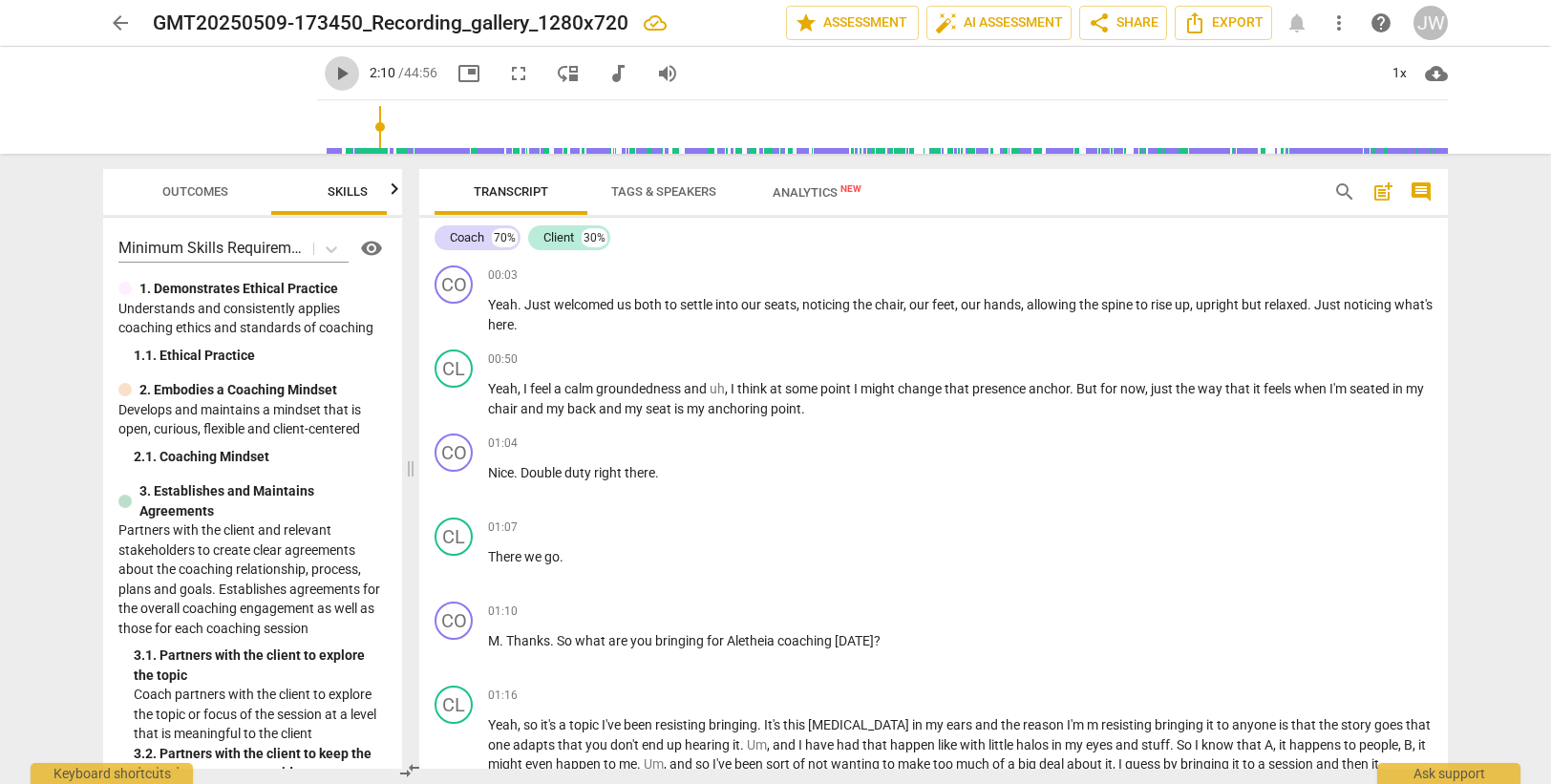
click at [330, 76] on span "play_arrow" at bounding box center [341, 73] width 23 height 23
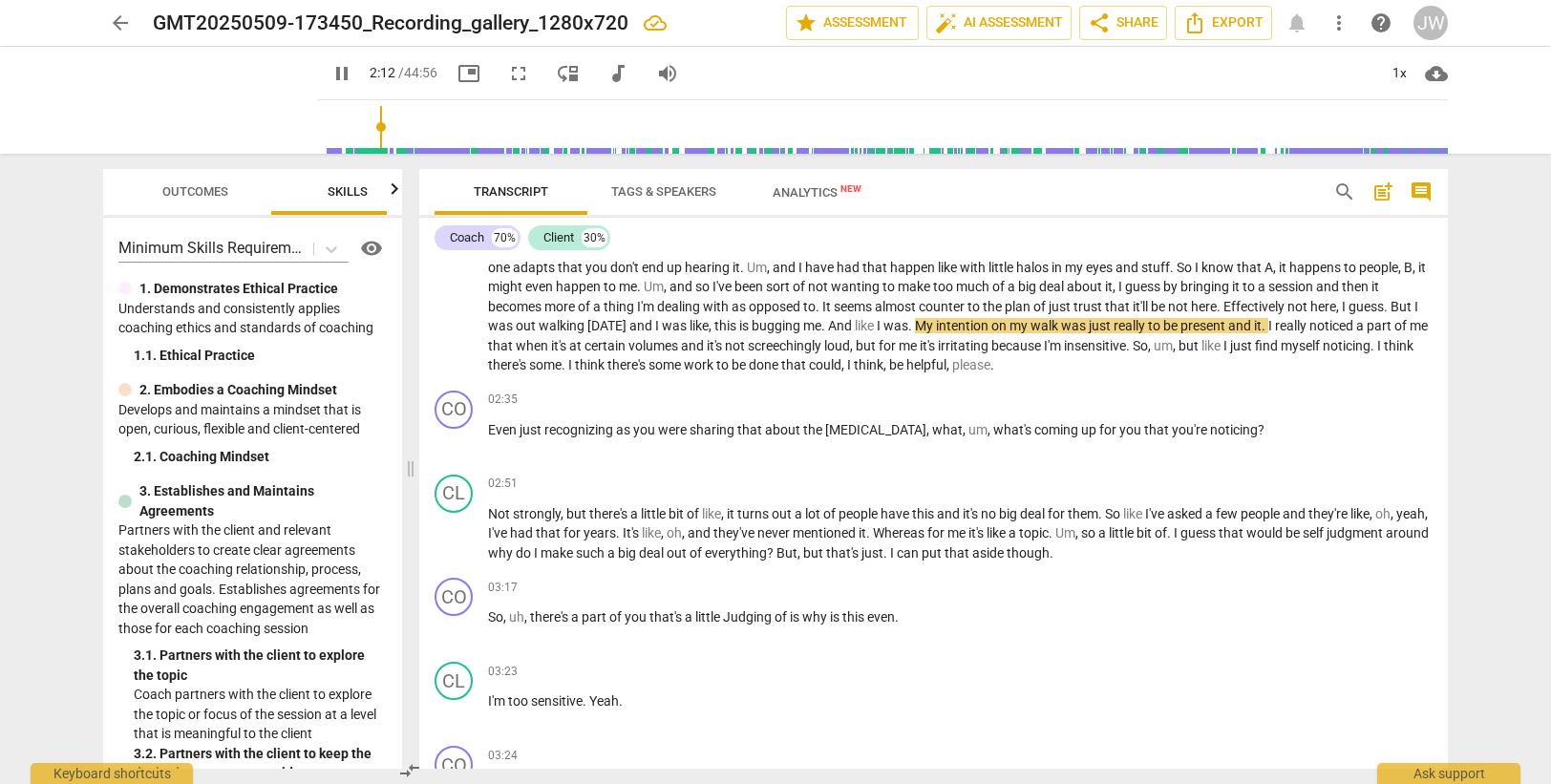
scroll to position [382, 0]
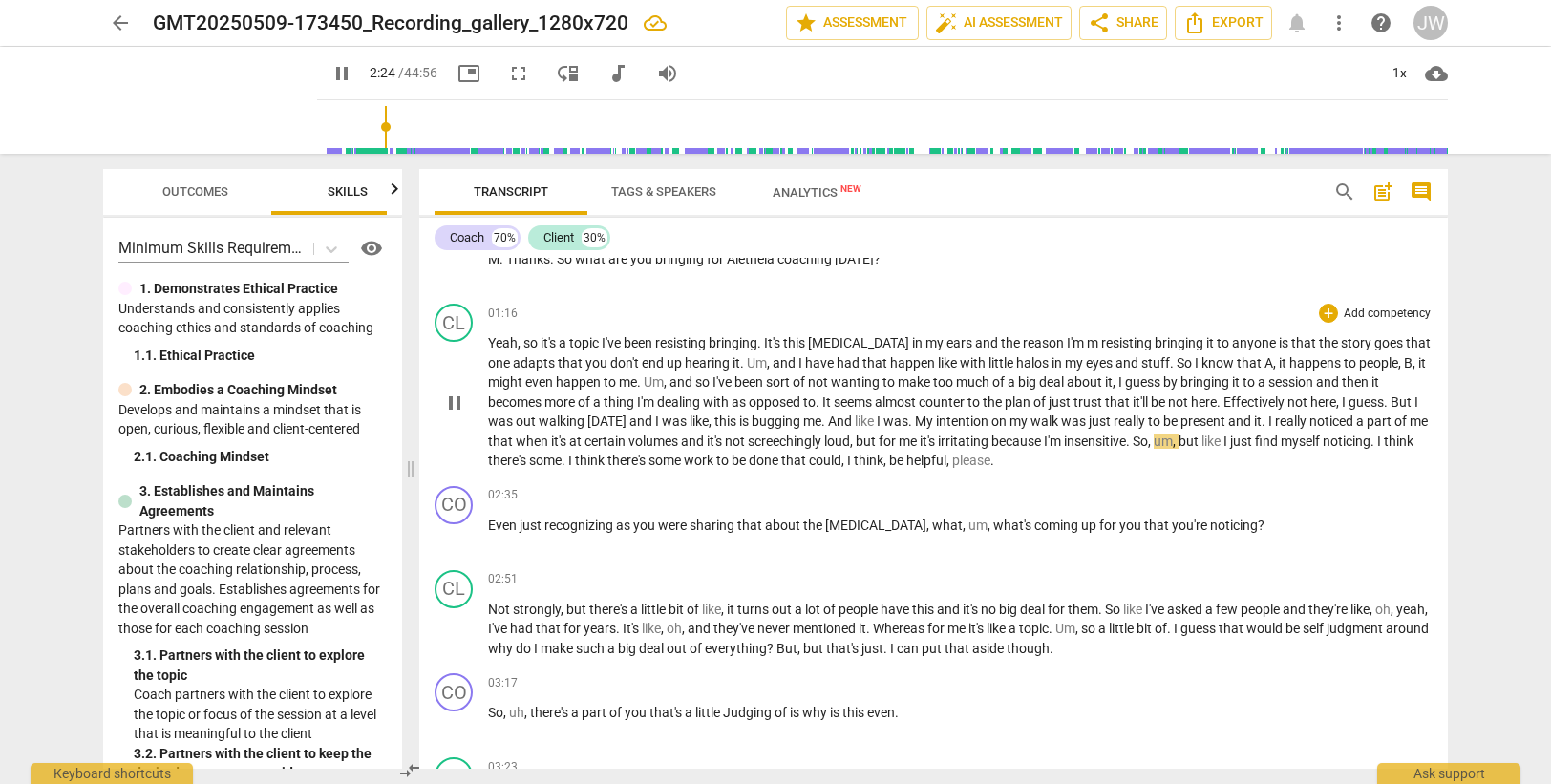
click at [1120, 441] on span "insensitive" at bounding box center [1095, 440] width 62 height 15
type input "145"
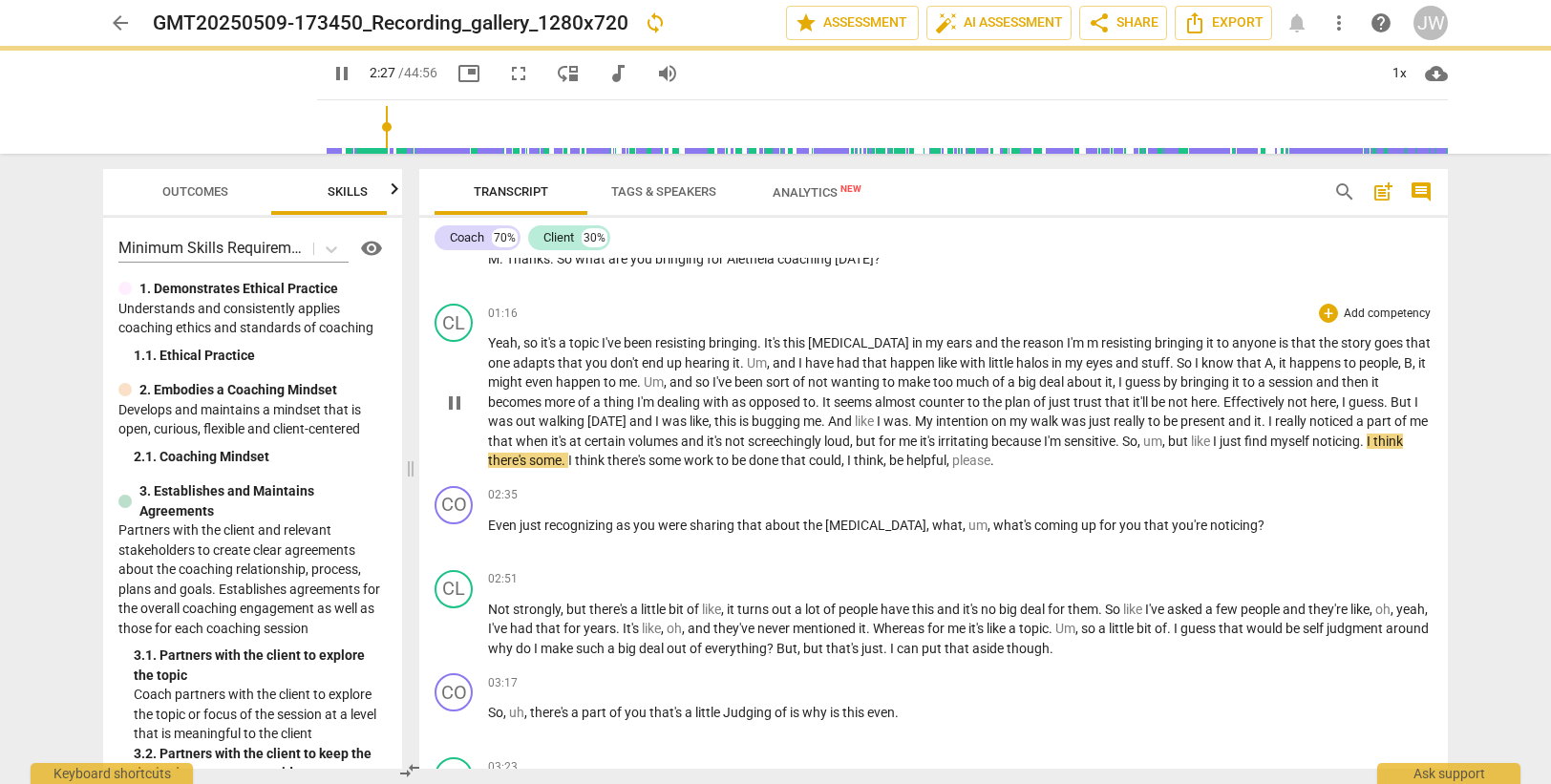
click at [1102, 457] on p "Yeah , so it's a topic I've been resisting bringing . It's this [MEDICAL_DATA] …" at bounding box center [960, 401] width 945 height 137
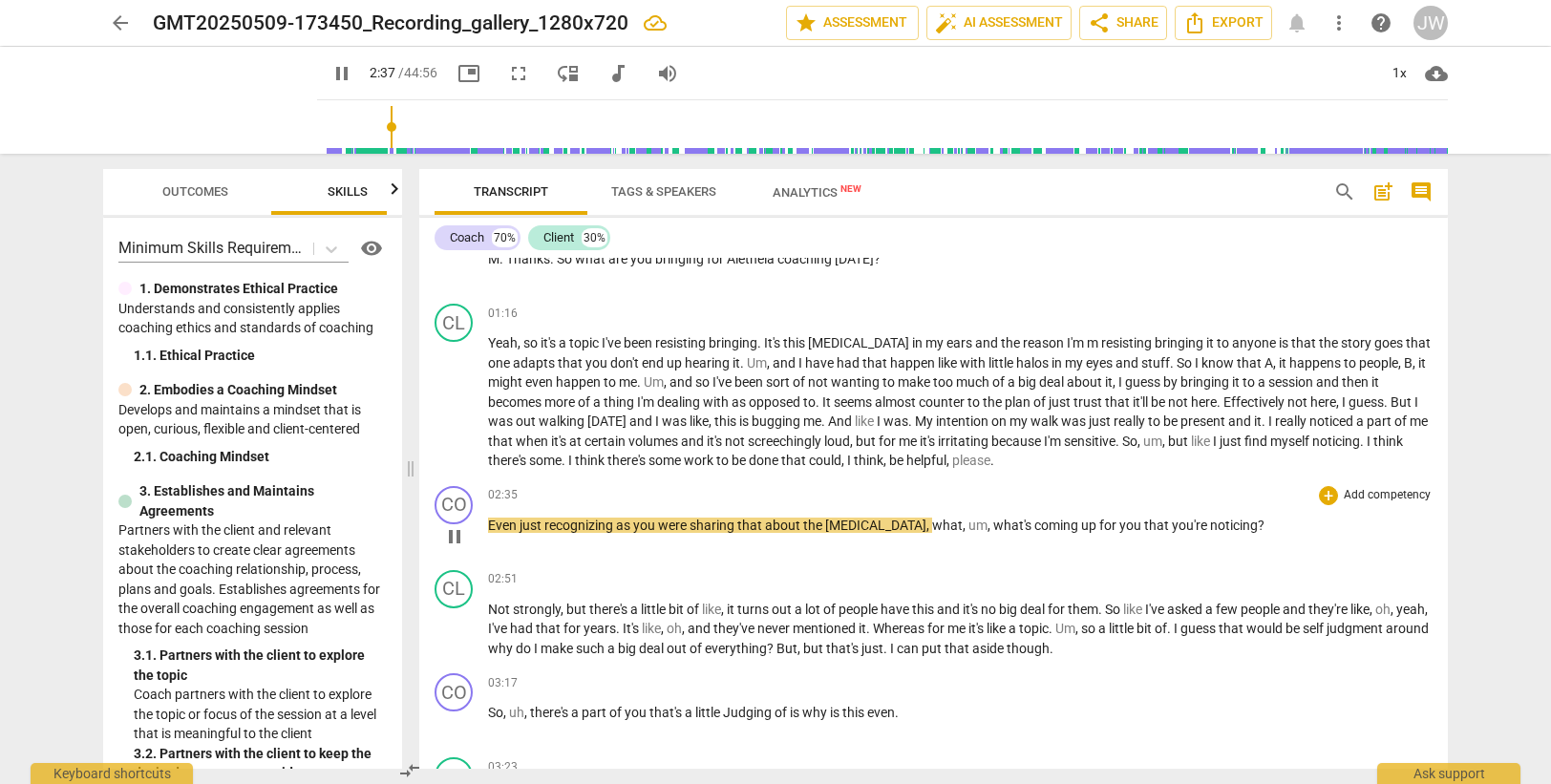
click at [495, 530] on span "Even" at bounding box center [504, 525] width 32 height 15
type input "158"
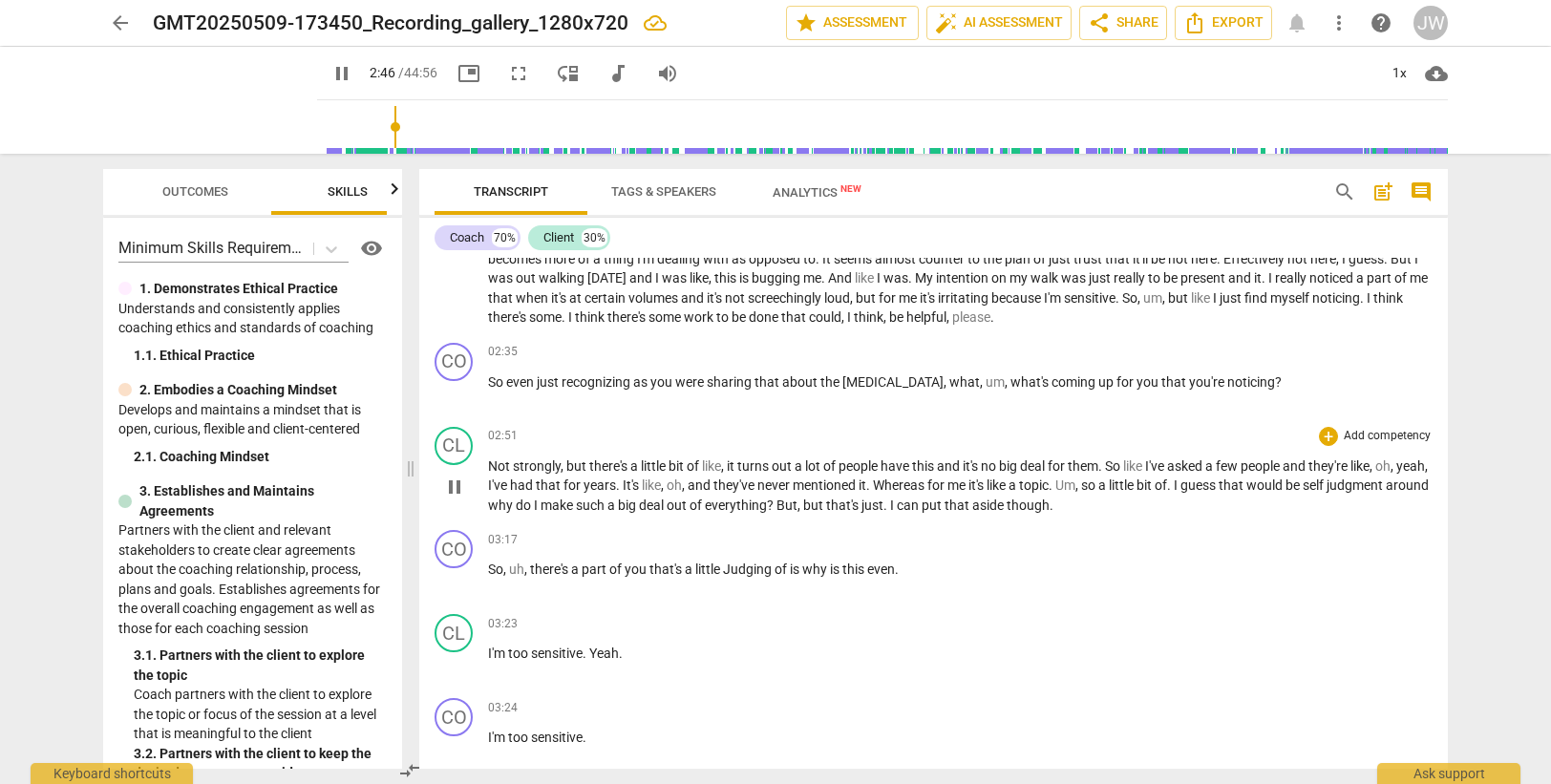
scroll to position [572, 0]
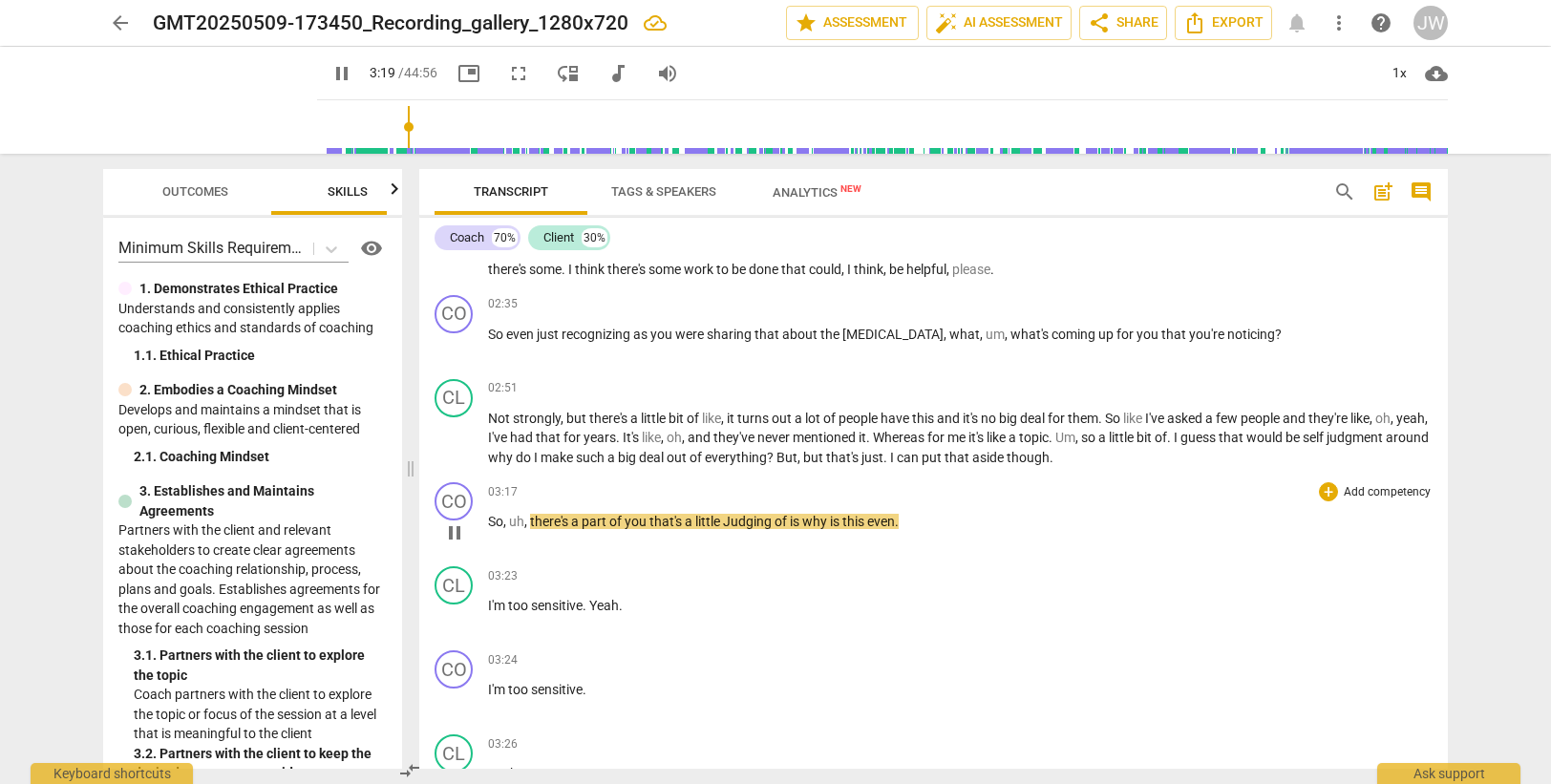
click at [526, 522] on span "," at bounding box center [527, 521] width 6 height 15
type input "201"
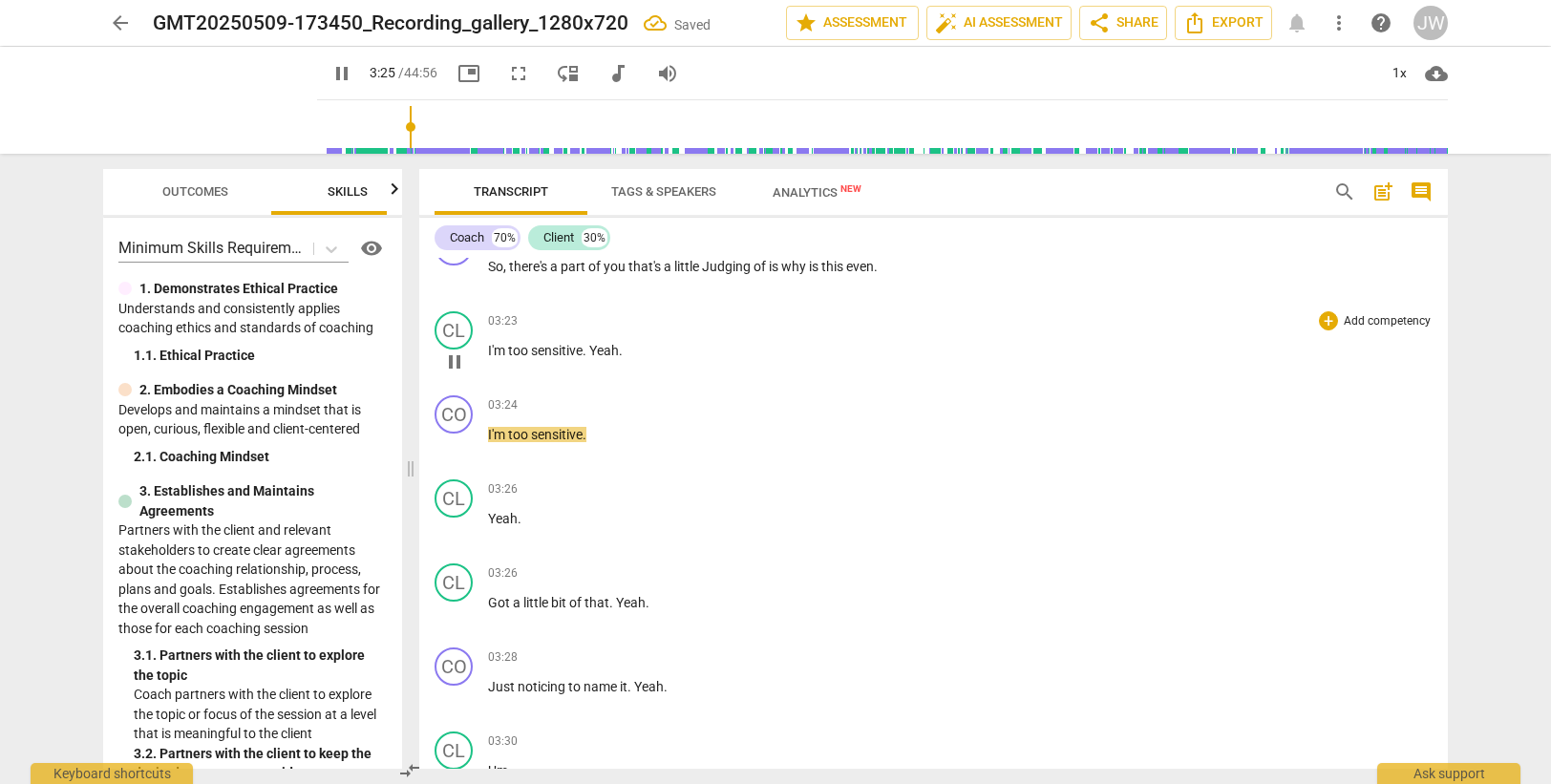
scroll to position [860, 0]
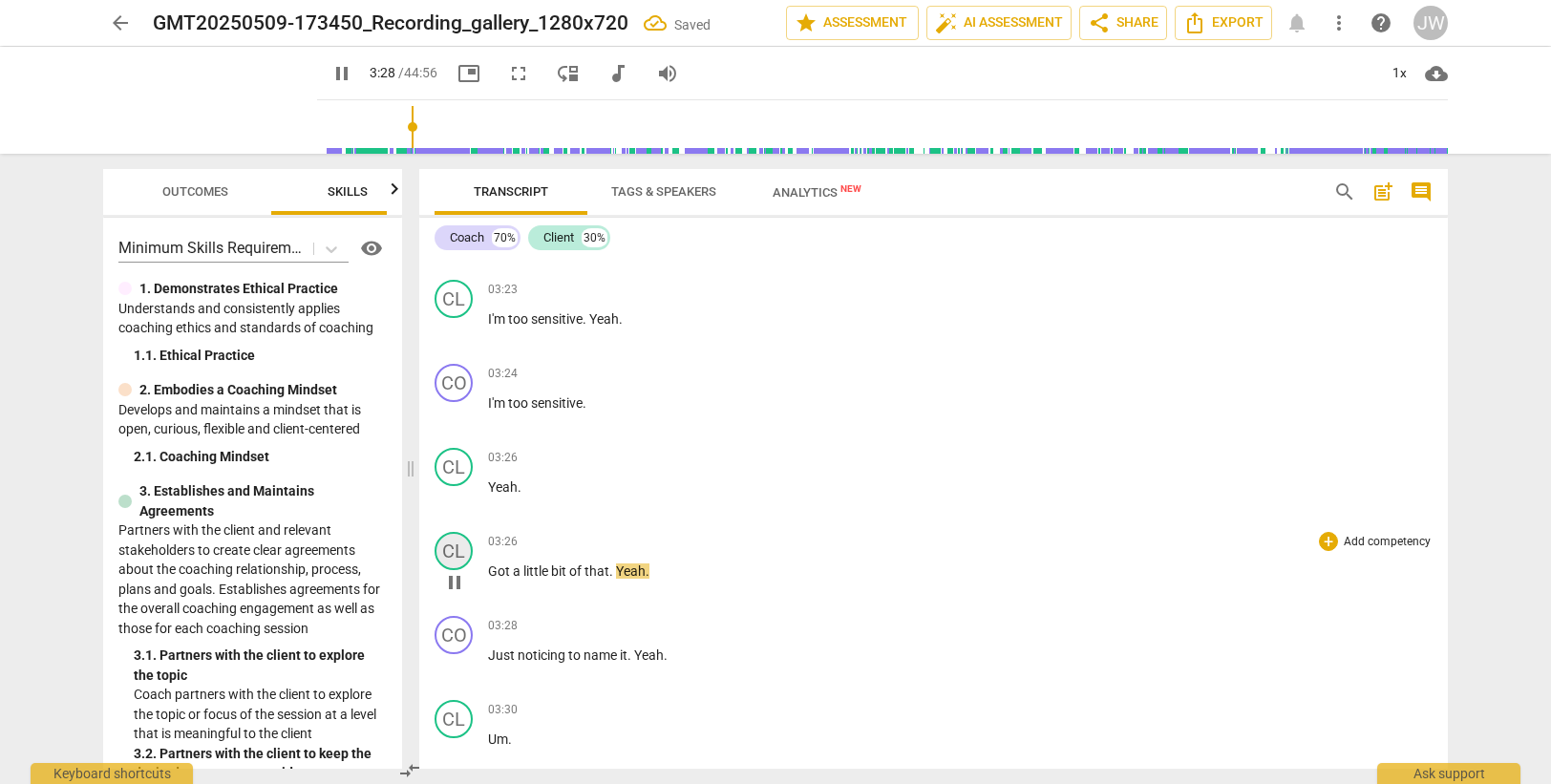
click at [444, 549] on div "CL" at bounding box center [453, 550] width 38 height 38
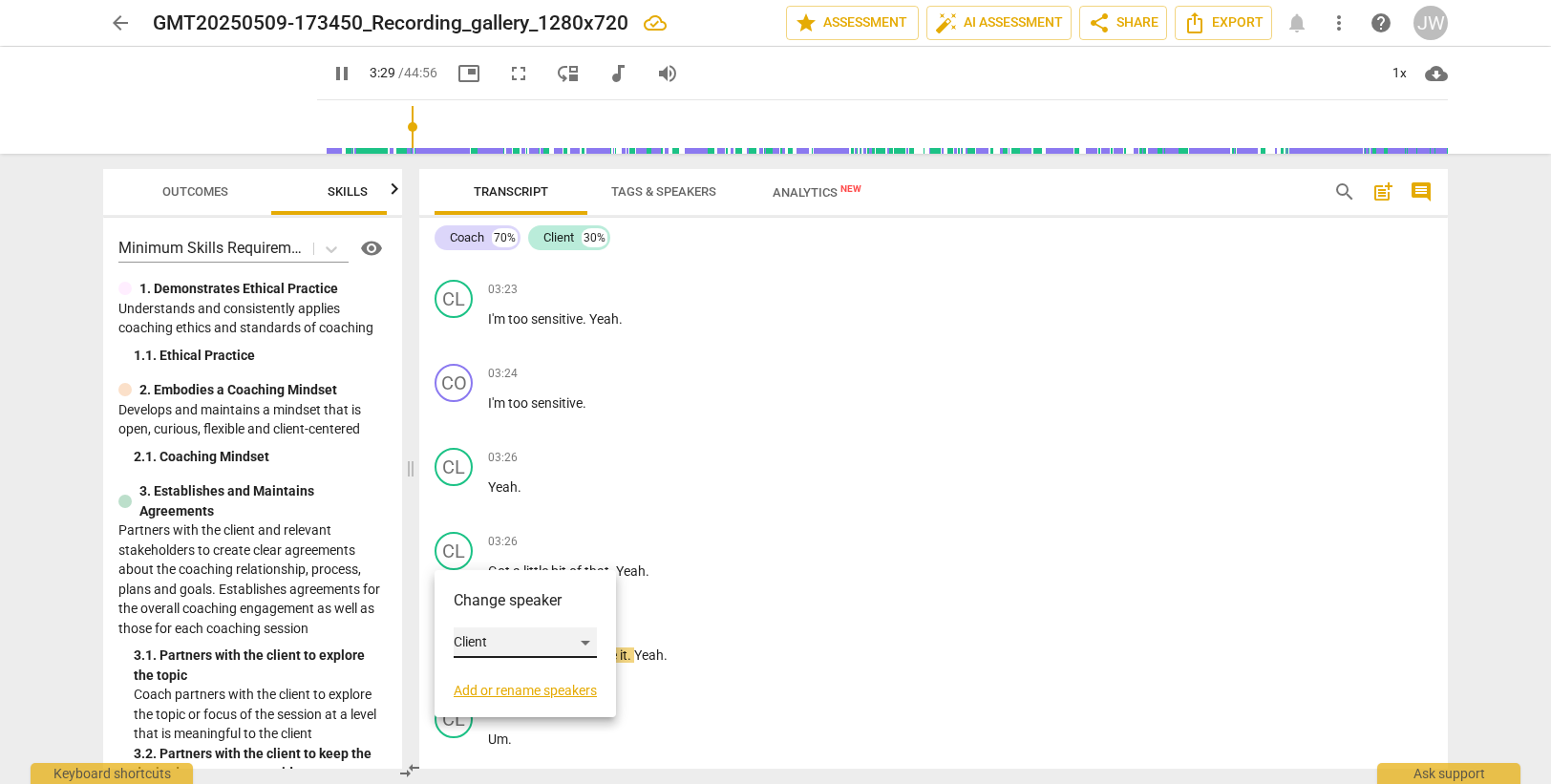
click at [479, 642] on div "Client" at bounding box center [525, 642] width 143 height 31
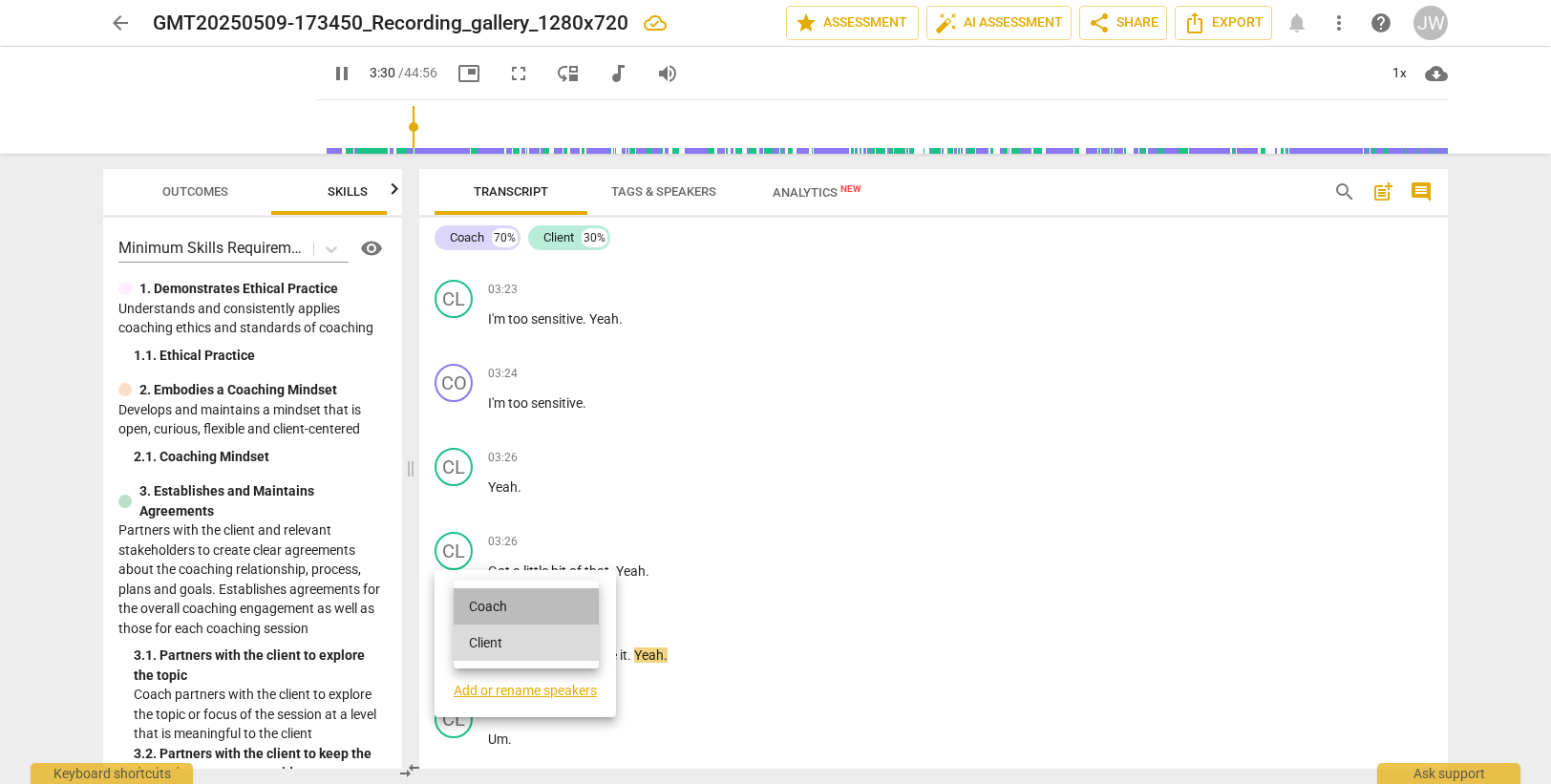
click at [489, 602] on li "Coach" at bounding box center [526, 606] width 145 height 37
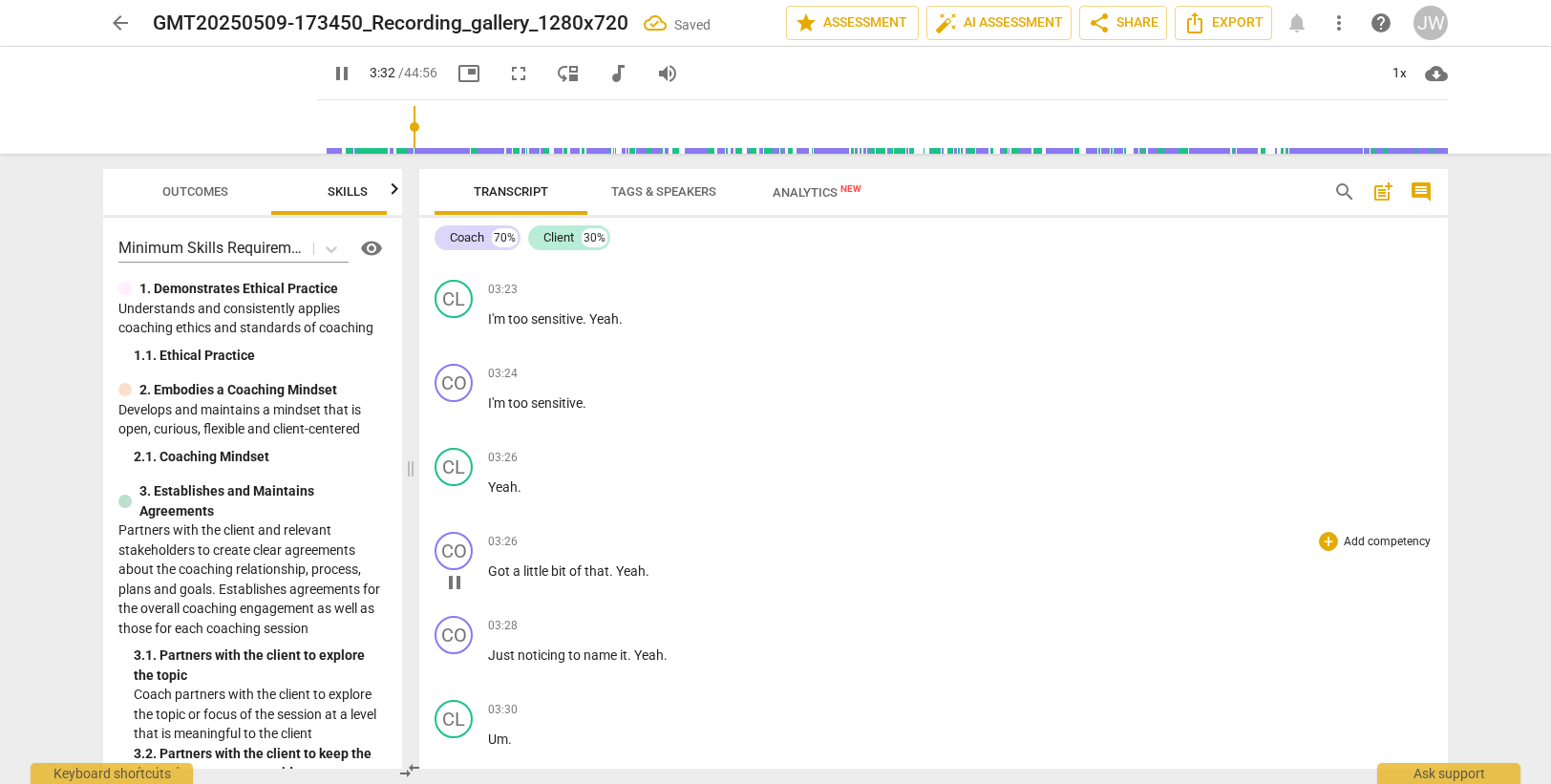
click at [524, 569] on span "little" at bounding box center [537, 570] width 28 height 15
click at [617, 572] on span "Yeah" at bounding box center [631, 570] width 30 height 15
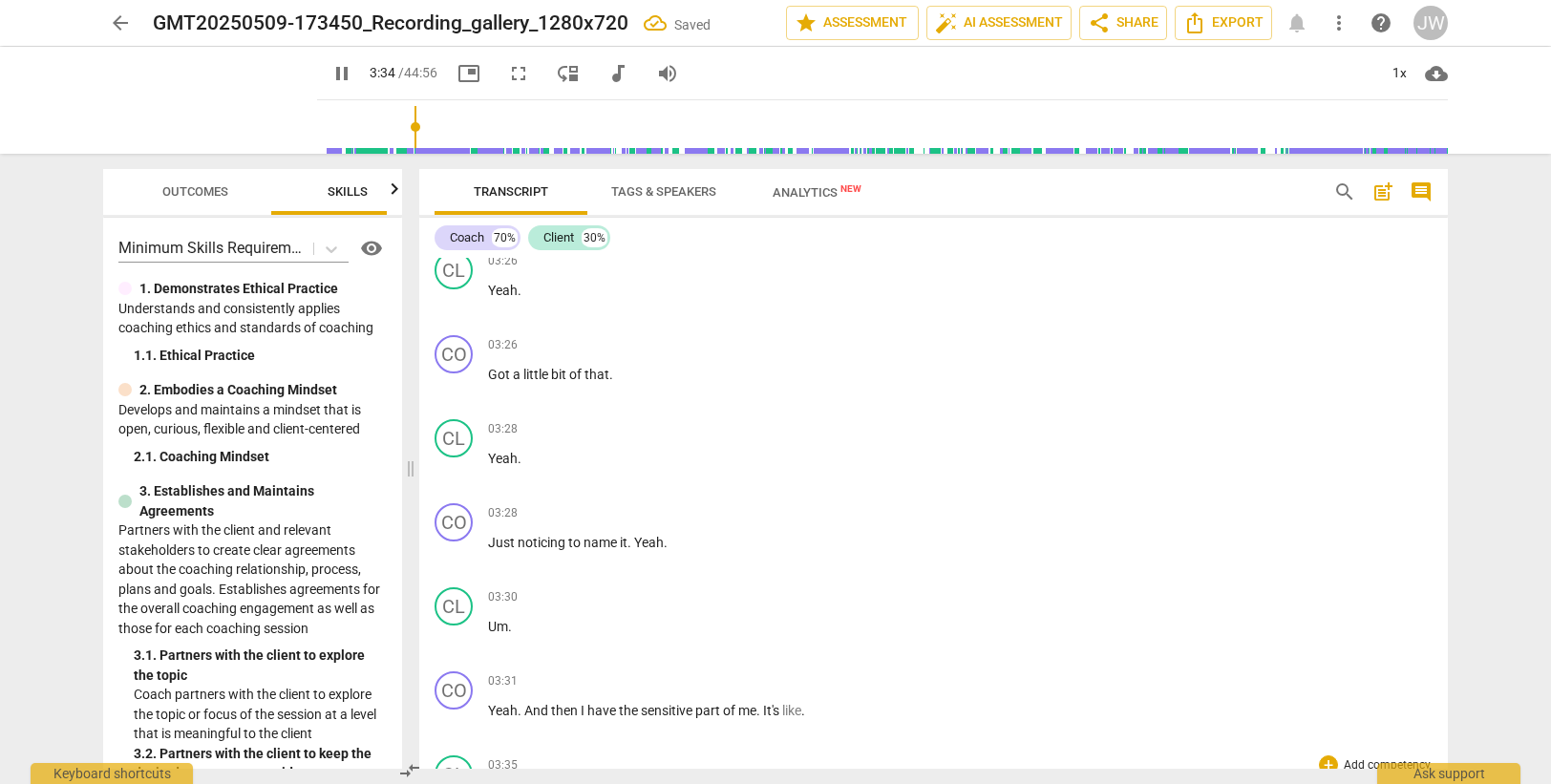
scroll to position [1033, 0]
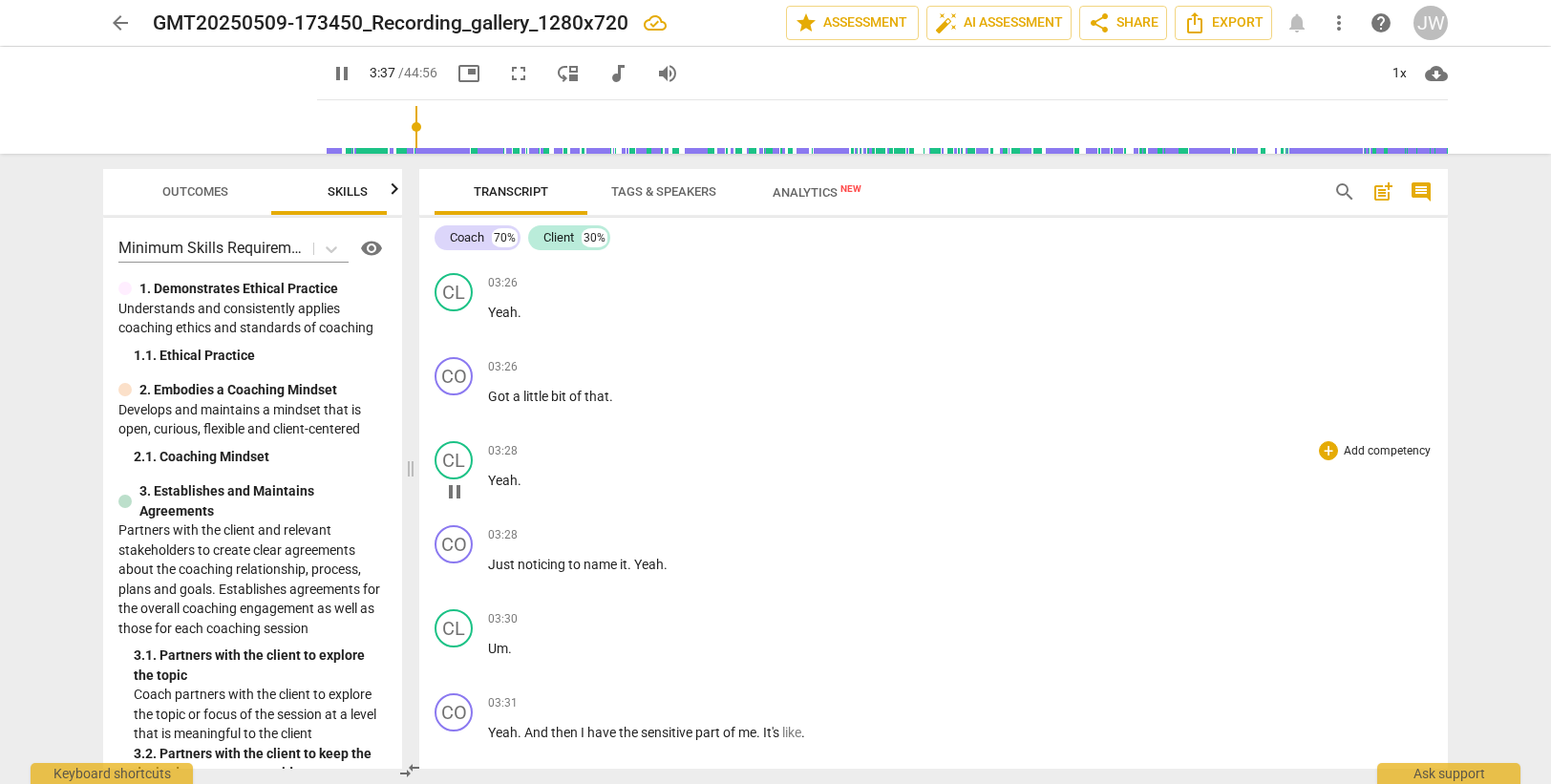
click at [499, 472] on span "Yeah" at bounding box center [503, 479] width 30 height 15
click at [558, 392] on span "bit" at bounding box center [560, 395] width 18 height 15
click at [634, 561] on span "." at bounding box center [630, 563] width 7 height 15
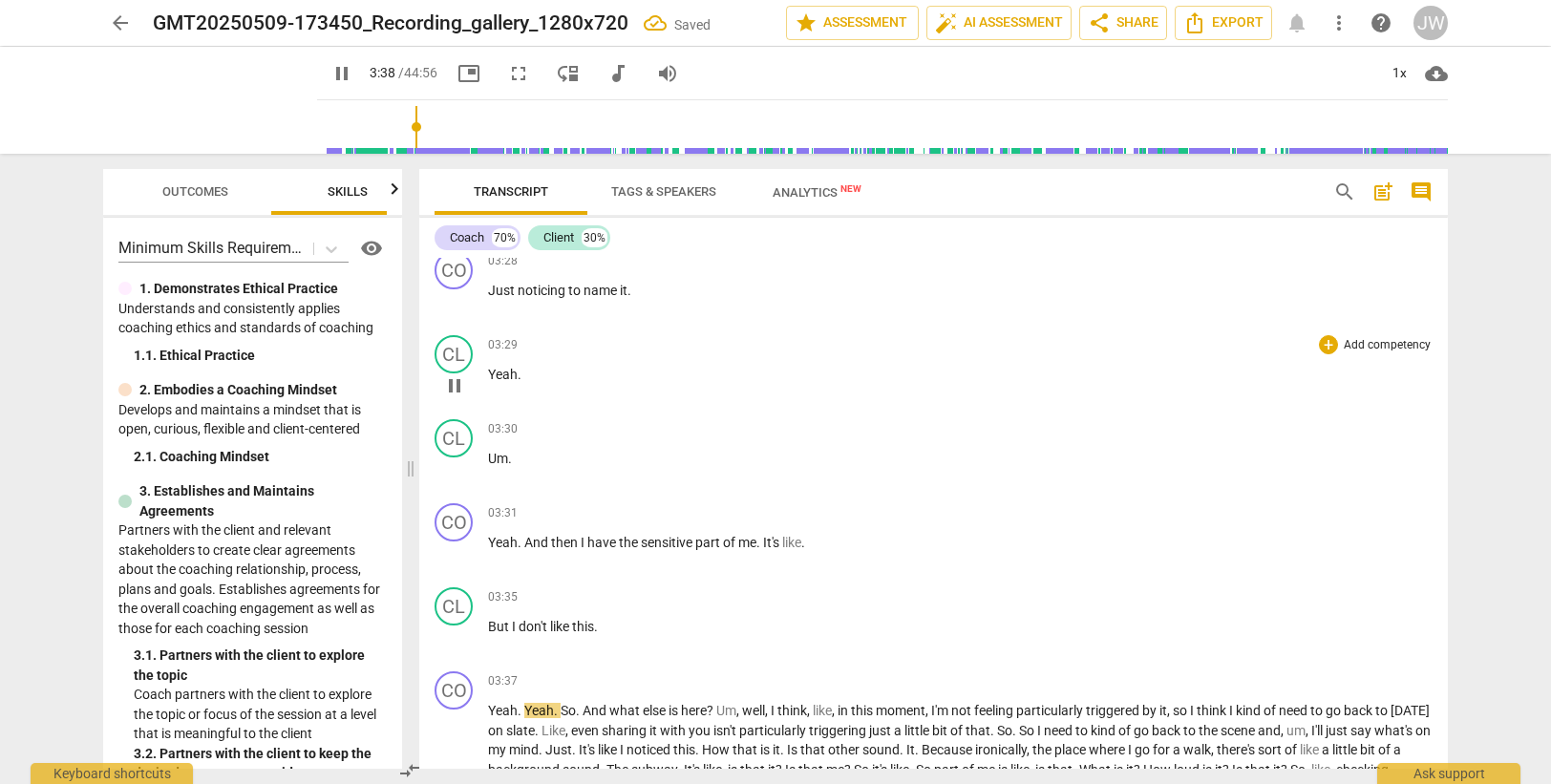
scroll to position [1286, 0]
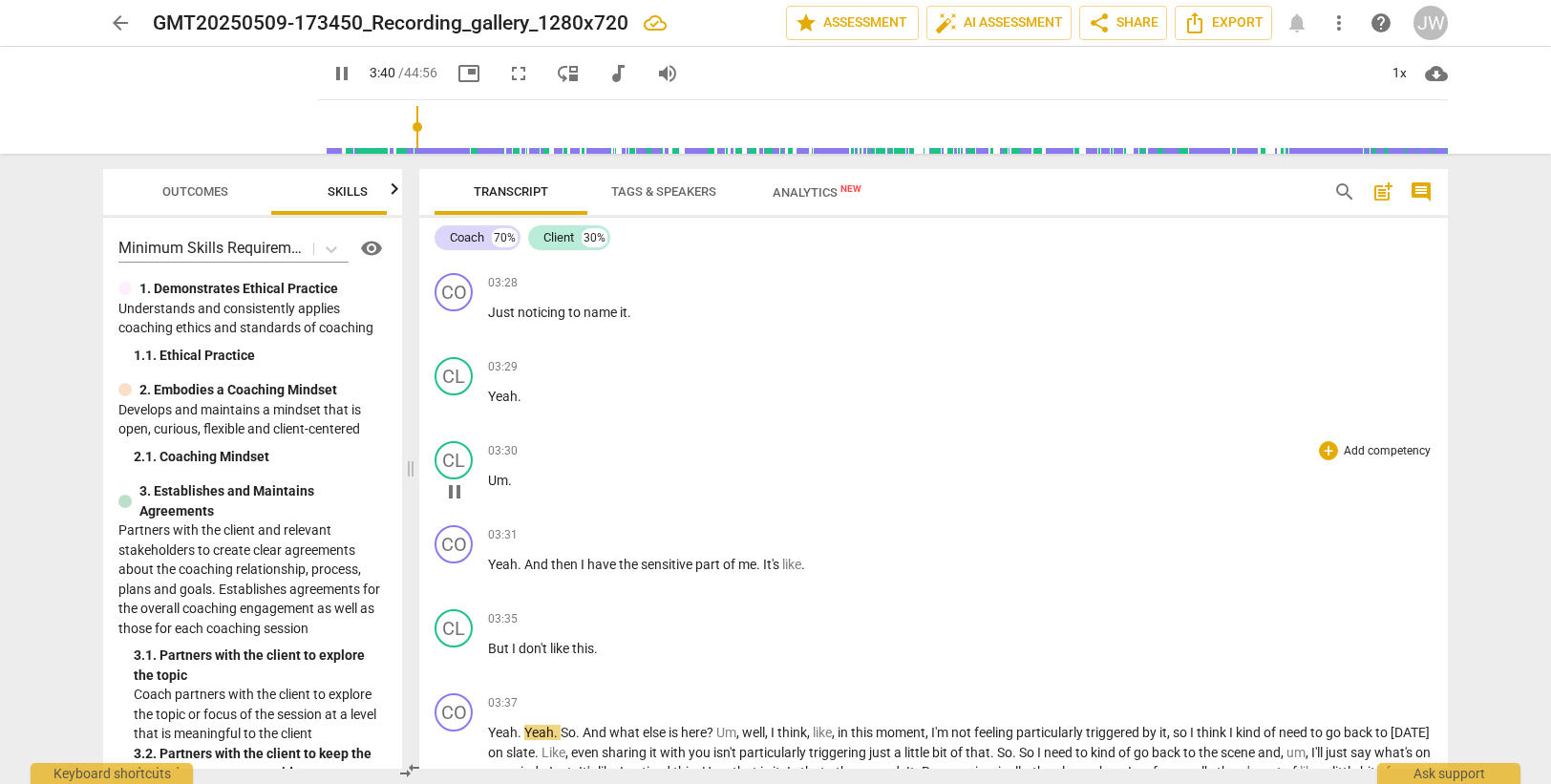
click at [488, 480] on span "Um" at bounding box center [498, 479] width 20 height 15
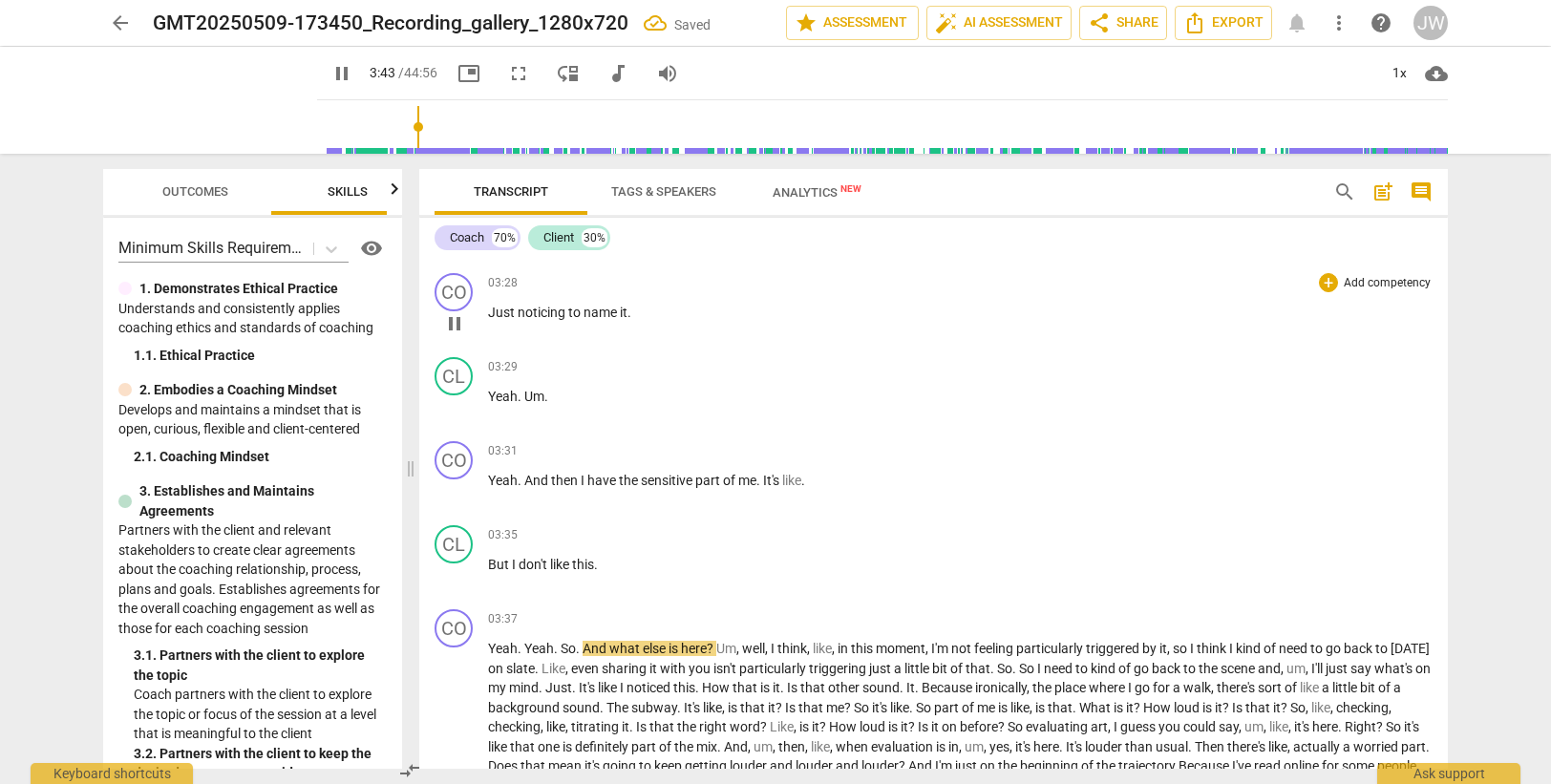
click at [538, 308] on span "noticing" at bounding box center [543, 311] width 51 height 15
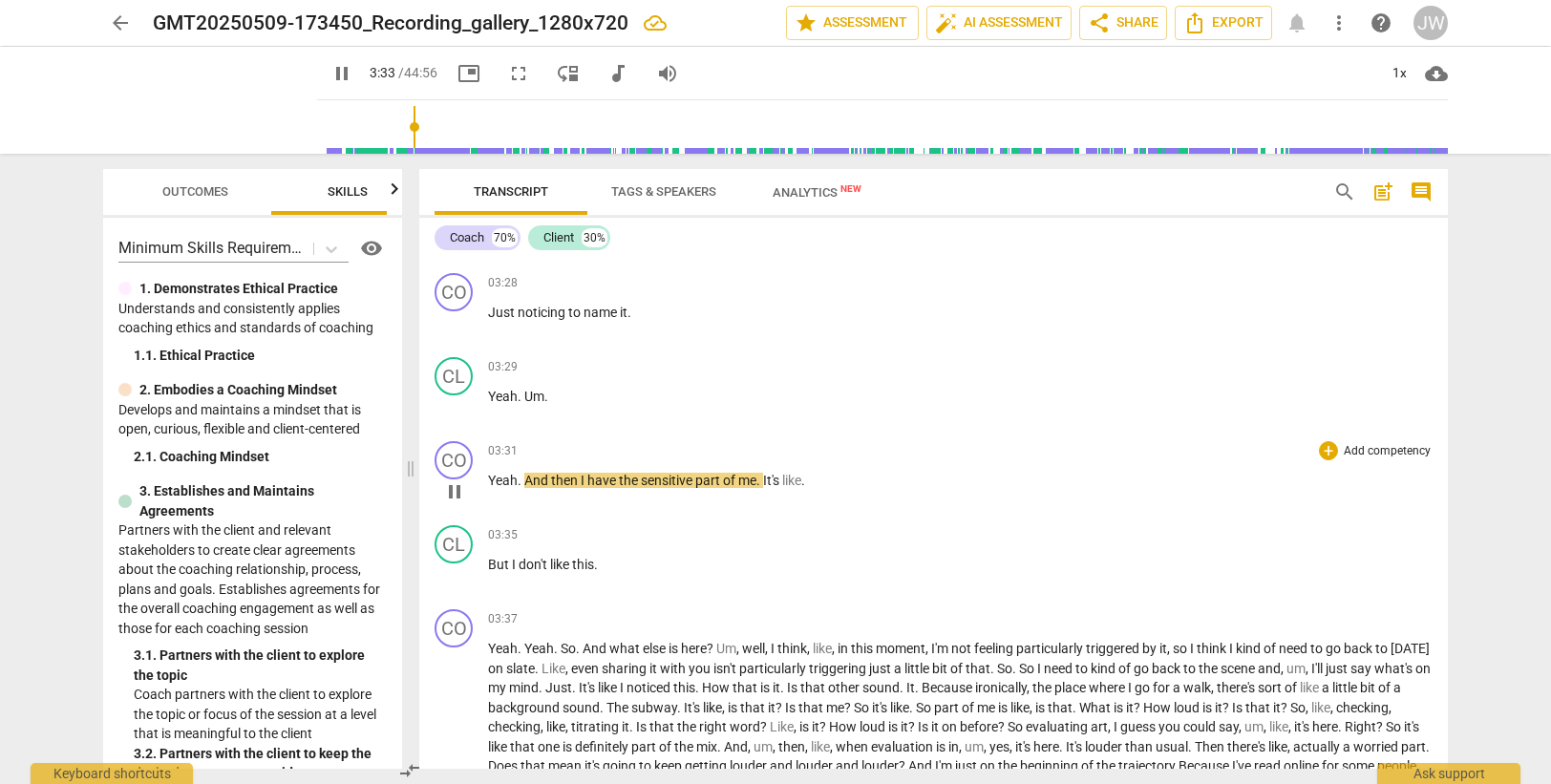
click at [527, 480] on span "And" at bounding box center [537, 479] width 27 height 15
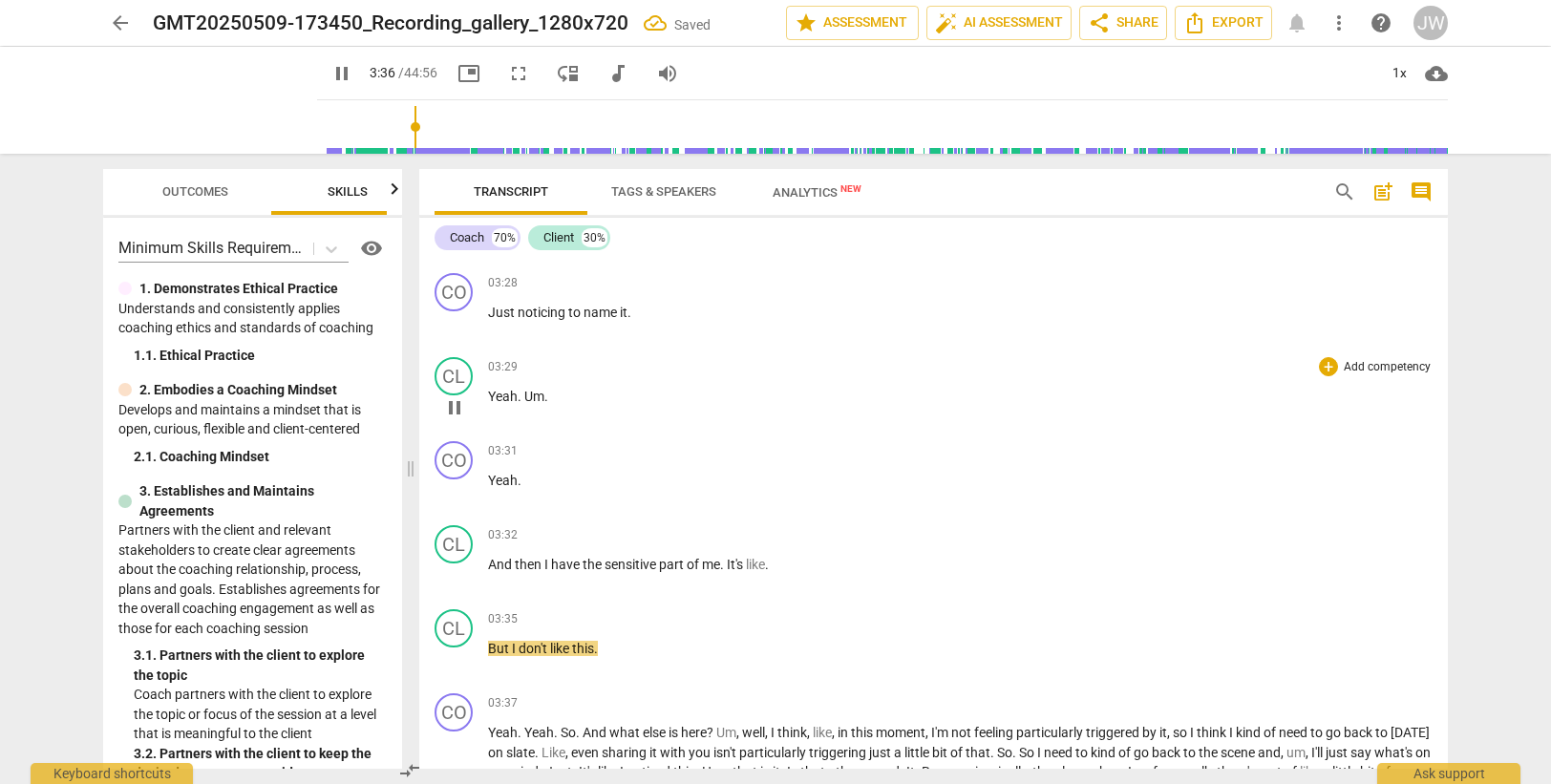
scroll to position [1324, 0]
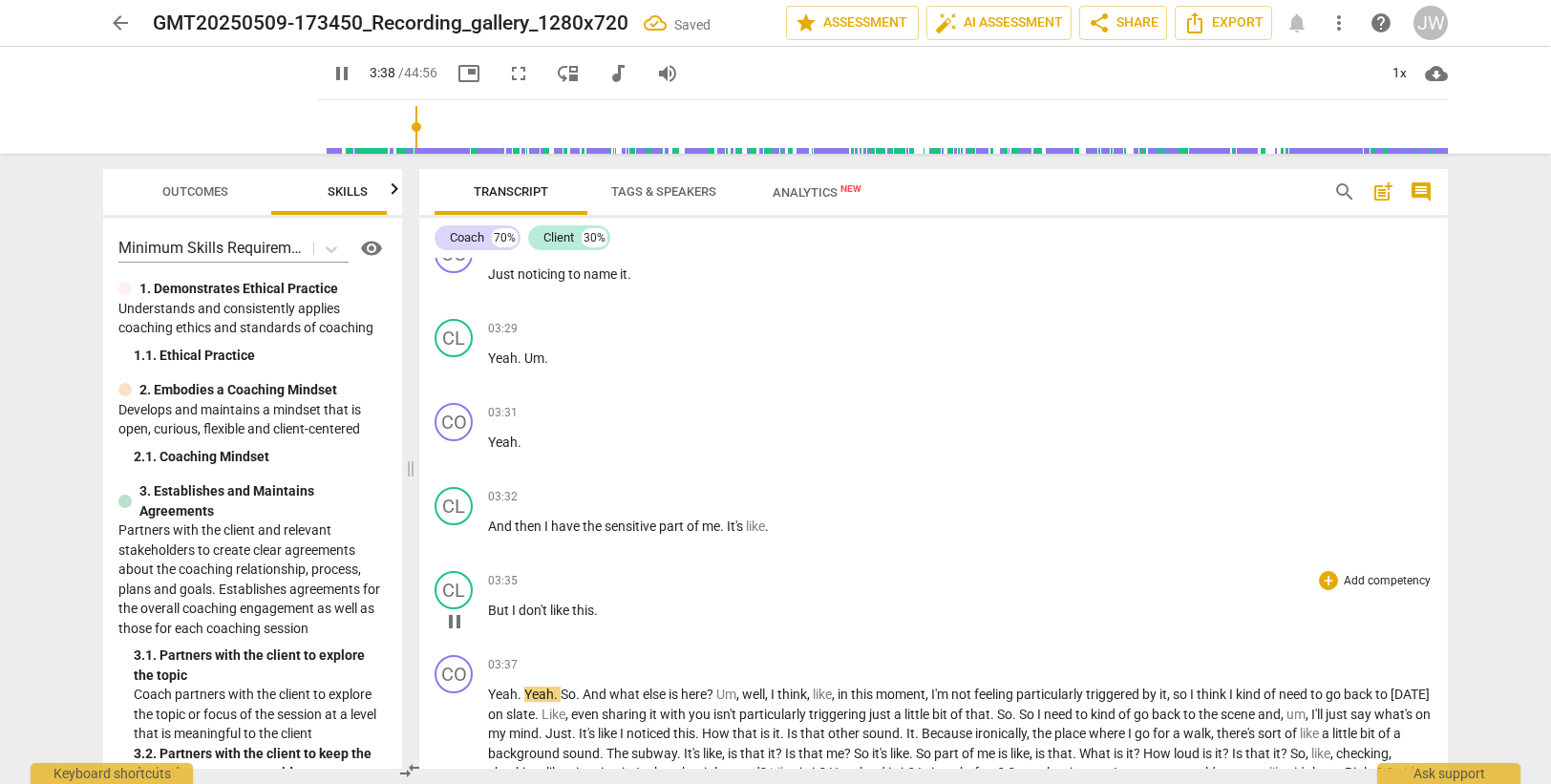
click at [490, 609] on span "But" at bounding box center [500, 609] width 24 height 15
click at [489, 525] on span "And" at bounding box center [501, 526] width 27 height 15
type input "224"
click at [495, 522] on span "Yeah. And" at bounding box center [519, 526] width 63 height 15
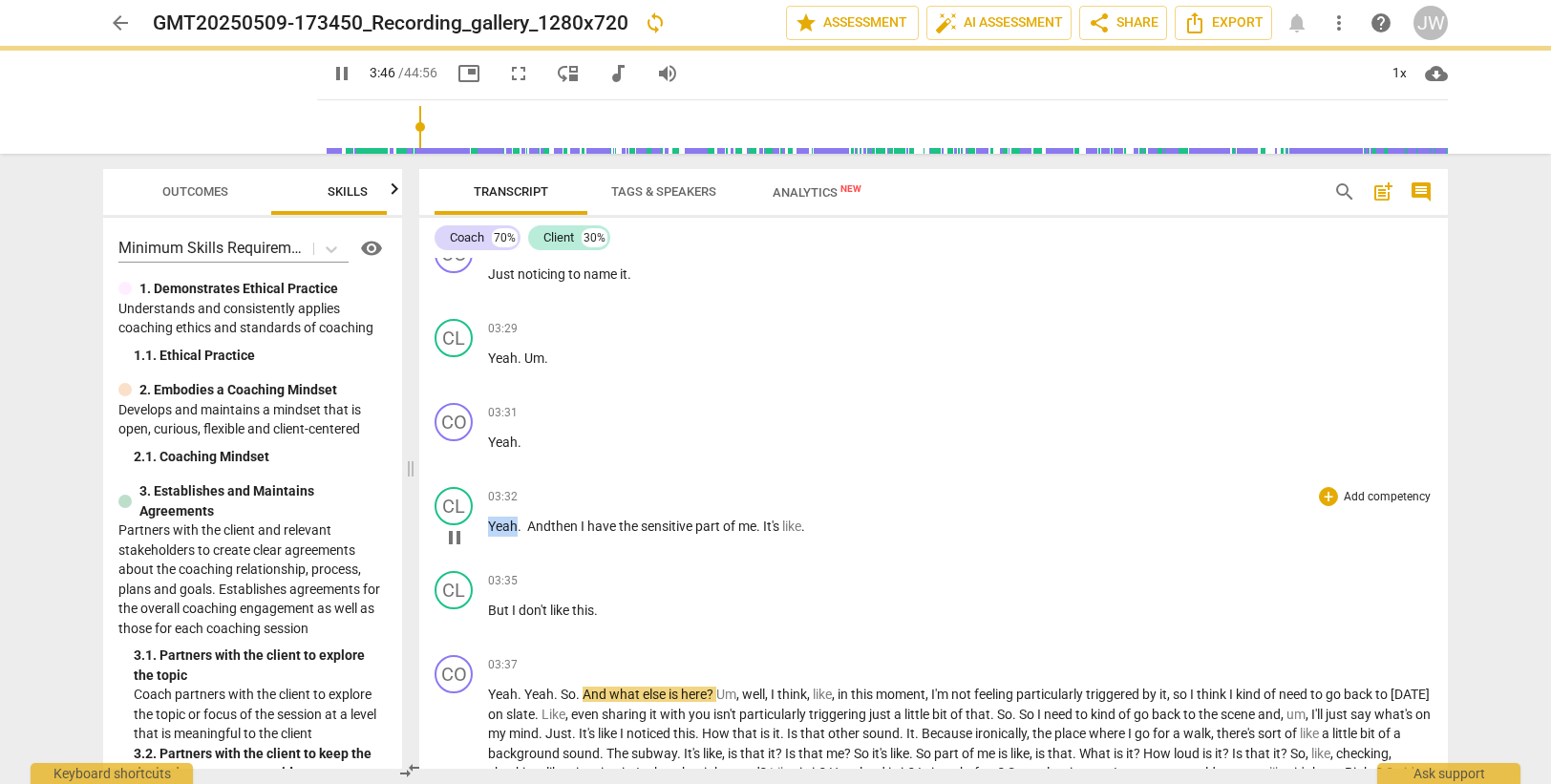
click at [495, 522] on span "Yeah. And" at bounding box center [519, 526] width 63 height 15
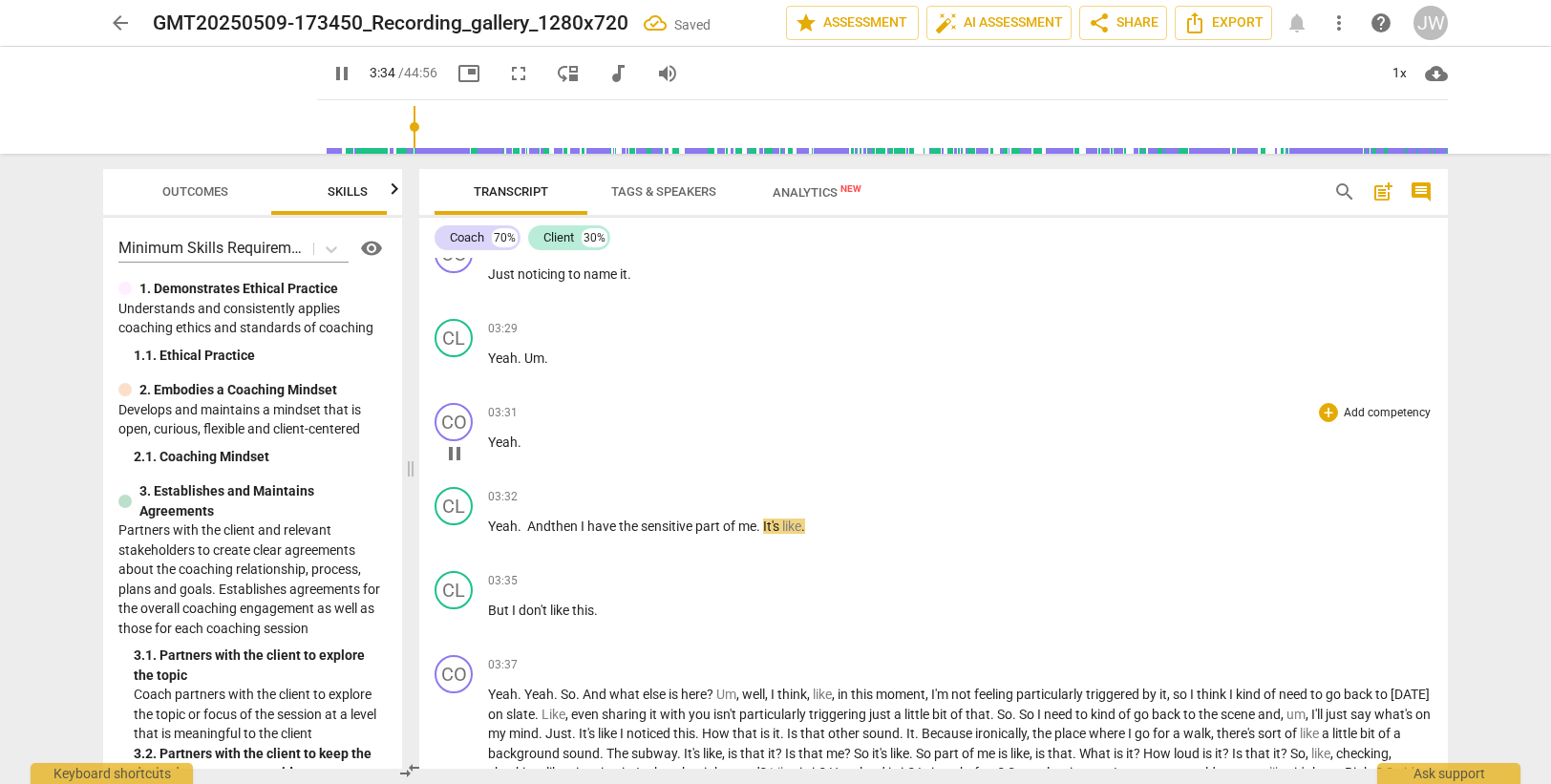
click at [494, 429] on div "03:31 + Add competency keyboard_arrow_right Yeah ." at bounding box center [960, 436] width 945 height 69
click at [497, 441] on span "Yeah" at bounding box center [503, 441] width 30 height 15
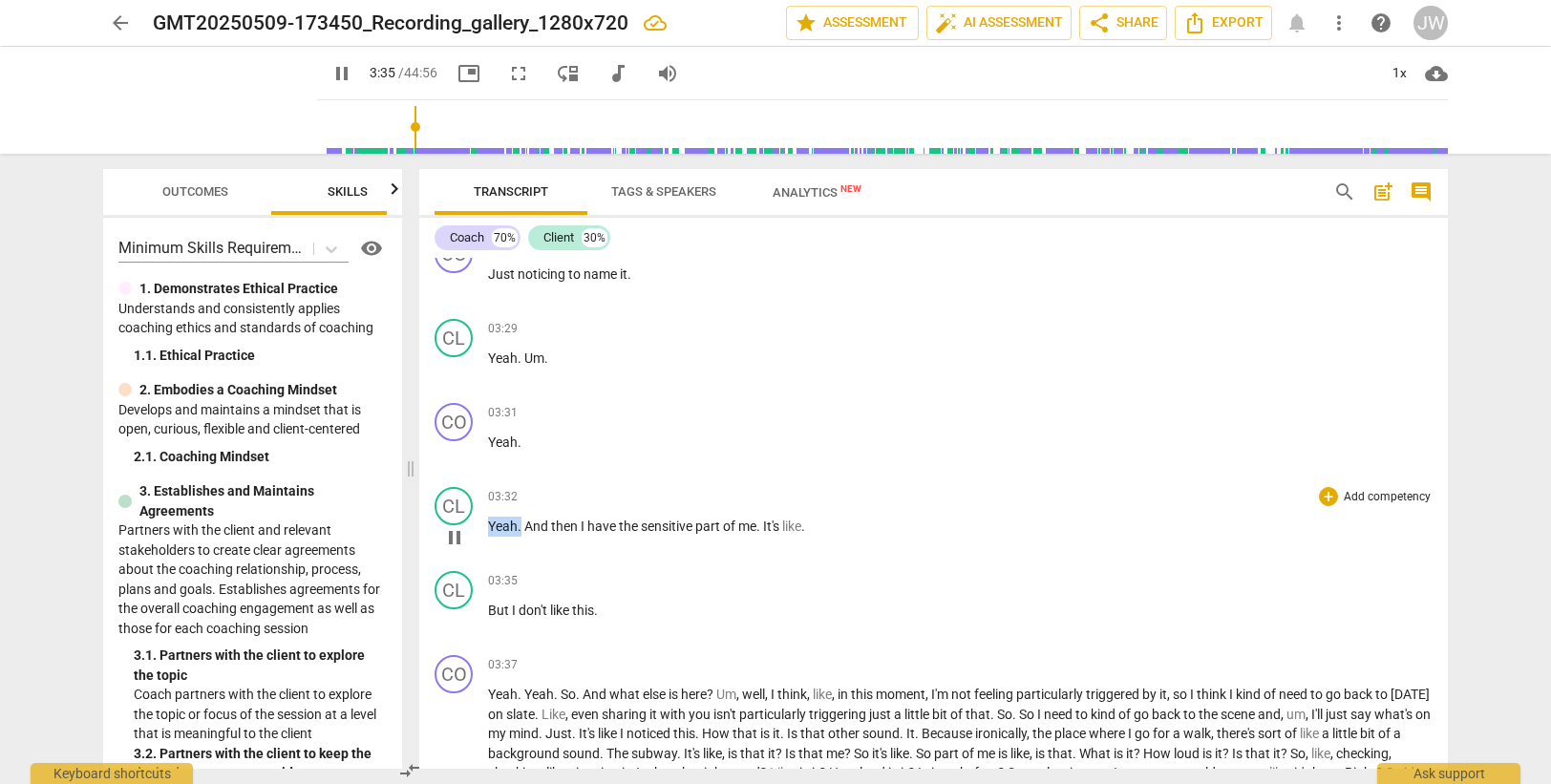
drag, startPoint x: 522, startPoint y: 526, endPoint x: 474, endPoint y: 525, distance: 48.0
click at [474, 532] on div "CL play_arrow pause 03:32 + Add competency keyboard_arrow_right Yeah . And then…" at bounding box center [934, 521] width 1029 height 84
click at [497, 357] on span "Yeah" at bounding box center [503, 358] width 30 height 15
drag, startPoint x: 550, startPoint y: 359, endPoint x: 528, endPoint y: 360, distance: 22.0
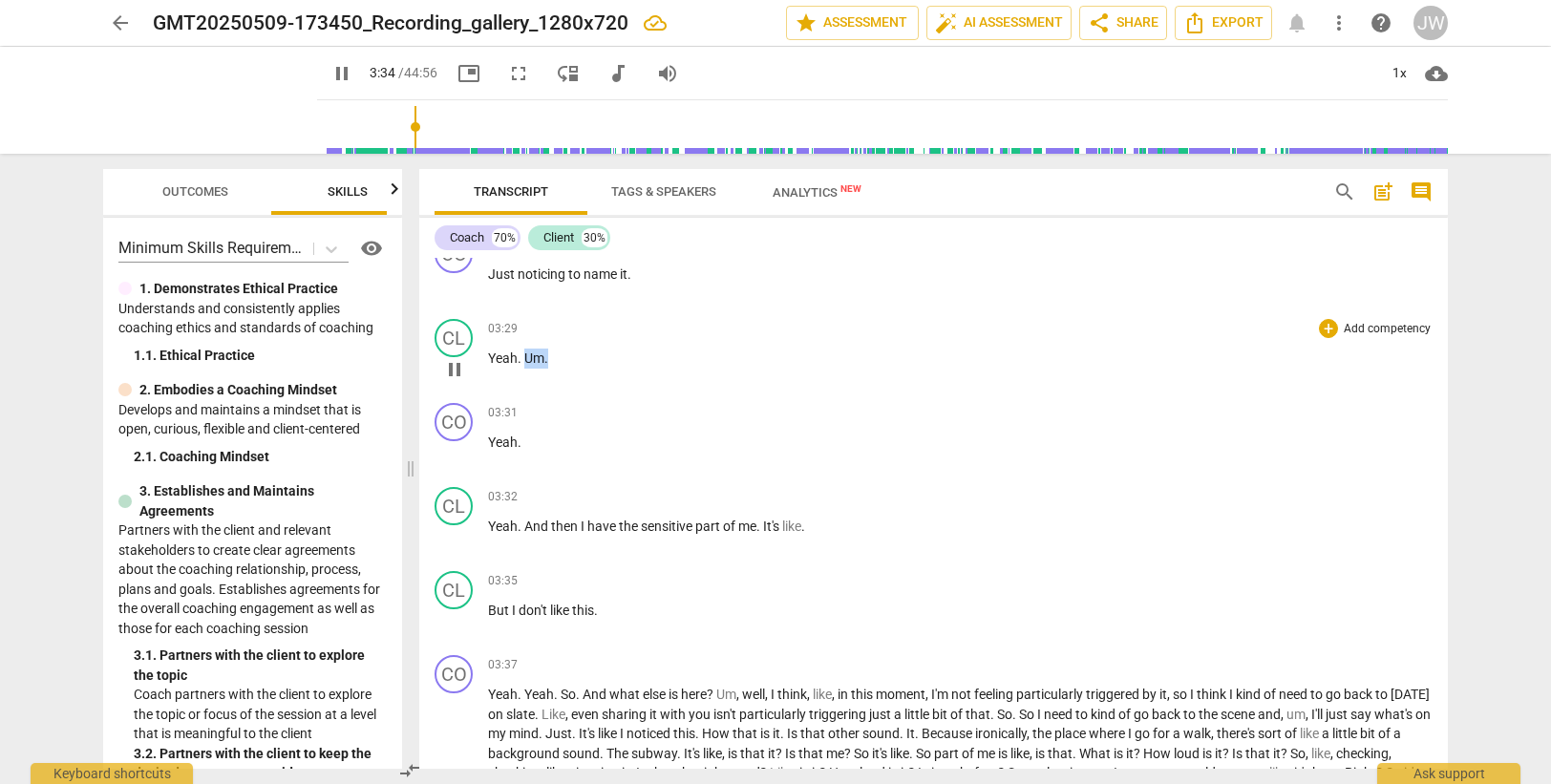
click at [528, 360] on p "Yeah . Um ." at bounding box center [960, 359] width 945 height 20
click at [527, 361] on span "Um" at bounding box center [534, 358] width 20 height 15
type input "216"
click at [491, 611] on span "But" at bounding box center [500, 609] width 24 height 15
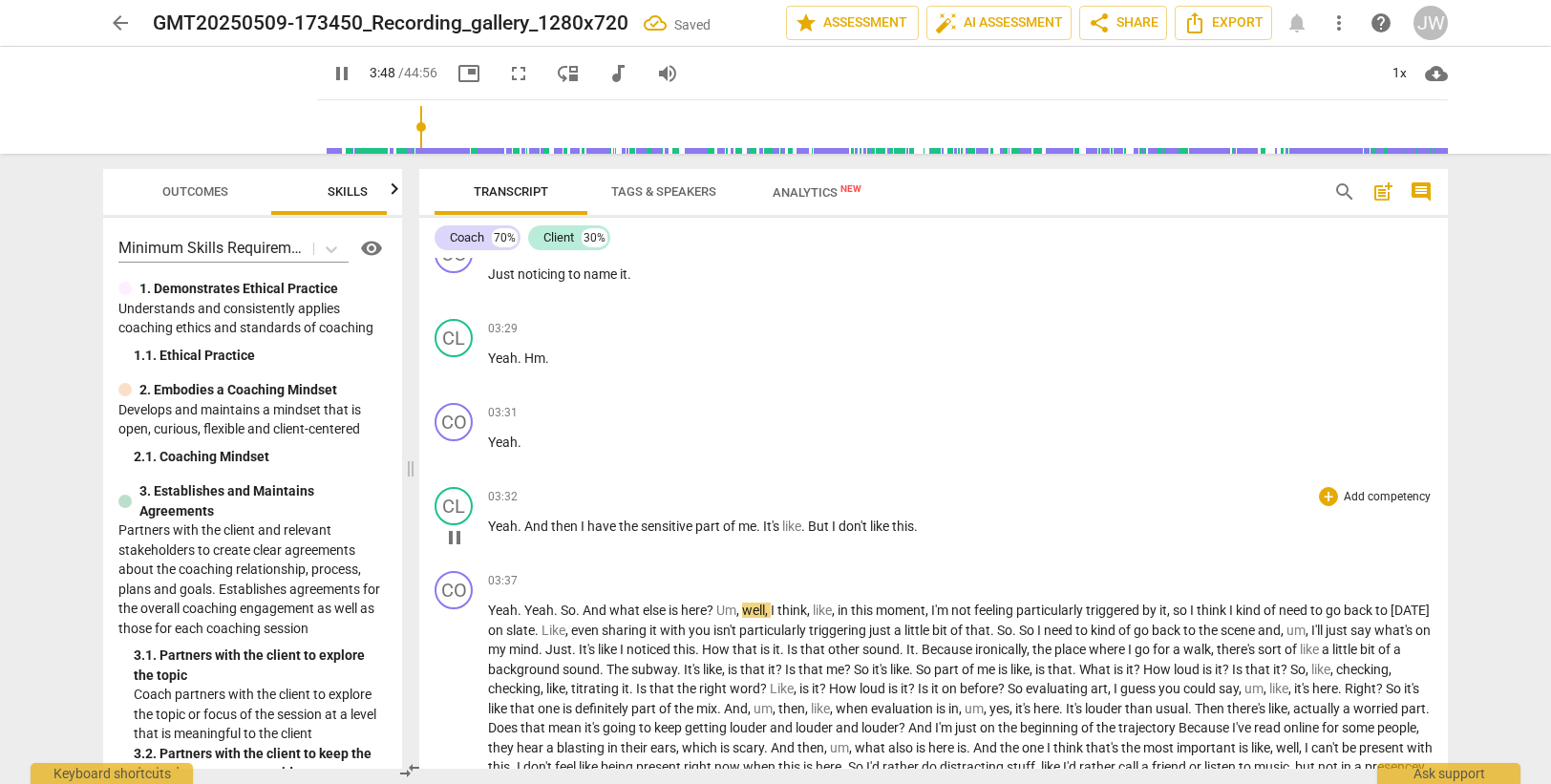
click at [814, 529] on span "But" at bounding box center [820, 526] width 24 height 15
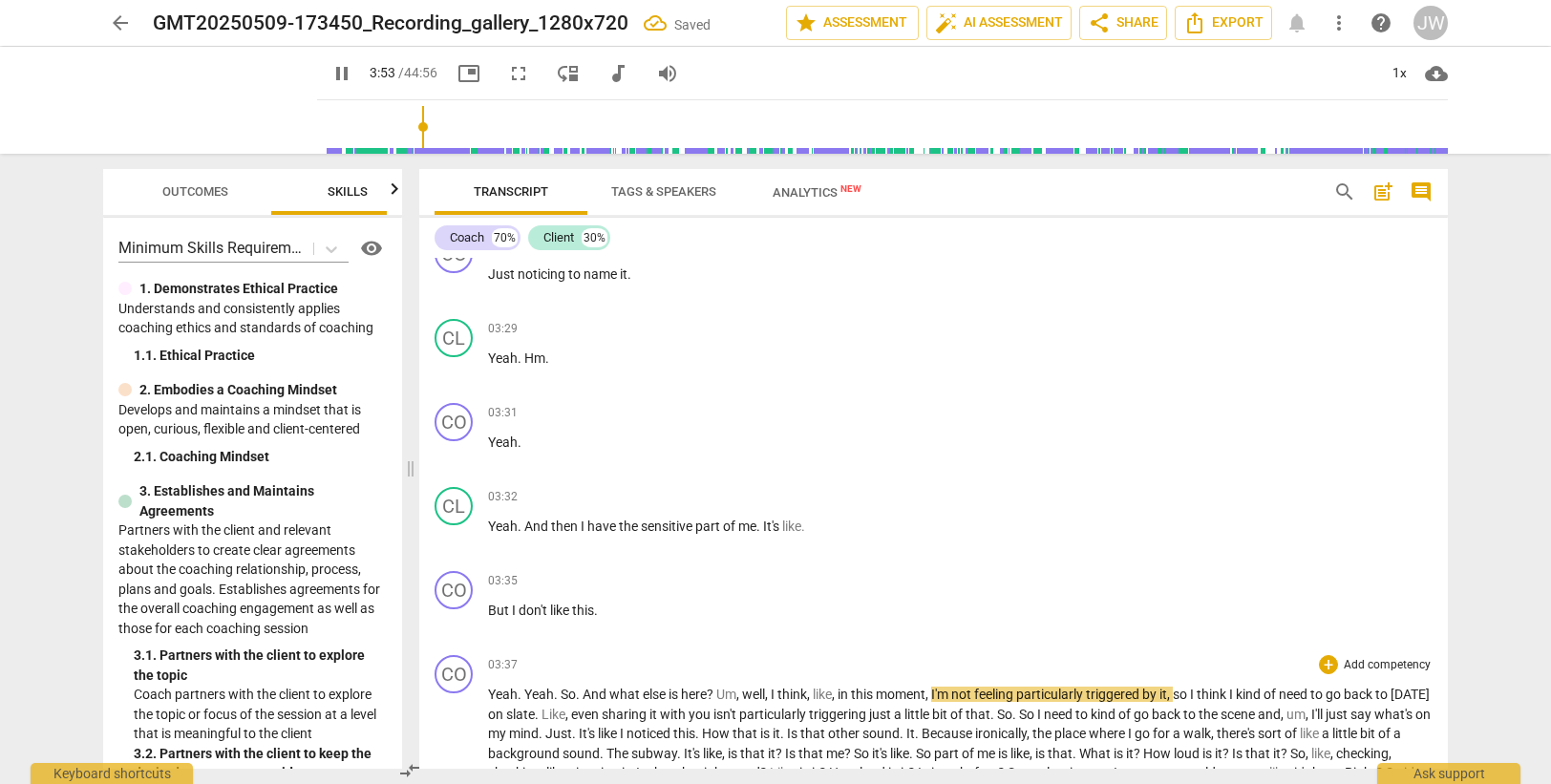
click at [490, 695] on span "Yeah" at bounding box center [503, 694] width 30 height 15
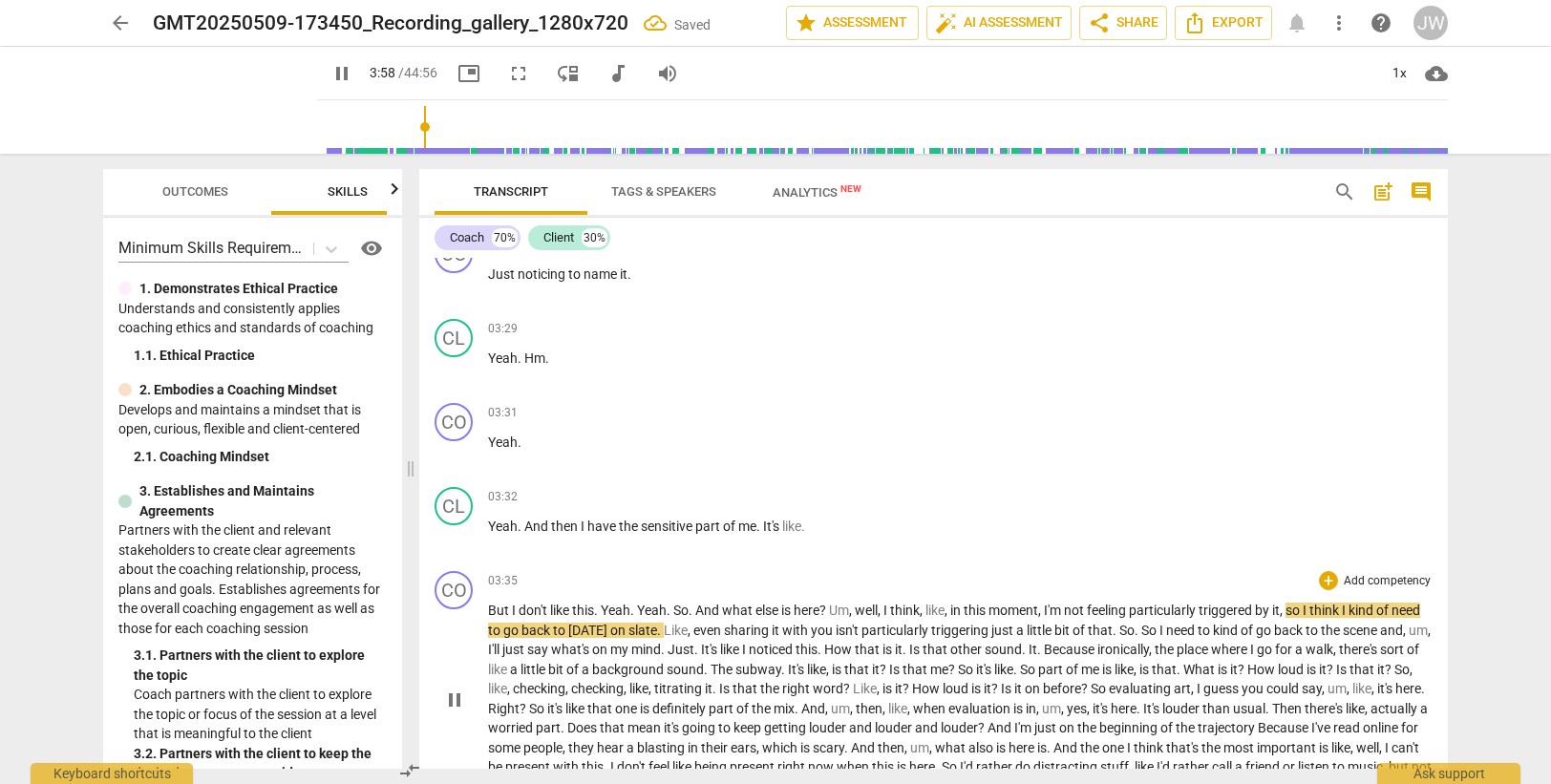
click at [615, 607] on span "Yeah" at bounding box center [615, 609] width 30 height 15
drag, startPoint x: 604, startPoint y: 609, endPoint x: 605, endPoint y: 593, distance: 16.0
click at [604, 608] on span "Yeah" at bounding box center [615, 609] width 30 height 15
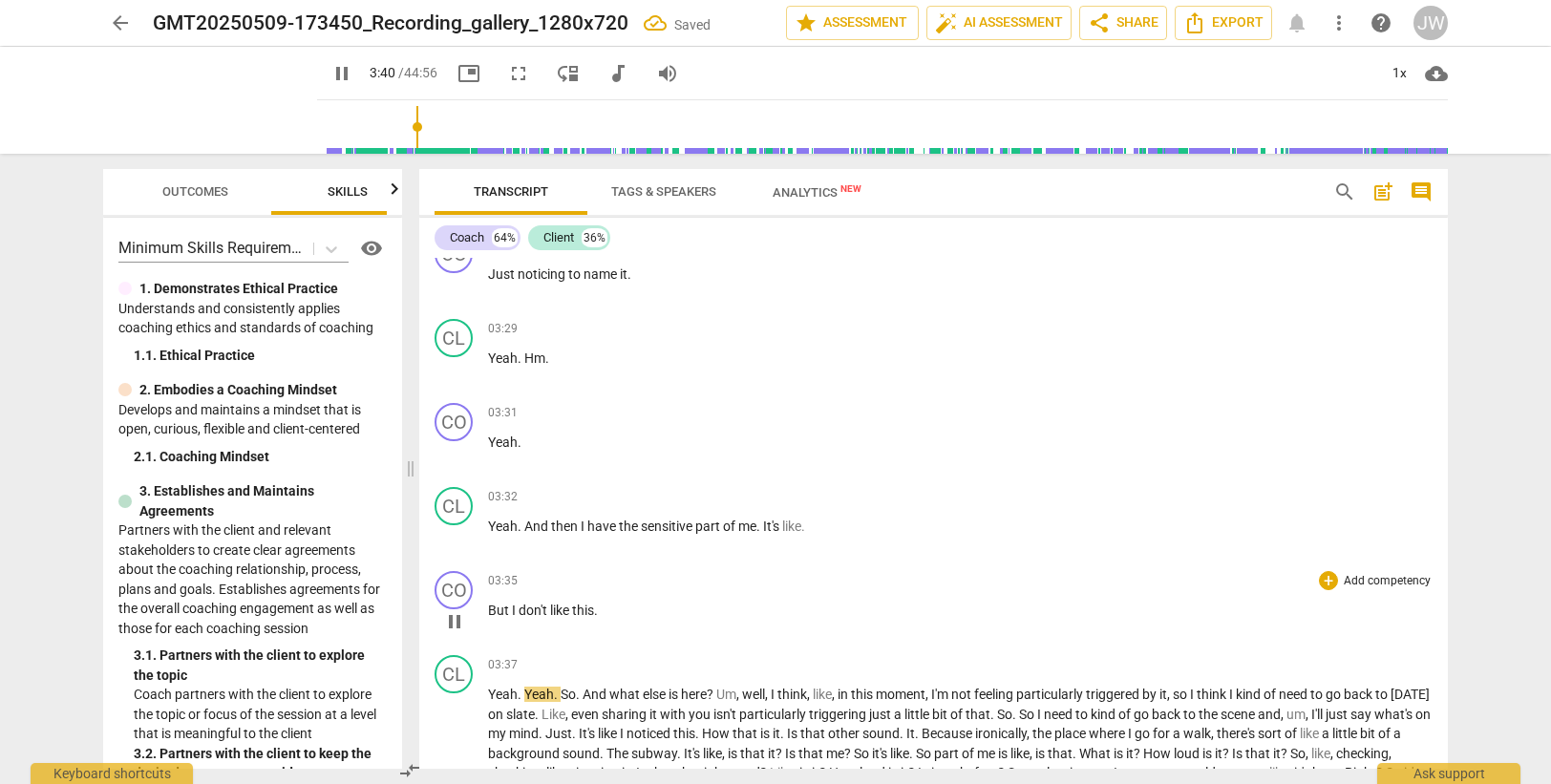
click at [572, 605] on span "like" at bounding box center [561, 609] width 22 height 15
click at [605, 611] on p "But I don't like this ." at bounding box center [960, 610] width 945 height 20
type input "219"
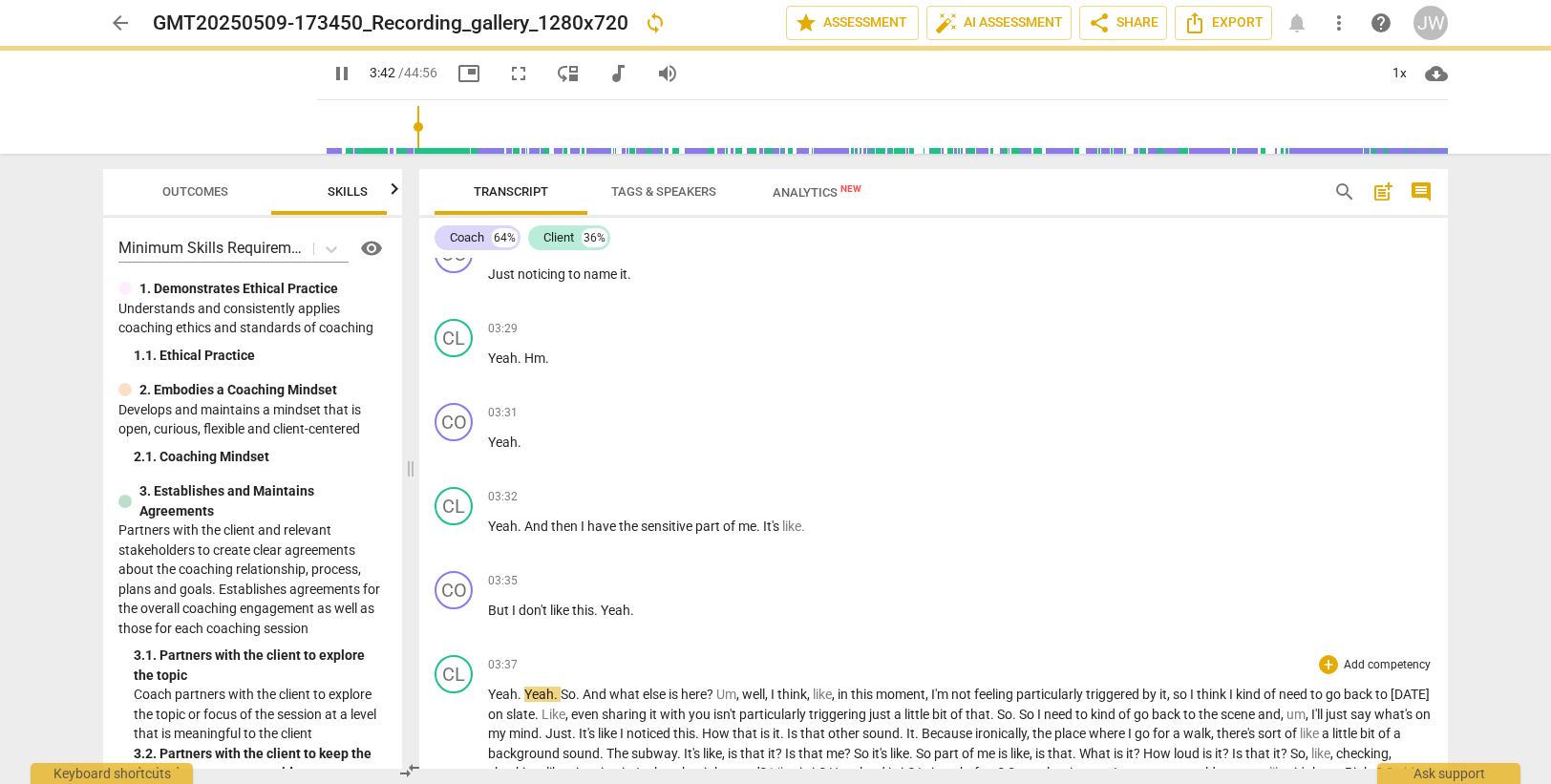
click at [521, 690] on span "." at bounding box center [521, 694] width 7 height 15
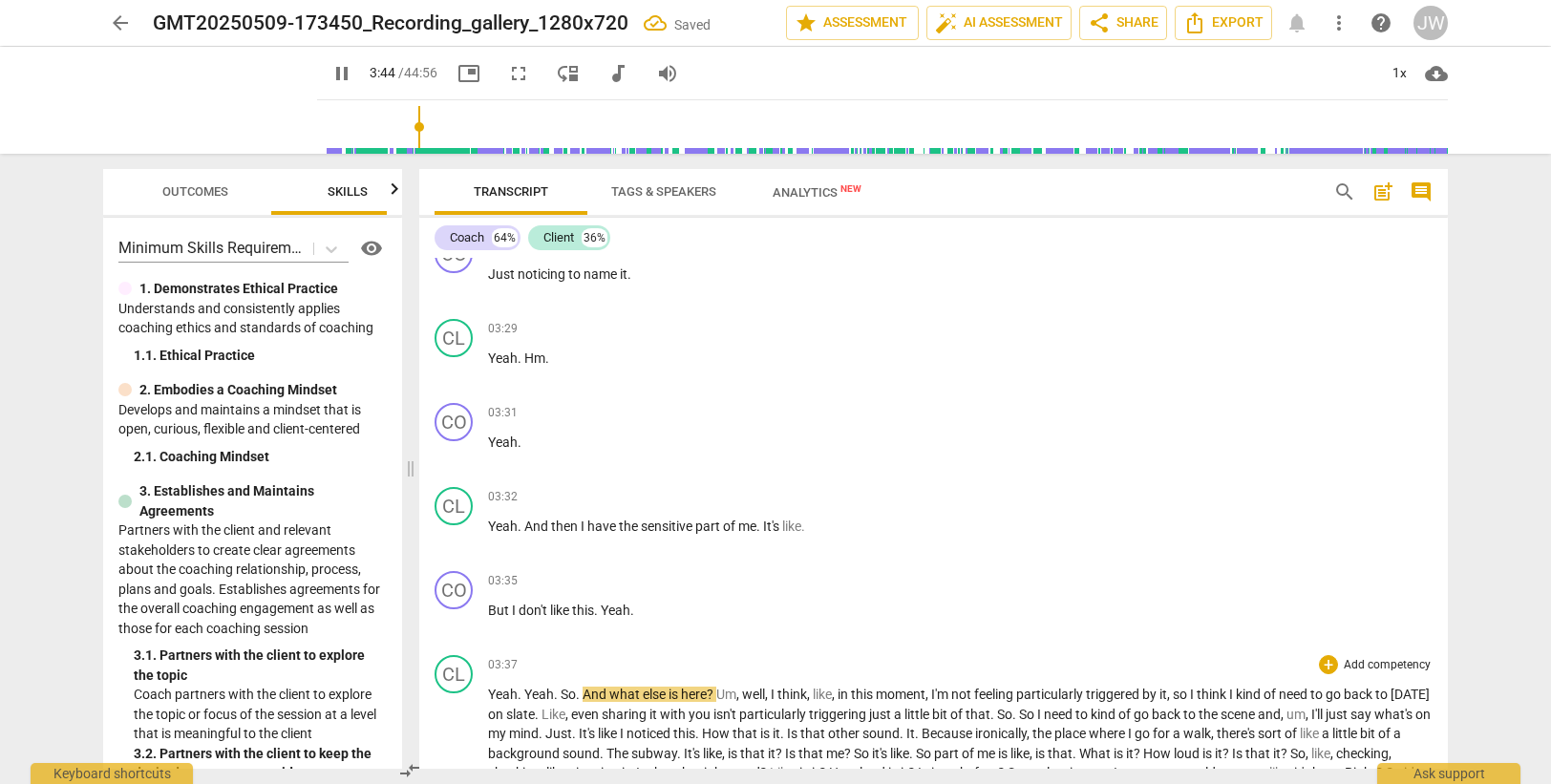
scroll to position [1419, 0]
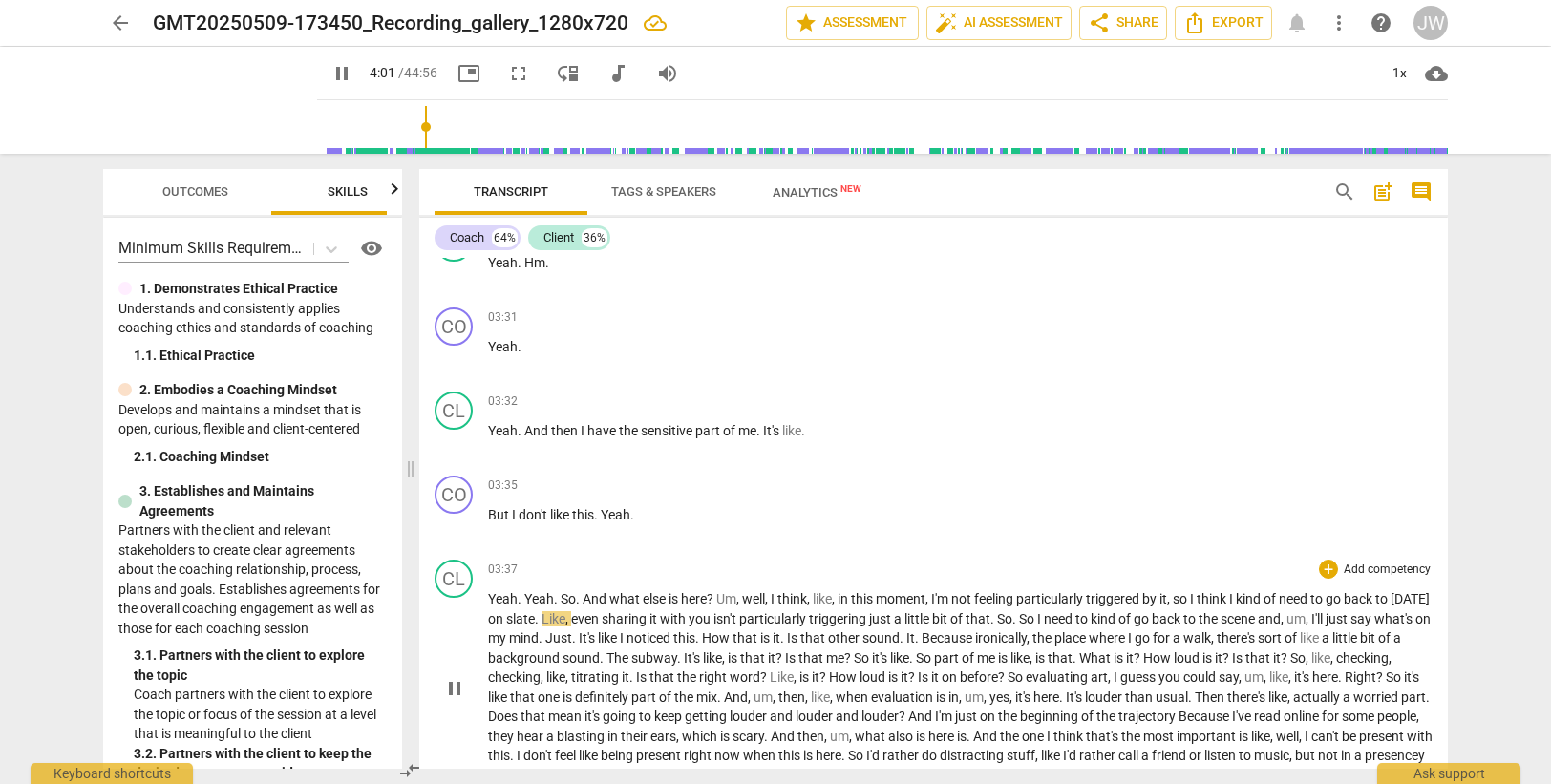
click at [1391, 606] on span "[DATE]" at bounding box center [1410, 598] width 39 height 15
drag, startPoint x: 594, startPoint y: 617, endPoint x: 552, endPoint y: 623, distance: 42.4
click at [552, 623] on p "Yeah . Yeah . So . And what else is here ? Um , well , I think , like , in this…" at bounding box center [960, 687] width 945 height 196
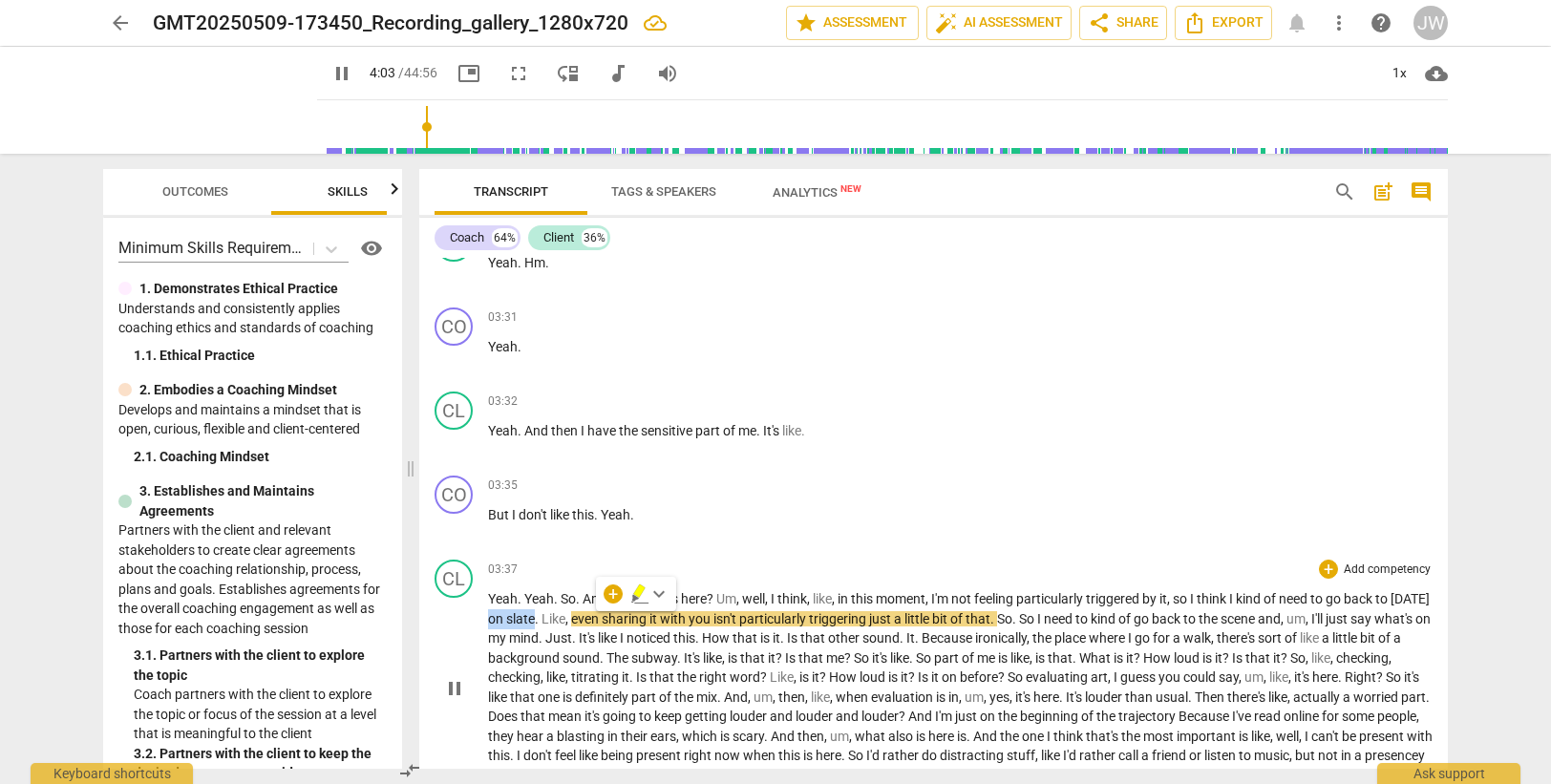
type input "244"
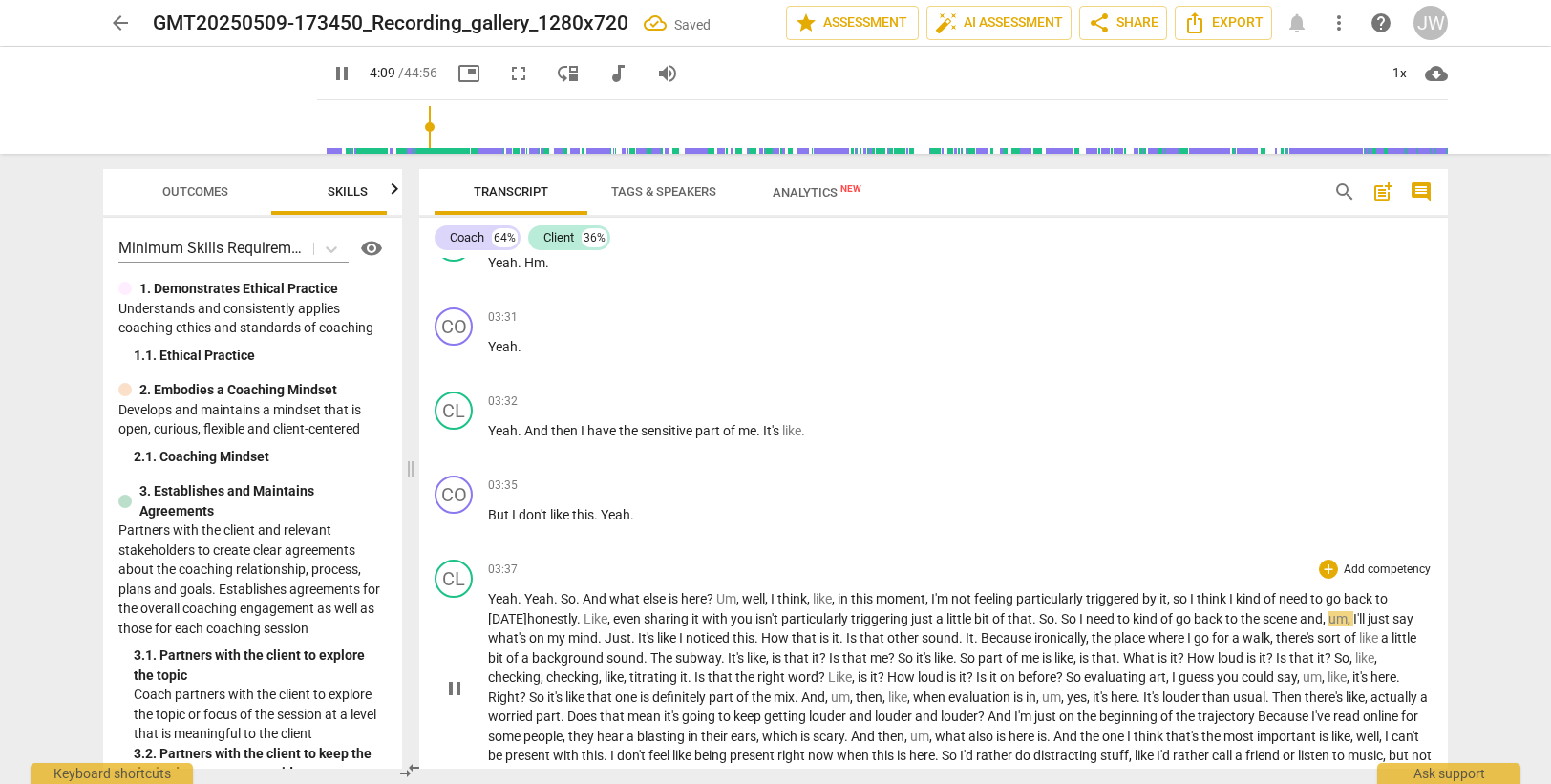
click at [898, 617] on span "triggering" at bounding box center [881, 618] width 61 height 15
click at [911, 619] on span "triggering" at bounding box center [881, 618] width 61 height 15
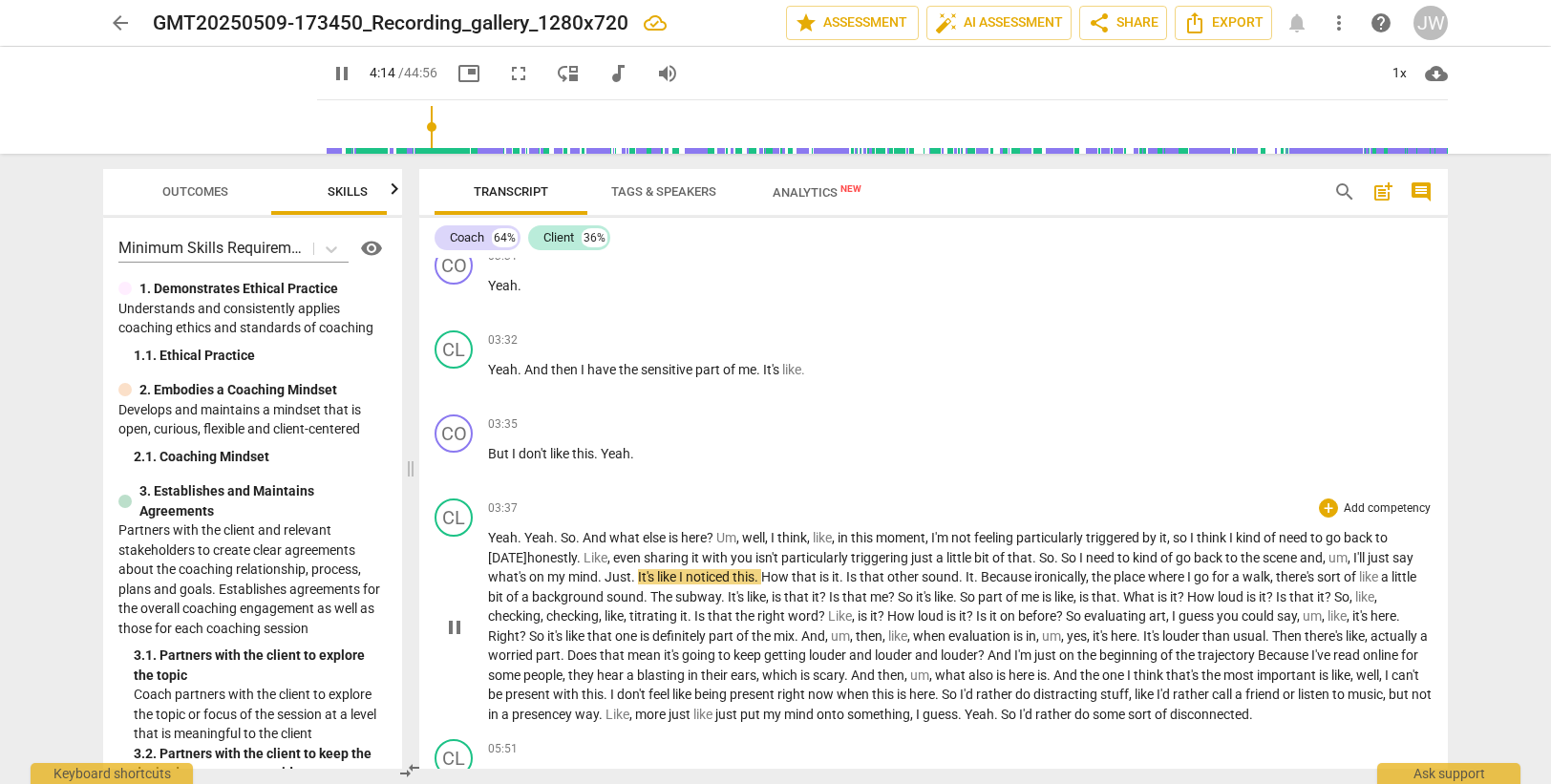
scroll to position [1514, 0]
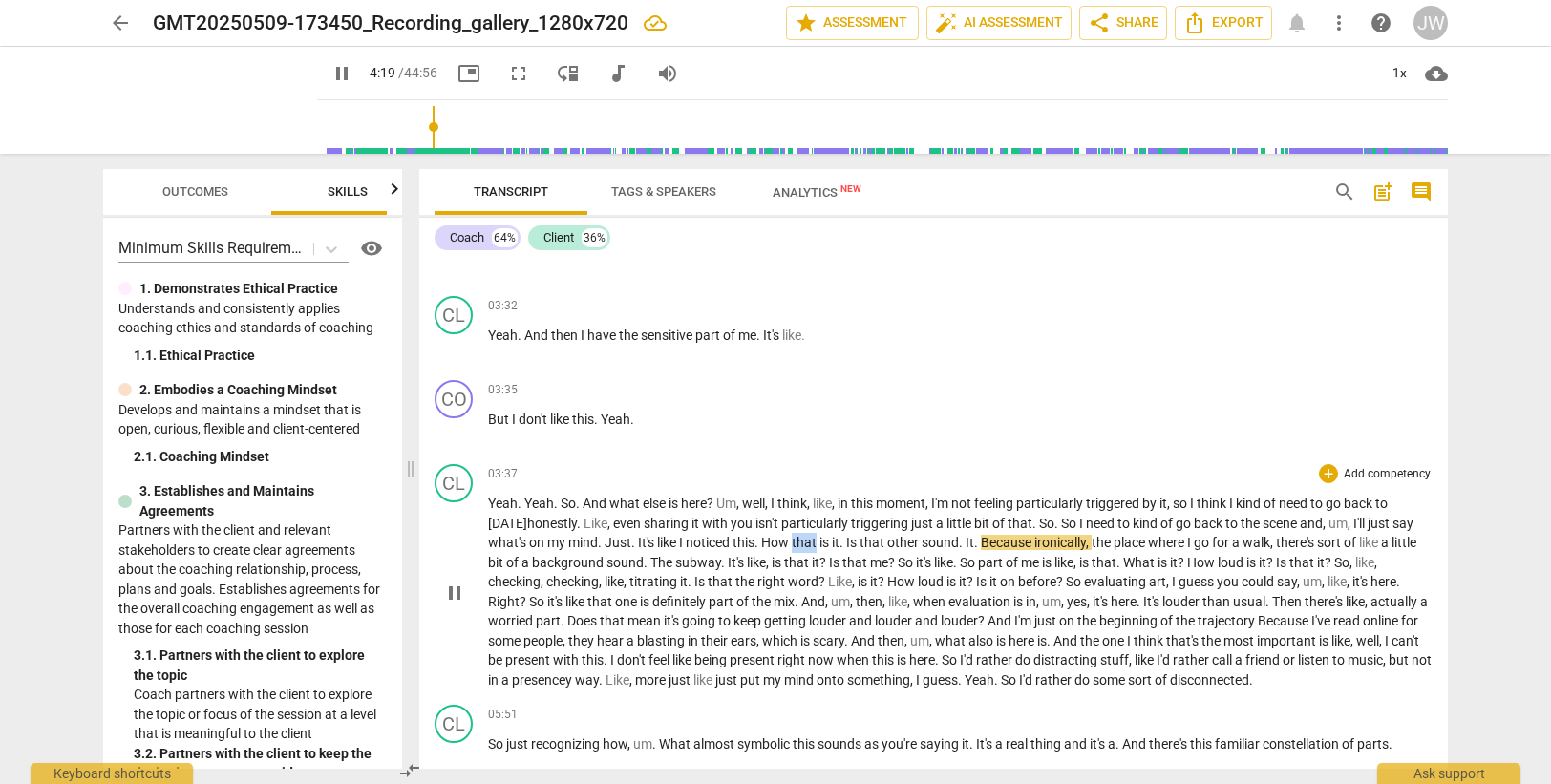
drag, startPoint x: 819, startPoint y: 545, endPoint x: 844, endPoint y: 542, distance: 25.2
click at [819, 542] on span "that" at bounding box center [805, 542] width 28 height 15
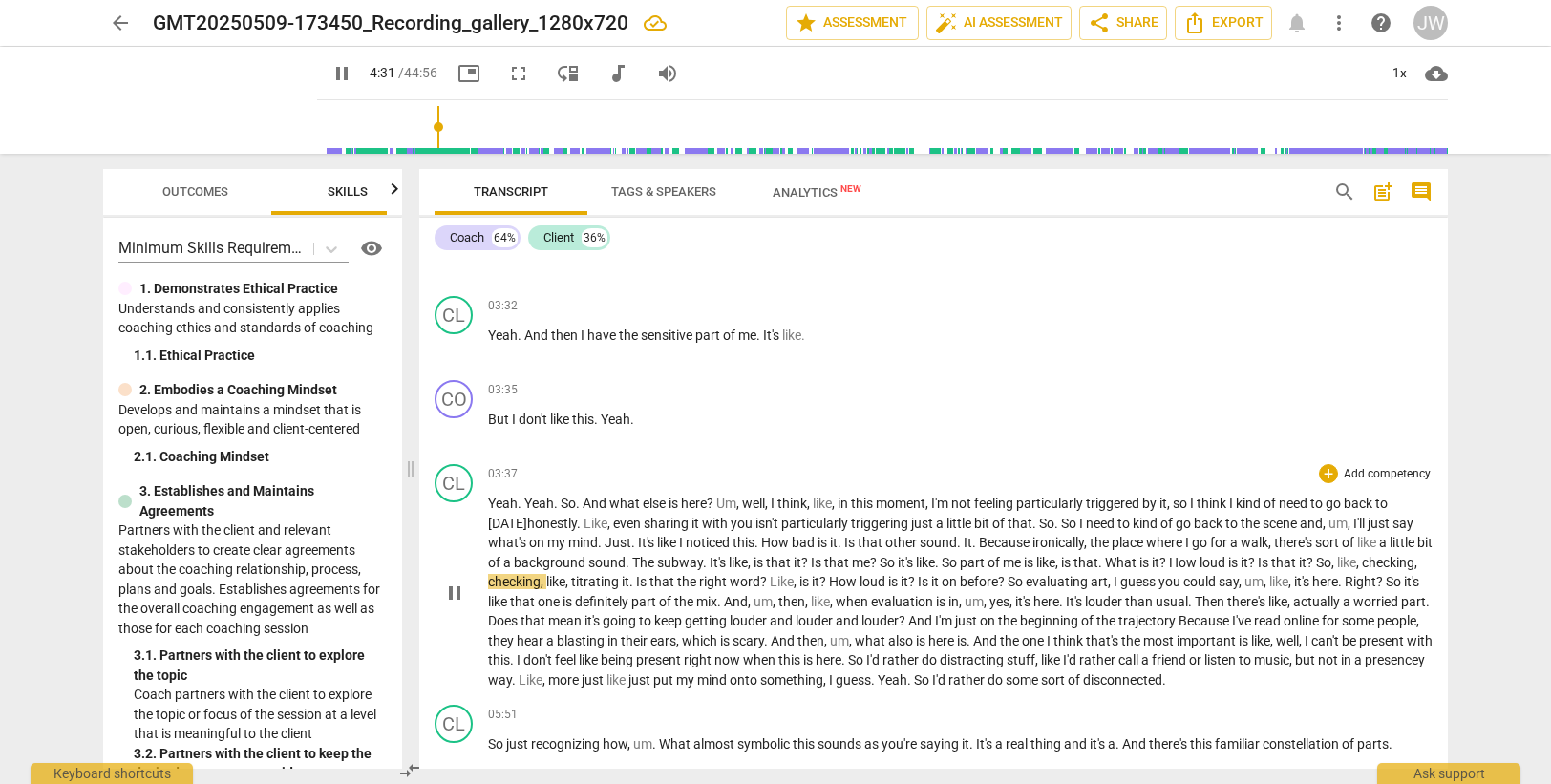
click at [1099, 560] on span "that" at bounding box center [1086, 561] width 25 height 15
click at [1195, 579] on p "Yeah . Yeah . So . And what else is here ? Um , well , I think , like , in this…" at bounding box center [960, 591] width 945 height 196
click at [1100, 581] on span "evaluating or" at bounding box center [1063, 580] width 74 height 15
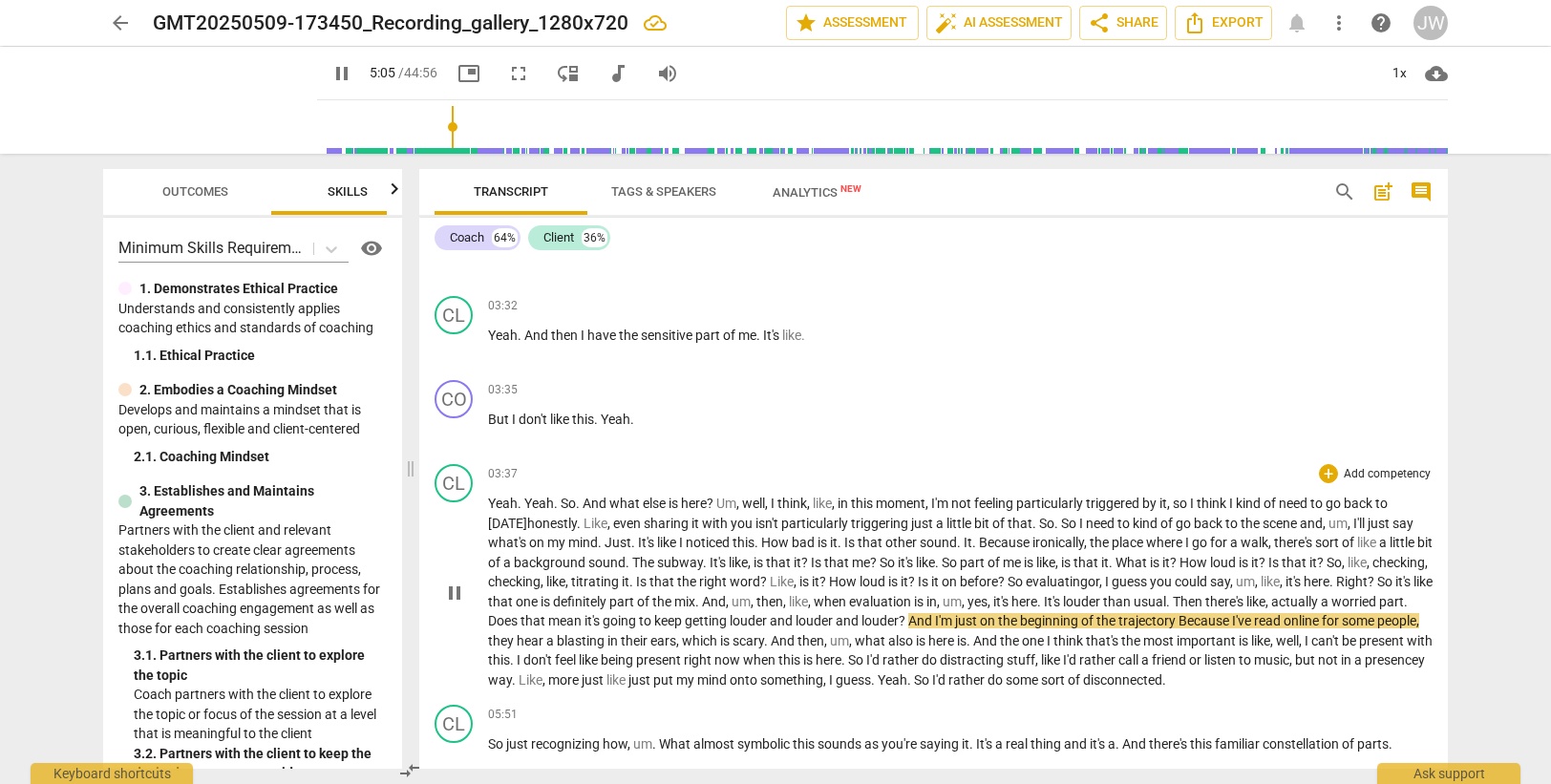
click at [1178, 622] on span "trajectory" at bounding box center [1148, 620] width 61 height 15
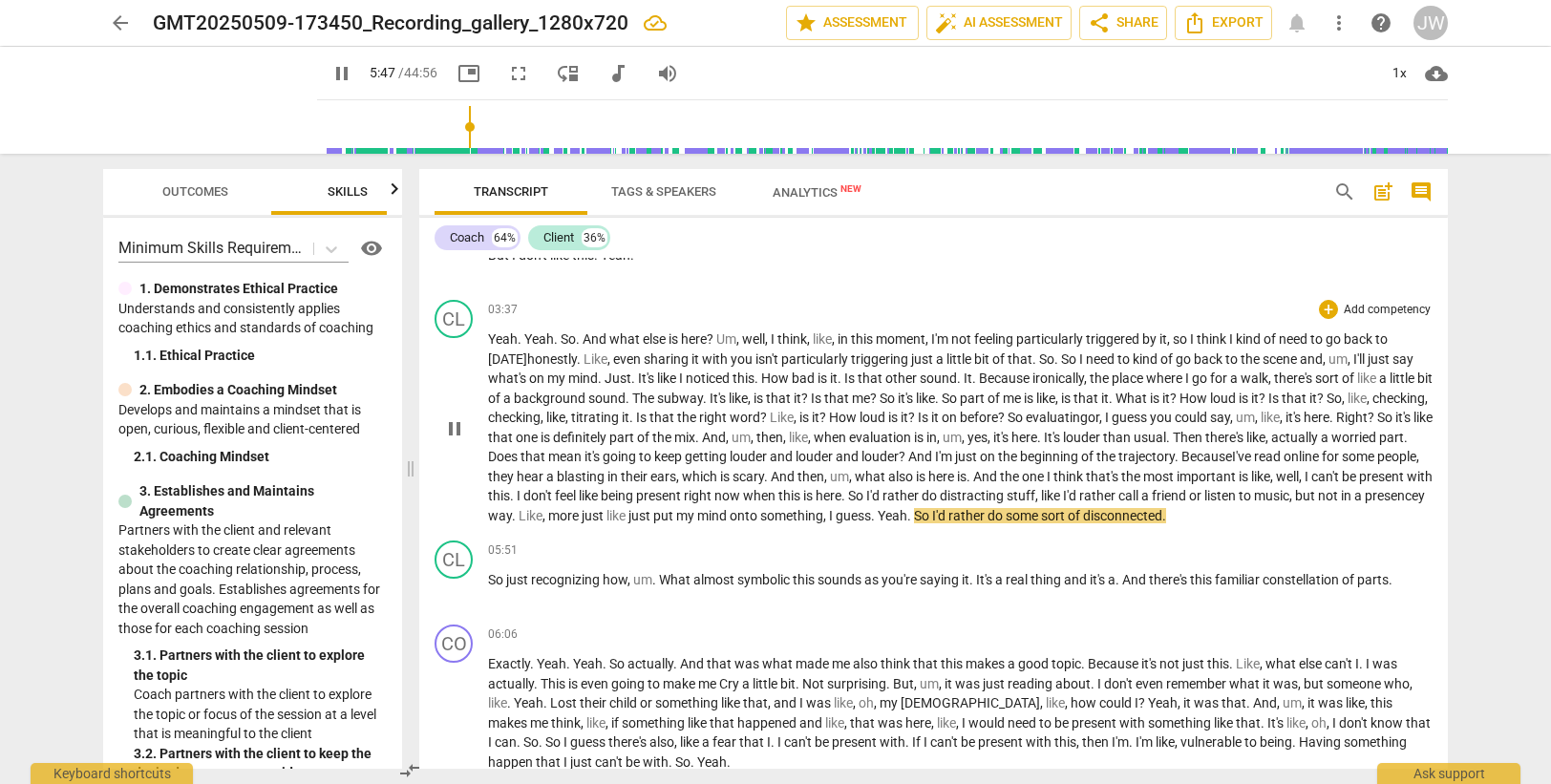
scroll to position [1706, 0]
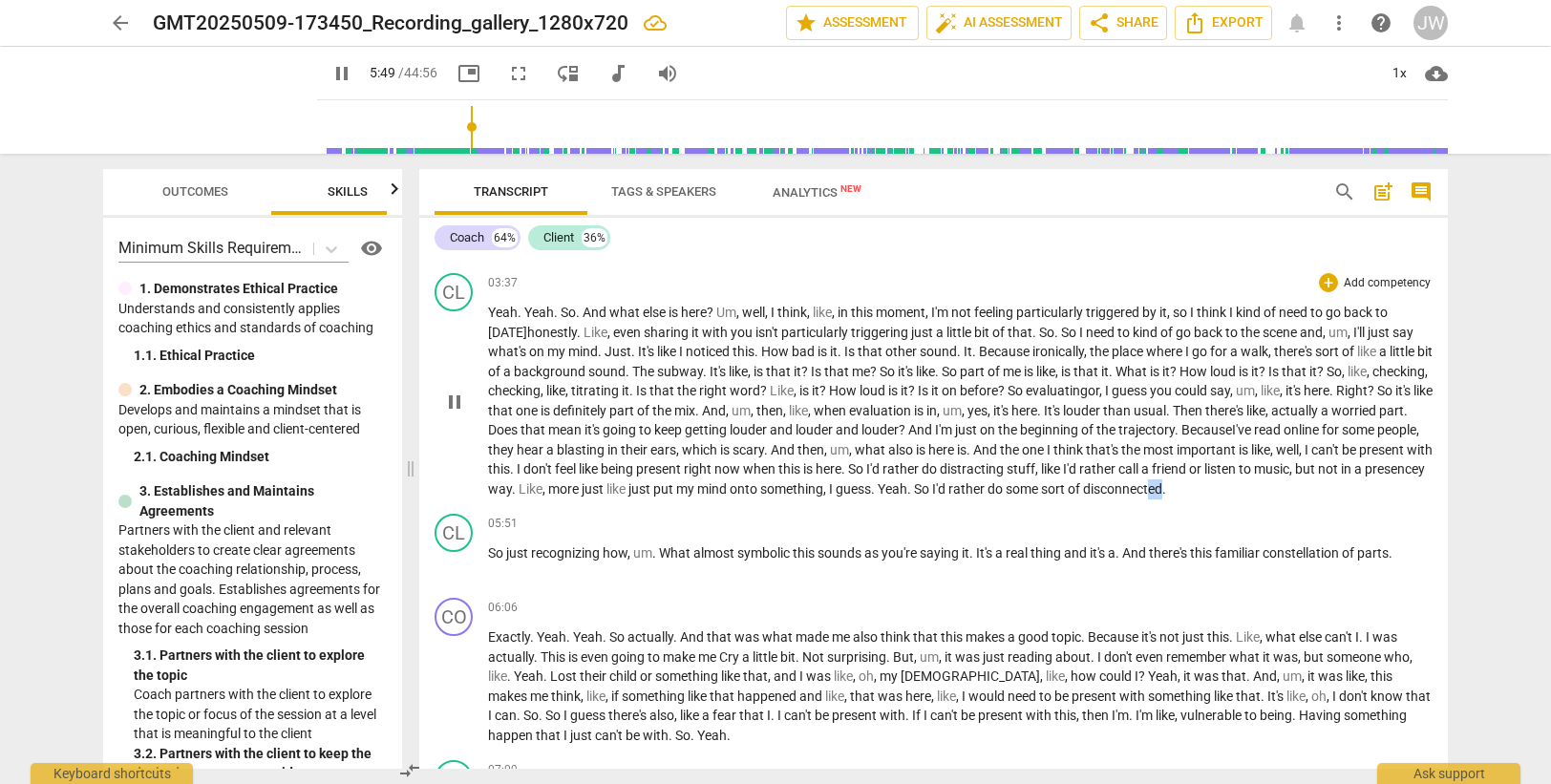
drag, startPoint x: 1383, startPoint y: 491, endPoint x: 1397, endPoint y: 489, distance: 14.1
click at [1397, 489] on p "Yeah . Yeah . So . And what else is here ? Um , well , I think , like , in this…" at bounding box center [960, 399] width 945 height 196
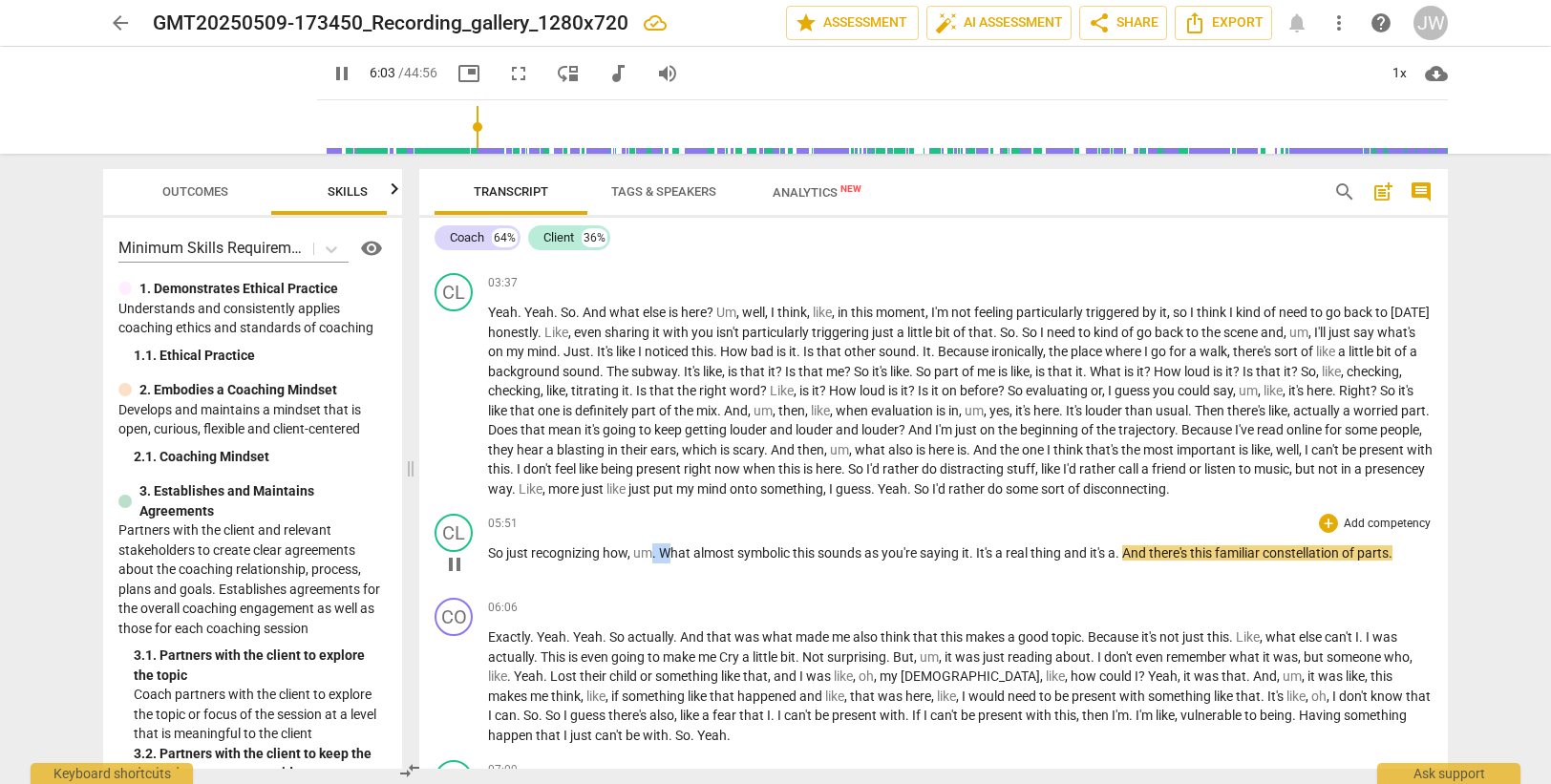
drag, startPoint x: 653, startPoint y: 556, endPoint x: 675, endPoint y: 554, distance: 22.1
click at [675, 554] on p "So just recognizing how , um . What almost symbolic this sounds as you're sayin…" at bounding box center [960, 553] width 945 height 20
type input "365"
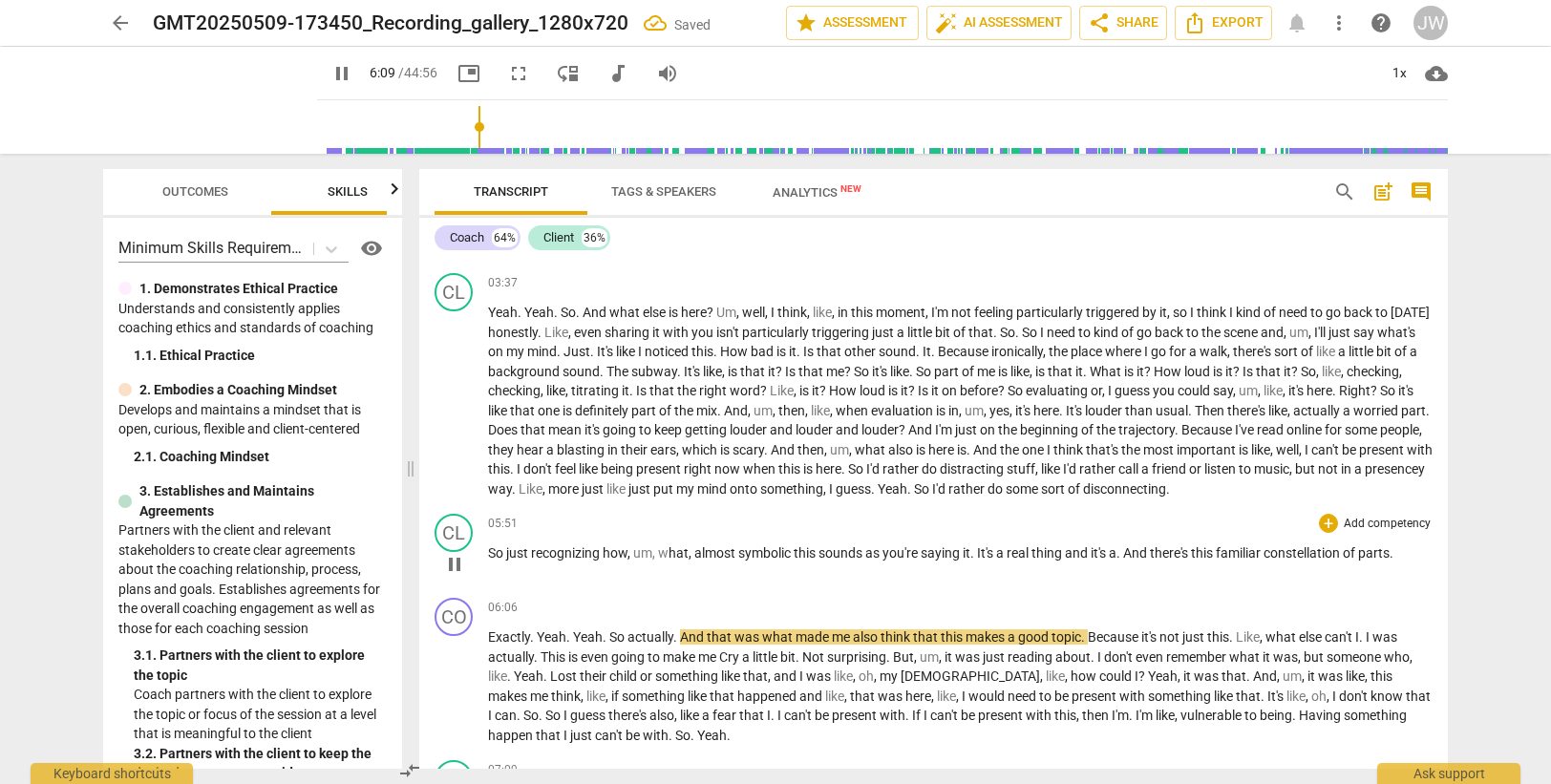
click at [913, 553] on span "you're" at bounding box center [902, 551] width 38 height 15
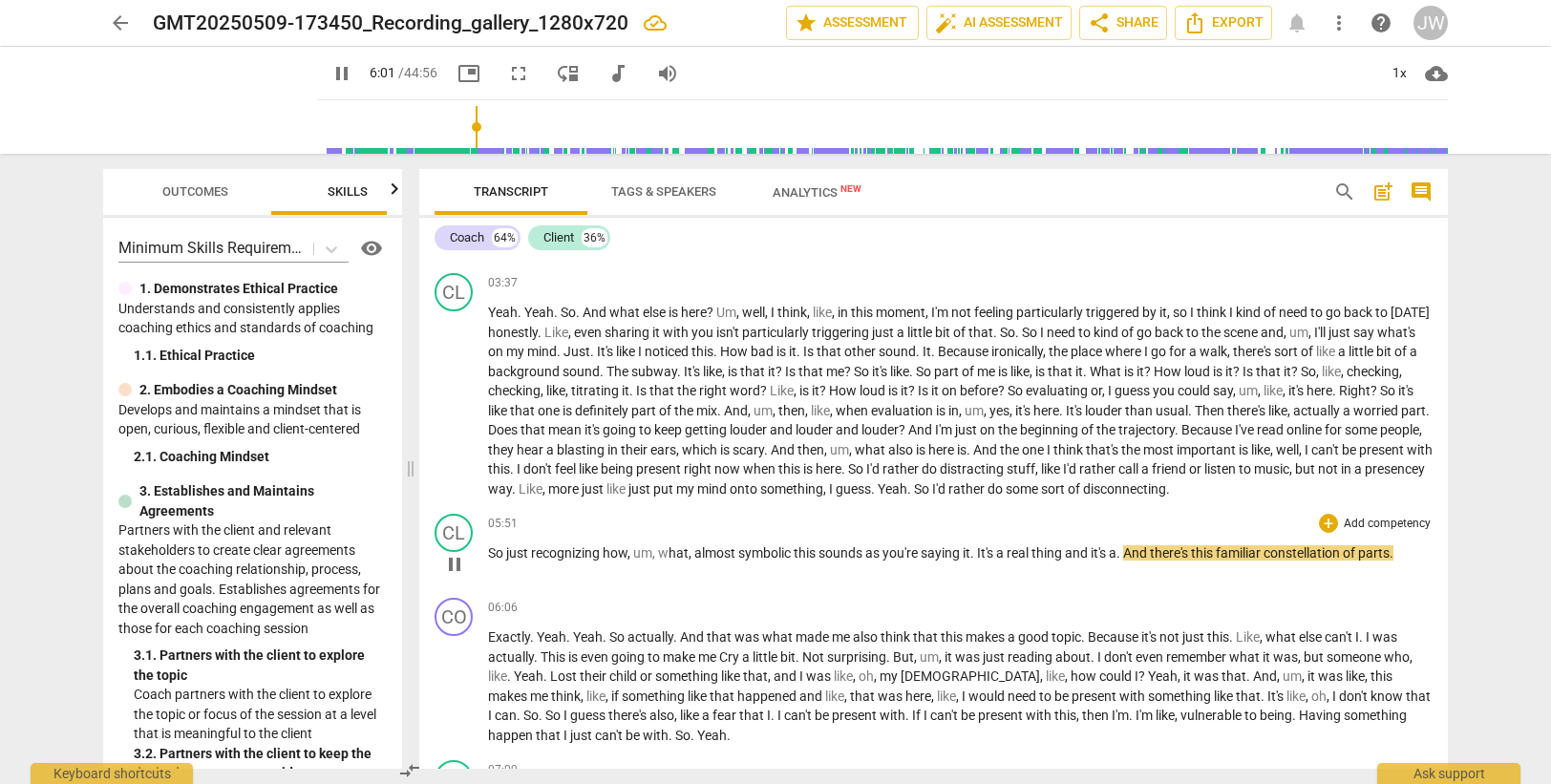
click at [1122, 554] on span "." at bounding box center [1120, 551] width 7 height 15
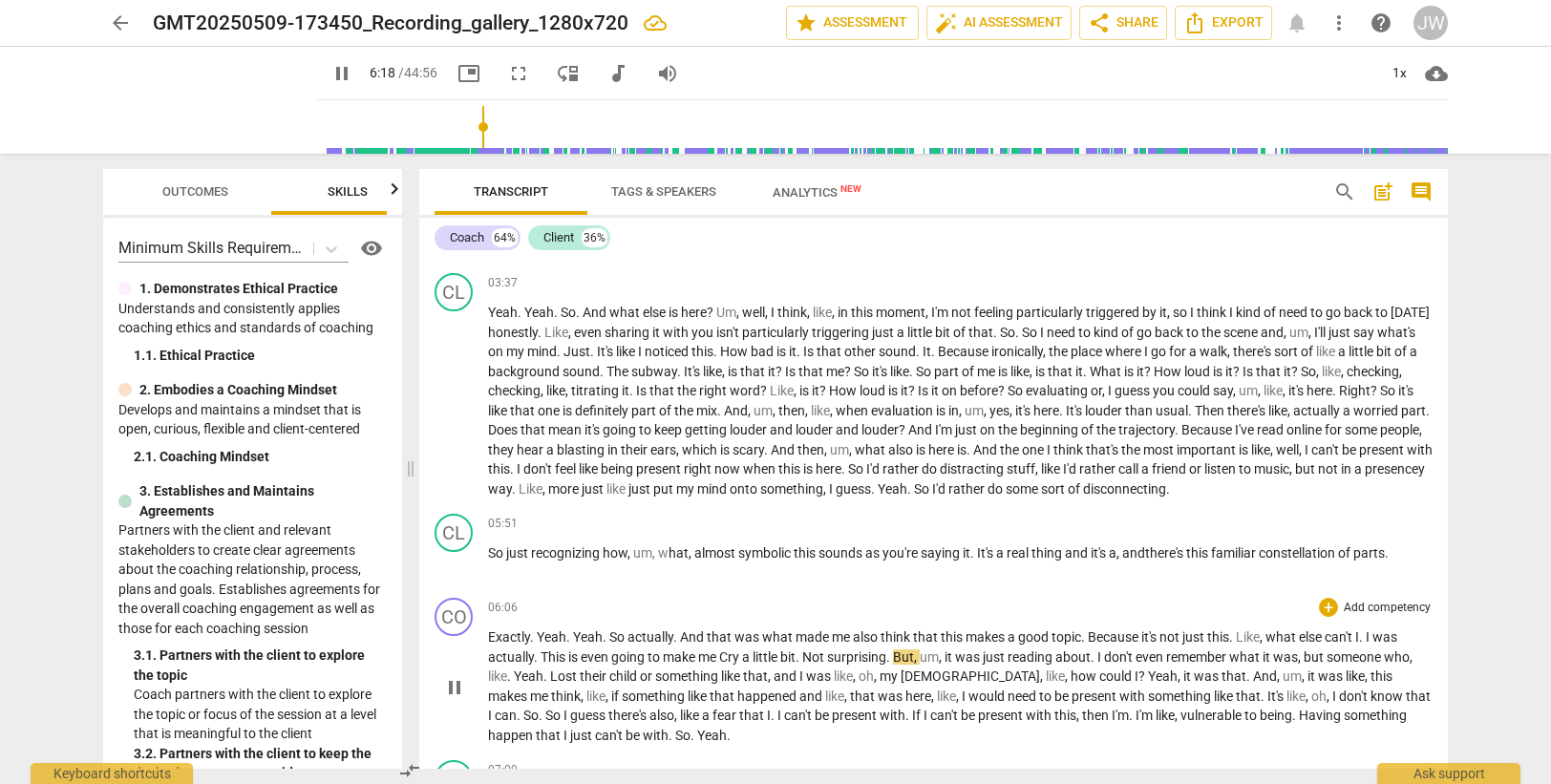
click at [731, 658] on span "Cry" at bounding box center [730, 656] width 23 height 15
type input "380"
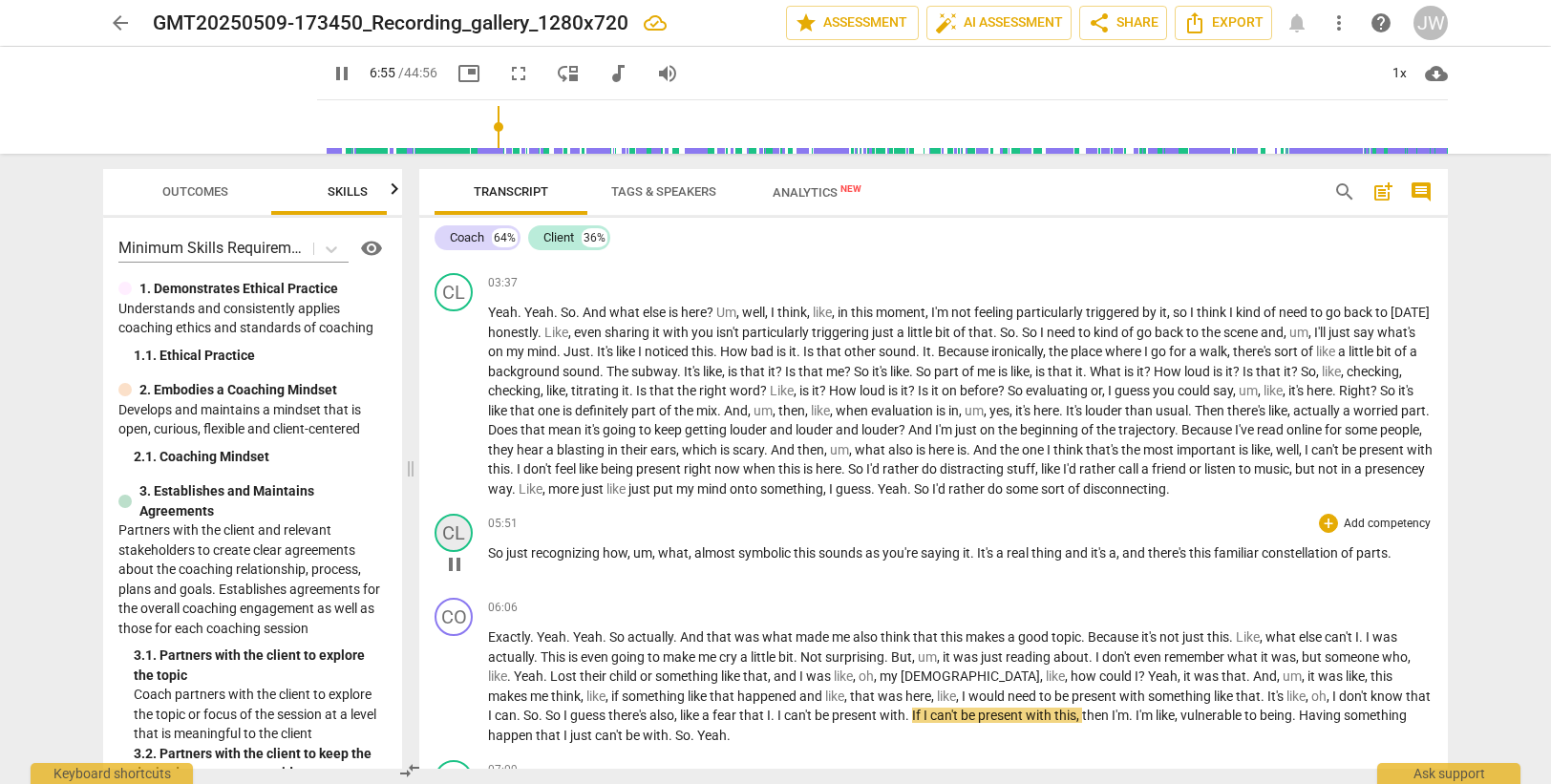
click at [459, 530] on div "CL" at bounding box center [453, 533] width 38 height 38
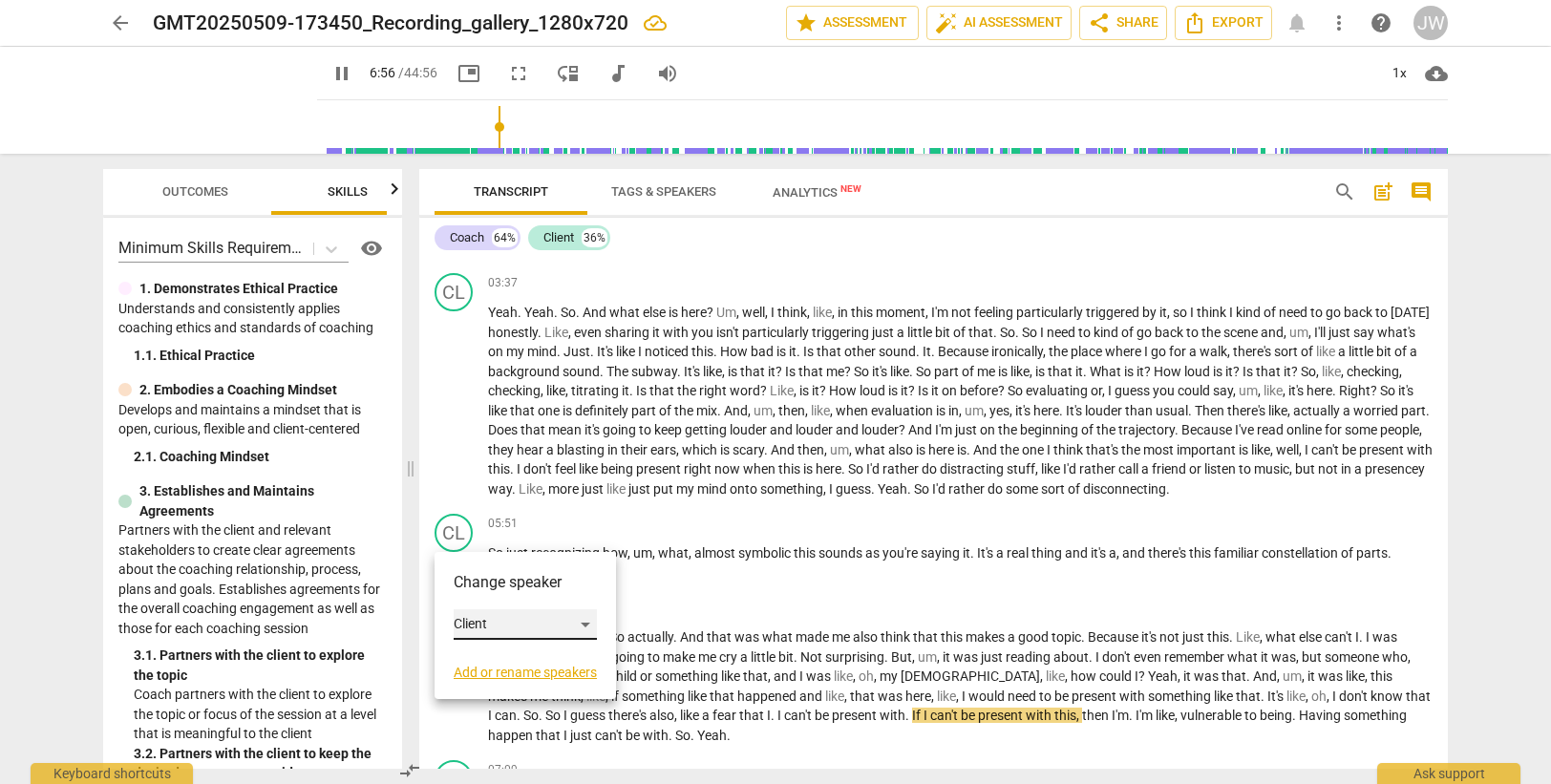
click at [490, 624] on div "Client" at bounding box center [525, 624] width 143 height 31
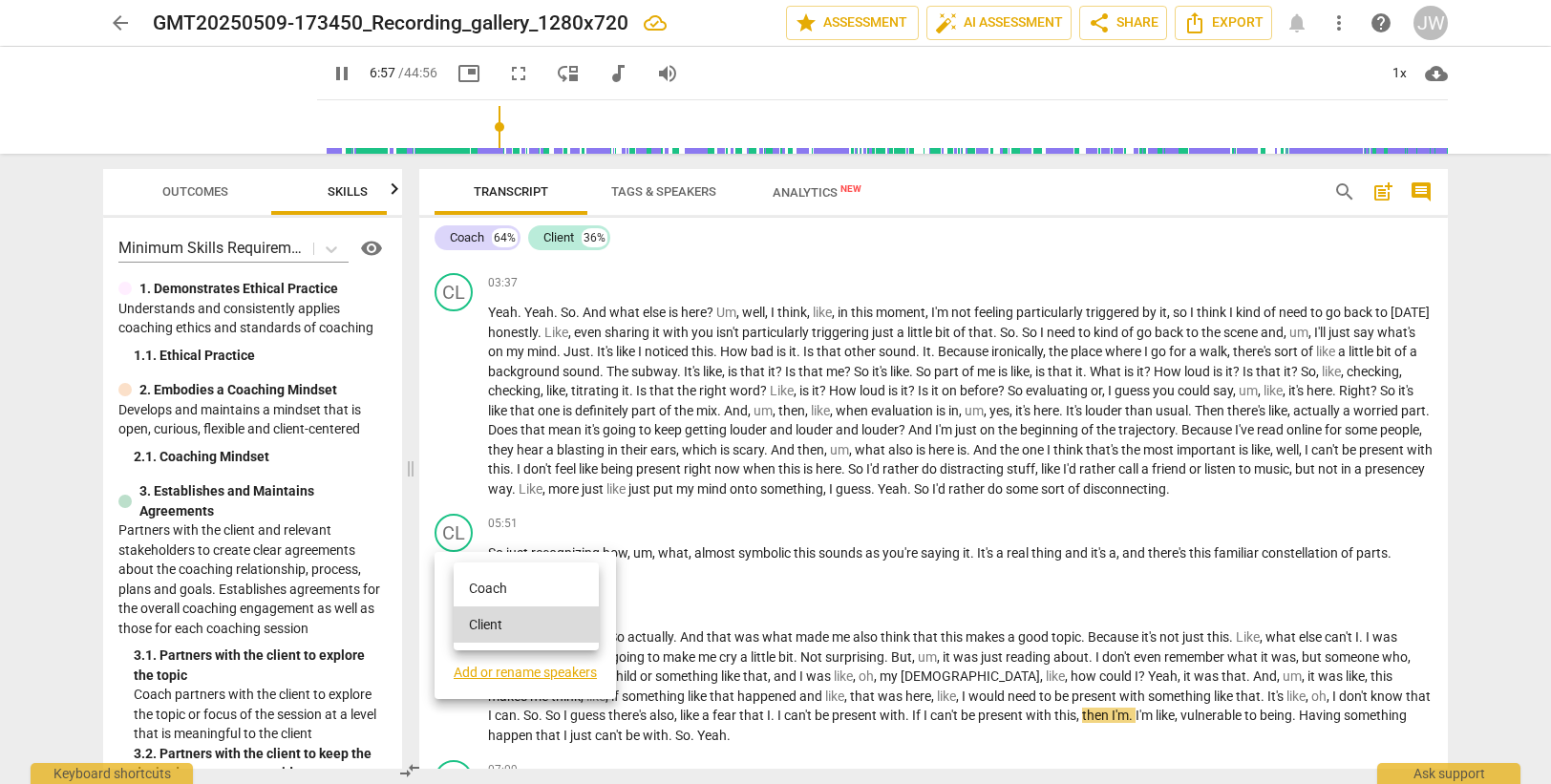
click at [487, 592] on li "Coach" at bounding box center [526, 587] width 145 height 37
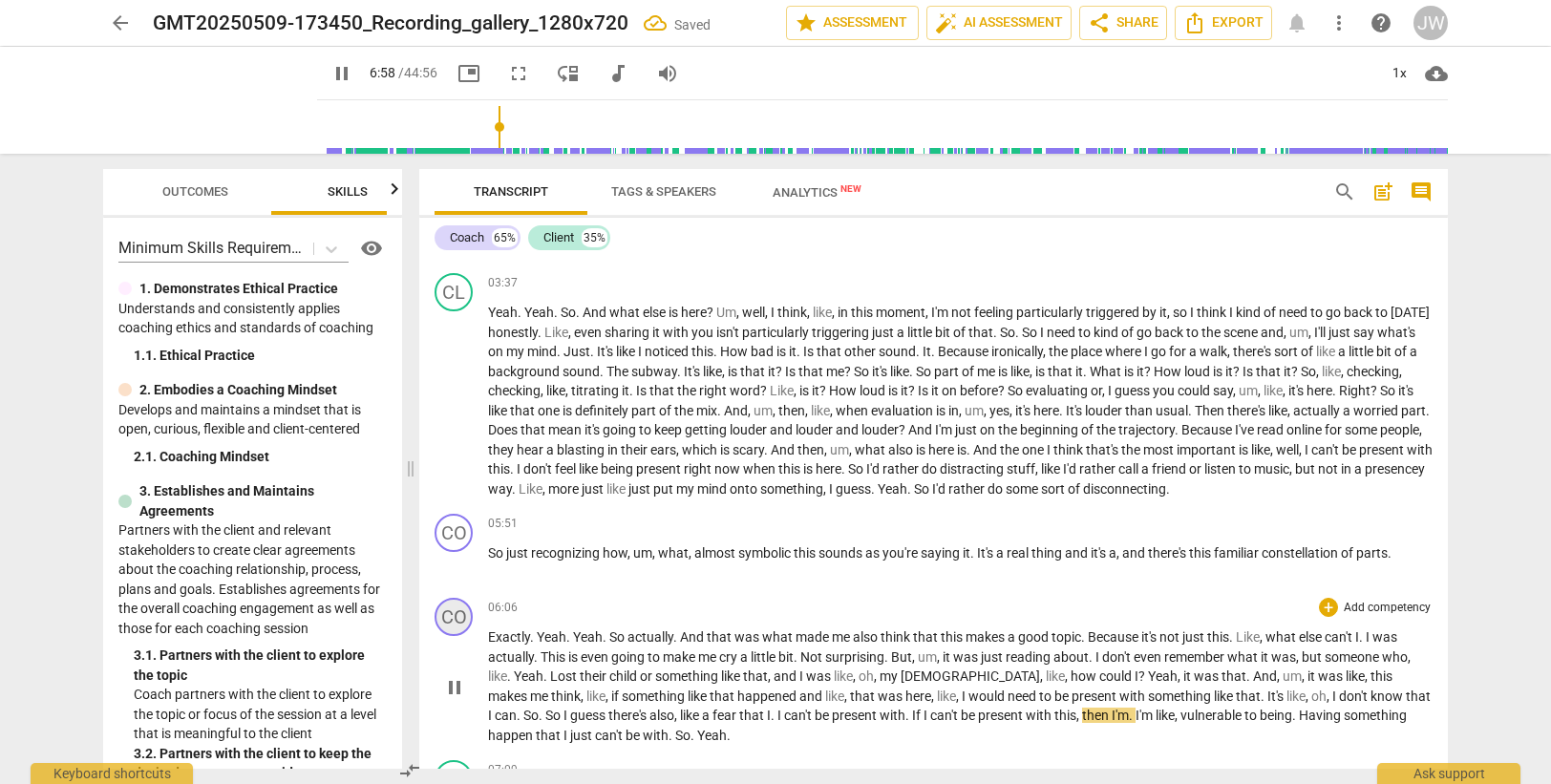
click at [456, 617] on div "CO" at bounding box center [453, 616] width 38 height 38
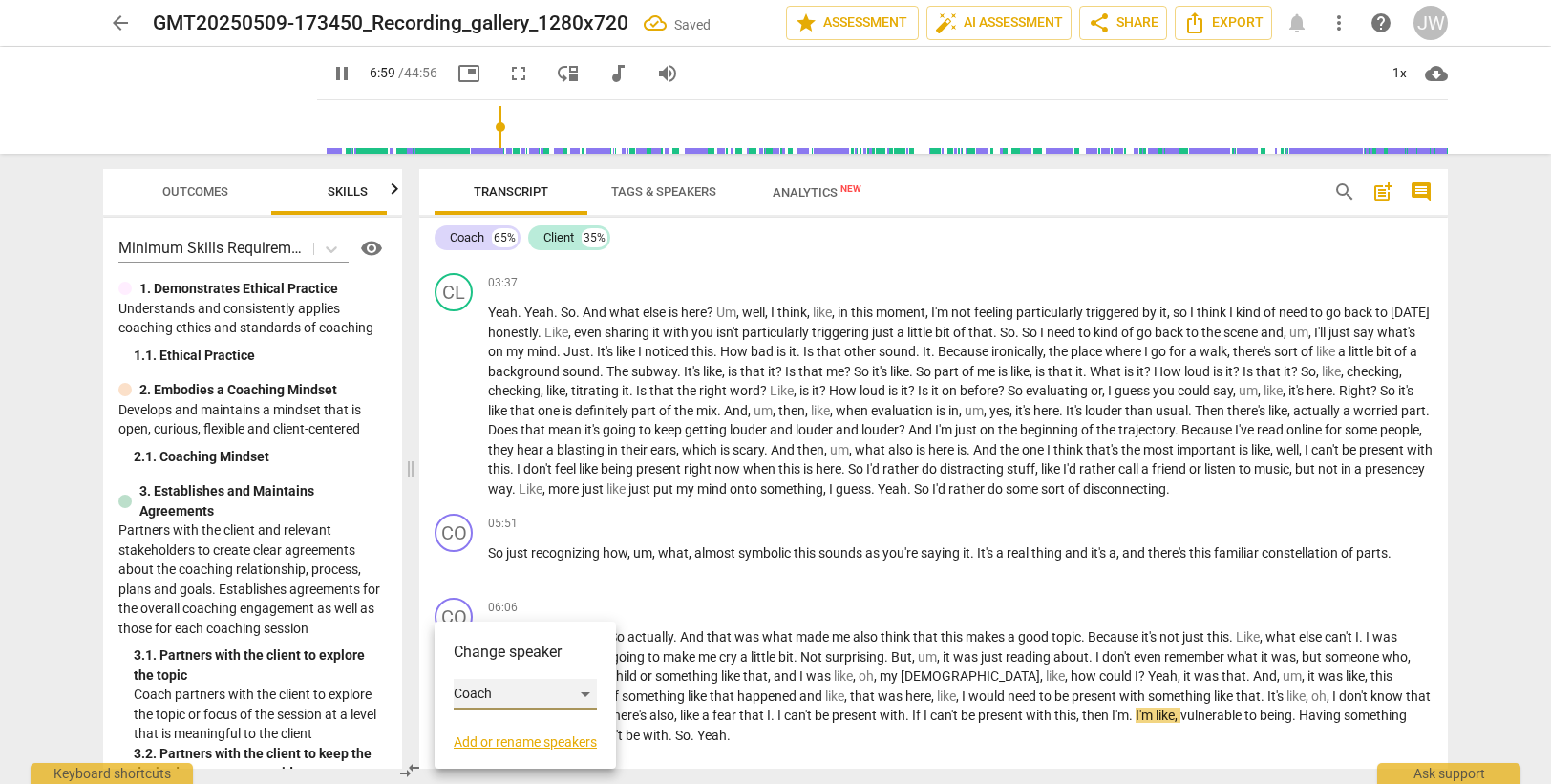
click at [482, 687] on div "Coach" at bounding box center [525, 694] width 143 height 31
click at [480, 725] on li "Client" at bounding box center [526, 730] width 145 height 37
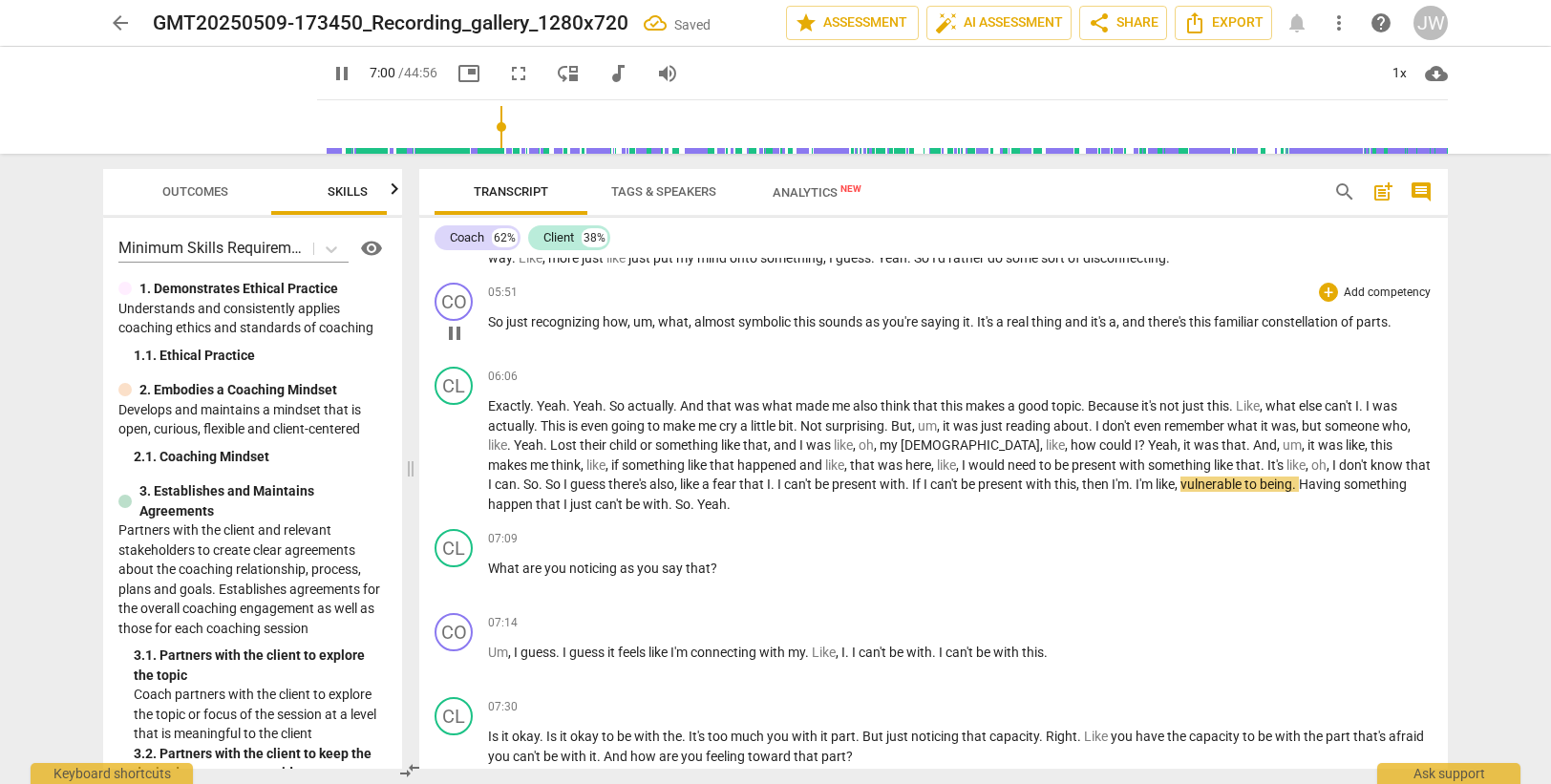
scroll to position [1992, 0]
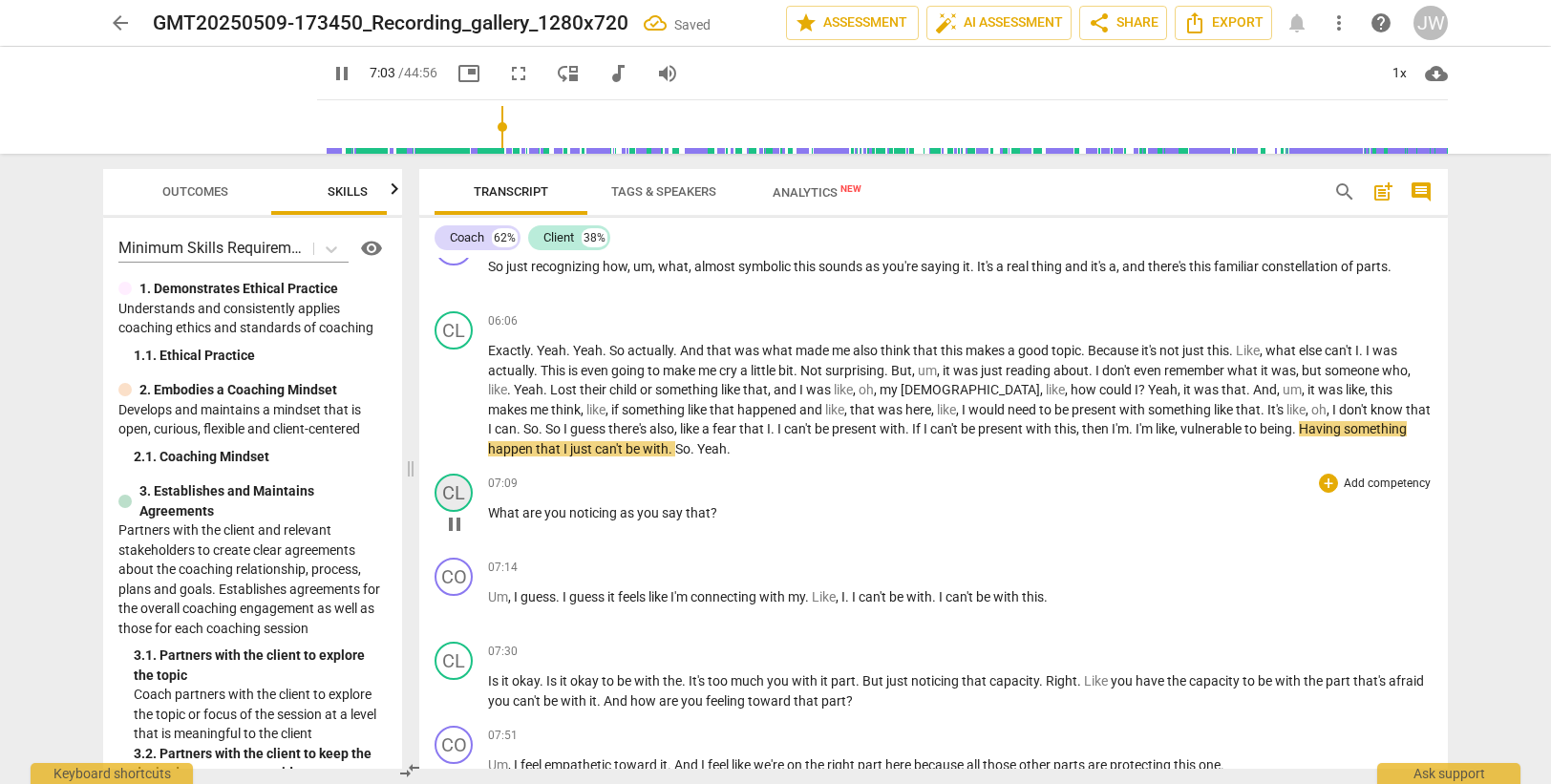
click at [463, 497] on div "CL" at bounding box center [453, 492] width 38 height 38
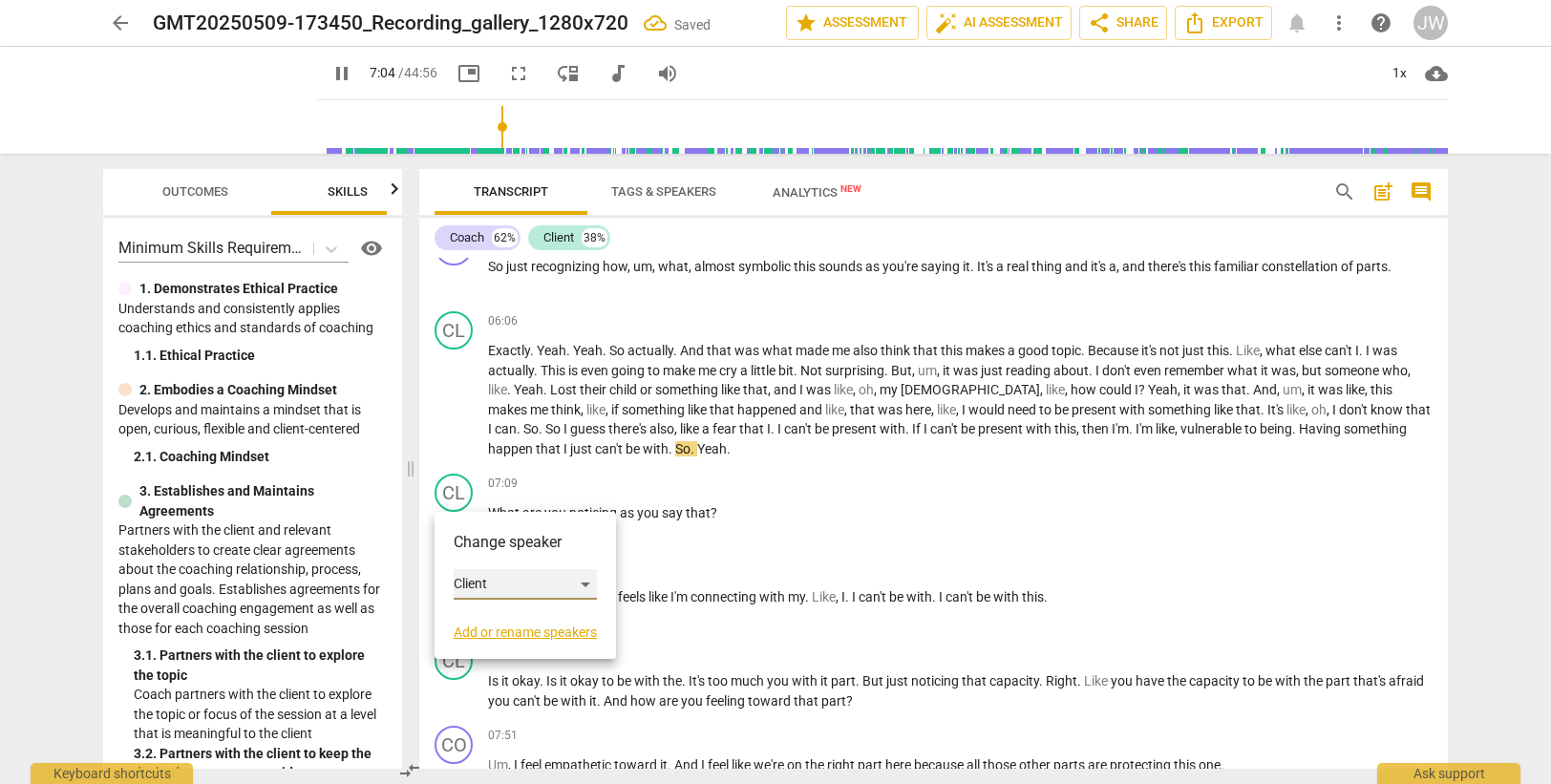
click at [493, 578] on div "Client" at bounding box center [525, 583] width 143 height 31
click at [488, 542] on li "Coach" at bounding box center [526, 548] width 145 height 37
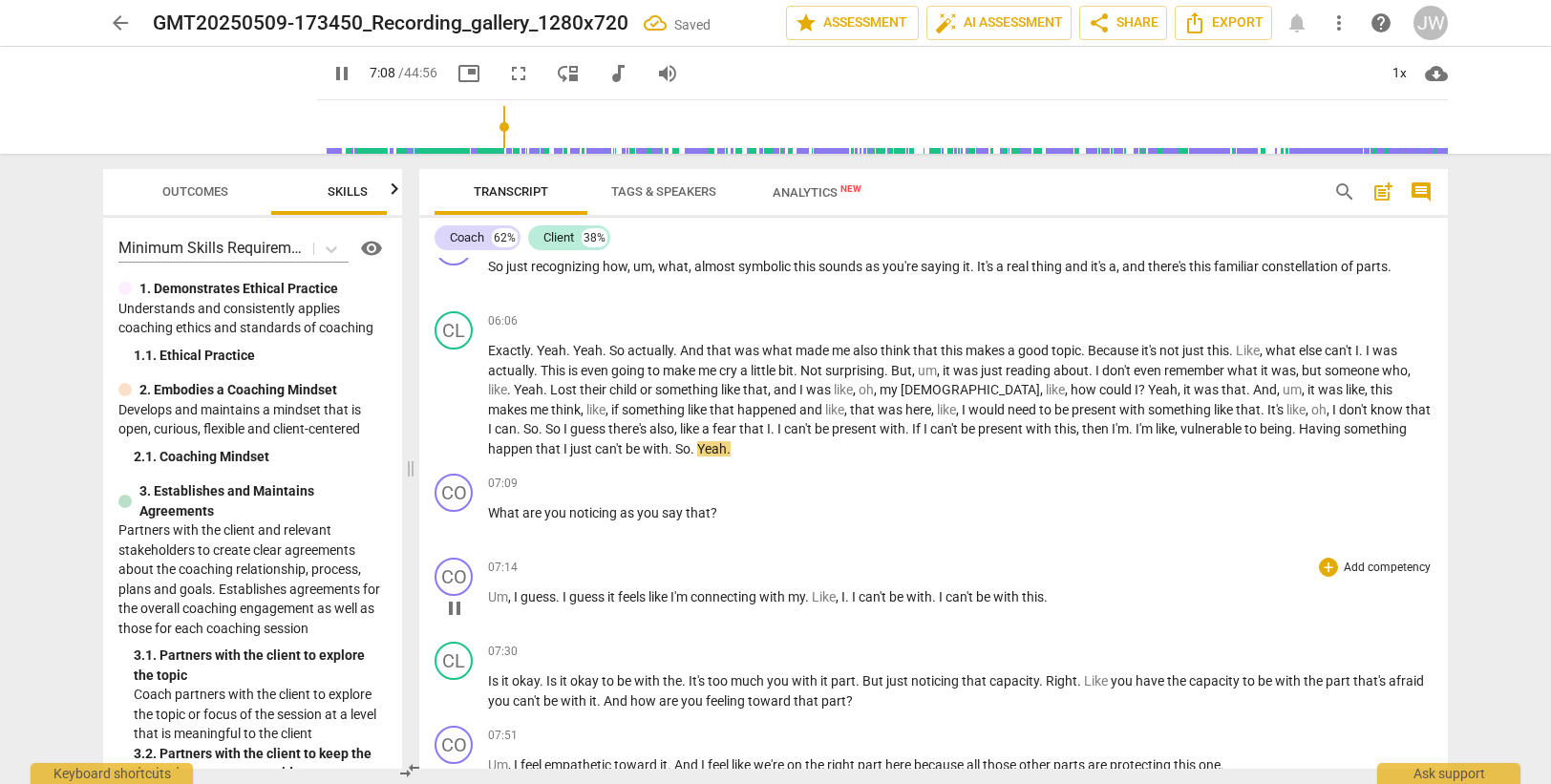
click at [491, 595] on span "Um" at bounding box center [498, 596] width 20 height 15
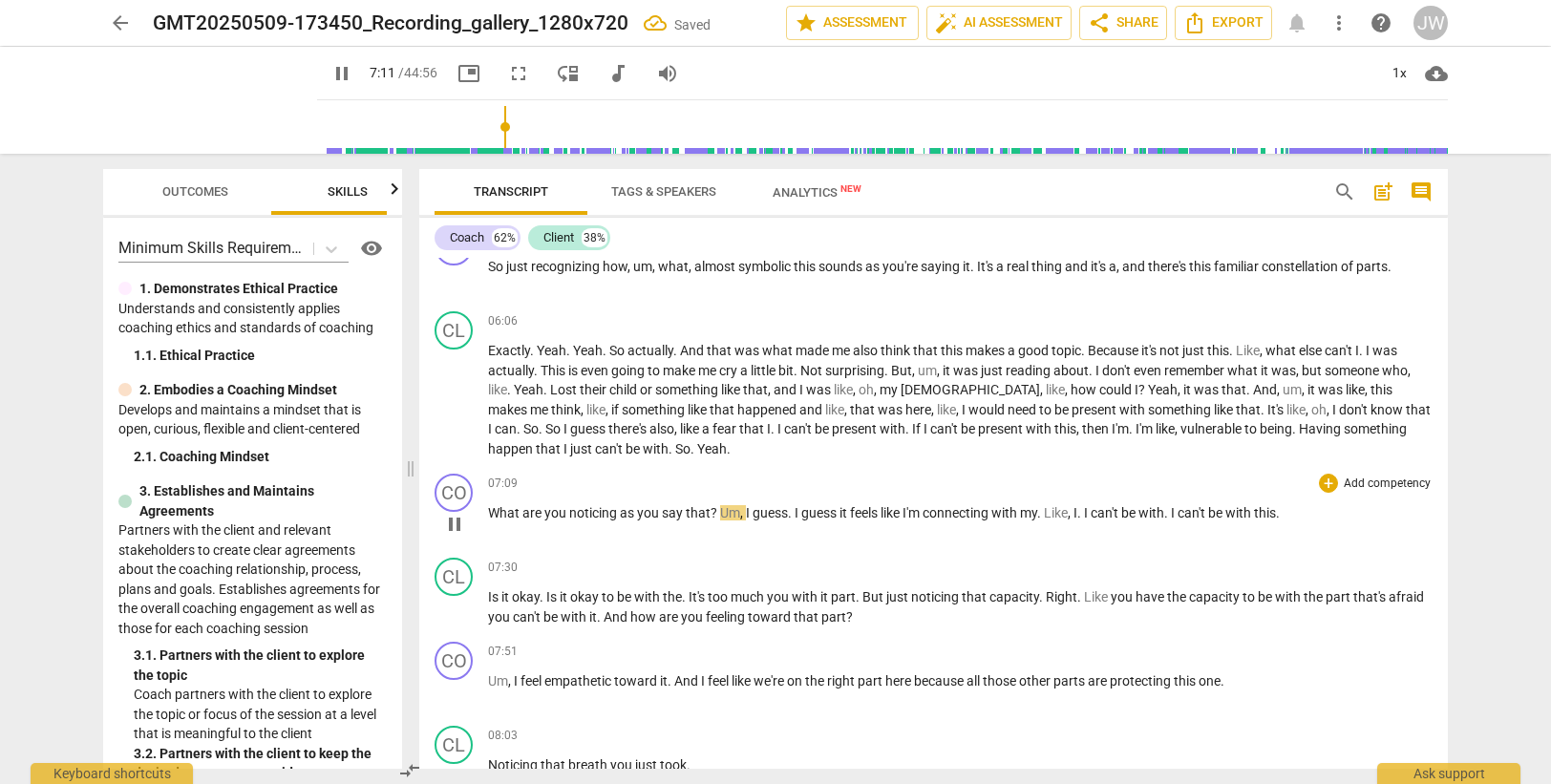
click at [720, 510] on span "Um" at bounding box center [730, 512] width 20 height 15
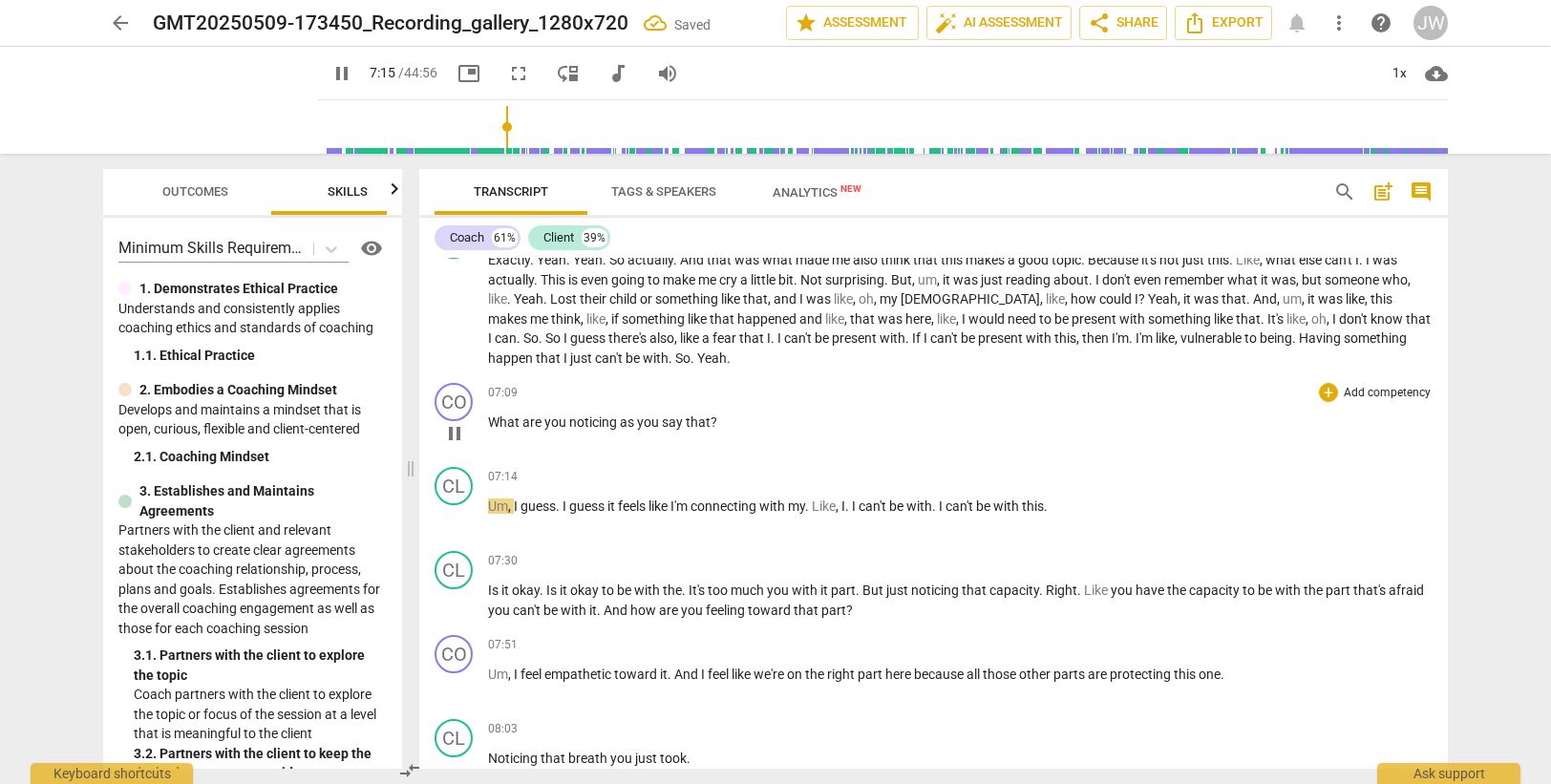
scroll to position [2088, 0]
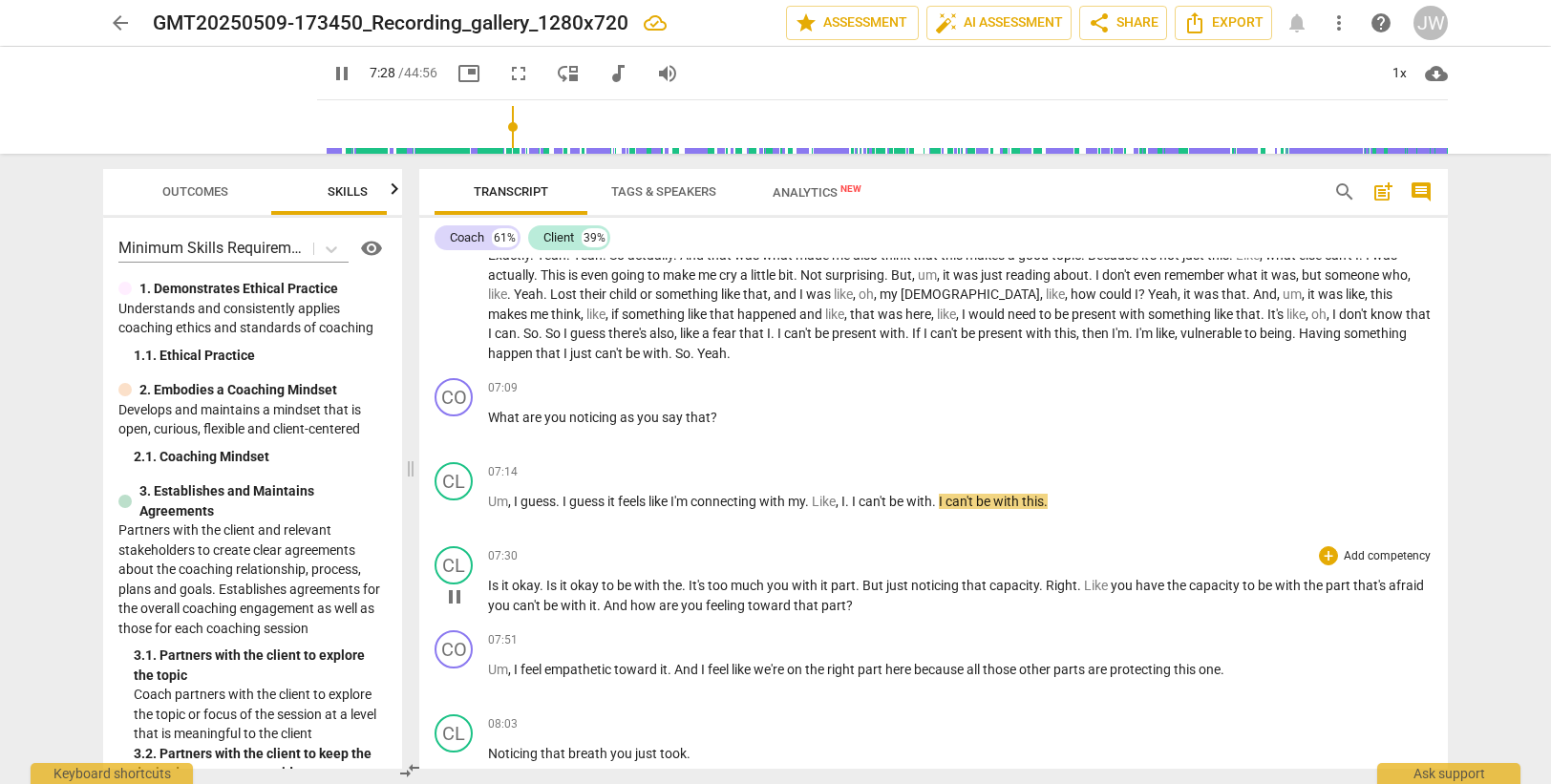
click at [488, 586] on span "Is" at bounding box center [494, 584] width 13 height 15
click at [453, 567] on div "CL" at bounding box center [453, 564] width 38 height 38
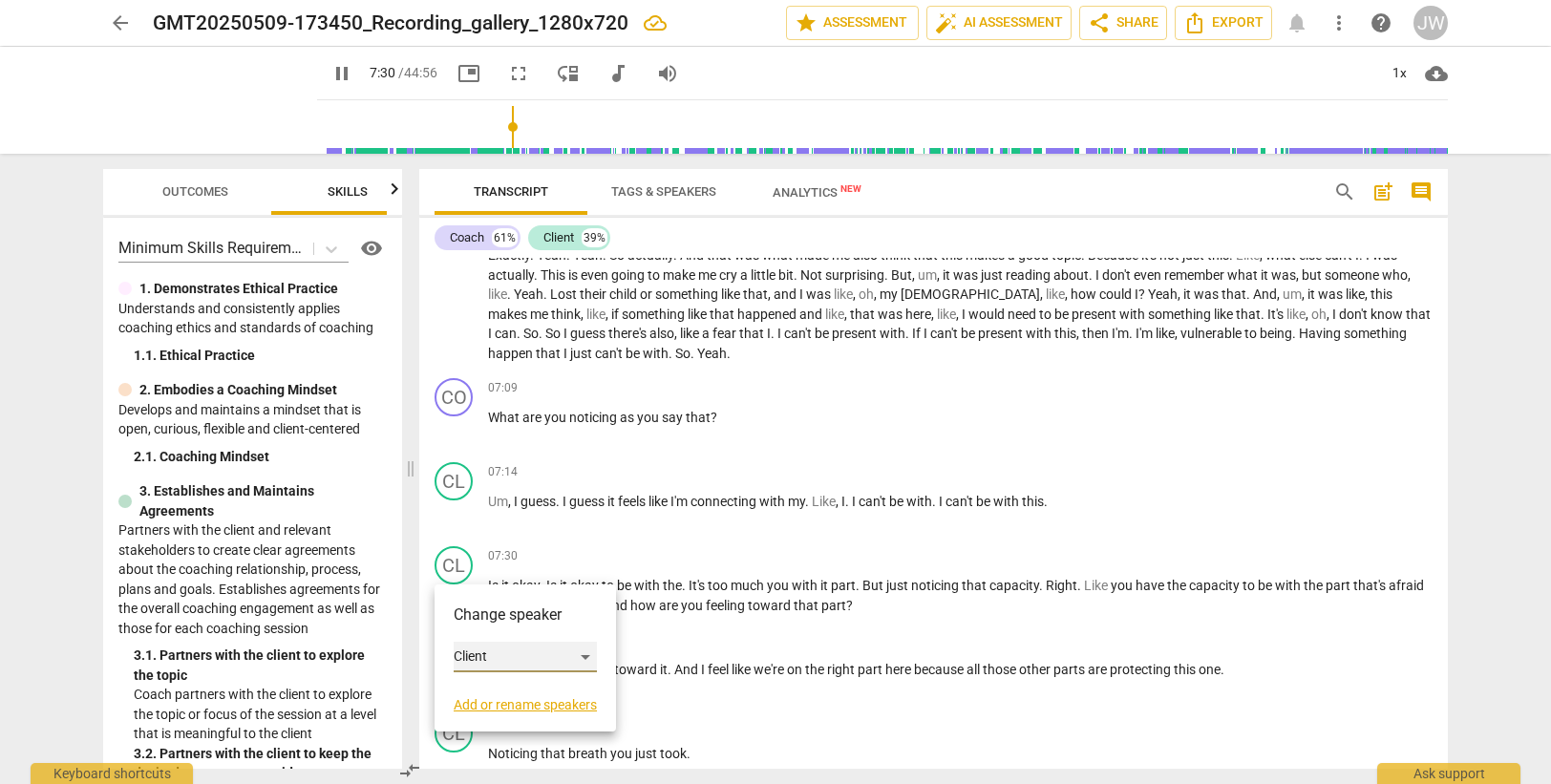
click at [481, 650] on div "Client" at bounding box center [525, 656] width 143 height 31
click at [491, 618] on li "Coach" at bounding box center [526, 620] width 145 height 37
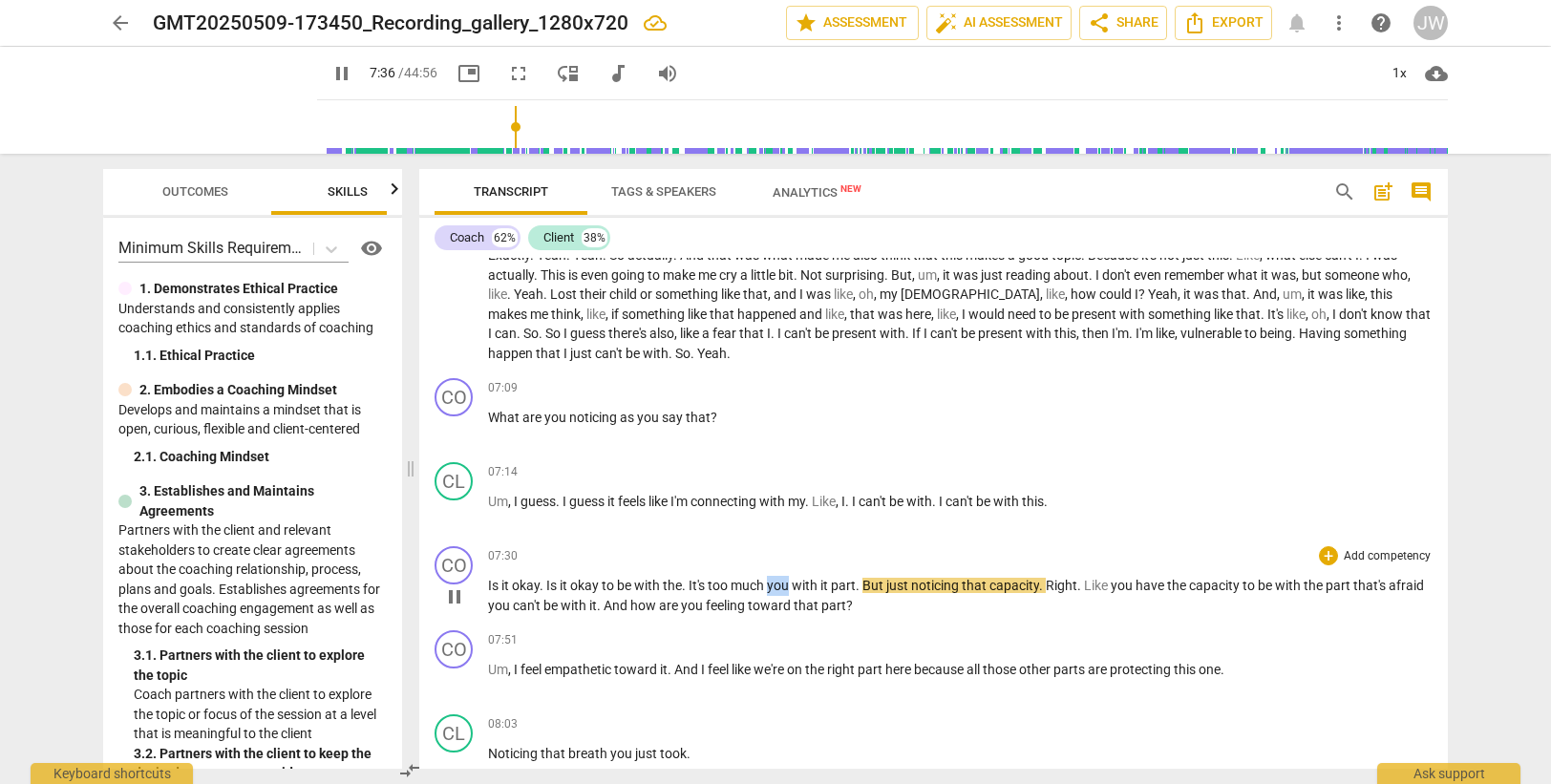
drag, startPoint x: 770, startPoint y: 584, endPoint x: 790, endPoint y: 585, distance: 20.0
click at [790, 585] on span "you" at bounding box center [778, 584] width 25 height 15
type input "458"
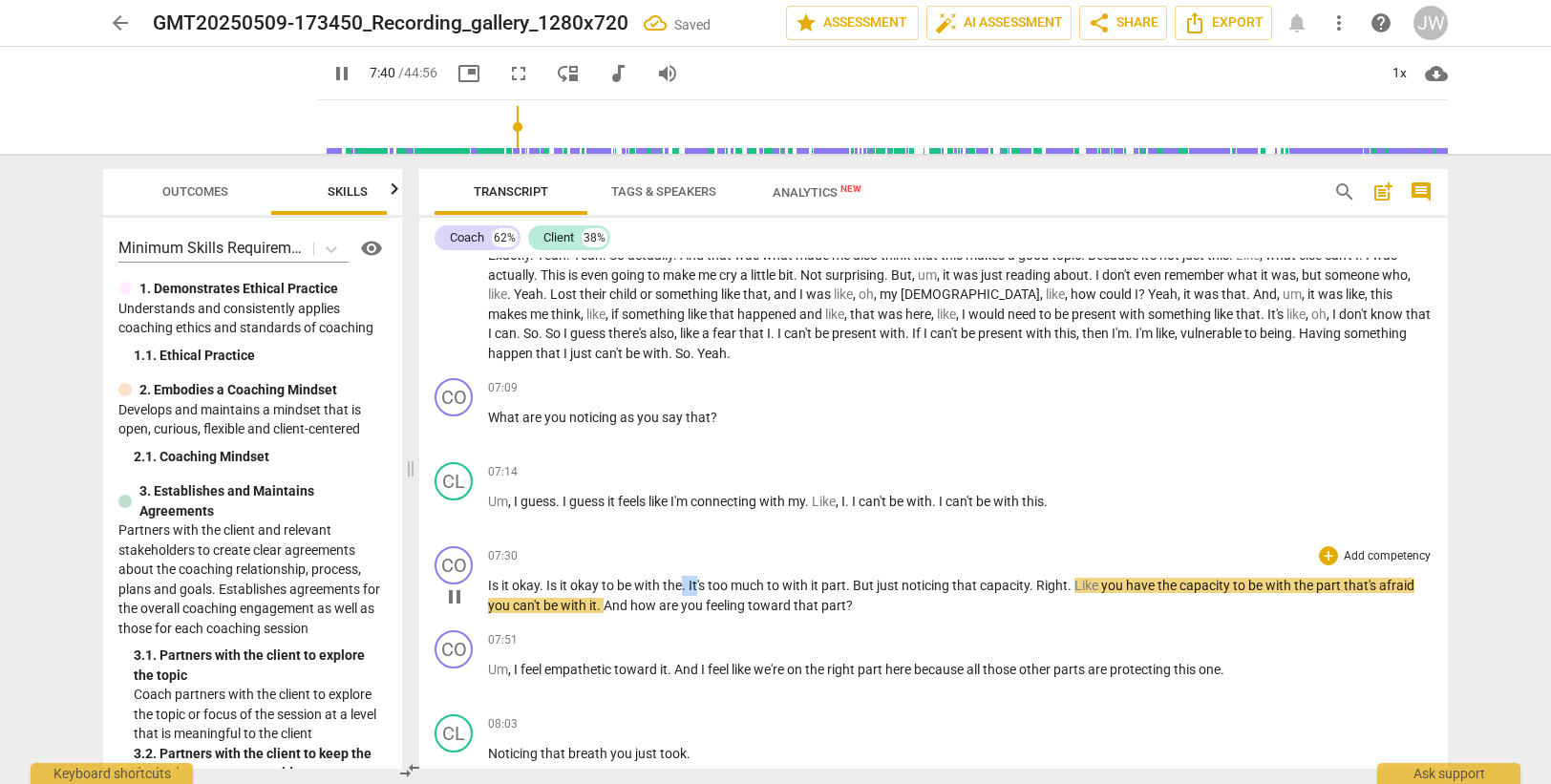
drag, startPoint x: 685, startPoint y: 584, endPoint x: 699, endPoint y: 582, distance: 14.1
click at [699, 582] on p "Is it okay . Is it okay to be with the . It's too much to with it part . But ju…" at bounding box center [960, 594] width 945 height 39
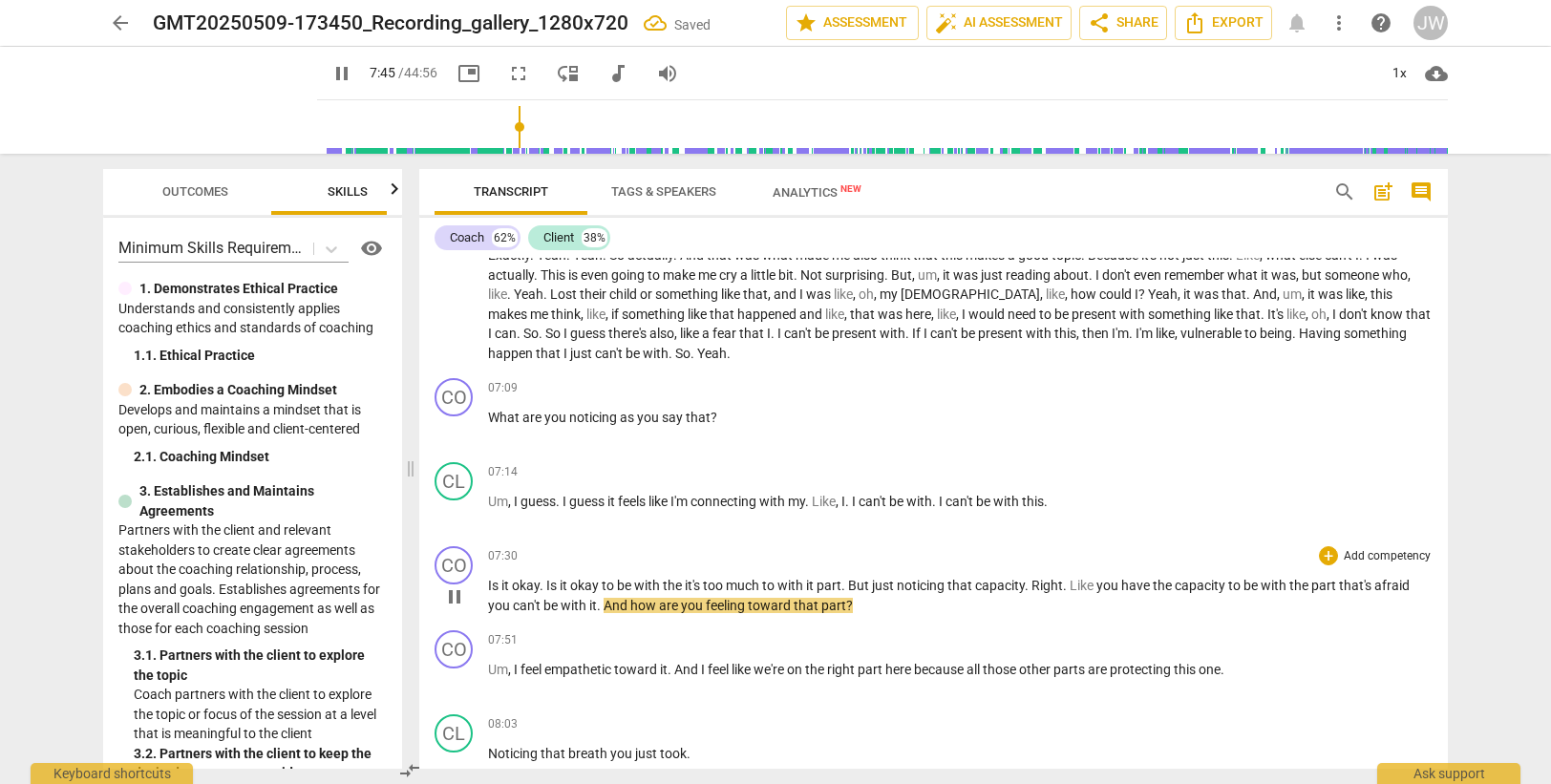
click at [841, 583] on span "part" at bounding box center [828, 584] width 25 height 15
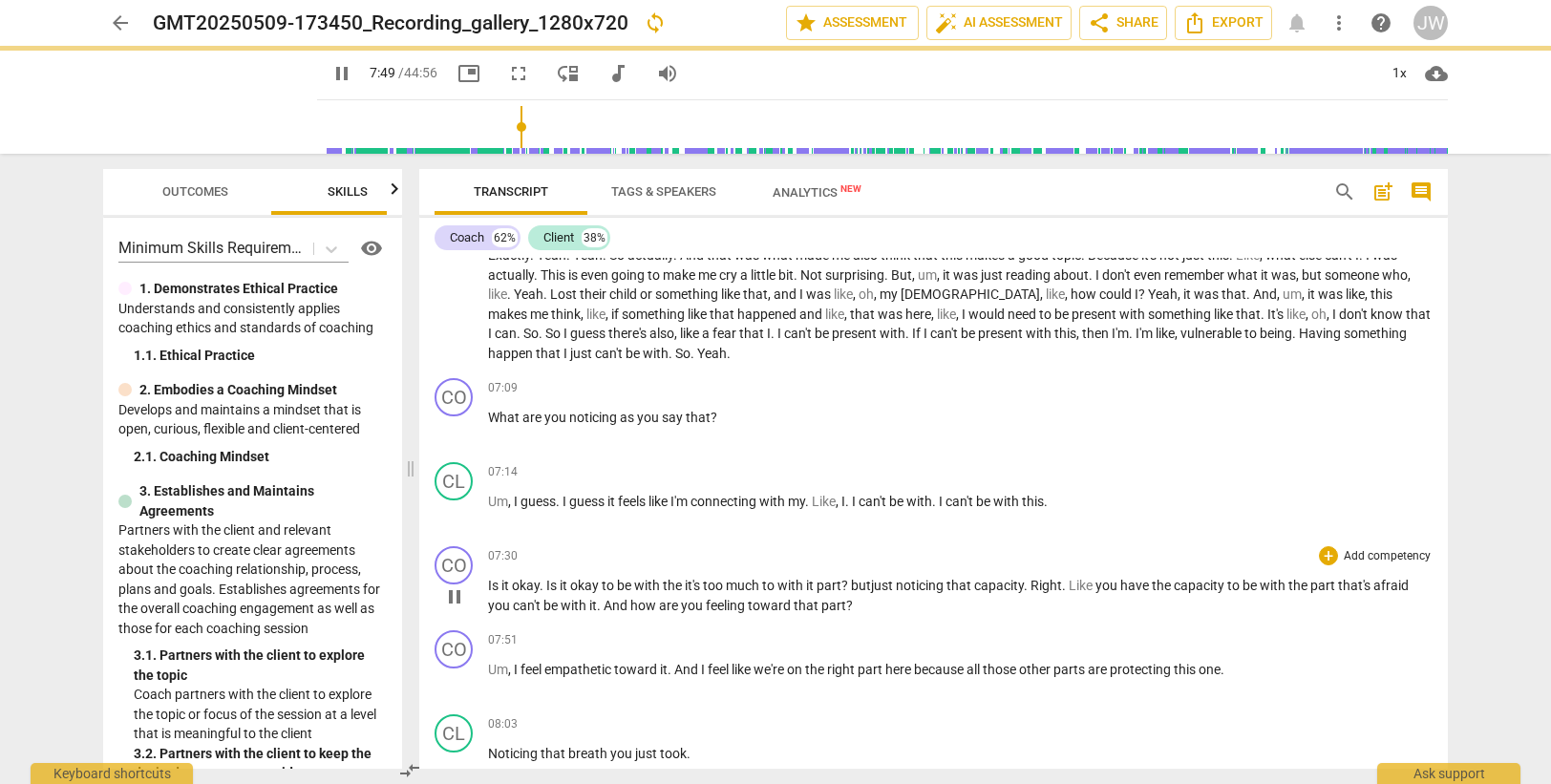
click at [723, 580] on span "too" at bounding box center [714, 584] width 23 height 15
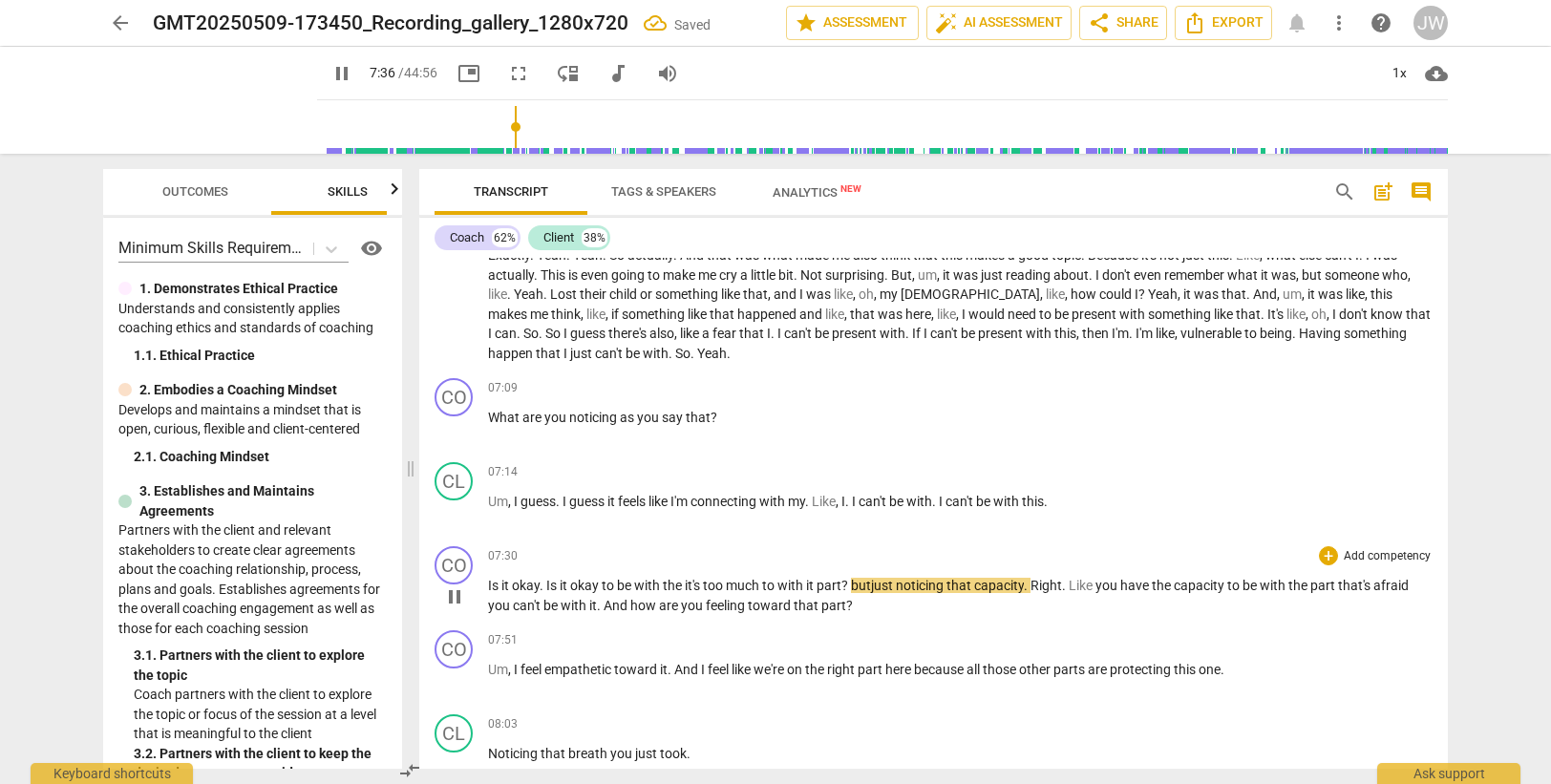
click at [856, 582] on span "but" at bounding box center [861, 584] width 20 height 15
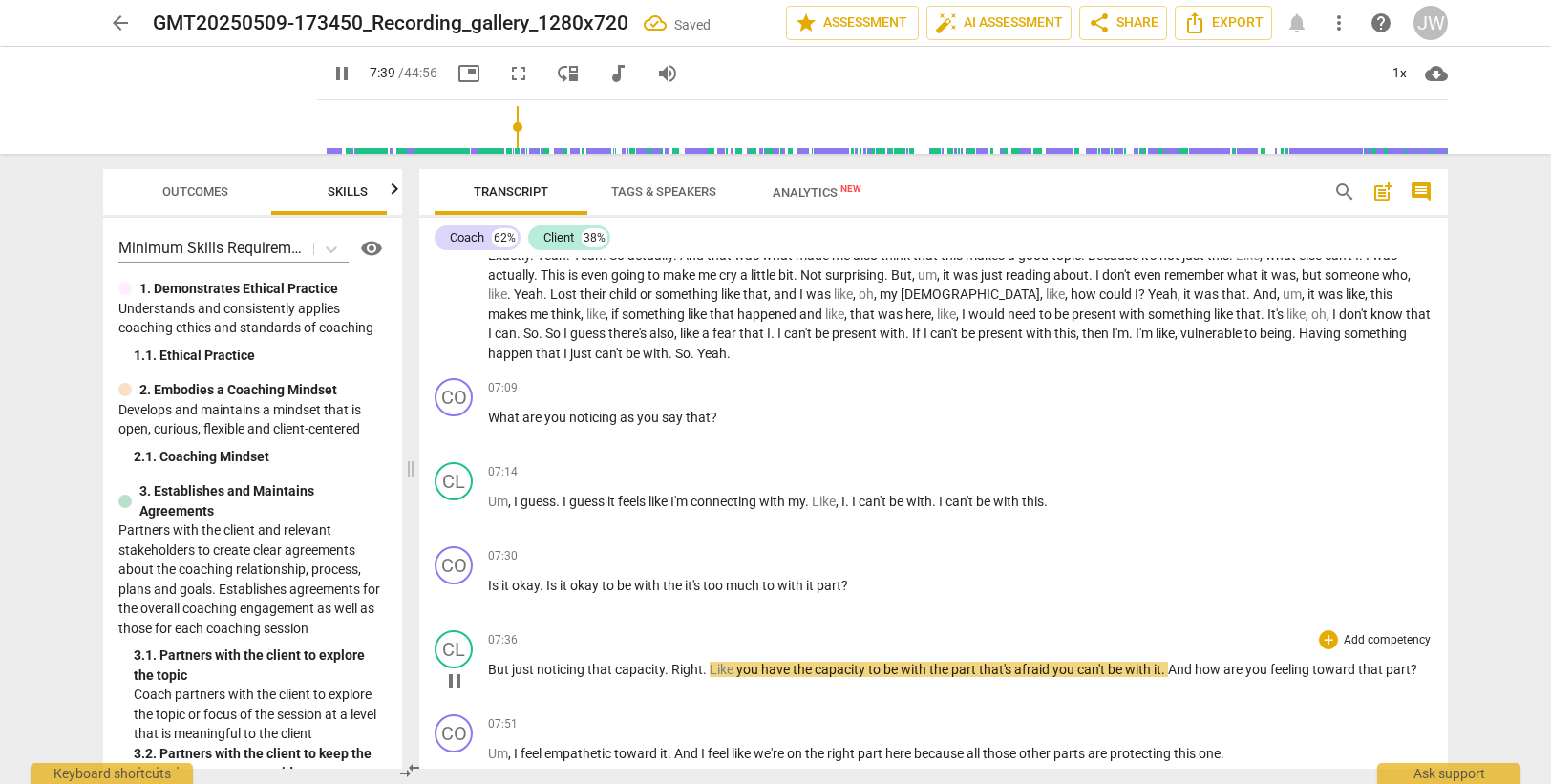
click at [489, 666] on span "But" at bounding box center [500, 669] width 24 height 15
type input "461"
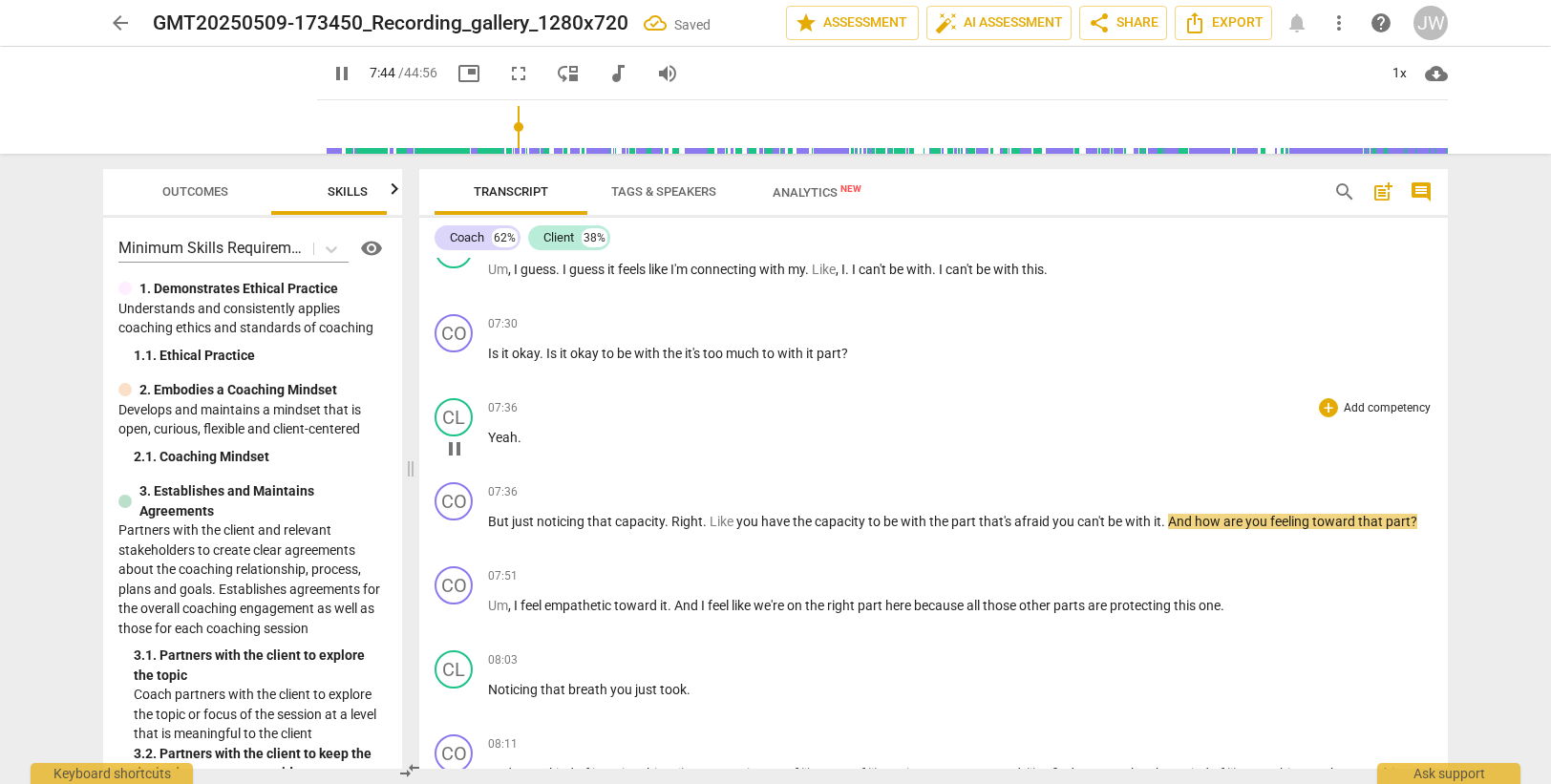
scroll to position [2374, 0]
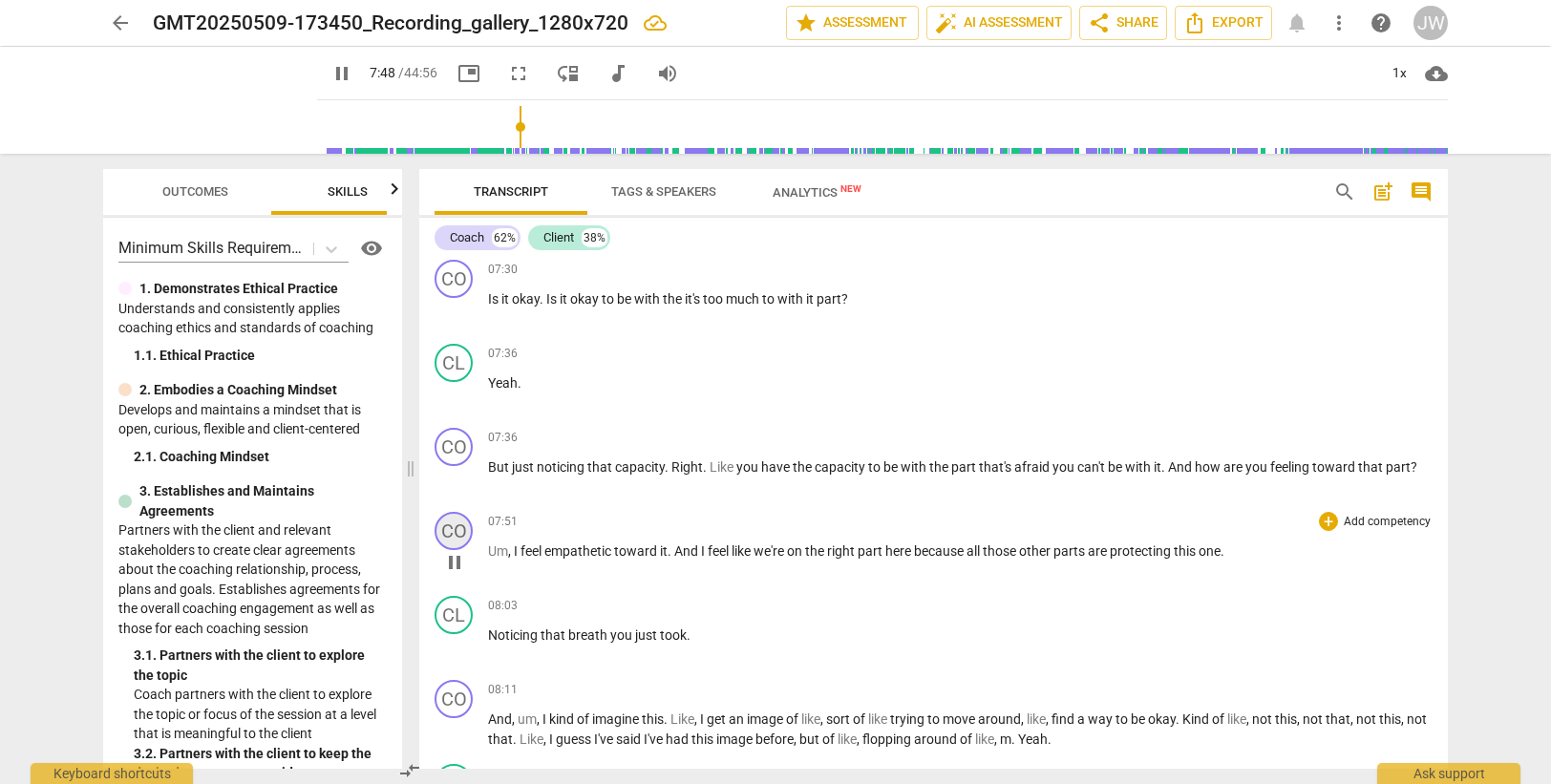
click at [448, 538] on div "CO" at bounding box center [453, 531] width 38 height 38
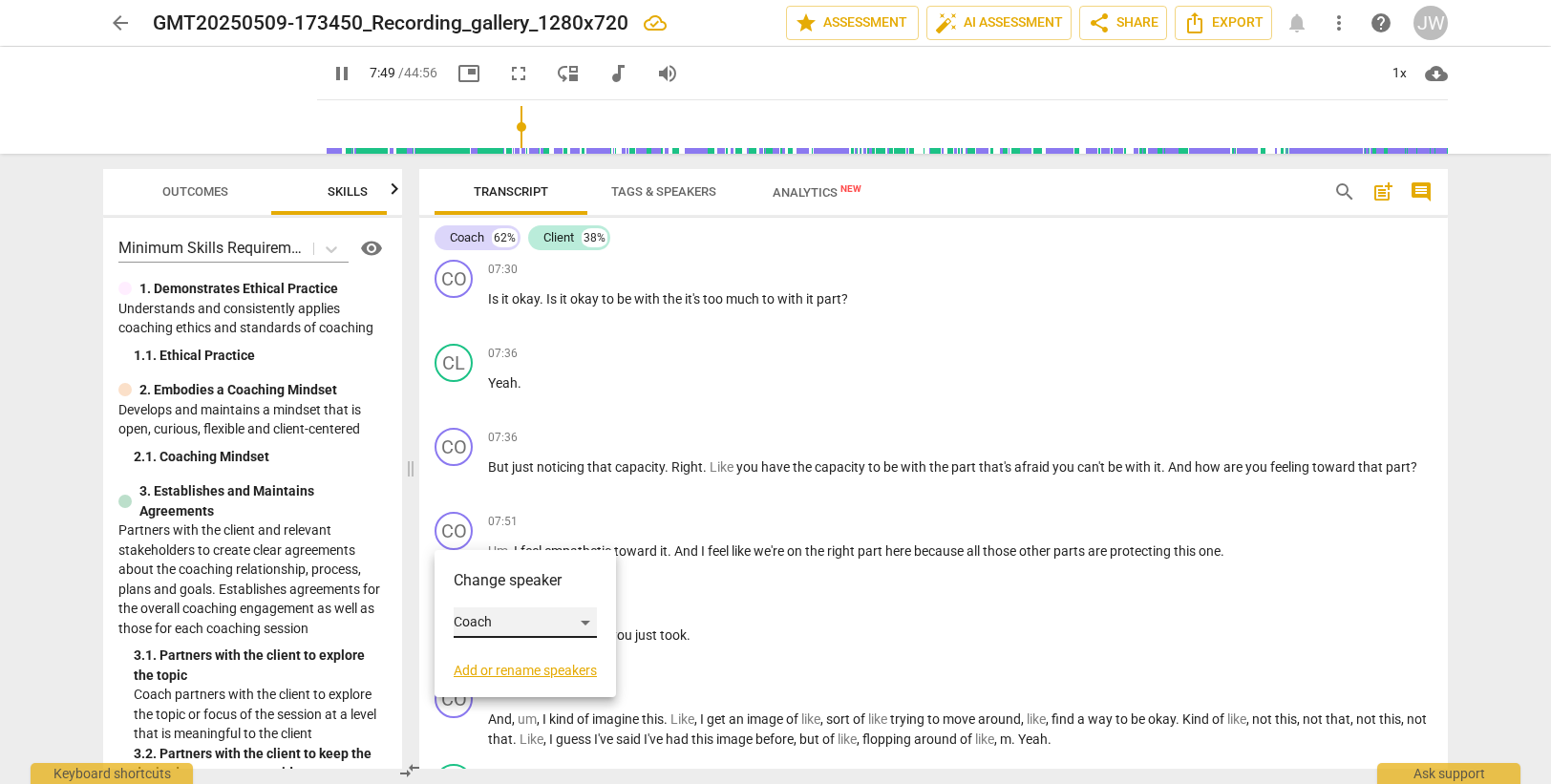
click at [496, 618] on div "Coach" at bounding box center [525, 622] width 143 height 31
click at [510, 660] on li "Client" at bounding box center [526, 659] width 145 height 37
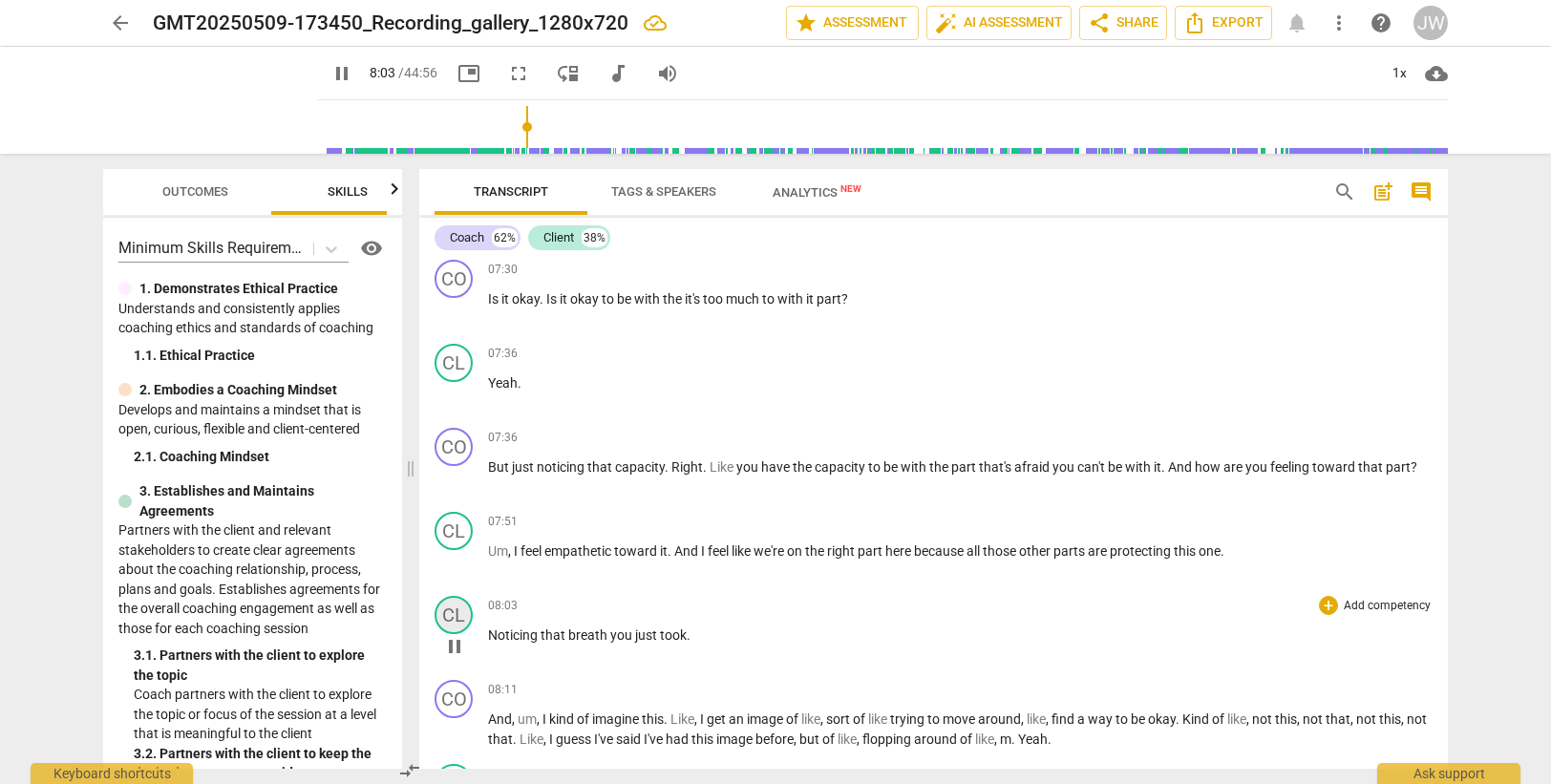
click at [446, 619] on div "CL" at bounding box center [453, 614] width 38 height 38
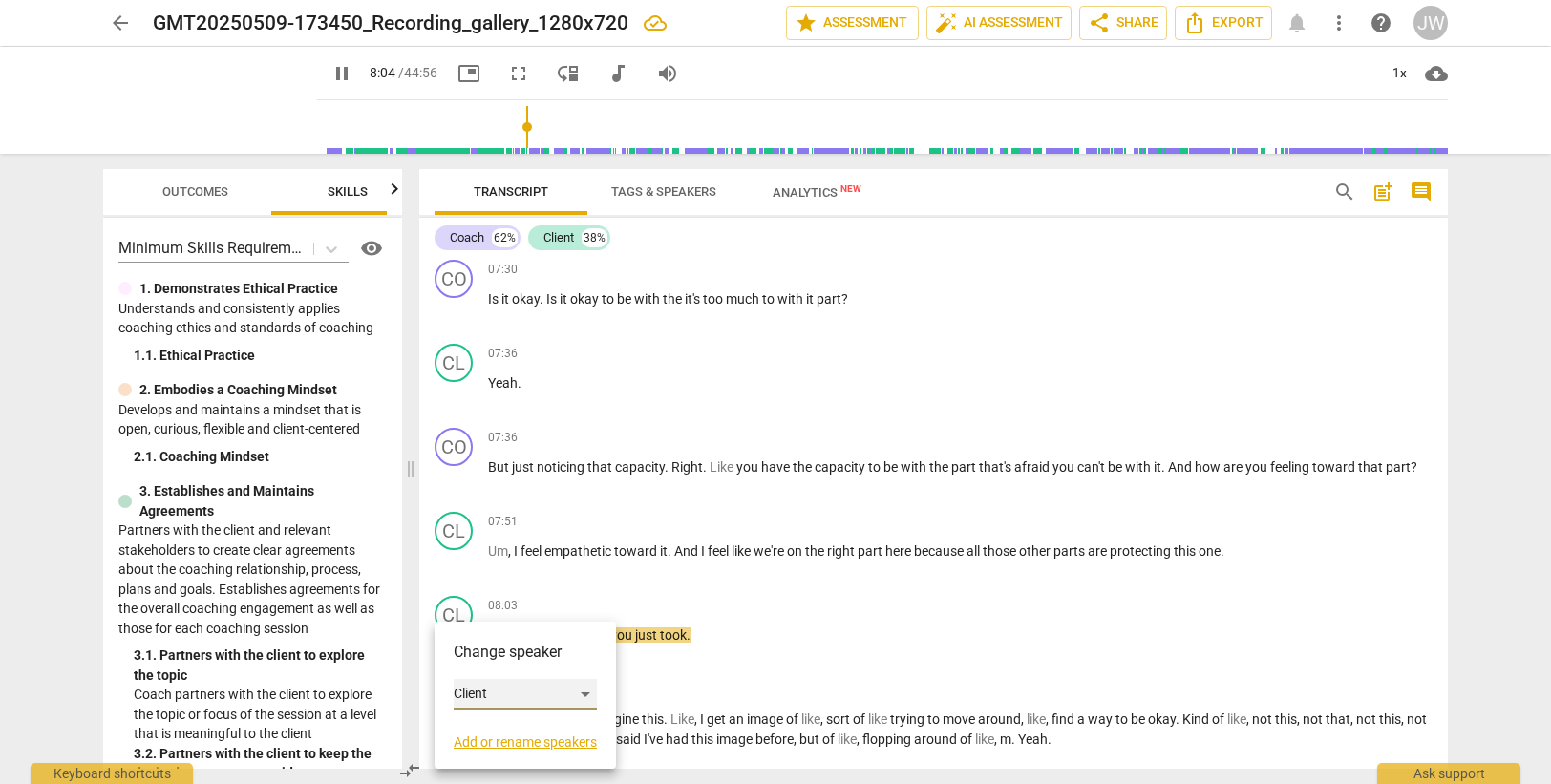
click at [500, 686] on div "Client" at bounding box center [525, 694] width 143 height 31
click at [503, 660] on li "Coach" at bounding box center [526, 658] width 145 height 37
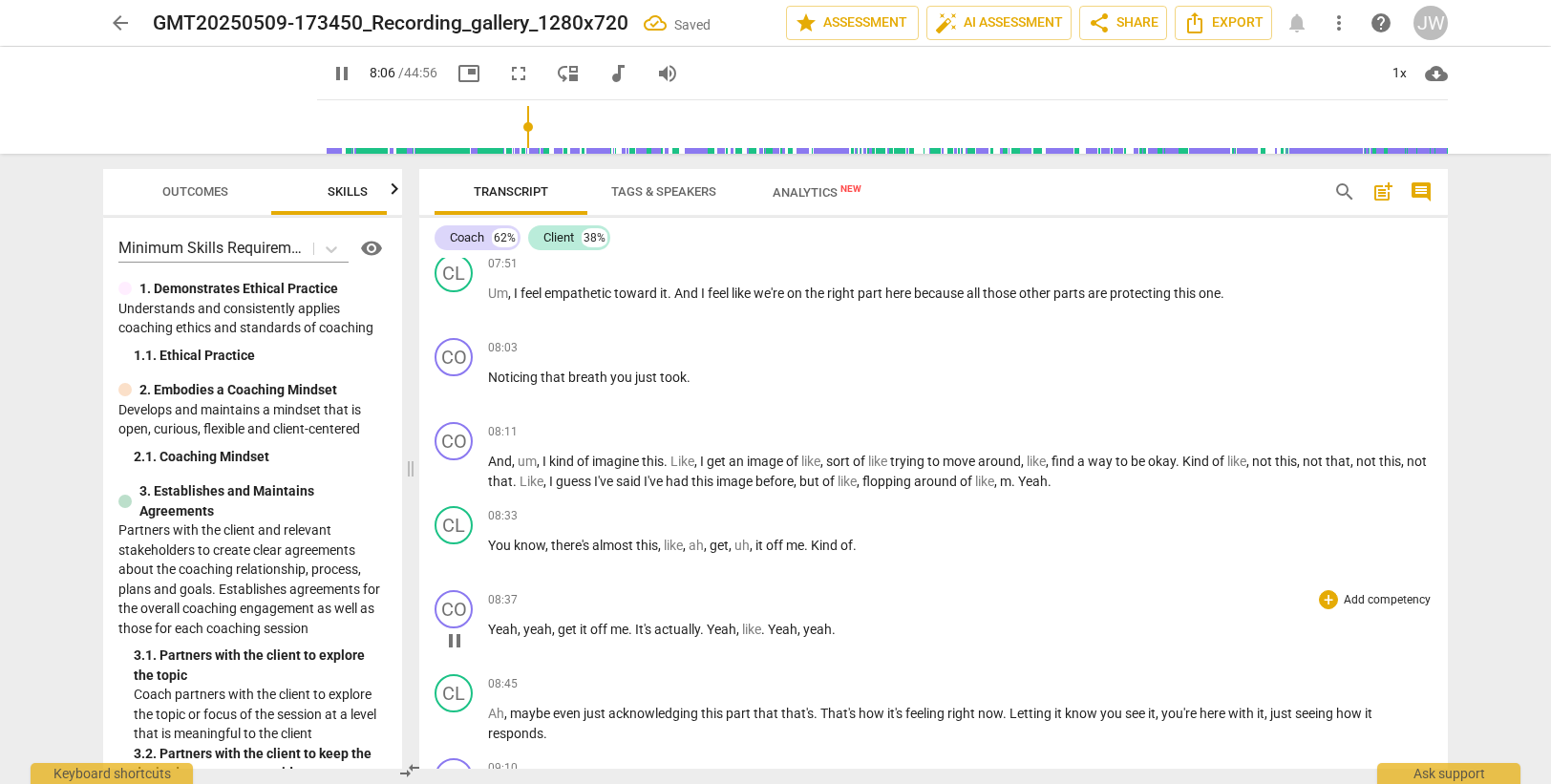
scroll to position [2660, 0]
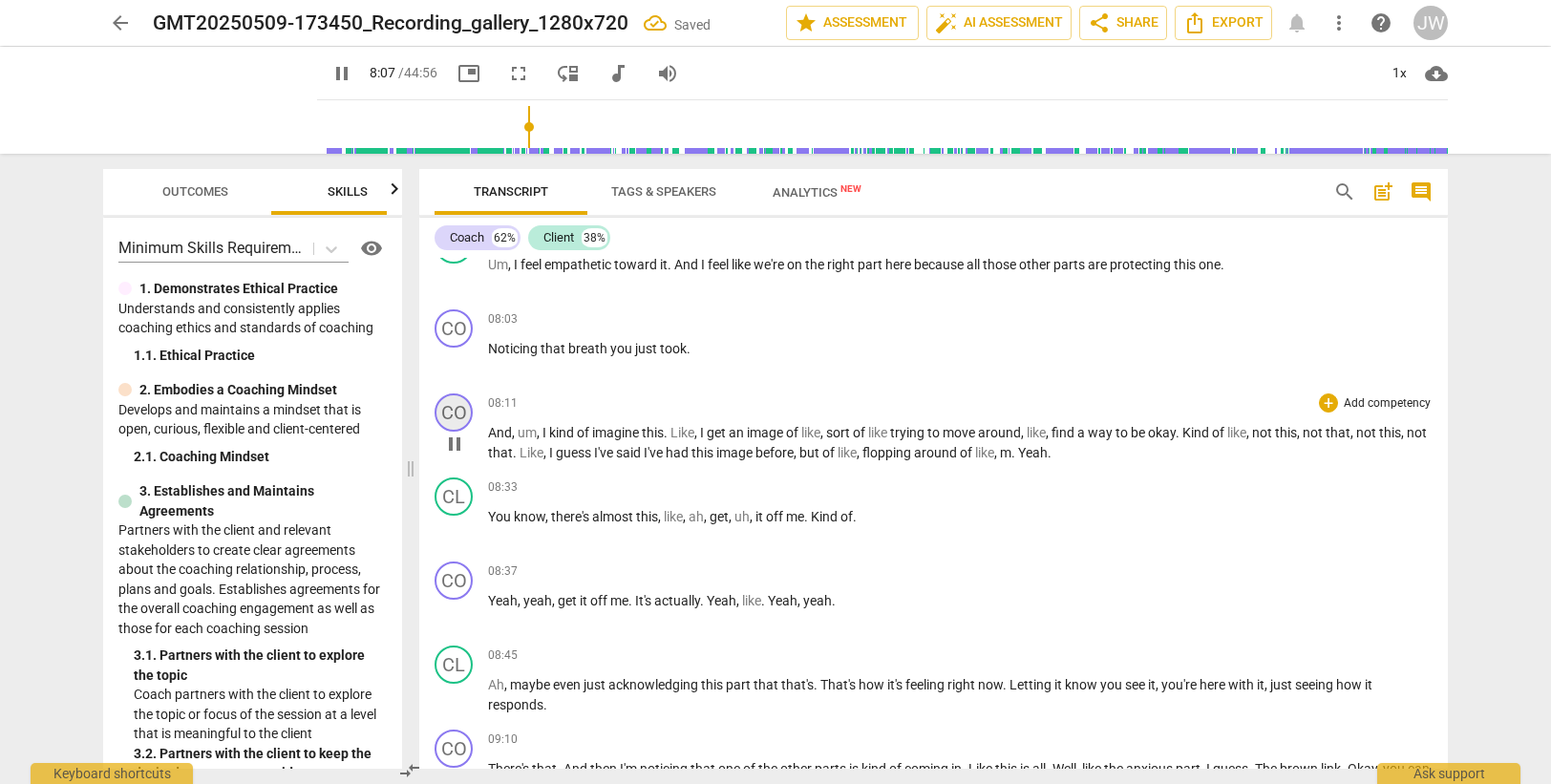
click at [459, 407] on div "CO" at bounding box center [453, 412] width 38 height 38
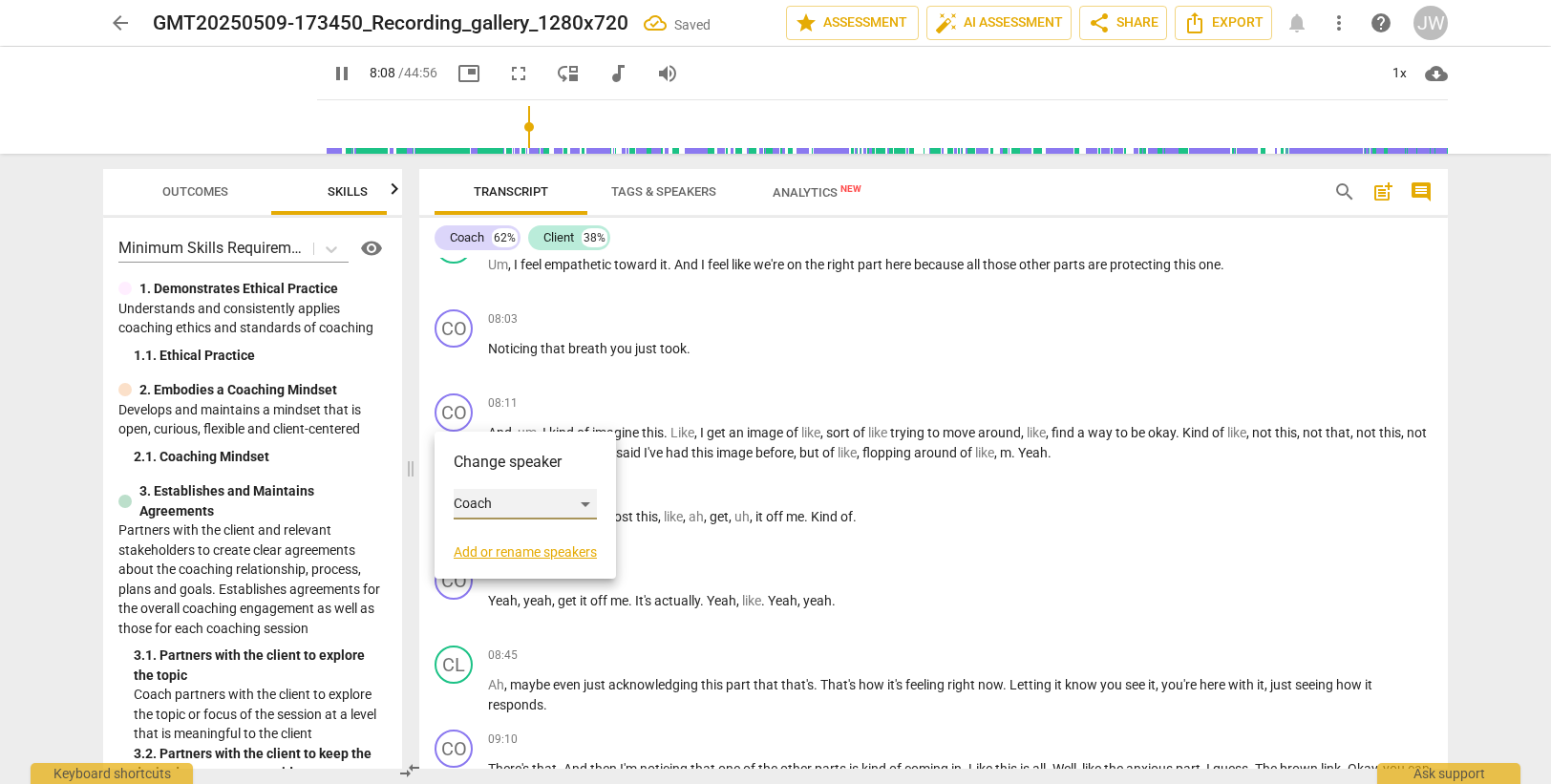
click at [496, 506] on div "Coach" at bounding box center [525, 504] width 143 height 31
click at [496, 541] on li "Client" at bounding box center [526, 540] width 145 height 37
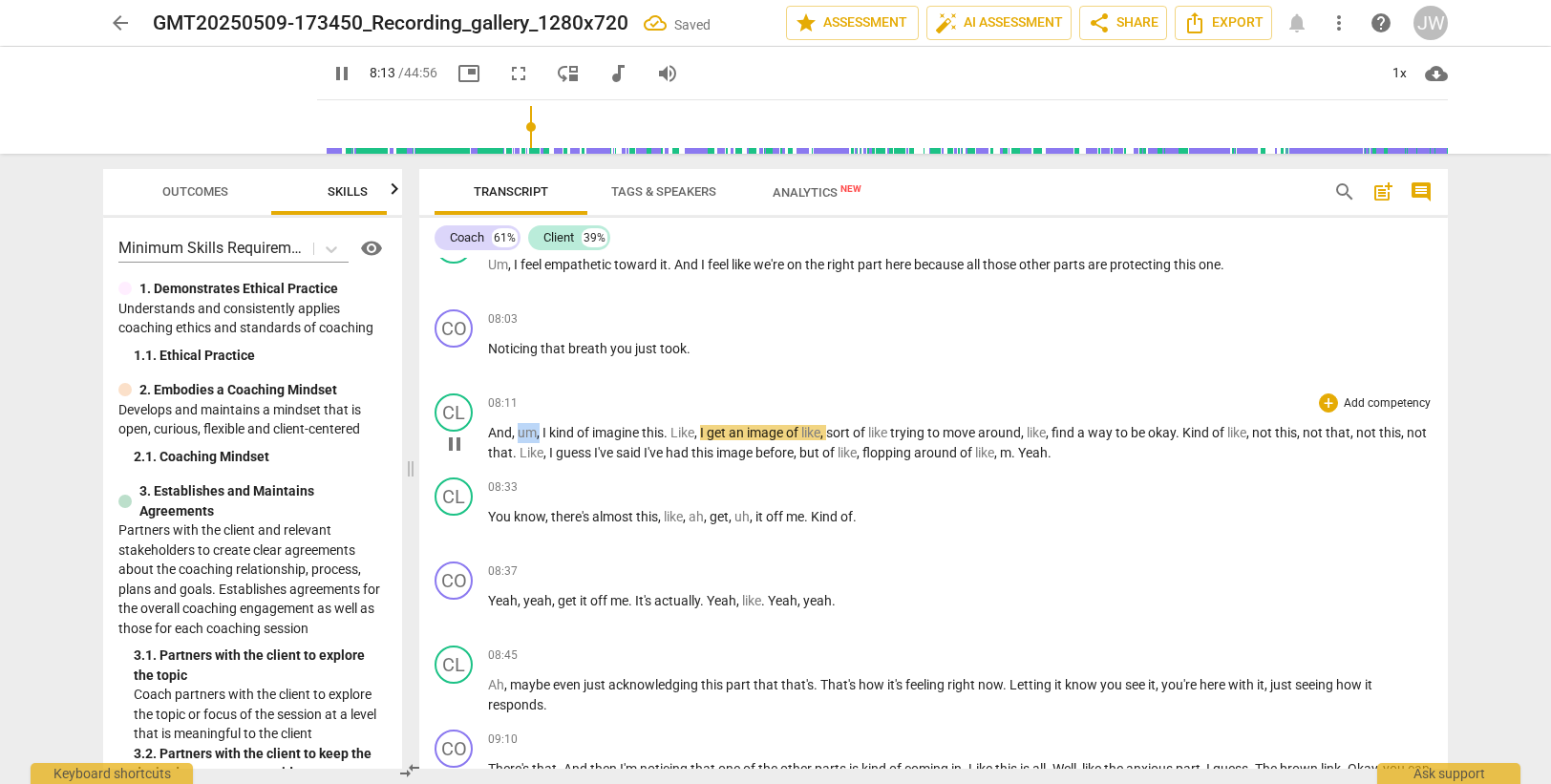
drag, startPoint x: 520, startPoint y: 426, endPoint x: 541, endPoint y: 428, distance: 21.1
click at [541, 428] on p "And , um , I kind of imagine this . Like , I get an image of like , sort of lik…" at bounding box center [960, 442] width 945 height 39
type input "495"
click at [806, 449] on span "of" at bounding box center [797, 452] width 15 height 15
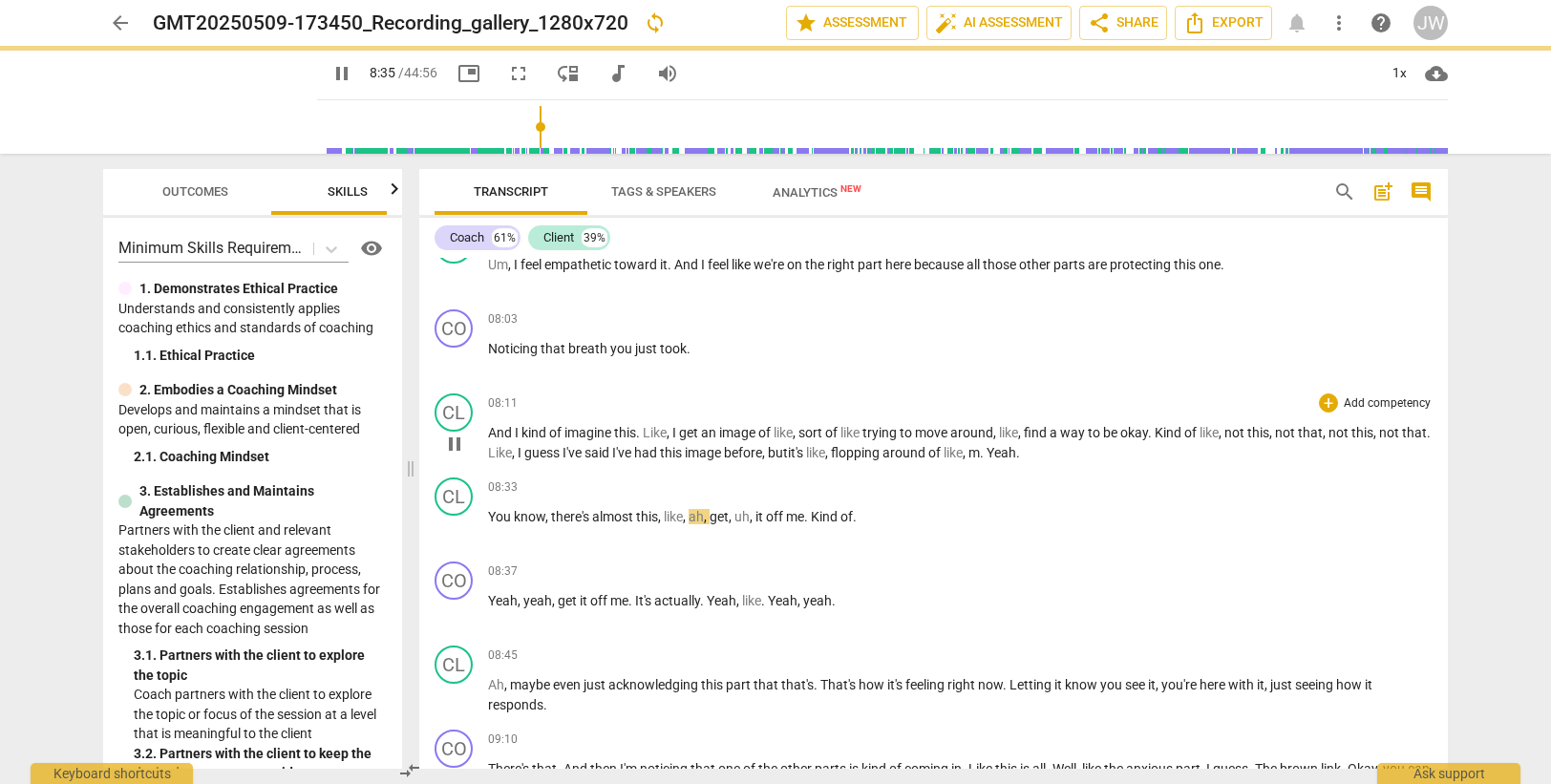
click at [768, 449] on span "," at bounding box center [766, 452] width 6 height 15
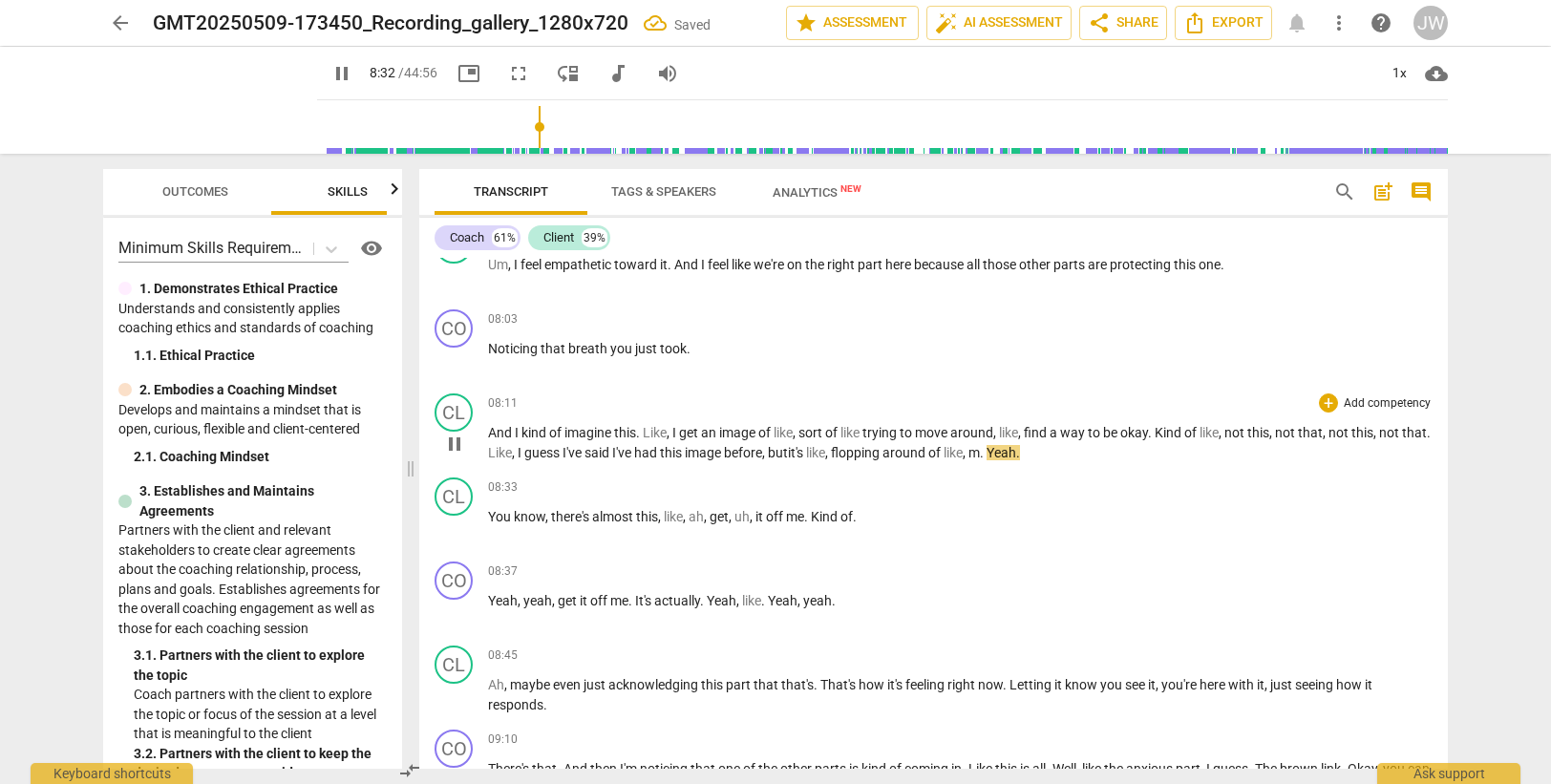
click at [986, 451] on span "." at bounding box center [983, 452] width 7 height 15
click at [456, 494] on div "CL" at bounding box center [453, 496] width 38 height 38
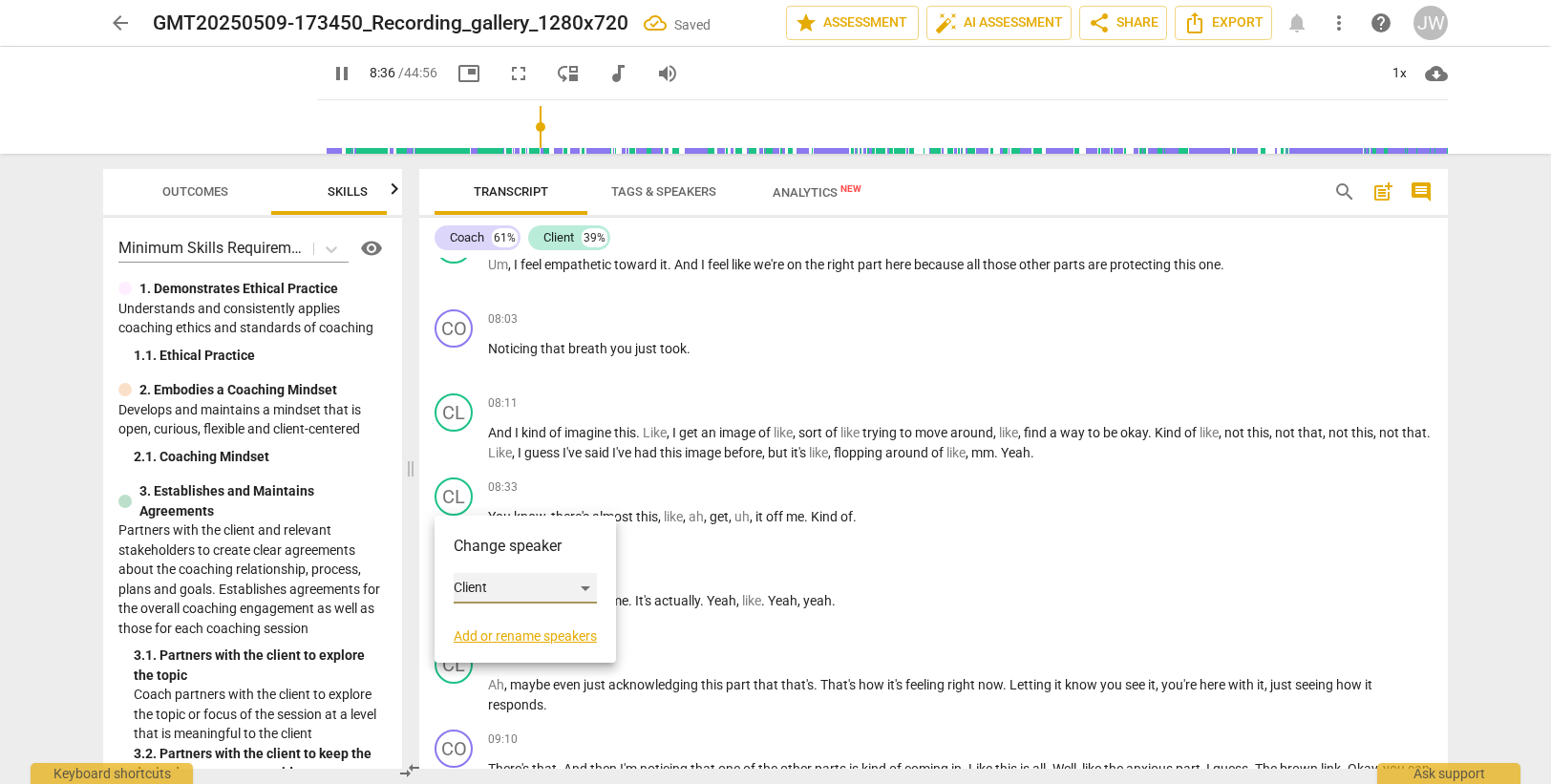
click at [488, 592] on div "Client" at bounding box center [525, 587] width 143 height 31
click at [489, 554] on li "Coach" at bounding box center [526, 551] width 145 height 37
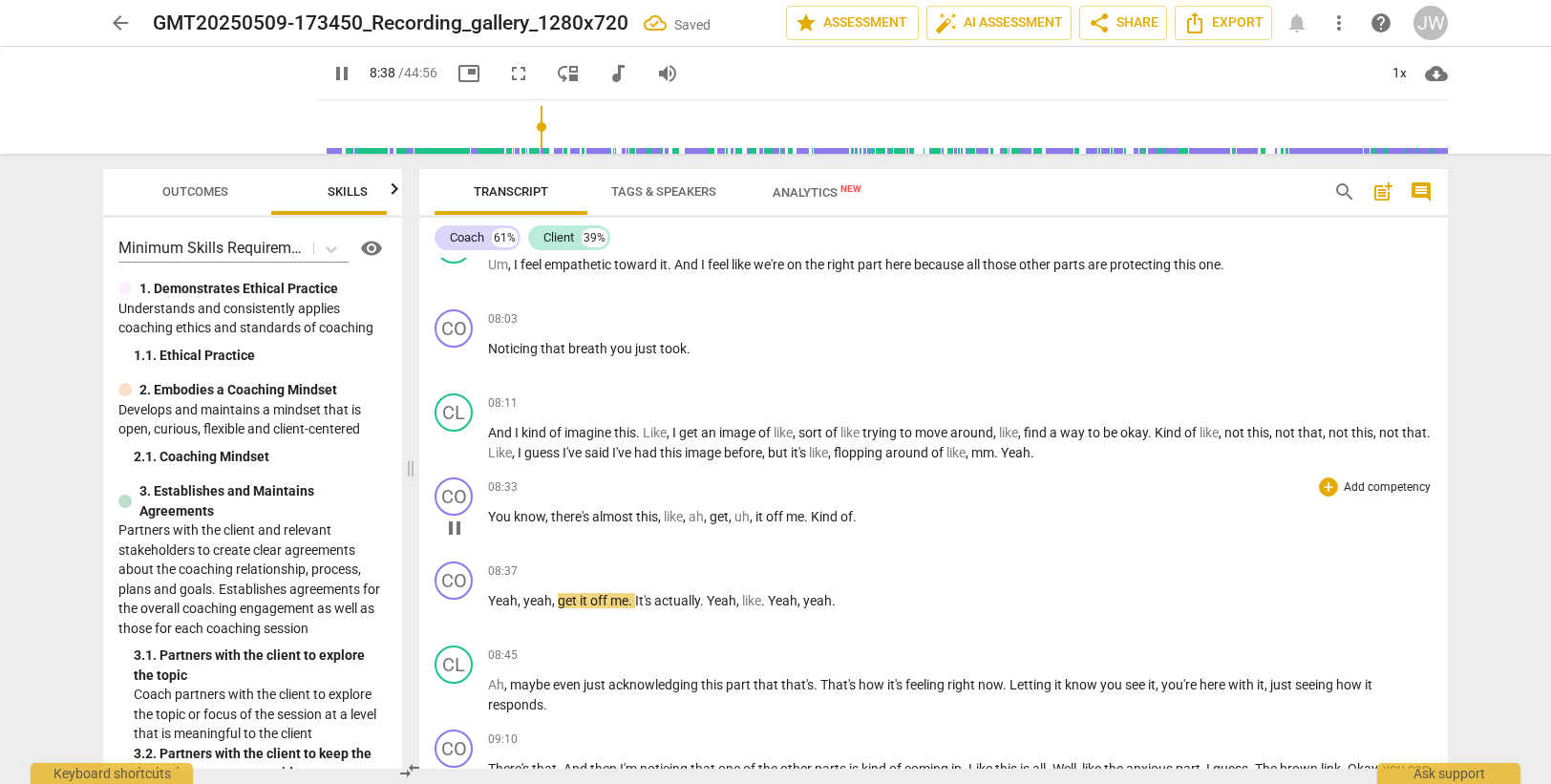
click at [495, 514] on span "You" at bounding box center [501, 516] width 26 height 15
type input "519"
click at [454, 579] on div "CO" at bounding box center [453, 580] width 38 height 38
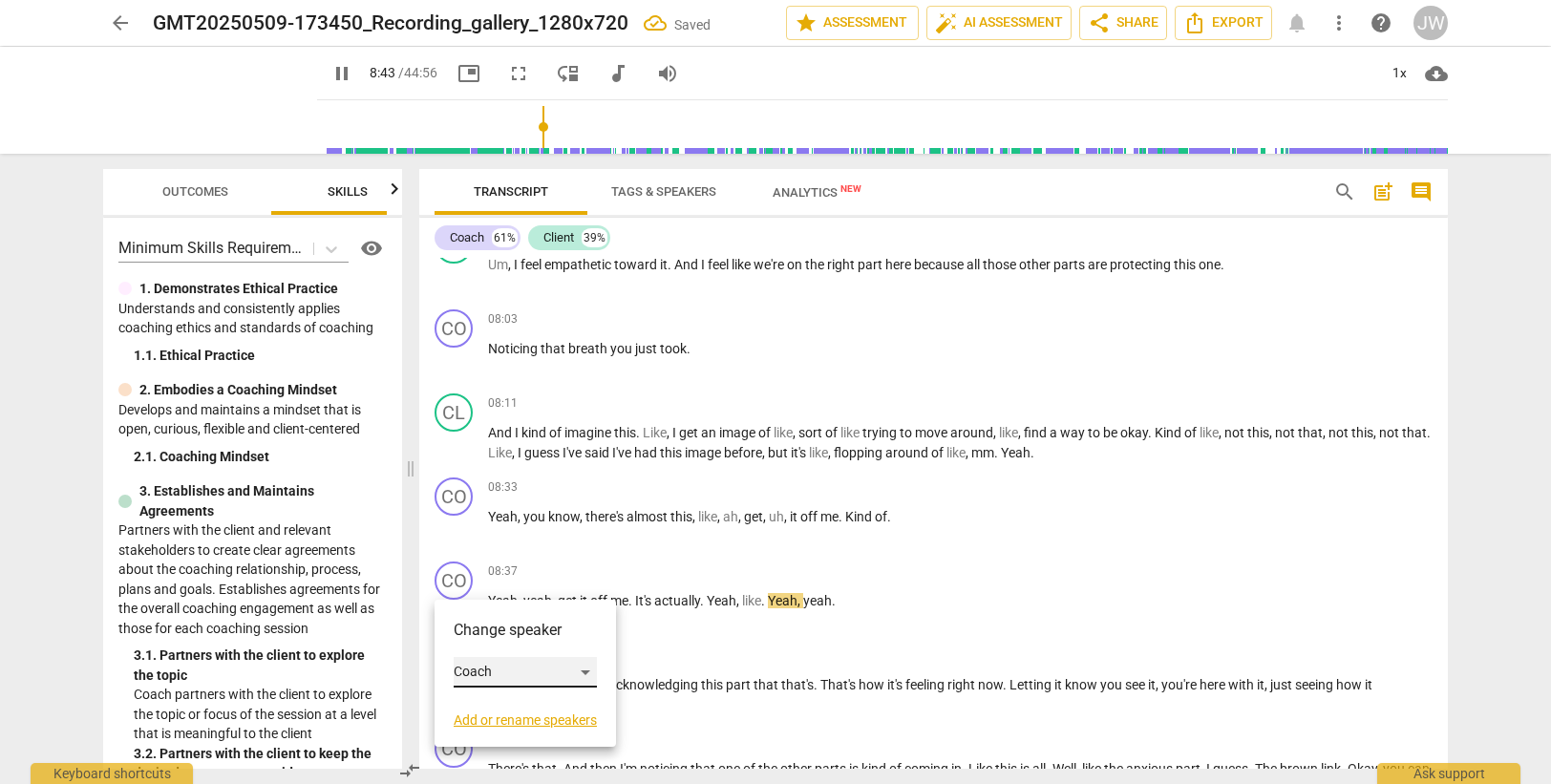
click at [496, 668] on div "Coach" at bounding box center [525, 672] width 143 height 31
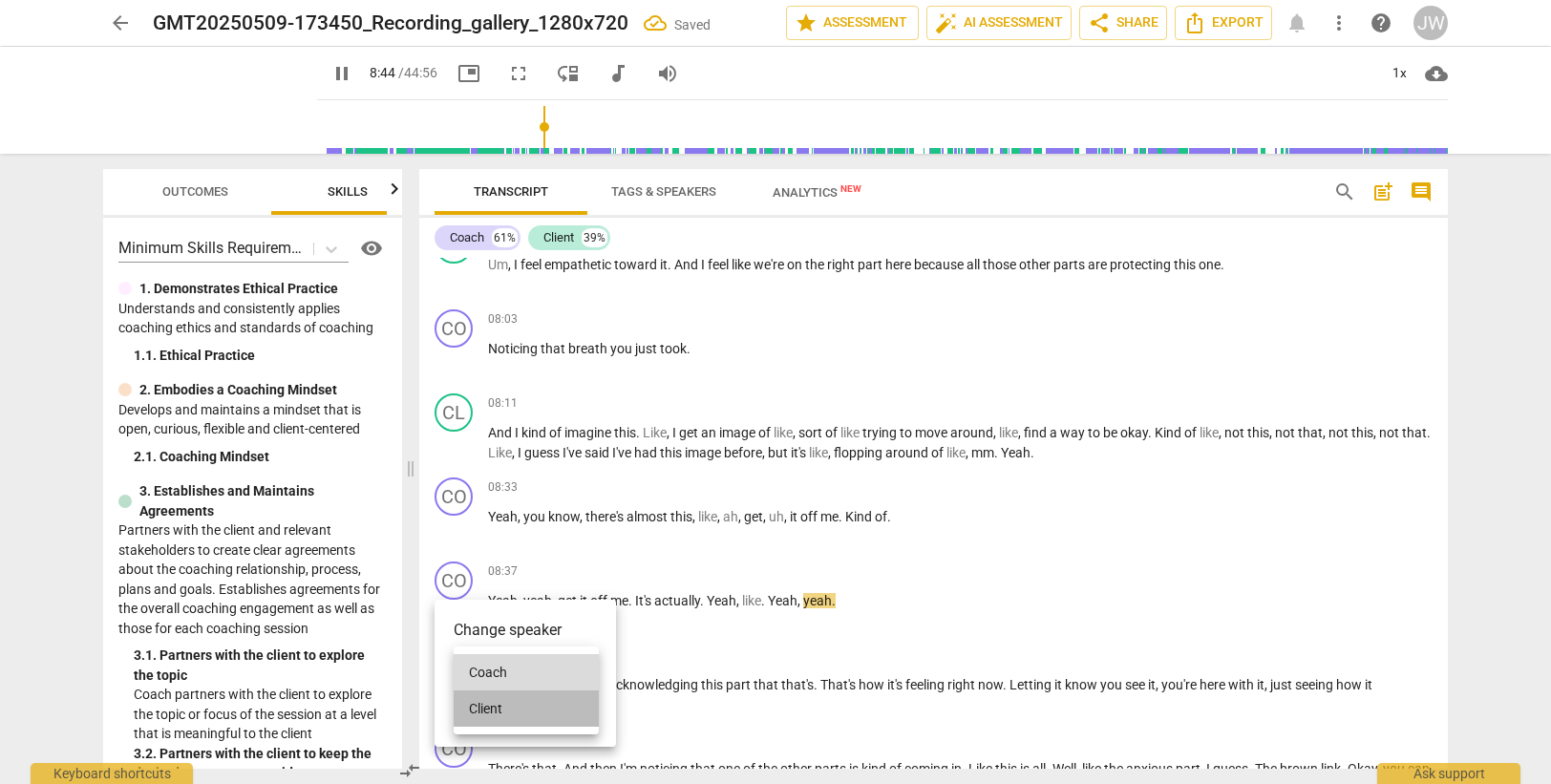
click at [498, 702] on li "Client" at bounding box center [526, 707] width 145 height 37
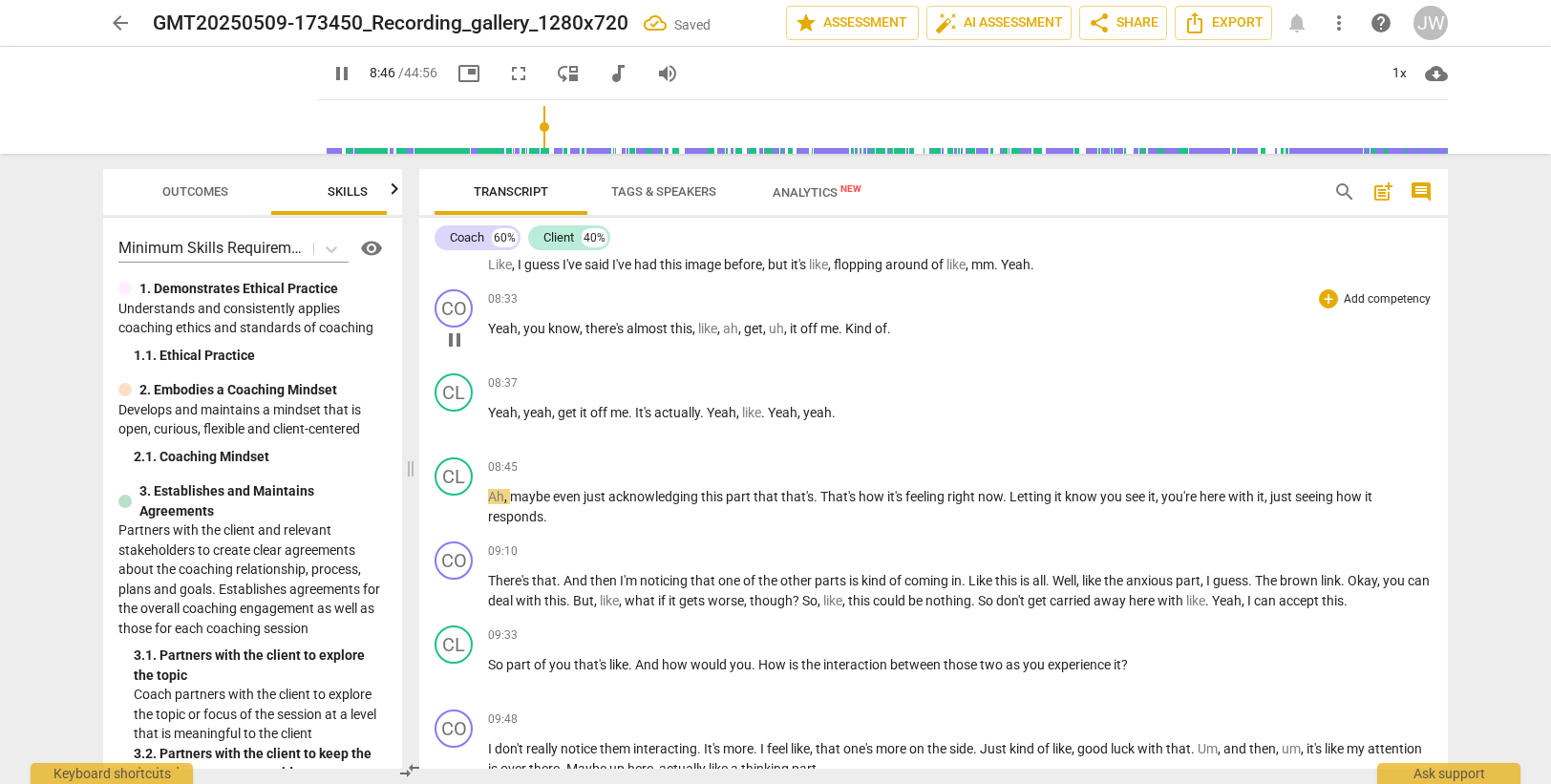
scroll to position [2851, 0]
click at [462, 478] on div "CL" at bounding box center [453, 473] width 38 height 38
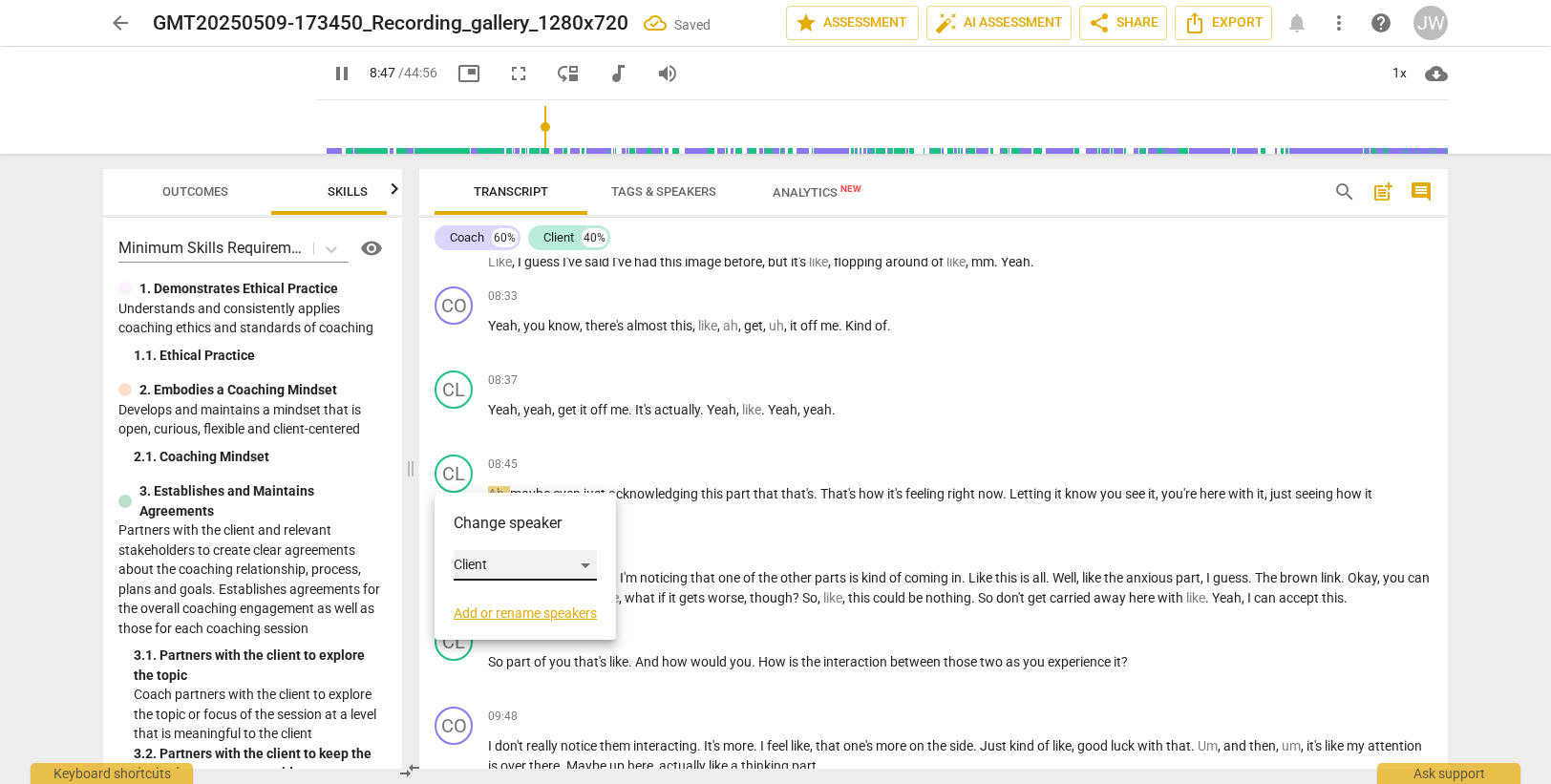
click at [494, 574] on div "Client" at bounding box center [525, 564] width 143 height 31
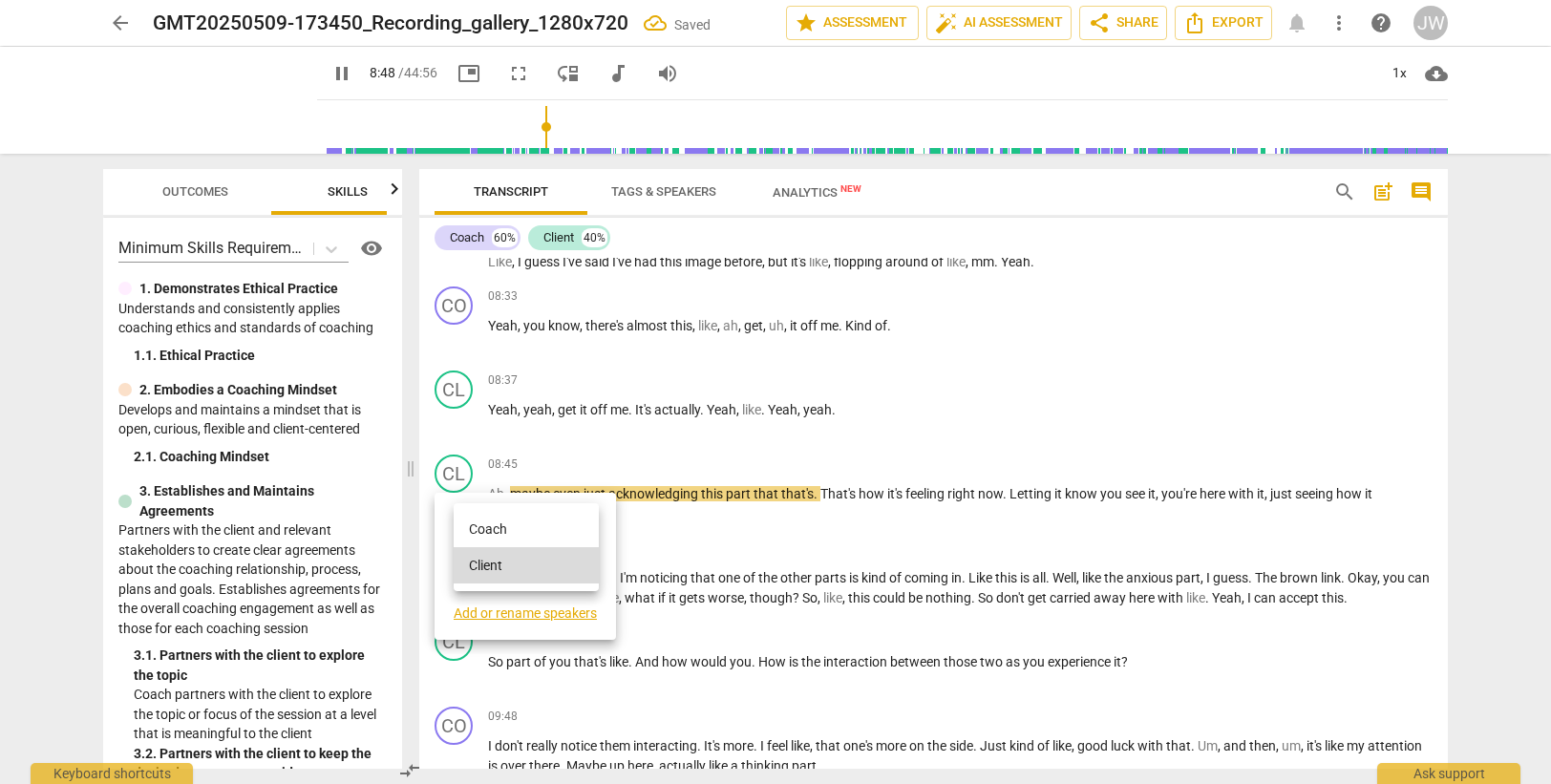
click at [493, 528] on li "Coach" at bounding box center [526, 529] width 145 height 37
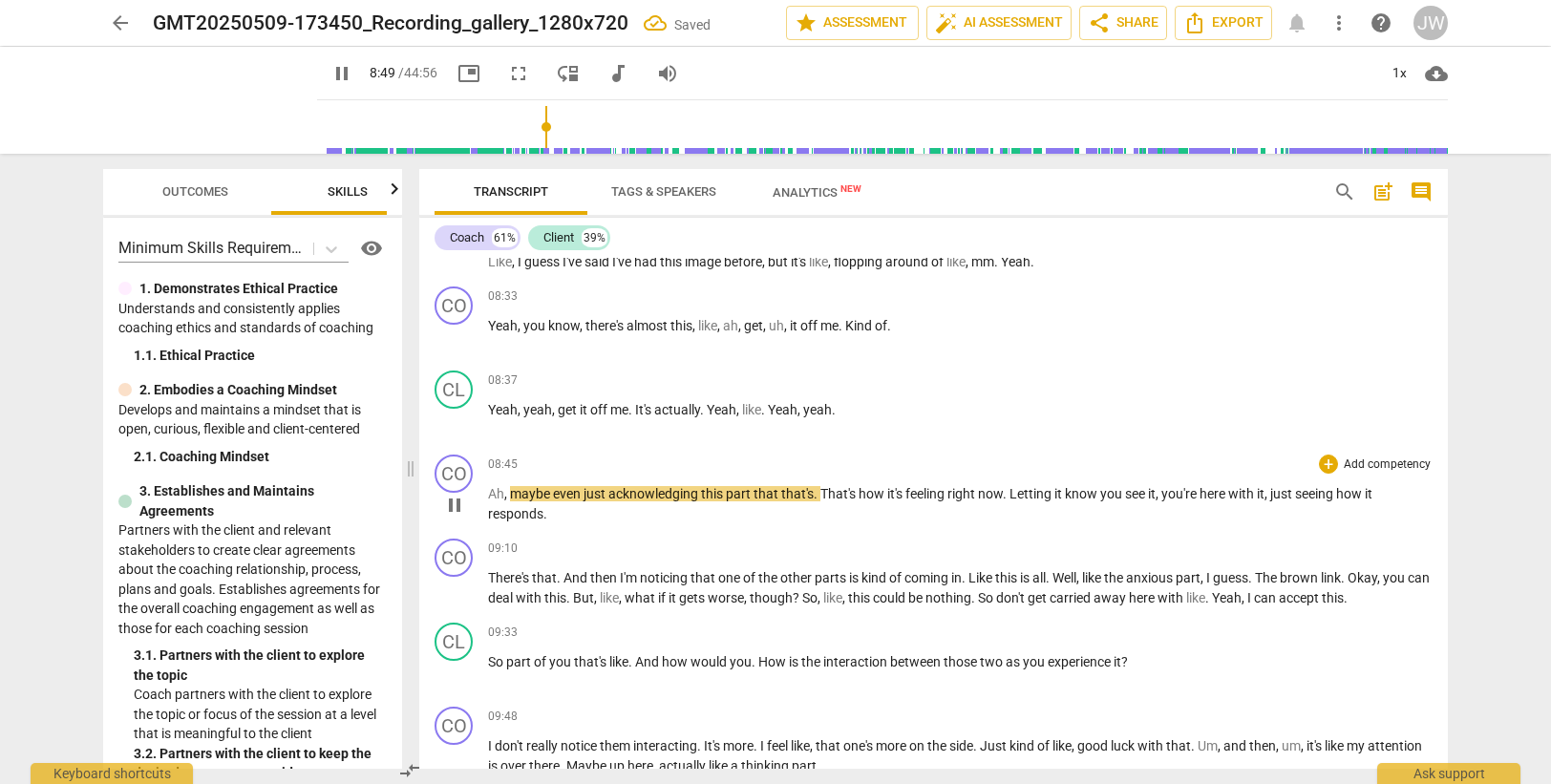
click at [493, 491] on span "Ah" at bounding box center [496, 493] width 16 height 15
click at [507, 489] on span "," at bounding box center [507, 493] width 6 height 15
type input "531"
click at [599, 521] on p "Yeah. Maybe even just acknowledging this part that that's . That's how it's fee…" at bounding box center [960, 503] width 945 height 39
click at [438, 553] on div "CO" at bounding box center [453, 557] width 38 height 38
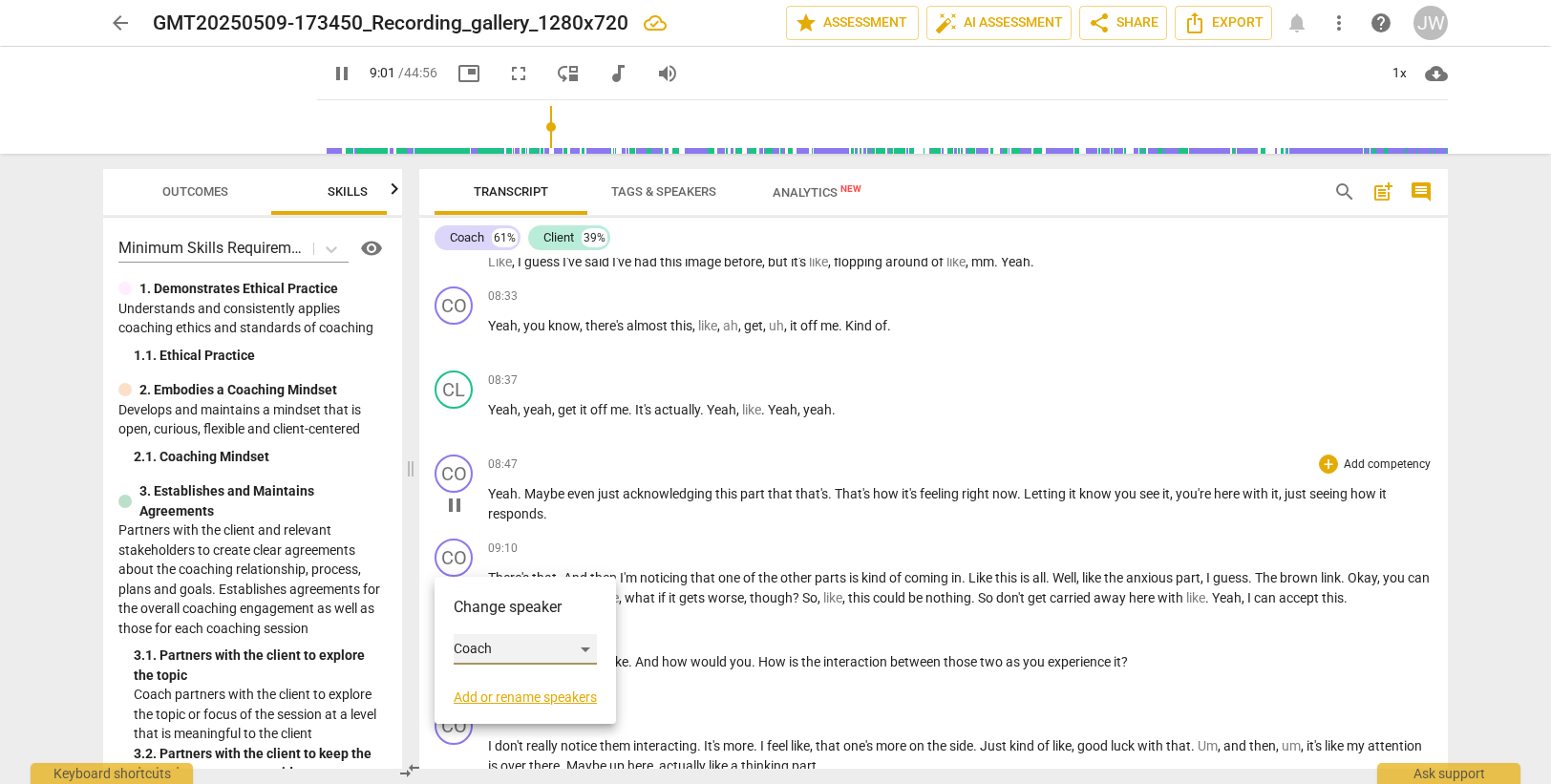
click at [498, 644] on div "Coach" at bounding box center [525, 649] width 143 height 31
click at [515, 685] on li "Client" at bounding box center [526, 685] width 145 height 37
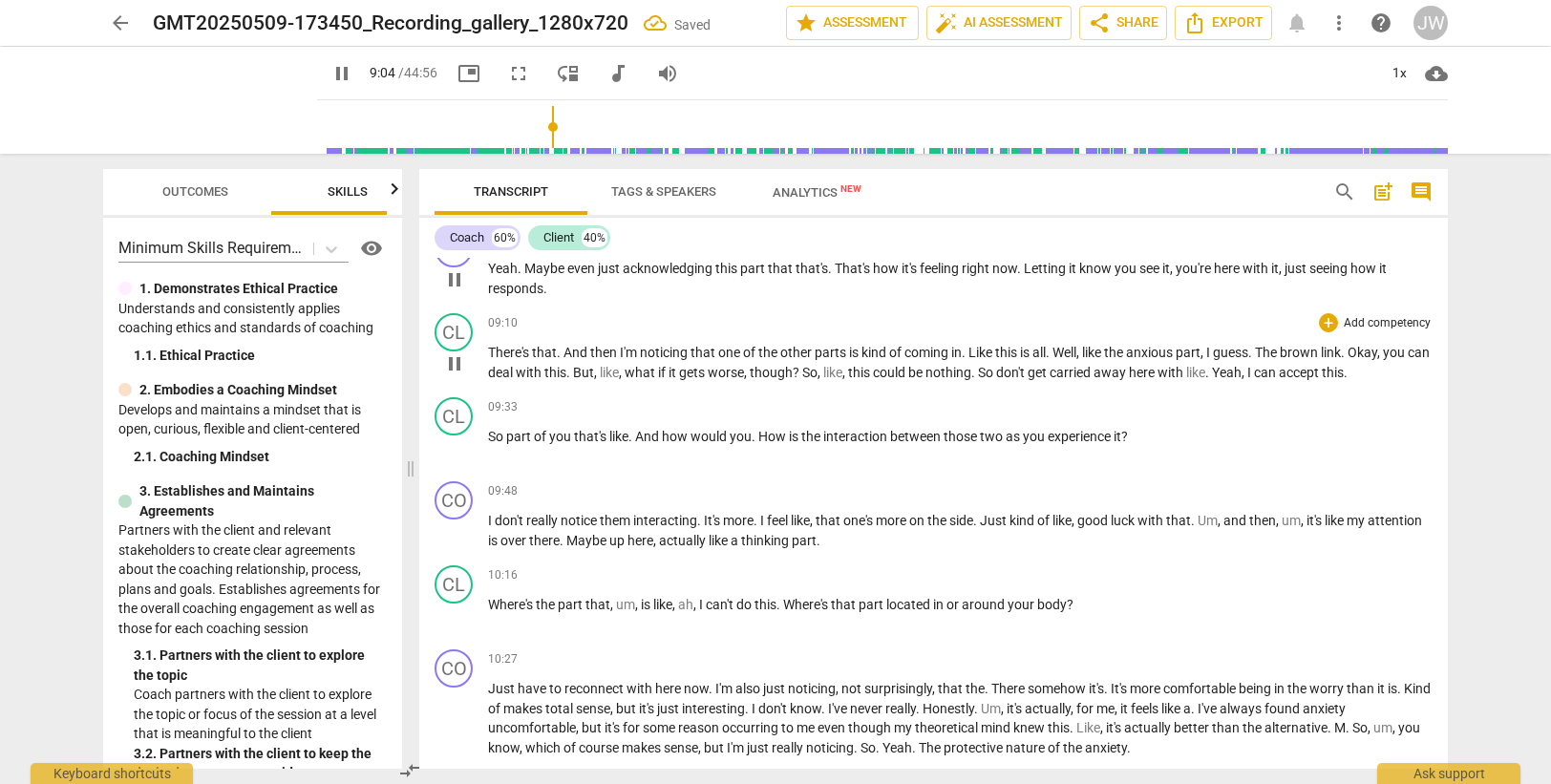
scroll to position [3042, 0]
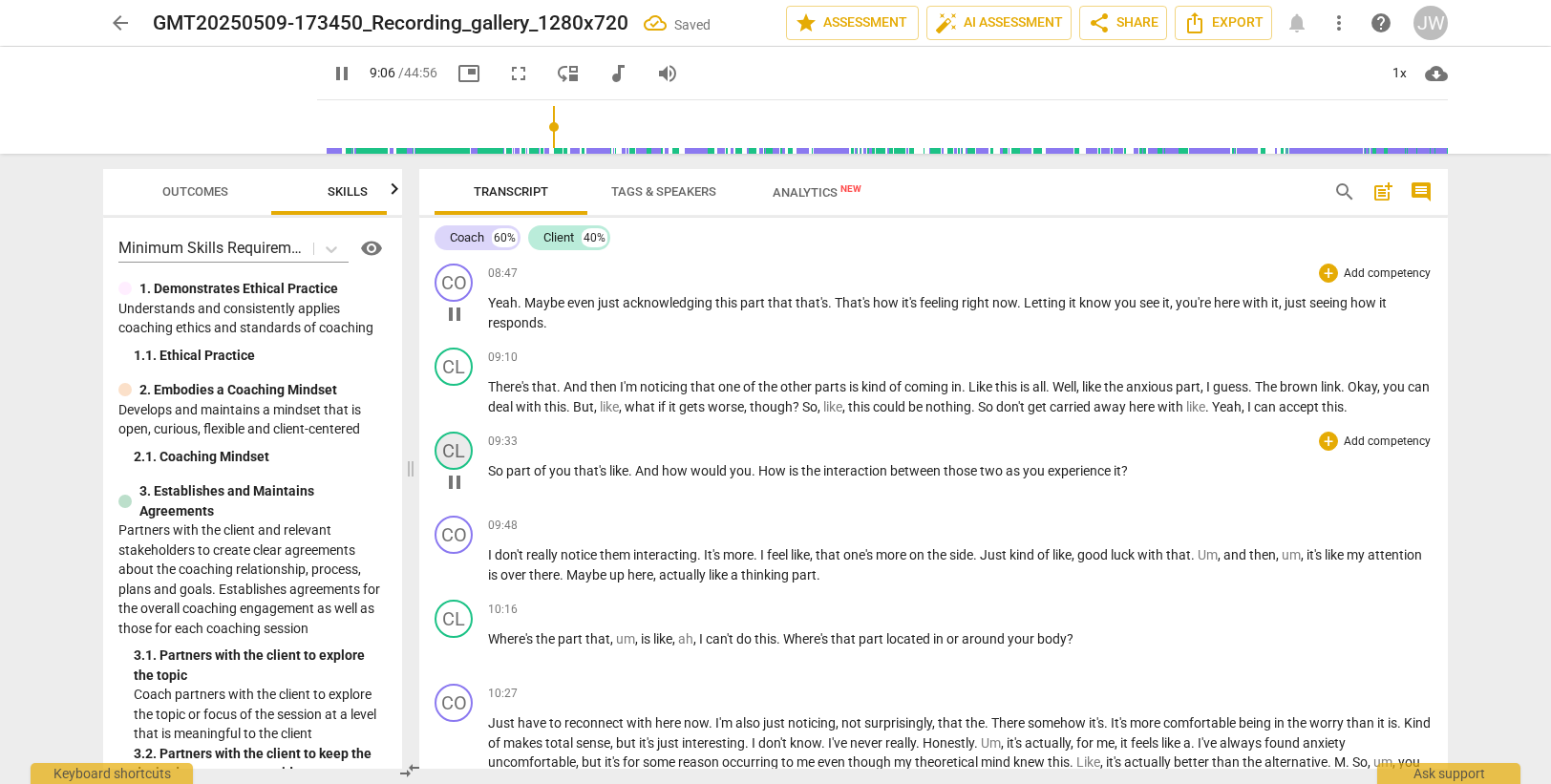
click at [451, 451] on div "CL" at bounding box center [453, 450] width 38 height 38
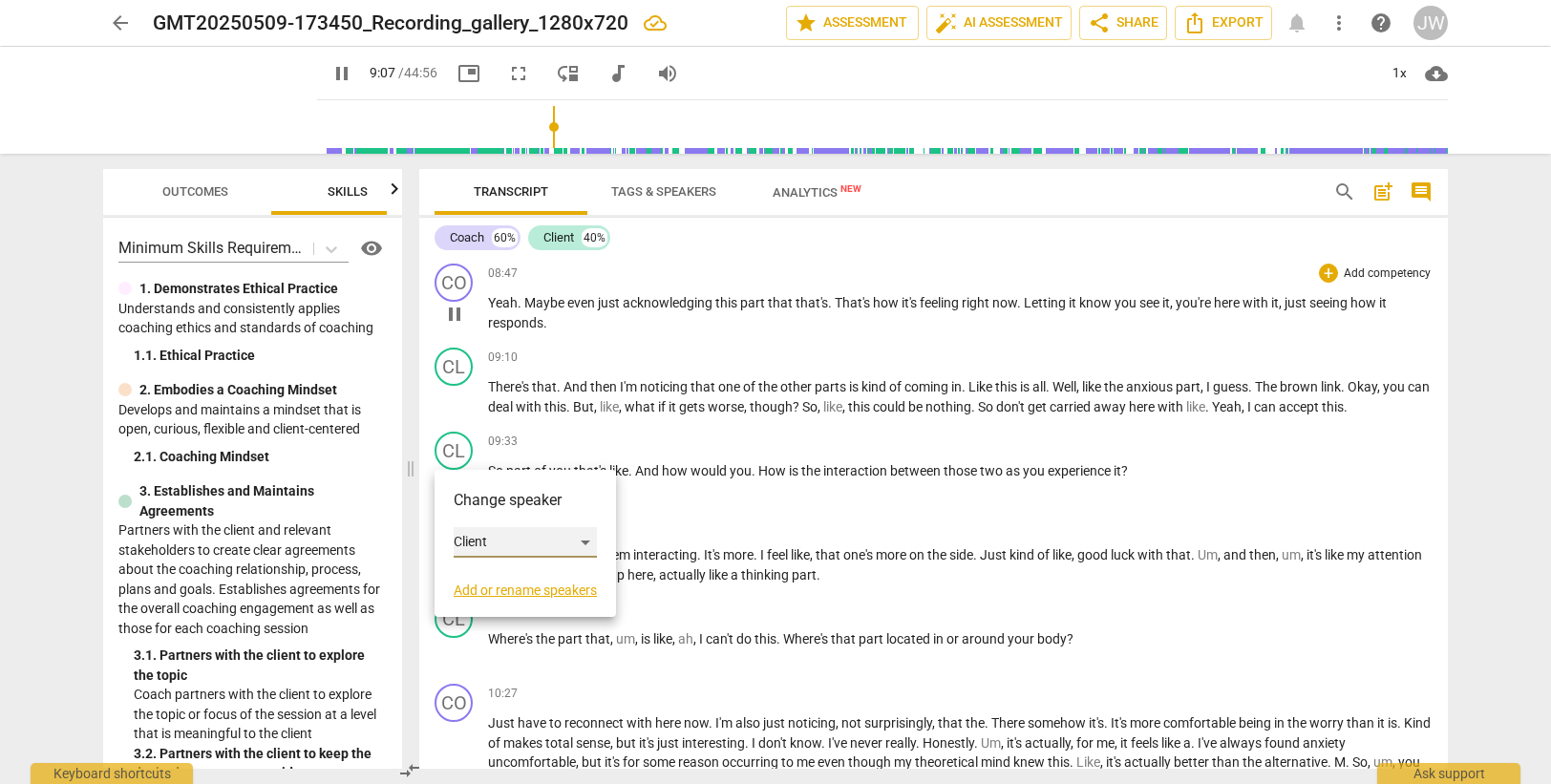
click at [476, 545] on div "Client" at bounding box center [525, 542] width 143 height 31
click at [489, 500] on li "Coach" at bounding box center [526, 506] width 145 height 37
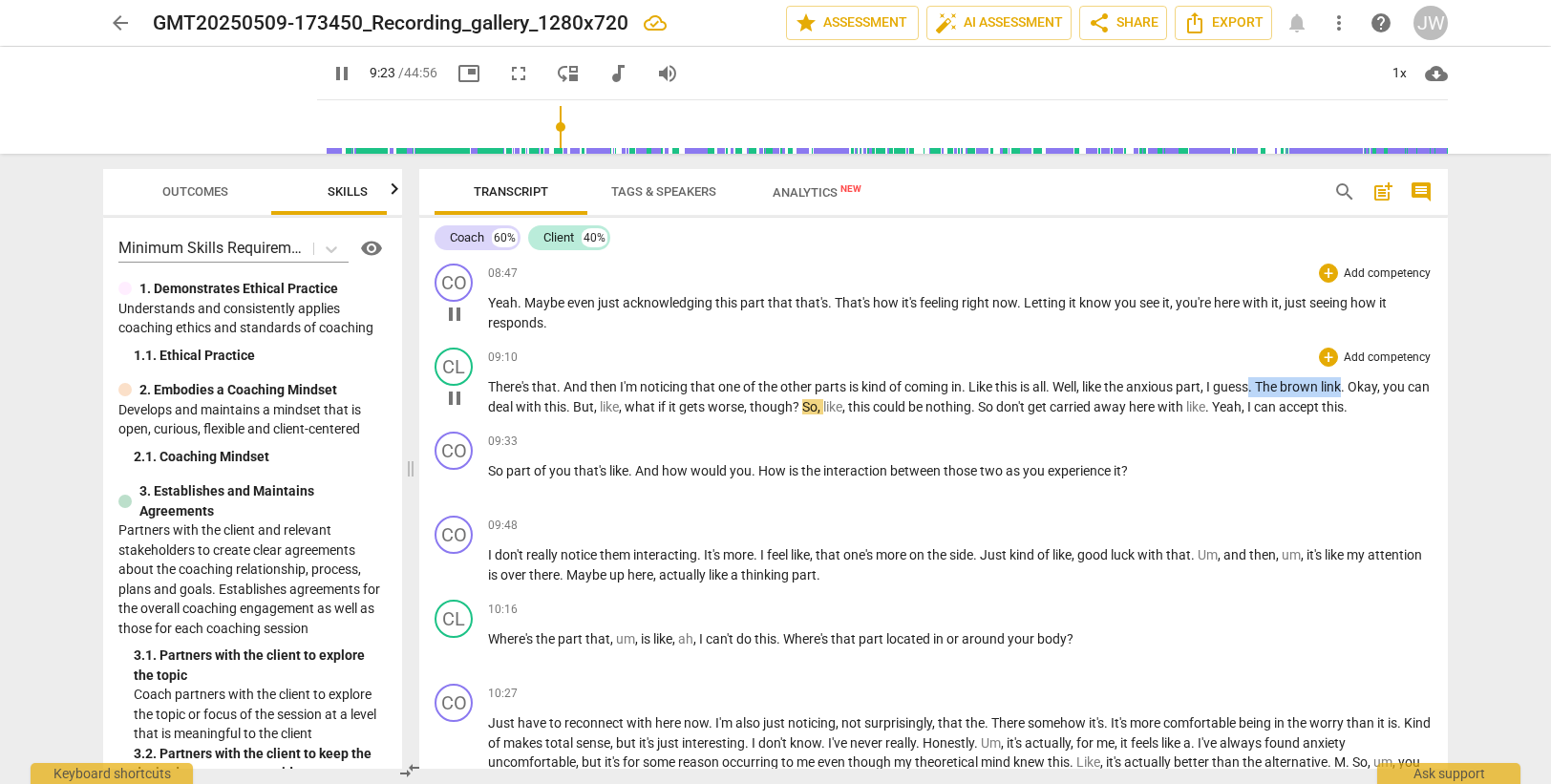
drag, startPoint x: 1259, startPoint y: 388, endPoint x: 1353, endPoint y: 384, distance: 94.1
click at [1353, 384] on p "There's that . And then I'm noticing that one of the other parts is kind of com…" at bounding box center [960, 395] width 945 height 39
type input "565"
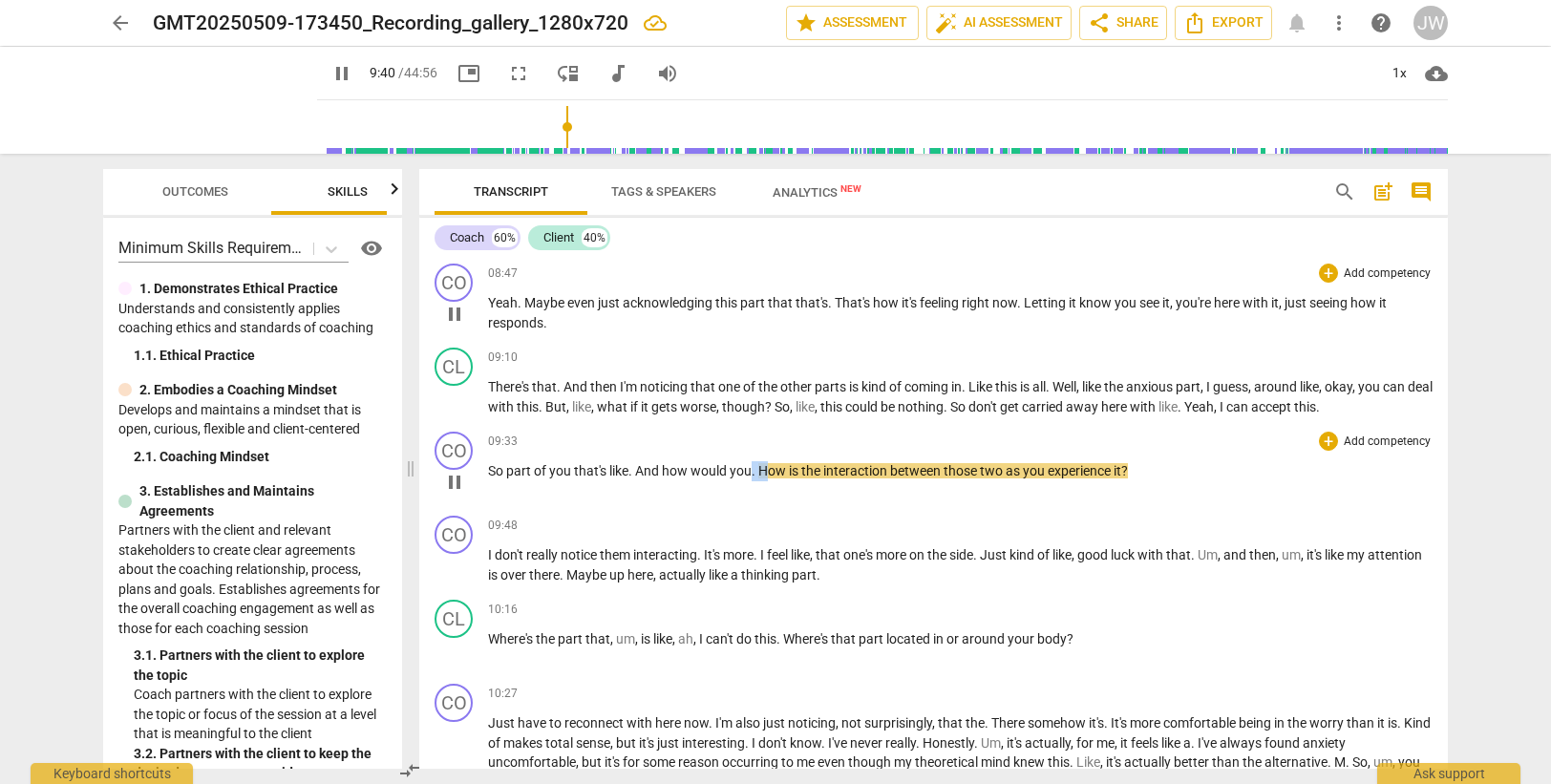
drag, startPoint x: 750, startPoint y: 470, endPoint x: 765, endPoint y: 468, distance: 15.1
click at [765, 468] on p "So part of you that's like . And how would you . How is the interaction between…" at bounding box center [960, 471] width 945 height 20
type input "581"
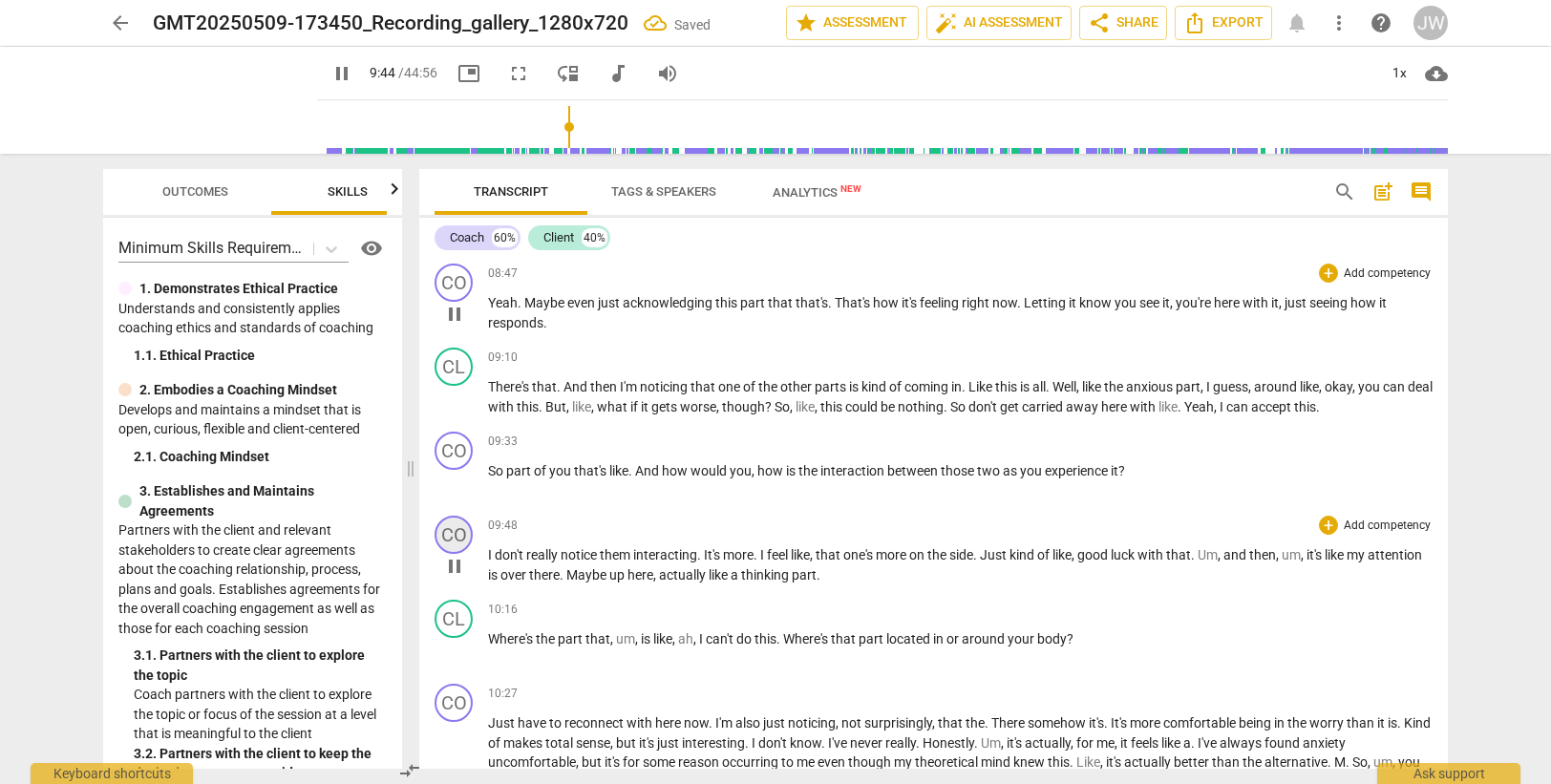
click at [450, 538] on div "CO" at bounding box center [453, 535] width 38 height 38
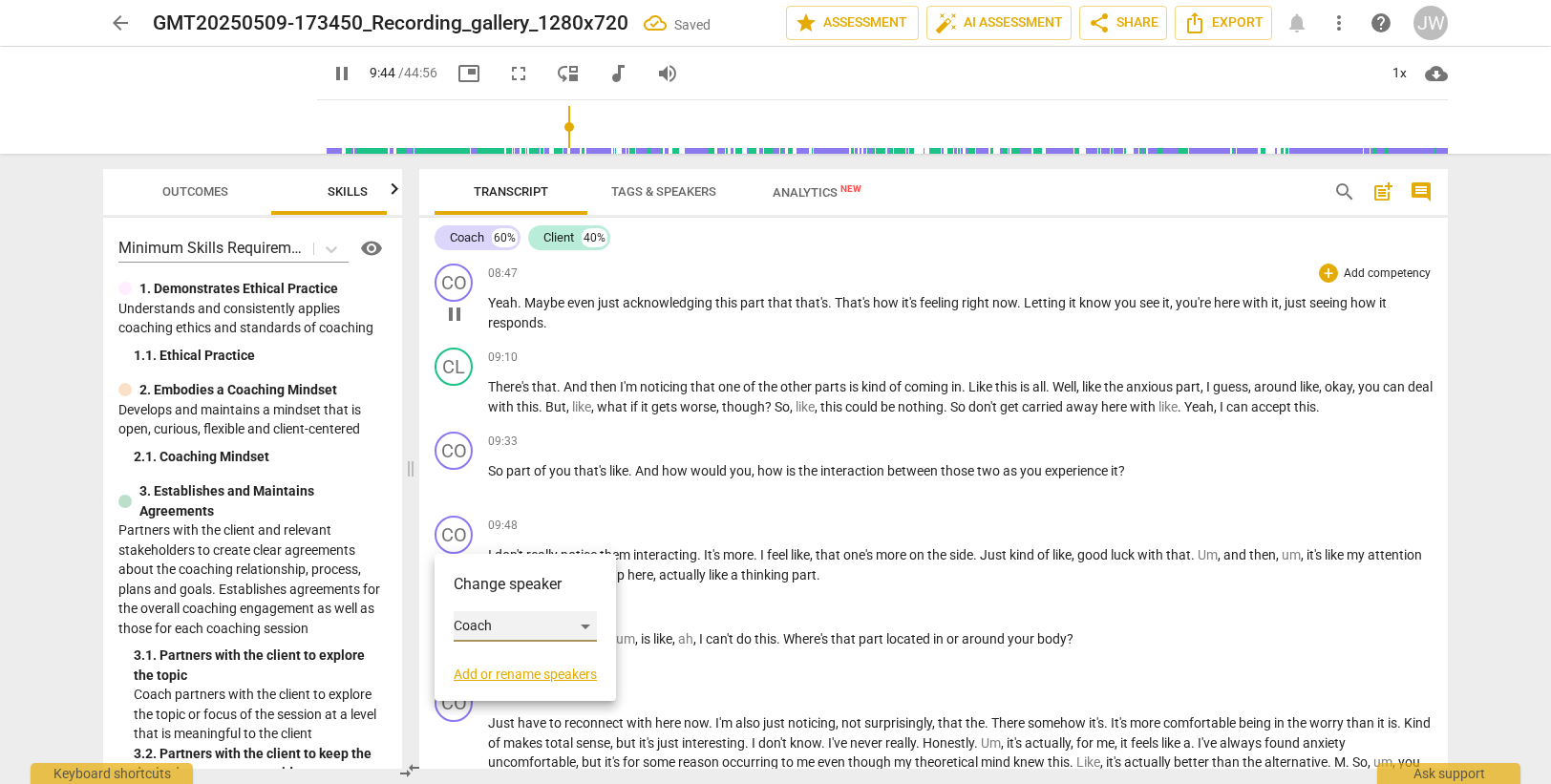
click at [508, 633] on div "Coach" at bounding box center [525, 626] width 143 height 31
click at [508, 652] on li "Client" at bounding box center [526, 662] width 145 height 37
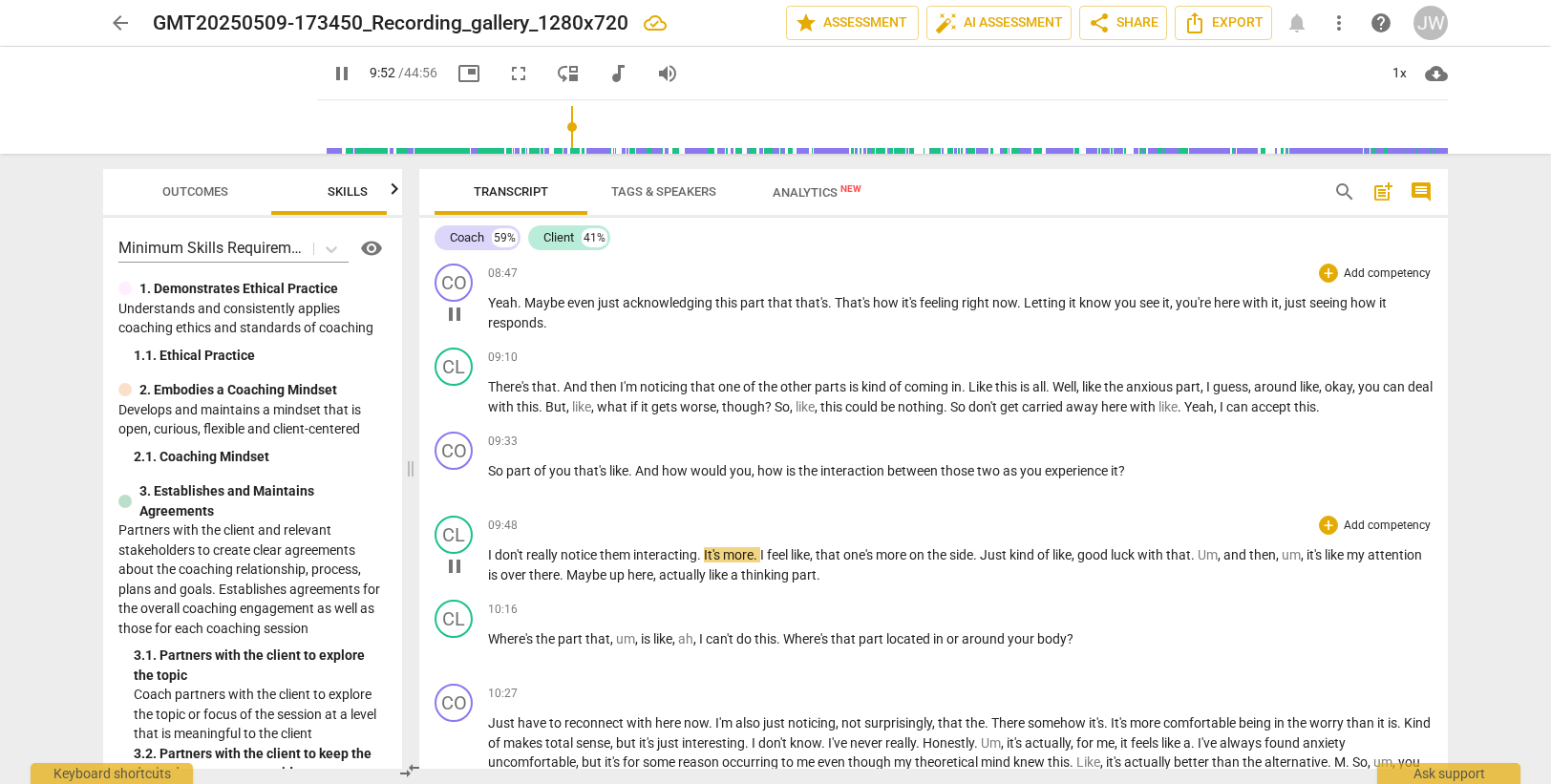
click at [704, 554] on span "." at bounding box center [700, 553] width 7 height 15
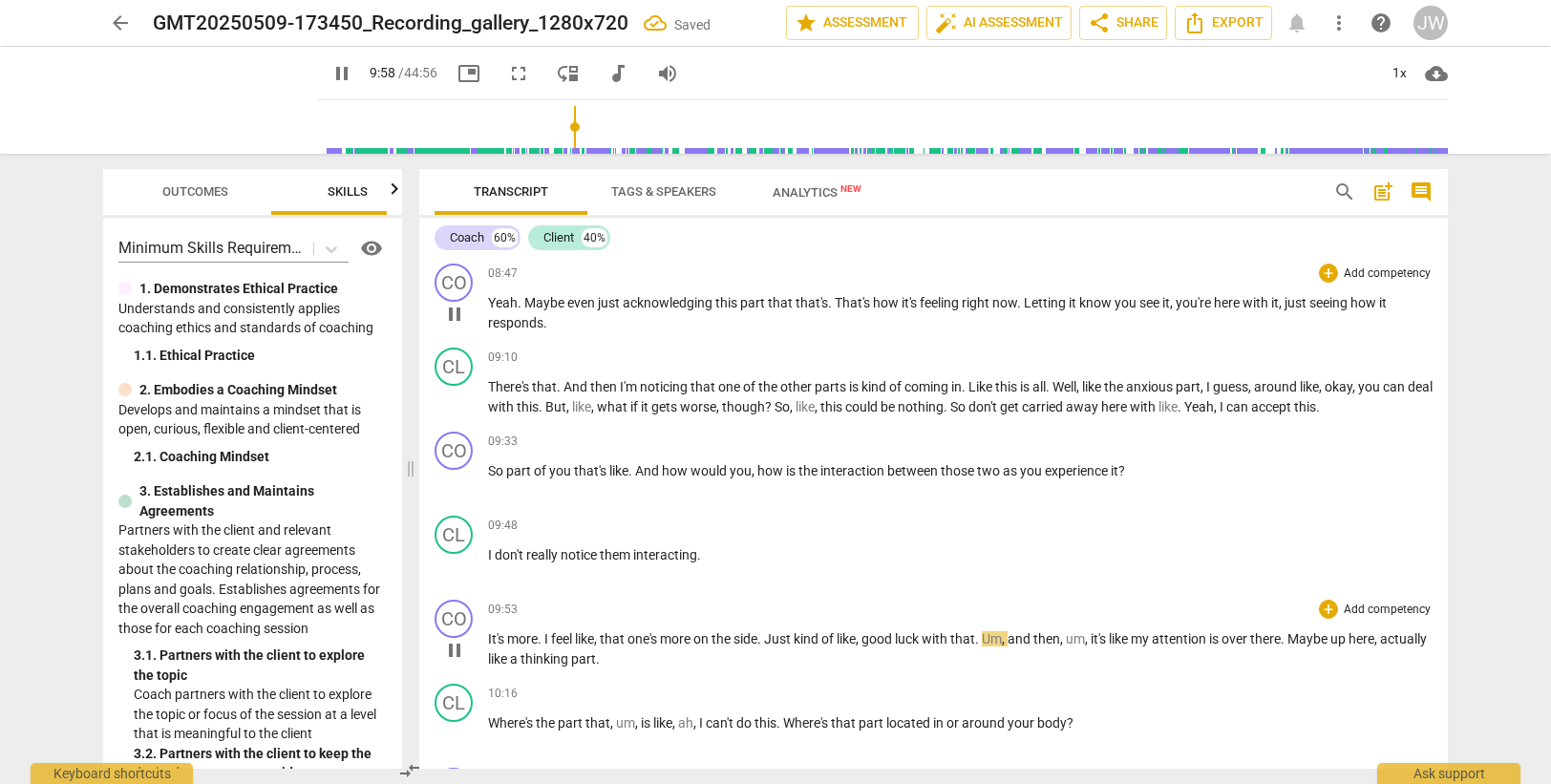
click at [488, 639] on span "It's" at bounding box center [497, 638] width 19 height 15
type input "600"
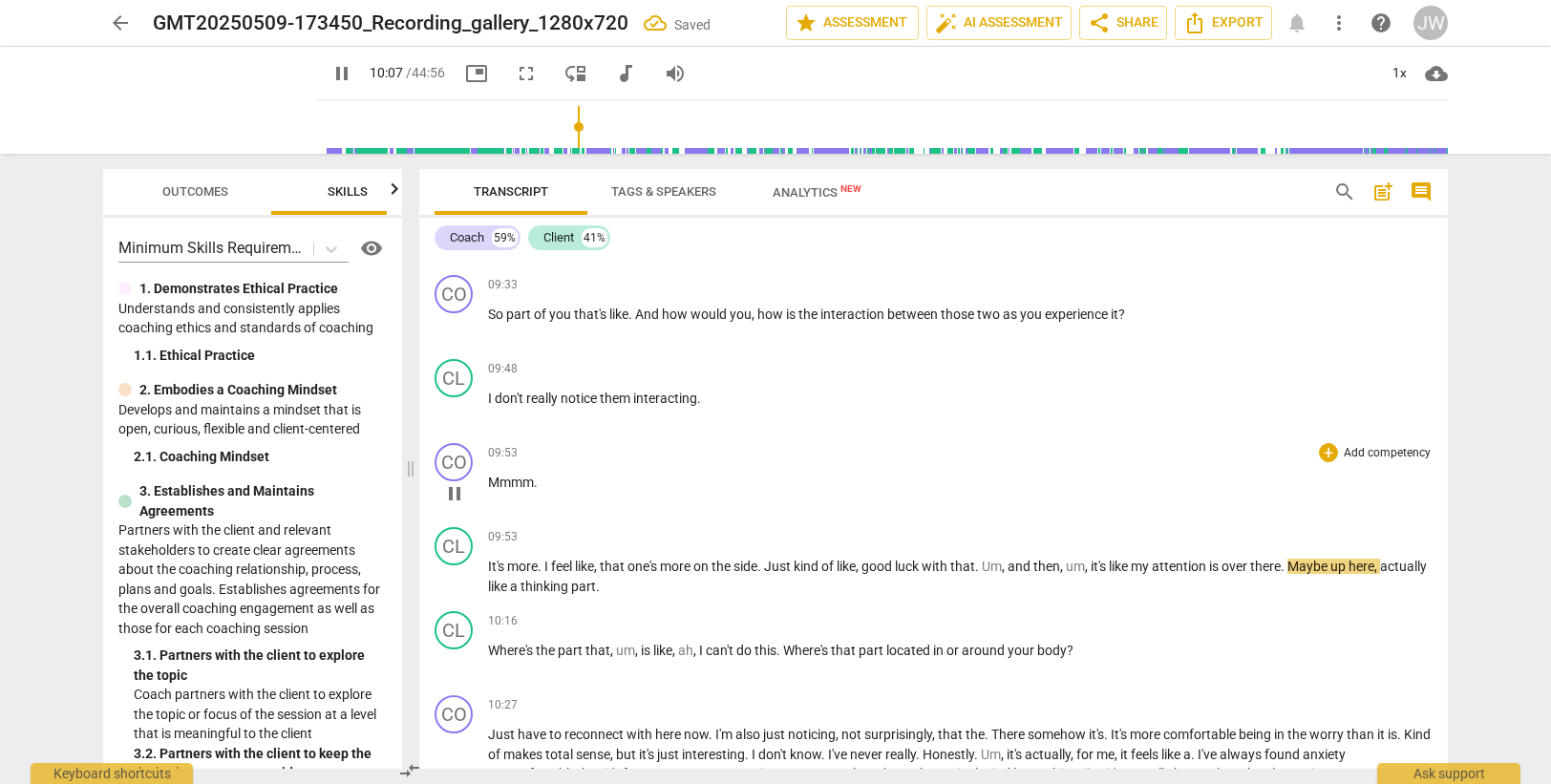
scroll to position [3232, 0]
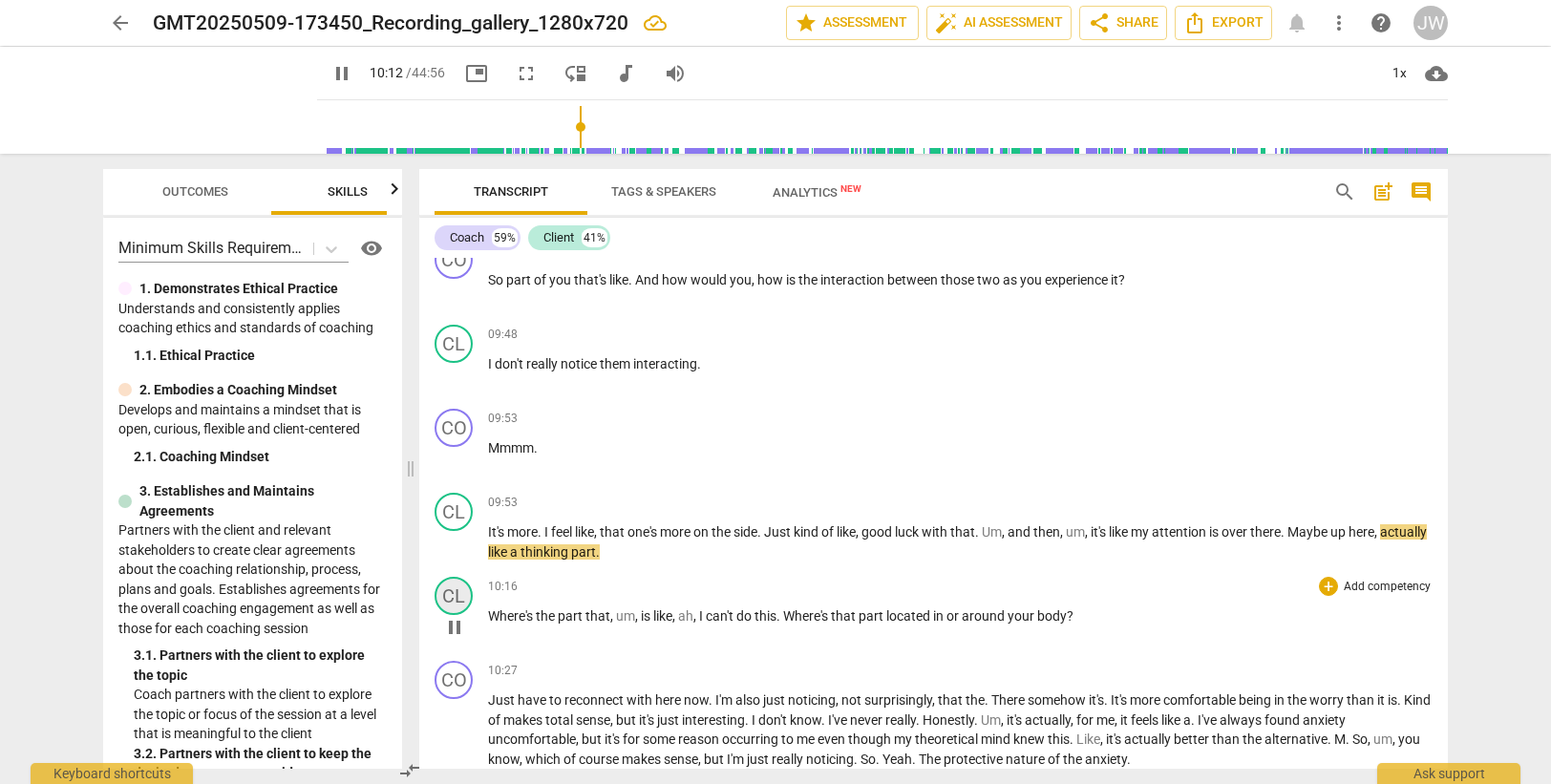
click at [453, 599] on div "CL" at bounding box center [453, 595] width 38 height 38
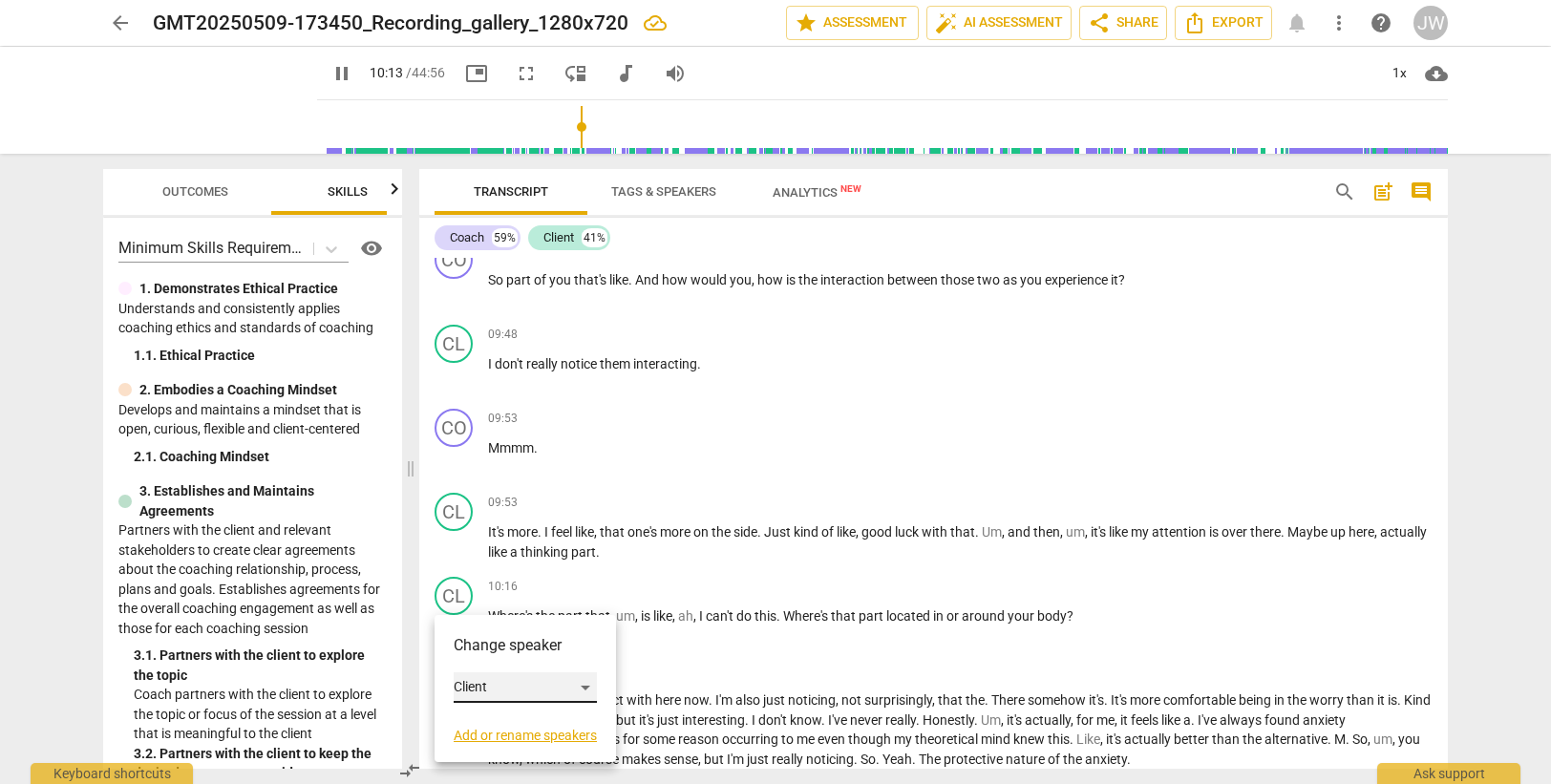
click at [499, 682] on div "Client" at bounding box center [525, 687] width 143 height 31
click at [509, 650] on li "Coach" at bounding box center [526, 651] width 145 height 37
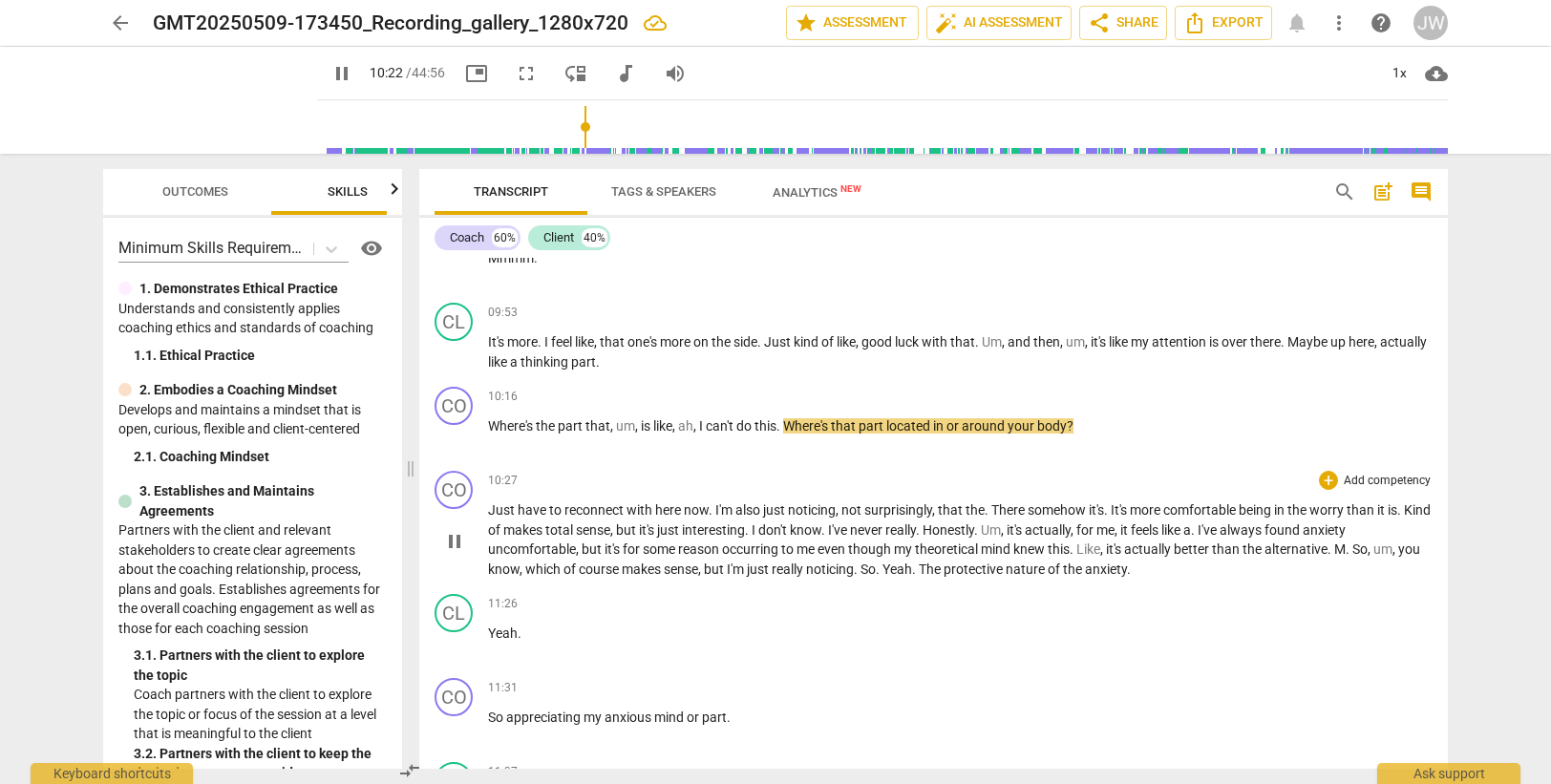
scroll to position [3424, 0]
click at [452, 491] on div "CO" at bounding box center [453, 489] width 38 height 38
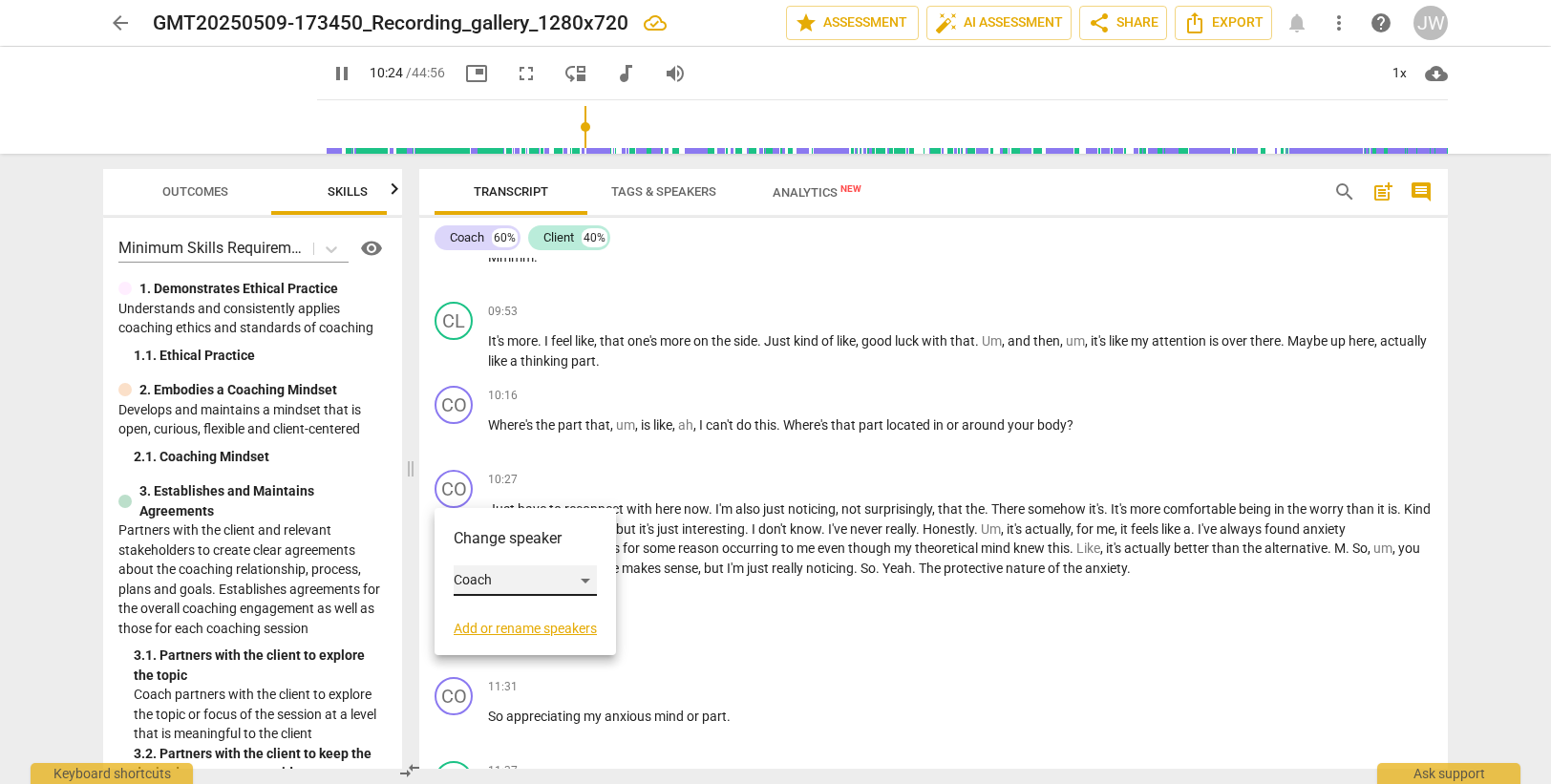
click at [518, 579] on div "Coach" at bounding box center [525, 580] width 143 height 31
click at [517, 619] on li "Client" at bounding box center [526, 616] width 145 height 37
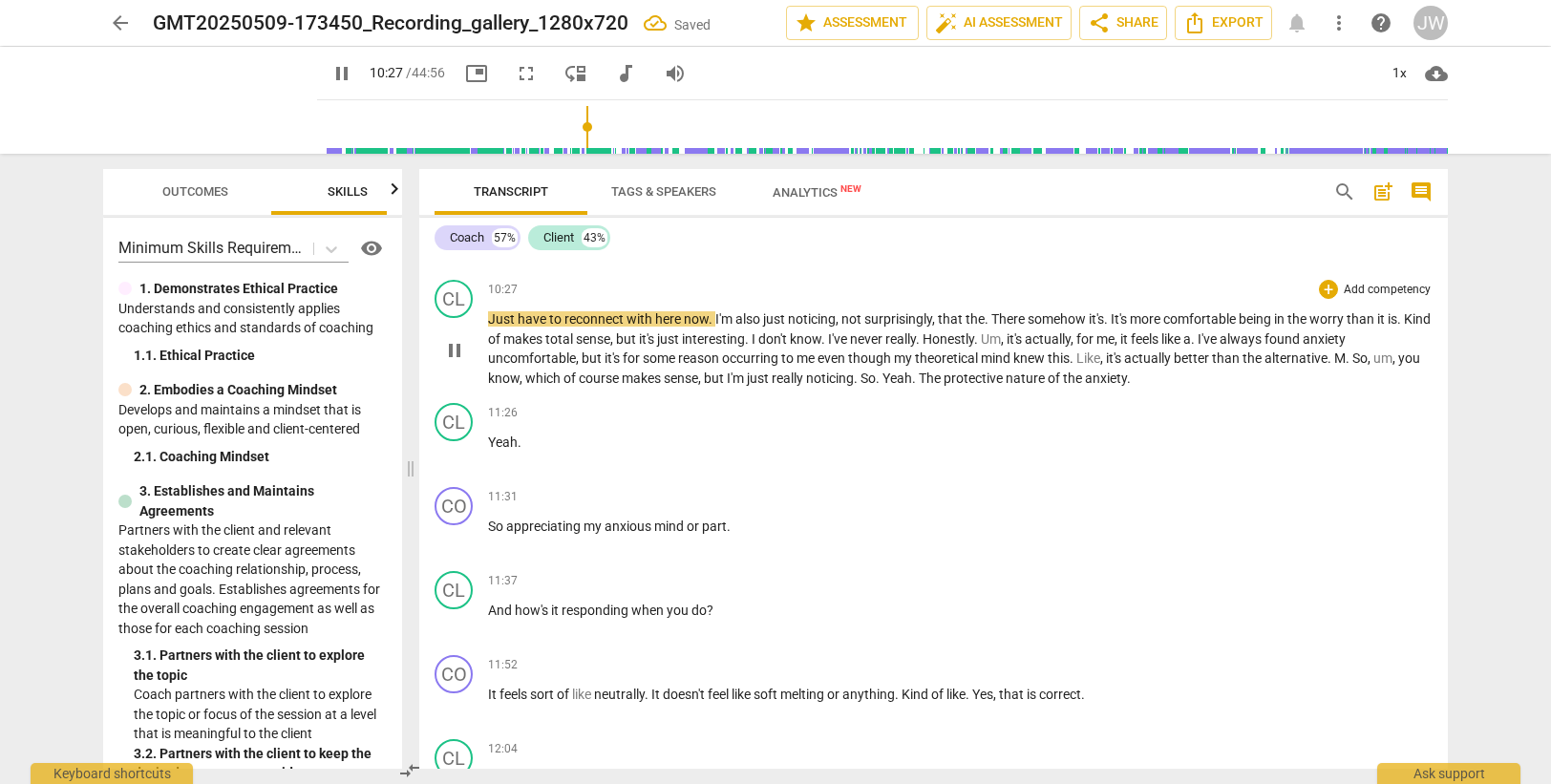
scroll to position [3615, 0]
click at [657, 319] on span "here" at bounding box center [669, 317] width 29 height 15
type input "631"
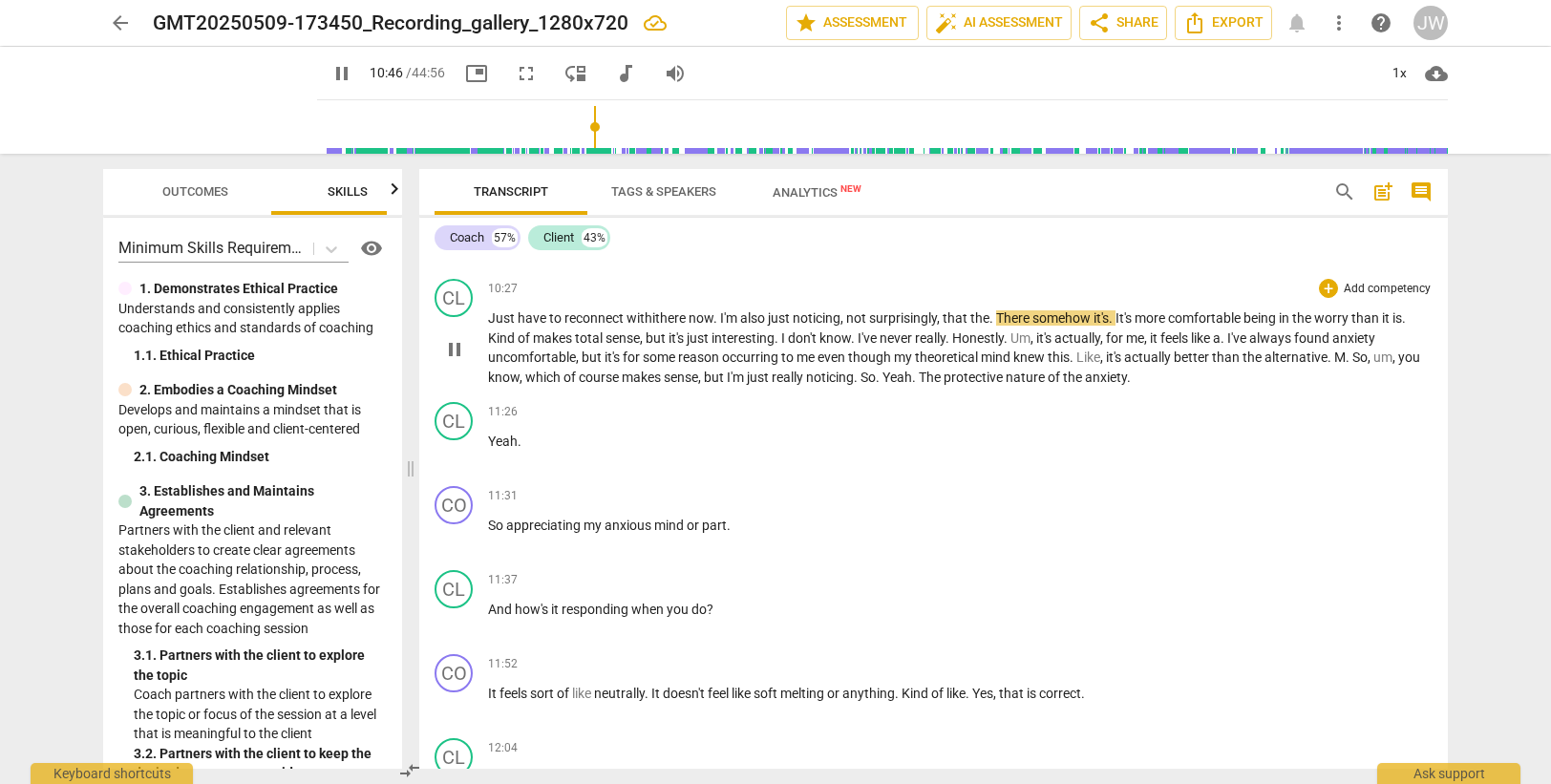
click at [989, 319] on span "the" at bounding box center [979, 317] width 19 height 15
click at [1025, 317] on span "There" at bounding box center [1014, 317] width 37 height 15
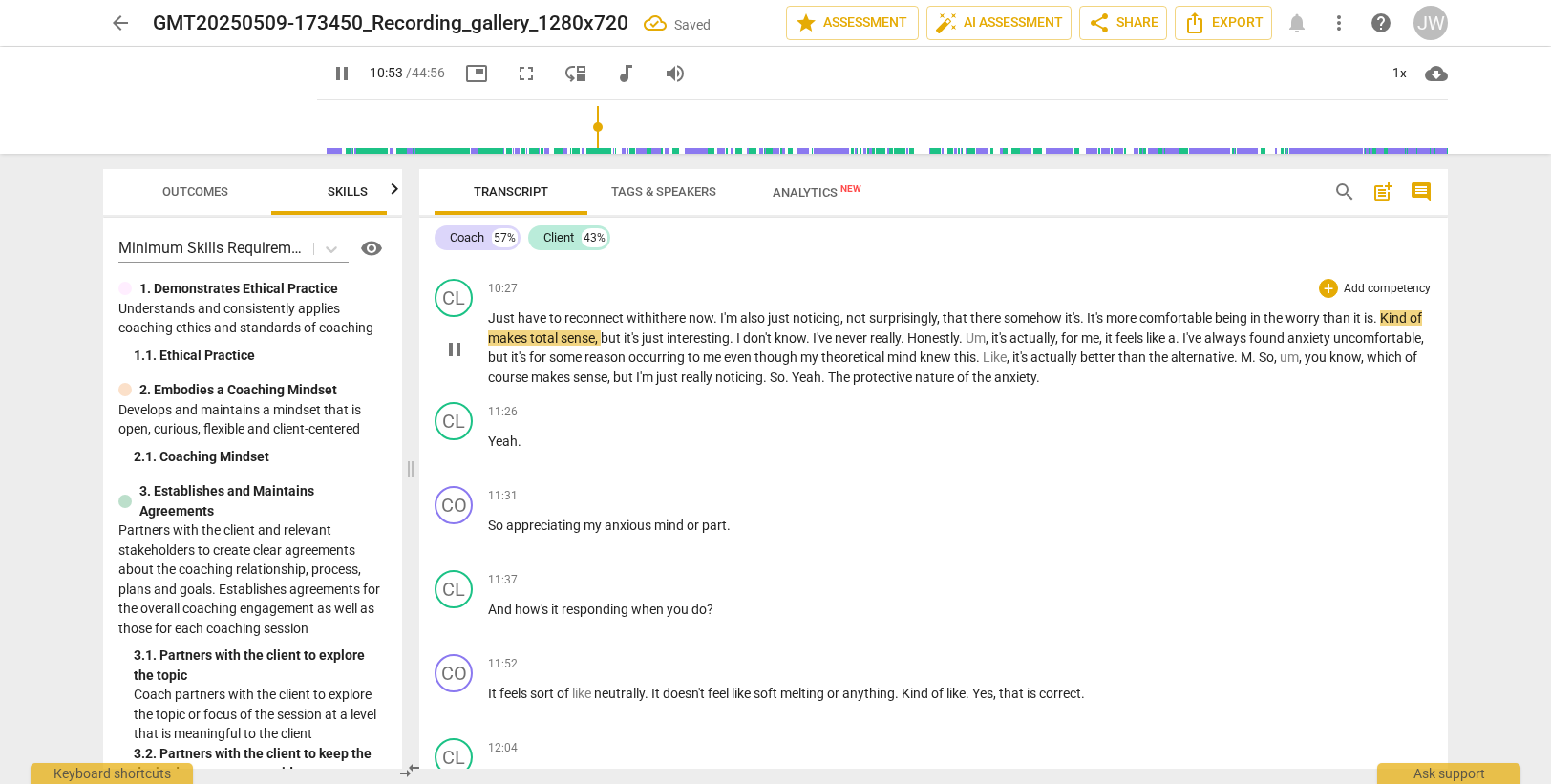
click at [1087, 317] on span "." at bounding box center [1083, 317] width 7 height 15
click at [1252, 357] on span "M" at bounding box center [1247, 357] width 12 height 15
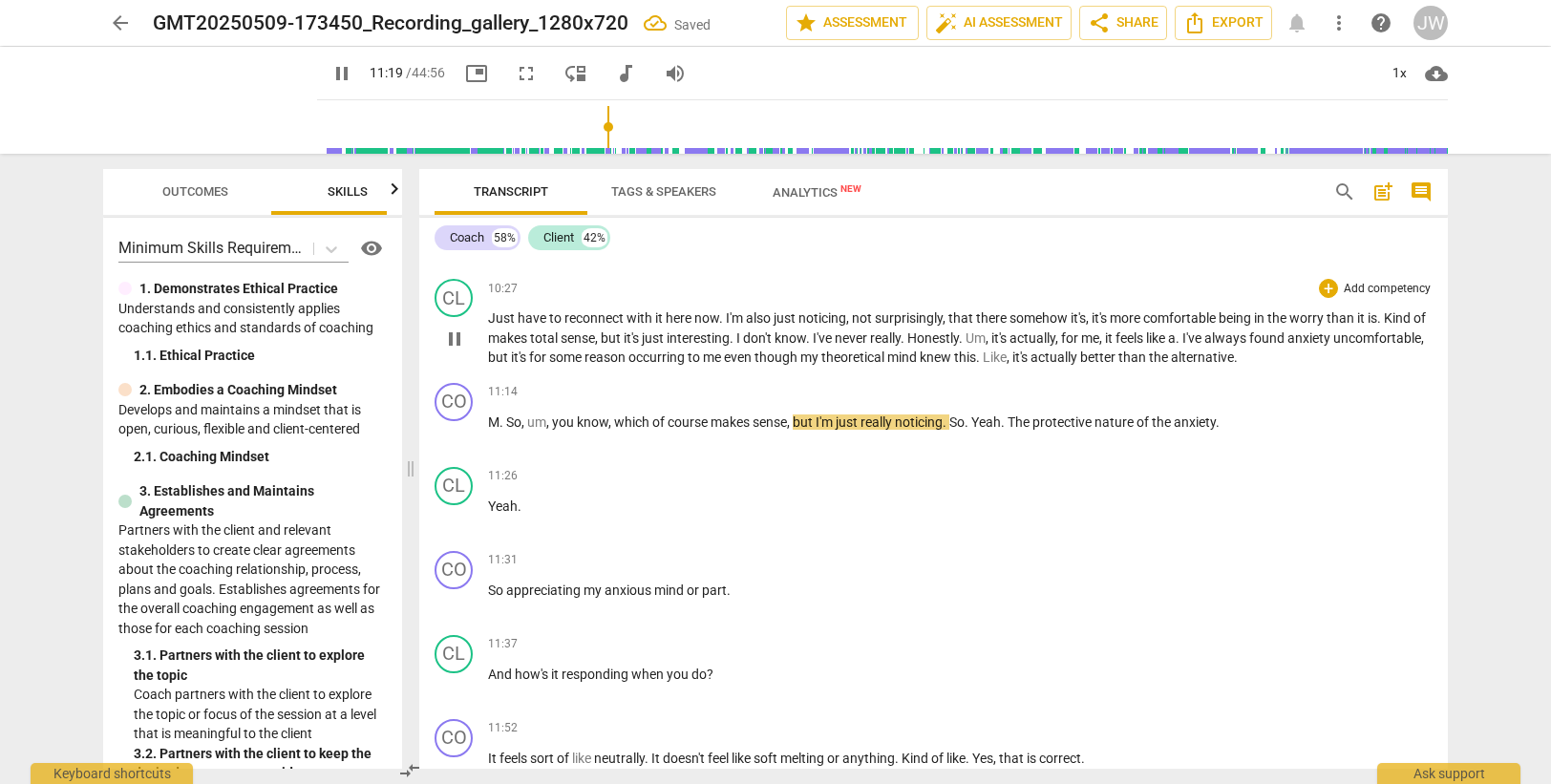
drag, startPoint x: 498, startPoint y: 423, endPoint x: 497, endPoint y: 373, distance: 50.0
click at [498, 421] on span "M" at bounding box center [494, 421] width 12 height 15
type input "681"
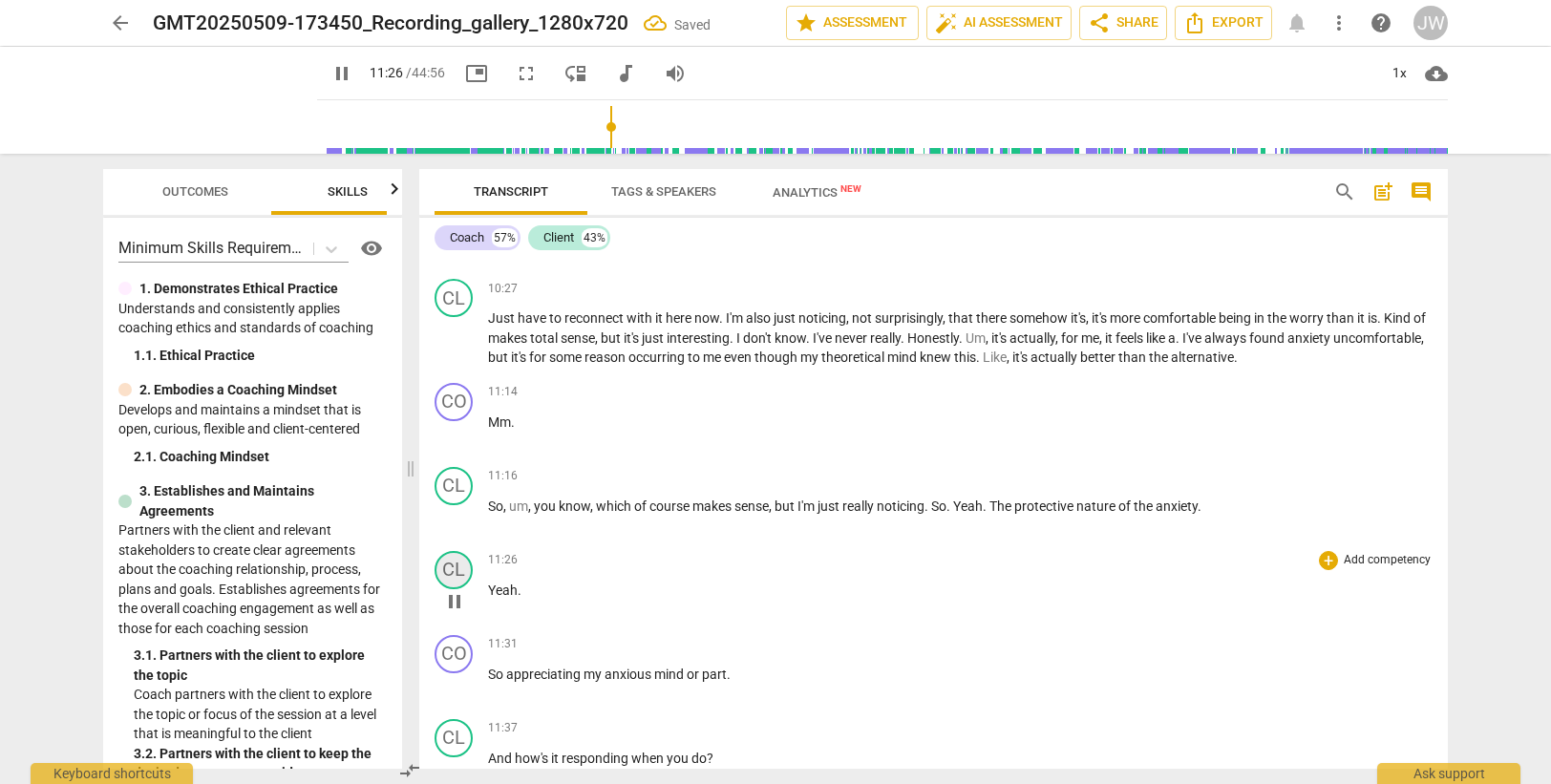
click at [458, 574] on div "CL" at bounding box center [453, 569] width 38 height 38
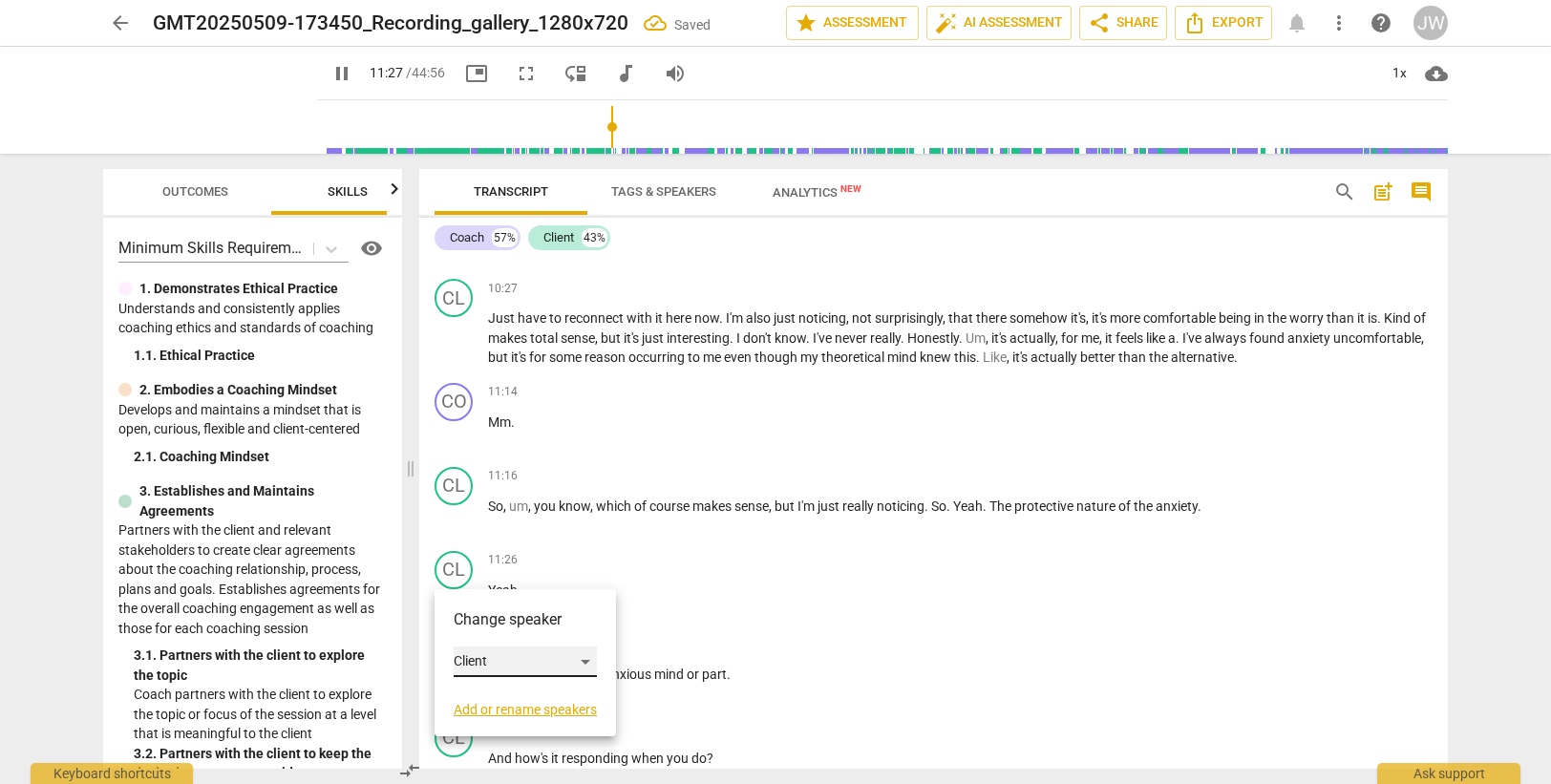
click at [505, 659] on div "Client" at bounding box center [525, 661] width 143 height 31
click at [521, 624] on li "Coach" at bounding box center [526, 625] width 145 height 37
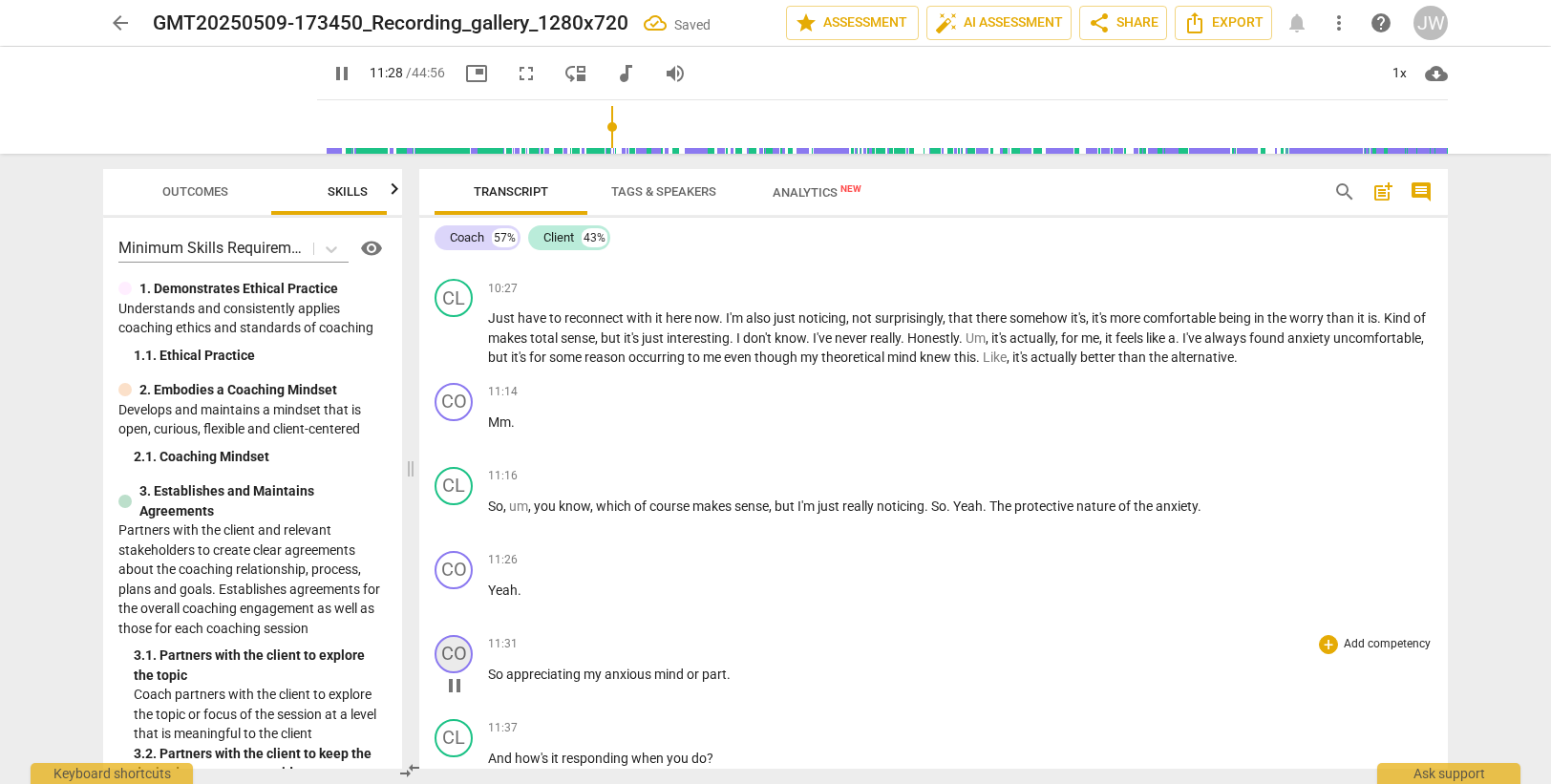
click at [455, 651] on div "CO" at bounding box center [453, 654] width 38 height 38
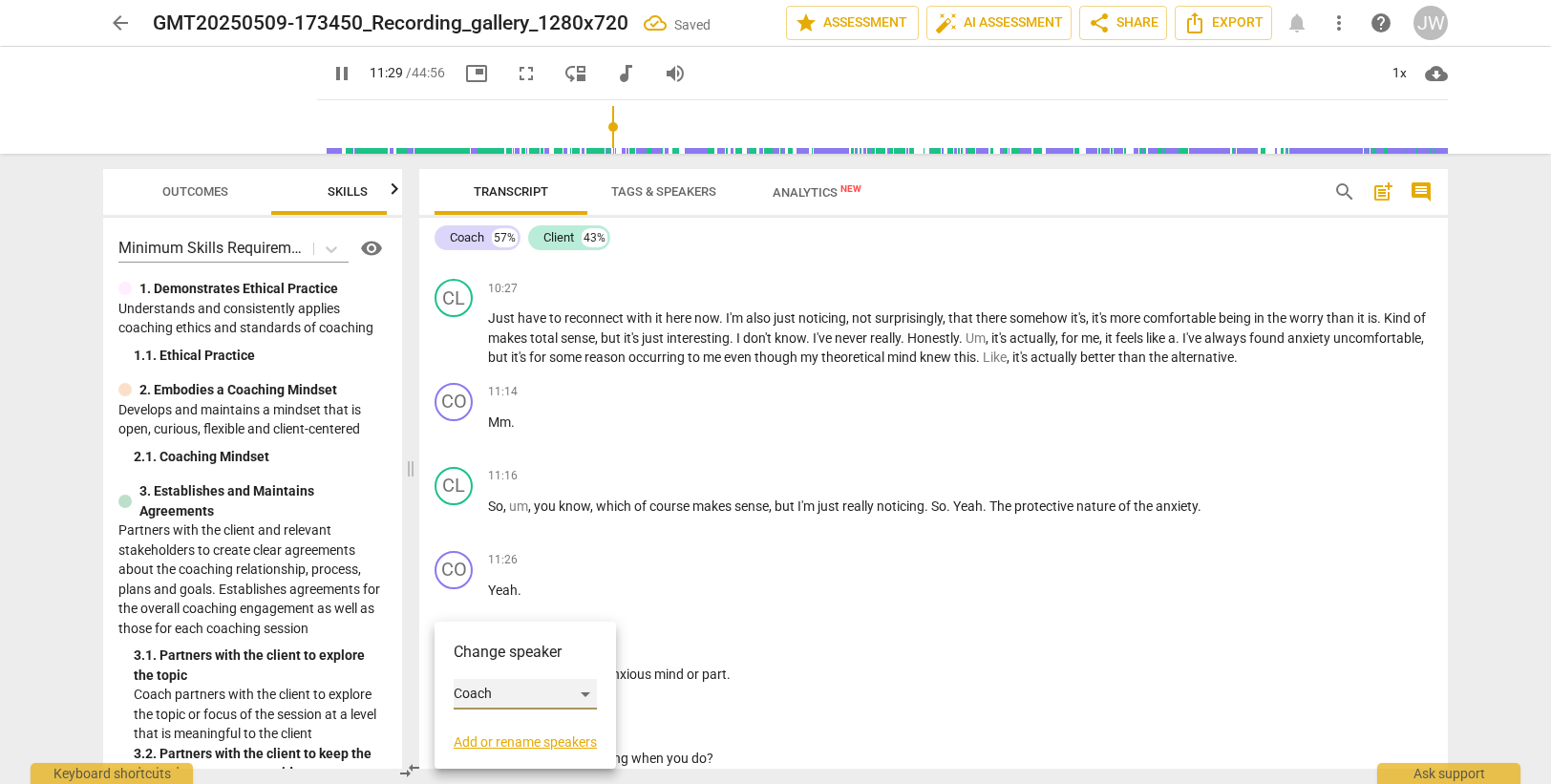
click at [496, 683] on div "Coach" at bounding box center [525, 694] width 143 height 31
click at [505, 723] on li "Client" at bounding box center [526, 730] width 145 height 37
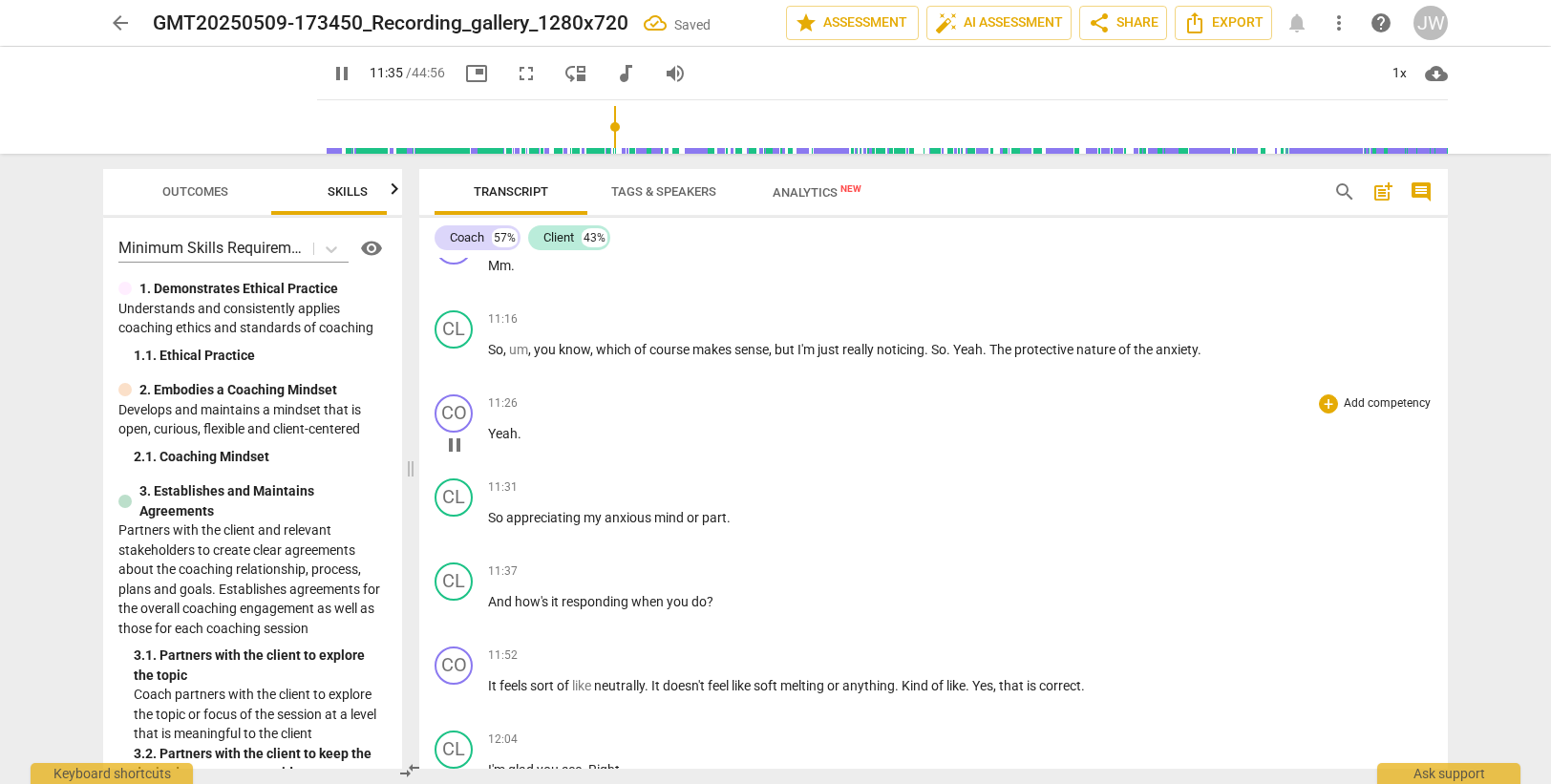
scroll to position [3806, 0]
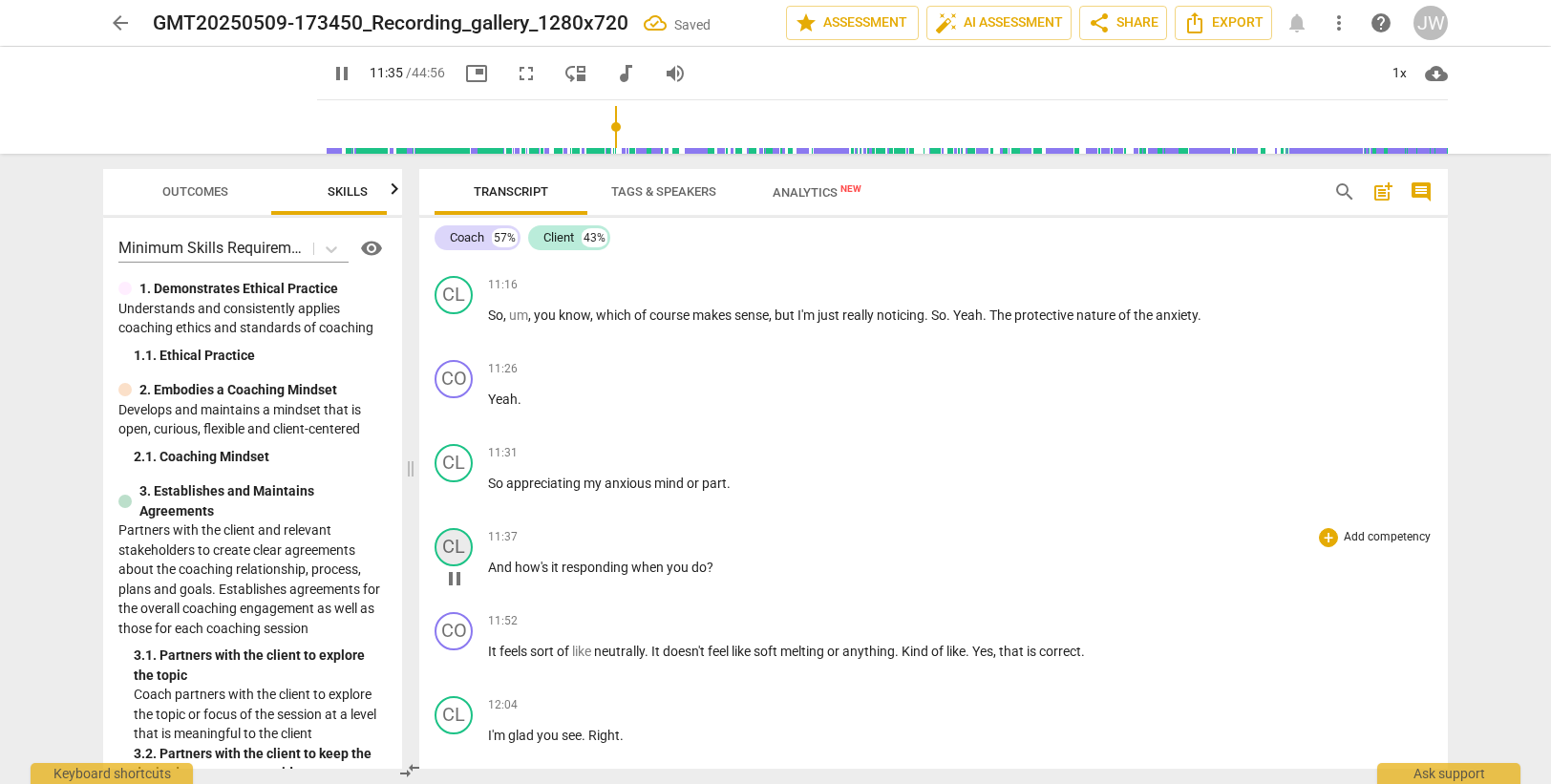
click at [455, 548] on div "CL" at bounding box center [453, 547] width 38 height 38
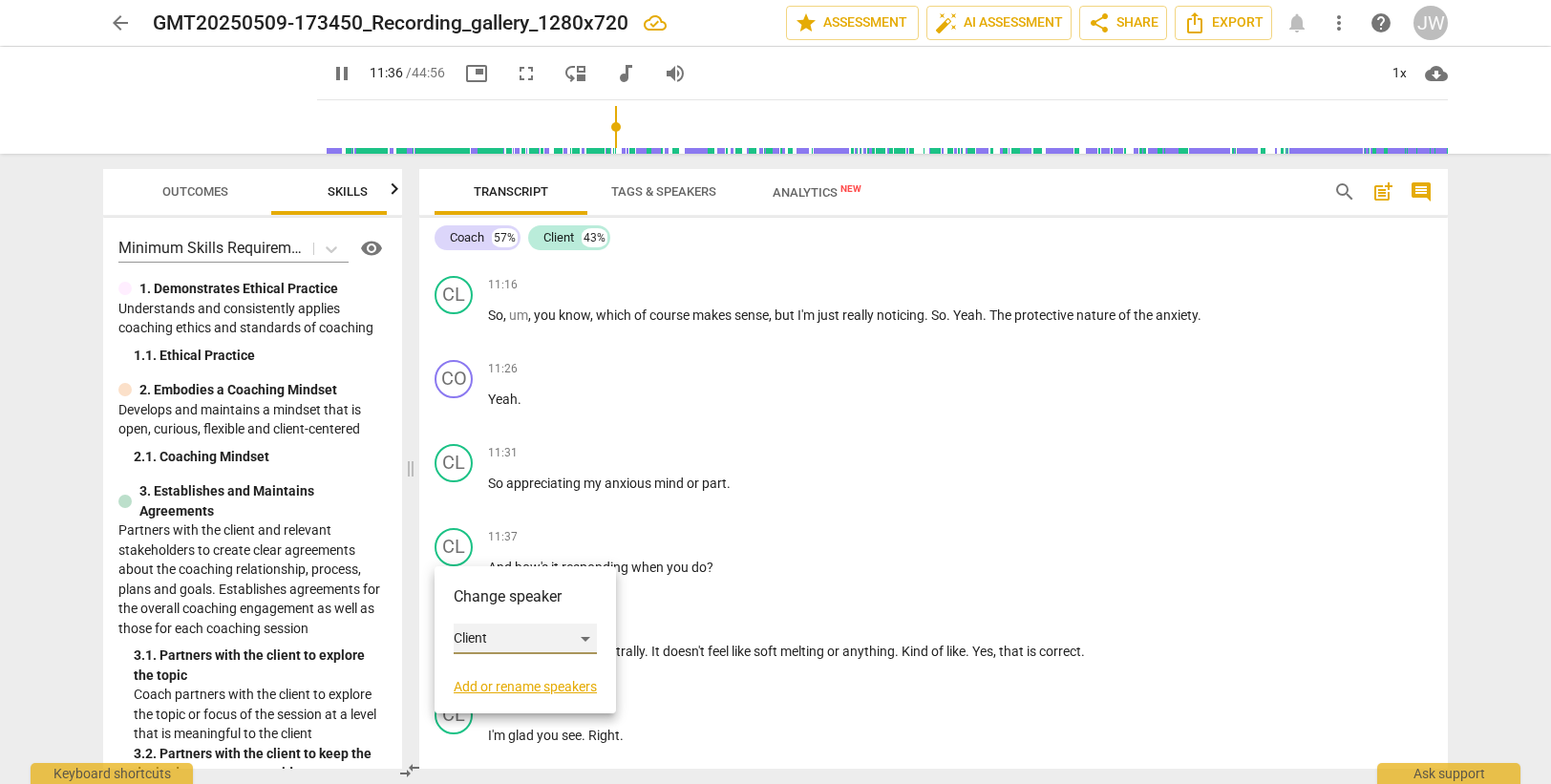
click at [495, 641] on div "Client" at bounding box center [525, 638] width 143 height 31
click at [497, 607] on li "Coach" at bounding box center [526, 602] width 145 height 37
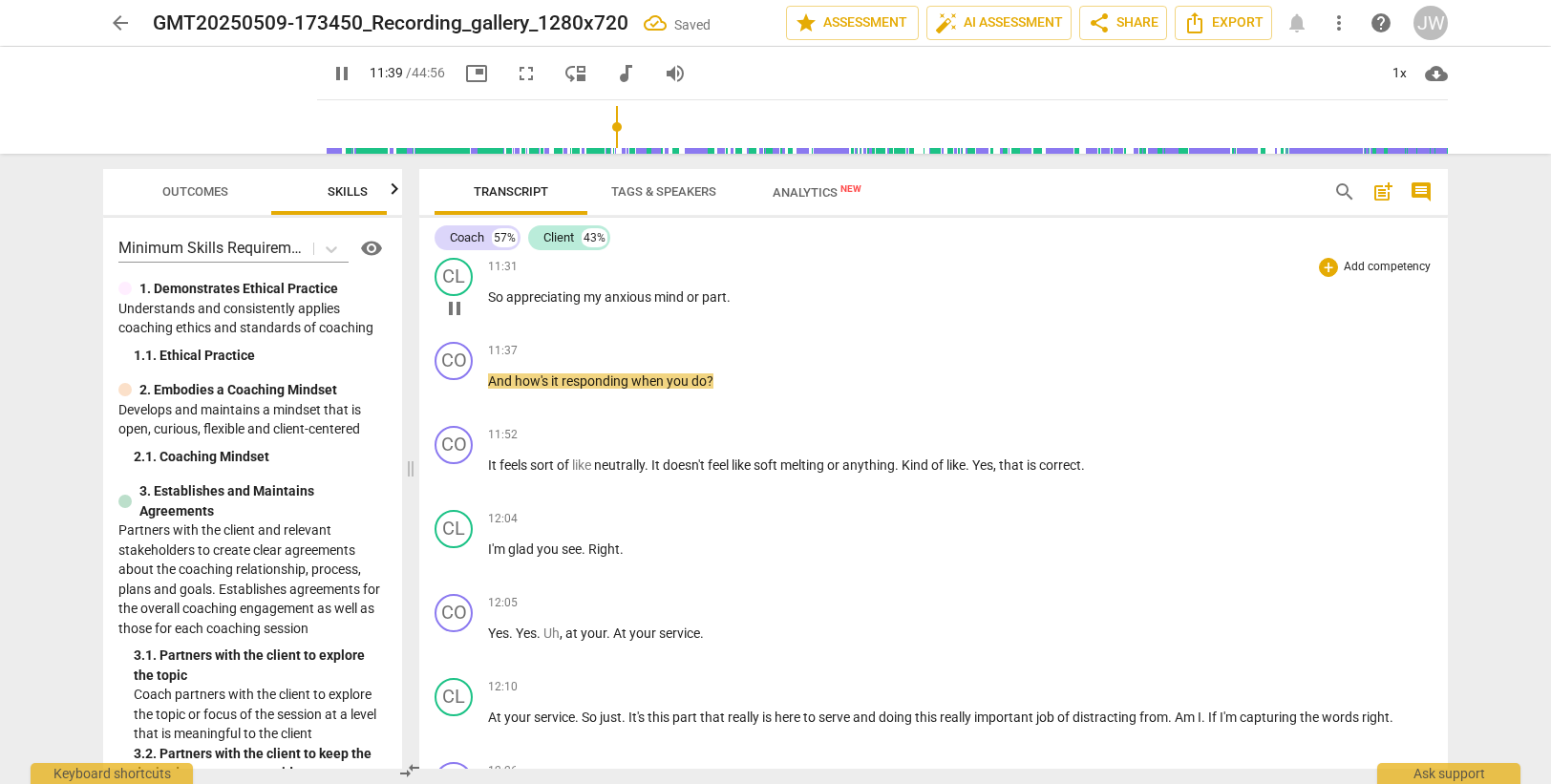
scroll to position [3997, 0]
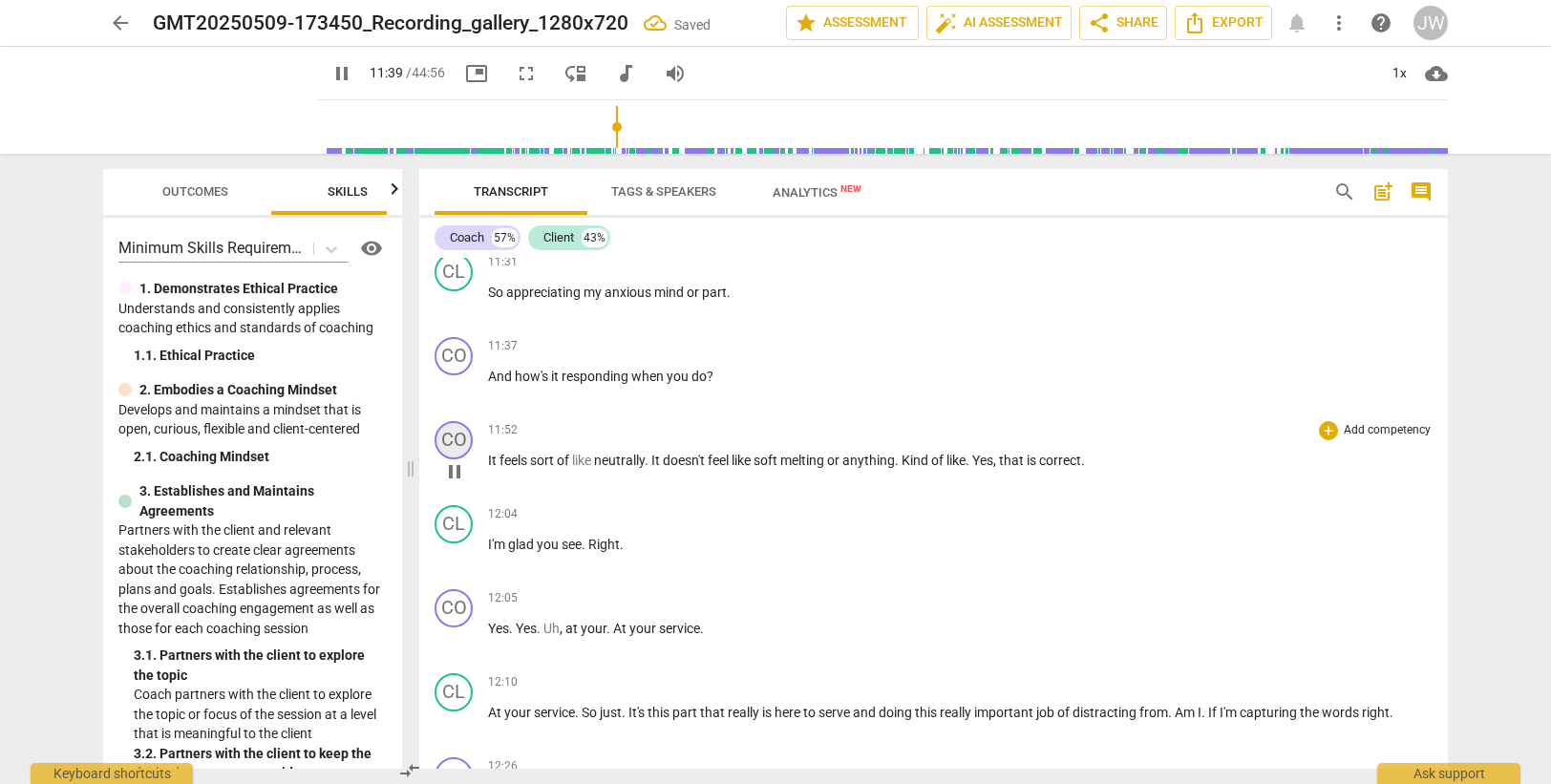
click at [460, 440] on div "CO" at bounding box center [453, 440] width 38 height 38
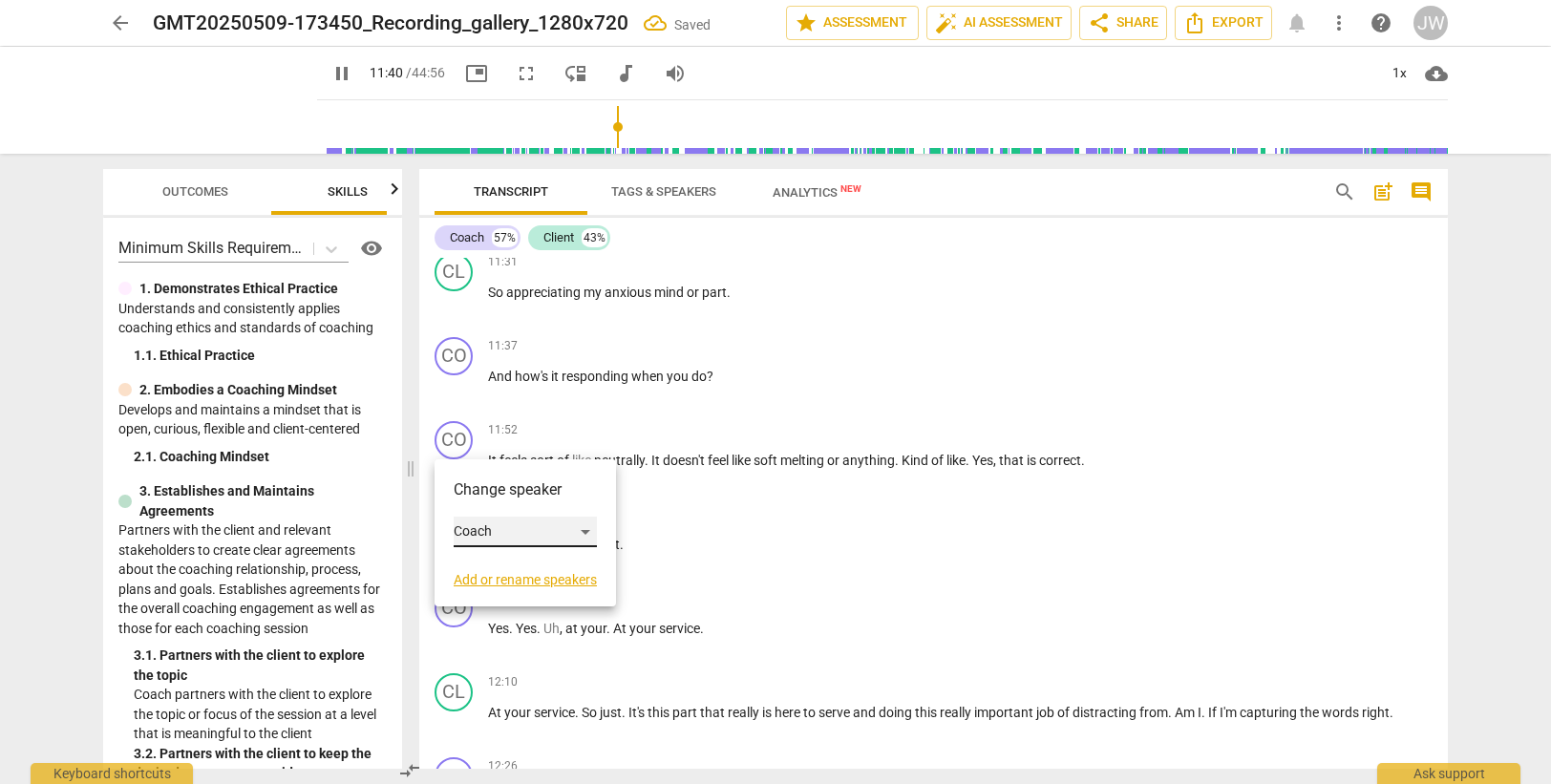
click at [514, 533] on div "Coach" at bounding box center [525, 532] width 143 height 31
click at [505, 562] on li "Client" at bounding box center [526, 567] width 145 height 37
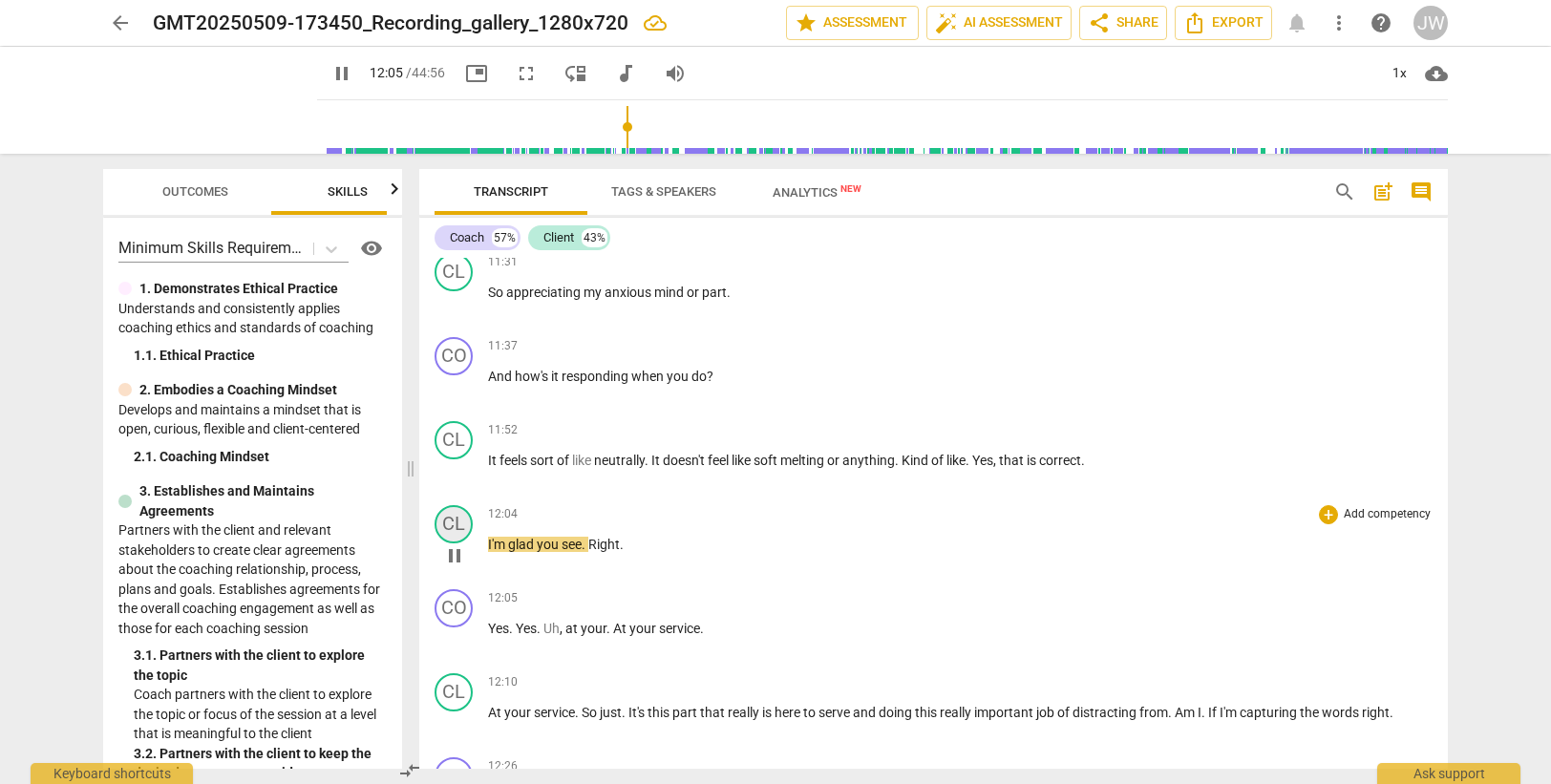
click at [450, 521] on div "CL" at bounding box center [453, 524] width 38 height 38
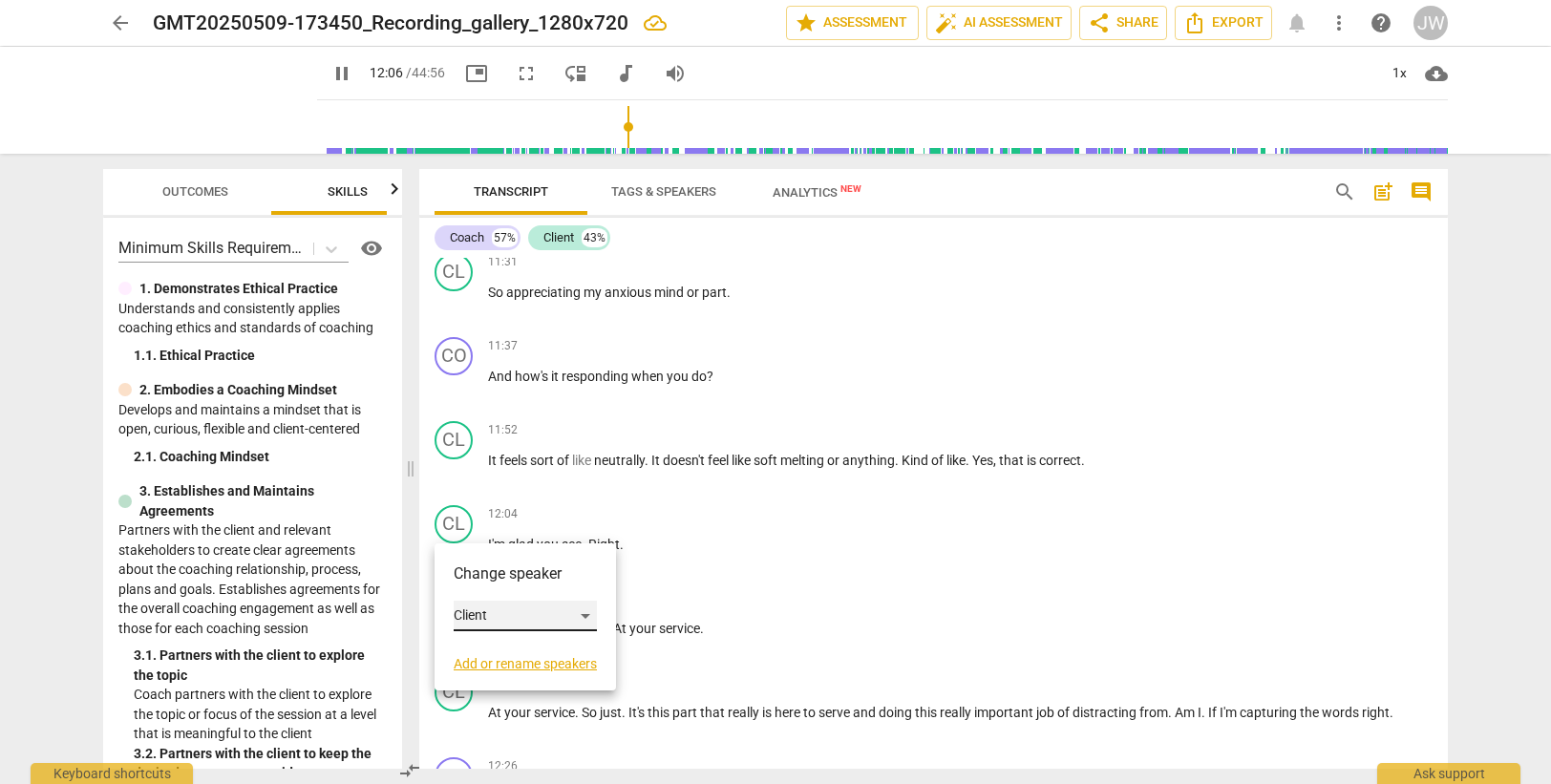
click at [505, 616] on div "Client" at bounding box center [525, 615] width 143 height 31
click at [506, 576] on li "Coach" at bounding box center [526, 579] width 145 height 37
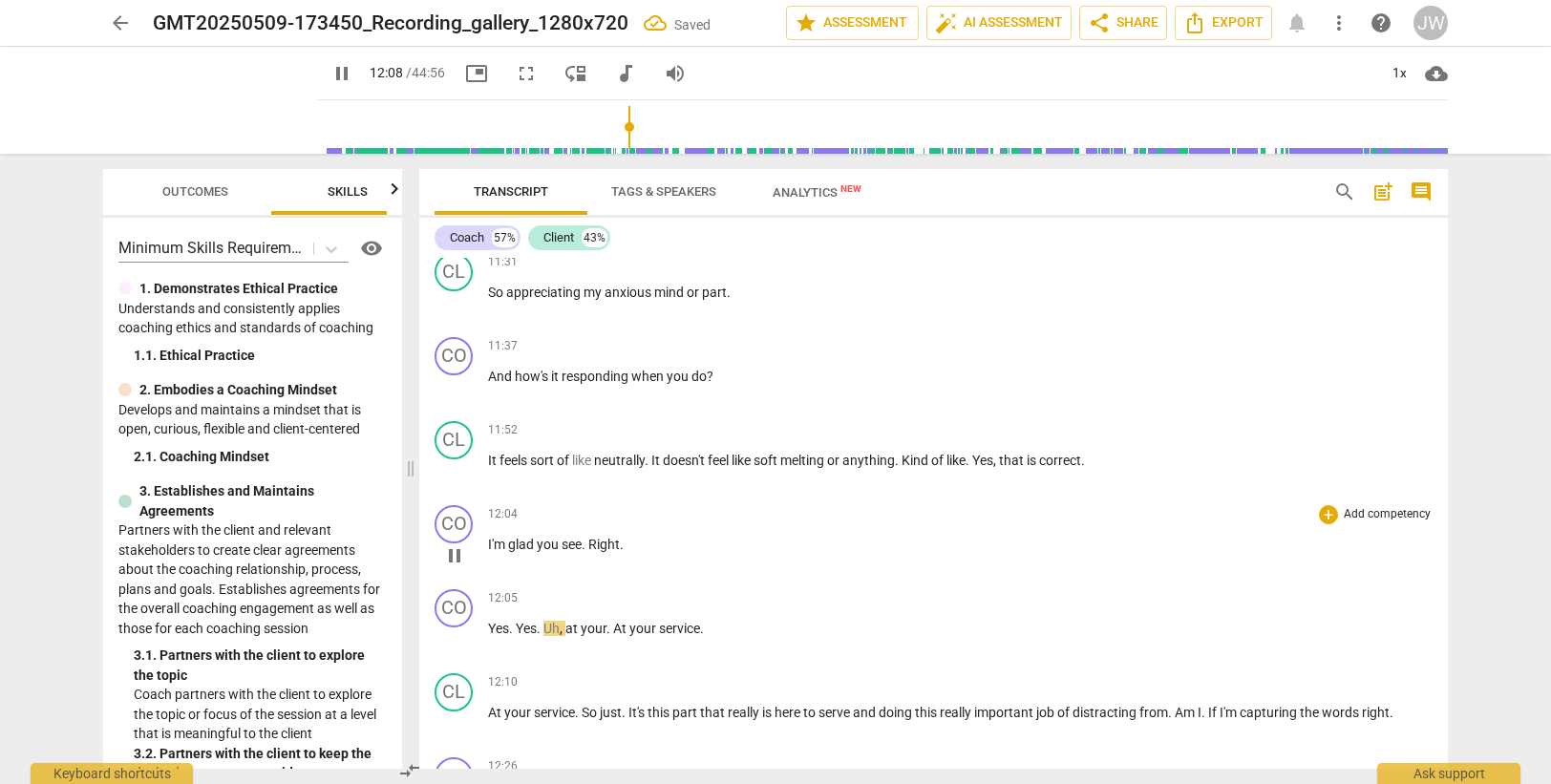
click at [582, 542] on span "see" at bounding box center [572, 544] width 20 height 15
type input "729"
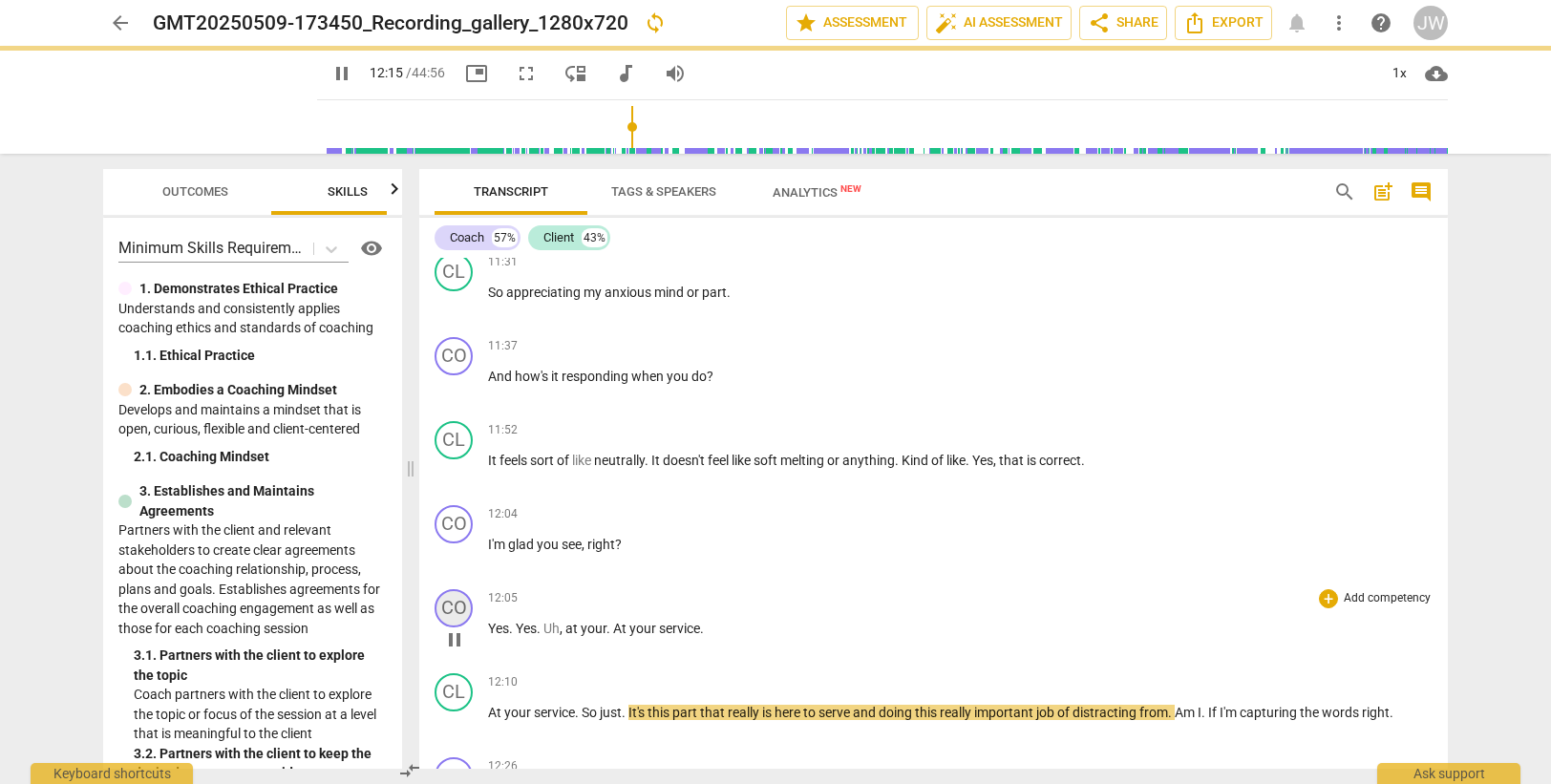
click at [445, 605] on div "CO" at bounding box center [453, 608] width 38 height 38
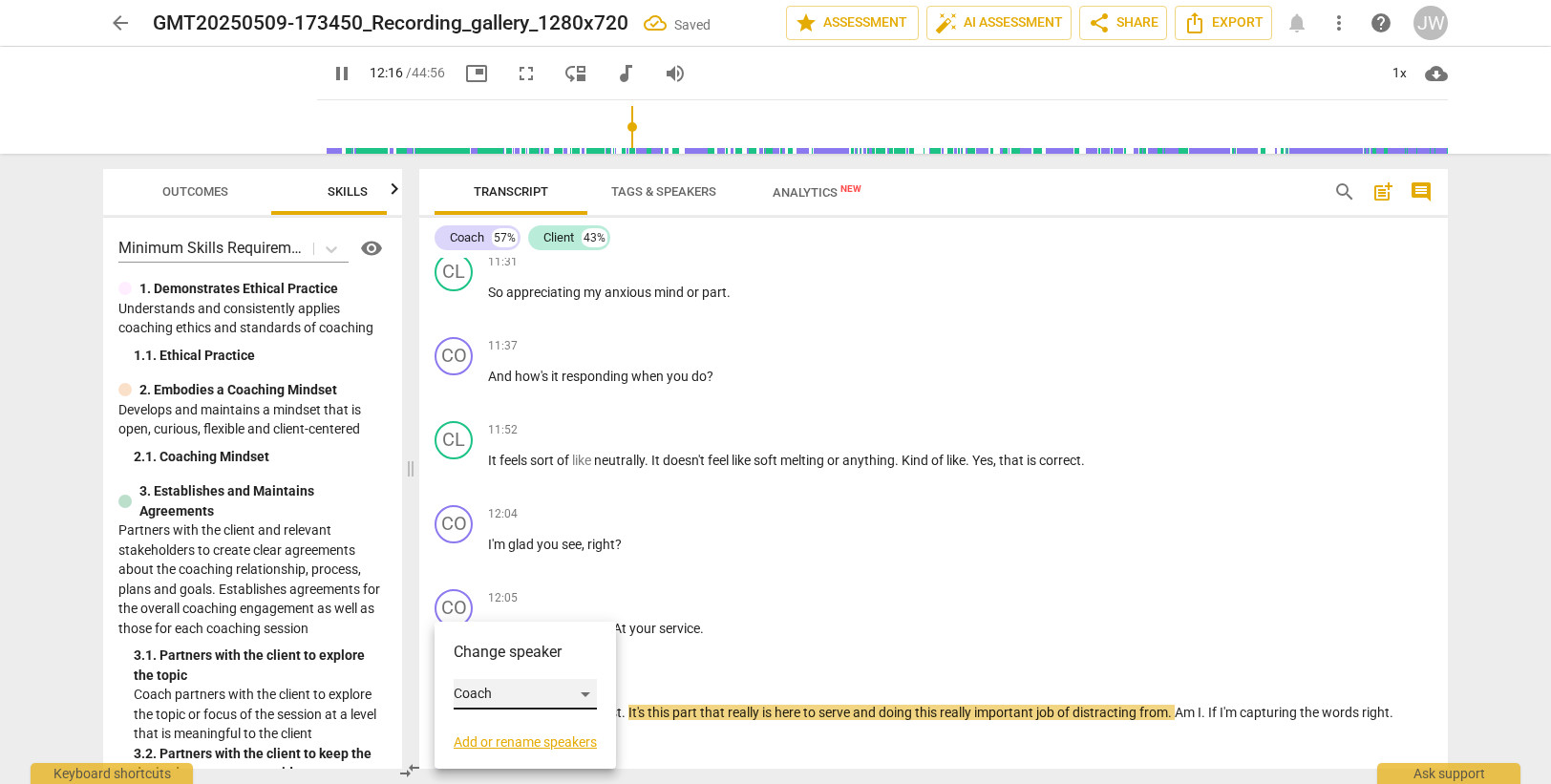
click at [494, 691] on div "Coach" at bounding box center [525, 694] width 143 height 31
click at [505, 725] on li "Client" at bounding box center [526, 730] width 145 height 37
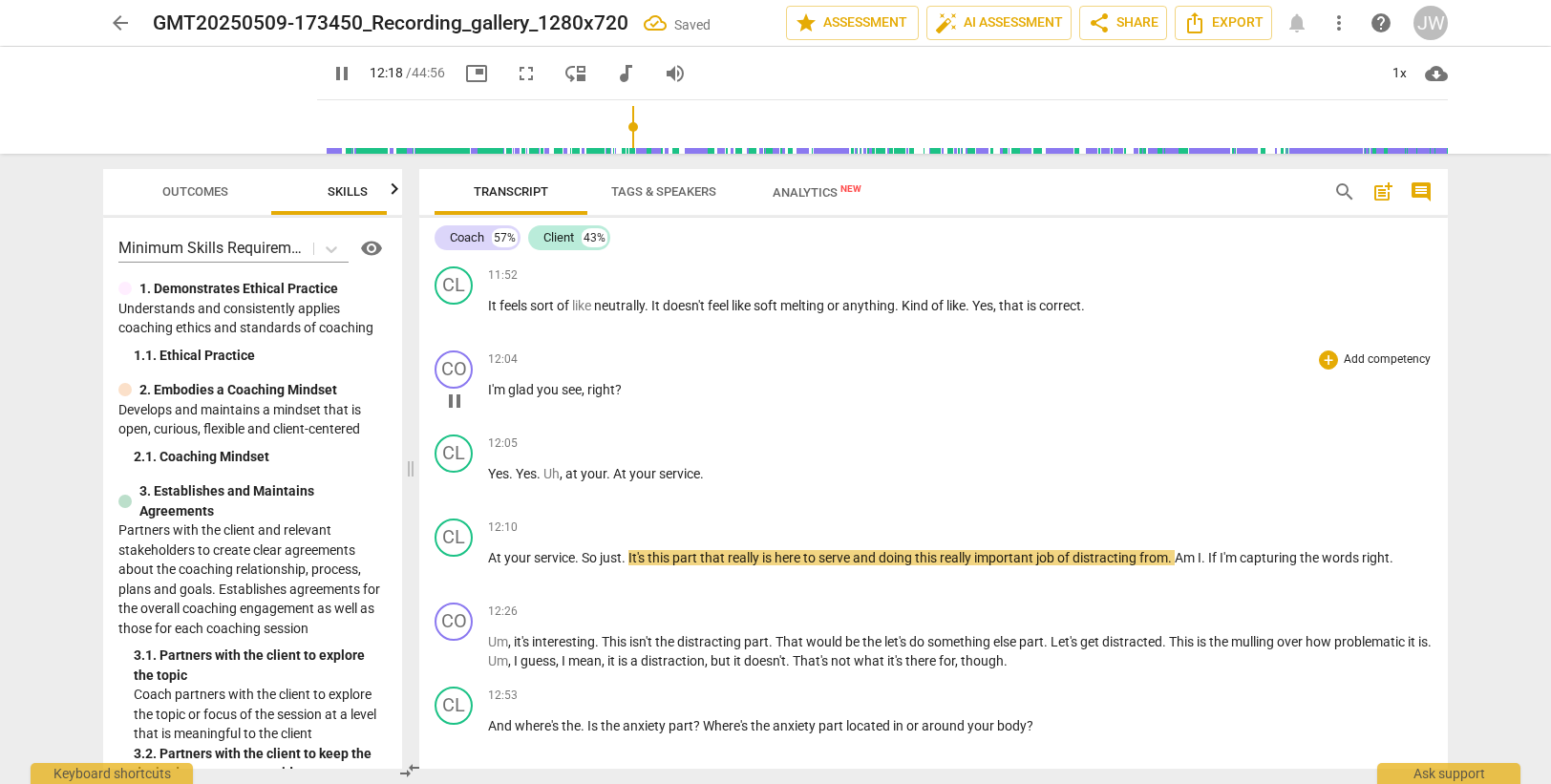
scroll to position [4187, 0]
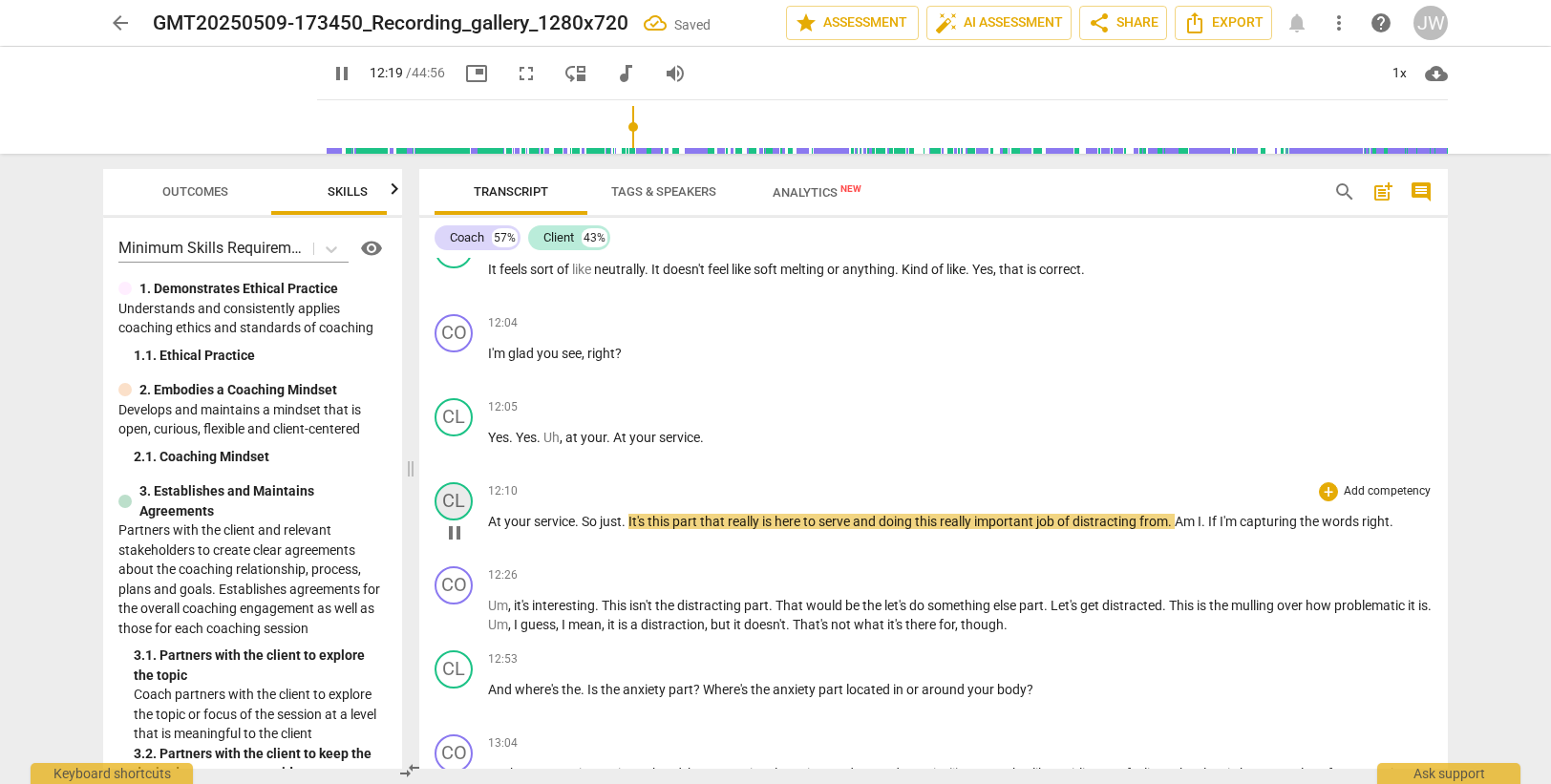
click at [447, 502] on div "CL" at bounding box center [453, 501] width 38 height 38
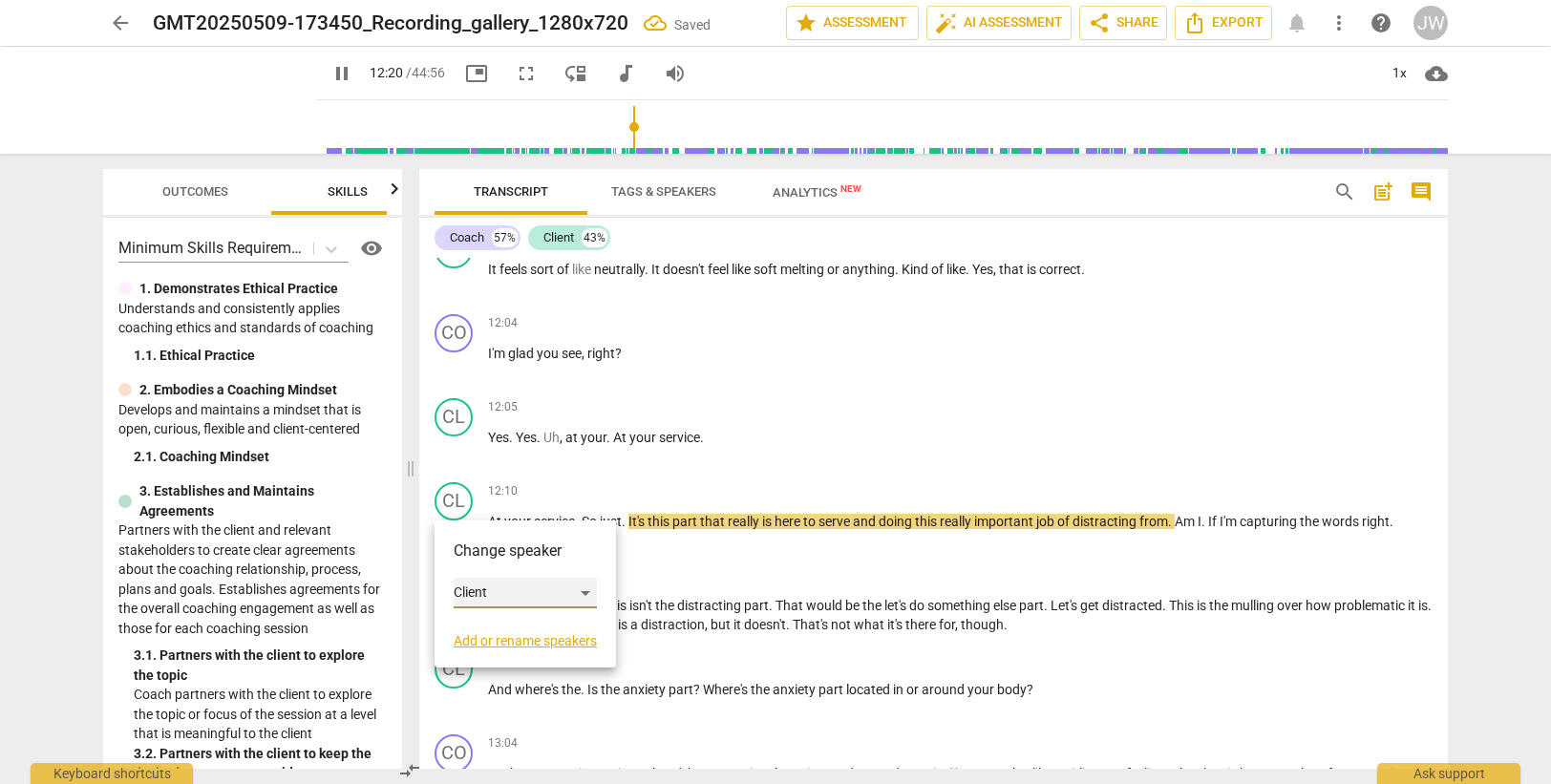
click at [515, 597] on div "Client" at bounding box center [525, 592] width 143 height 31
click at [519, 549] on li "Coach" at bounding box center [526, 556] width 145 height 37
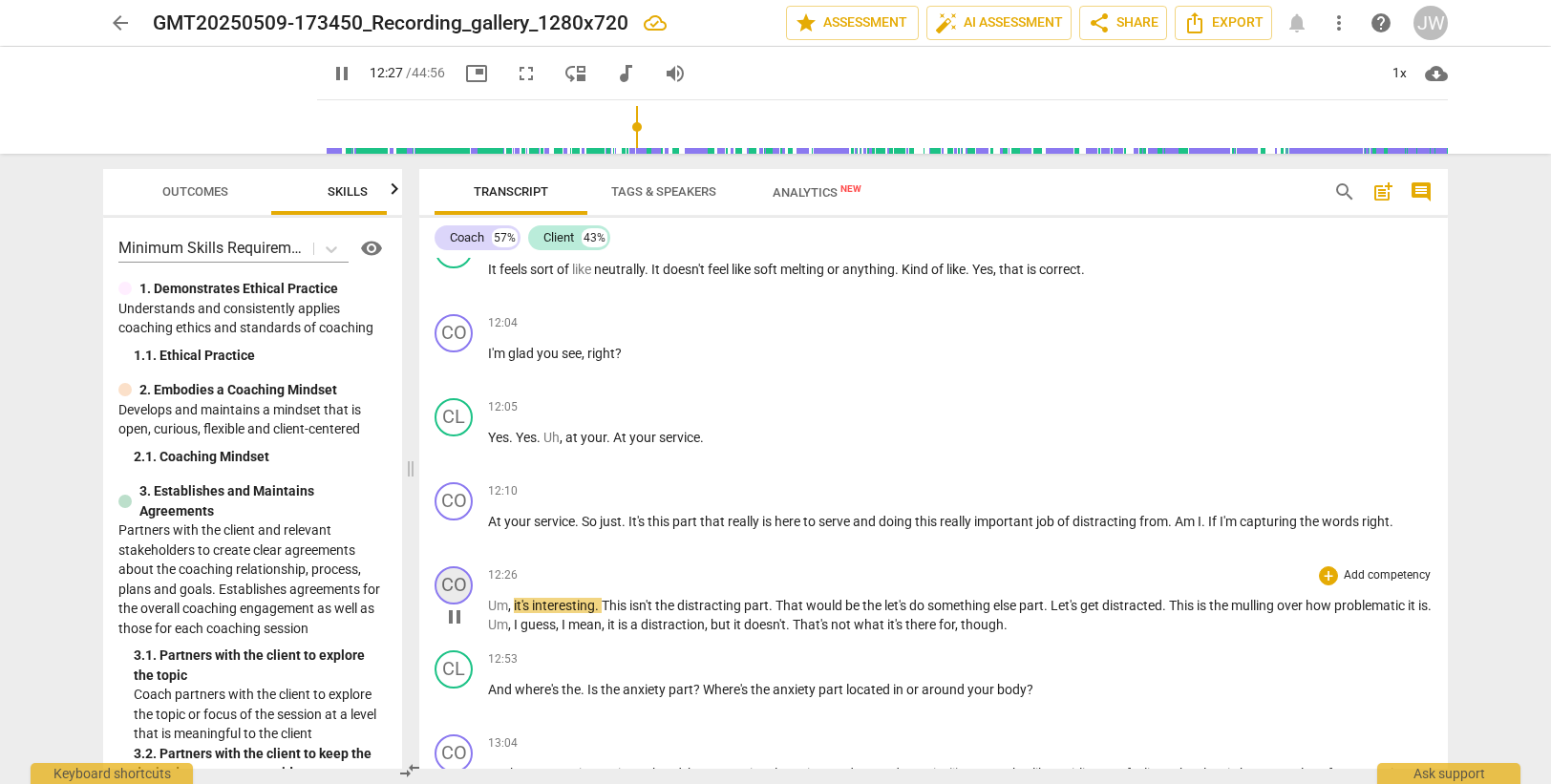
click at [448, 579] on div "CO" at bounding box center [453, 585] width 38 height 38
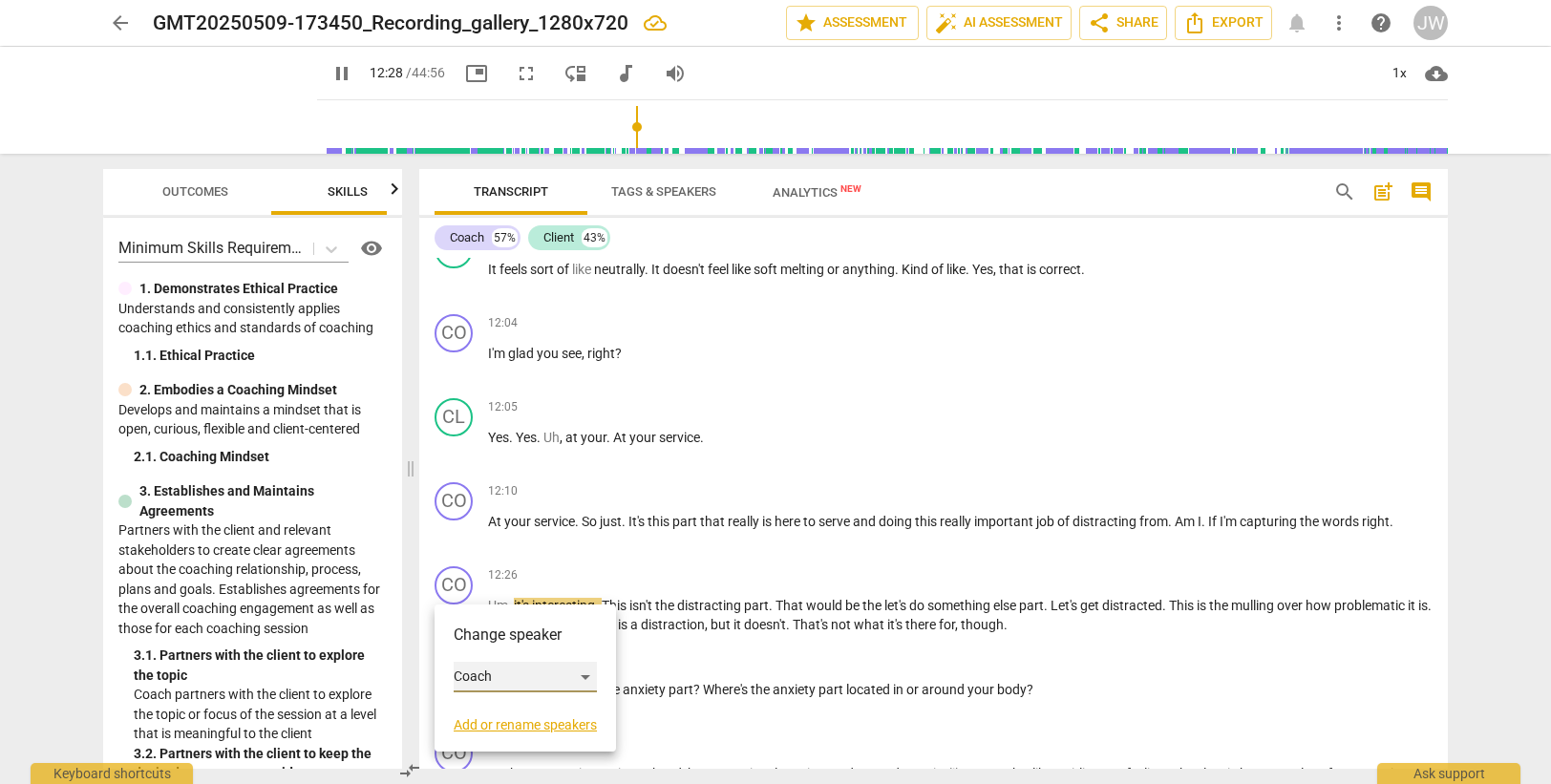
click at [503, 683] on div "Coach" at bounding box center [525, 677] width 143 height 31
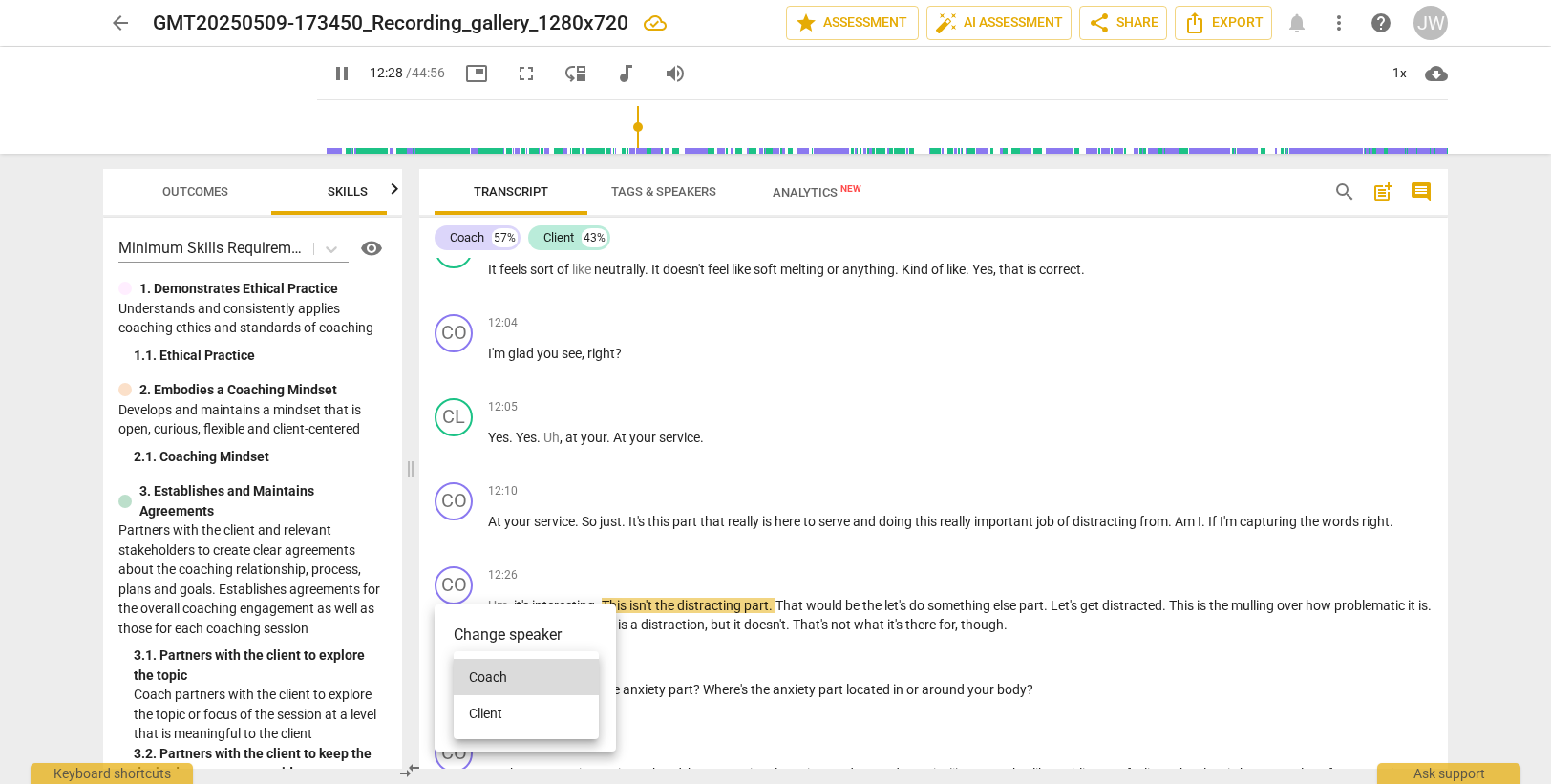
click at [505, 714] on li "Client" at bounding box center [526, 712] width 145 height 37
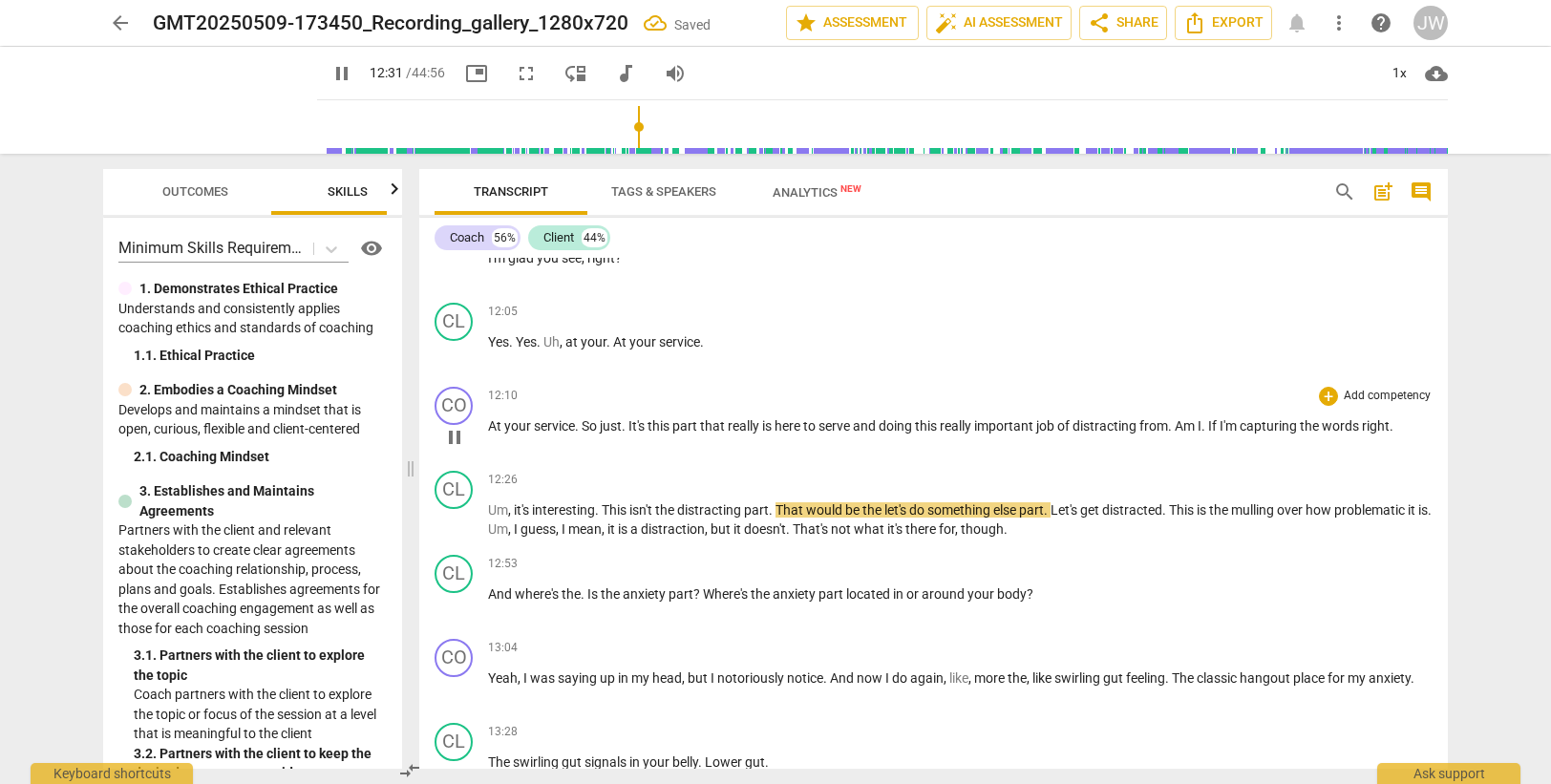
scroll to position [4378, 0]
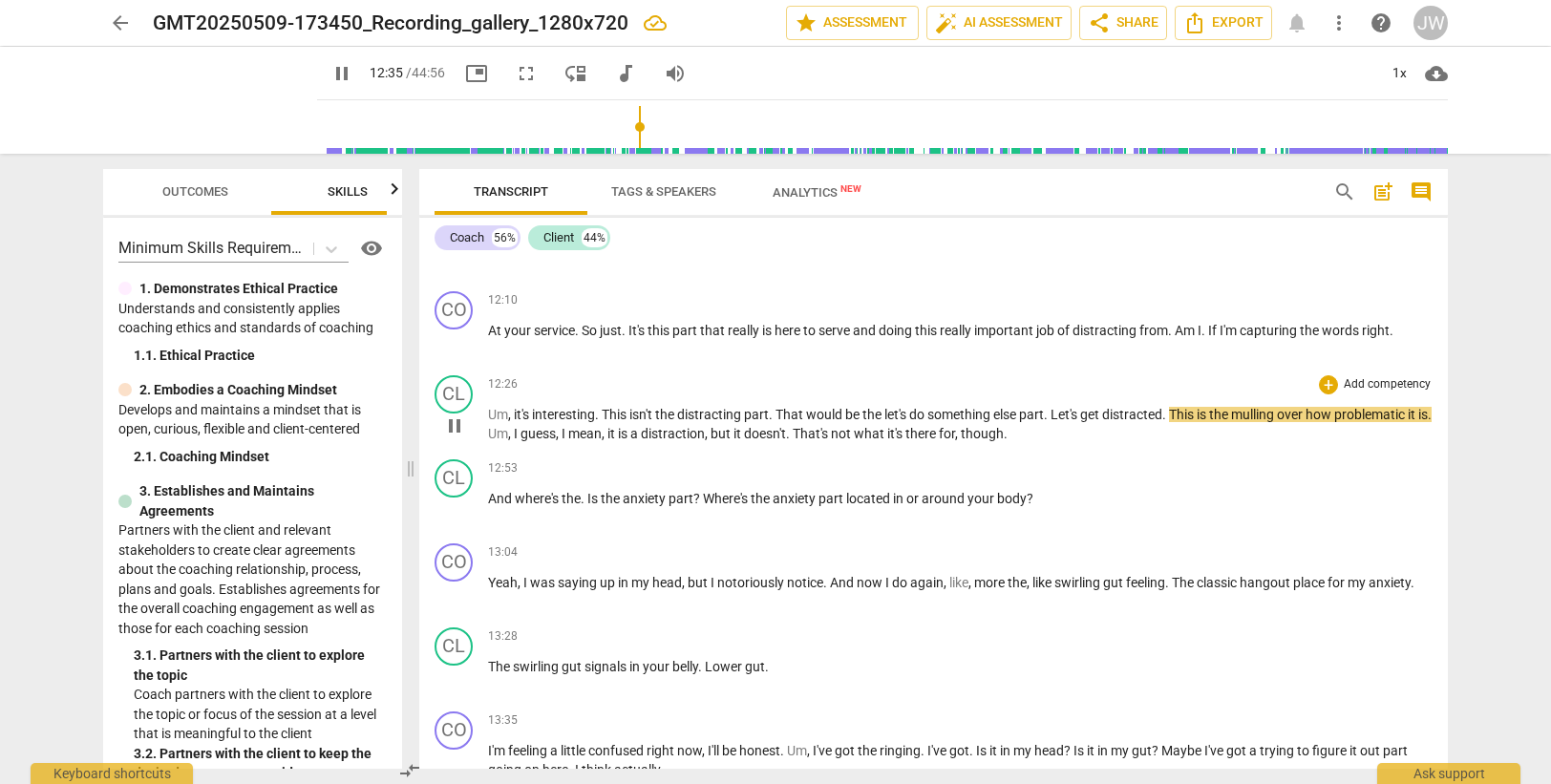
click at [1058, 414] on span "Let's" at bounding box center [1066, 413] width 30 height 15
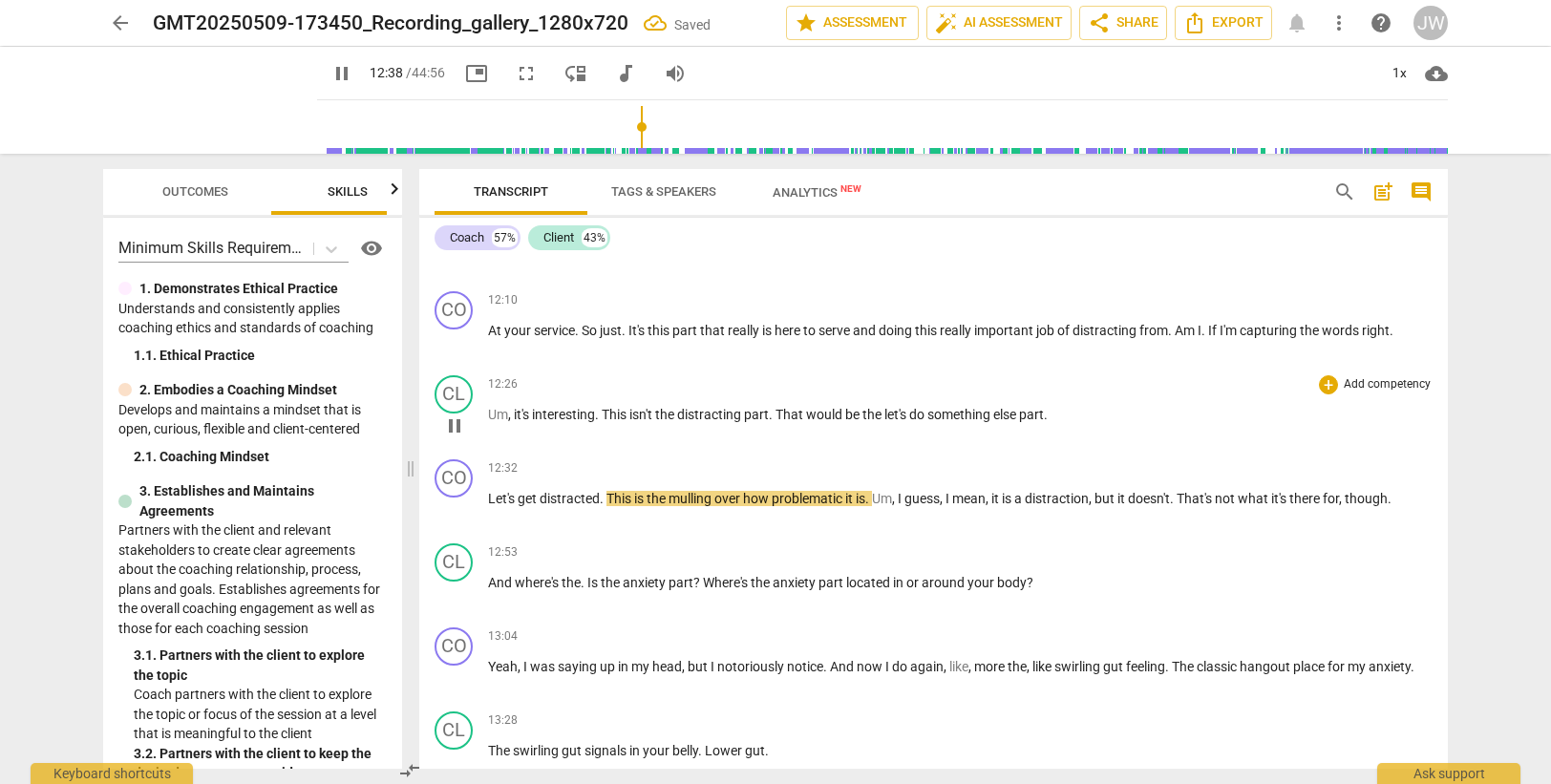
click at [1081, 417] on p "Um , it's interesting . This isn't the distracting part . That would be the let…" at bounding box center [960, 414] width 945 height 20
click at [487, 498] on div "play_arrow pause" at bounding box center [463, 509] width 49 height 25
click at [489, 500] on span "Let's" at bounding box center [503, 498] width 30 height 15
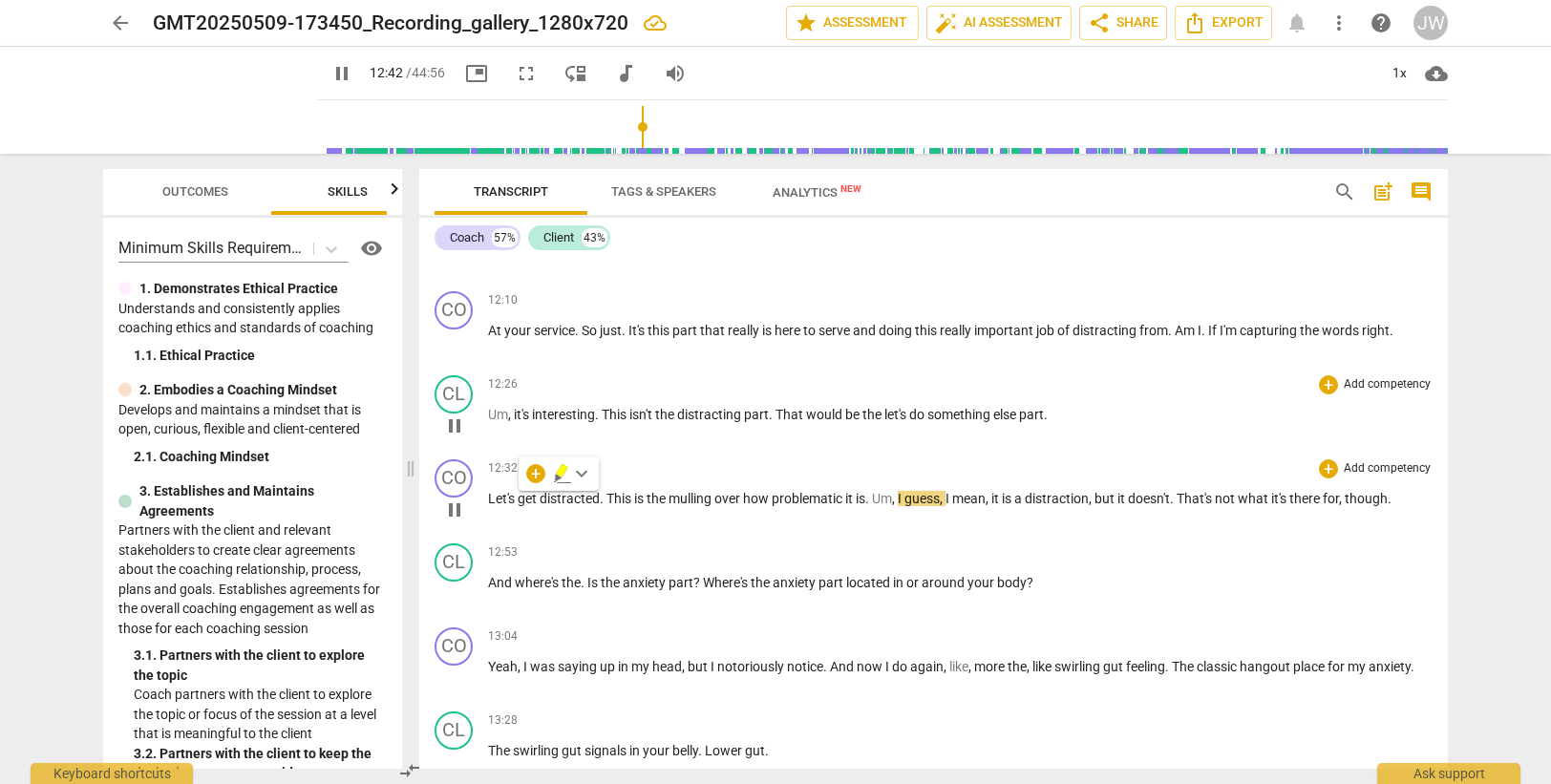
click at [485, 504] on div "play_arrow pause" at bounding box center [463, 509] width 49 height 25
click at [490, 497] on span "Let's" at bounding box center [503, 498] width 30 height 15
type input "764"
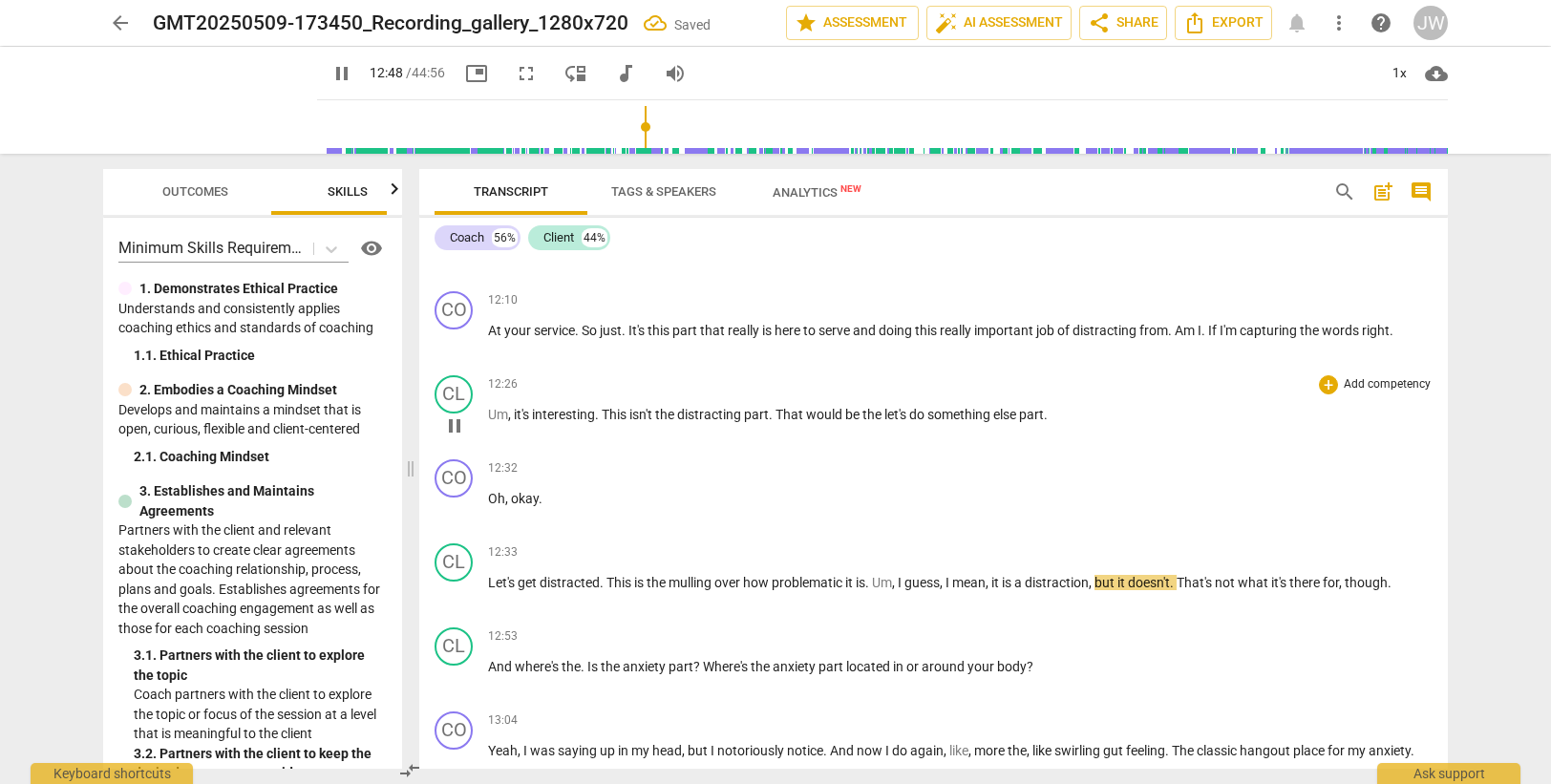
click at [795, 415] on span "That" at bounding box center [790, 413] width 31 height 15
click at [448, 646] on div "CL" at bounding box center [453, 646] width 38 height 38
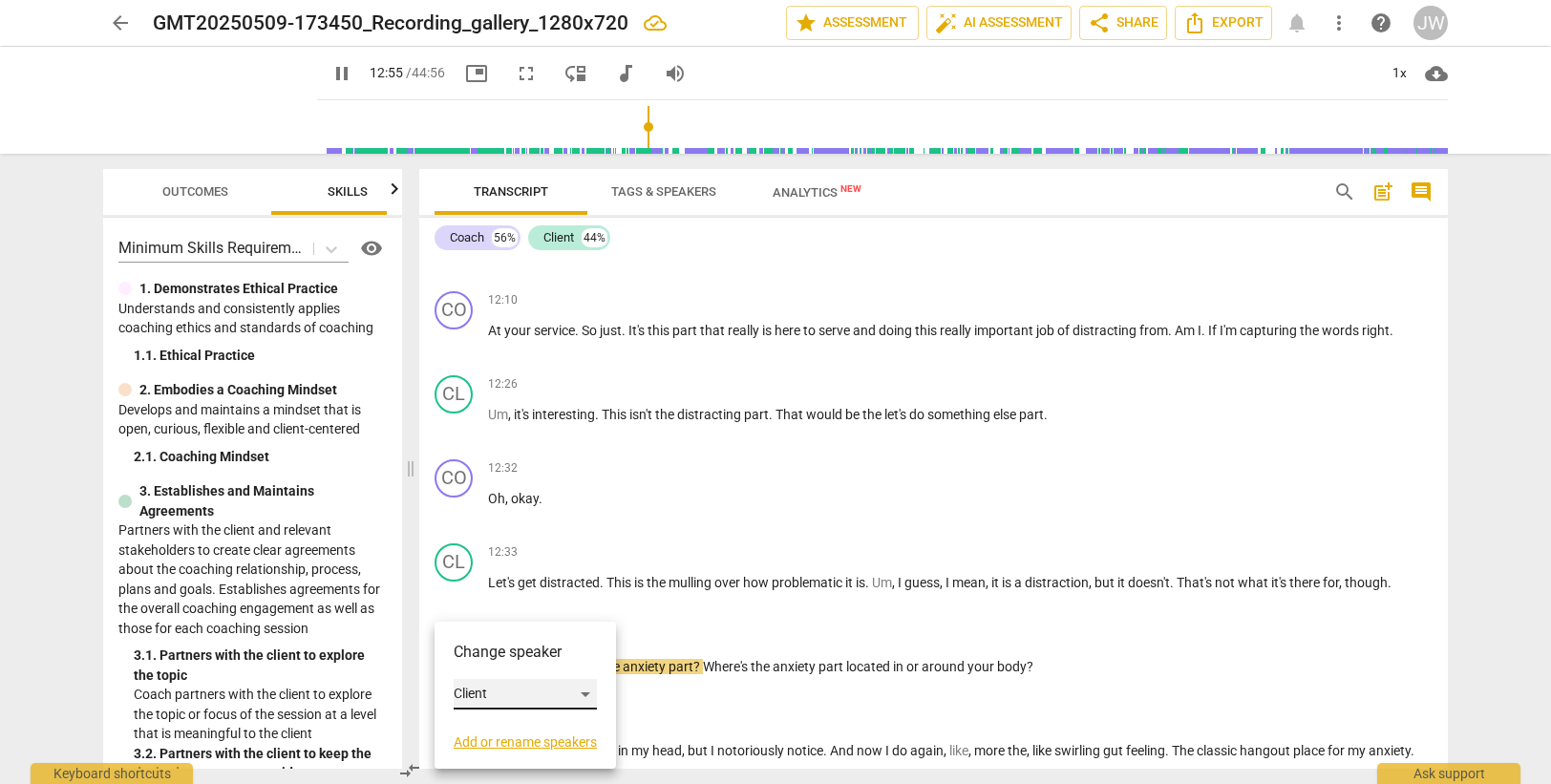
click at [482, 690] on div "Client" at bounding box center [525, 694] width 143 height 31
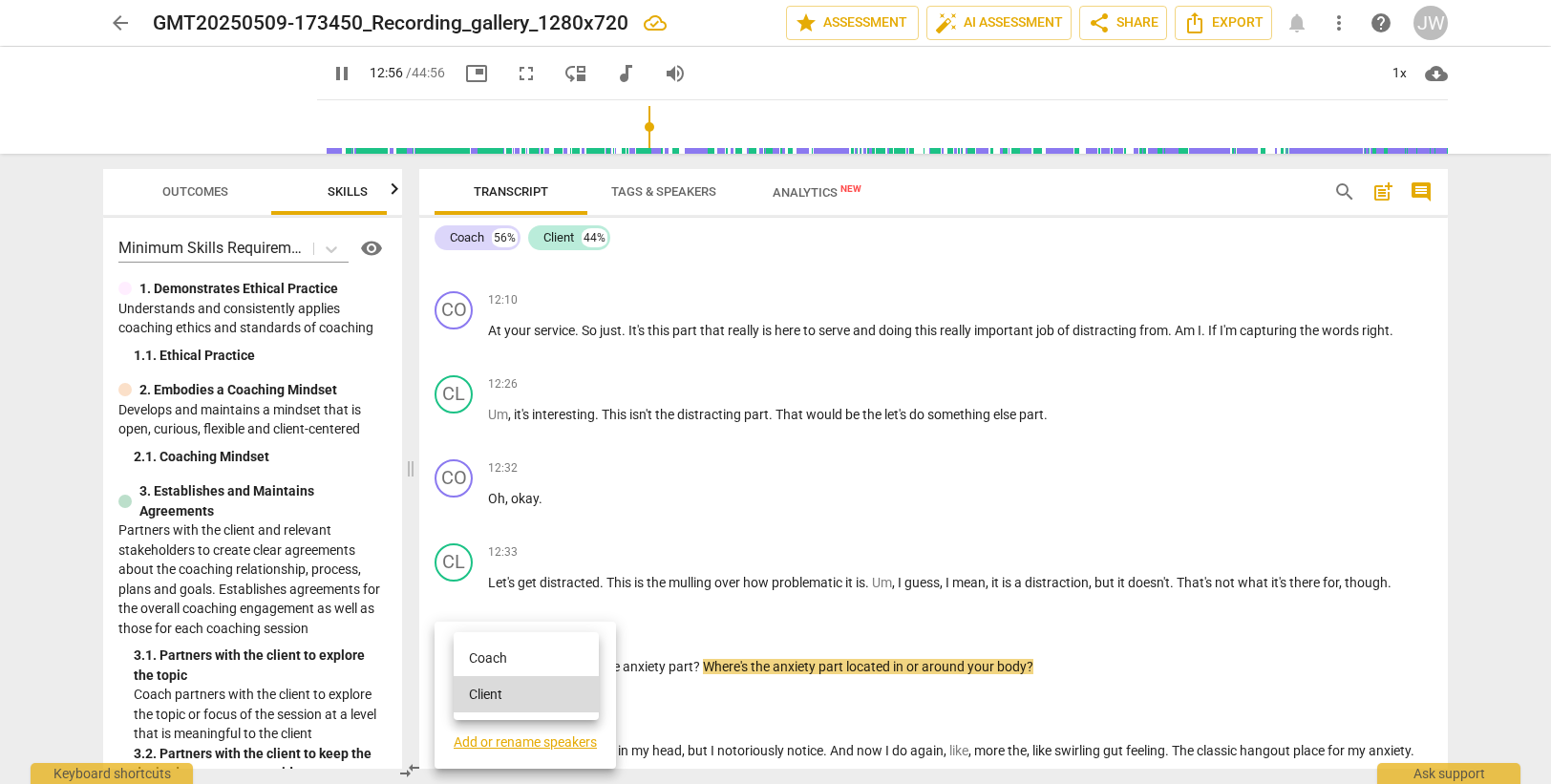
click at [499, 663] on li "Coach" at bounding box center [526, 658] width 145 height 37
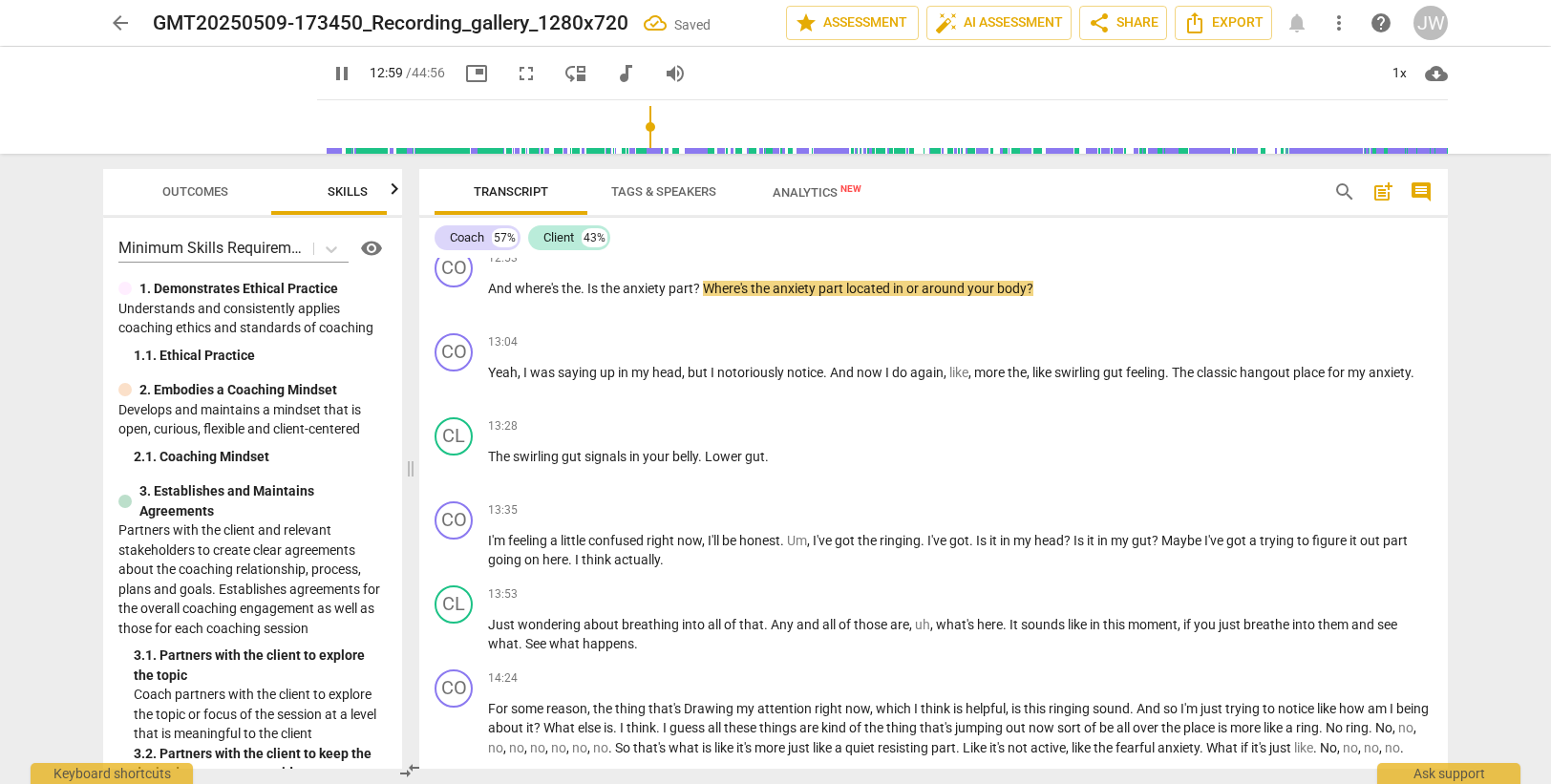
scroll to position [4760, 0]
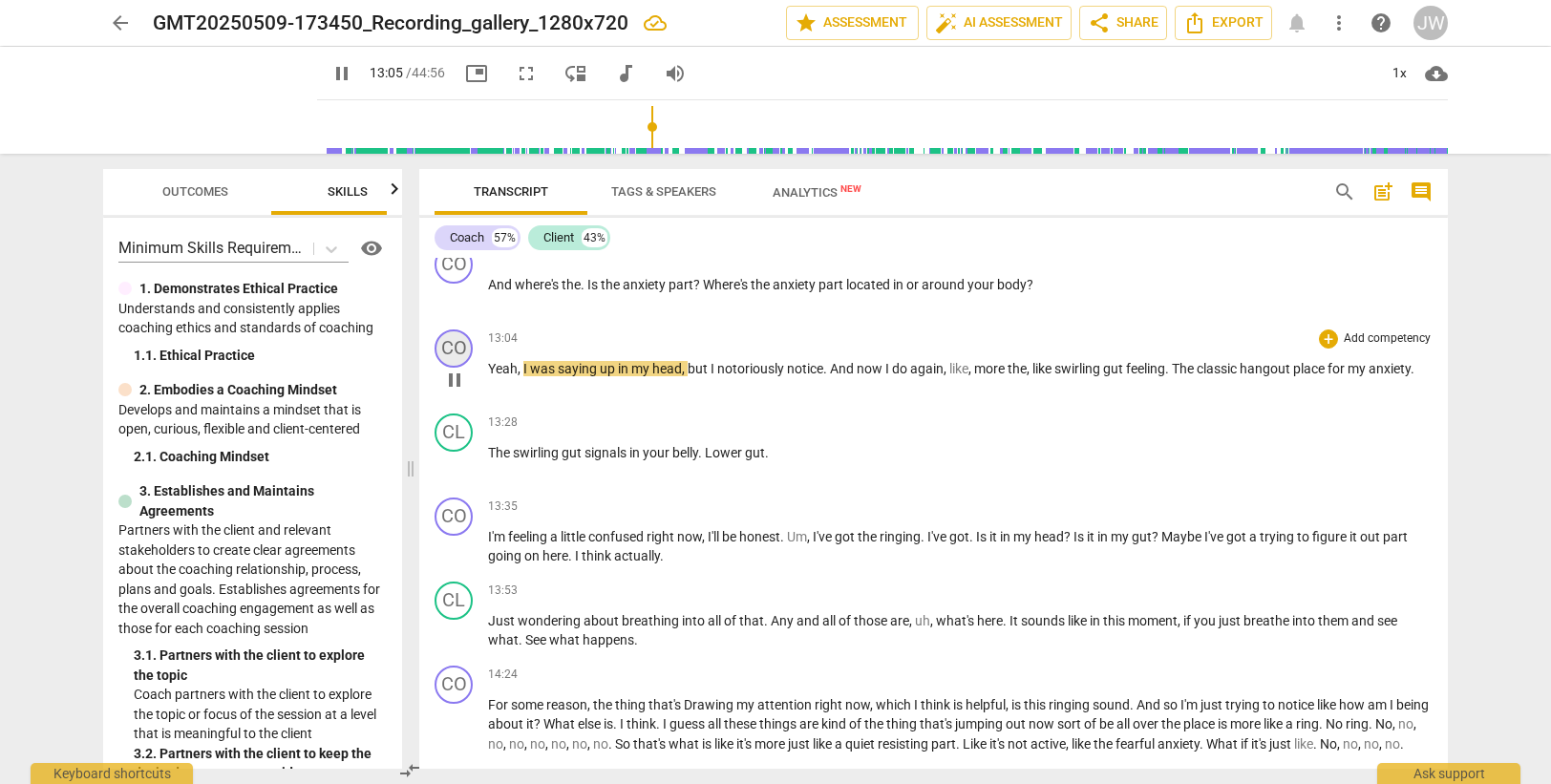
click at [440, 345] on div "CO" at bounding box center [453, 348] width 38 height 38
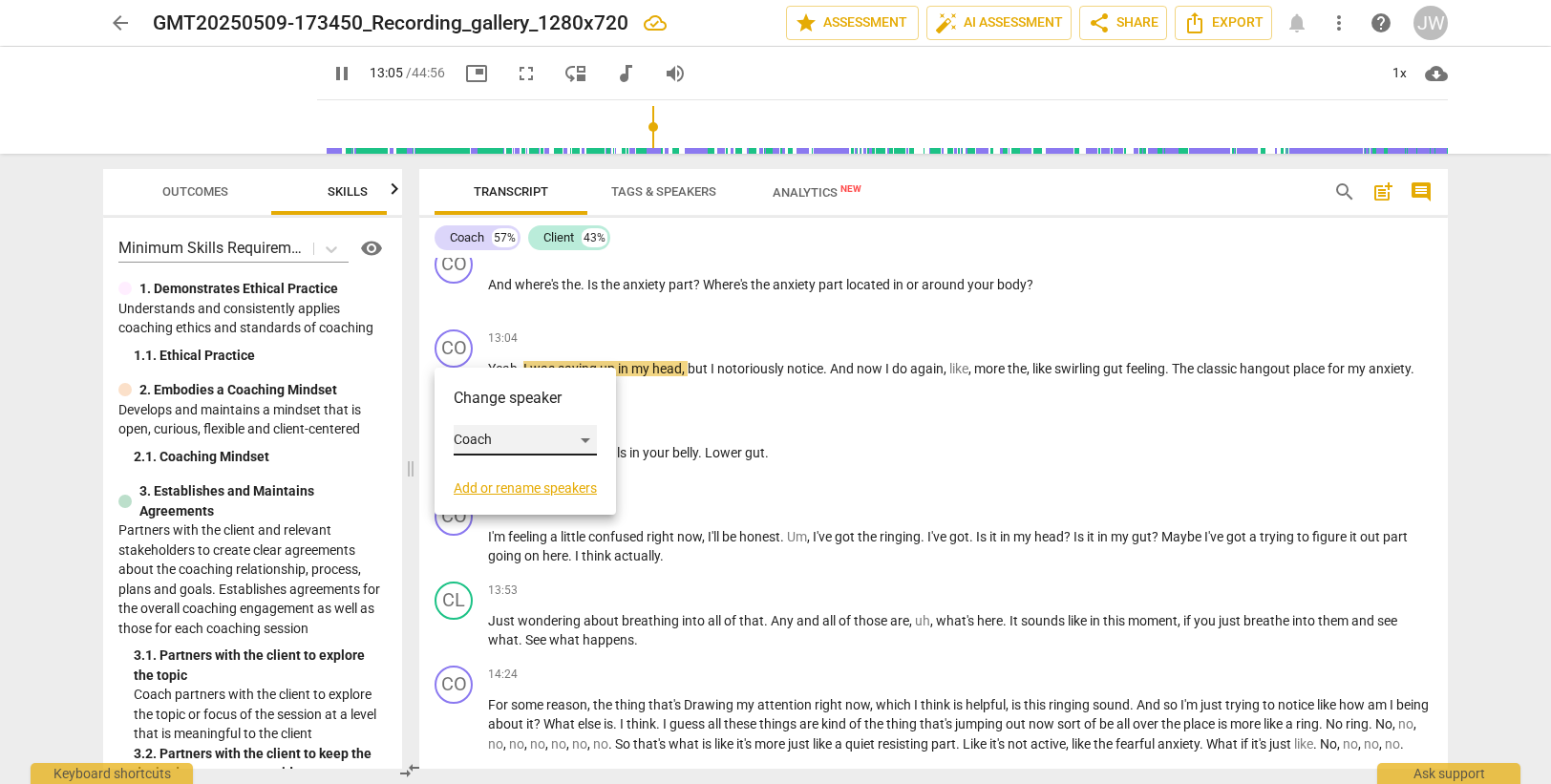
click at [485, 440] on div "Coach" at bounding box center [525, 439] width 143 height 31
click at [483, 475] on li "Client" at bounding box center [526, 476] width 145 height 37
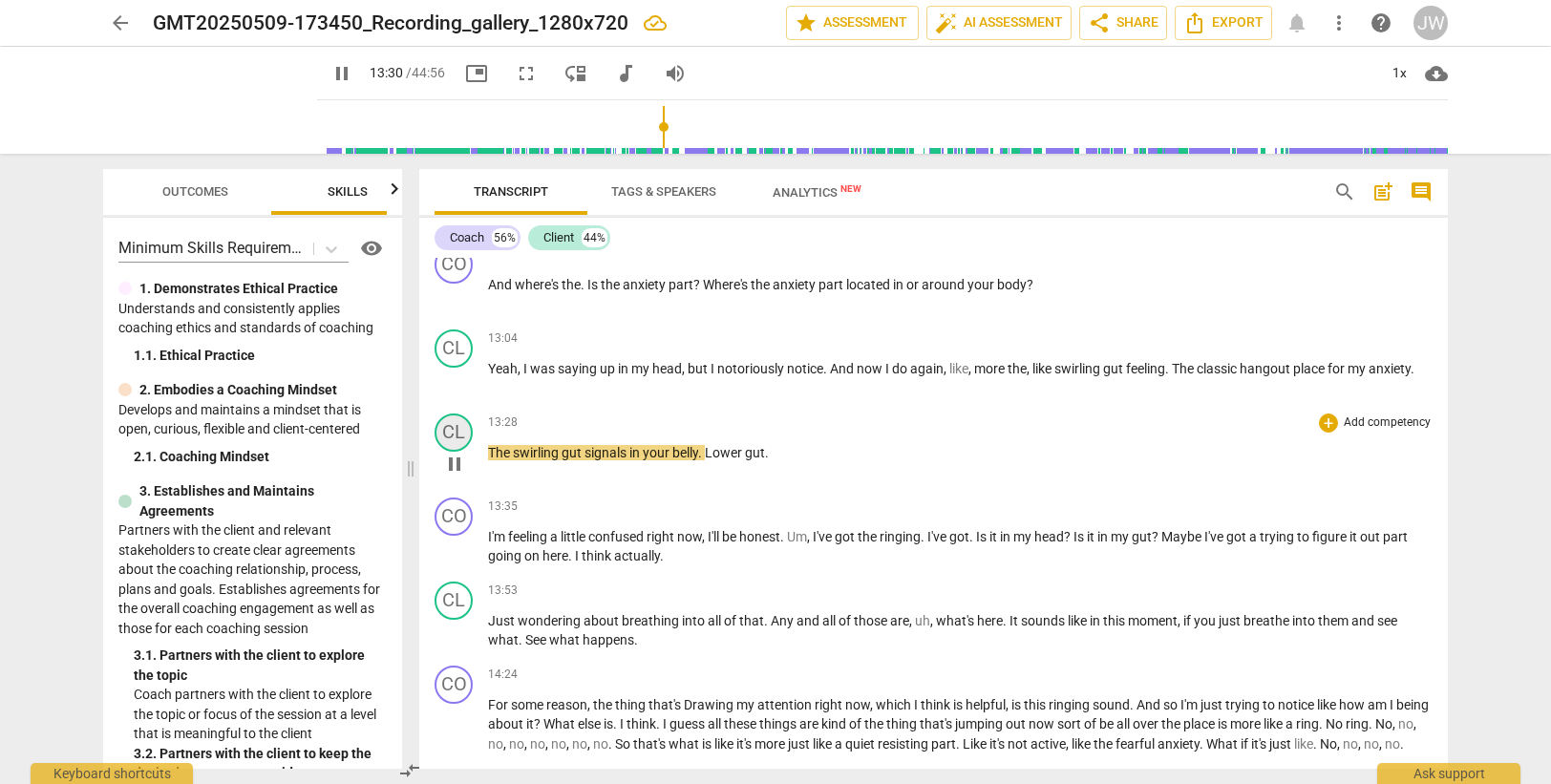
click at [454, 429] on div "CL" at bounding box center [453, 432] width 38 height 38
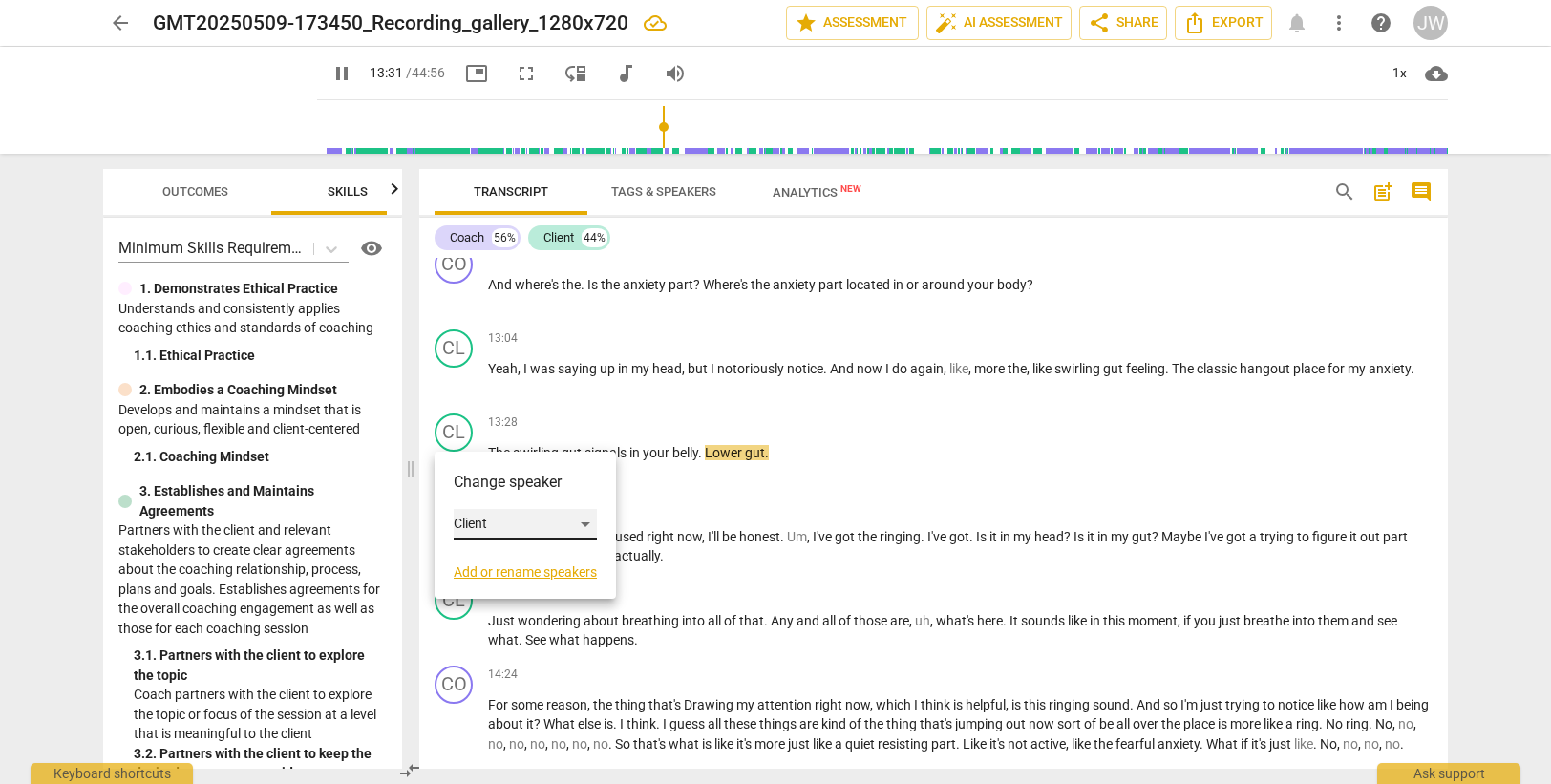
click at [497, 524] on div "Client" at bounding box center [525, 524] width 143 height 31
click at [511, 495] on li "Coach" at bounding box center [526, 488] width 145 height 37
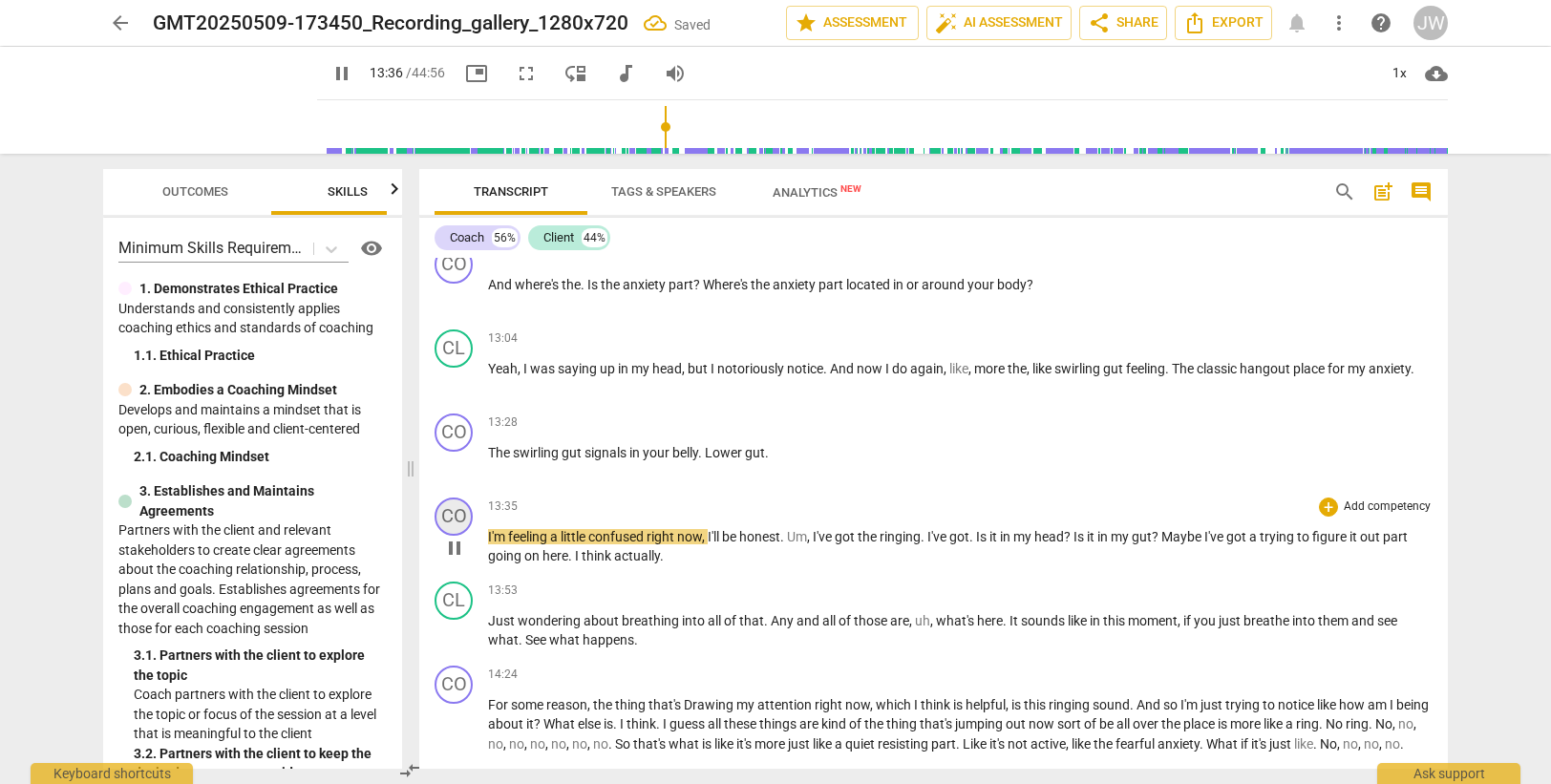
click at [442, 517] on div "CO" at bounding box center [453, 516] width 38 height 38
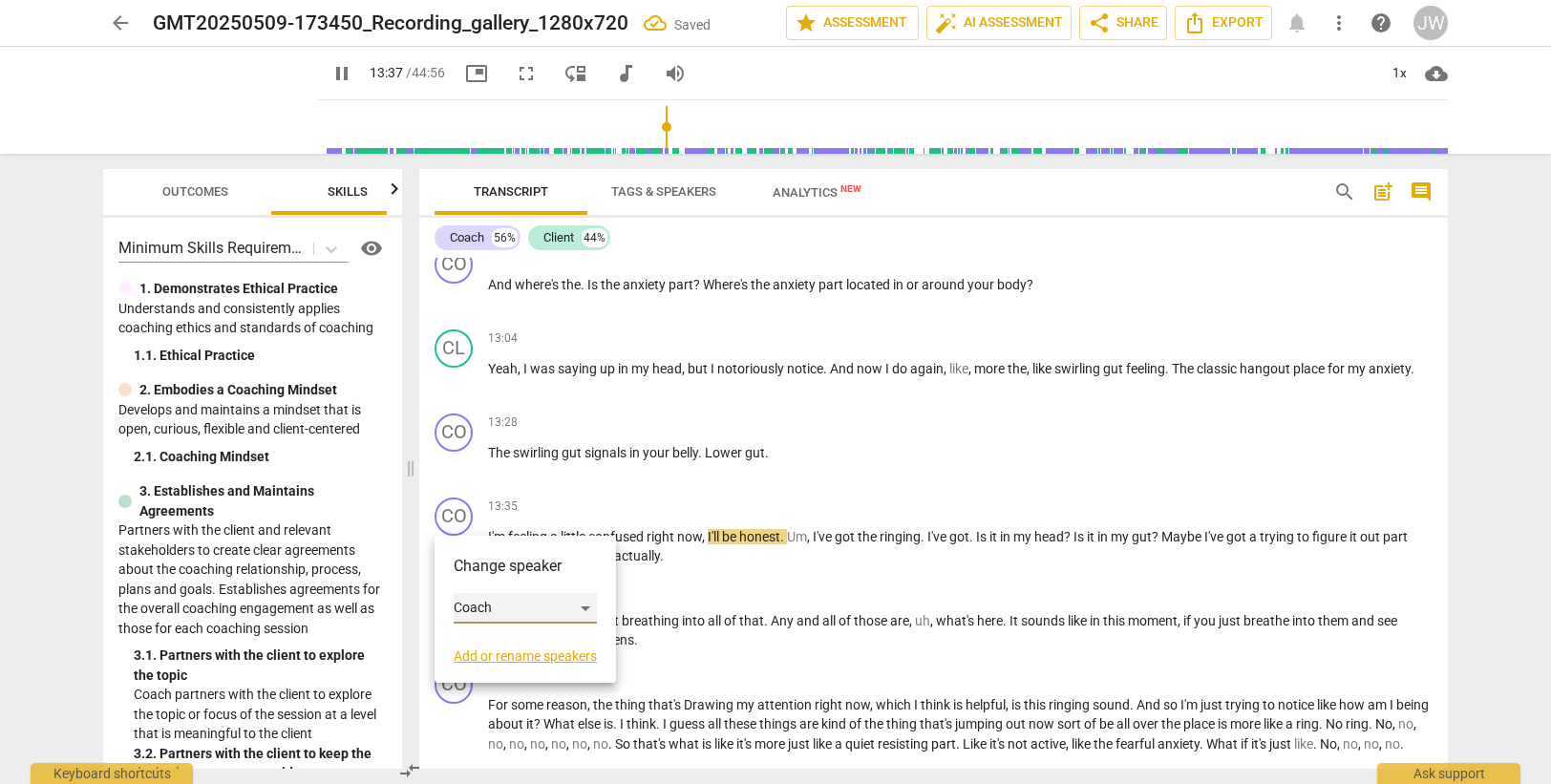
click at [487, 607] on div "Coach" at bounding box center [525, 608] width 143 height 31
click at [494, 642] on li "Client" at bounding box center [526, 644] width 145 height 37
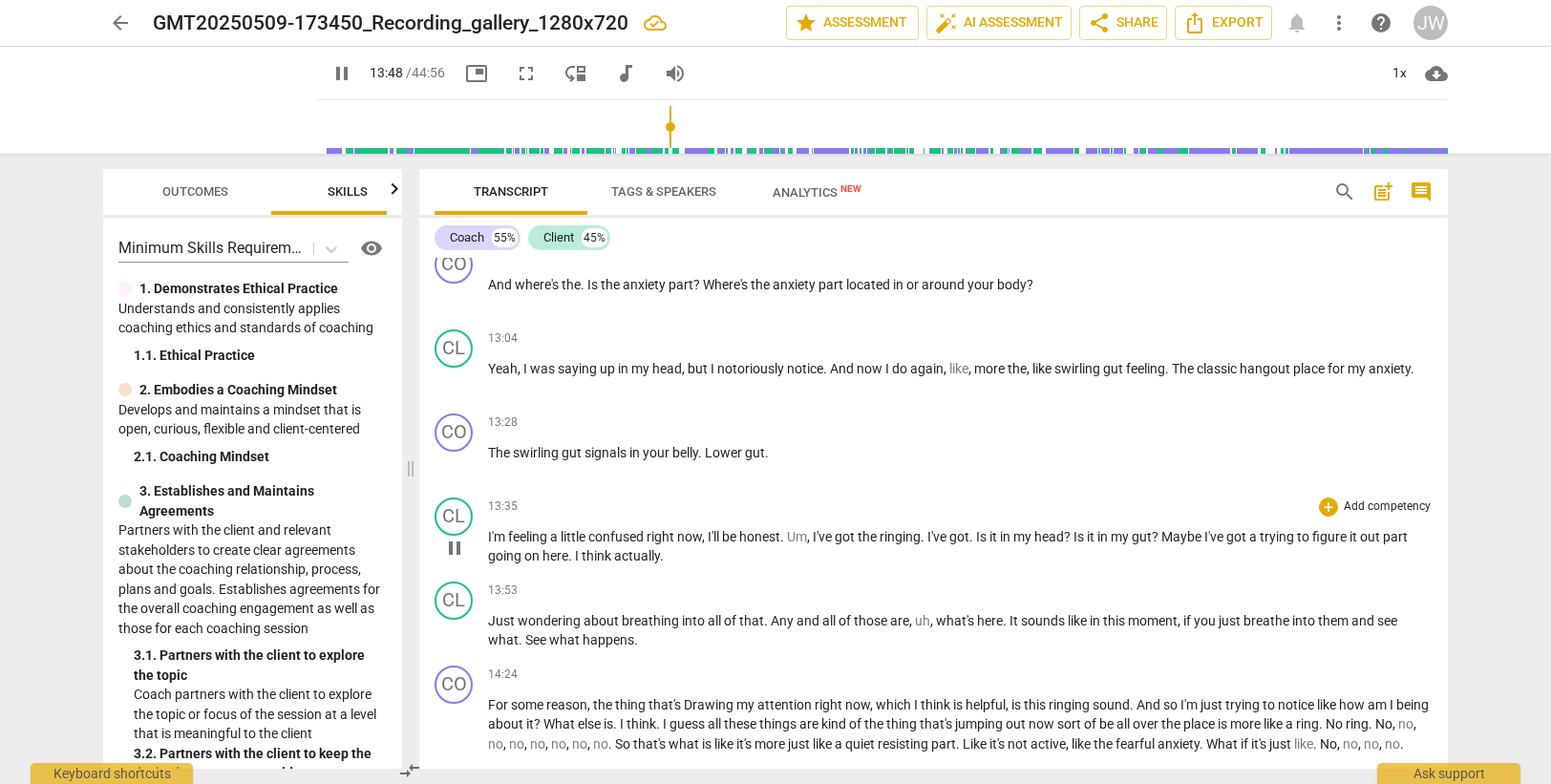
click at [570, 555] on span "." at bounding box center [572, 554] width 7 height 15
type input "829"
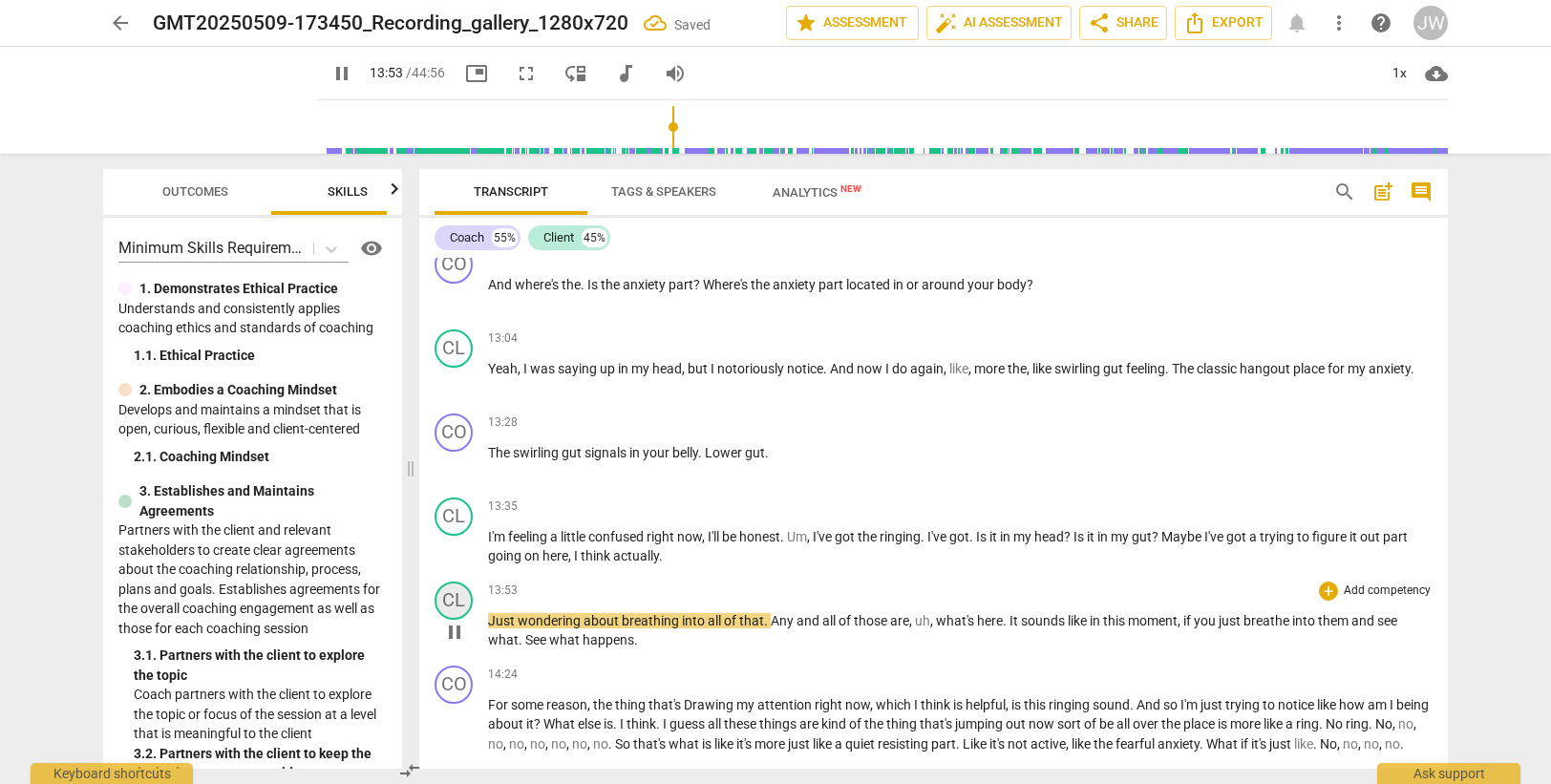
click at [458, 589] on div "CL" at bounding box center [453, 600] width 38 height 38
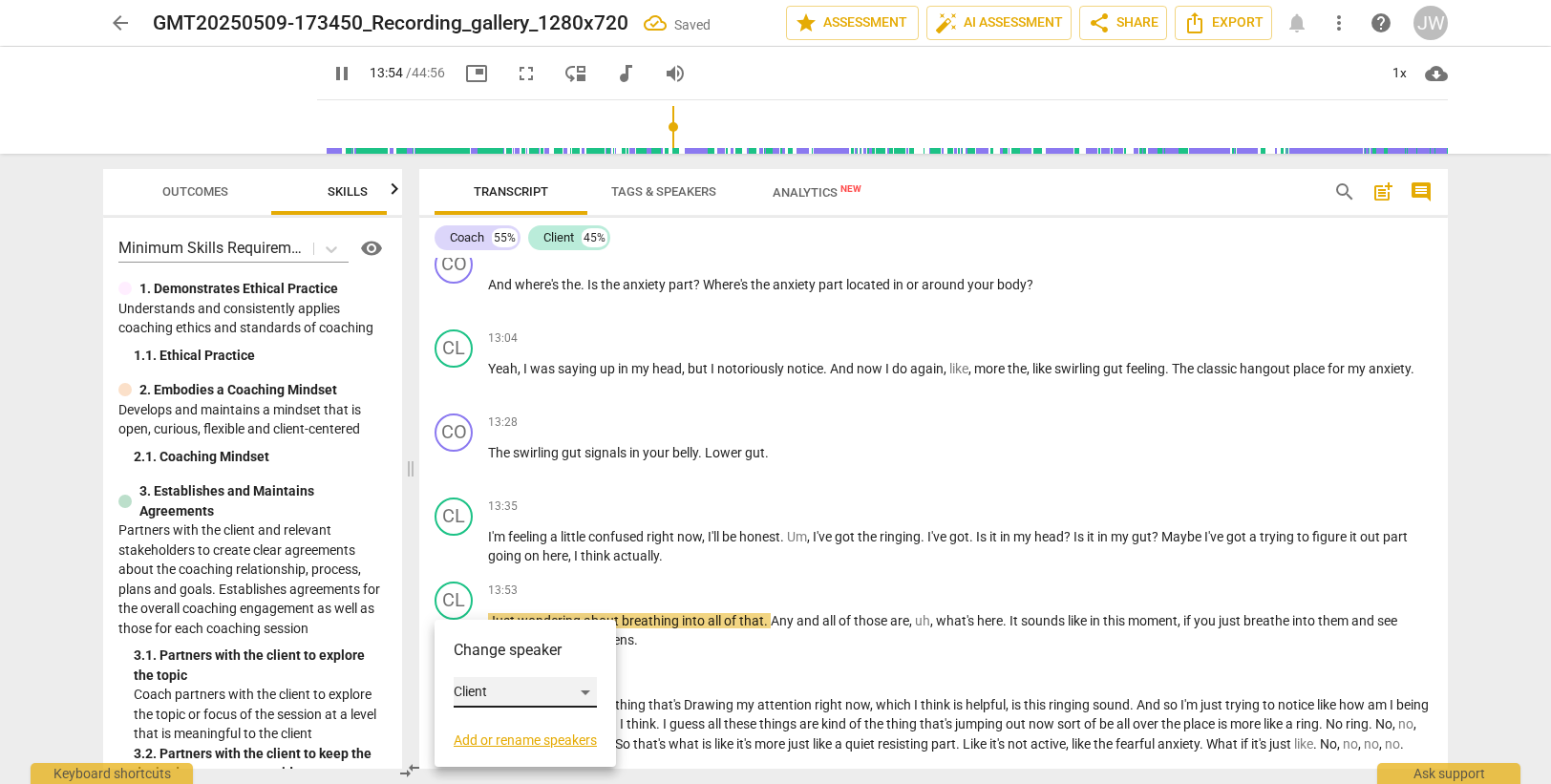
click at [503, 690] on div "Client" at bounding box center [525, 692] width 143 height 31
click at [508, 658] on li "Coach" at bounding box center [526, 656] width 145 height 37
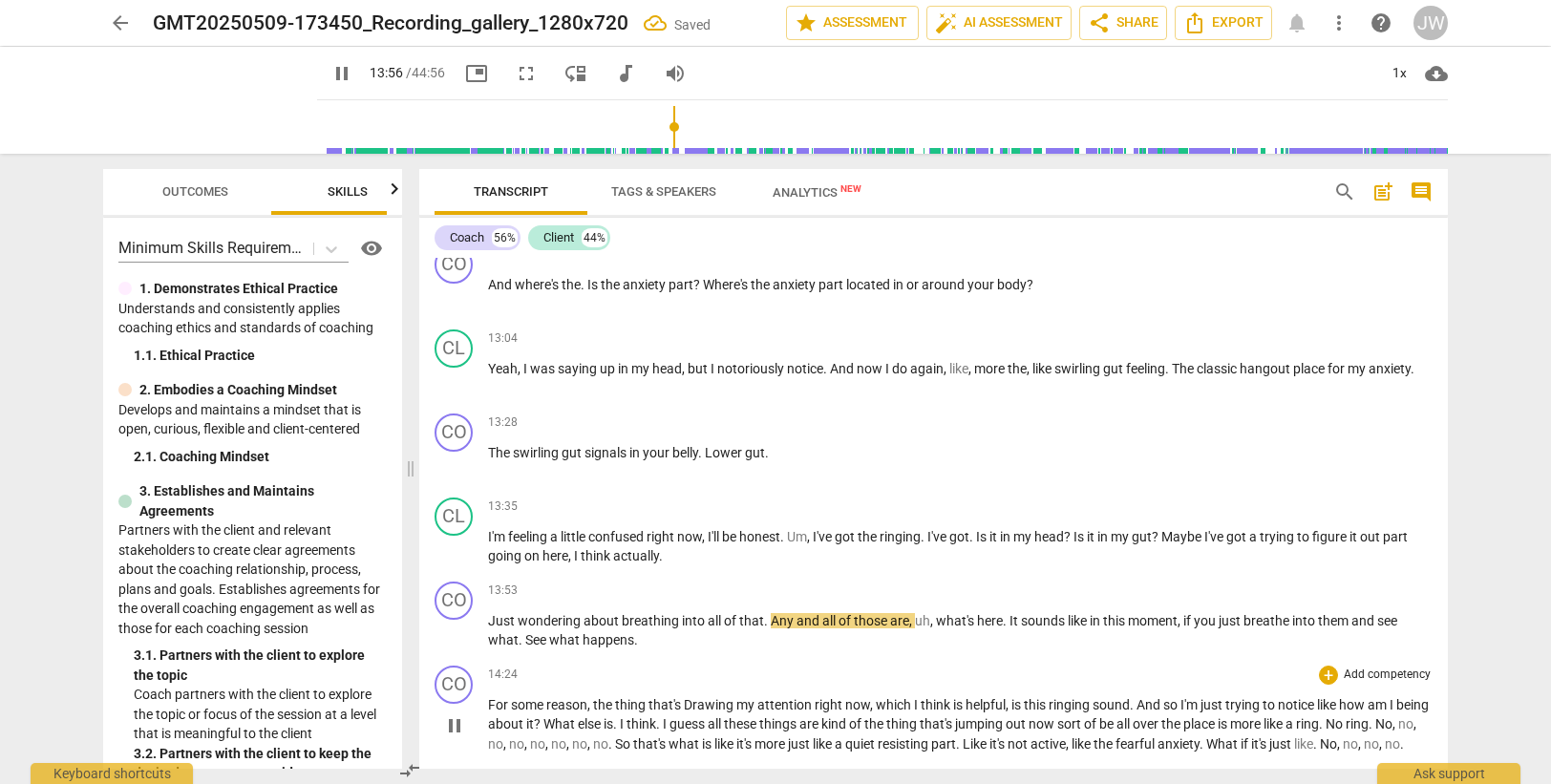
click at [686, 658] on div "CO play_arrow pause 14:24 + Add competency keyboard_arrow_right For some reason…" at bounding box center [934, 709] width 1029 height 104
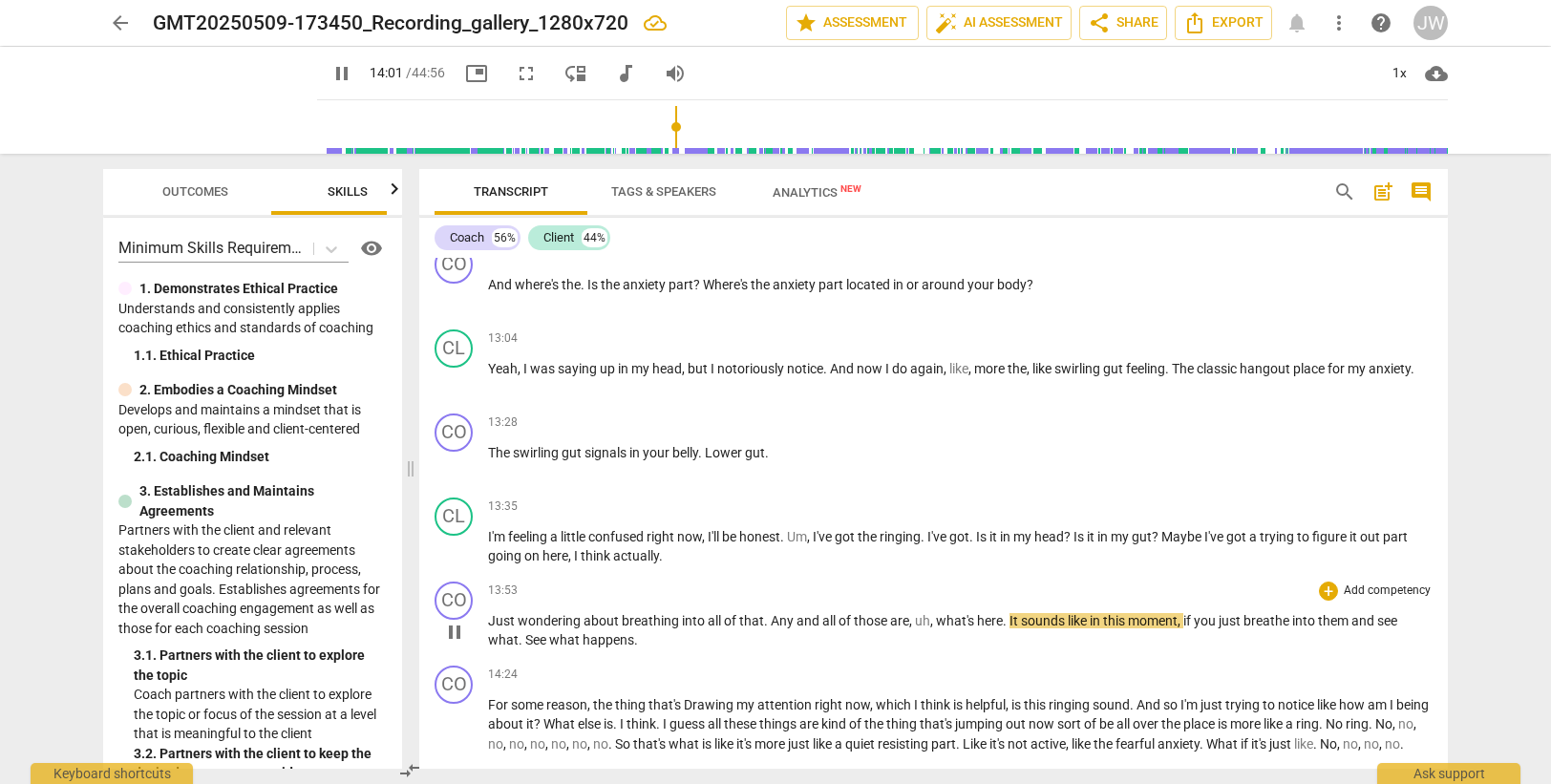
click at [939, 621] on span "what's" at bounding box center [955, 620] width 41 height 15
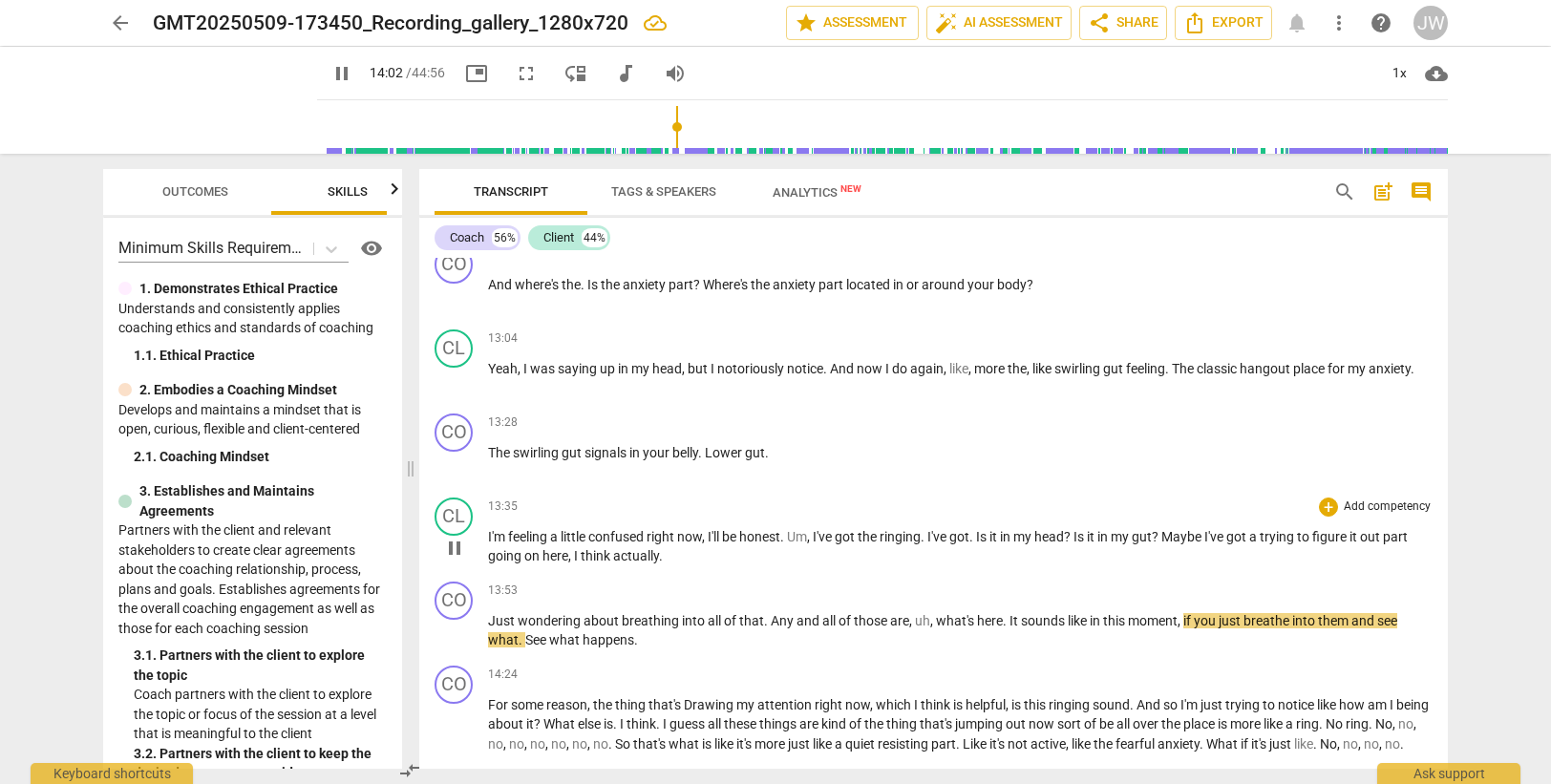
type input "843"
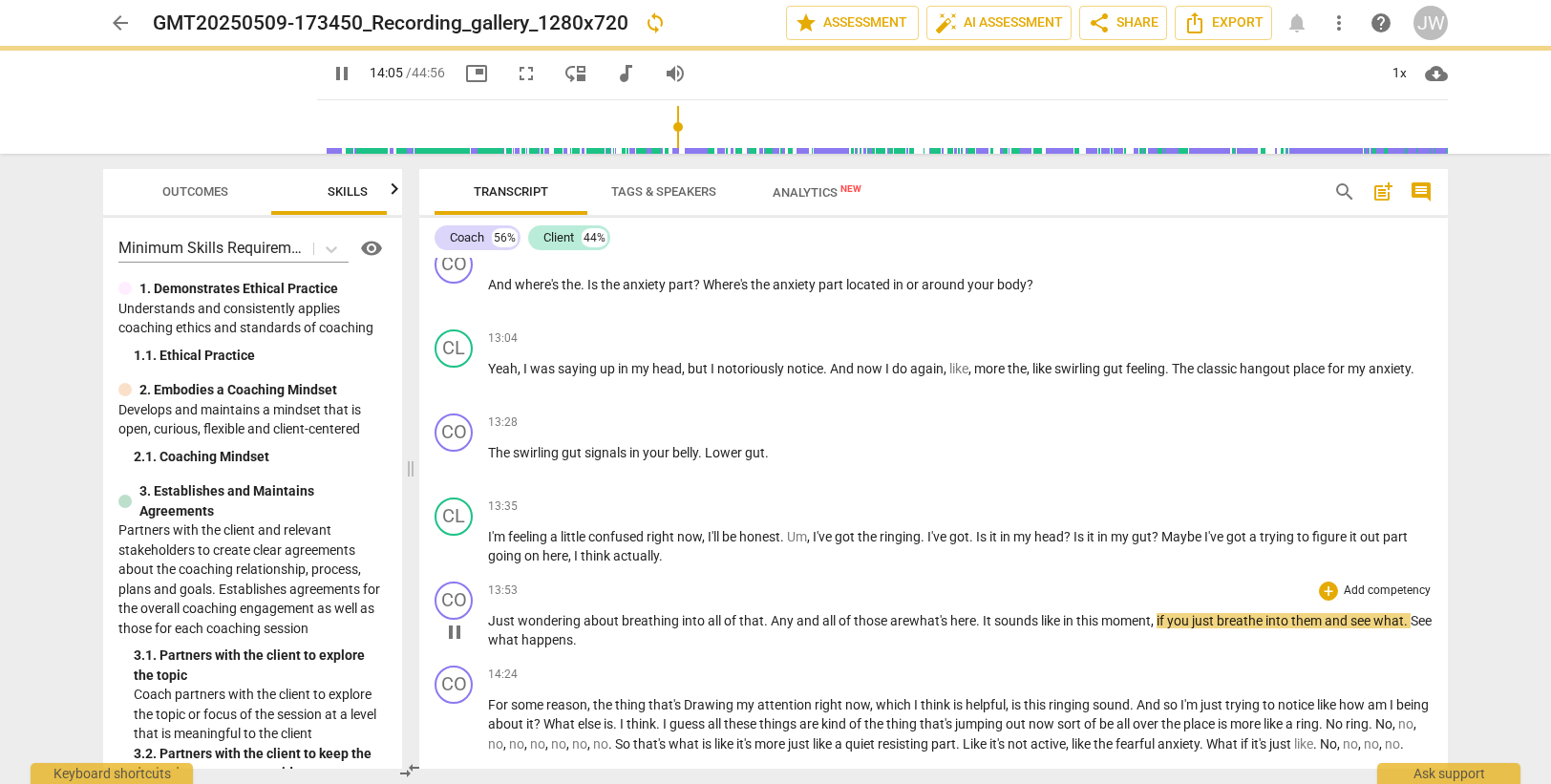
click at [976, 618] on span "here" at bounding box center [963, 620] width 26 height 15
drag, startPoint x: 1161, startPoint y: 618, endPoint x: 1162, endPoint y: 604, distance: 14.0
click at [1154, 617] on span "," at bounding box center [1152, 620] width 6 height 15
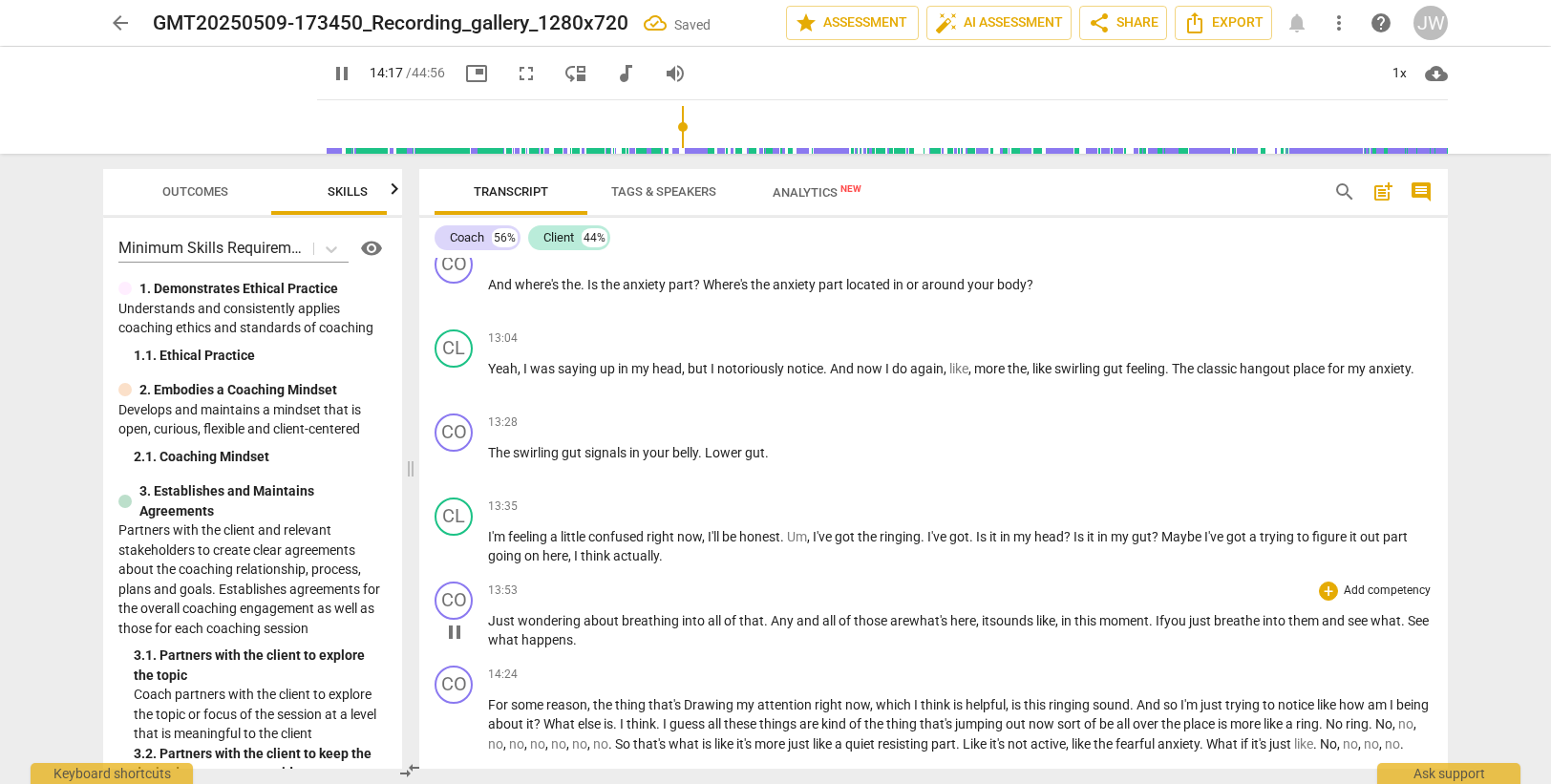
click at [1418, 621] on p "Just wondering about breathing into all of that . Any and all of those are what…" at bounding box center [960, 630] width 945 height 39
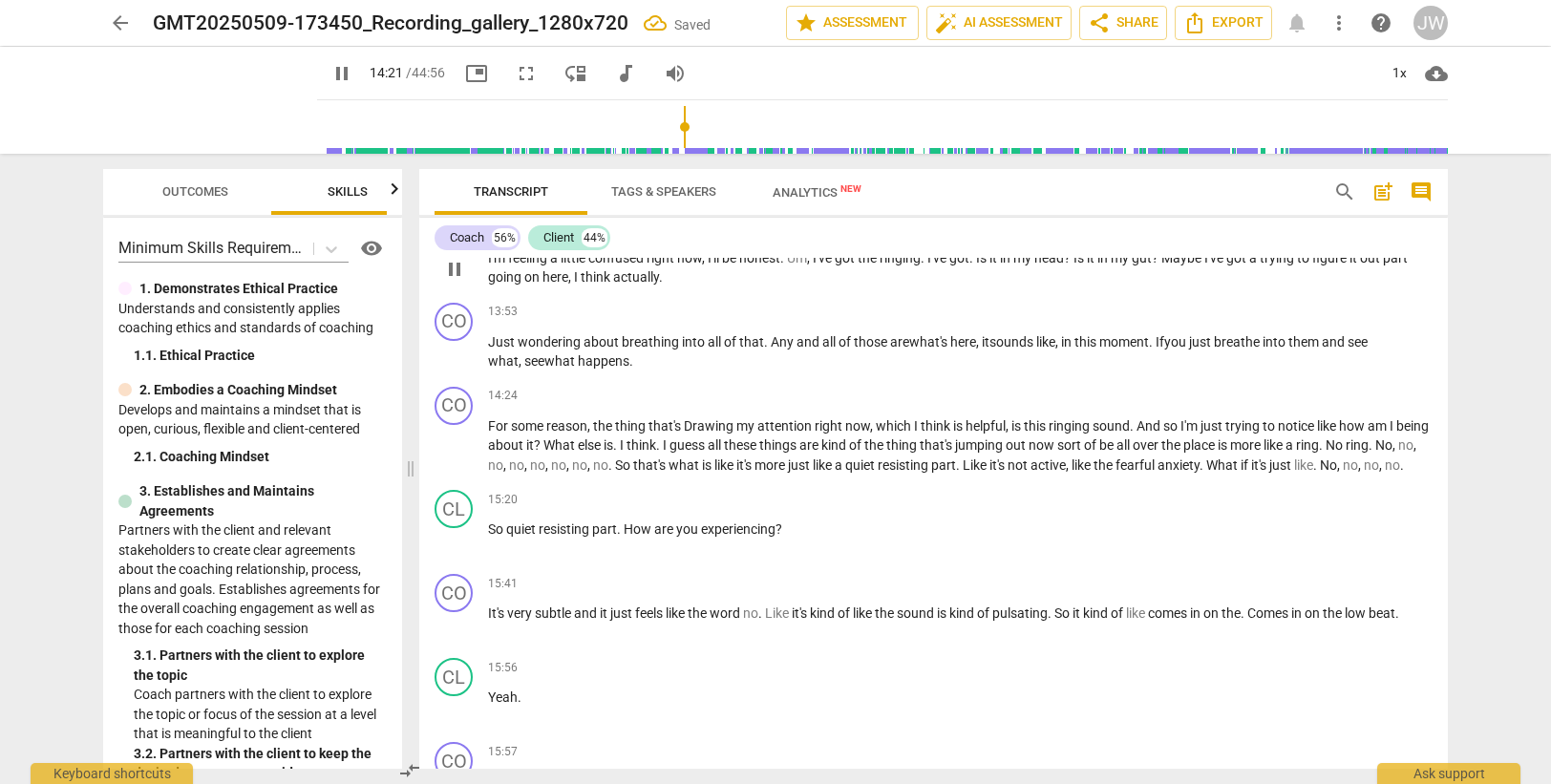
scroll to position [5046, 0]
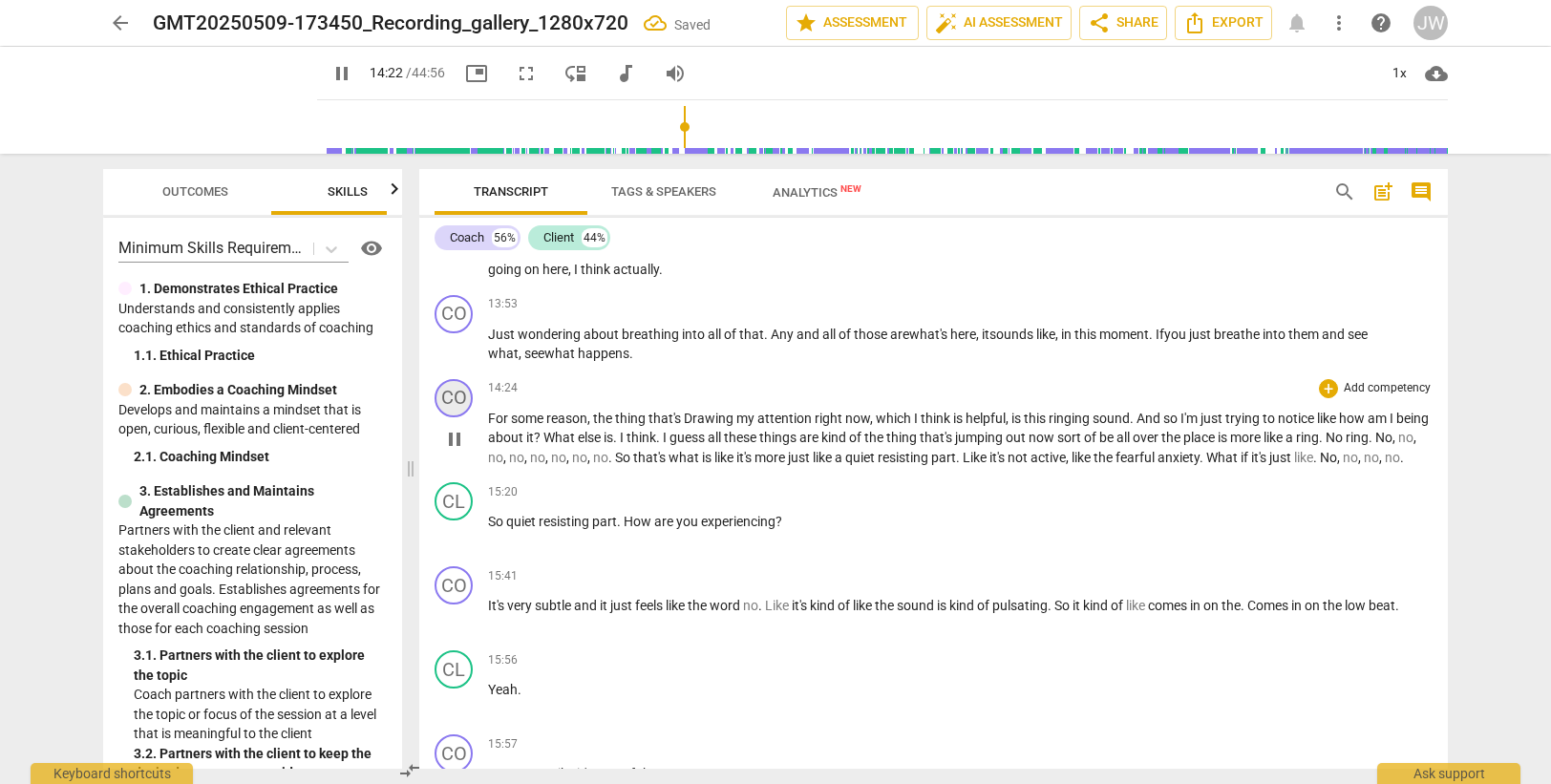
click at [455, 397] on div "CO" at bounding box center [453, 397] width 38 height 38
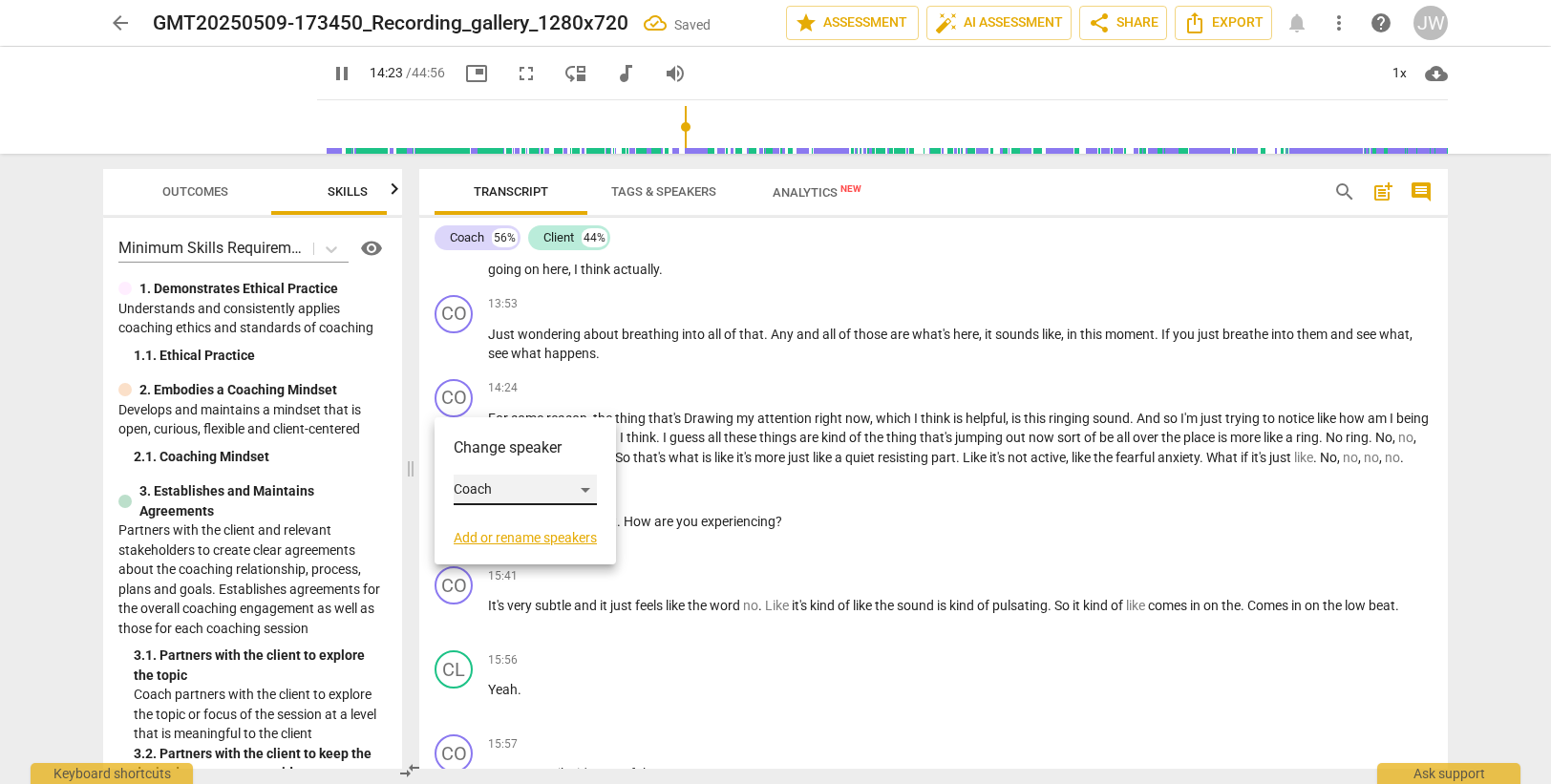
click at [486, 491] on div "Coach" at bounding box center [525, 489] width 143 height 31
click at [496, 525] on li "Client" at bounding box center [526, 526] width 145 height 37
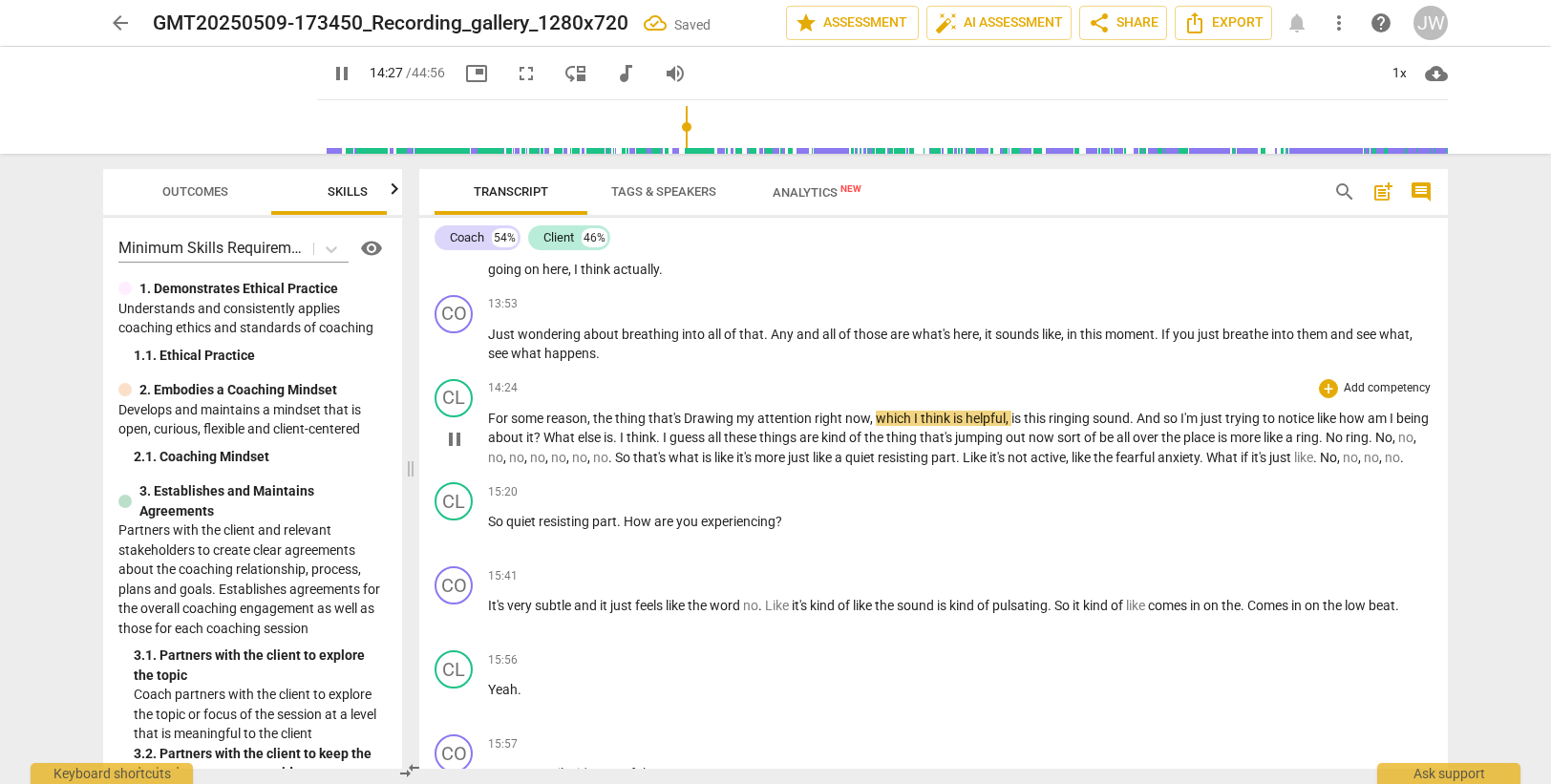
drag, startPoint x: 693, startPoint y: 418, endPoint x: 696, endPoint y: 403, distance: 15.3
click at [693, 416] on span "Drawing" at bounding box center [710, 417] width 53 height 15
type input "868"
drag, startPoint x: 648, startPoint y: 435, endPoint x: 655, endPoint y: 376, distance: 59.4
click at [613, 434] on span "is" at bounding box center [608, 436] width 10 height 15
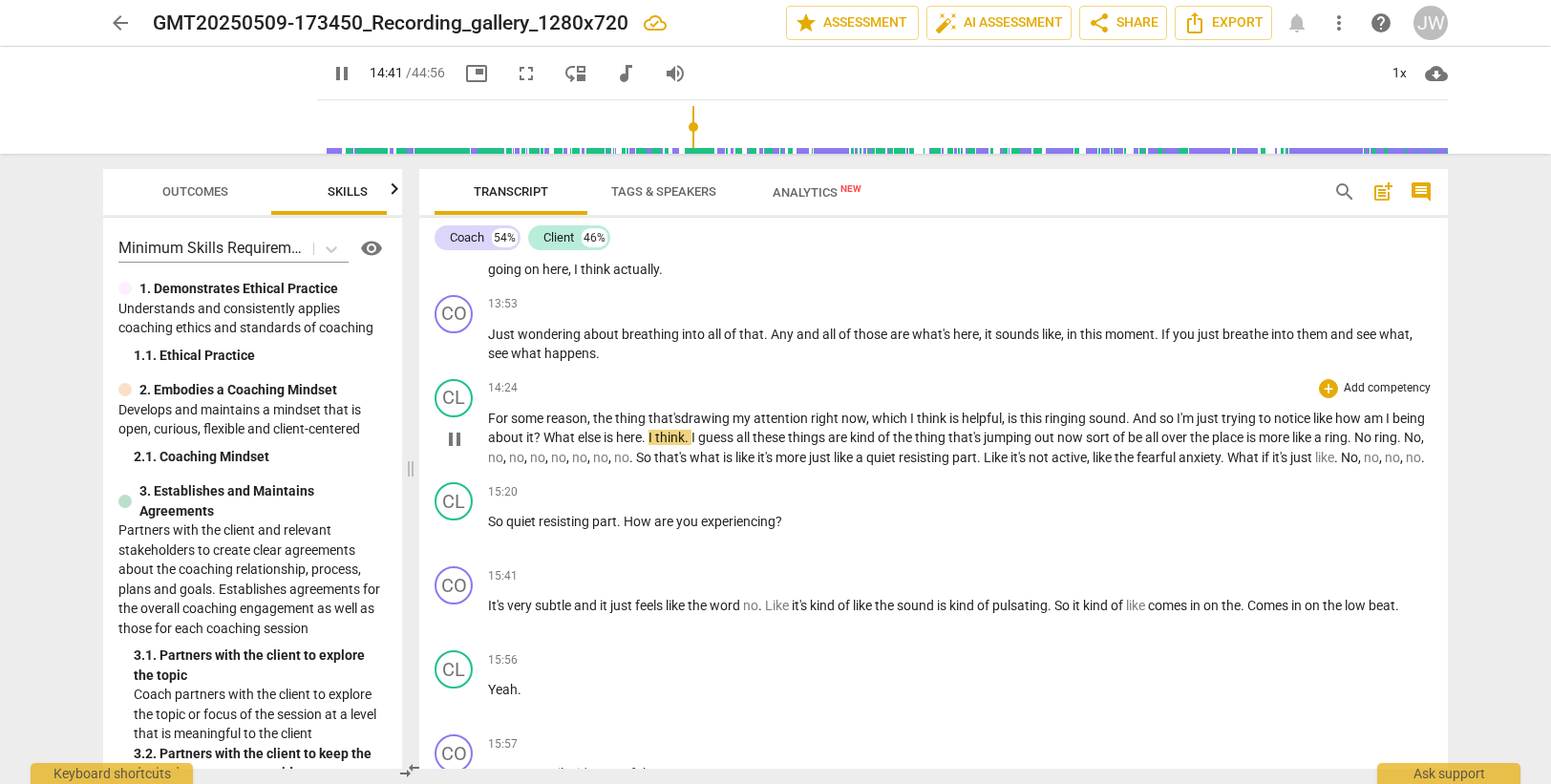
click at [717, 468] on p "For some reason , the thing that's d rawing my attention right now , which I th…" at bounding box center [960, 438] width 945 height 60
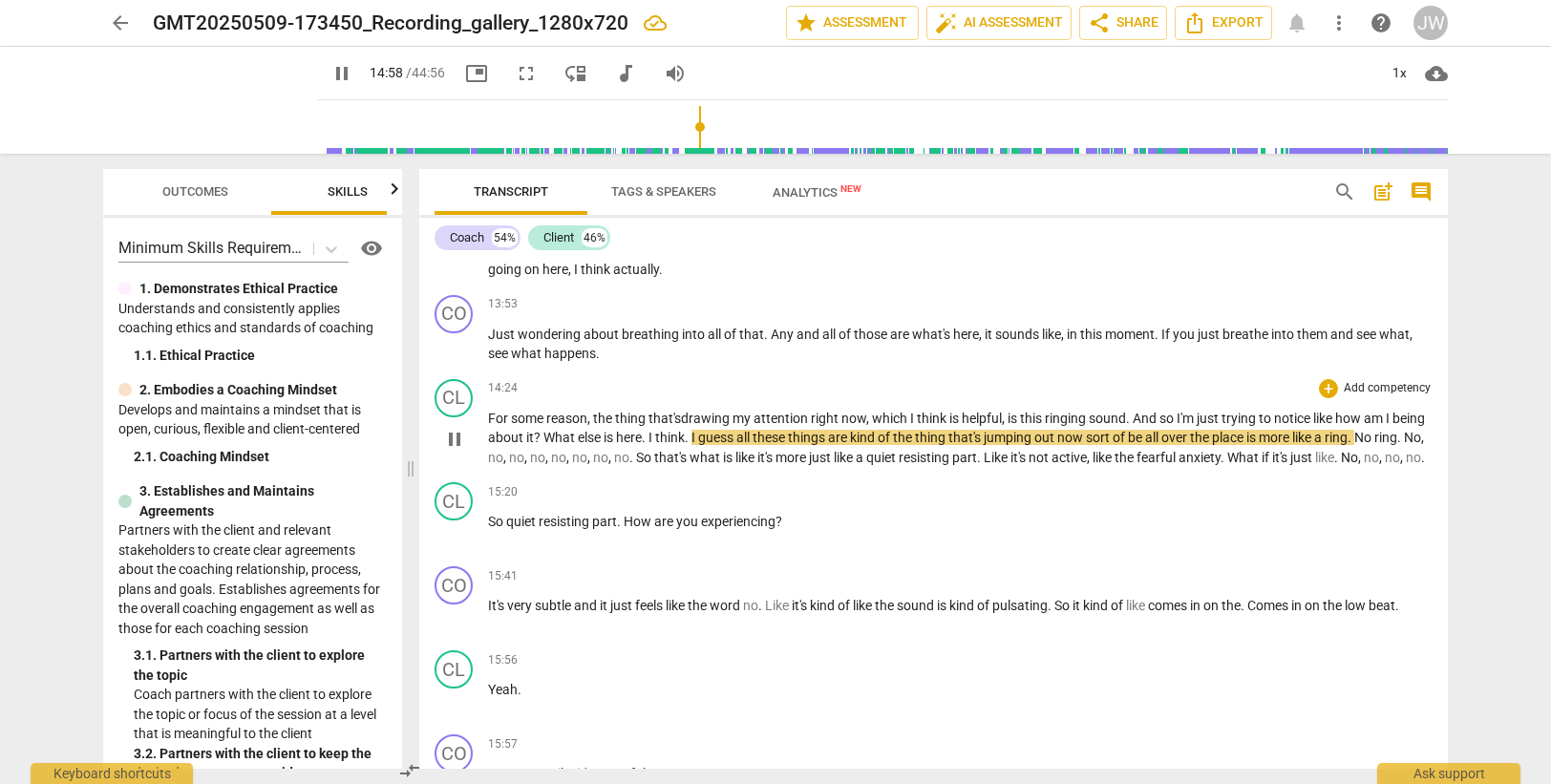
click at [893, 435] on span "of" at bounding box center [885, 436] width 15 height 15
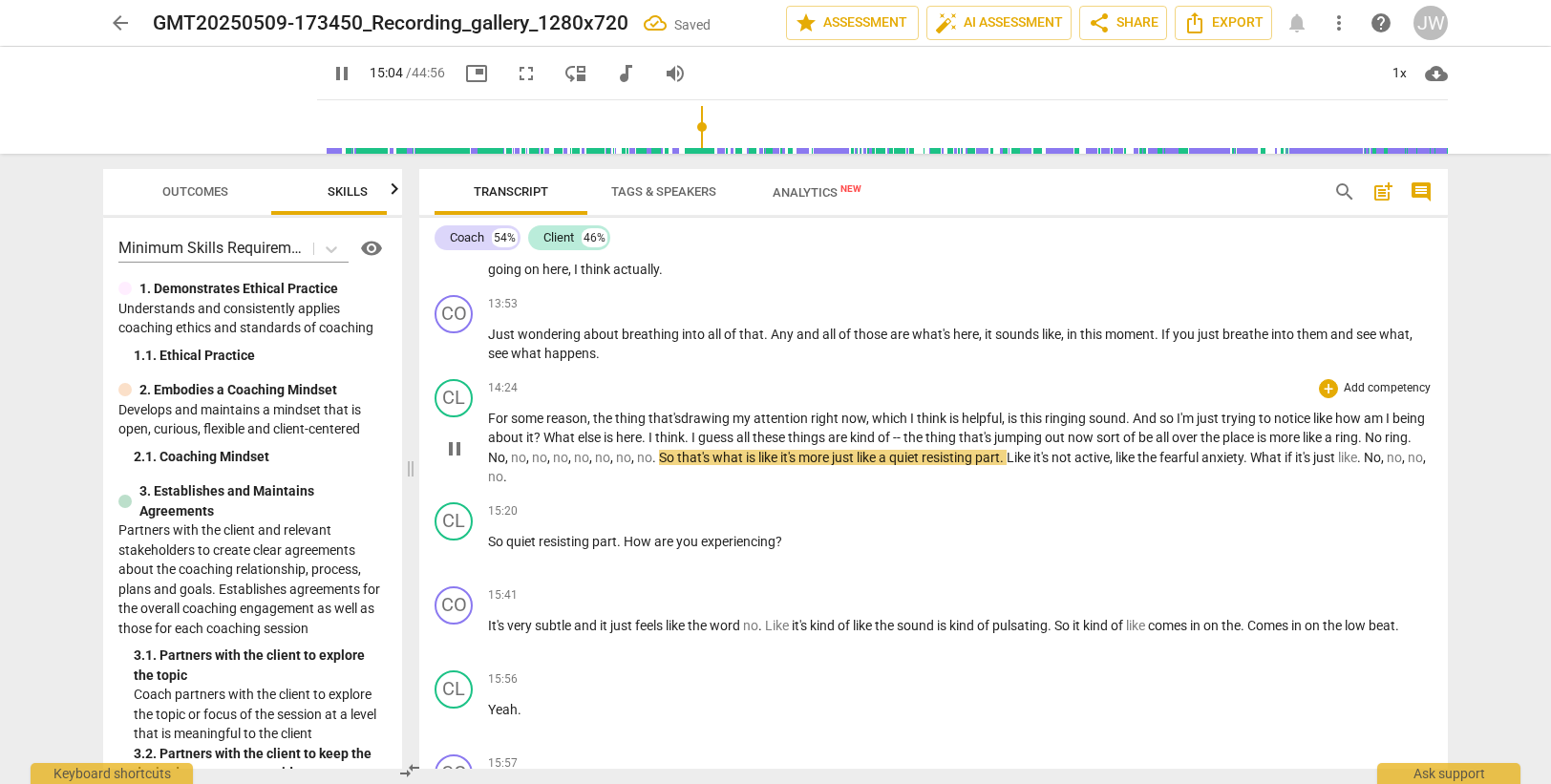
click at [662, 477] on p "For some reason , the thing that's d rawing my attention right now , which I th…" at bounding box center [960, 447] width 945 height 78
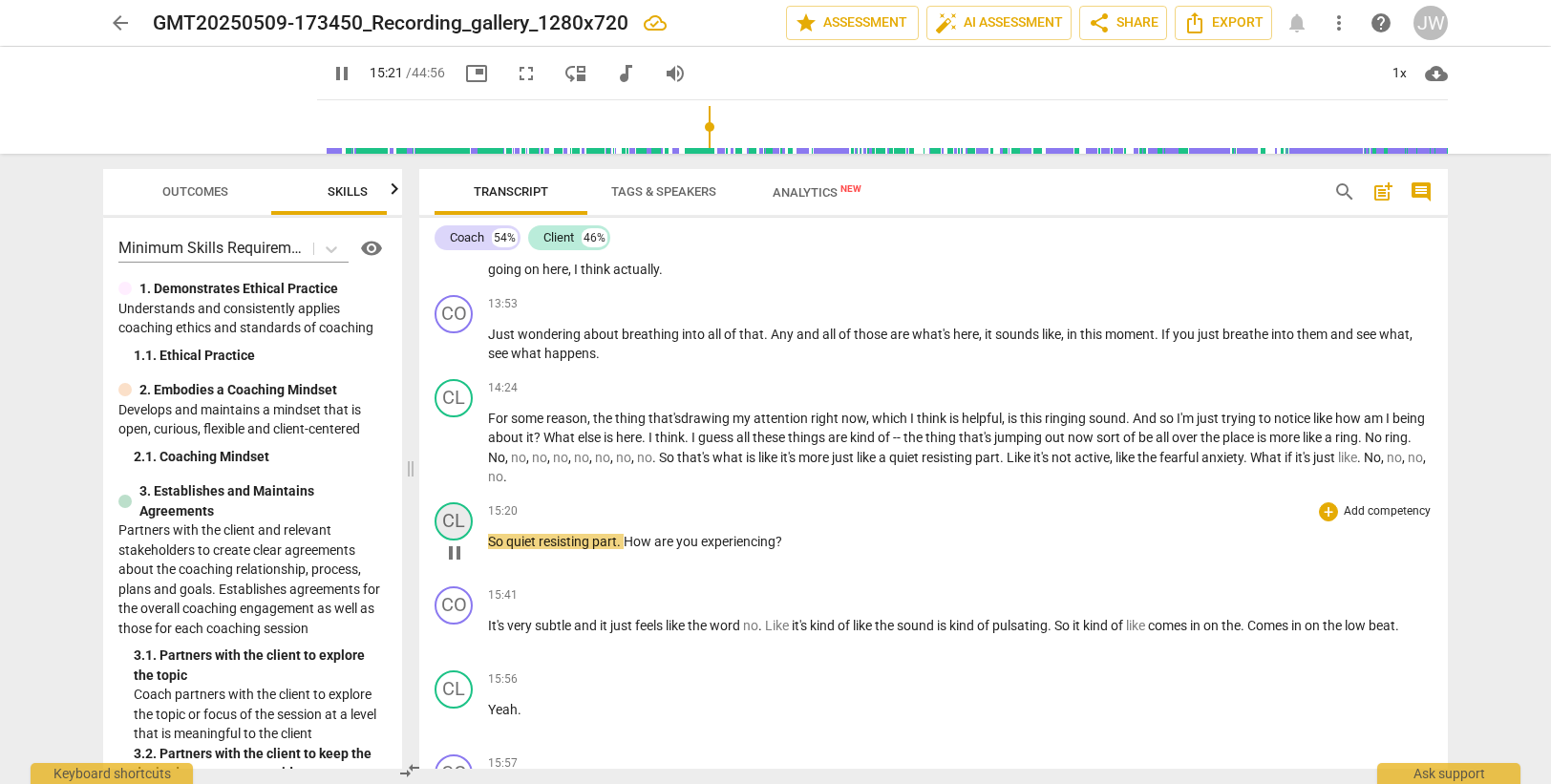
click at [447, 521] on div "CL" at bounding box center [453, 521] width 38 height 38
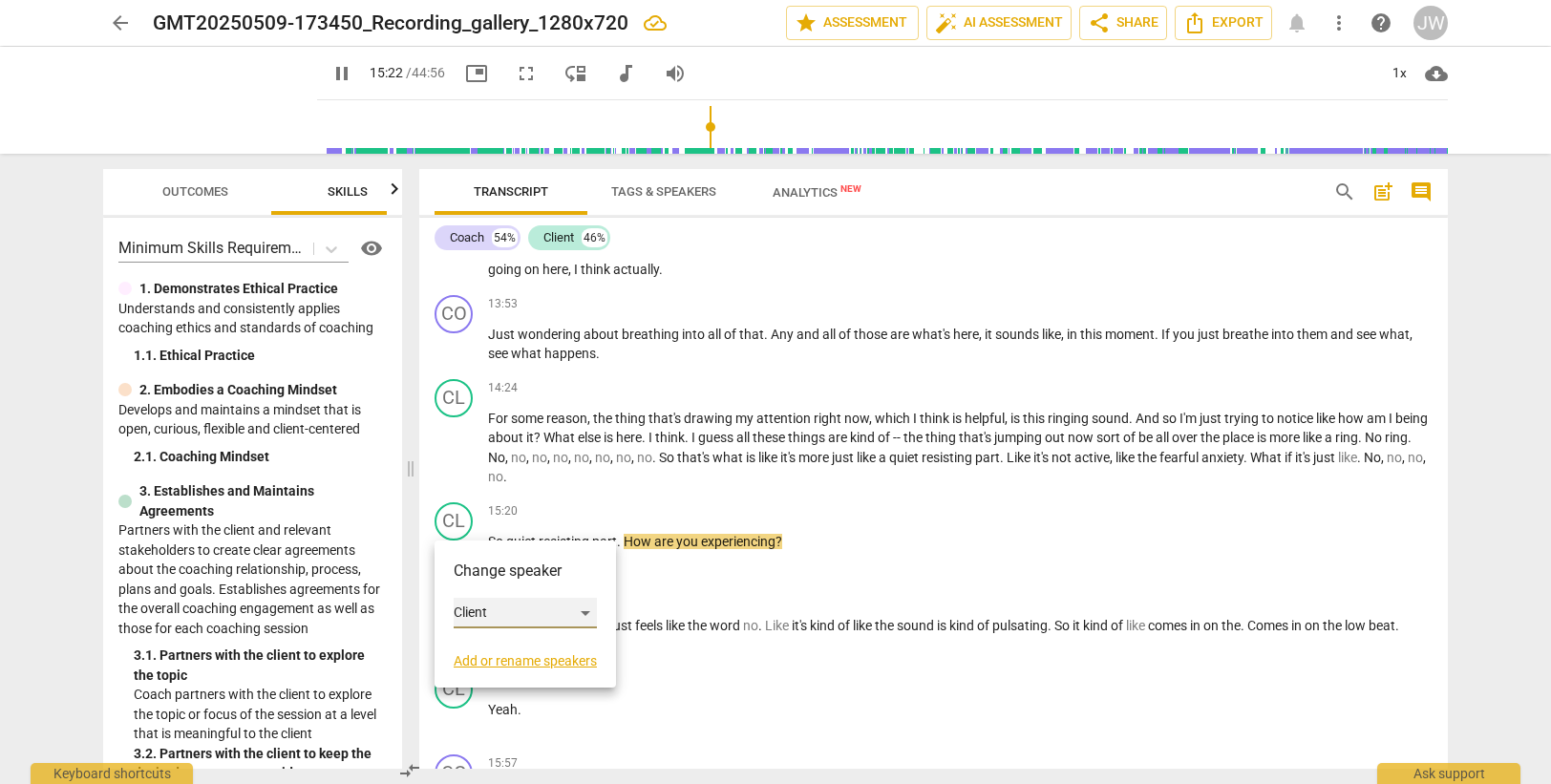
click at [488, 617] on div "Client" at bounding box center [525, 612] width 143 height 31
click at [499, 577] on li "Coach" at bounding box center [526, 576] width 145 height 37
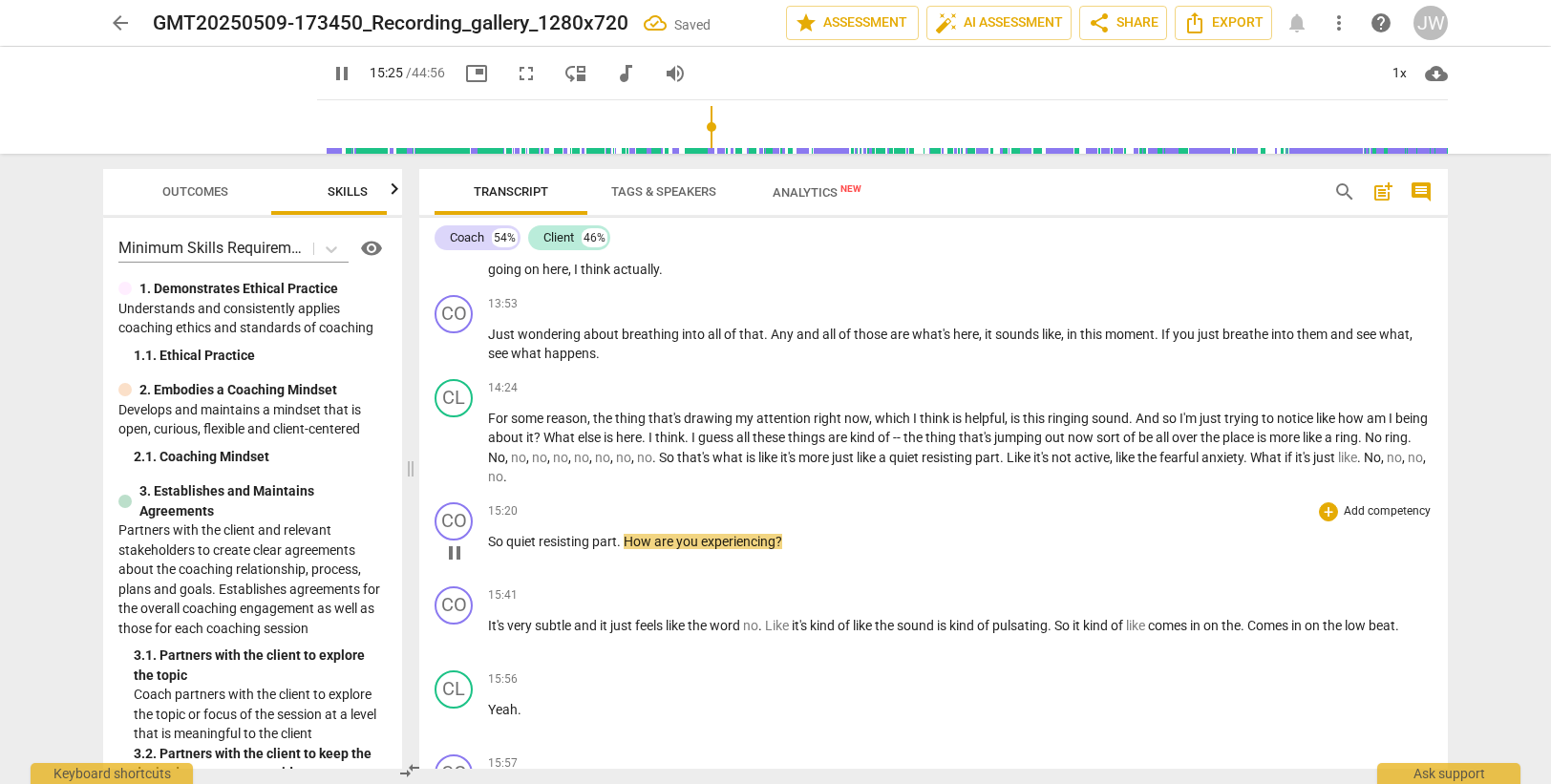
click at [781, 545] on span "?" at bounding box center [778, 541] width 7 height 15
type input "927"
click at [447, 609] on div "CO" at bounding box center [453, 605] width 38 height 38
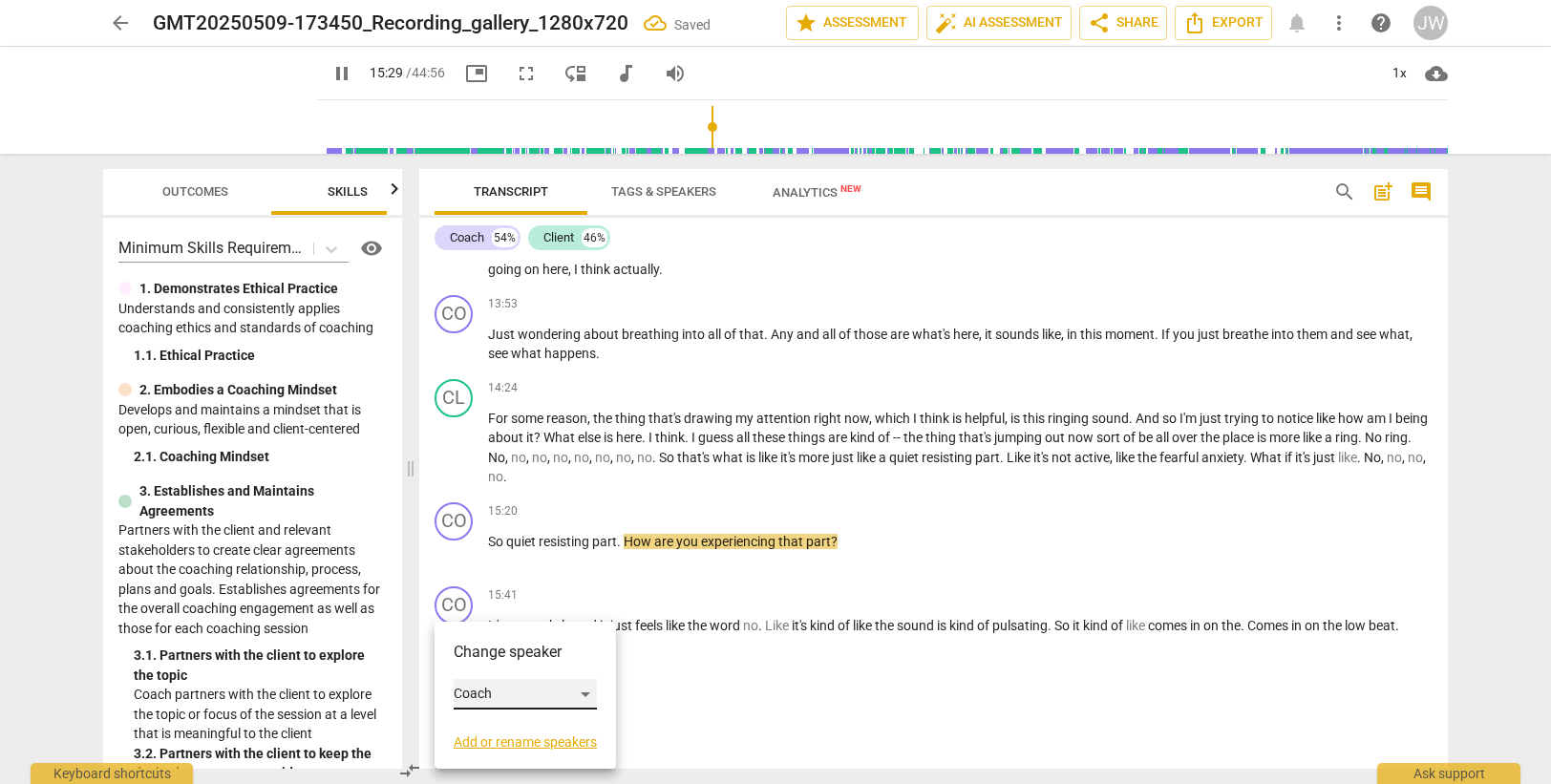
click at [497, 695] on div "Coach" at bounding box center [525, 694] width 143 height 31
click at [496, 733] on li "Client" at bounding box center [526, 730] width 145 height 37
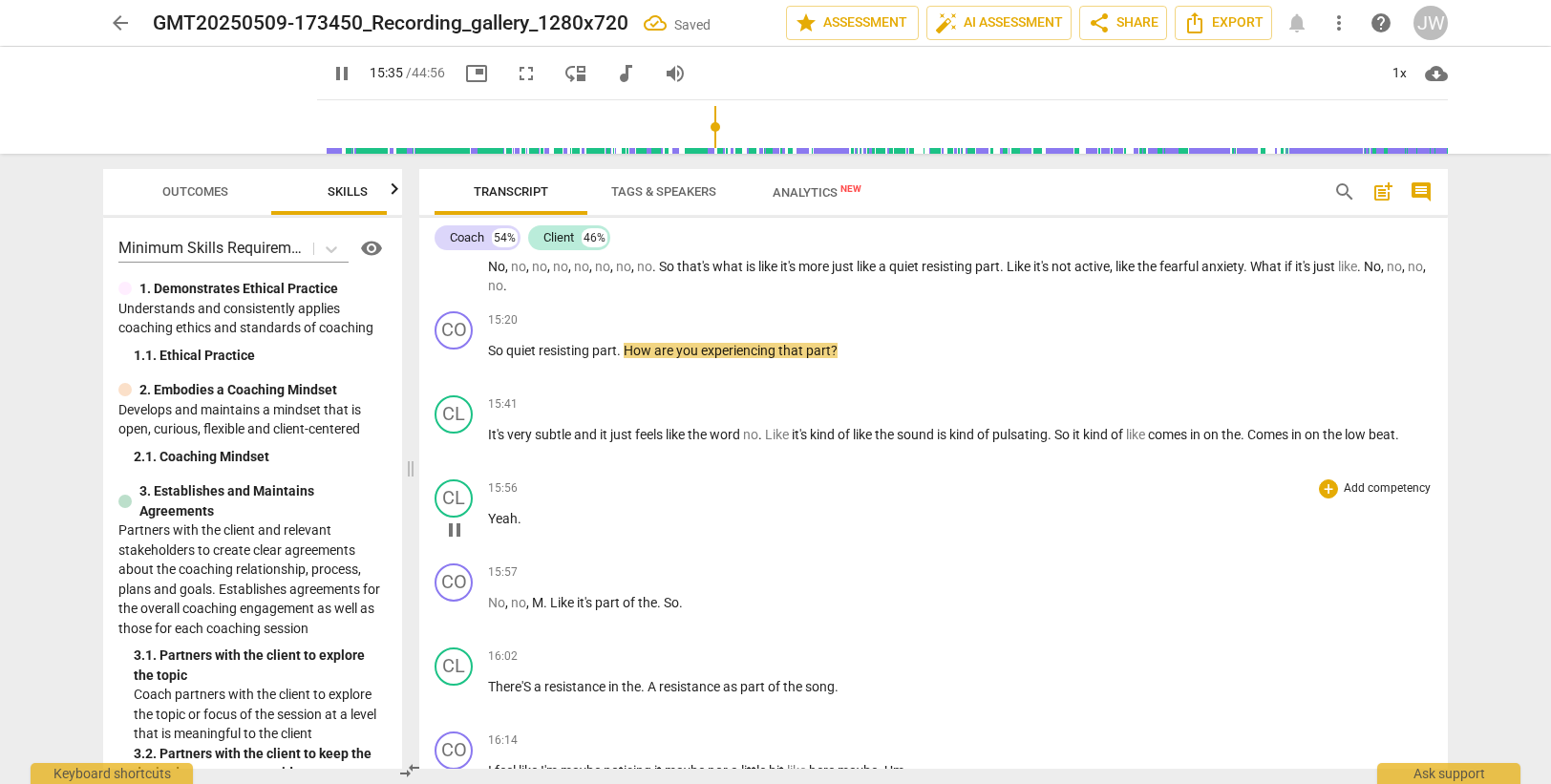
scroll to position [5333, 0]
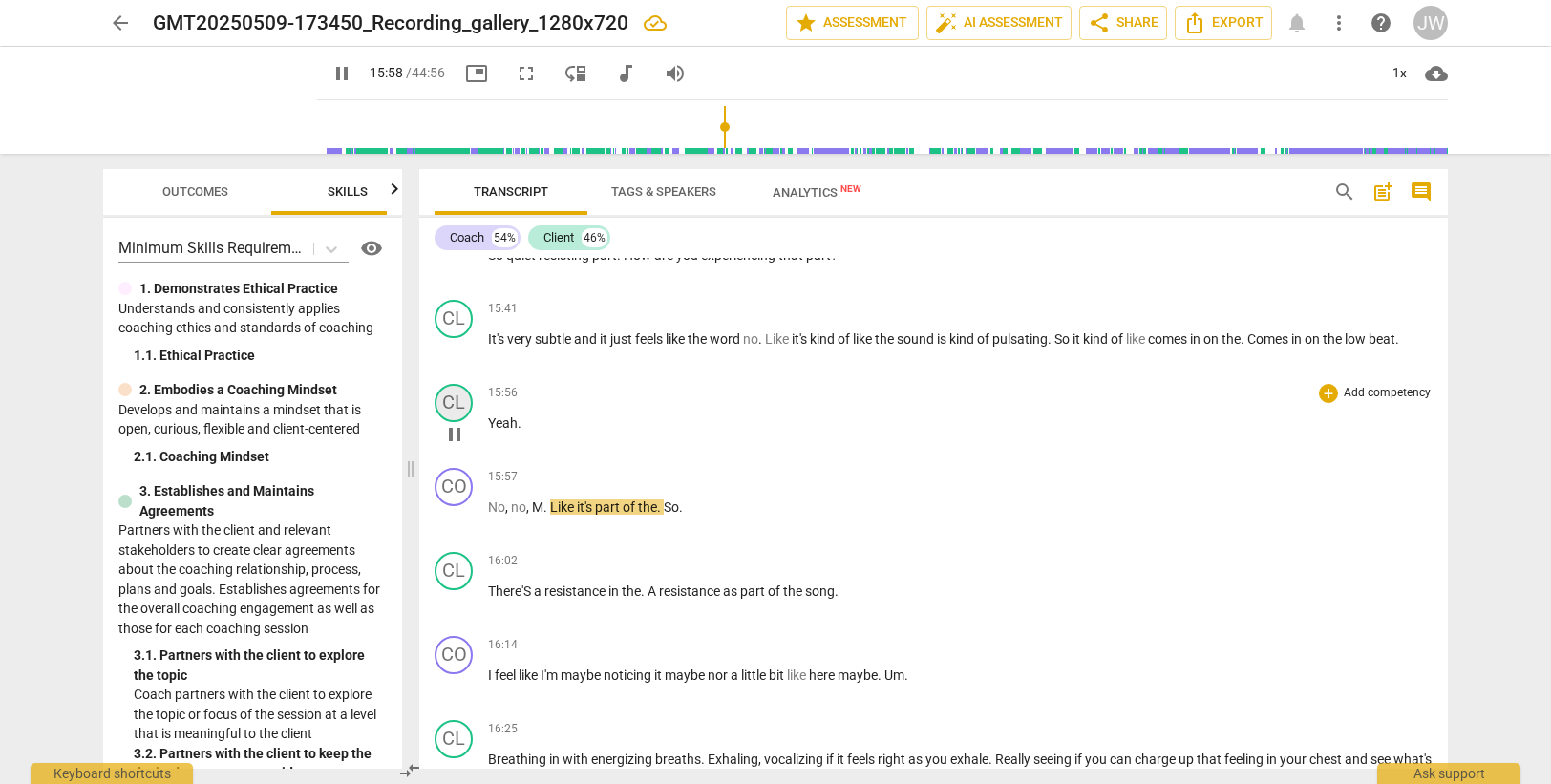
click at [444, 410] on div "CL" at bounding box center [453, 402] width 38 height 38
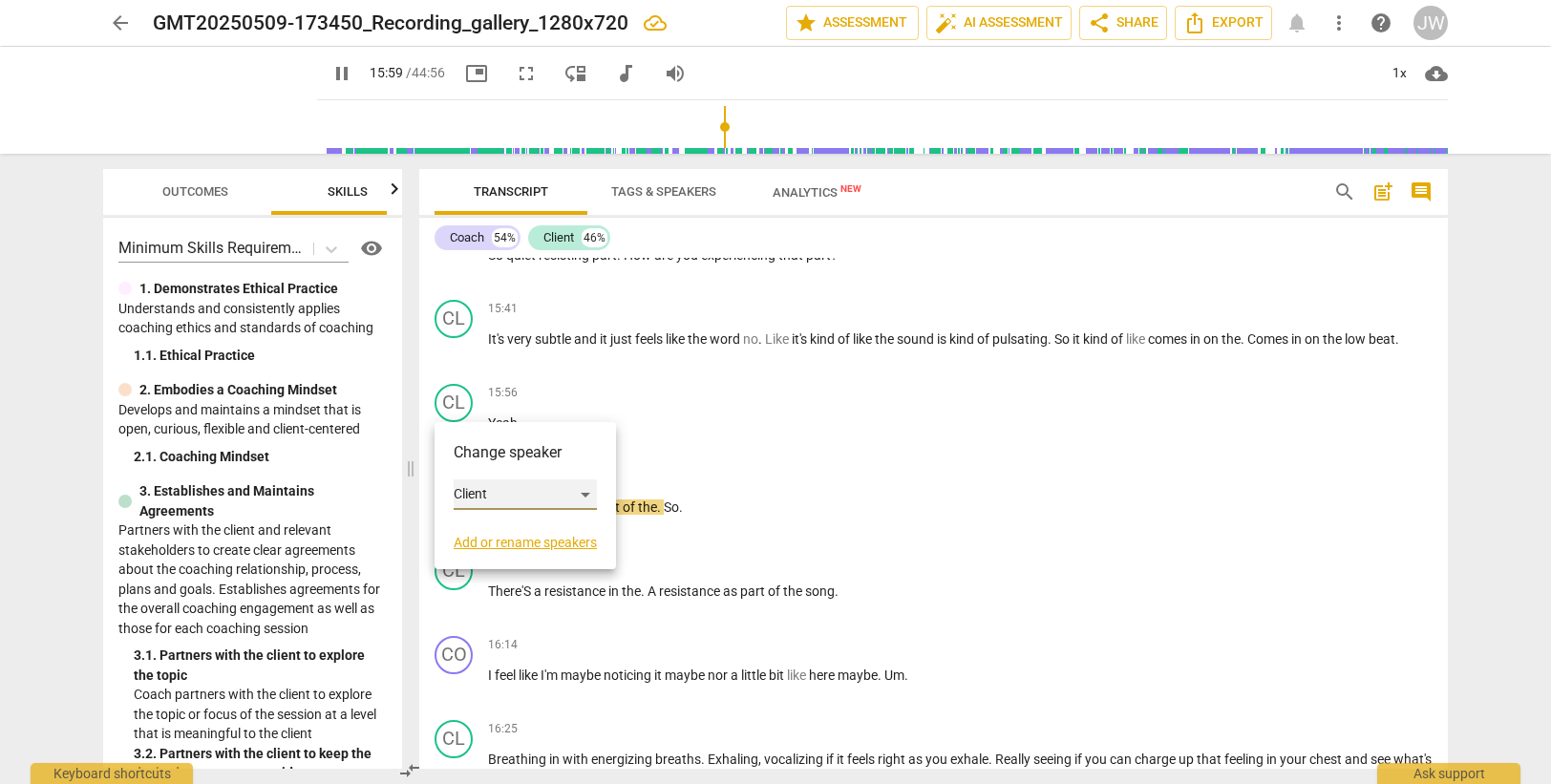
click at [495, 503] on div "Client" at bounding box center [525, 494] width 143 height 31
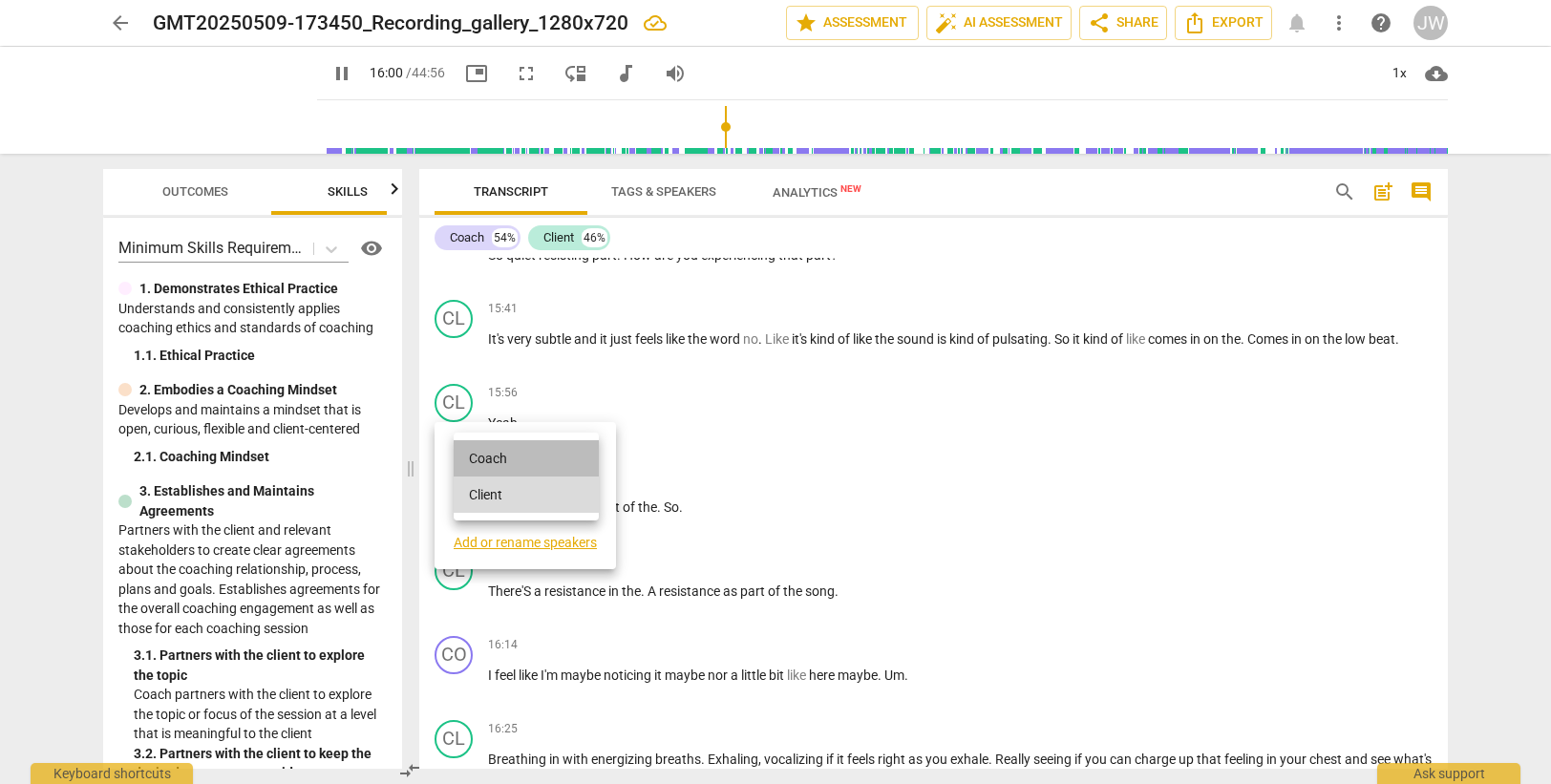
click at [494, 457] on li "Coach" at bounding box center [526, 458] width 145 height 37
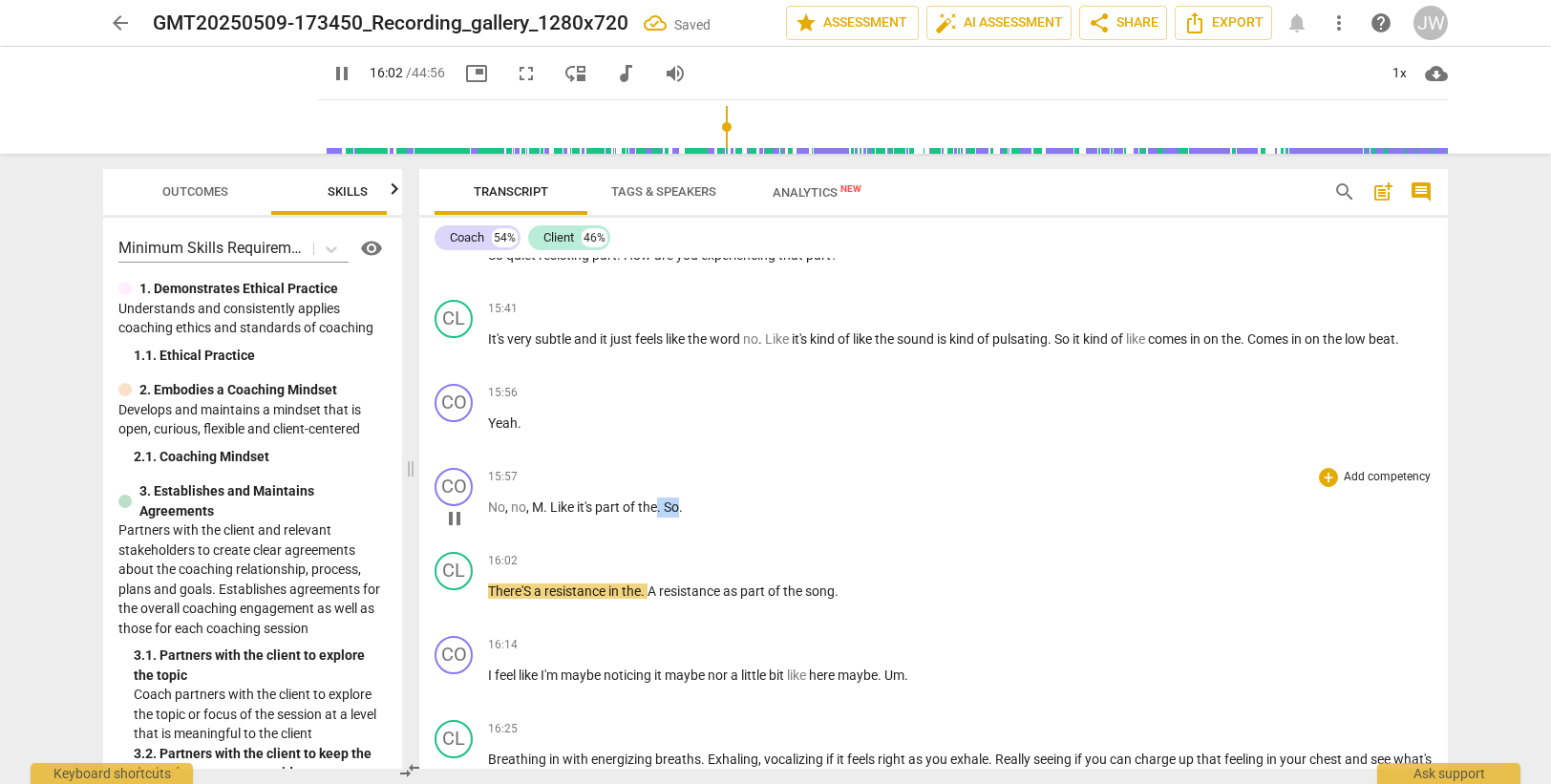
drag, startPoint x: 661, startPoint y: 509, endPoint x: 680, endPoint y: 508, distance: 19.0
click at [680, 508] on p "No , no , M . Like it's part of the . So ." at bounding box center [960, 507] width 945 height 20
type input "963"
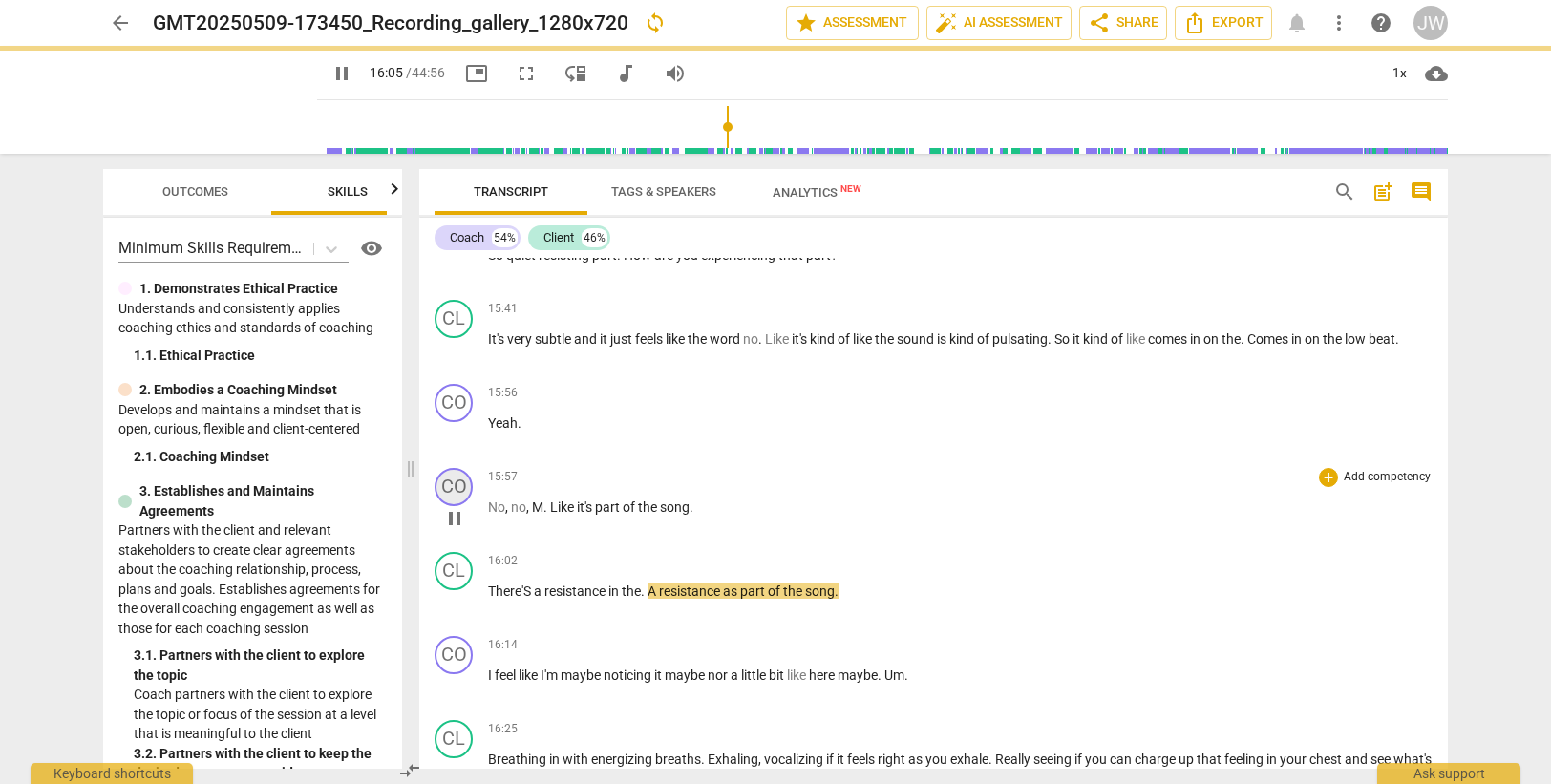
click at [451, 491] on div "CO" at bounding box center [453, 487] width 38 height 38
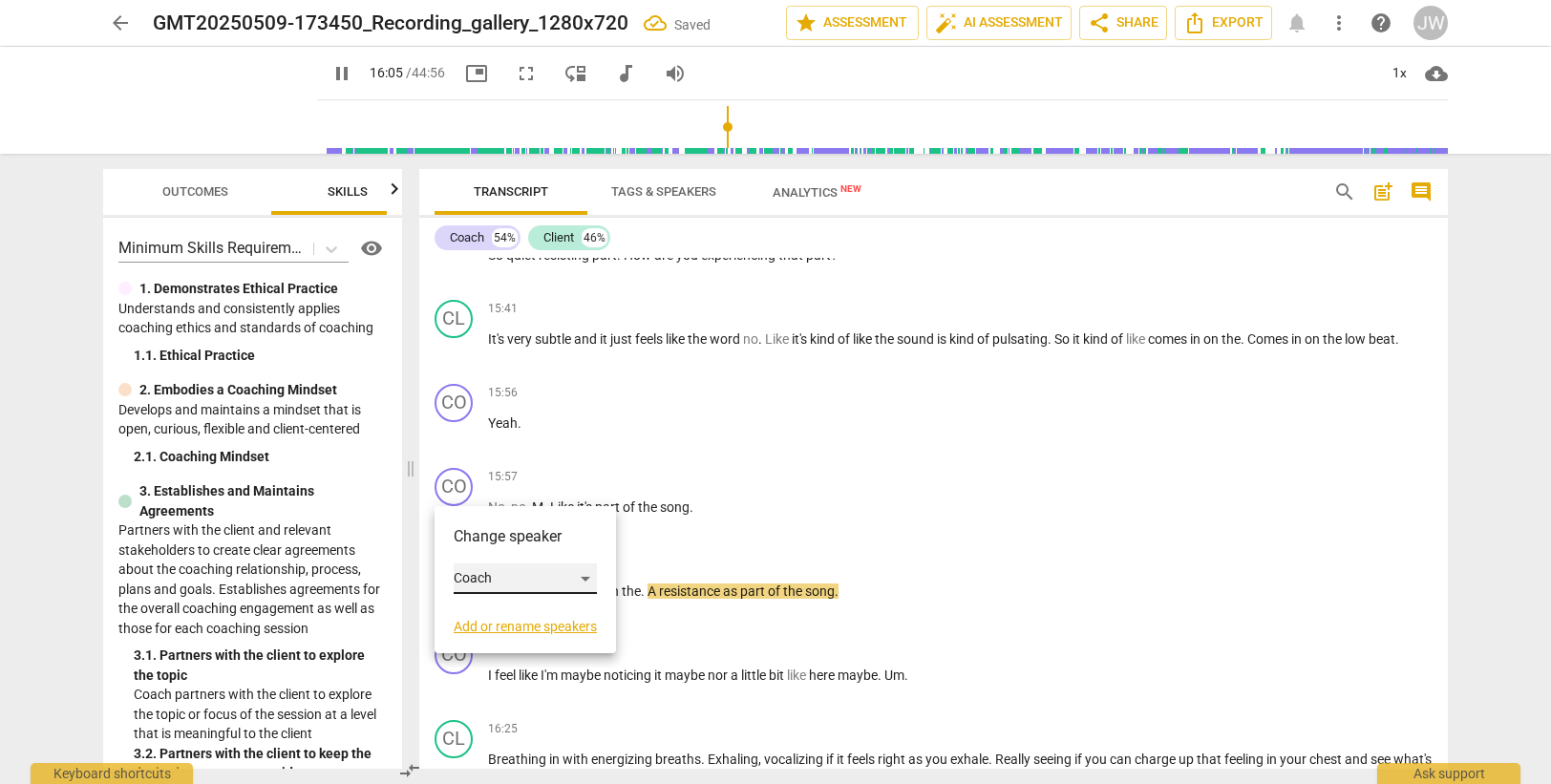
click at [493, 575] on div "Coach" at bounding box center [525, 578] width 143 height 31
click at [497, 611] on li "Client" at bounding box center [526, 614] width 145 height 37
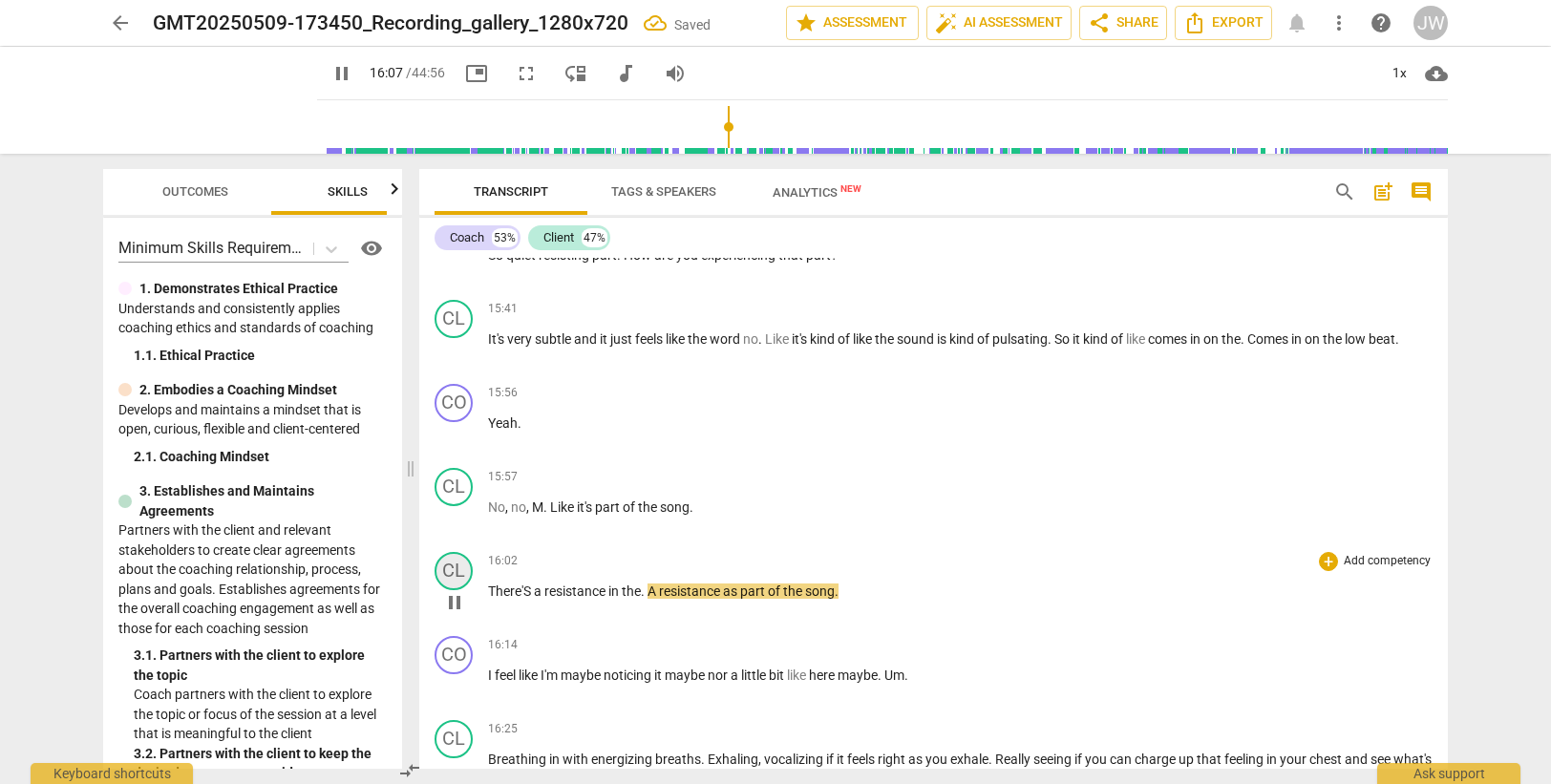
click at [449, 564] on div "CL" at bounding box center [453, 570] width 38 height 38
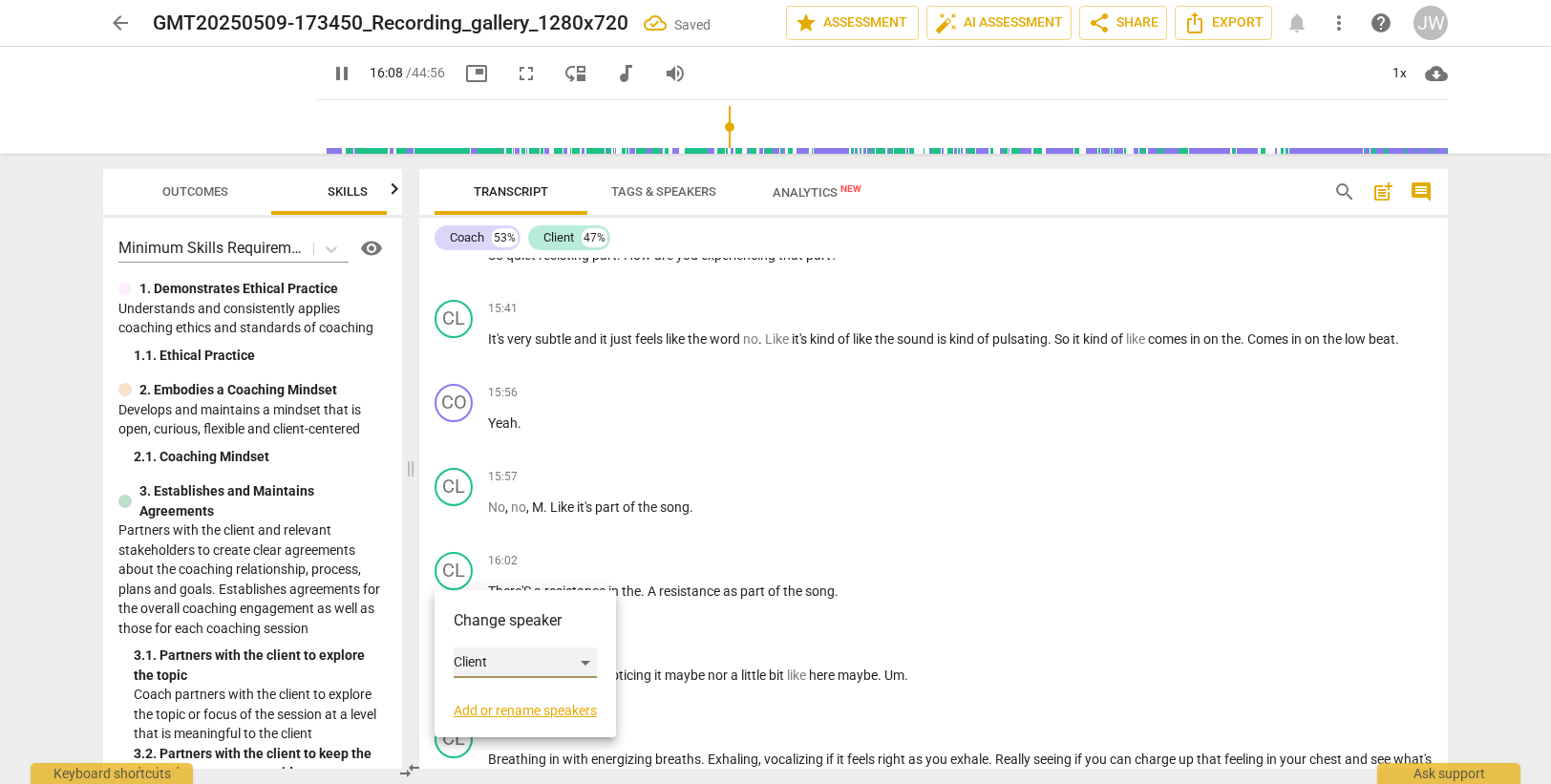
click at [490, 660] on div "Client" at bounding box center [525, 662] width 143 height 31
click at [493, 626] on li "Coach" at bounding box center [526, 626] width 145 height 37
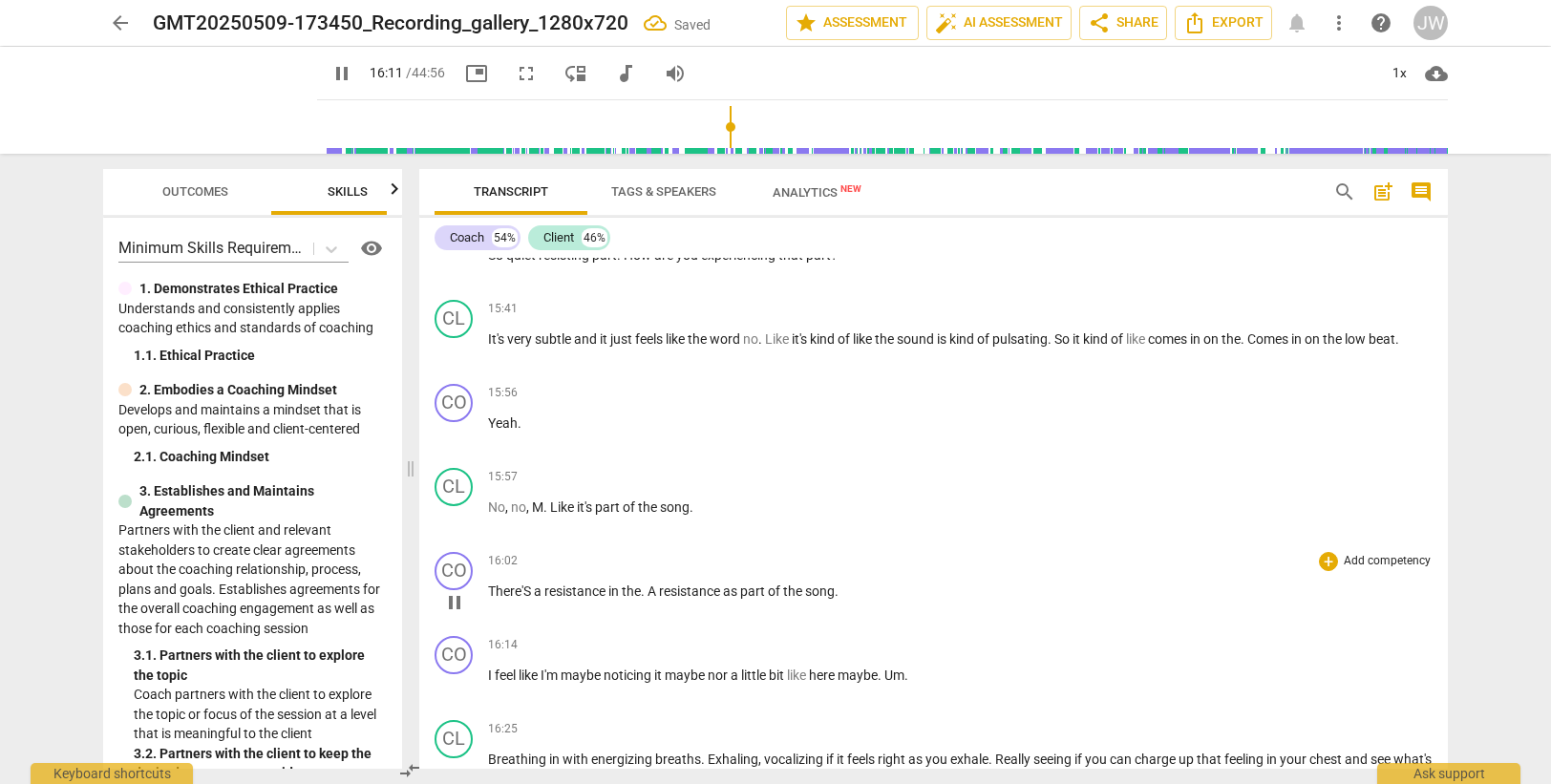
click at [527, 591] on span "There'S" at bounding box center [511, 590] width 46 height 15
type input "973"
click at [525, 590] on span "There's" at bounding box center [510, 590] width 44 height 15
click at [639, 590] on span "the" at bounding box center [628, 590] width 19 height 15
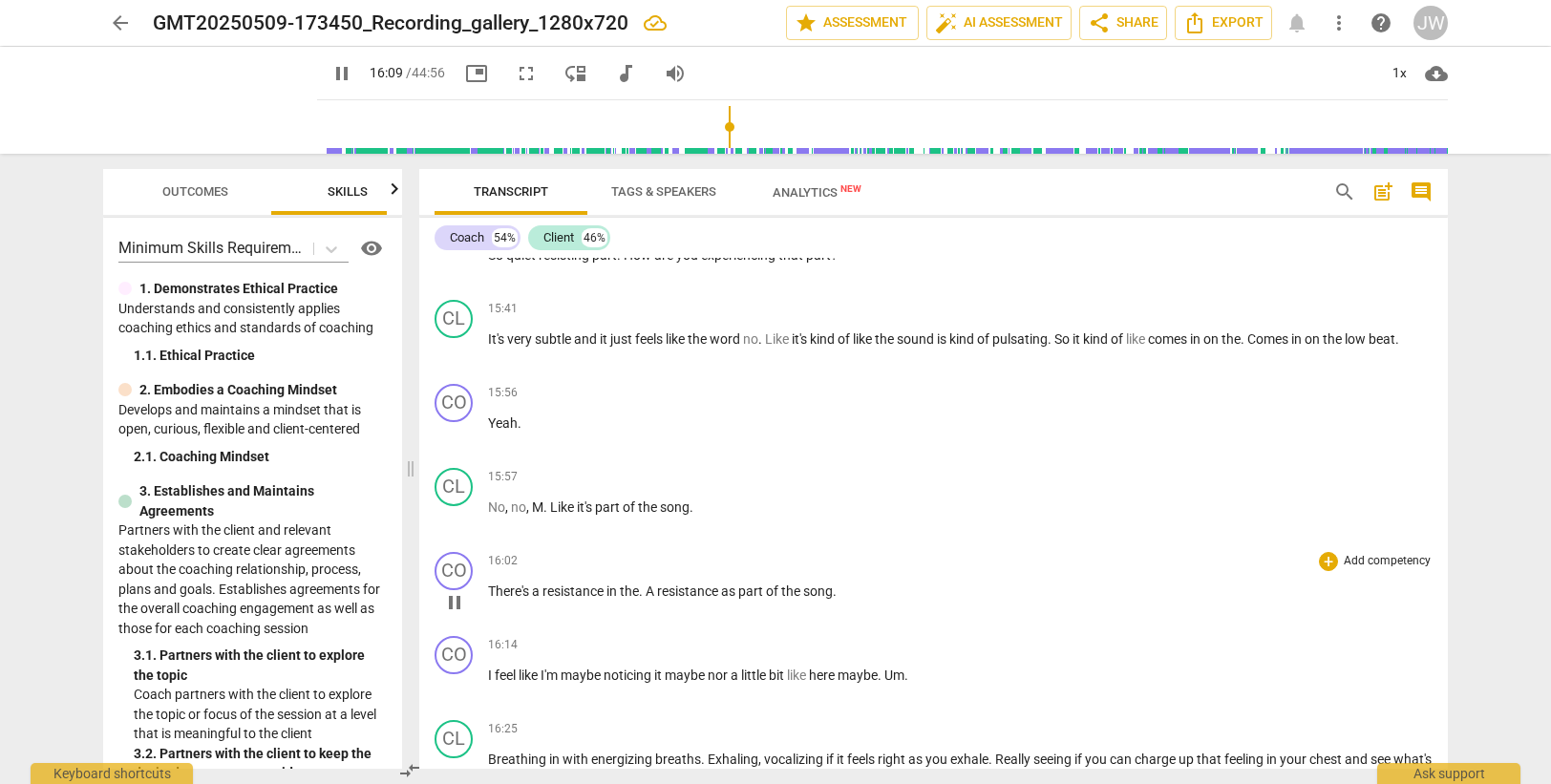
scroll to position [5428, 0]
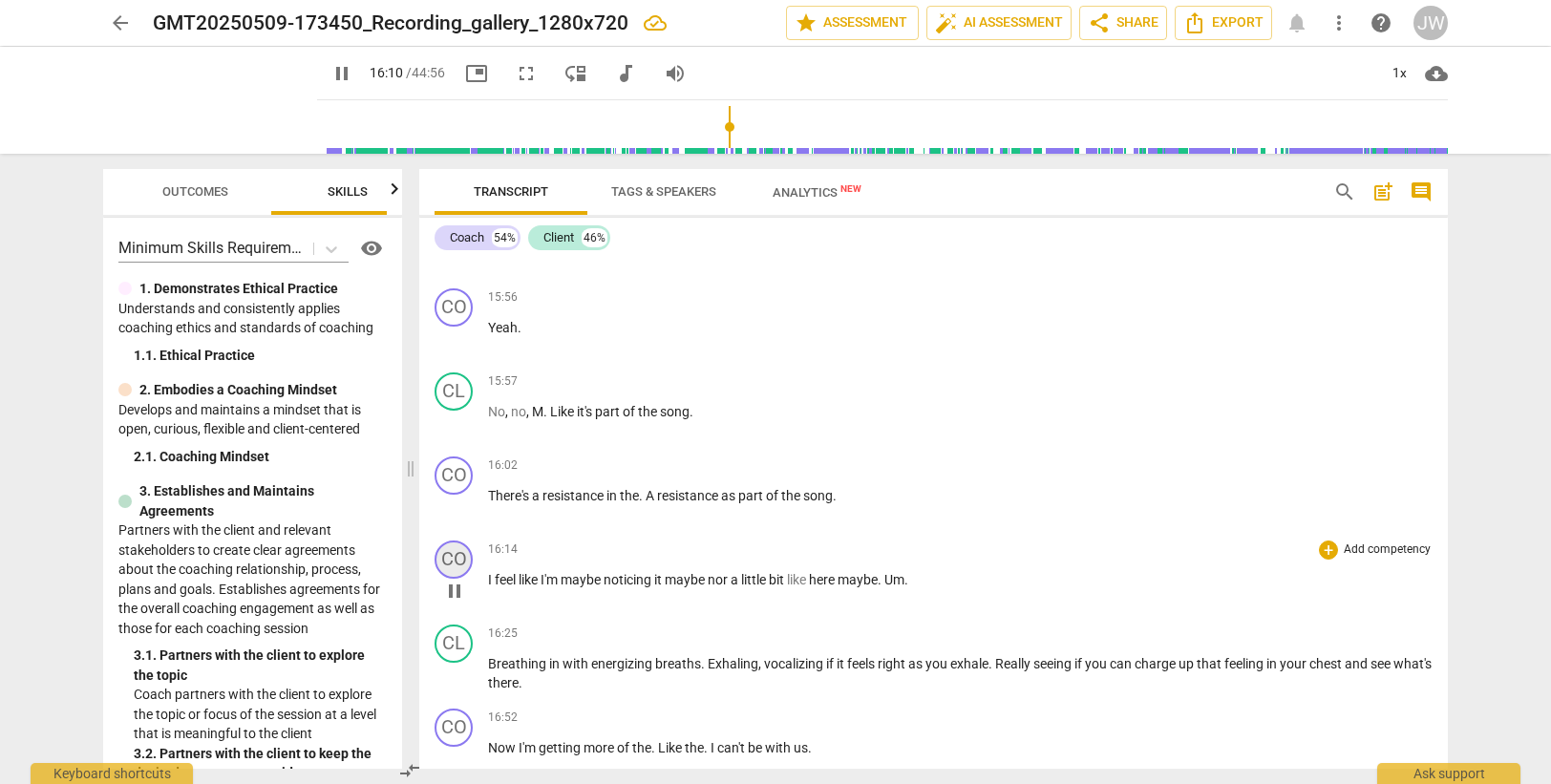
click at [452, 548] on div "CO" at bounding box center [453, 559] width 38 height 38
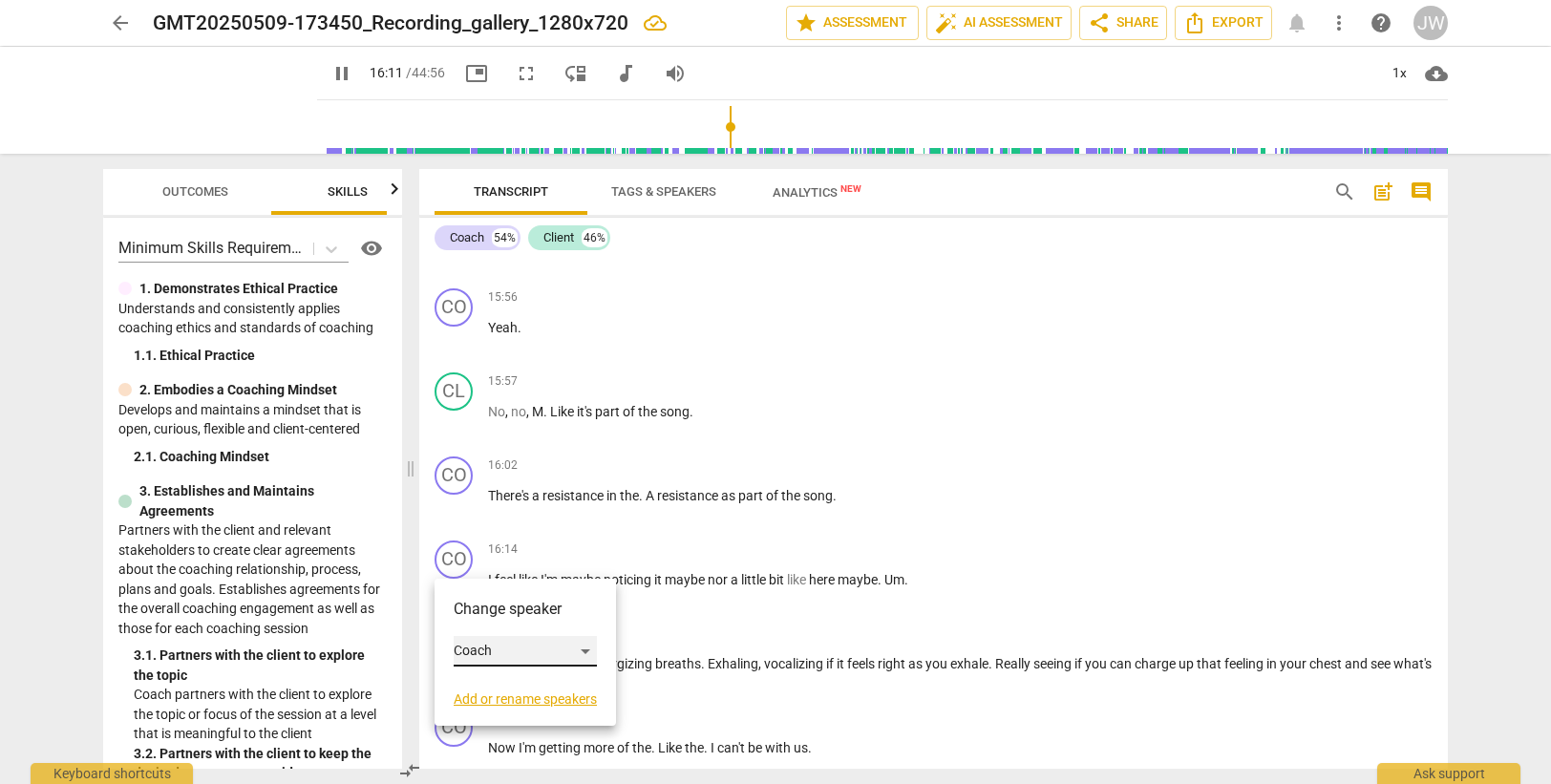
click at [505, 656] on div "Coach" at bounding box center [525, 651] width 143 height 31
click at [510, 682] on li "Client" at bounding box center [526, 687] width 145 height 37
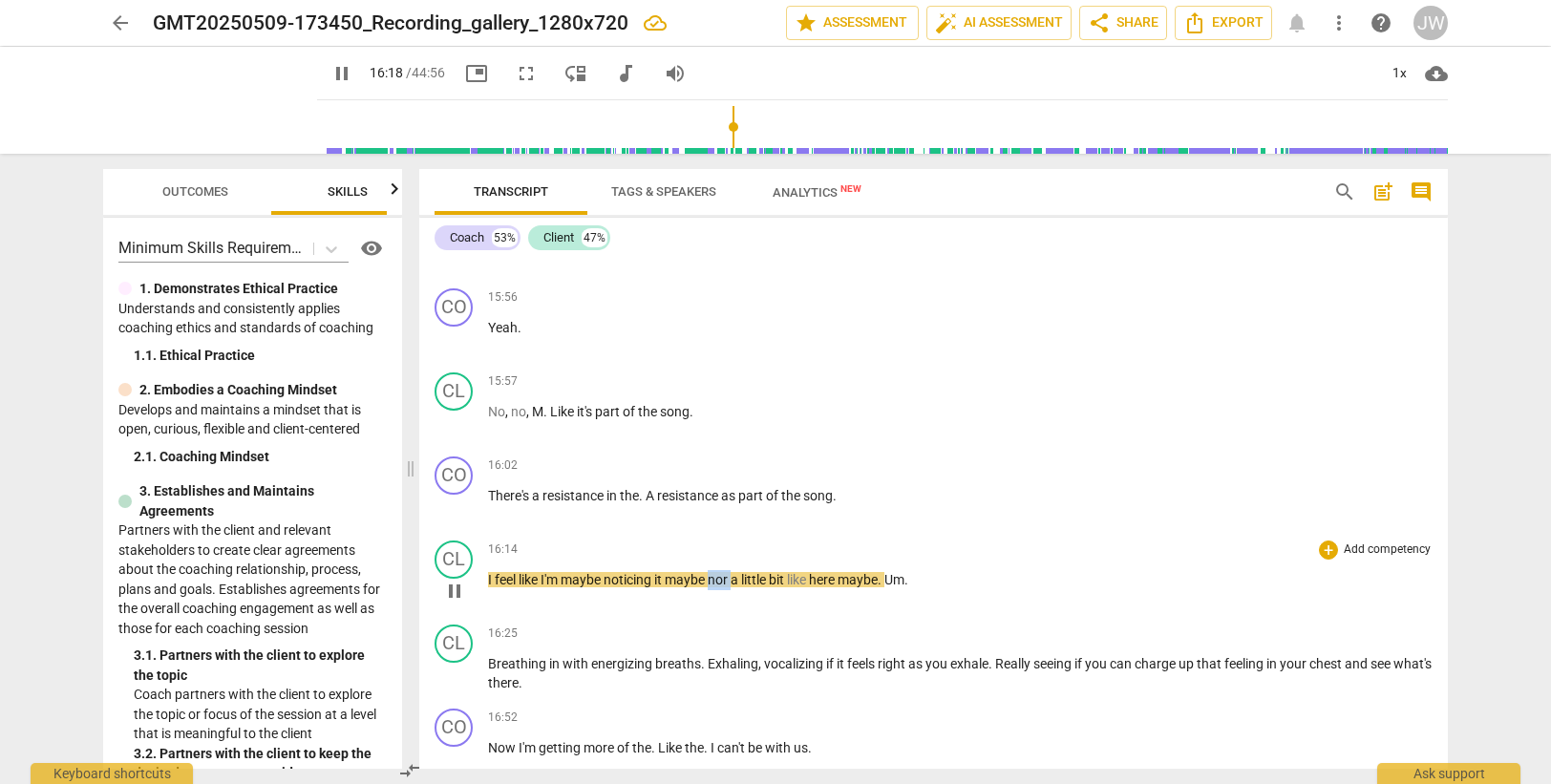
drag, startPoint x: 717, startPoint y: 576, endPoint x: 738, endPoint y: 576, distance: 21.0
click at [738, 576] on p "I feel like I'm maybe noticing it maybe nor a little bit like here maybe . Um ." at bounding box center [960, 579] width 945 height 20
type input "980"
click at [626, 571] on span "noticing" at bounding box center [628, 578] width 51 height 15
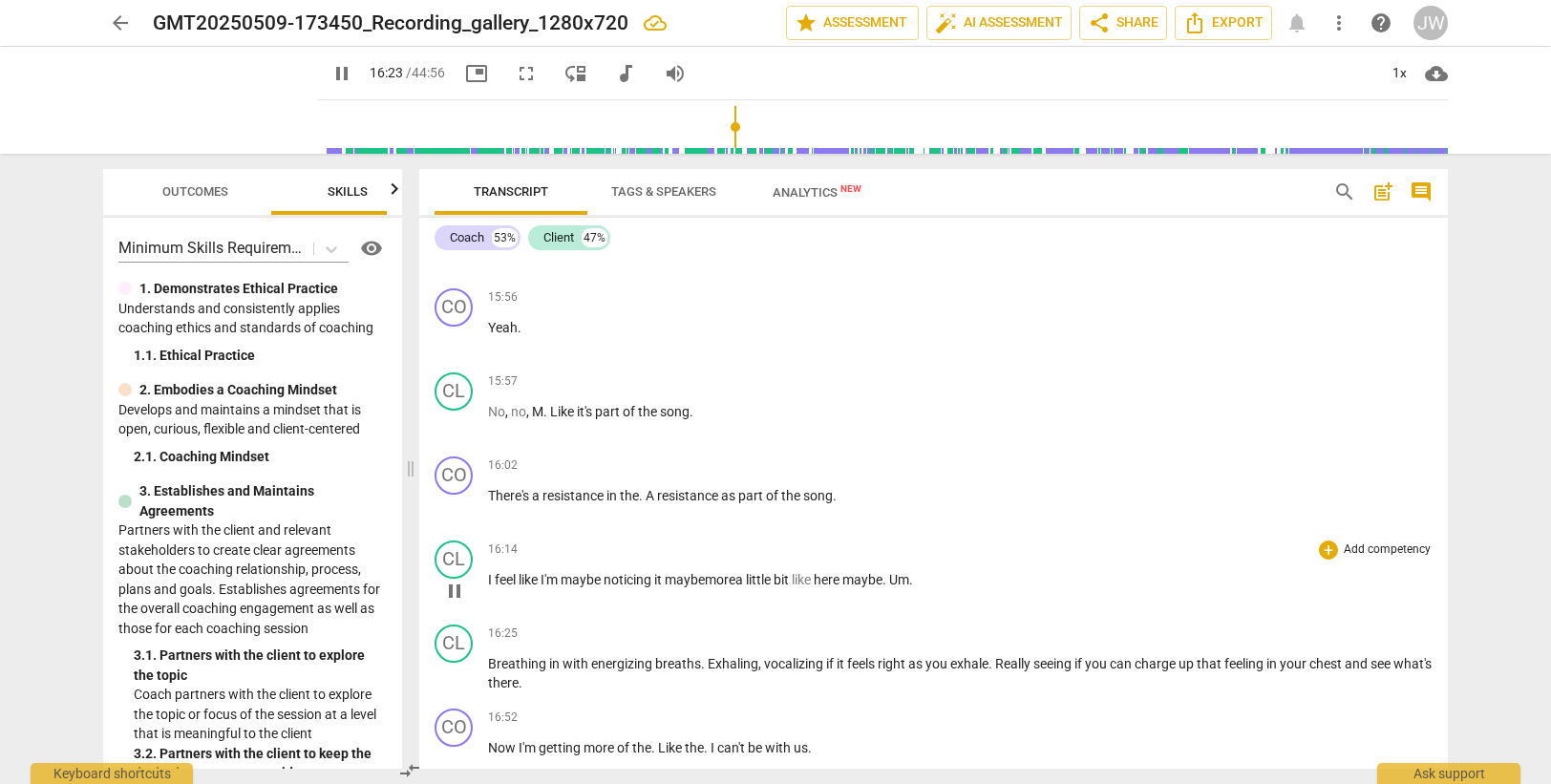
click at [832, 580] on span "here" at bounding box center [827, 578] width 29 height 15
click at [451, 638] on div "CL" at bounding box center [453, 643] width 38 height 38
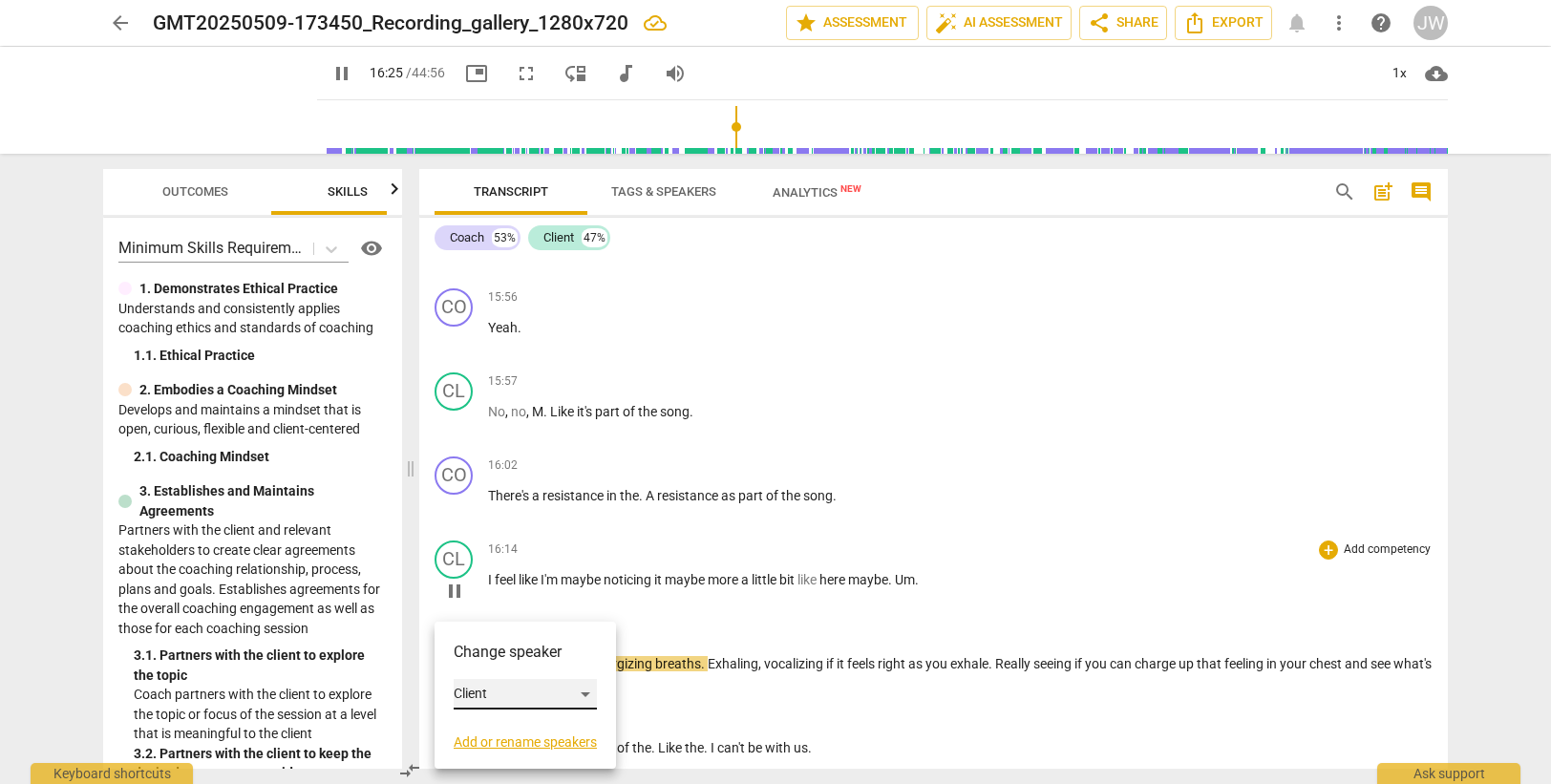
click at [509, 688] on div "Client" at bounding box center [525, 694] width 143 height 31
click at [508, 650] on li "Coach" at bounding box center [526, 658] width 145 height 37
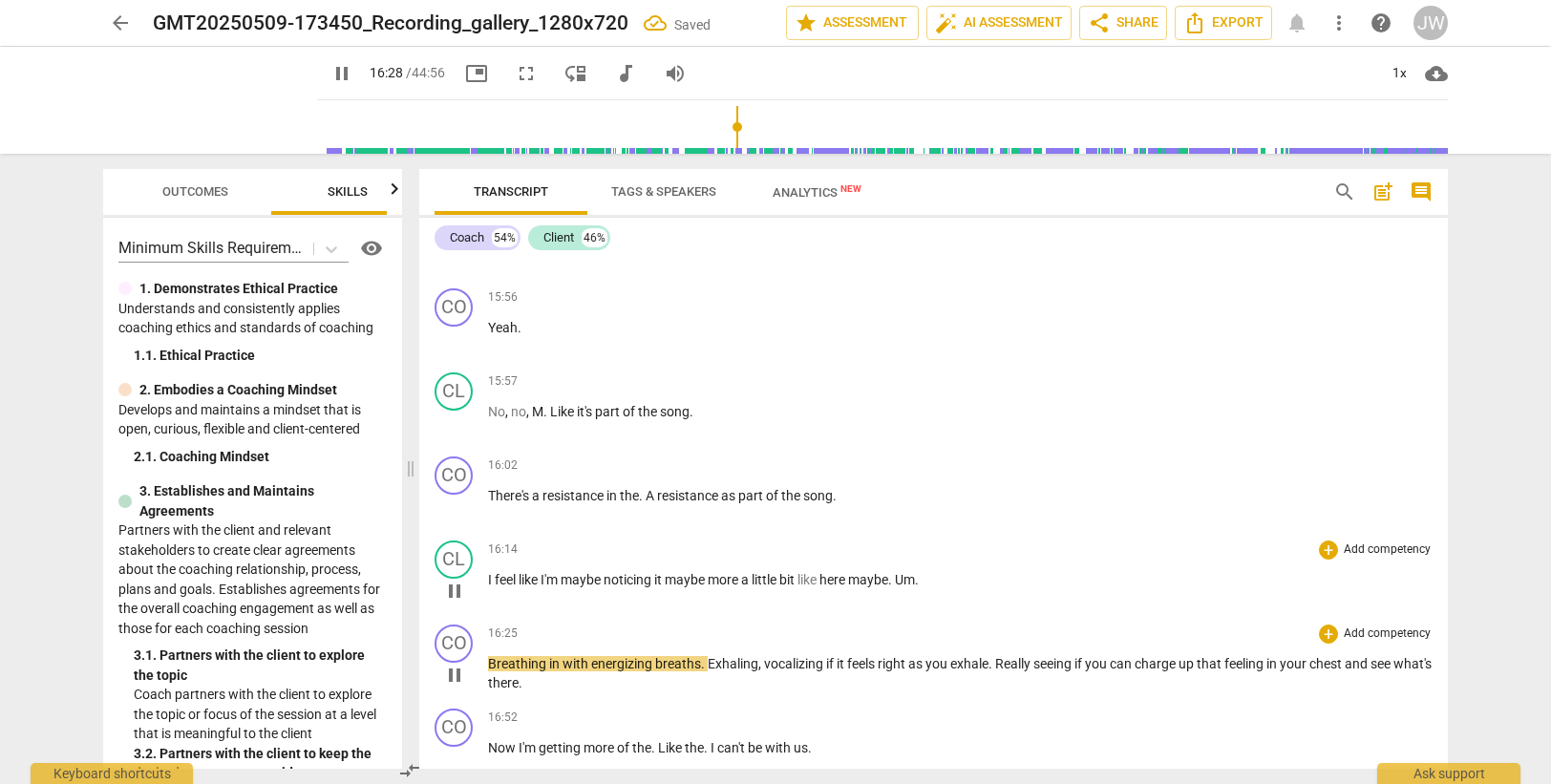
click at [494, 659] on span "Breathing" at bounding box center [518, 663] width 61 height 15
type input "989"
click at [670, 677] on p "Maybe breathing in with energizing breaths . Exhaling , vocalizing if it feels …" at bounding box center [960, 673] width 945 height 39
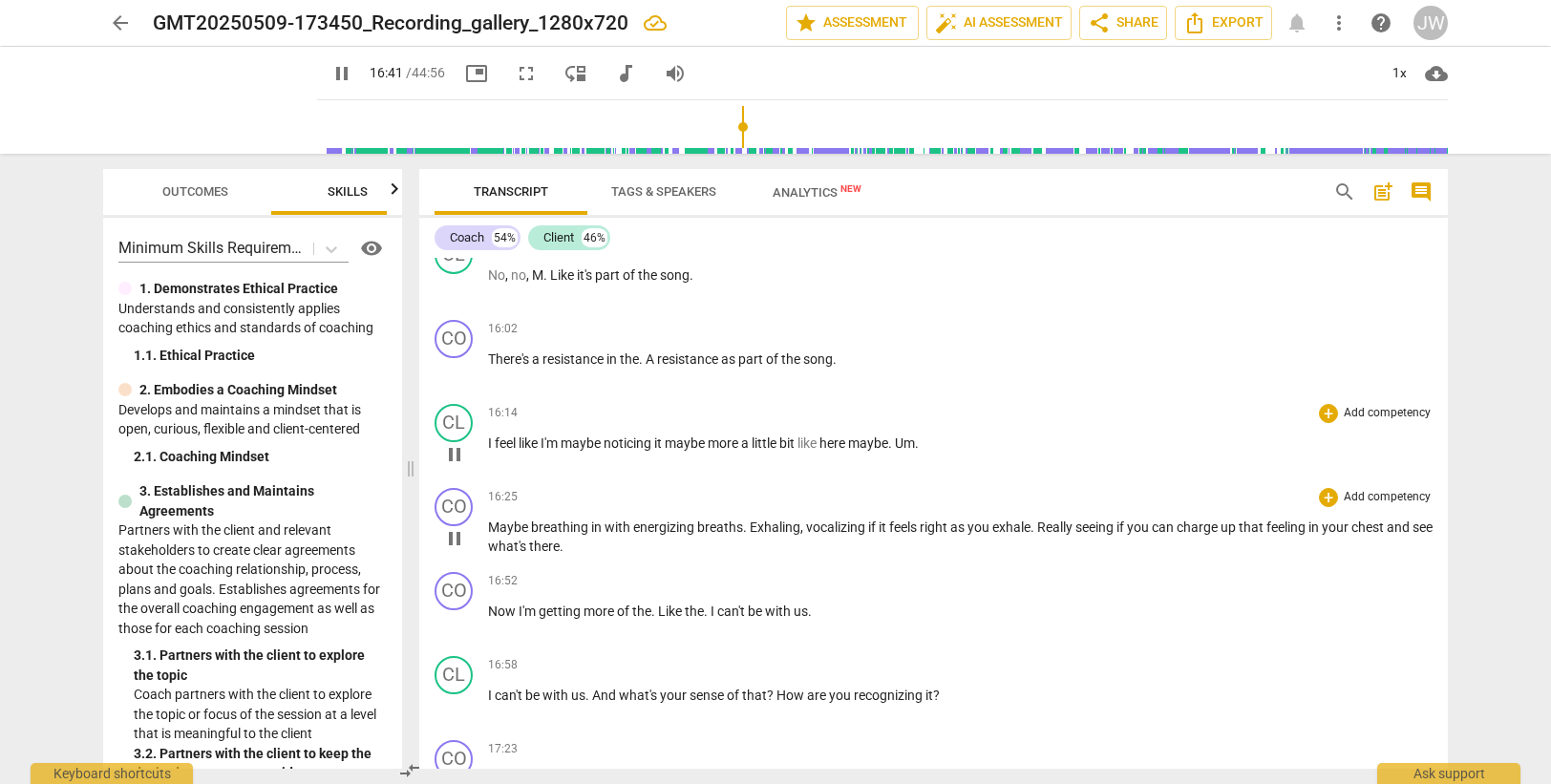
scroll to position [5619, 0]
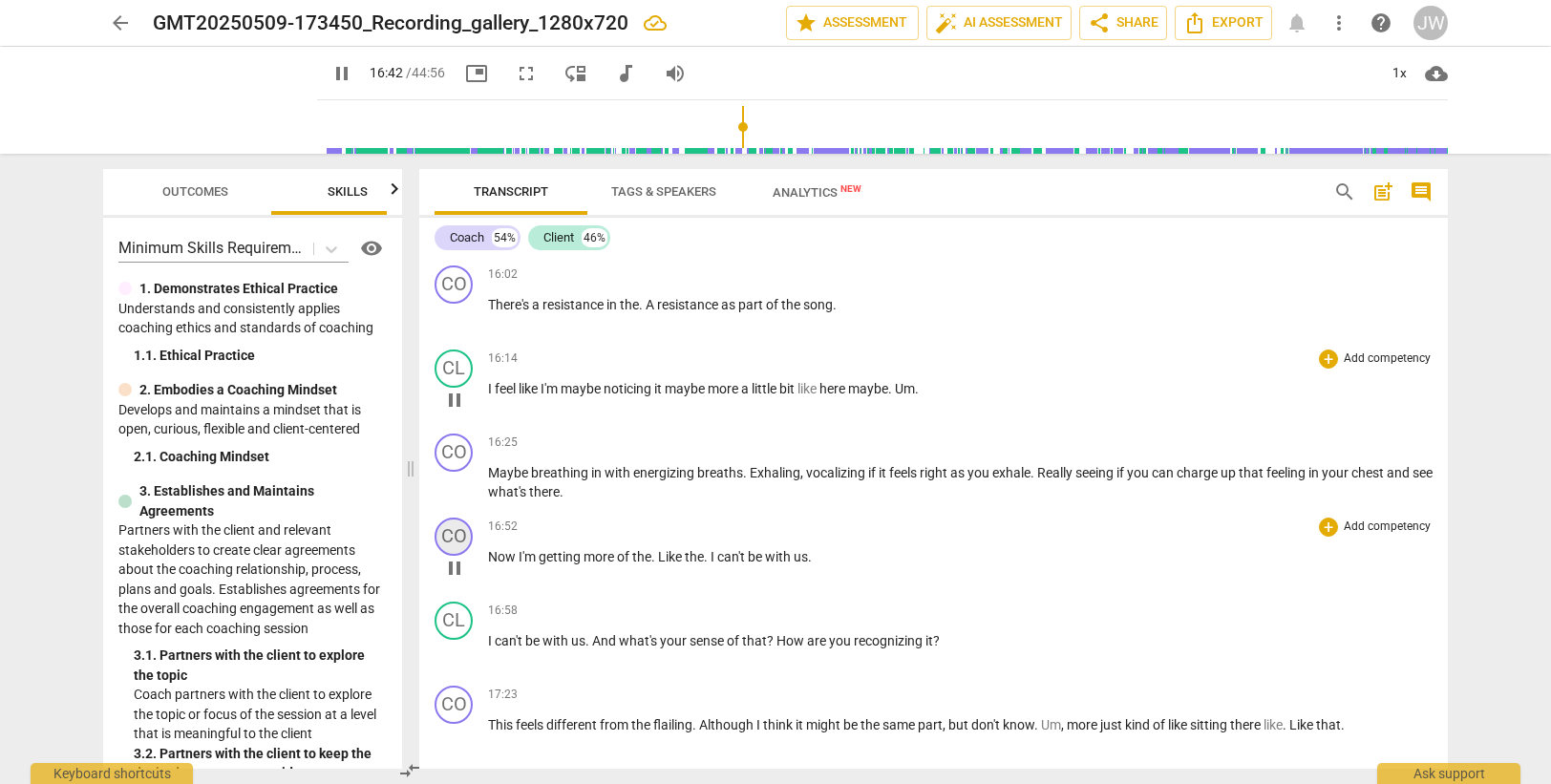
click at [463, 533] on div "CO" at bounding box center [453, 537] width 38 height 38
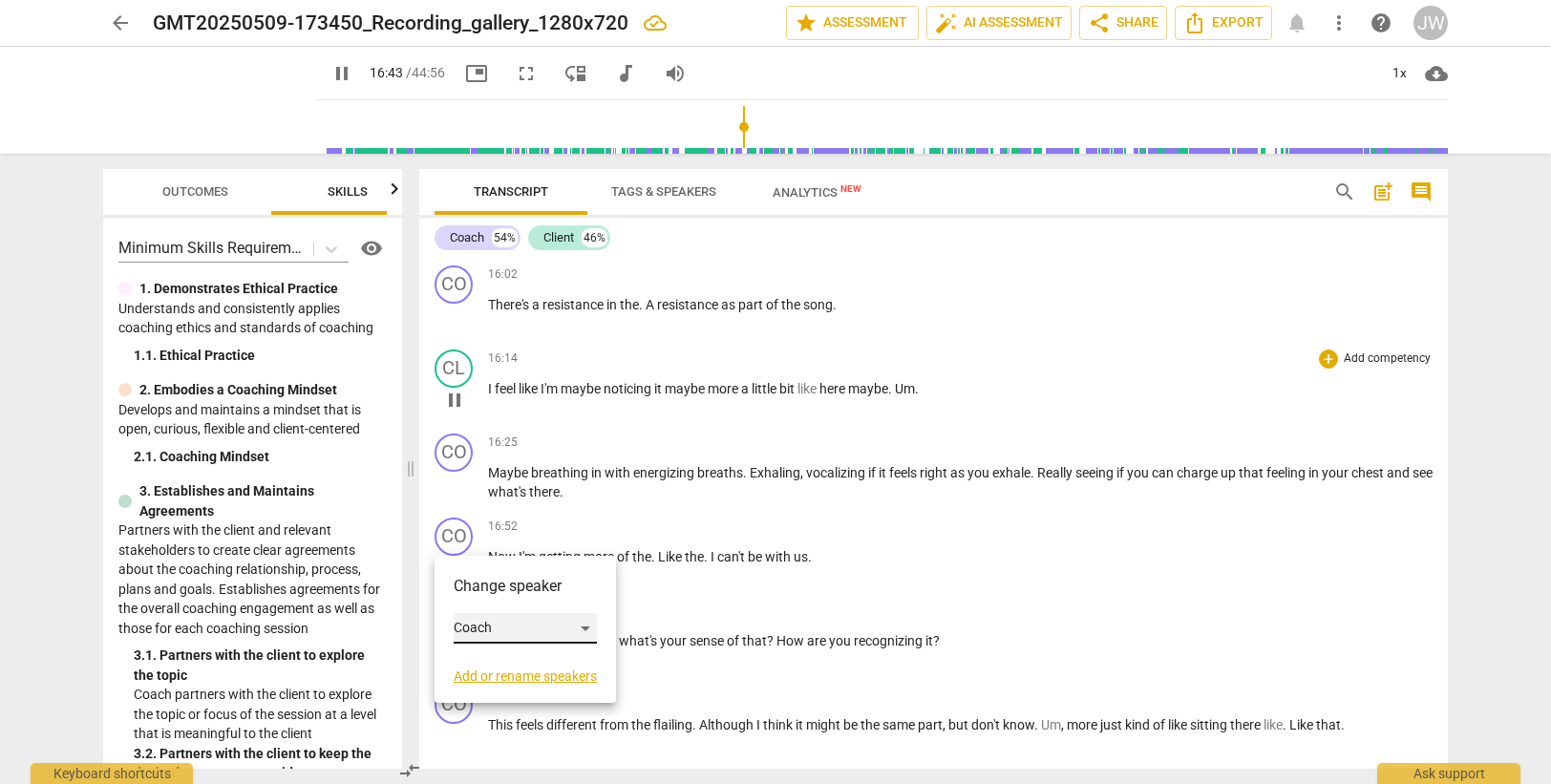
click at [481, 623] on div "Coach" at bounding box center [525, 628] width 143 height 31
click at [496, 662] on li "Client" at bounding box center [526, 664] width 145 height 37
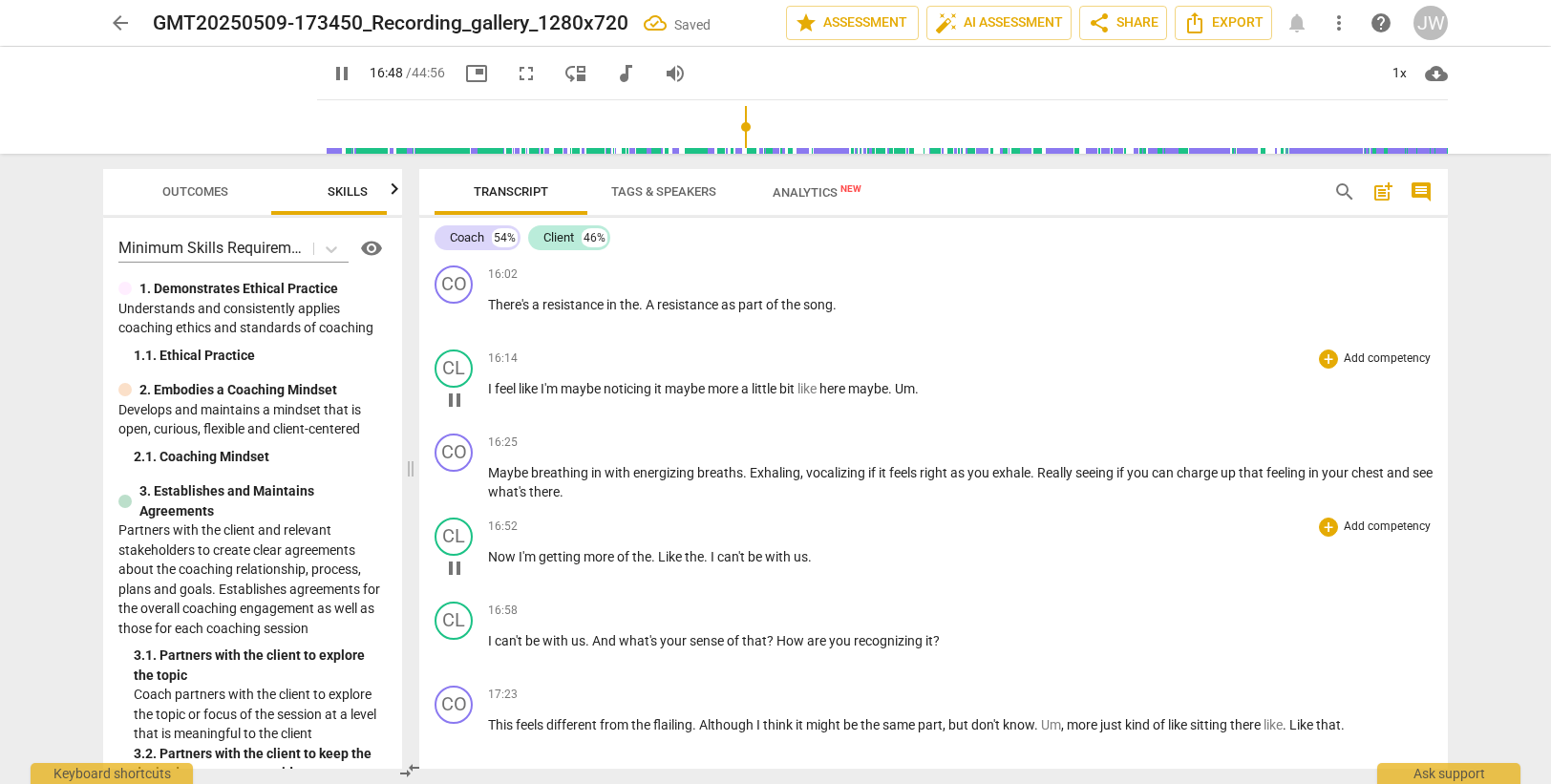
click at [805, 551] on span "us" at bounding box center [800, 555] width 14 height 15
type input "1010"
click at [652, 557] on span "." at bounding box center [654, 555] width 7 height 15
click at [452, 614] on div "CL" at bounding box center [453, 620] width 38 height 38
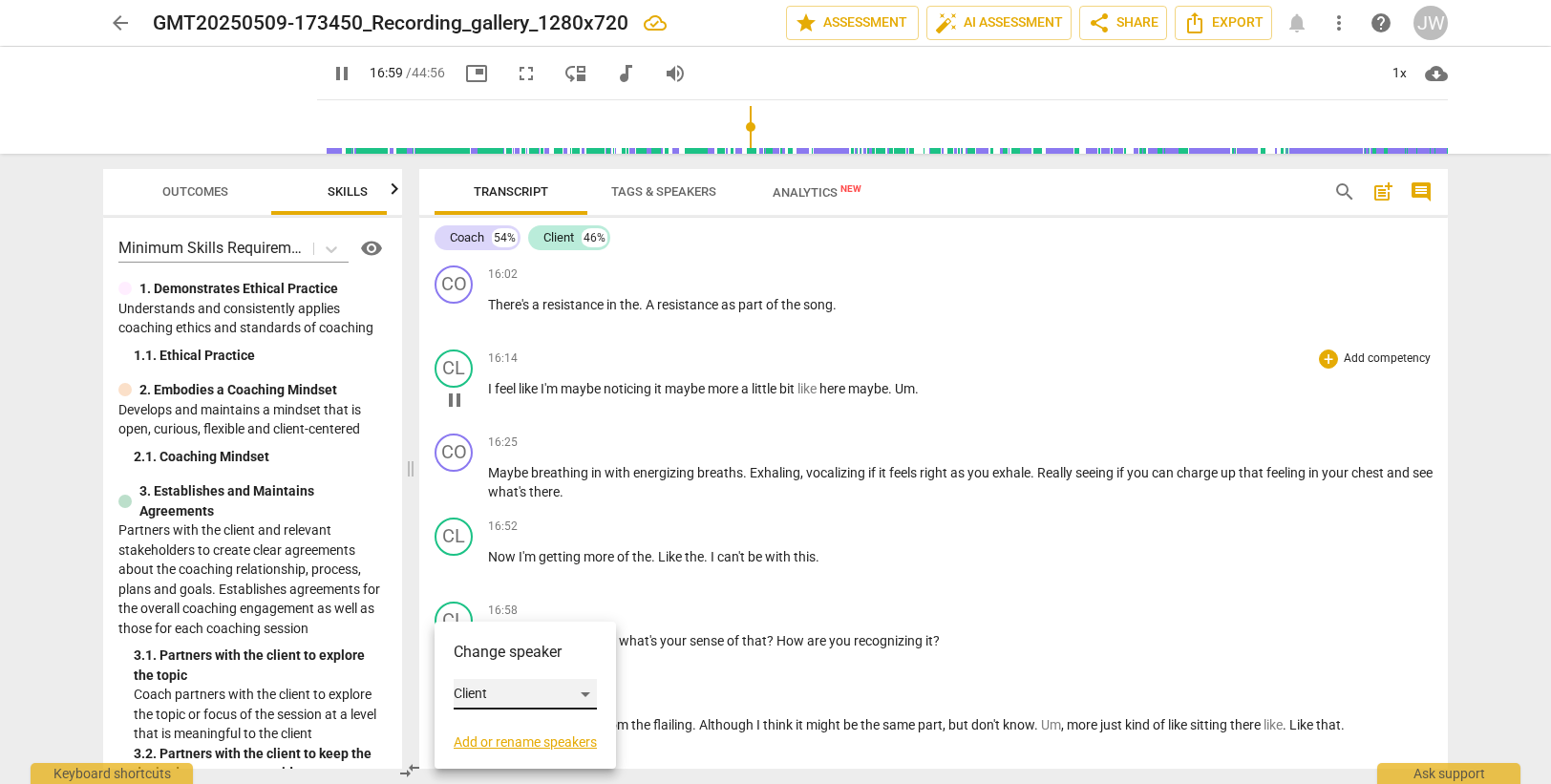
click at [493, 691] on div "Client" at bounding box center [525, 694] width 143 height 31
click at [490, 658] on li "Coach" at bounding box center [526, 658] width 145 height 37
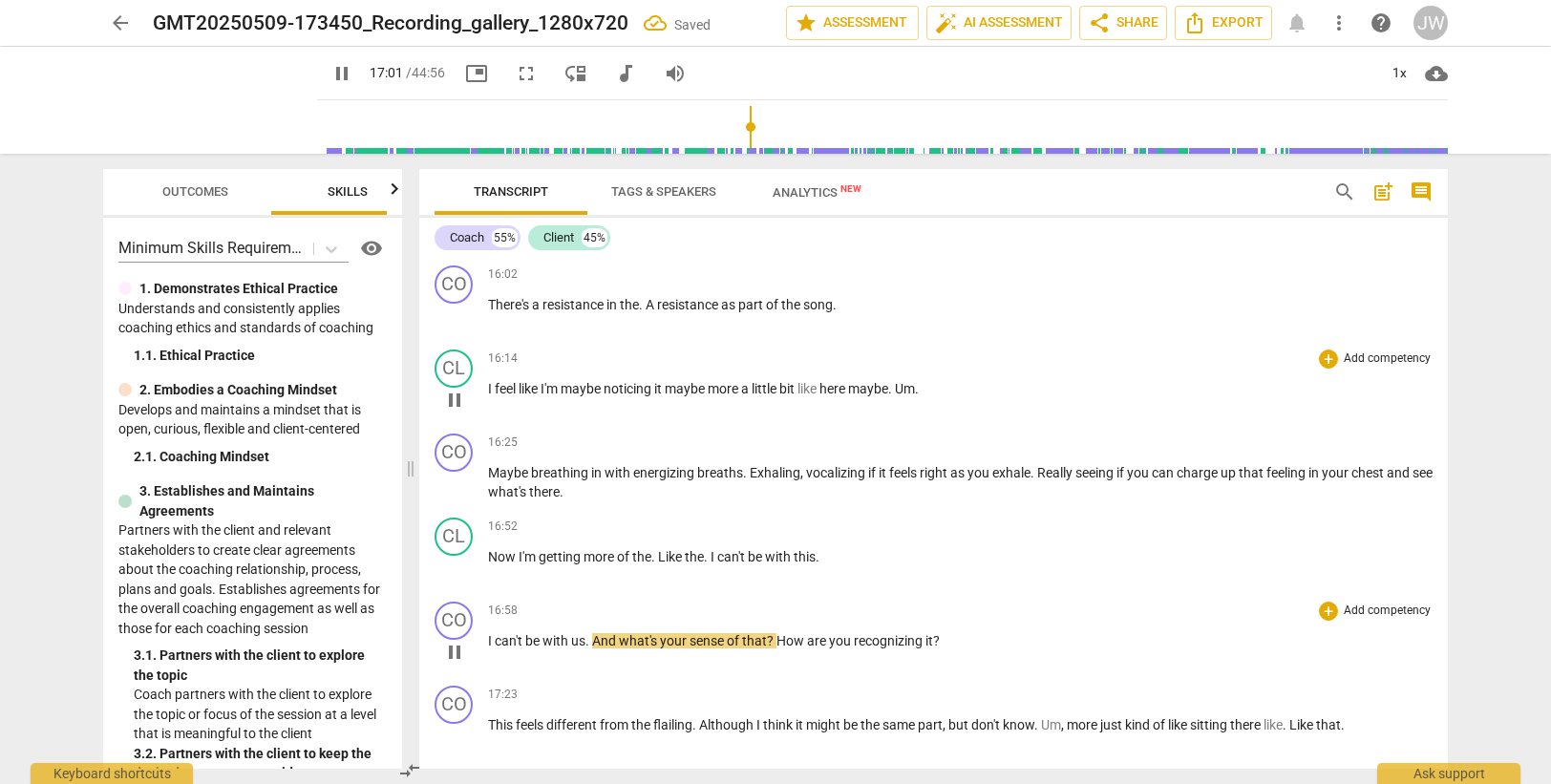
click at [580, 635] on span "us" at bounding box center [578, 640] width 14 height 15
type input "1022"
click at [635, 666] on div "16:58 + Add competency keyboard_arrow_right I can't be with thi s . And what's …" at bounding box center [960, 635] width 945 height 69
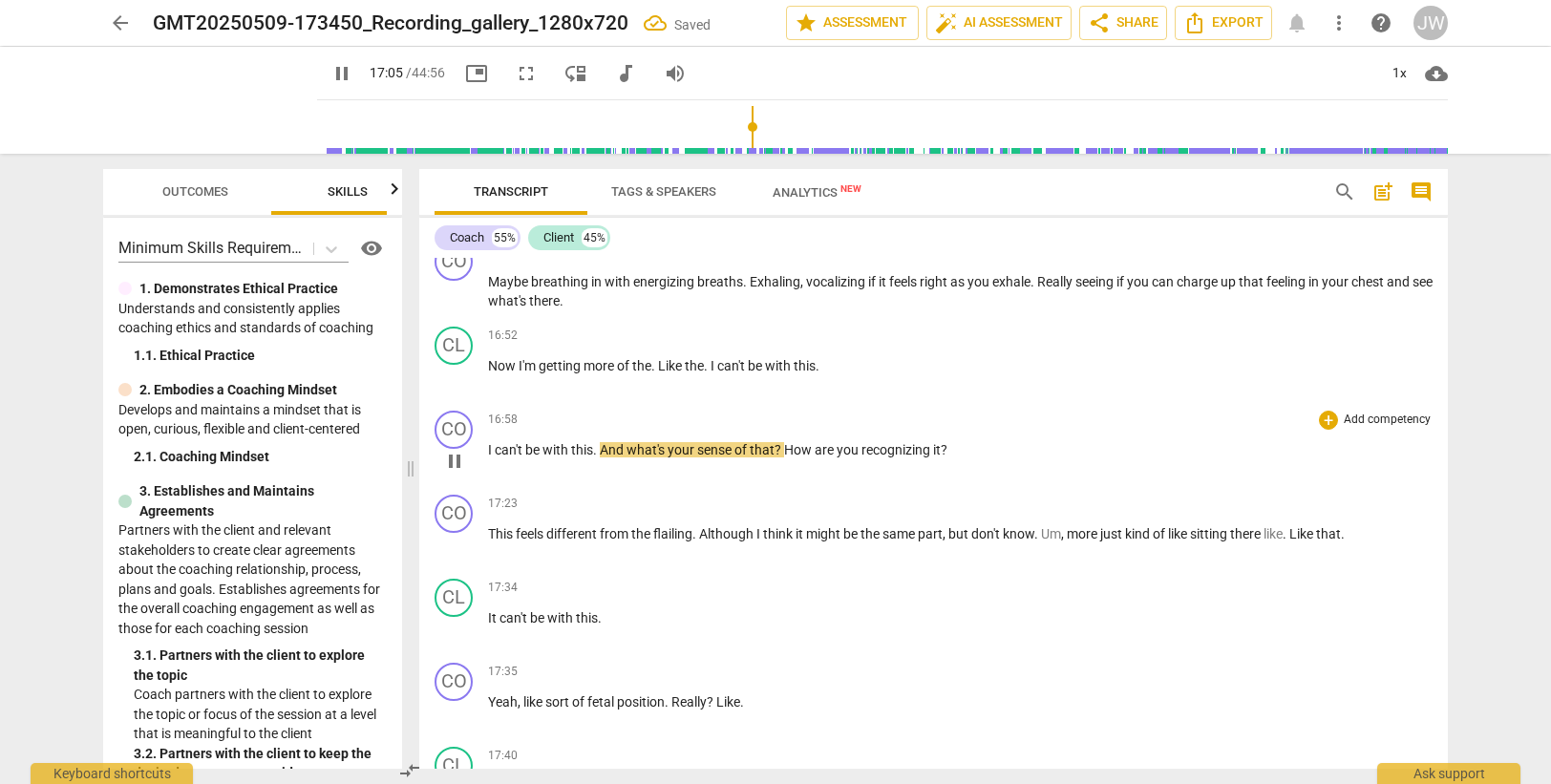
scroll to position [5905, 0]
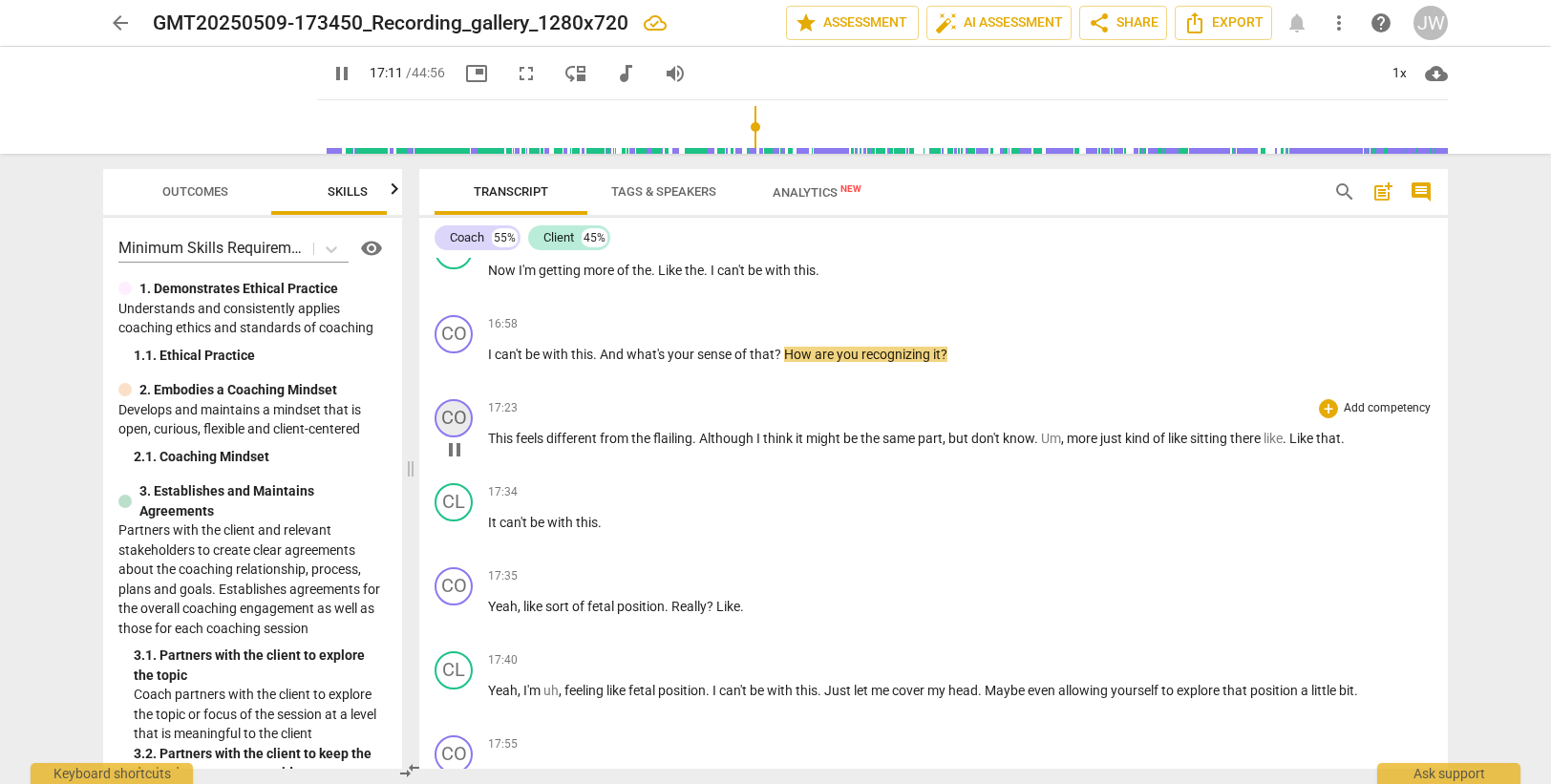
click at [448, 412] on div "CO" at bounding box center [453, 418] width 38 height 38
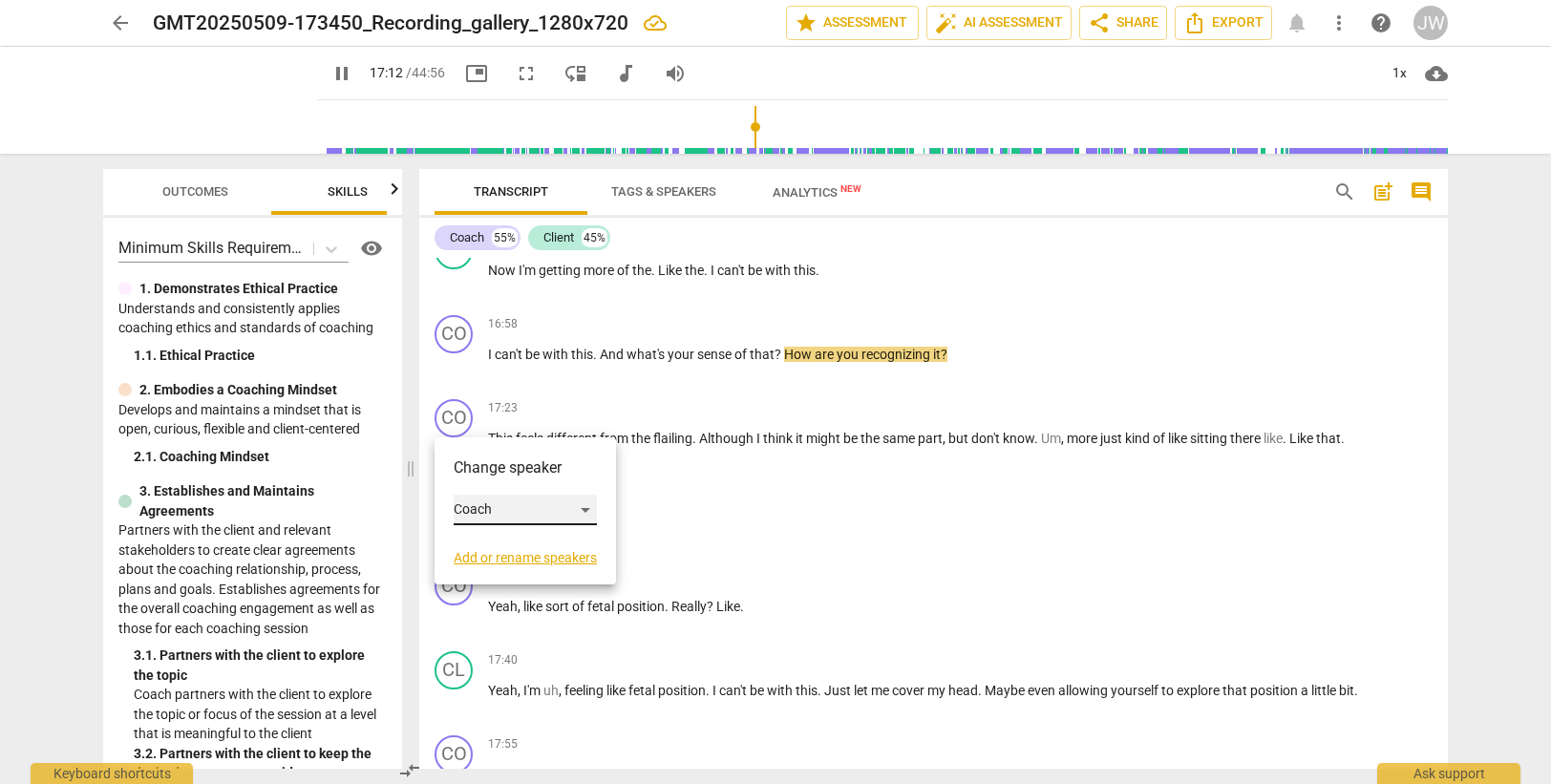
click at [503, 511] on div "Coach" at bounding box center [525, 510] width 143 height 31
click at [515, 547] on li "Client" at bounding box center [526, 546] width 145 height 37
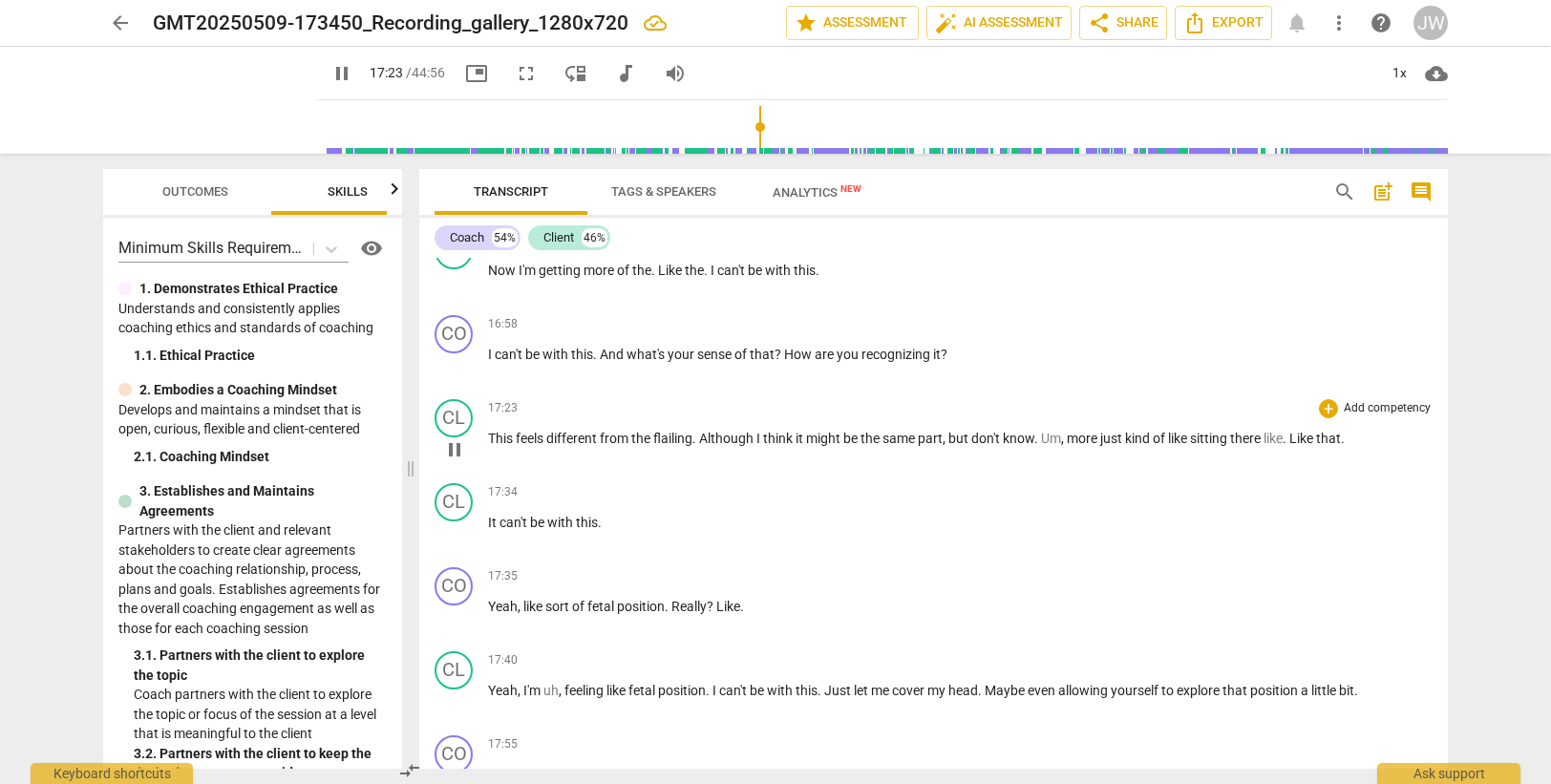
click at [492, 435] on span "This" at bounding box center [502, 437] width 28 height 15
type input "1045"
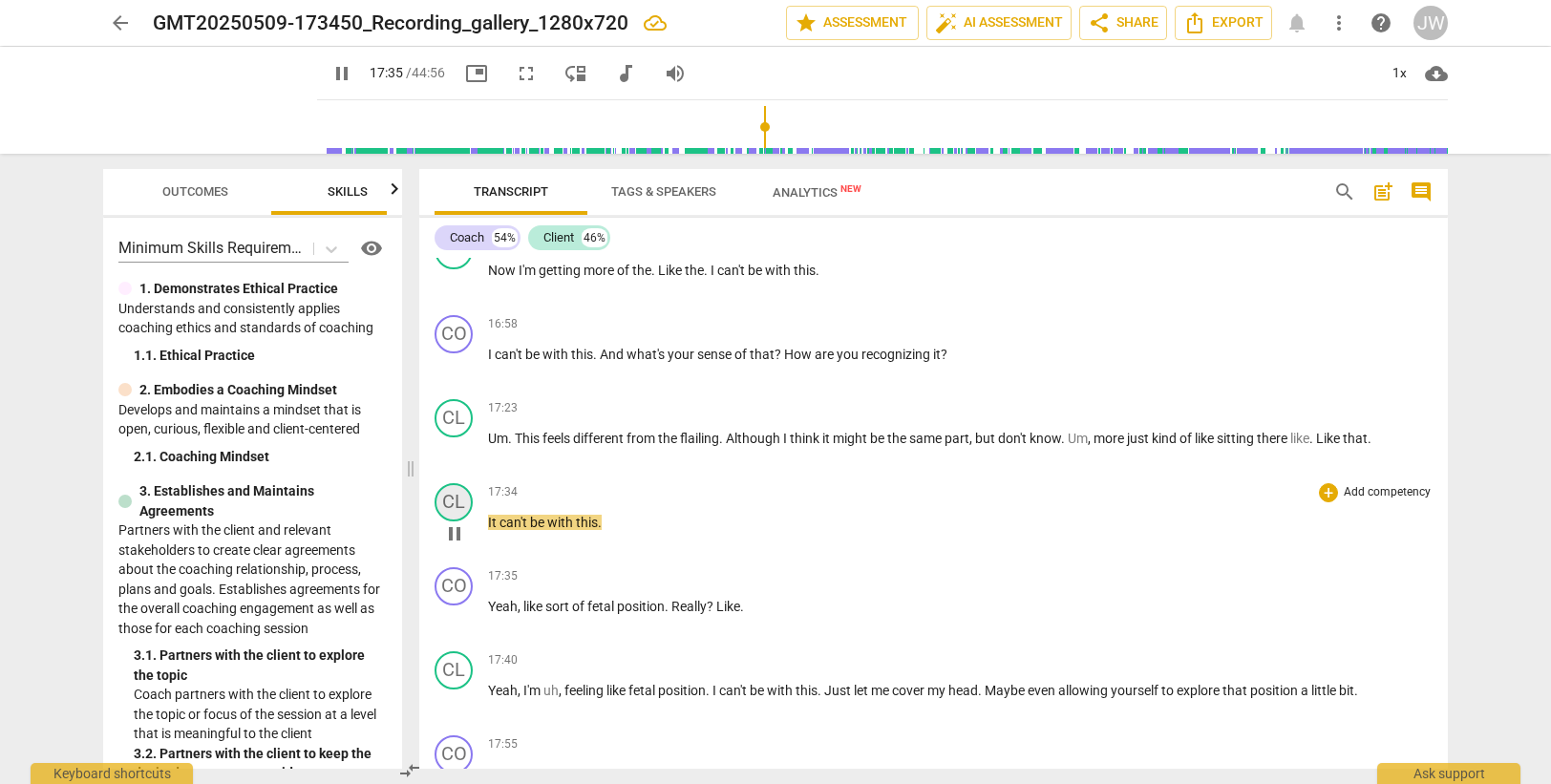
click at [451, 504] on div "CL" at bounding box center [453, 502] width 38 height 38
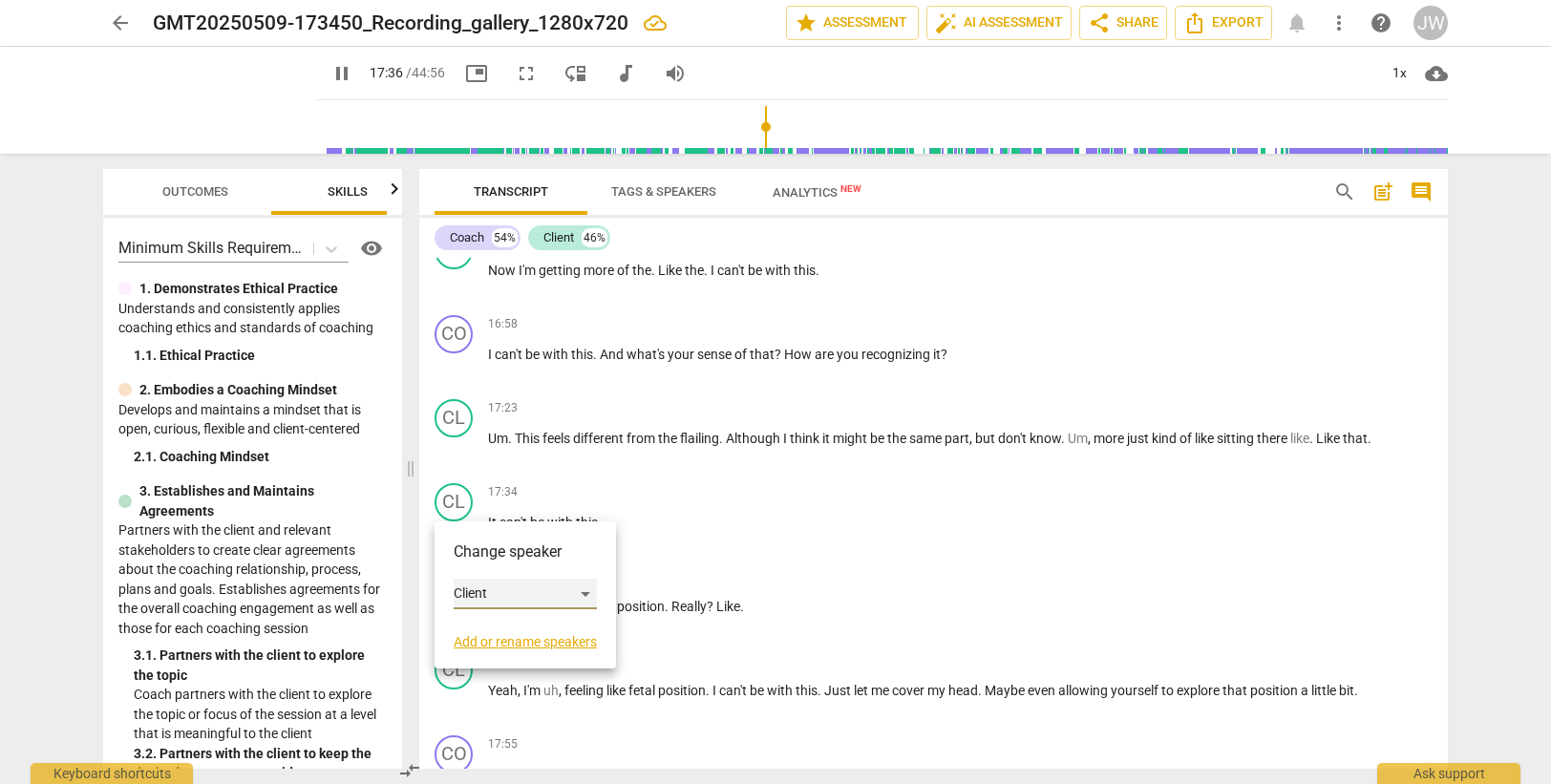
click at [495, 594] on div "Client" at bounding box center [525, 593] width 143 height 31
click at [499, 549] on li "Coach" at bounding box center [526, 557] width 145 height 37
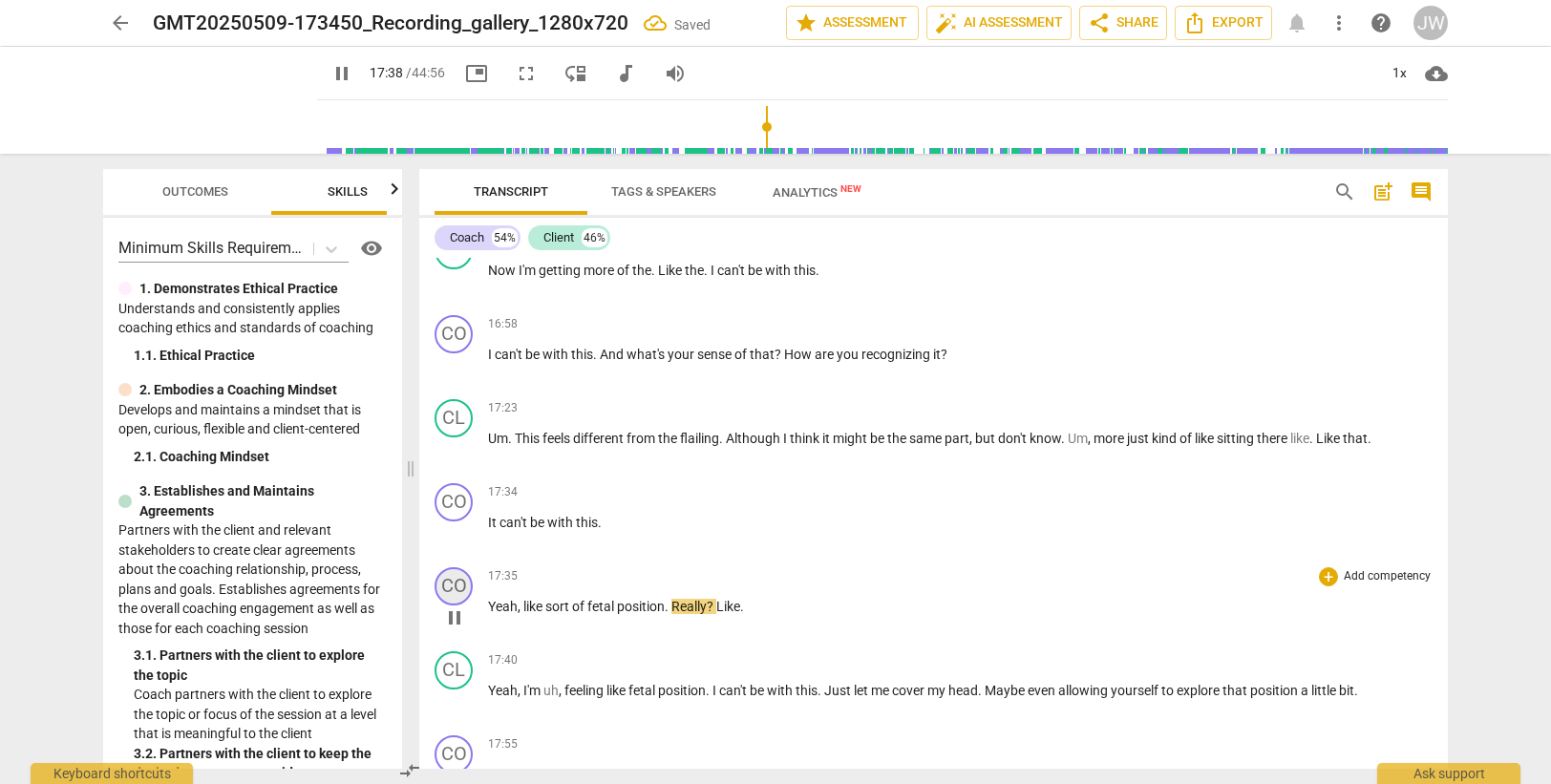
click at [449, 583] on div "CO" at bounding box center [453, 586] width 38 height 38
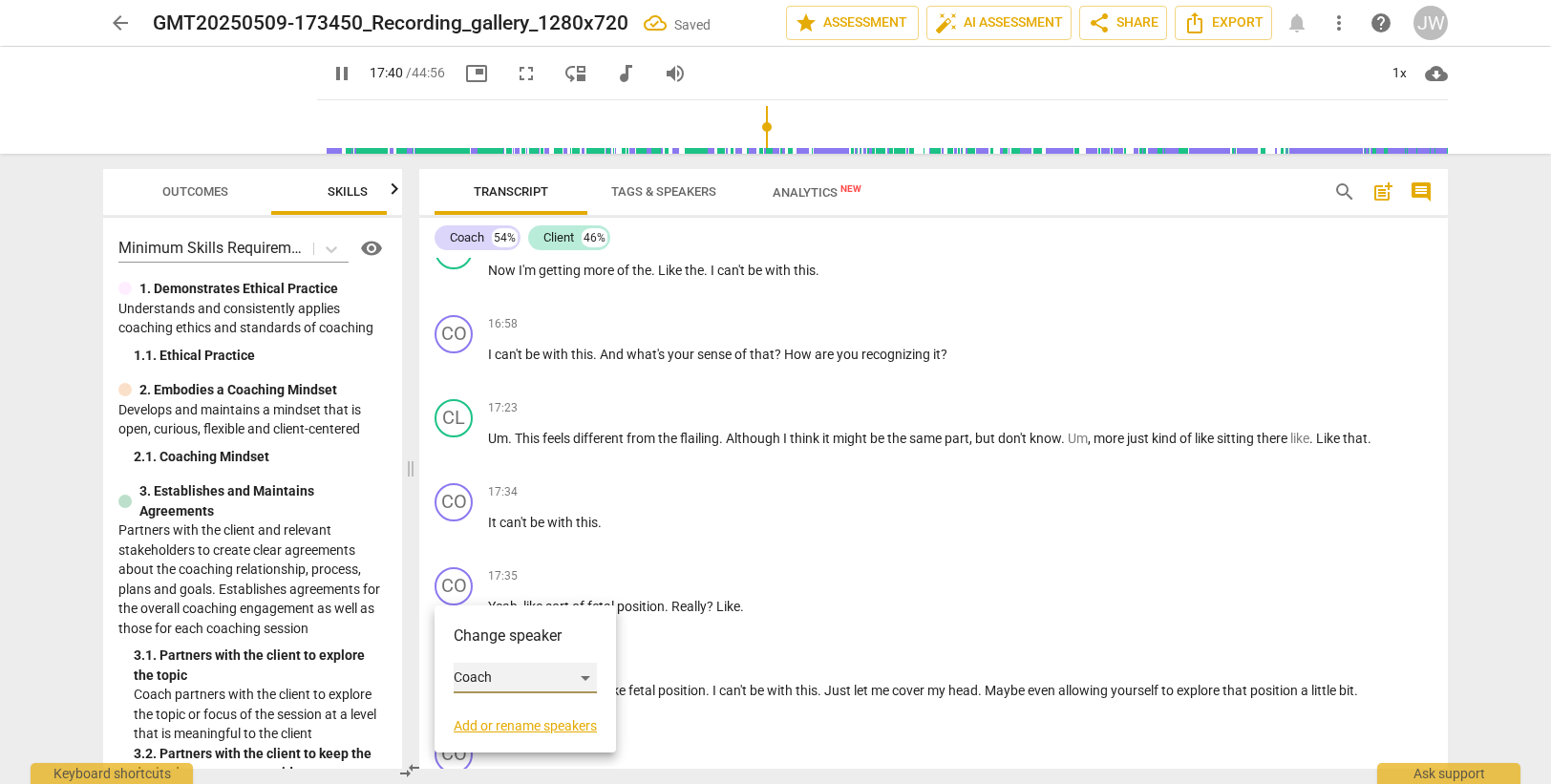
click at [510, 676] on div "Coach" at bounding box center [525, 678] width 143 height 31
click at [503, 708] on li "Client" at bounding box center [526, 713] width 145 height 37
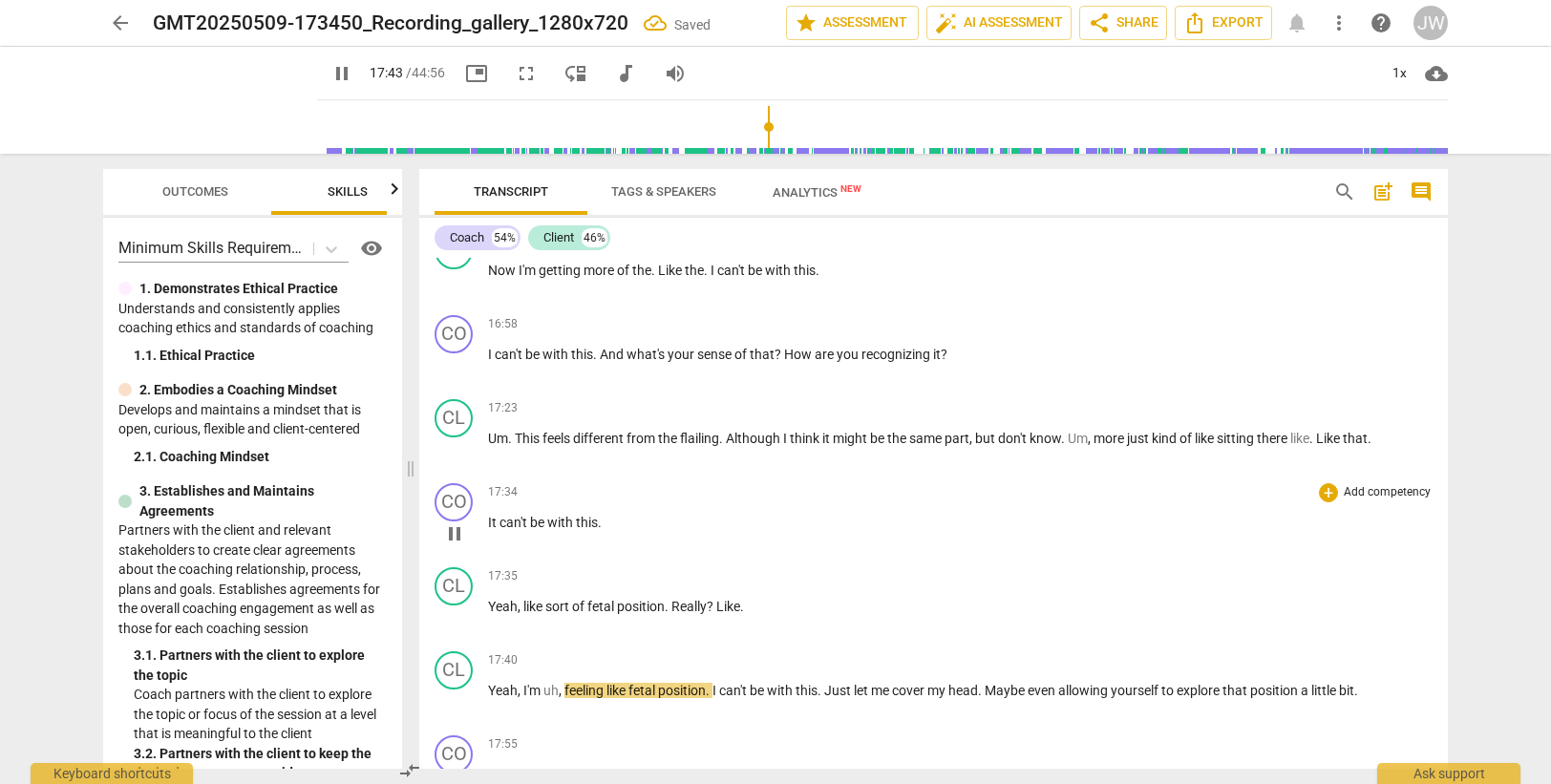
click at [499, 515] on span "can't" at bounding box center [514, 522] width 31 height 15
drag, startPoint x: 507, startPoint y: 520, endPoint x: 488, endPoint y: 519, distance: 19.0
click at [488, 519] on p "It can't be with this ." at bounding box center [960, 523] width 945 height 20
type input "1058"
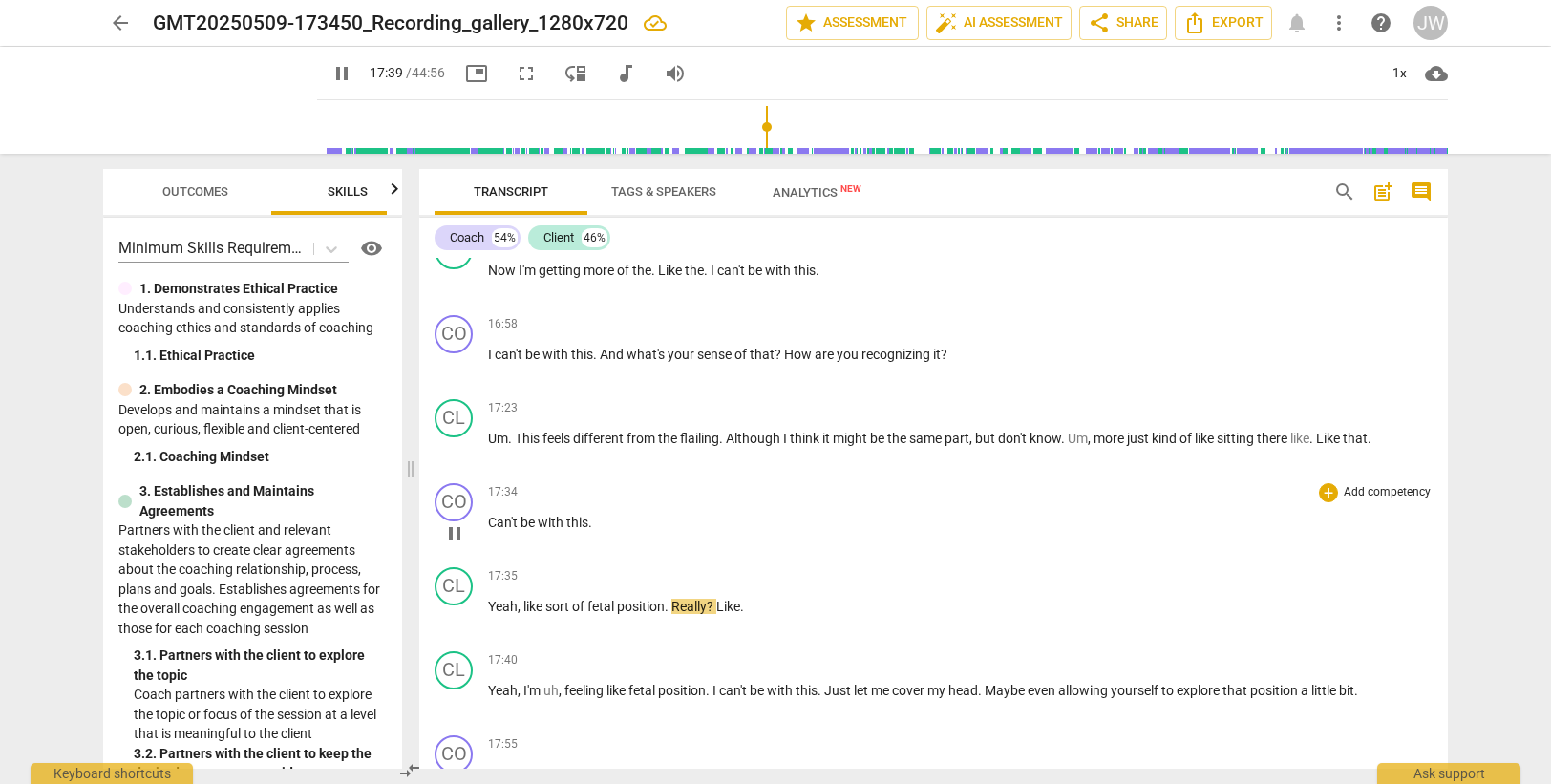
click at [667, 556] on div "CO play_arrow pause 17:34 + Add competency keyboard_arrow_right Can't be with t…" at bounding box center [934, 517] width 1029 height 84
click at [714, 602] on span "?" at bounding box center [712, 605] width 10 height 15
type input "1063"
click at [665, 604] on span "position" at bounding box center [641, 605] width 48 height 15
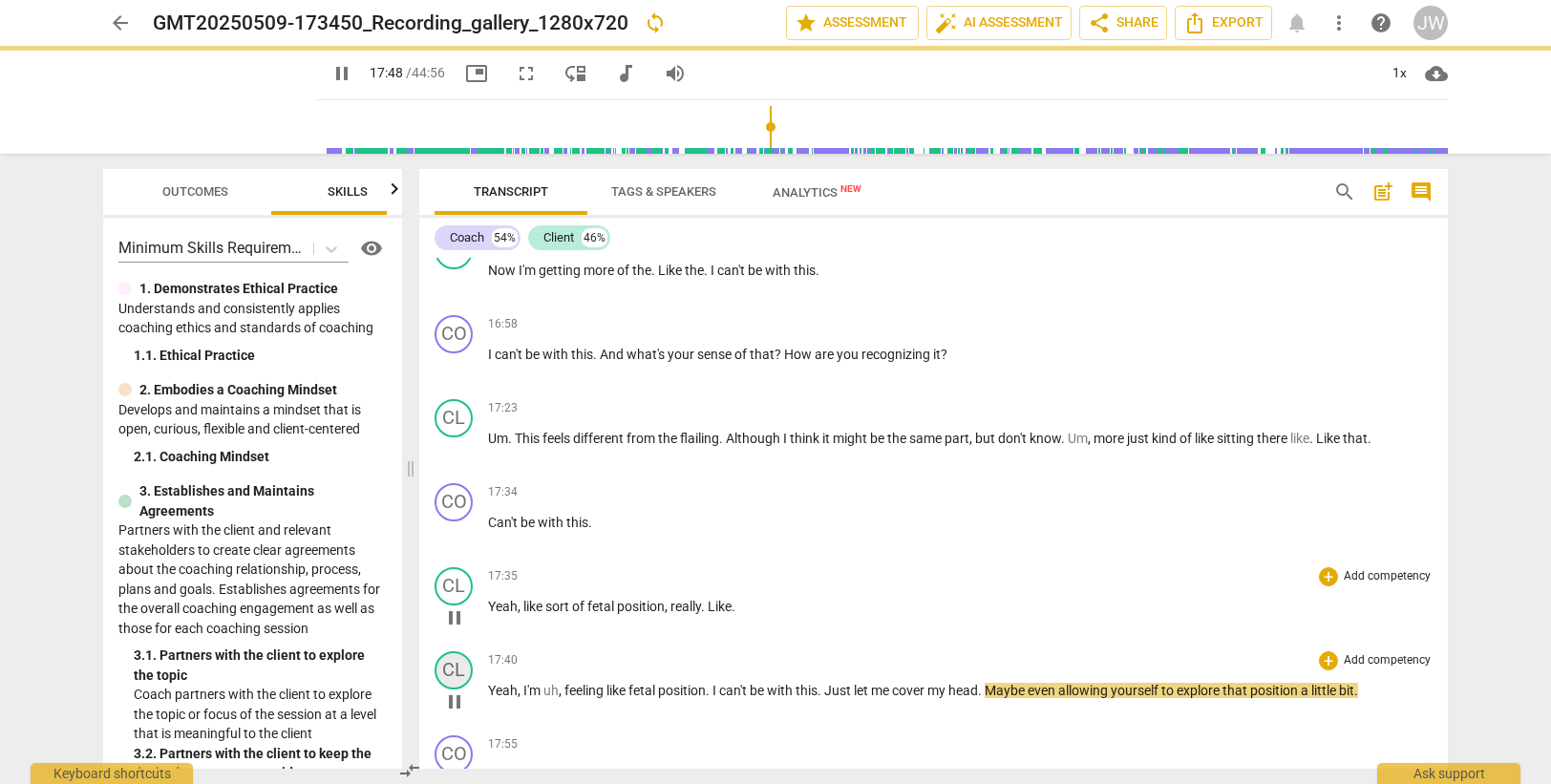
click at [460, 666] on div "CL" at bounding box center [453, 670] width 38 height 38
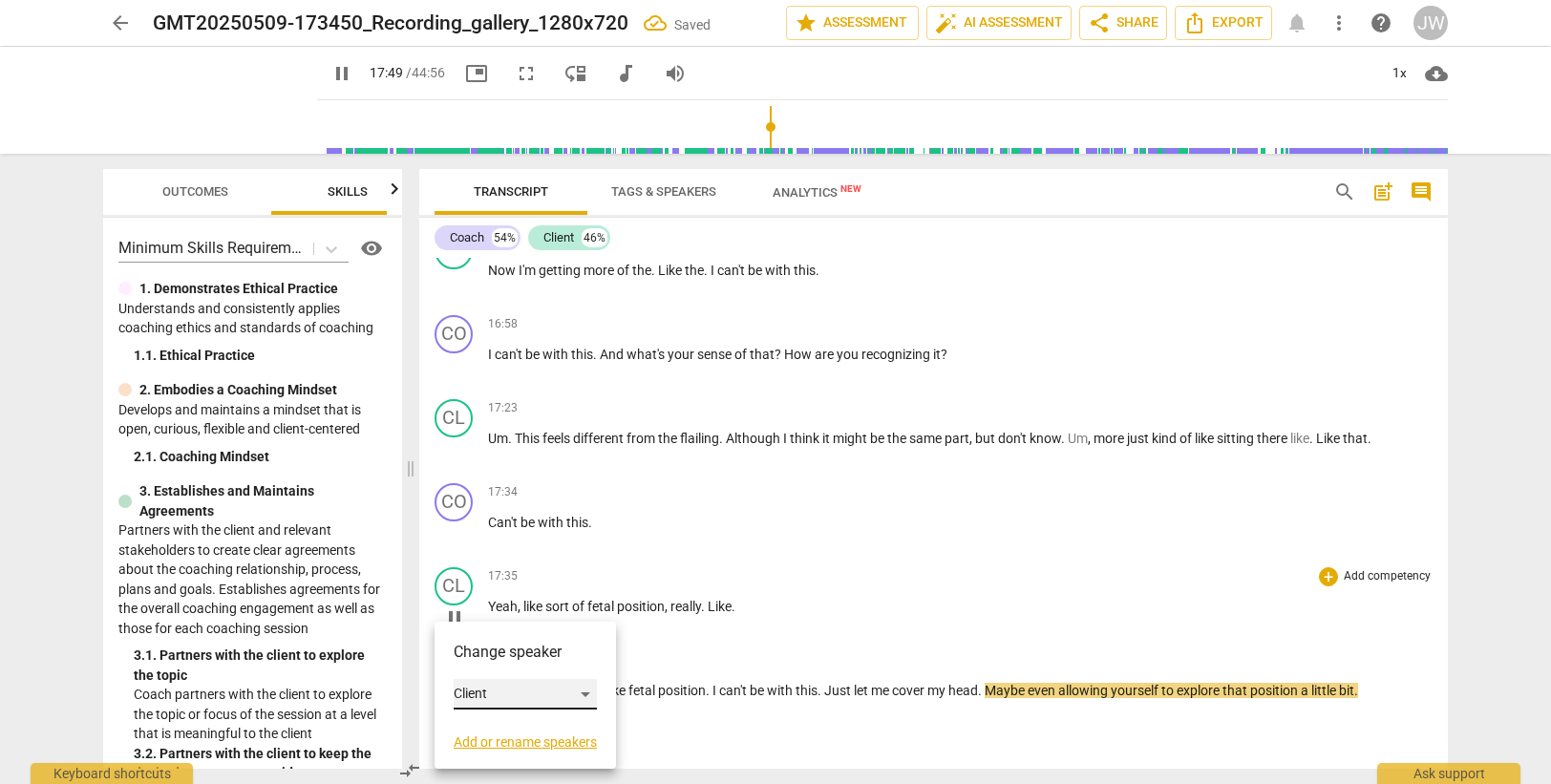
click at [490, 691] on div "Client" at bounding box center [525, 694] width 143 height 31
click at [493, 658] on li "Coach" at bounding box center [526, 658] width 145 height 37
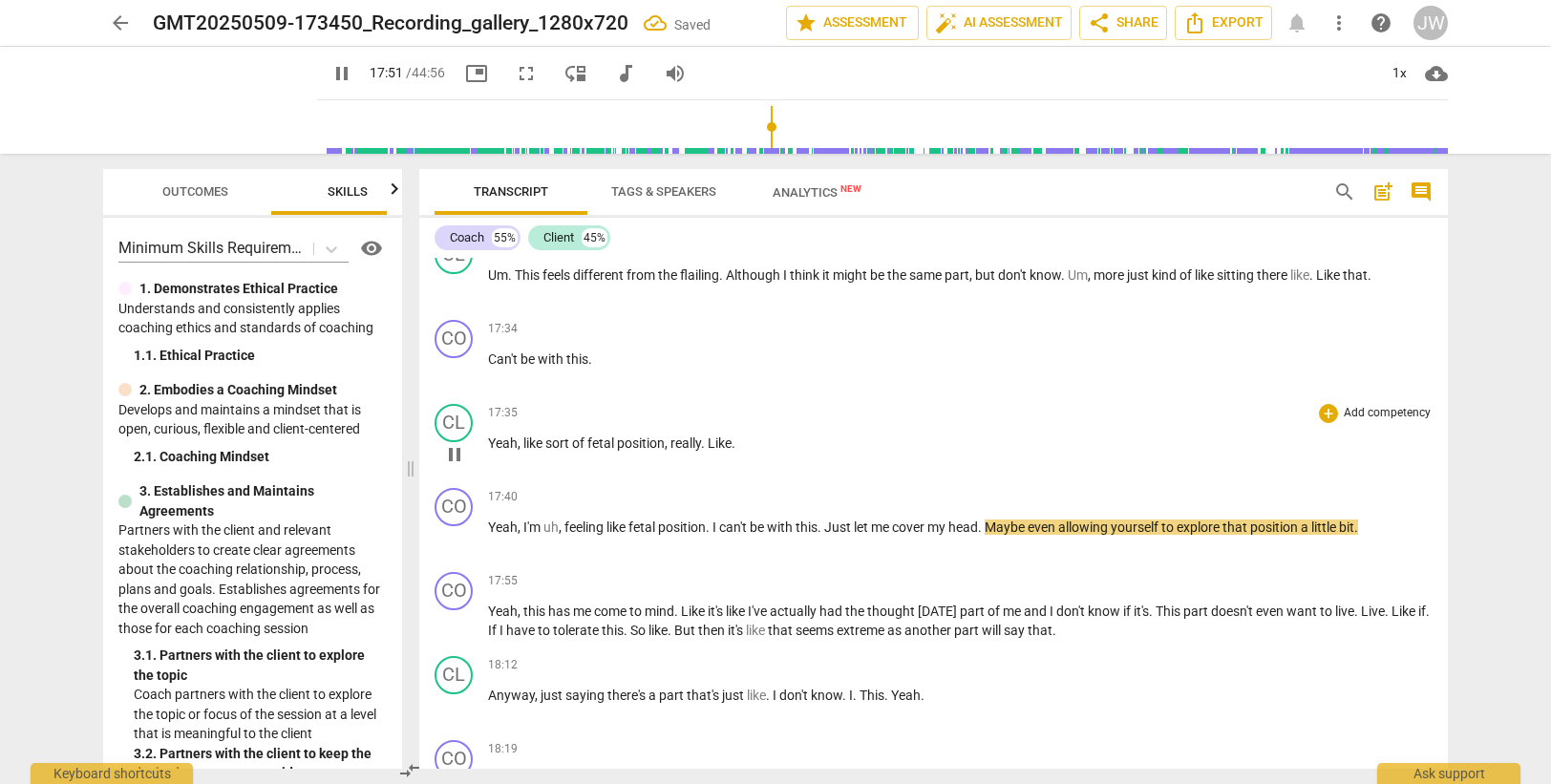
scroll to position [6096, 0]
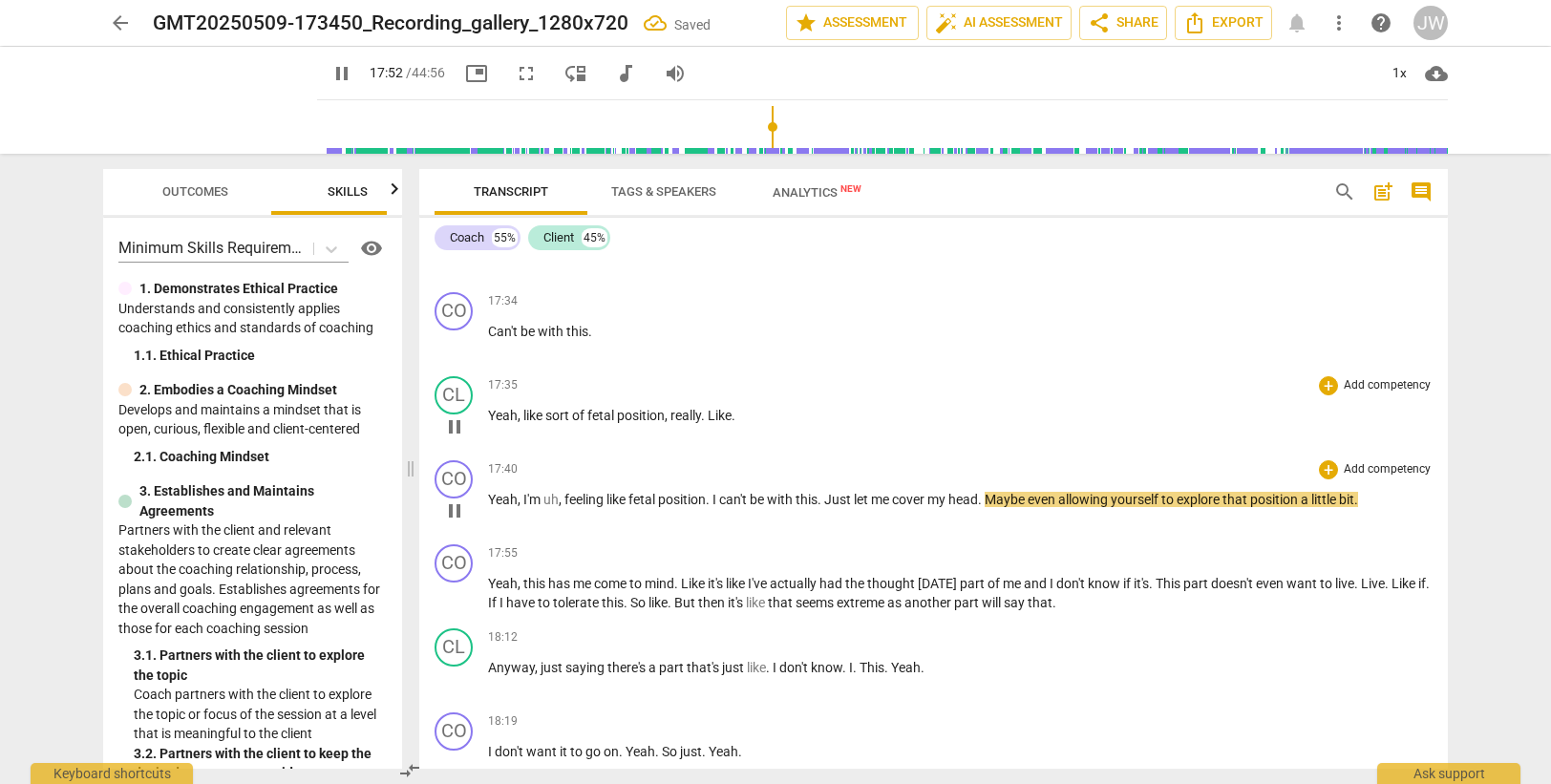
click at [499, 496] on span "Yeah" at bounding box center [503, 499] width 30 height 15
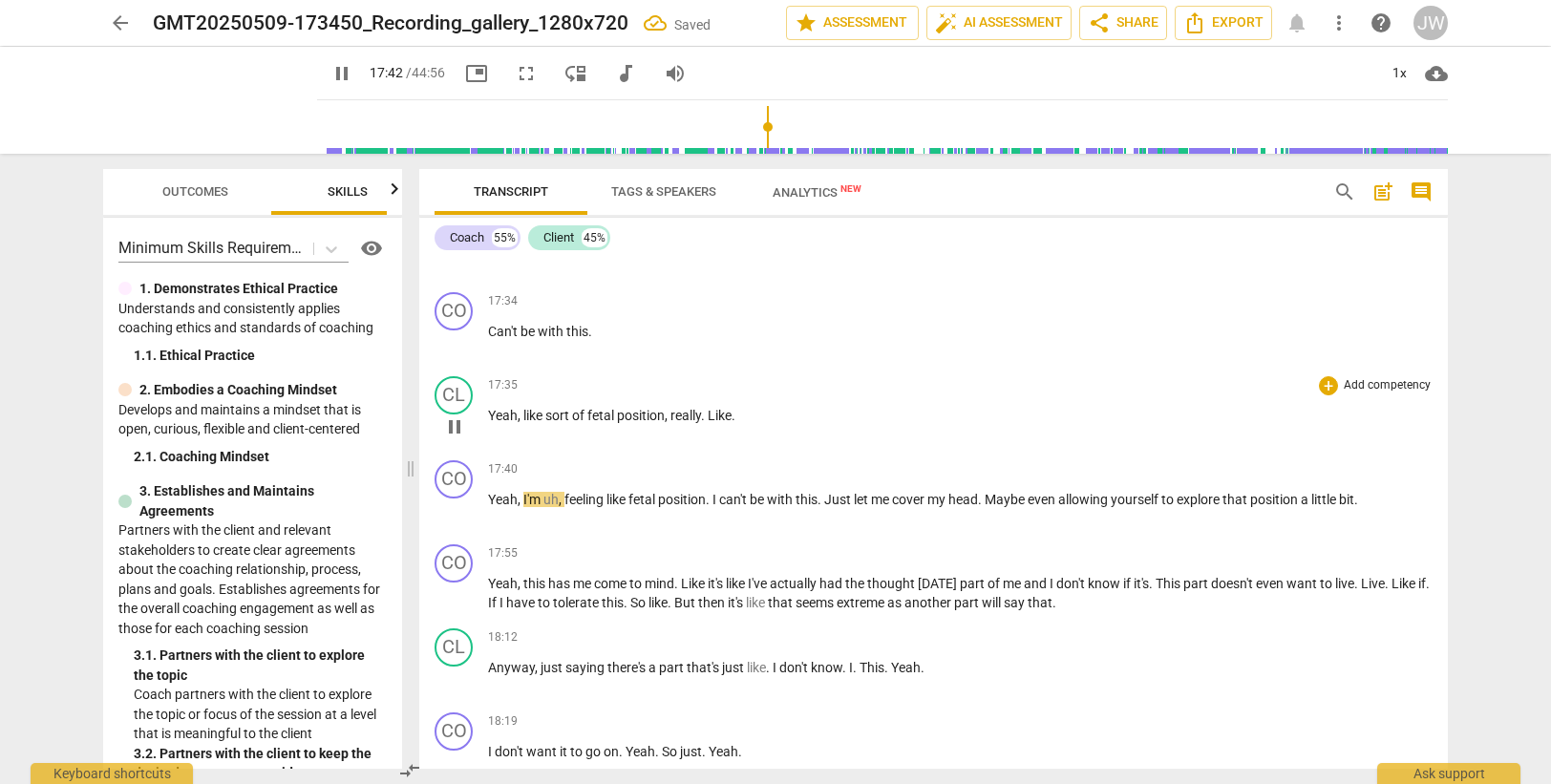
click at [553, 411] on span "sort" at bounding box center [558, 414] width 27 height 15
click at [747, 411] on p "Yeah , like sort of fetal position , really . Like ." at bounding box center [960, 415] width 945 height 20
type input "1062"
click at [508, 502] on span "Yeah" at bounding box center [503, 499] width 30 height 15
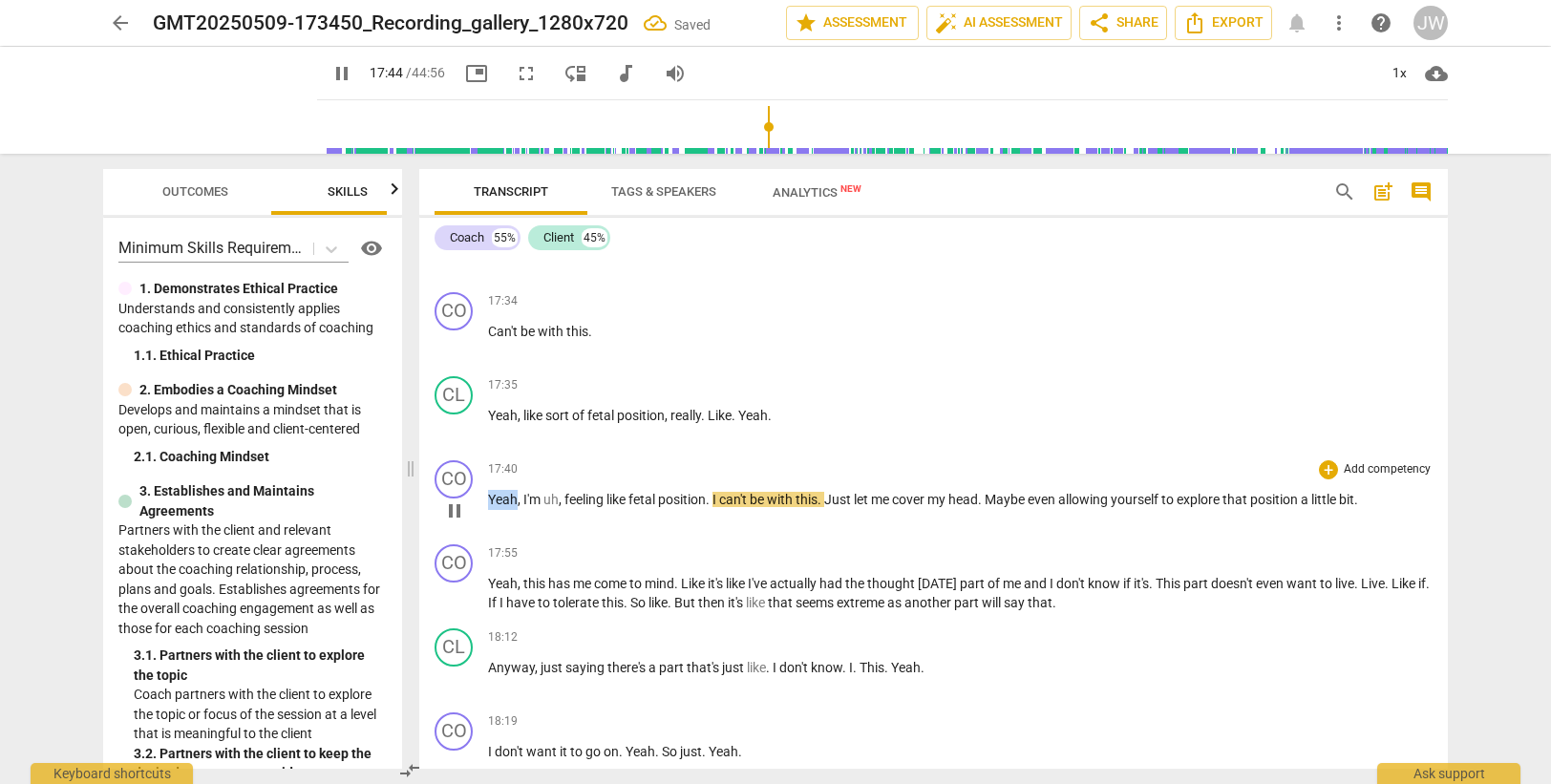
click at [508, 502] on span "Yeah" at bounding box center [503, 499] width 30 height 15
drag, startPoint x: 491, startPoint y: 499, endPoint x: 561, endPoint y: 495, distance: 70.1
click at [561, 495] on p "Yeah , I'm uh , feeling like fetal position . I can't be with this . Just let m…" at bounding box center [960, 500] width 945 height 20
type input "1065"
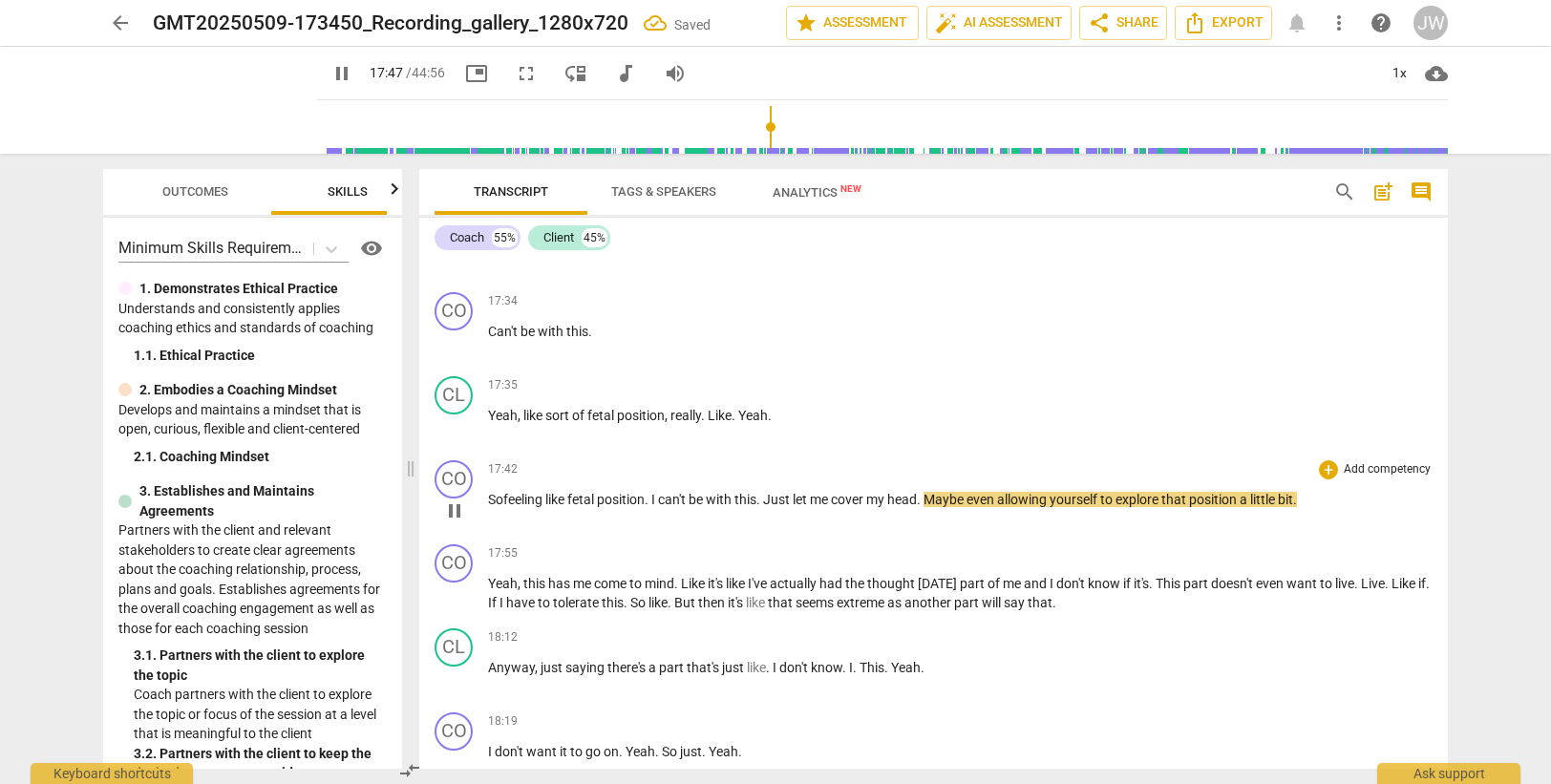
click at [644, 499] on span "position" at bounding box center [620, 499] width 48 height 15
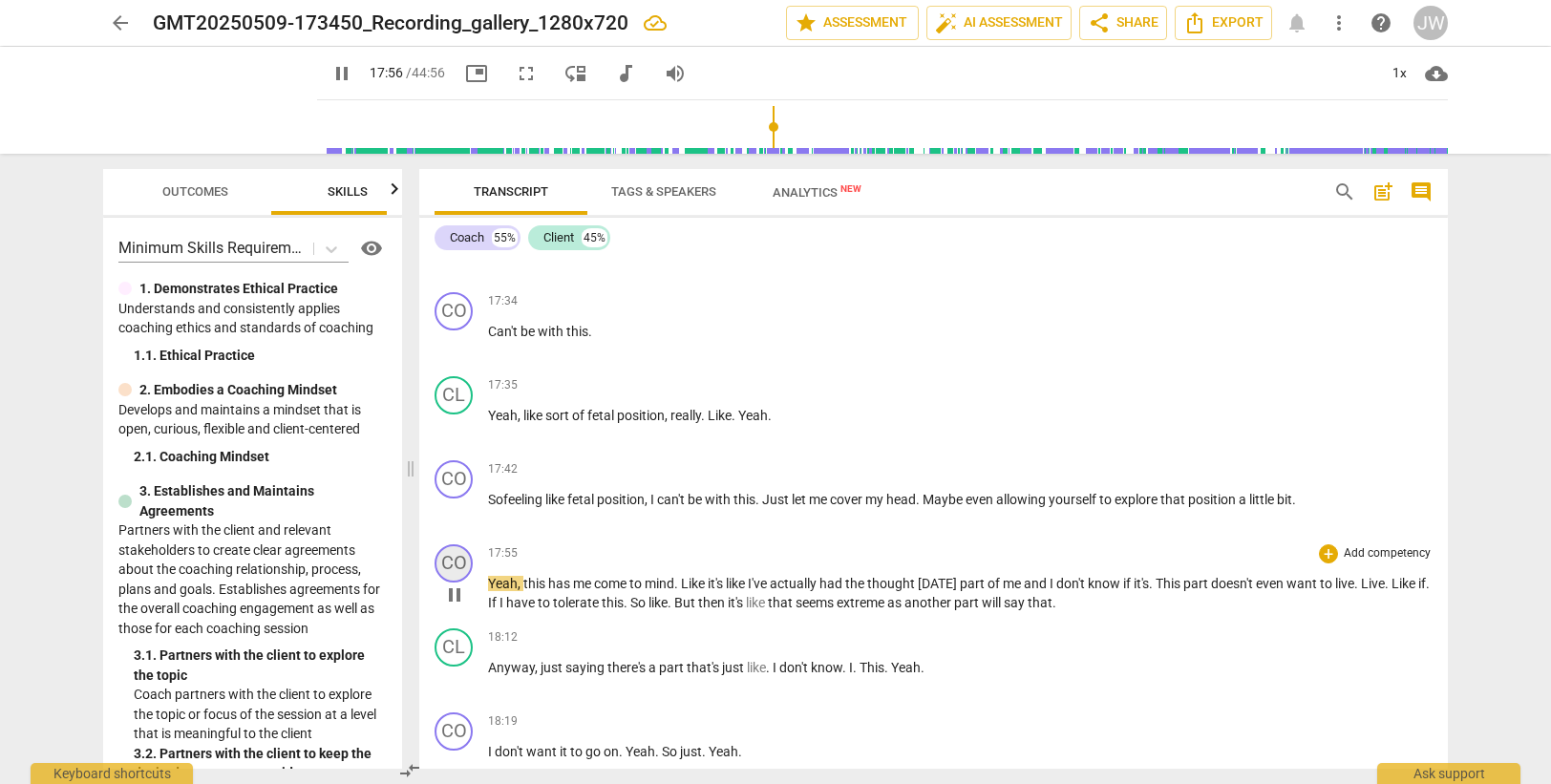
click at [455, 558] on div "CO" at bounding box center [453, 563] width 38 height 38
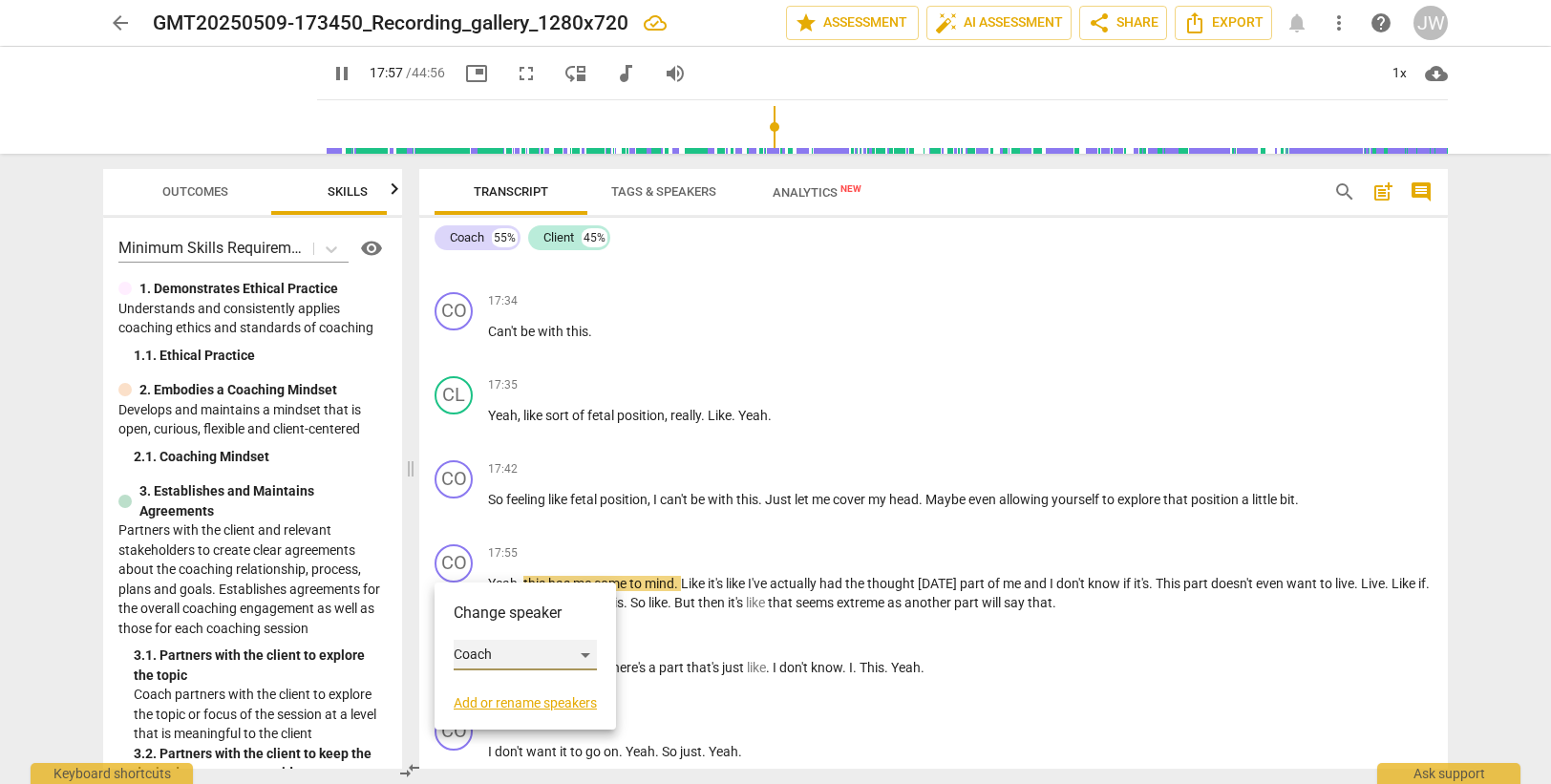
click at [494, 655] on div "Coach" at bounding box center [525, 655] width 143 height 31
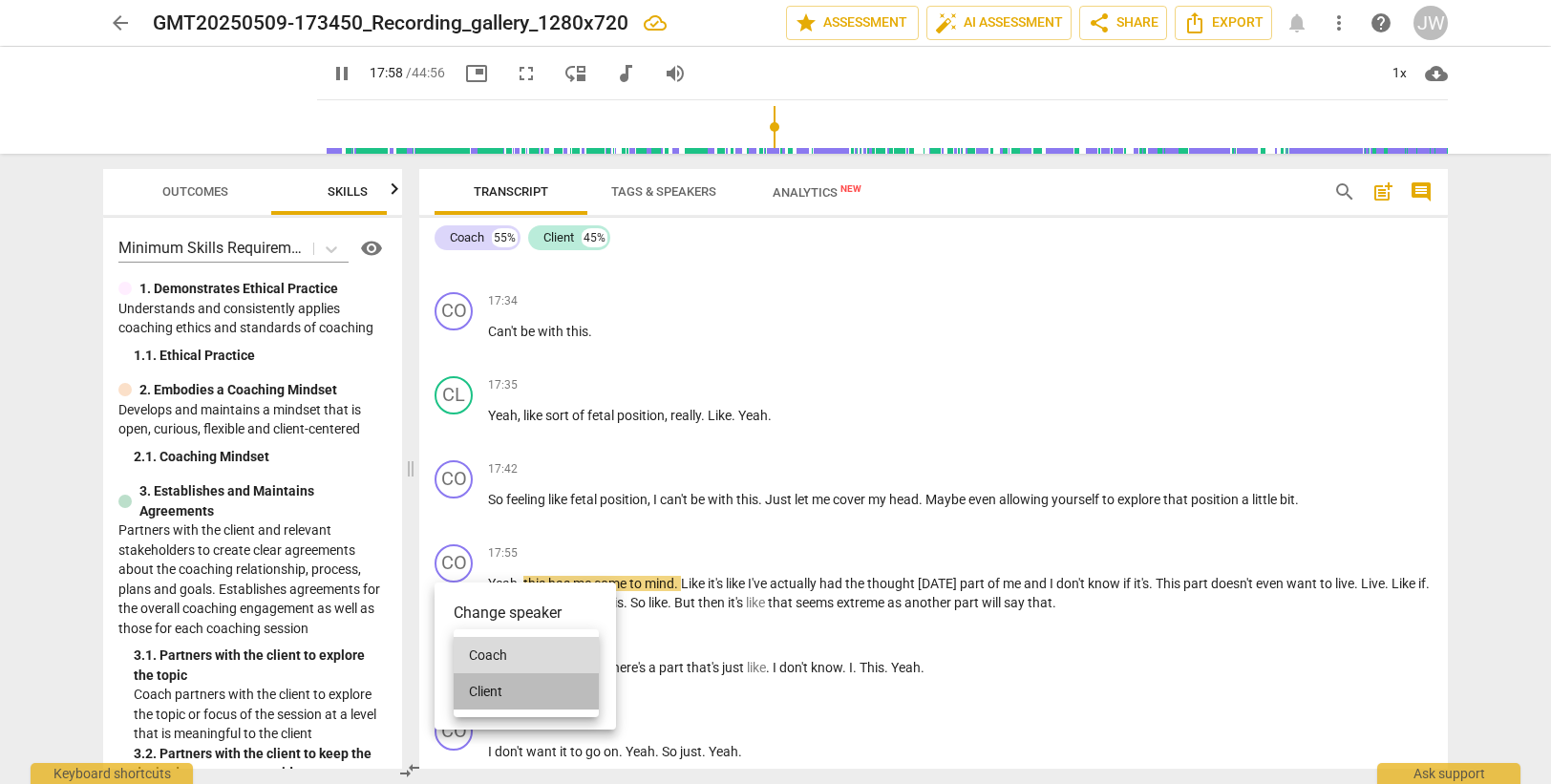
click at [493, 691] on li "Client" at bounding box center [526, 691] width 145 height 37
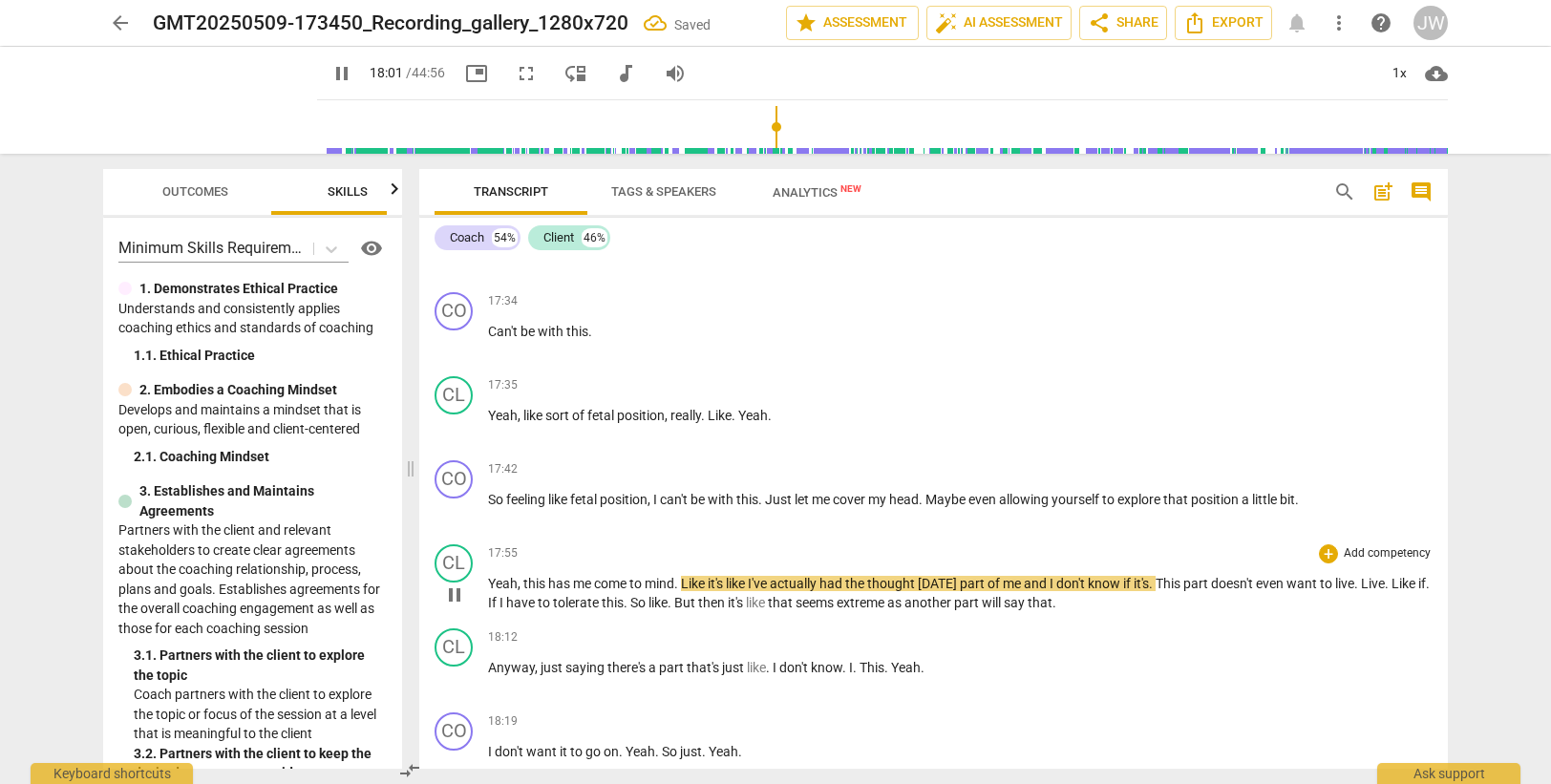
click at [563, 578] on span "has" at bounding box center [560, 582] width 25 height 15
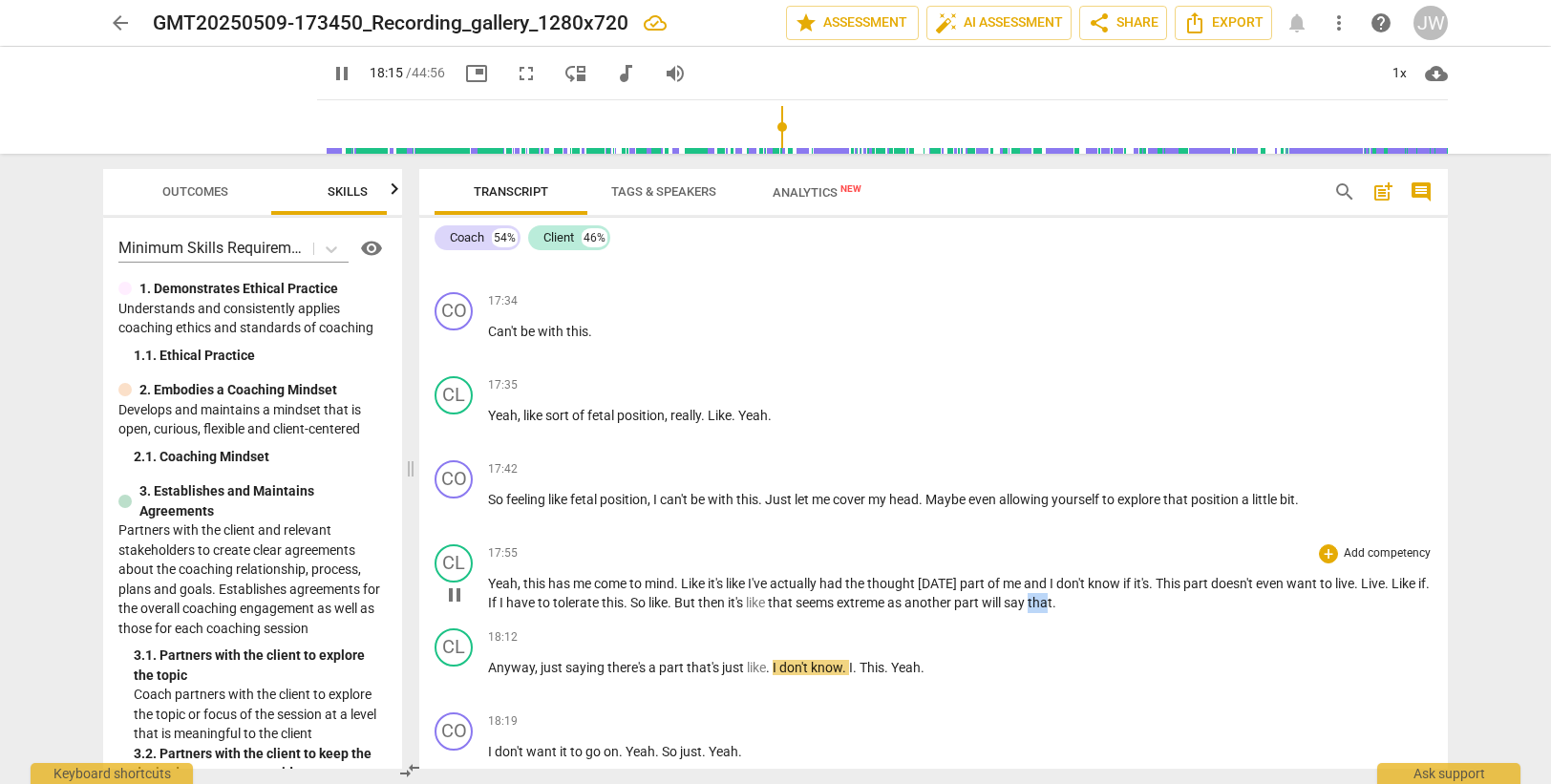
drag, startPoint x: 1078, startPoint y: 603, endPoint x: 1094, endPoint y: 599, distance: 16.5
click at [1053, 599] on span "that" at bounding box center [1040, 601] width 25 height 15
type input "1097"
click at [497, 668] on span "Anyway" at bounding box center [511, 667] width 47 height 15
type input "1101"
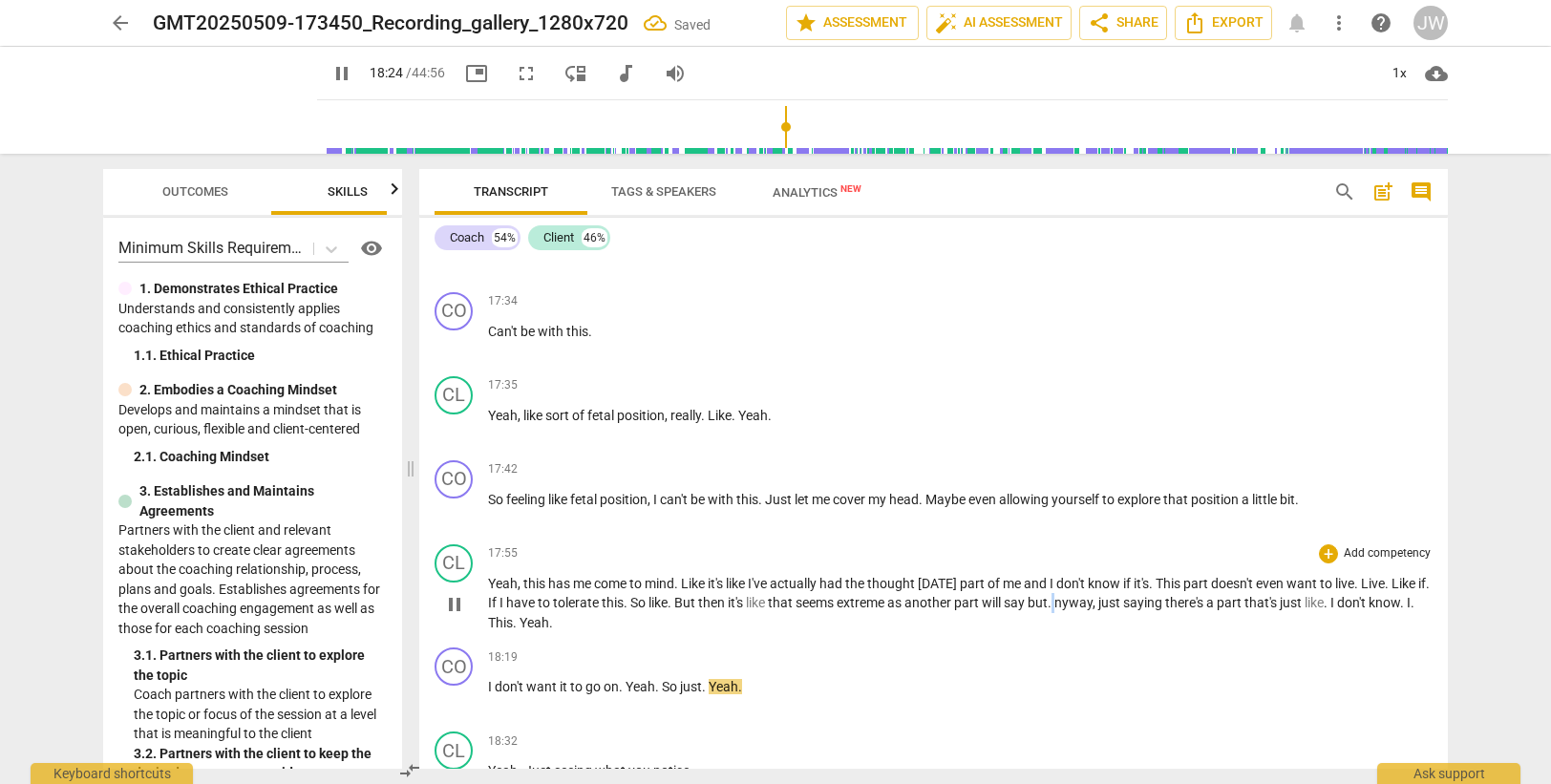
click at [1054, 597] on span "." at bounding box center [1051, 601] width 7 height 15
type input "1106"
click at [1169, 597] on span "saying" at bounding box center [1147, 601] width 42 height 15
click at [1169, 601] on span "saying" at bounding box center [1147, 601] width 42 height 15
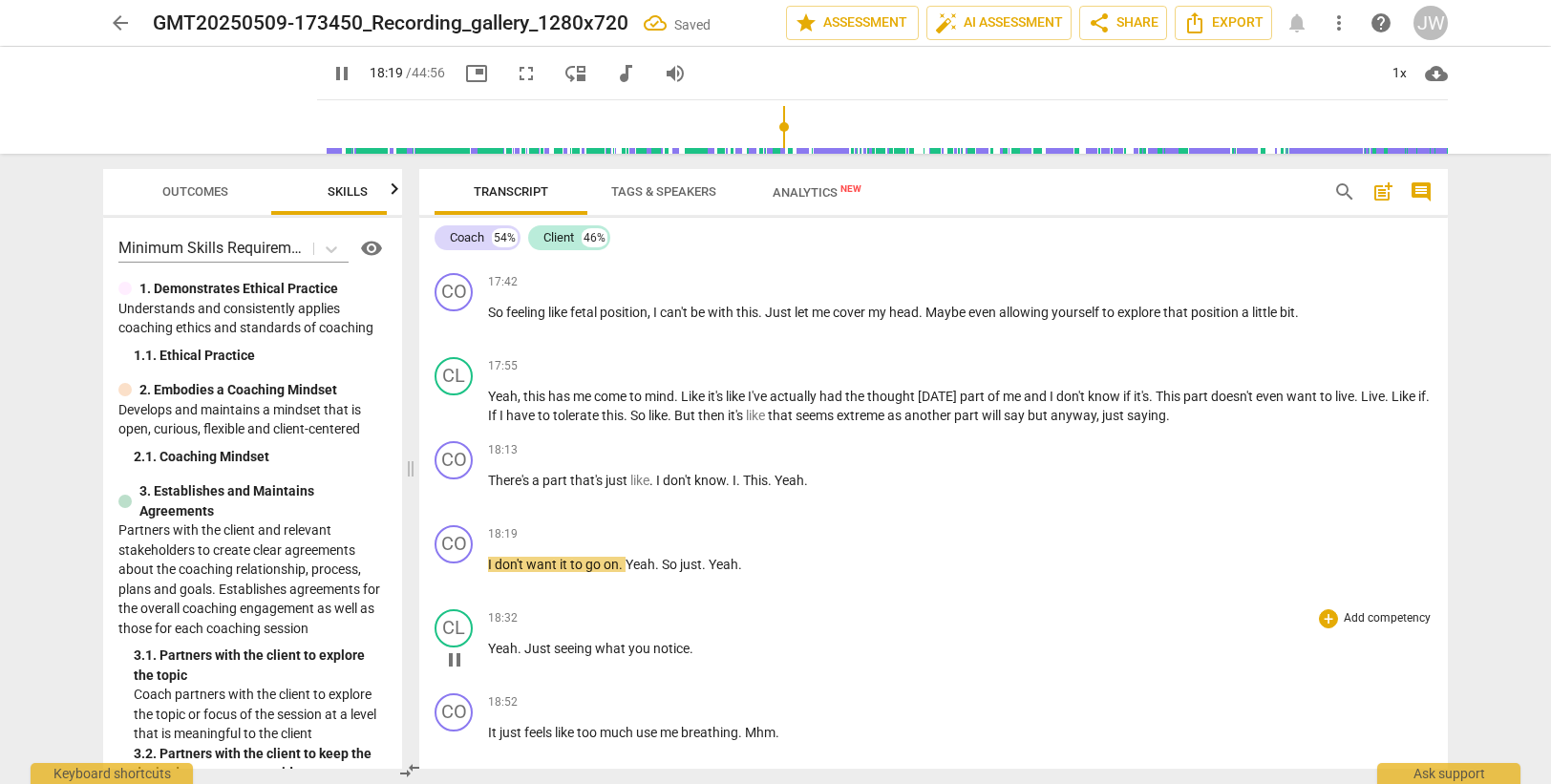
scroll to position [6287, 0]
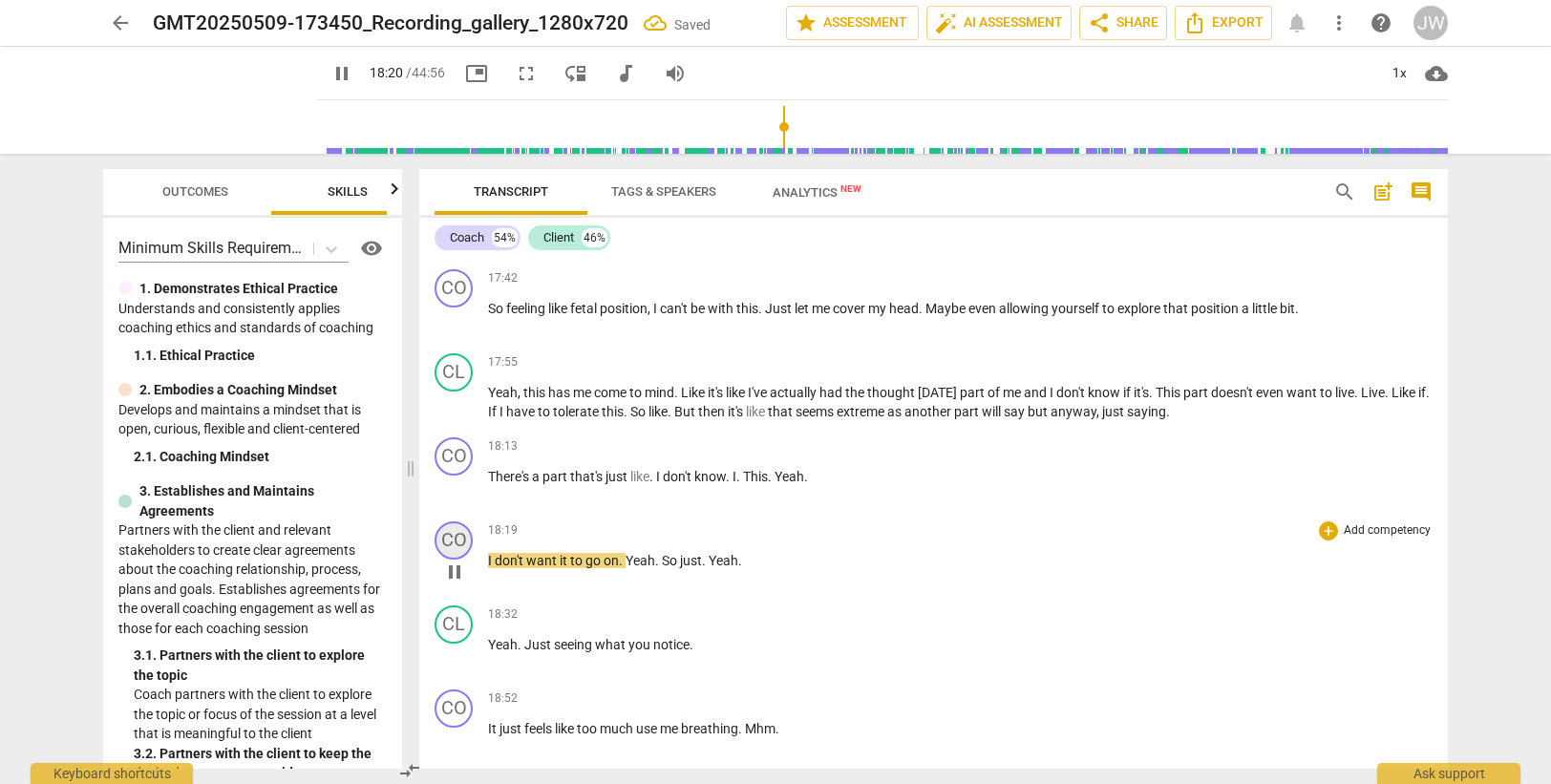
click at [461, 545] on div "CO" at bounding box center [453, 540] width 38 height 38
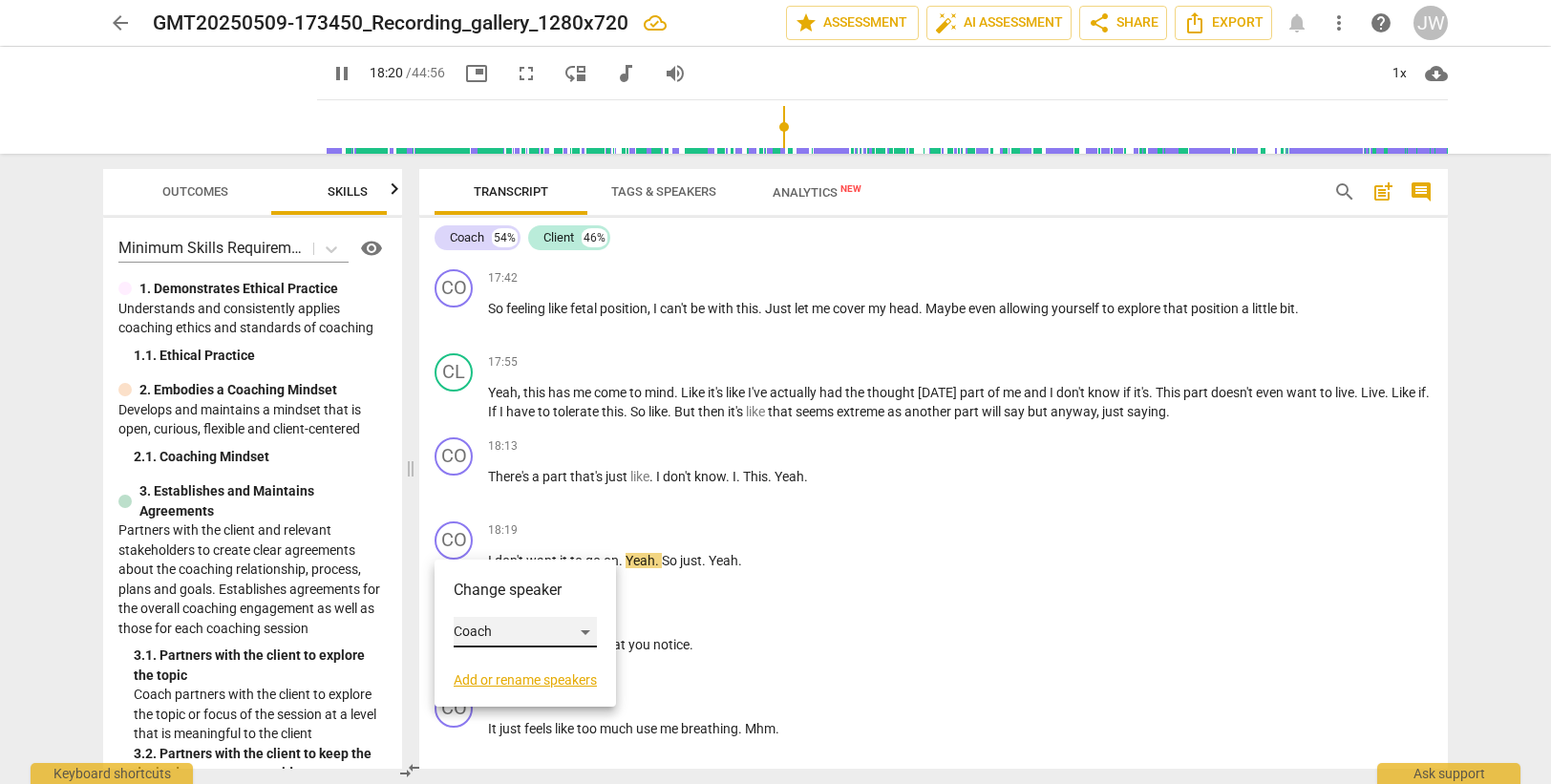
click at [509, 629] on div "Coach" at bounding box center [525, 632] width 143 height 31
click at [503, 669] on li "Client" at bounding box center [526, 668] width 145 height 37
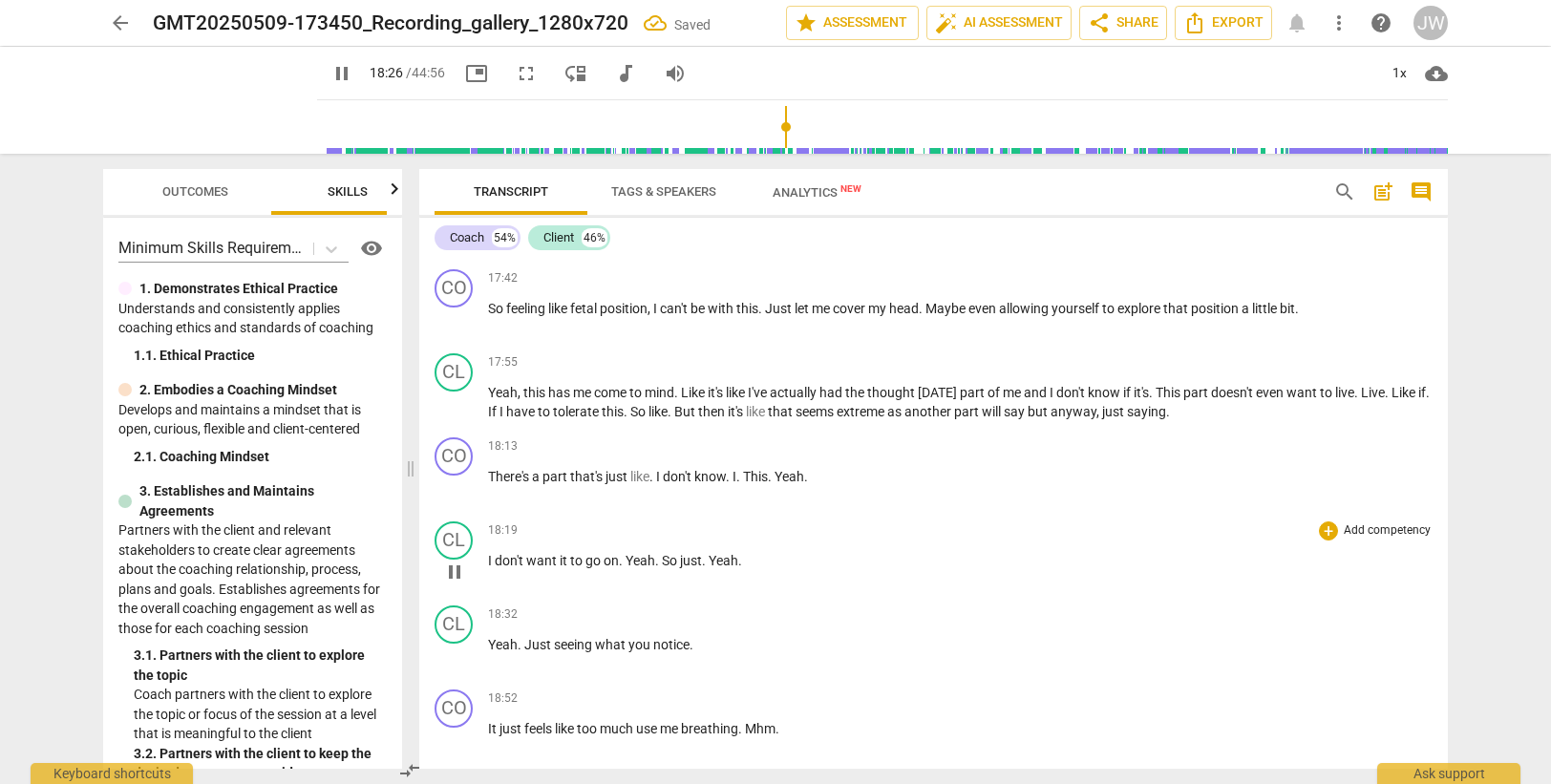
click at [711, 559] on span "Yeah" at bounding box center [724, 559] width 30 height 15
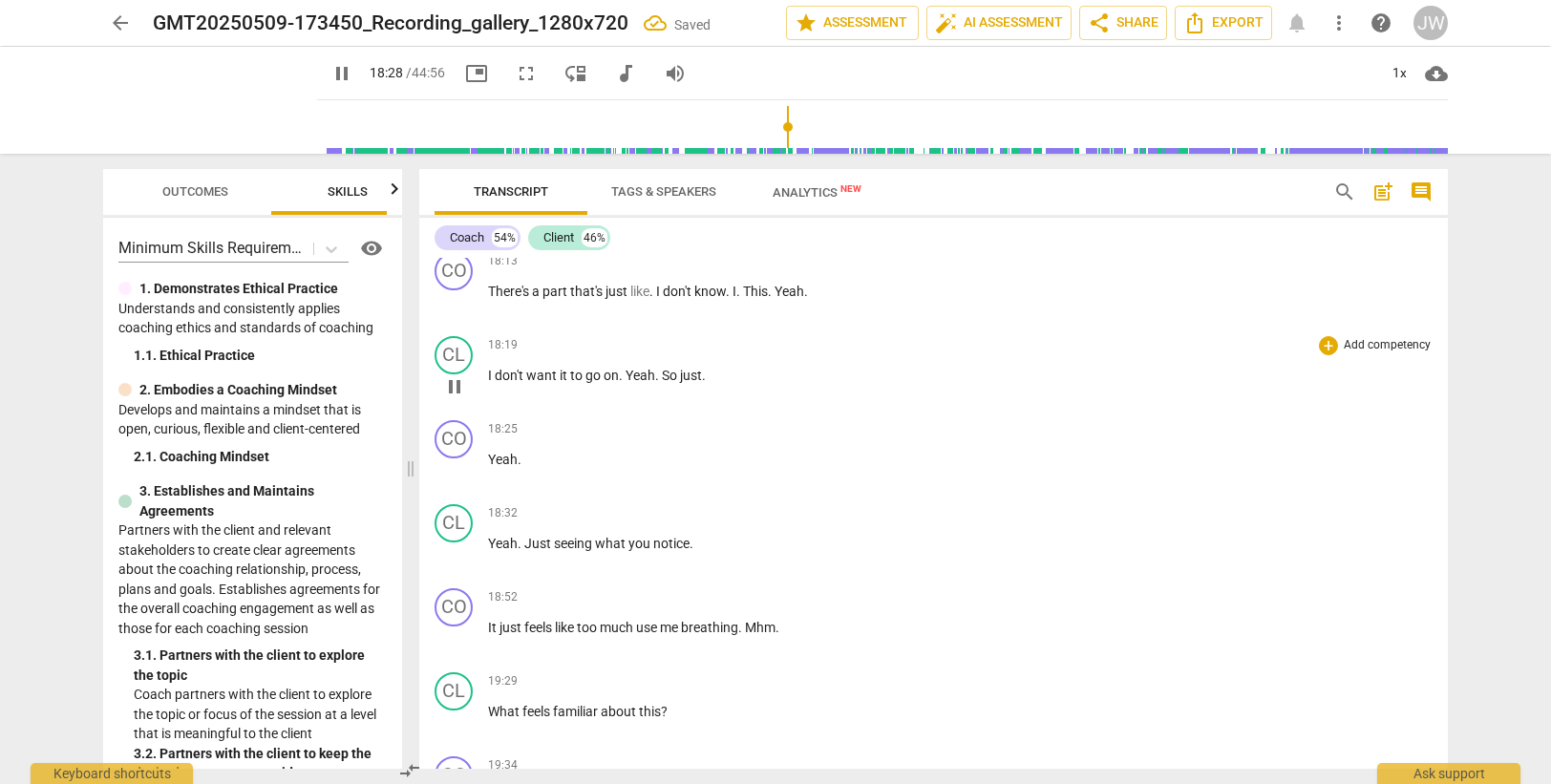
scroll to position [6478, 0]
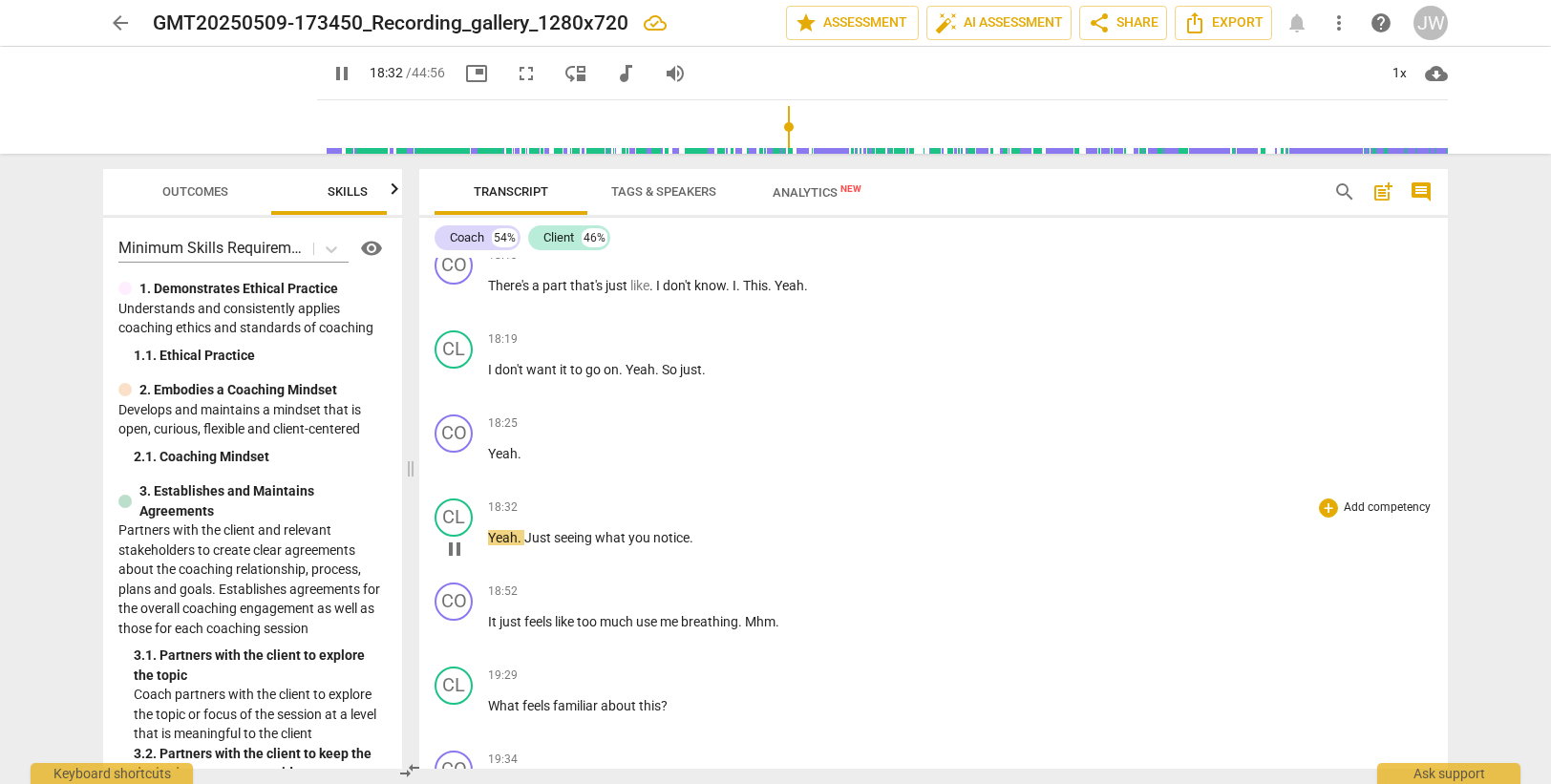
click at [489, 533] on span "Yeah" at bounding box center [503, 537] width 30 height 15
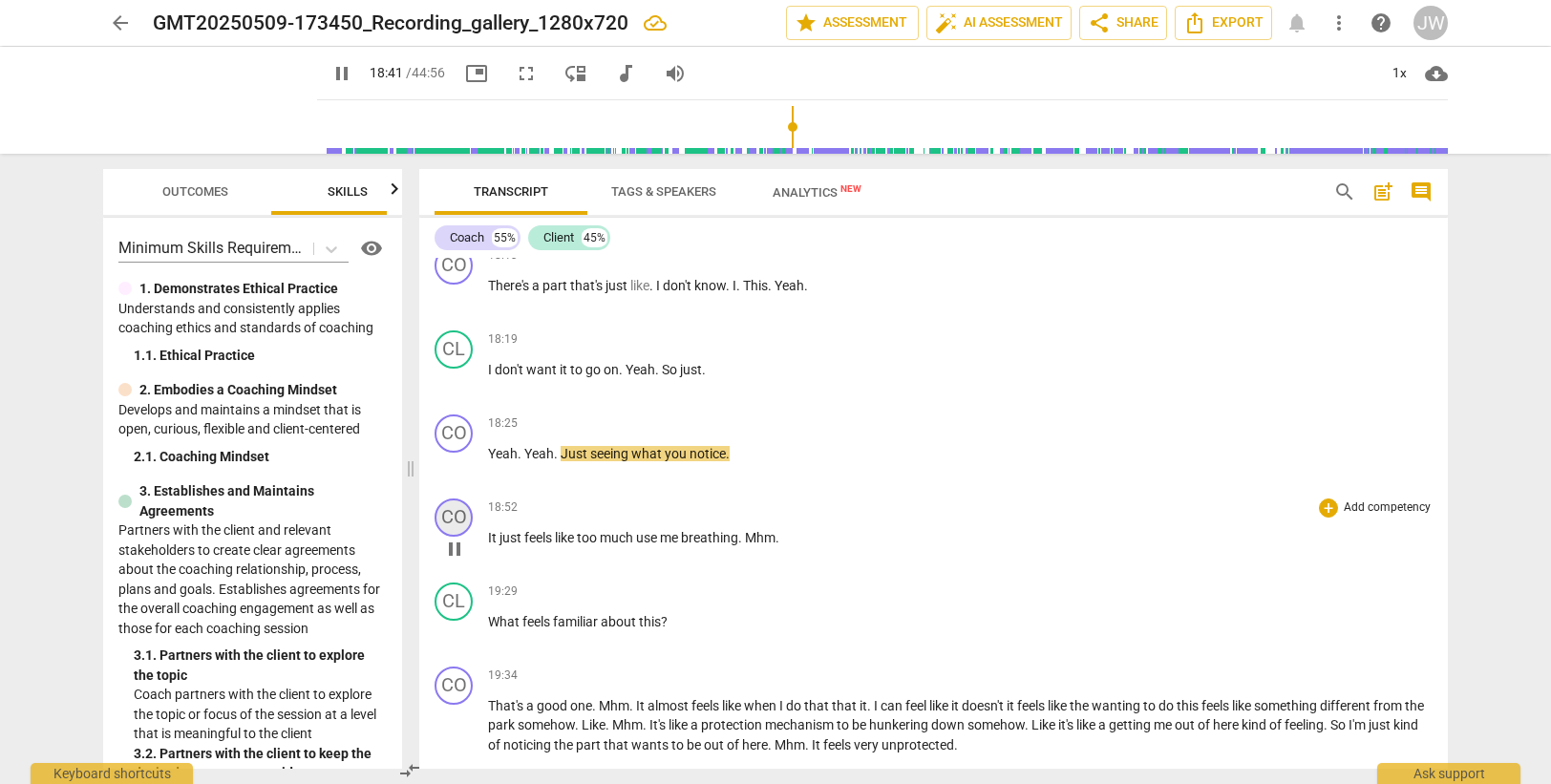
click at [452, 522] on div "CO" at bounding box center [453, 517] width 38 height 38
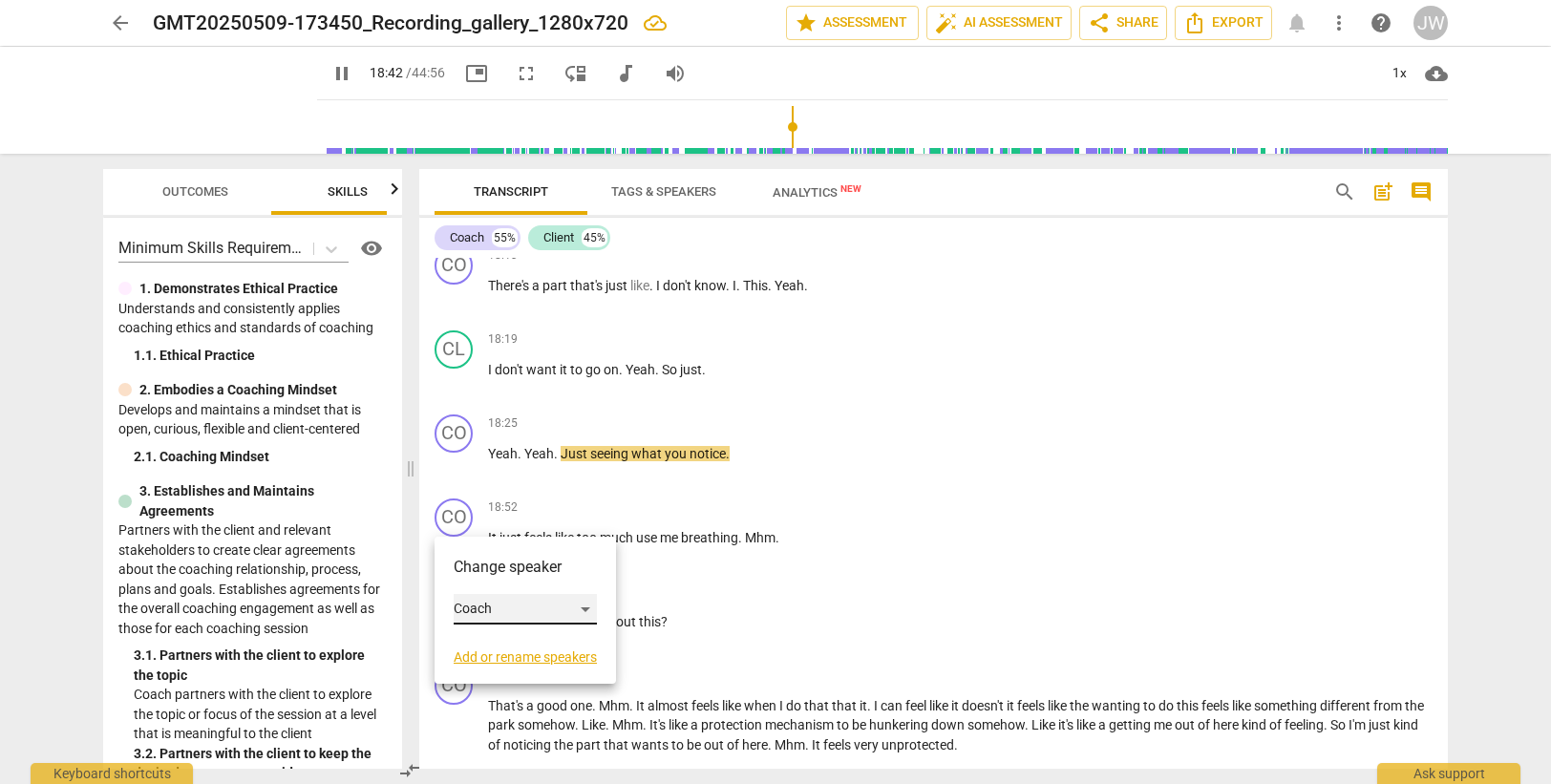
click at [480, 607] on div "Coach" at bounding box center [525, 608] width 143 height 31
click at [496, 646] on li "Client" at bounding box center [526, 645] width 145 height 37
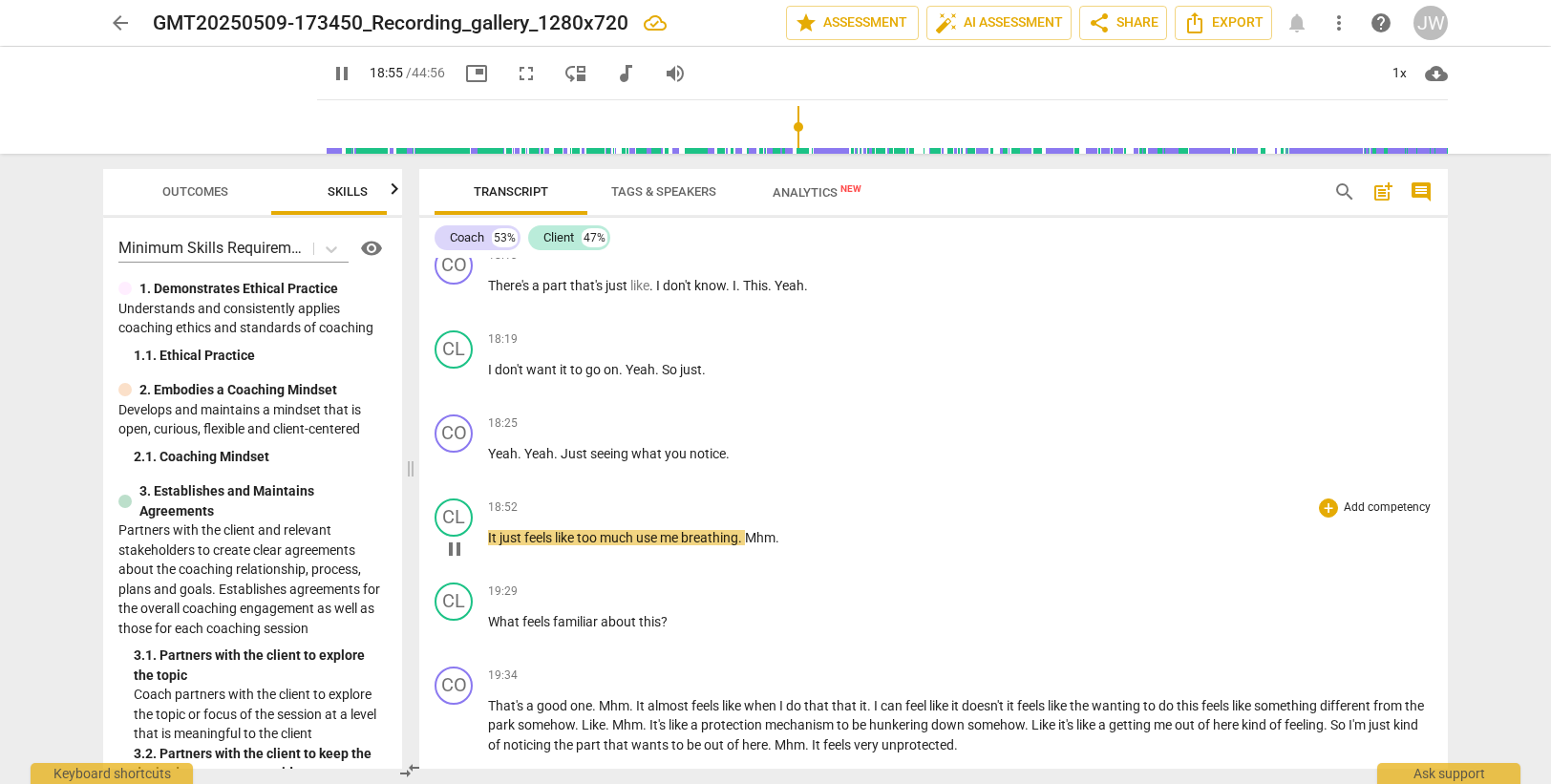
click at [635, 537] on span "much" at bounding box center [617, 537] width 37 height 15
type input "1137"
click at [637, 533] on span "much. Excuse" at bounding box center [640, 537] width 83 height 15
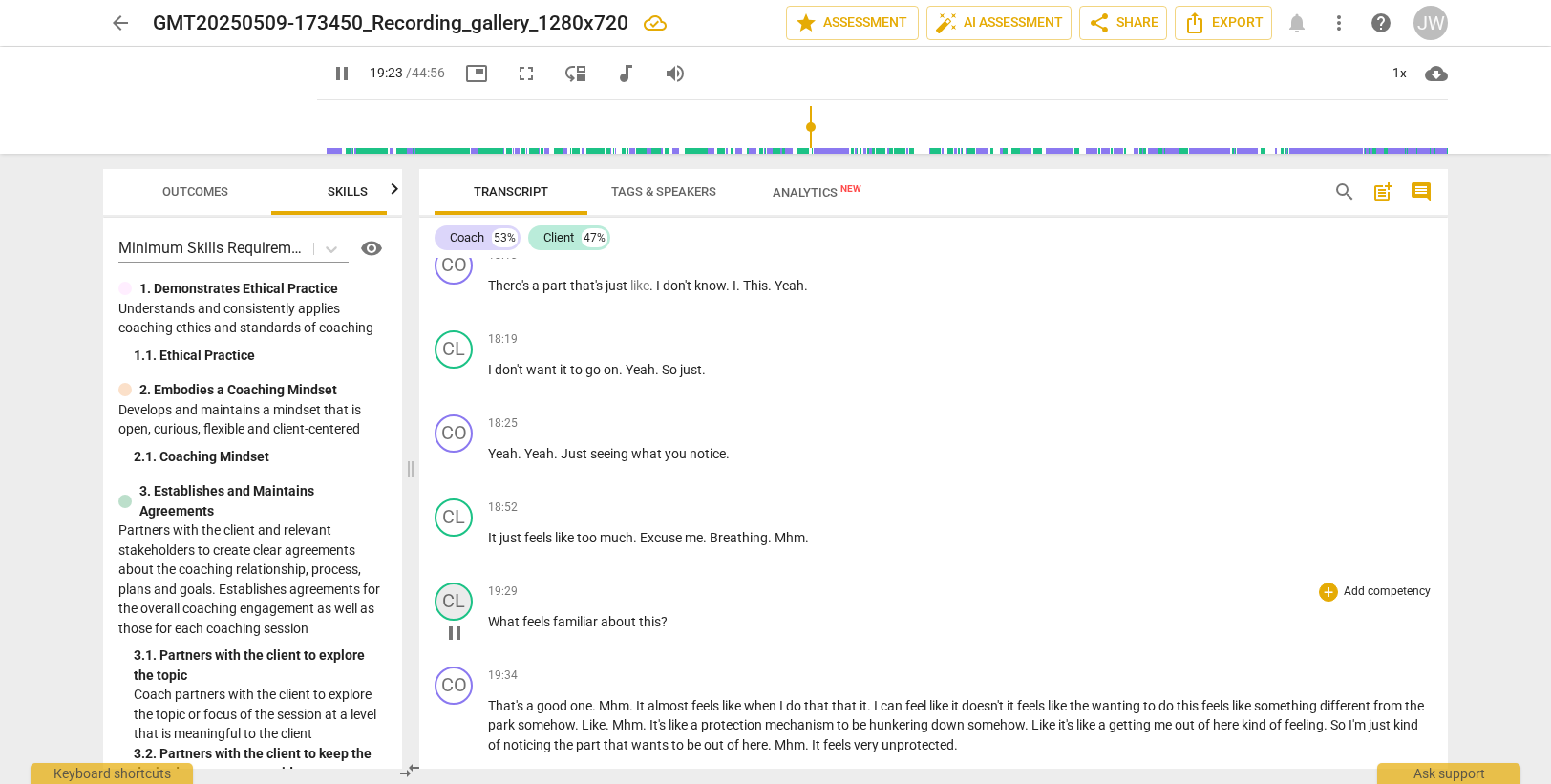
click at [449, 601] on div "CL" at bounding box center [453, 601] width 38 height 38
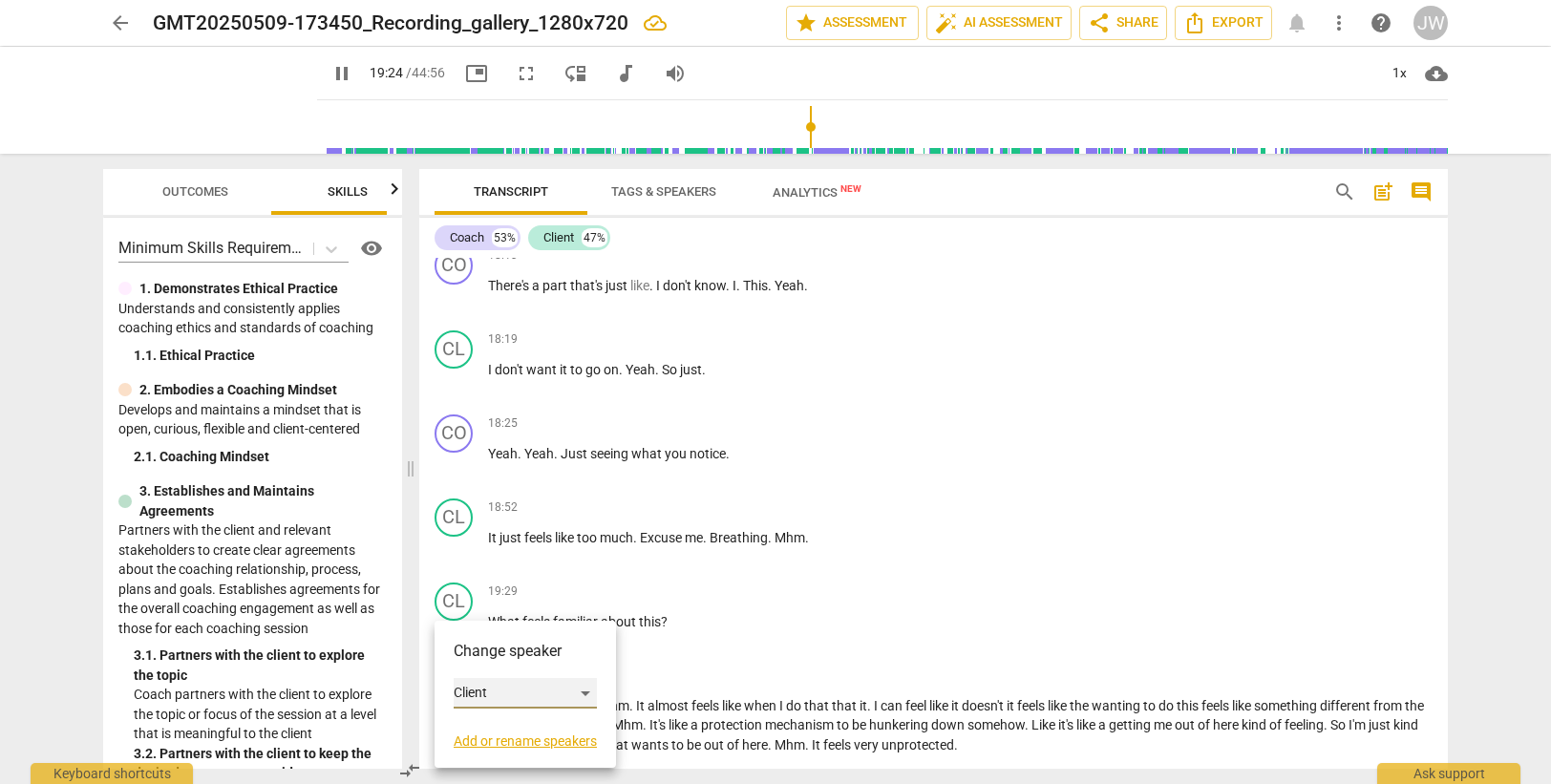
click at [493, 693] on div "Client" at bounding box center [525, 693] width 143 height 31
click at [491, 659] on li "Coach" at bounding box center [526, 657] width 145 height 37
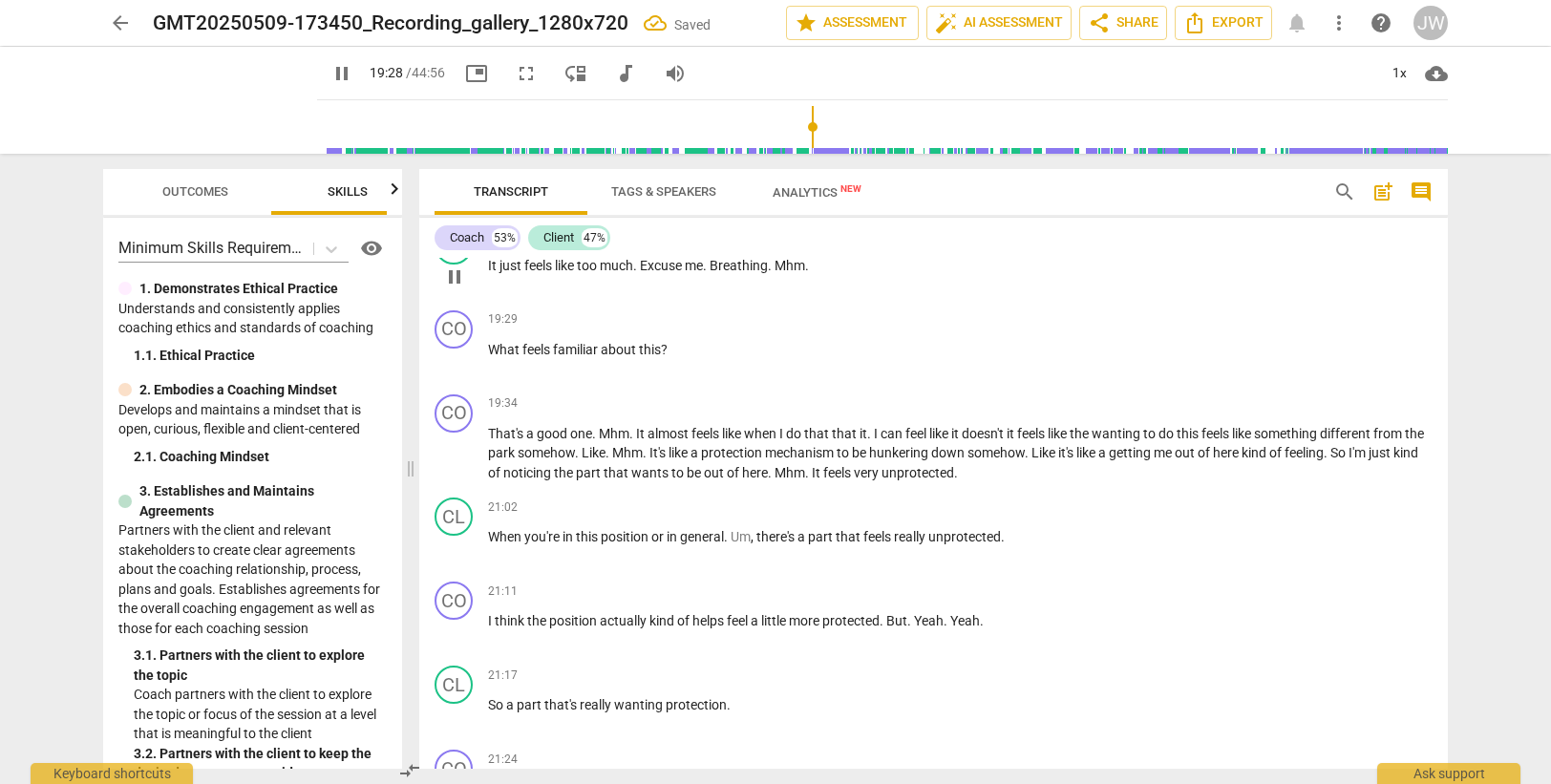
scroll to position [6764, 0]
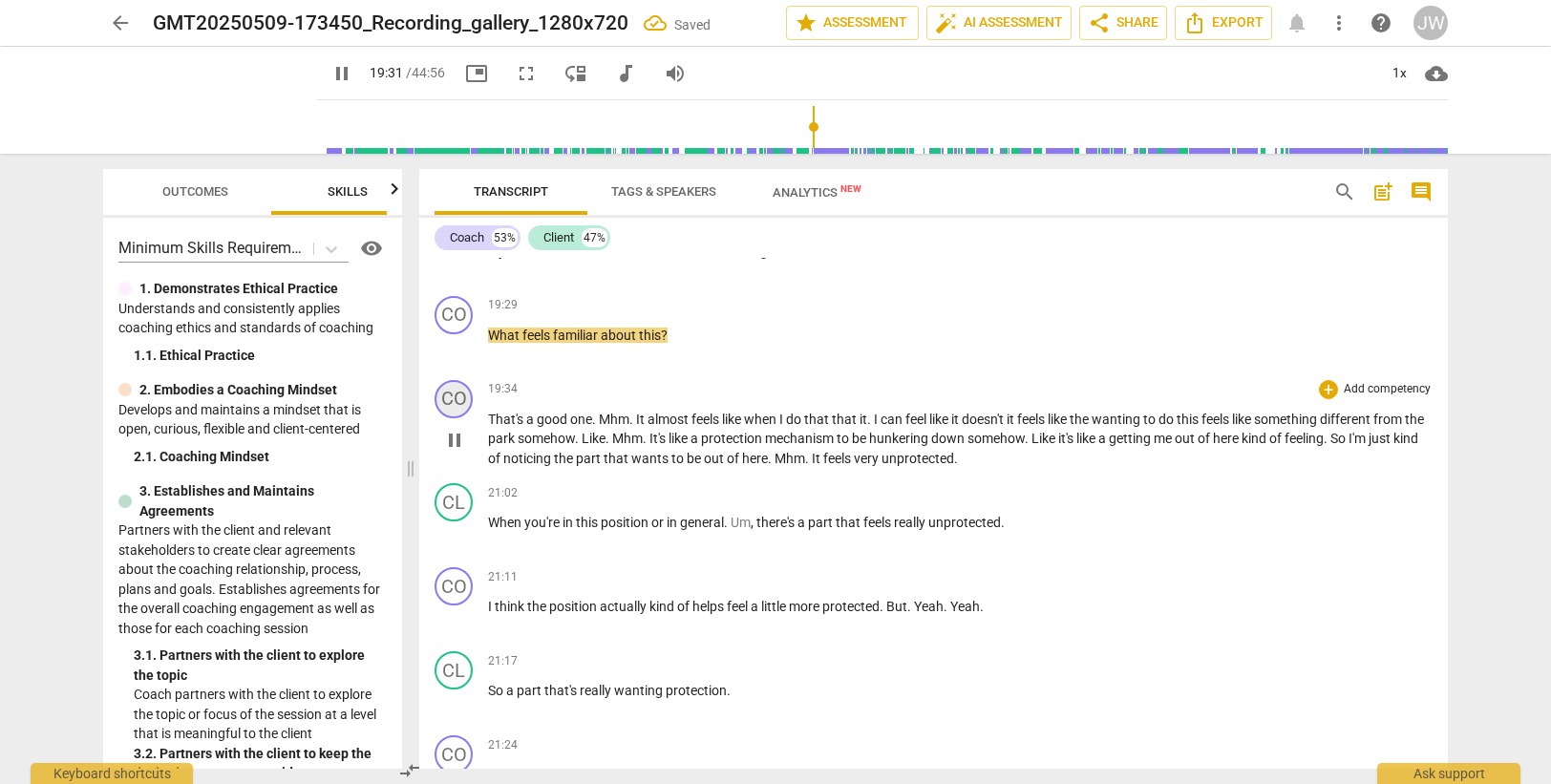
click at [448, 399] on div "CO" at bounding box center [453, 398] width 38 height 38
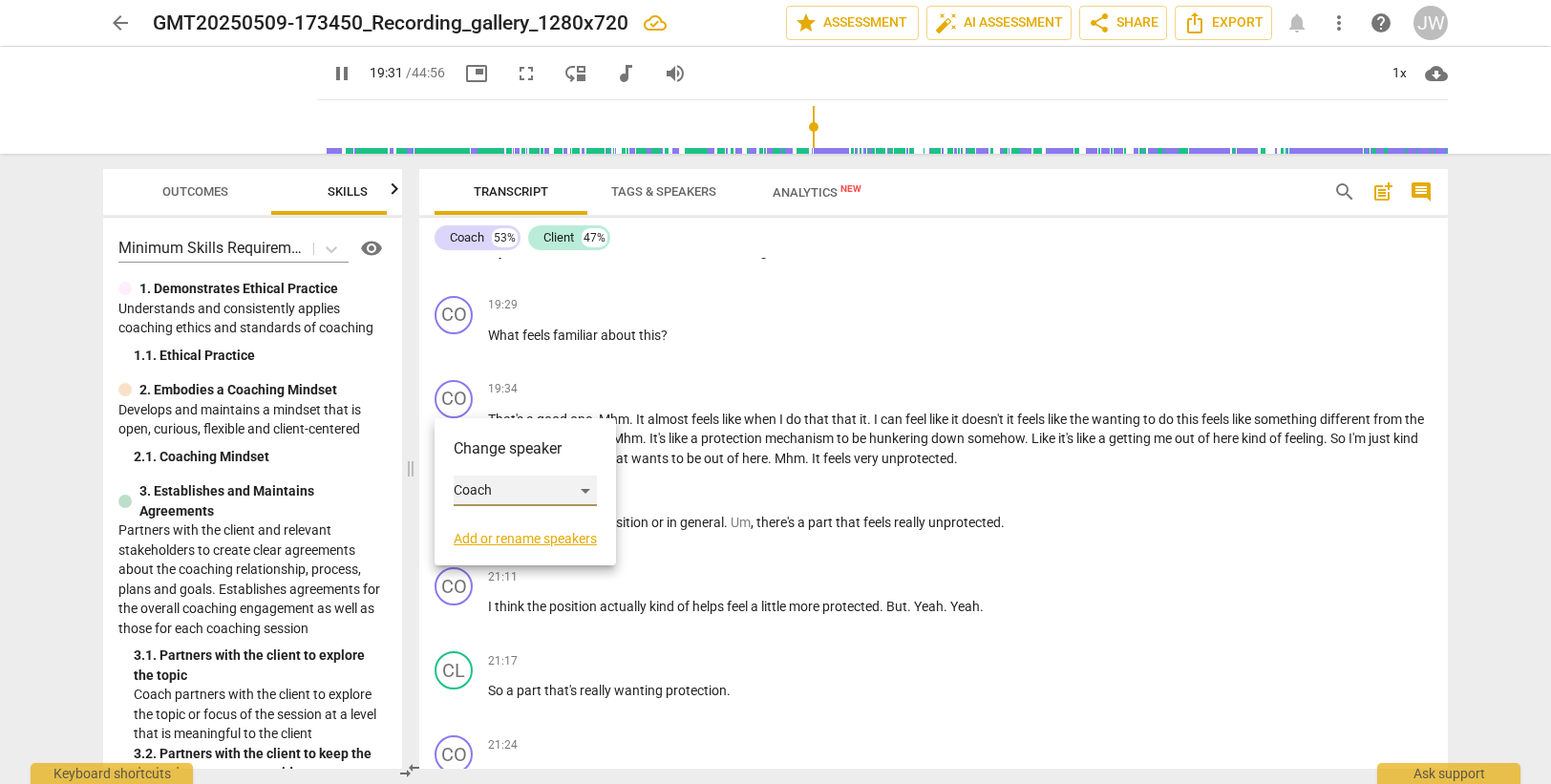
click at [481, 492] on div "Coach" at bounding box center [525, 490] width 143 height 31
click at [492, 522] on li "Client" at bounding box center [526, 527] width 145 height 37
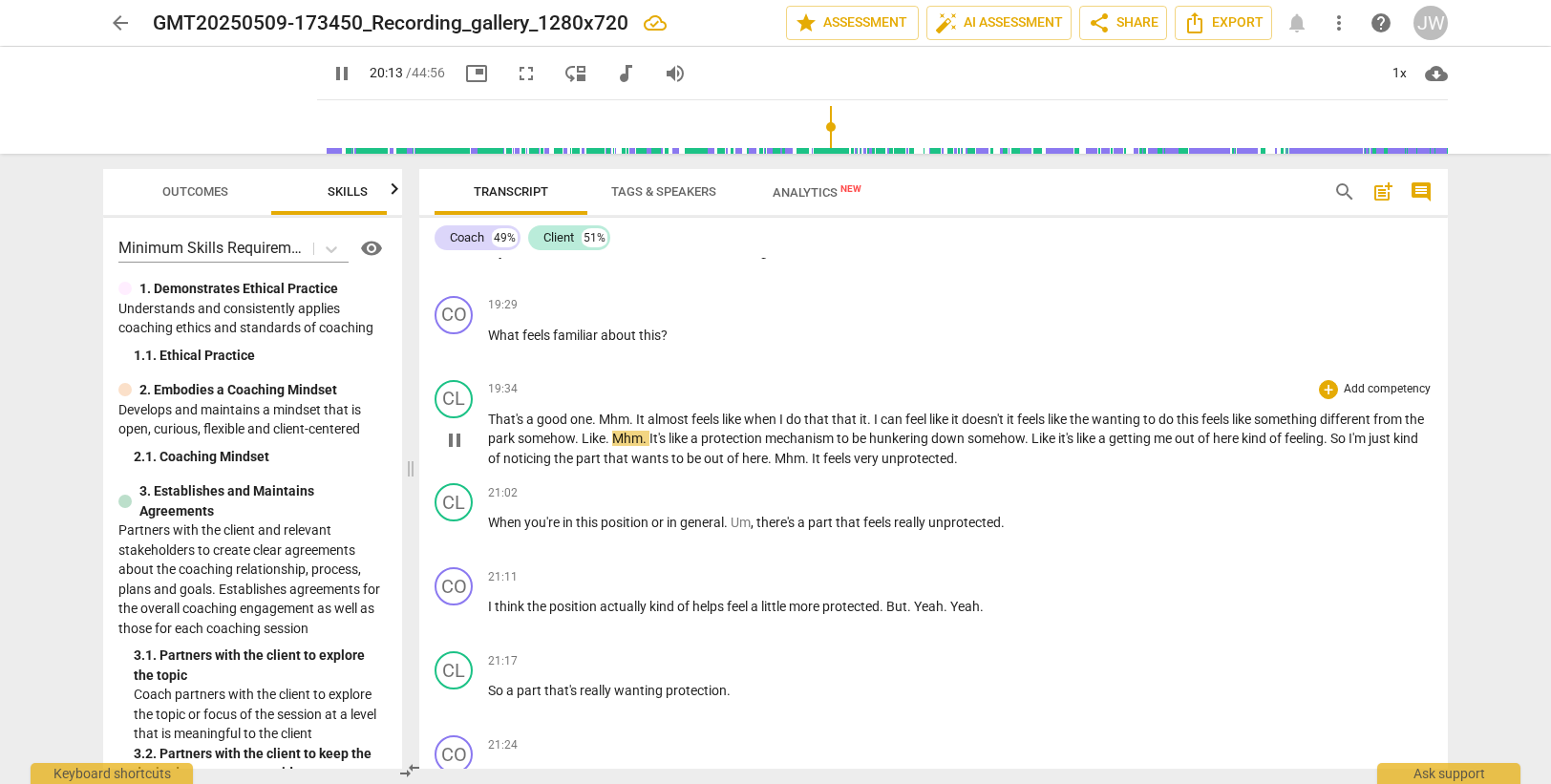
drag, startPoint x: 531, startPoint y: 438, endPoint x: 541, endPoint y: 423, distance: 18.0
click at [518, 437] on span "park" at bounding box center [503, 437] width 30 height 15
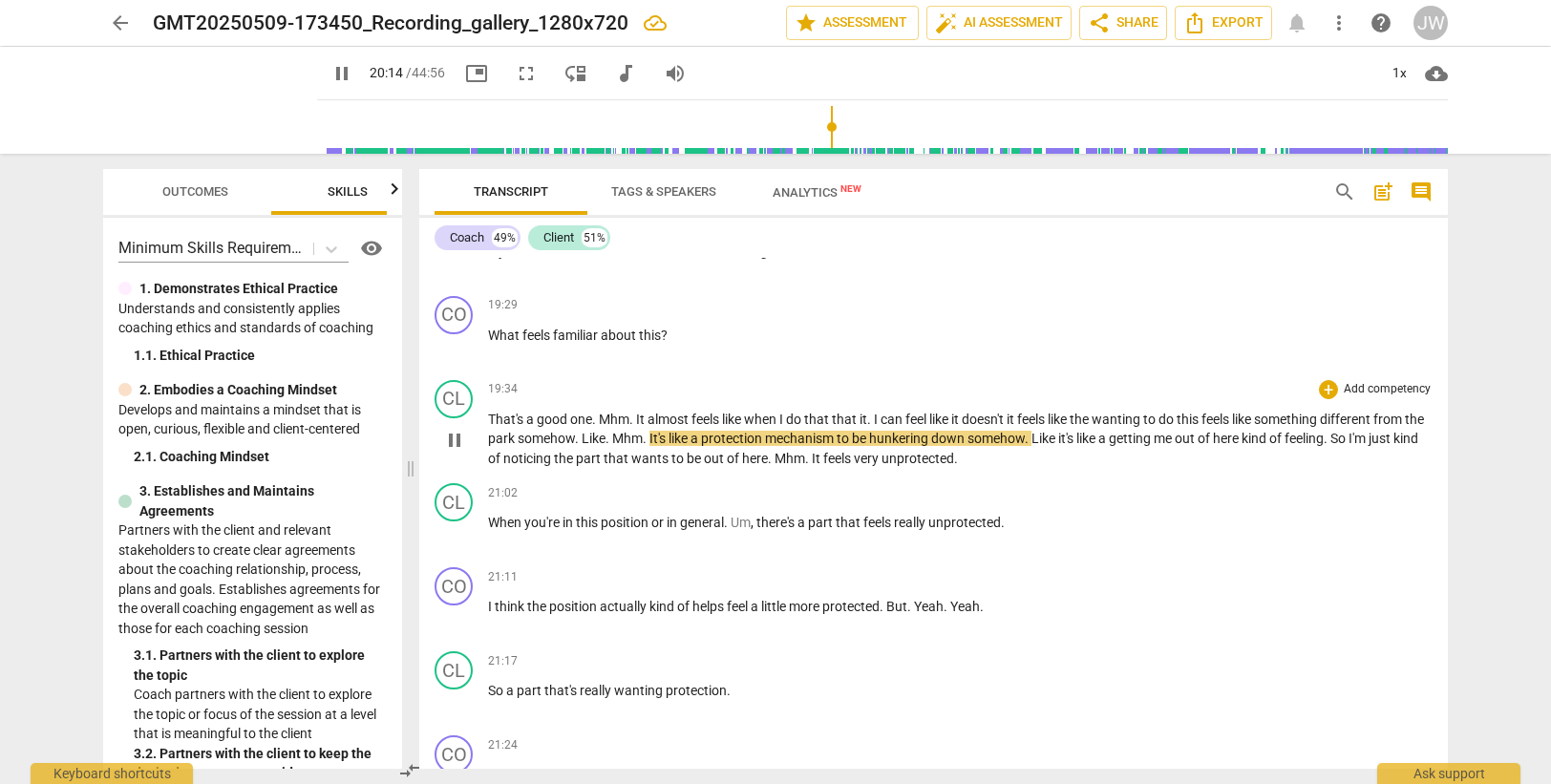
type input "1215"
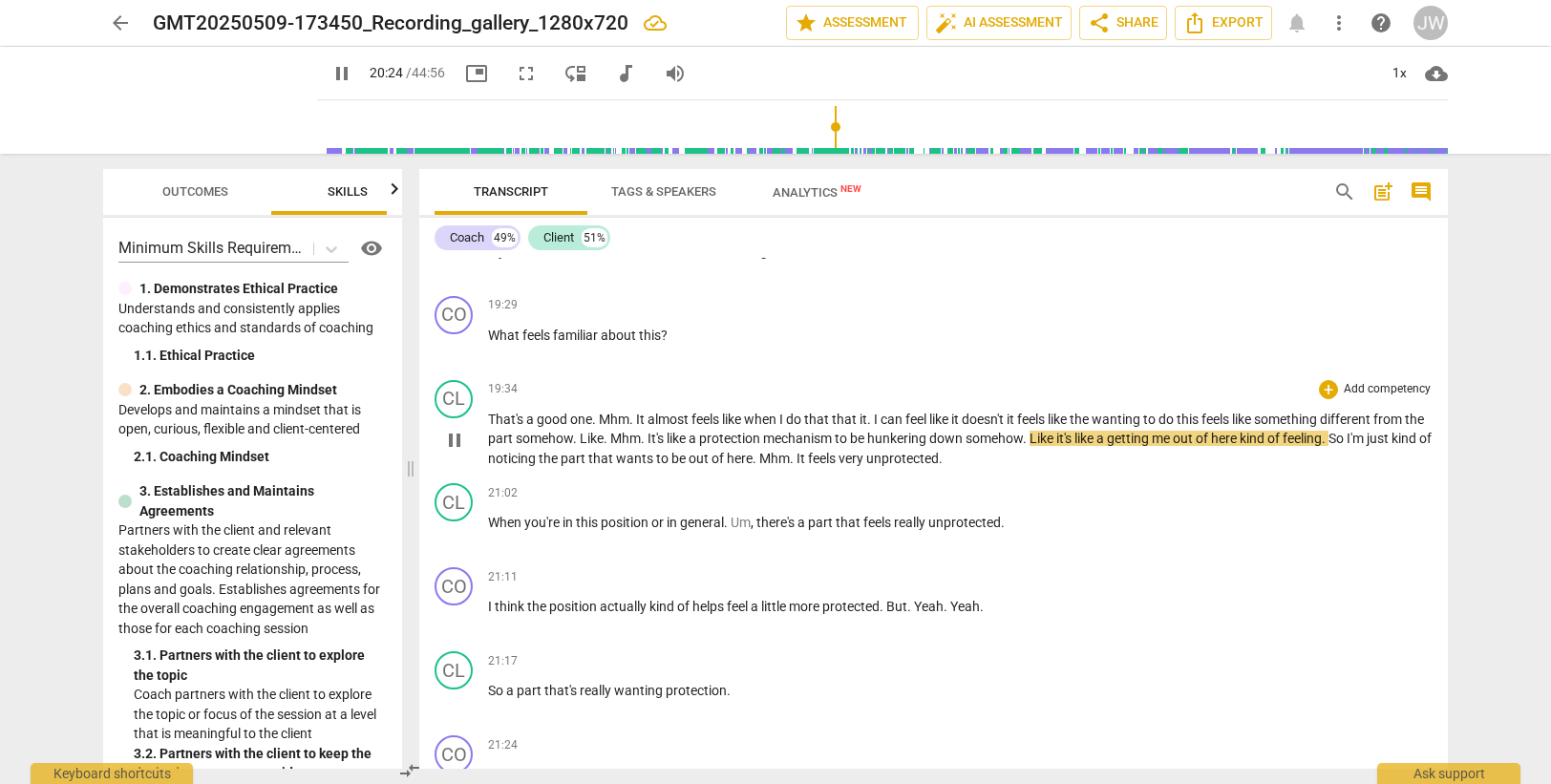
click at [603, 441] on span "Like" at bounding box center [592, 437] width 24 height 15
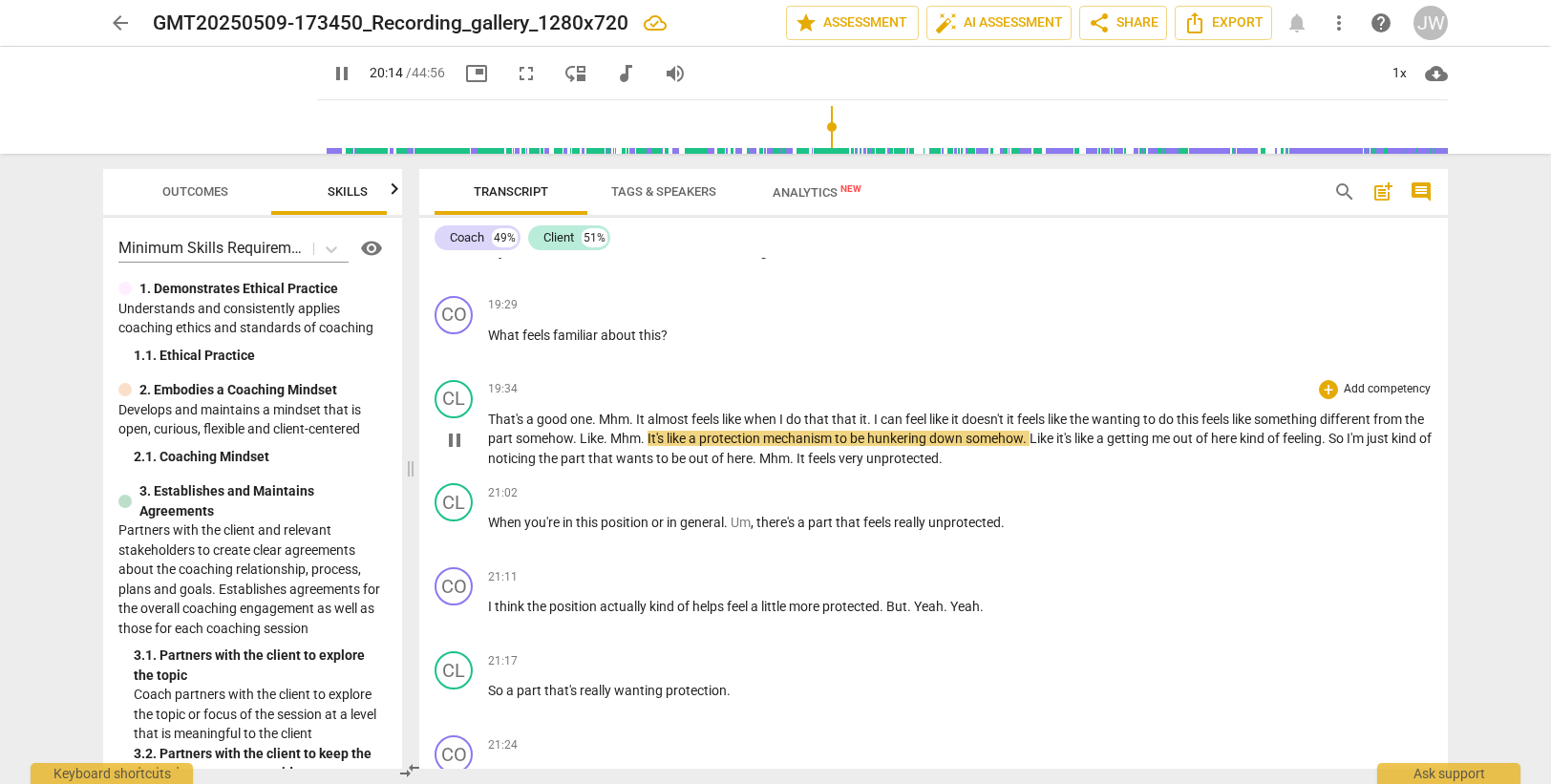
click at [637, 434] on span "Mhm" at bounding box center [625, 437] width 31 height 15
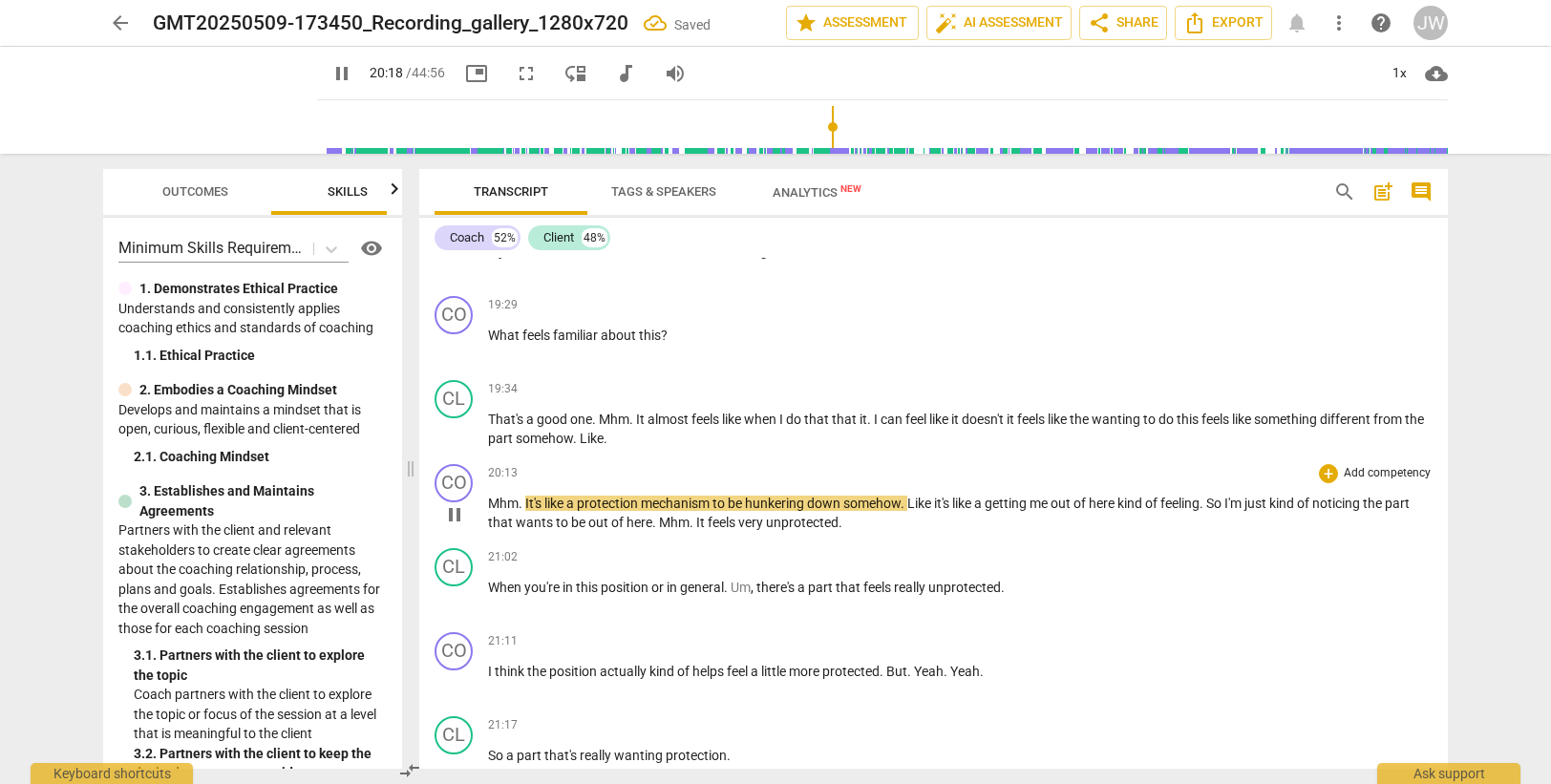
click at [526, 500] on p "Mhm . It's like a protection mechanism to be hunkering down somehow . Like it's…" at bounding box center [960, 513] width 945 height 39
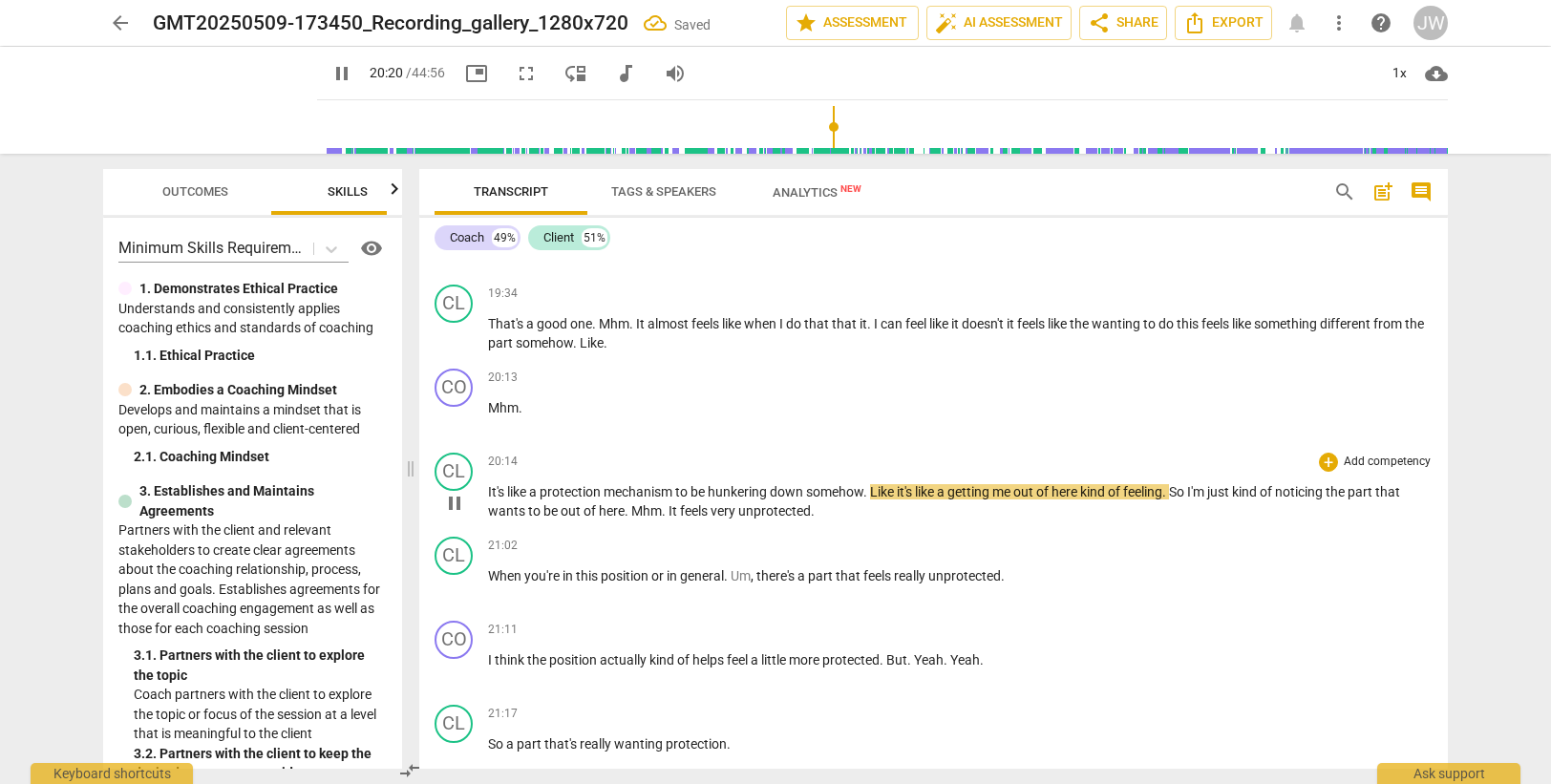
scroll to position [6956, 0]
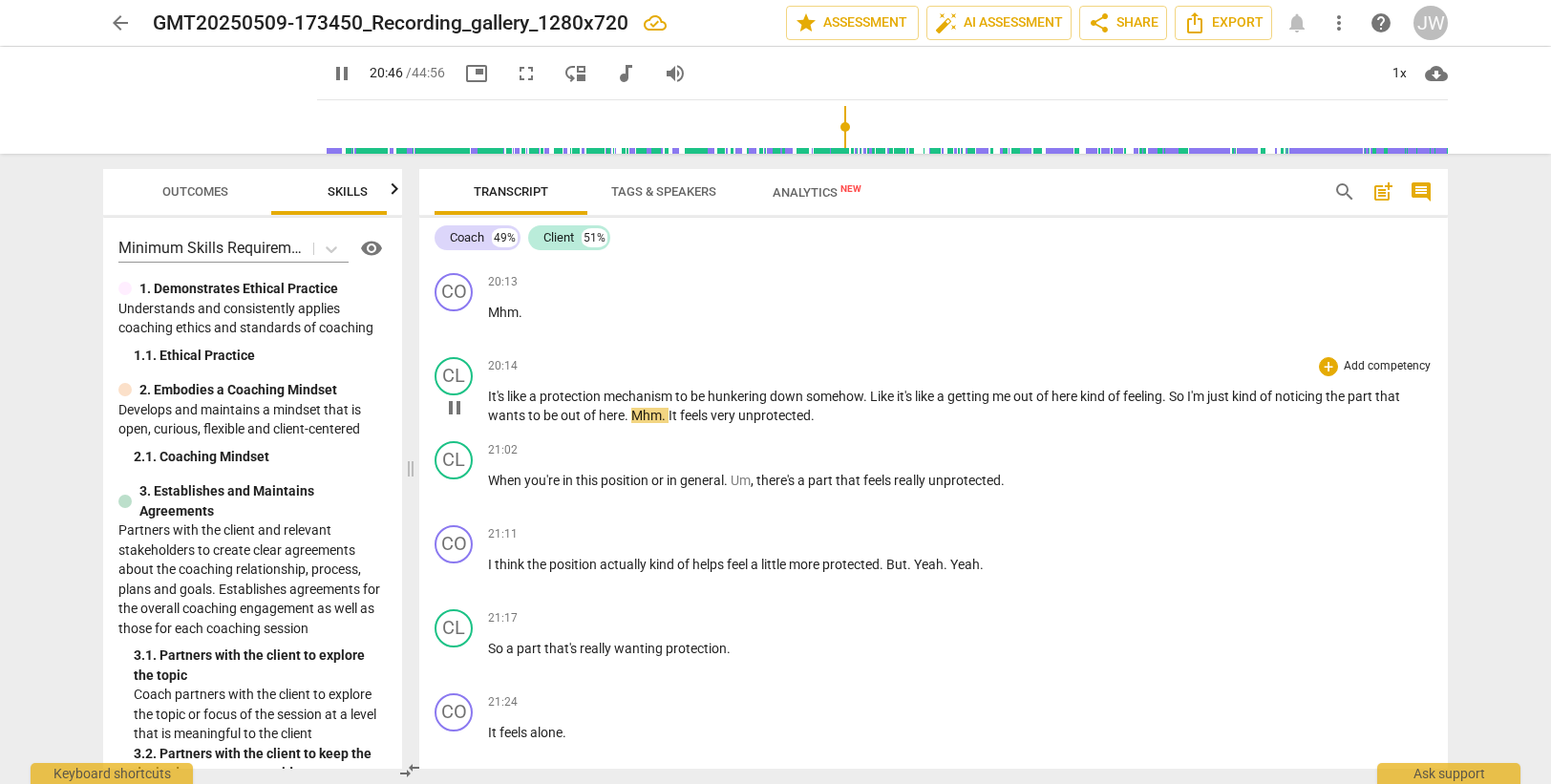
click at [632, 413] on span "Mhm" at bounding box center [646, 414] width 31 height 15
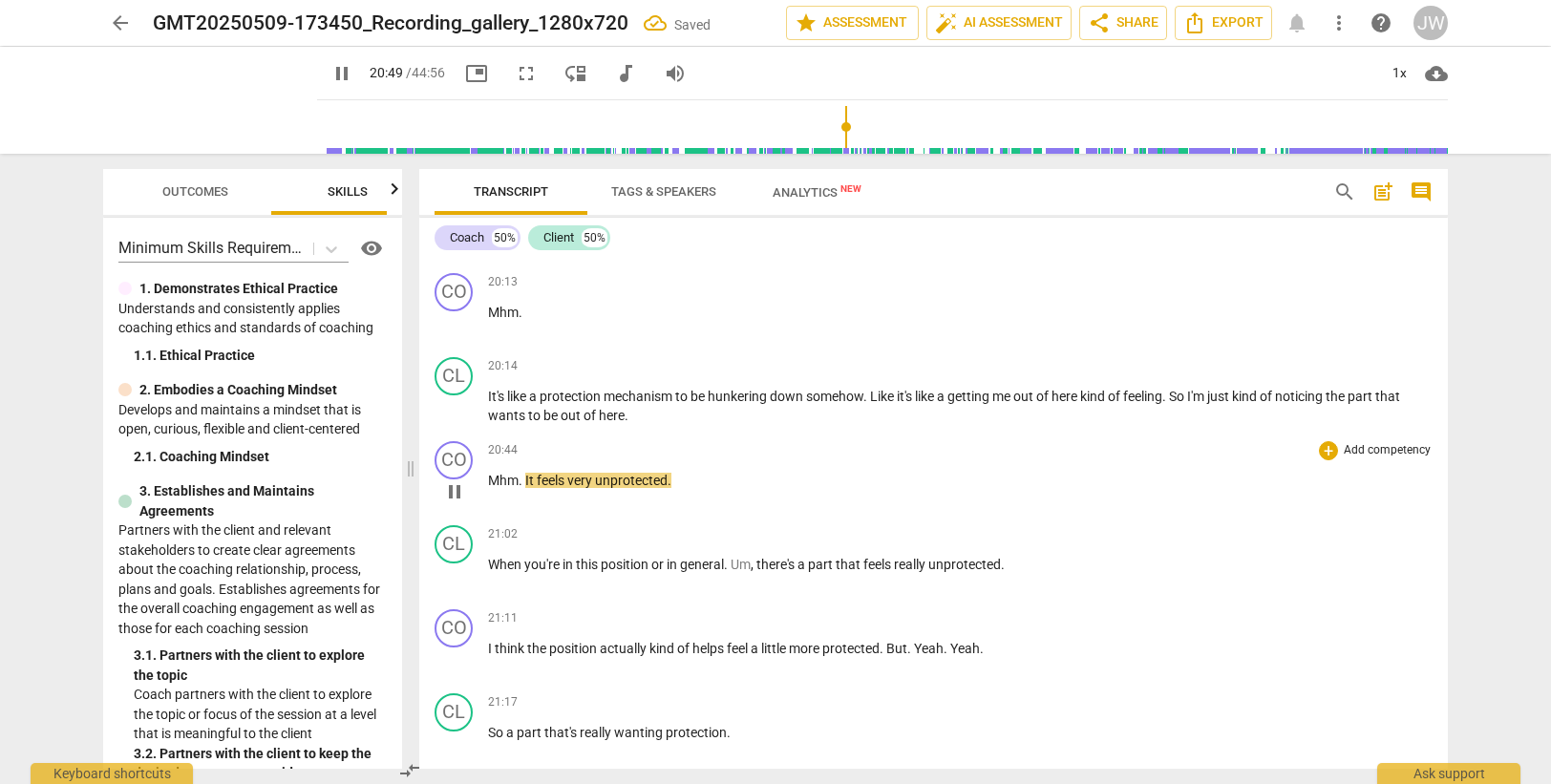
click at [525, 475] on span "It" at bounding box center [531, 479] width 12 height 15
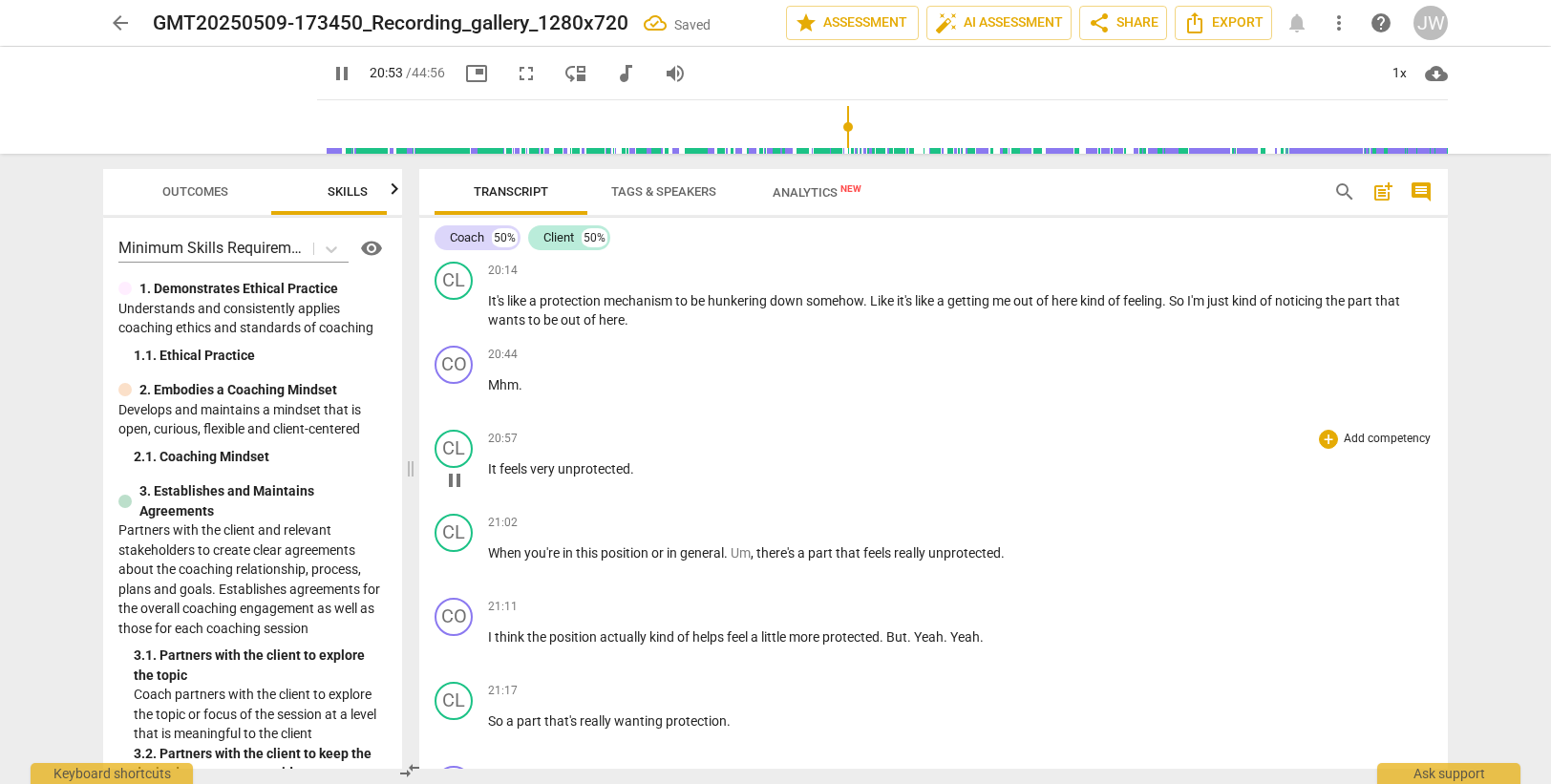
scroll to position [7146, 0]
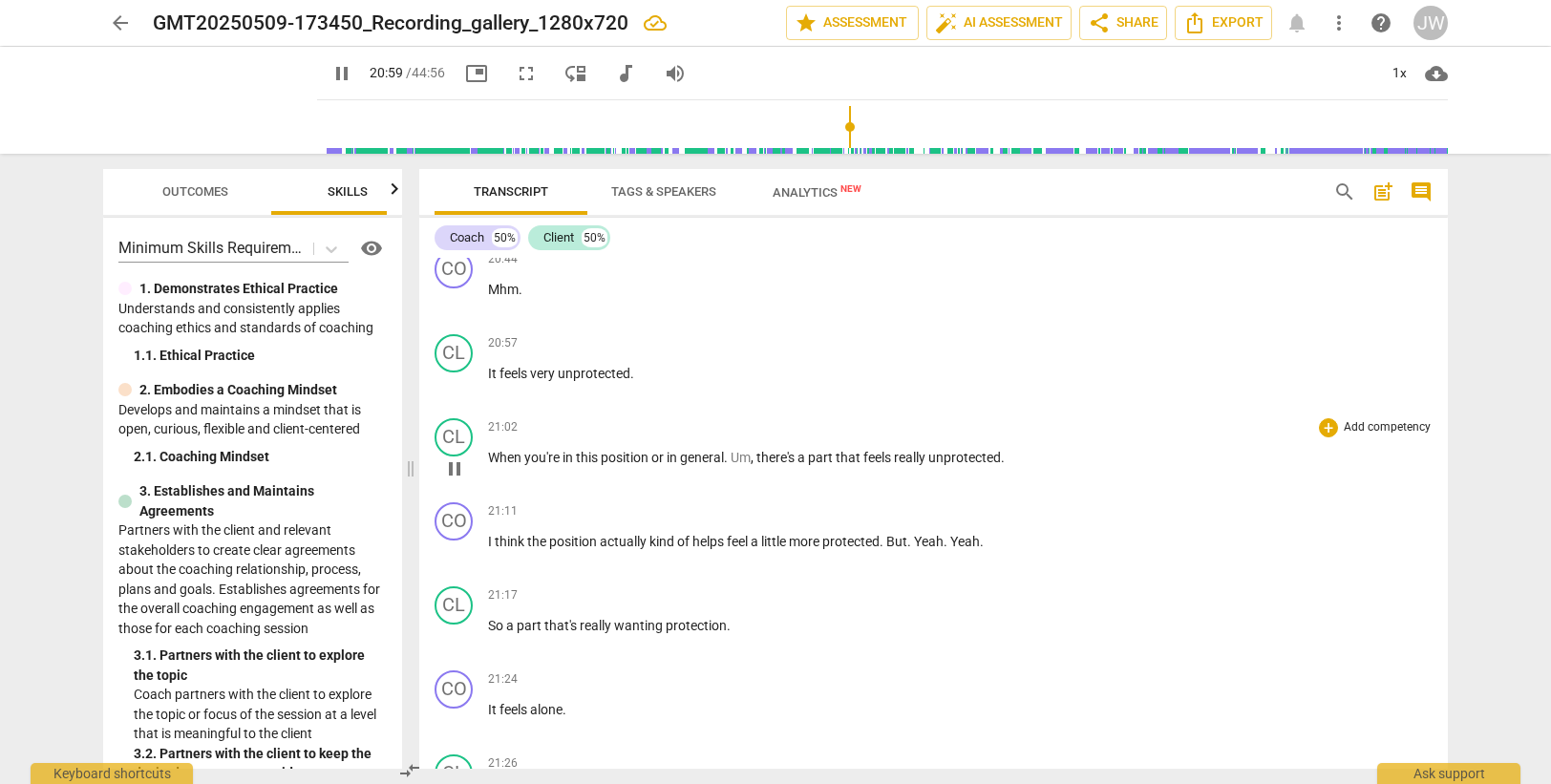
click at [489, 454] on span "When" at bounding box center [506, 456] width 37 height 15
click at [449, 436] on div "CL" at bounding box center [453, 437] width 38 height 38
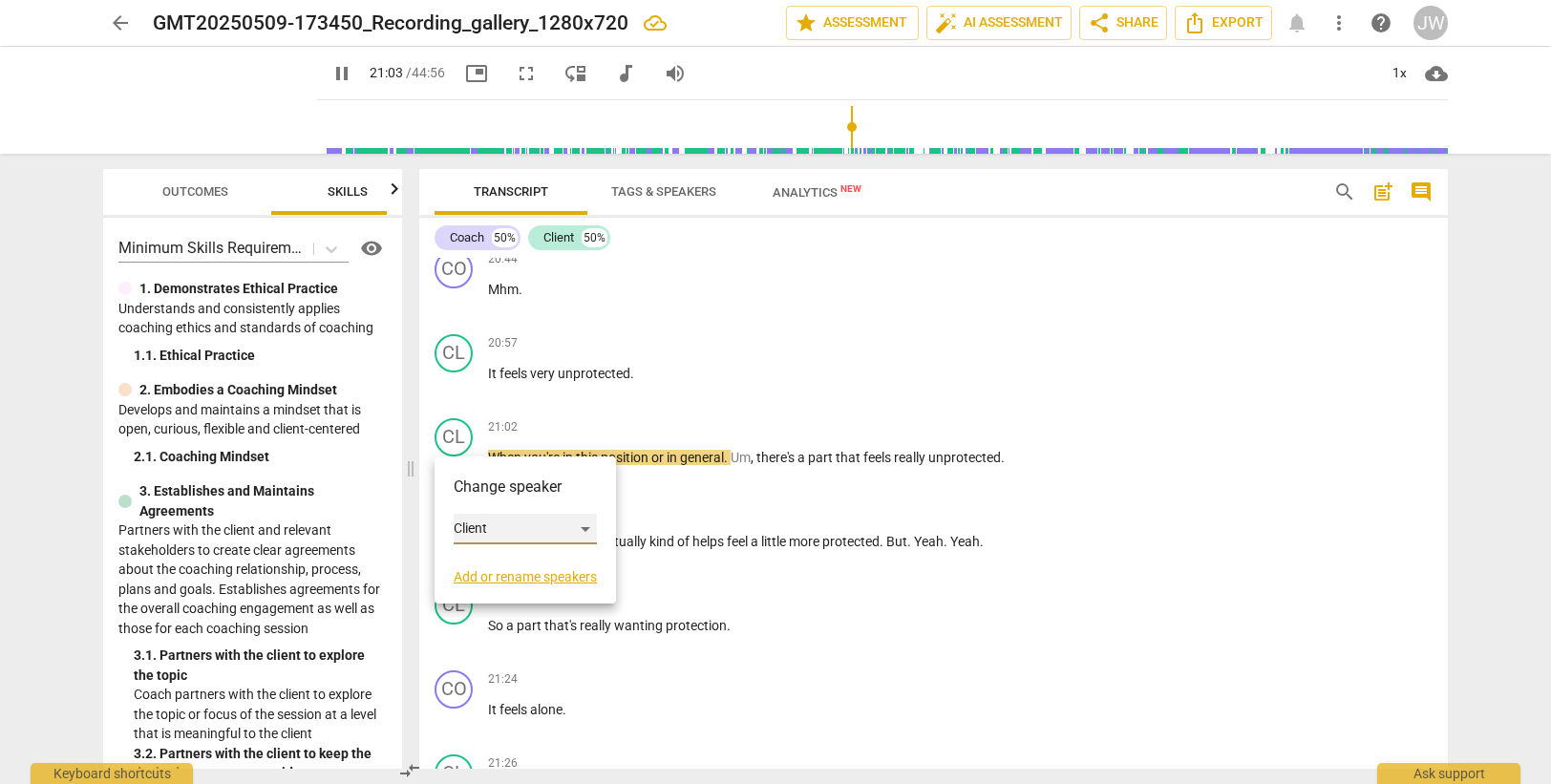
click at [481, 531] on div "Client" at bounding box center [525, 529] width 143 height 31
click at [485, 490] on li "Coach" at bounding box center [526, 492] width 145 height 37
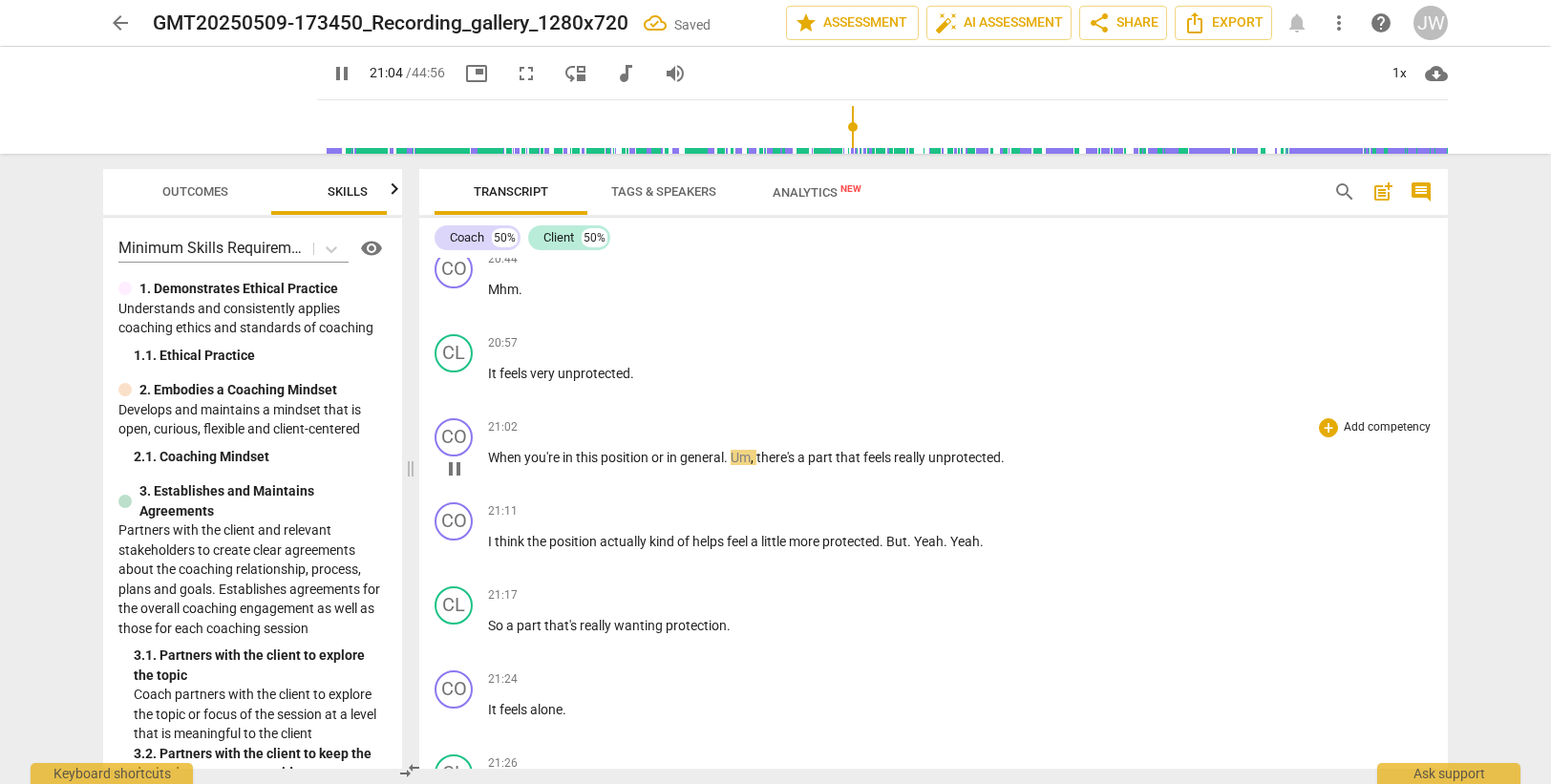
click at [731, 454] on span "." at bounding box center [727, 456] width 7 height 15
type input "1266"
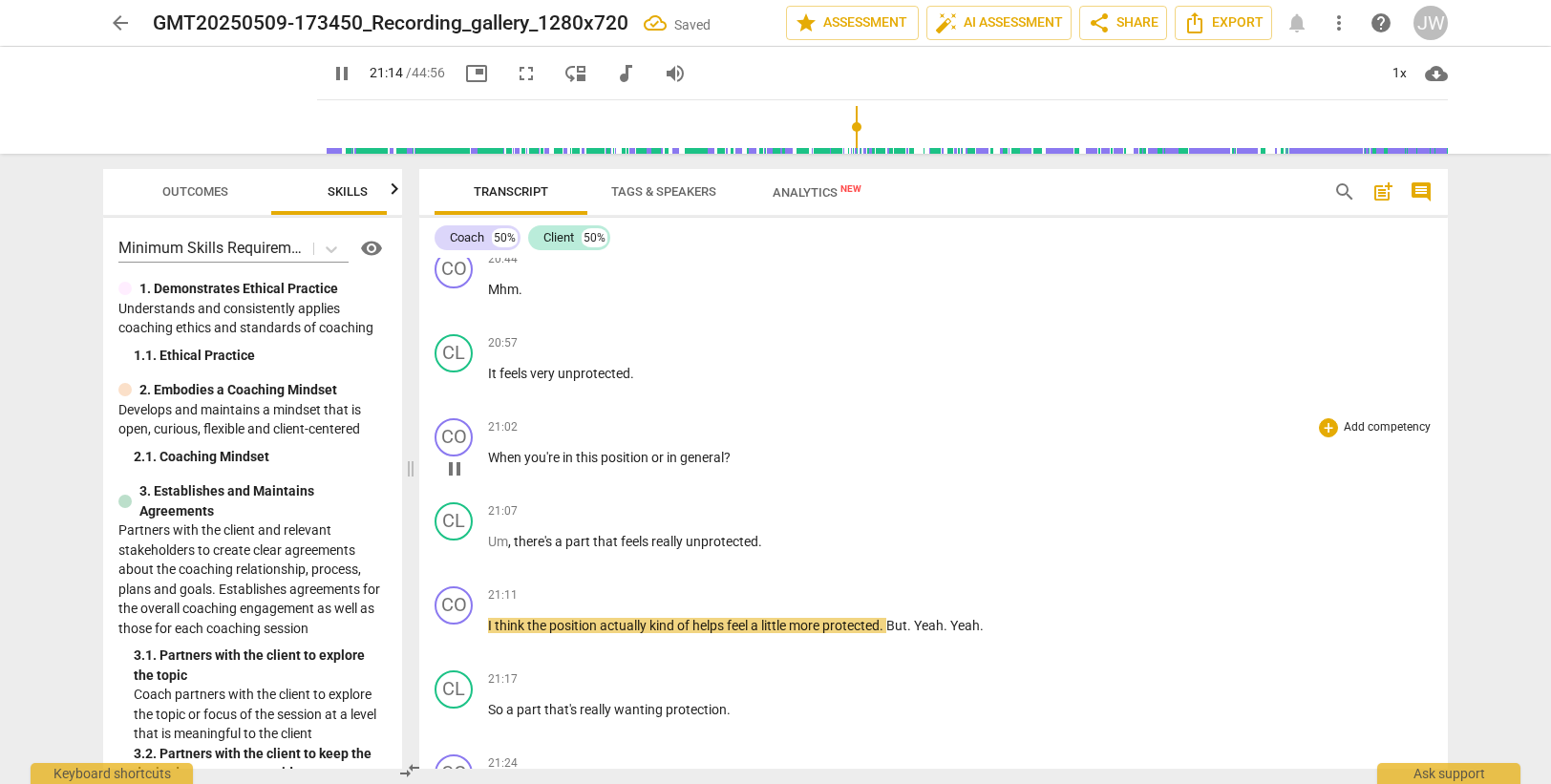
click at [557, 453] on span "you're" at bounding box center [543, 456] width 38 height 15
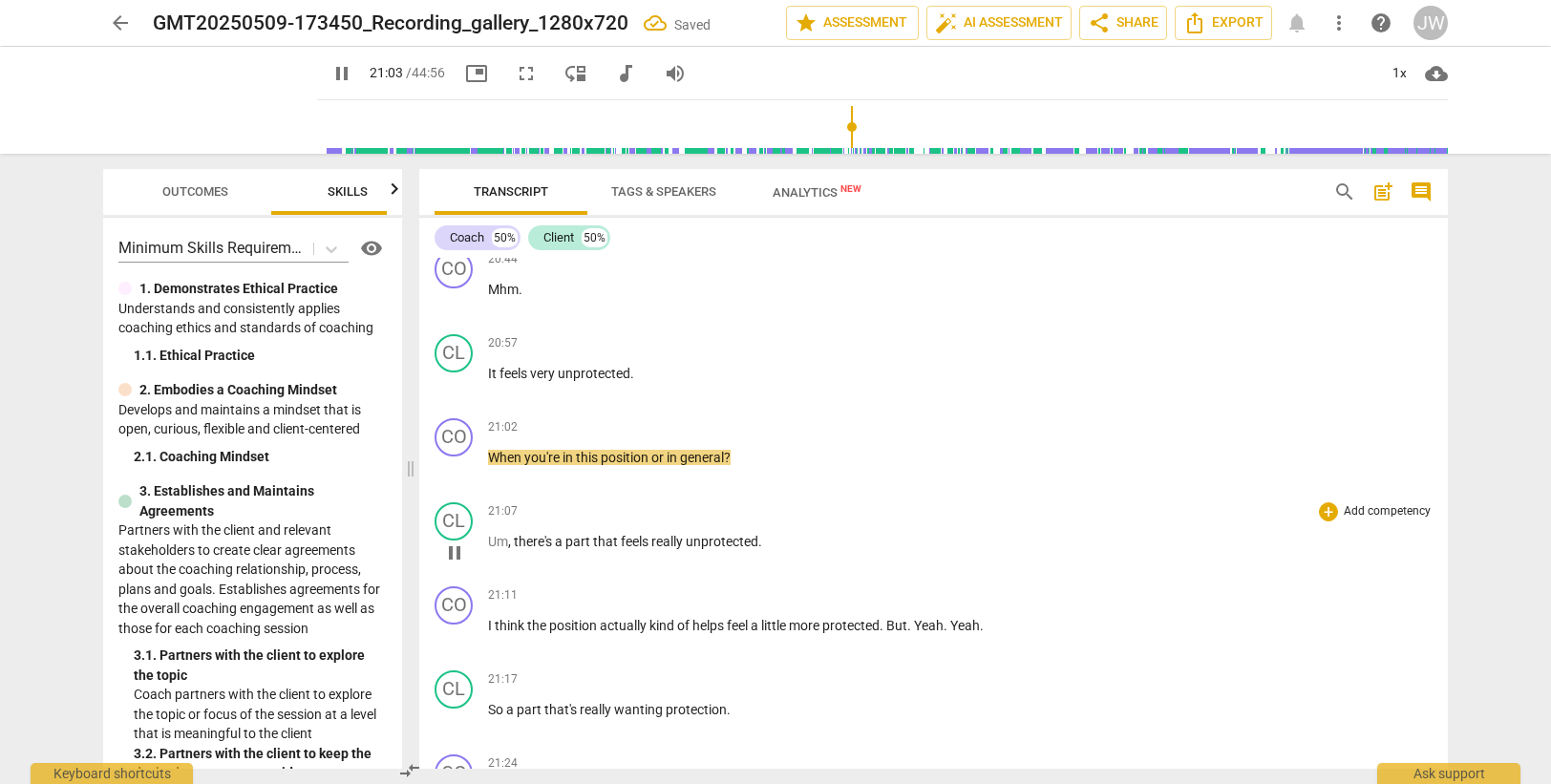
click at [491, 542] on span "Um" at bounding box center [498, 541] width 20 height 15
type input "1266"
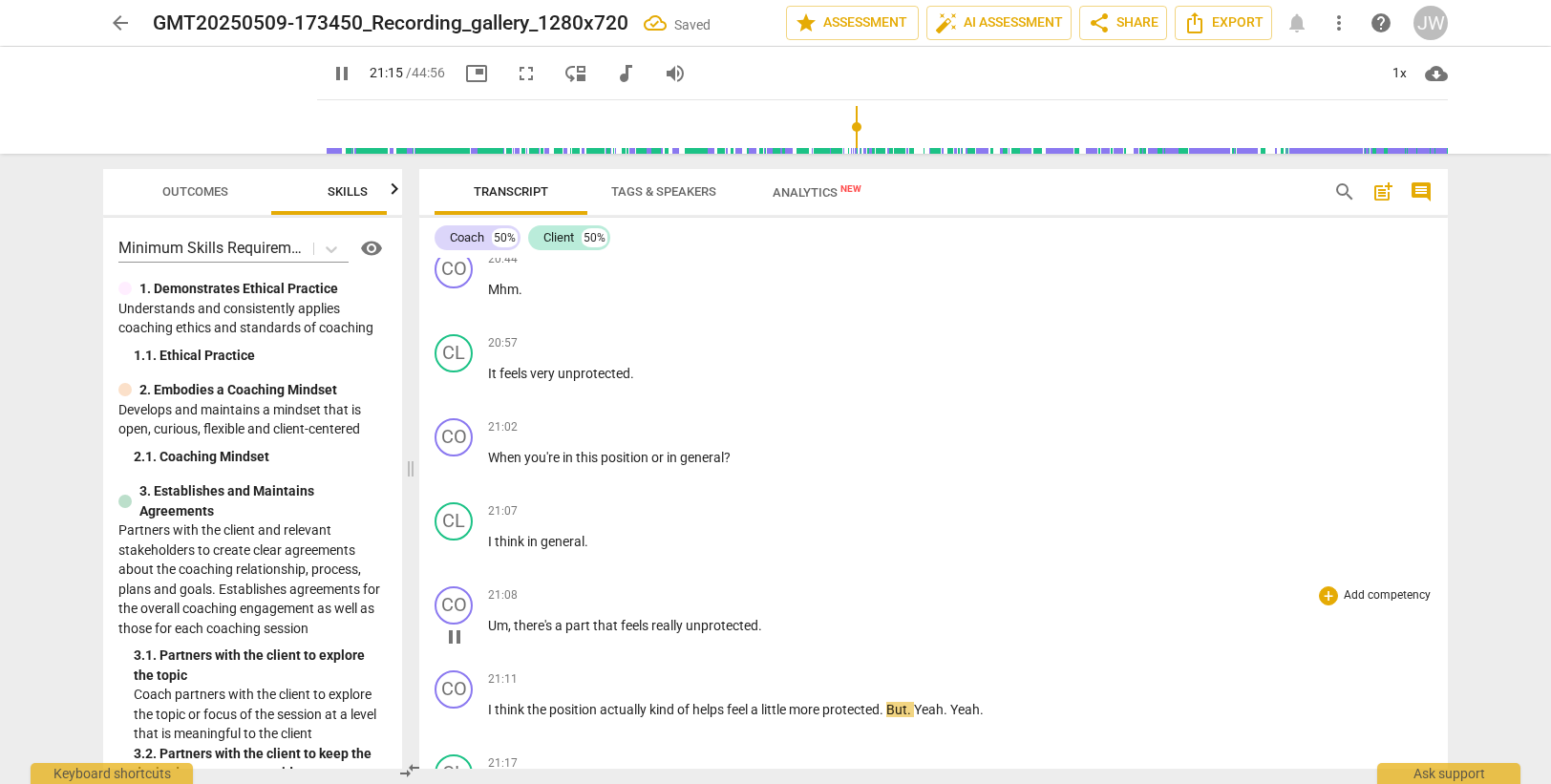
click at [501, 619] on span "Um" at bounding box center [498, 624] width 20 height 15
type input "1276"
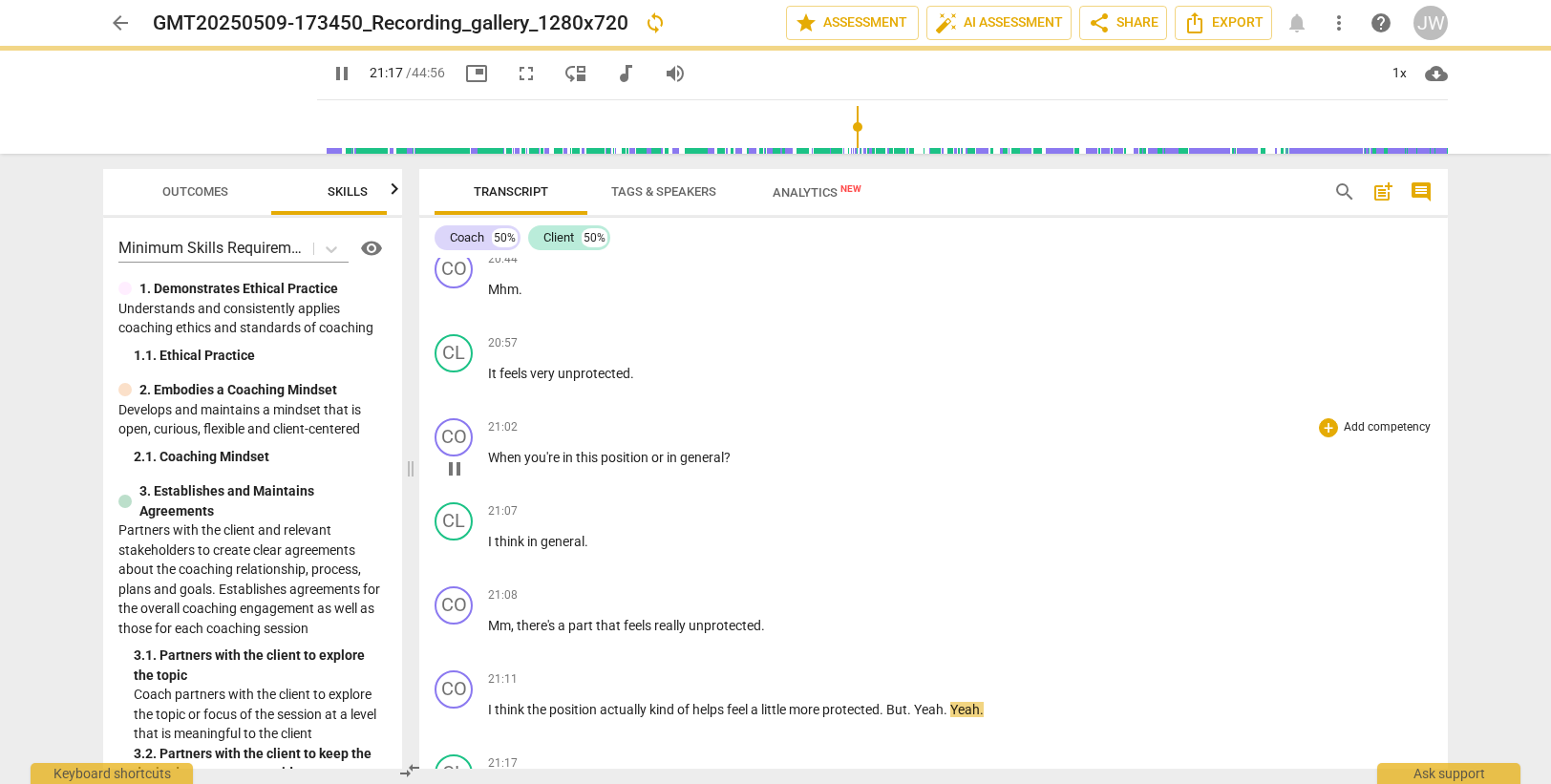
click at [594, 451] on div "CO play_arrow pause 00:03 + Add competency keyboard_arrow_right Yeah . Just wel…" at bounding box center [934, 513] width 1029 height 511
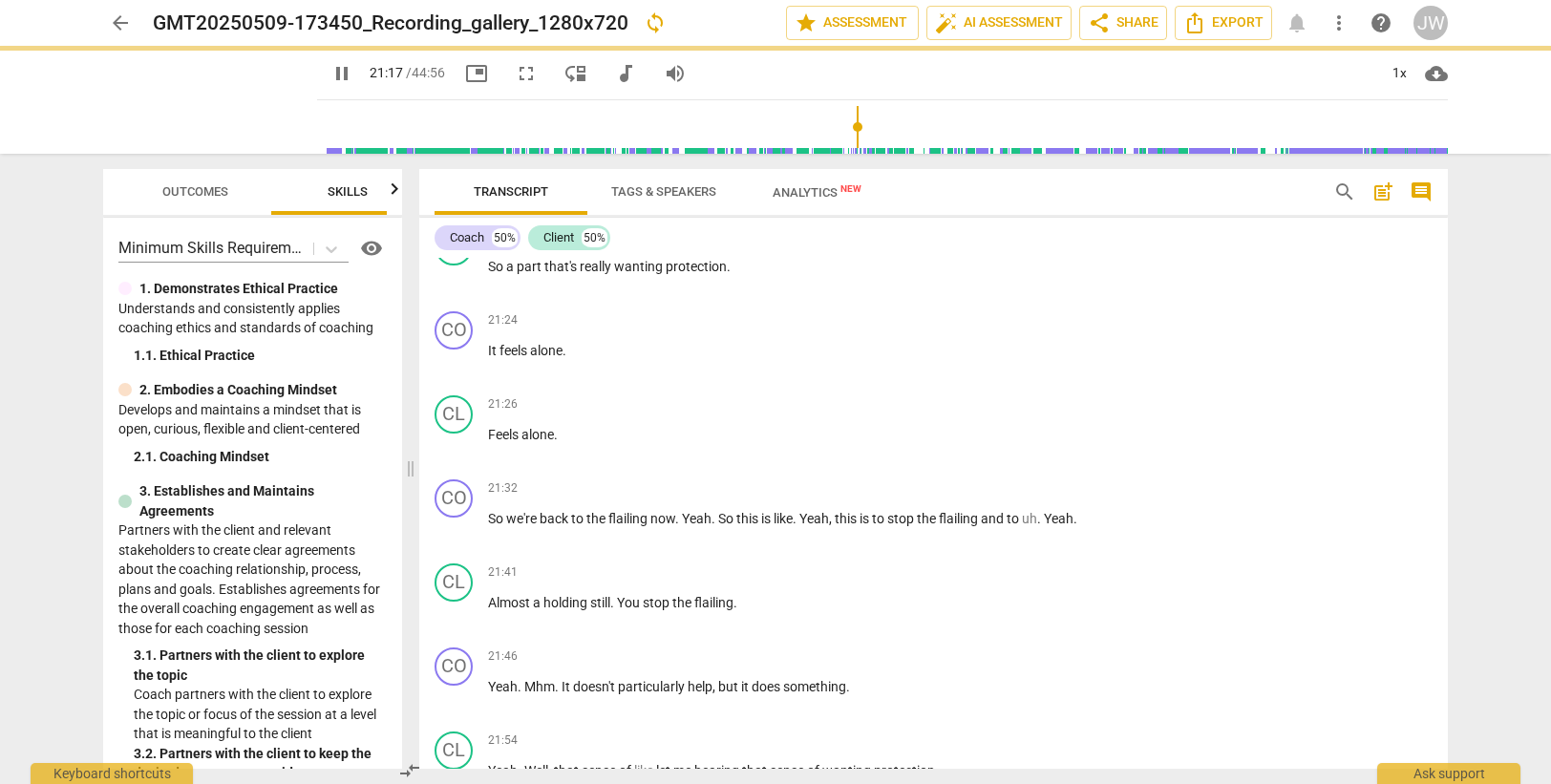
click at [594, 451] on div "21:26 + Add competency keyboard_arrow_right Feels alone ." at bounding box center [960, 429] width 945 height 69
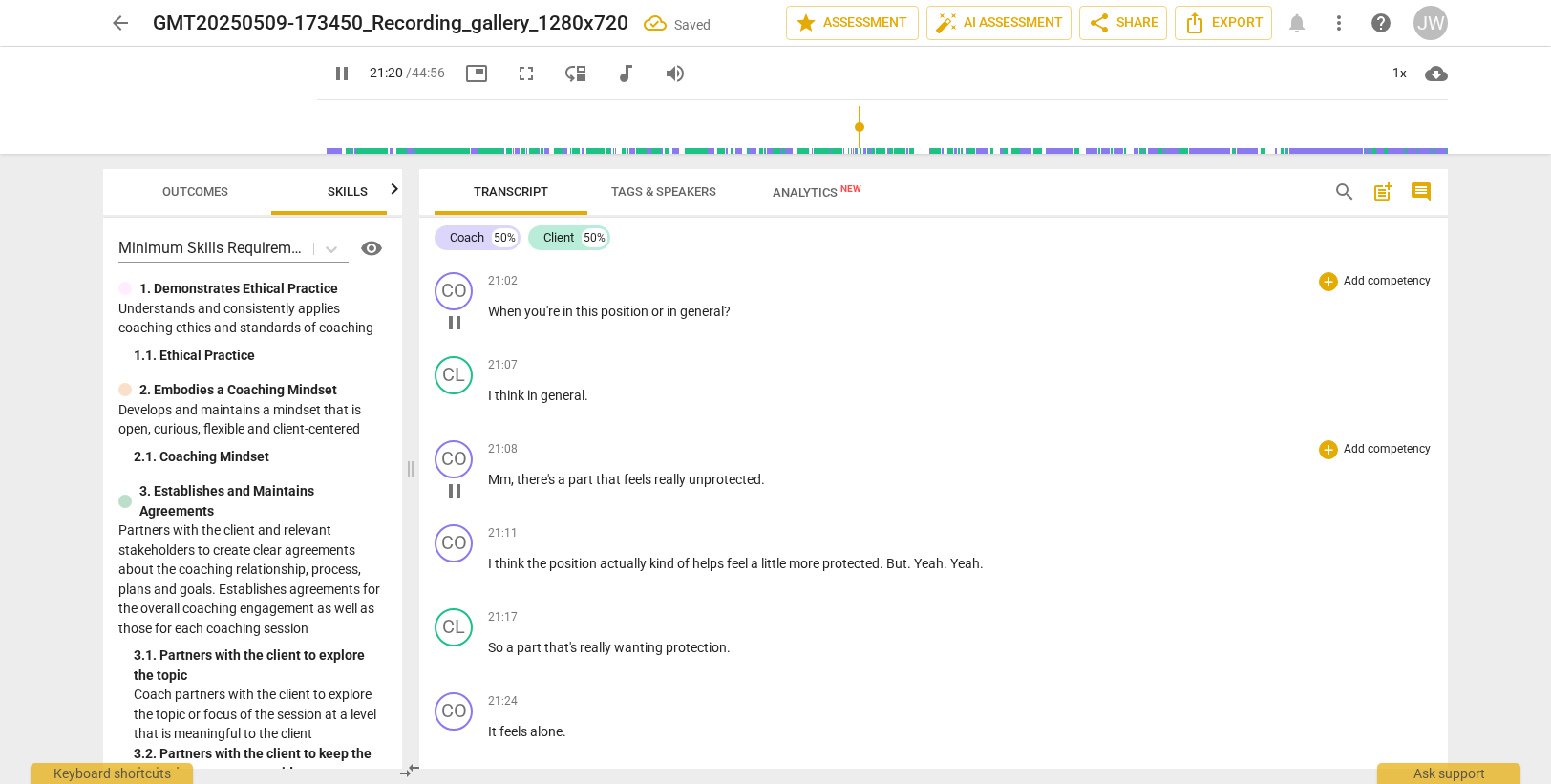
scroll to position [7291, 0]
click at [595, 314] on span "this" at bounding box center [588, 311] width 25 height 15
click at [598, 398] on p "I think in general ." at bounding box center [960, 396] width 945 height 20
click at [522, 482] on span "there's" at bounding box center [537, 479] width 41 height 15
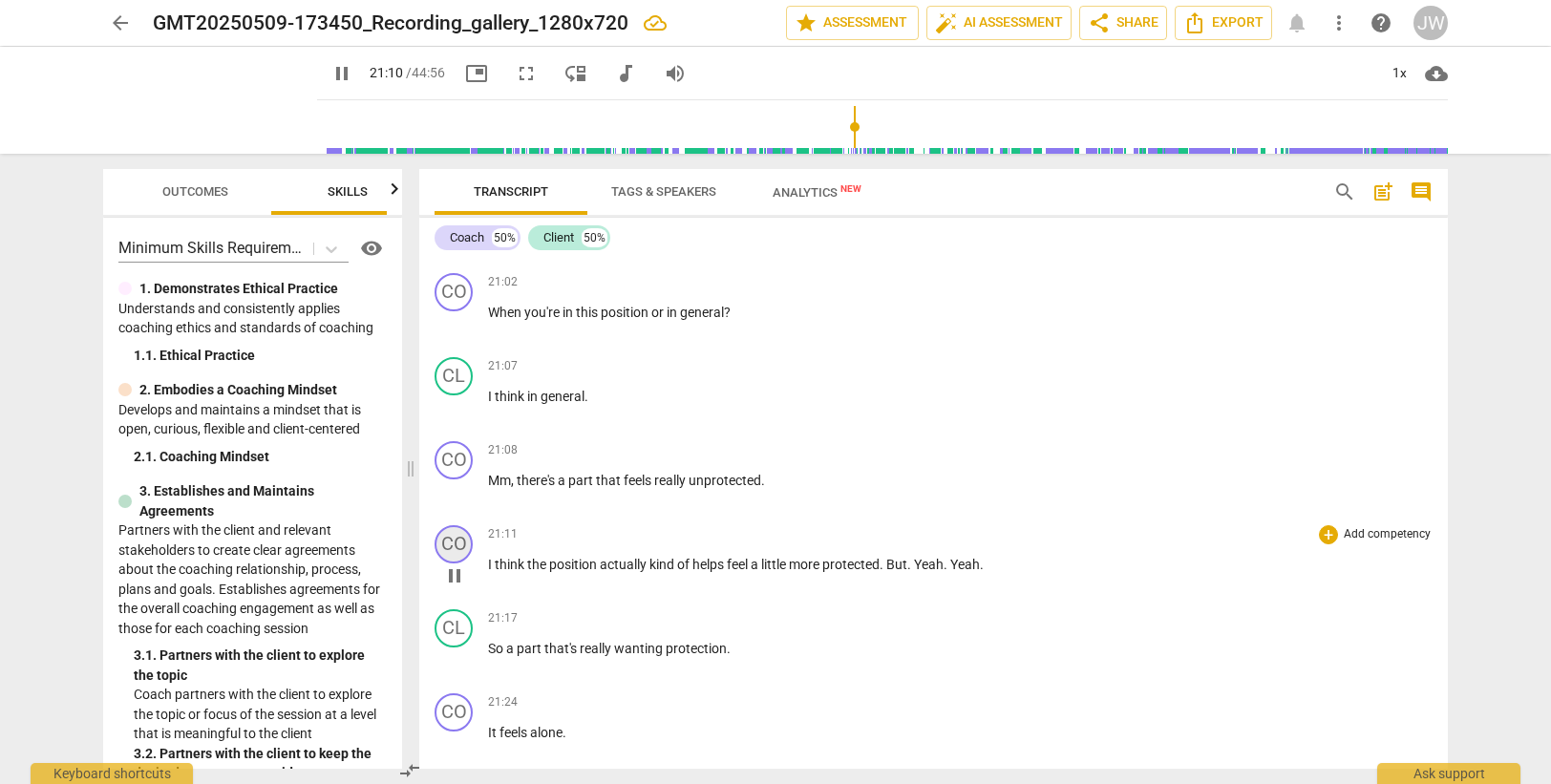
click at [457, 549] on div "CO" at bounding box center [453, 544] width 38 height 38
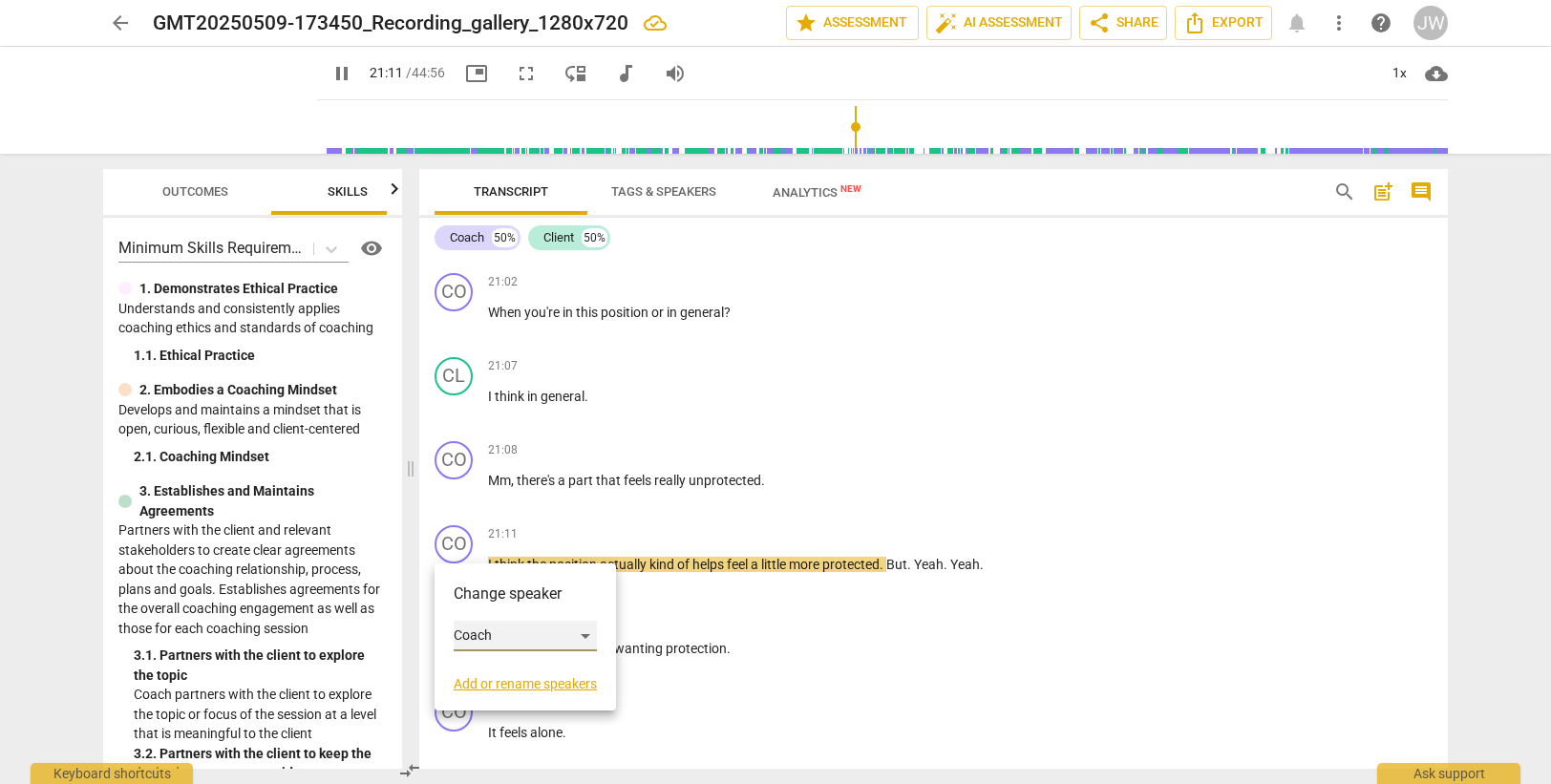
click at [499, 638] on div "Coach" at bounding box center [525, 635] width 143 height 31
click at [497, 669] on li "Client" at bounding box center [526, 672] width 145 height 37
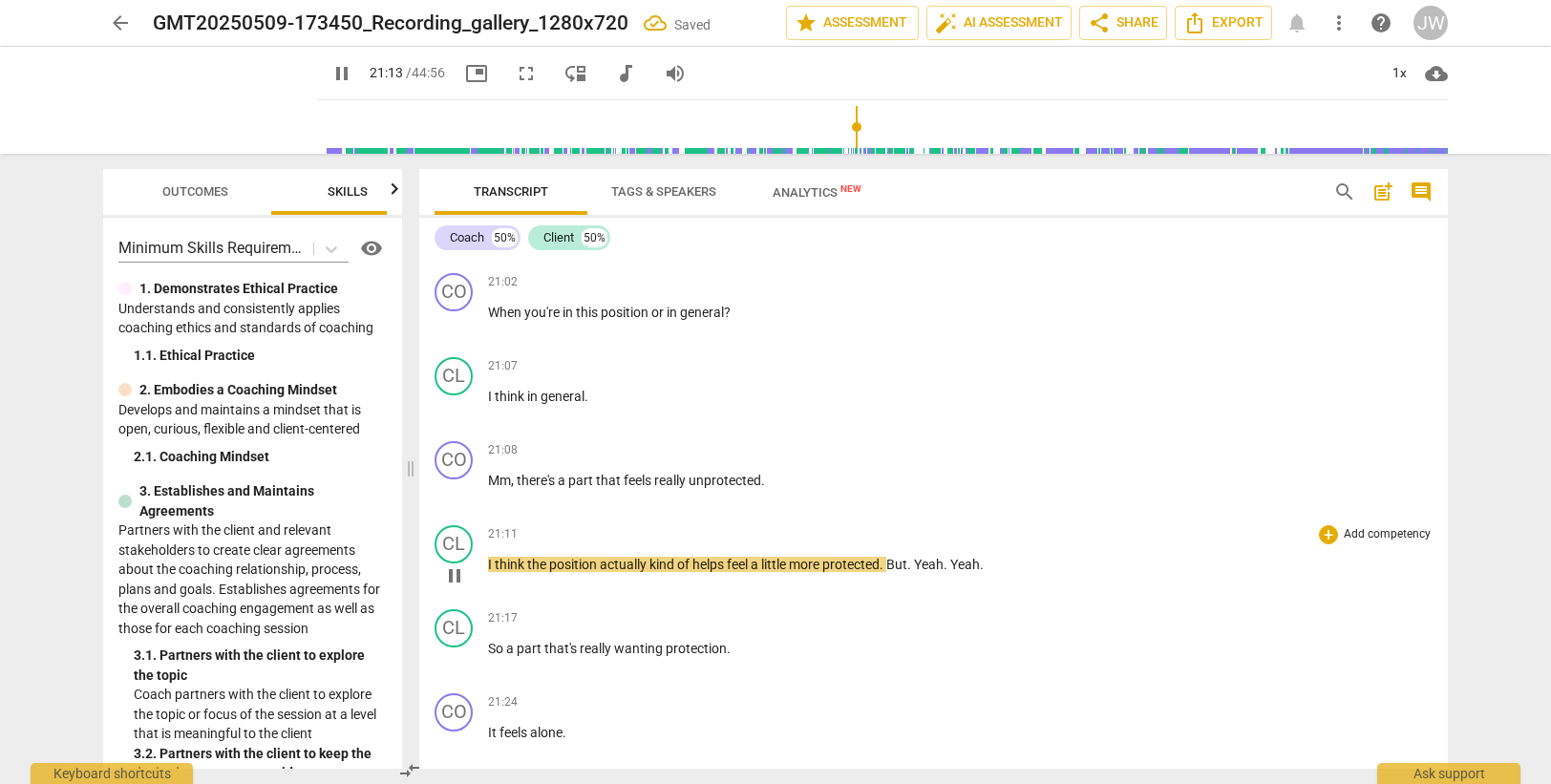
click at [620, 561] on span "actually" at bounding box center [624, 563] width 50 height 15
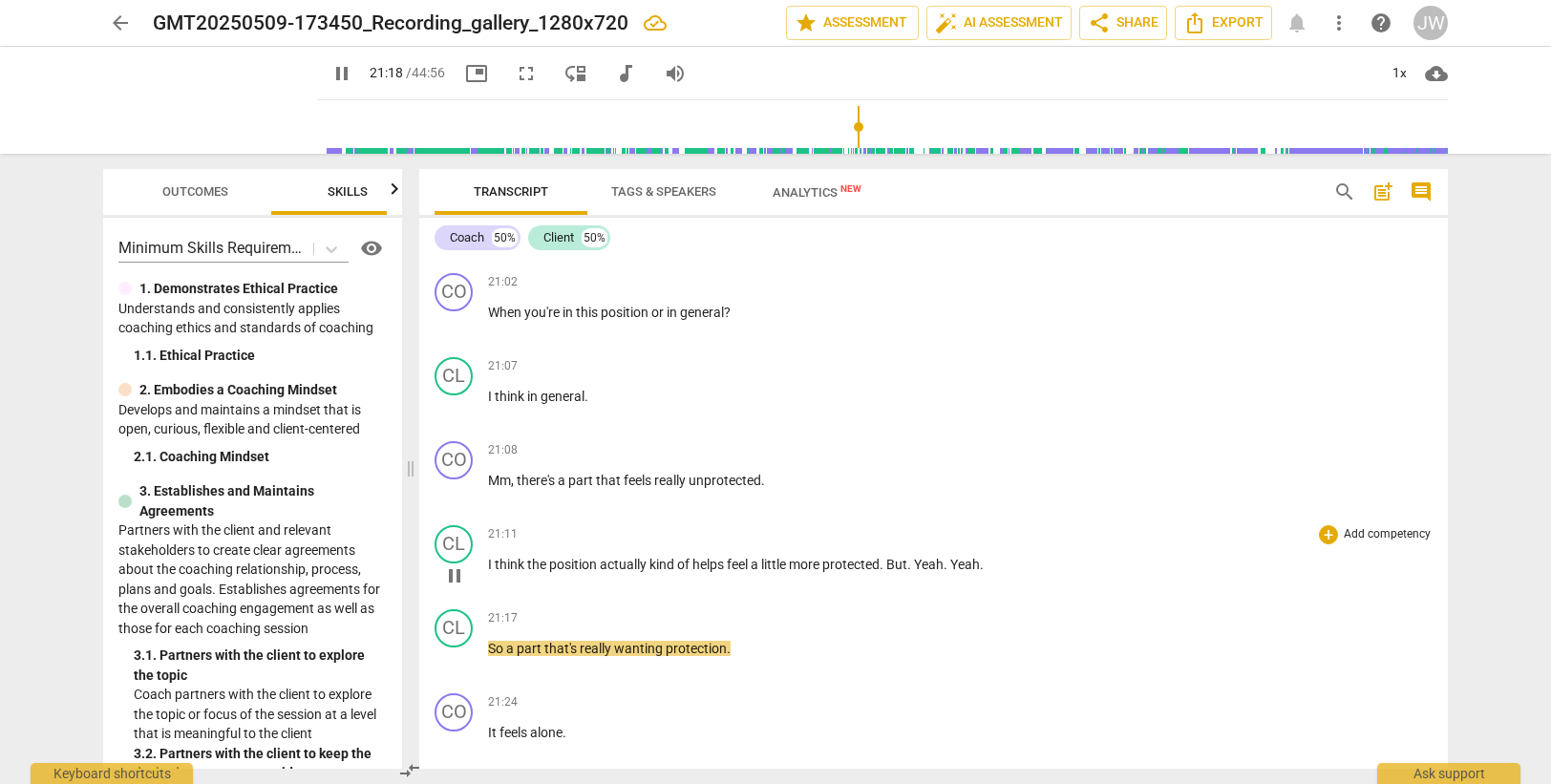
click at [914, 565] on span "." at bounding box center [911, 563] width 7 height 15
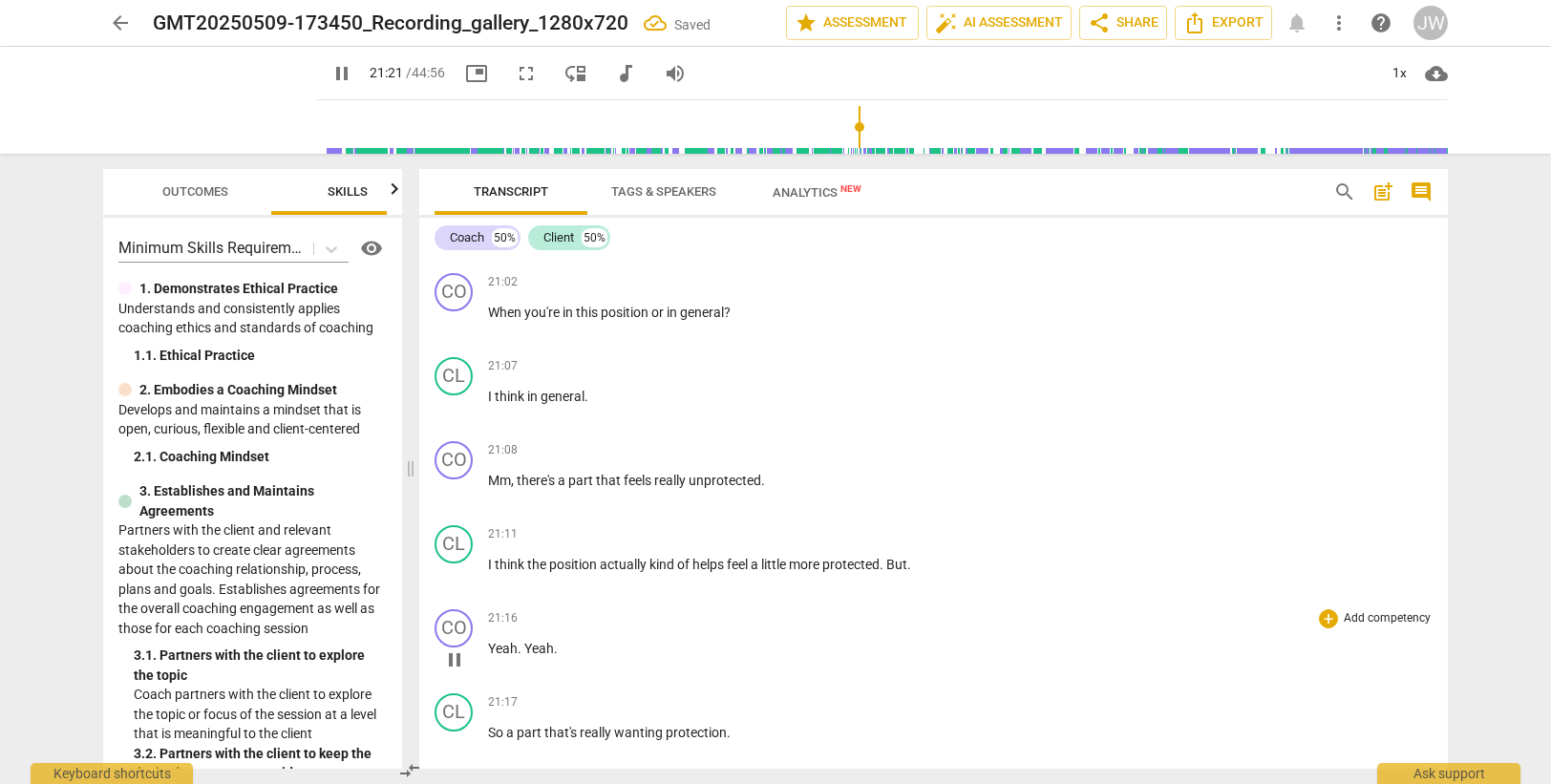
click at [525, 645] on span "Yeah" at bounding box center [539, 648] width 30 height 15
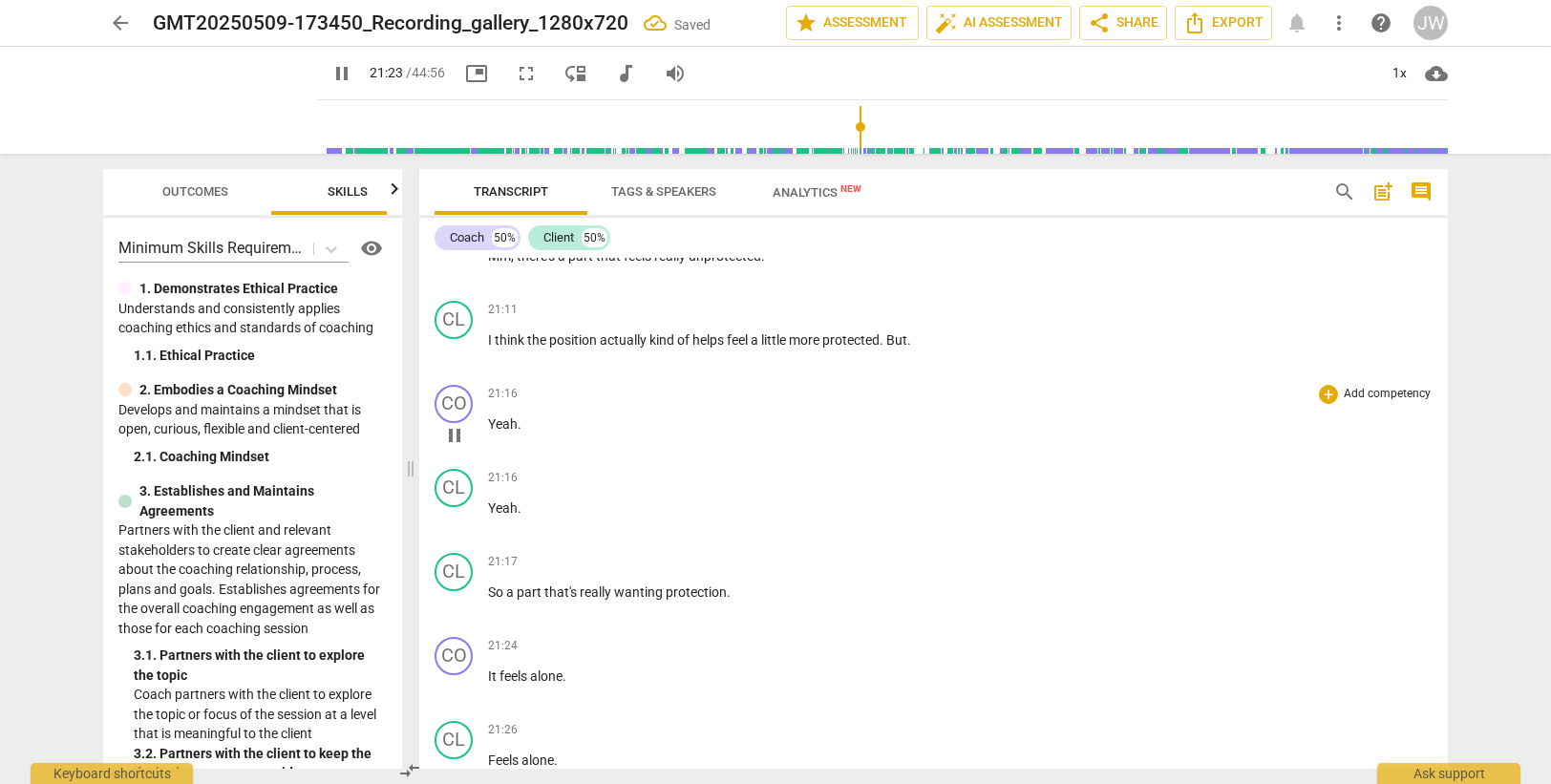
scroll to position [7578, 0]
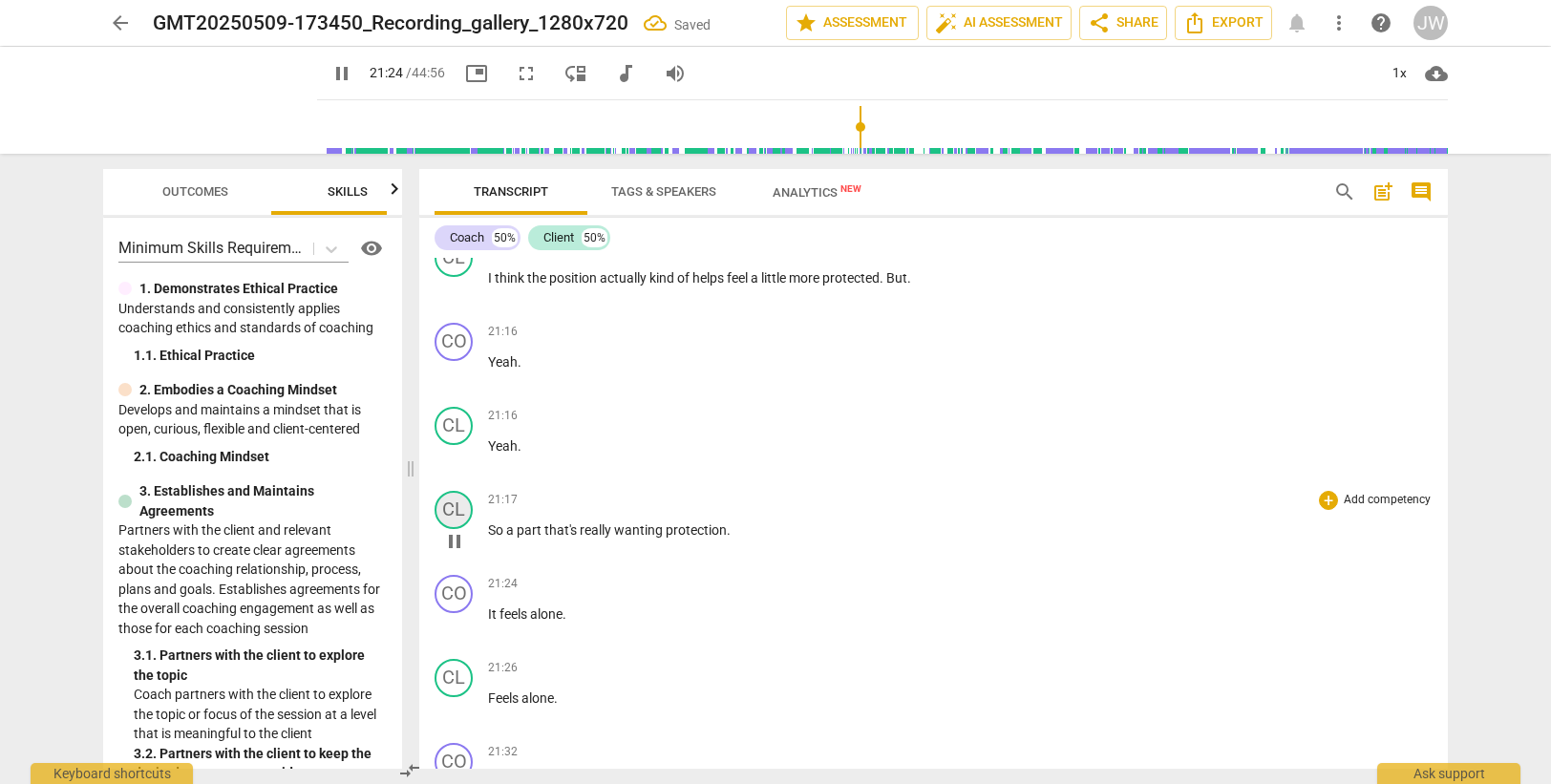
click at [454, 516] on div "CL" at bounding box center [453, 510] width 38 height 38
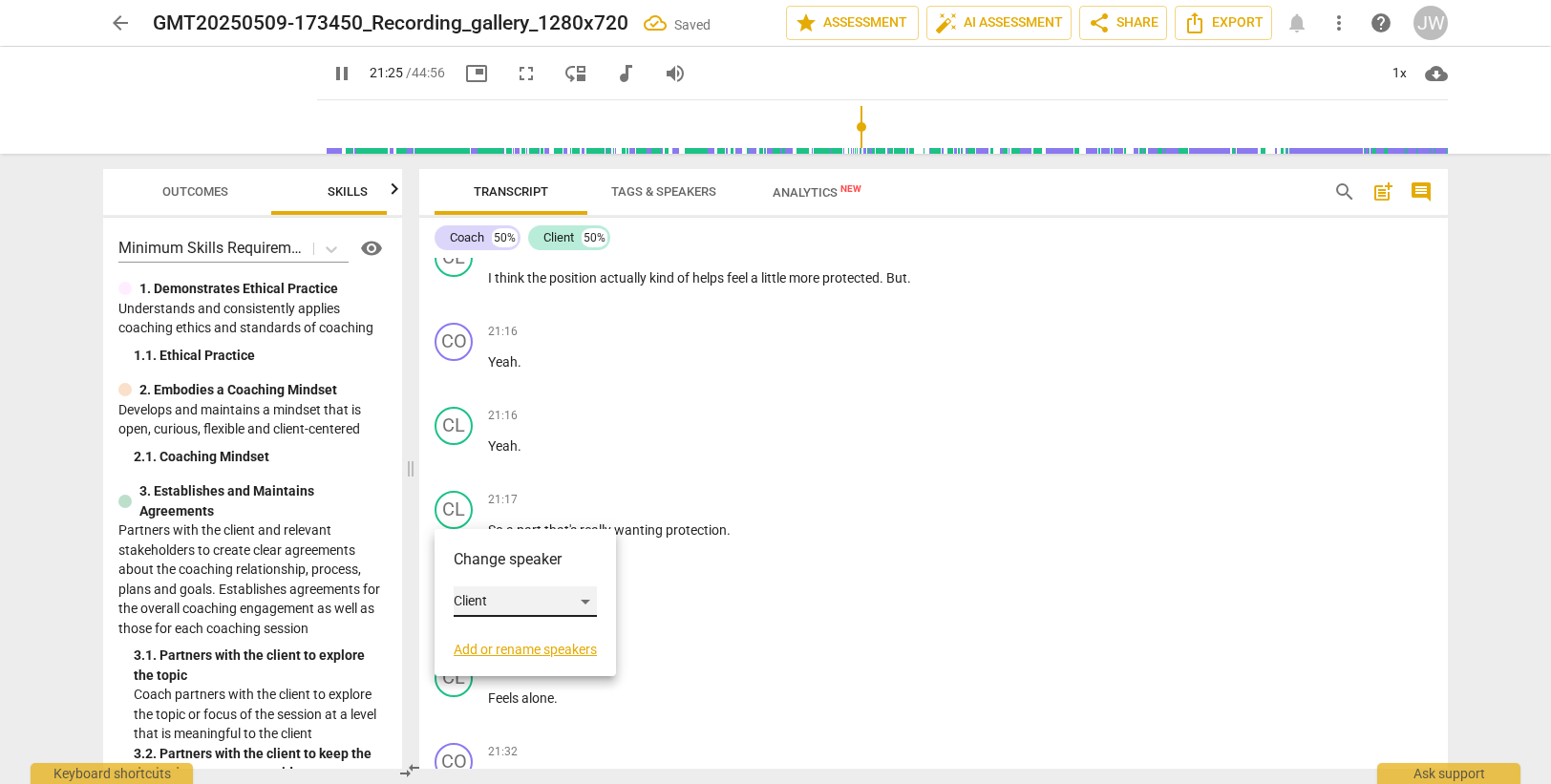
click at [495, 597] on div "Client" at bounding box center [525, 601] width 143 height 31
click at [497, 568] on li "Coach" at bounding box center [526, 564] width 145 height 37
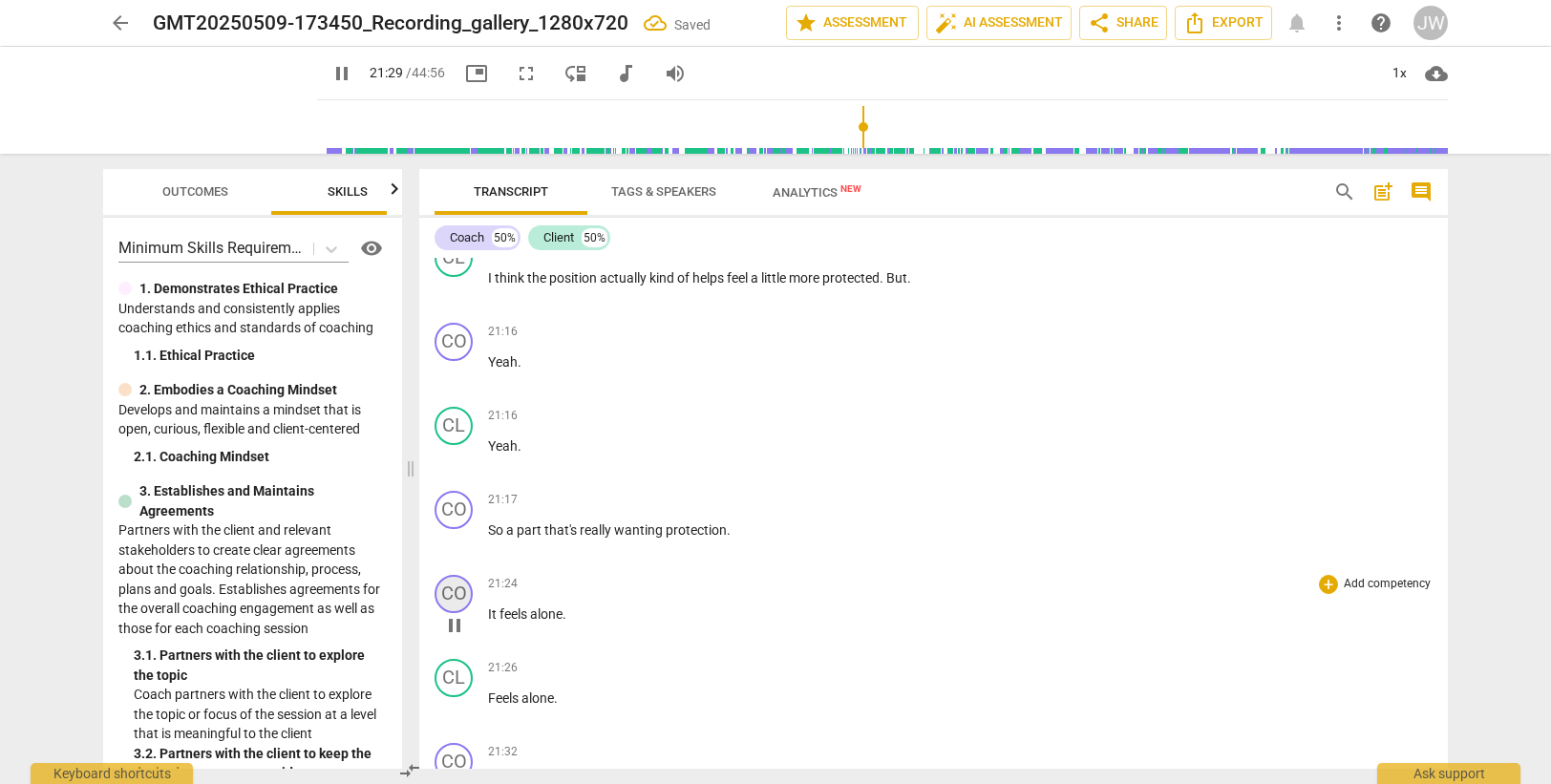
click at [452, 591] on div "CO" at bounding box center [453, 593] width 38 height 38
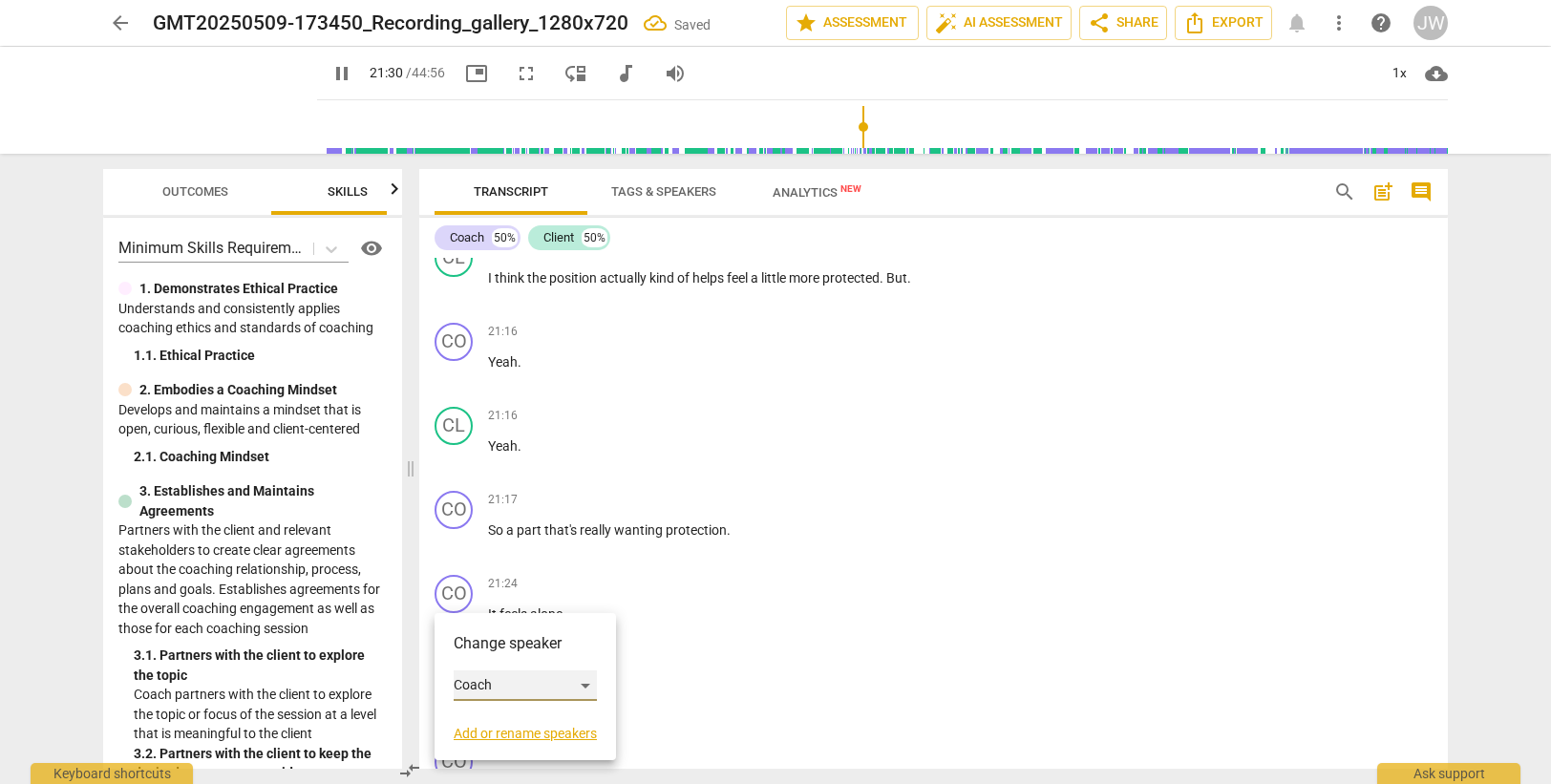
click at [479, 679] on div "Coach" at bounding box center [525, 685] width 143 height 31
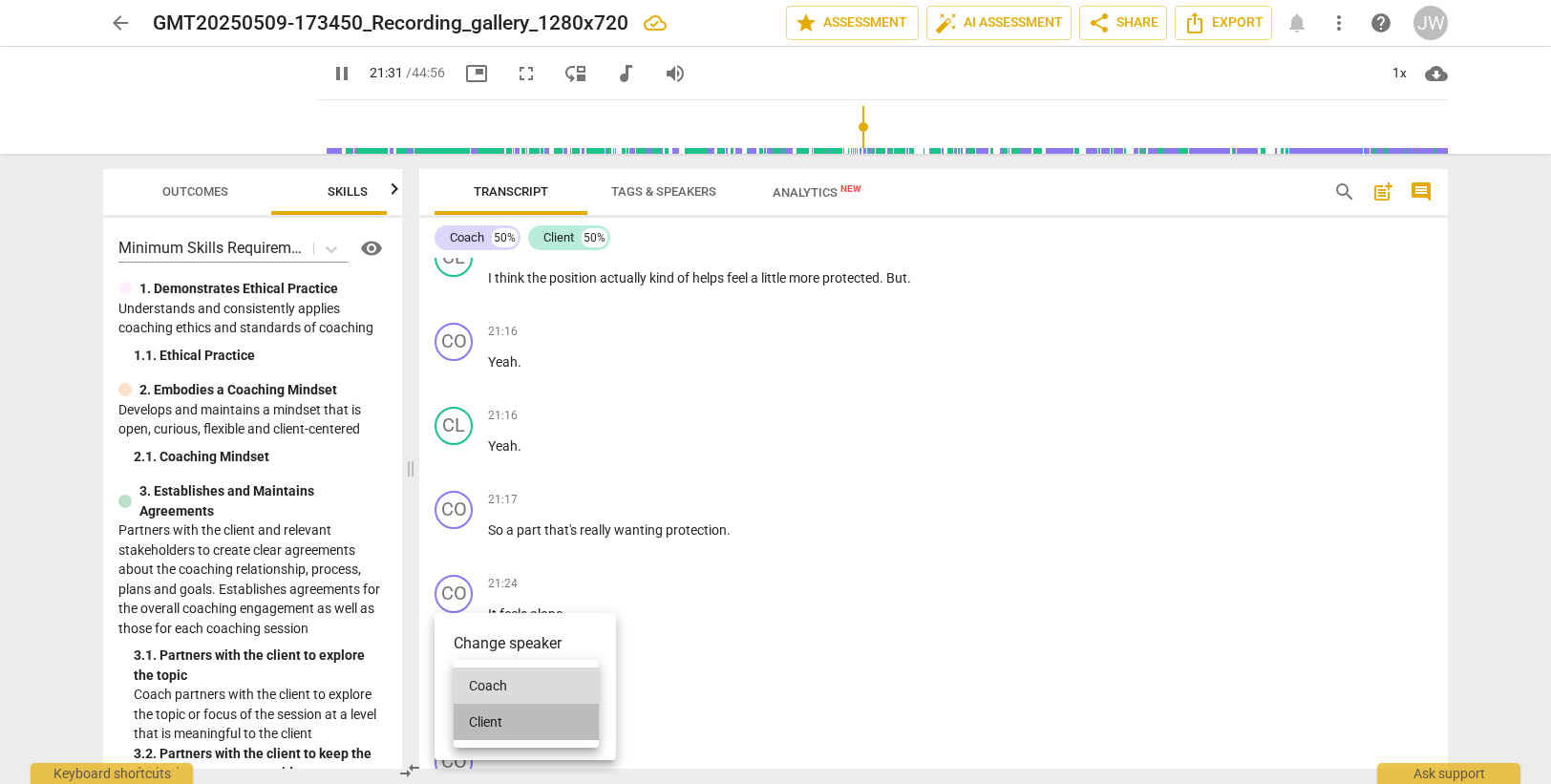
click at [488, 719] on li "Client" at bounding box center [526, 721] width 145 height 37
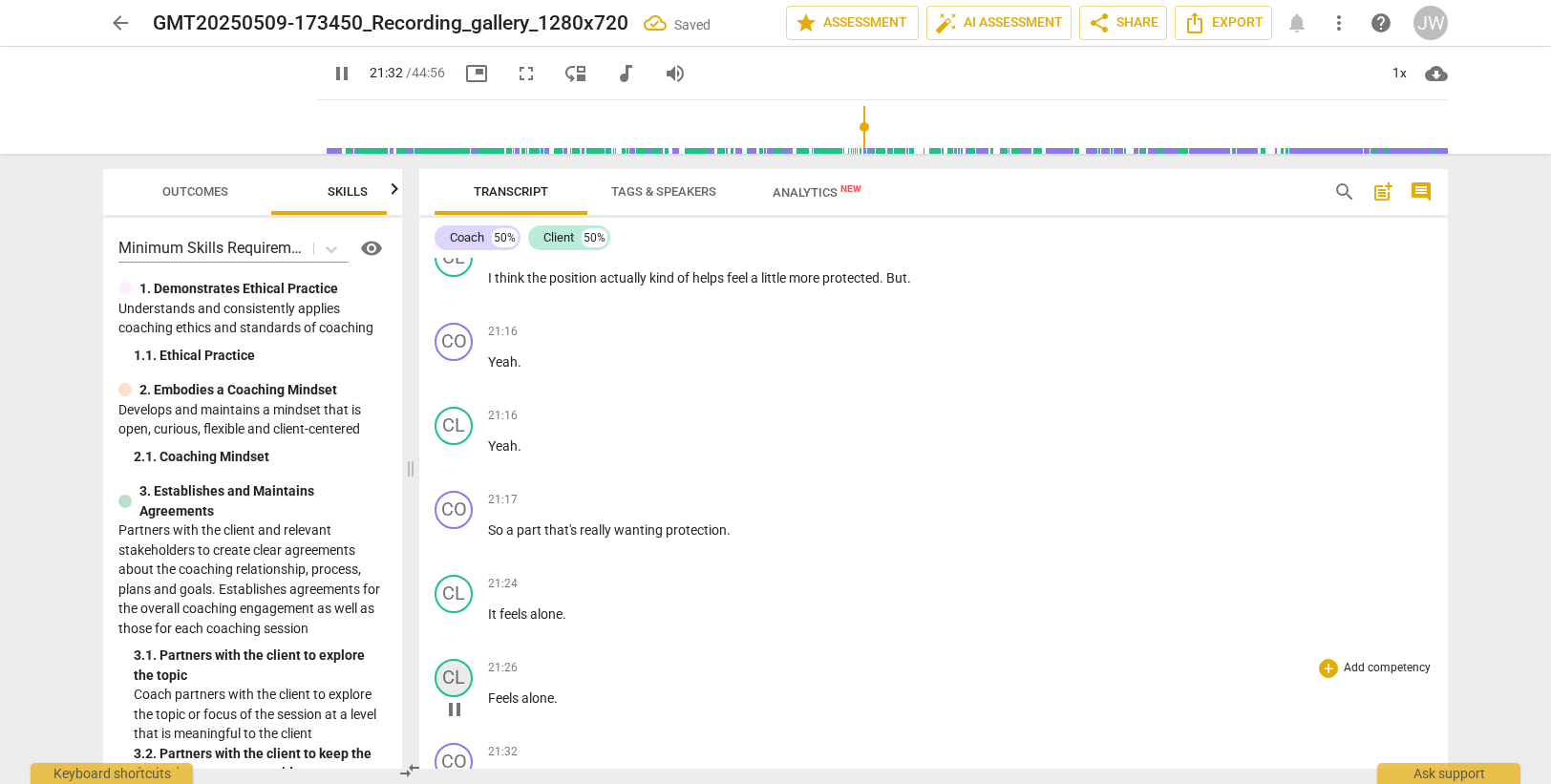
click at [454, 680] on div "CL" at bounding box center [453, 678] width 38 height 38
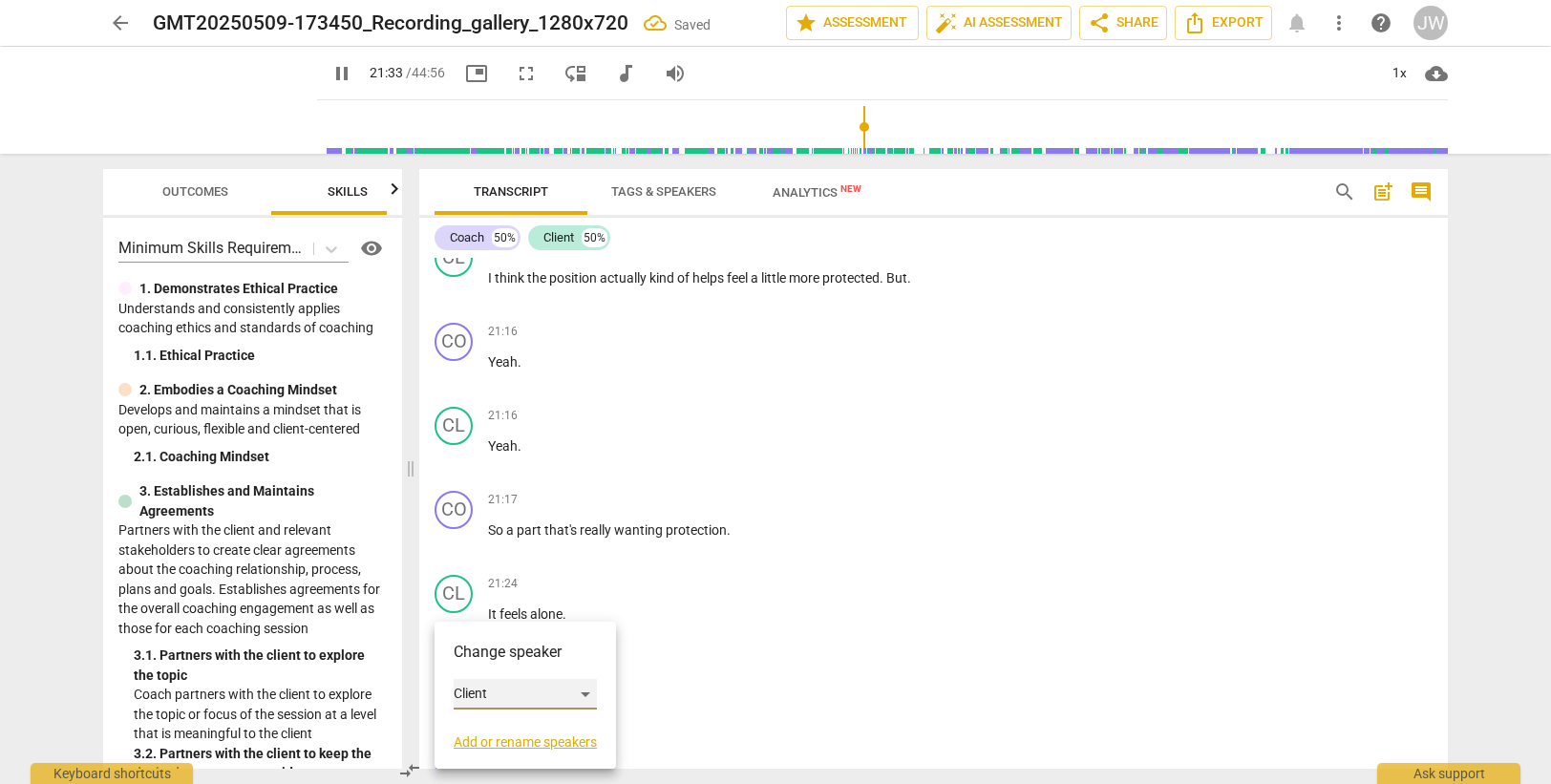
click at [480, 699] on div "Client" at bounding box center [525, 694] width 143 height 31
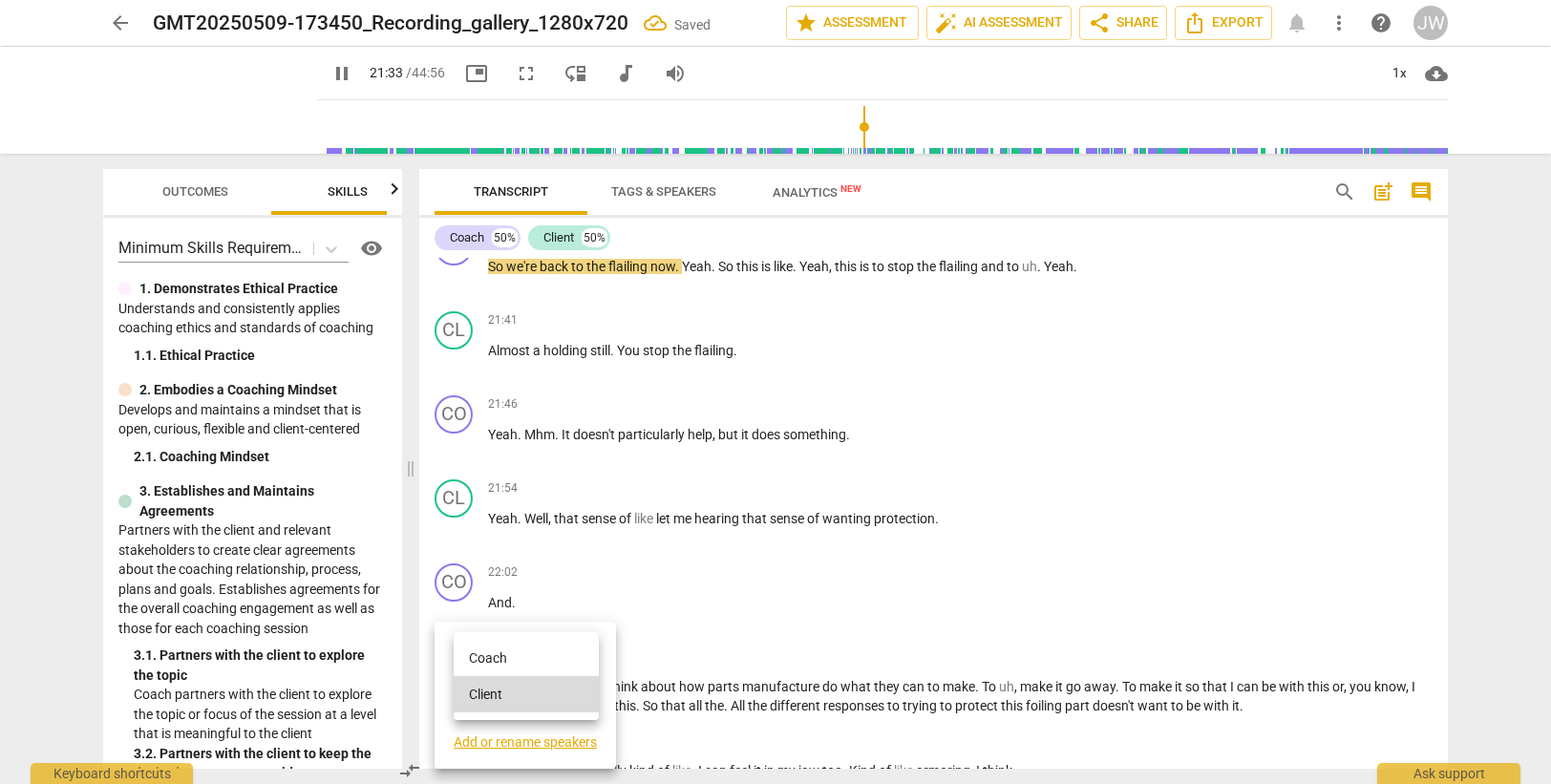
click at [482, 663] on li "Coach" at bounding box center [526, 658] width 145 height 37
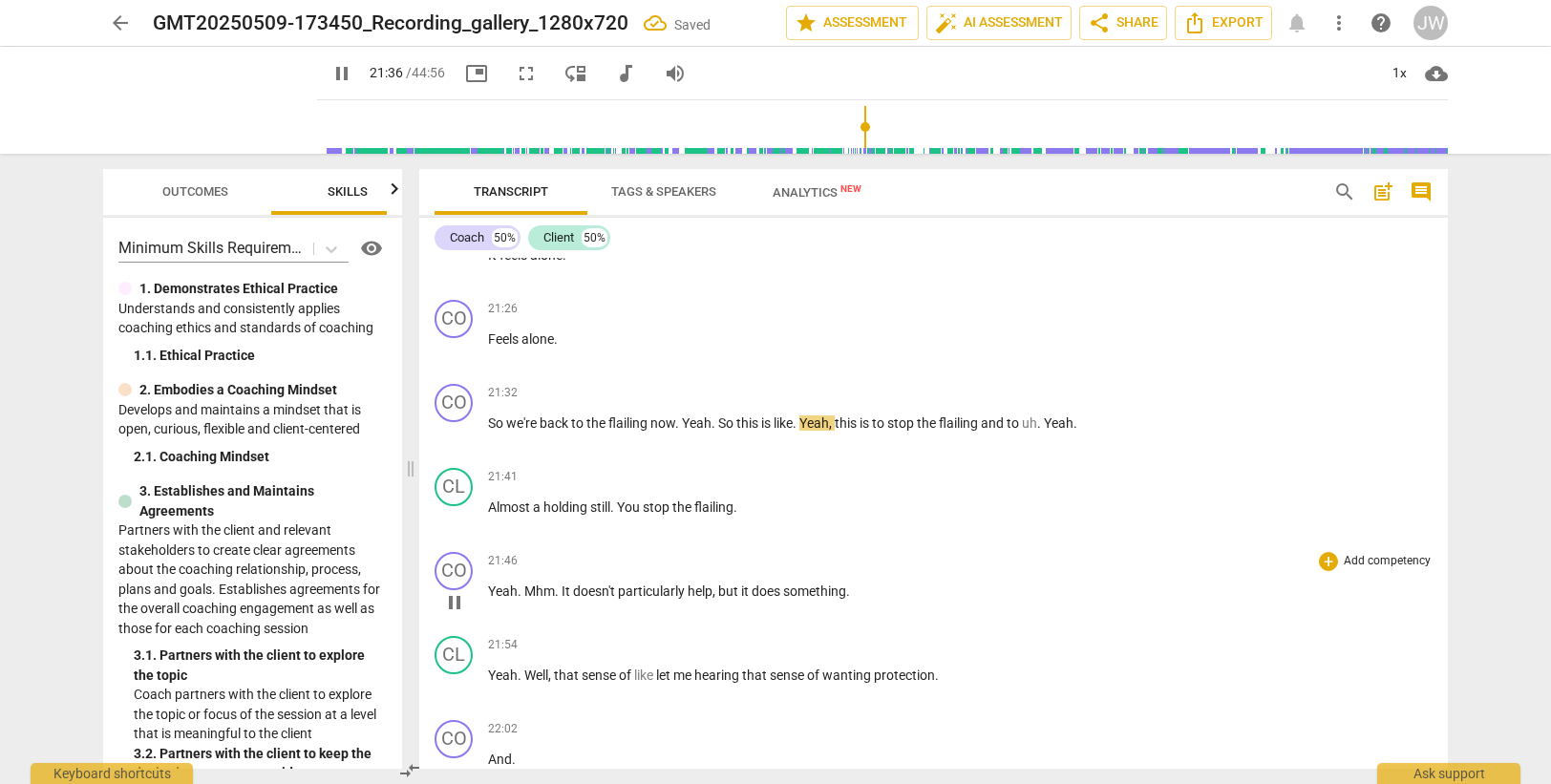
scroll to position [7902, 0]
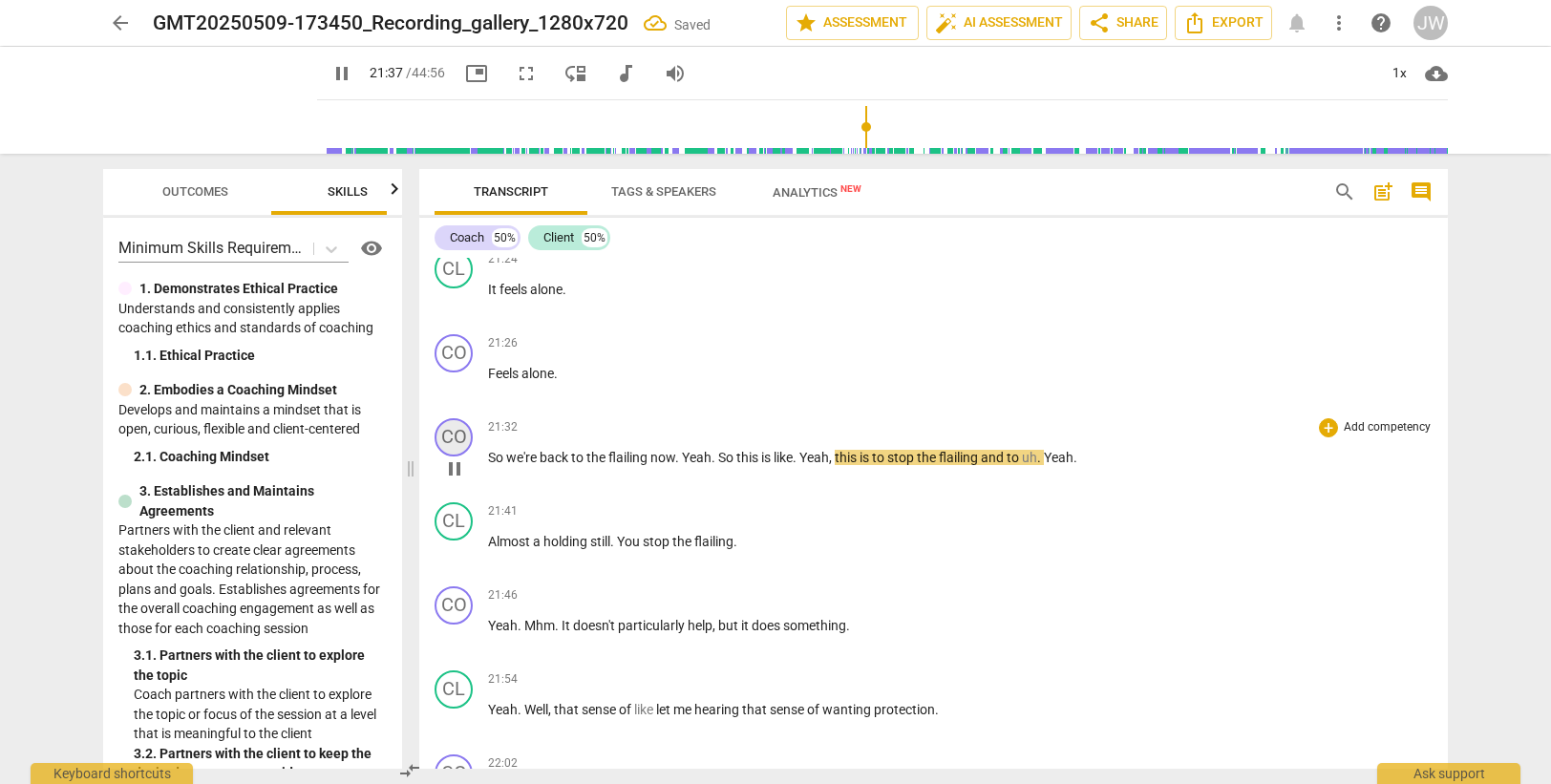
click at [445, 436] on div "CO" at bounding box center [453, 437] width 38 height 38
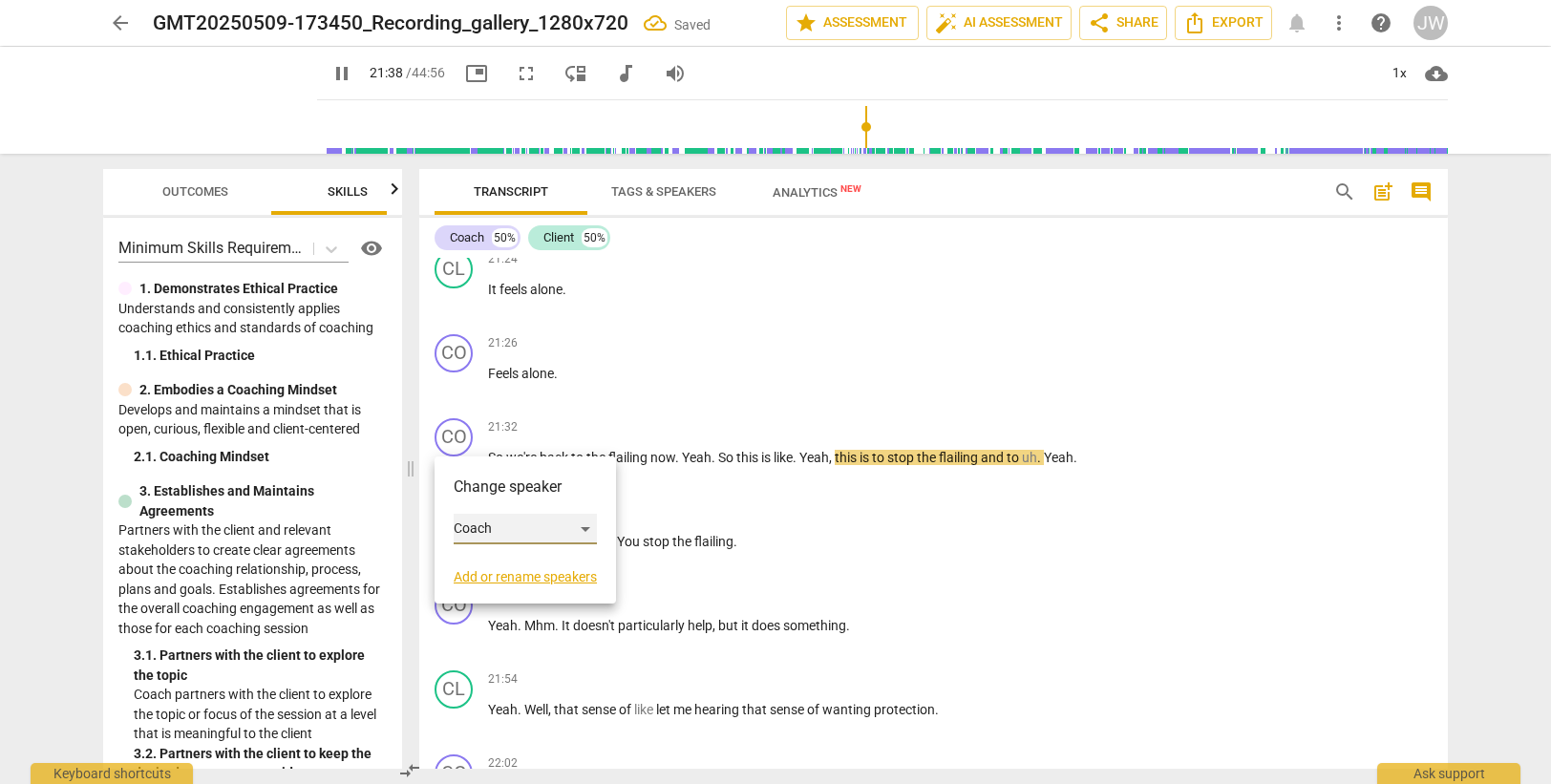
click at [480, 524] on div "Coach" at bounding box center [525, 529] width 143 height 31
click at [501, 558] on li "Client" at bounding box center [526, 564] width 145 height 37
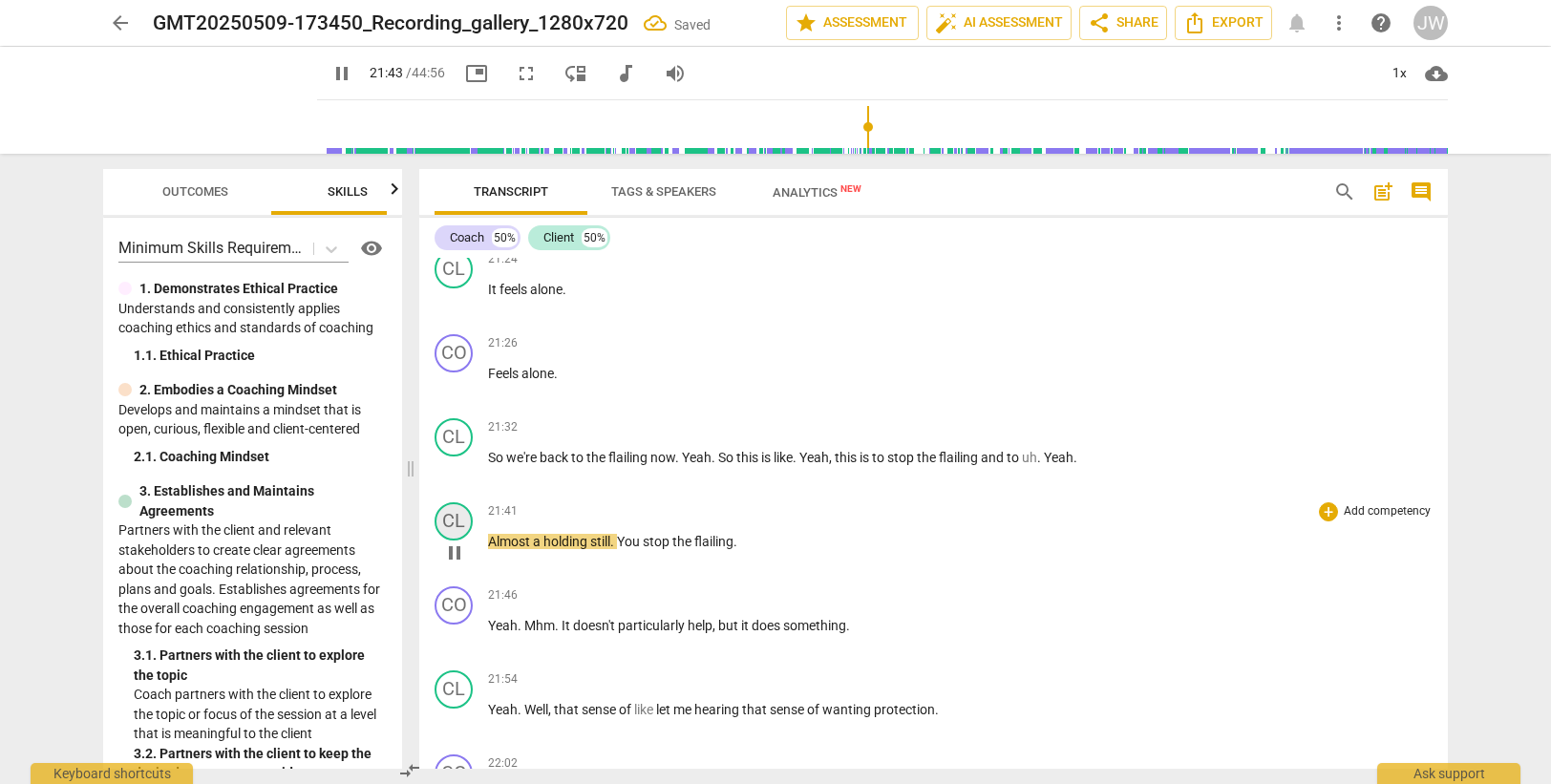
click at [446, 519] on div "CL" at bounding box center [453, 521] width 38 height 38
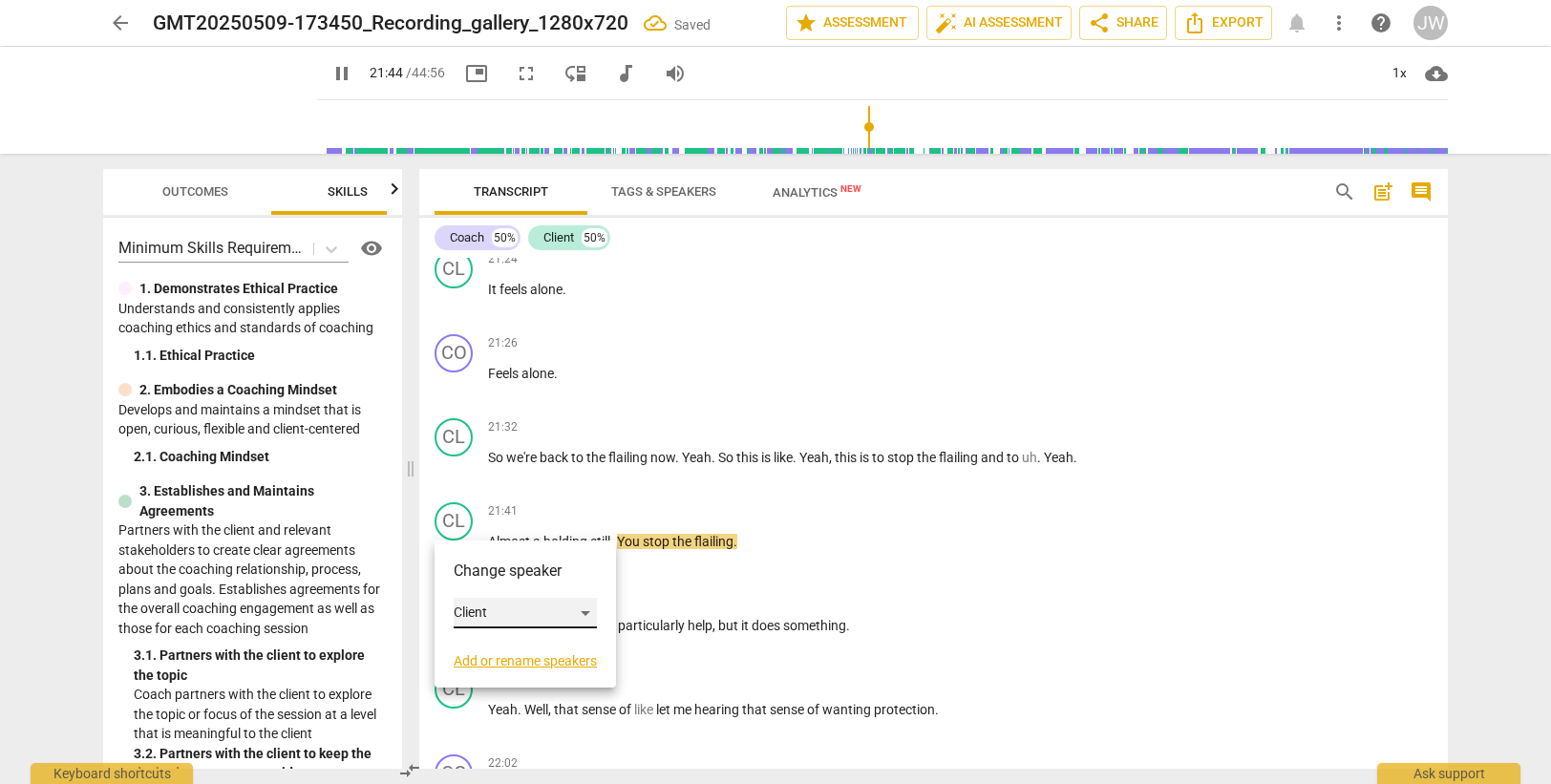
click at [512, 609] on div "Client" at bounding box center [525, 612] width 143 height 31
click at [503, 575] on li "Coach" at bounding box center [526, 576] width 145 height 37
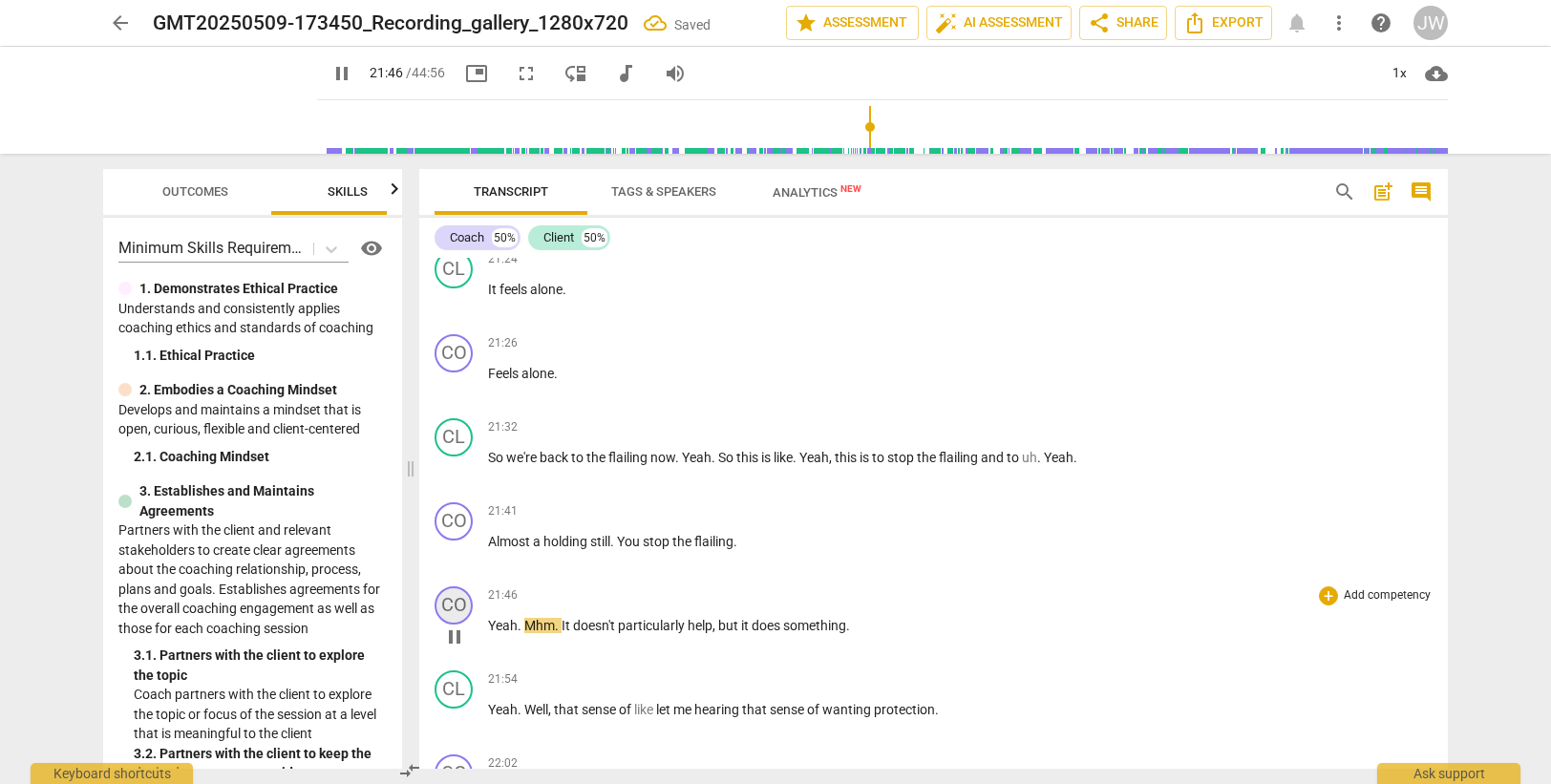
click at [452, 601] on div "CO" at bounding box center [453, 605] width 38 height 38
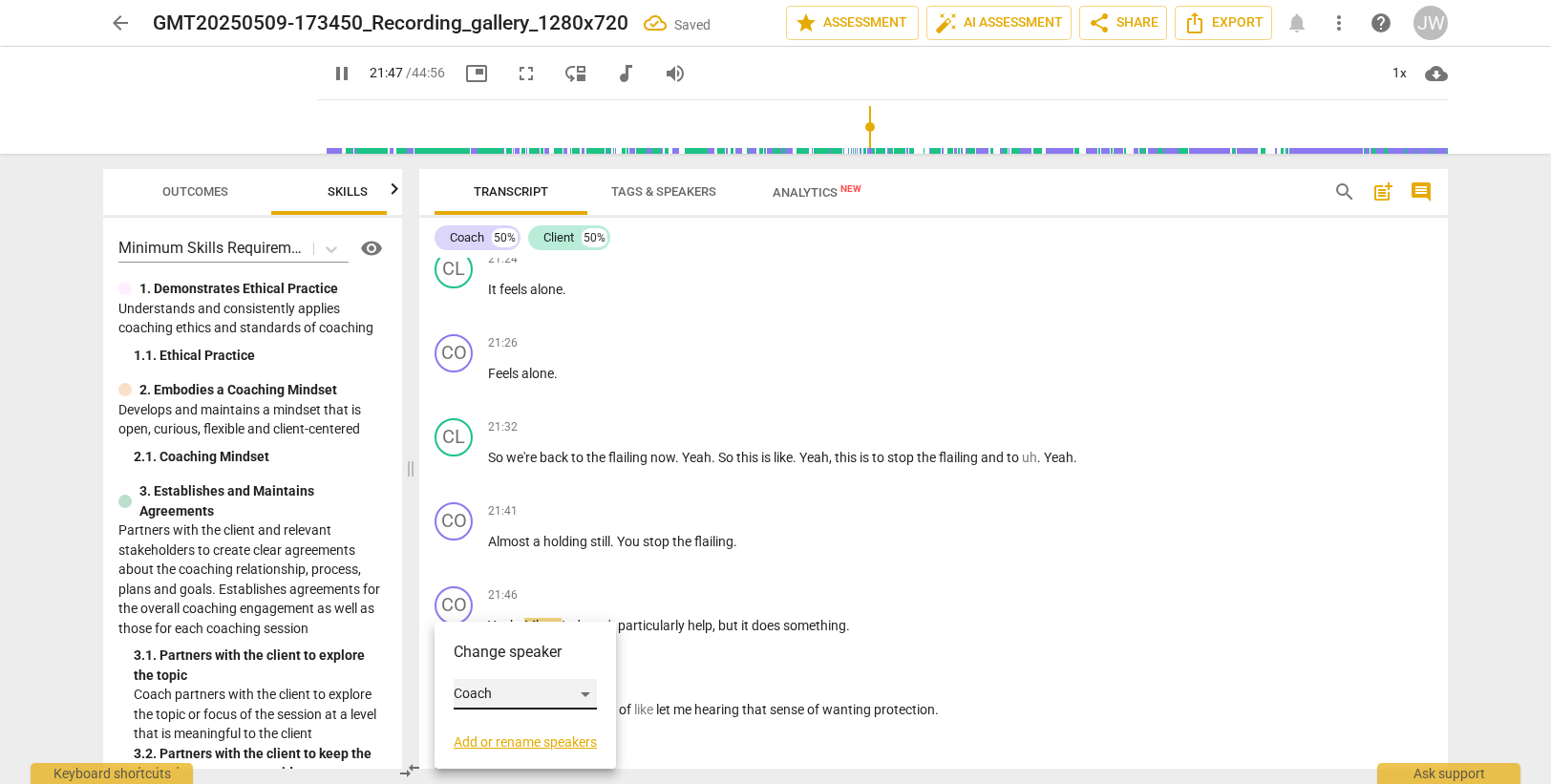
click at [507, 696] on div "Coach" at bounding box center [525, 694] width 143 height 31
click at [505, 724] on li "Client" at bounding box center [526, 730] width 145 height 37
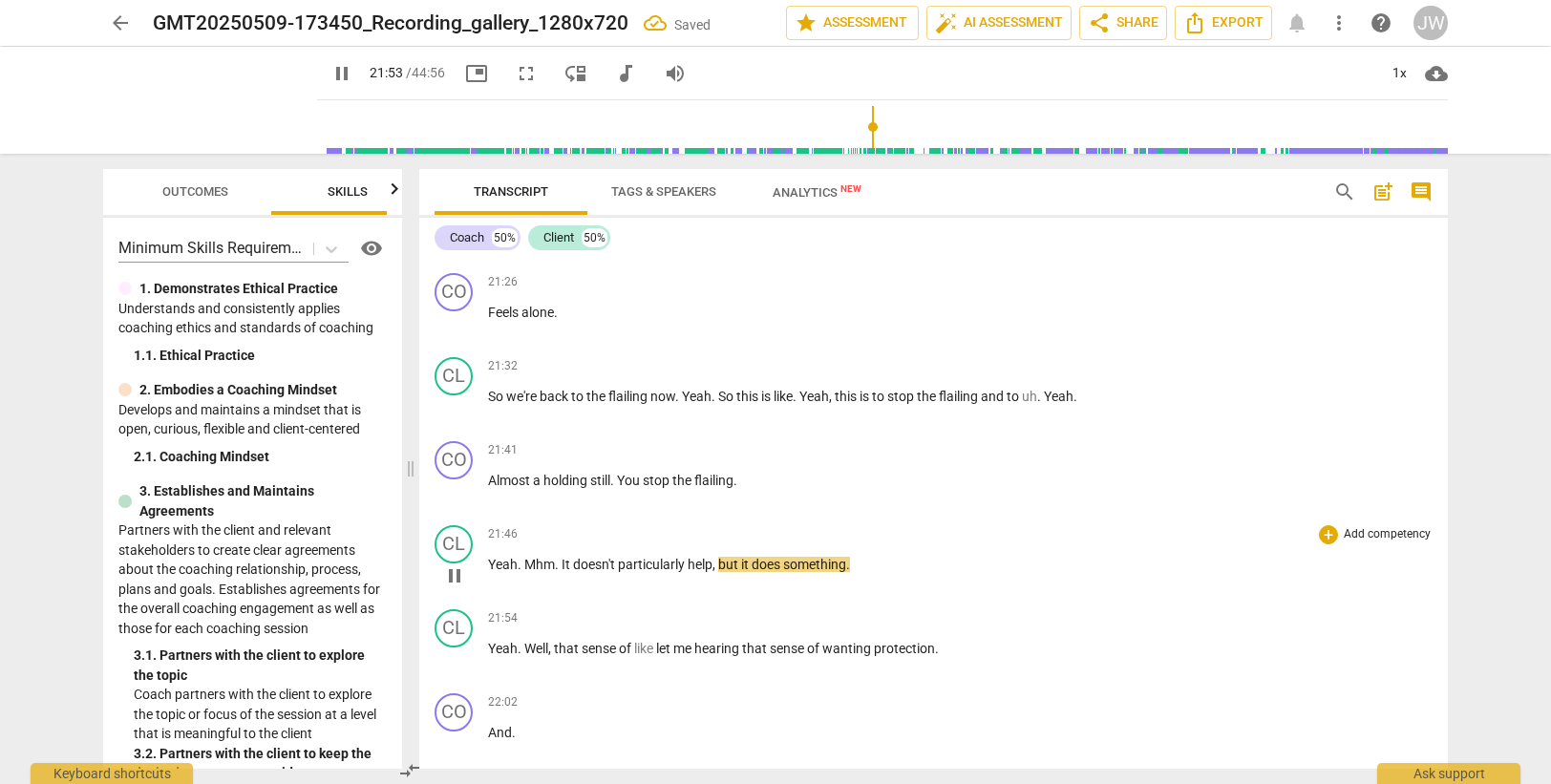
scroll to position [7998, 0]
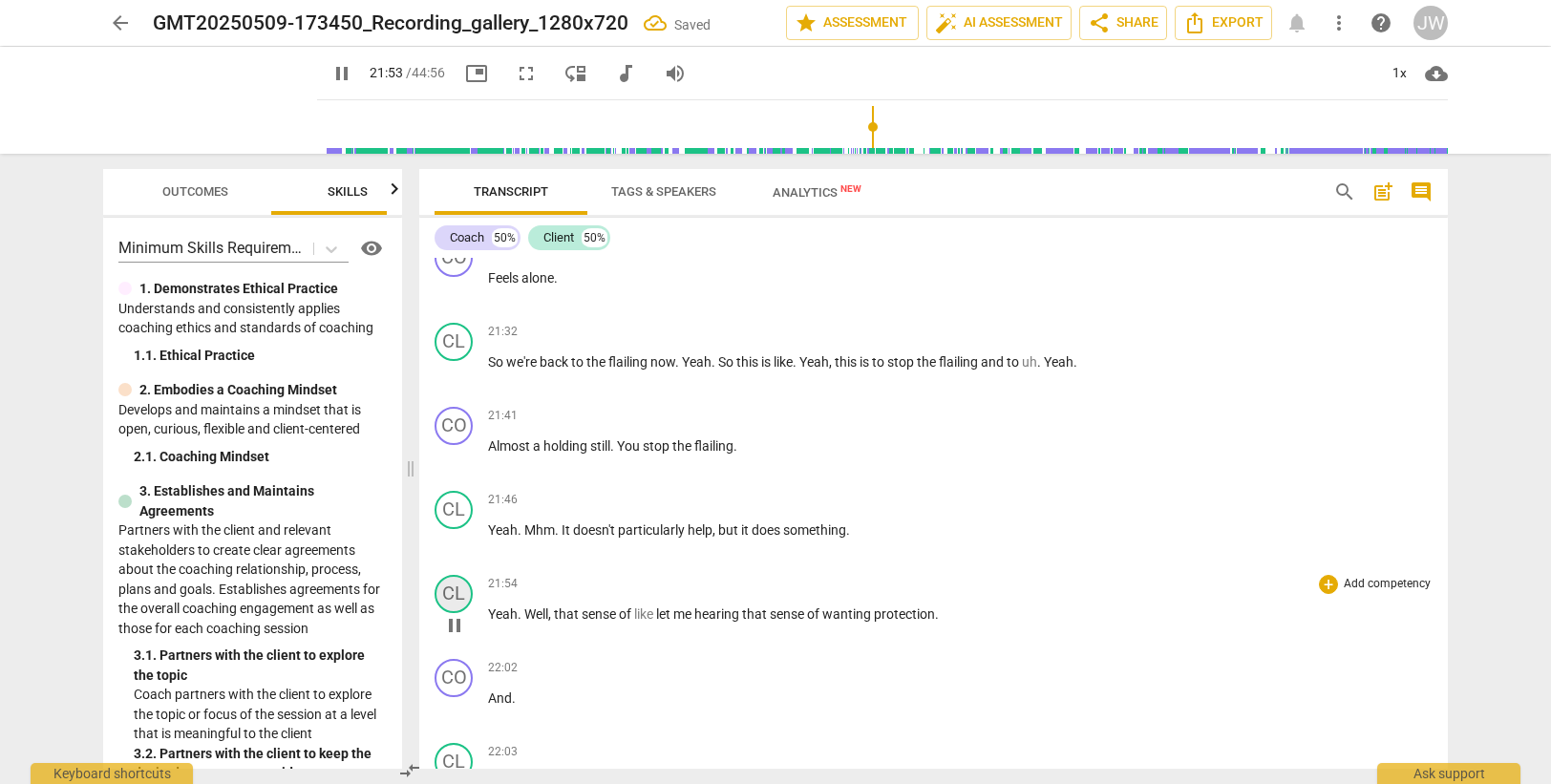
click at [446, 592] on div "CL" at bounding box center [453, 593] width 38 height 38
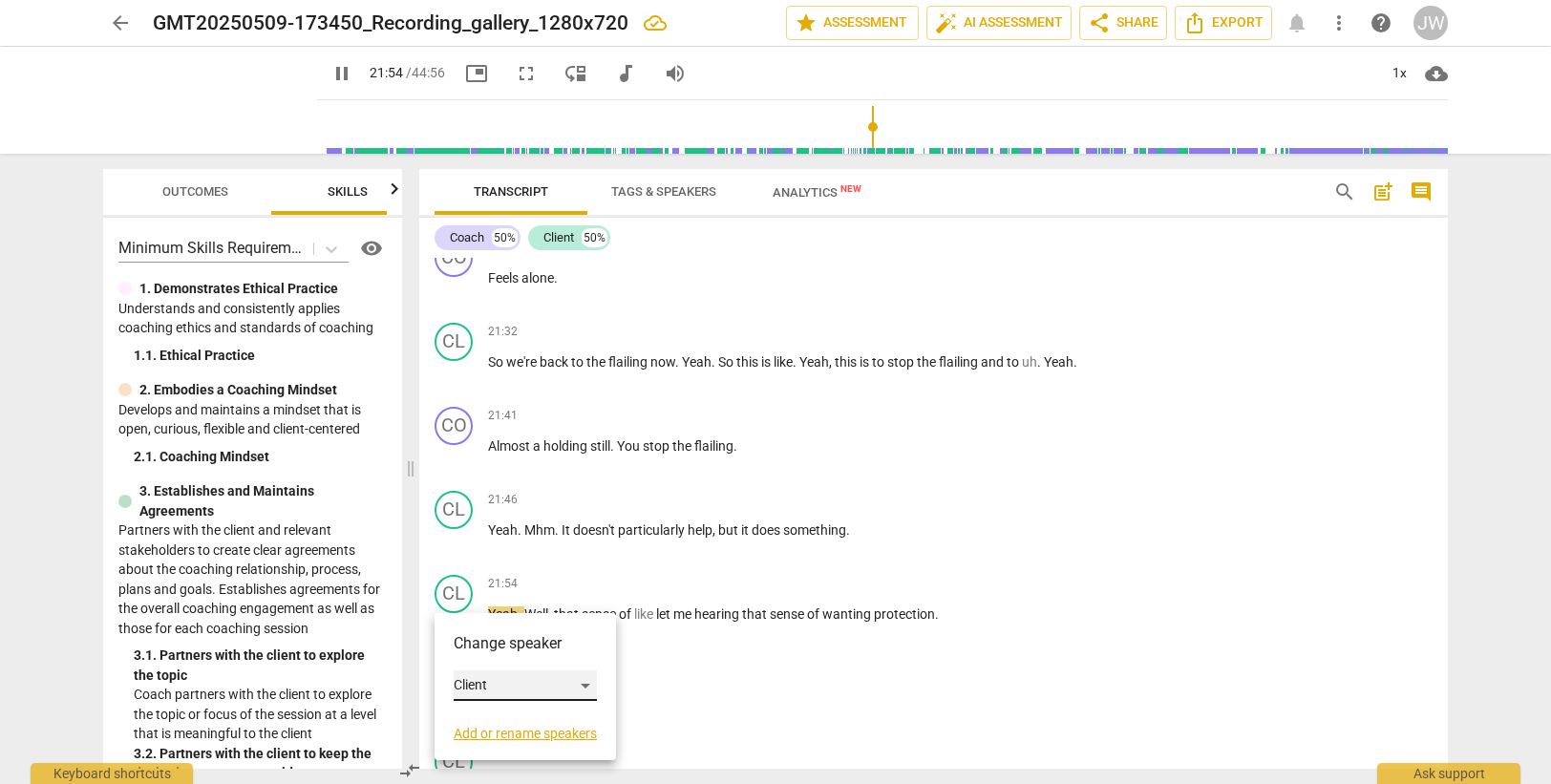
click at [485, 682] on div "Client" at bounding box center [525, 685] width 143 height 31
click at [496, 648] on li "Coach" at bounding box center [526, 649] width 145 height 37
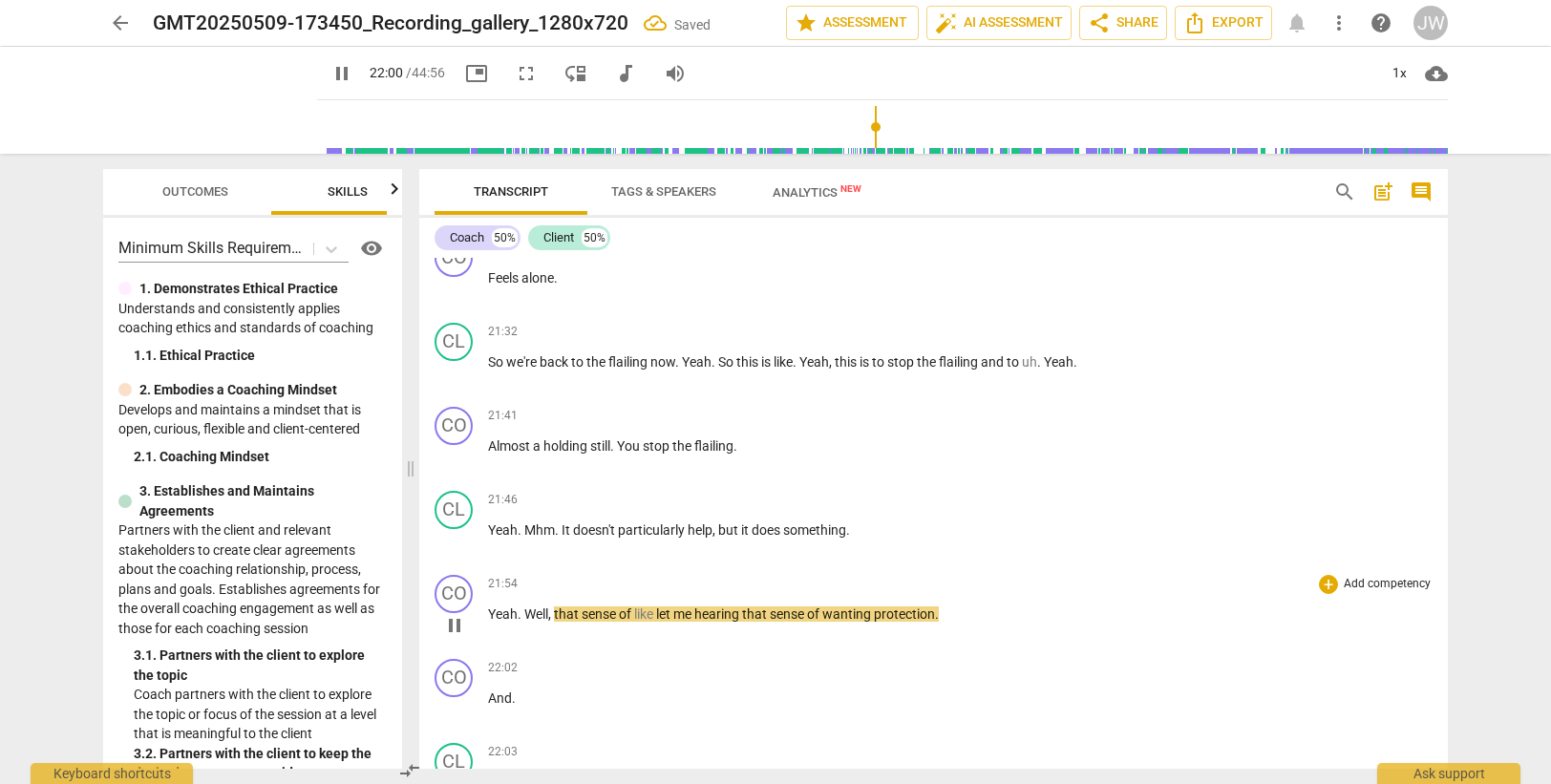
click at [694, 612] on span "me" at bounding box center [683, 613] width 21 height 15
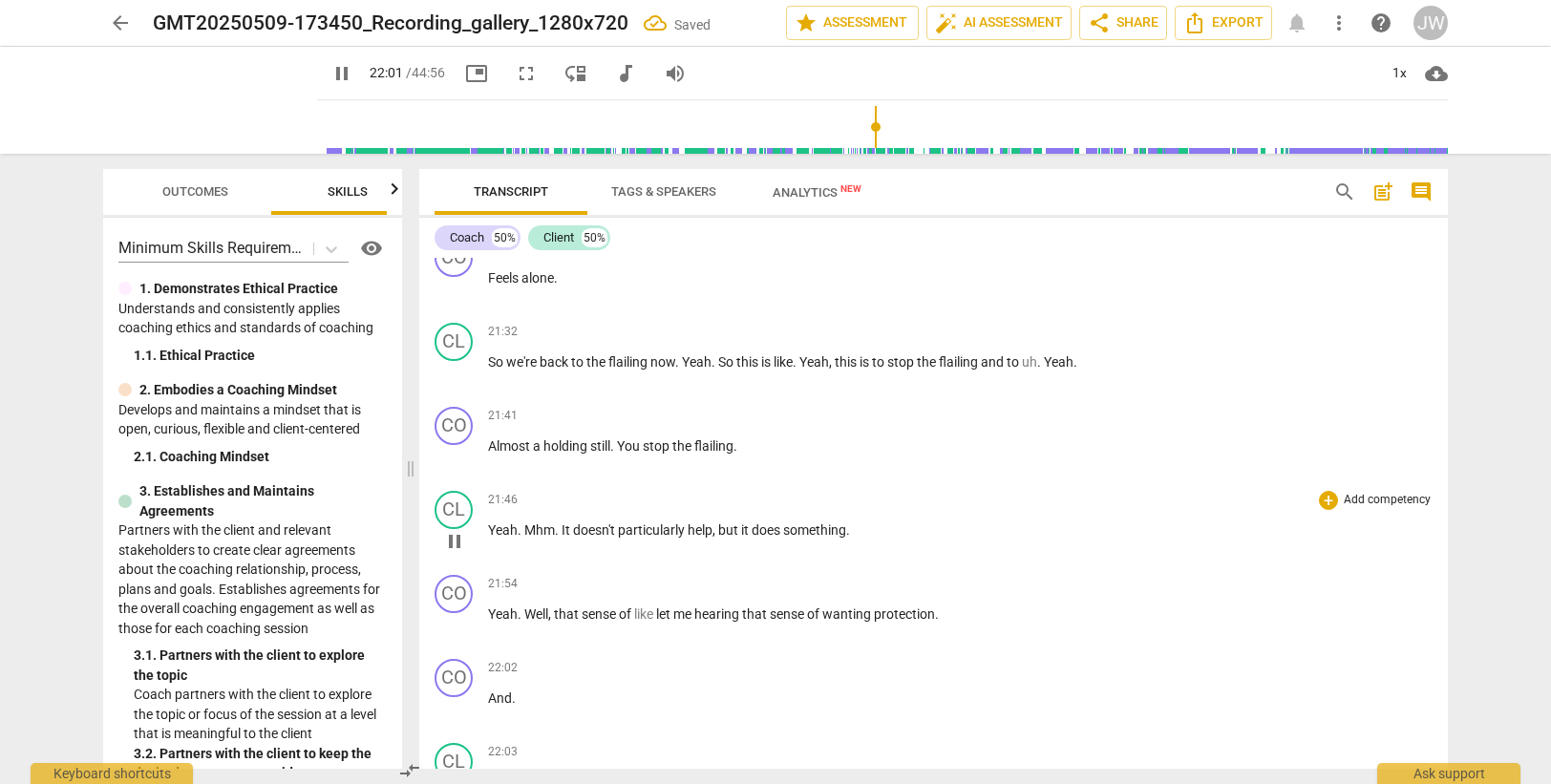
type input "1321"
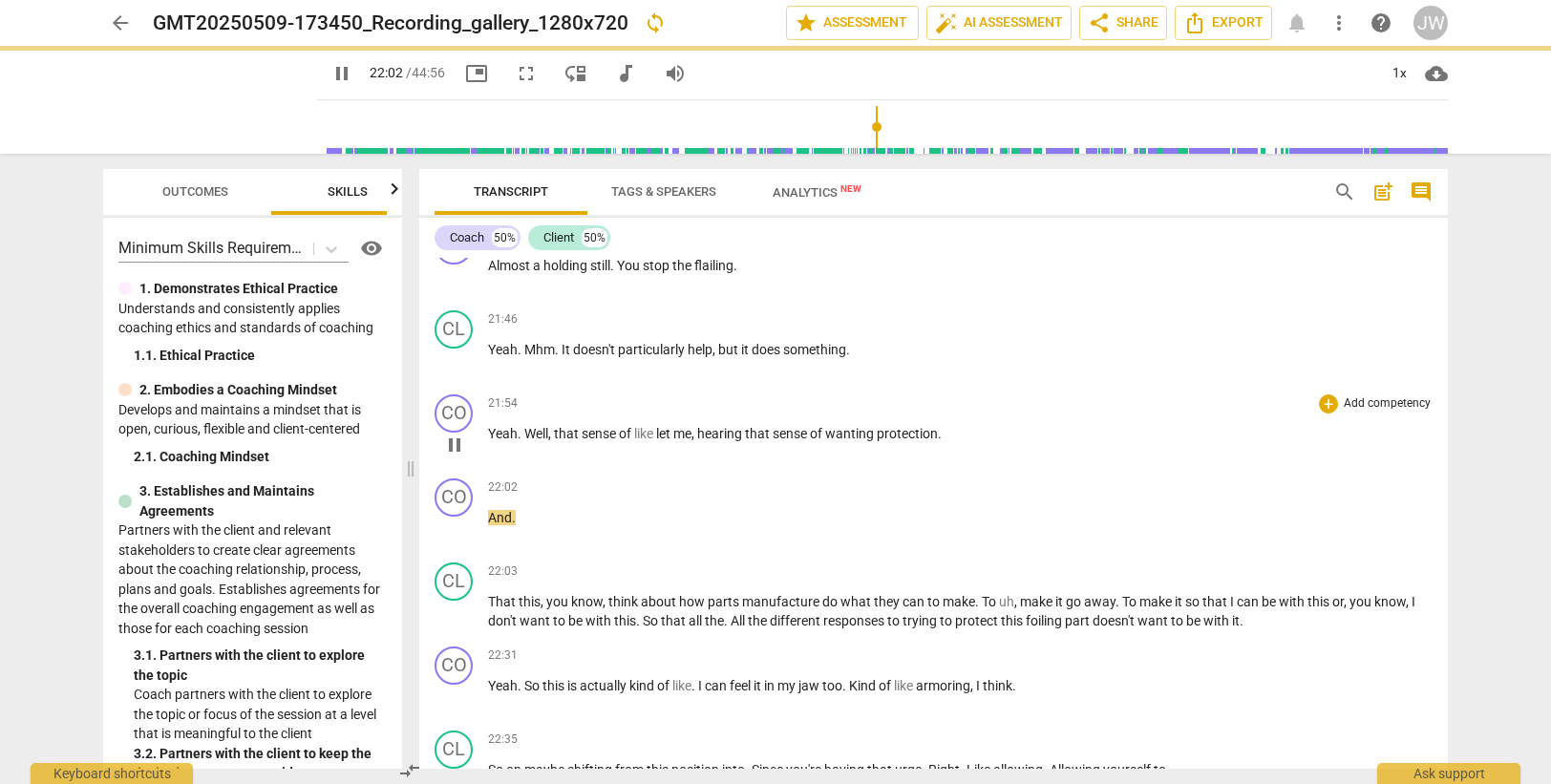
scroll to position [8189, 0]
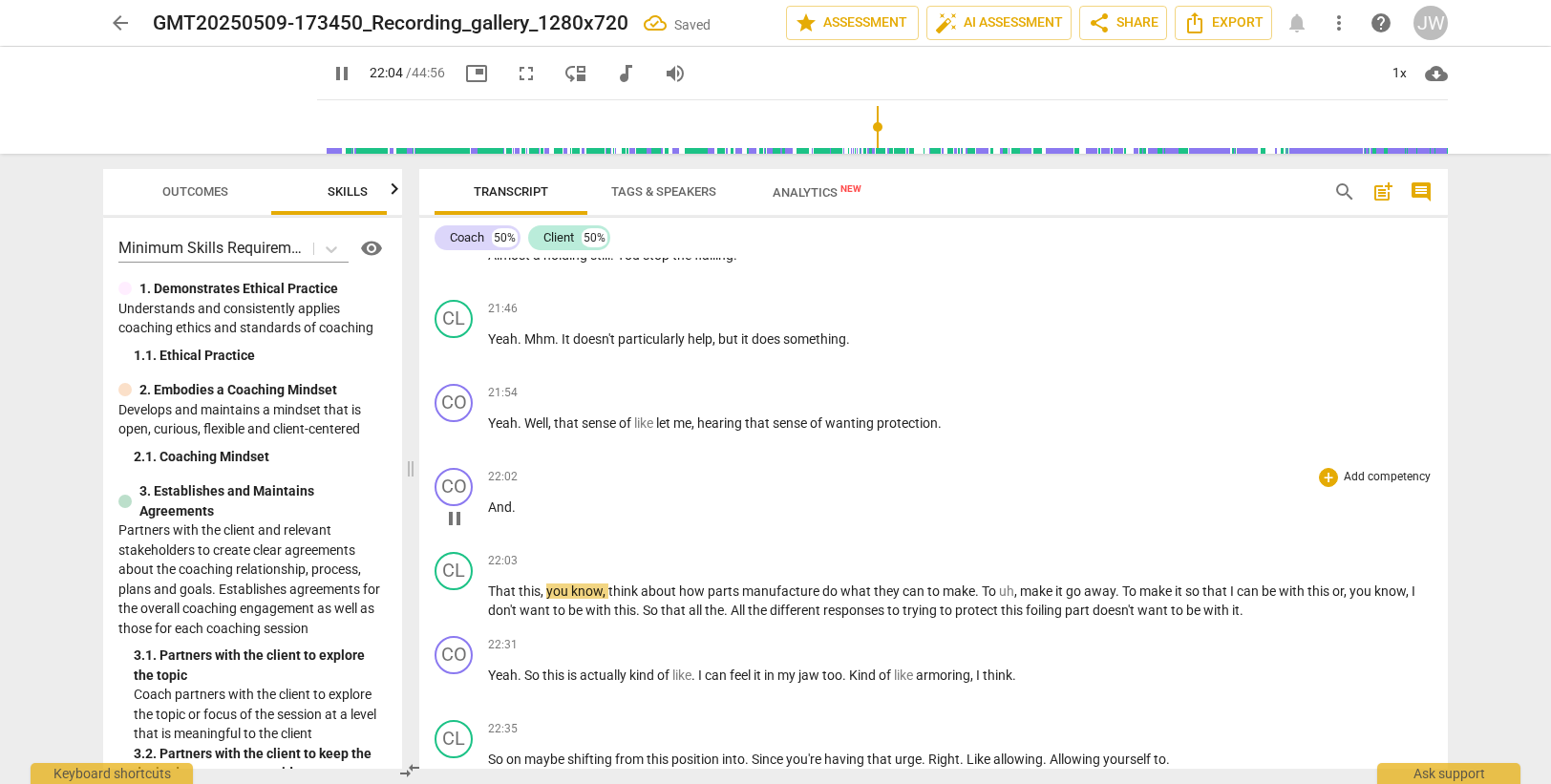
click at [492, 511] on span "And" at bounding box center [500, 506] width 24 height 15
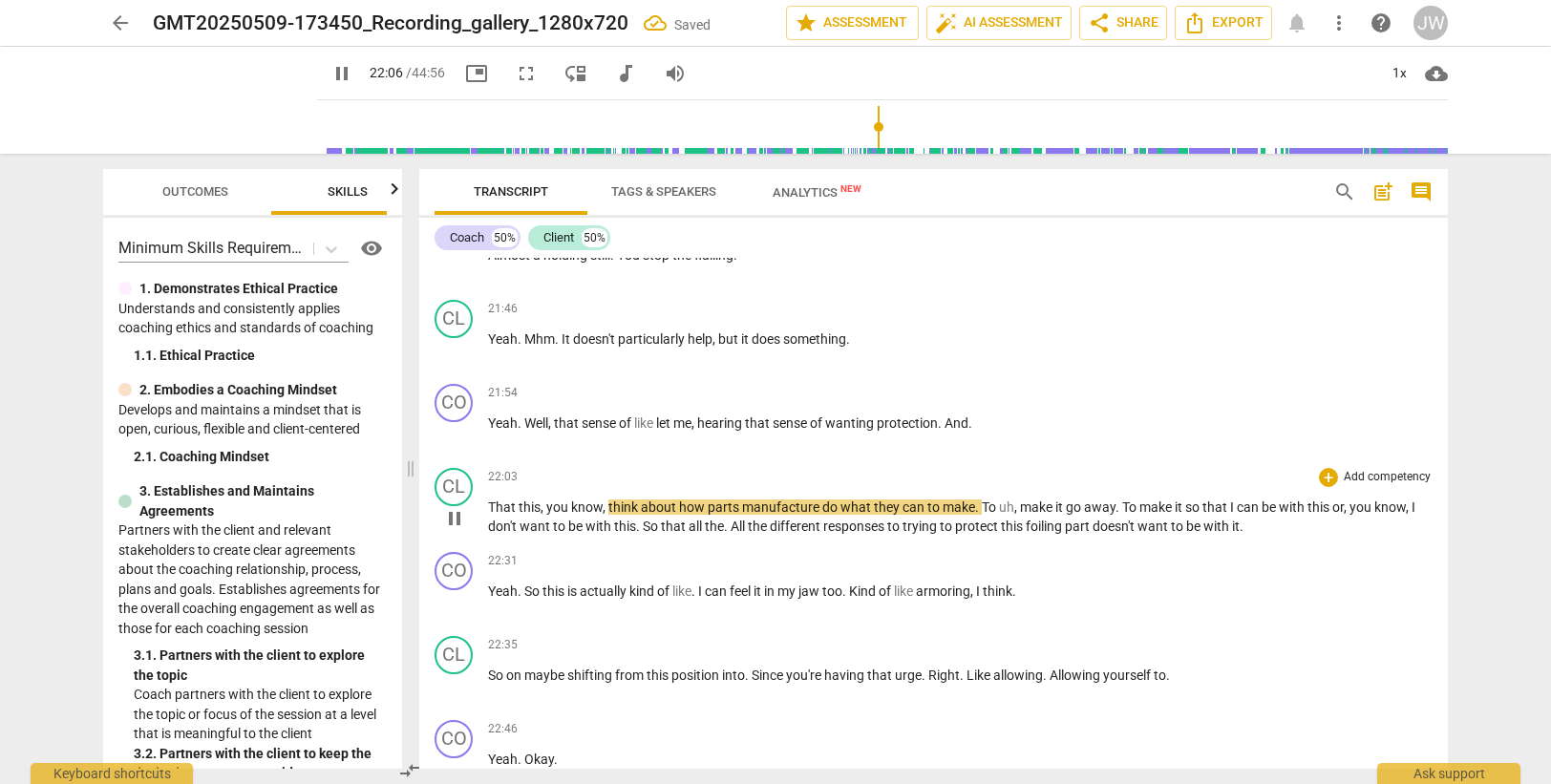
click at [494, 505] on span "That" at bounding box center [503, 506] width 31 height 15
type input "1328"
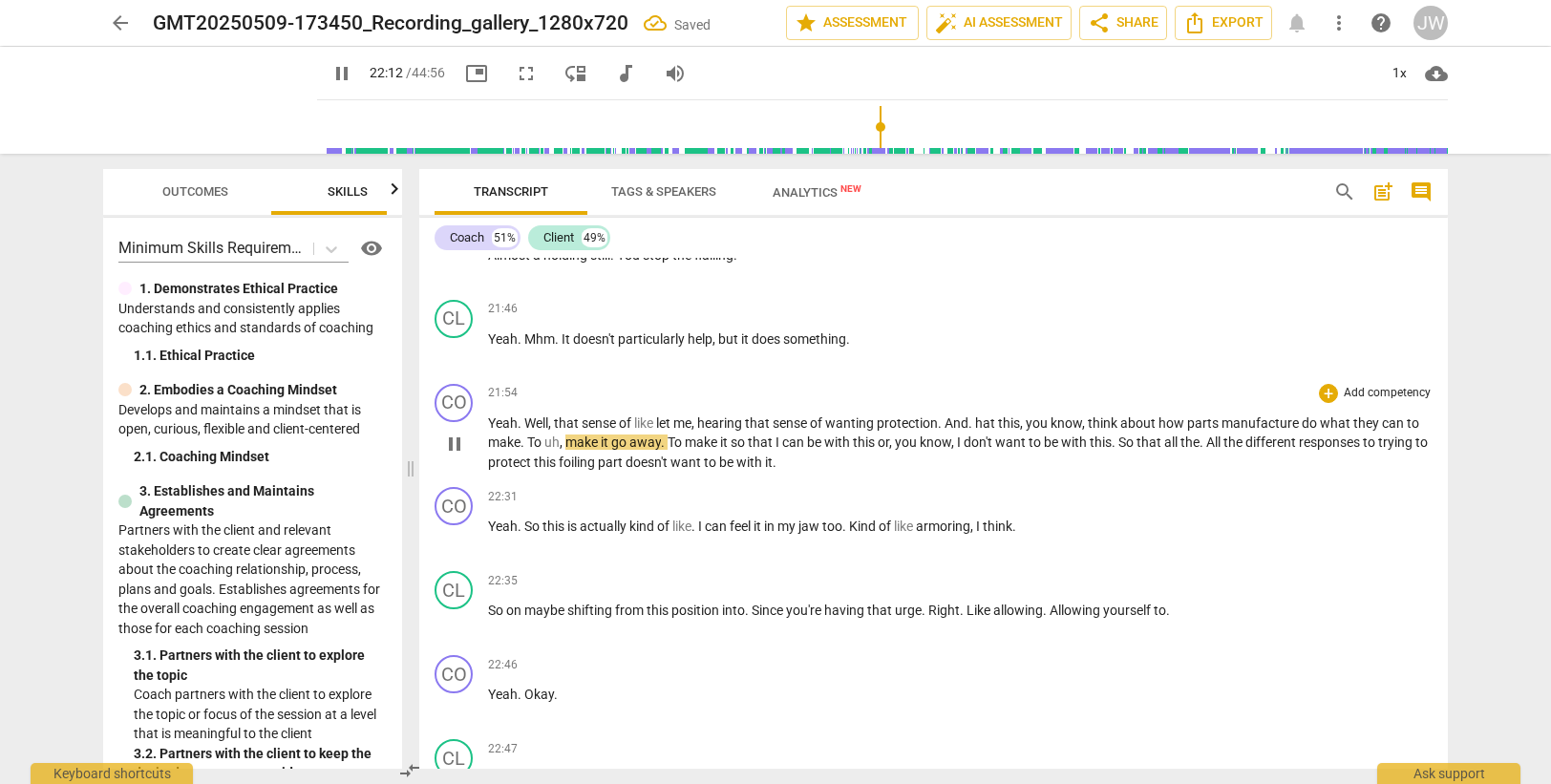
click at [975, 421] on span "." at bounding box center [971, 422] width 7 height 15
type input "1333"
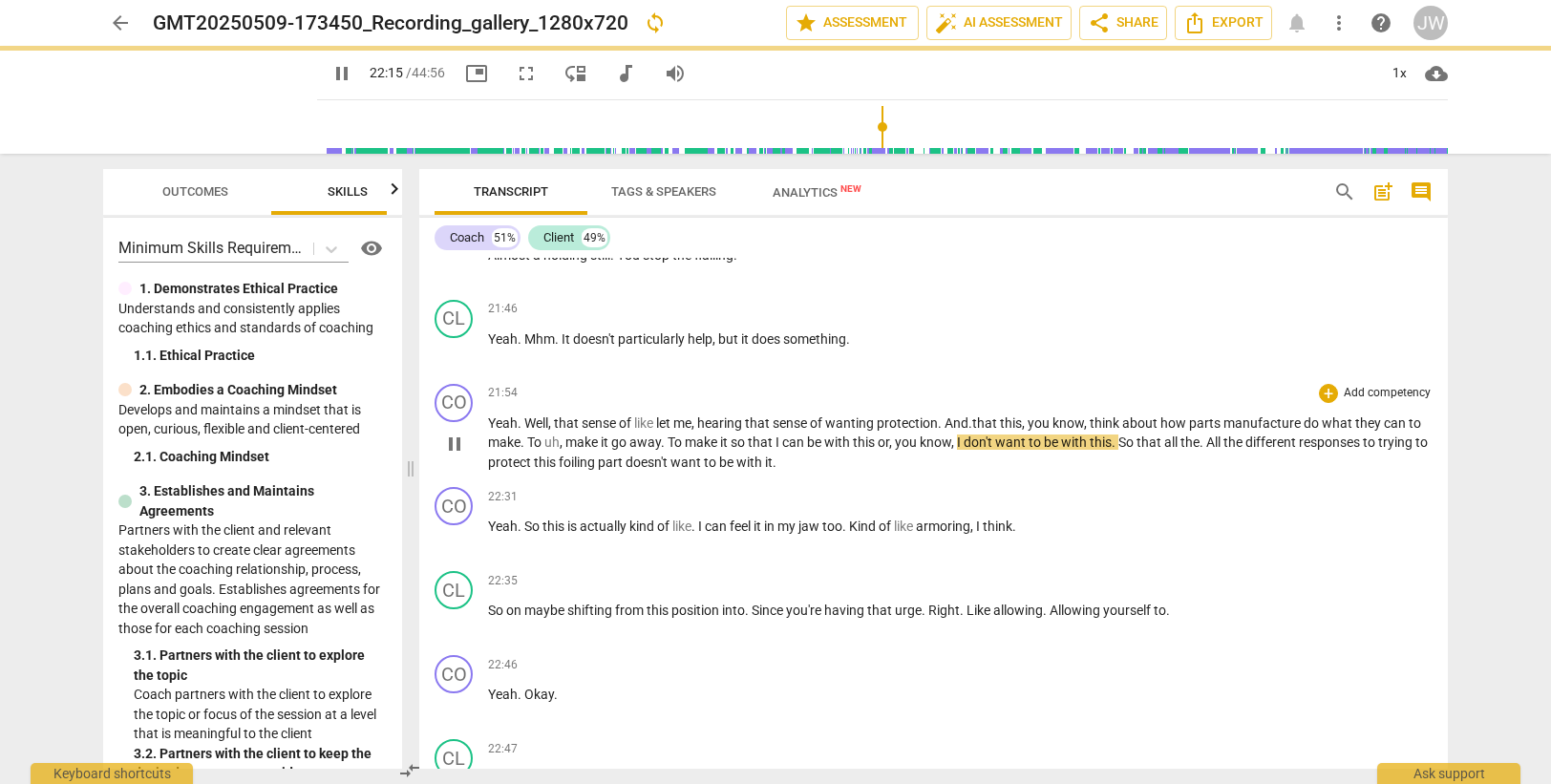
drag, startPoint x: 981, startPoint y: 423, endPoint x: 984, endPoint y: 411, distance: 12.4
click at [977, 420] on span ". t" at bounding box center [972, 422] width 9 height 15
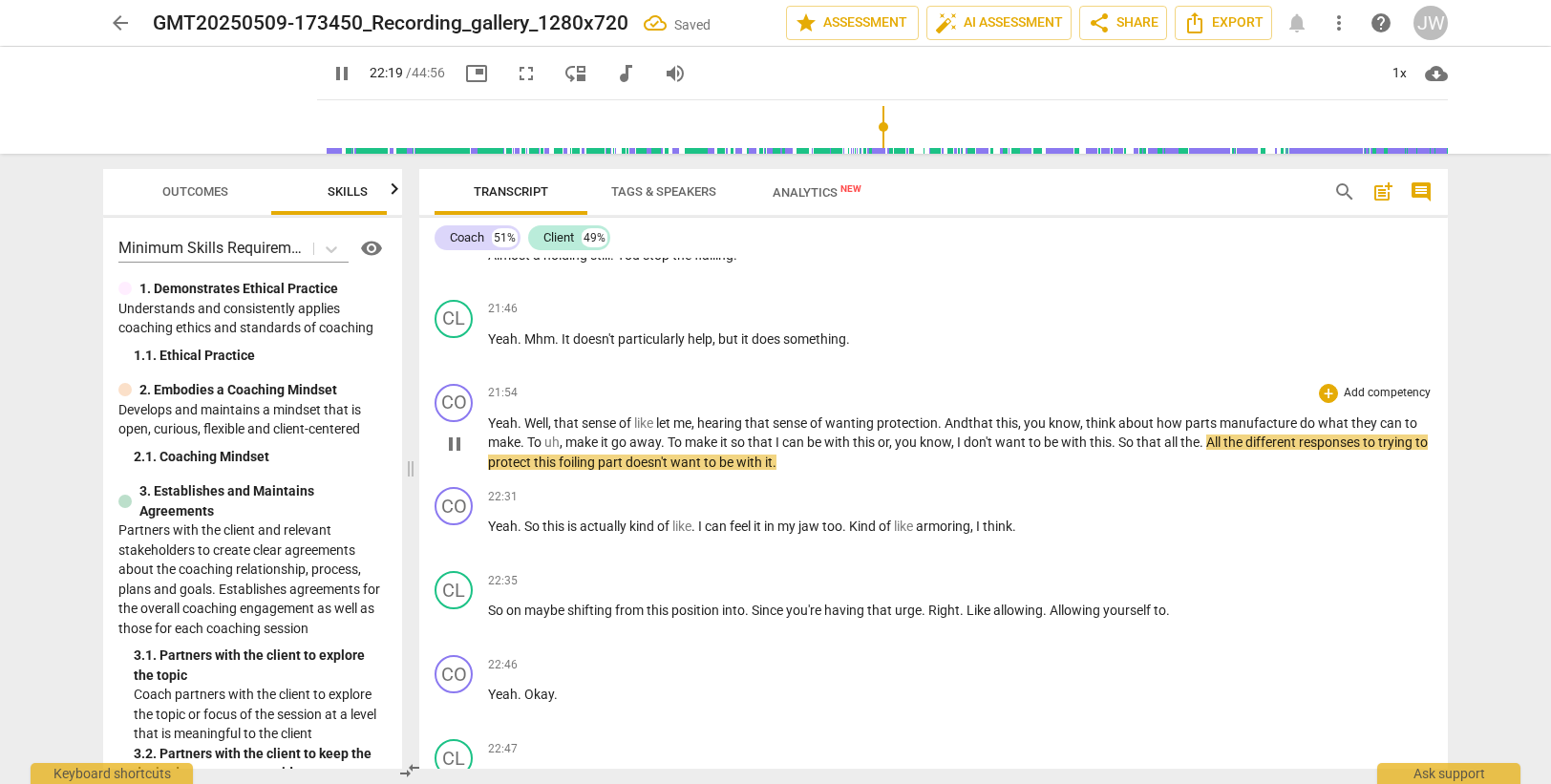
click at [853, 423] on span "wanting" at bounding box center [851, 422] width 52 height 15
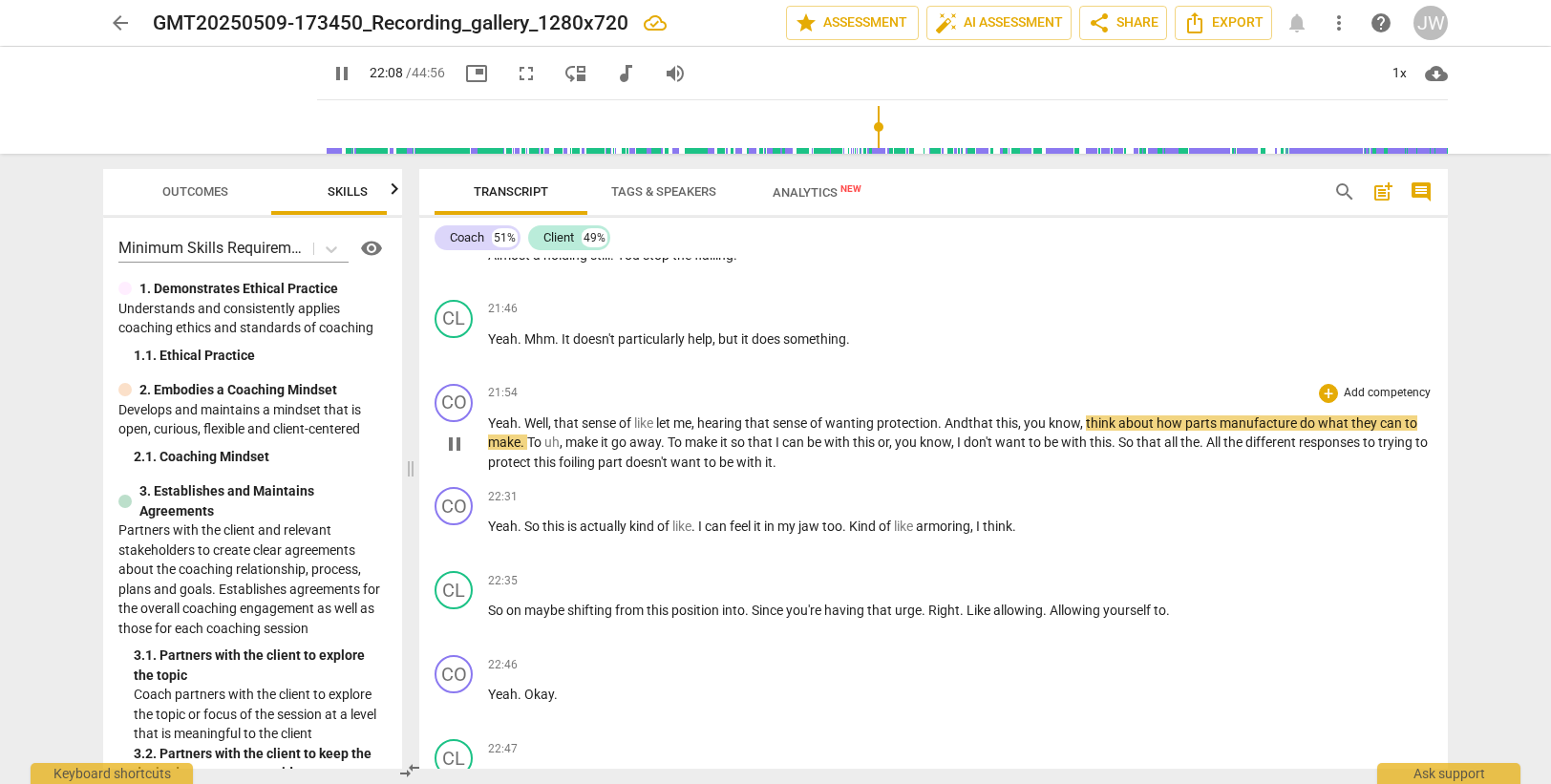
click at [1299, 423] on span "manufacture" at bounding box center [1260, 422] width 81 height 15
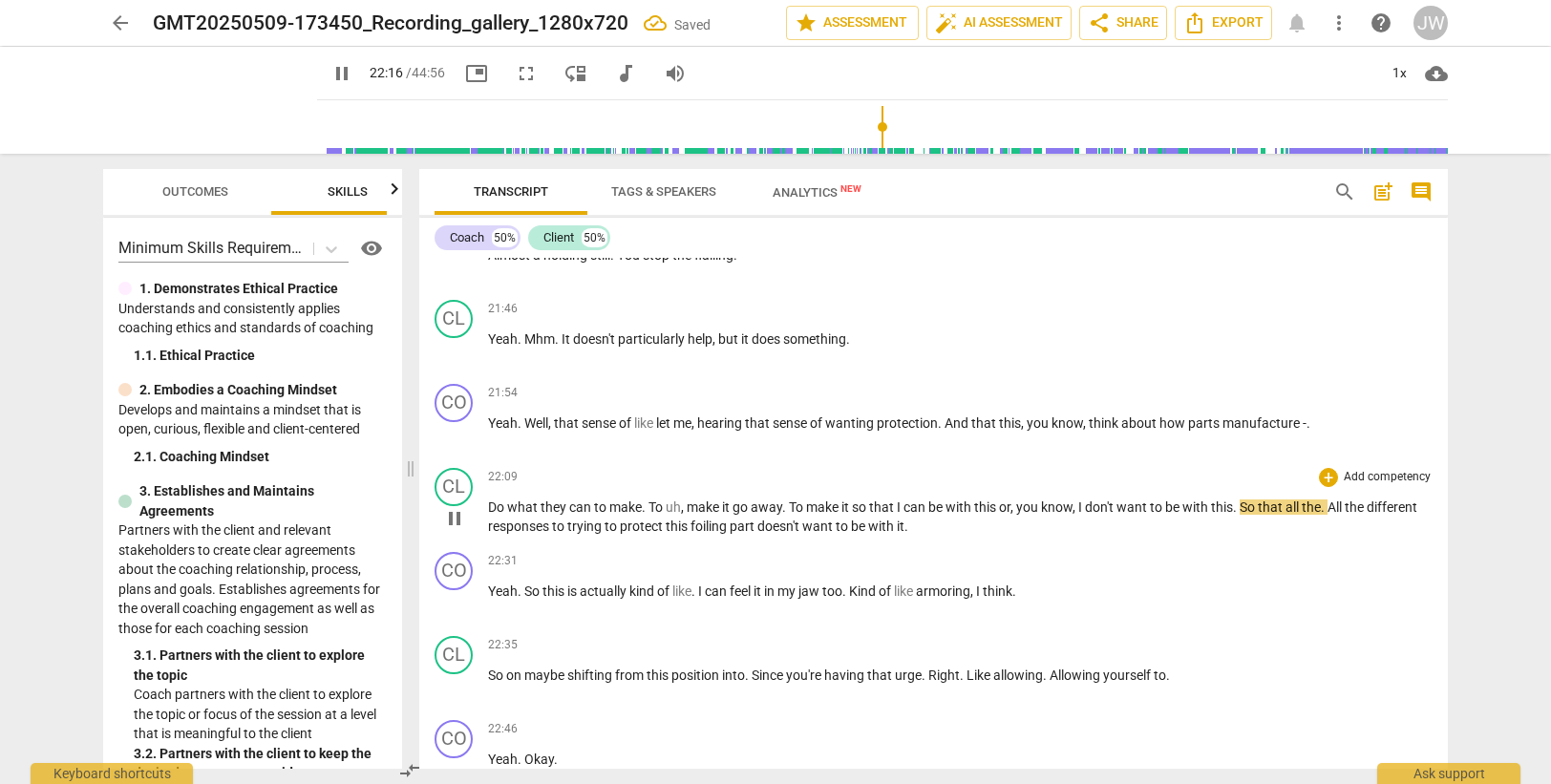
click at [484, 502] on div "CL play_arrow pause" at bounding box center [461, 502] width 54 height 69
click at [490, 504] on span "Do" at bounding box center [497, 506] width 19 height 15
type input "1338"
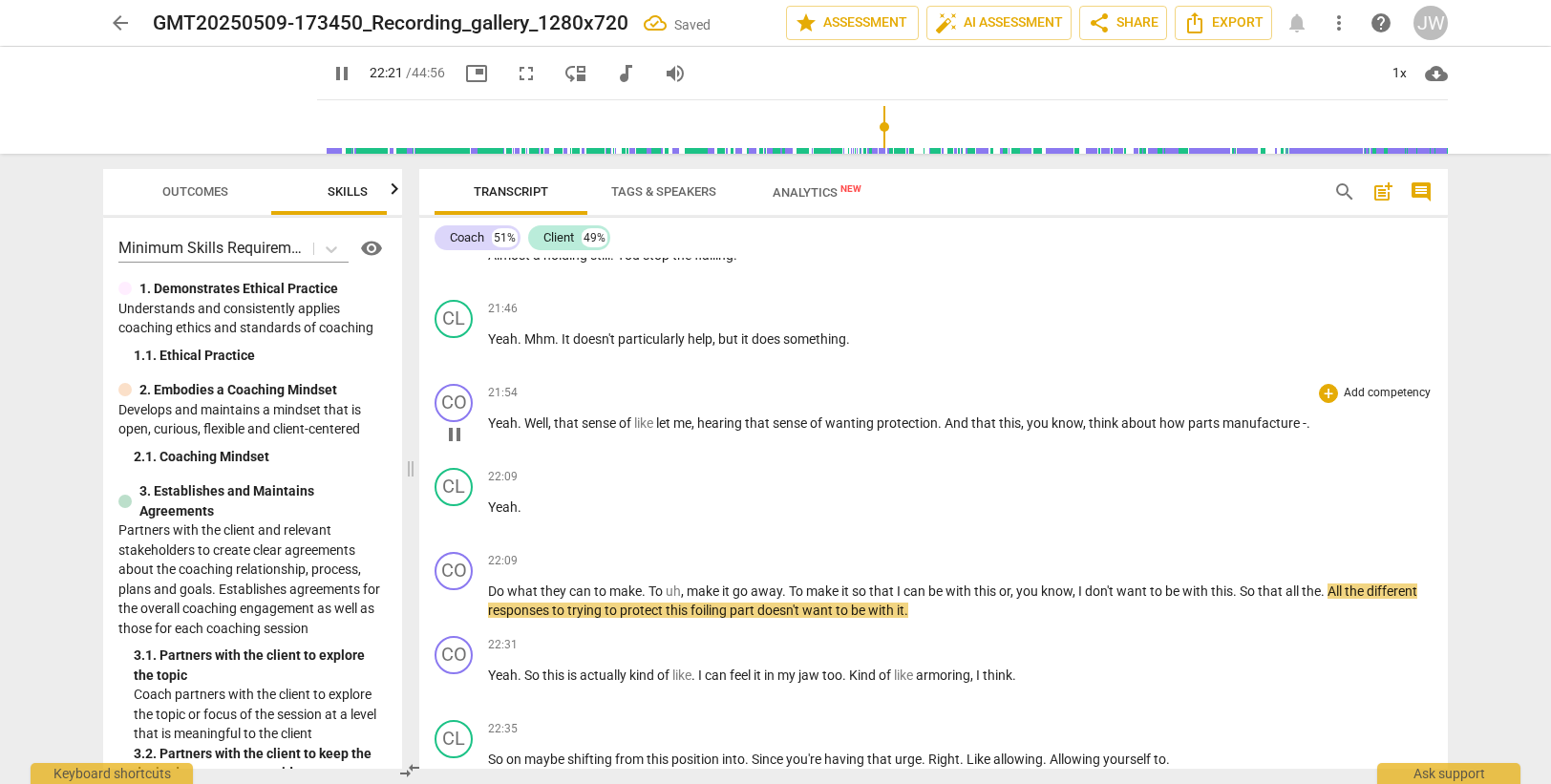
drag, startPoint x: 1309, startPoint y: 422, endPoint x: 1311, endPoint y: 410, distance: 12.2
click at [1310, 417] on span "." at bounding box center [1308, 422] width 4 height 15
type input "1343"
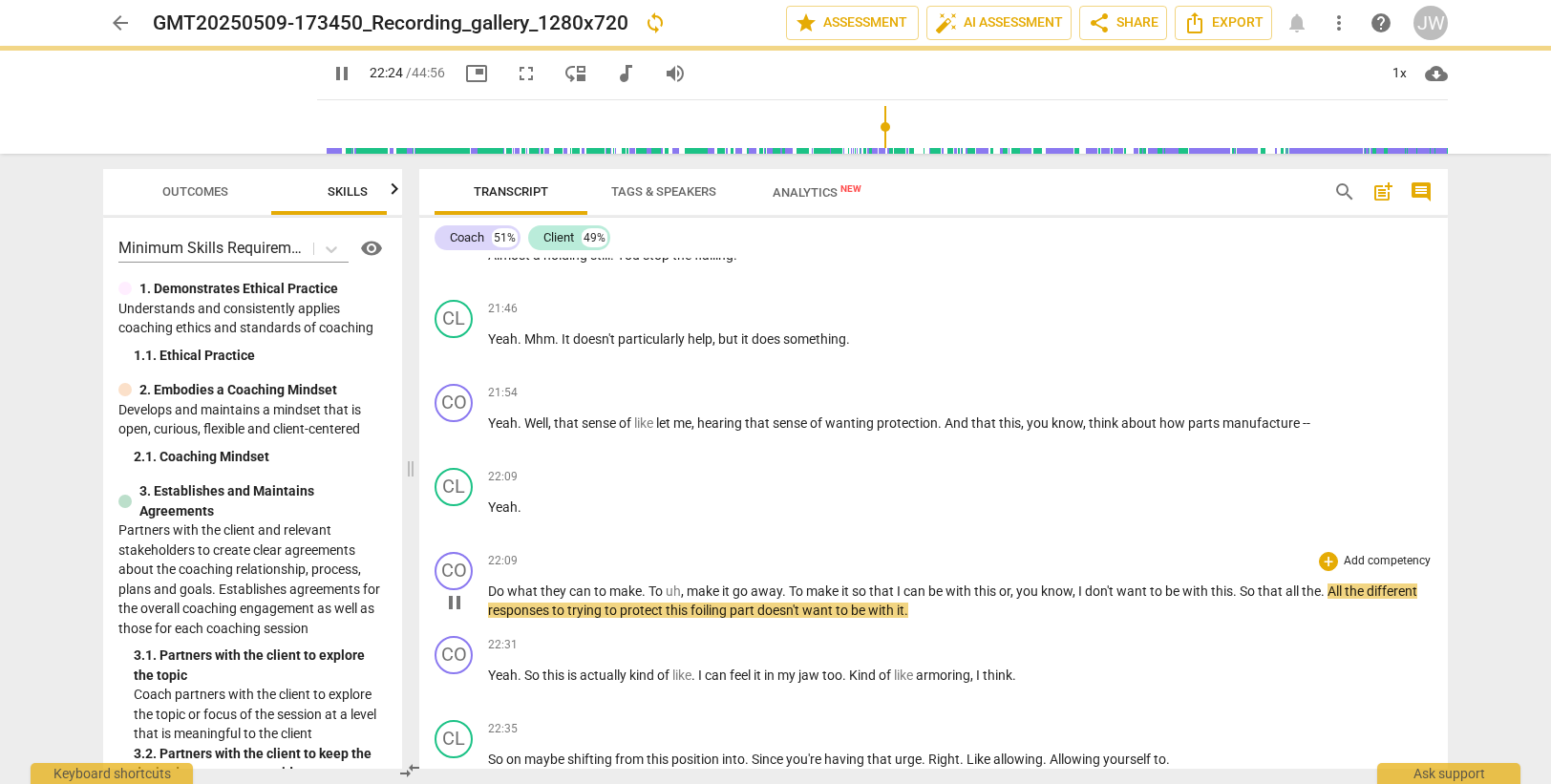
click at [521, 587] on span "what" at bounding box center [524, 590] width 34 height 15
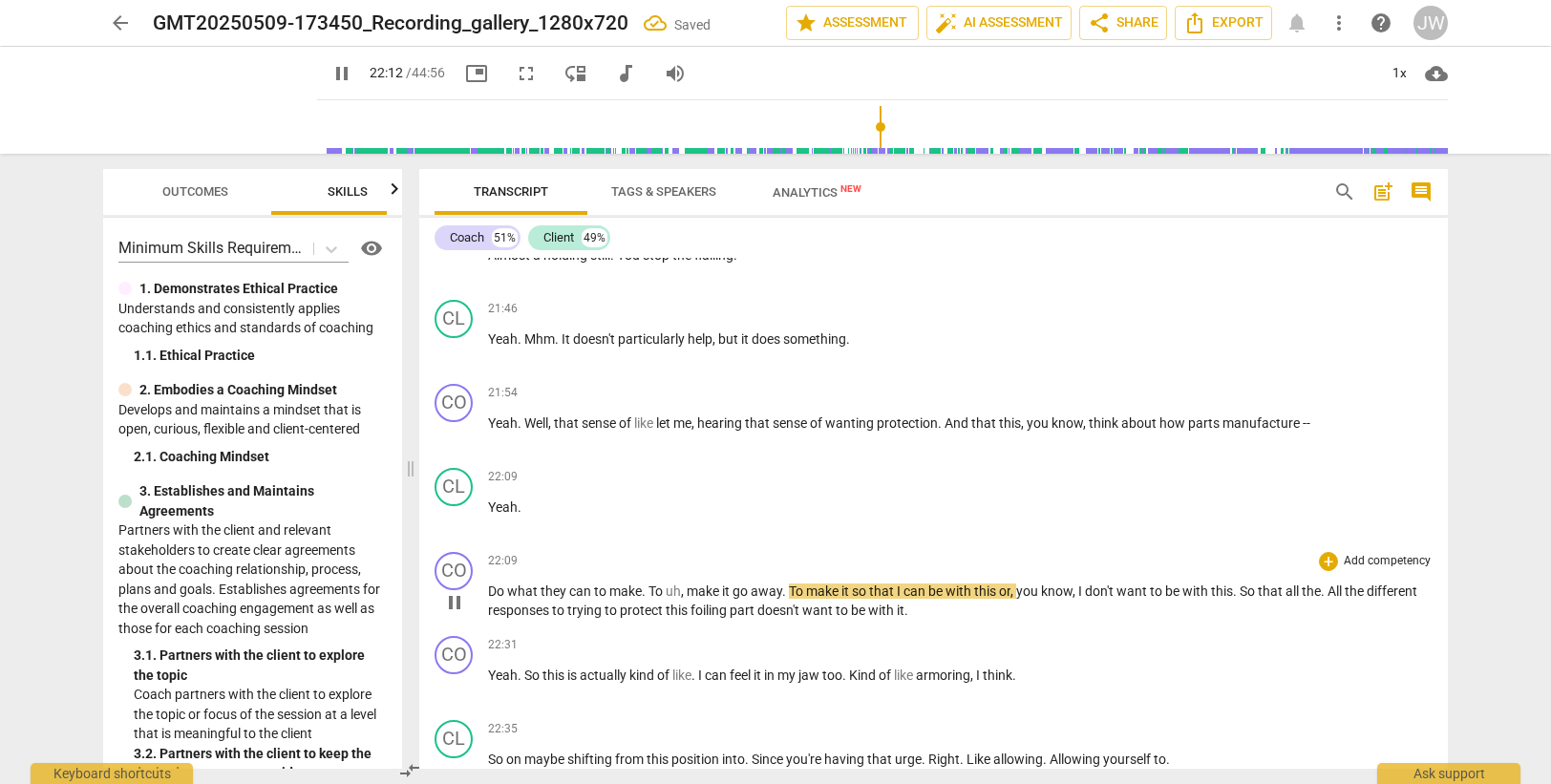
click at [641, 590] on span "make" at bounding box center [625, 590] width 33 height 15
type input "1333"
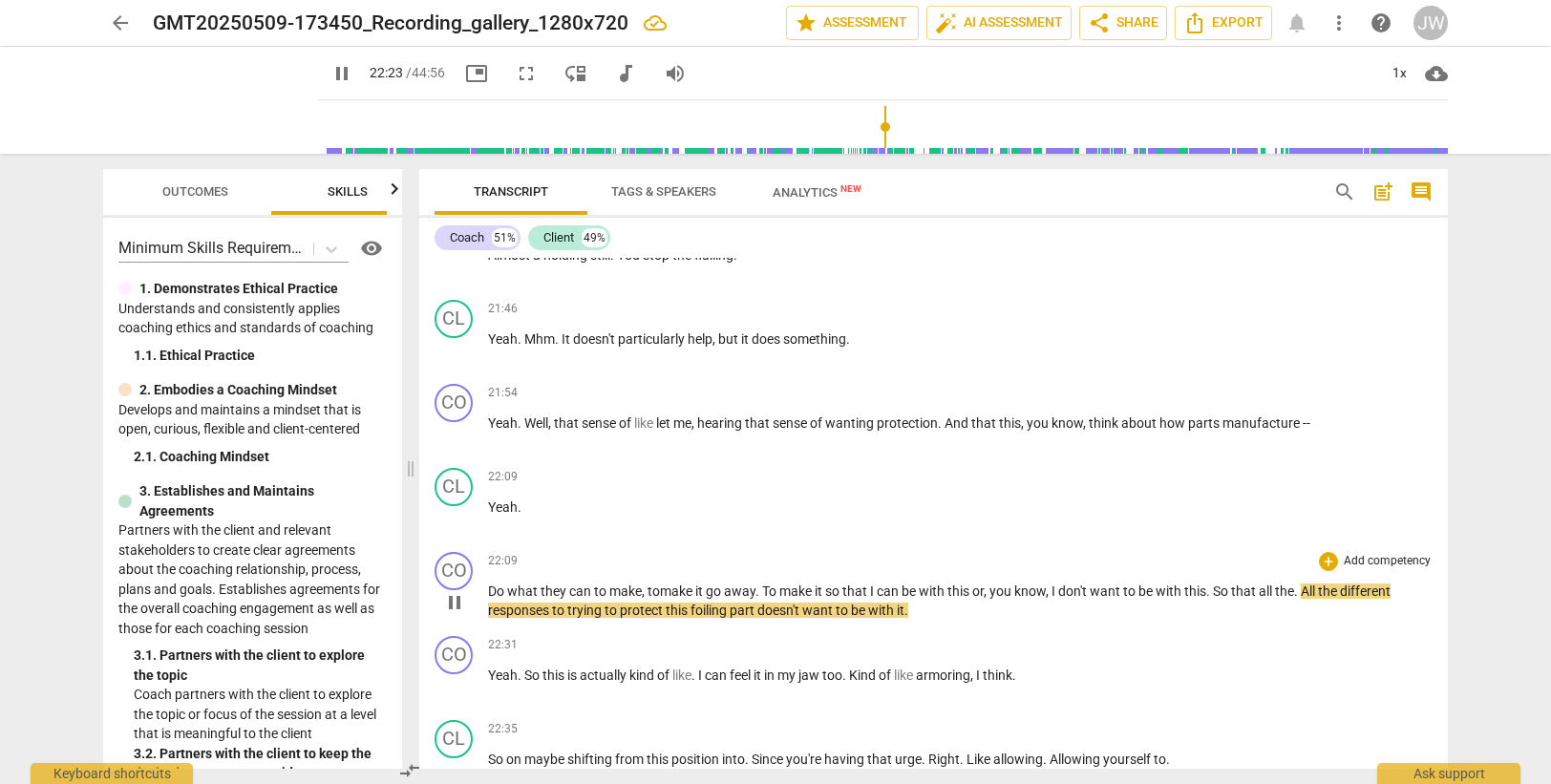
drag, startPoint x: 701, startPoint y: 609, endPoint x: 701, endPoint y: 582, distance: 27.0
click at [701, 608] on span "foiling" at bounding box center [709, 609] width 39 height 15
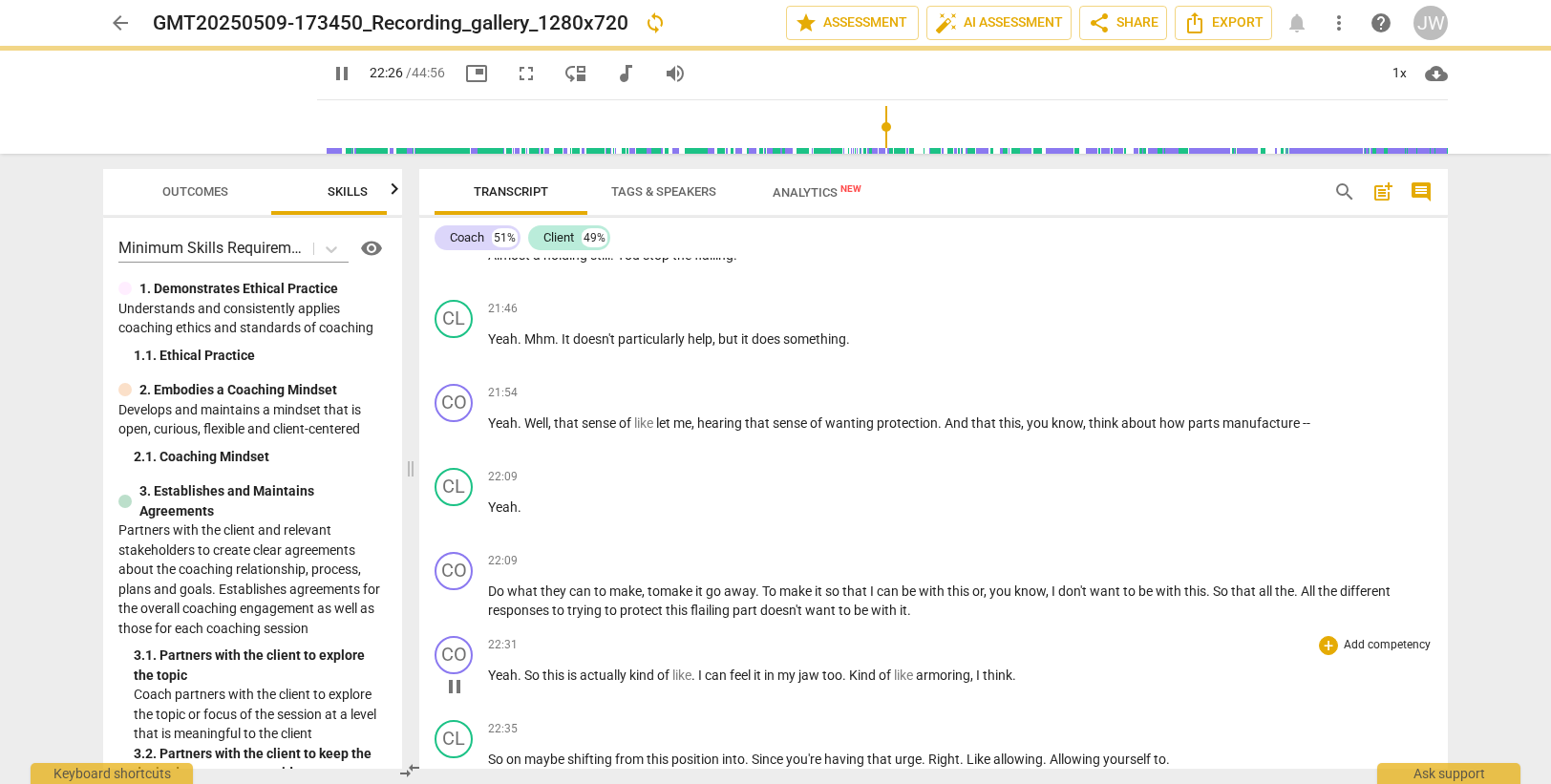
scroll to position [8380, 0]
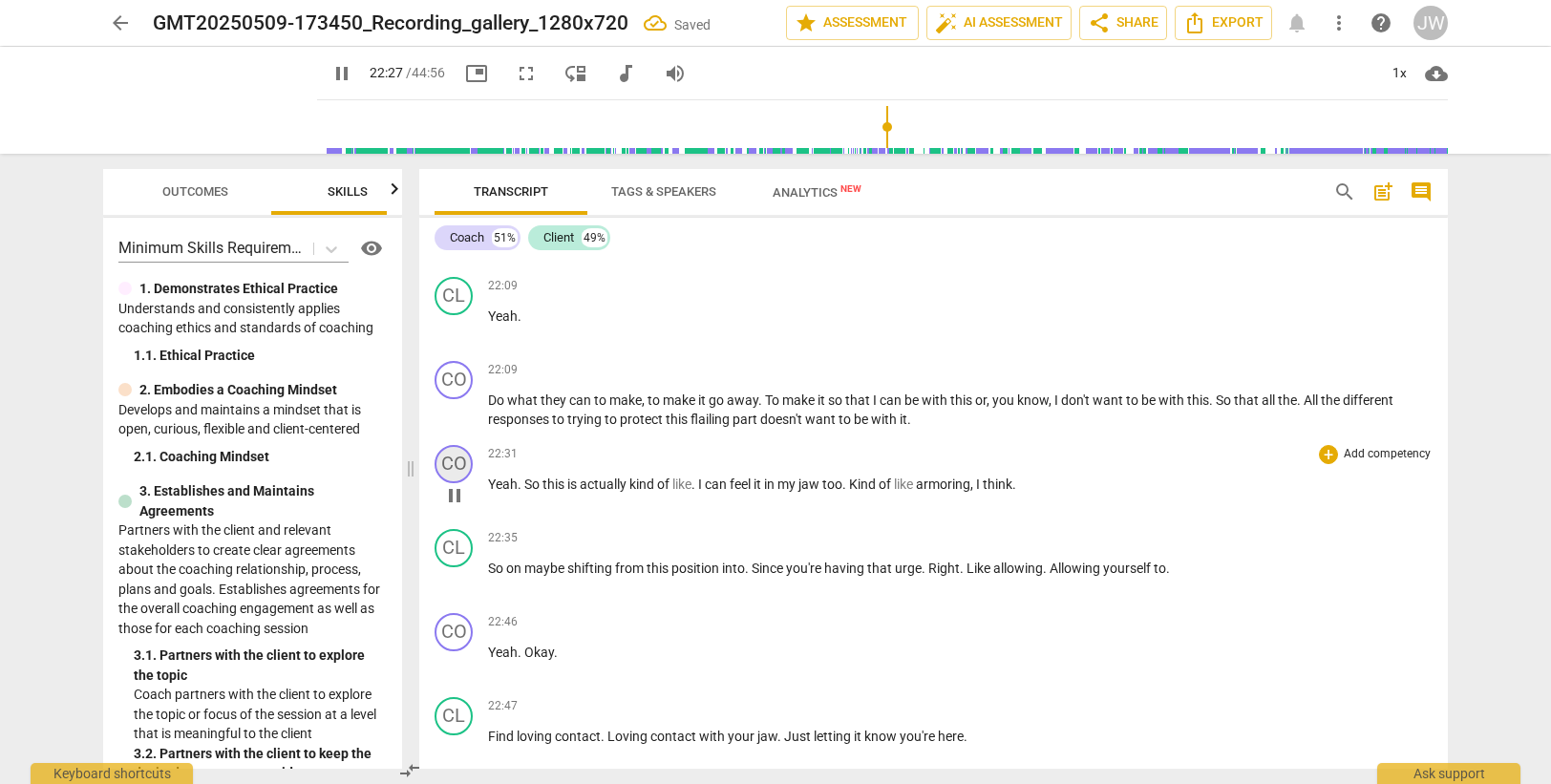
click at [458, 466] on div "CO" at bounding box center [453, 464] width 38 height 38
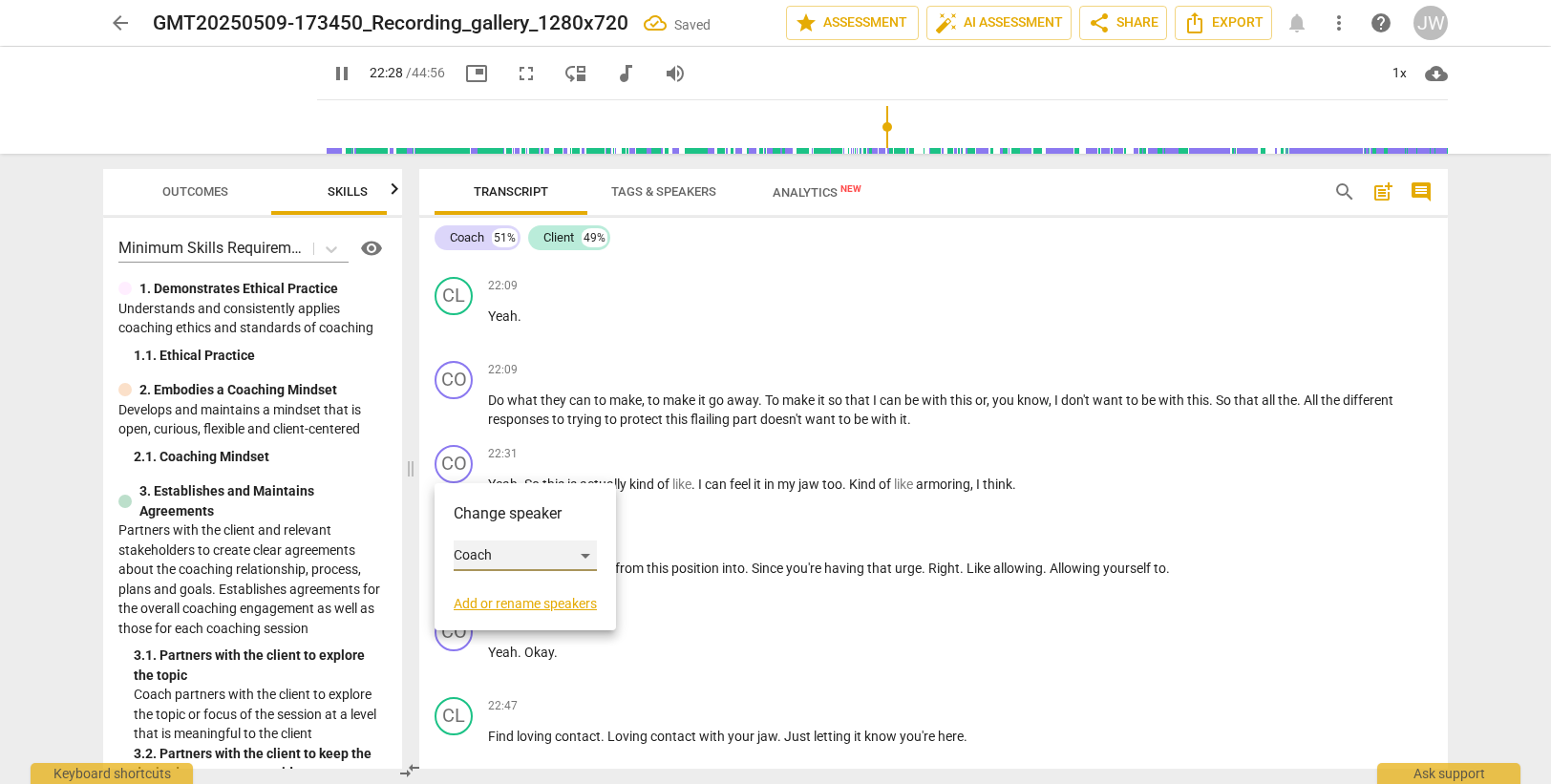
click at [492, 552] on div "Coach" at bounding box center [525, 555] width 143 height 31
click at [498, 586] on li "Client" at bounding box center [526, 591] width 145 height 37
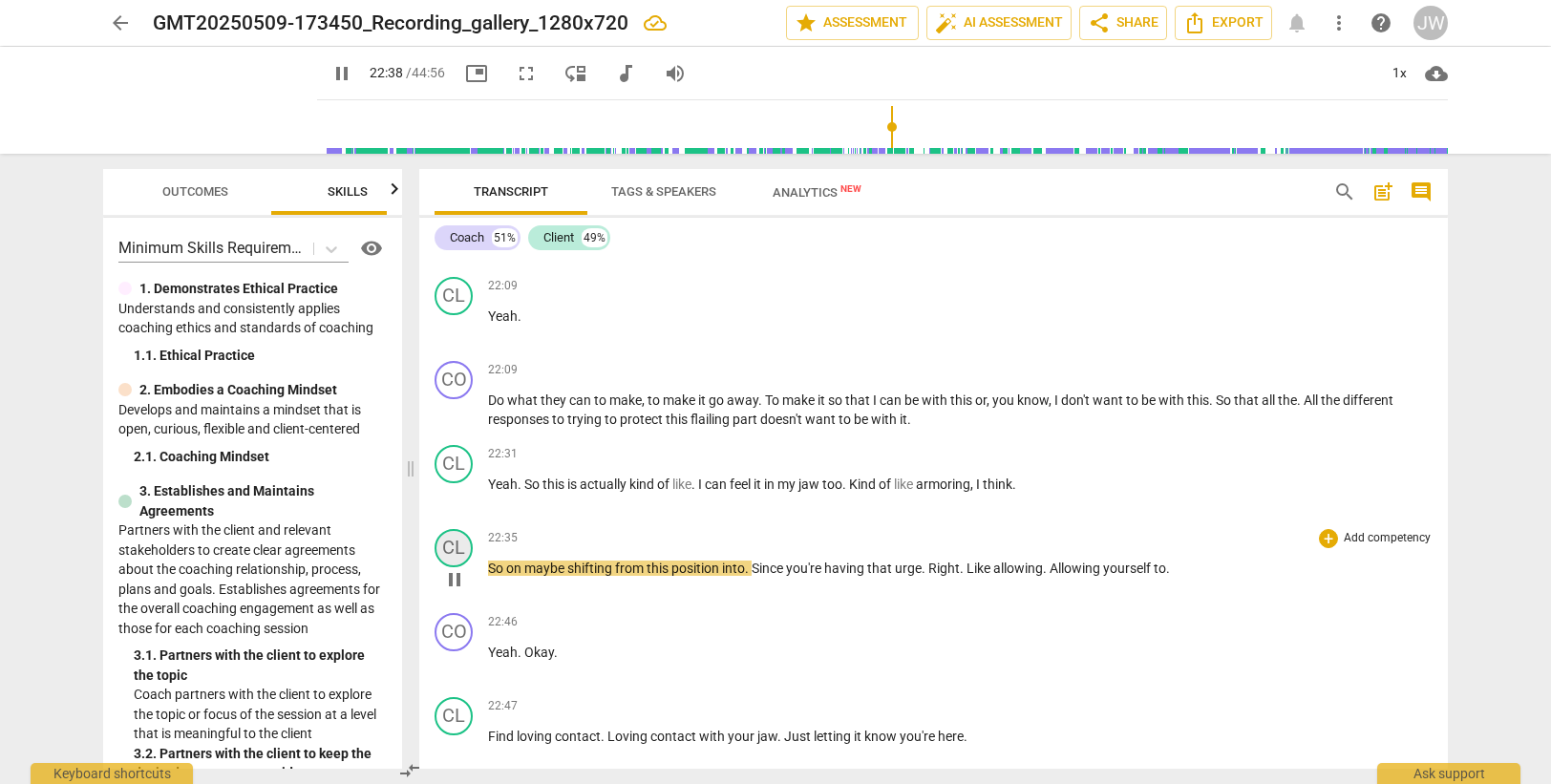
click at [452, 544] on div "CL" at bounding box center [453, 548] width 38 height 38
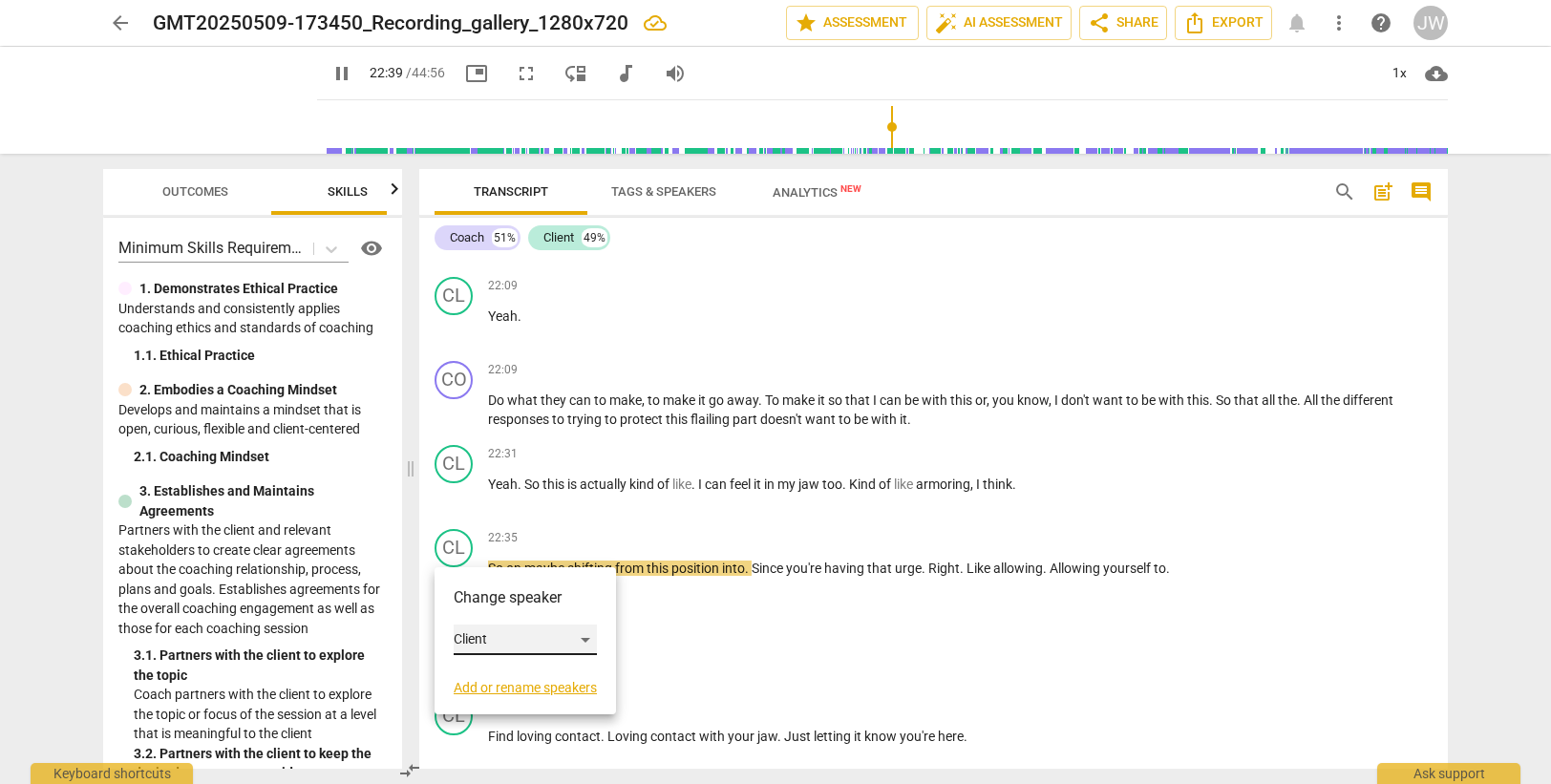
click at [507, 638] on div "Client" at bounding box center [525, 639] width 143 height 31
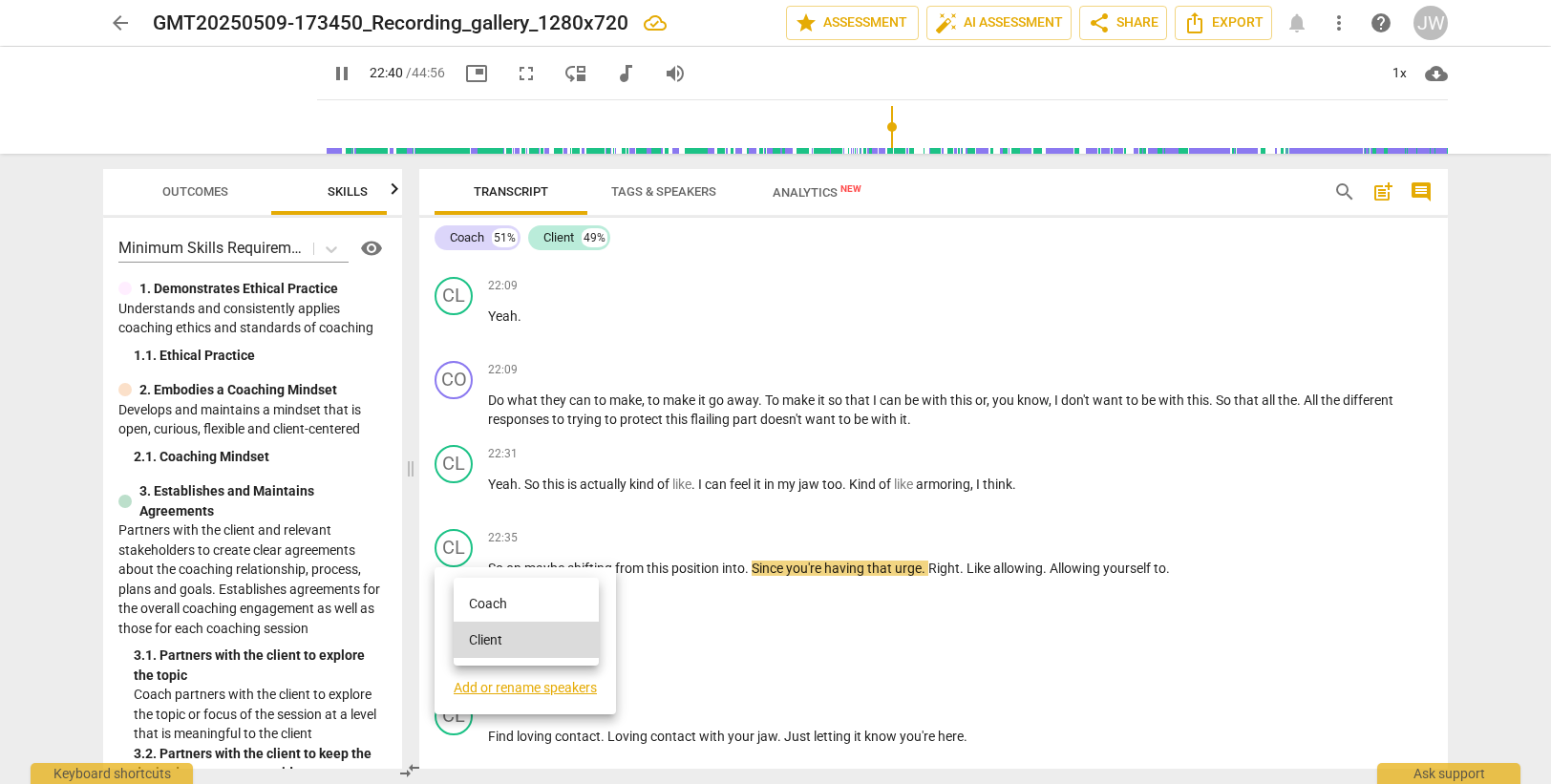
click at [503, 604] on li "Coach" at bounding box center [526, 603] width 145 height 37
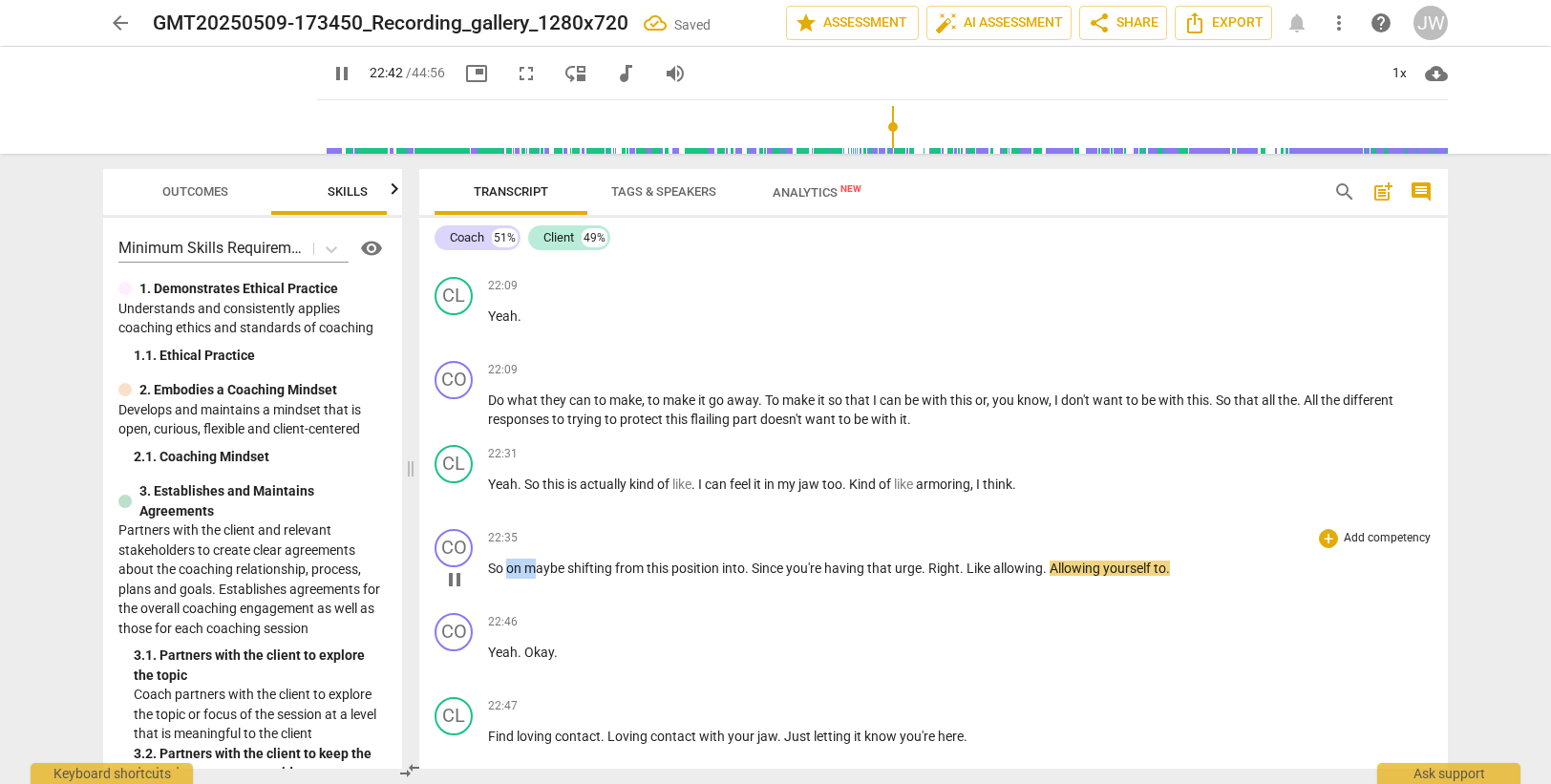
drag, startPoint x: 534, startPoint y: 566, endPoint x: 509, endPoint y: 570, distance: 25.3
click at [509, 570] on p "So on maybe shifting from this position into . Since you're having that urge . …" at bounding box center [960, 568] width 945 height 20
type input "1364"
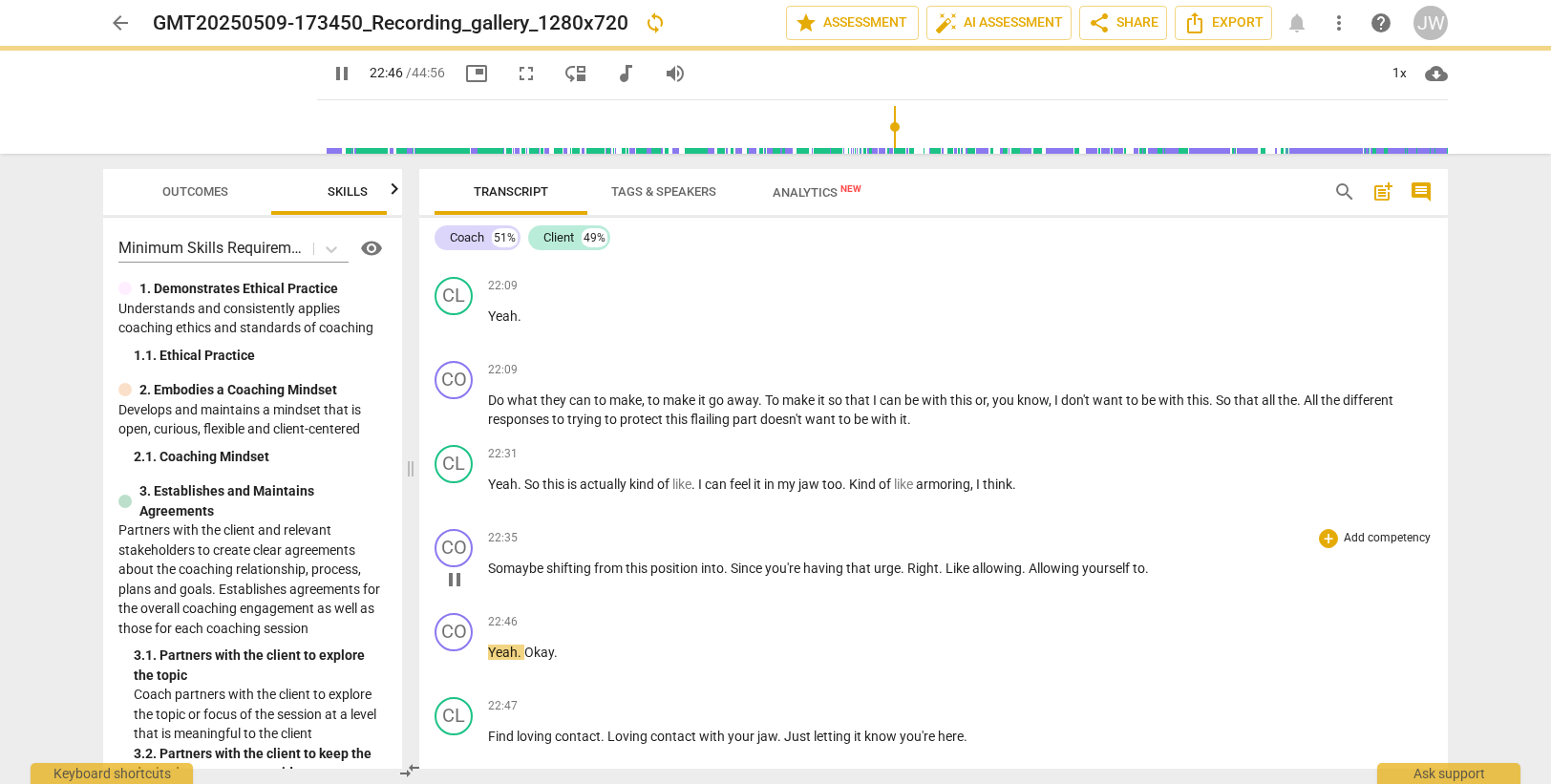
click at [495, 566] on span "So m" at bounding box center [501, 567] width 27 height 15
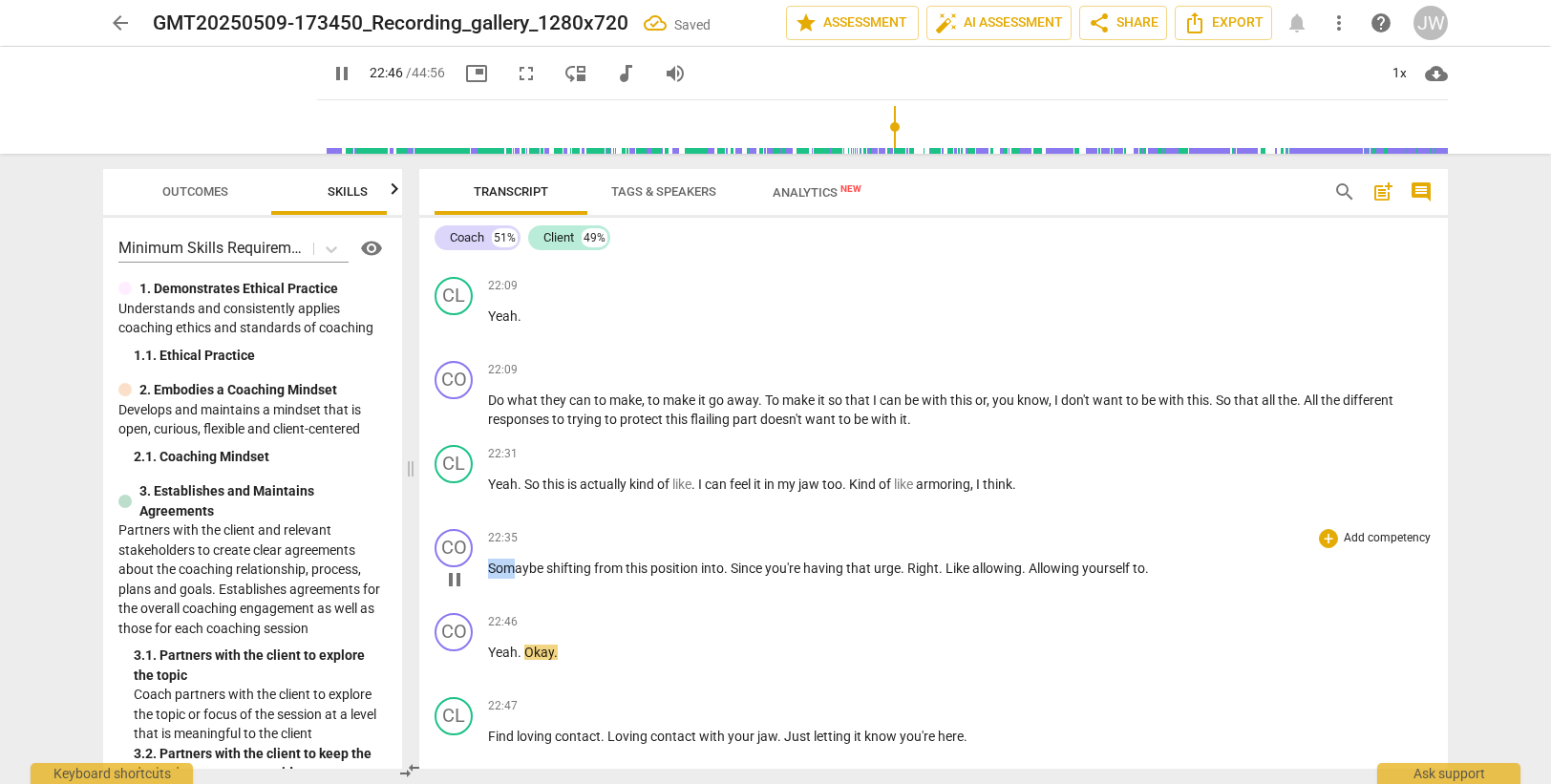
click at [495, 566] on span "So m" at bounding box center [501, 567] width 27 height 15
drag, startPoint x: 516, startPoint y: 568, endPoint x: 487, endPoint y: 568, distance: 29.0
click at [487, 568] on div "CO play_arrow pause 22:35 + Add competency keyboard_arrow_right So m aybe shift…" at bounding box center [934, 562] width 1029 height 84
click at [488, 568] on span "So m" at bounding box center [501, 567] width 27 height 15
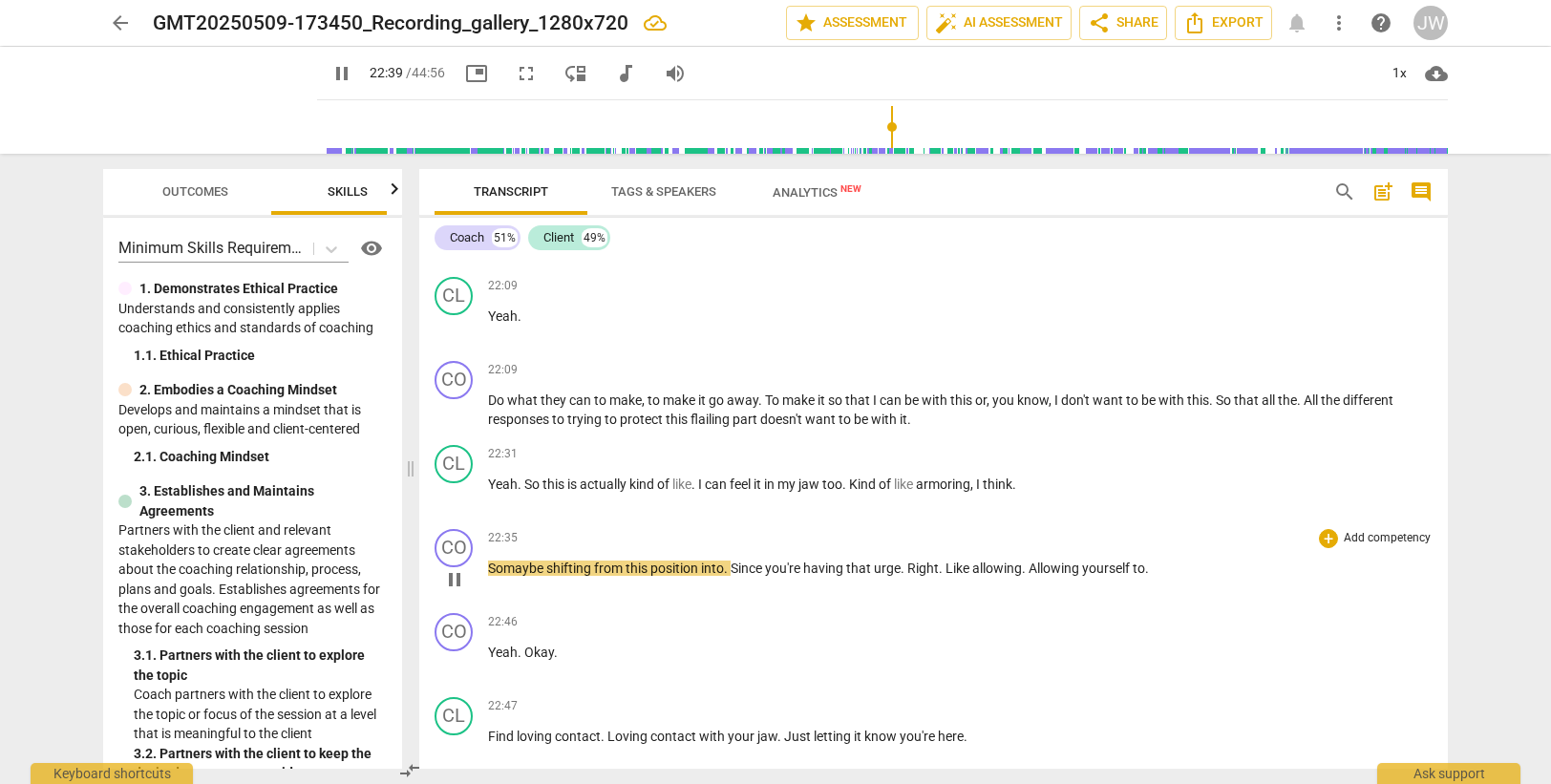
click at [501, 563] on span "So m" at bounding box center [501, 567] width 27 height 15
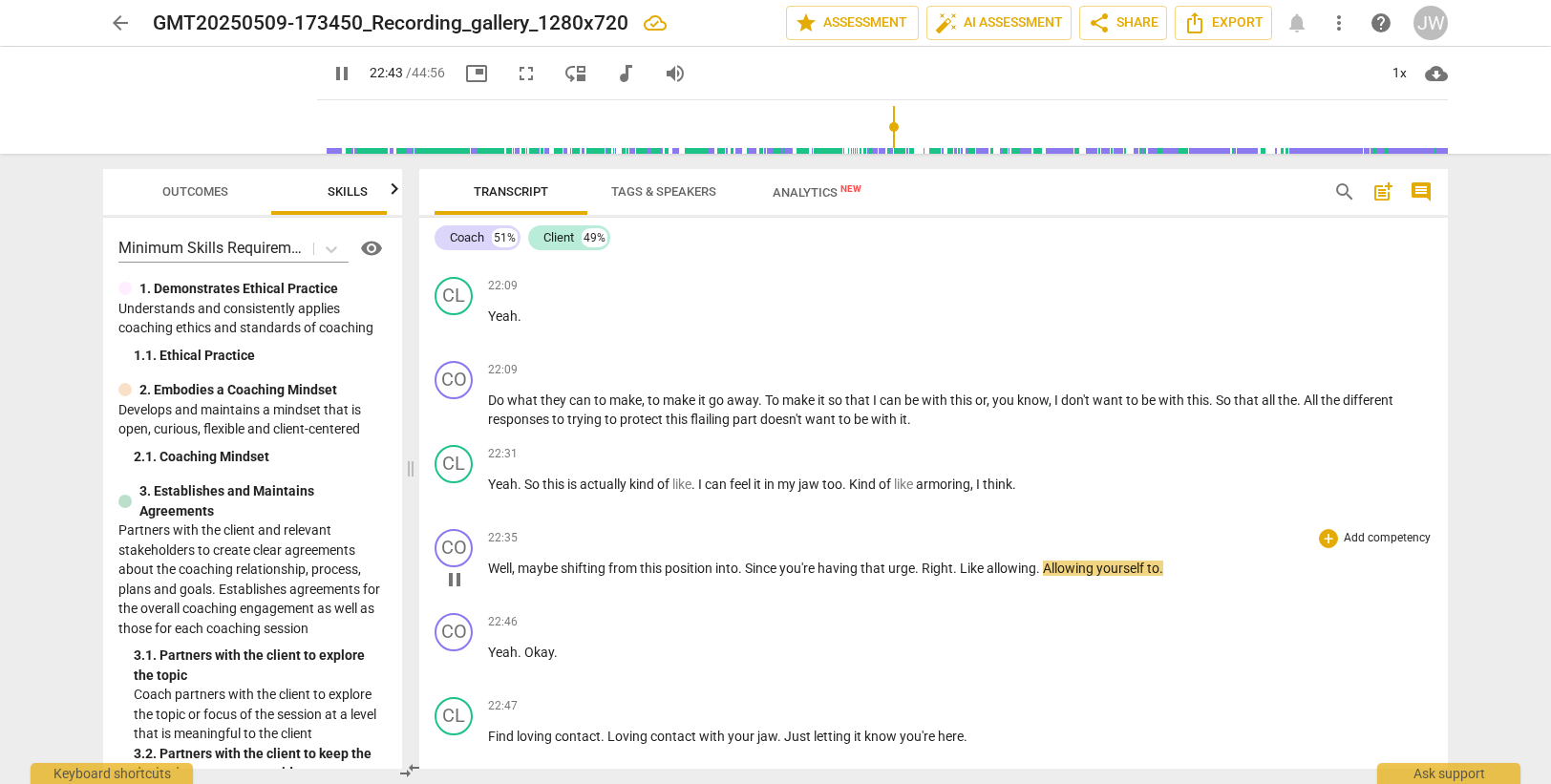
click at [598, 567] on span "shifting" at bounding box center [585, 567] width 48 height 15
click at [739, 571] on span "into" at bounding box center [726, 567] width 23 height 15
click at [917, 567] on span "." at bounding box center [913, 567] width 7 height 15
drag, startPoint x: 948, startPoint y: 567, endPoint x: 959, endPoint y: 567, distance: 11.0
click at [959, 567] on p "Well, m aybe shifting from this position into, since you're having that urge, r…" at bounding box center [960, 568] width 945 height 20
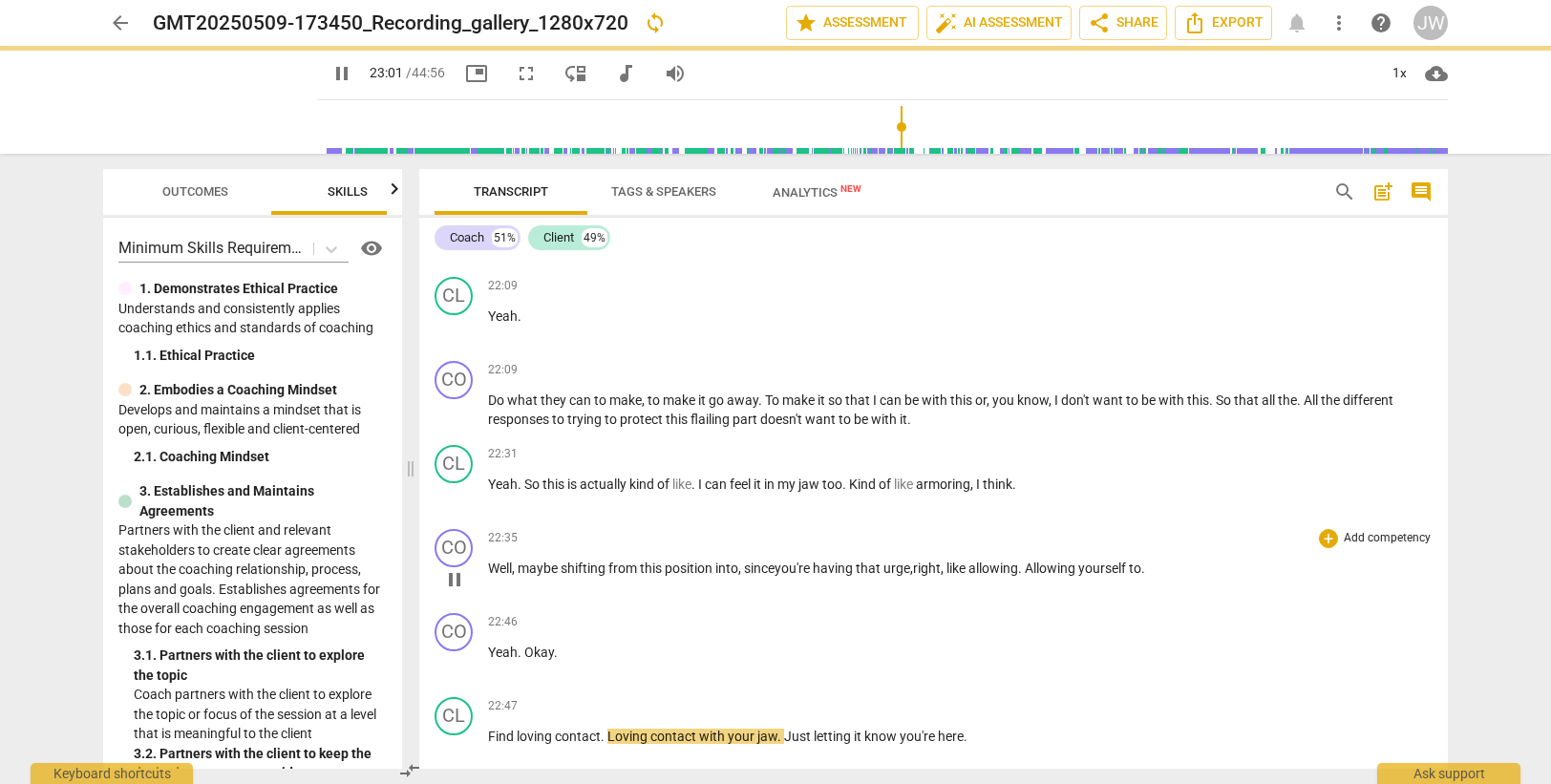
drag, startPoint x: 1028, startPoint y: 566, endPoint x: 1030, endPoint y: 554, distance: 12.2
click at [1018, 563] on span "allowing" at bounding box center [993, 567] width 50 height 15
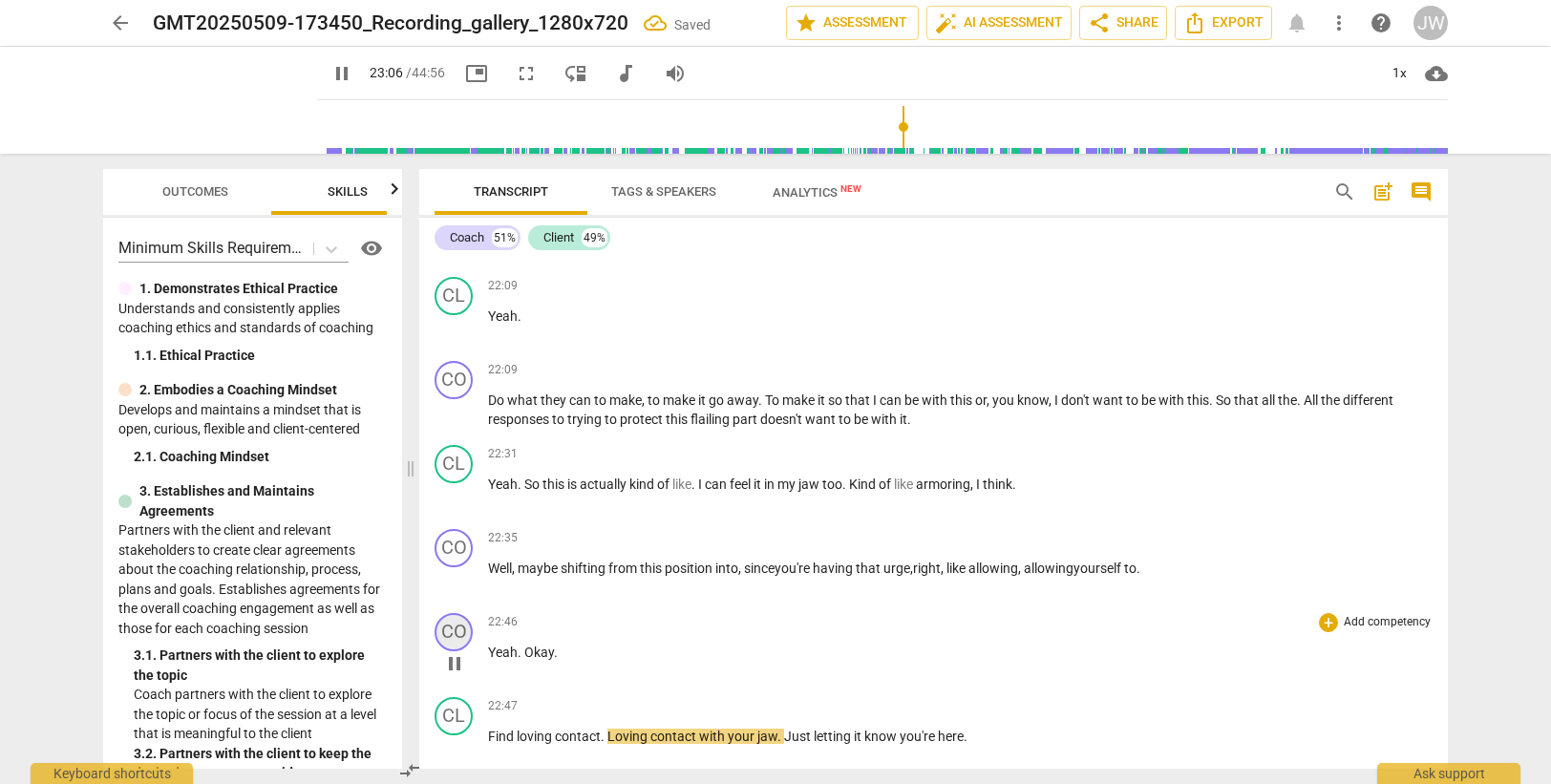
click at [453, 626] on div "CO" at bounding box center [453, 632] width 38 height 38
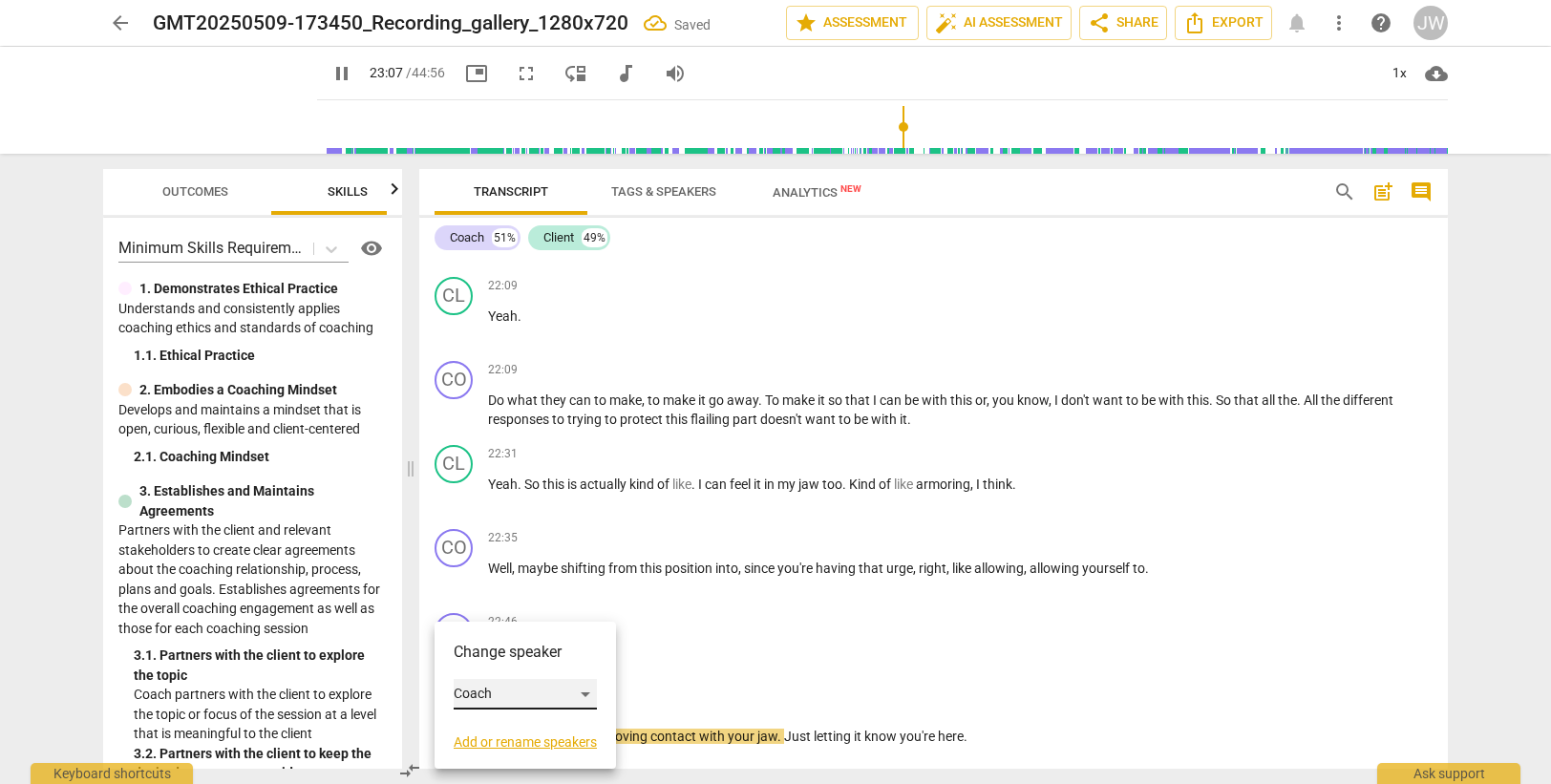
click at [506, 692] on div "Coach" at bounding box center [525, 694] width 143 height 31
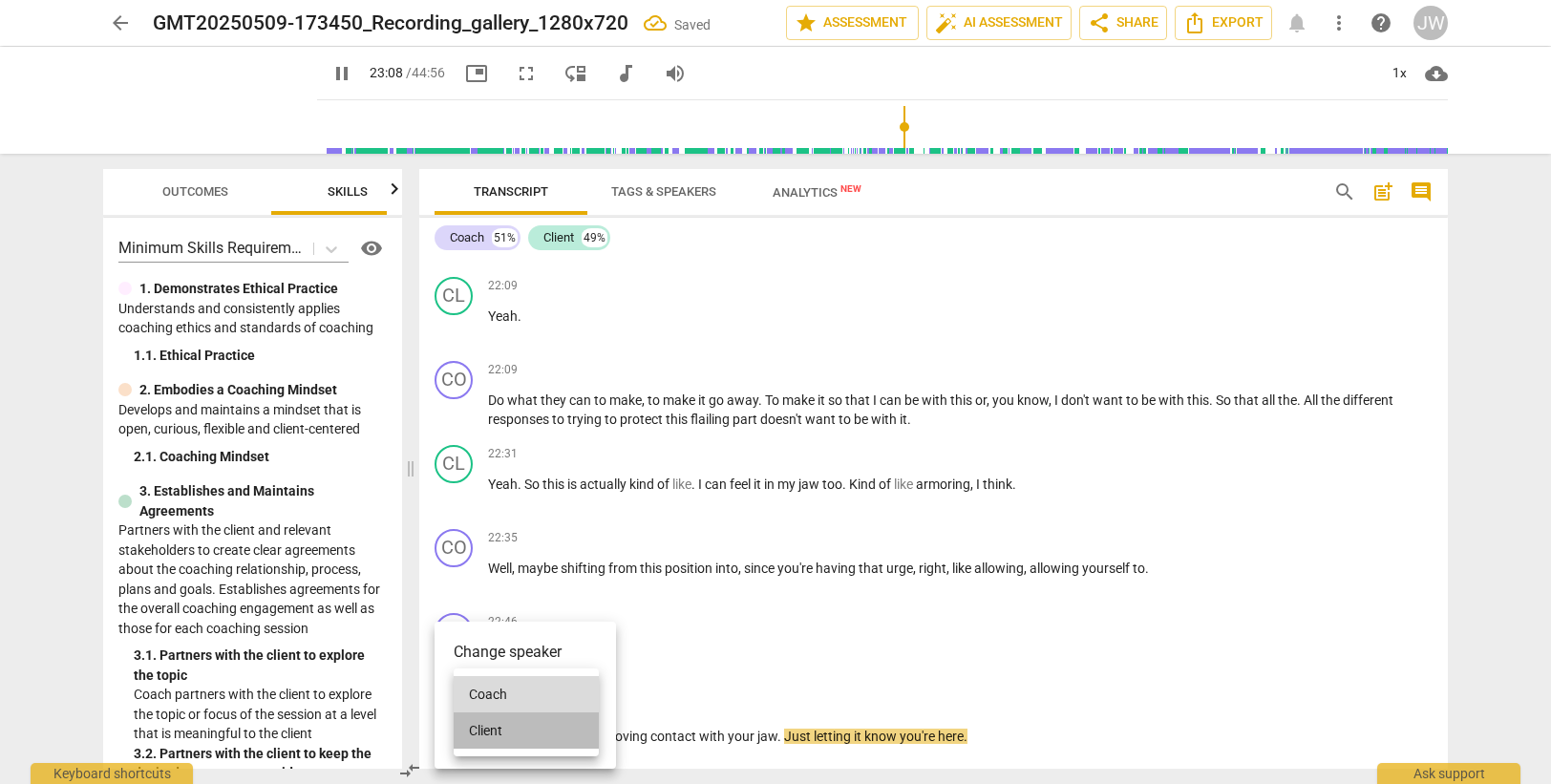
click at [503, 719] on li "Client" at bounding box center [526, 730] width 145 height 37
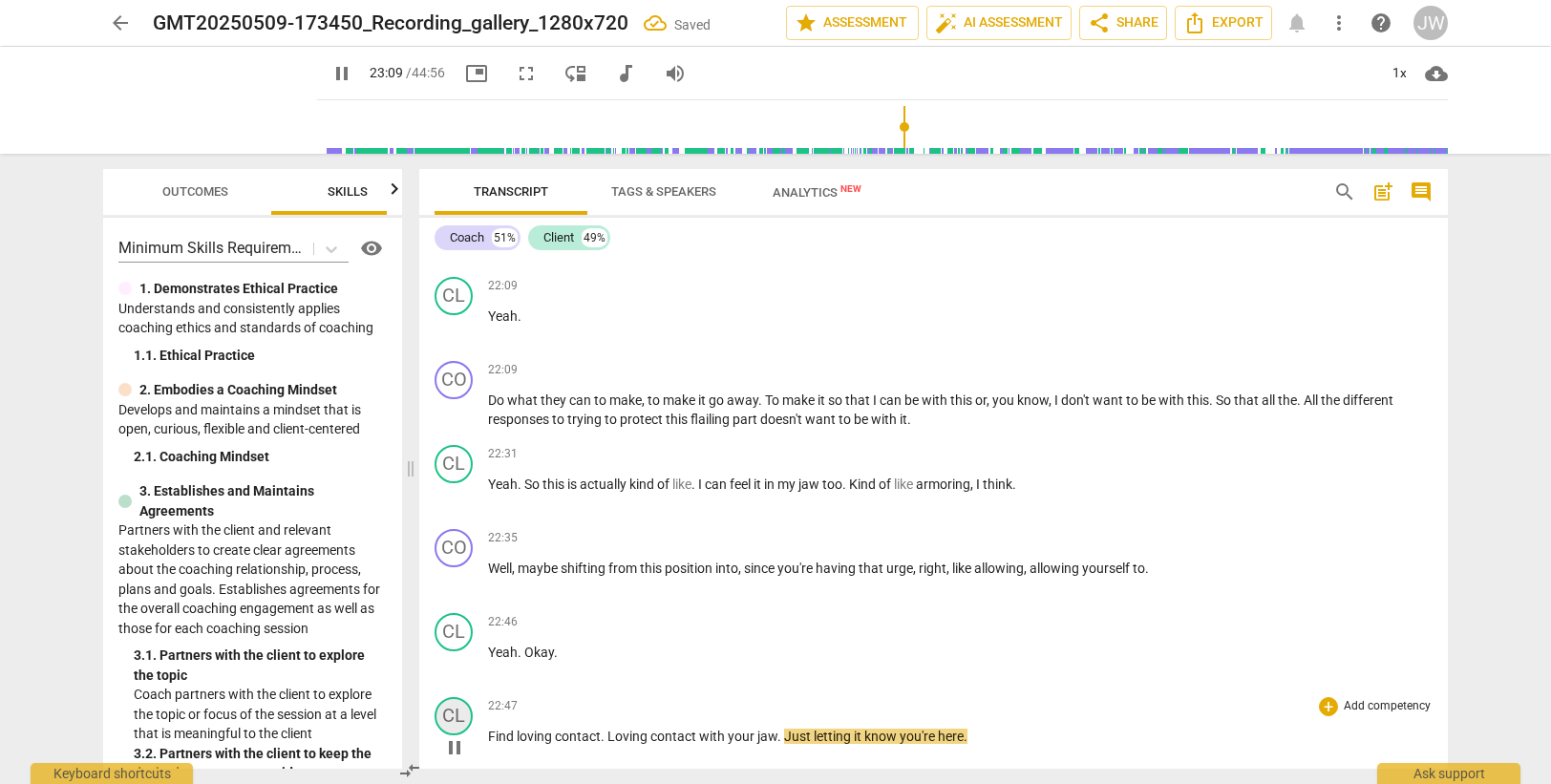
click at [440, 717] on div "CL" at bounding box center [453, 715] width 38 height 38
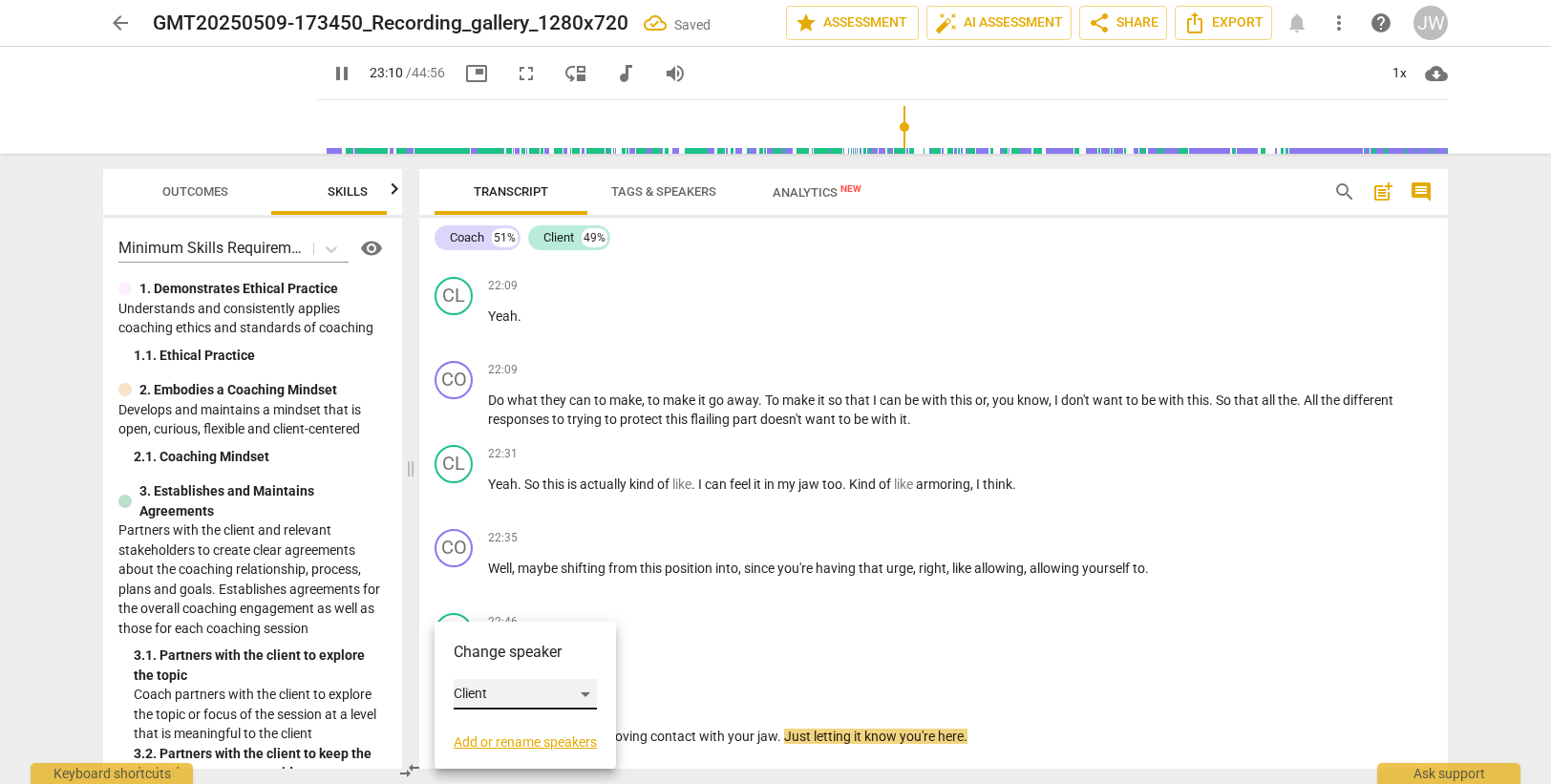
click at [477, 689] on div "Client" at bounding box center [525, 694] width 143 height 31
click at [482, 655] on li "Coach" at bounding box center [526, 658] width 145 height 37
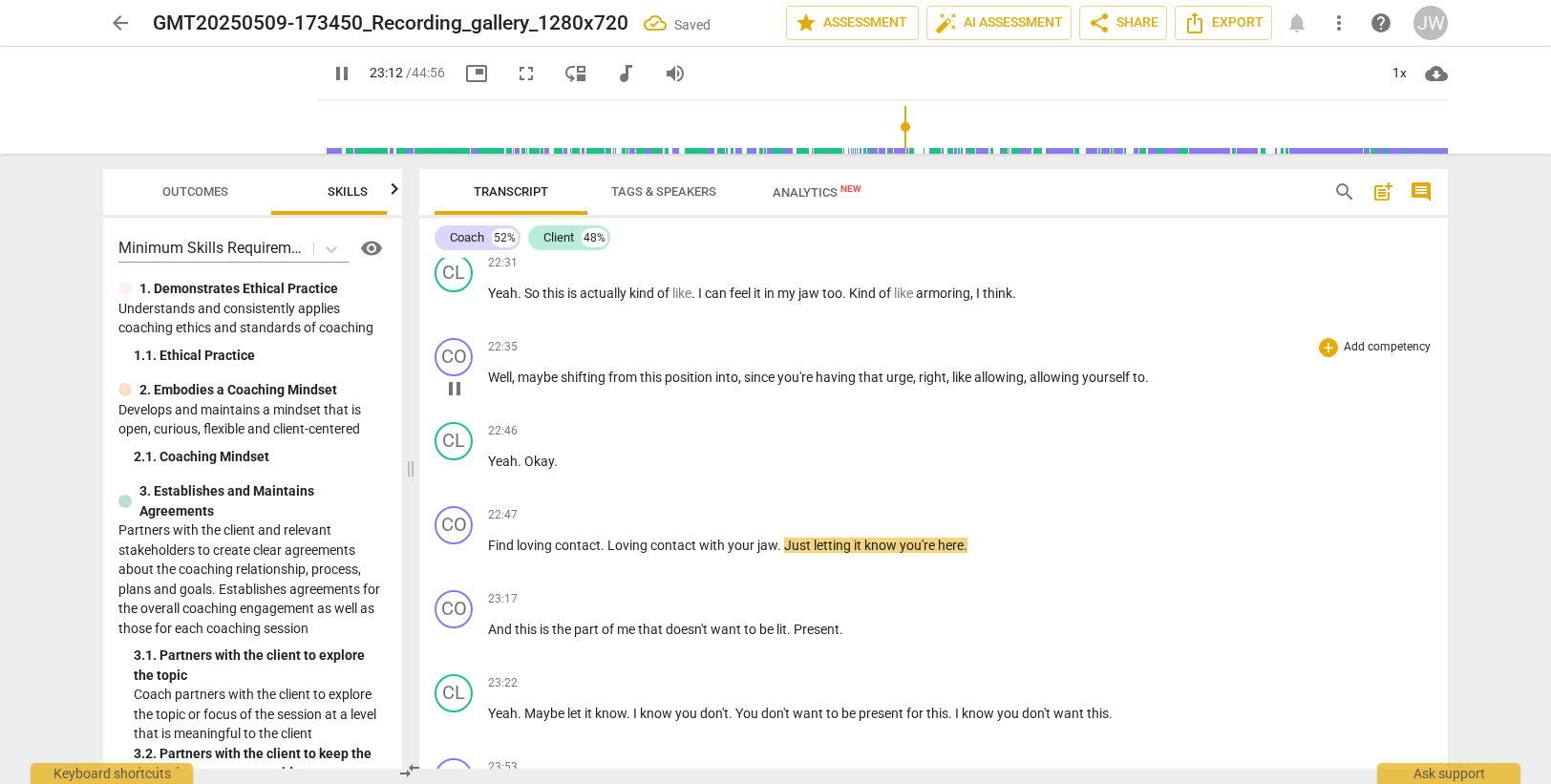
scroll to position [8666, 0]
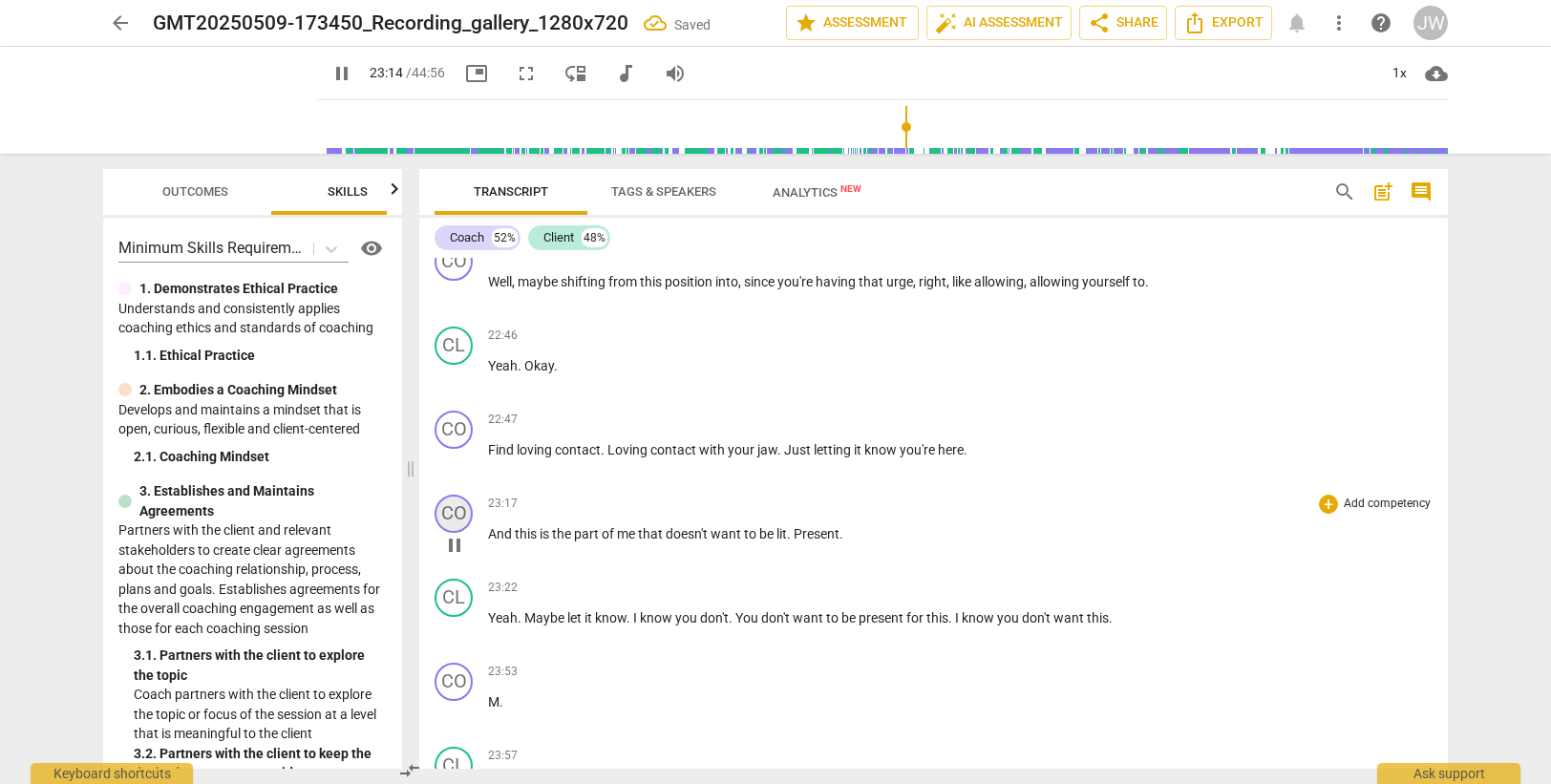
click at [454, 511] on div "CO" at bounding box center [453, 514] width 38 height 38
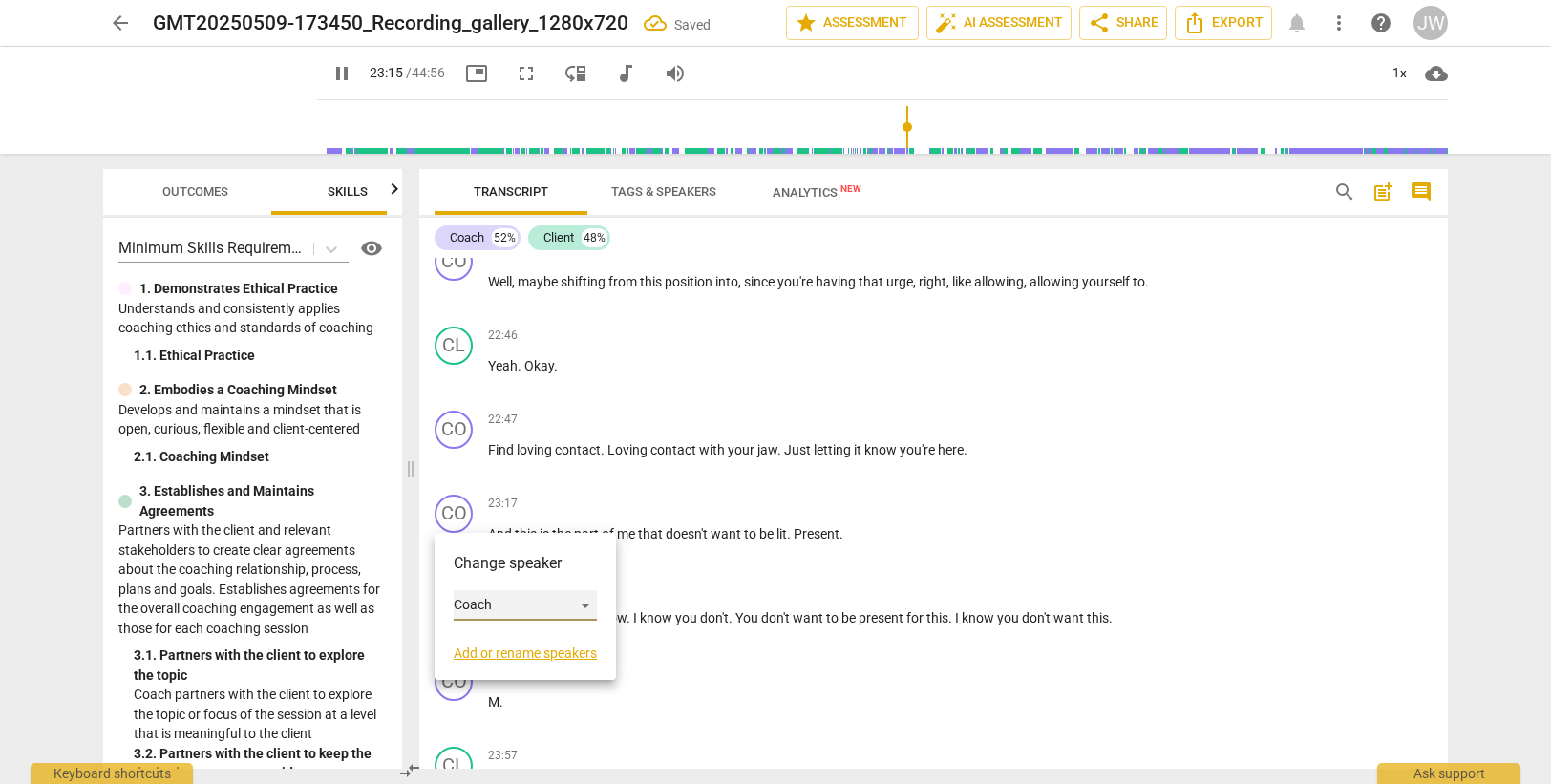
click at [489, 609] on div "Coach" at bounding box center [525, 605] width 143 height 31
click at [512, 643] on li "Client" at bounding box center [526, 641] width 145 height 37
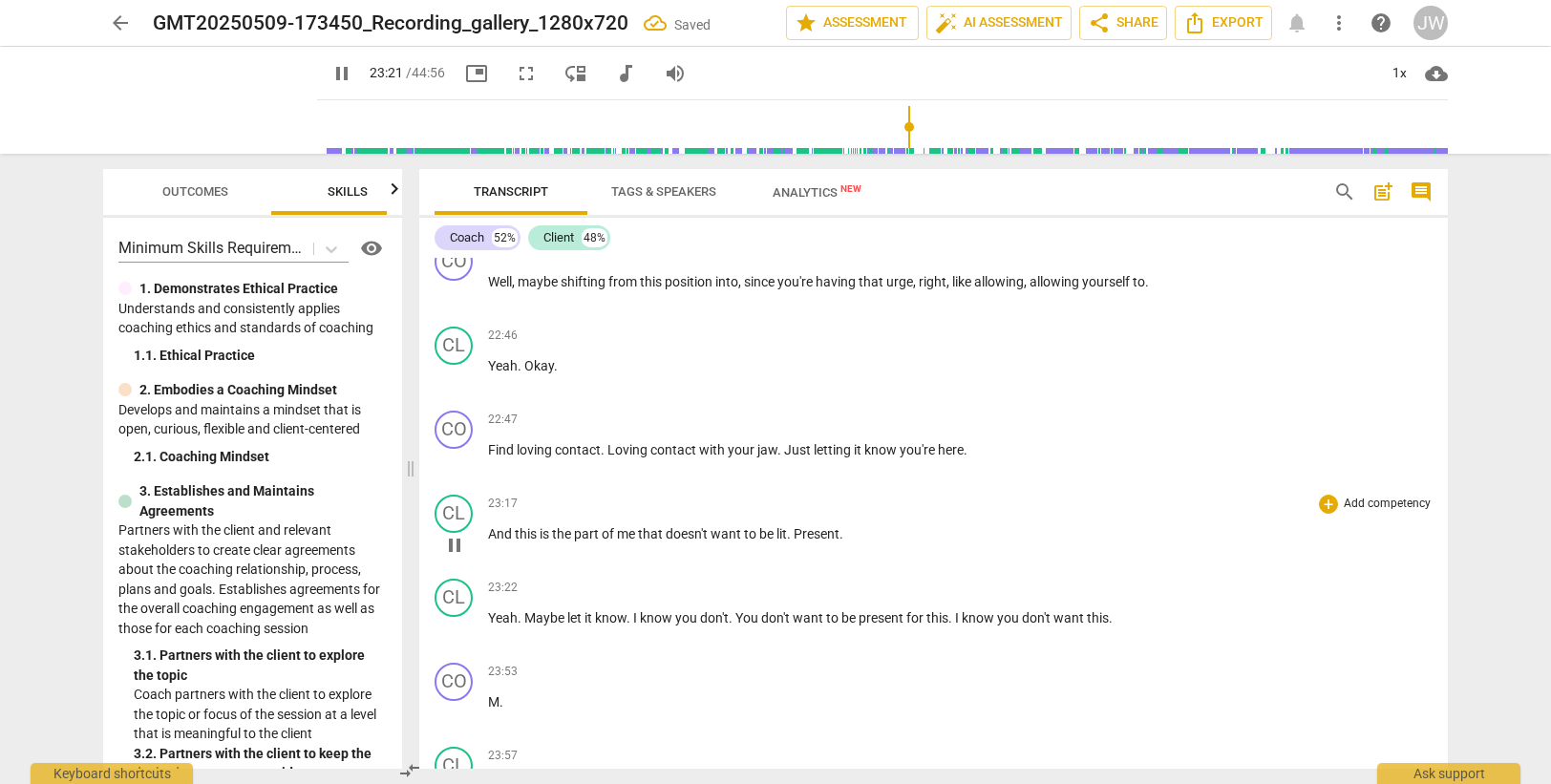
click at [789, 533] on span "." at bounding box center [790, 533] width 7 height 15
type input "1403"
click at [449, 592] on div "CL" at bounding box center [453, 597] width 38 height 38
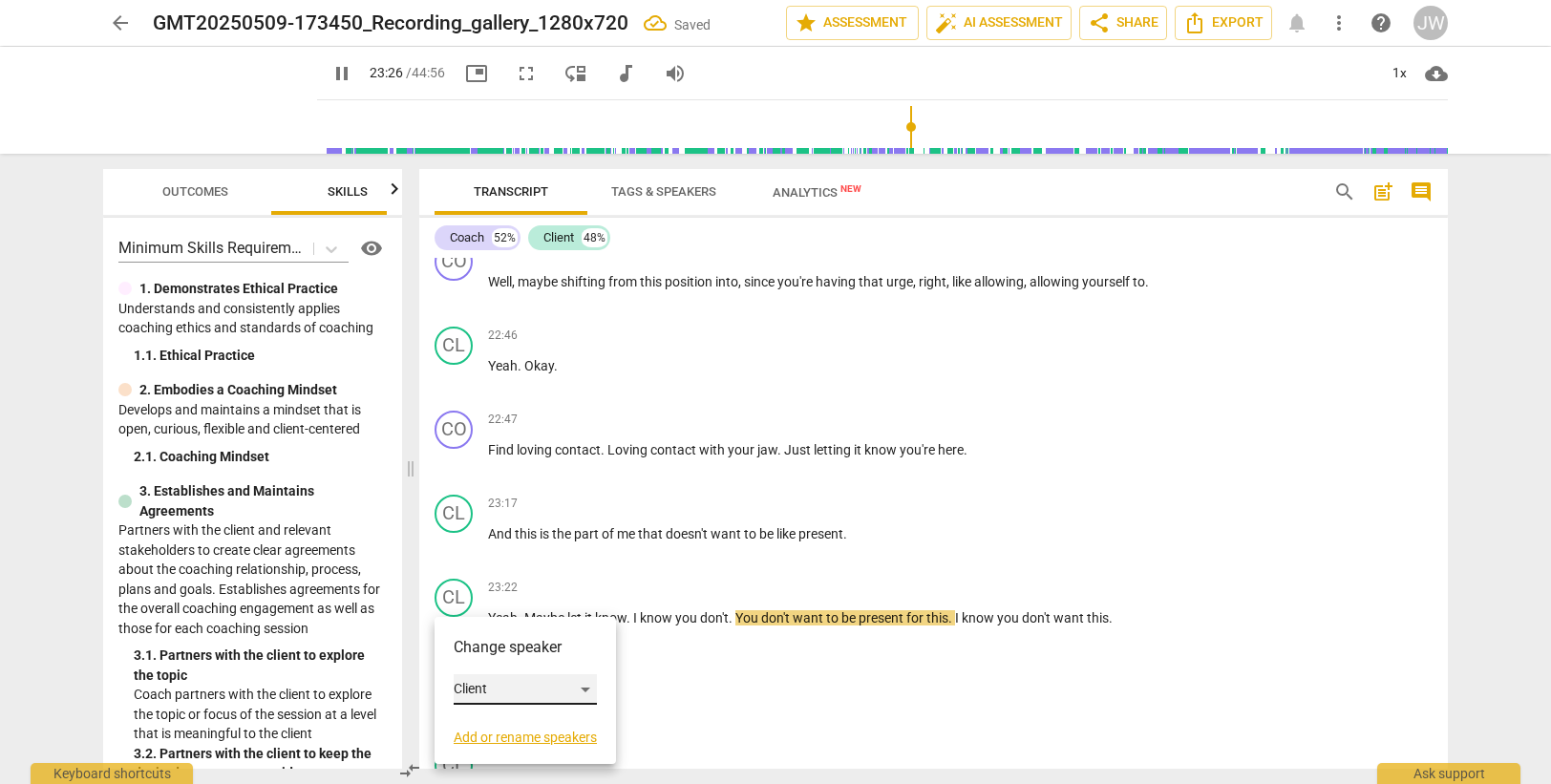
click at [507, 685] on div "Client" at bounding box center [525, 689] width 143 height 31
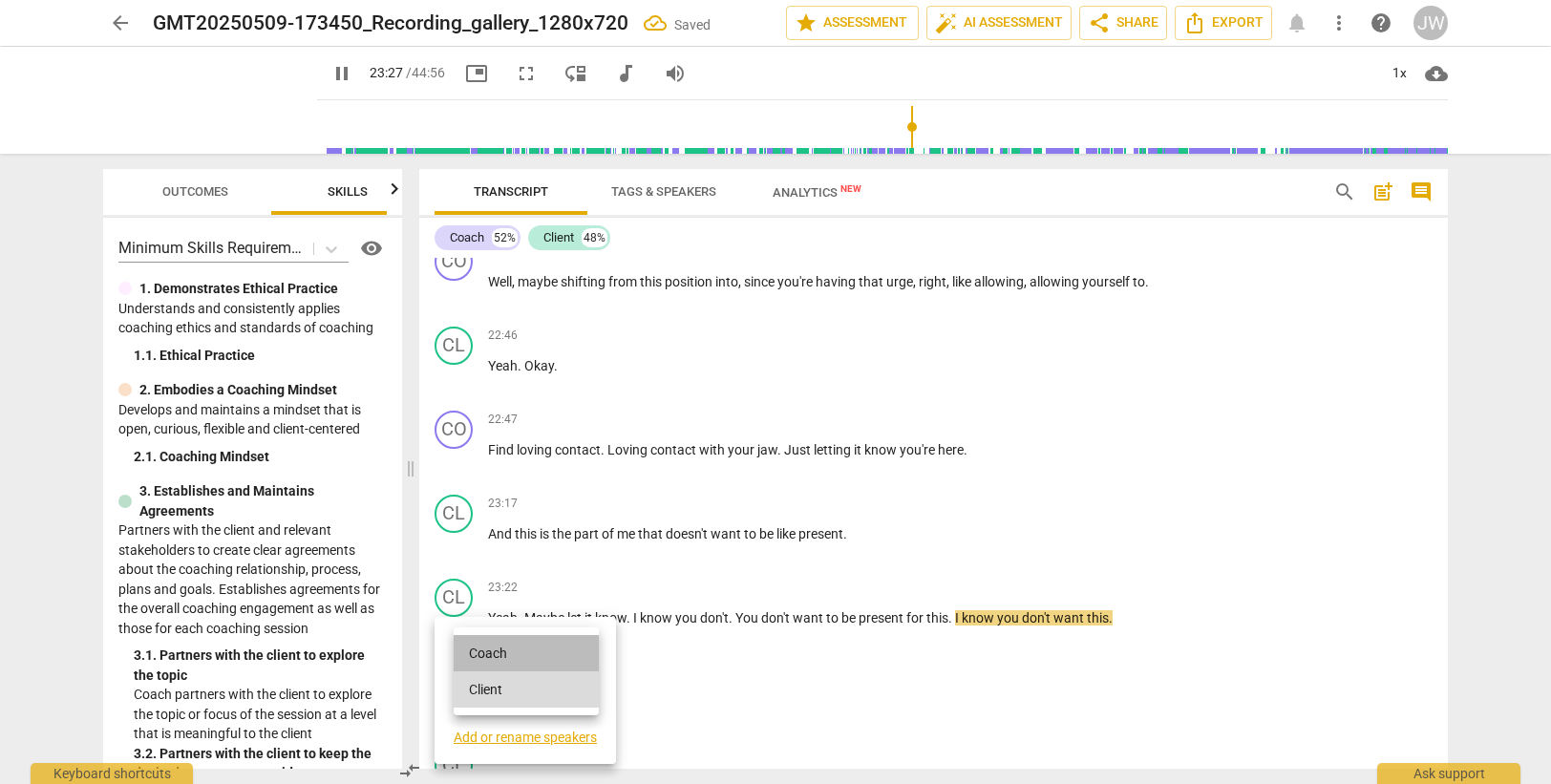
click at [510, 659] on li "Coach" at bounding box center [526, 653] width 145 height 37
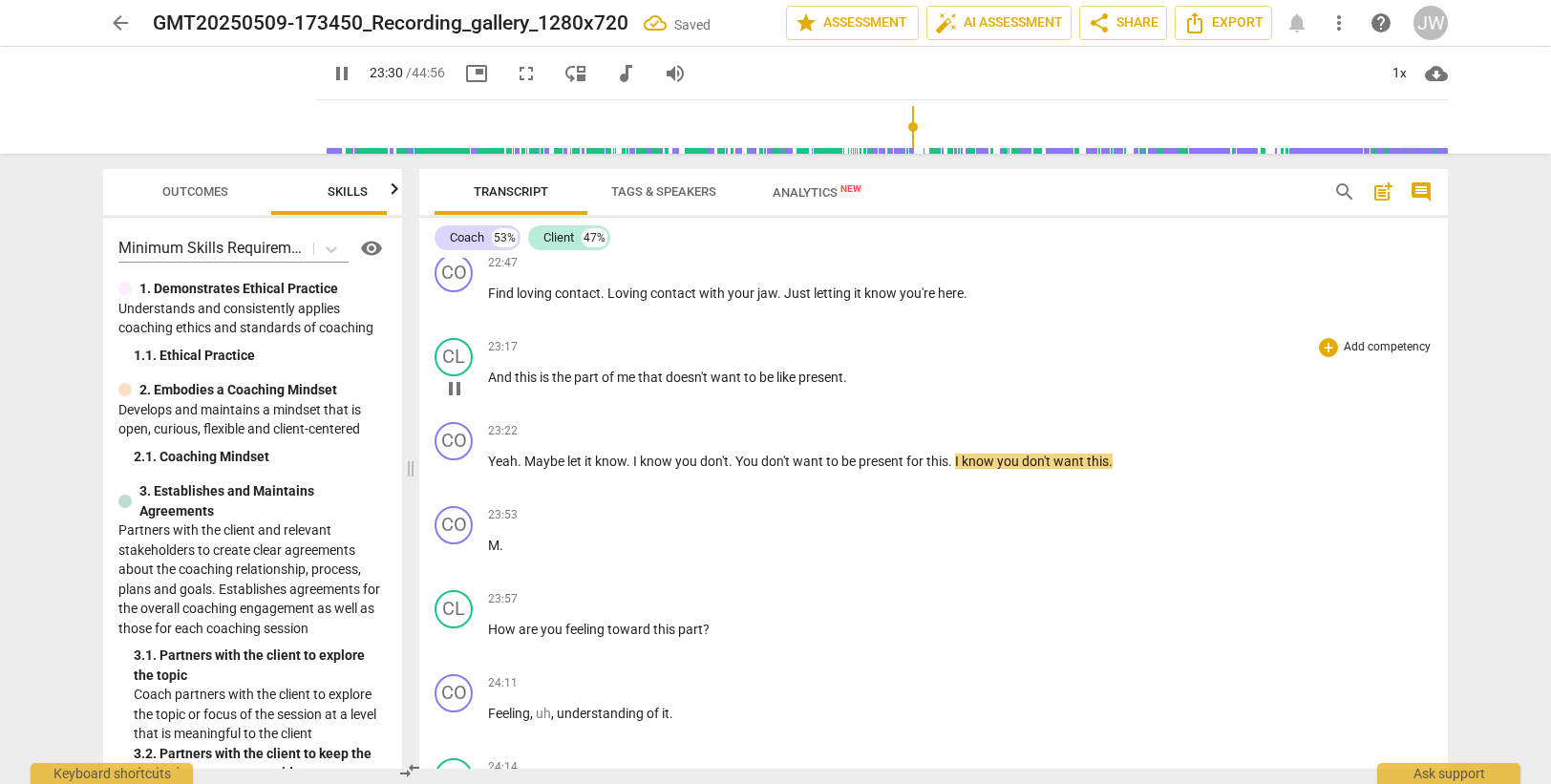
scroll to position [8857, 0]
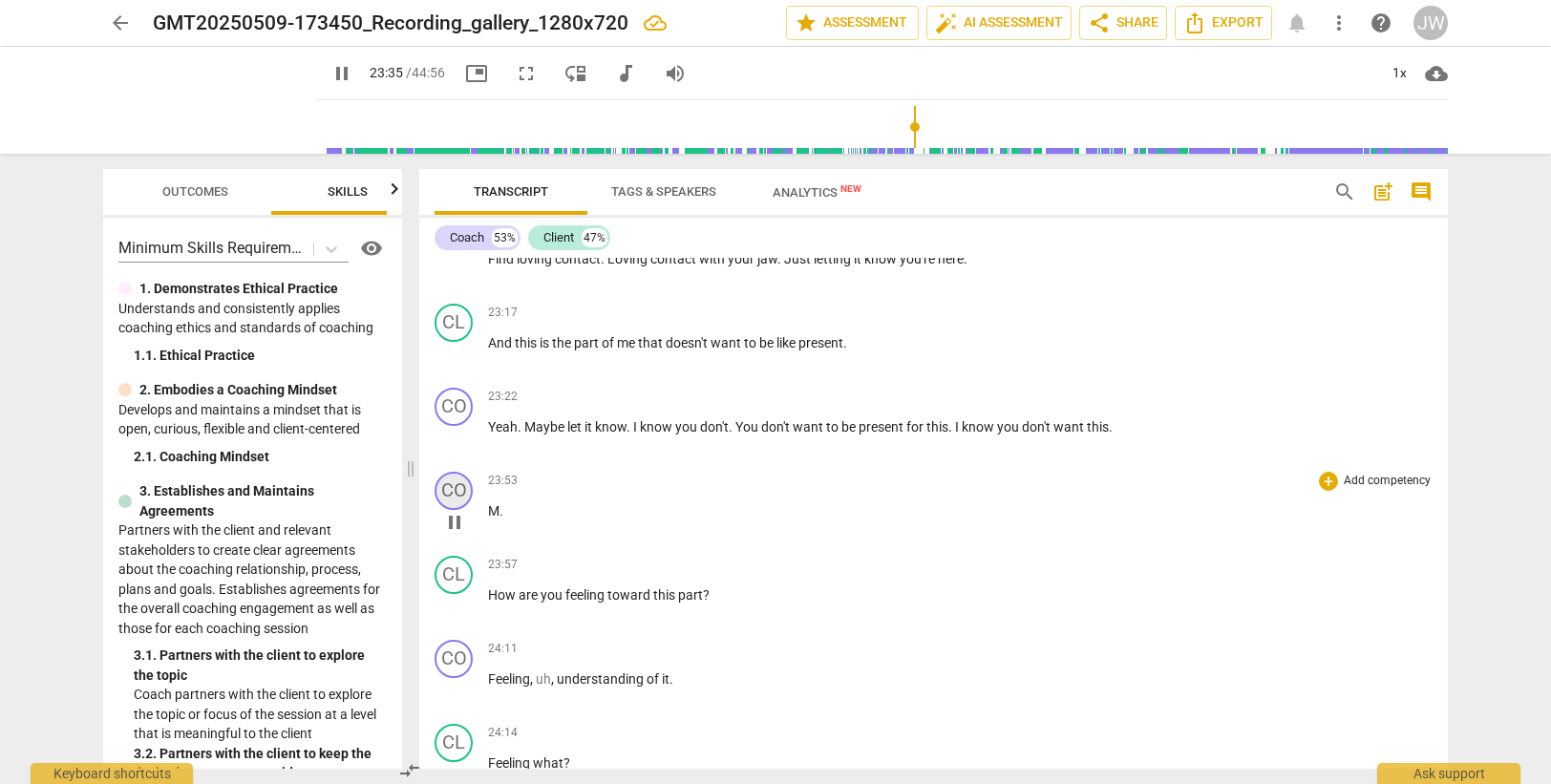
click at [458, 485] on div "CO" at bounding box center [453, 491] width 38 height 38
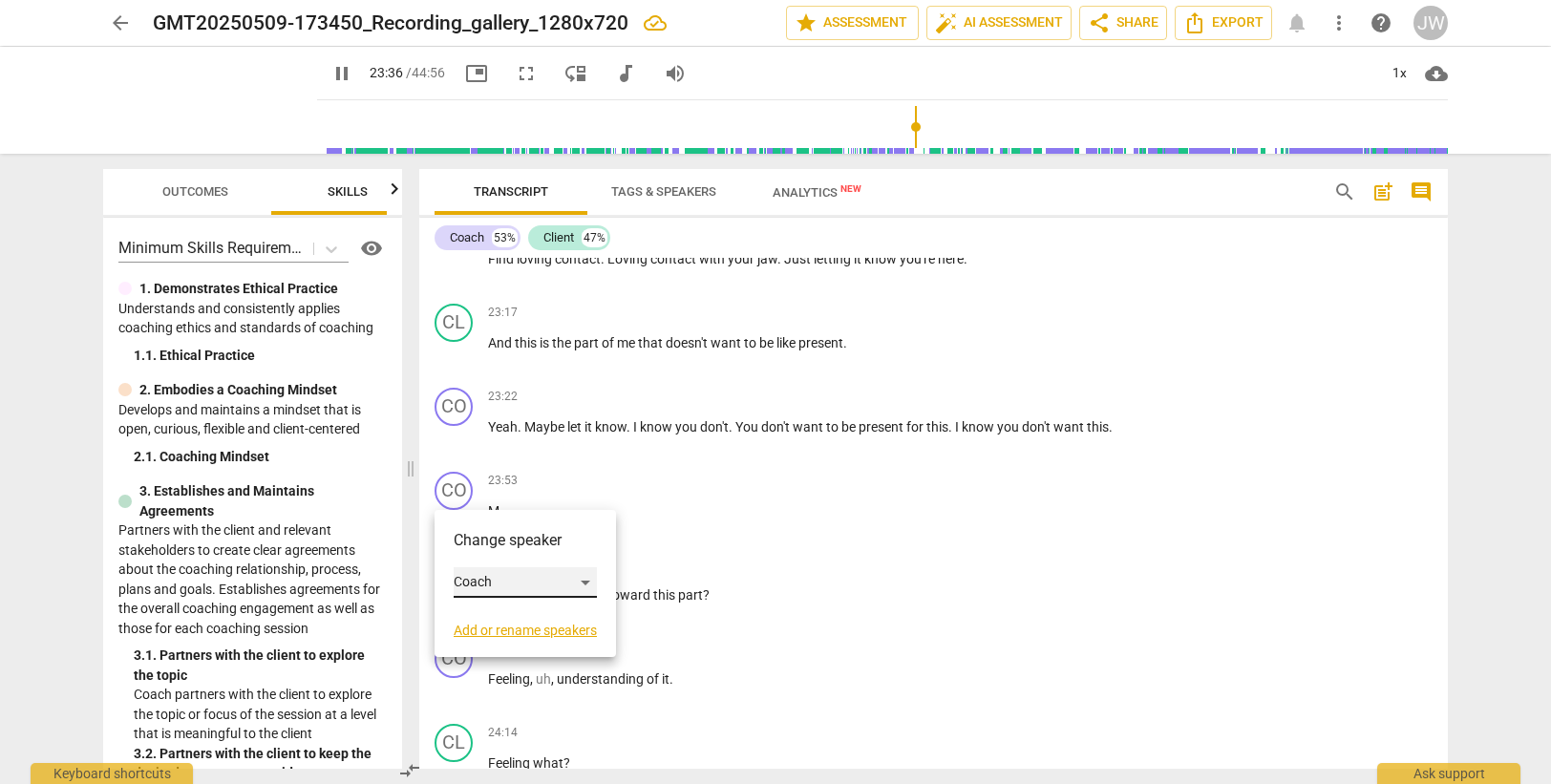
click at [499, 585] on div "Coach" at bounding box center [525, 582] width 143 height 31
click at [507, 616] on li "Client" at bounding box center [526, 618] width 145 height 37
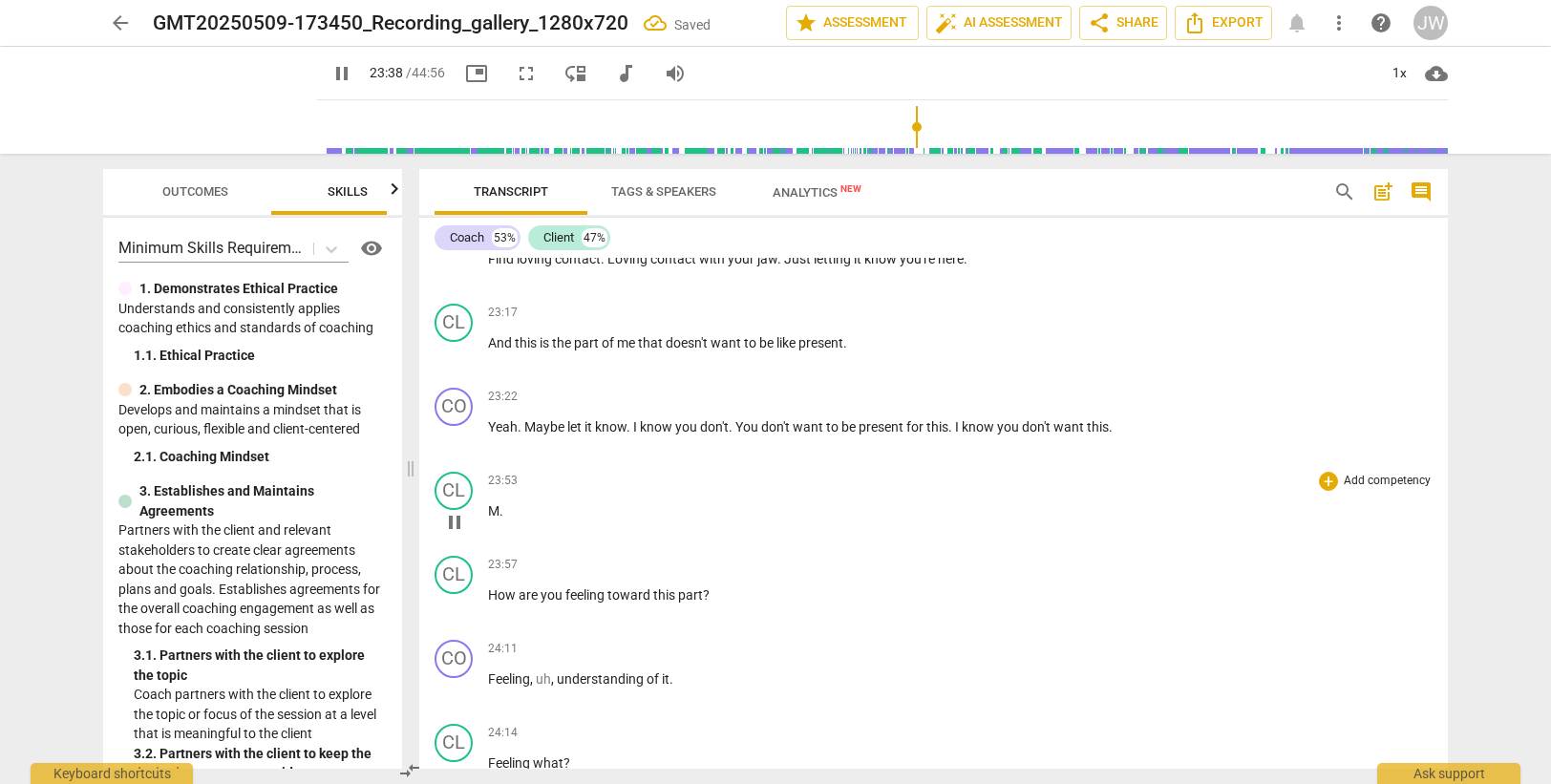
click at [498, 512] on span "M" at bounding box center [494, 510] width 12 height 15
type input "1420"
click at [489, 510] on span "Mm" at bounding box center [499, 510] width 23 height 15
drag, startPoint x: 520, startPoint y: 511, endPoint x: 460, endPoint y: 513, distance: 60.0
click at [468, 511] on div "CL play_arrow pause 23:53 + Add competency keyboard_arrow_right Mm ." at bounding box center [934, 506] width 1029 height 84
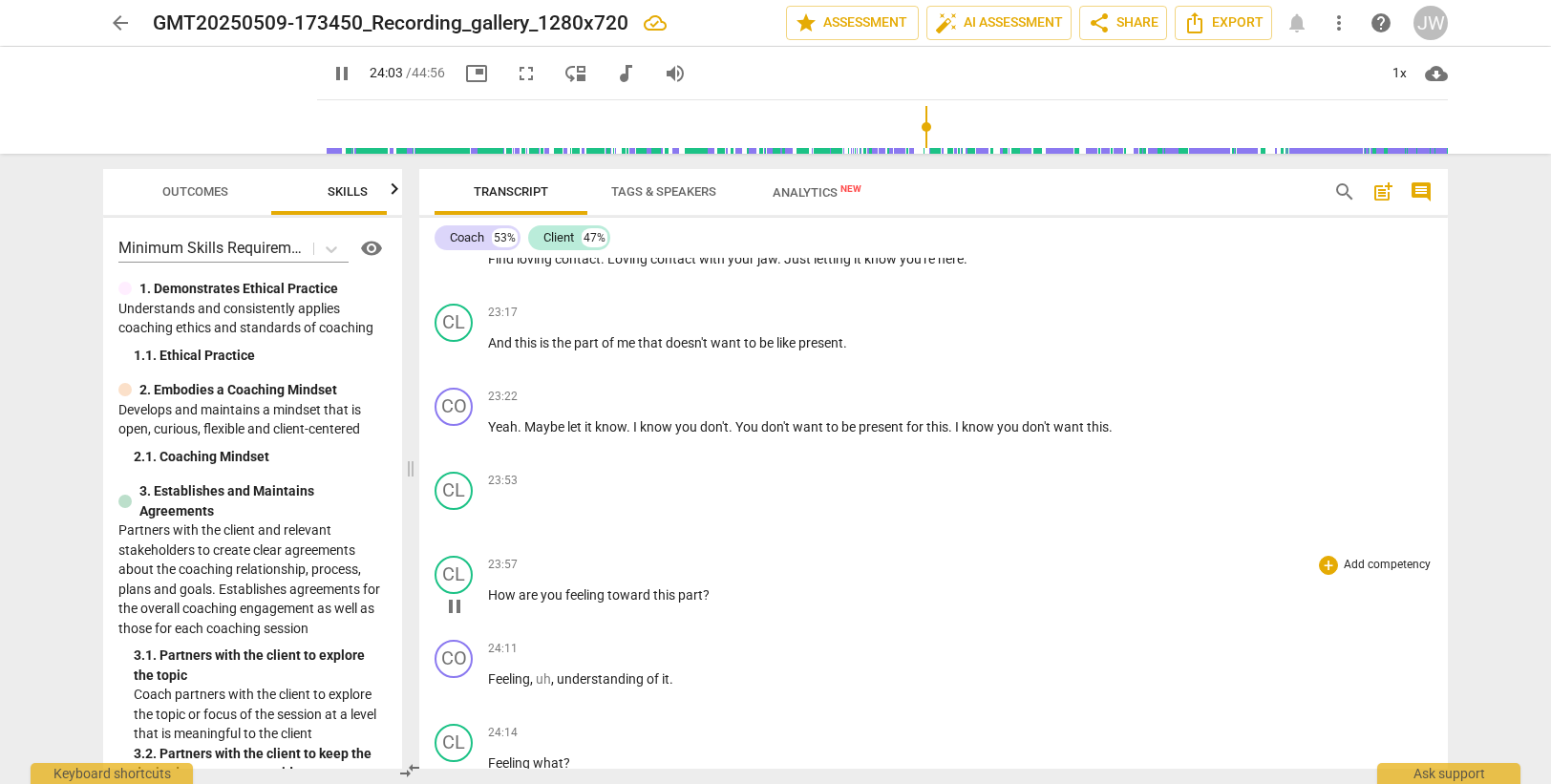
scroll to position [8772, 0]
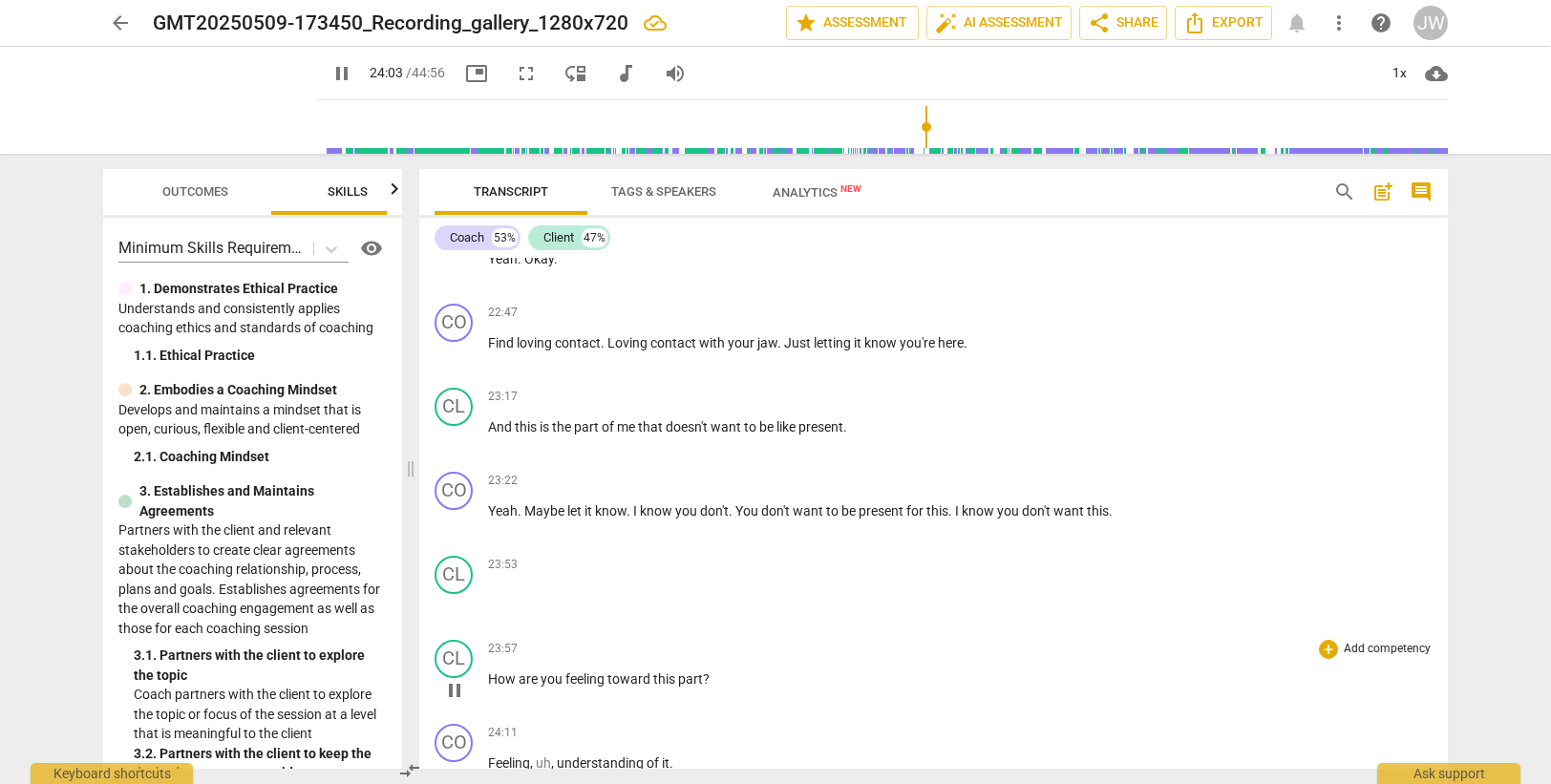
click at [493, 671] on span "How" at bounding box center [503, 678] width 31 height 15
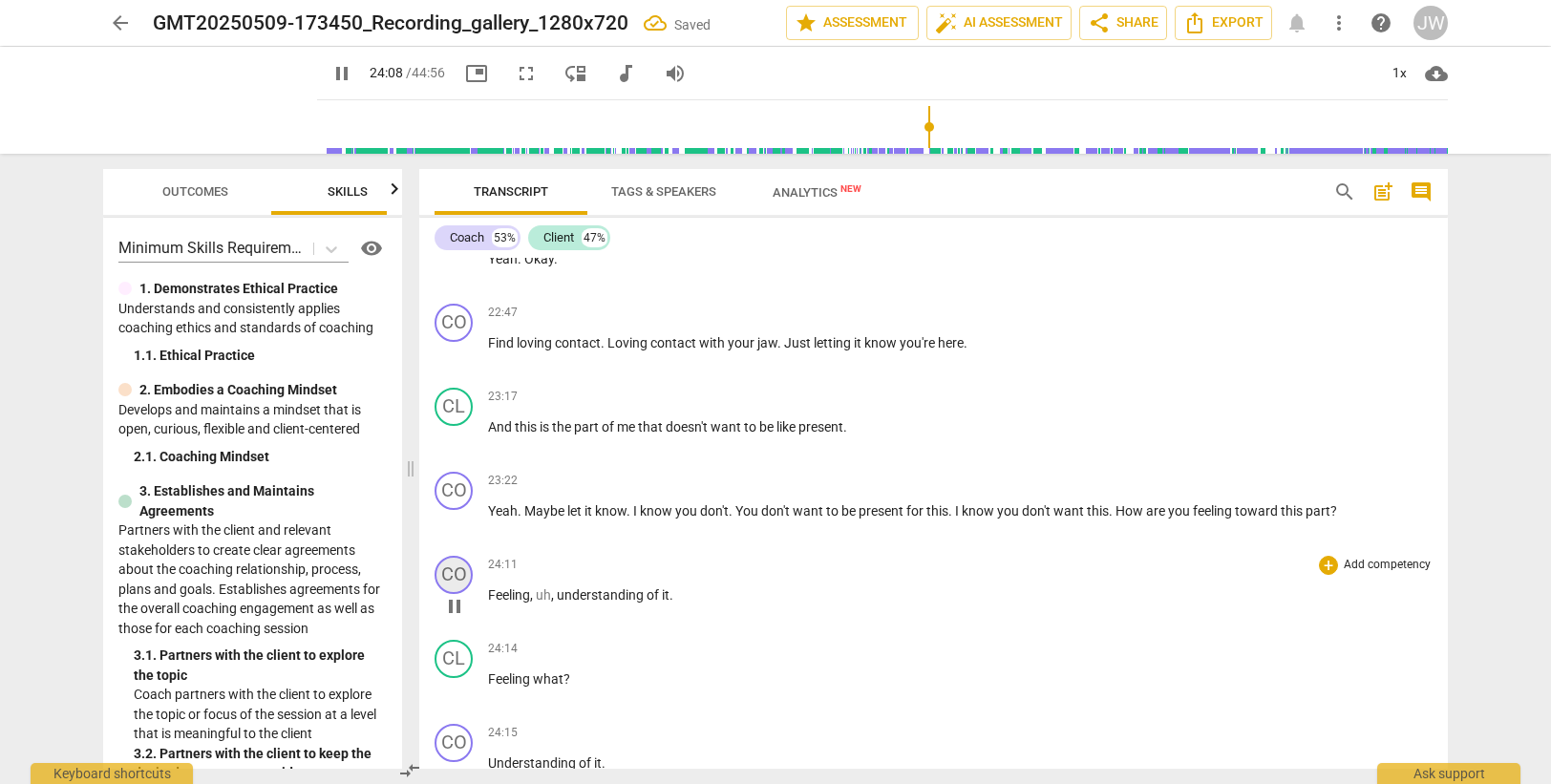
click at [447, 576] on div "CO" at bounding box center [453, 574] width 38 height 38
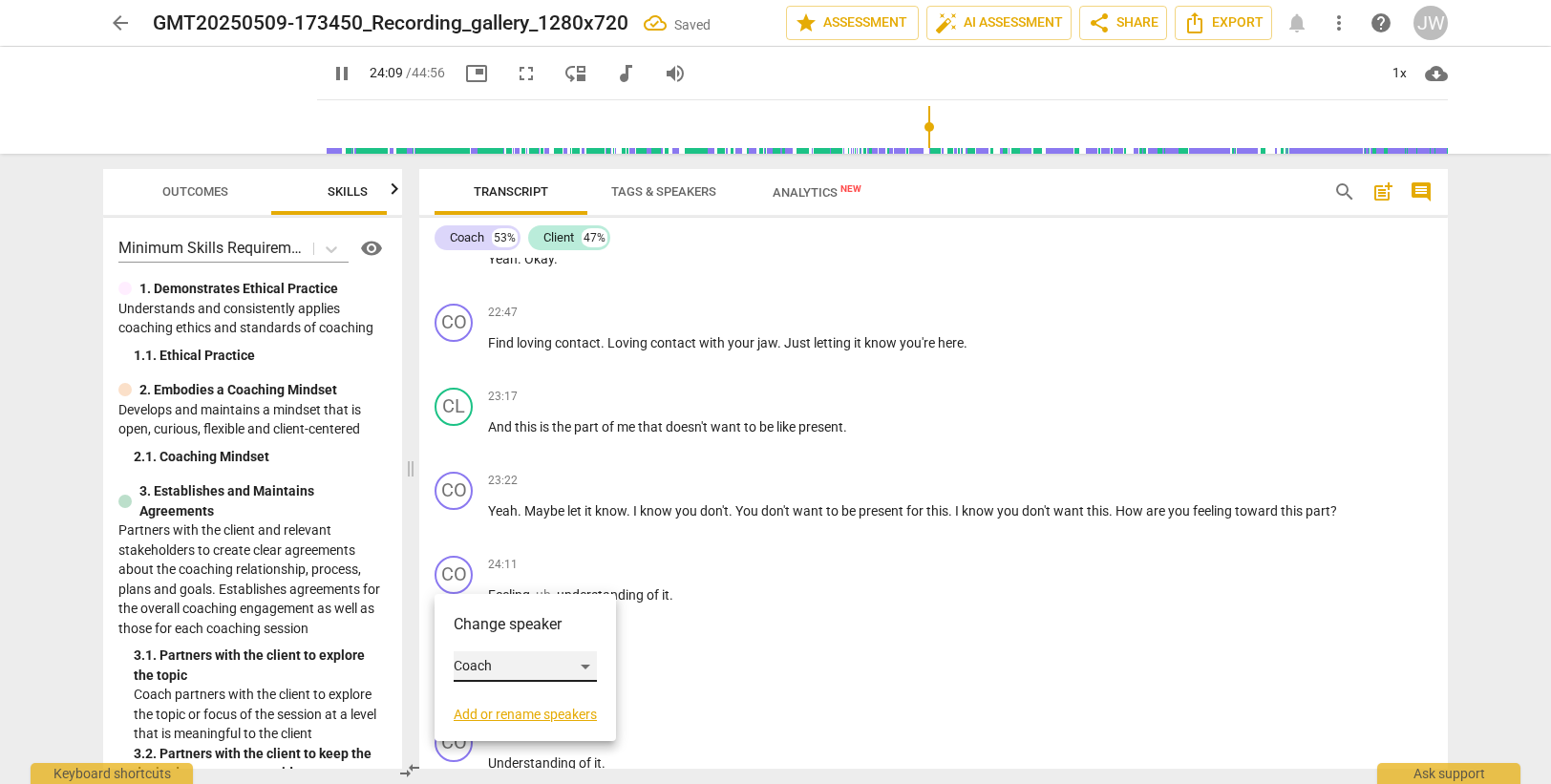
click at [507, 670] on div "Coach" at bounding box center [525, 666] width 143 height 31
click at [502, 704] on li "Client" at bounding box center [526, 703] width 145 height 37
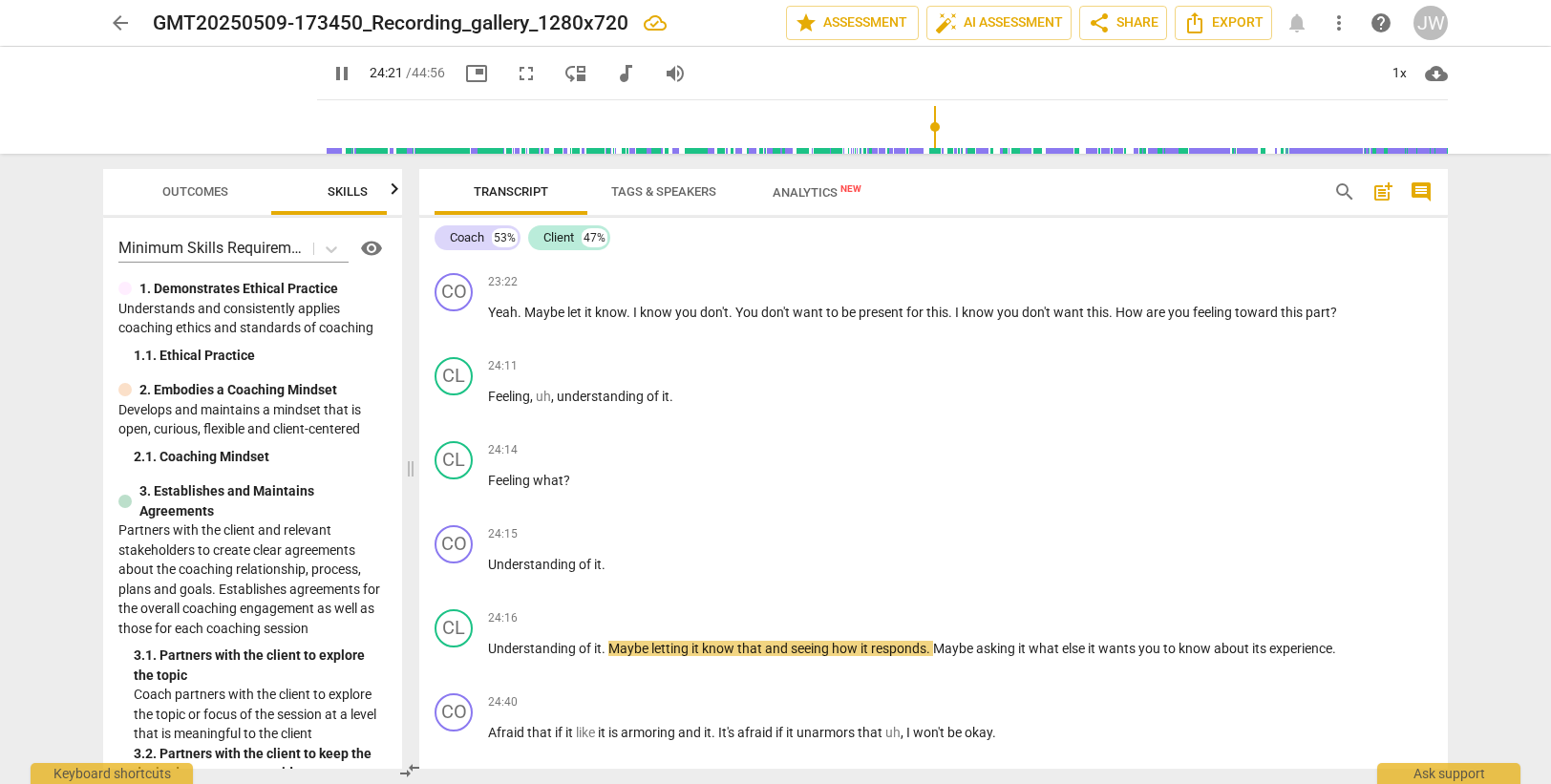
scroll to position [8875, 0]
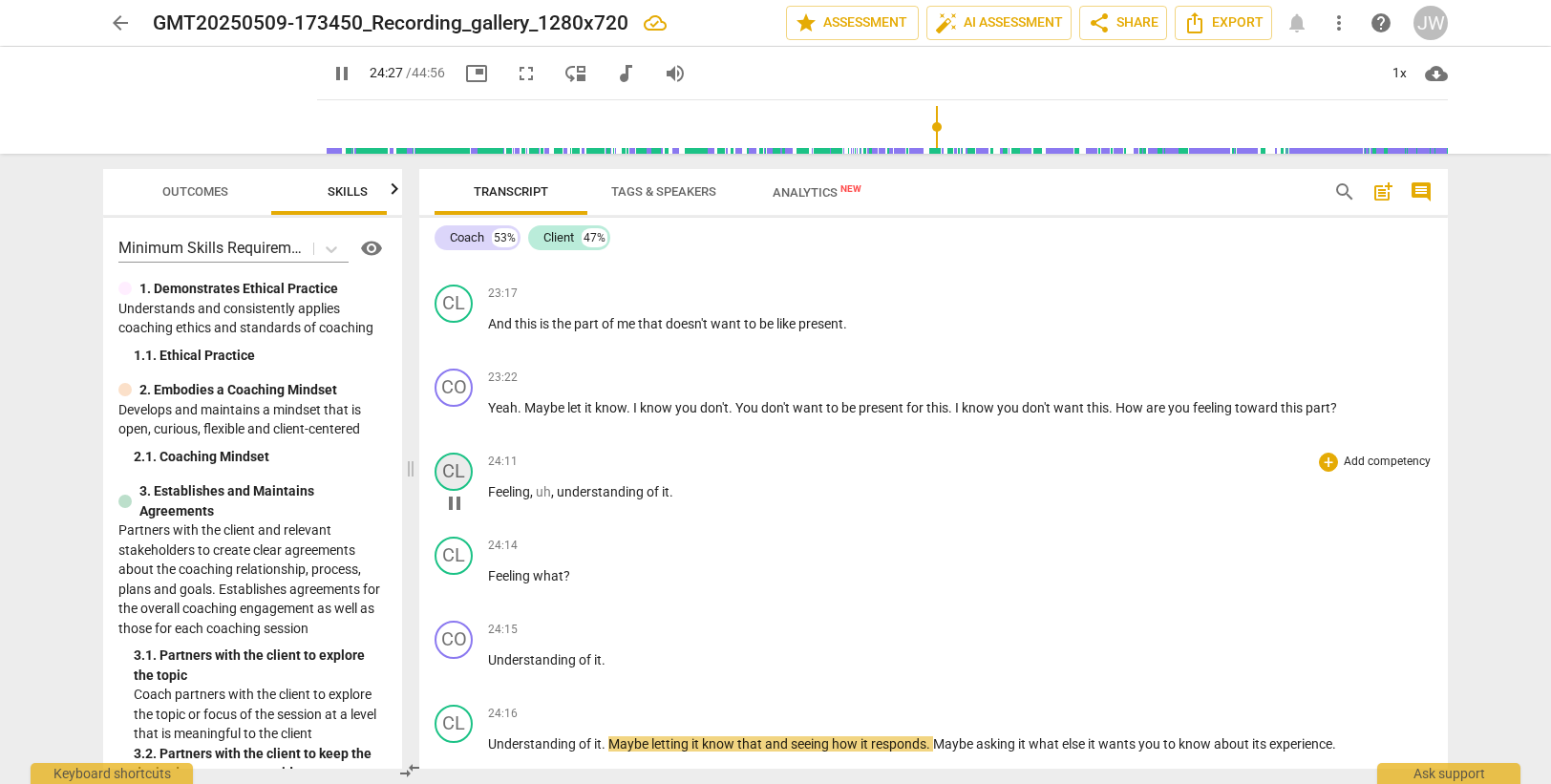
click at [443, 473] on div "CL" at bounding box center [453, 471] width 38 height 38
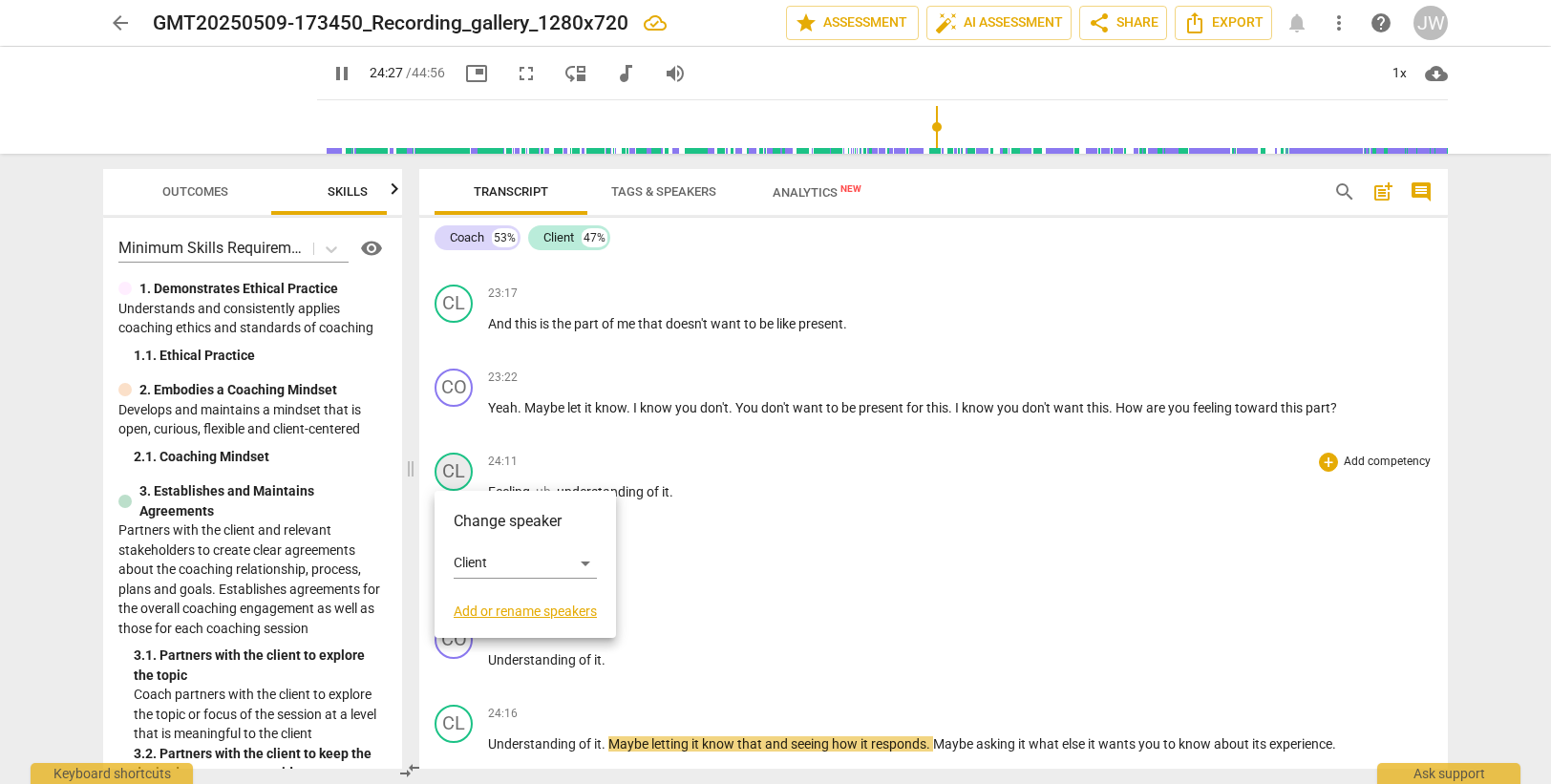
click at [443, 473] on div at bounding box center [776, 392] width 1551 height 784
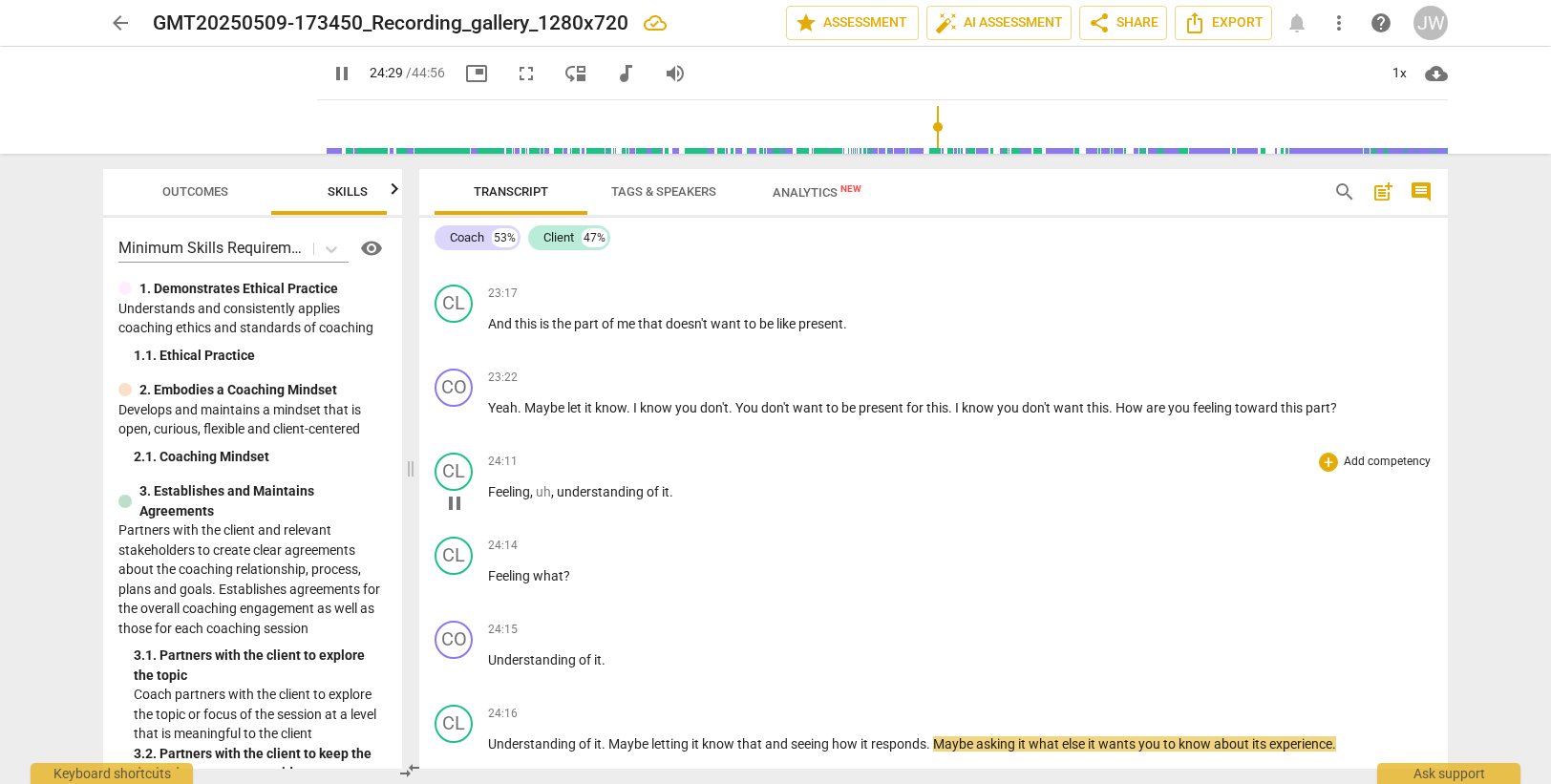
click at [509, 495] on span "Feeling" at bounding box center [509, 491] width 42 height 15
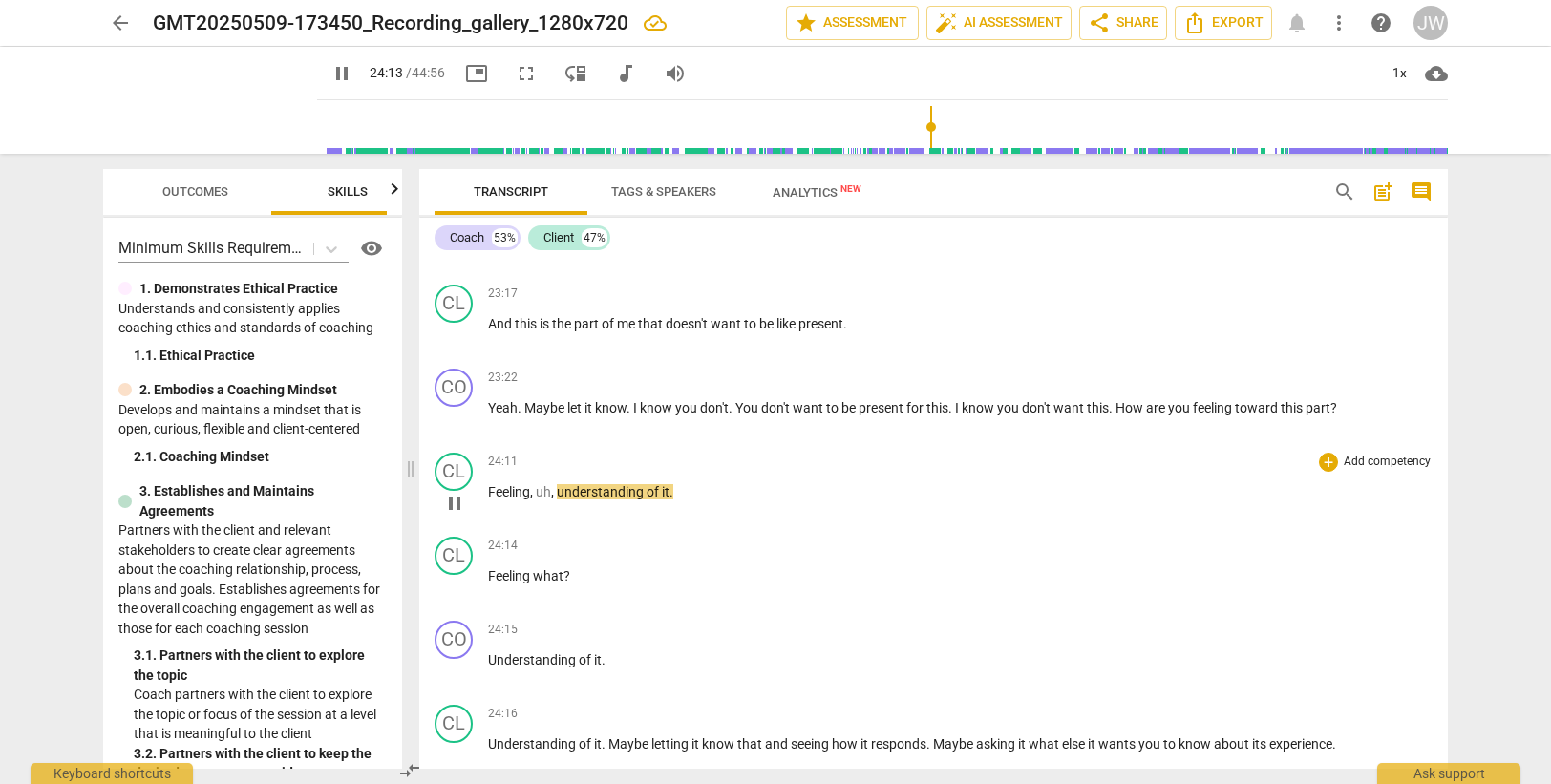
click at [560, 488] on span "understanding" at bounding box center [602, 491] width 89 height 15
type input "1454"
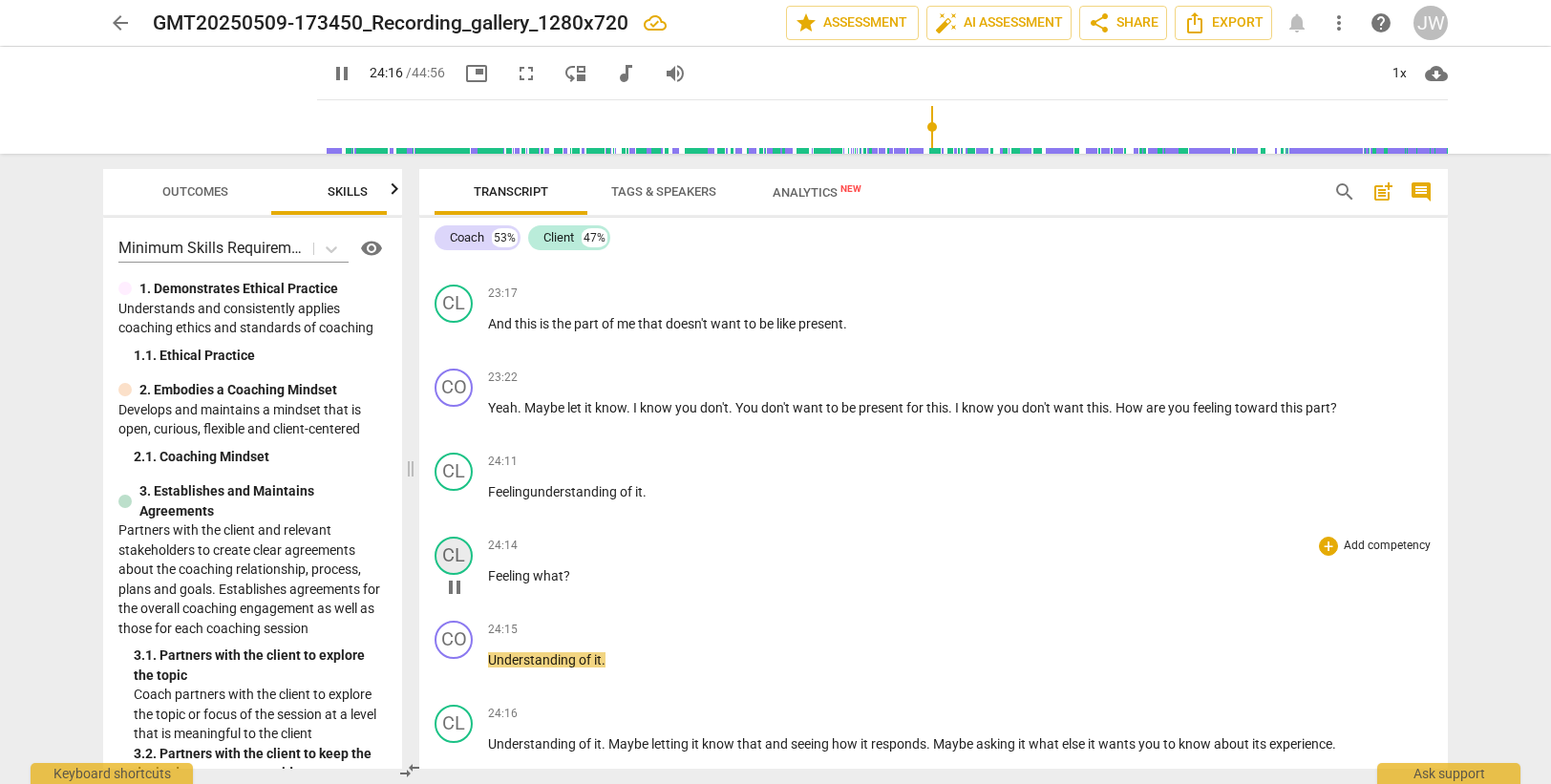
click at [448, 553] on div "CL" at bounding box center [453, 555] width 38 height 38
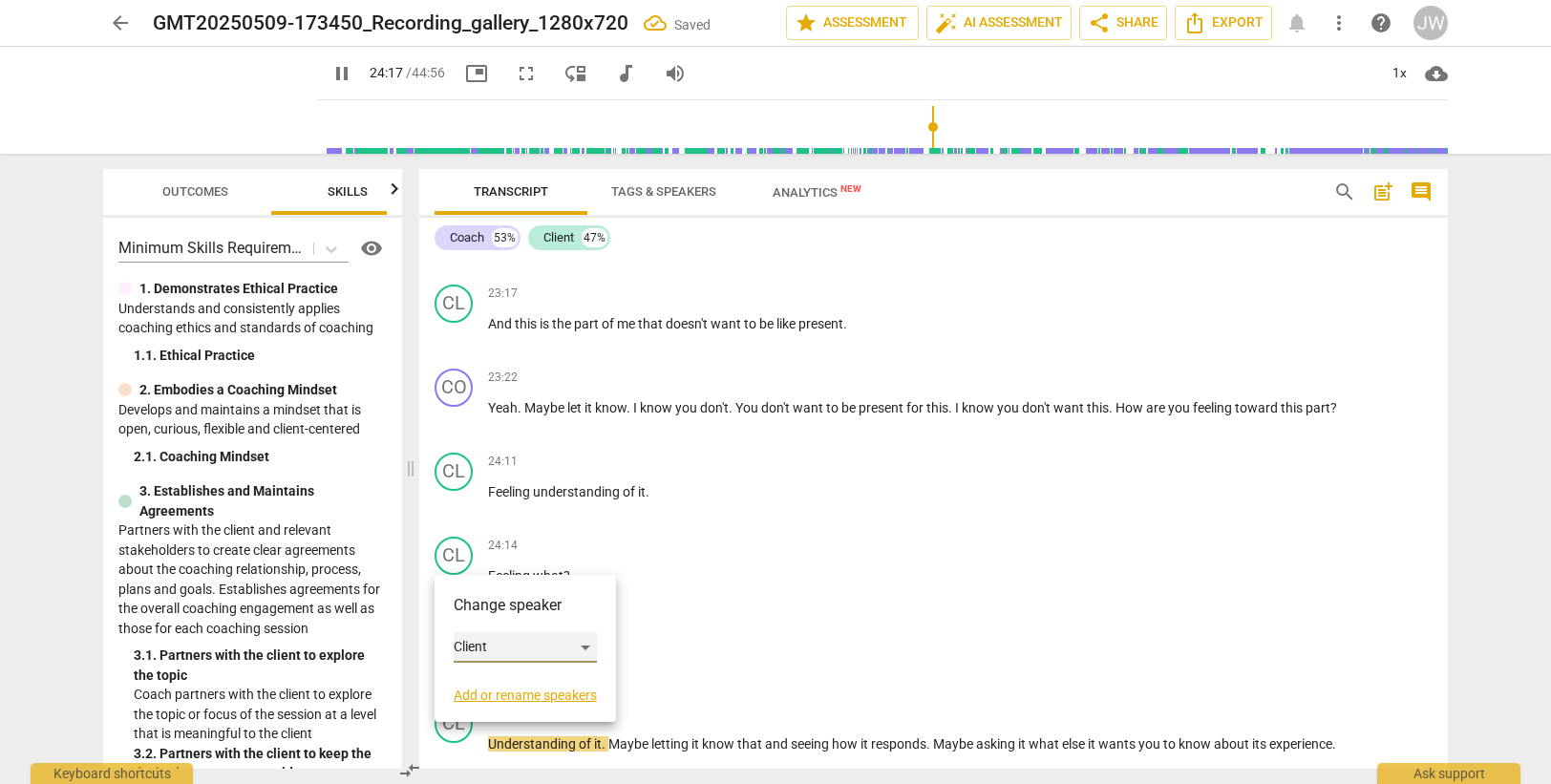
click at [505, 660] on div "Client" at bounding box center [525, 647] width 143 height 31
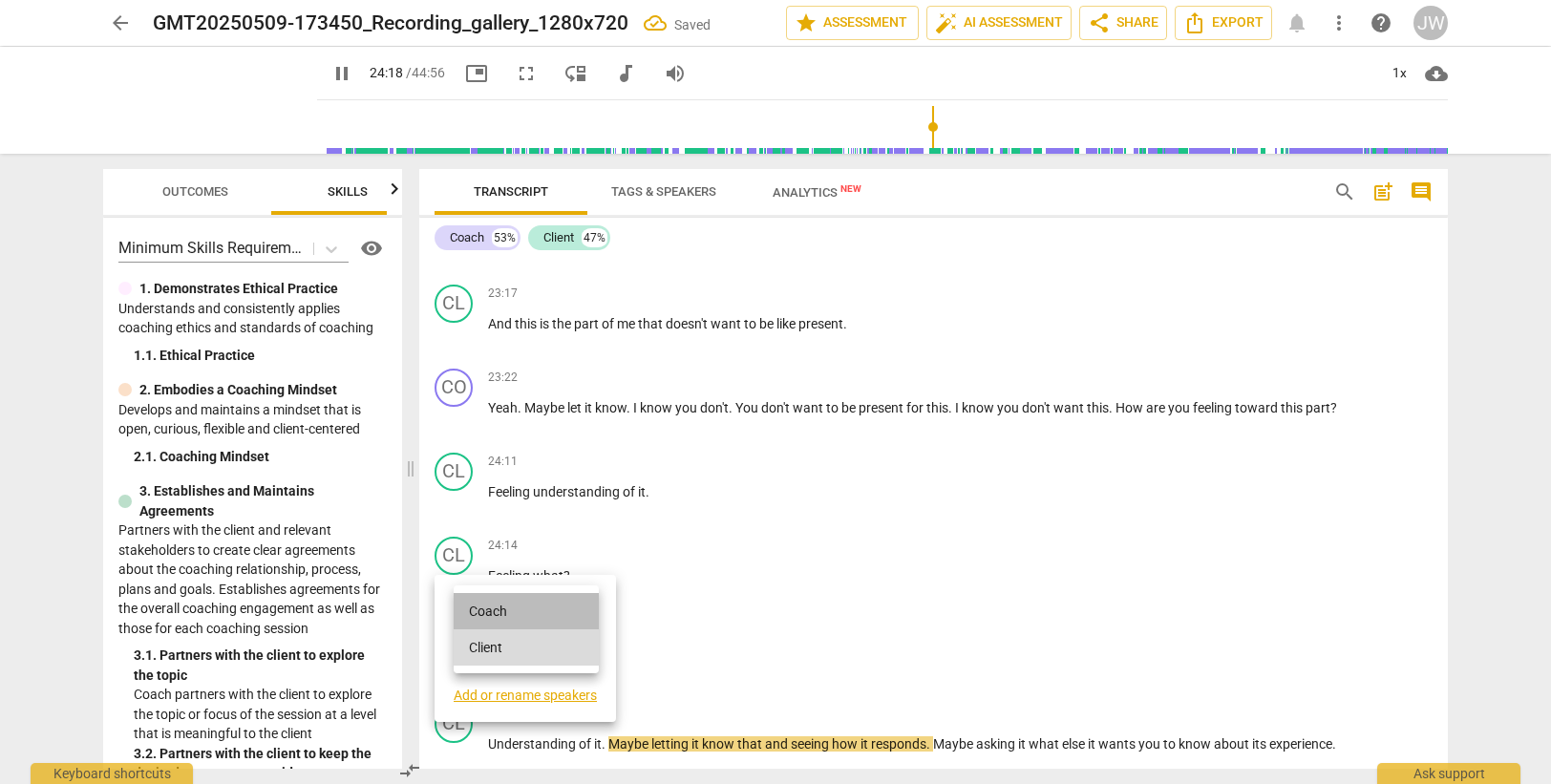
click at [496, 606] on li "Coach" at bounding box center [526, 611] width 145 height 37
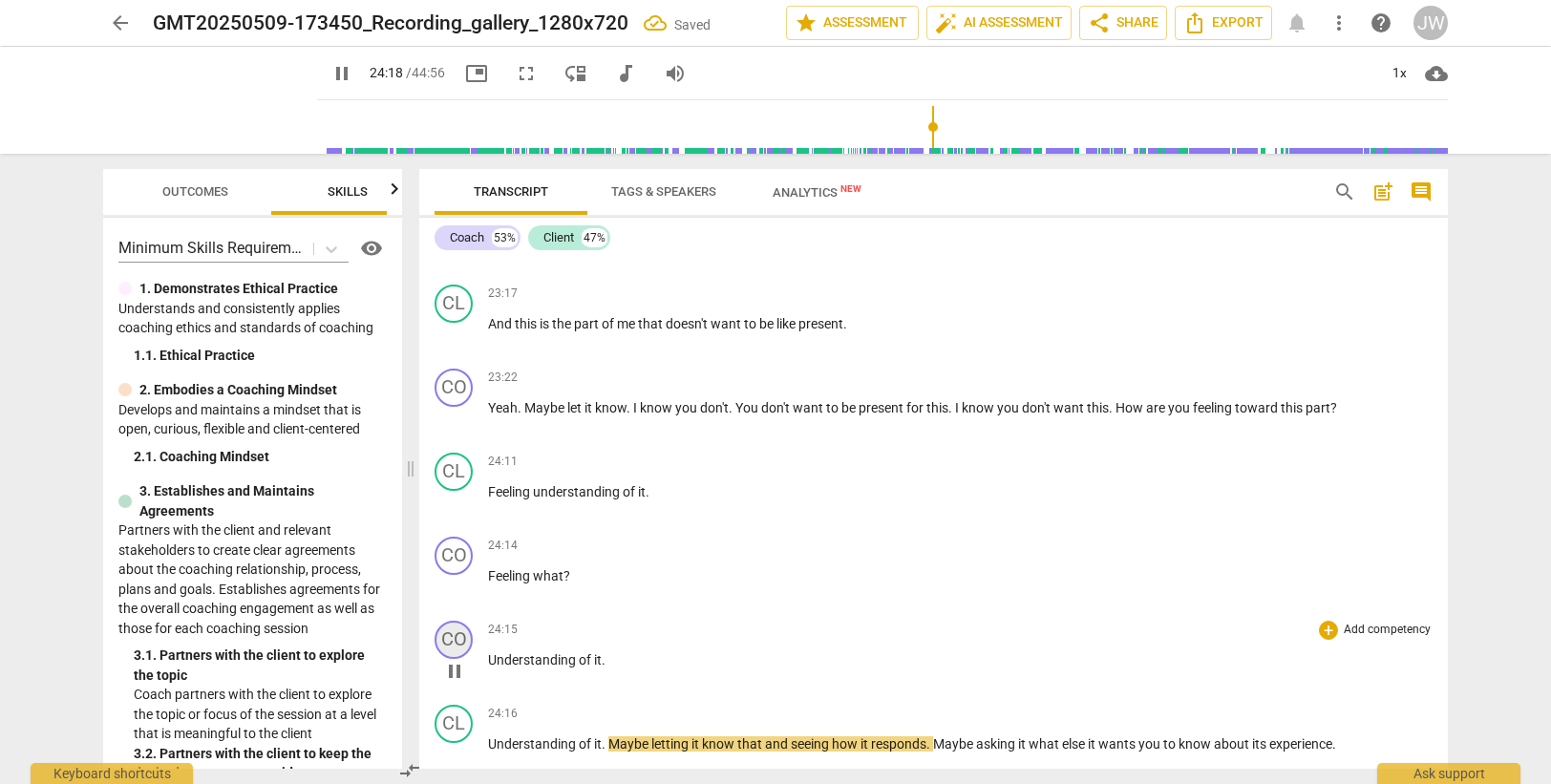
click at [450, 639] on div "CO" at bounding box center [453, 639] width 38 height 38
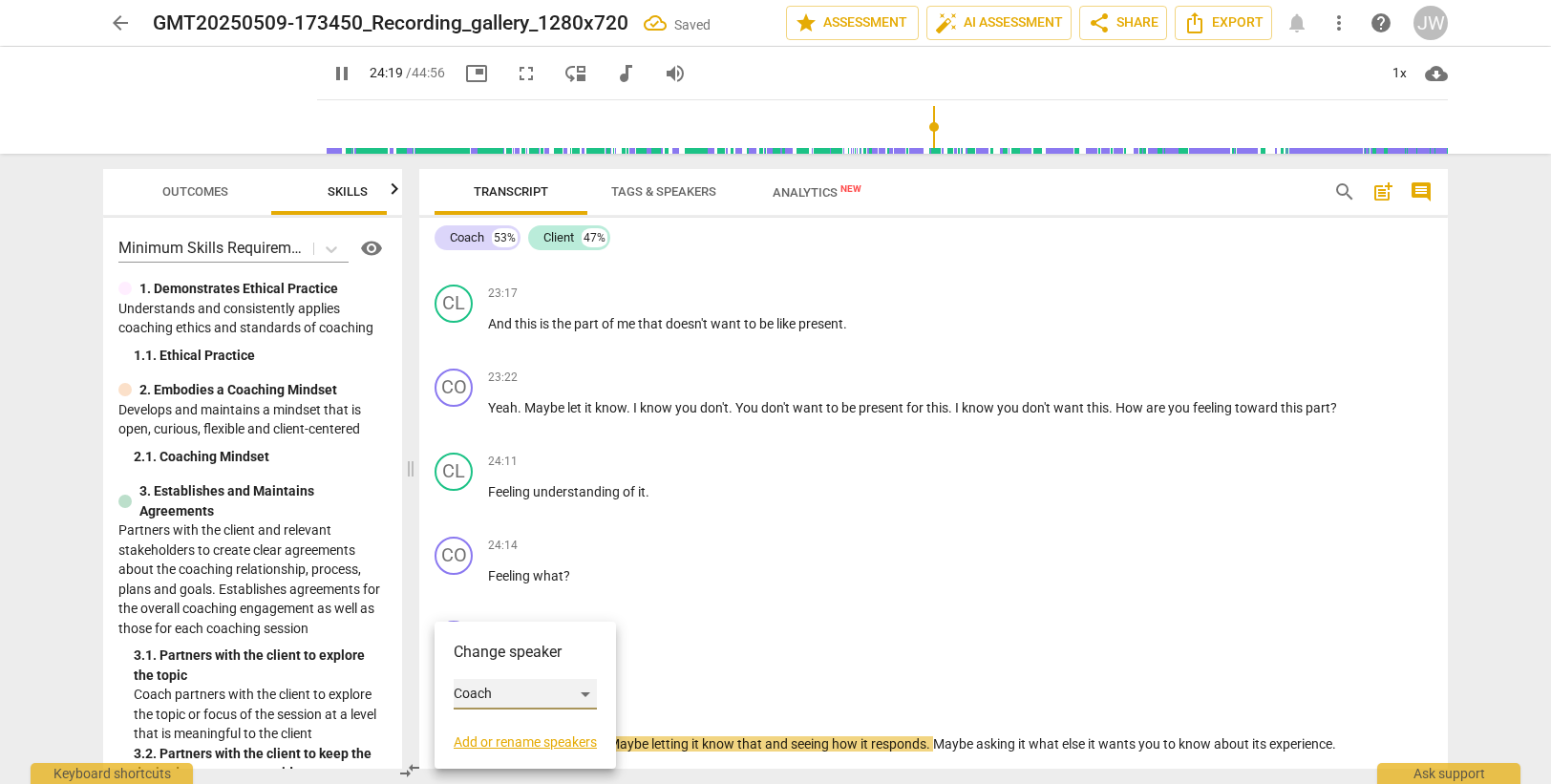
click at [487, 696] on div "Coach" at bounding box center [525, 694] width 143 height 31
click at [486, 728] on li "Client" at bounding box center [526, 730] width 145 height 37
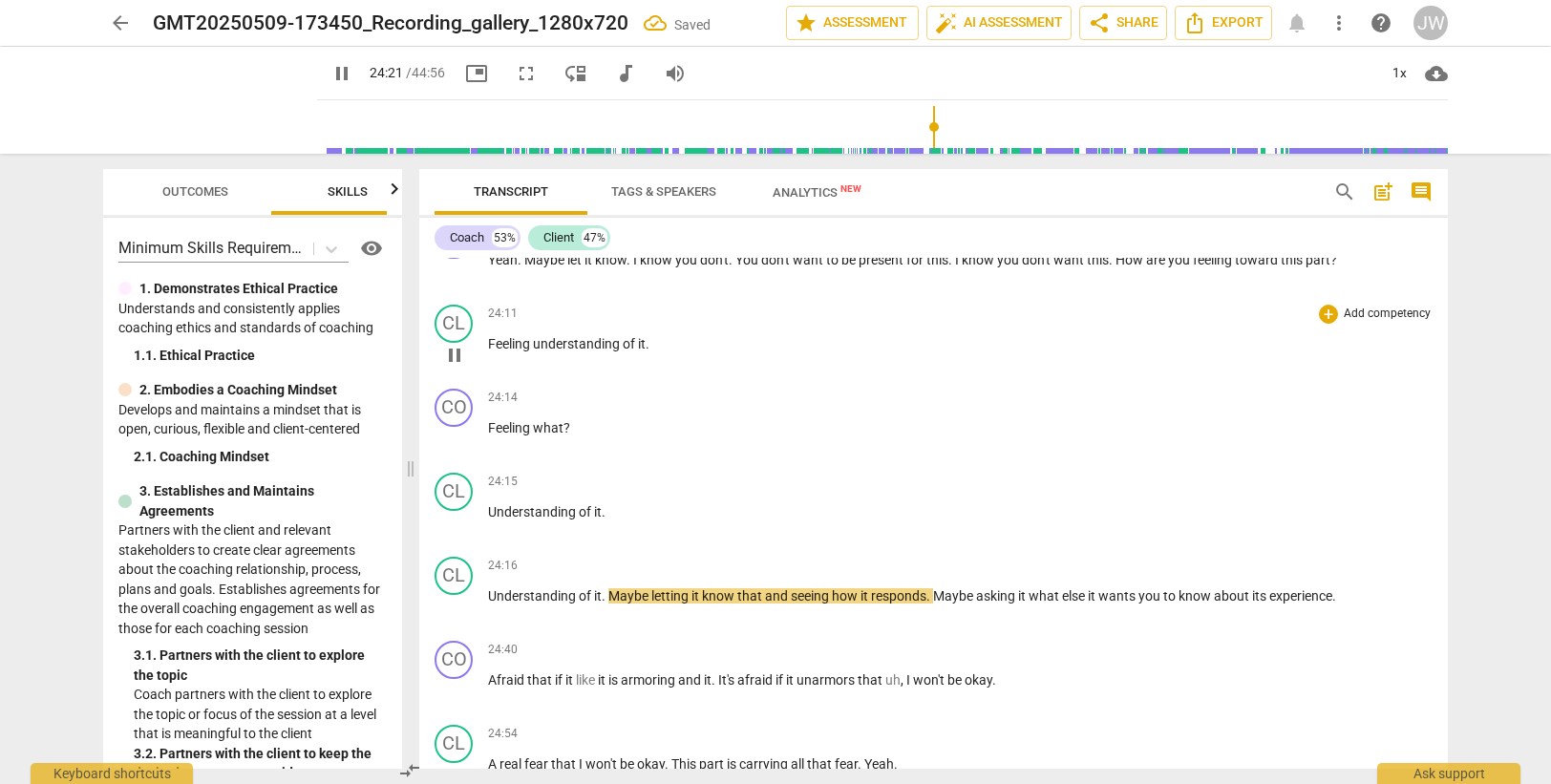
scroll to position [9162, 0]
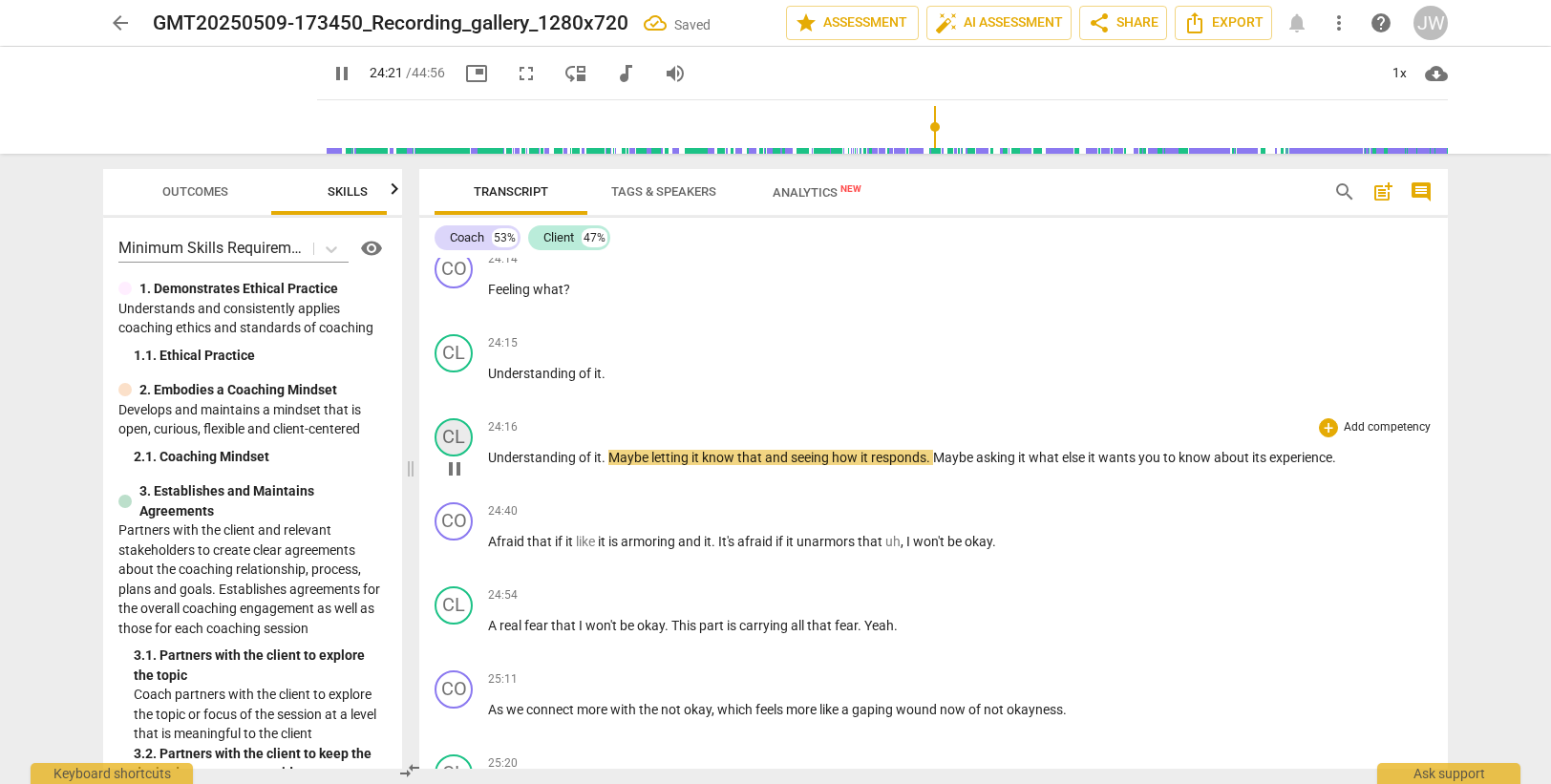
click at [460, 434] on div "CL" at bounding box center [453, 437] width 38 height 38
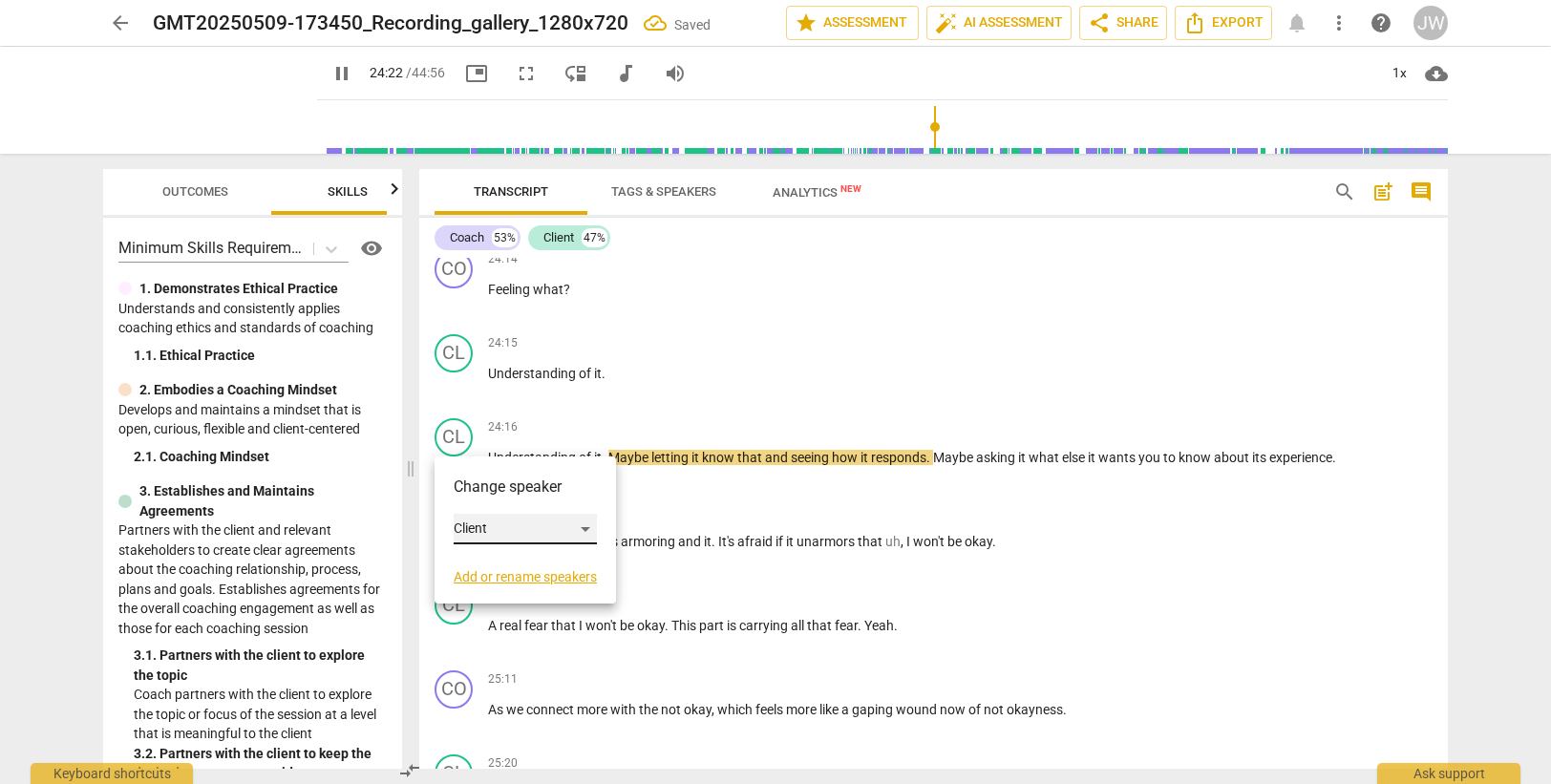
click at [495, 523] on div "Client" at bounding box center [525, 529] width 143 height 31
click at [496, 486] on li "Coach" at bounding box center [526, 492] width 145 height 37
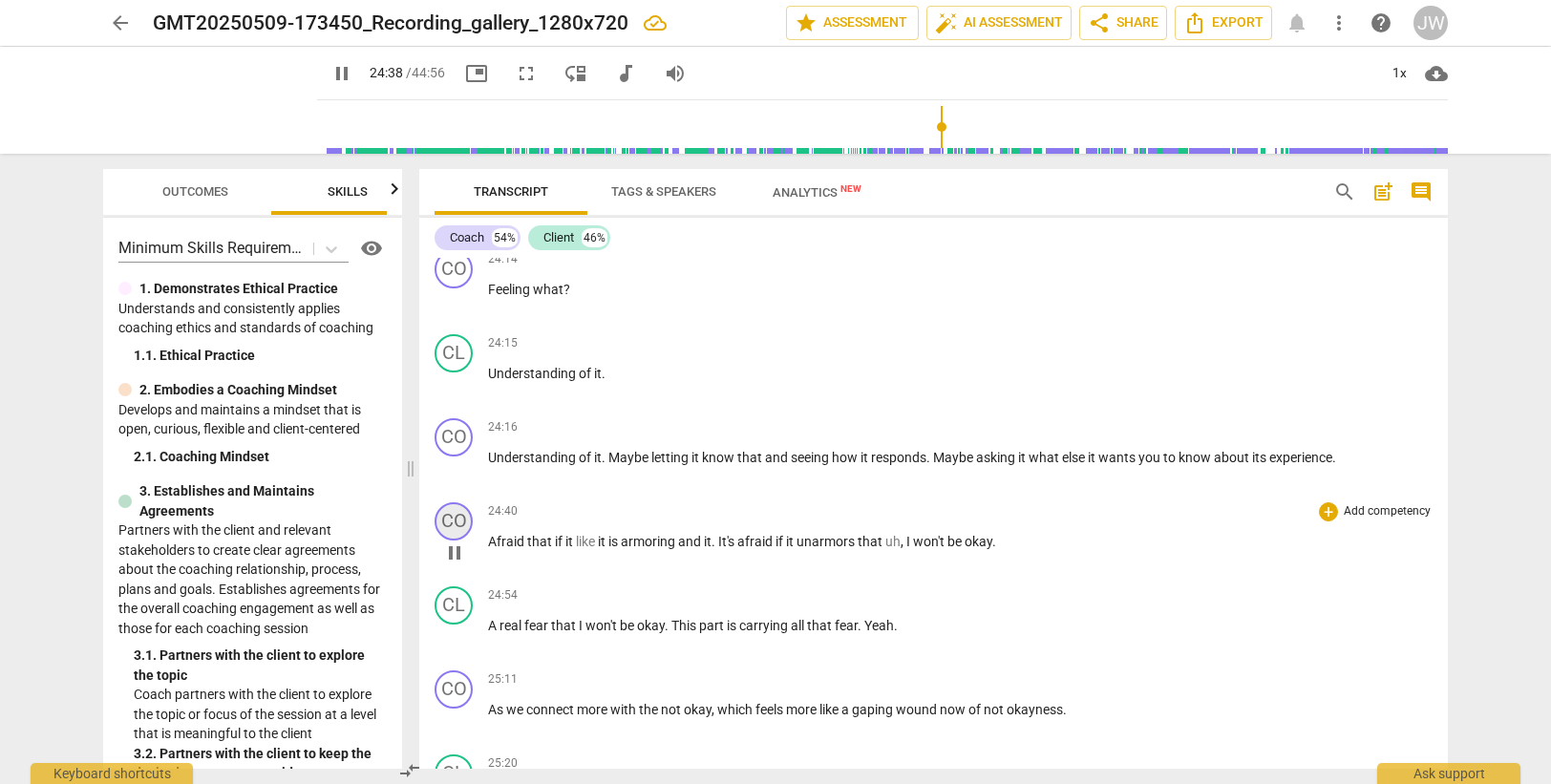
click at [461, 516] on div "CO" at bounding box center [453, 521] width 38 height 38
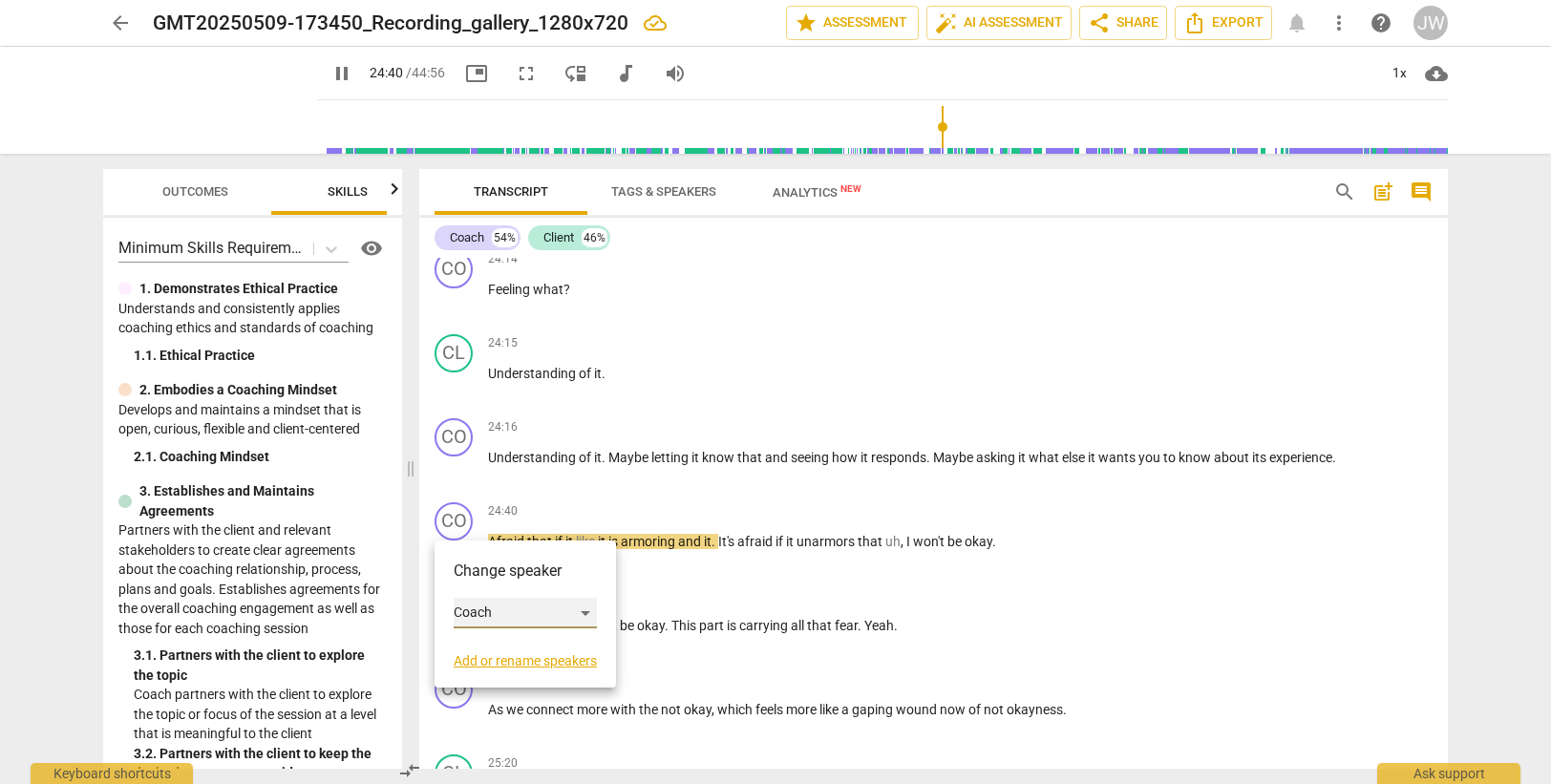
click at [485, 606] on div "Coach" at bounding box center [525, 612] width 143 height 31
click at [496, 646] on li "Client" at bounding box center [526, 649] width 145 height 37
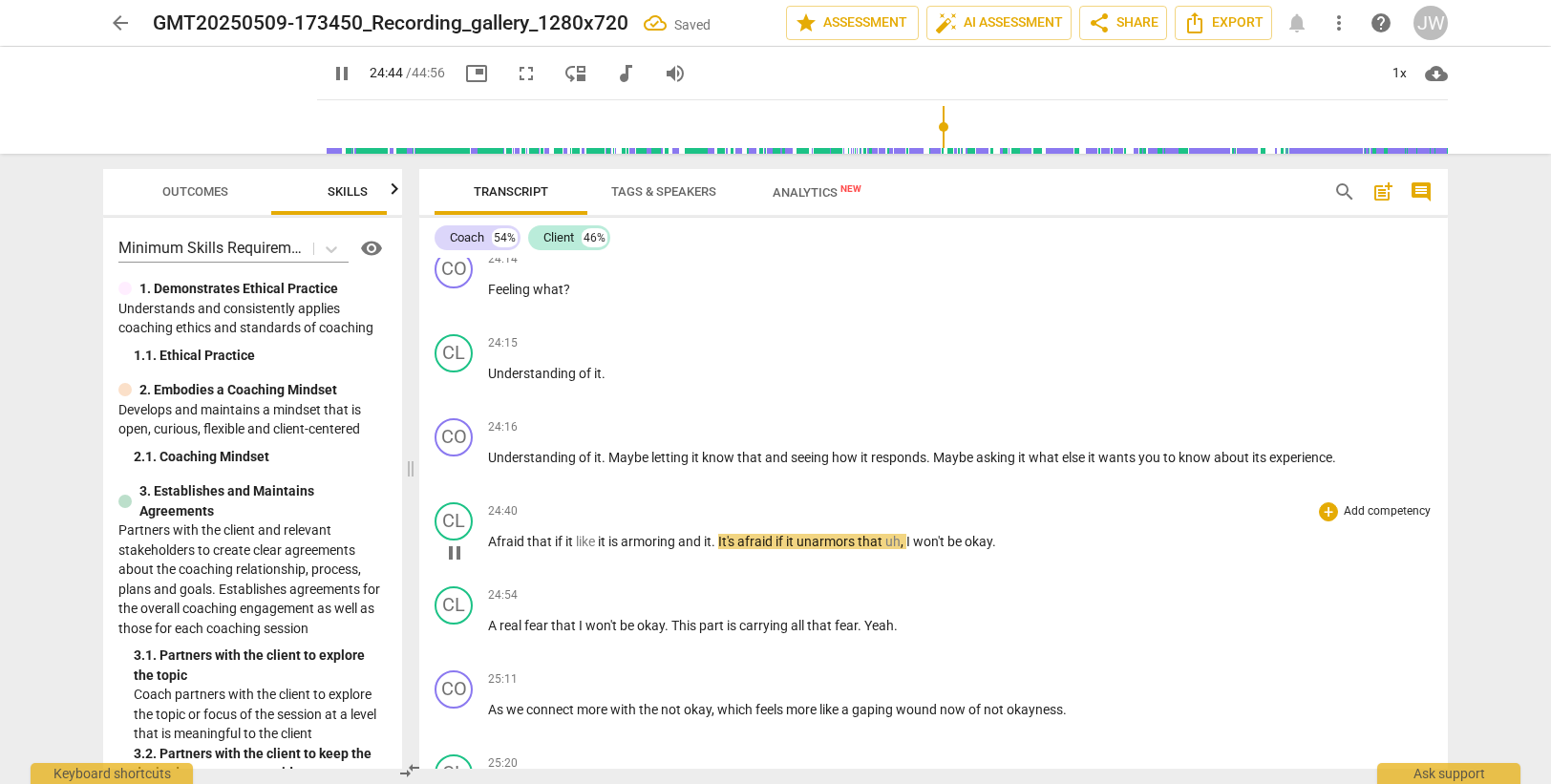
click at [708, 538] on span "it" at bounding box center [708, 541] width 8 height 15
type input "1486"
click at [448, 604] on div "CL" at bounding box center [453, 605] width 38 height 38
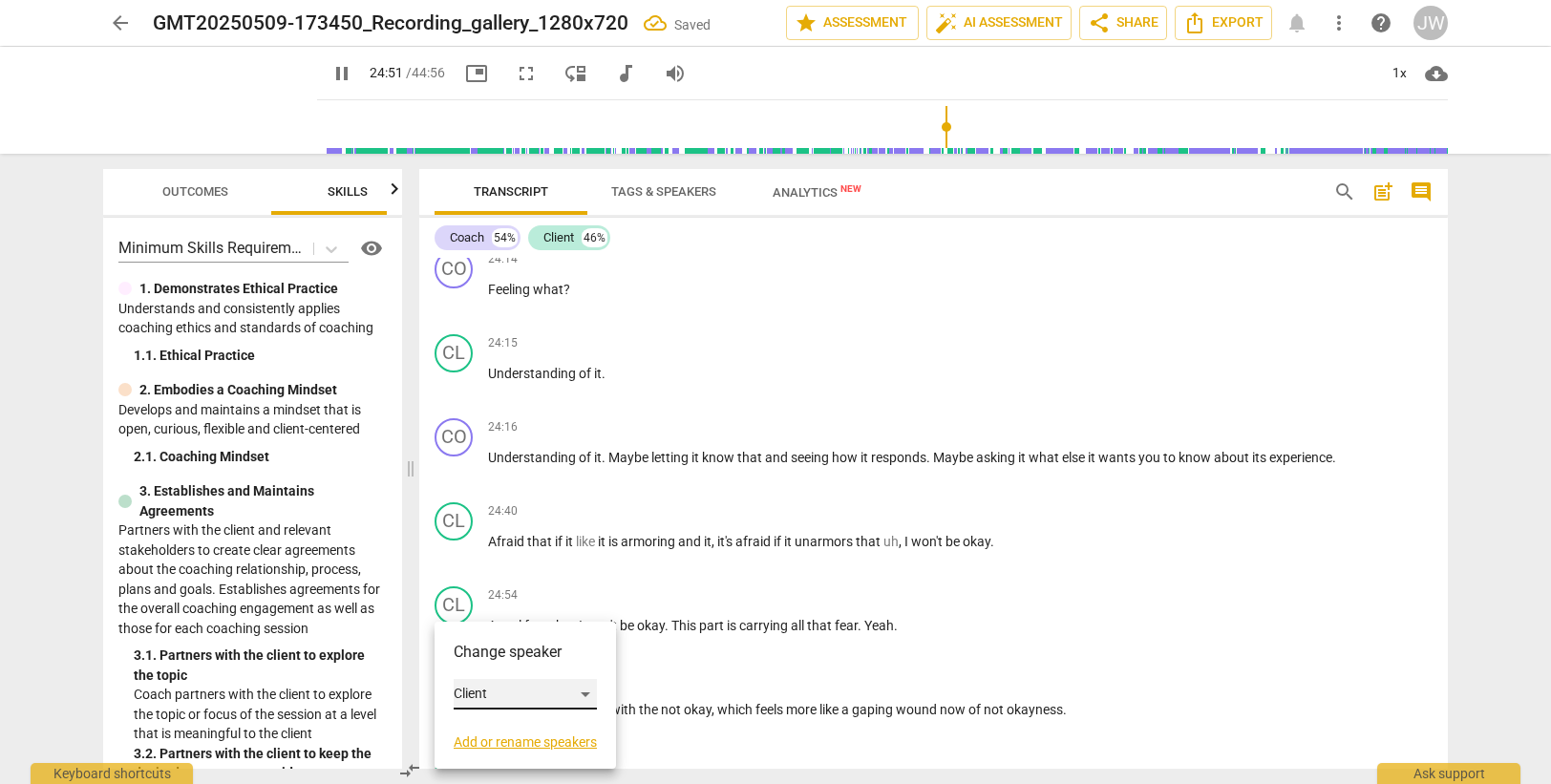
click at [508, 692] on div "Client" at bounding box center [525, 694] width 143 height 31
click at [509, 660] on li "Coach" at bounding box center [526, 658] width 145 height 37
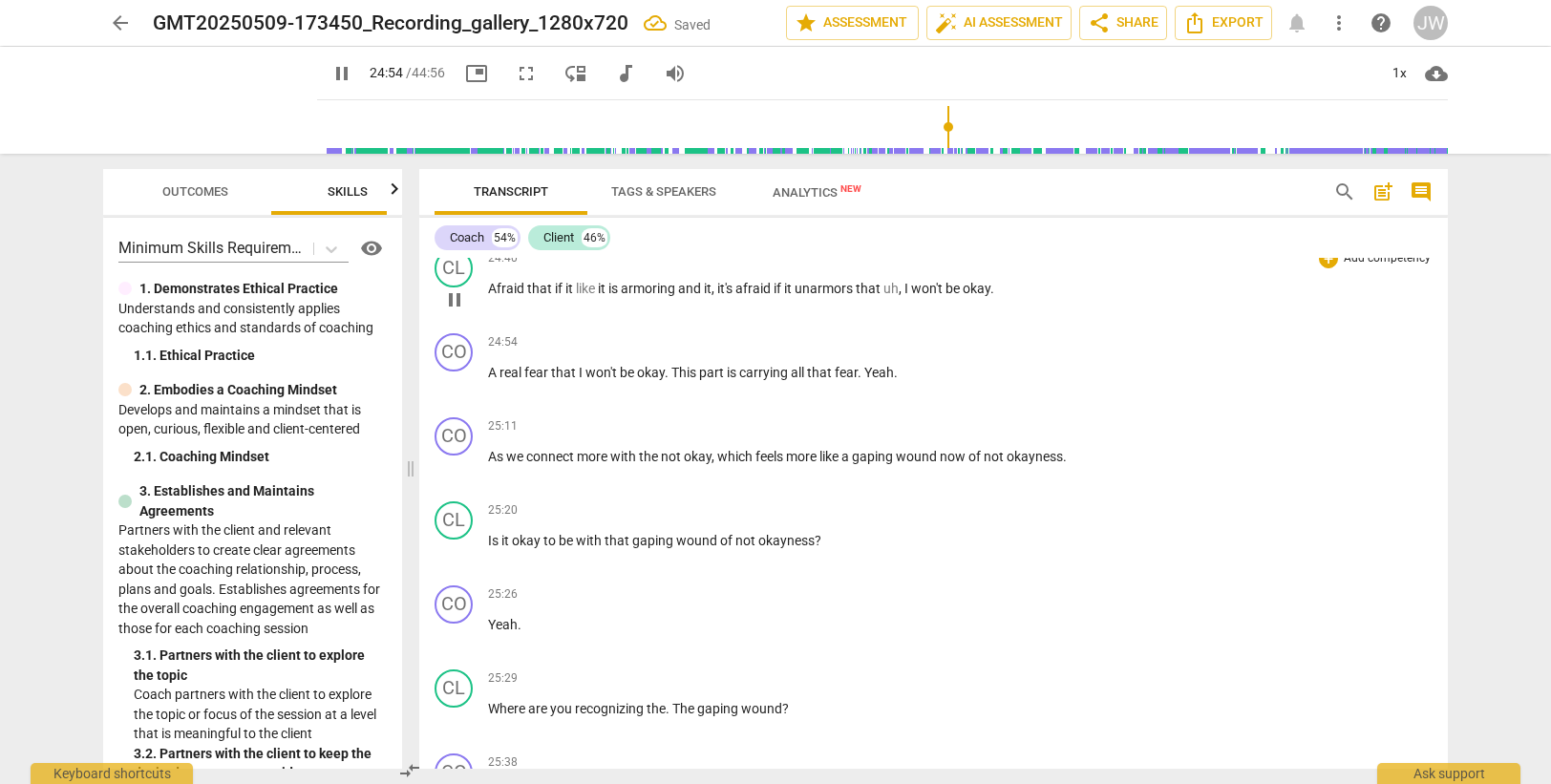
scroll to position [9449, 0]
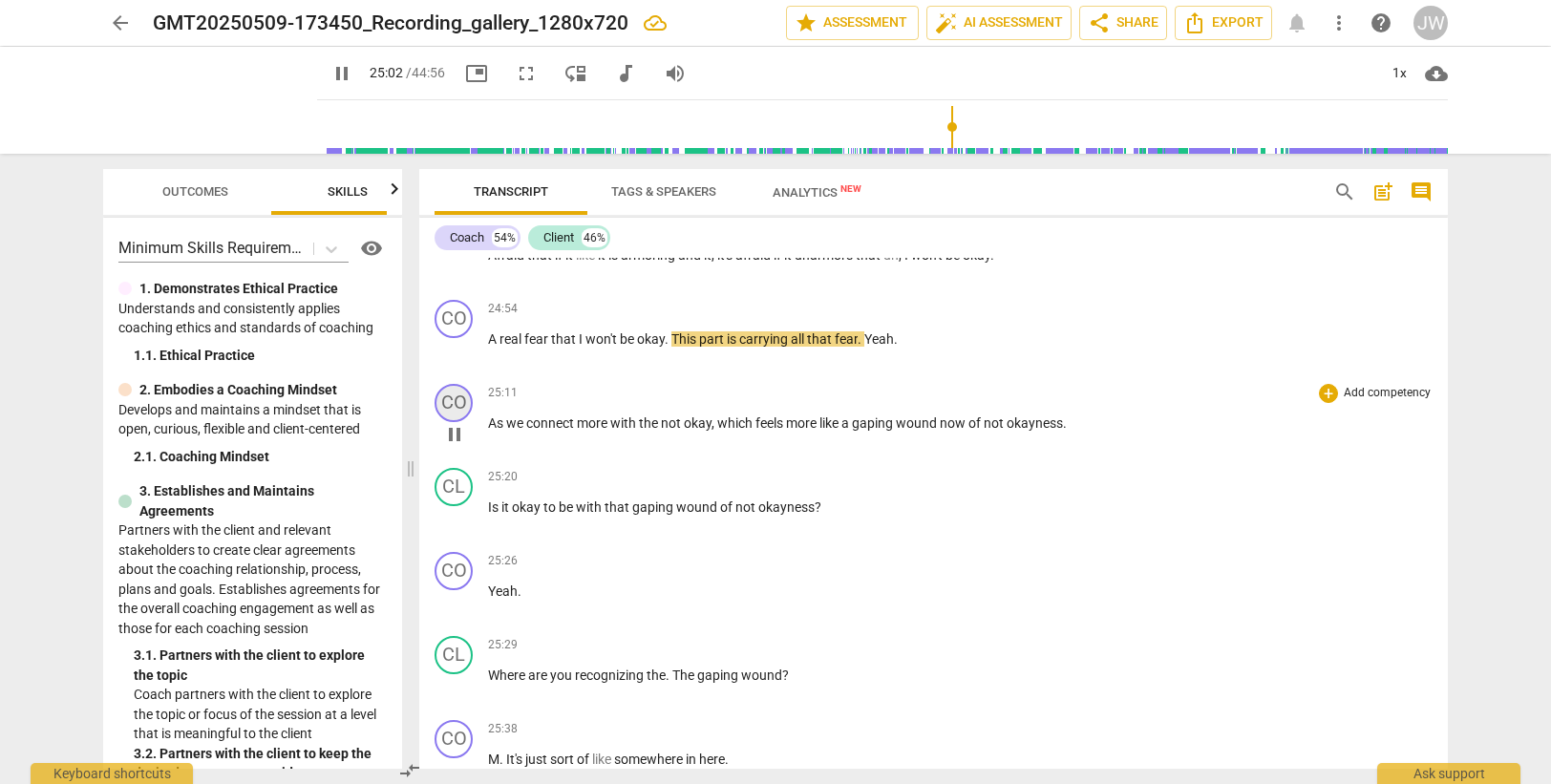
click at [451, 401] on div "CO" at bounding box center [453, 402] width 38 height 38
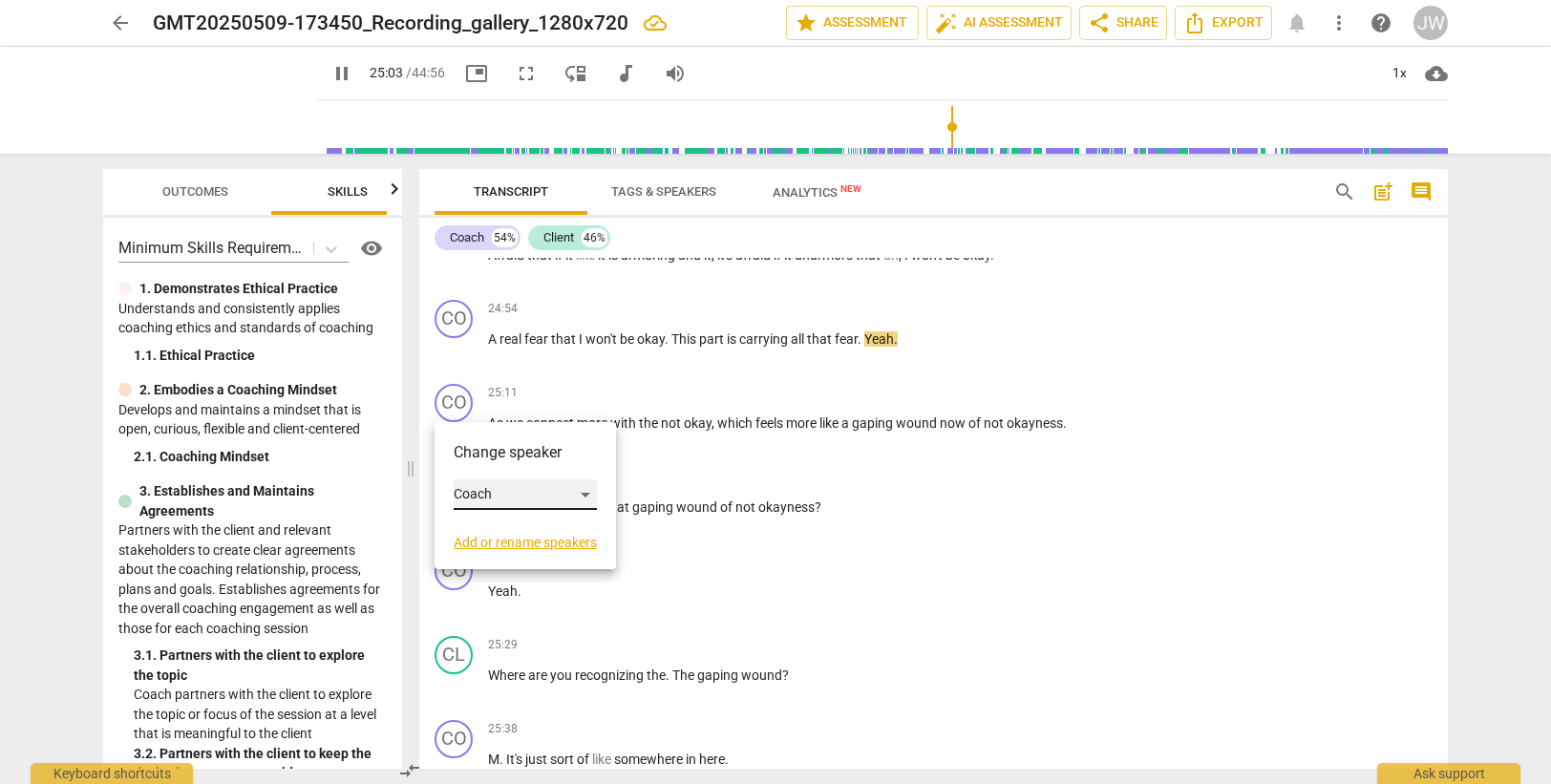
click at [476, 493] on div "Coach" at bounding box center [525, 494] width 143 height 31
click at [488, 530] on li "Client" at bounding box center [526, 531] width 145 height 37
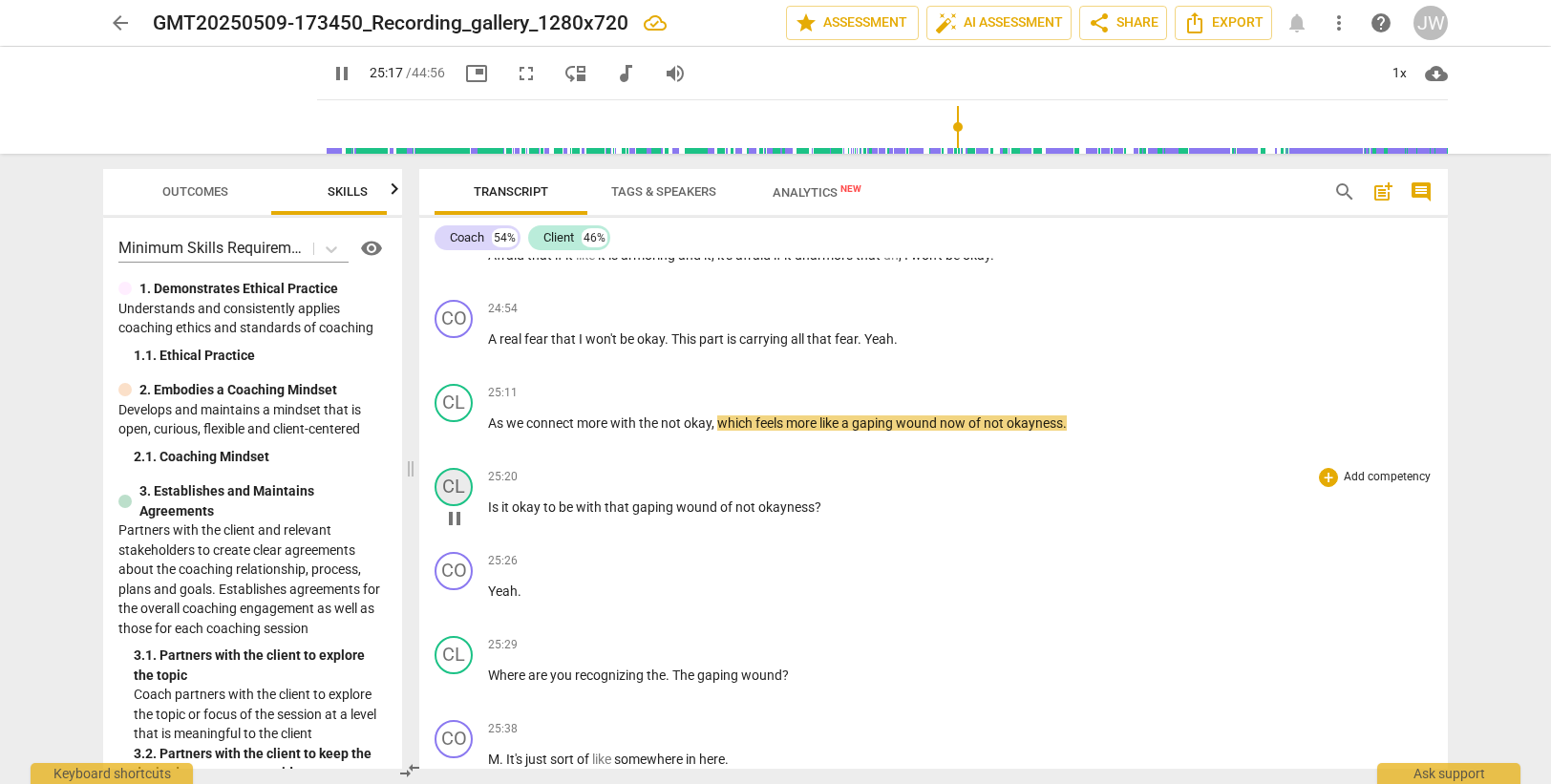
click at [451, 486] on div "CL" at bounding box center [453, 487] width 38 height 38
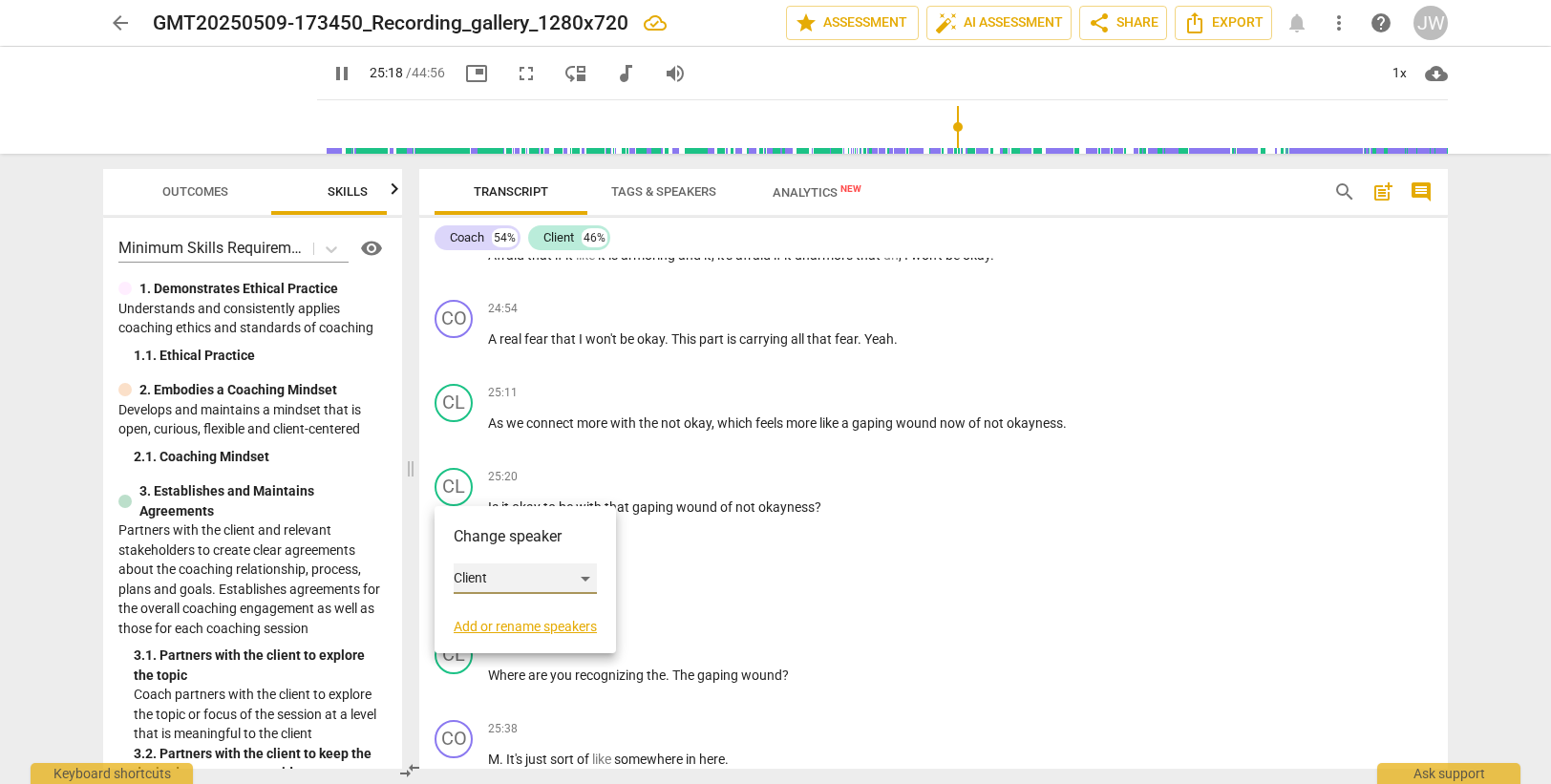
click at [501, 577] on div "Client" at bounding box center [525, 578] width 143 height 31
click at [497, 542] on li "Coach" at bounding box center [526, 542] width 145 height 37
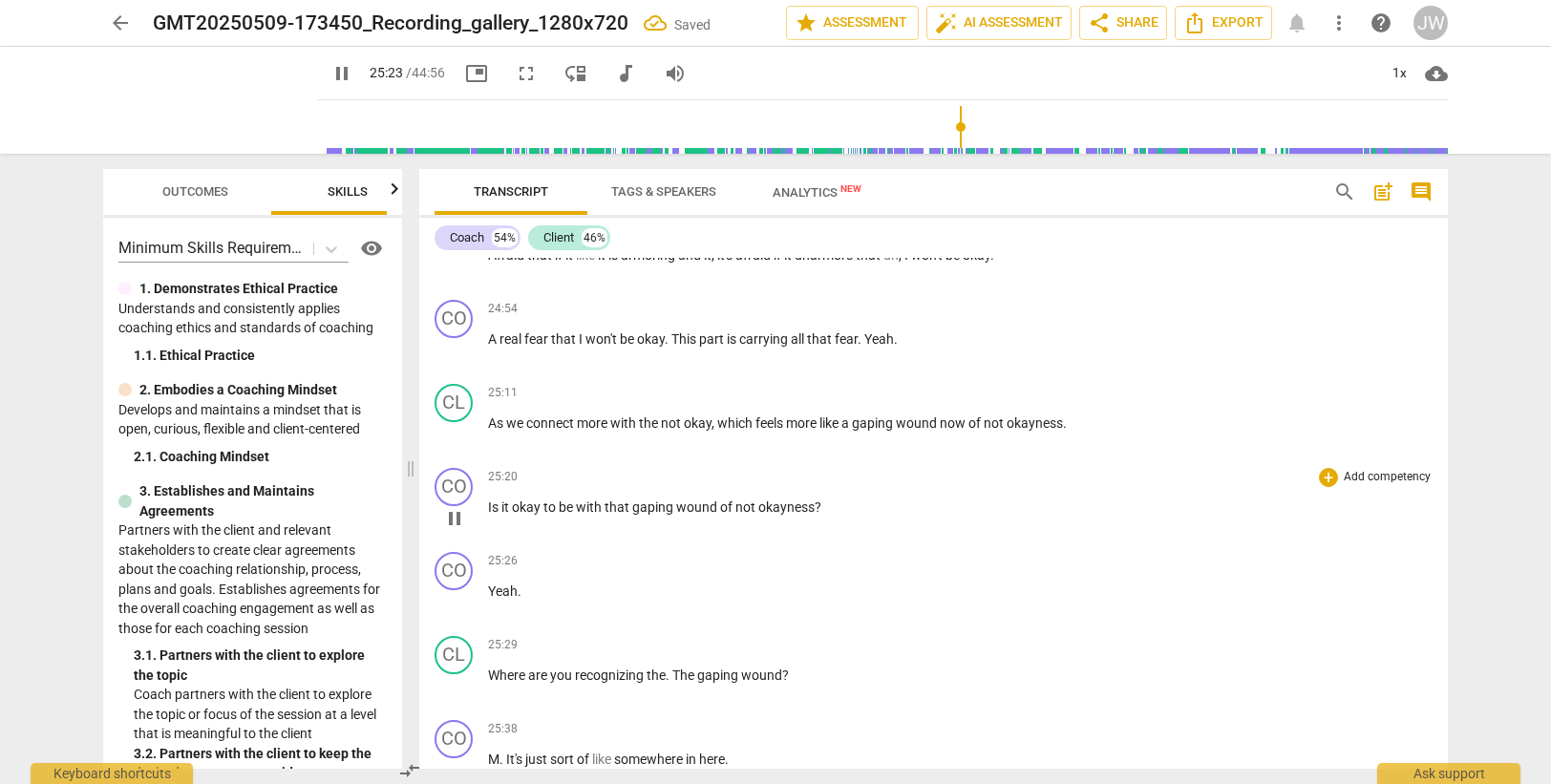
scroll to position [9544, 0]
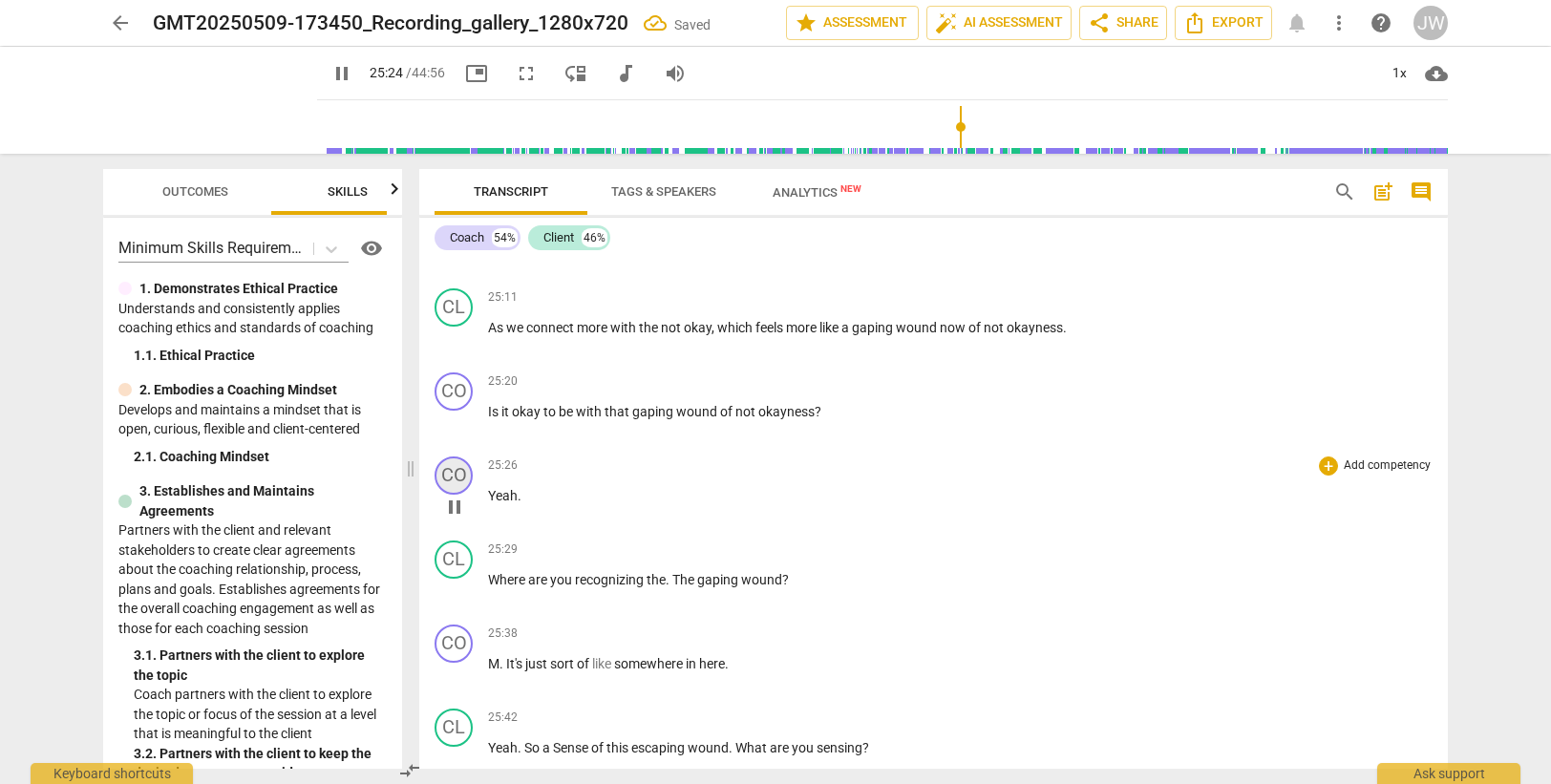
click at [453, 468] on div "CO" at bounding box center [453, 475] width 38 height 38
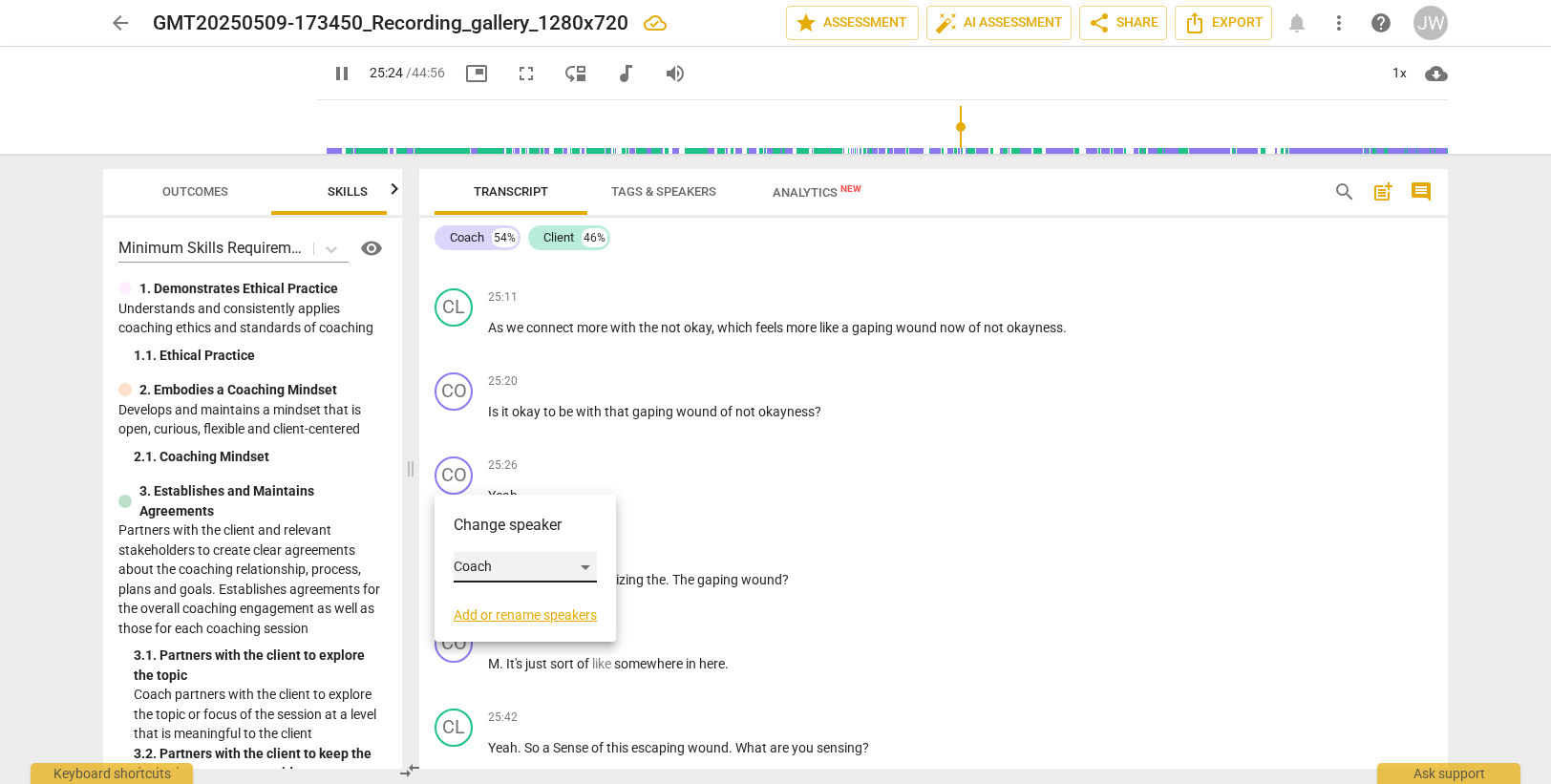
click at [486, 572] on div "Coach" at bounding box center [525, 566] width 143 height 31
click at [497, 595] on li "Client" at bounding box center [526, 603] width 145 height 37
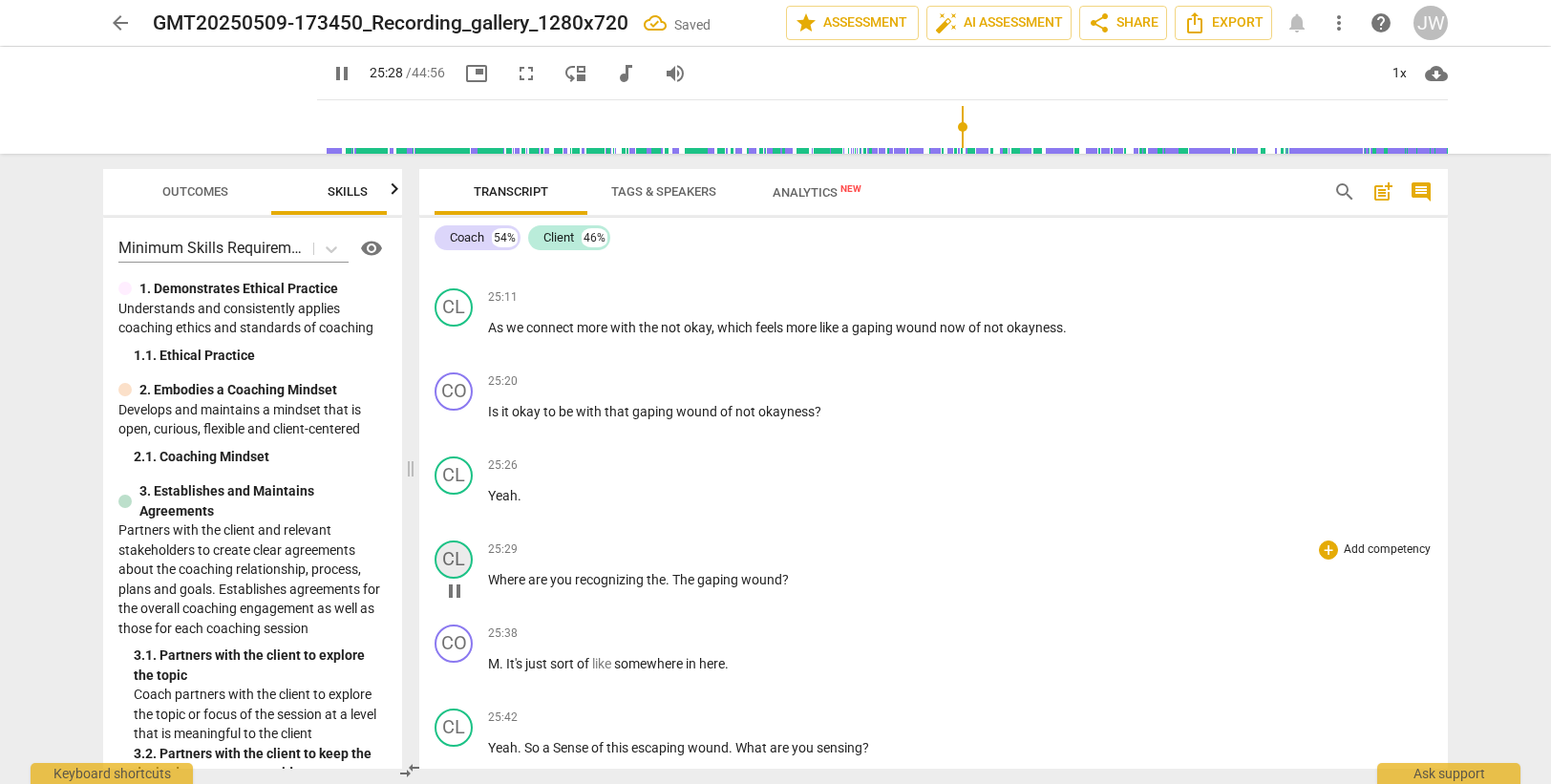
click at [449, 556] on div "CL" at bounding box center [453, 559] width 38 height 38
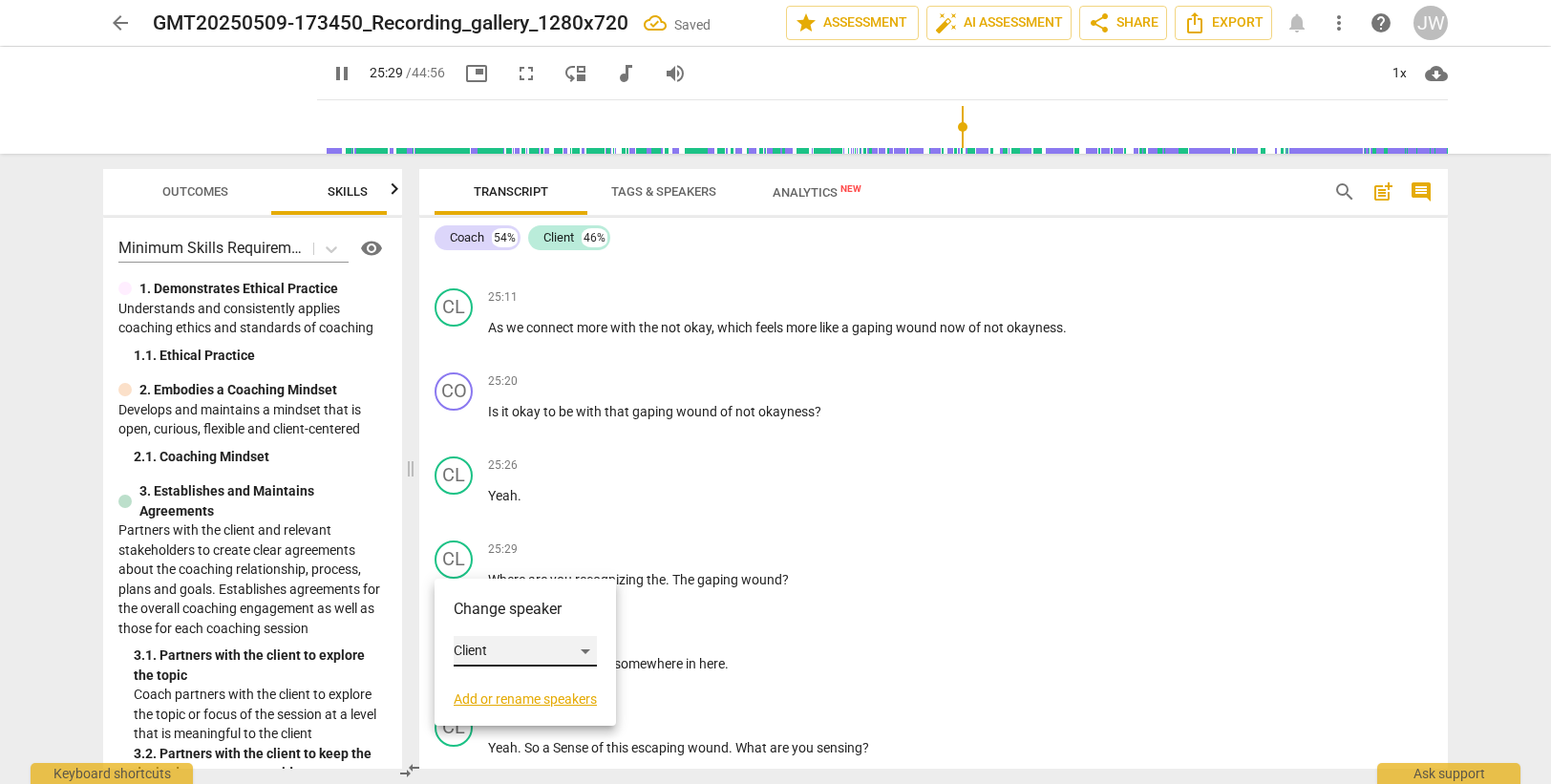
click at [482, 651] on div "Client" at bounding box center [525, 651] width 143 height 31
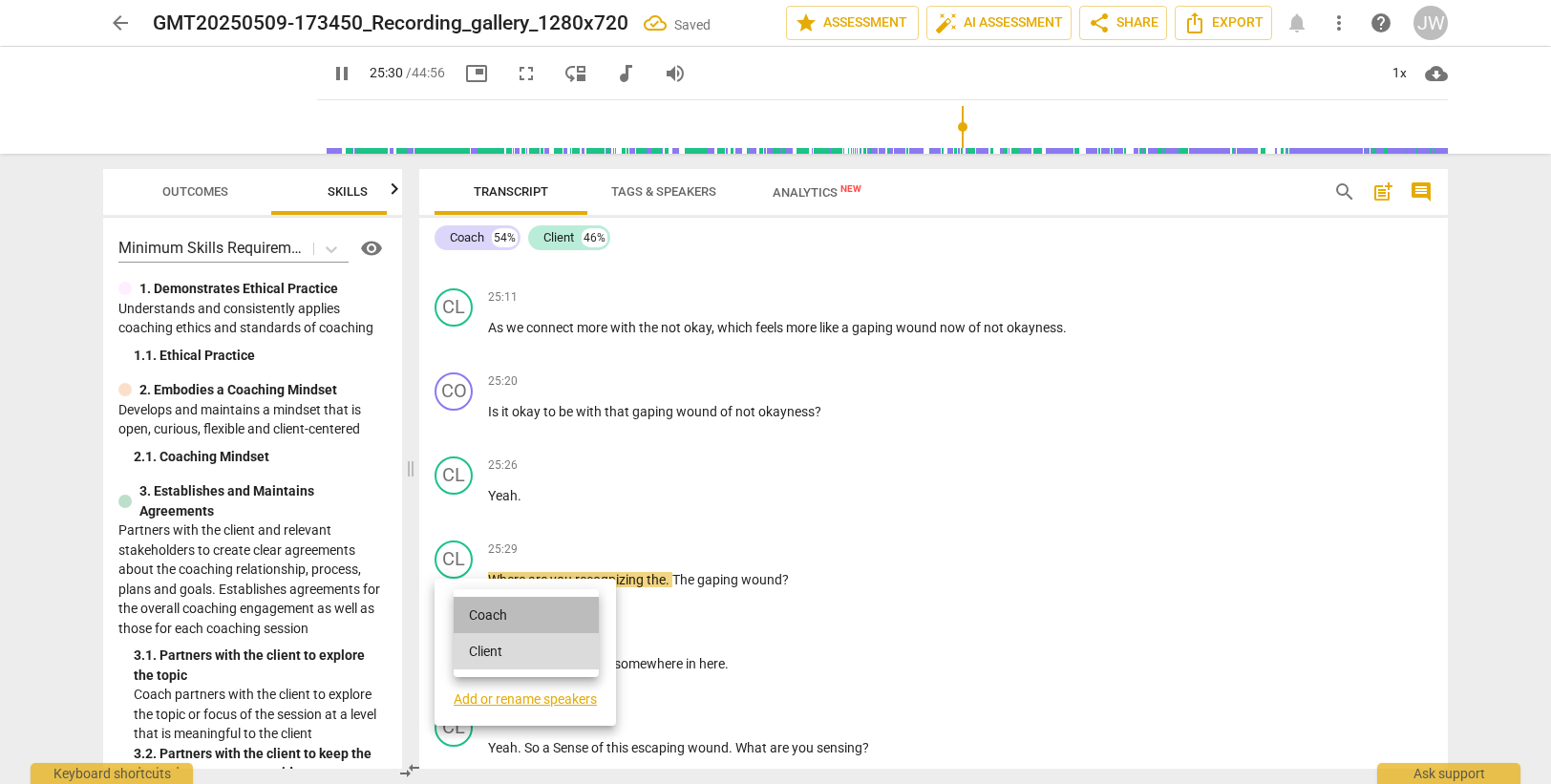
click at [490, 615] on li "Coach" at bounding box center [526, 614] width 145 height 37
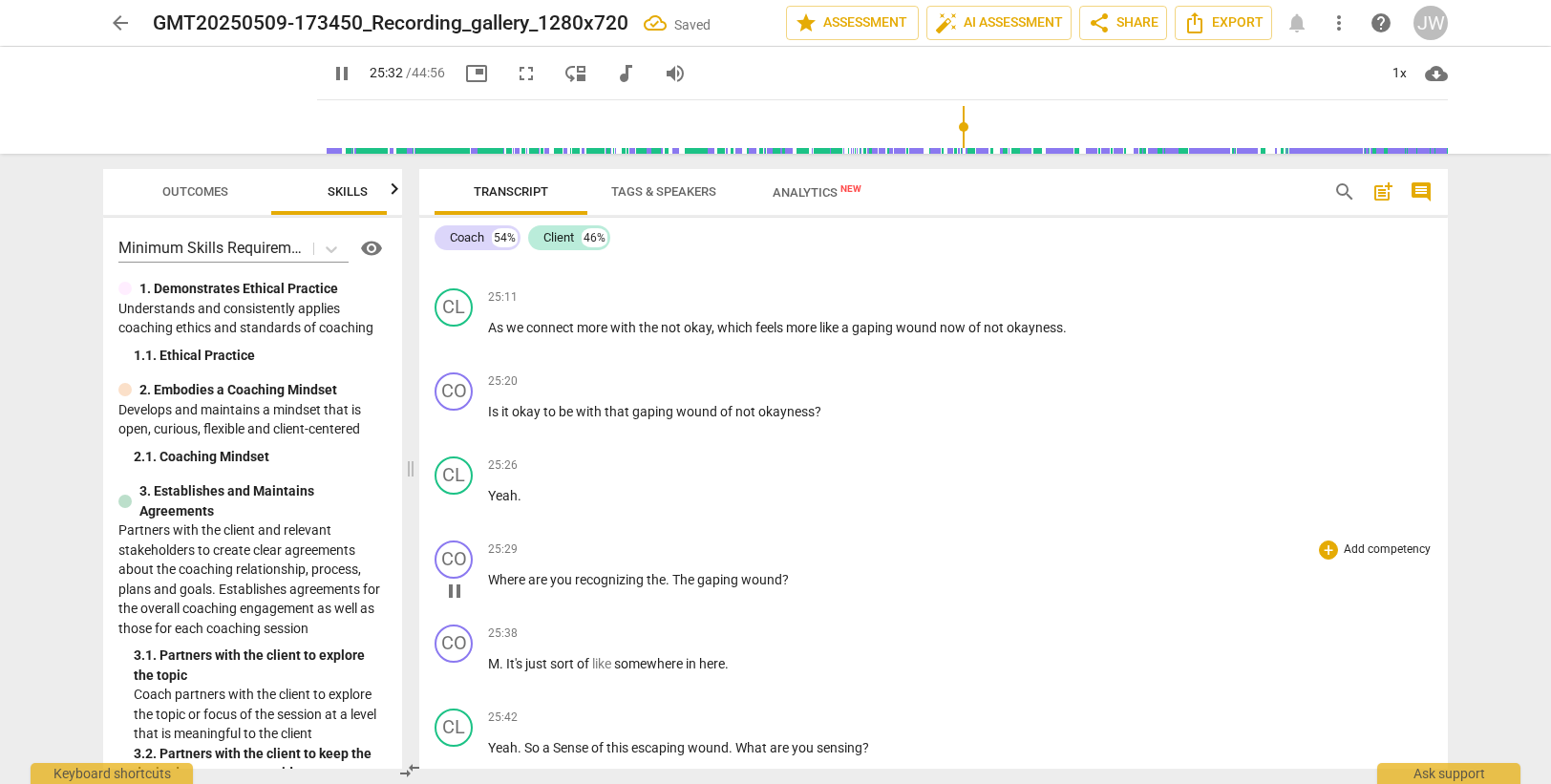
drag, startPoint x: 665, startPoint y: 579, endPoint x: 666, endPoint y: 569, distance: 10.0
click at [666, 577] on span "the" at bounding box center [655, 578] width 19 height 15
type input "1533"
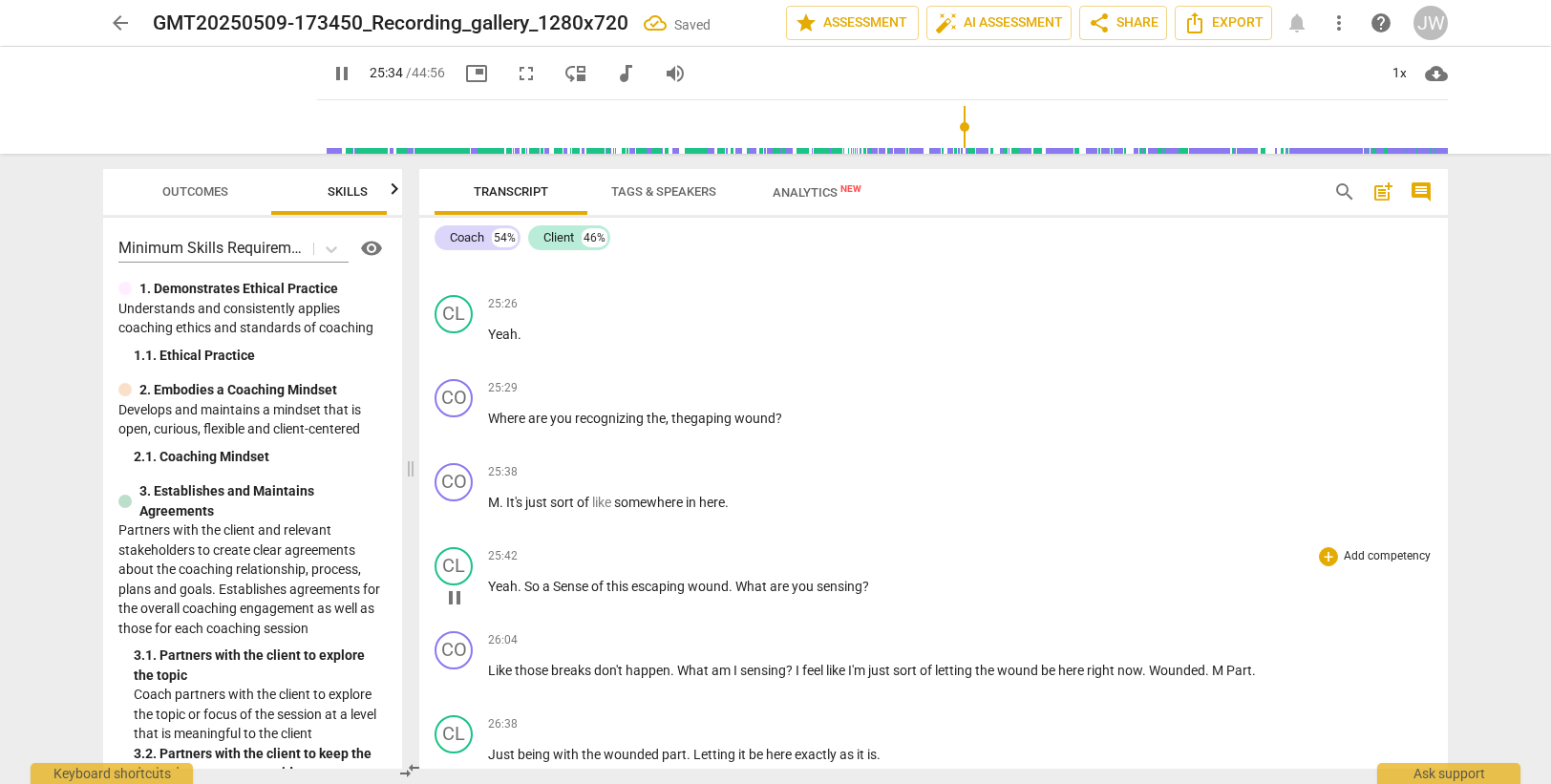
scroll to position [9735, 0]
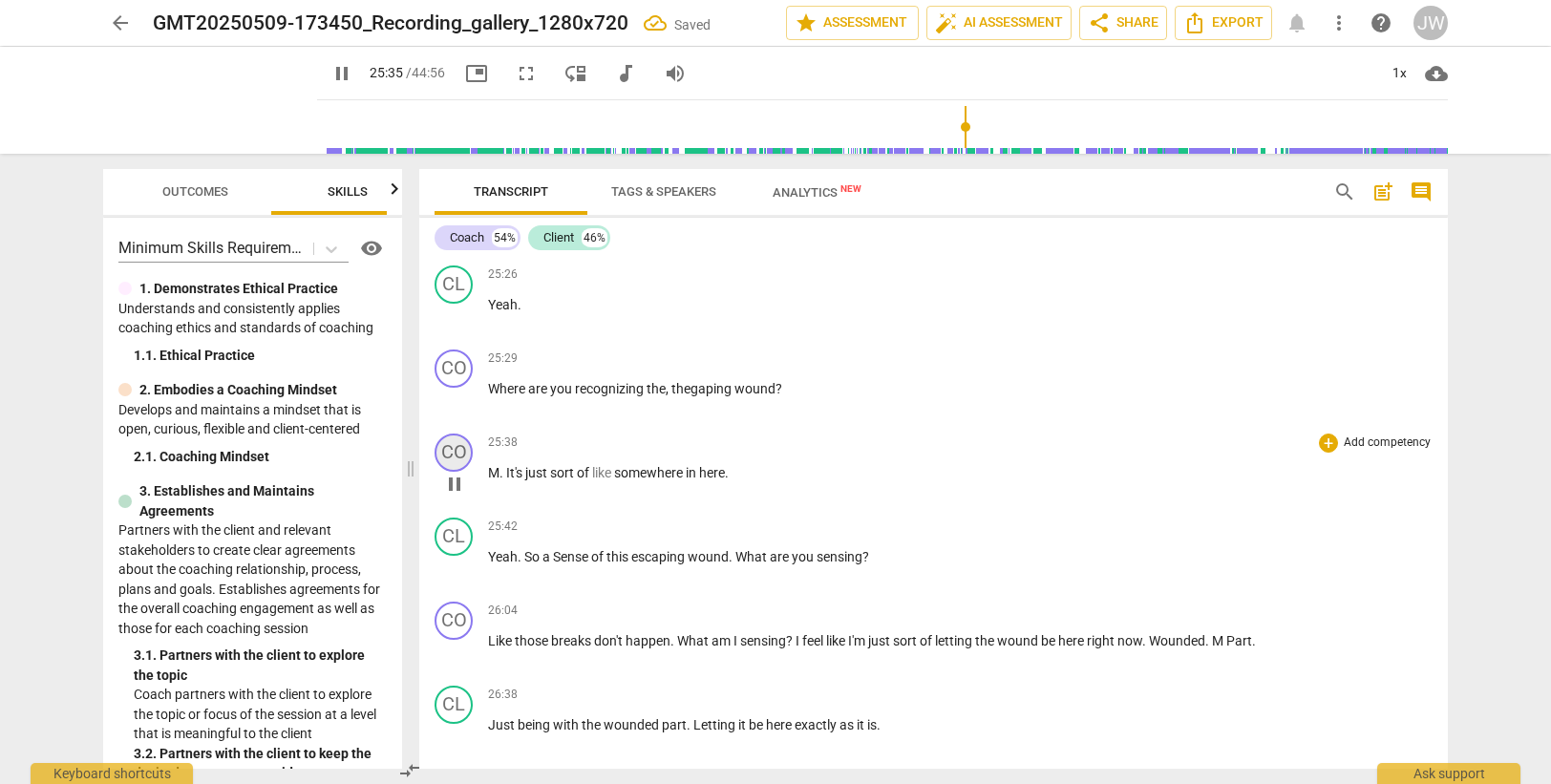
click at [451, 451] on div "CO" at bounding box center [453, 452] width 38 height 38
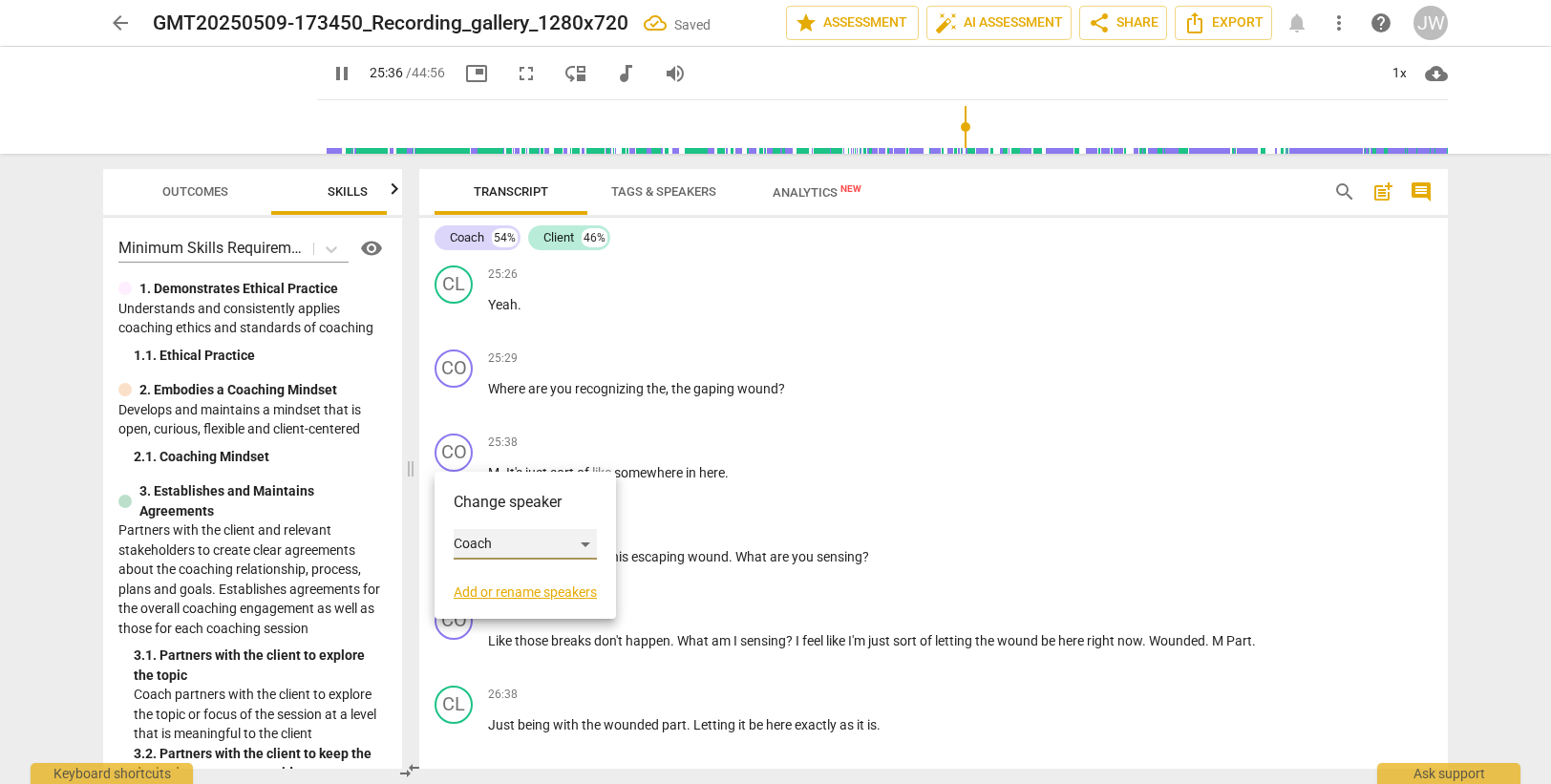
click at [495, 545] on div "Coach" at bounding box center [525, 544] width 143 height 31
click at [506, 568] on li "Client" at bounding box center [526, 580] width 145 height 37
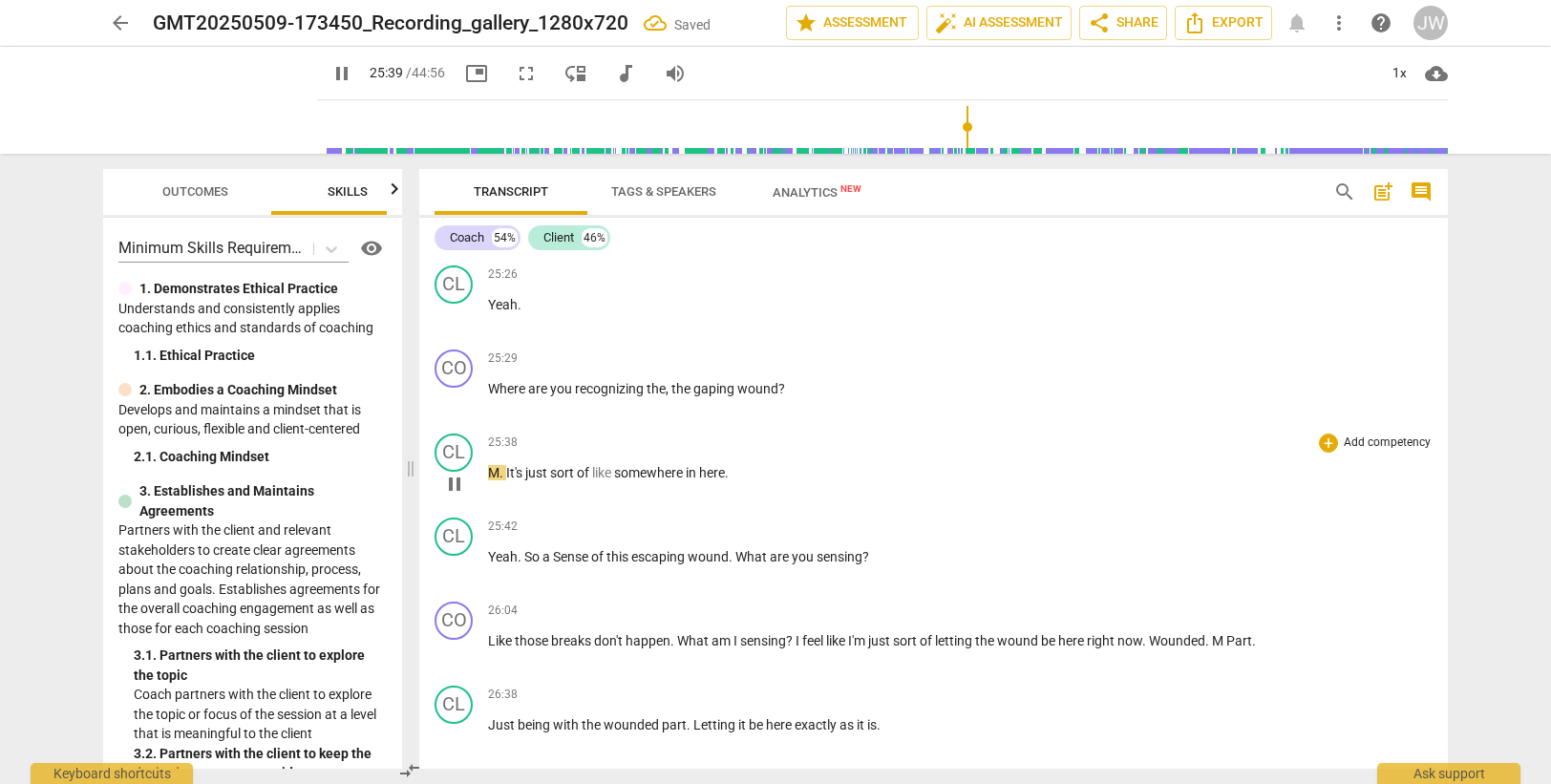
click at [496, 471] on span "M" at bounding box center [494, 472] width 12 height 15
drag, startPoint x: 496, startPoint y: 472, endPoint x: 505, endPoint y: 450, distance: 23.8
click at [496, 471] on span "M" at bounding box center [494, 472] width 12 height 15
type input "1545"
click at [454, 532] on div "CL" at bounding box center [453, 537] width 38 height 38
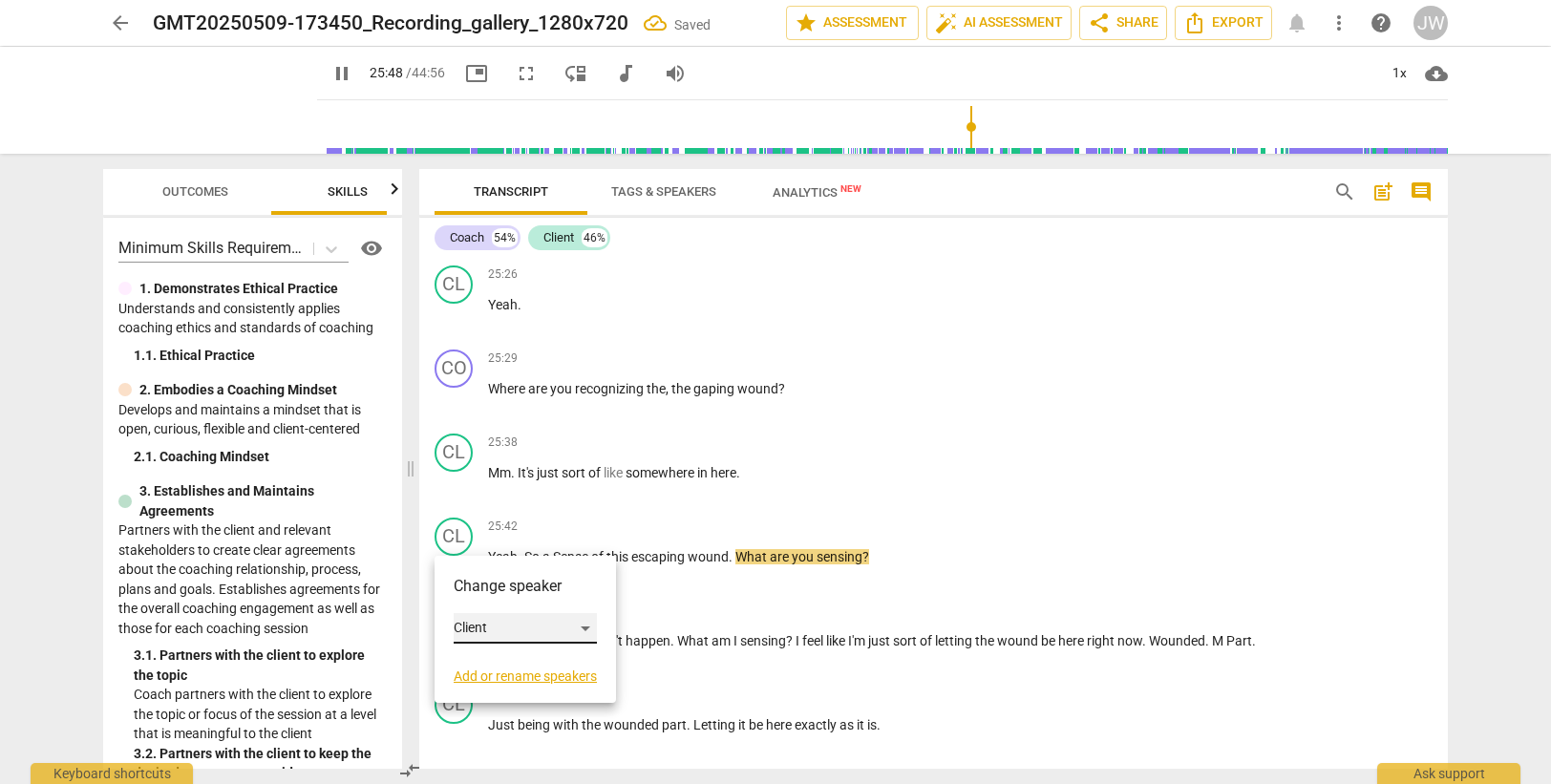
click at [494, 631] on div "Client" at bounding box center [525, 628] width 143 height 31
click at [487, 586] on li "Coach" at bounding box center [526, 591] width 145 height 37
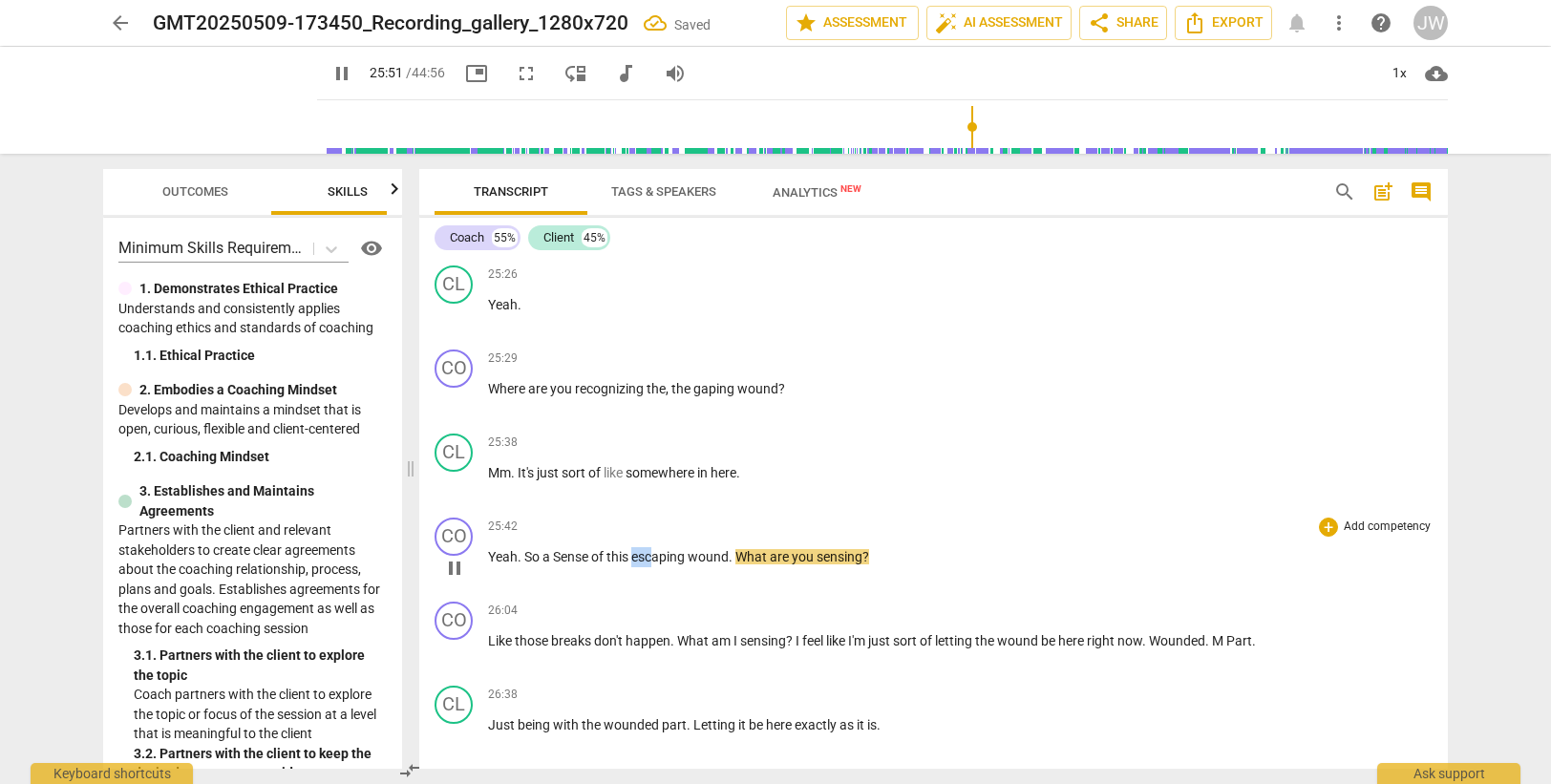
drag, startPoint x: 635, startPoint y: 551, endPoint x: 653, endPoint y: 550, distance: 18.0
click at [653, 550] on span "escaping" at bounding box center [659, 555] width 57 height 15
type input "1552"
click at [673, 551] on span "gaping" at bounding box center [653, 555] width 44 height 15
click at [561, 549] on span "Sense" at bounding box center [572, 555] width 38 height 15
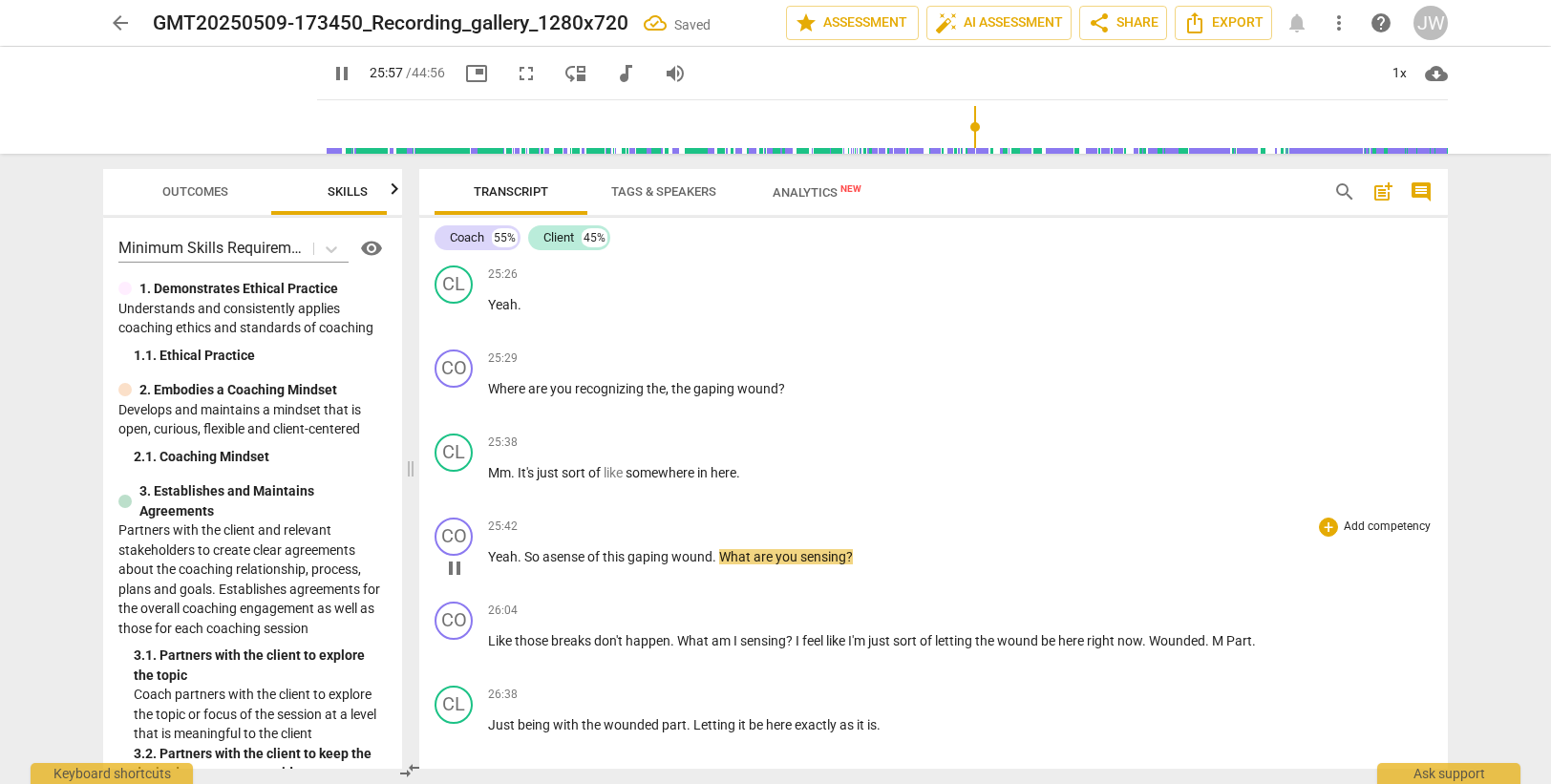
click at [557, 557] on span "a s" at bounding box center [550, 555] width 14 height 15
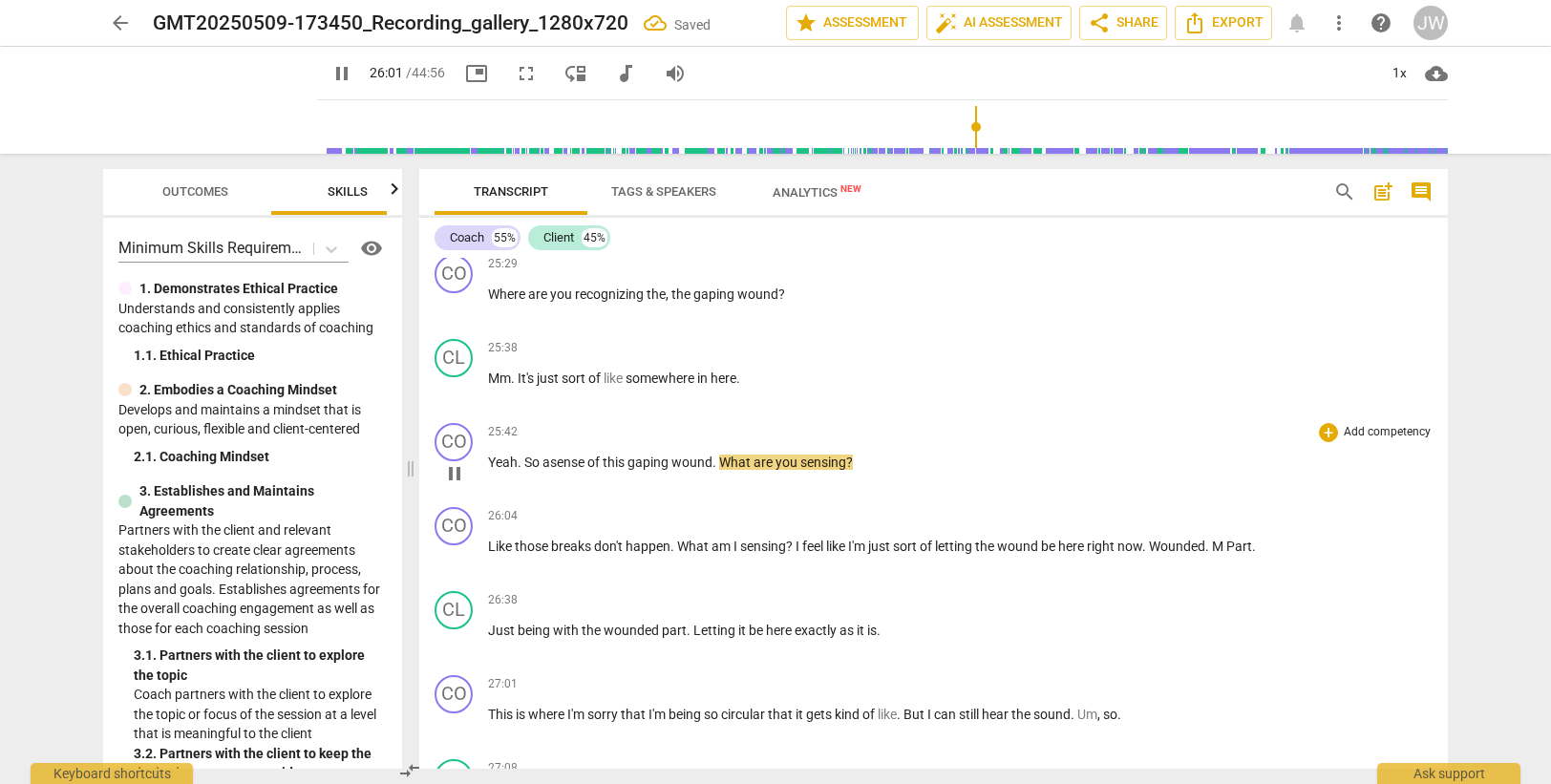
scroll to position [9926, 0]
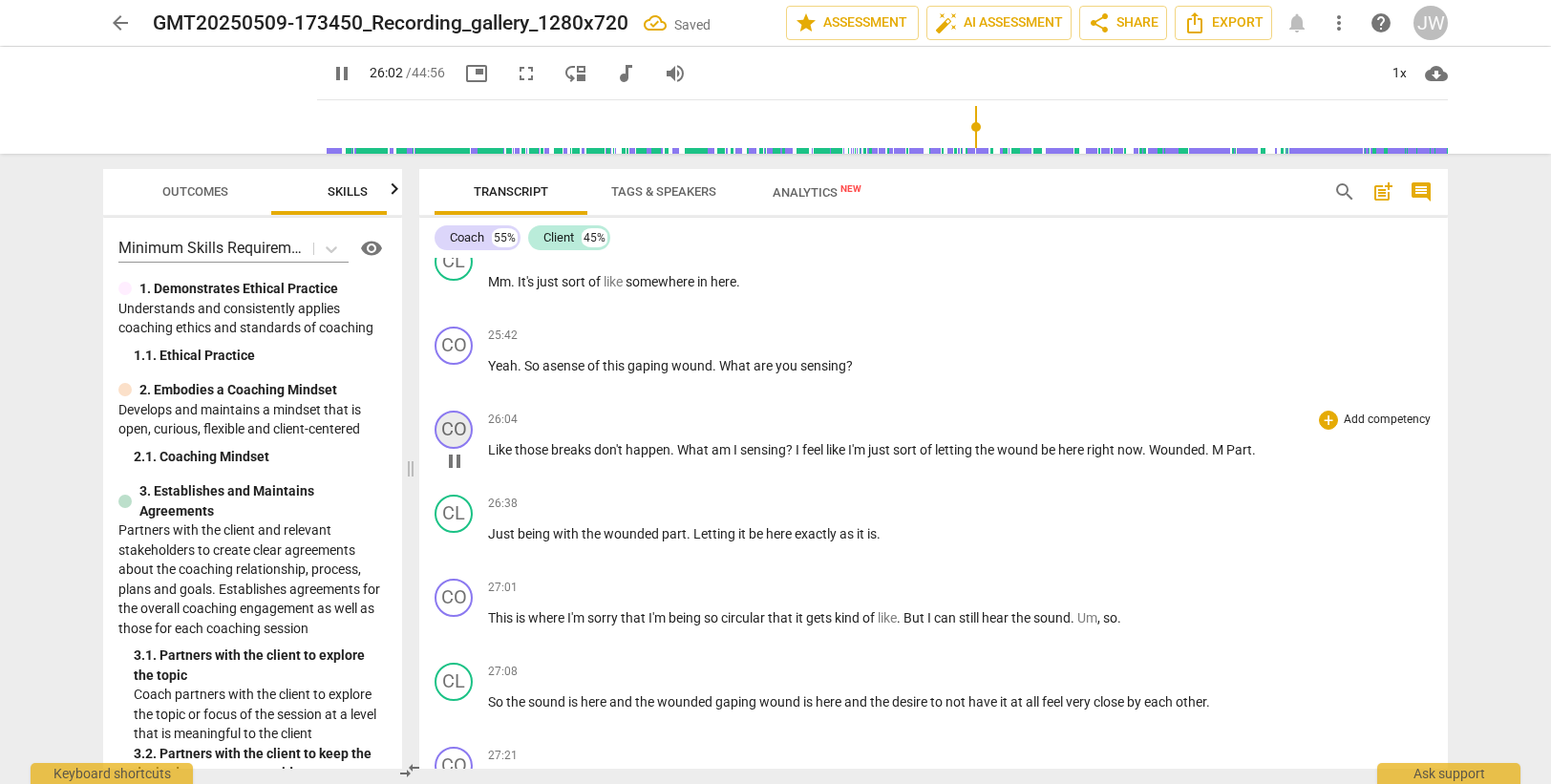
click at [456, 426] on div "CO" at bounding box center [453, 429] width 38 height 38
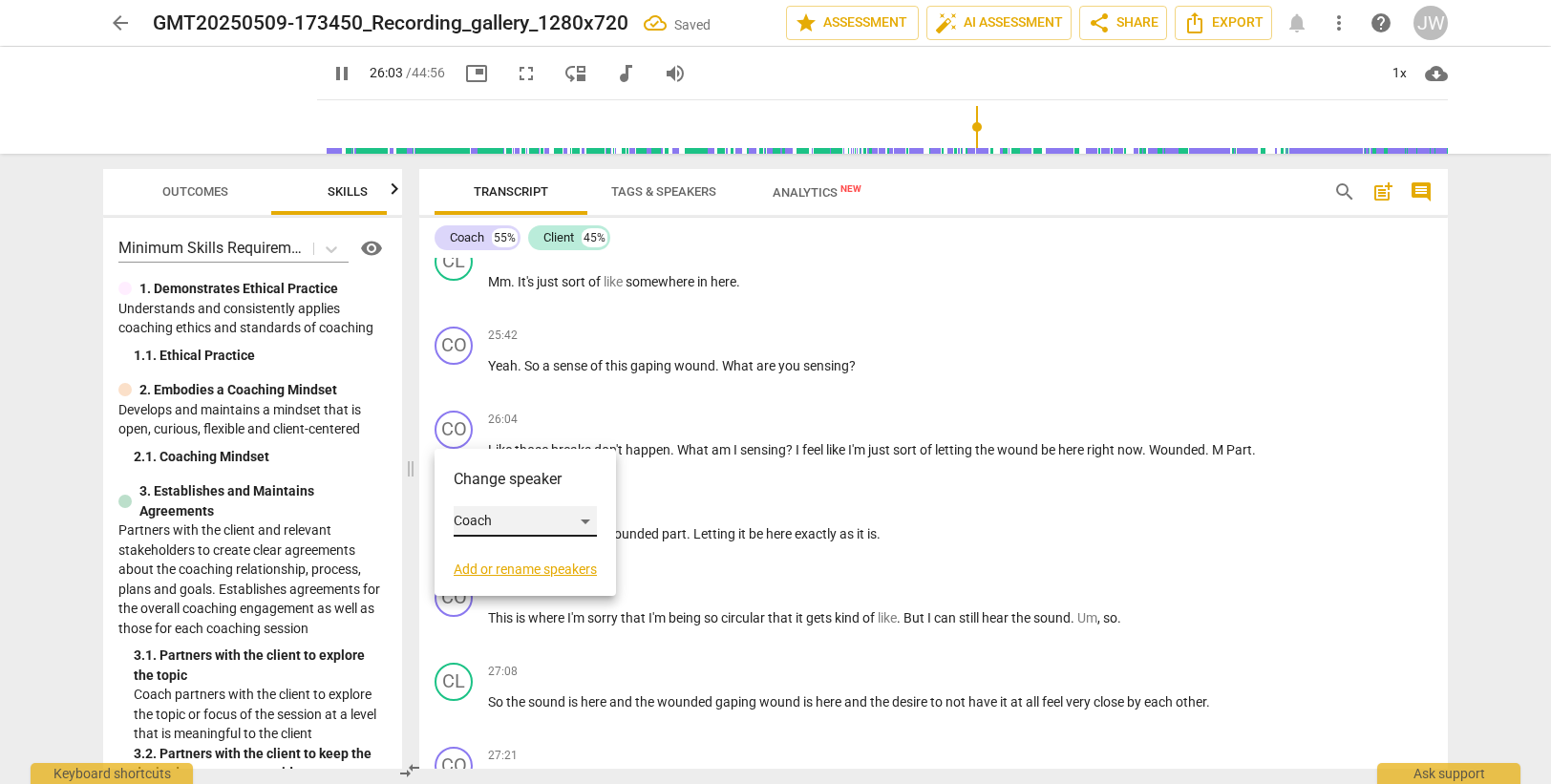
click at [494, 521] on div "Coach" at bounding box center [525, 521] width 143 height 31
click at [502, 544] on li "Client" at bounding box center [526, 557] width 145 height 37
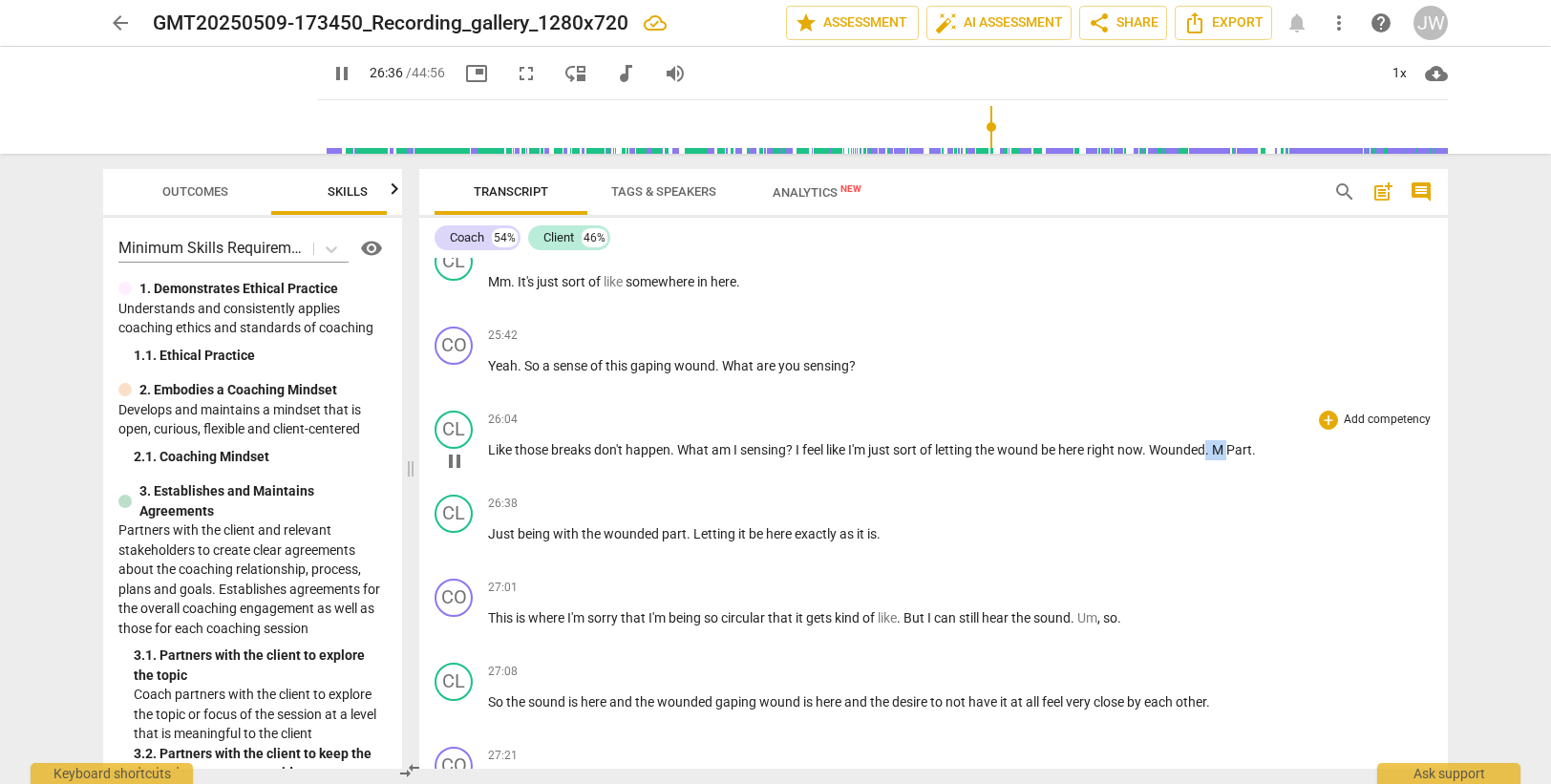
drag, startPoint x: 1240, startPoint y: 446, endPoint x: 1213, endPoint y: 452, distance: 27.7
click at [1213, 452] on p "Like those breaks don't happen . What am I sensing ? I feel like I'm just sort …" at bounding box center [960, 450] width 945 height 20
type input "1598"
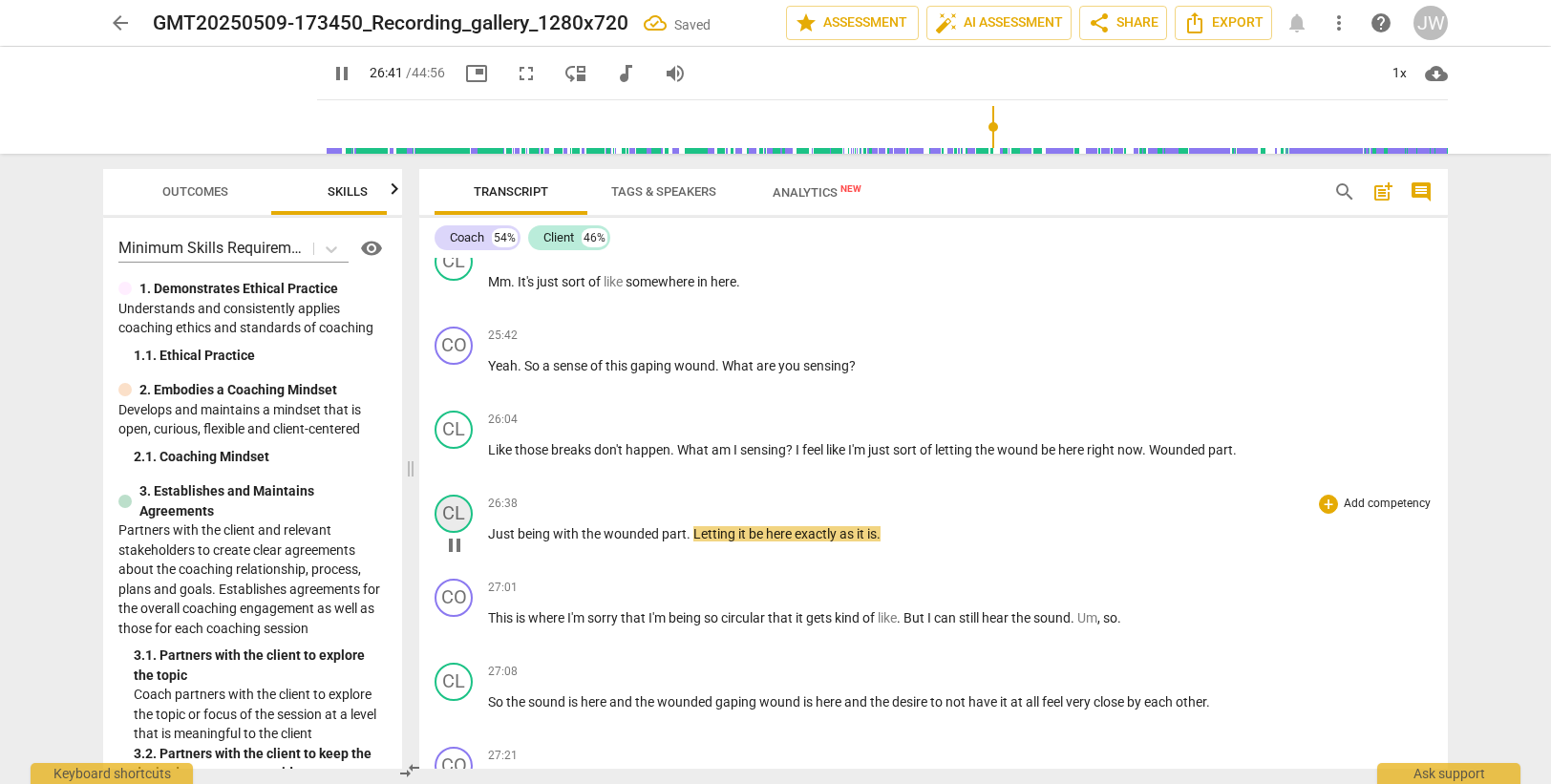
click at [455, 510] on div "CL" at bounding box center [453, 514] width 38 height 38
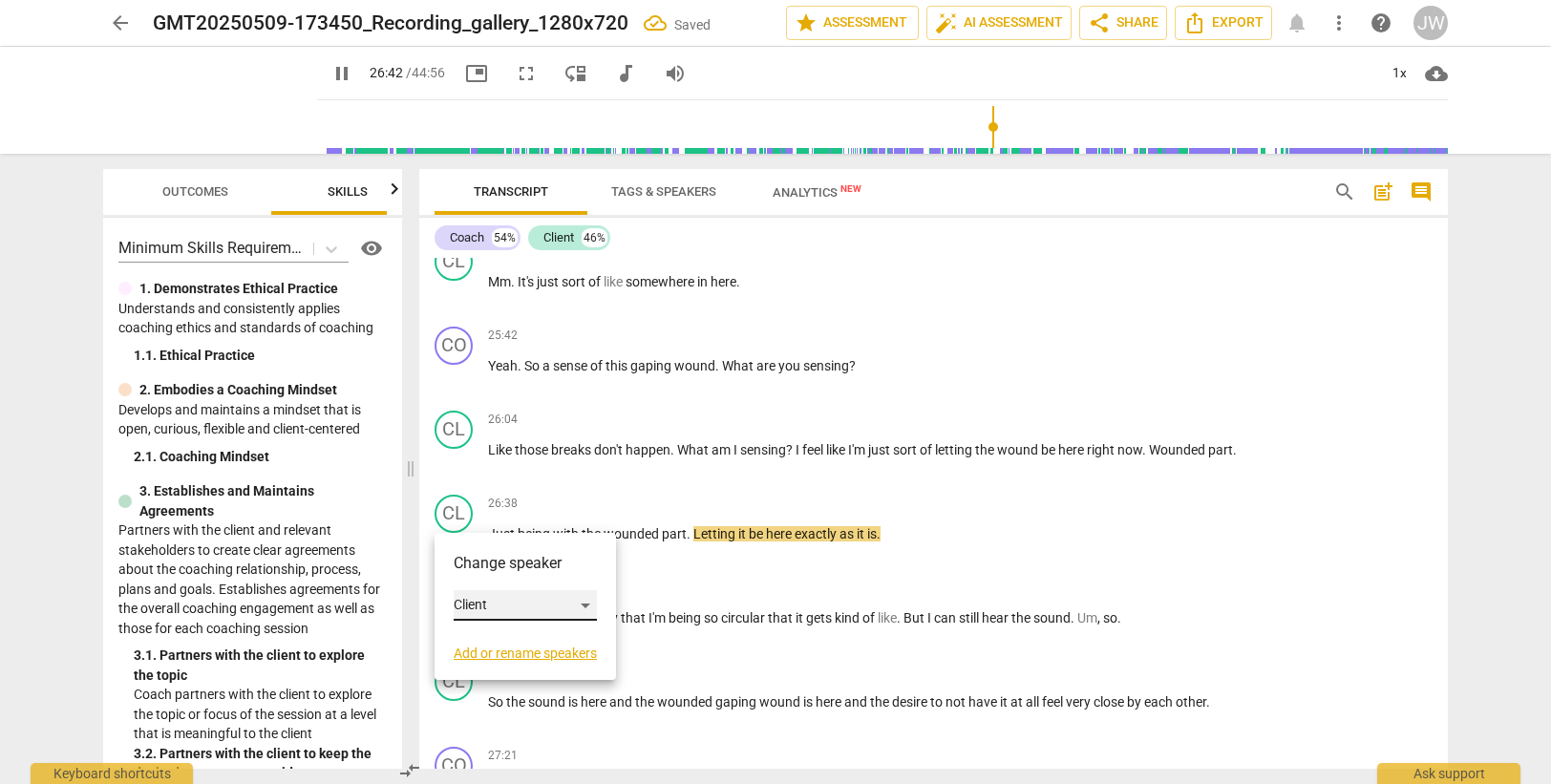
click at [538, 612] on div "Client" at bounding box center [525, 605] width 143 height 31
click at [511, 568] on li "Coach" at bounding box center [526, 568] width 145 height 37
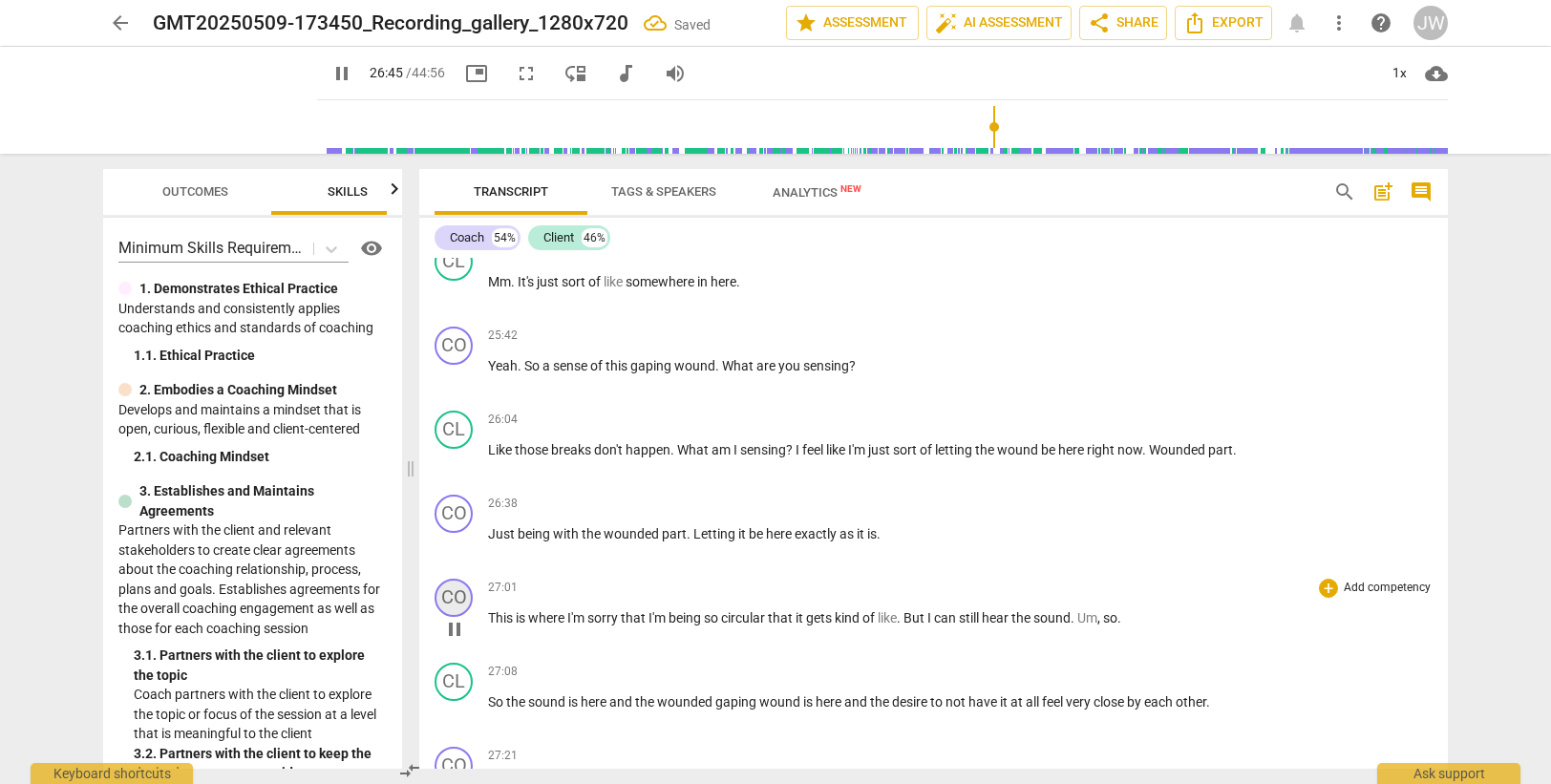
click at [457, 590] on div "CO" at bounding box center [453, 597] width 38 height 38
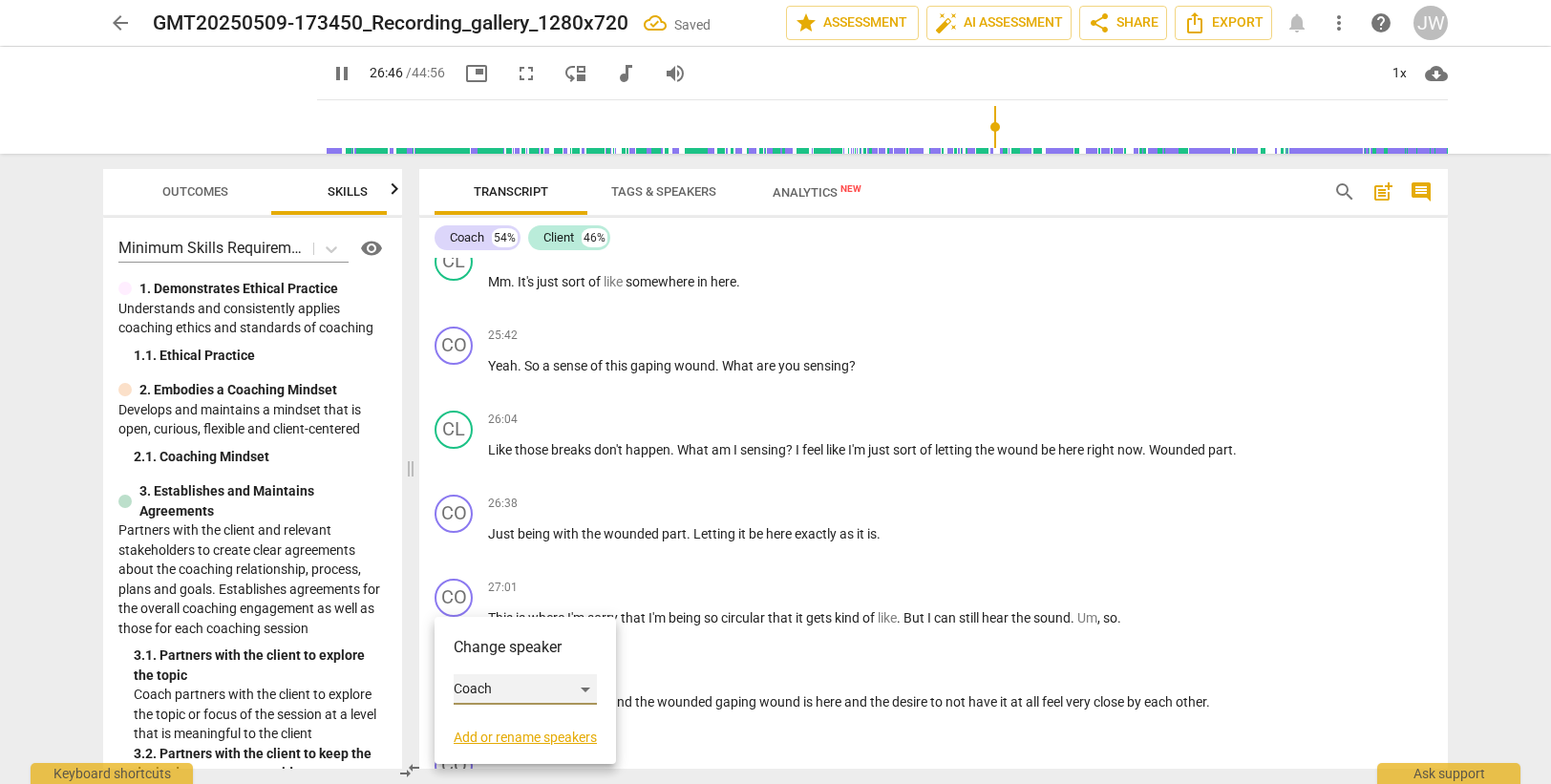
click at [493, 685] on div "Coach" at bounding box center [525, 689] width 143 height 31
click at [498, 723] on li "Client" at bounding box center [526, 725] width 145 height 37
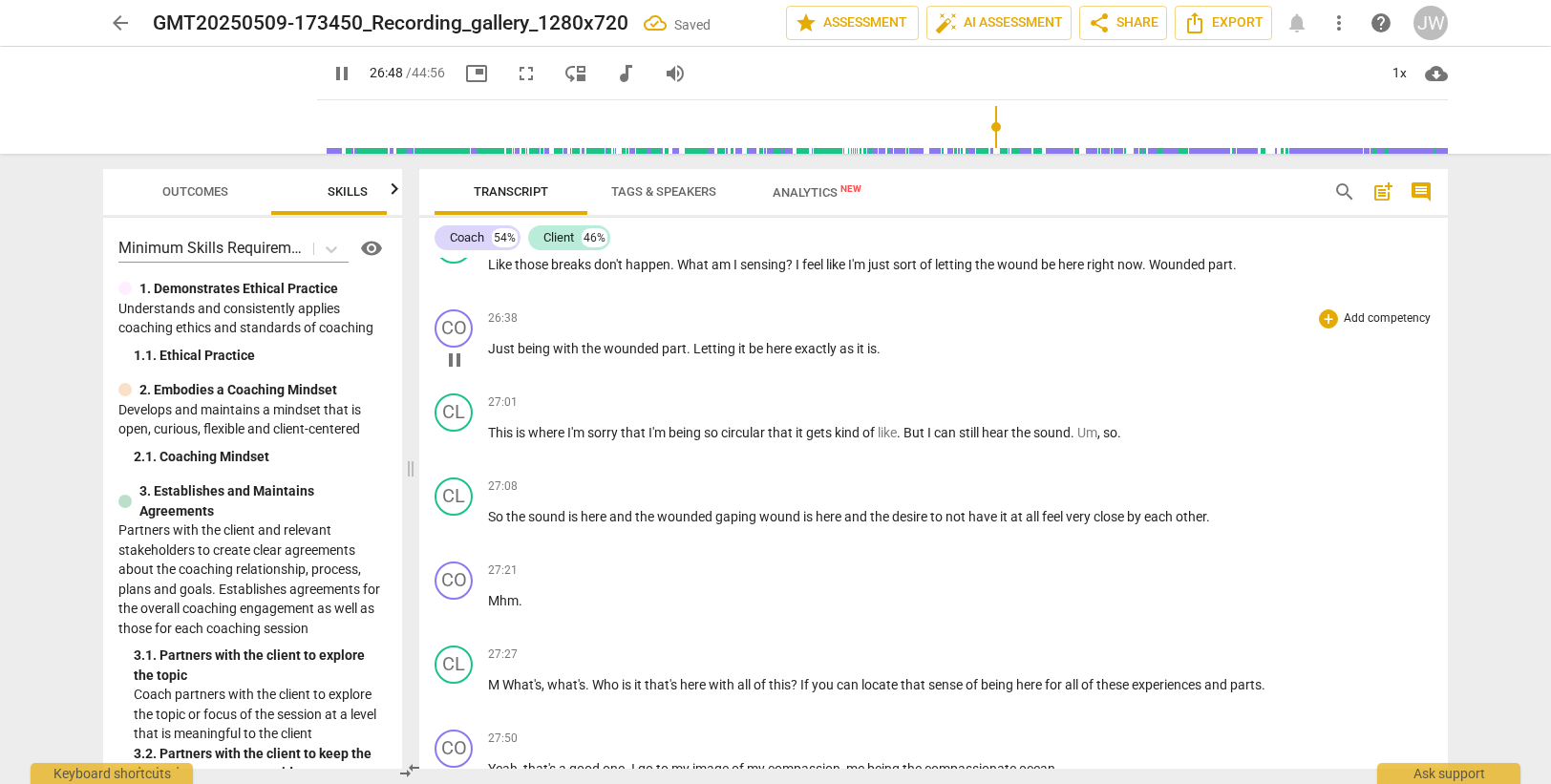
scroll to position [10116, 0]
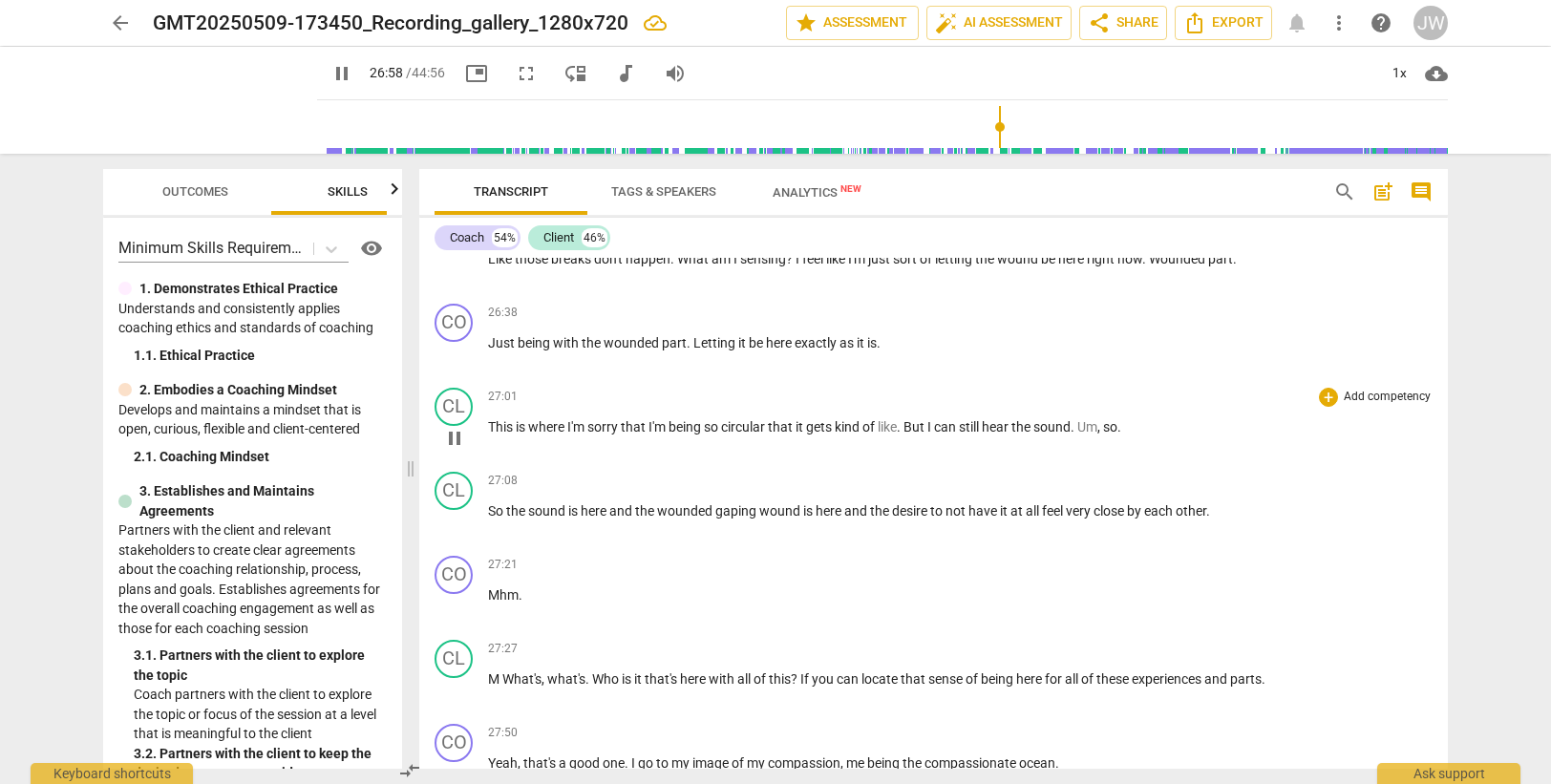
click at [585, 424] on span "I'm" at bounding box center [578, 426] width 20 height 15
click at [897, 426] on span "like" at bounding box center [887, 426] width 19 height 15
type input "1628"
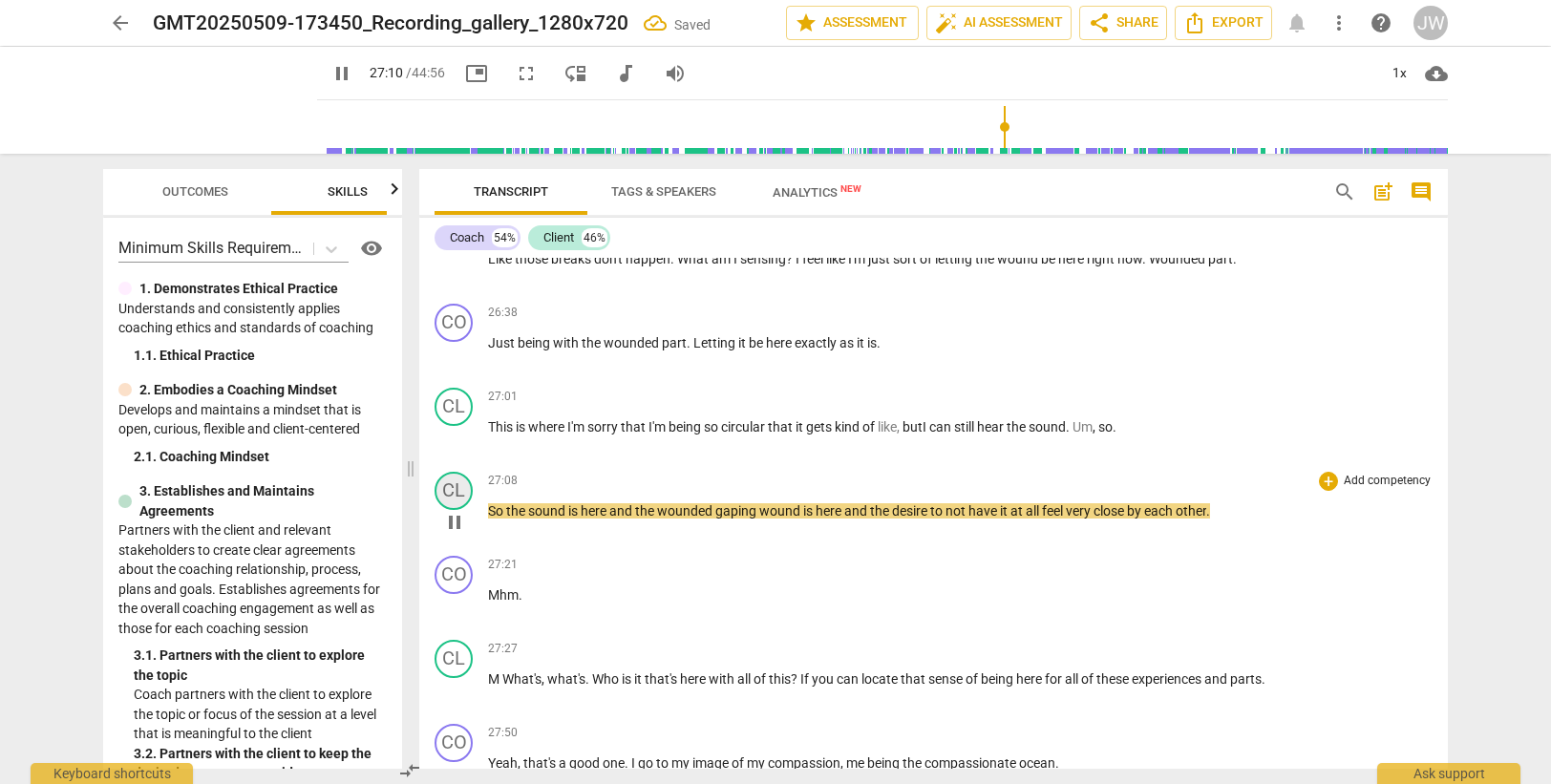
click at [446, 493] on div "CL" at bounding box center [453, 491] width 38 height 38
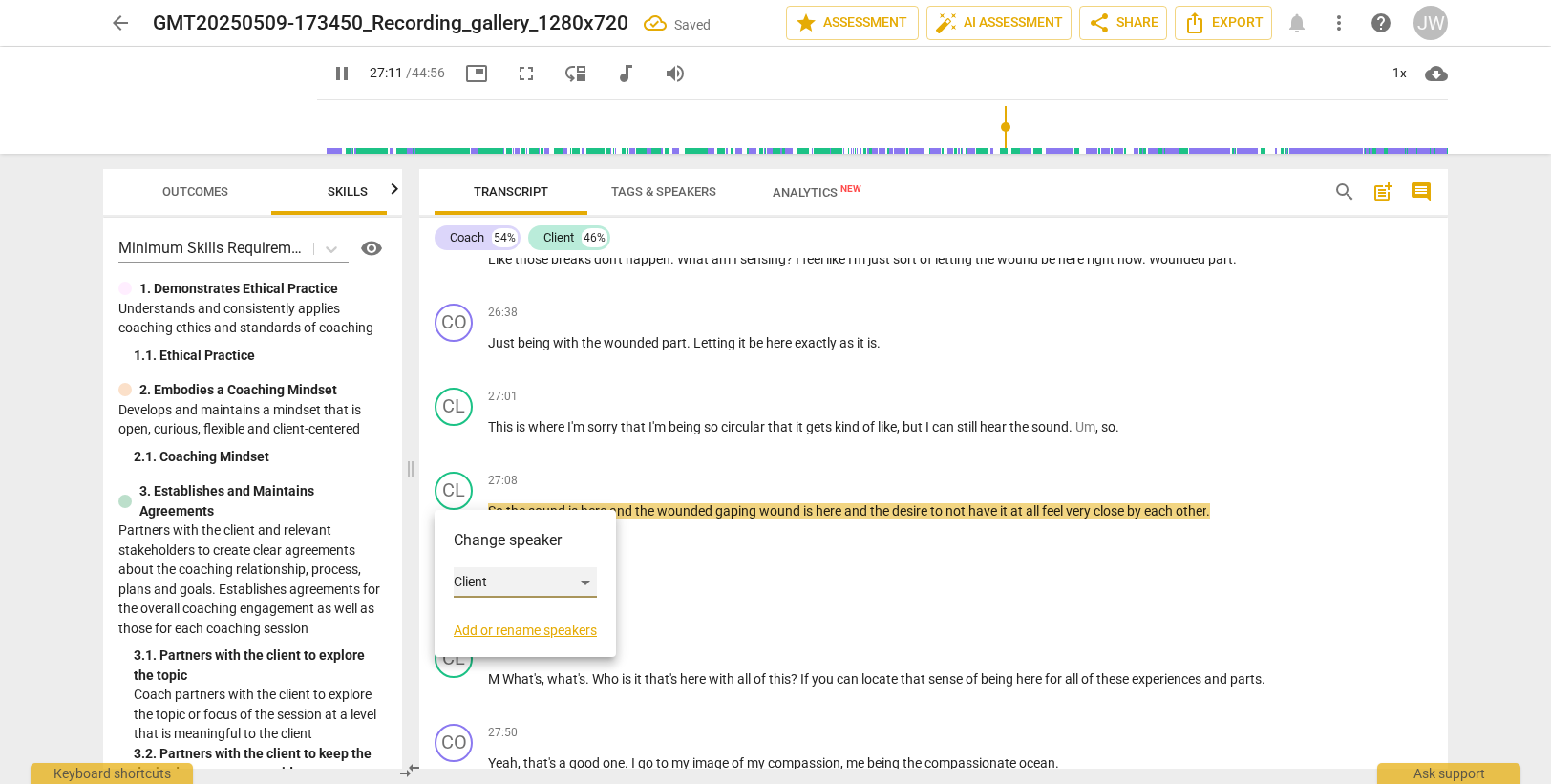
click at [480, 569] on div "Client" at bounding box center [525, 582] width 143 height 31
click at [500, 540] on li "Coach" at bounding box center [526, 546] width 145 height 37
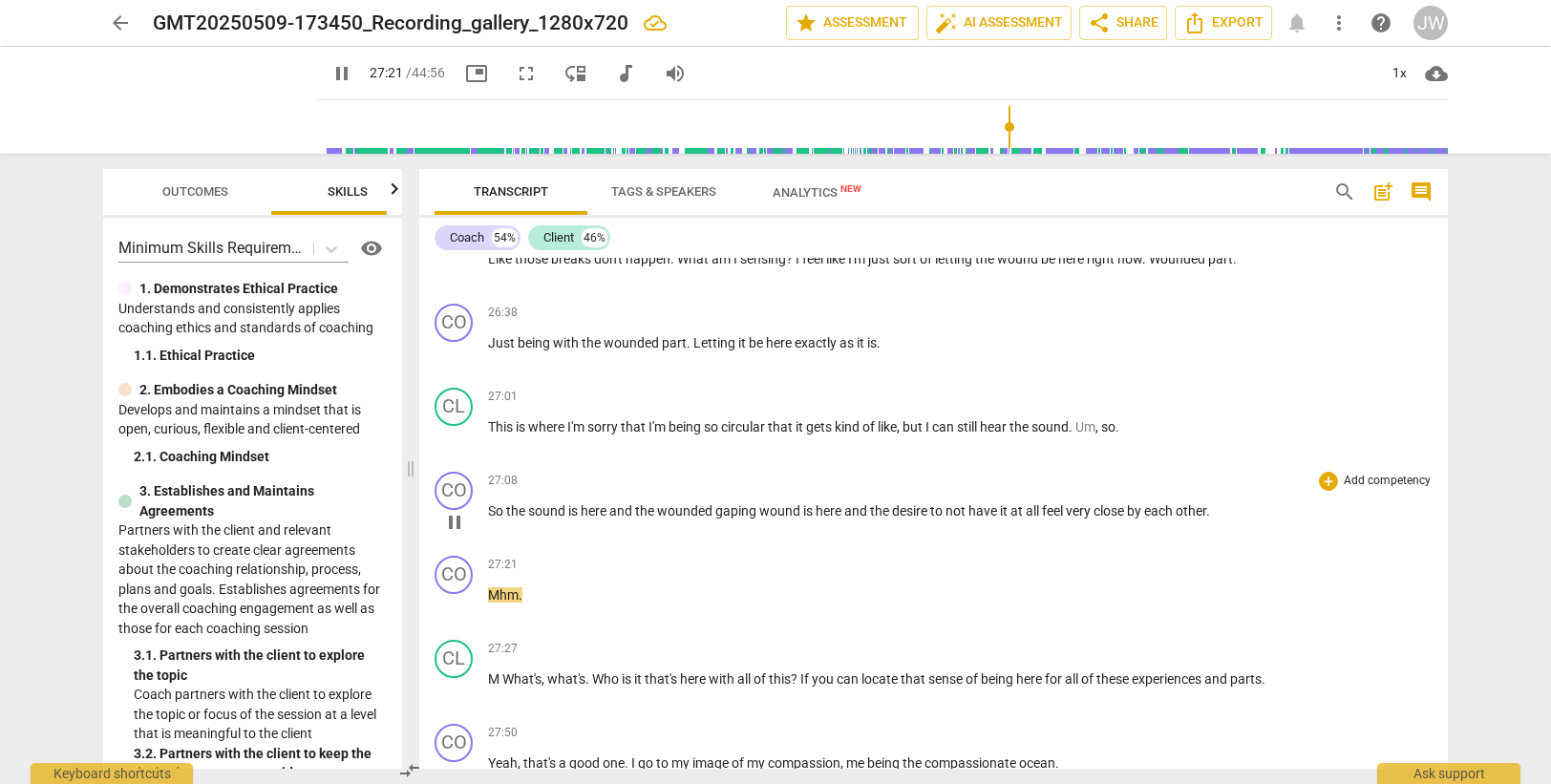
click at [1042, 510] on span "all" at bounding box center [1034, 510] width 16 height 15
type input "1643"
click at [445, 578] on div "CO" at bounding box center [453, 574] width 38 height 38
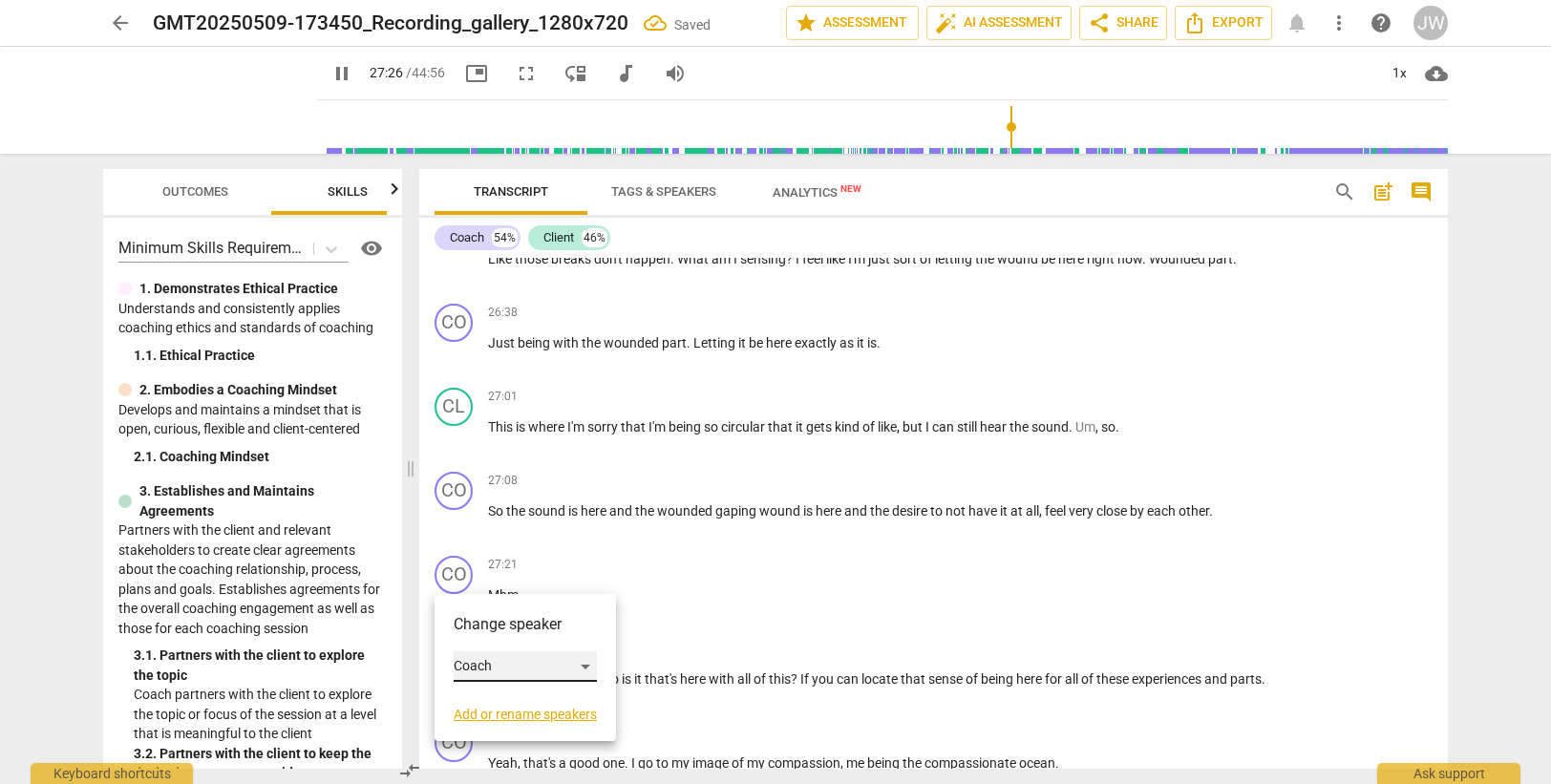
click at [509, 661] on div "Coach" at bounding box center [525, 666] width 143 height 31
click at [511, 700] on li "Client" at bounding box center [526, 703] width 145 height 37
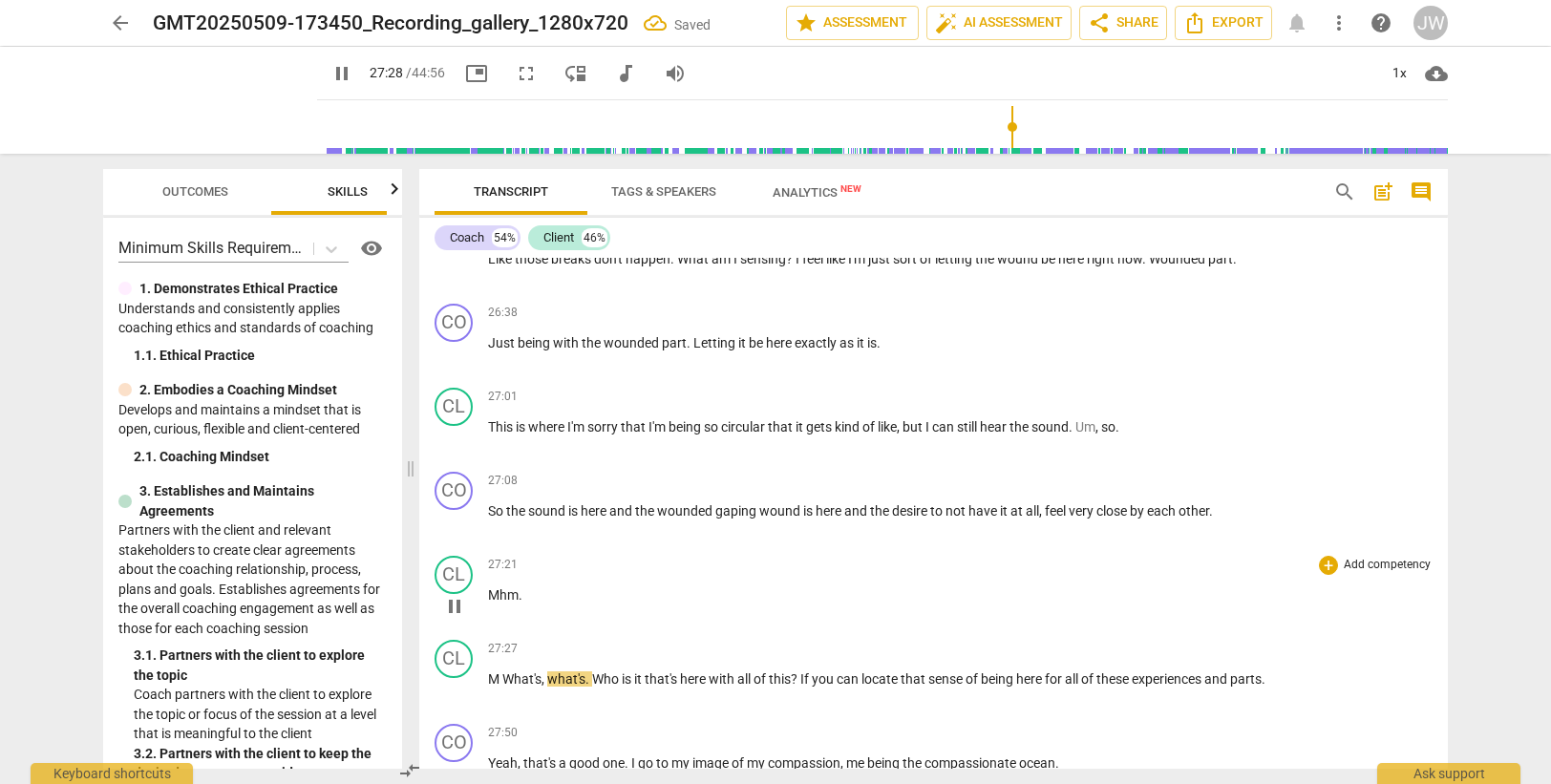
click at [492, 593] on span "Mhm" at bounding box center [503, 594] width 31 height 15
click at [446, 657] on div "CL" at bounding box center [453, 659] width 38 height 38
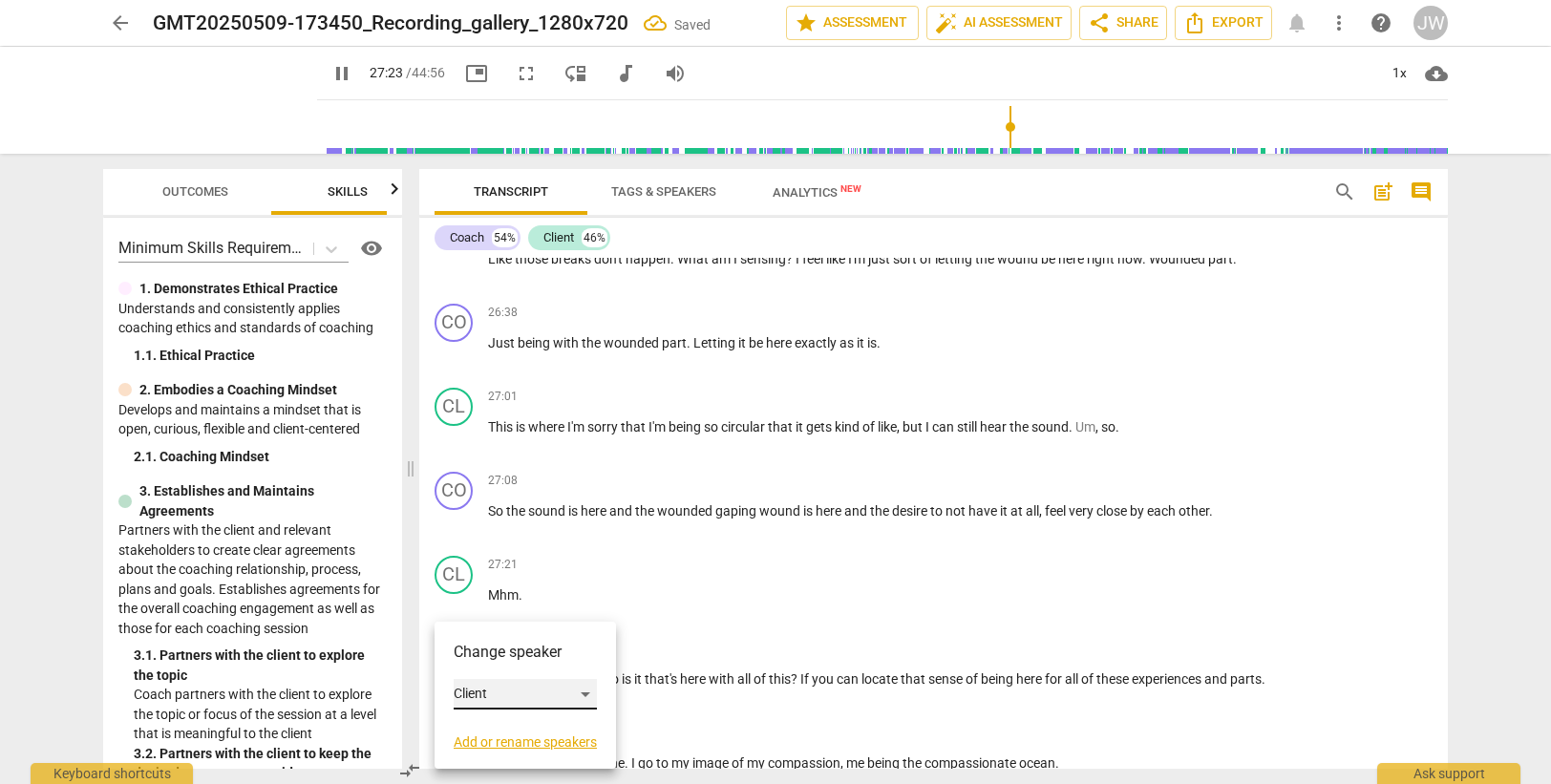
click at [493, 693] on div "Client" at bounding box center [525, 694] width 143 height 31
click at [498, 653] on li "Coach" at bounding box center [526, 658] width 145 height 37
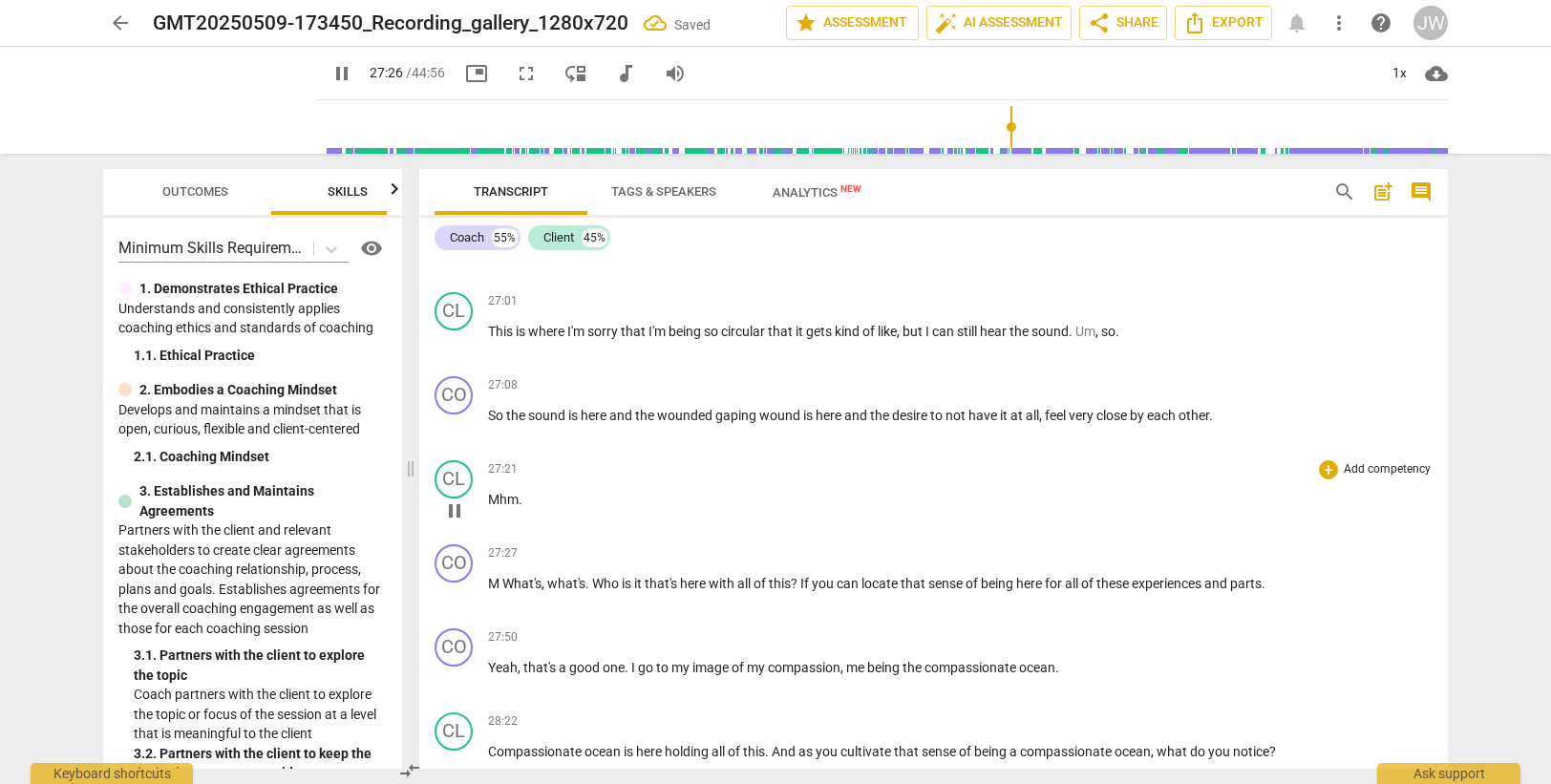
scroll to position [10307, 0]
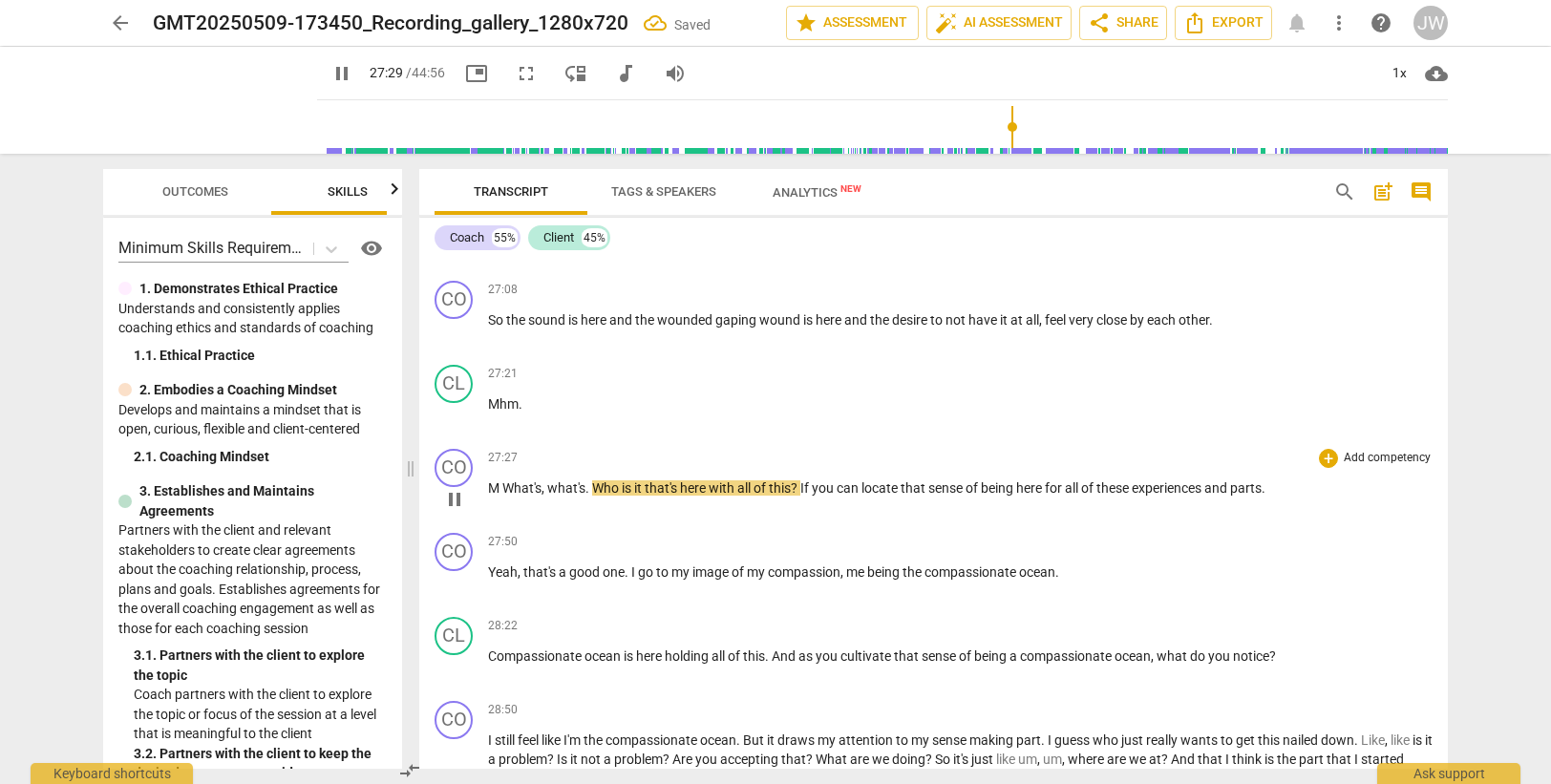
click at [507, 486] on span "What's" at bounding box center [521, 487] width 39 height 15
type input "1651"
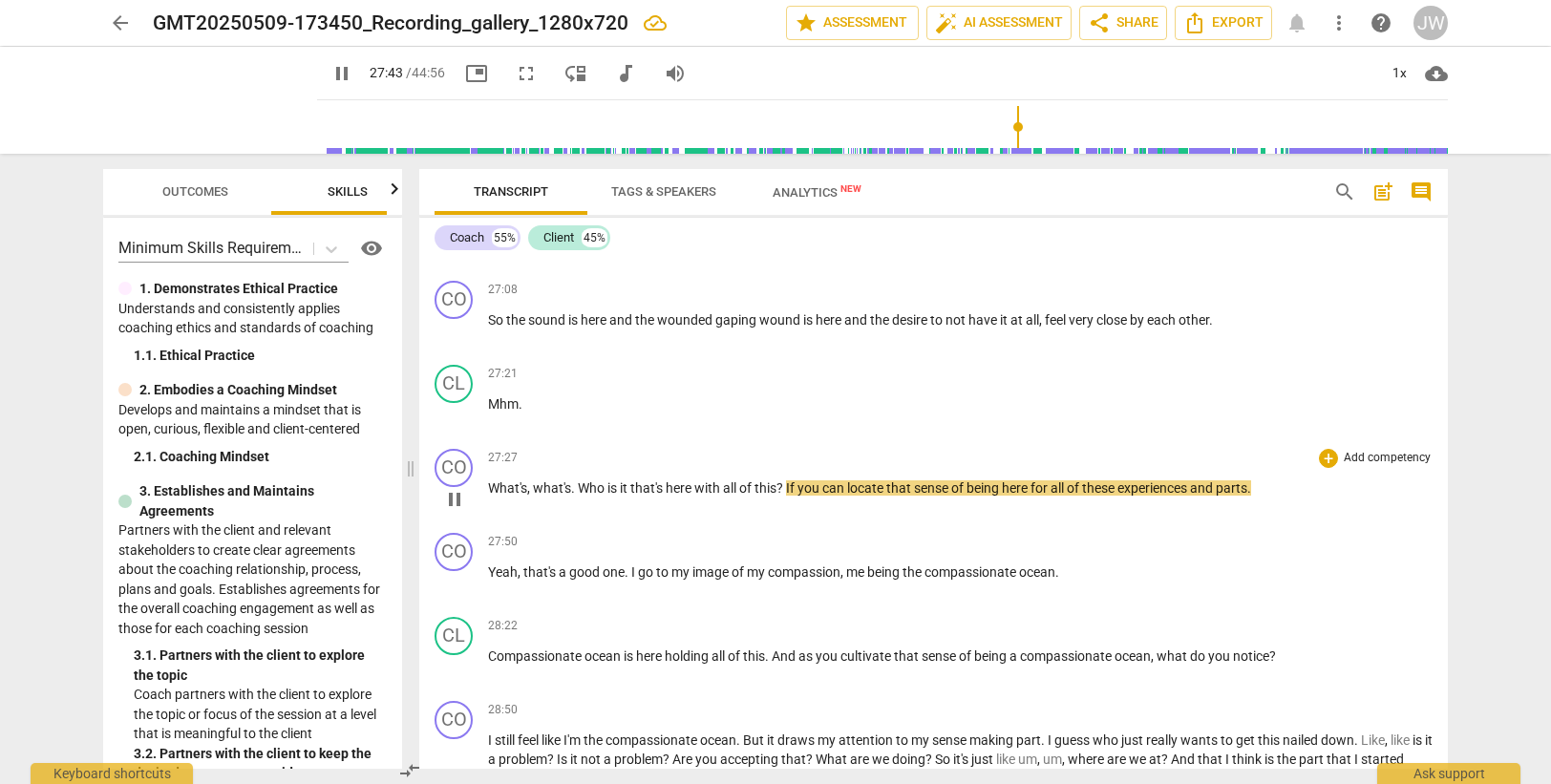
click at [791, 490] on span "If" at bounding box center [792, 487] width 12 height 15
click at [752, 489] on span "of" at bounding box center [746, 487] width 15 height 15
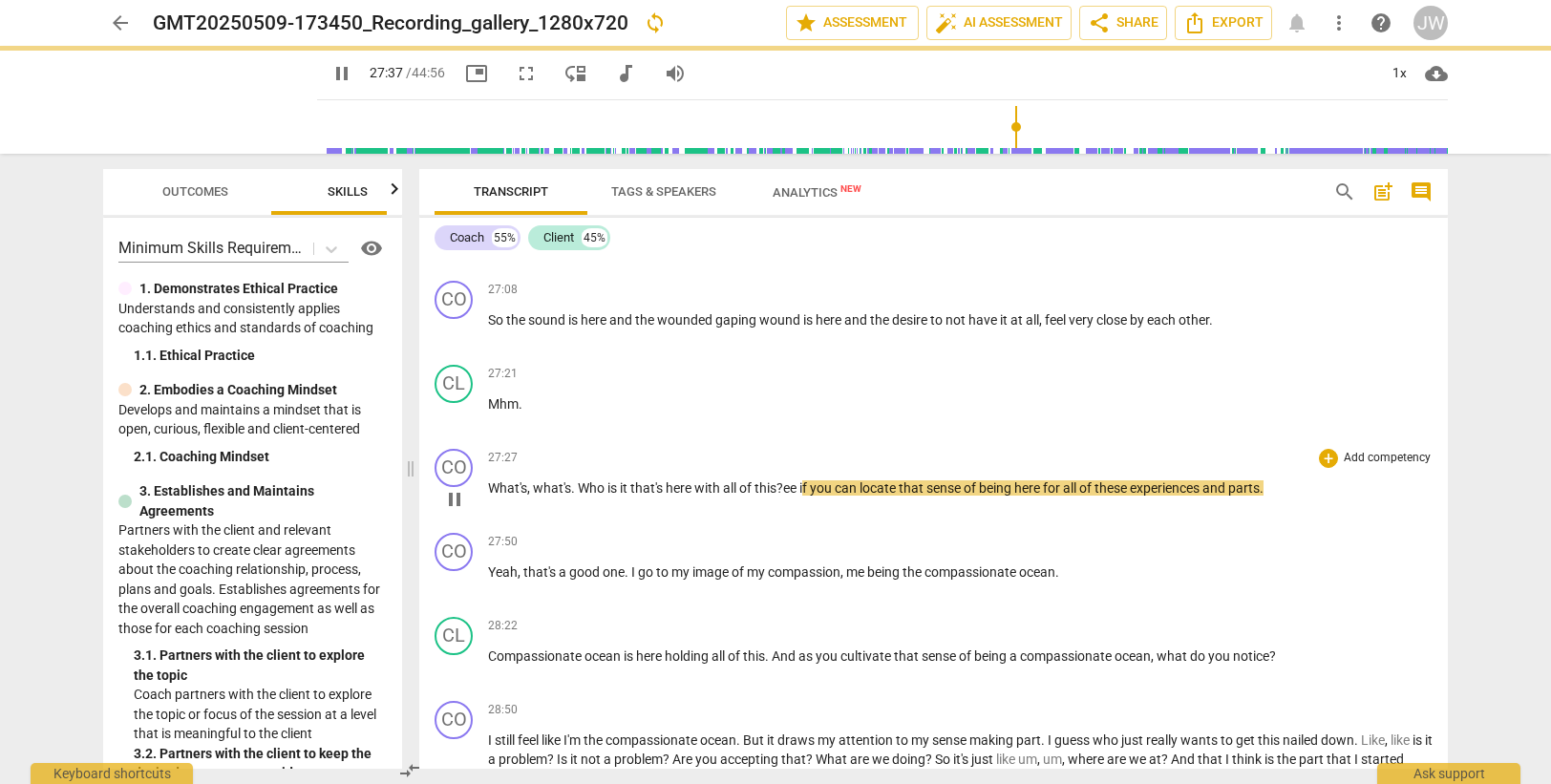
click at [792, 490] on span "? ee i" at bounding box center [789, 487] width 26 height 15
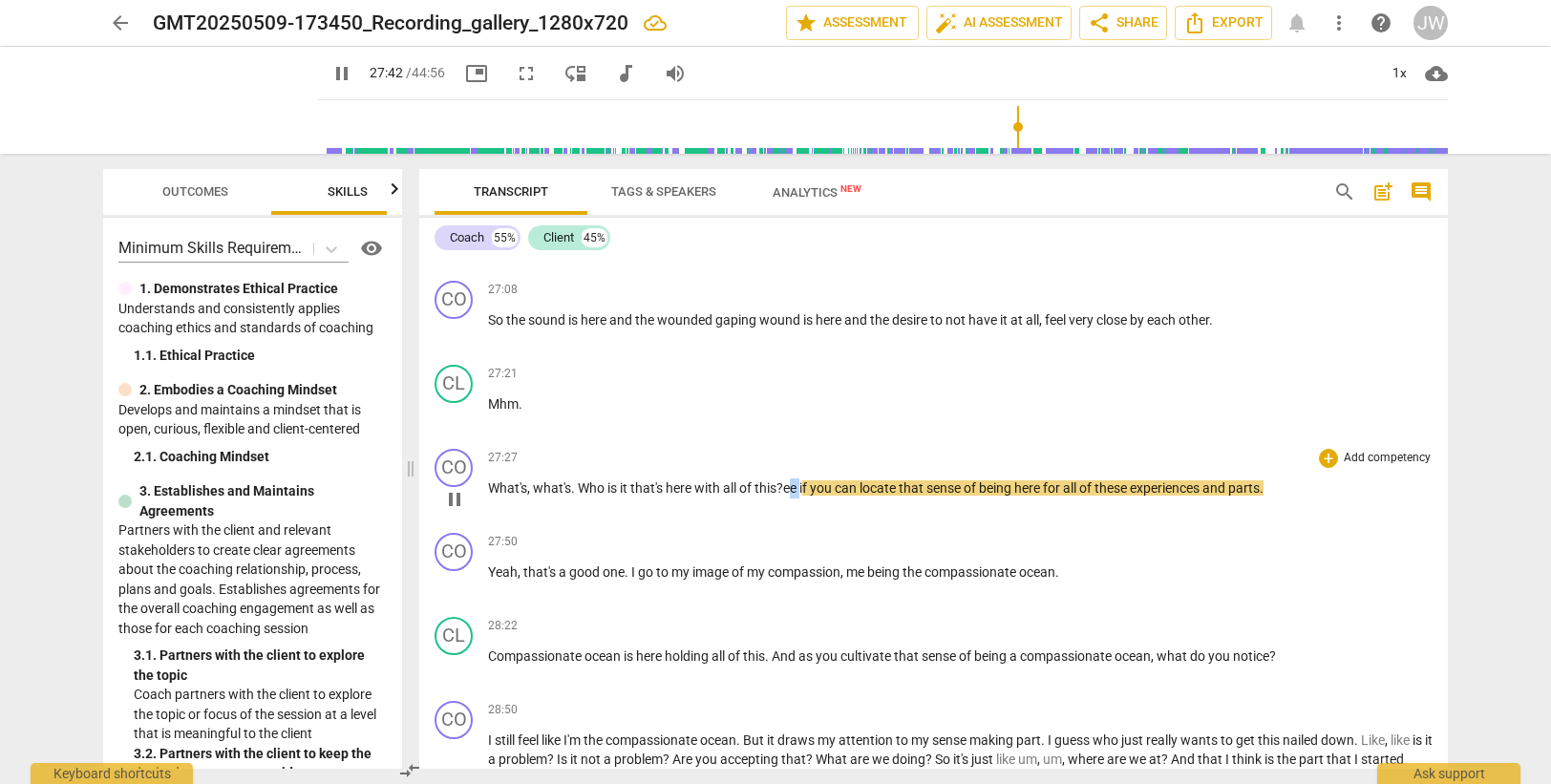
click at [802, 485] on span "? ee i" at bounding box center [789, 487] width 26 height 15
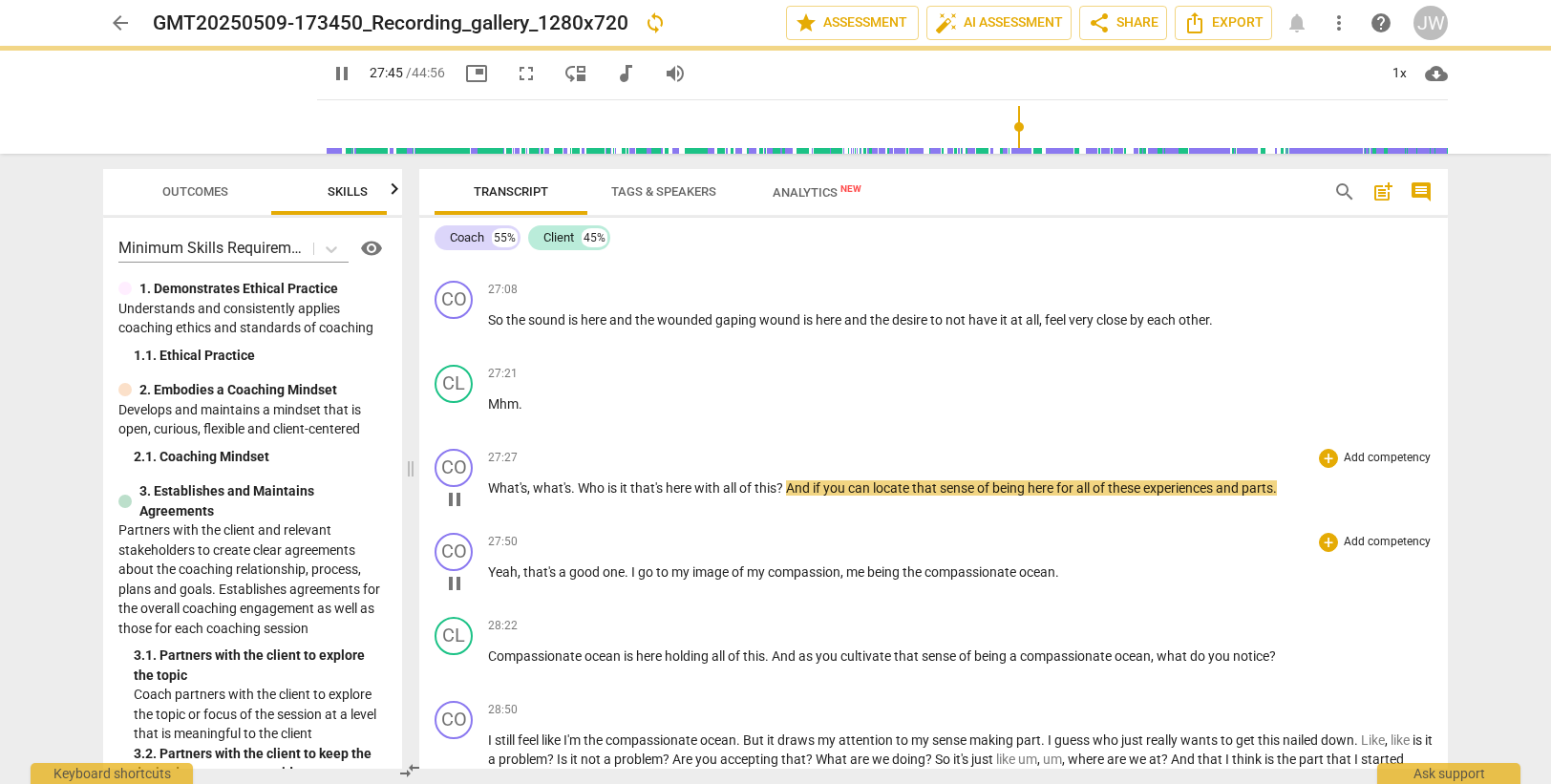
click at [822, 543] on div "27:50 + Add competency keyboard_arrow_right" at bounding box center [960, 542] width 945 height 19
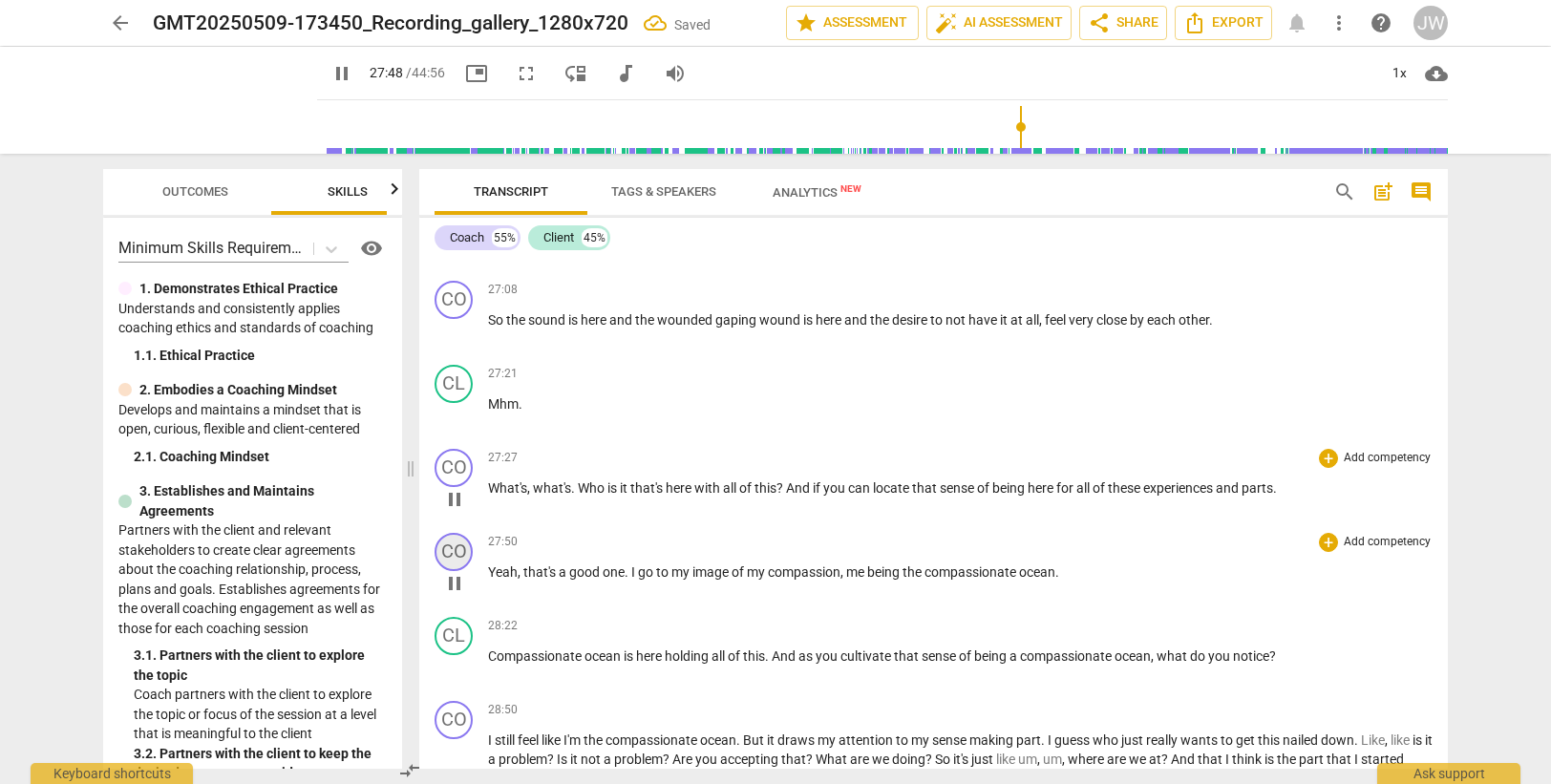
click at [457, 544] on div "CO" at bounding box center [453, 551] width 38 height 38
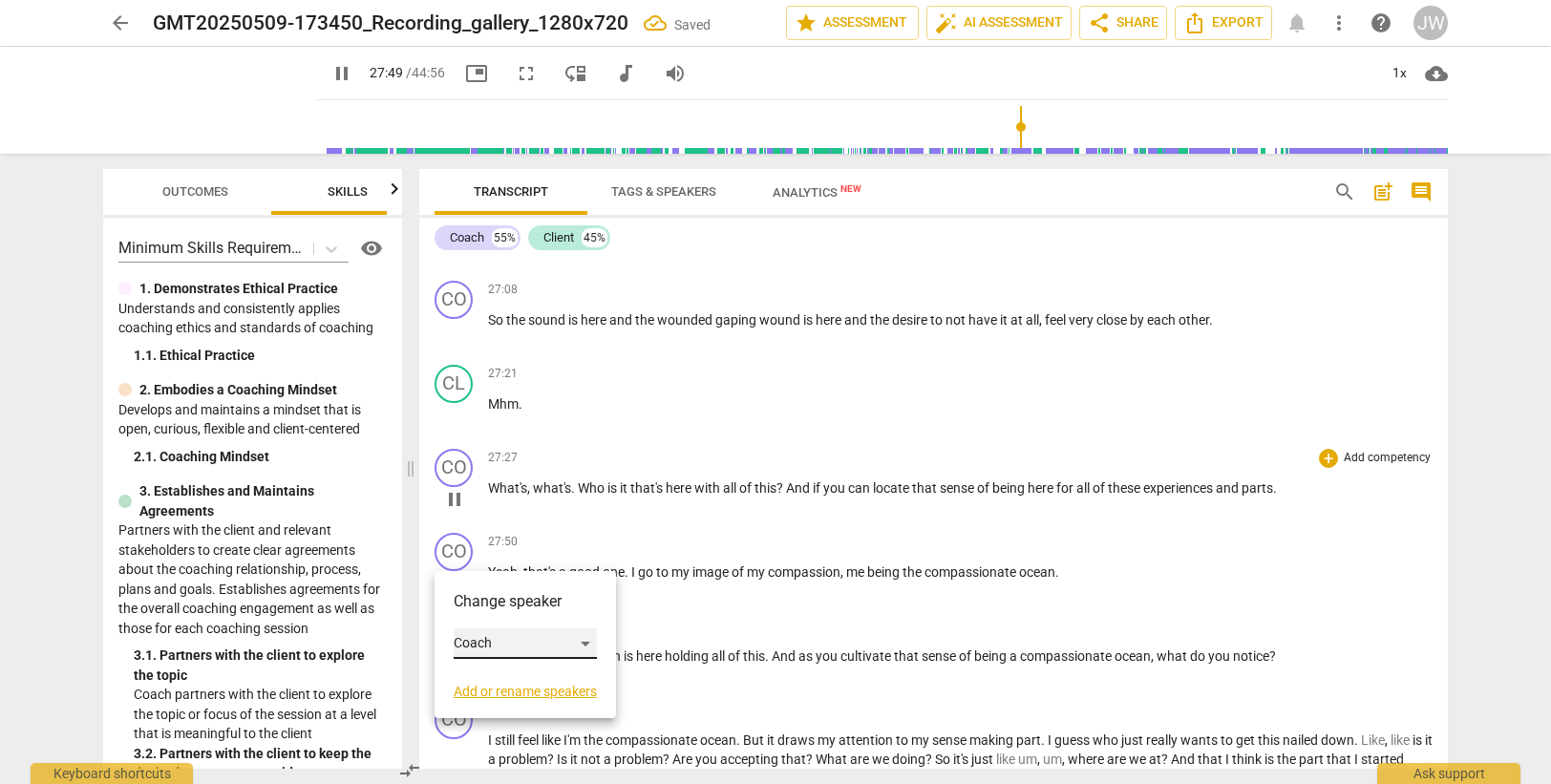
click at [518, 637] on div "Coach" at bounding box center [525, 643] width 143 height 31
click at [508, 686] on li "Client" at bounding box center [526, 680] width 145 height 37
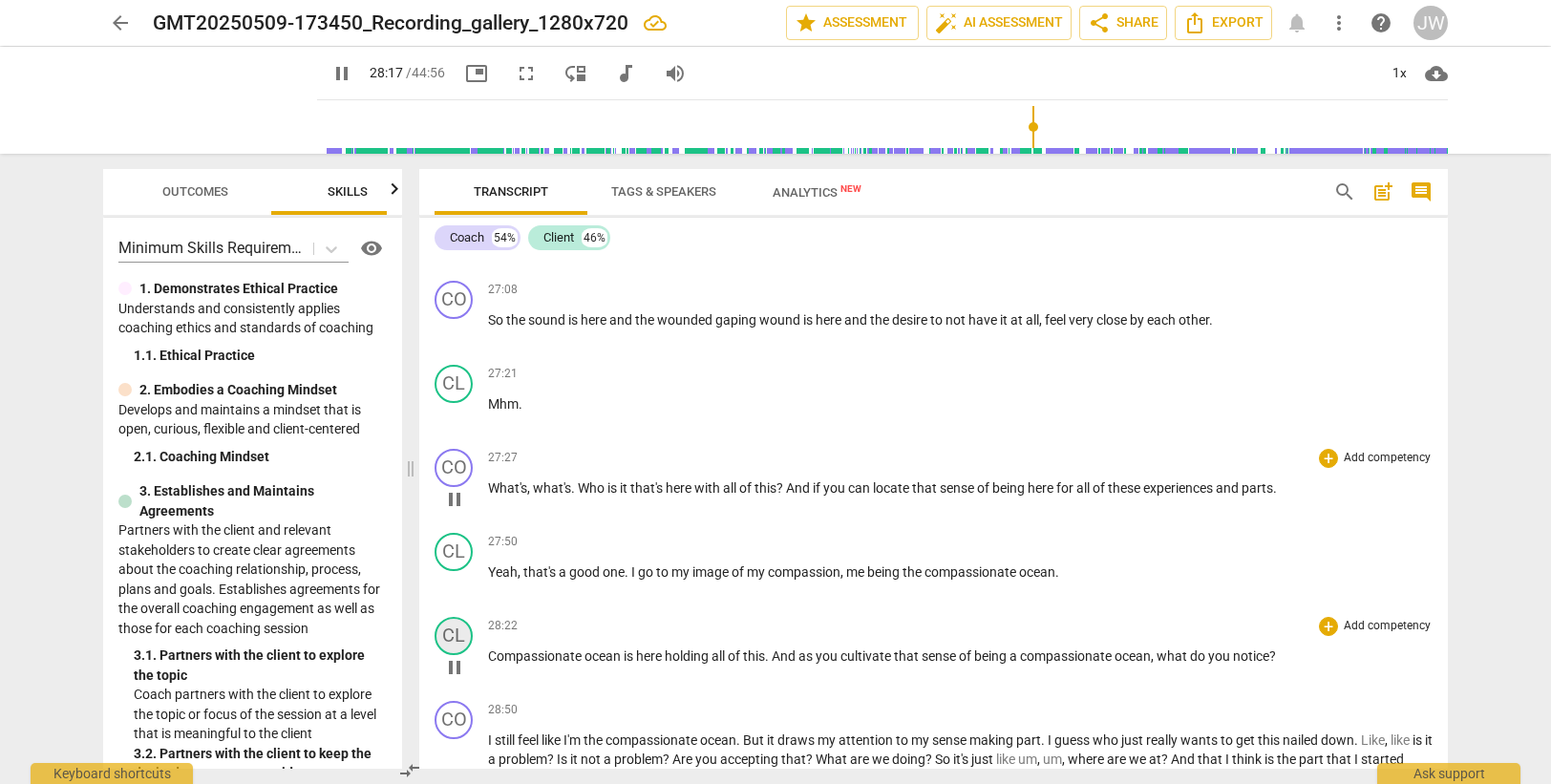
click at [454, 640] on div "CL" at bounding box center [453, 636] width 38 height 38
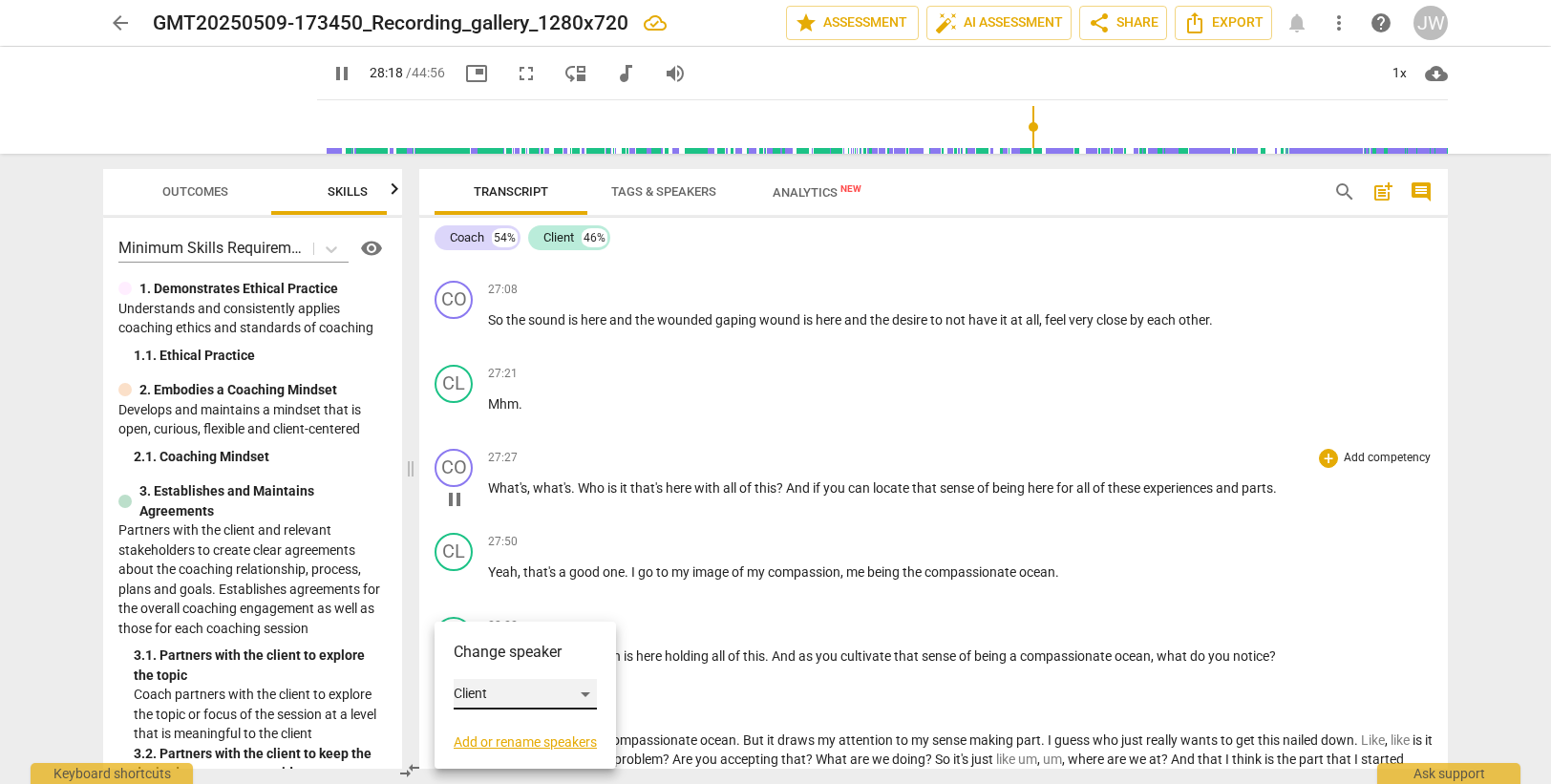
click at [500, 703] on div "Client" at bounding box center [525, 694] width 143 height 31
click at [503, 661] on li "Coach" at bounding box center [526, 658] width 145 height 37
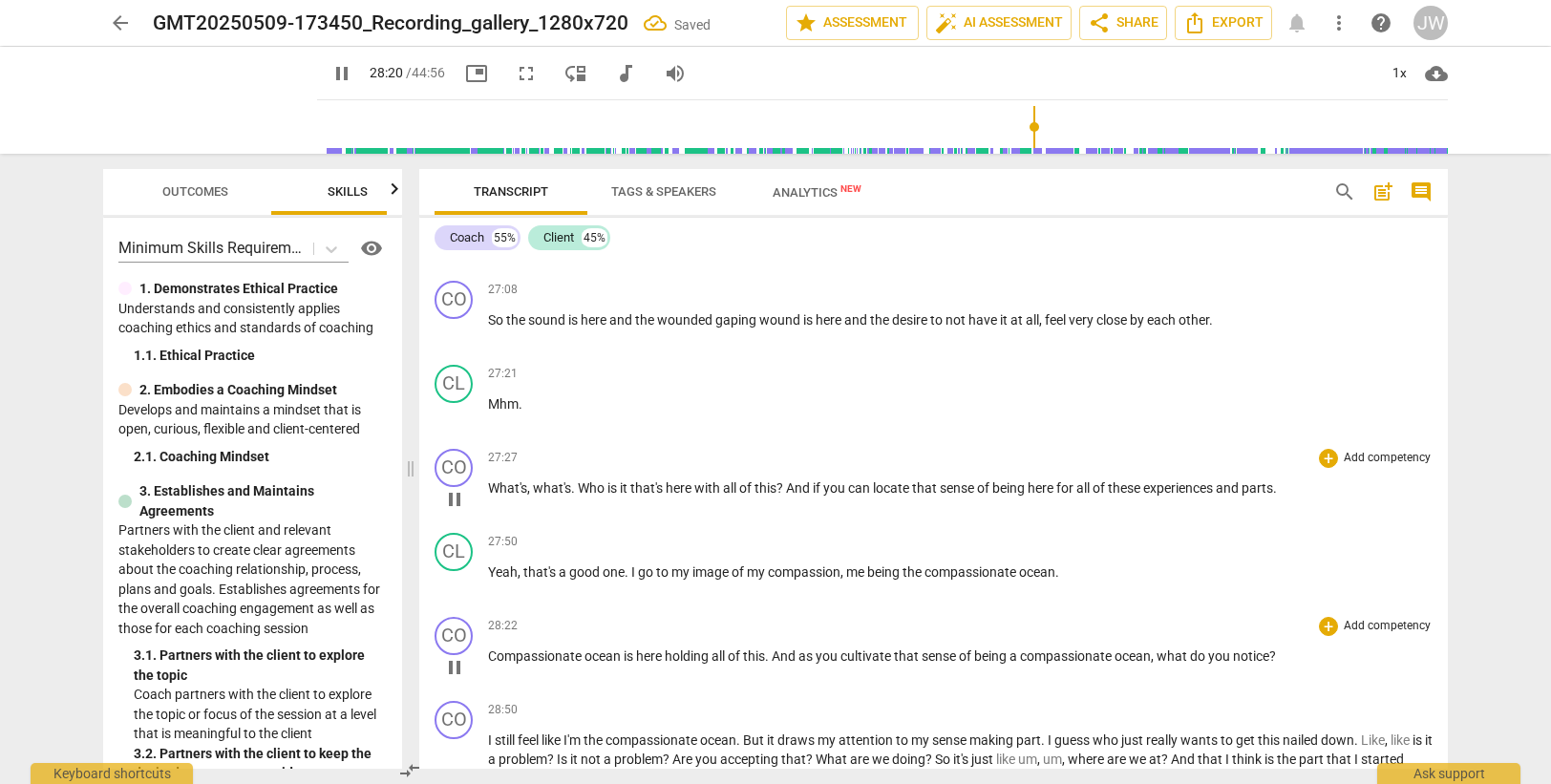
click at [492, 654] on span "Compassionate" at bounding box center [536, 655] width 96 height 15
type input "1702"
click at [695, 655] on span "here" at bounding box center [691, 655] width 29 height 15
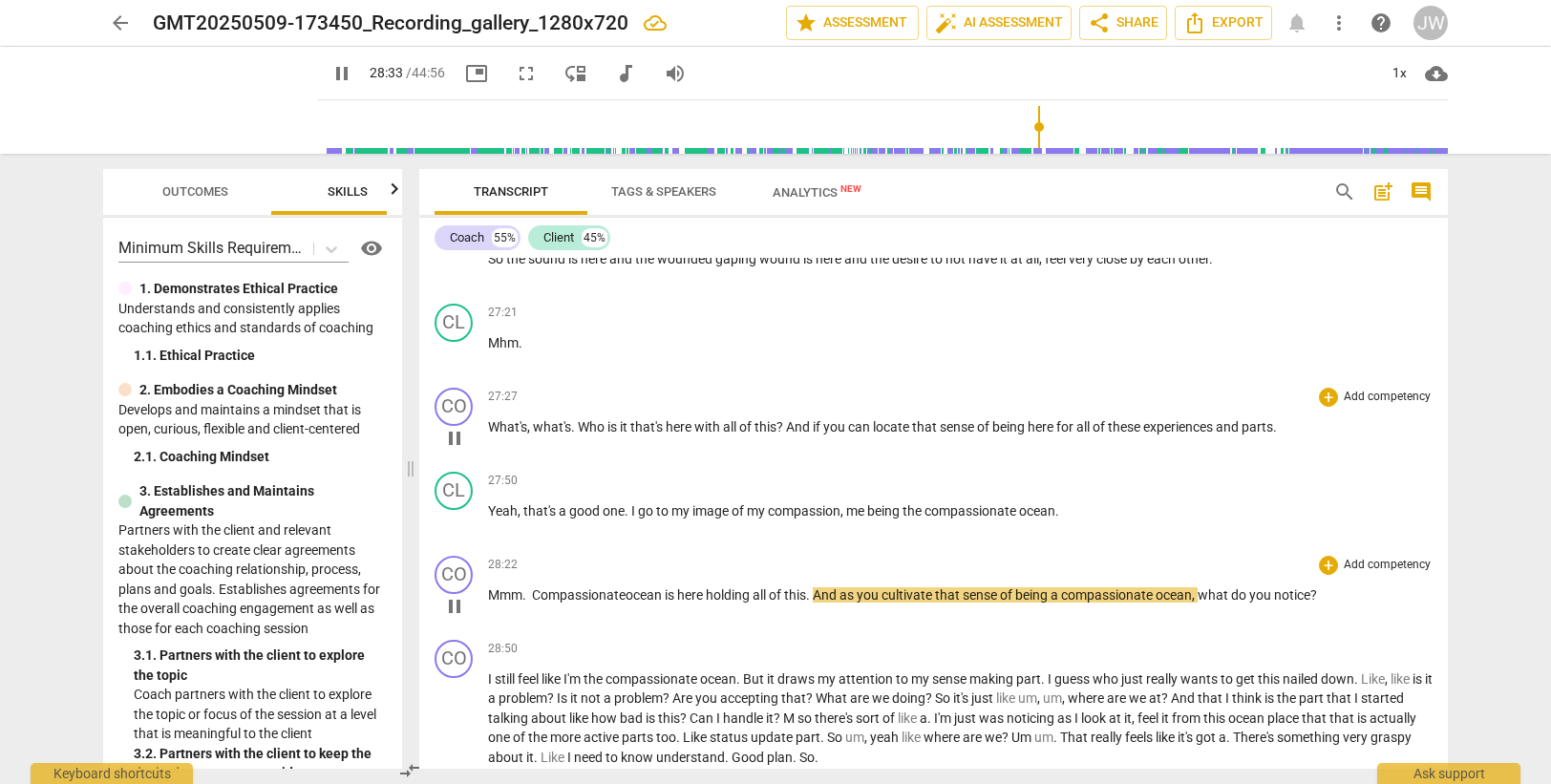
scroll to position [10403, 0]
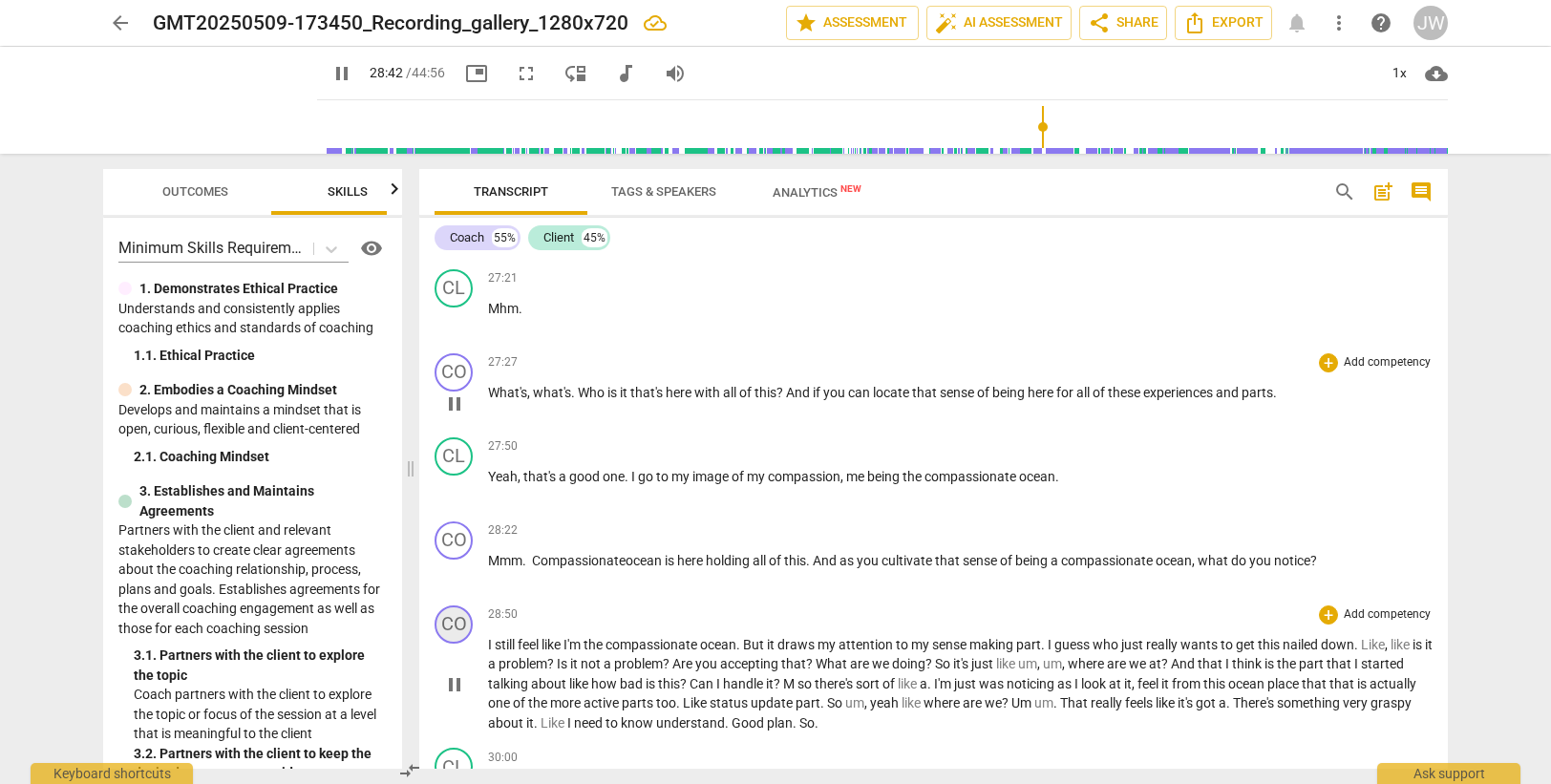
click at [449, 624] on div "CO" at bounding box center [453, 624] width 38 height 38
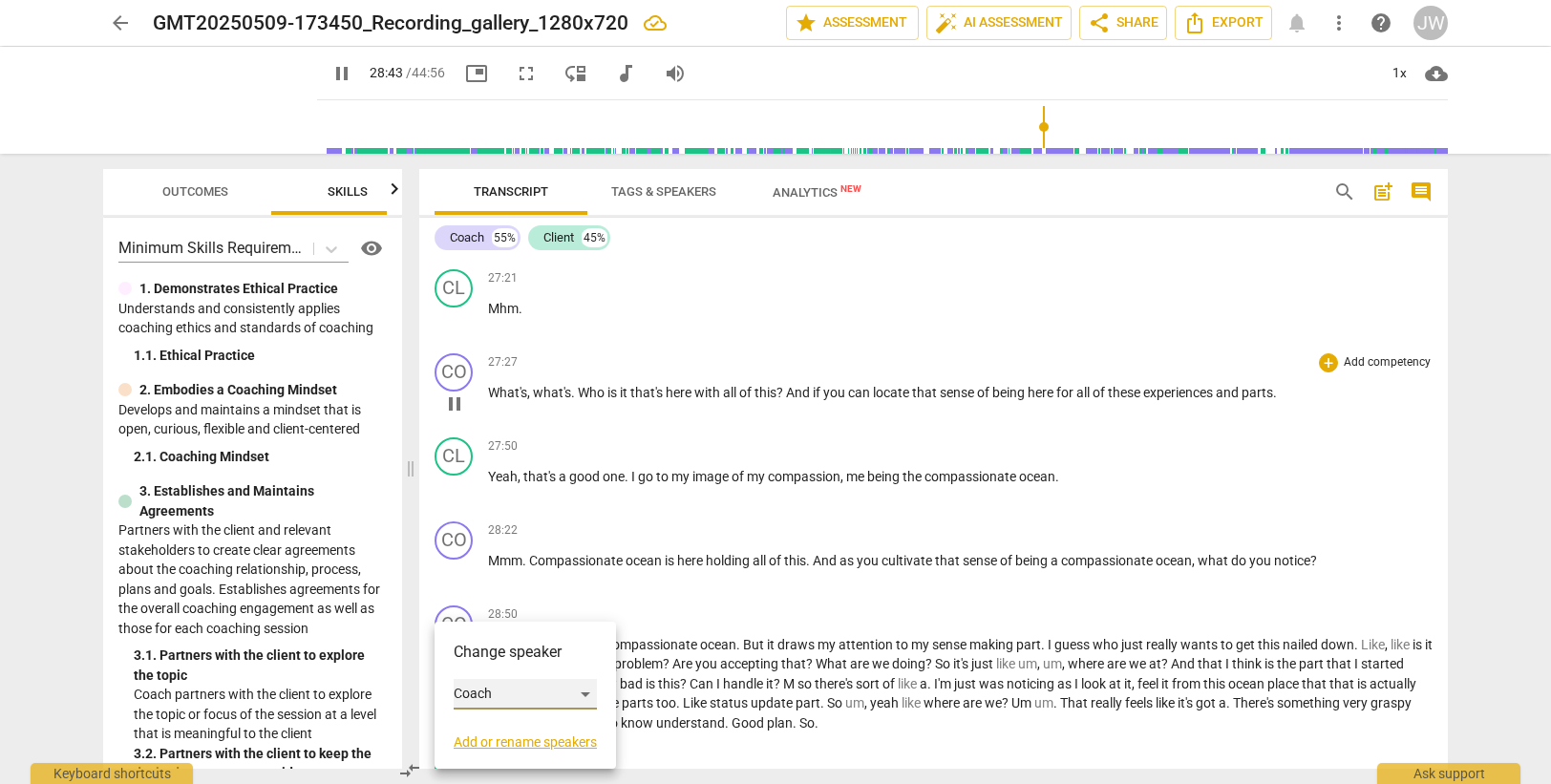
click at [500, 694] on div "Coach" at bounding box center [525, 694] width 143 height 31
click at [506, 732] on li "Client" at bounding box center [526, 730] width 145 height 37
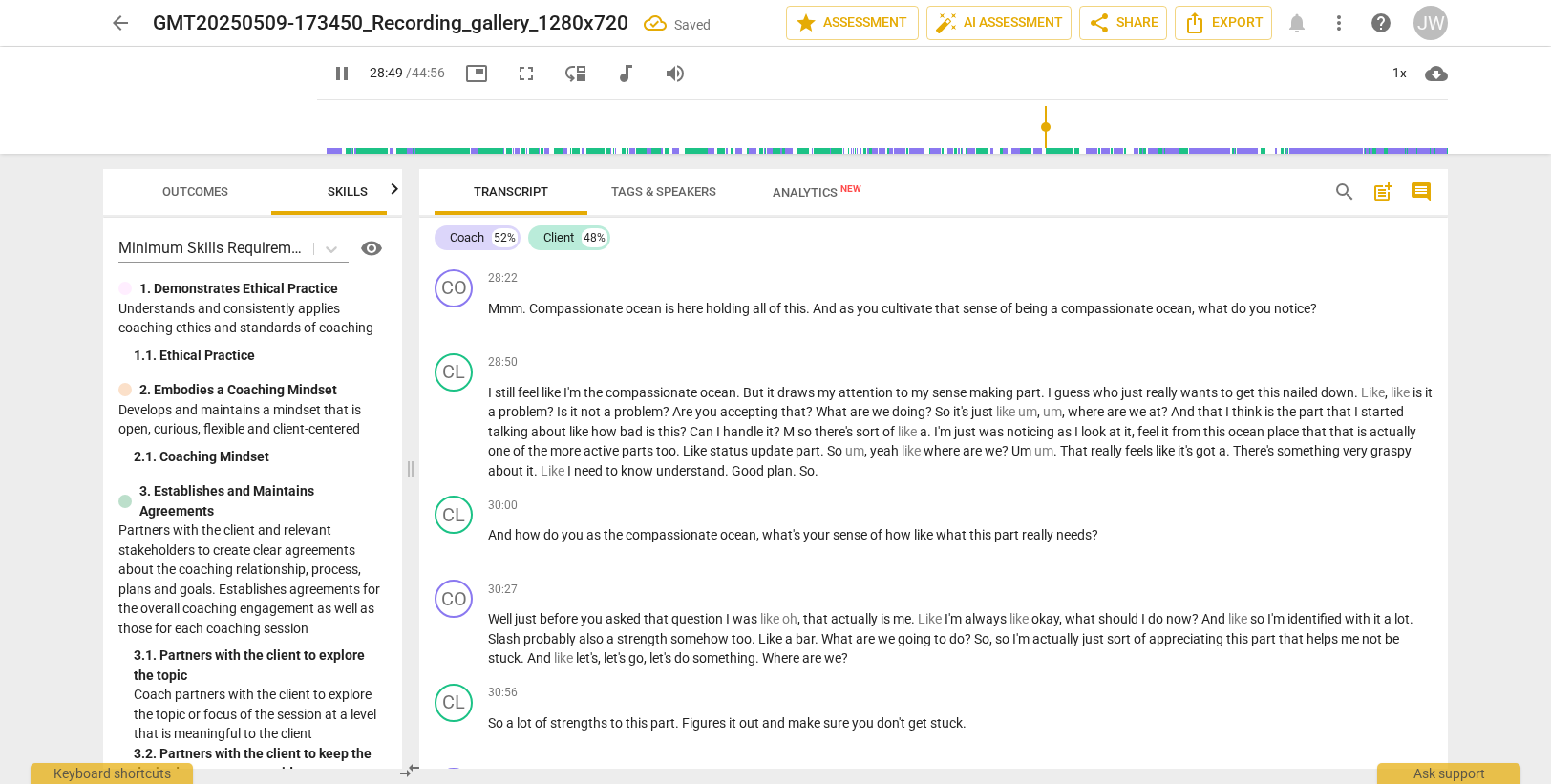
scroll to position [10689, 0]
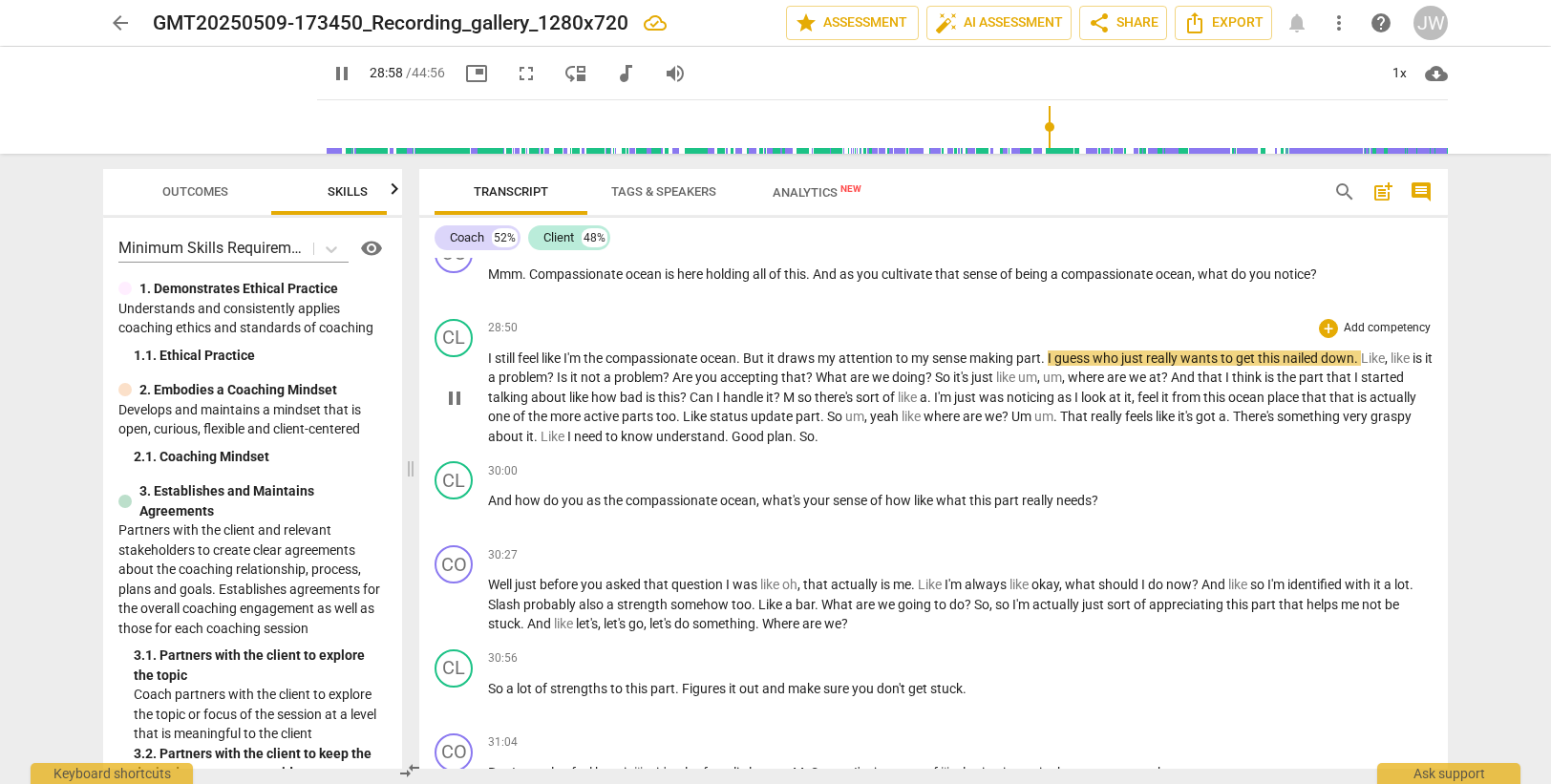
click at [1048, 353] on span "." at bounding box center [1044, 358] width 7 height 15
type input "1740"
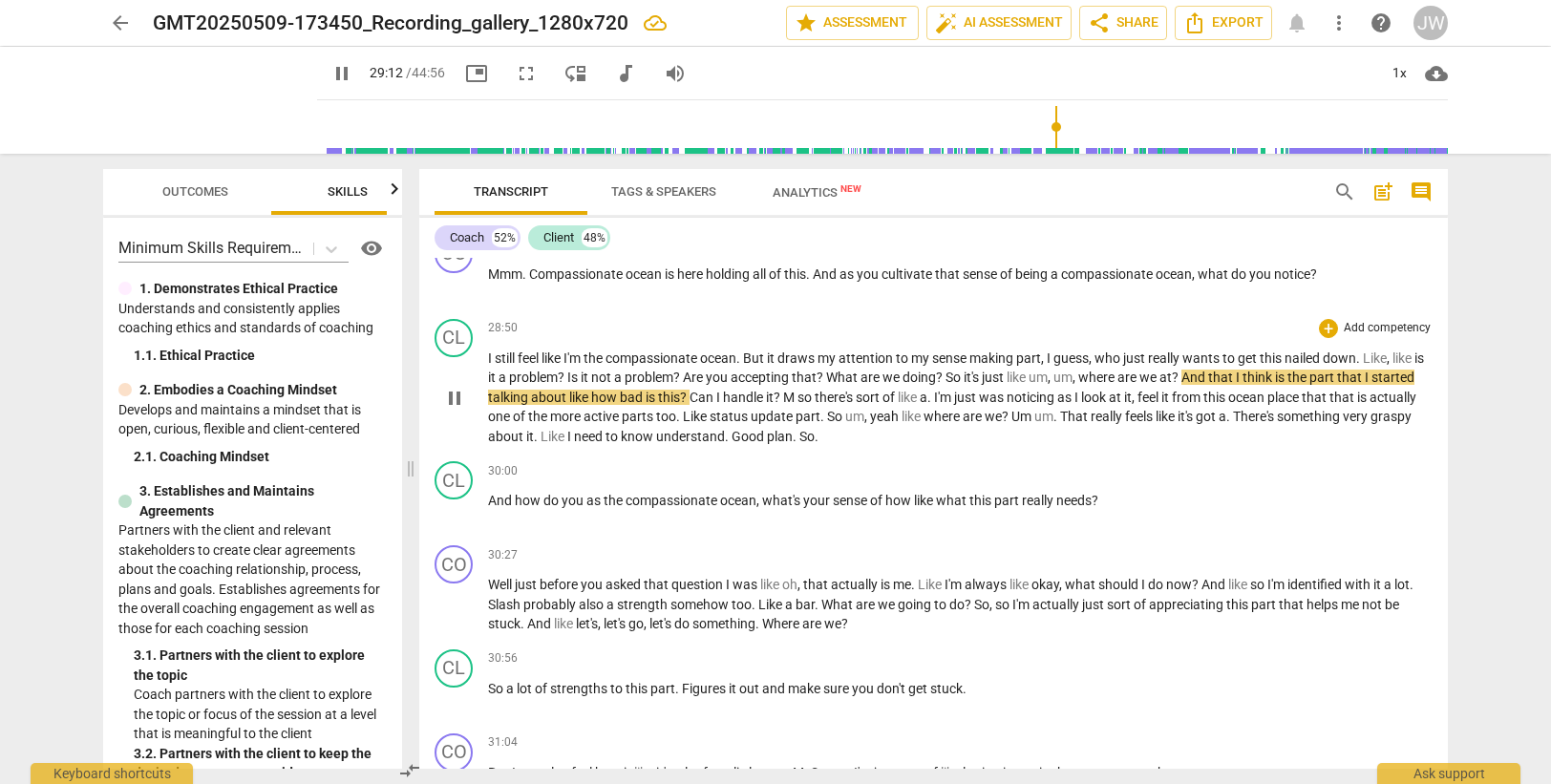
click at [1181, 380] on span "?" at bounding box center [1177, 377] width 10 height 15
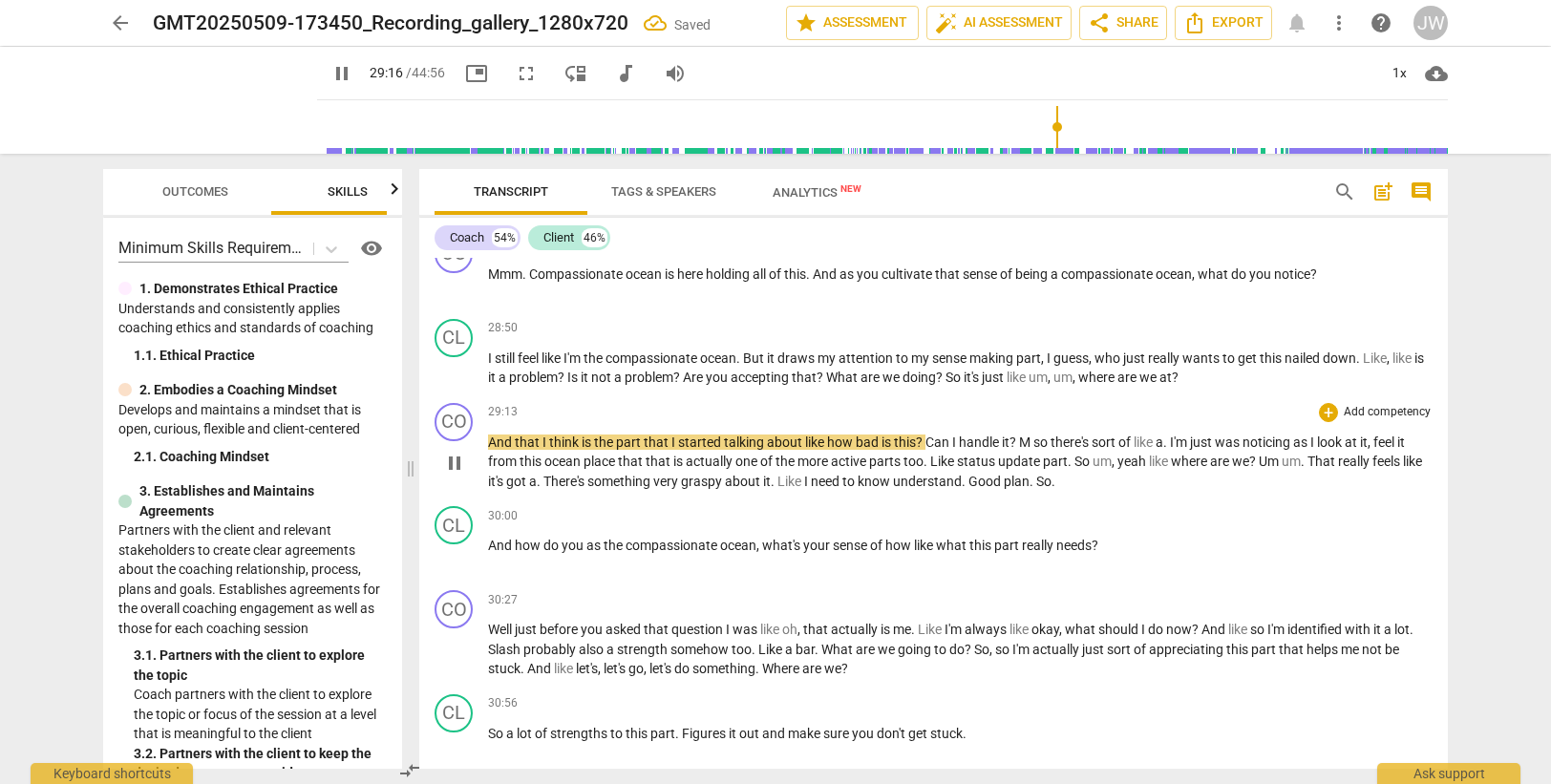
click at [488, 439] on span "And" at bounding box center [501, 441] width 27 height 15
type input "1757"
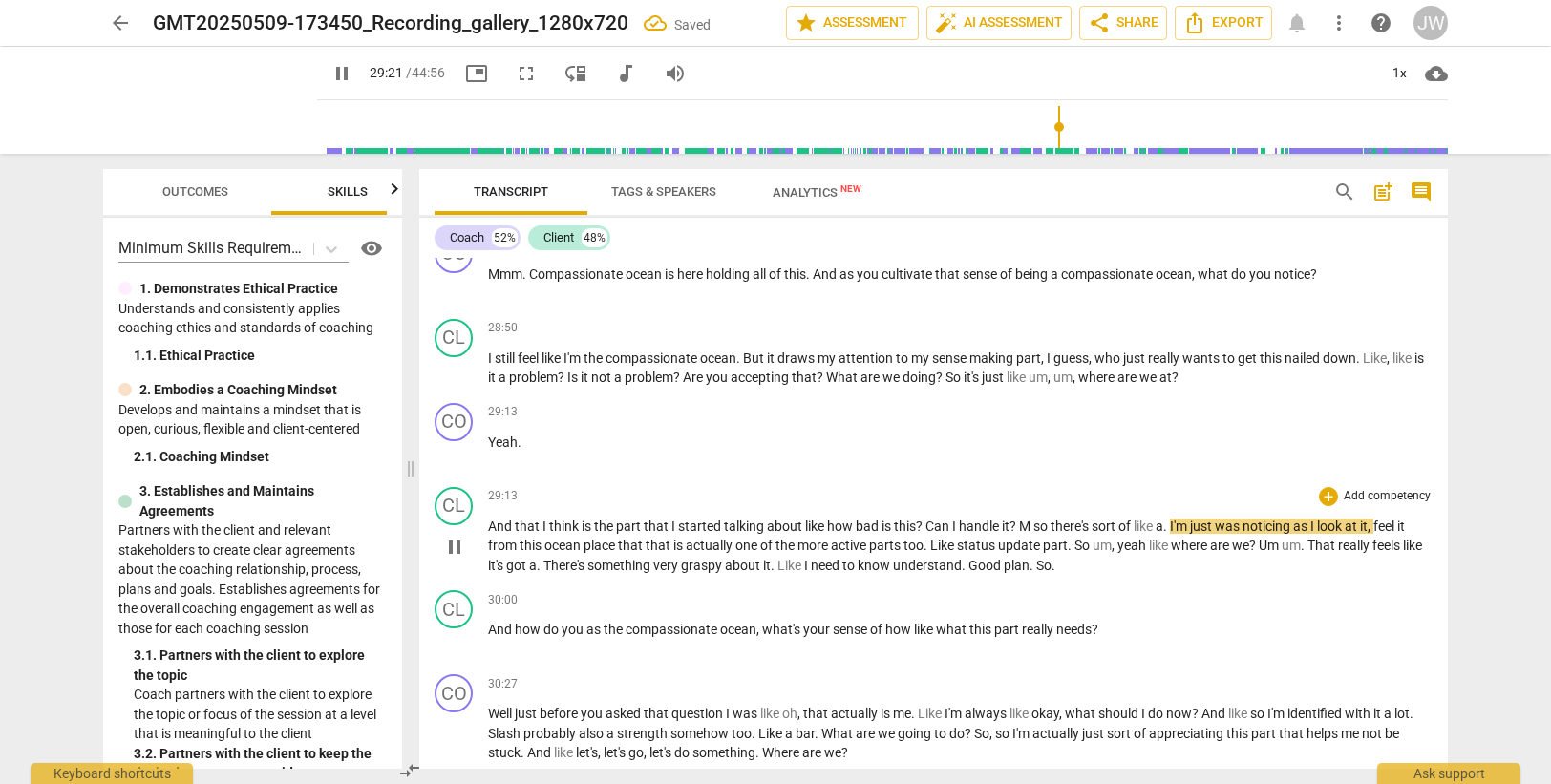
click at [586, 528] on span "is" at bounding box center [588, 526] width 12 height 15
click at [964, 519] on span "handle" at bounding box center [979, 526] width 43 height 15
click at [1032, 522] on span "M" at bounding box center [1026, 526] width 14 height 15
type input "1764"
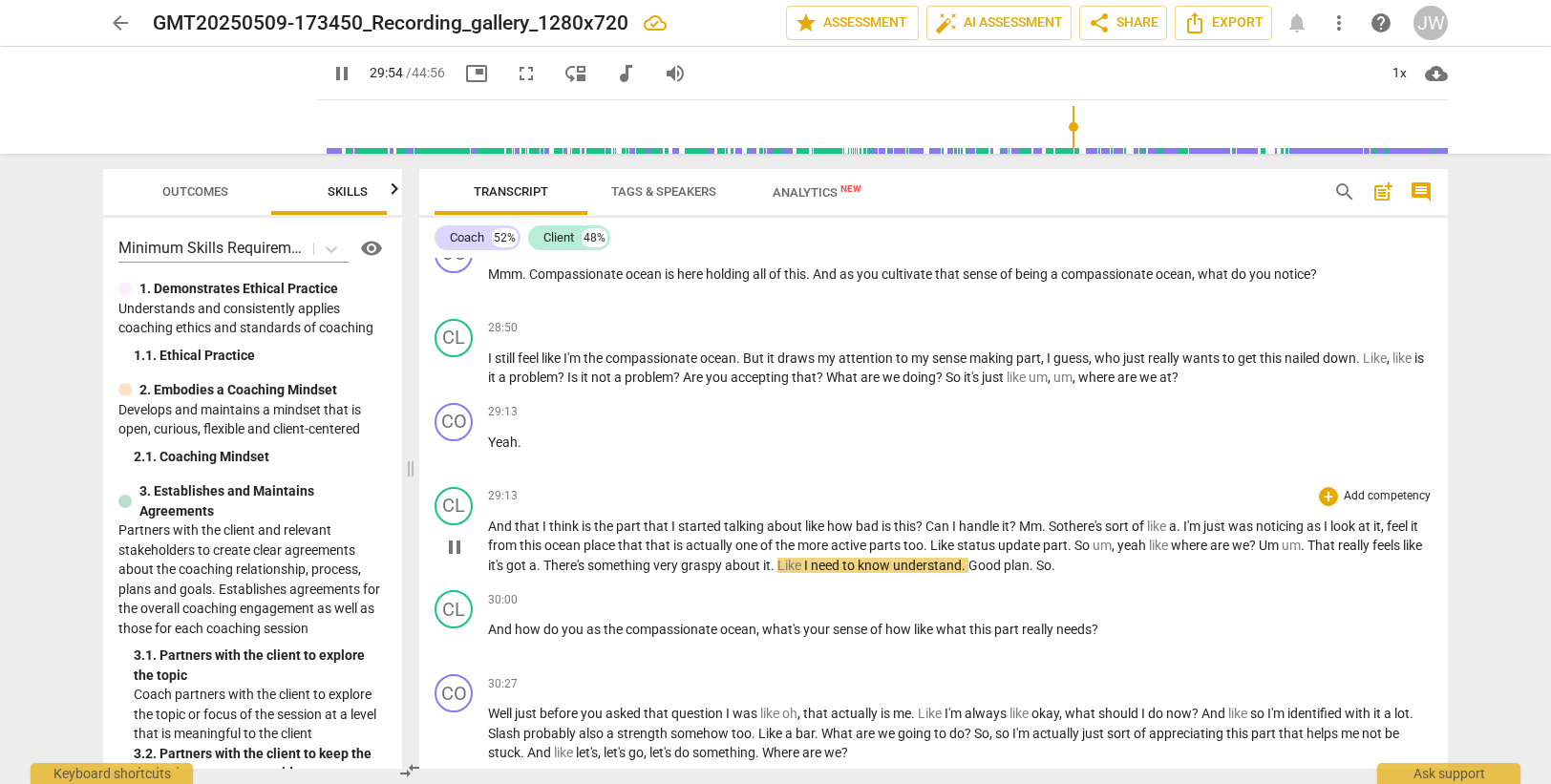
click at [893, 563] on span "know" at bounding box center [876, 564] width 36 height 15
click at [452, 608] on div "CL" at bounding box center [453, 609] width 38 height 38
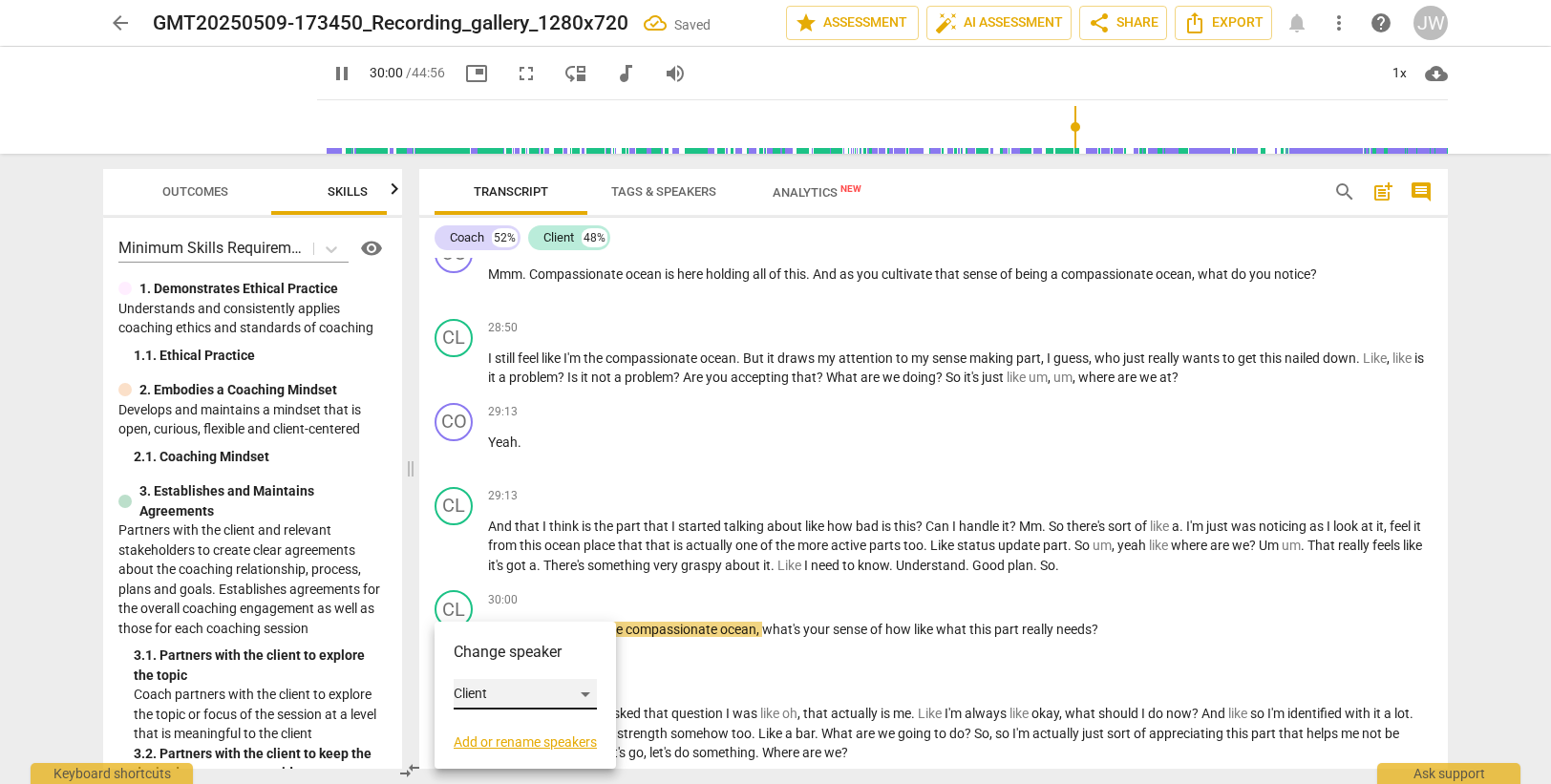
click at [518, 695] on div "Client" at bounding box center [525, 694] width 143 height 31
click at [521, 661] on li "Coach" at bounding box center [526, 658] width 145 height 37
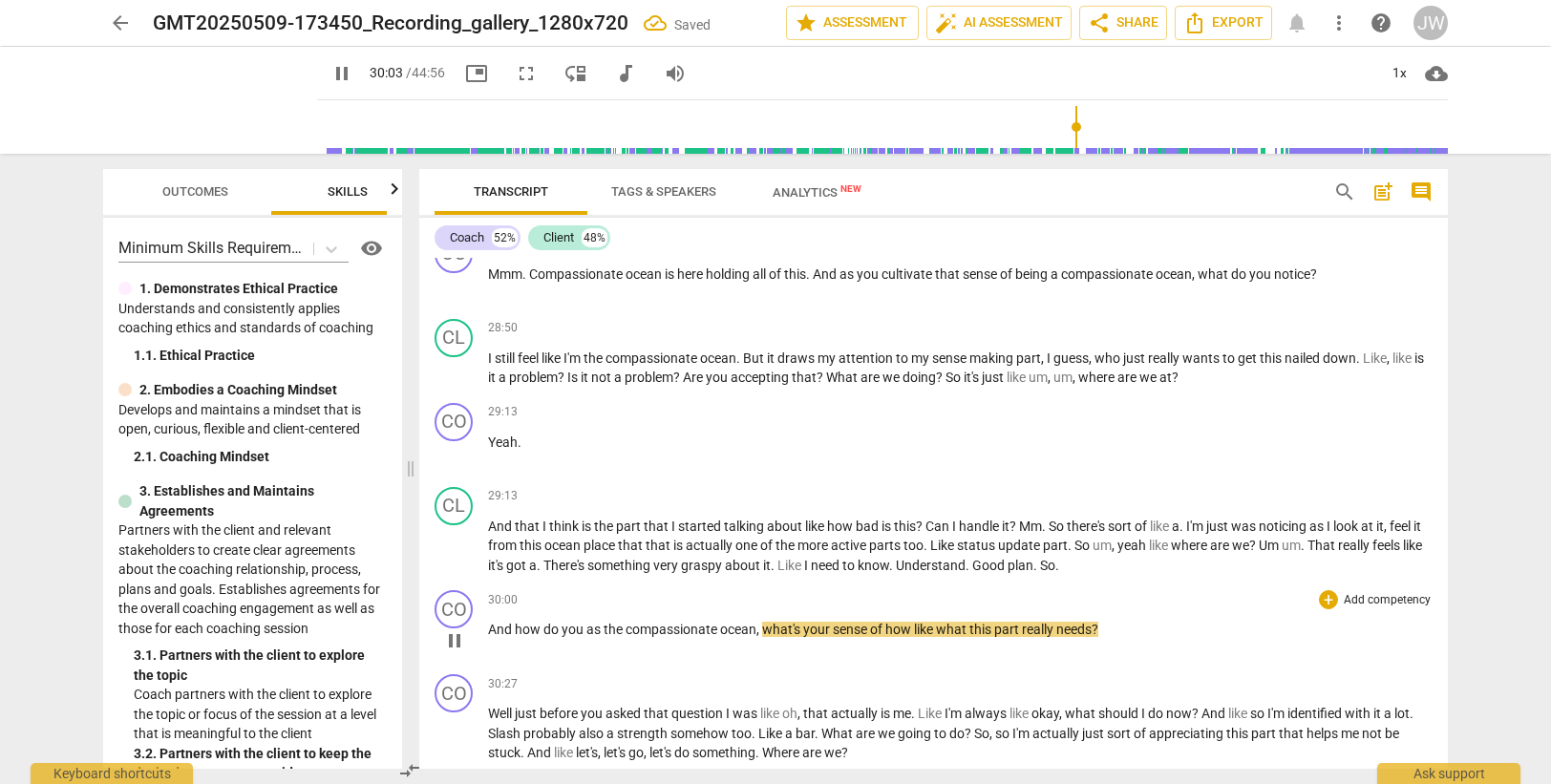
click at [762, 630] on span "," at bounding box center [760, 628] width 6 height 15
drag, startPoint x: 912, startPoint y: 627, endPoint x: 914, endPoint y: 605, distance: 22.1
click at [912, 626] on span "how" at bounding box center [899, 628] width 29 height 15
type input "1808"
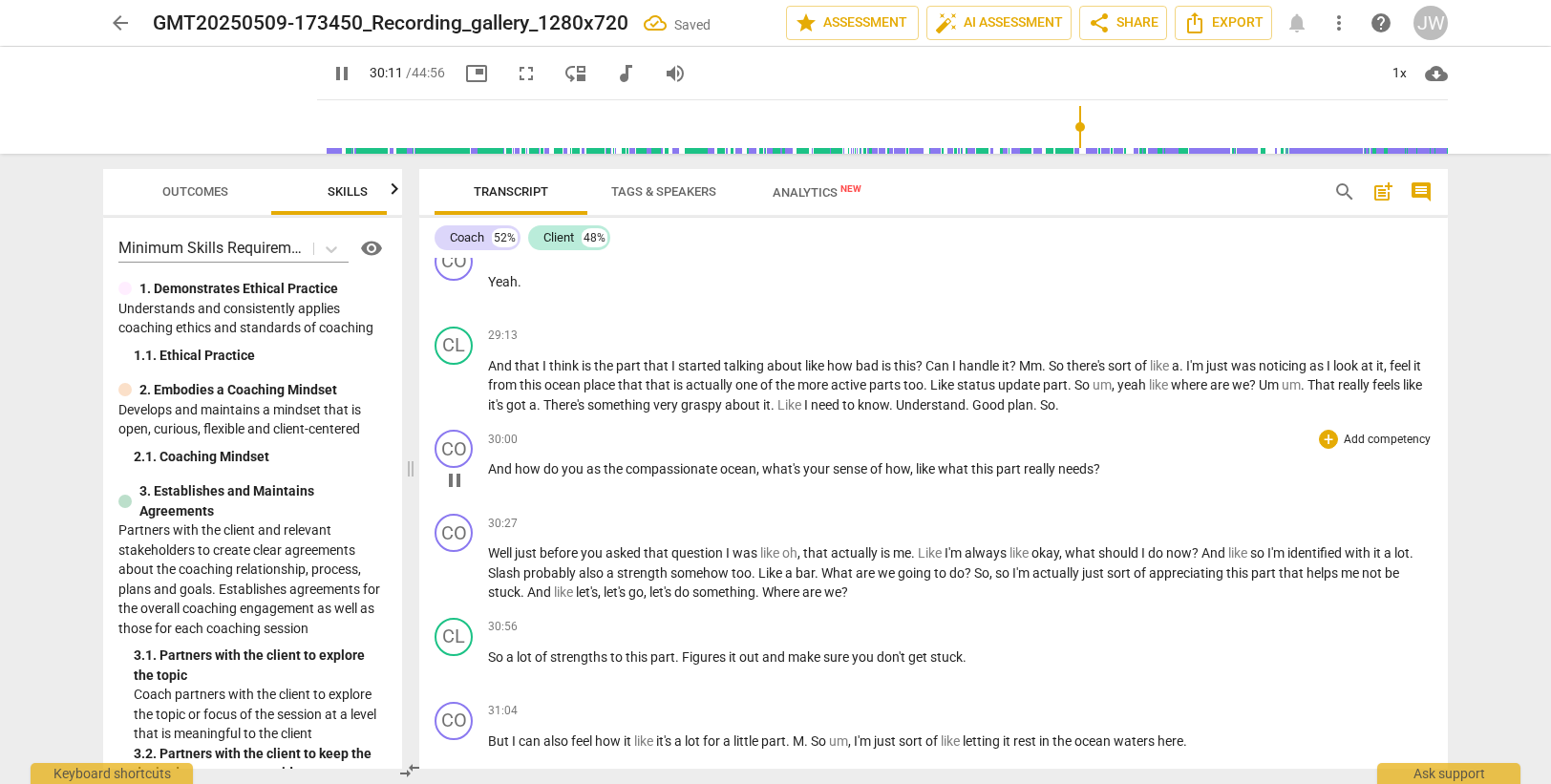
scroll to position [10880, 0]
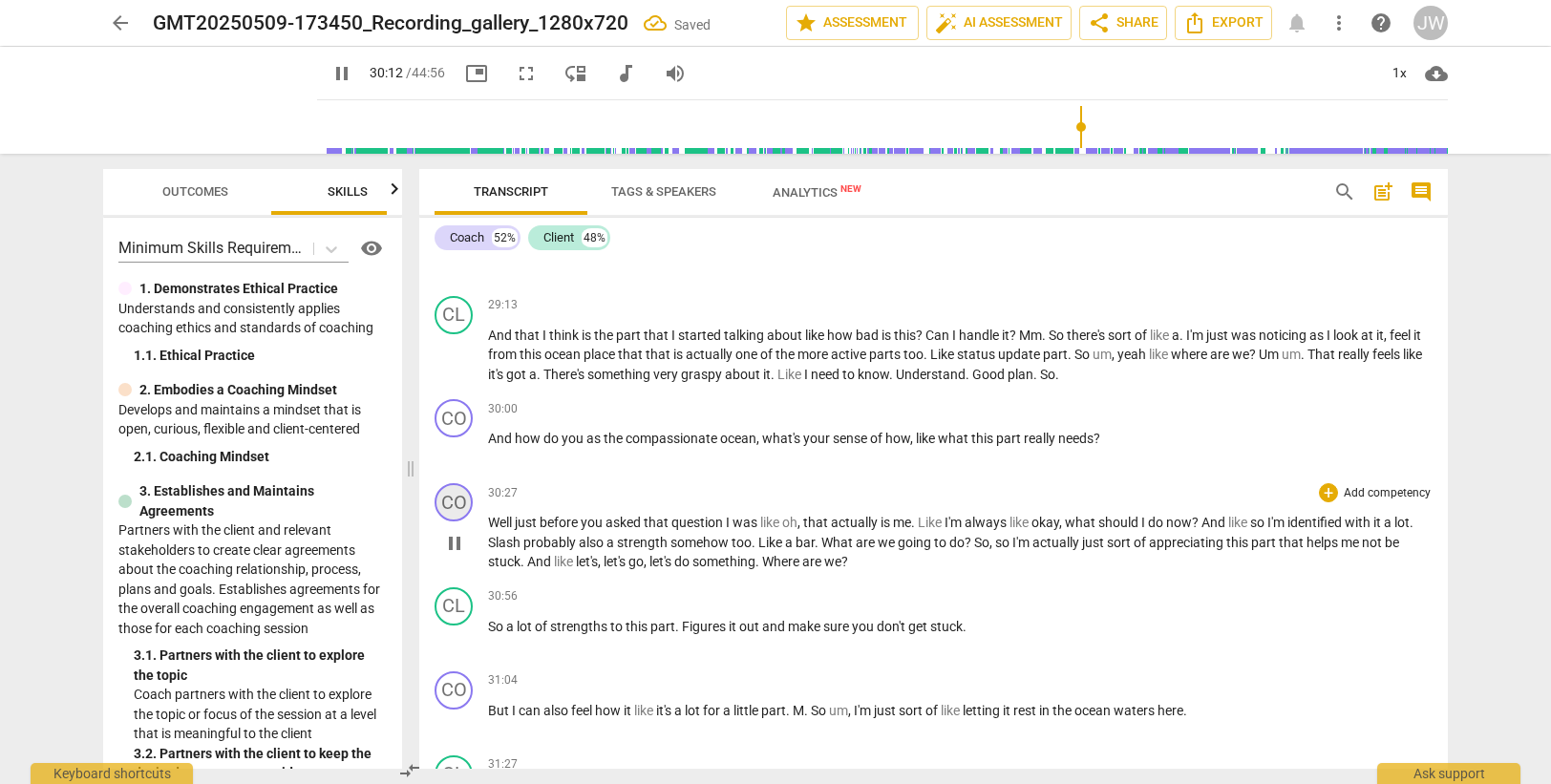
click at [462, 503] on div "CO" at bounding box center [453, 502] width 38 height 38
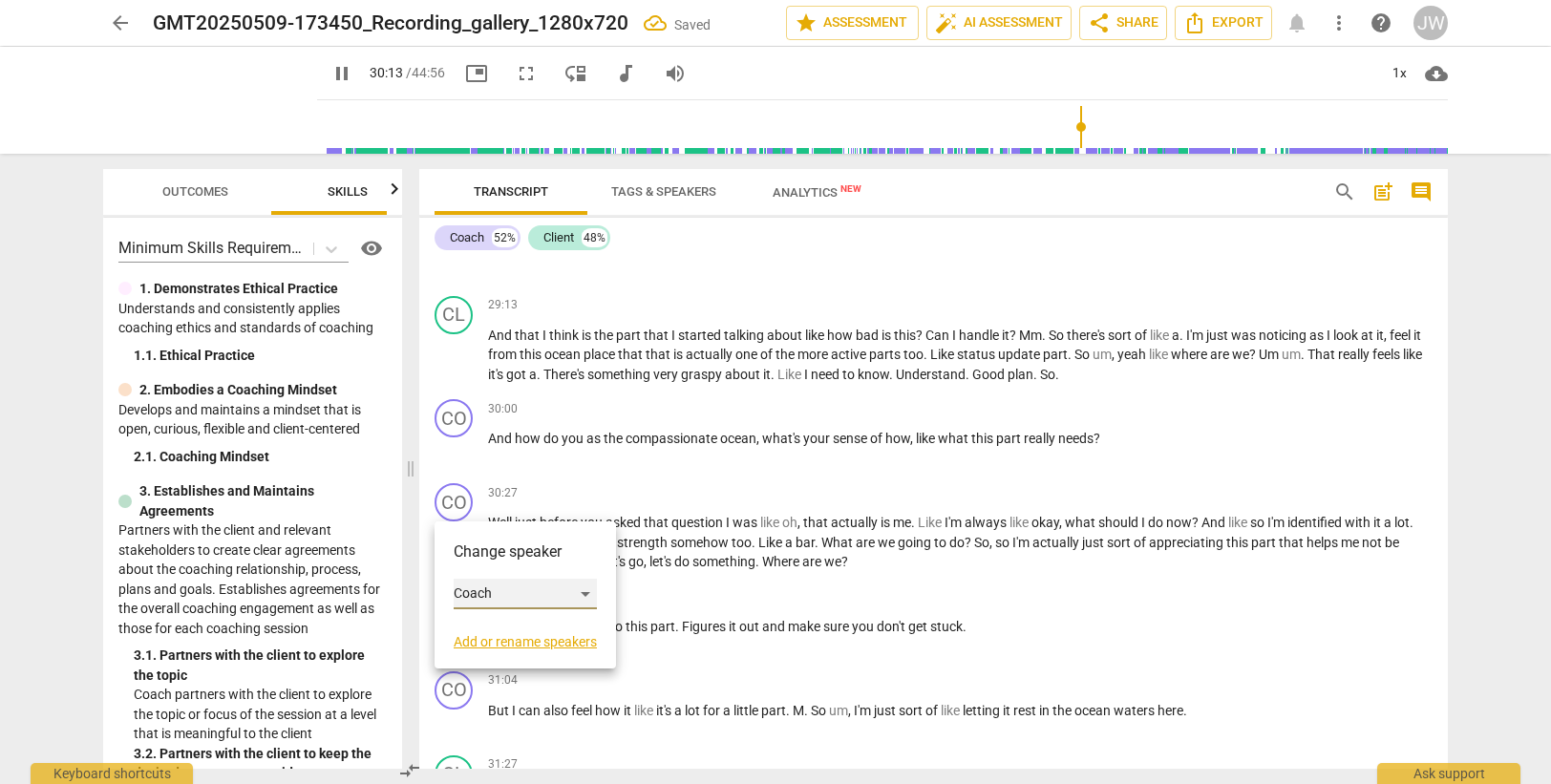
click at [502, 582] on div "Coach" at bounding box center [525, 593] width 143 height 31
click at [504, 624] on li "Client" at bounding box center [526, 630] width 145 height 37
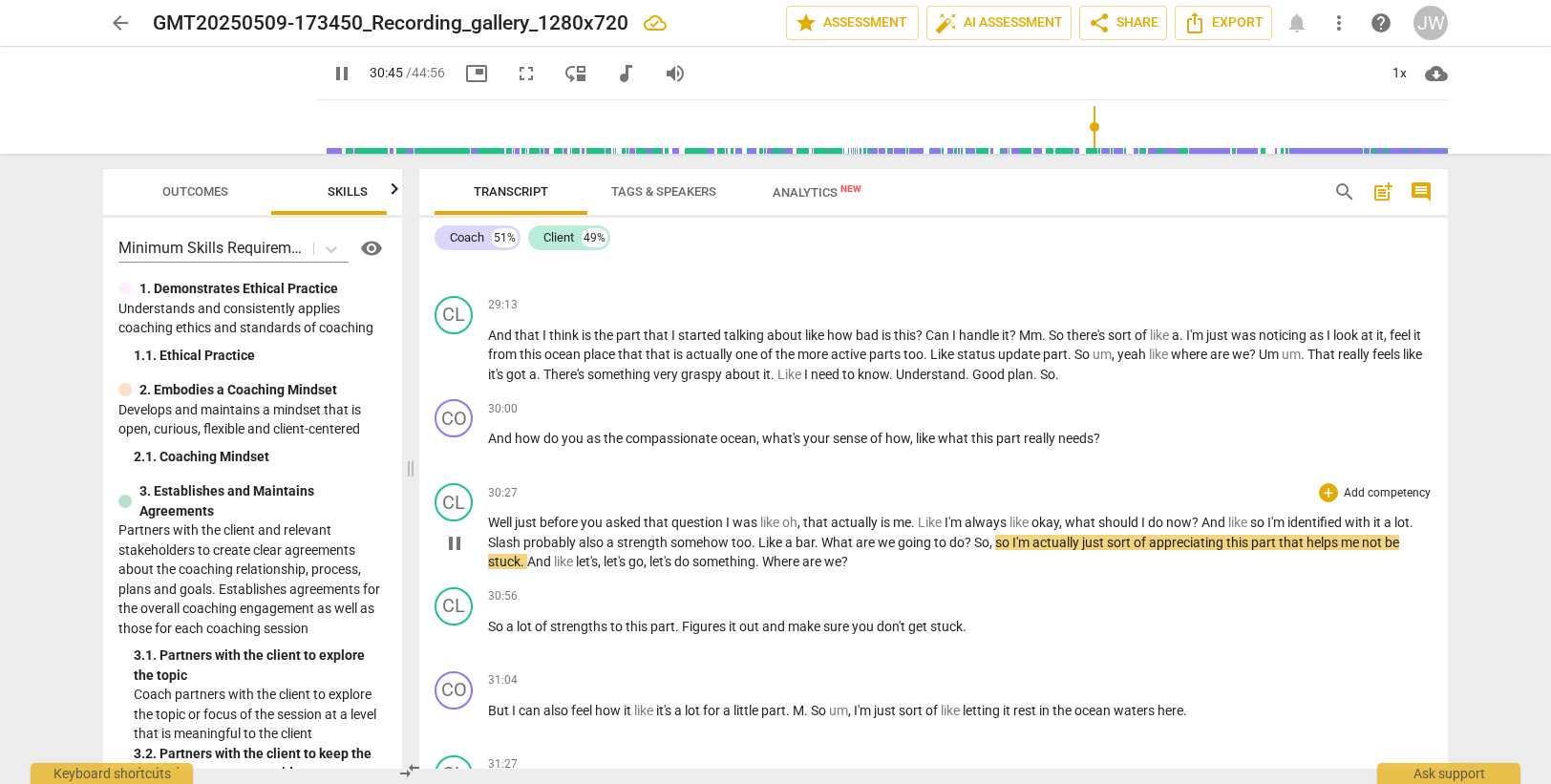
click at [766, 545] on span "Like" at bounding box center [772, 542] width 27 height 15
drag, startPoint x: 792, startPoint y: 544, endPoint x: 829, endPoint y: 543, distance: 37.0
click at [829, 543] on p "Well just before you asked that question I was like oh , that actually is me . …" at bounding box center [960, 543] width 945 height 60
type input "1845"
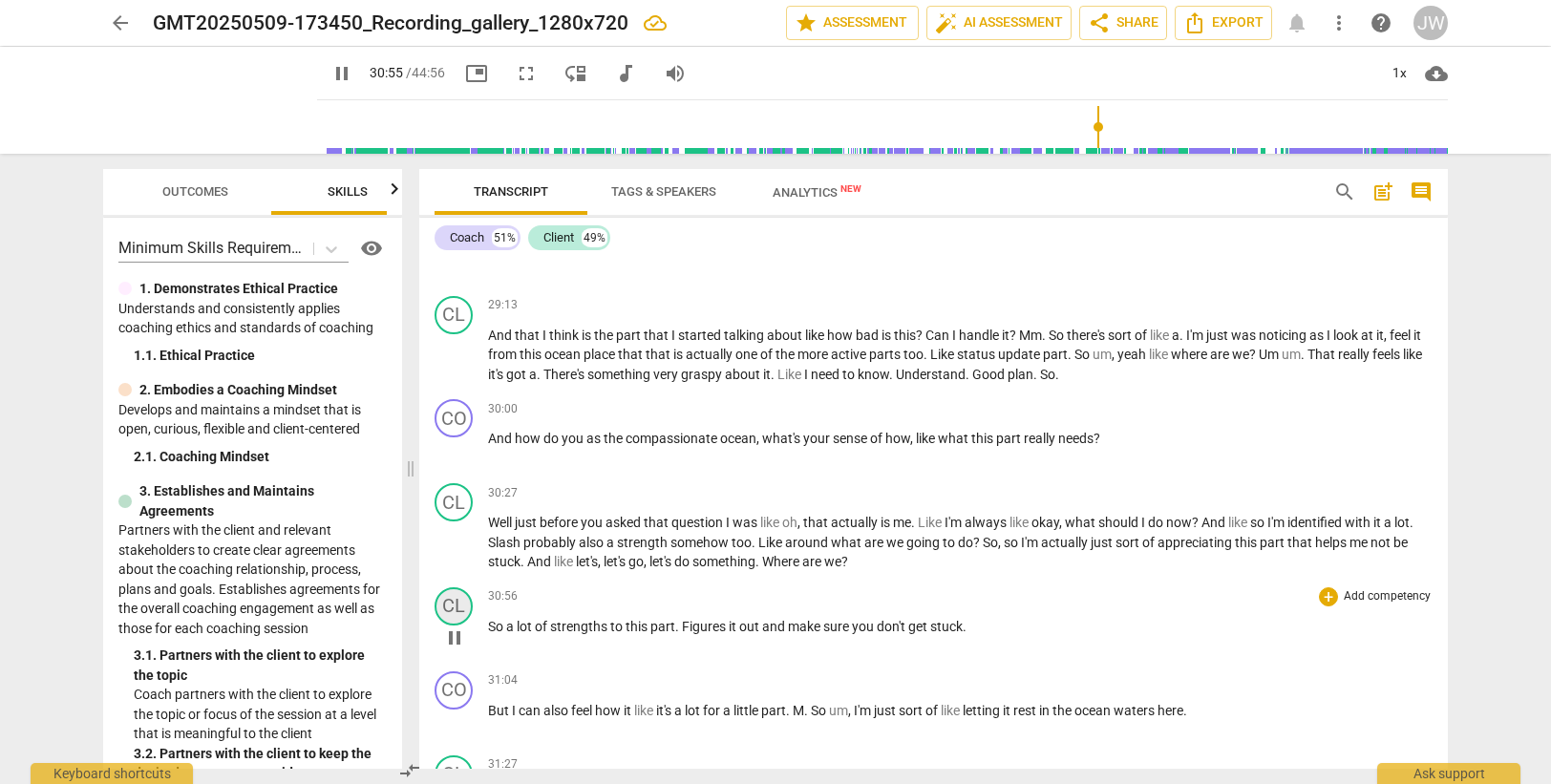
click at [458, 610] on div "CL" at bounding box center [453, 606] width 38 height 38
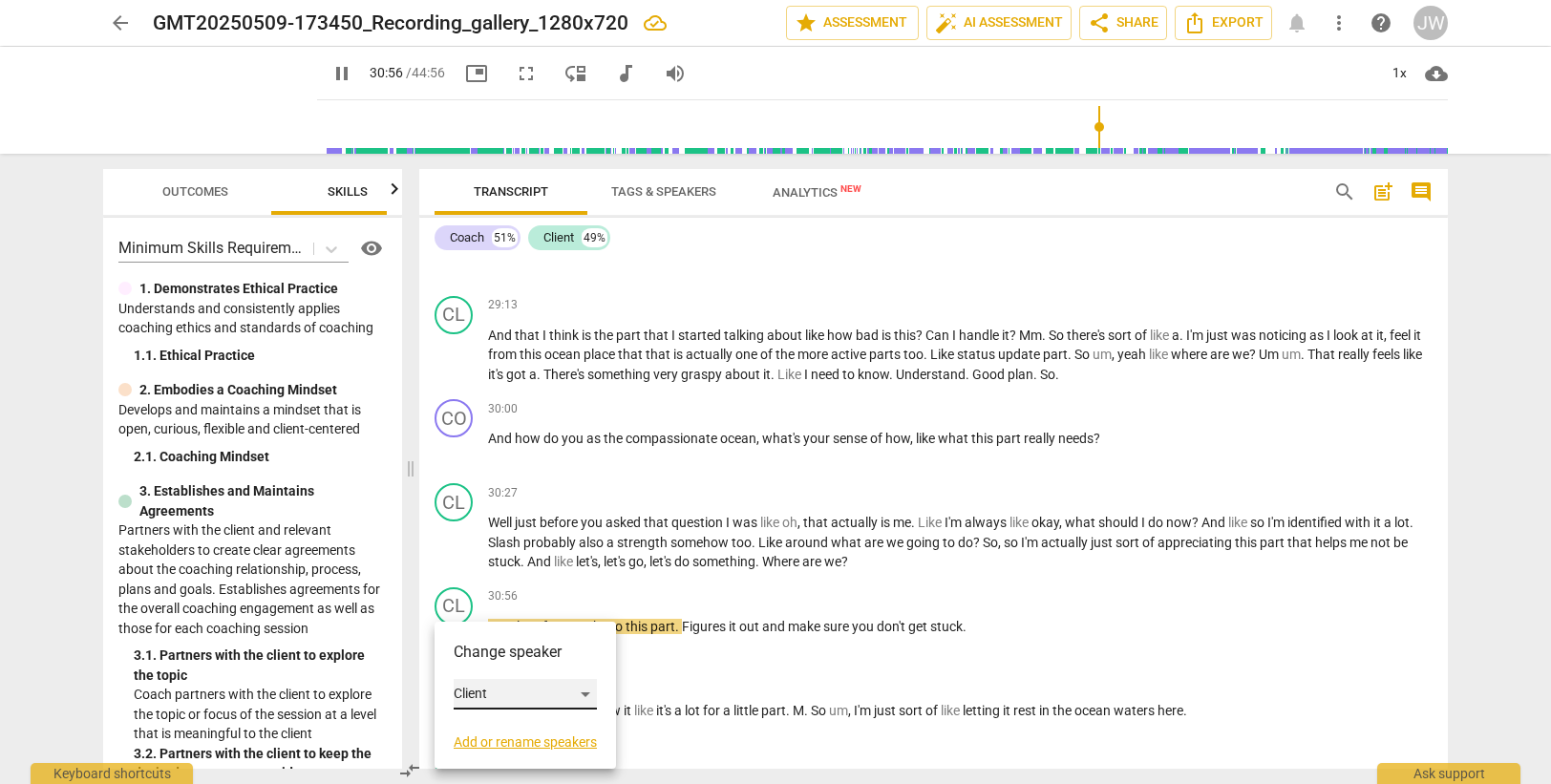
click at [500, 692] on div "Client" at bounding box center [525, 694] width 143 height 31
click at [511, 660] on li "Coach" at bounding box center [526, 658] width 145 height 37
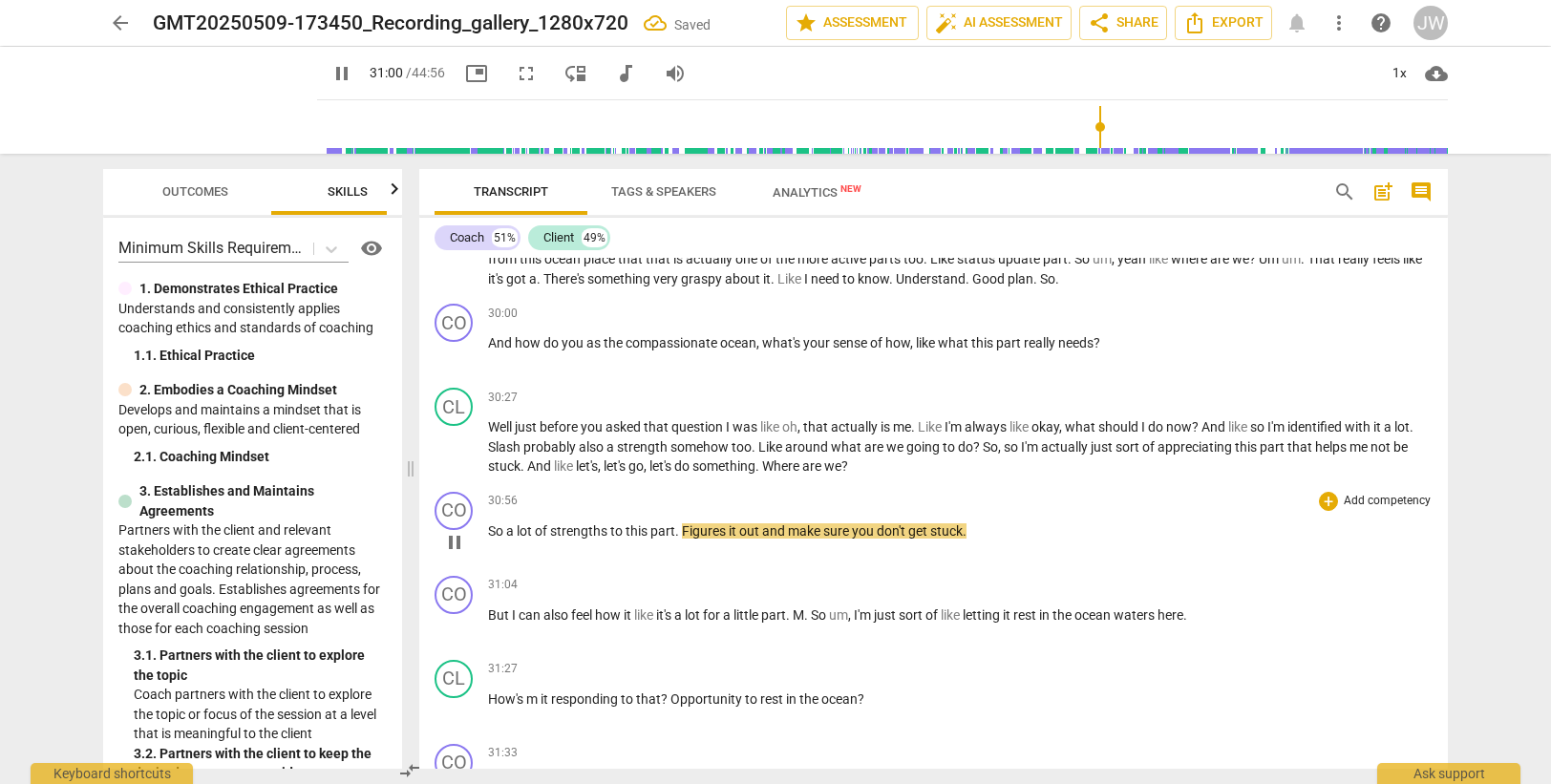
scroll to position [11071, 0]
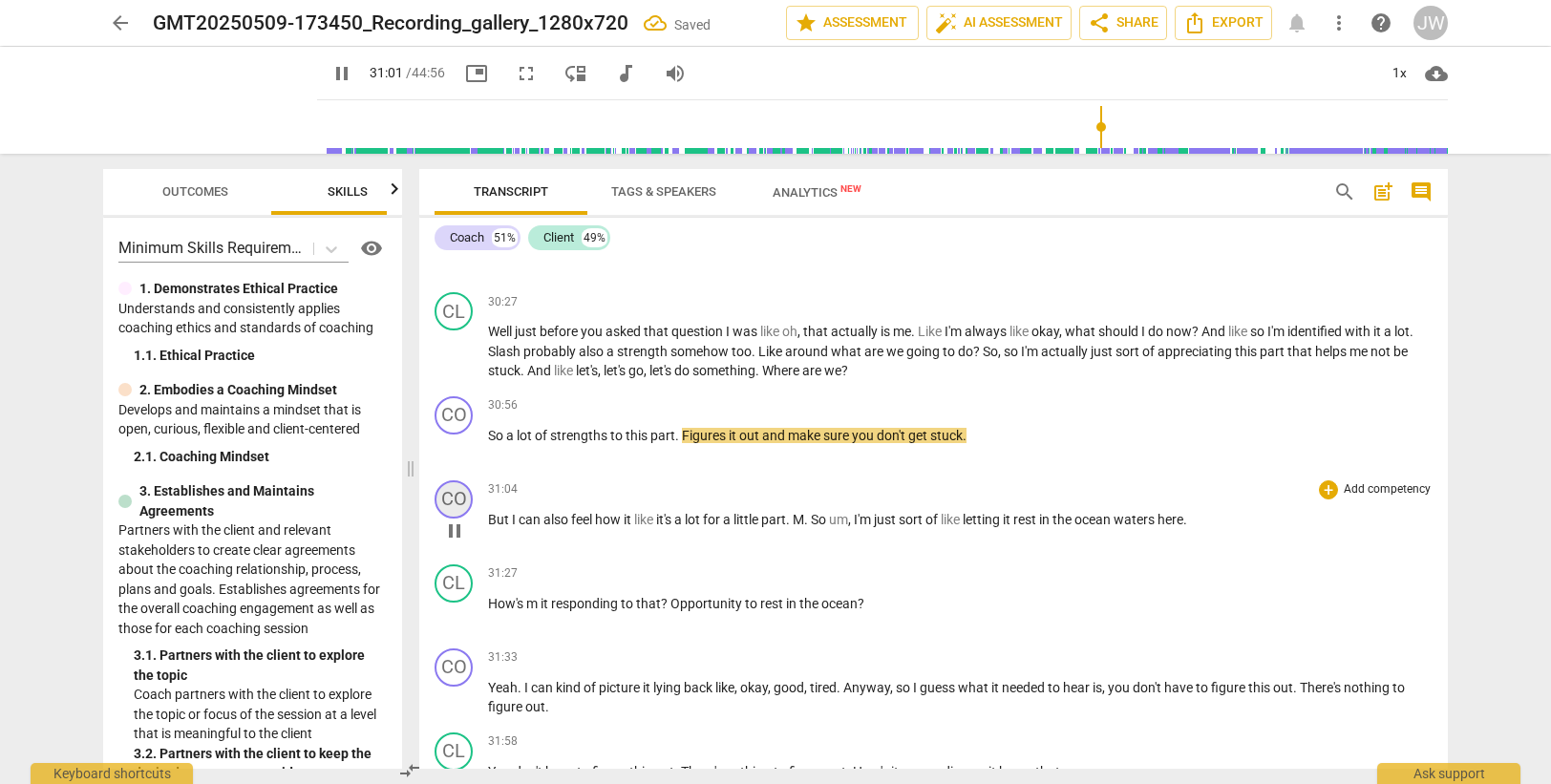
click at [450, 489] on div "CO" at bounding box center [453, 499] width 38 height 38
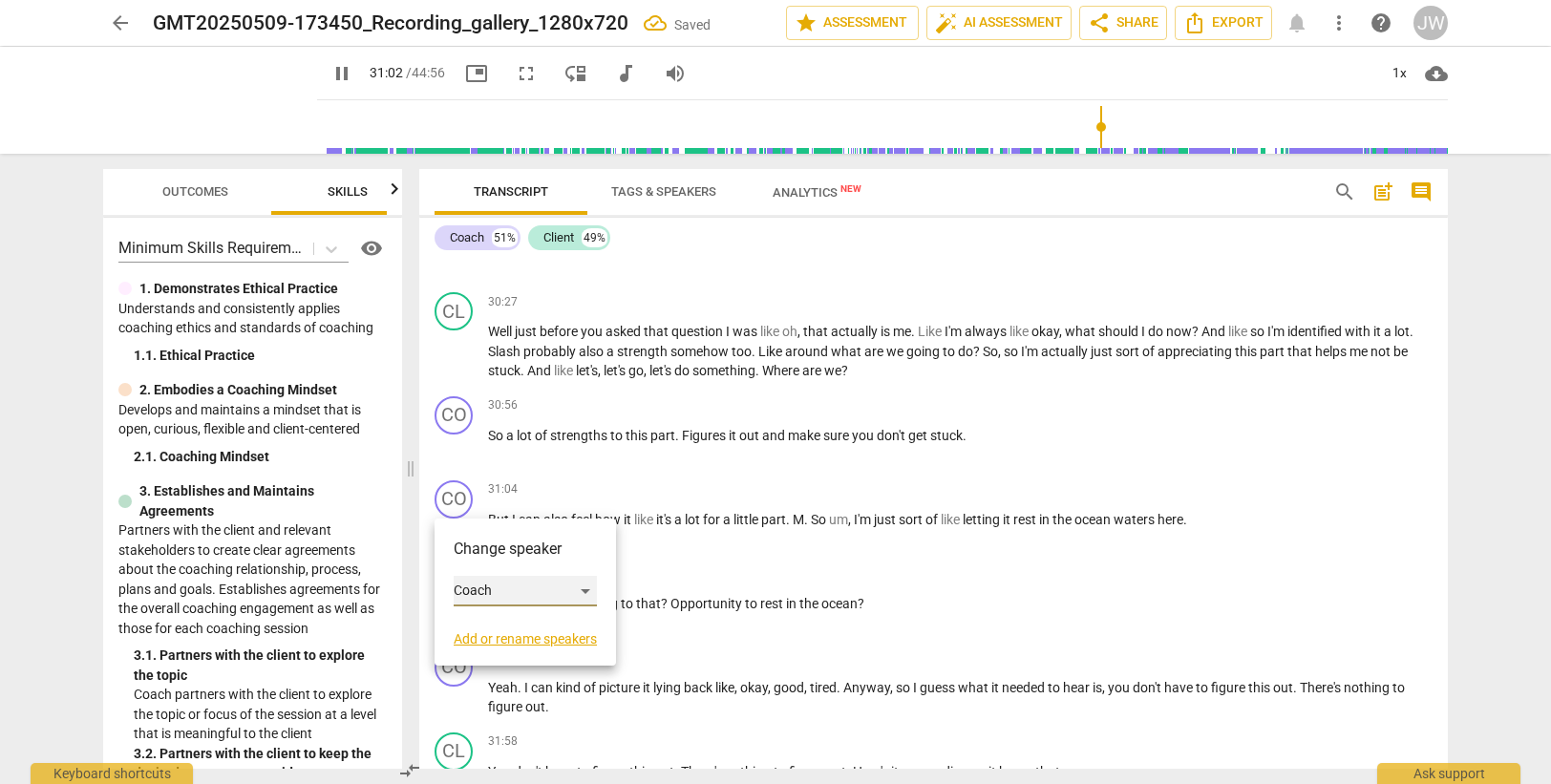
click at [479, 589] on div "Coach" at bounding box center [525, 590] width 143 height 31
click at [486, 626] on li "Client" at bounding box center [526, 627] width 145 height 37
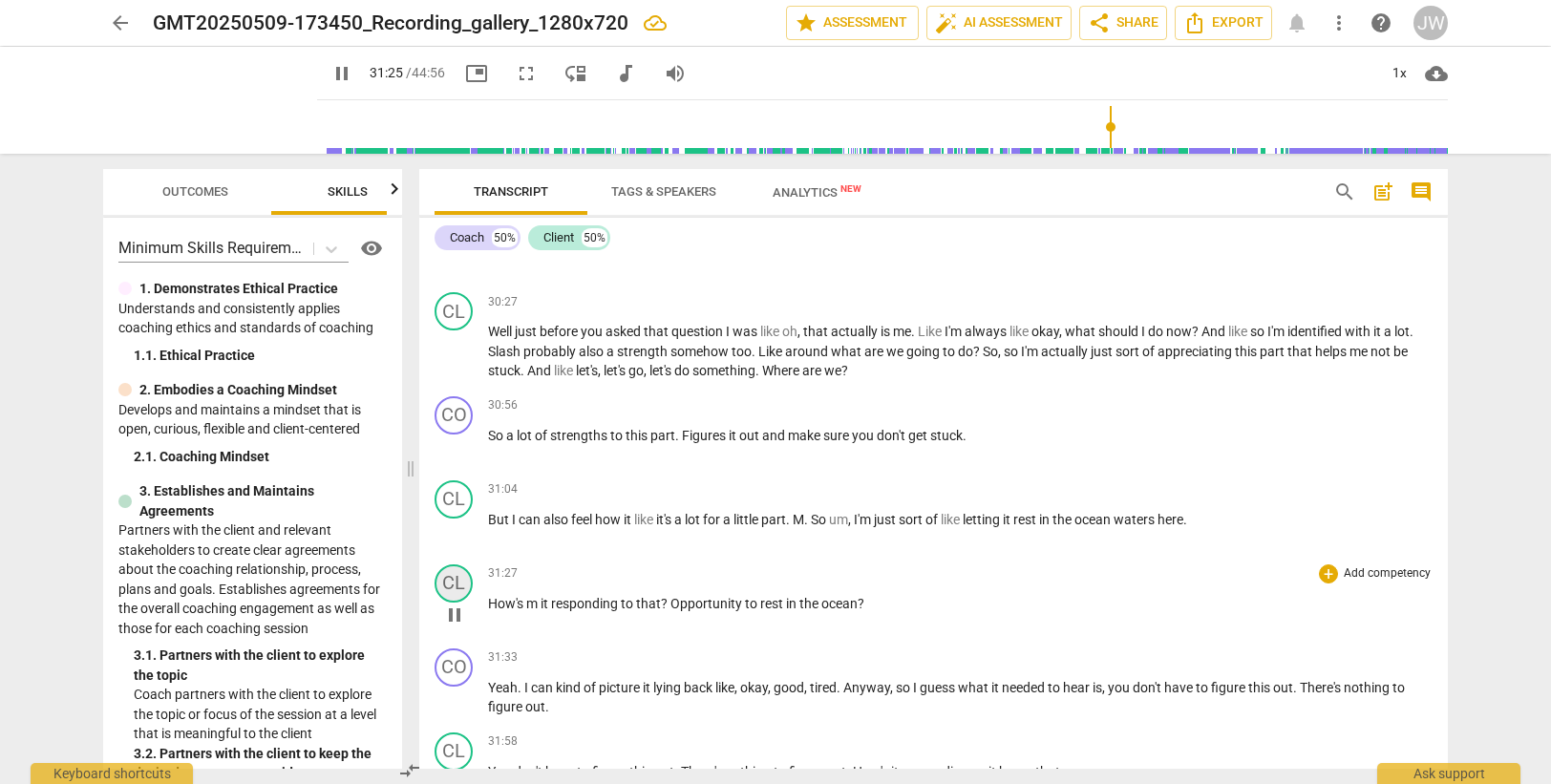
click at [449, 580] on div "CL" at bounding box center [453, 583] width 38 height 38
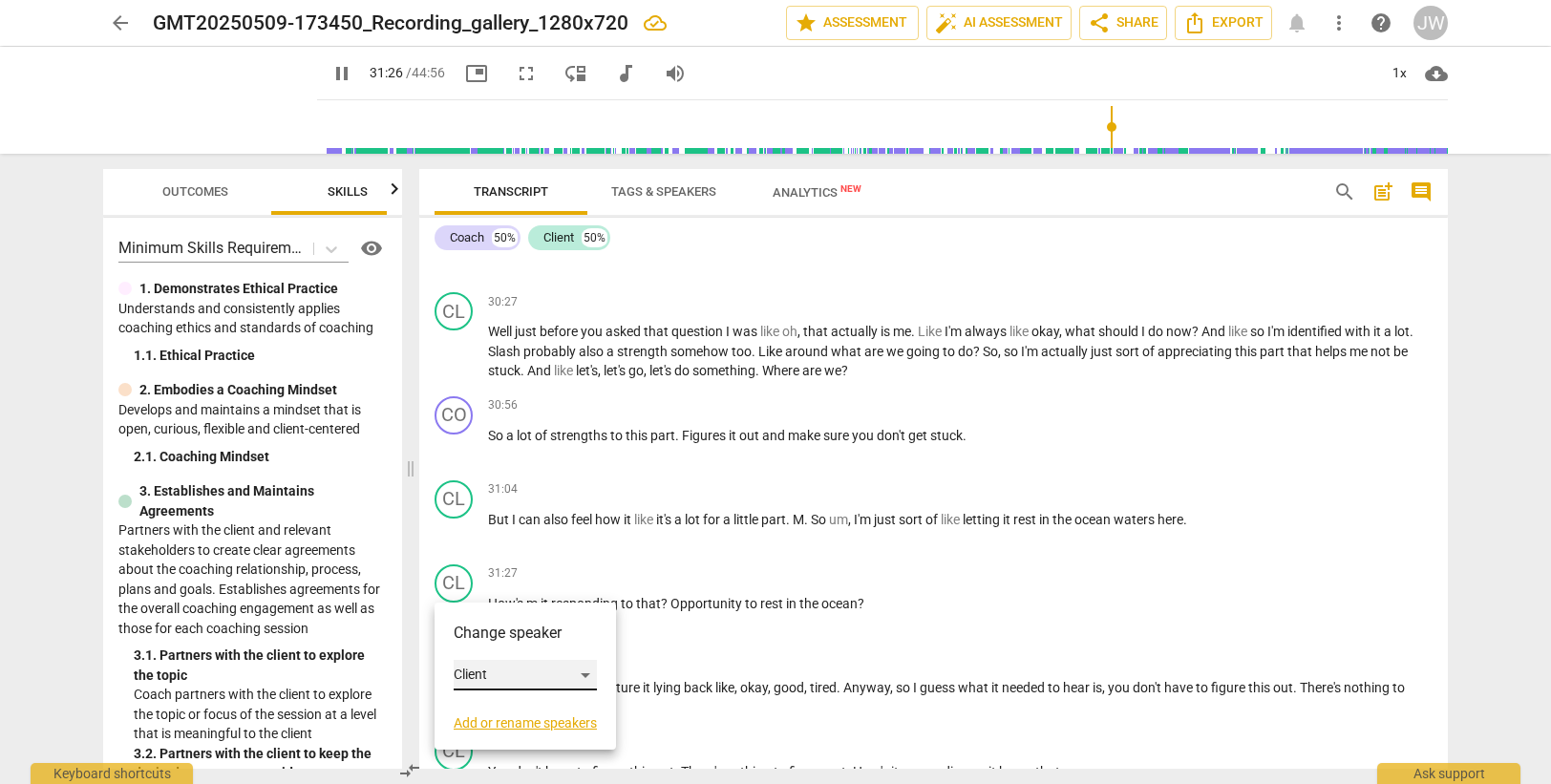
click at [498, 680] on div "Client" at bounding box center [525, 675] width 143 height 31
click at [500, 639] on li "Coach" at bounding box center [526, 638] width 145 height 37
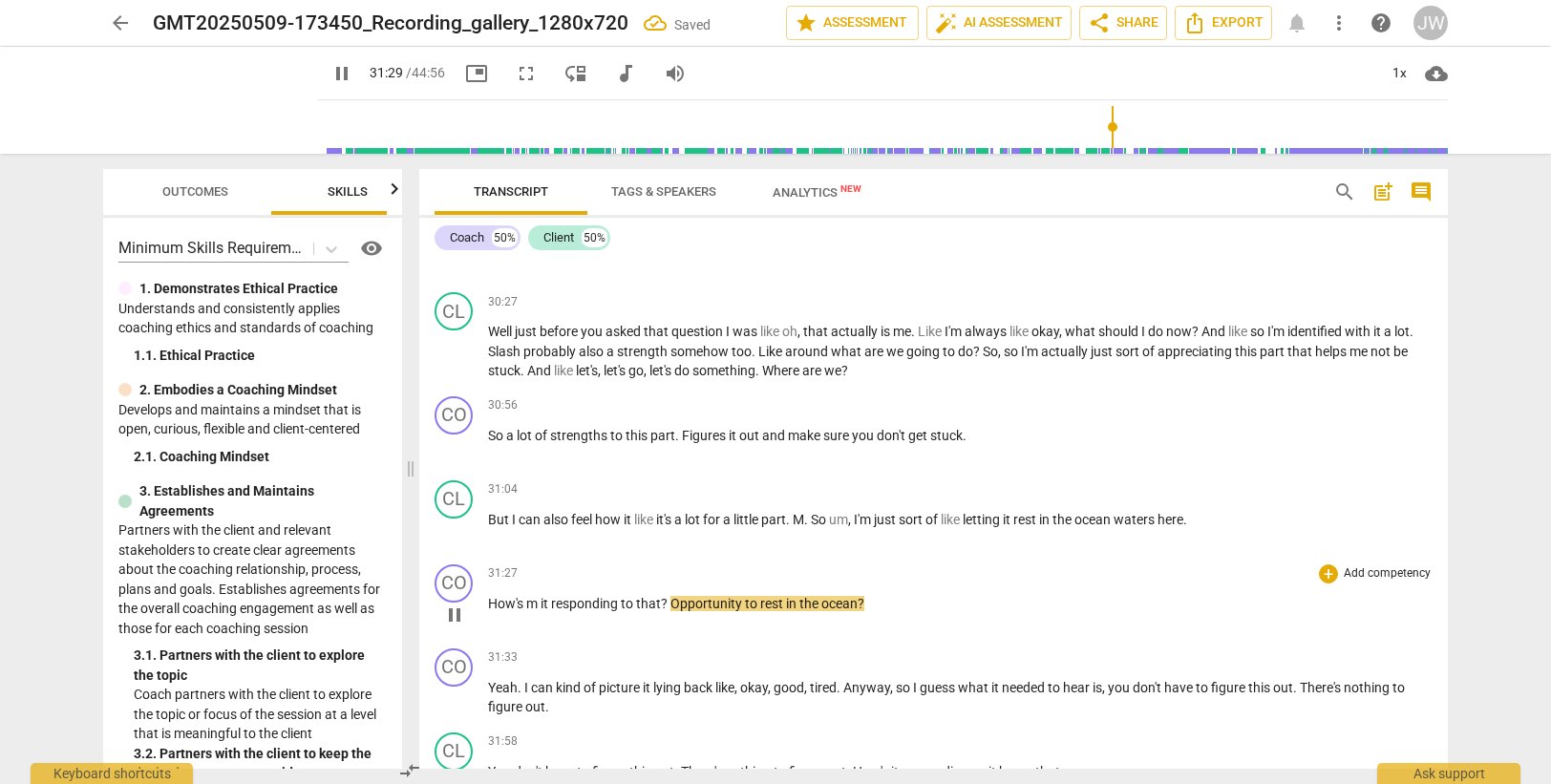
click at [535, 603] on span "m" at bounding box center [533, 602] width 14 height 15
type input "1891"
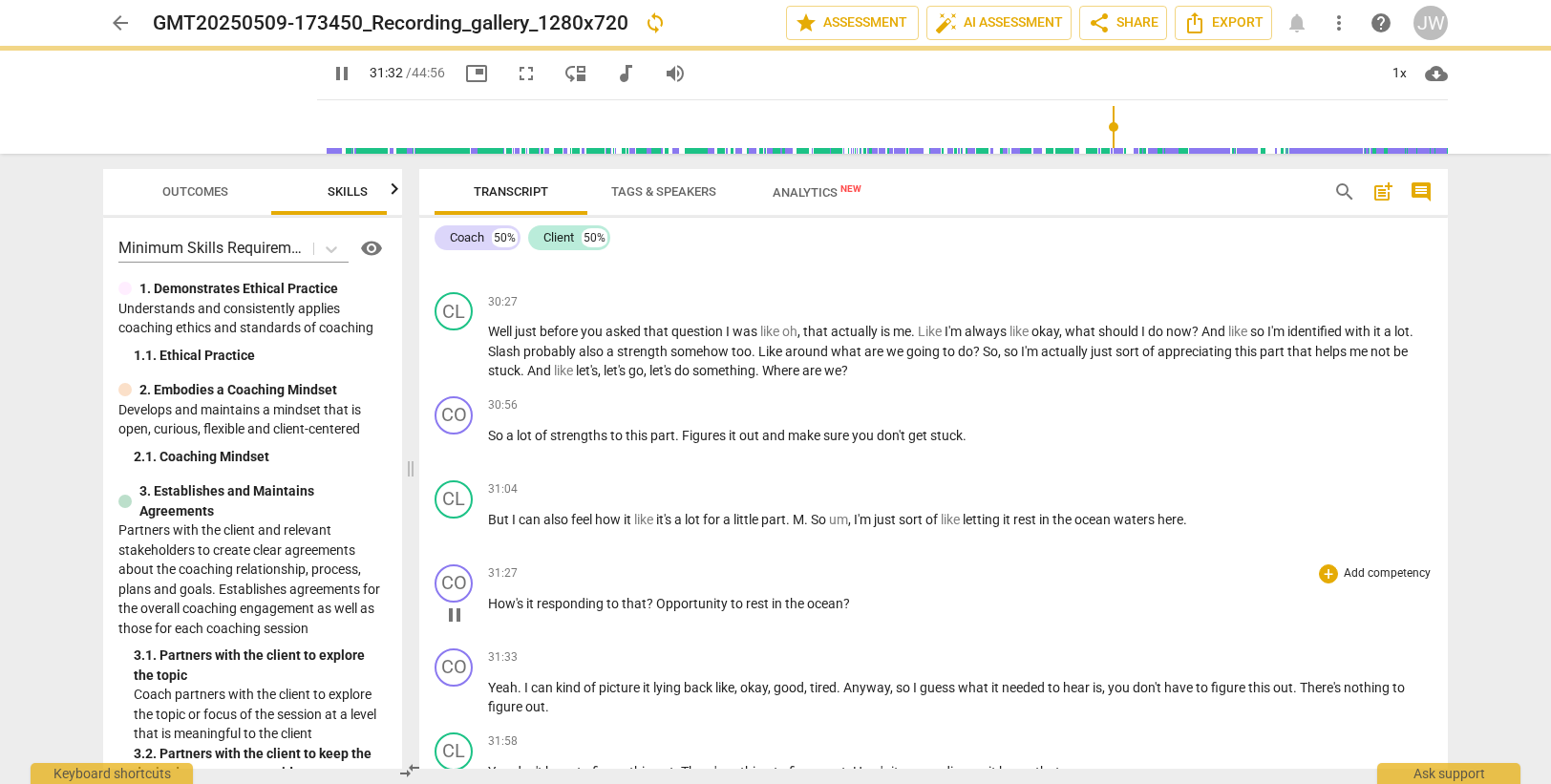
drag, startPoint x: 661, startPoint y: 597, endPoint x: 666, endPoint y: 584, distance: 13.9
click at [662, 596] on span "Opportunity" at bounding box center [693, 602] width 75 height 15
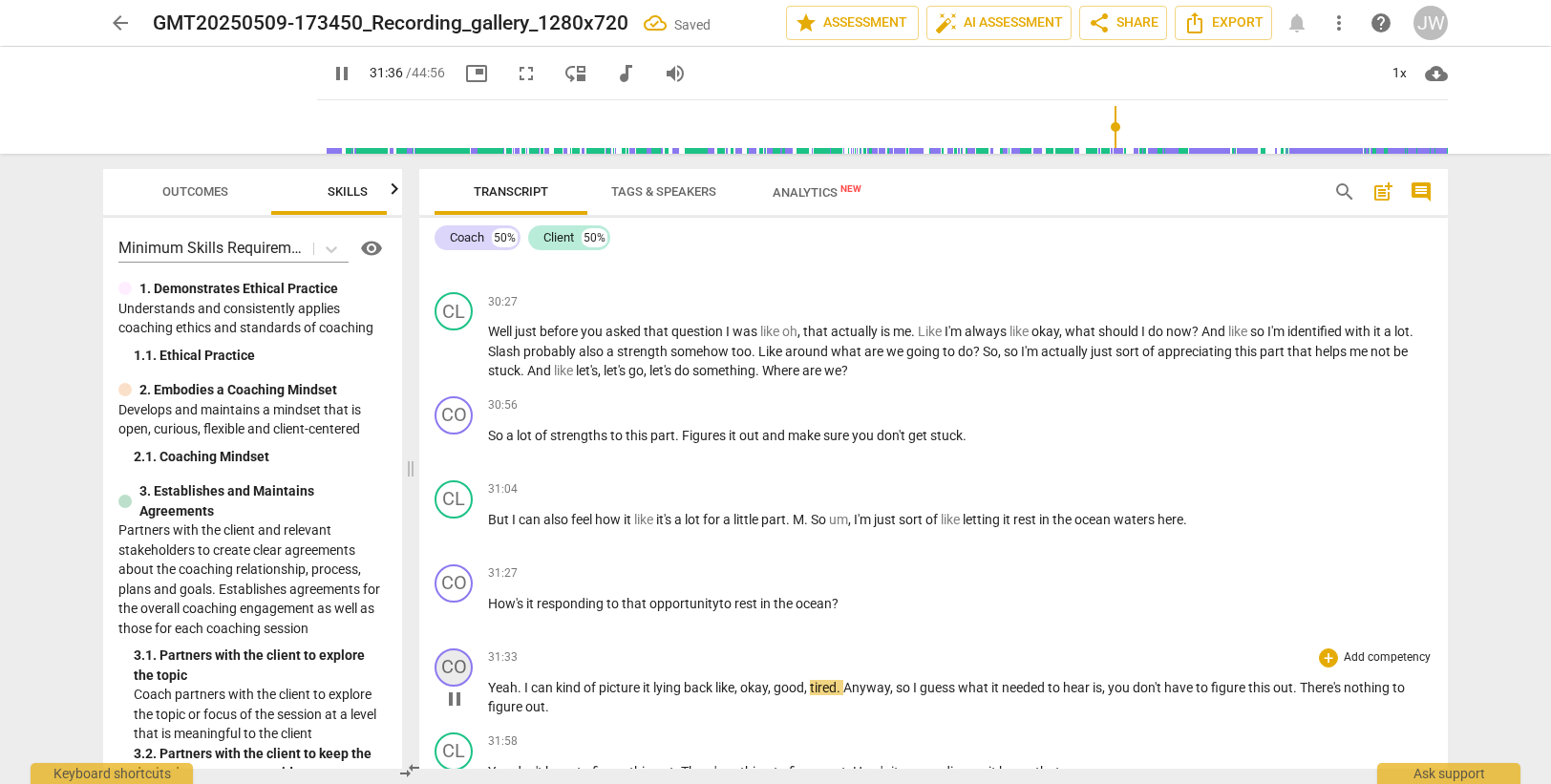
click at [456, 671] on div "CO" at bounding box center [453, 667] width 38 height 38
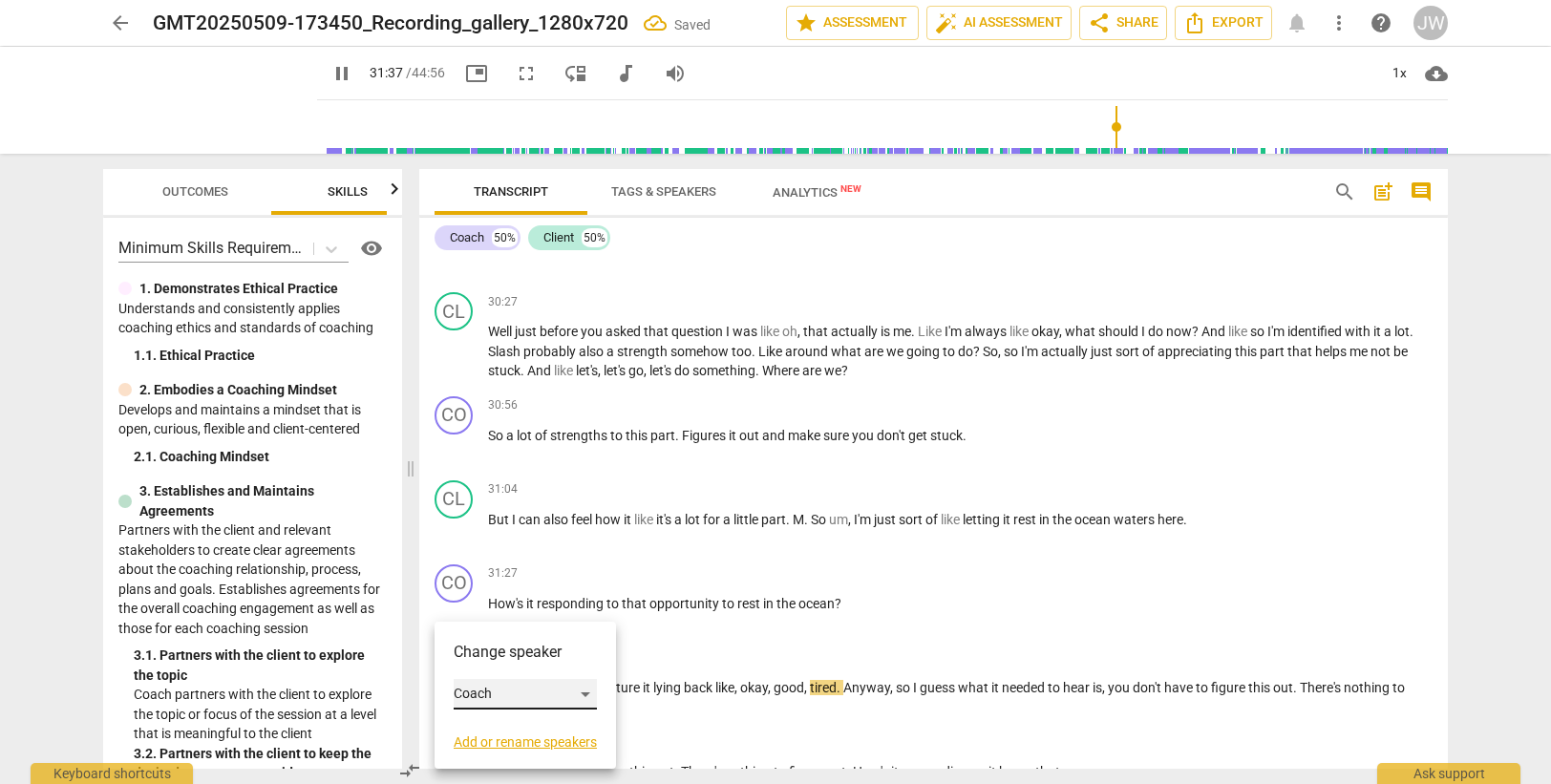
click at [501, 692] on div "Coach" at bounding box center [525, 694] width 143 height 31
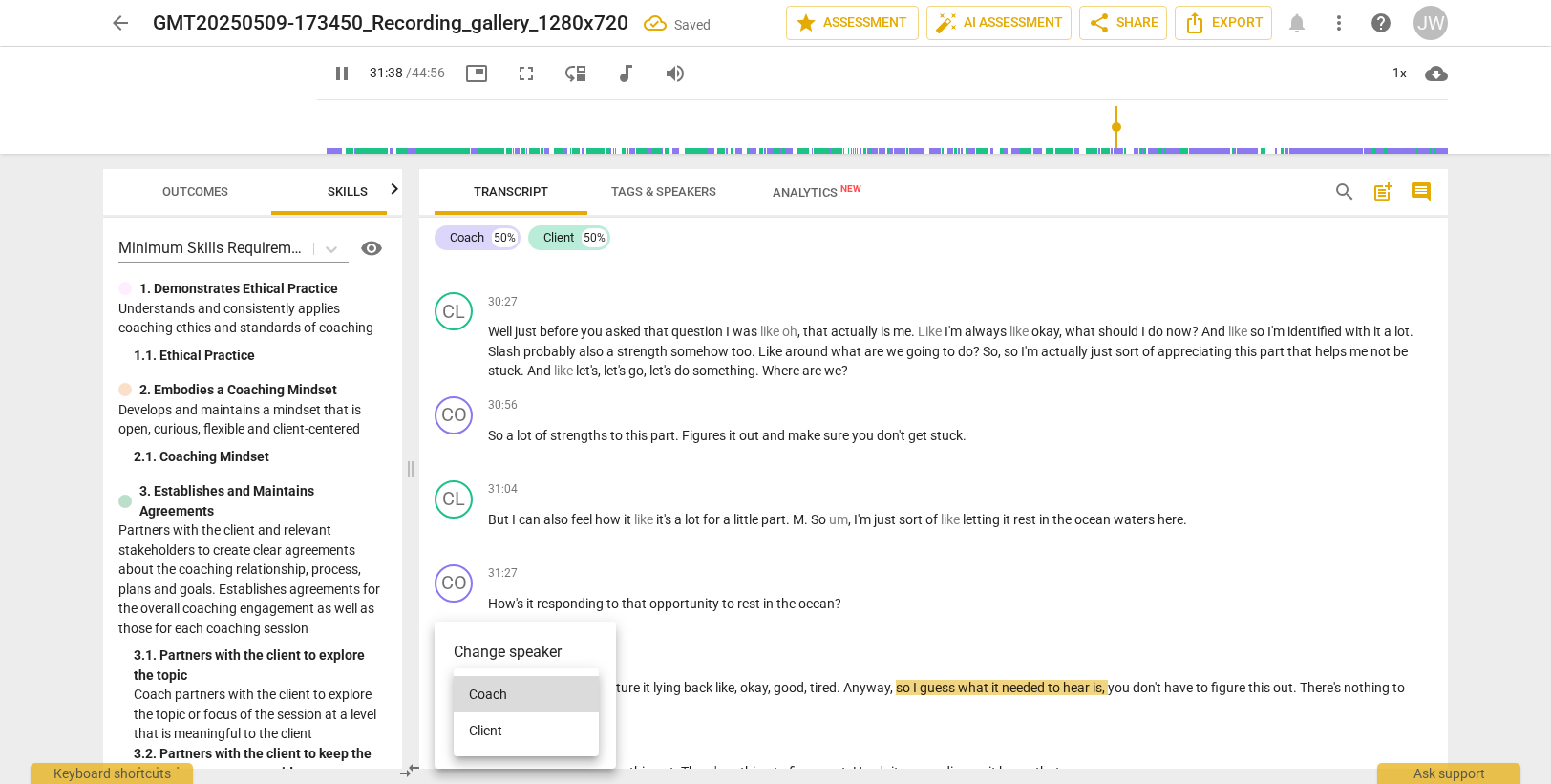
click at [501, 722] on li "Client" at bounding box center [526, 730] width 145 height 37
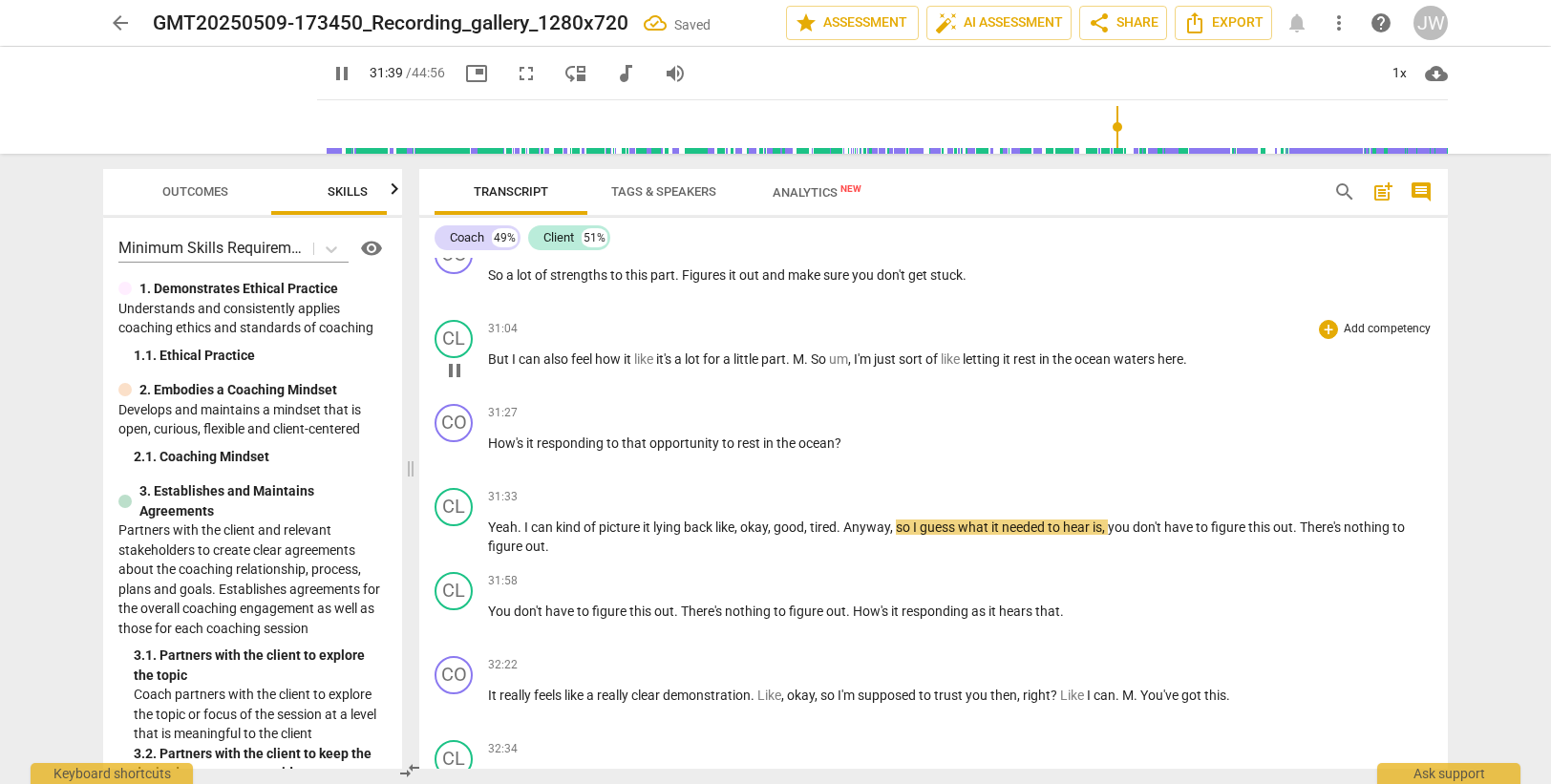
scroll to position [11262, 0]
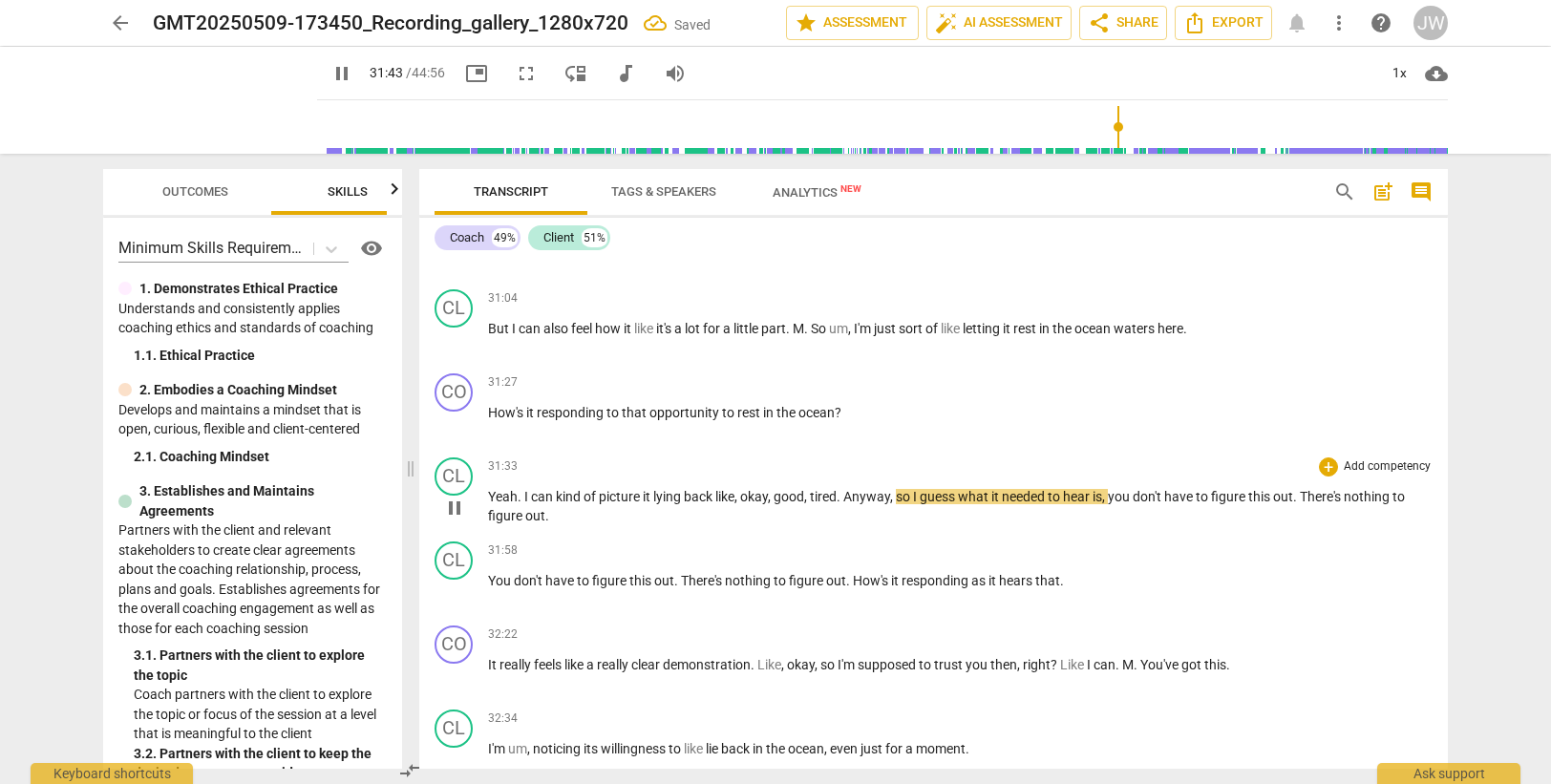
click at [849, 495] on span "Anyway" at bounding box center [866, 496] width 47 height 15
type input "1908"
click at [888, 496] on span "," at bounding box center [886, 496] width 6 height 15
click at [901, 498] on span "so" at bounding box center [897, 496] width 17 height 15
click at [574, 515] on p "Yeah . I can kind of picture it lying back like , okay , good , tired anyway. S…" at bounding box center [960, 506] width 945 height 39
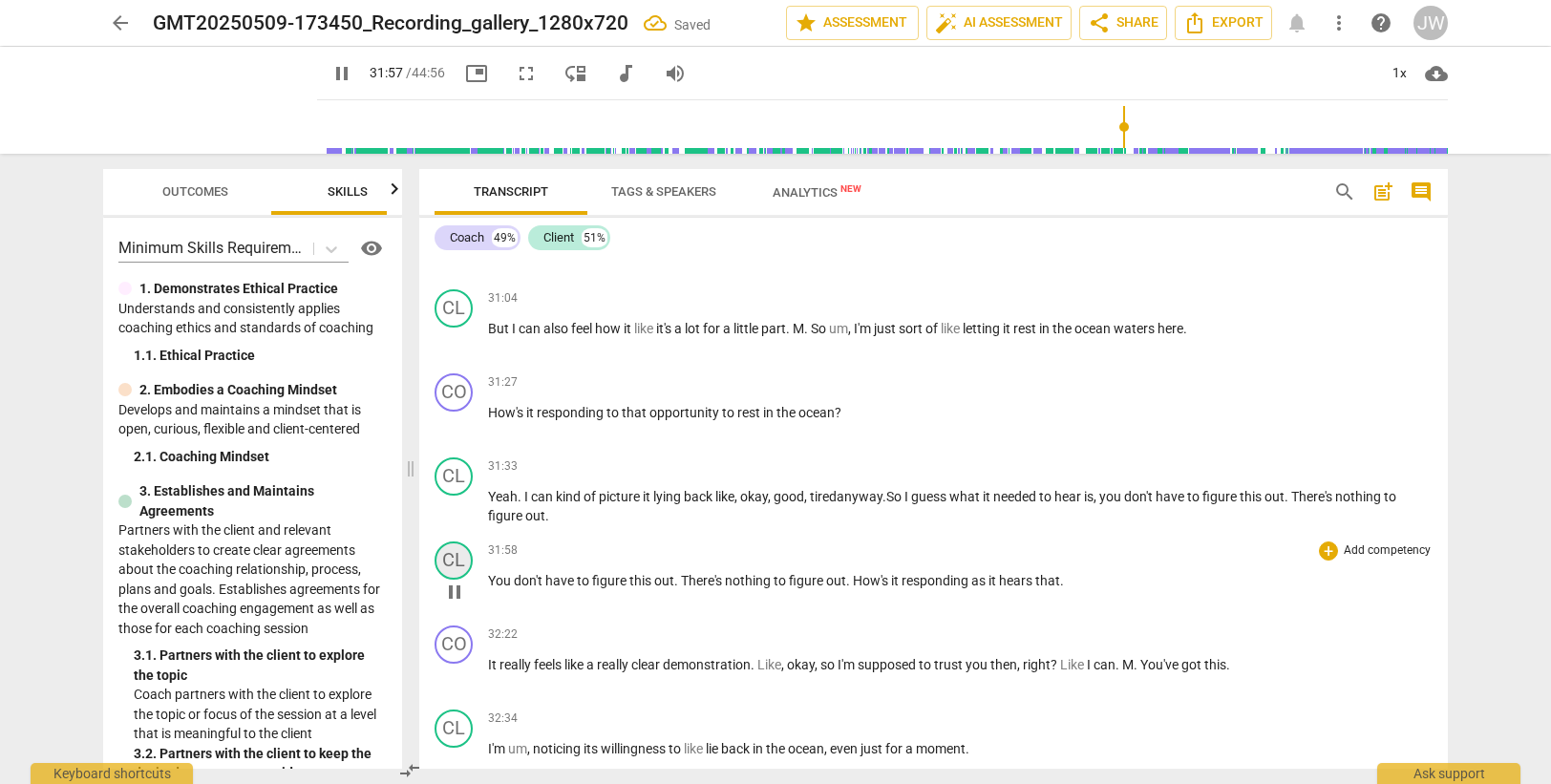
click at [449, 561] on div "CL" at bounding box center [453, 560] width 38 height 38
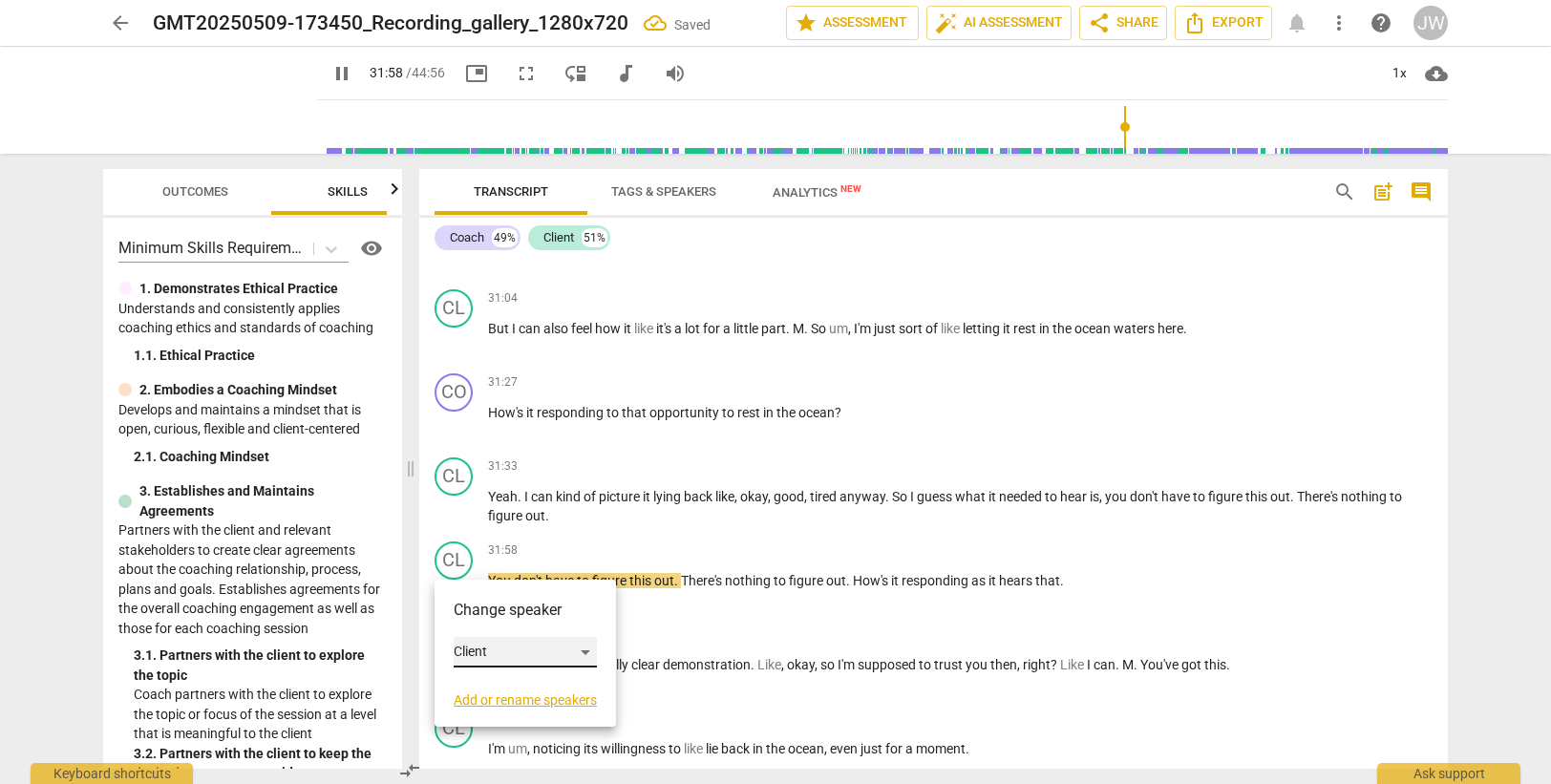
click at [490, 652] on div "Client" at bounding box center [525, 652] width 143 height 31
click at [492, 607] on li "Coach" at bounding box center [526, 615] width 145 height 37
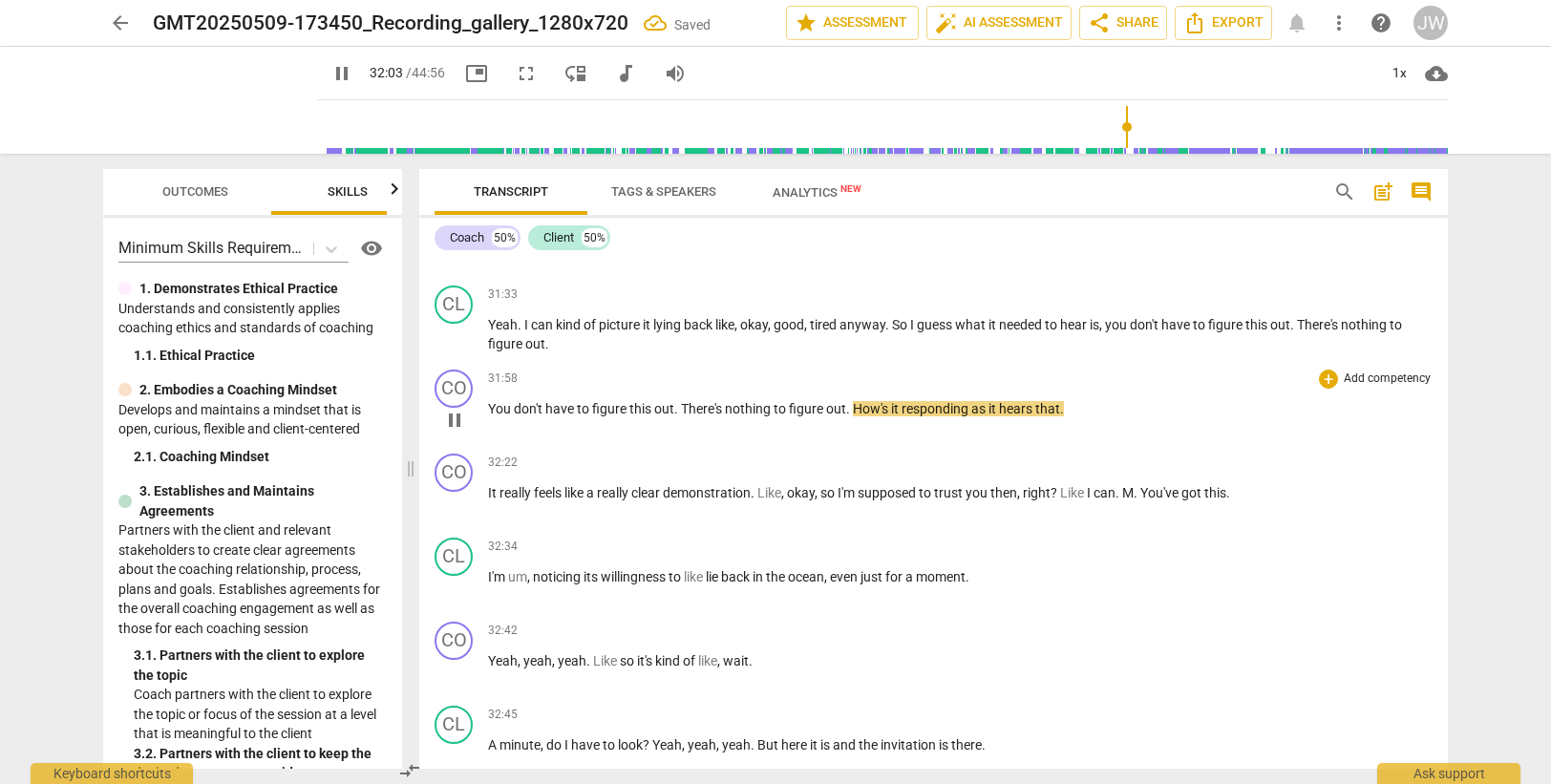
scroll to position [11453, 0]
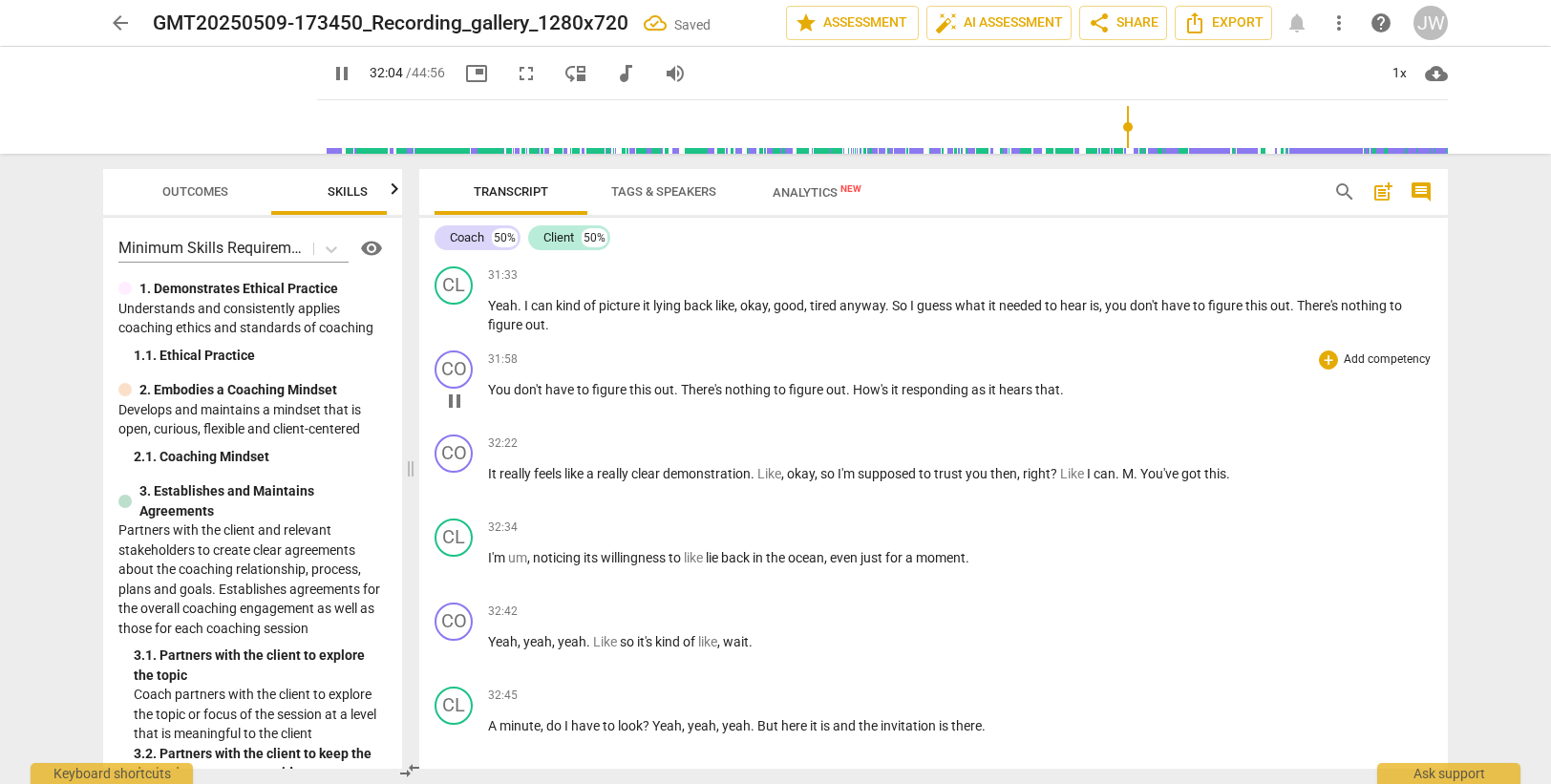
click at [1069, 392] on p "You don't have to figure this out . There's nothing to figure out . How's it re…" at bounding box center [960, 390] width 945 height 20
type input "1926"
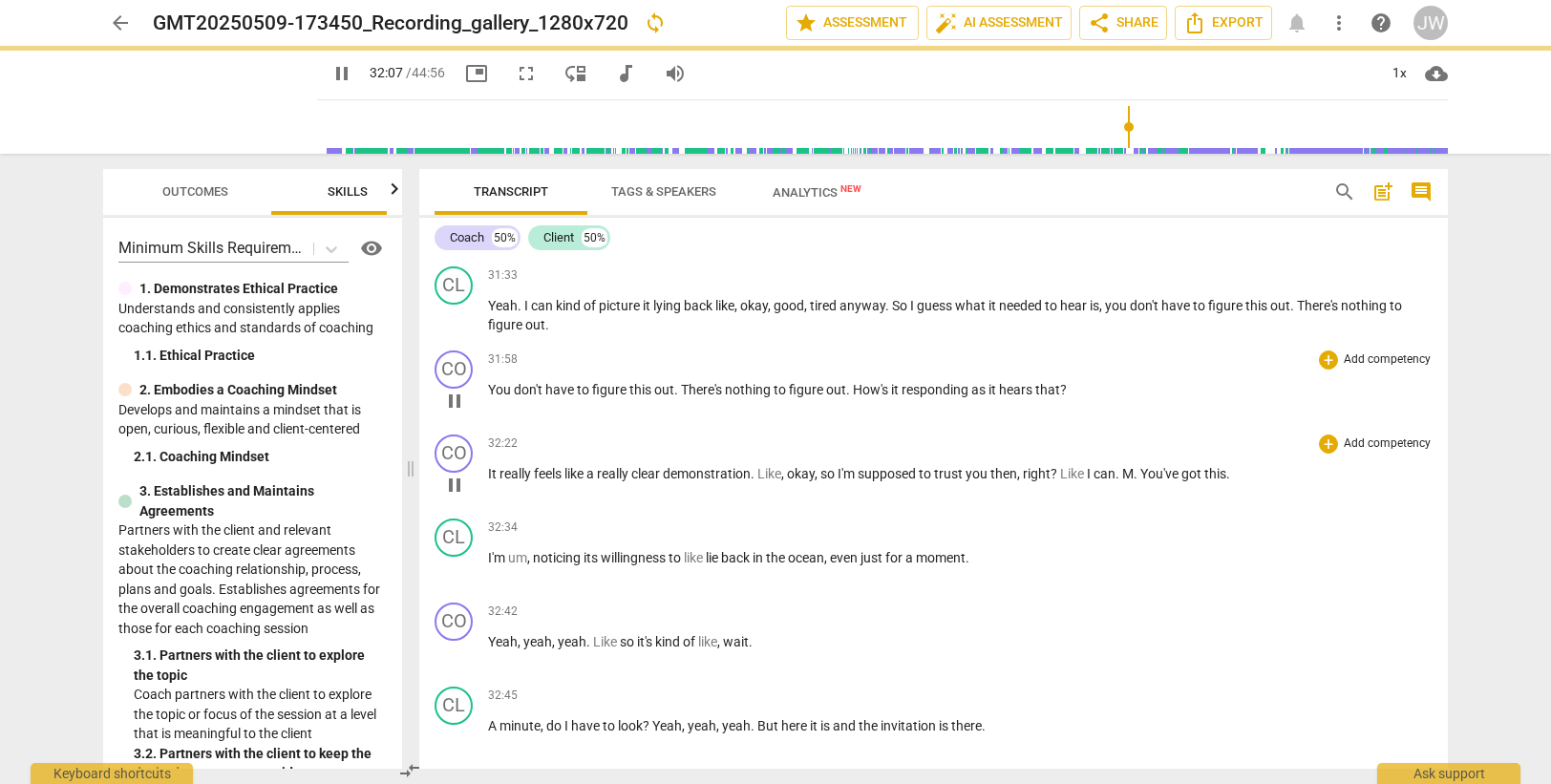
click at [422, 451] on div "CO play_arrow pause 32:22 + Add competency keyboard_arrow_right It really feels…" at bounding box center [934, 468] width 1029 height 84
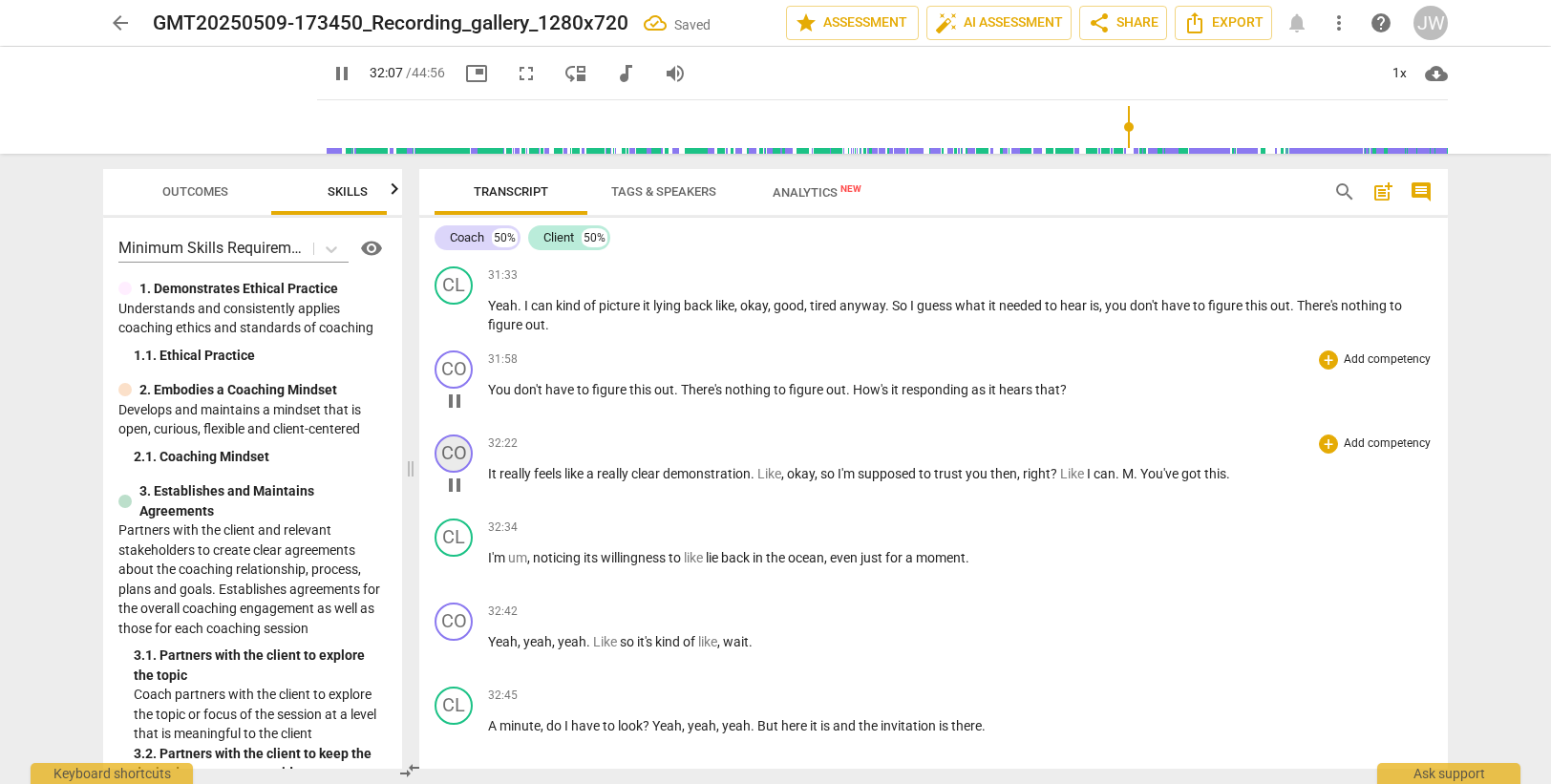
click at [450, 446] on div "CO" at bounding box center [453, 453] width 38 height 38
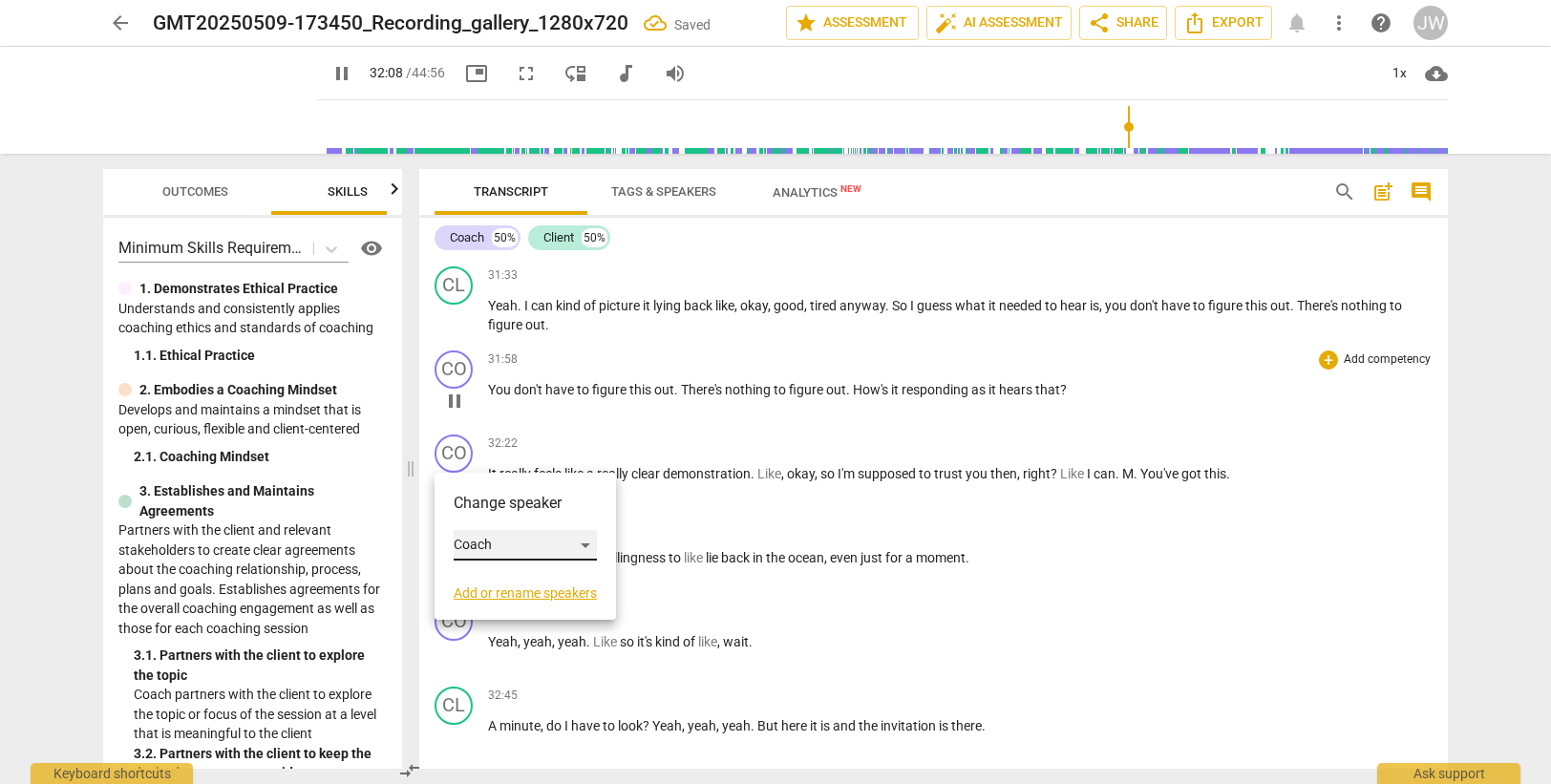
click at [511, 547] on div "Coach" at bounding box center [525, 545] width 143 height 31
click at [507, 582] on li "Client" at bounding box center [526, 581] width 145 height 37
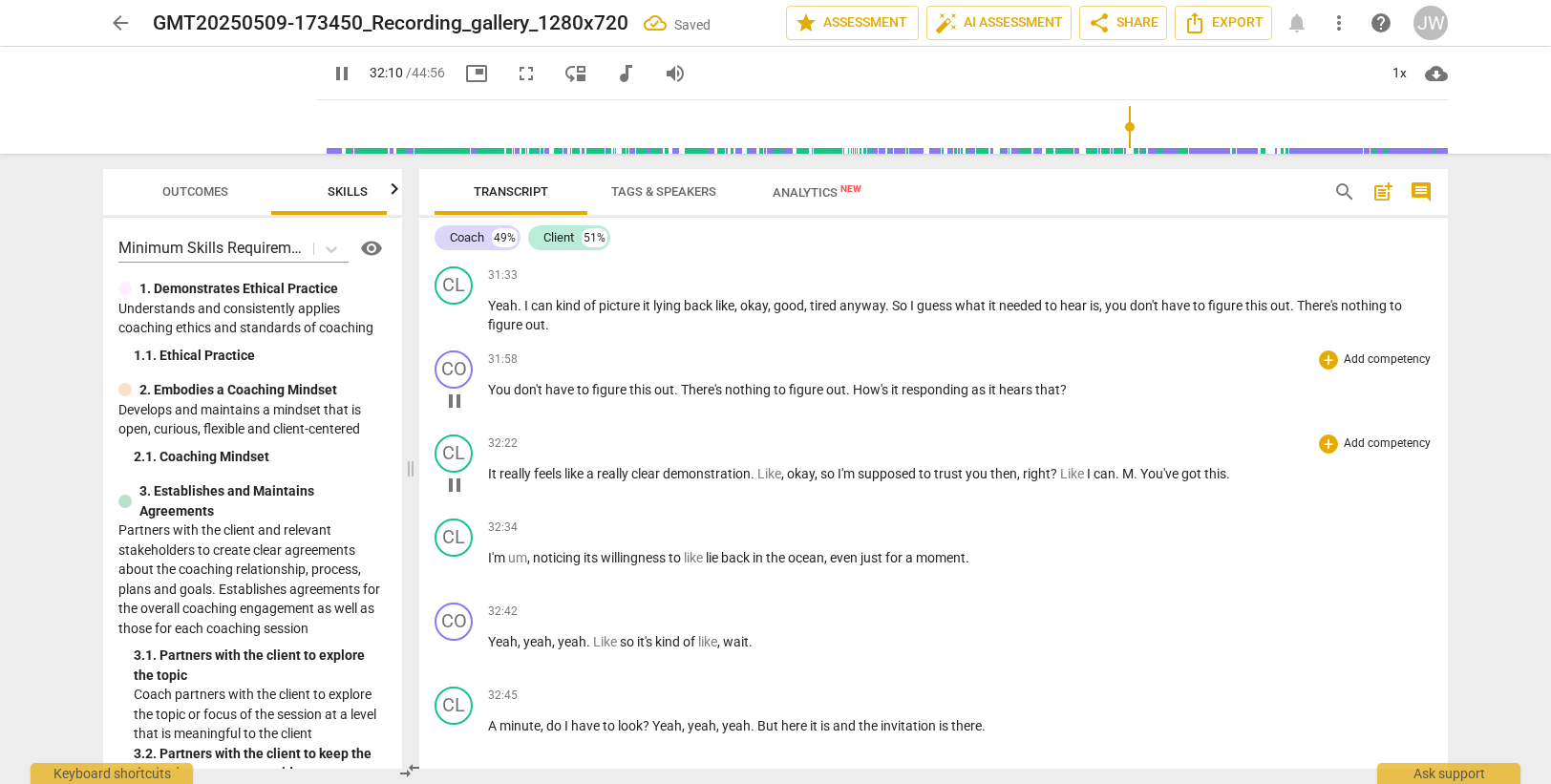
click at [600, 464] on p "It really feels like a really clear demonstration . Like , okay , so I'm suppos…" at bounding box center [960, 474] width 945 height 20
click at [496, 553] on span "I'm" at bounding box center [498, 556] width 20 height 15
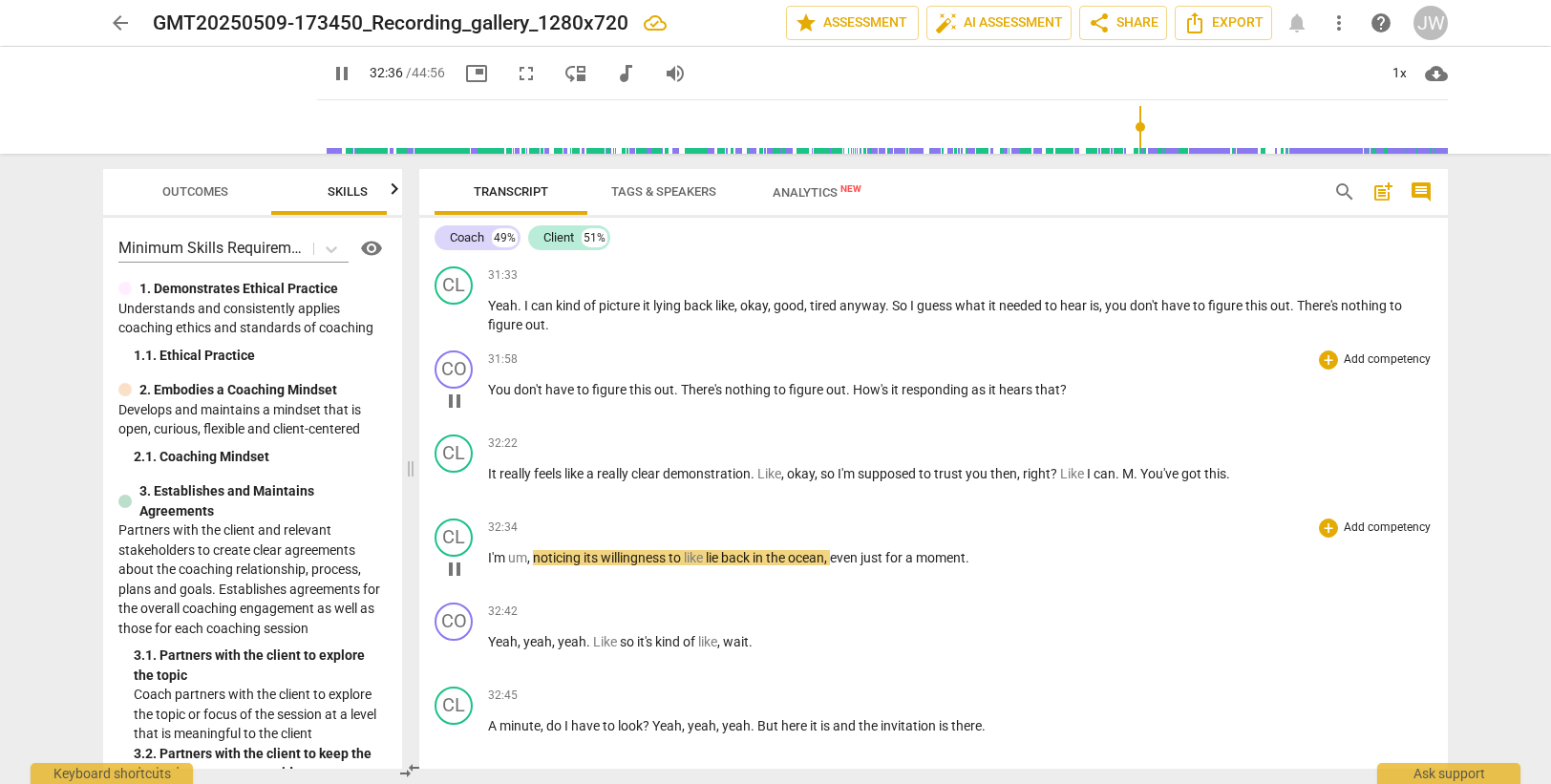
click at [532, 556] on span "," at bounding box center [530, 556] width 6 height 15
type input "1958"
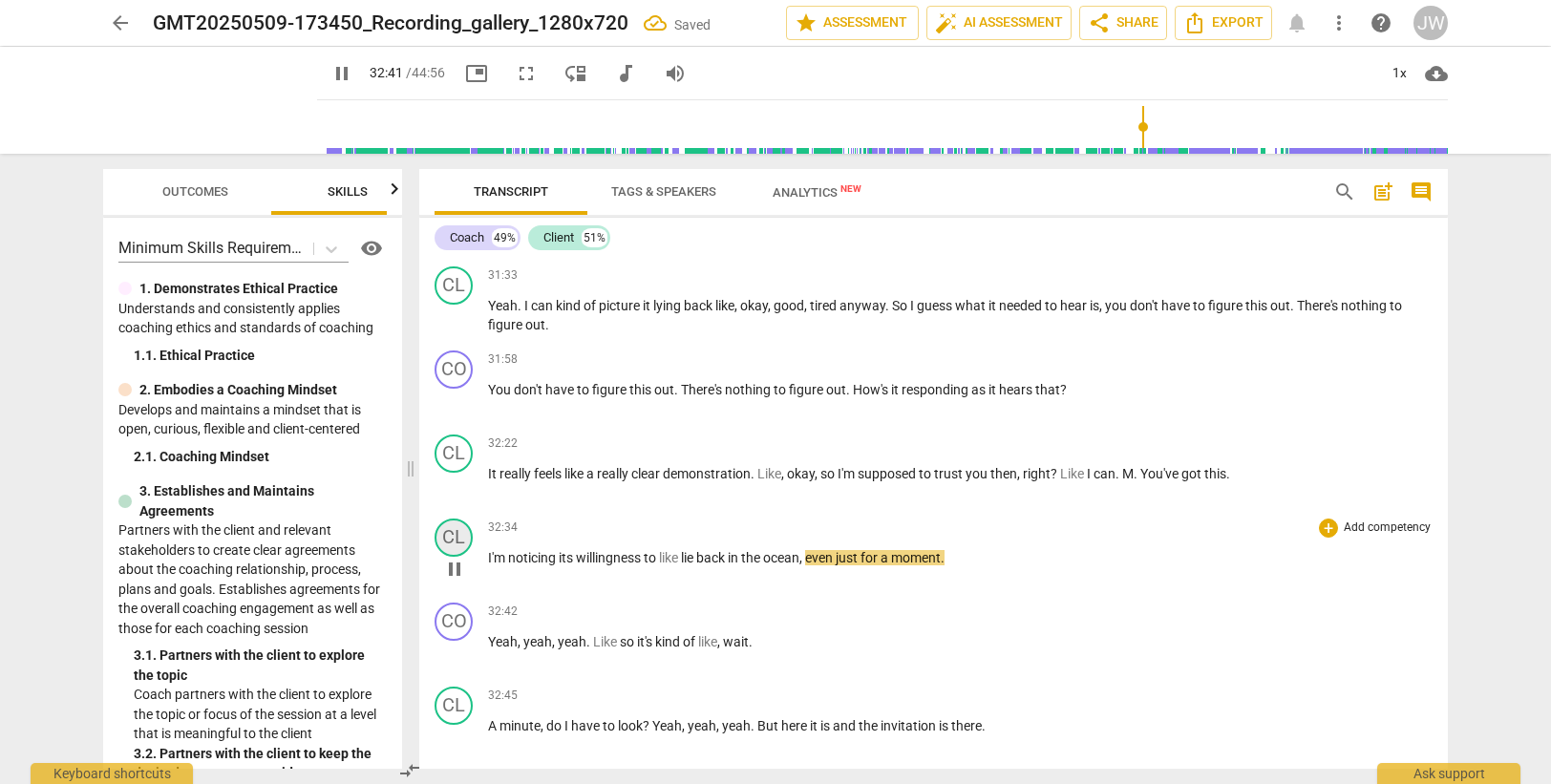
click at [454, 536] on div "CL" at bounding box center [453, 538] width 38 height 38
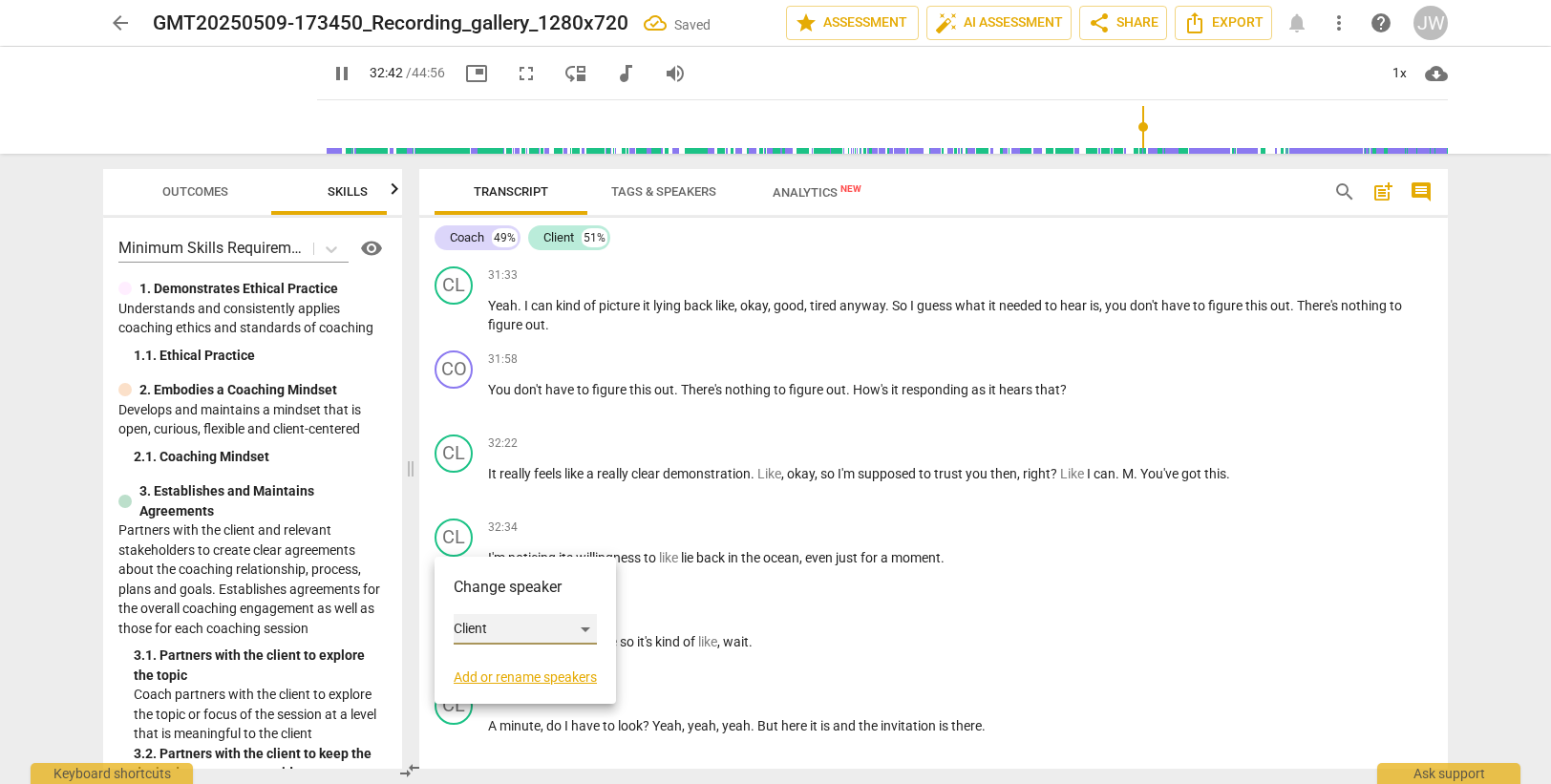
click at [488, 621] on div "Client" at bounding box center [525, 629] width 143 height 31
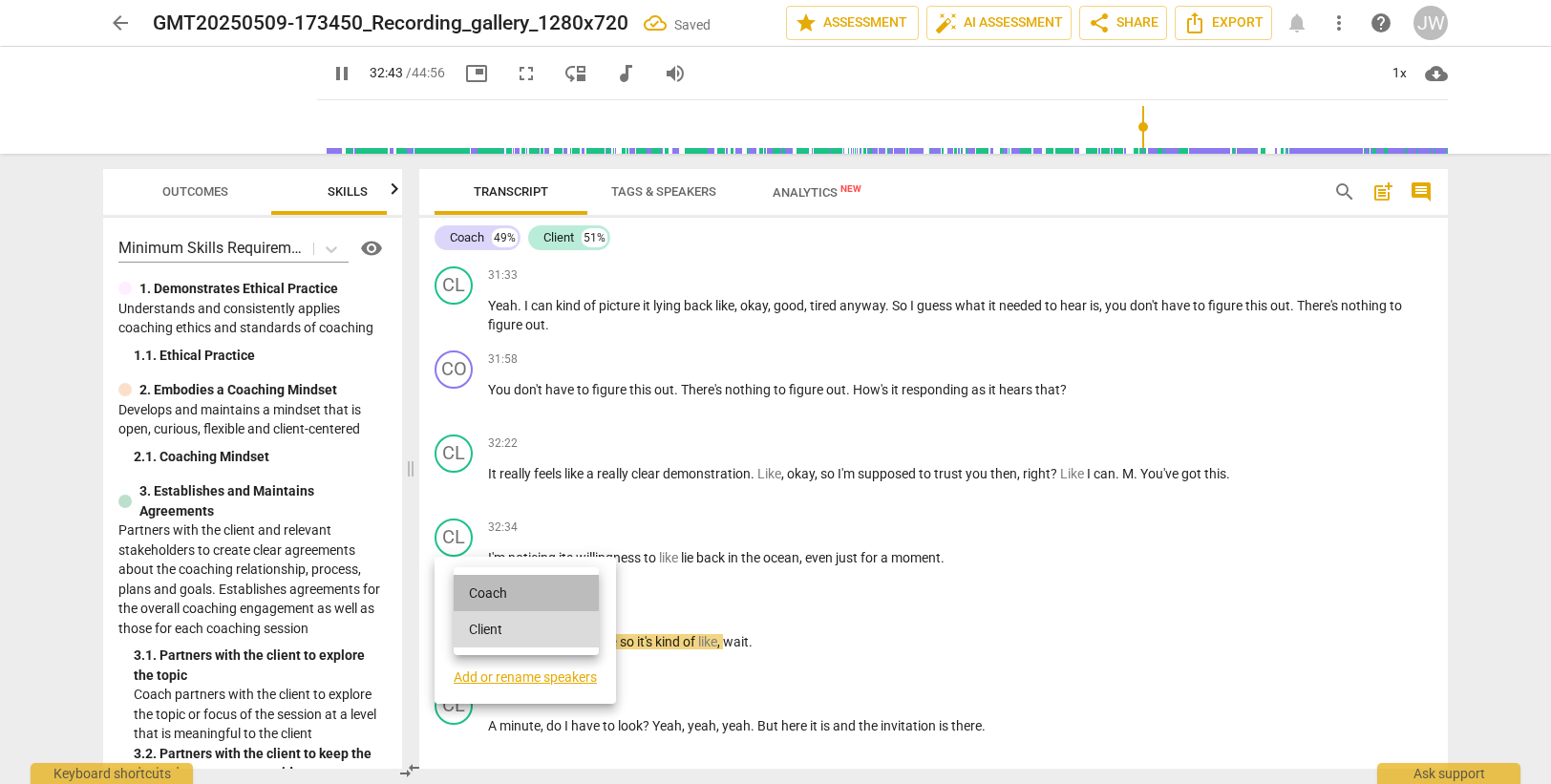
click at [489, 589] on li "Coach" at bounding box center [526, 592] width 145 height 37
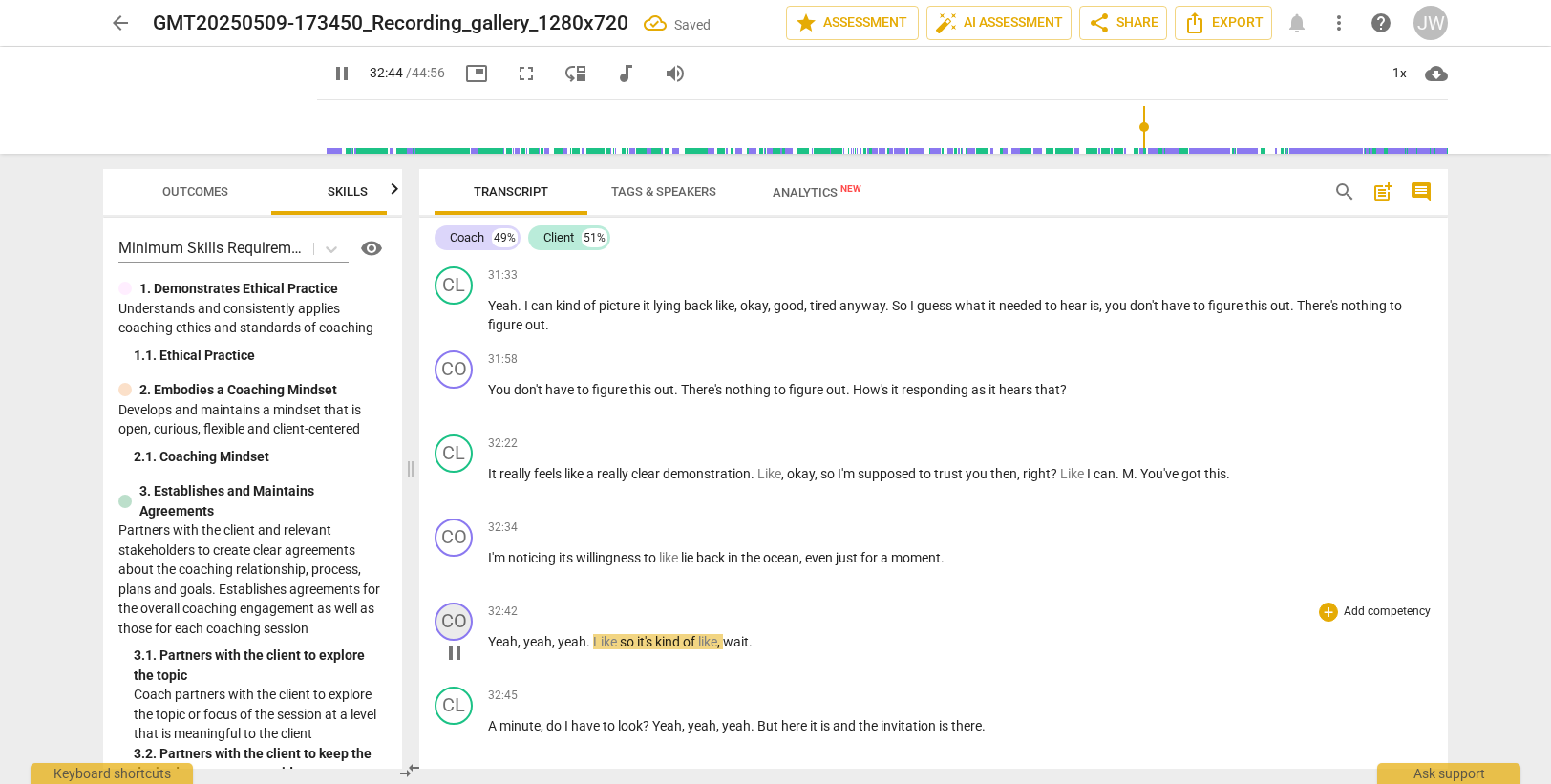
click at [454, 620] on div "CO" at bounding box center [453, 621] width 38 height 38
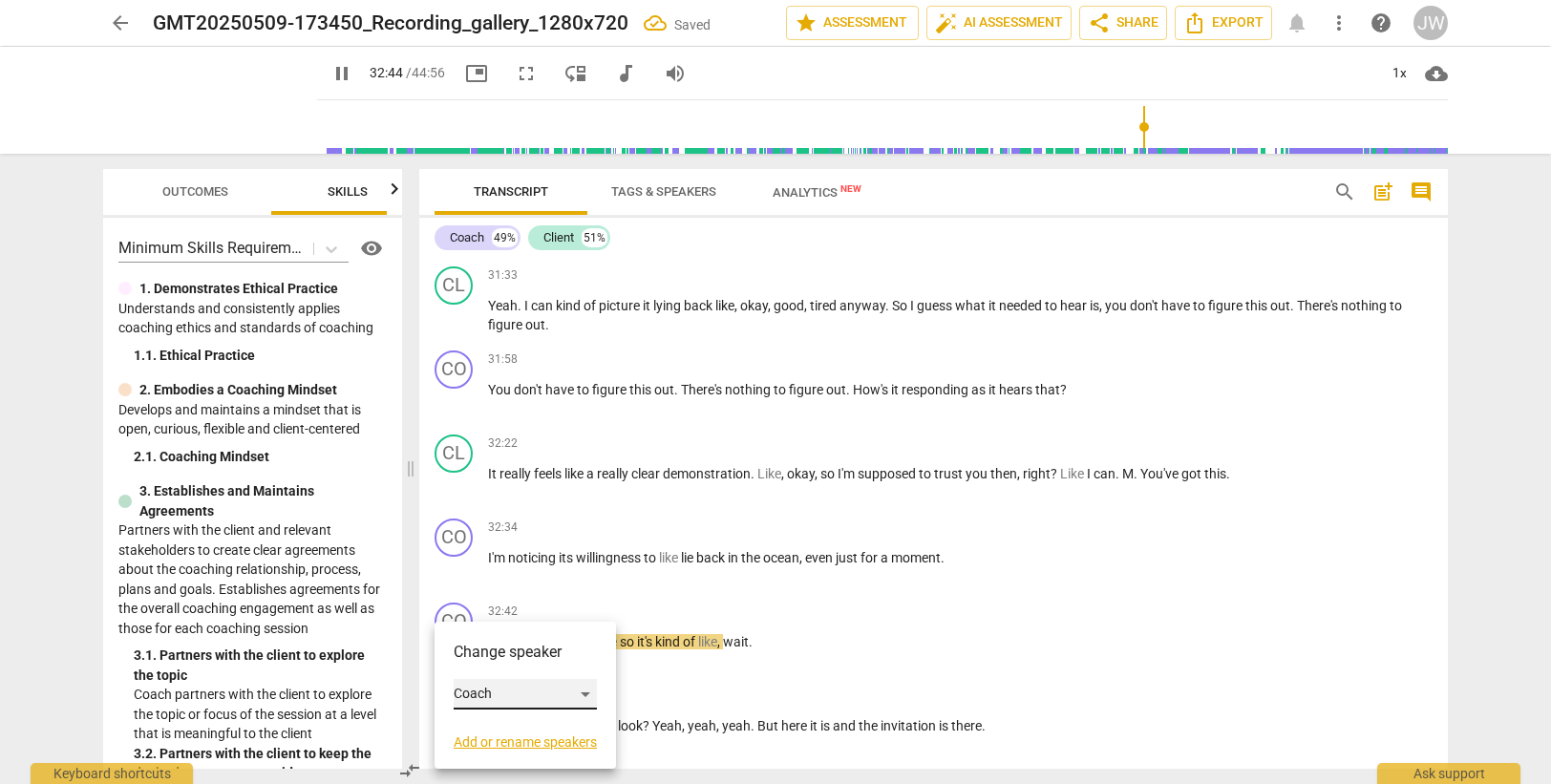
click at [495, 690] on div "Coach" at bounding box center [525, 694] width 143 height 31
click at [495, 733] on li "Client" at bounding box center [526, 730] width 145 height 37
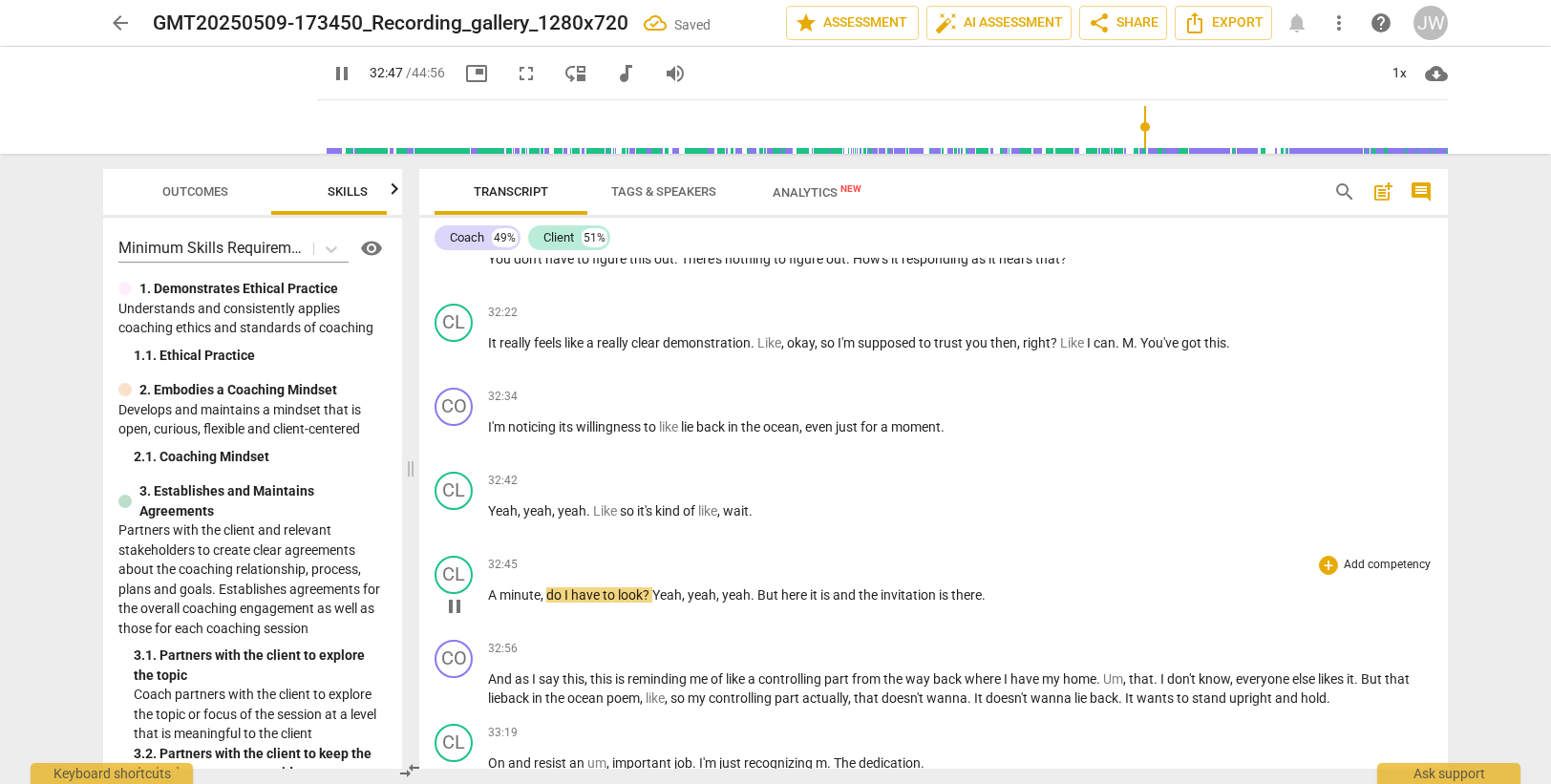
scroll to position [11644, 0]
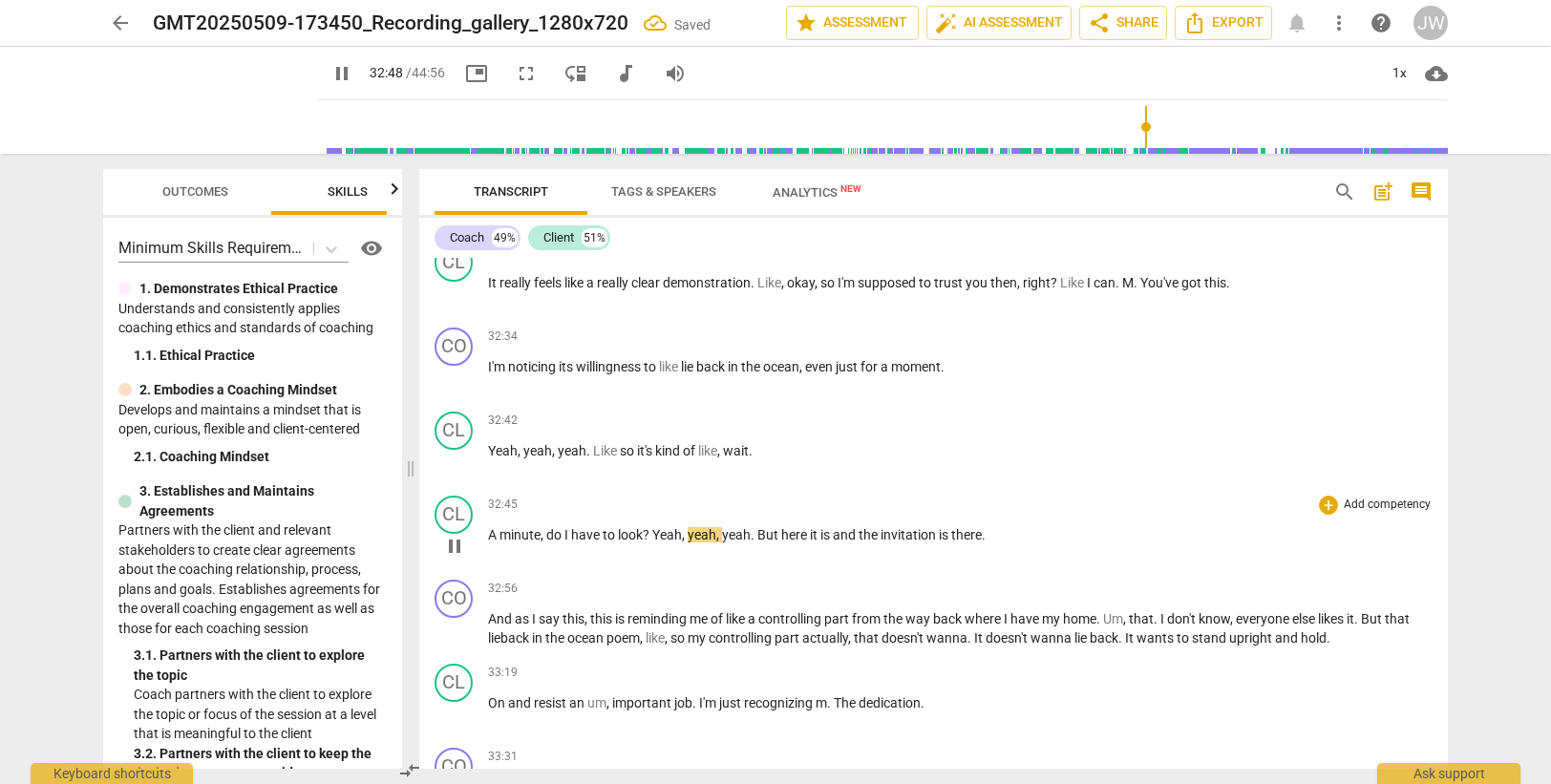
click at [491, 530] on span "A" at bounding box center [494, 534] width 12 height 15
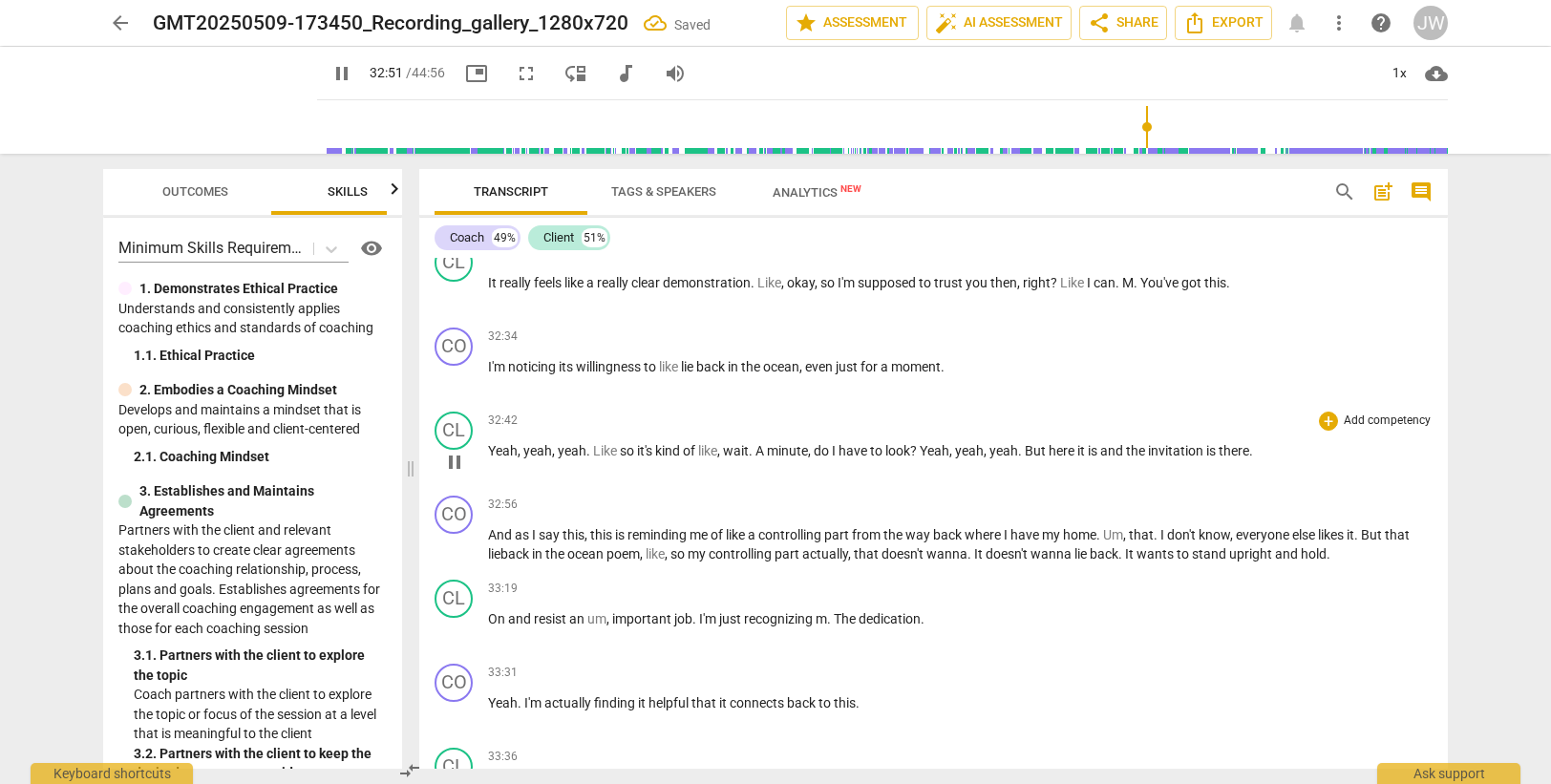
click at [756, 447] on span "." at bounding box center [752, 450] width 7 height 15
type input "1973"
click at [746, 454] on span "wait" at bounding box center [736, 450] width 26 height 15
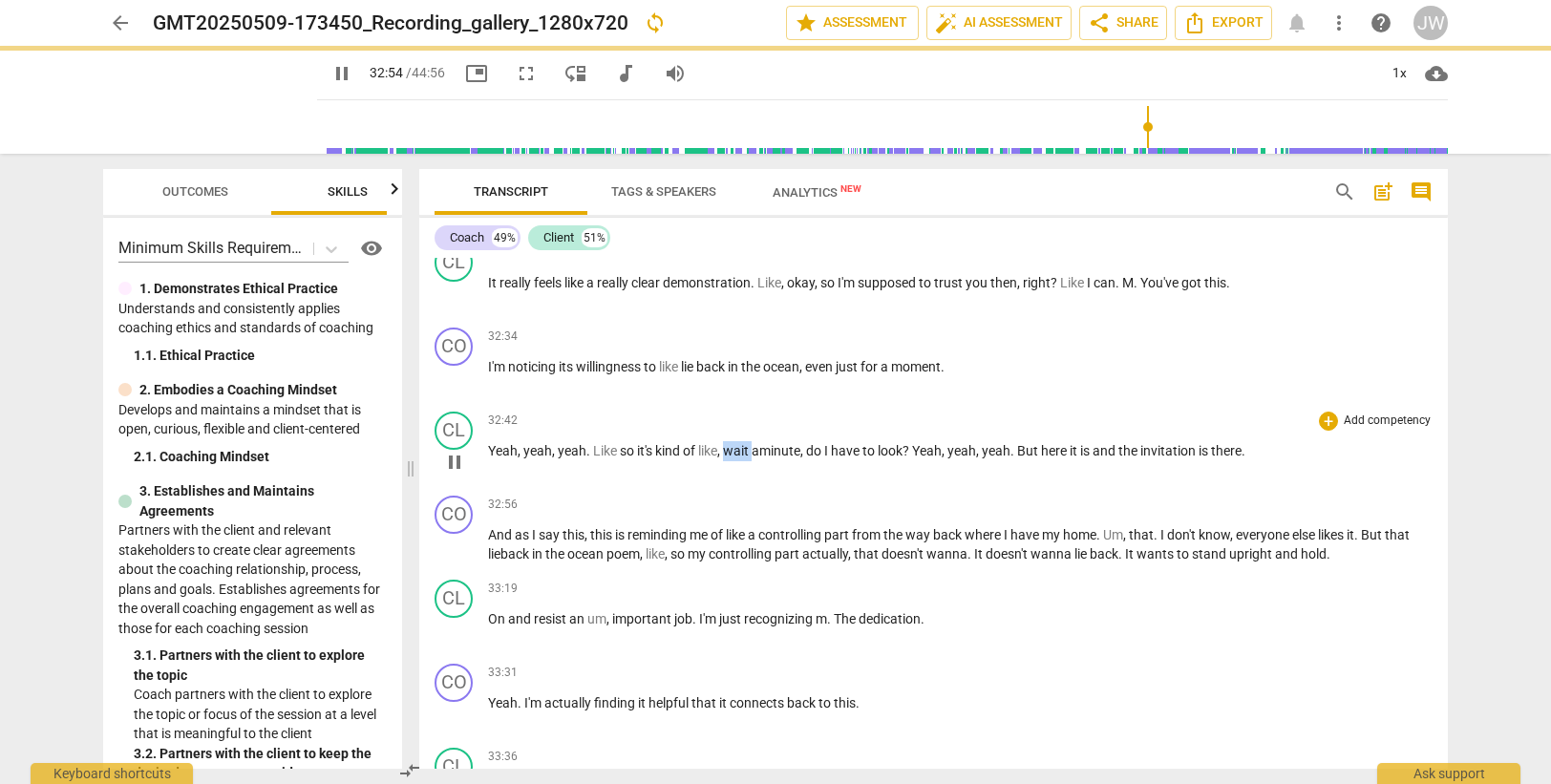
click at [746, 454] on span "wait" at bounding box center [736, 450] width 26 height 15
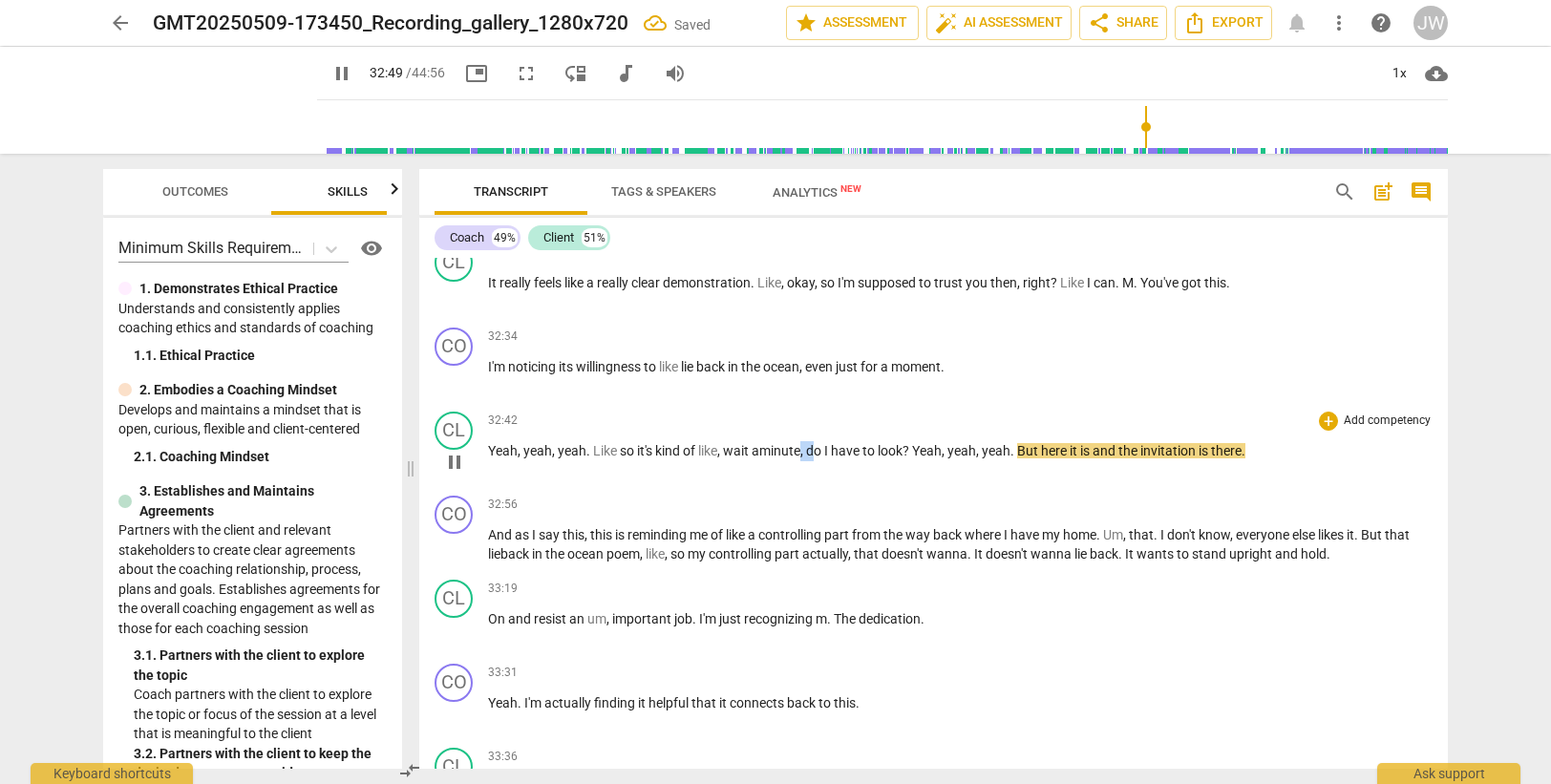
drag, startPoint x: 805, startPoint y: 451, endPoint x: 819, endPoint y: 450, distance: 14.0
click at [819, 450] on p "Yeah , yeah , yeah . Like so it's kind of like , wait a minute , do I have to l…" at bounding box center [960, 451] width 945 height 20
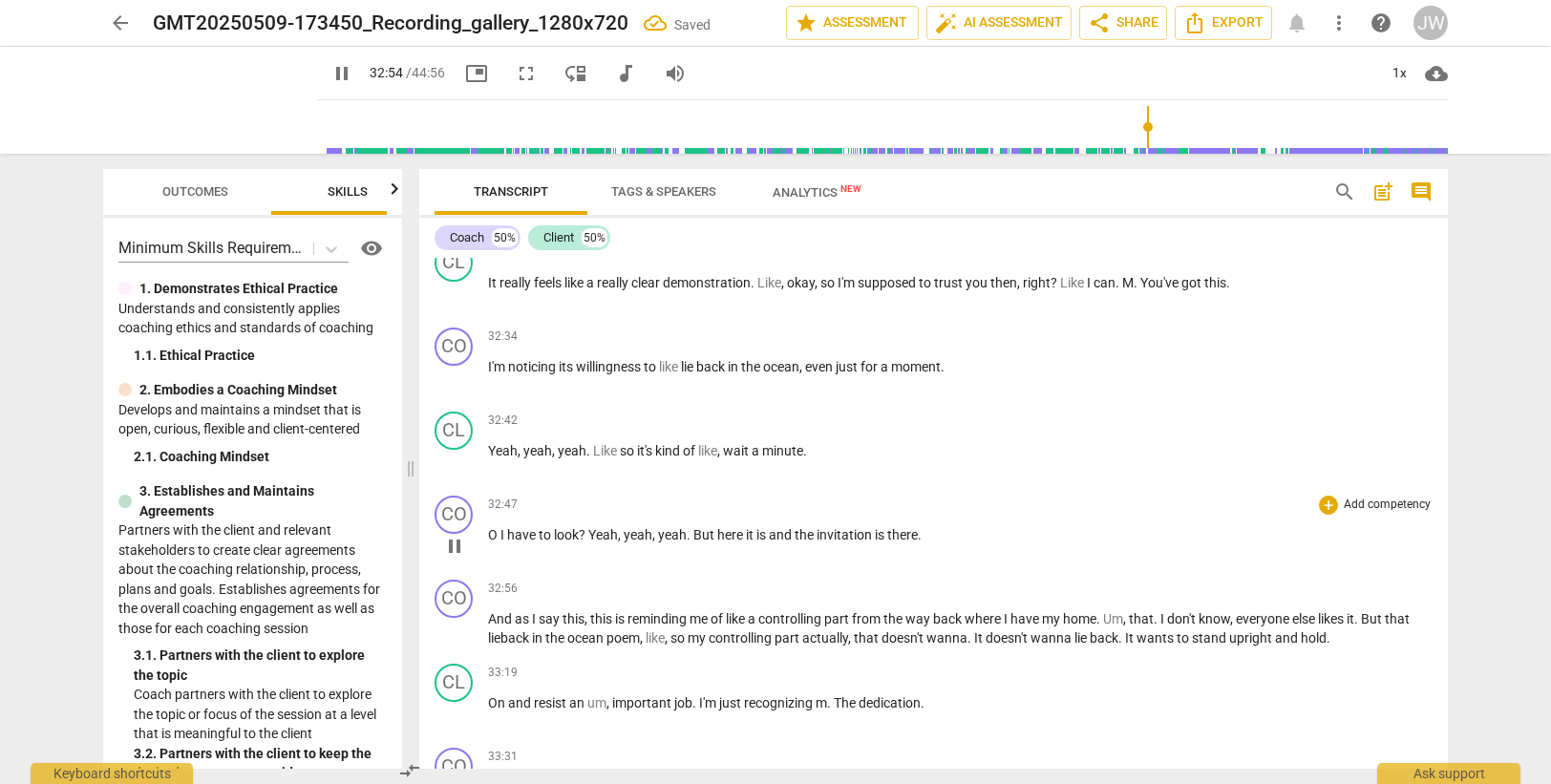
click at [494, 537] on span "O" at bounding box center [494, 534] width 12 height 15
type input "1975"
click at [521, 532] on span "have" at bounding box center [527, 534] width 32 height 15
drag, startPoint x: 624, startPoint y: 537, endPoint x: 636, endPoint y: 534, distance: 12.4
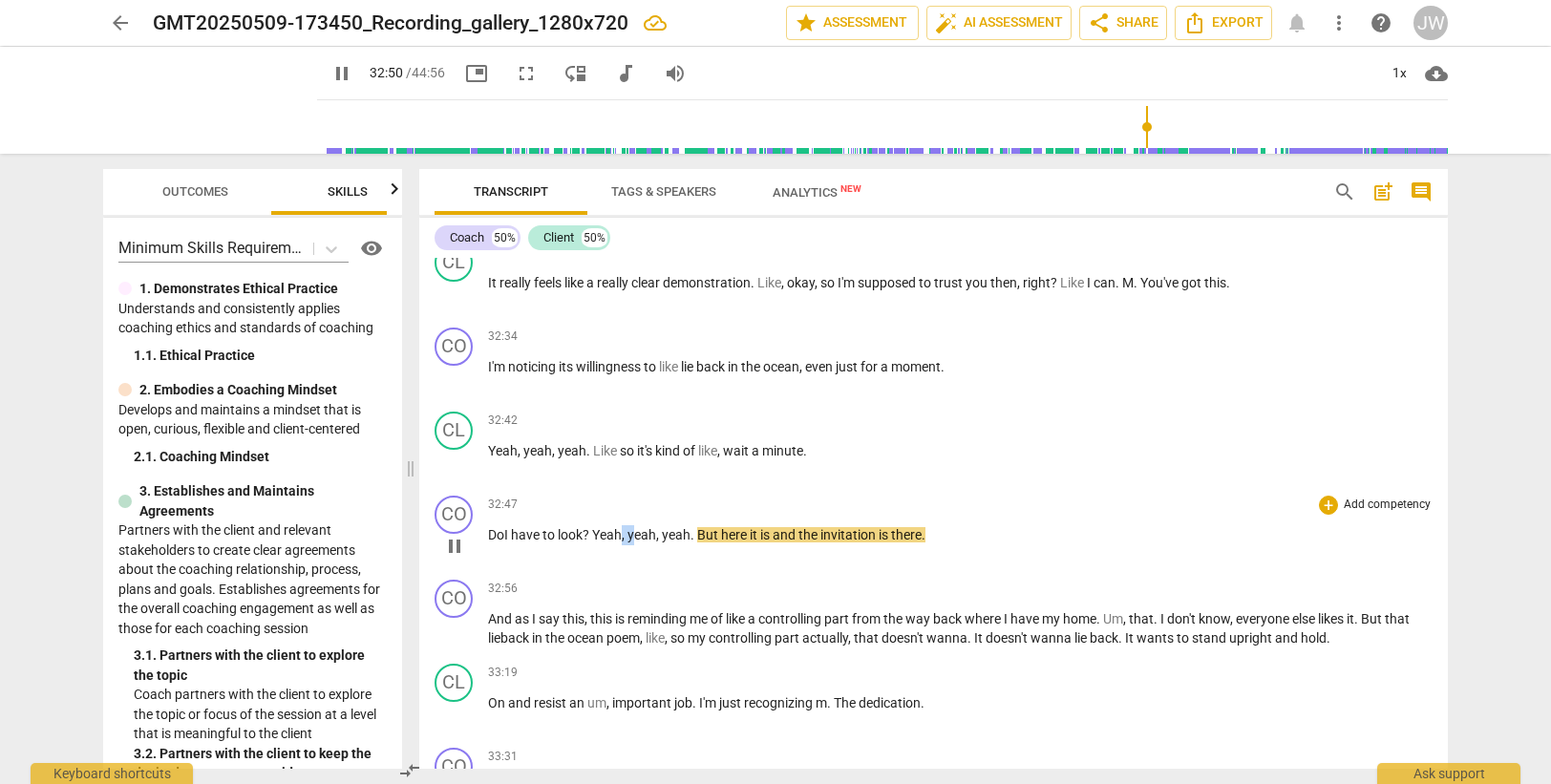
click at [636, 534] on p "Do I have to look ? Yeah , yeah , yeah . But here it is and the invitation is t…" at bounding box center [960, 535] width 945 height 20
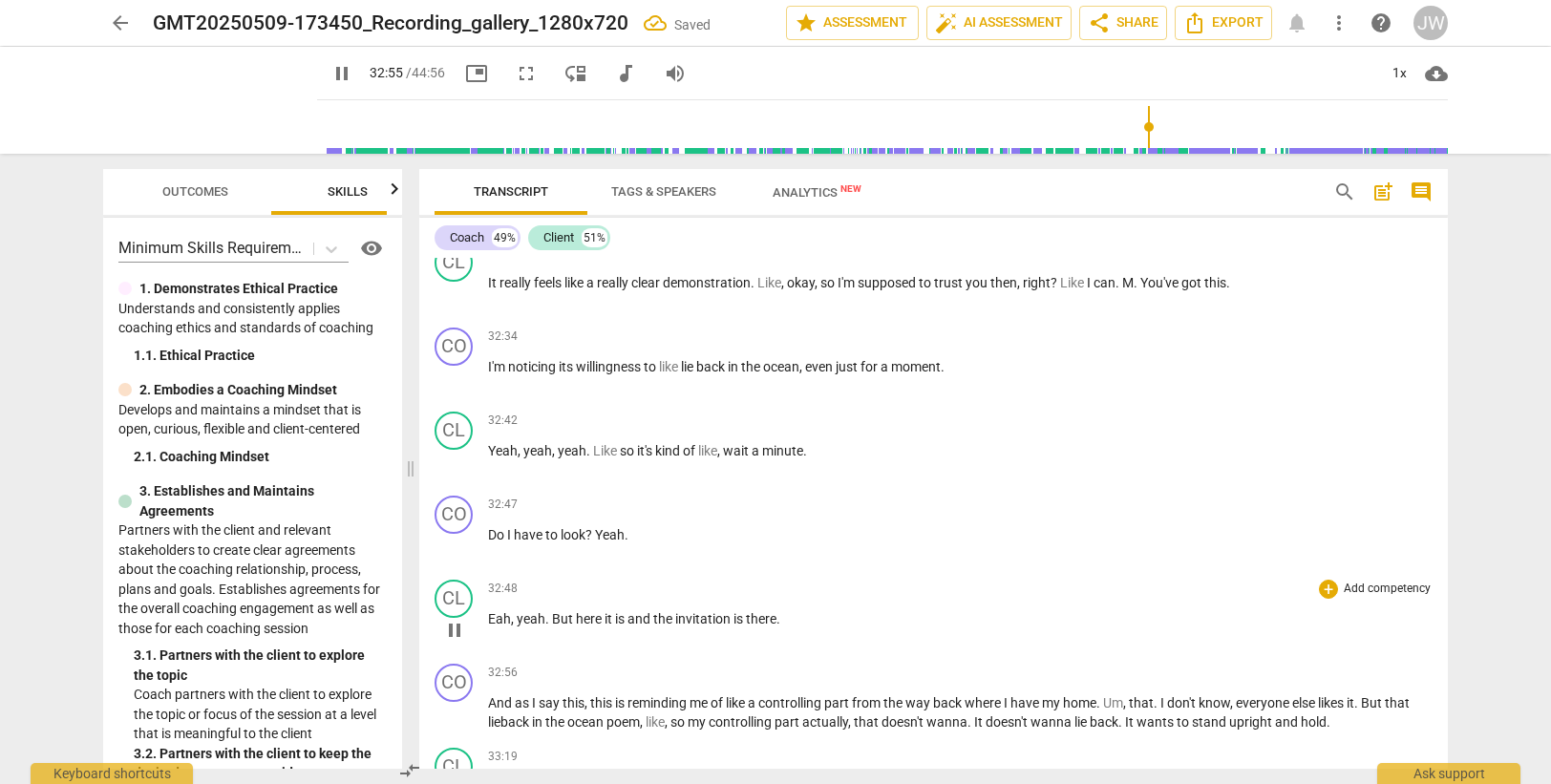
click at [496, 617] on span "Eah" at bounding box center [499, 618] width 23 height 15
type input "1976"
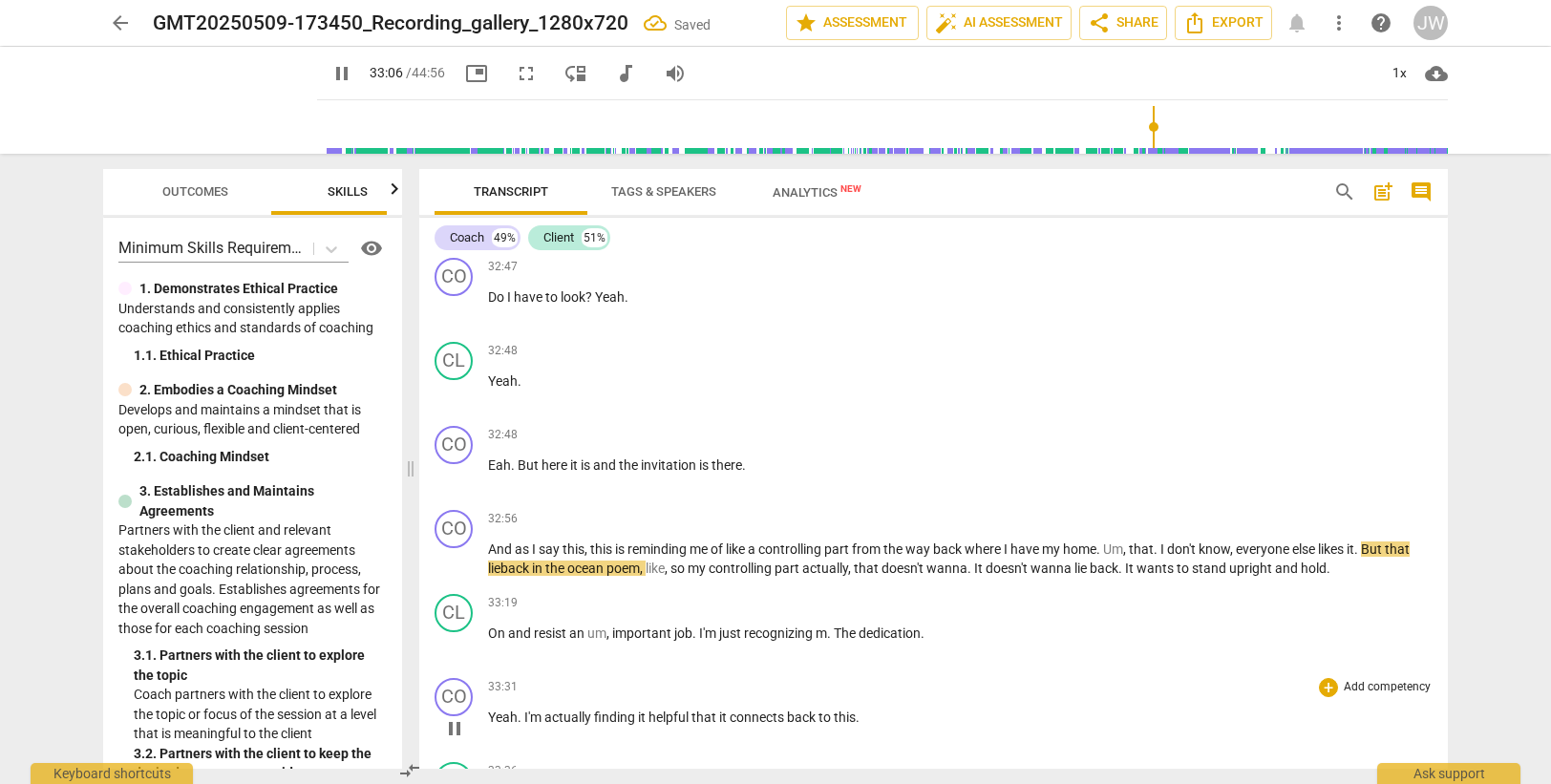
scroll to position [11877, 0]
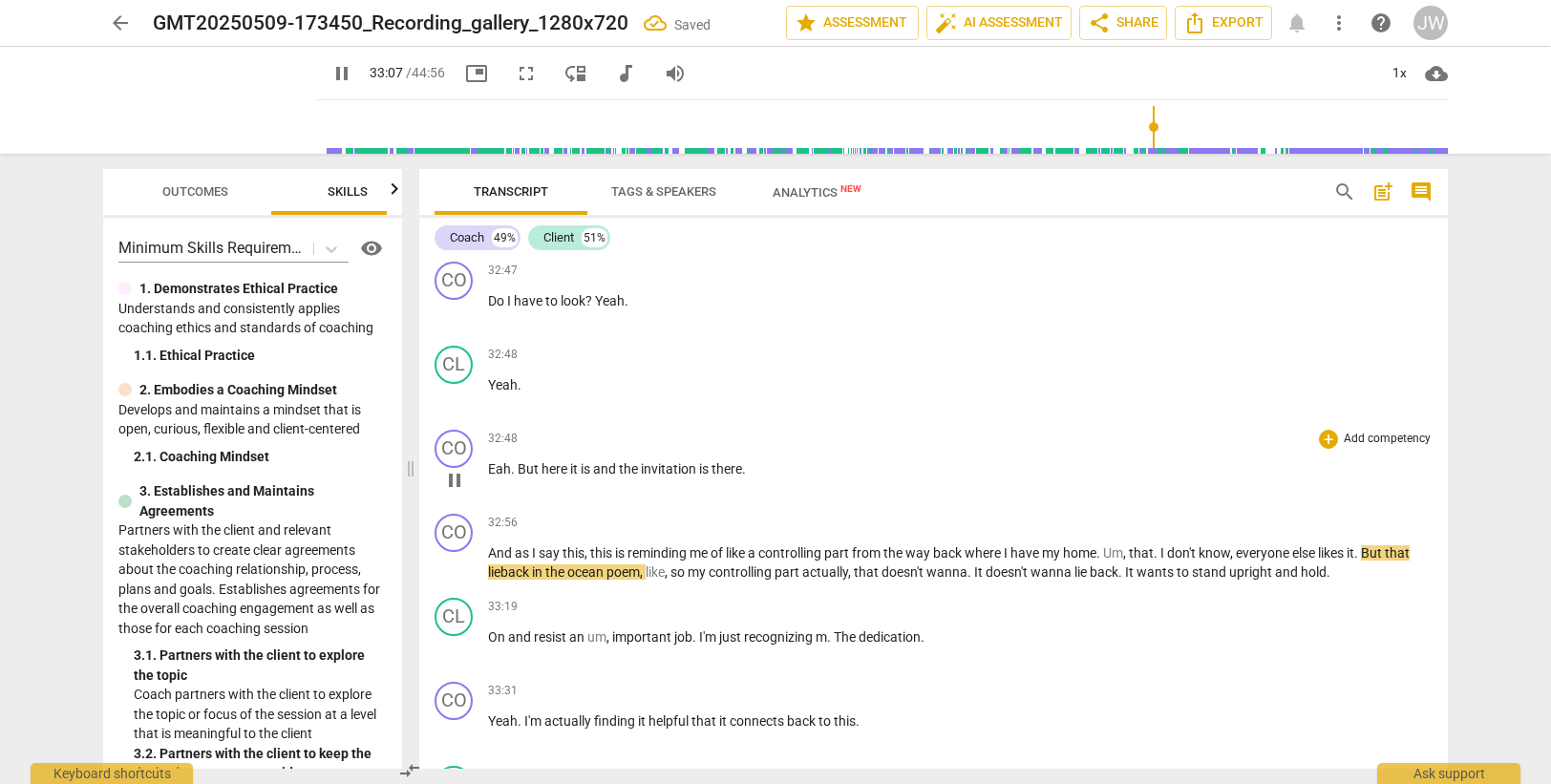
click at [508, 472] on span "Eah" at bounding box center [499, 468] width 23 height 15
click at [497, 469] on span "Eah" at bounding box center [499, 468] width 23 height 15
type input "1969"
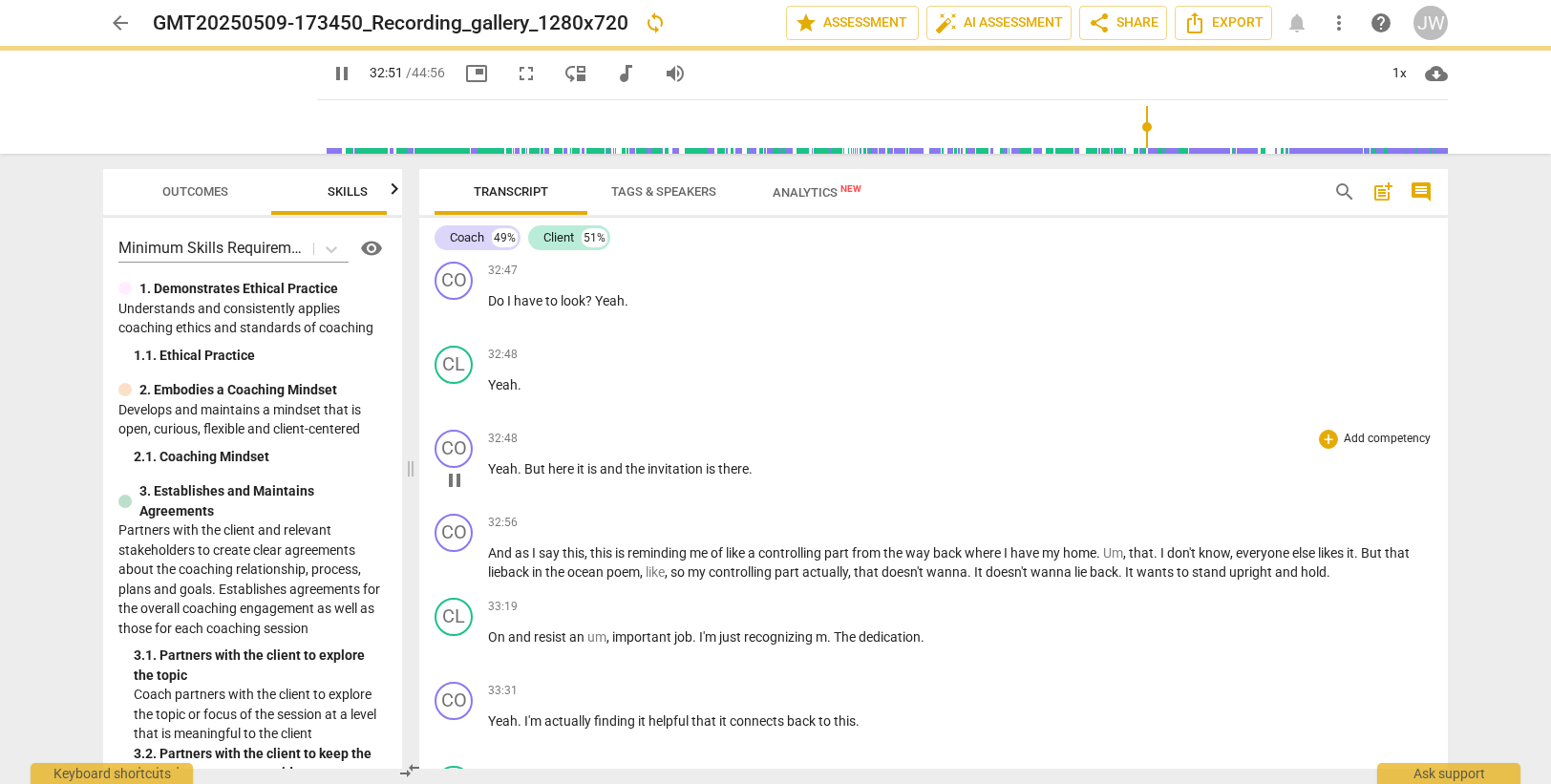
click at [561, 468] on span "here" at bounding box center [562, 468] width 29 height 15
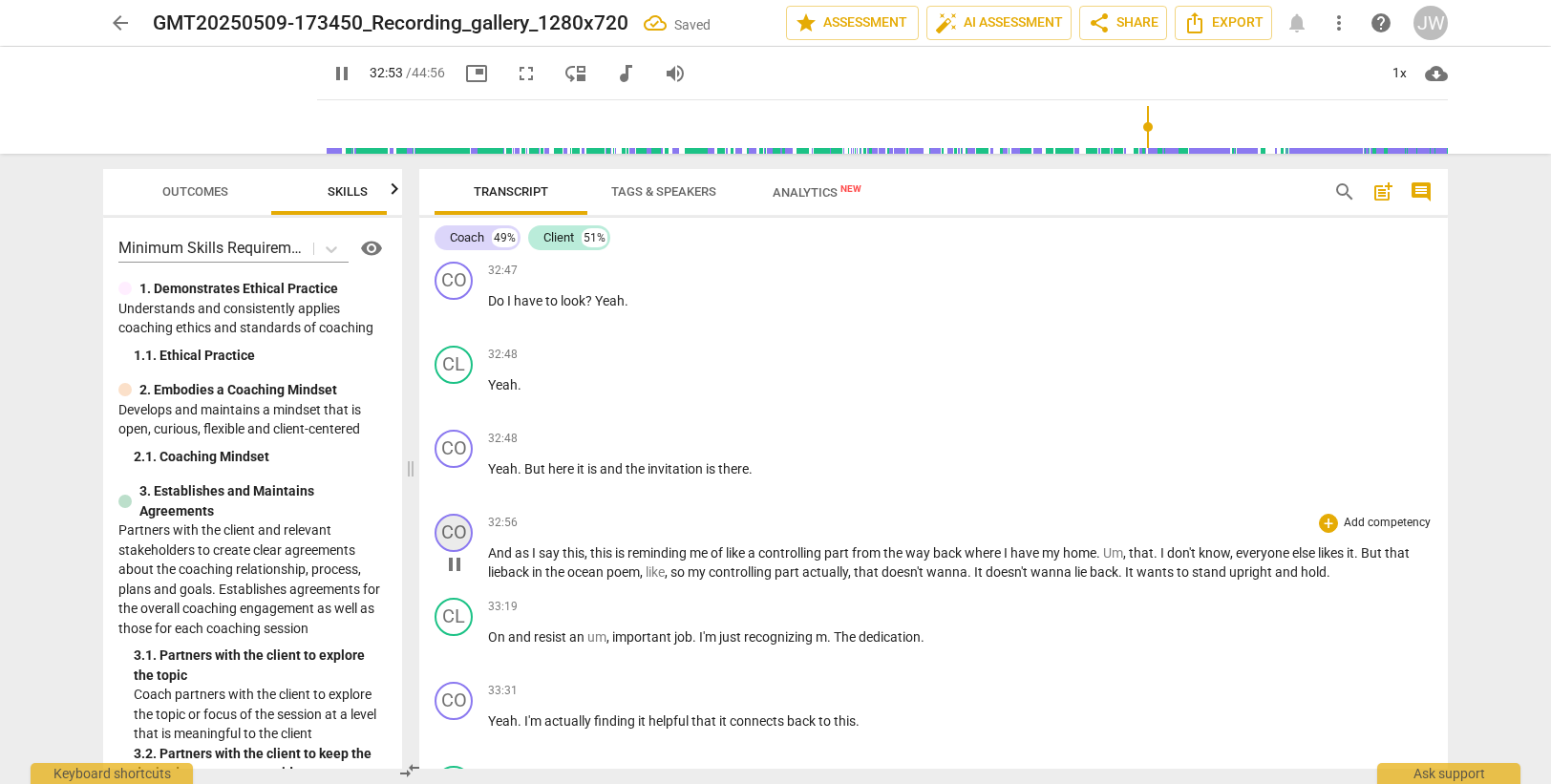
click at [445, 531] on div "CO" at bounding box center [453, 533] width 38 height 38
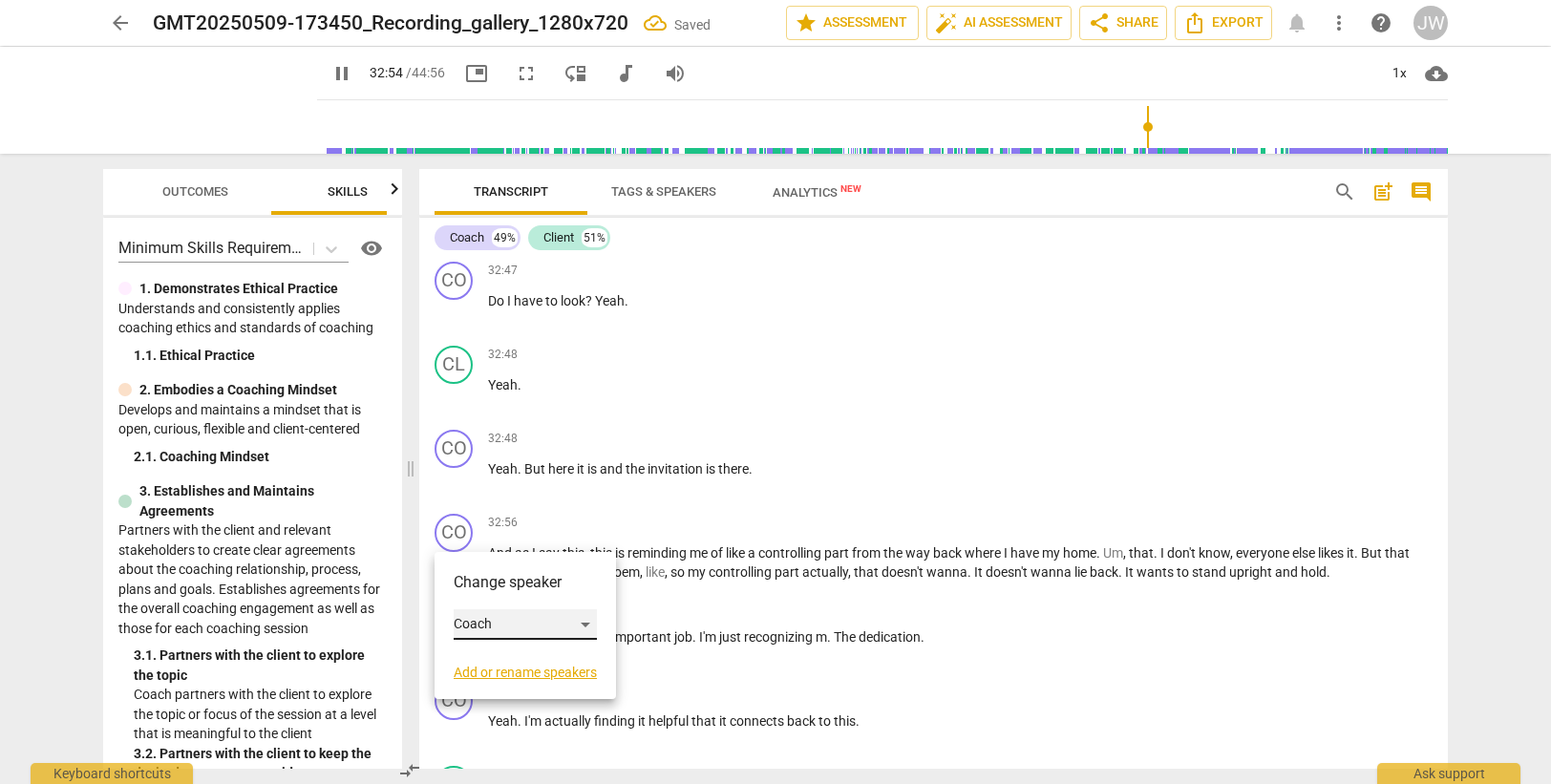
click at [492, 625] on div "Coach" at bounding box center [525, 624] width 143 height 31
click at [505, 659] on li "Client" at bounding box center [526, 660] width 145 height 37
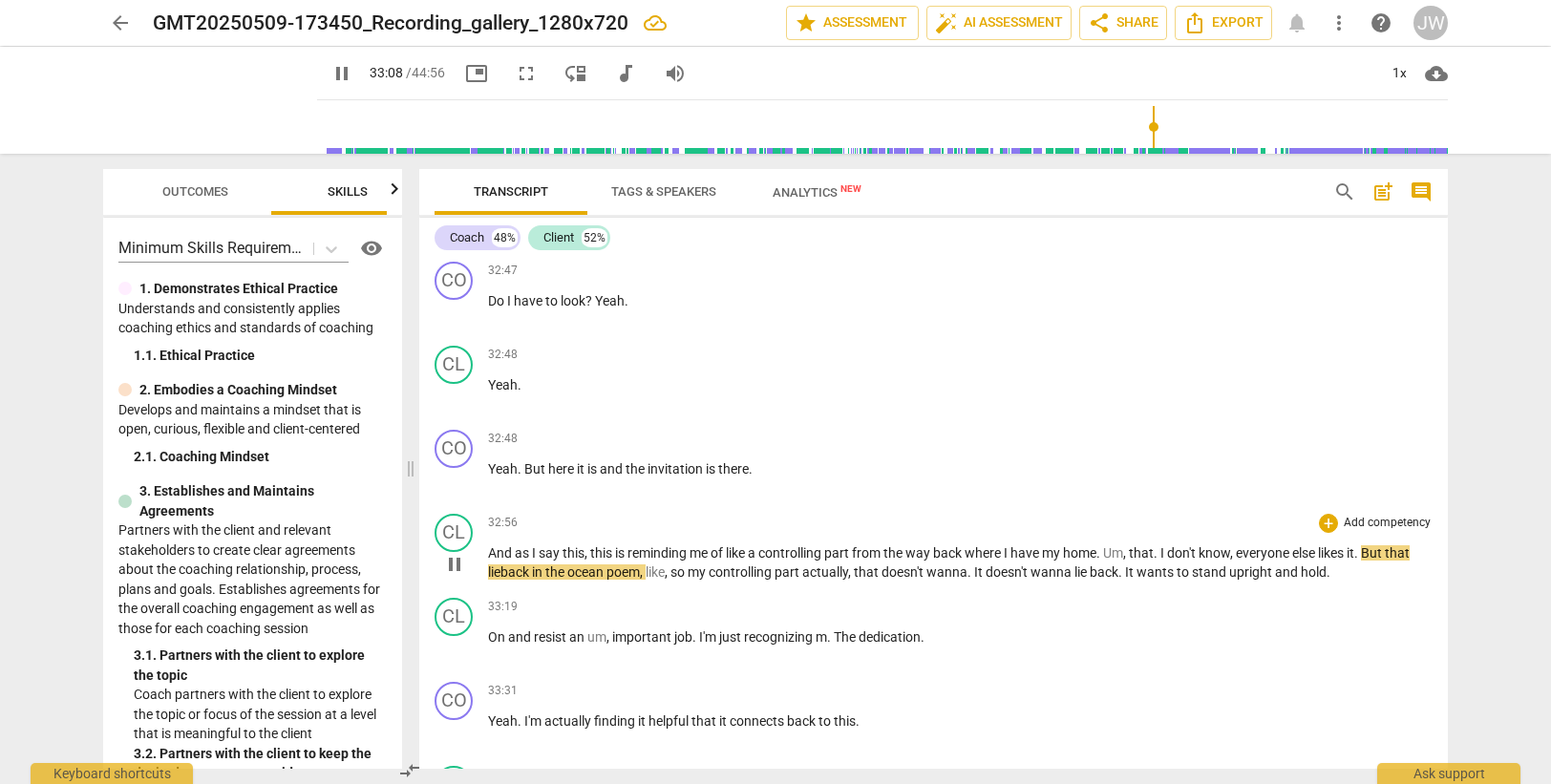
click at [1042, 551] on span "have" at bounding box center [1026, 551] width 32 height 15
click at [502, 569] on span "lieback" at bounding box center [510, 571] width 44 height 15
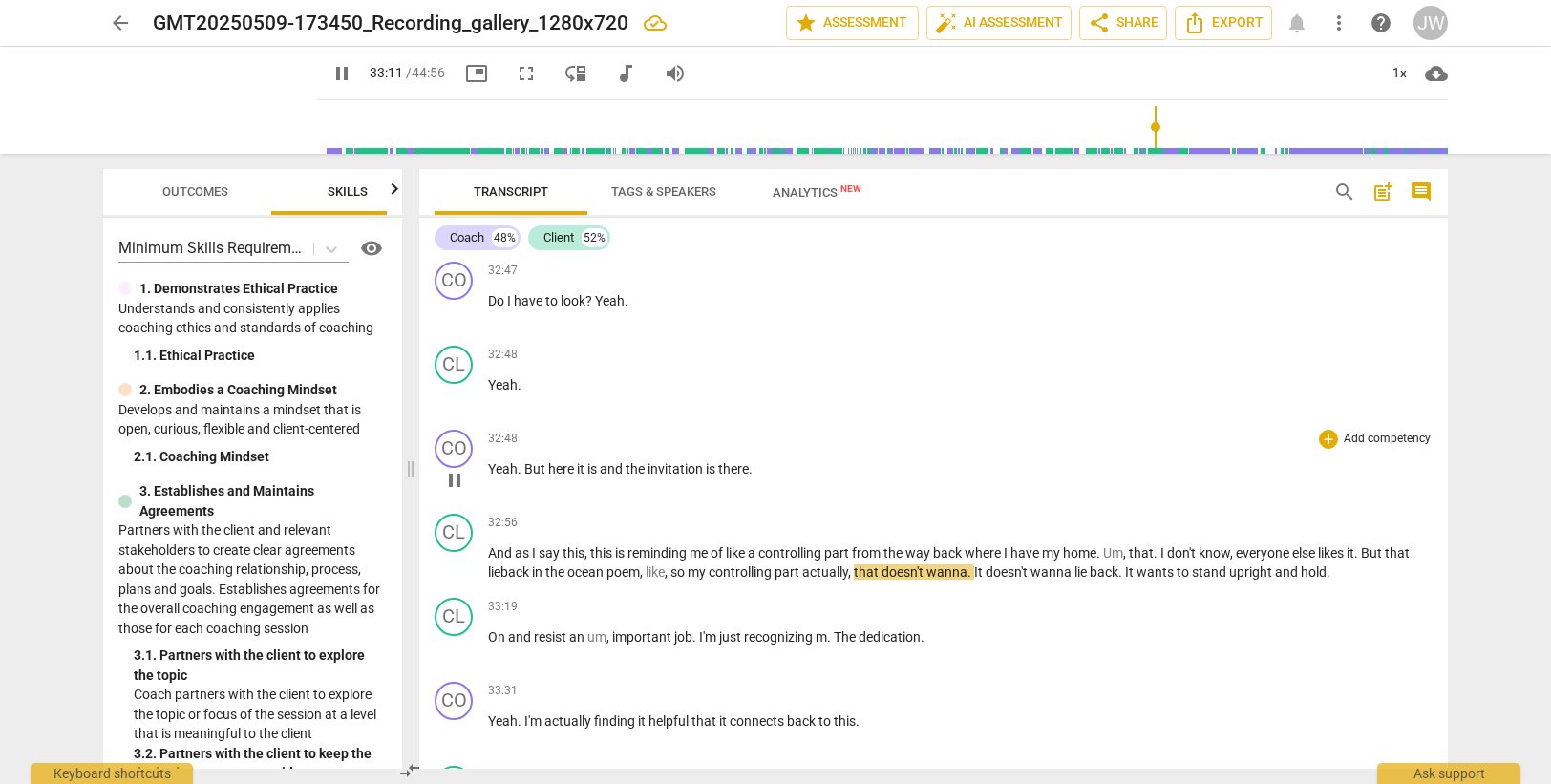
type input "1992"
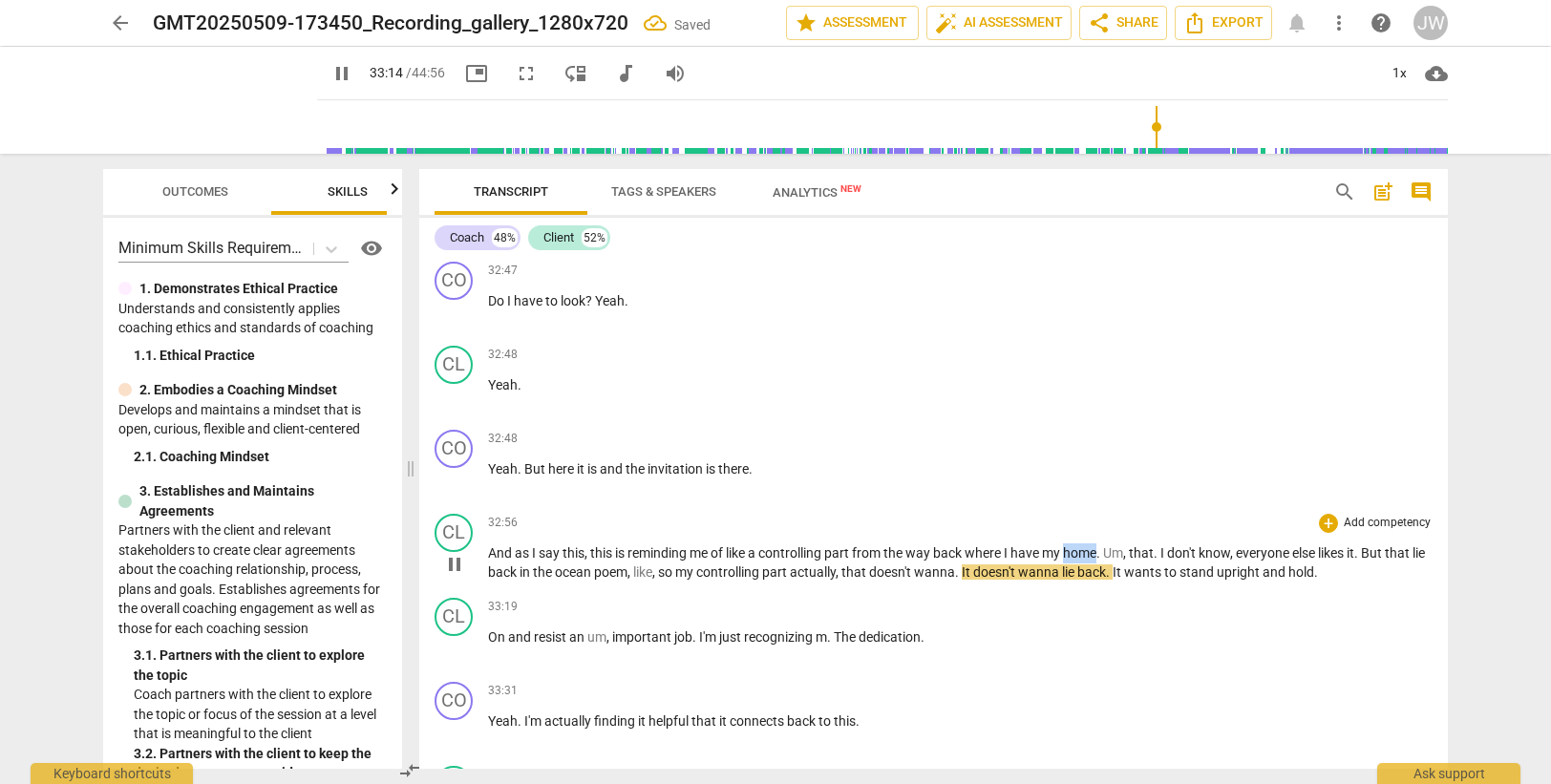
drag, startPoint x: 1071, startPoint y: 551, endPoint x: 1103, endPoint y: 550, distance: 32.0
click at [1097, 550] on span "home" at bounding box center [1080, 551] width 34 height 15
click at [988, 550] on span "where" at bounding box center [983, 551] width 39 height 15
click at [1025, 547] on span "have" at bounding box center [1026, 551] width 32 height 15
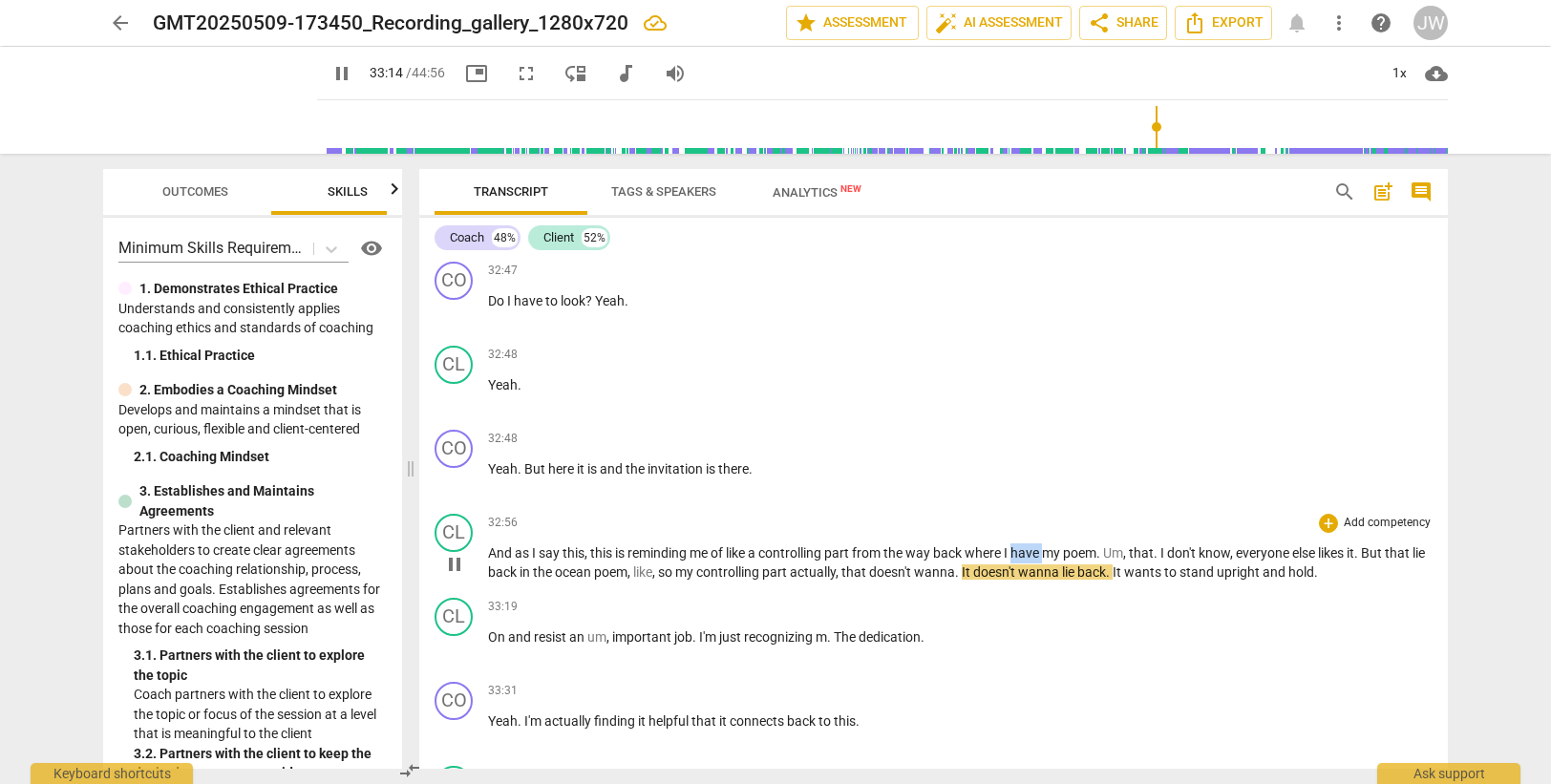
click at [1025, 547] on span "have" at bounding box center [1026, 551] width 32 height 15
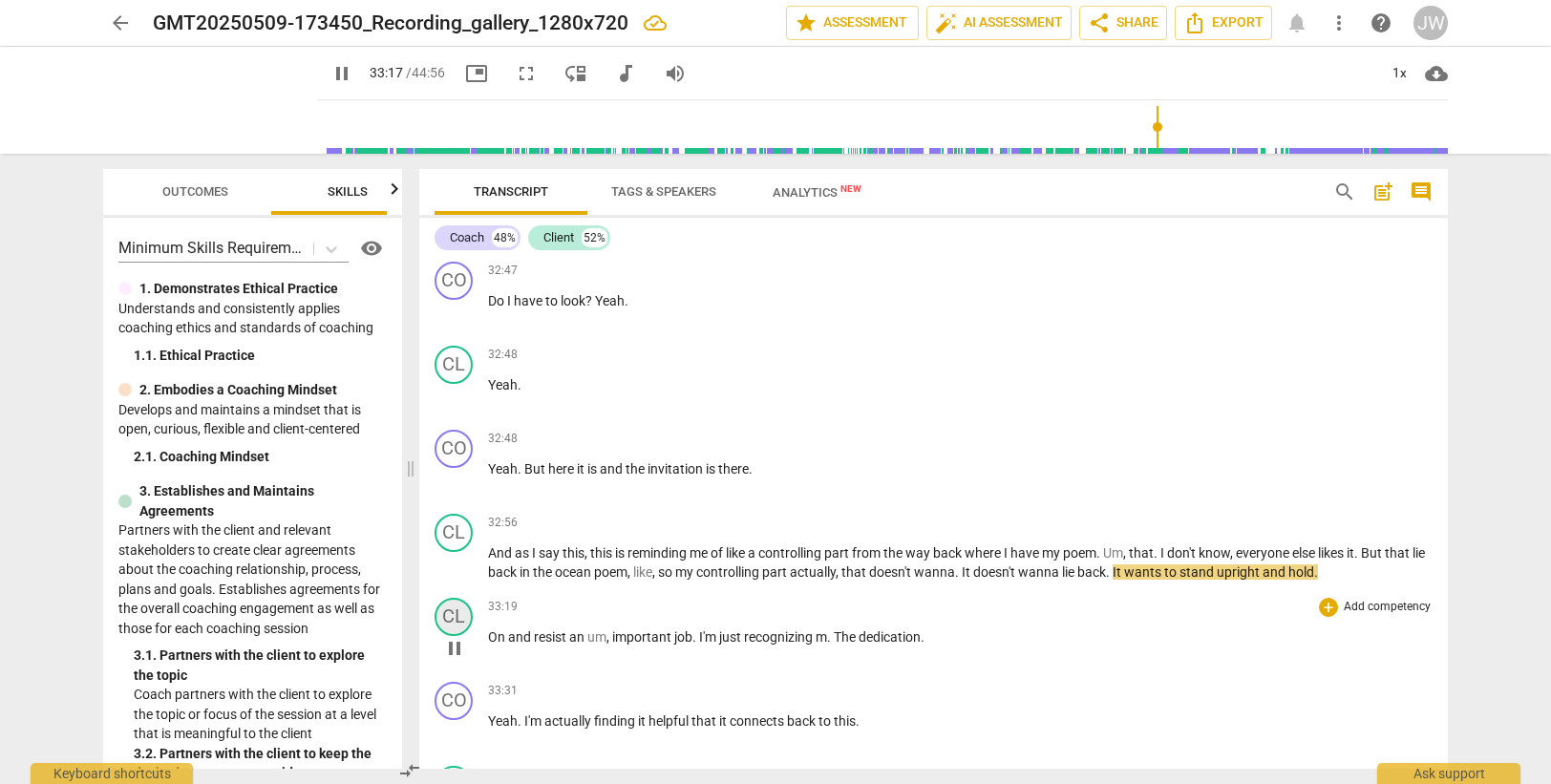
click at [453, 615] on div "CL" at bounding box center [453, 616] width 38 height 38
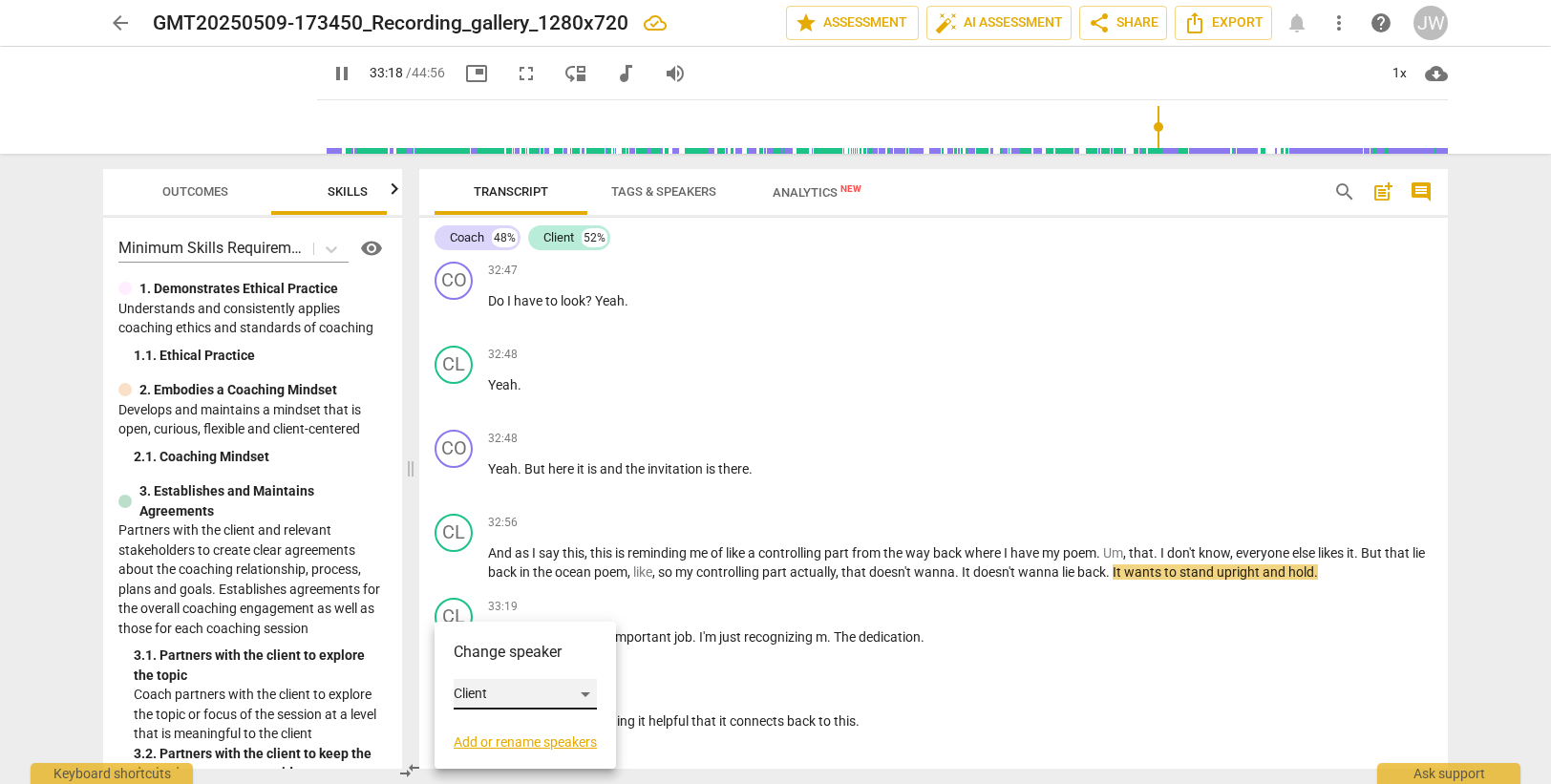
click at [496, 692] on div "Client" at bounding box center [525, 694] width 143 height 31
click at [497, 655] on li "Coach" at bounding box center [526, 658] width 145 height 37
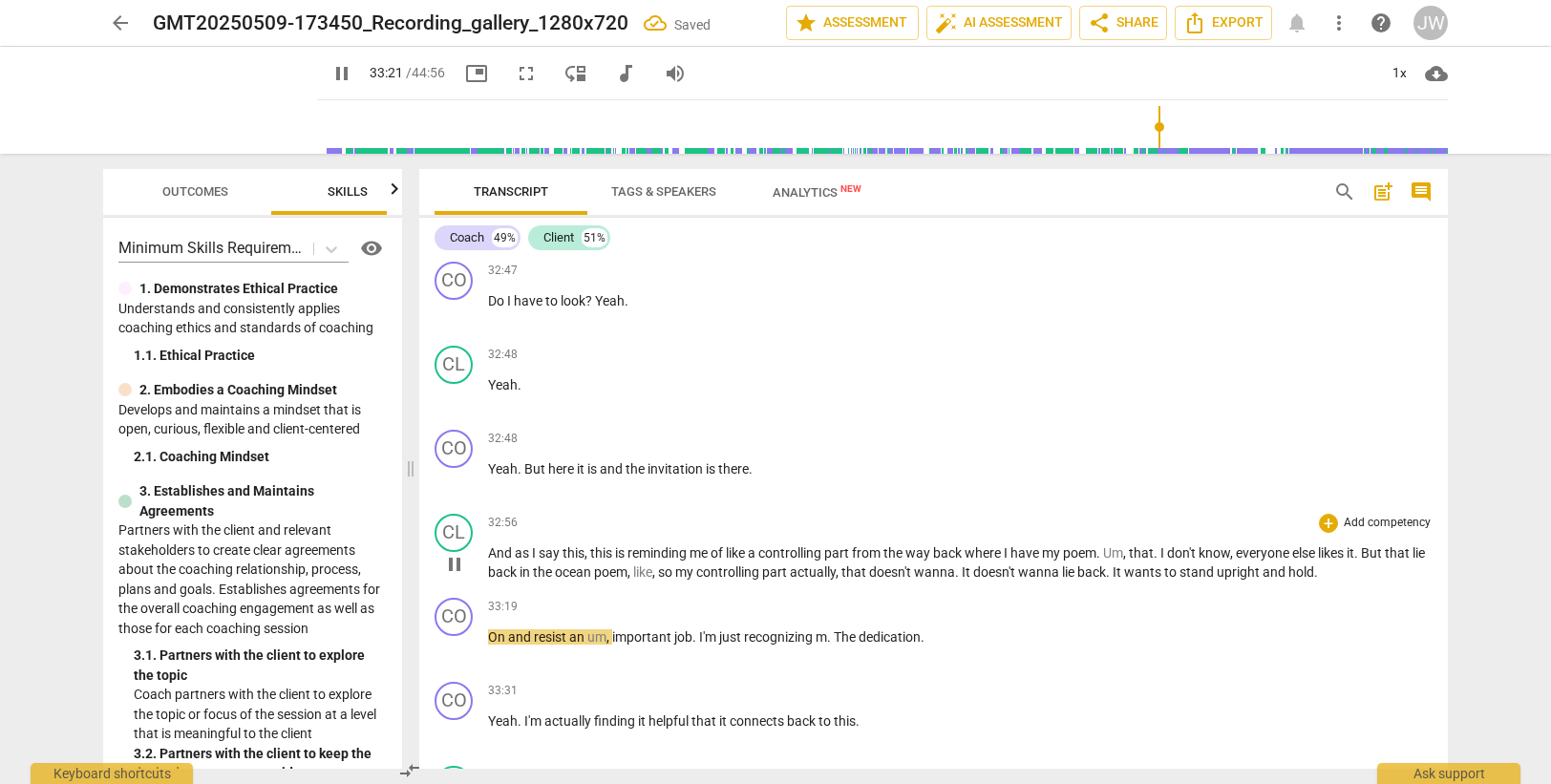
click at [1318, 568] on span "." at bounding box center [1316, 571] width 4 height 15
type input "2003"
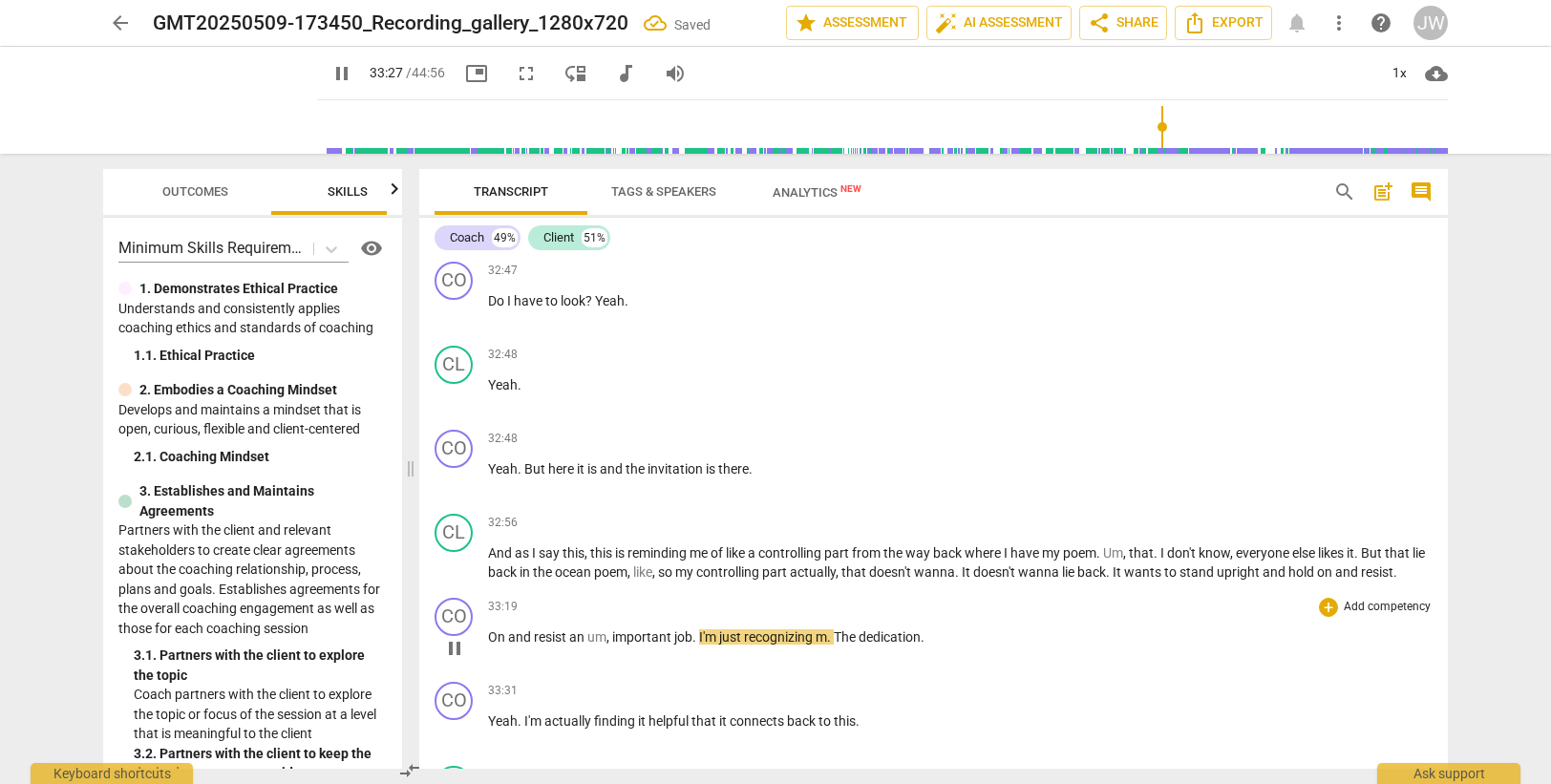
click at [609, 637] on span "," at bounding box center [609, 636] width 6 height 15
type input "2009"
click at [567, 637] on span "important" at bounding box center [535, 636] width 62 height 15
click at [618, 637] on span "just" at bounding box center [623, 636] width 25 height 15
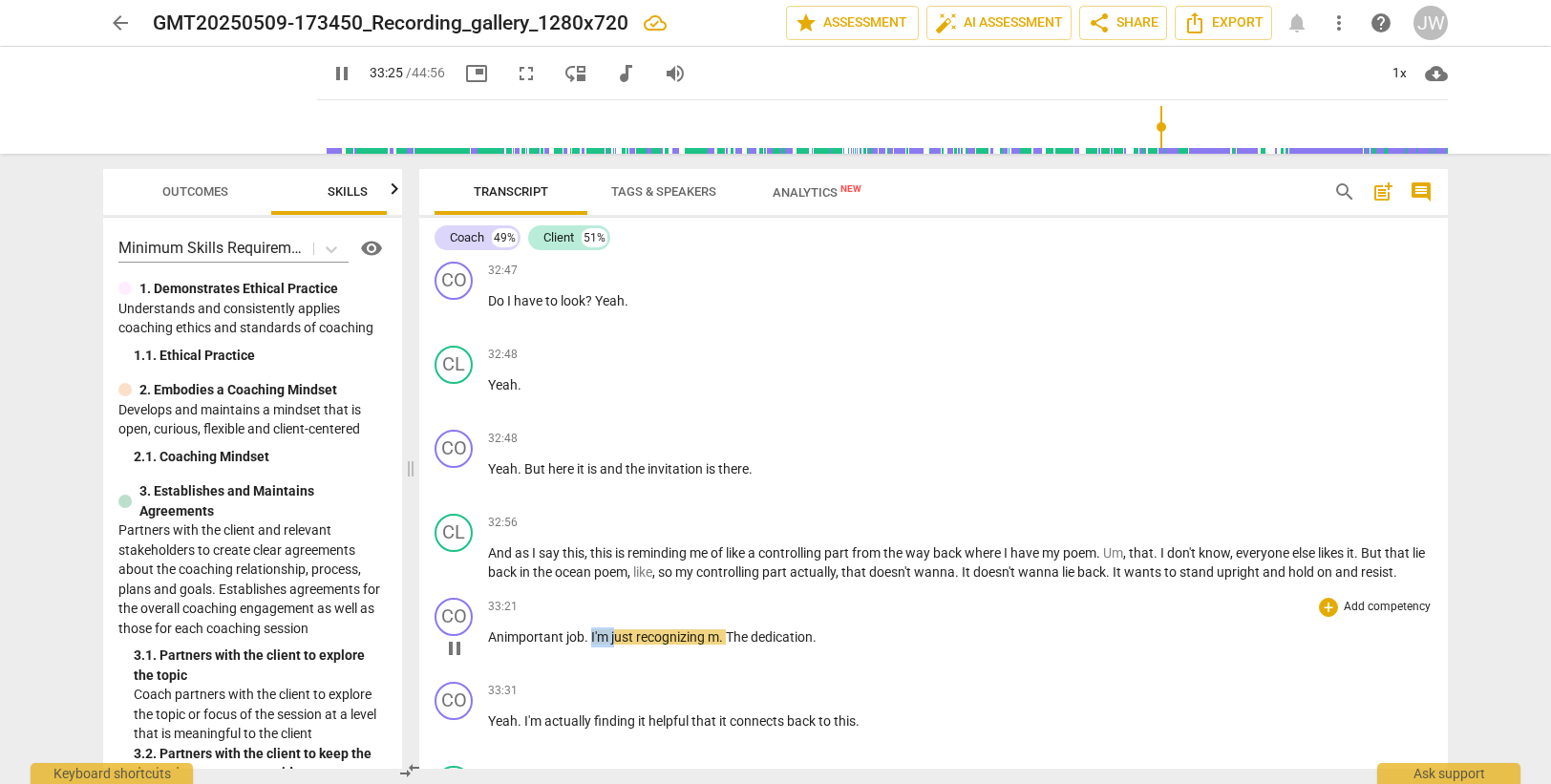
click at [595, 637] on span "I'm" at bounding box center [602, 636] width 20 height 15
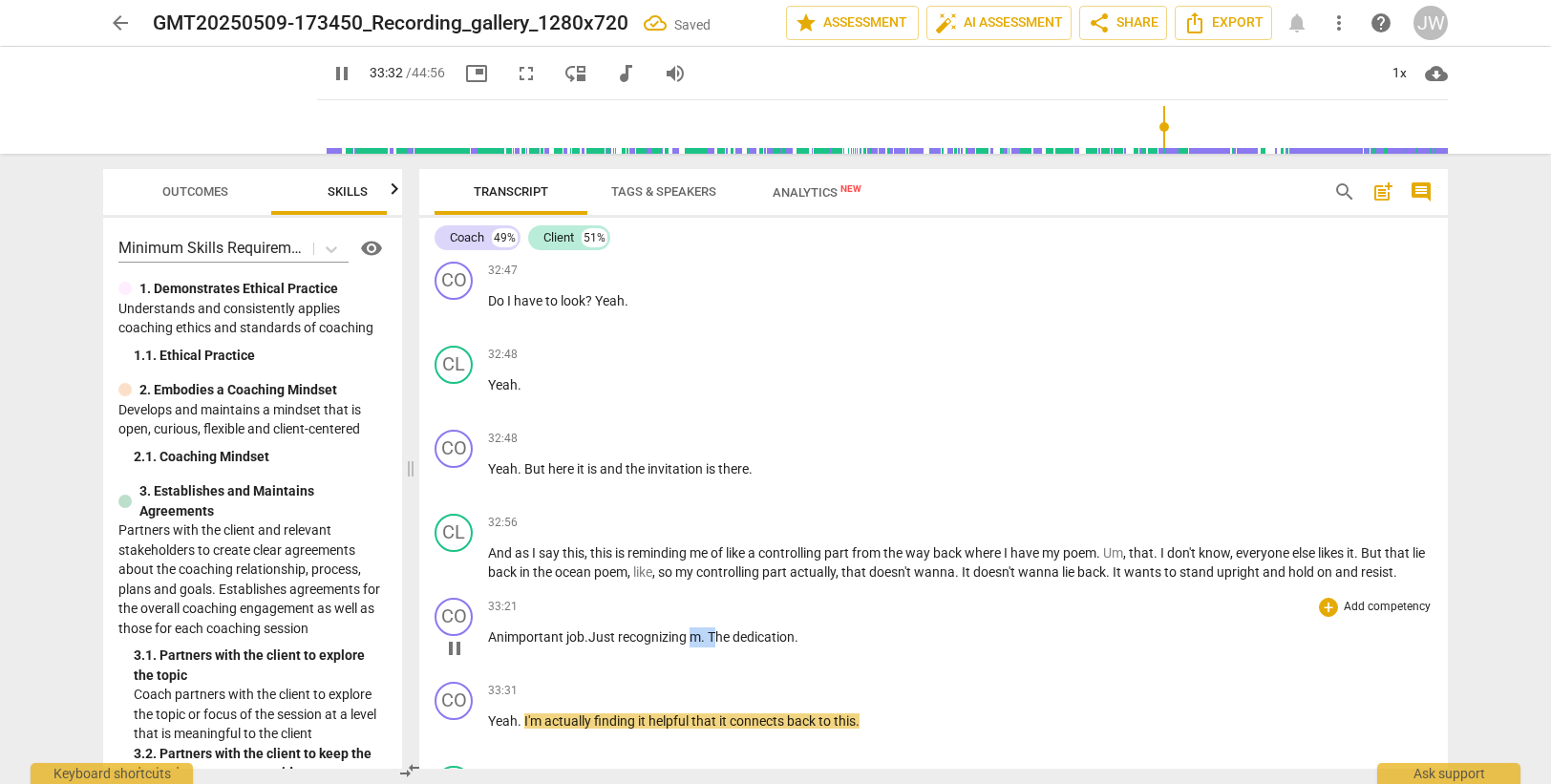
drag, startPoint x: 696, startPoint y: 633, endPoint x: 721, endPoint y: 632, distance: 25.0
click at [721, 632] on p "An important job . J ust recognizing m . The dedication ." at bounding box center [960, 637] width 945 height 20
click at [446, 700] on div "CO" at bounding box center [453, 701] width 38 height 38
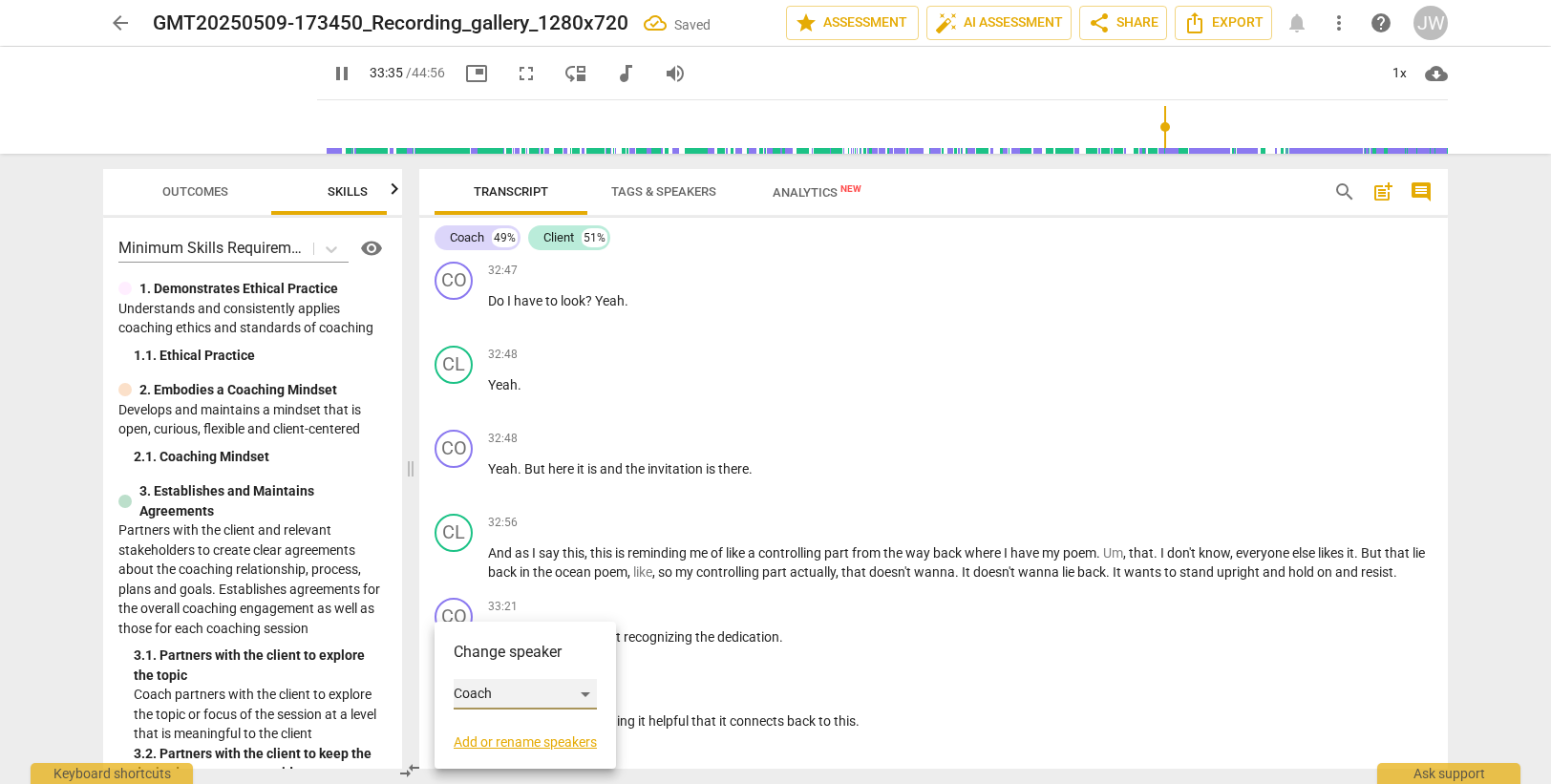
click at [500, 689] on div "Coach" at bounding box center [525, 694] width 143 height 31
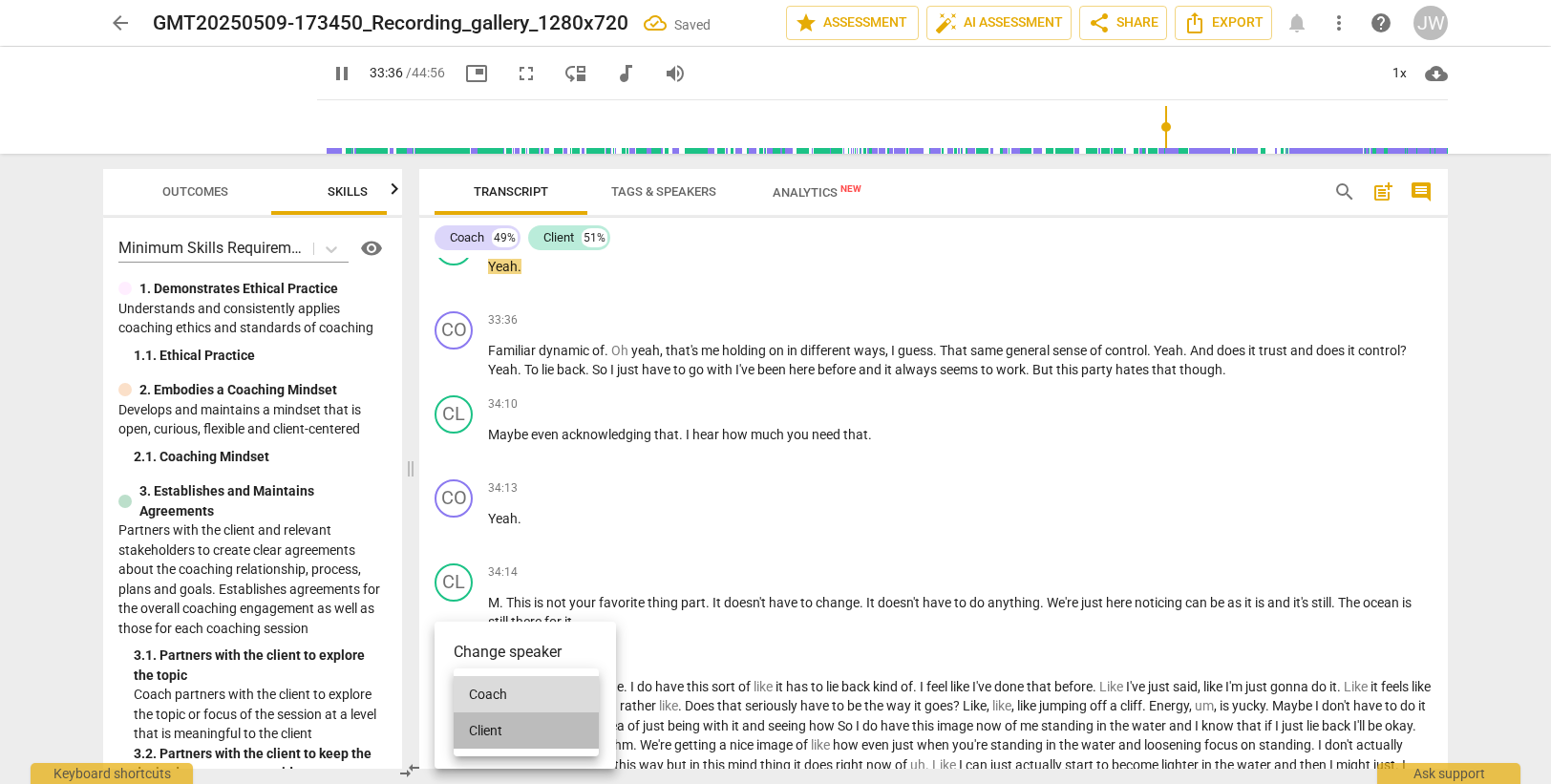
click at [506, 732] on li "Client" at bounding box center [526, 730] width 145 height 37
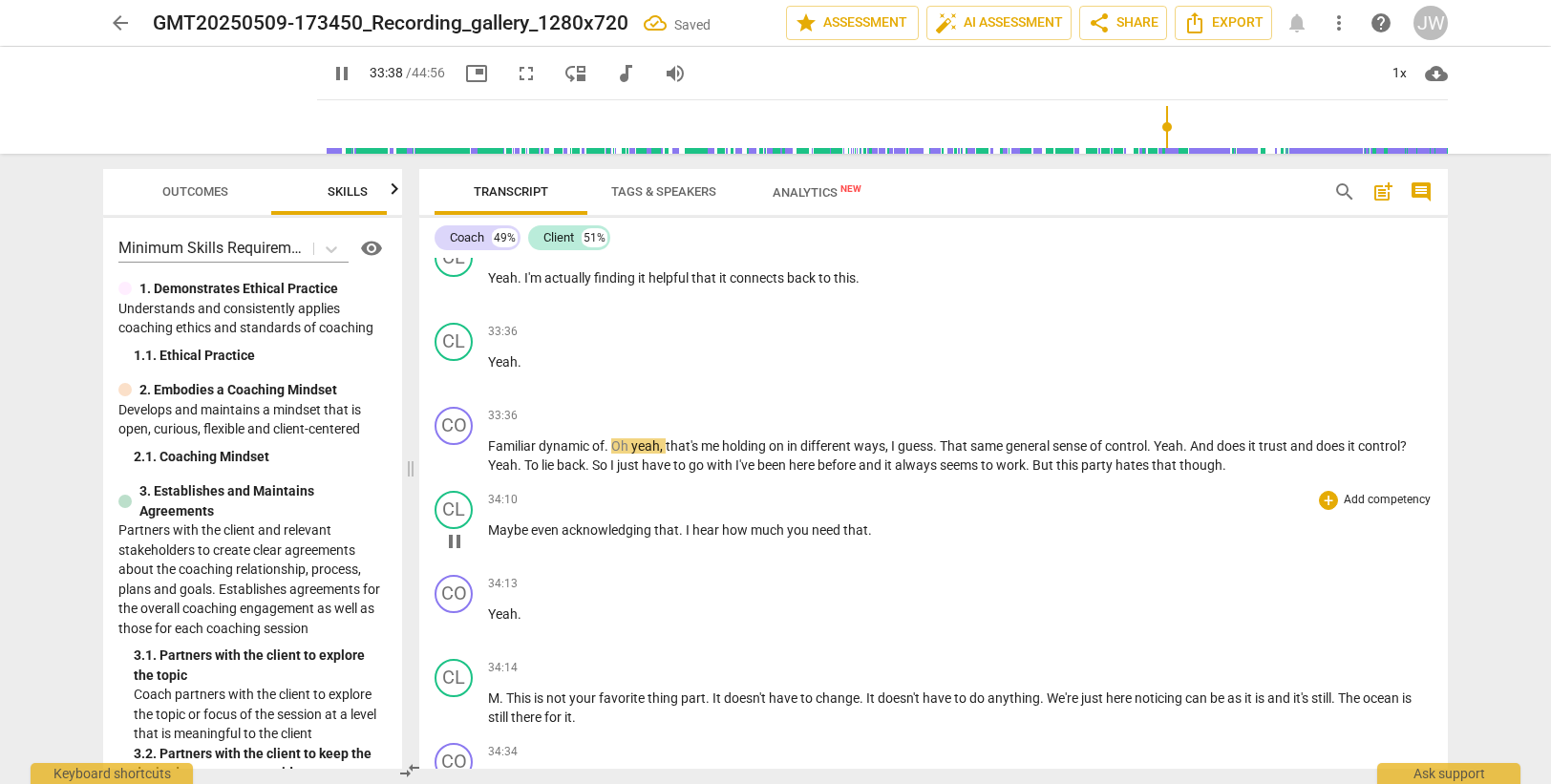
scroll to position [12225, 0]
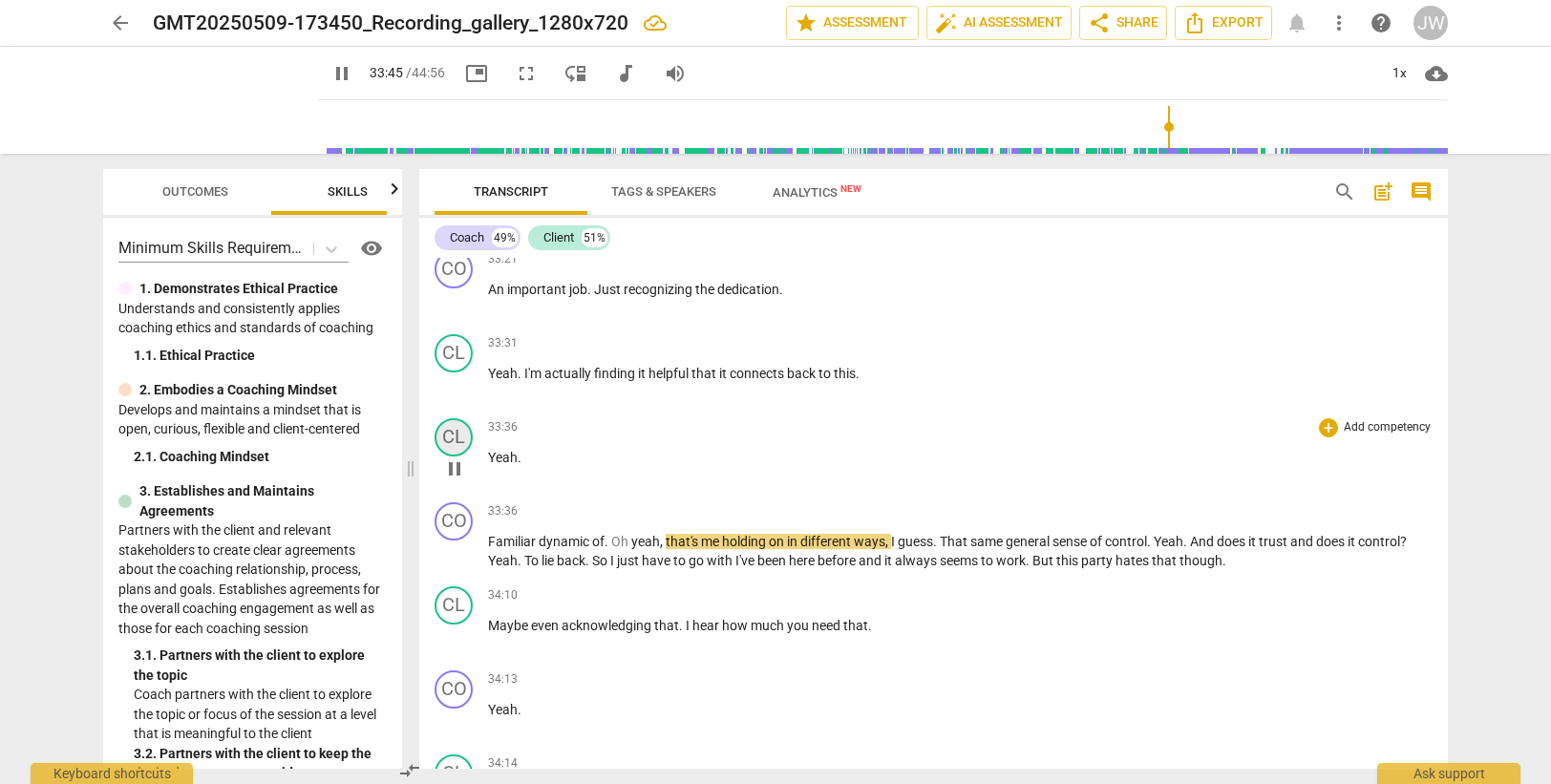
click at [457, 431] on div "CL" at bounding box center [453, 437] width 38 height 38
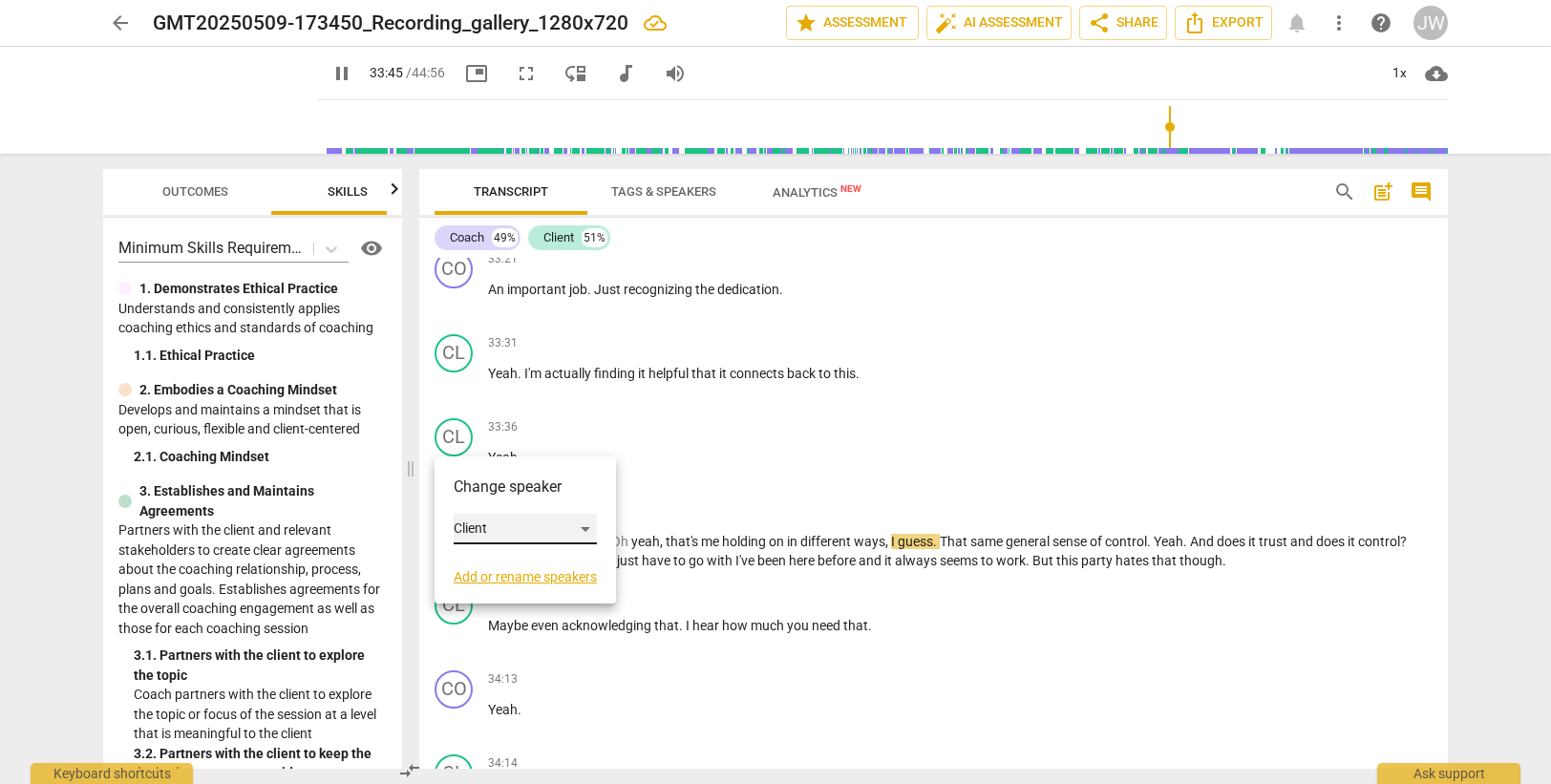
click at [465, 530] on div "Client" at bounding box center [525, 529] width 143 height 31
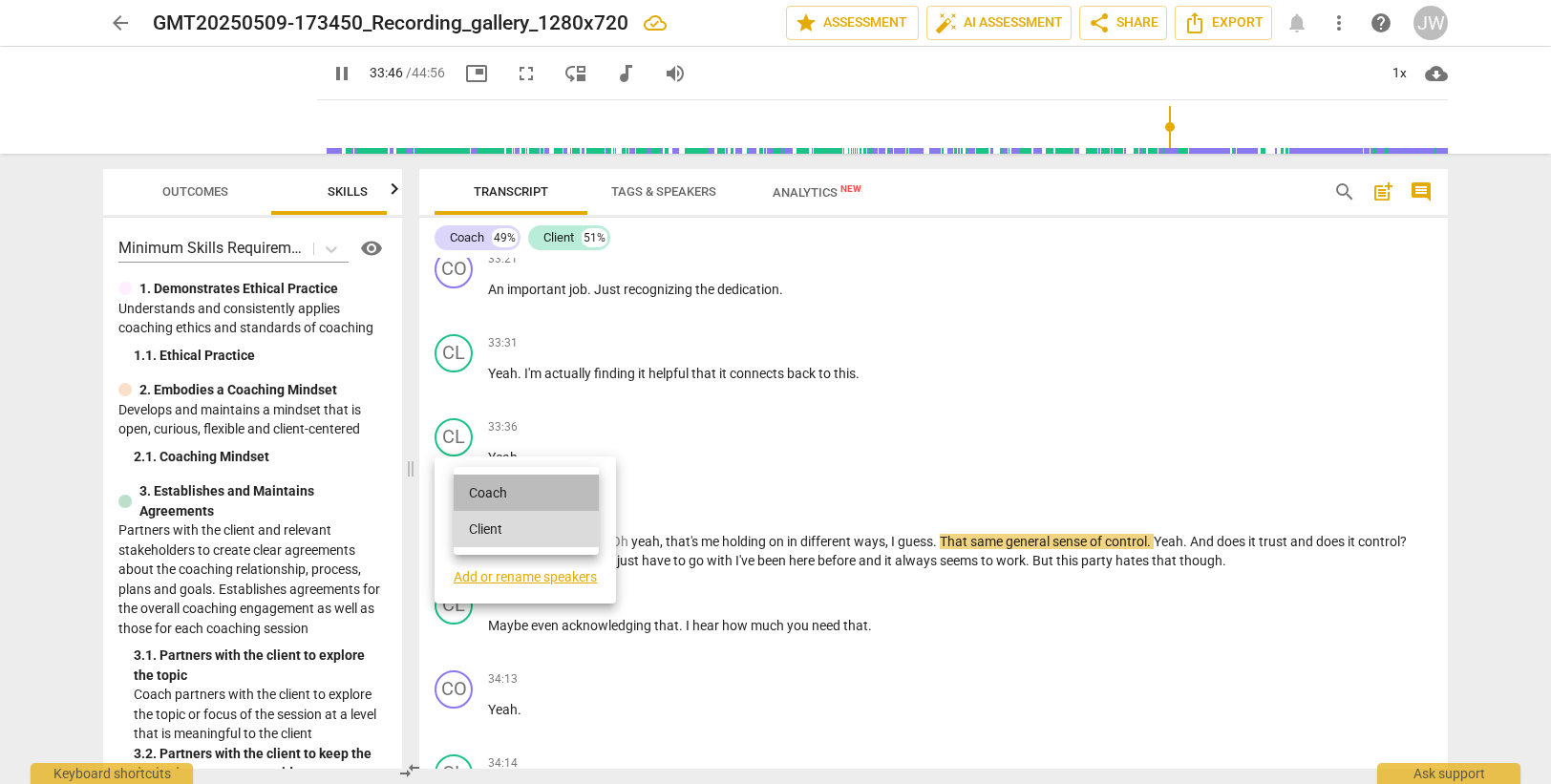
click at [483, 486] on li "Coach" at bounding box center [526, 492] width 145 height 37
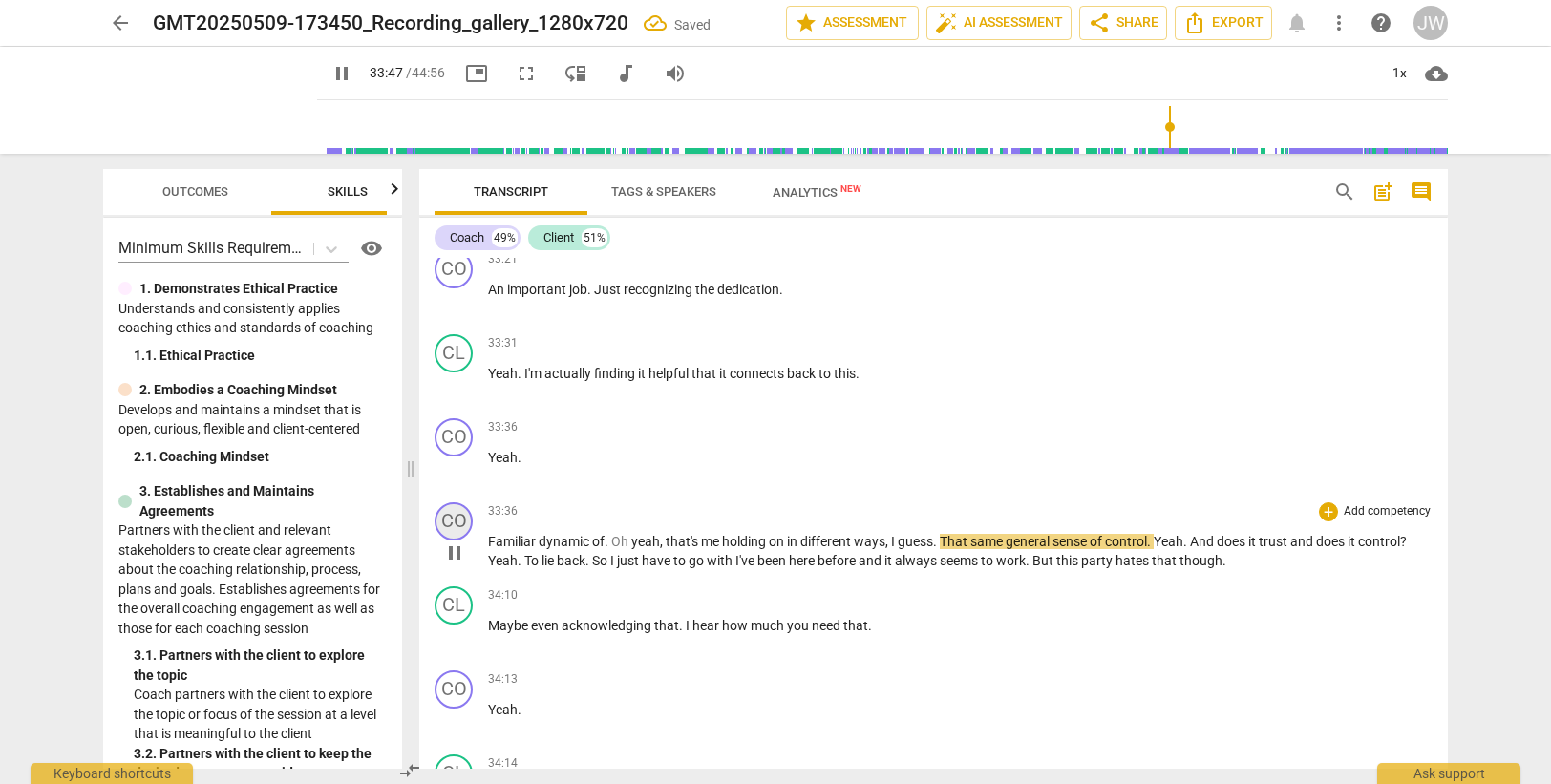
click at [450, 517] on div "CO" at bounding box center [453, 521] width 38 height 38
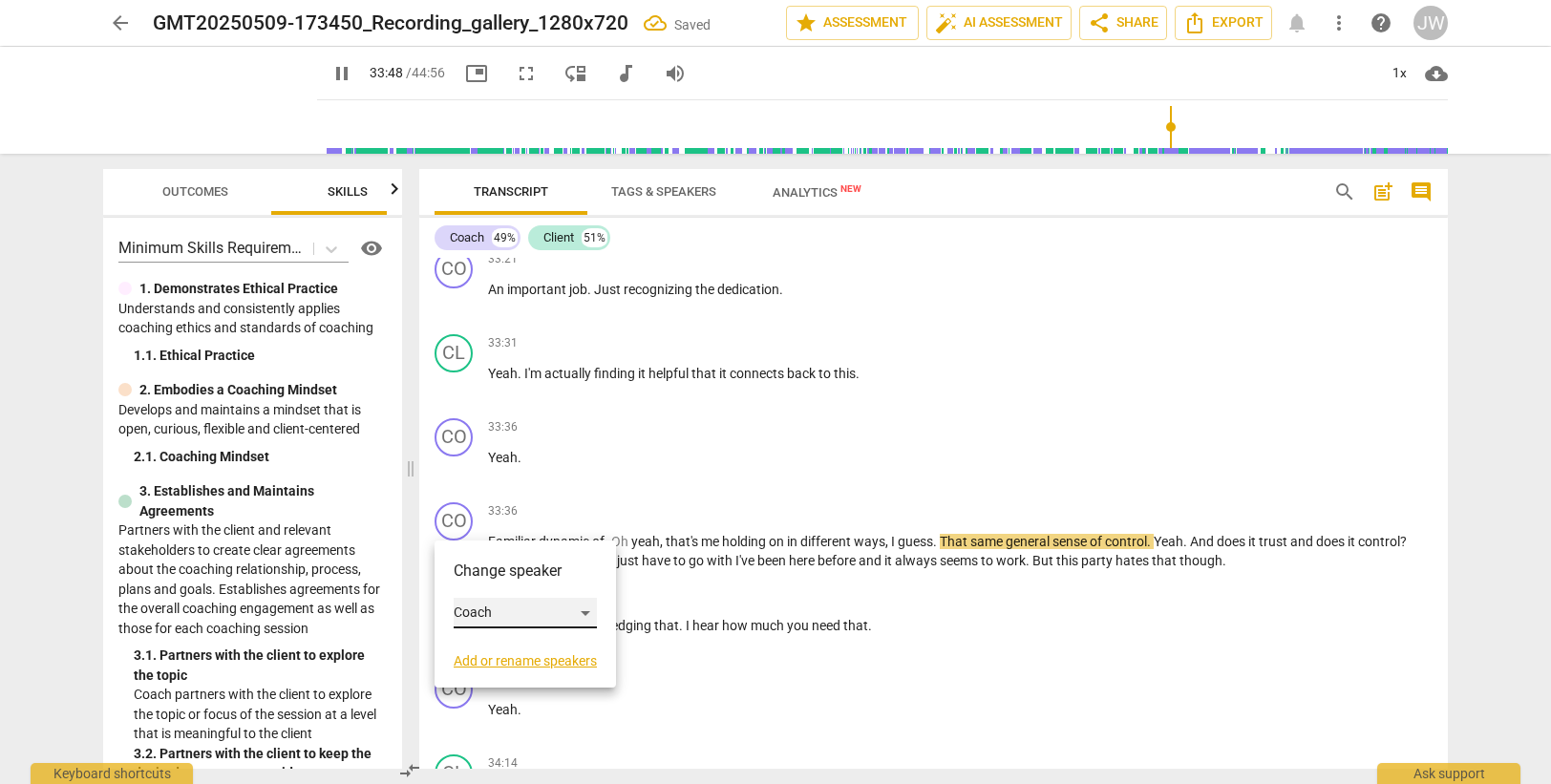
click at [482, 619] on div "Coach" at bounding box center [525, 612] width 143 height 31
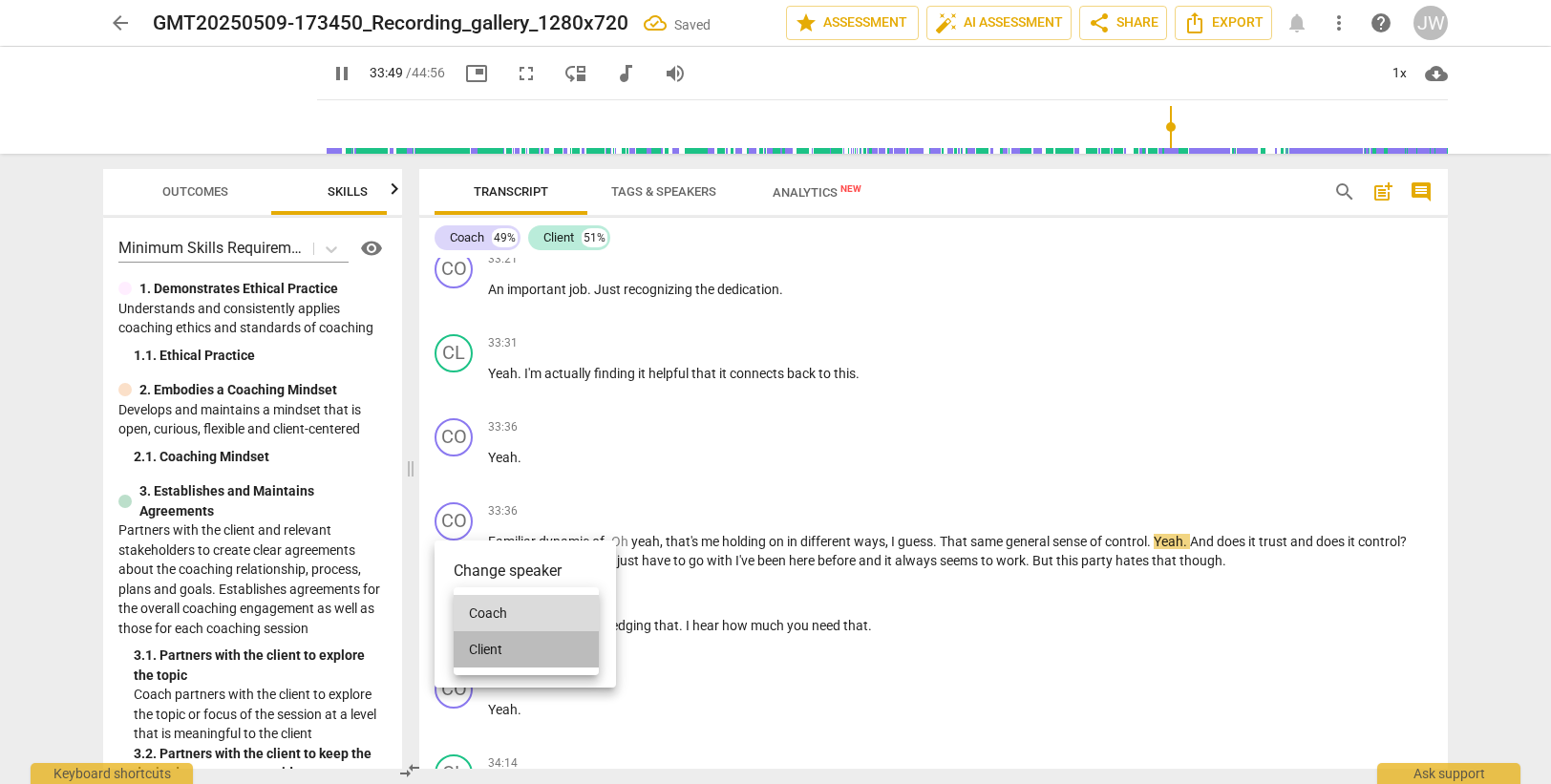
click at [483, 643] on li "Client" at bounding box center [526, 649] width 145 height 37
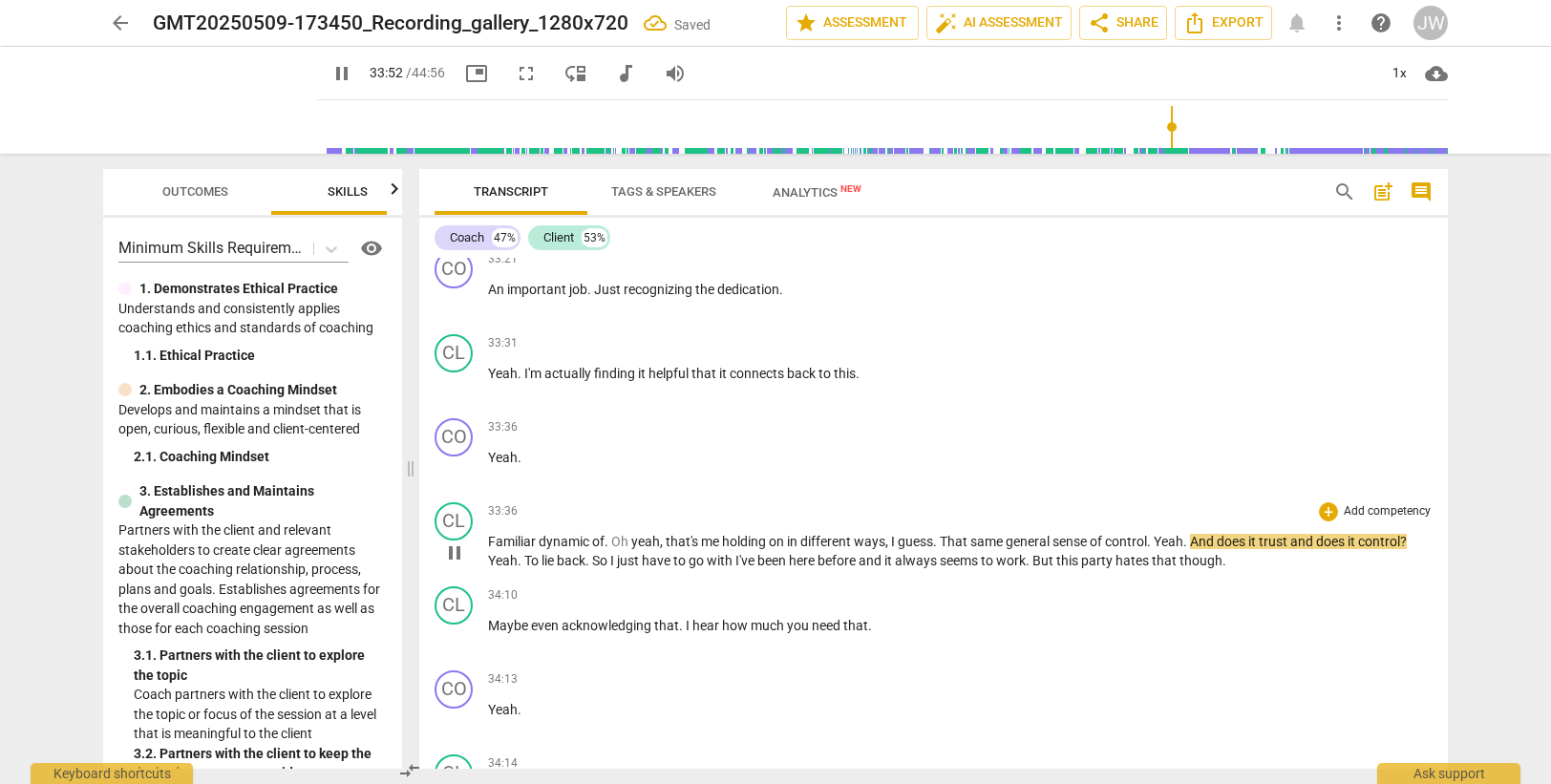
click at [1162, 537] on span "Yeah" at bounding box center [1168, 541] width 30 height 15
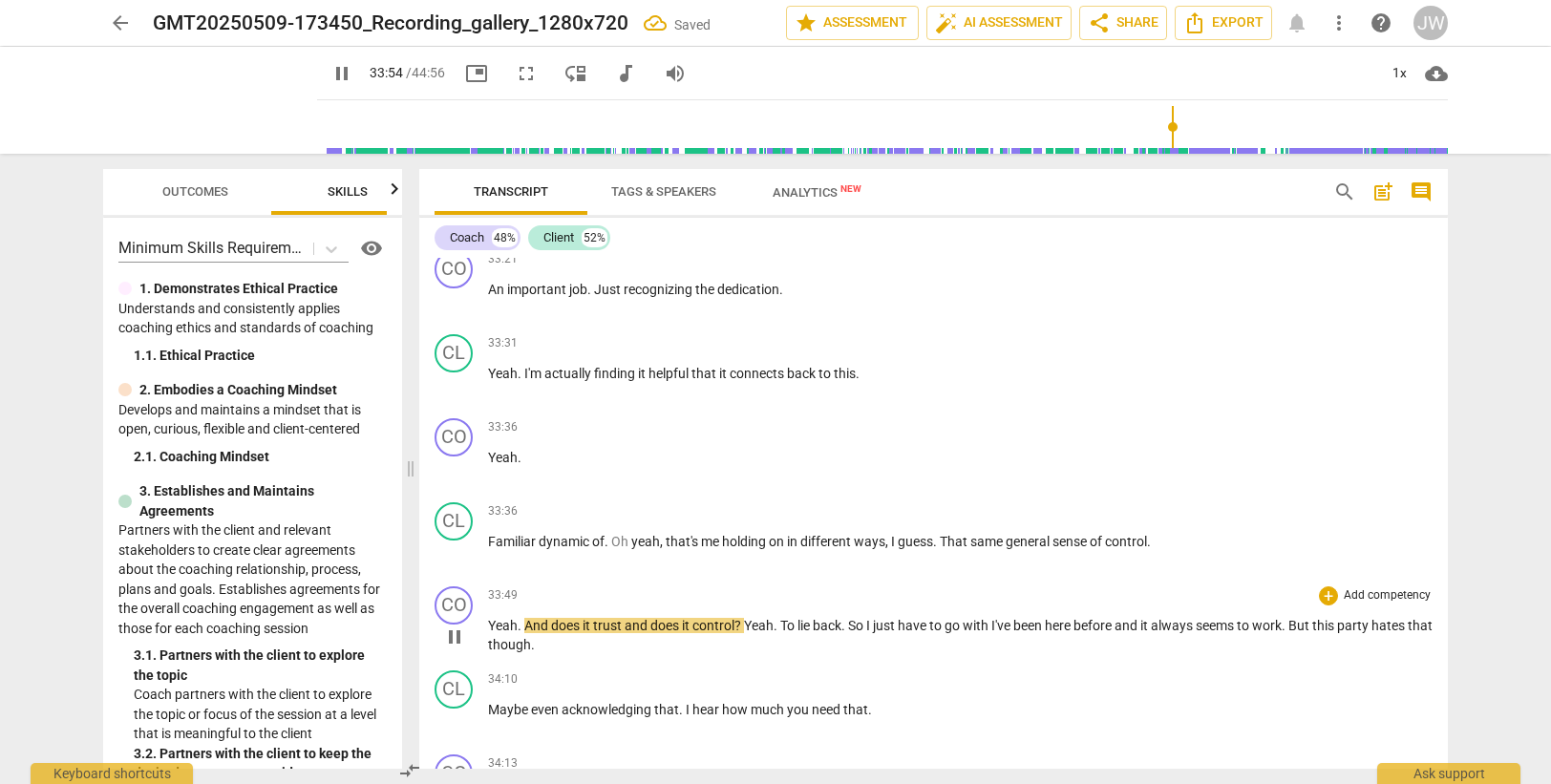
click at [526, 621] on span "And" at bounding box center [537, 624] width 27 height 15
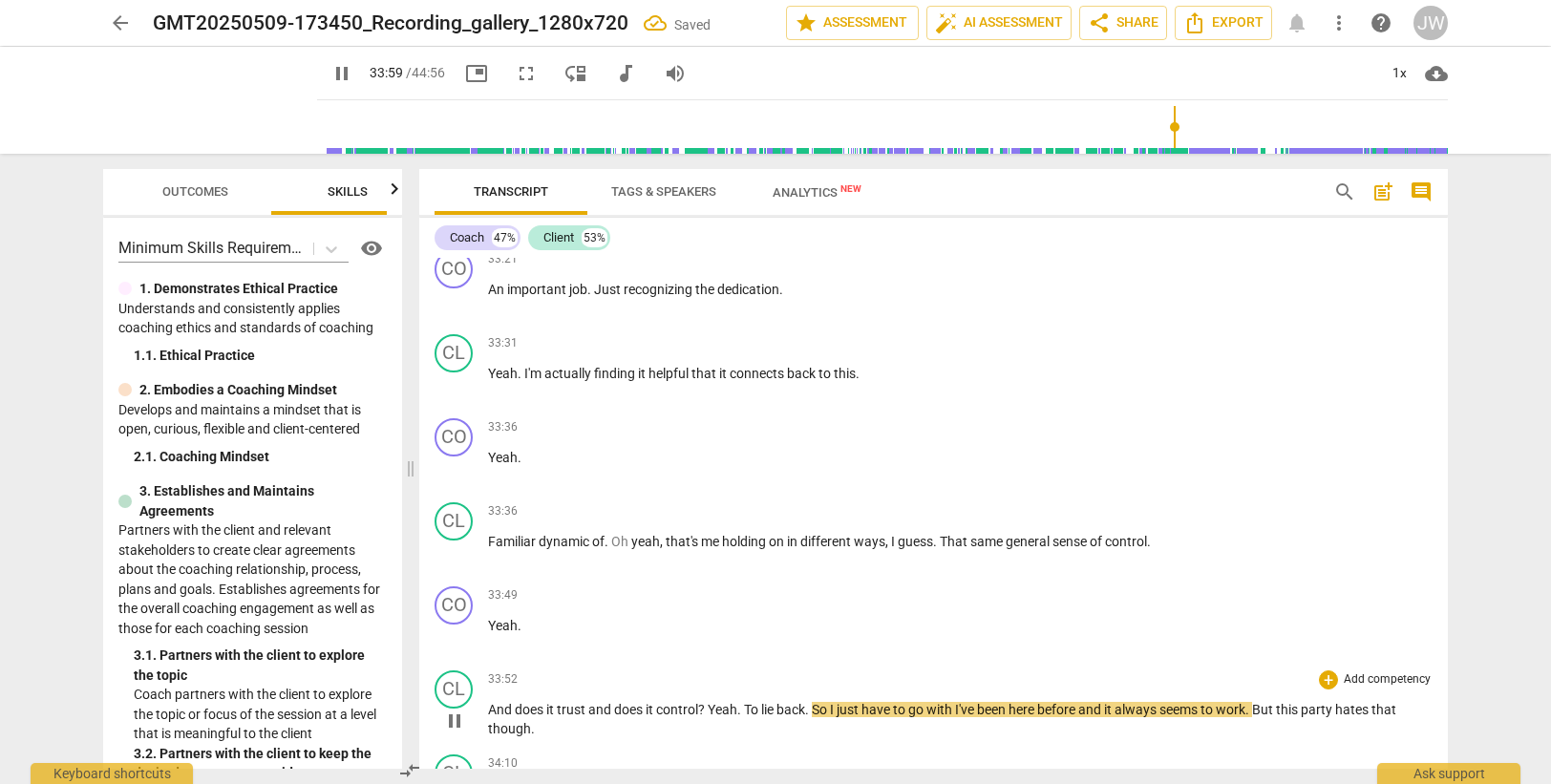
click at [506, 705] on span "And" at bounding box center [501, 708] width 27 height 15
click at [592, 711] on span "and" at bounding box center [602, 708] width 26 height 15
type input "2039"
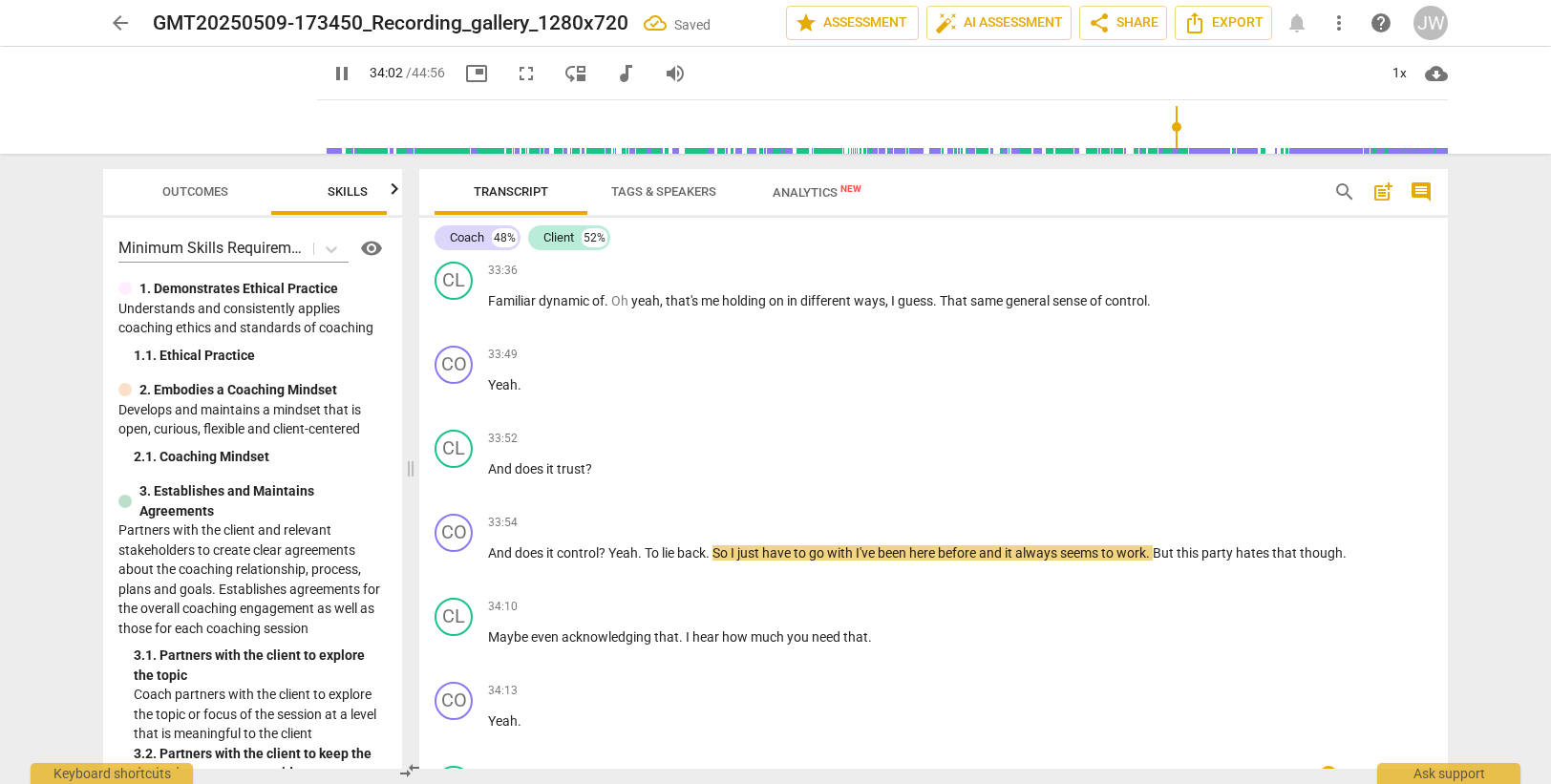
scroll to position [12370, 0]
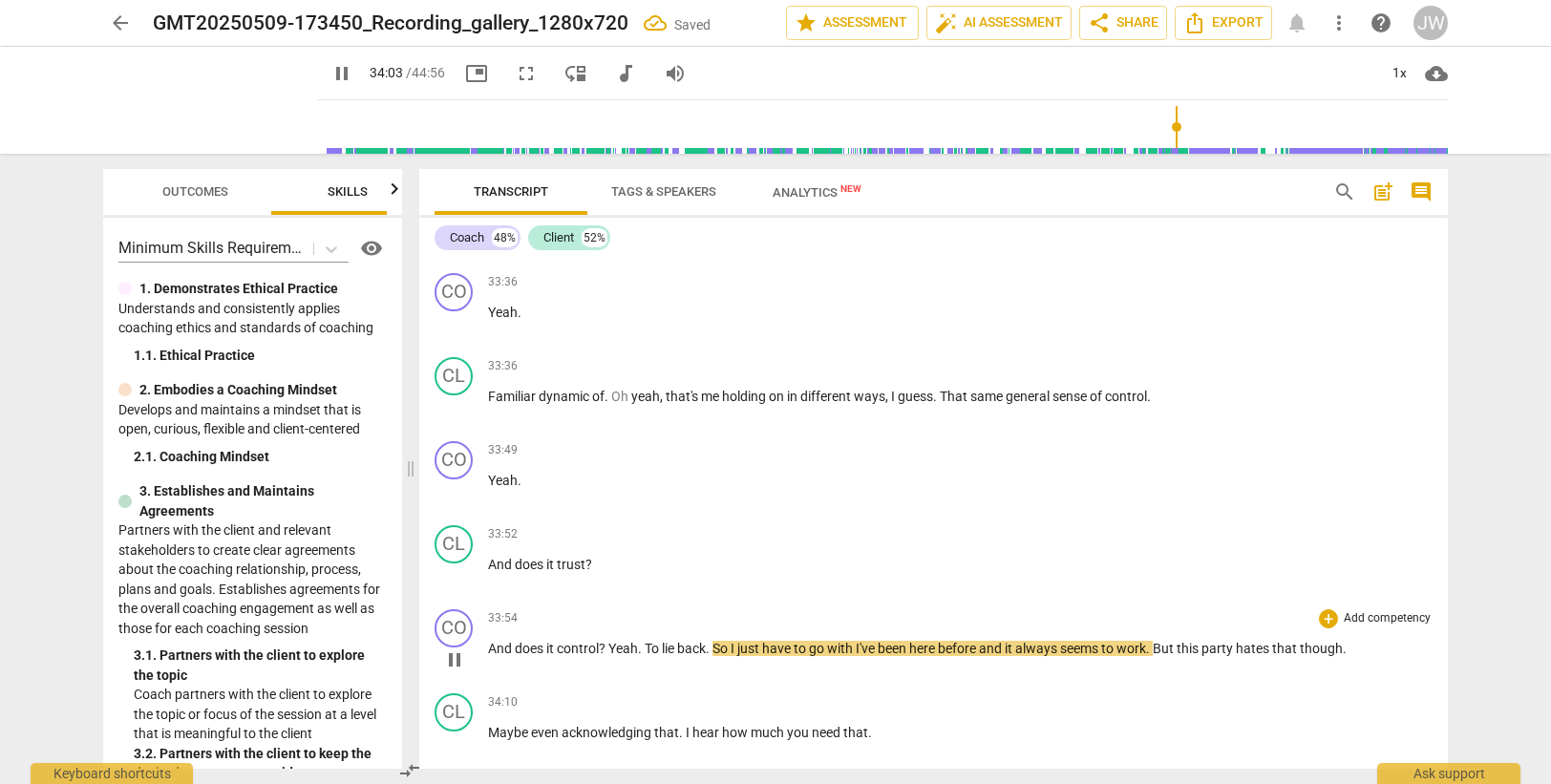
click at [493, 652] on span "And" at bounding box center [501, 648] width 27 height 15
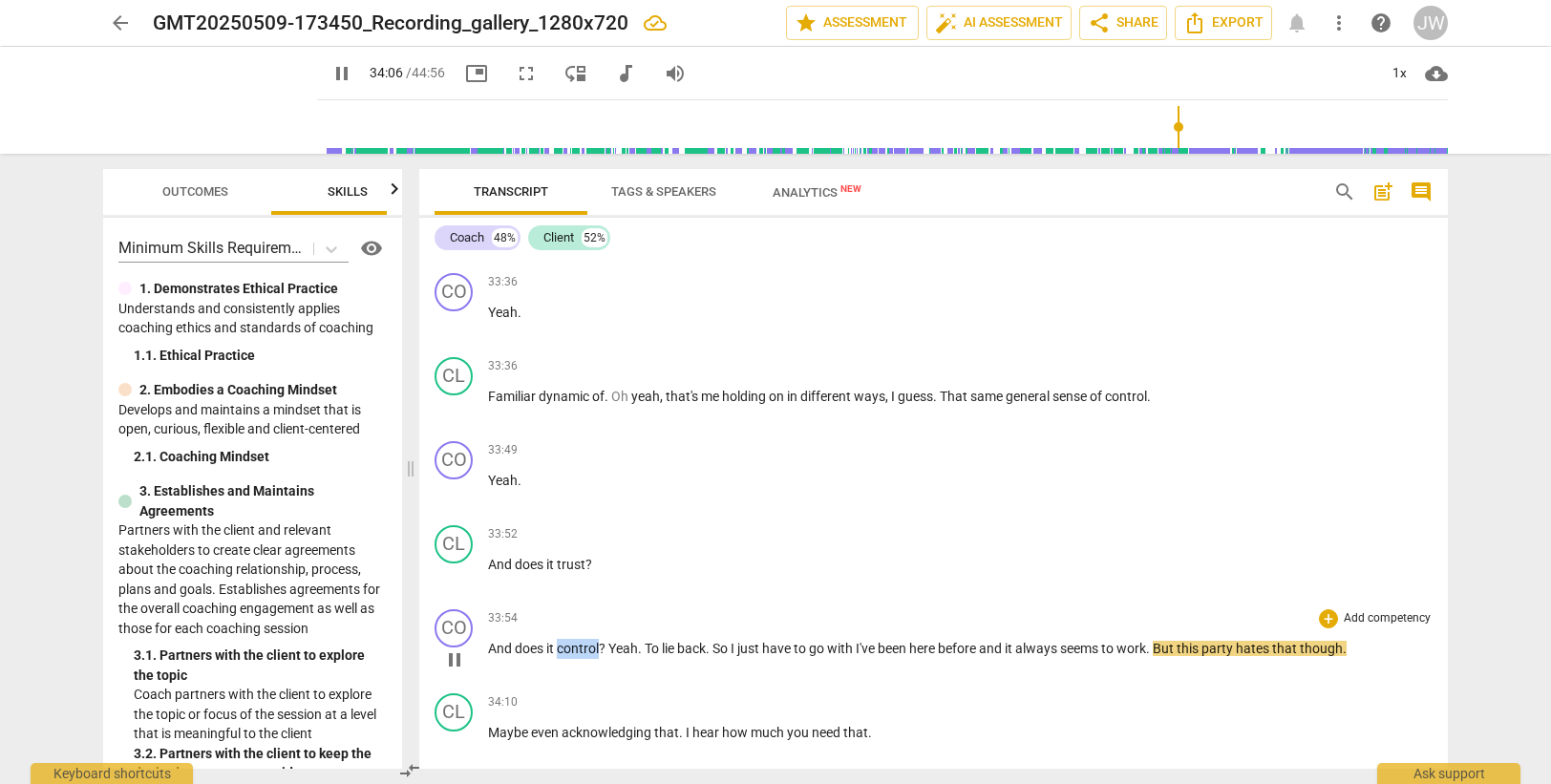
drag, startPoint x: 560, startPoint y: 648, endPoint x: 603, endPoint y: 647, distance: 43.0
click at [603, 647] on p "And does it control ? Yeah . To lie back . So I just have to go with I've been …" at bounding box center [960, 649] width 945 height 20
type input "2047"
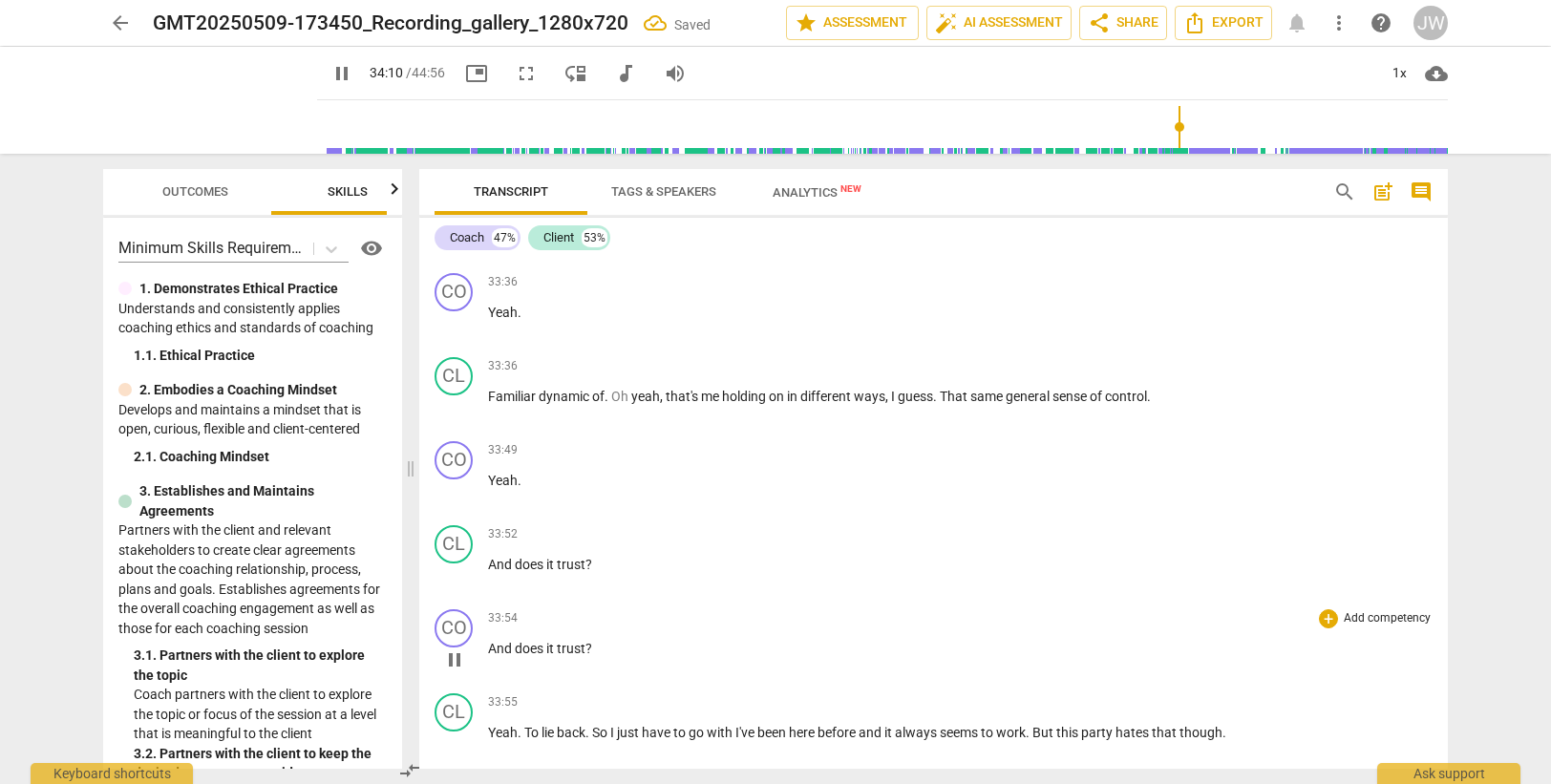
click at [532, 652] on span "does" at bounding box center [531, 648] width 32 height 15
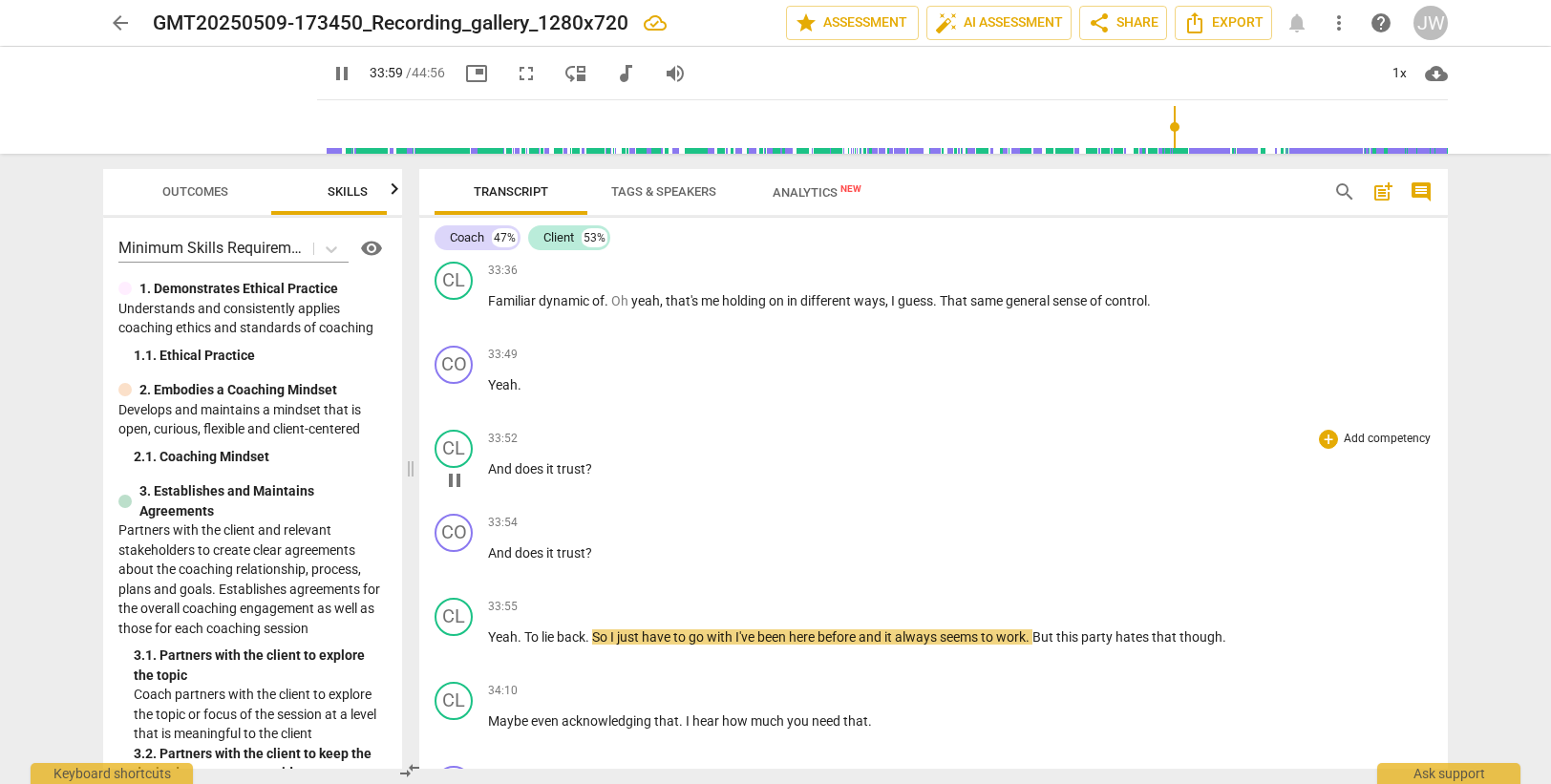
scroll to position [12561, 0]
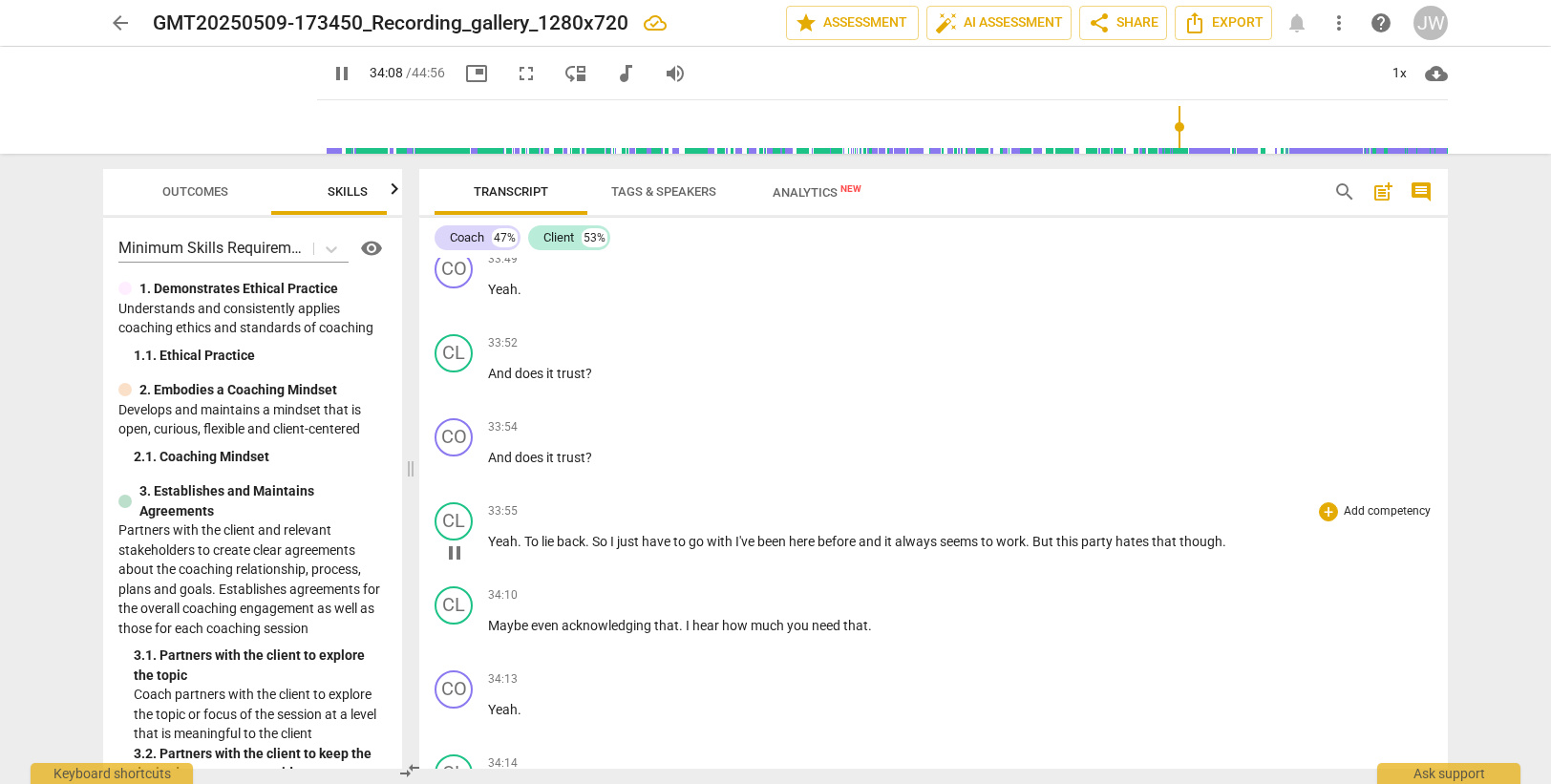
click at [1116, 541] on span "party" at bounding box center [1098, 541] width 35 height 15
type input "2050"
click at [1131, 538] on span "hates" at bounding box center [1126, 541] width 37 height 15
drag, startPoint x: 1179, startPoint y: 541, endPoint x: 1219, endPoint y: 539, distance: 40.0
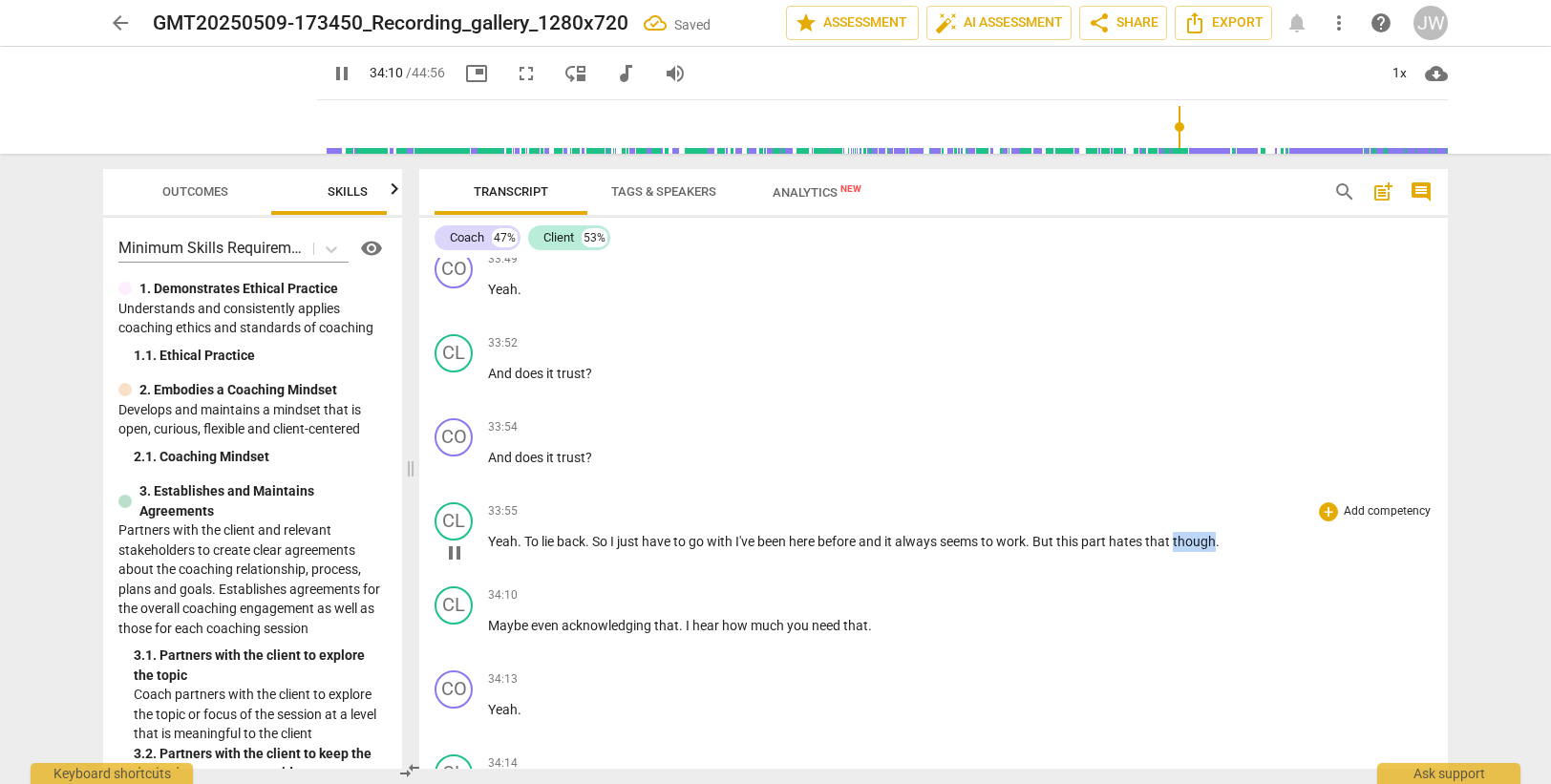
click at [1216, 539] on span "though" at bounding box center [1194, 541] width 43 height 15
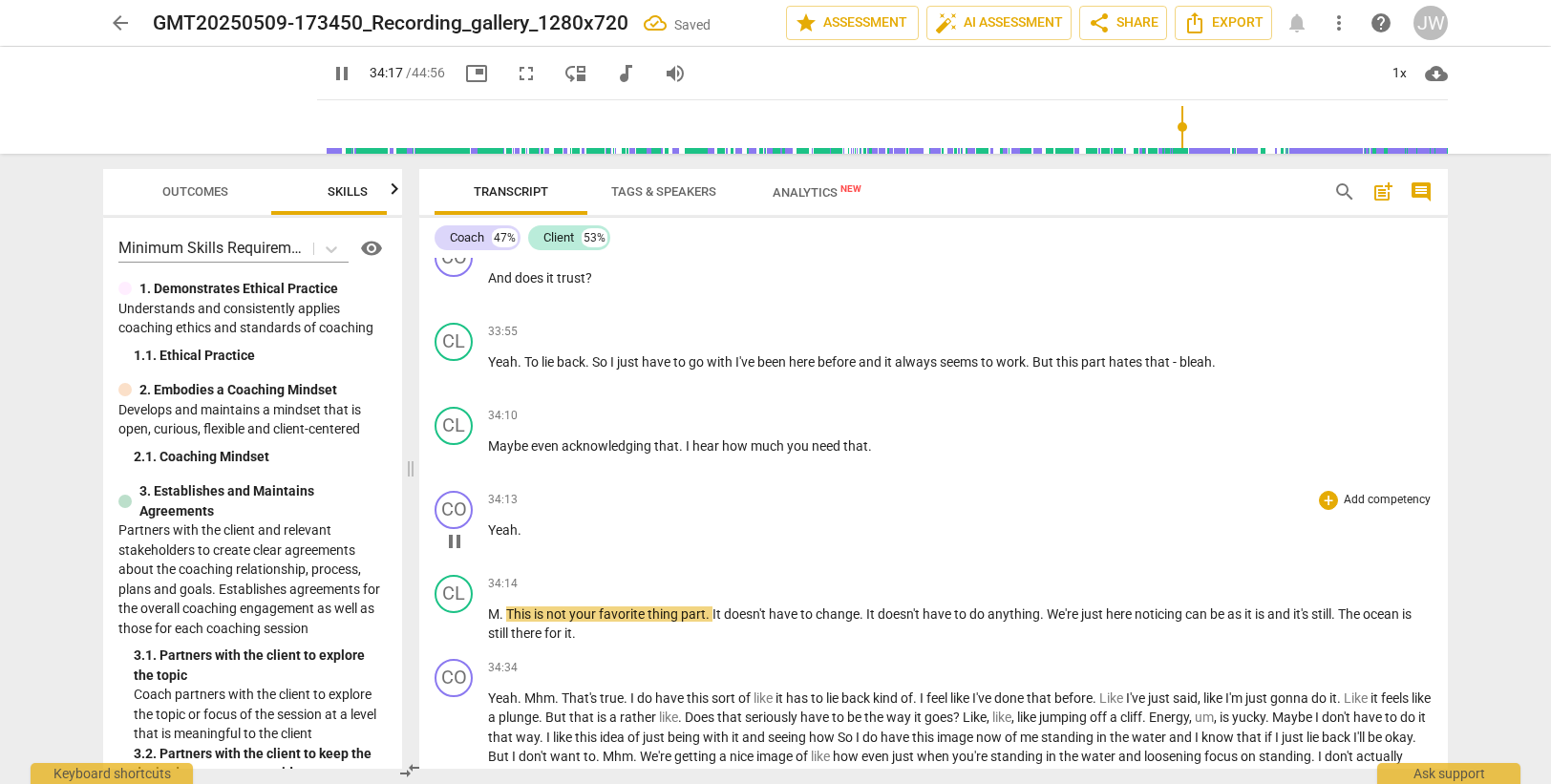
scroll to position [12706, 0]
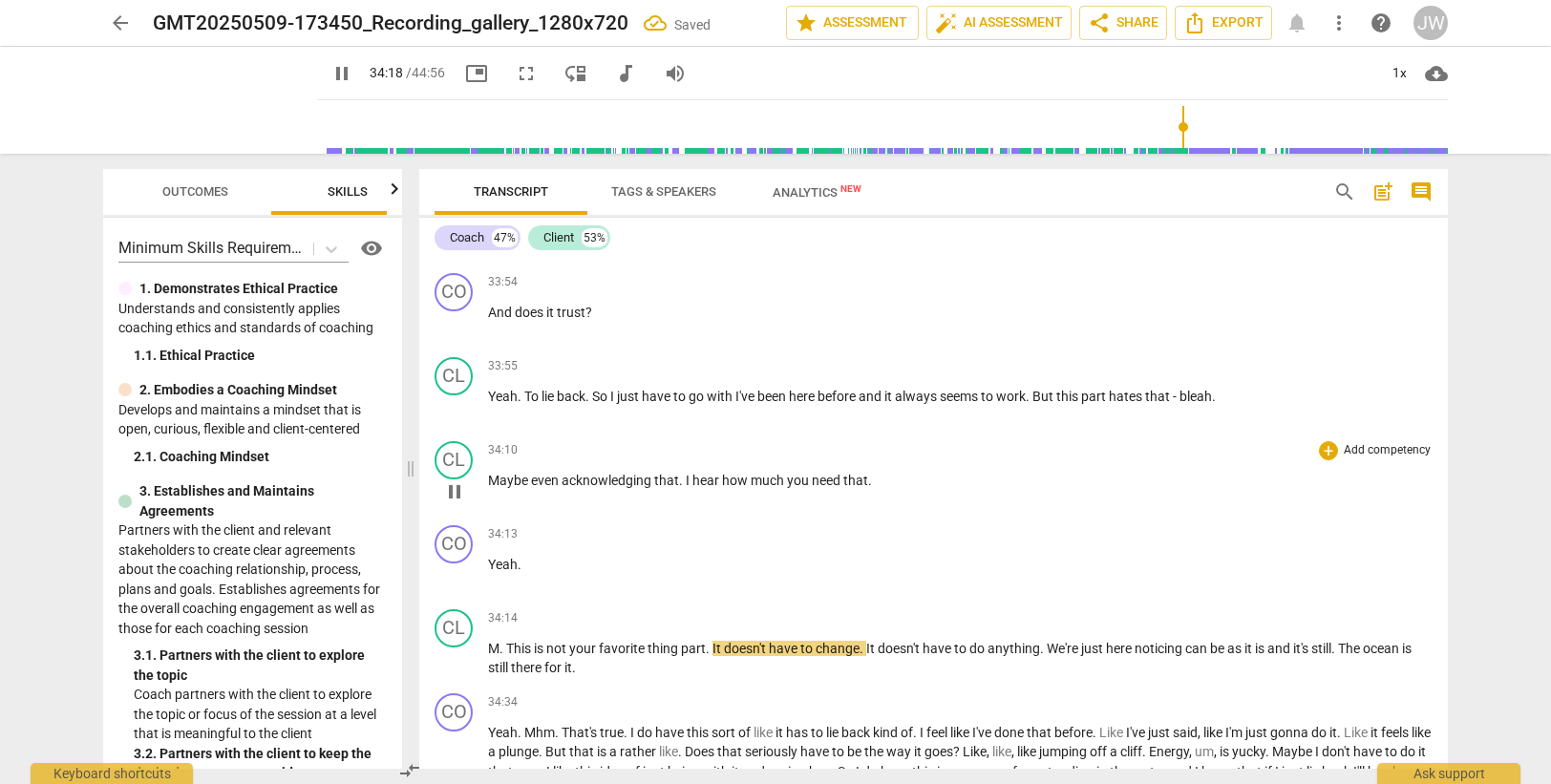
click at [608, 473] on span "acknowledging" at bounding box center [607, 479] width 92 height 15
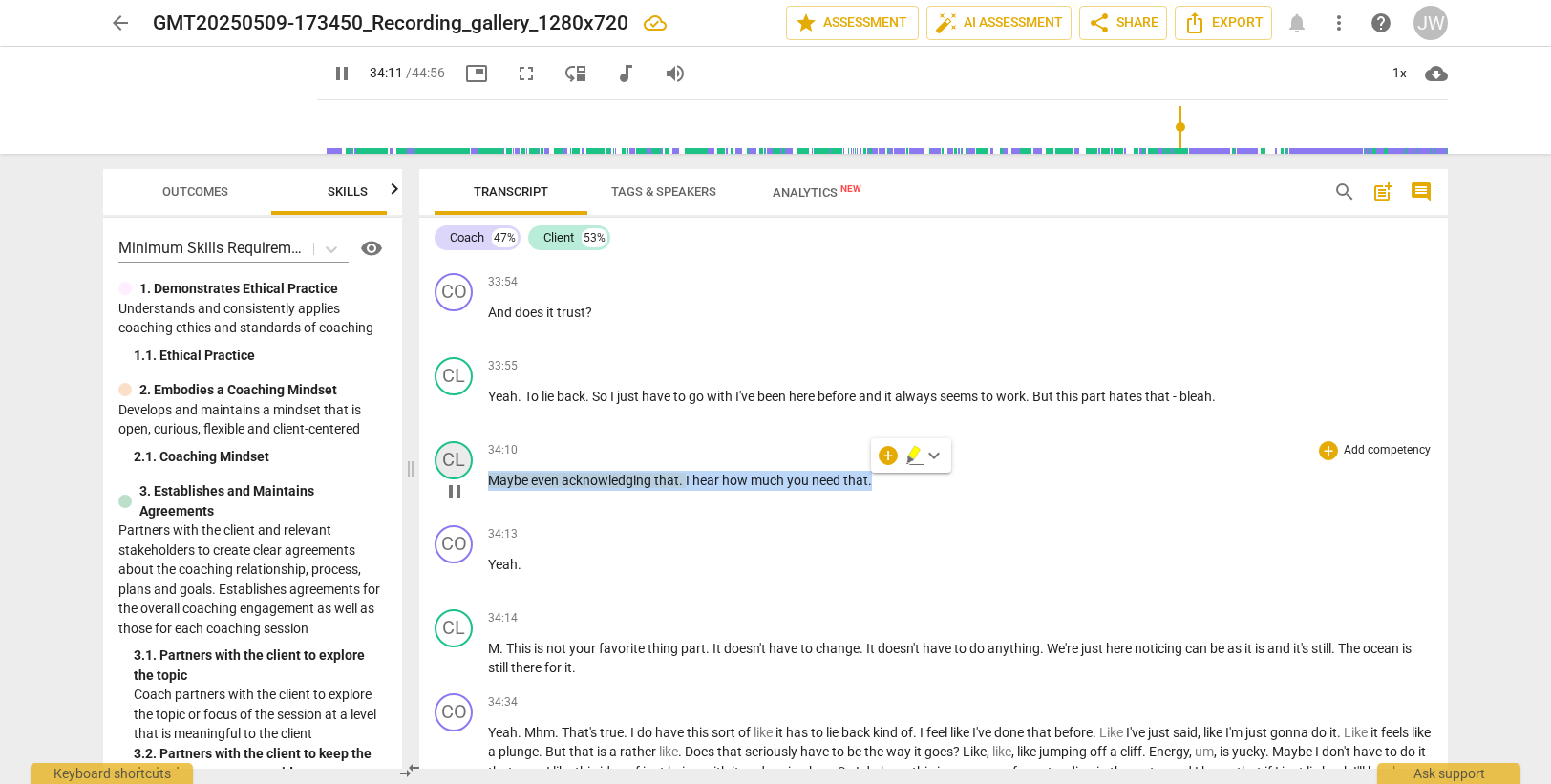
click at [451, 454] on div "CL" at bounding box center [453, 460] width 38 height 38
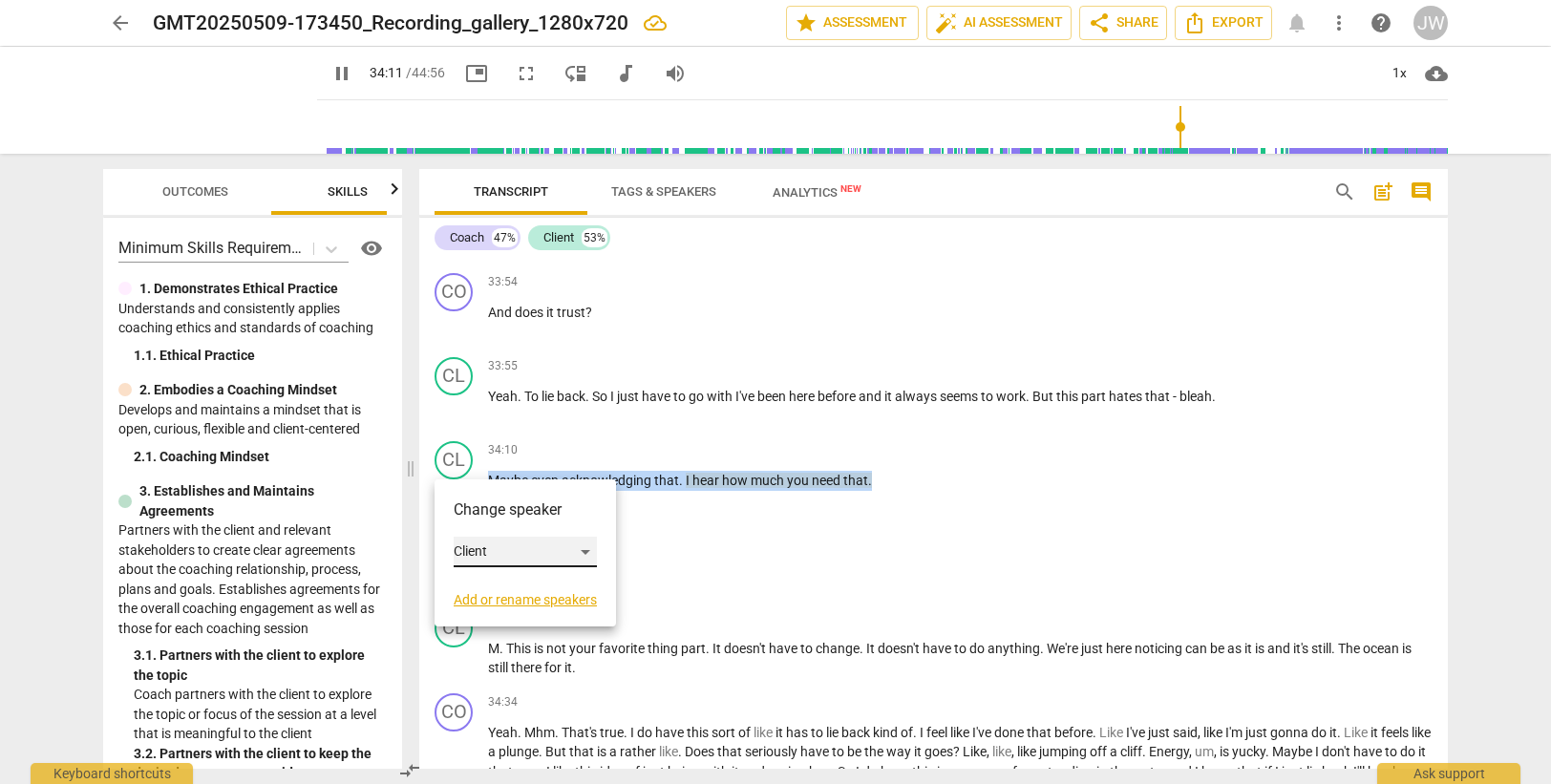
click at [472, 551] on div "Client" at bounding box center [525, 551] width 143 height 31
click at [483, 513] on li "Coach" at bounding box center [526, 515] width 145 height 37
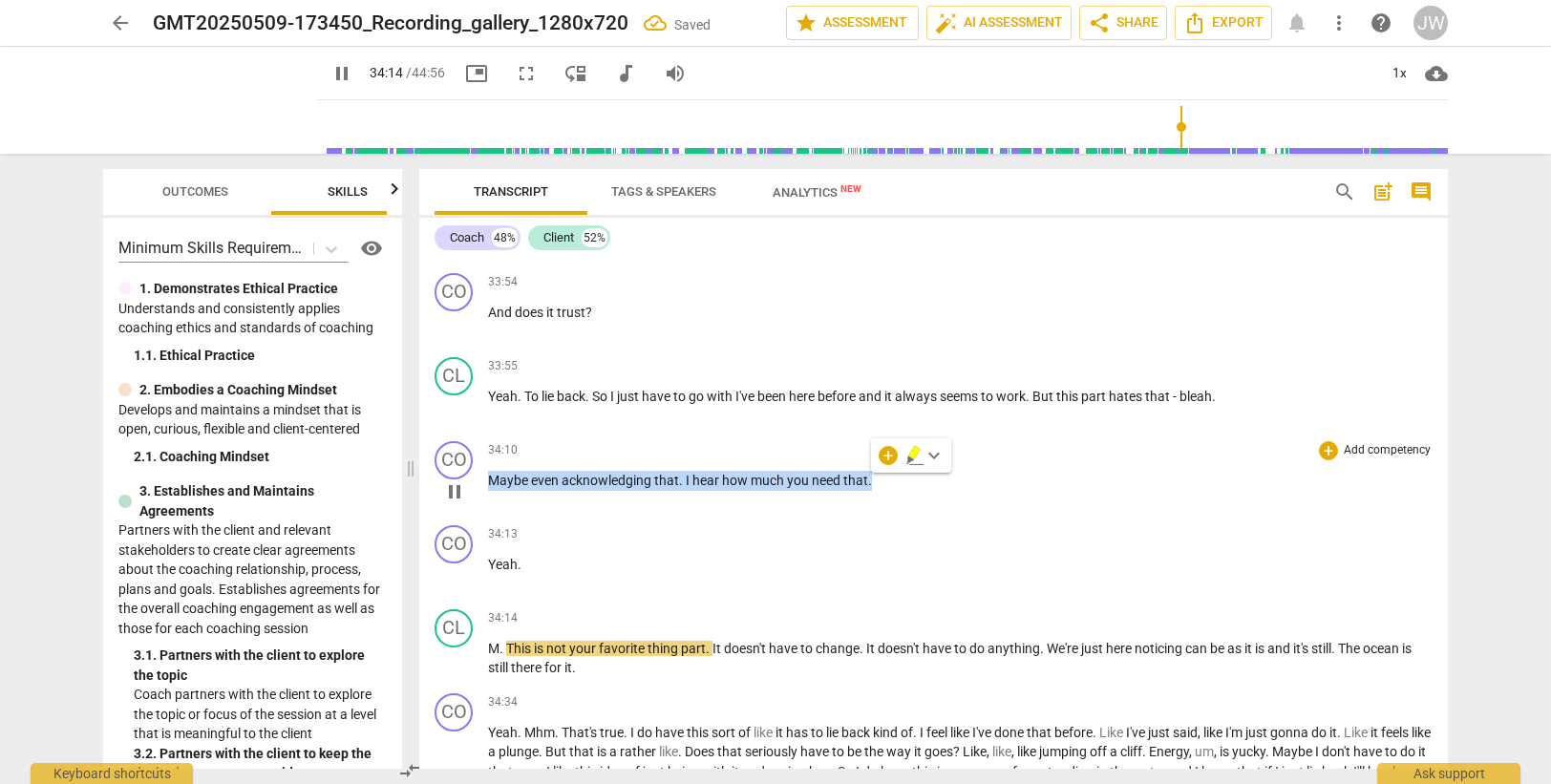
click at [830, 482] on span "need" at bounding box center [827, 479] width 32 height 15
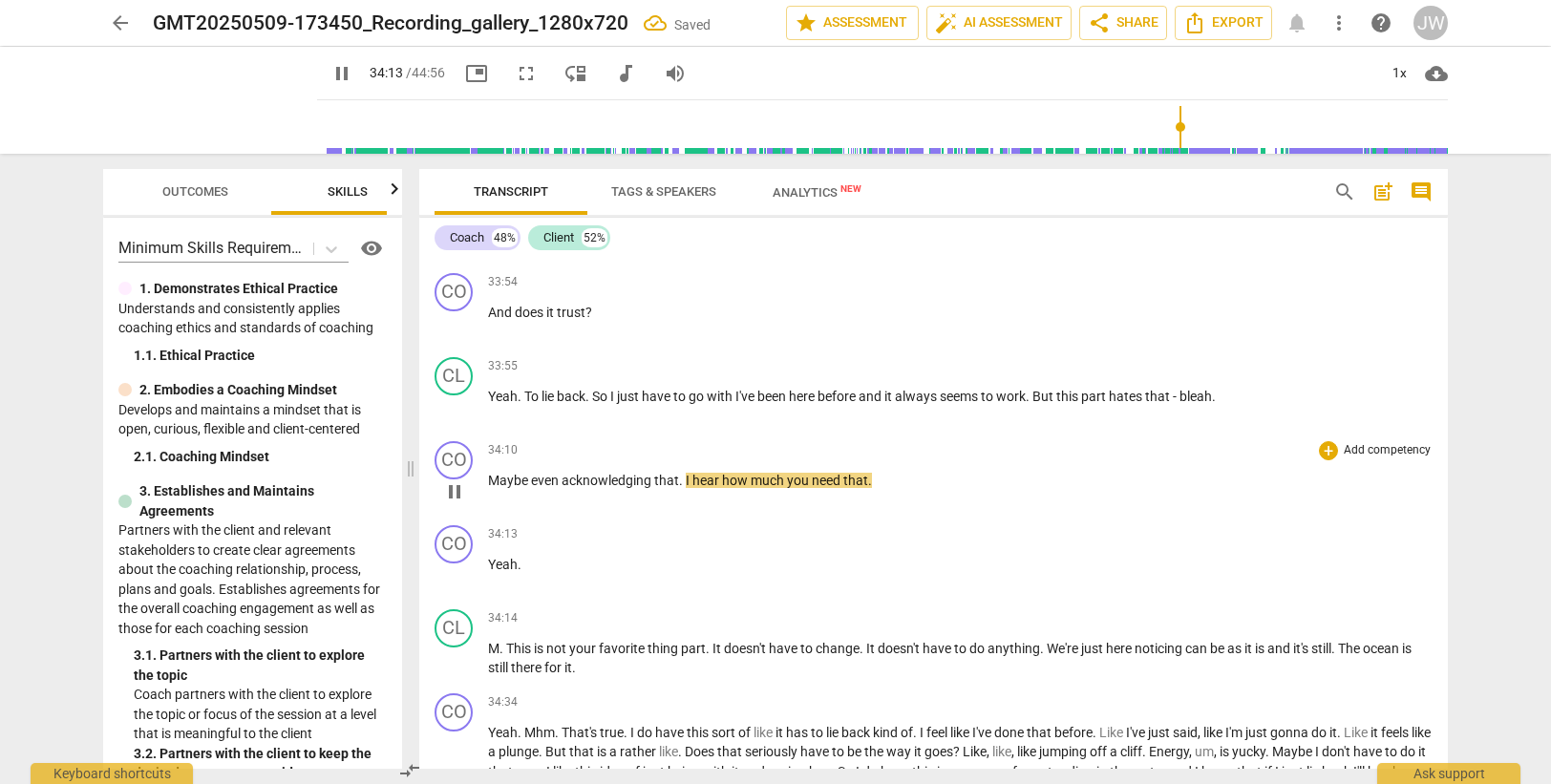
click at [830, 482] on span "need" at bounding box center [827, 479] width 32 height 15
drag, startPoint x: 840, startPoint y: 476, endPoint x: 815, endPoint y: 479, distance: 25.2
click at [815, 479] on span "need" at bounding box center [827, 479] width 32 height 15
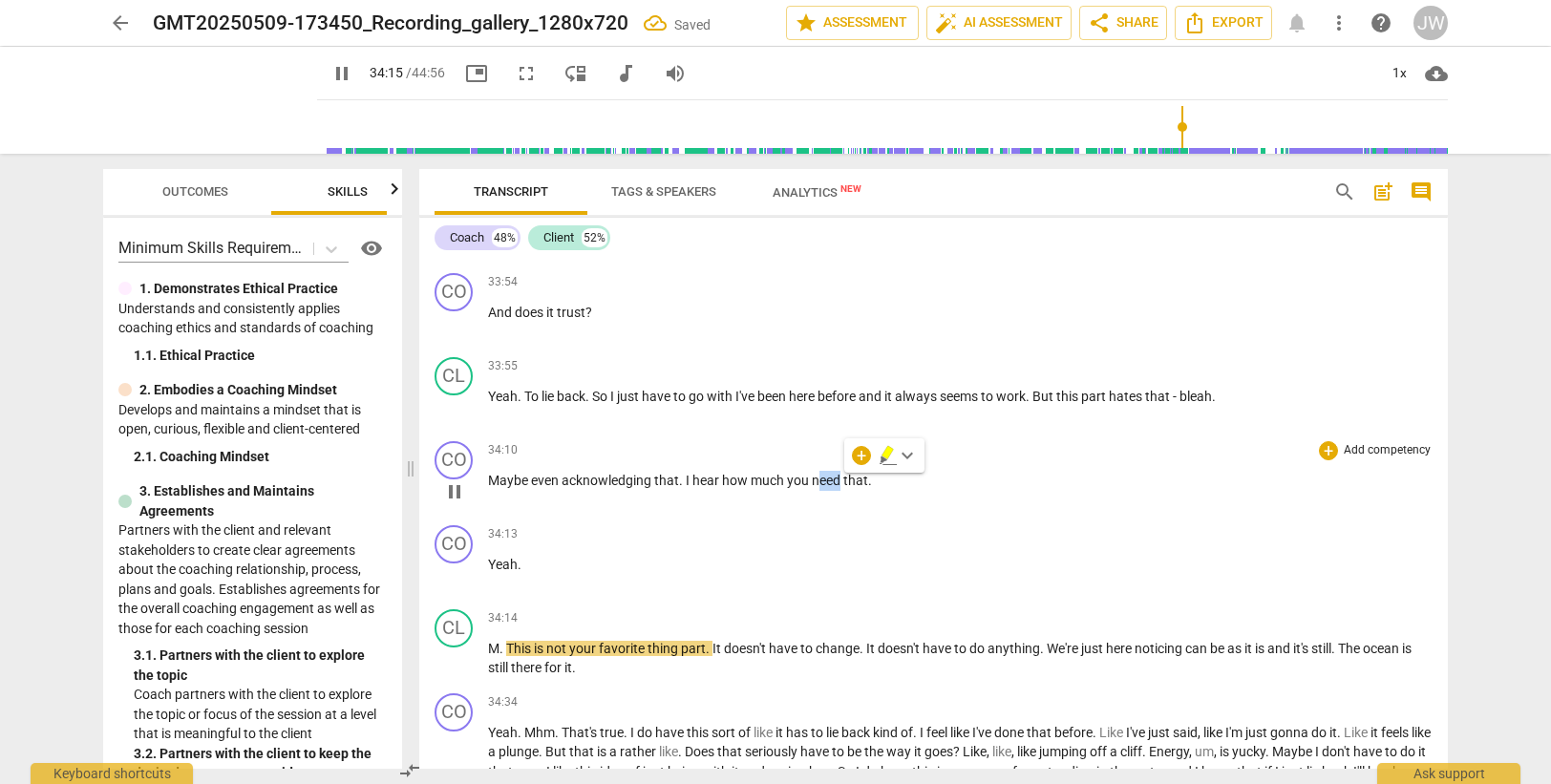
type input "2056"
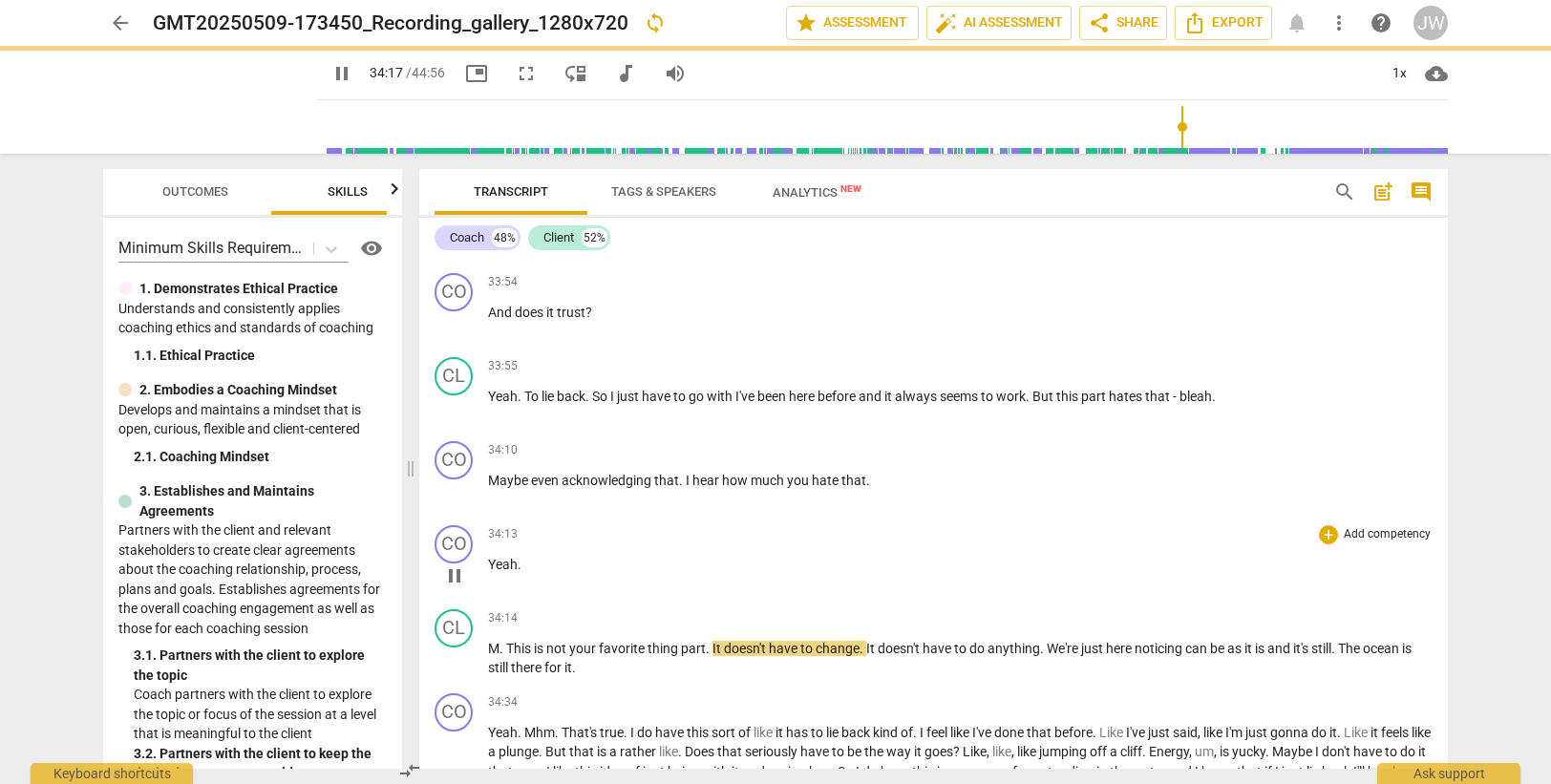
click at [592, 566] on p "Yeah ." at bounding box center [960, 564] width 945 height 20
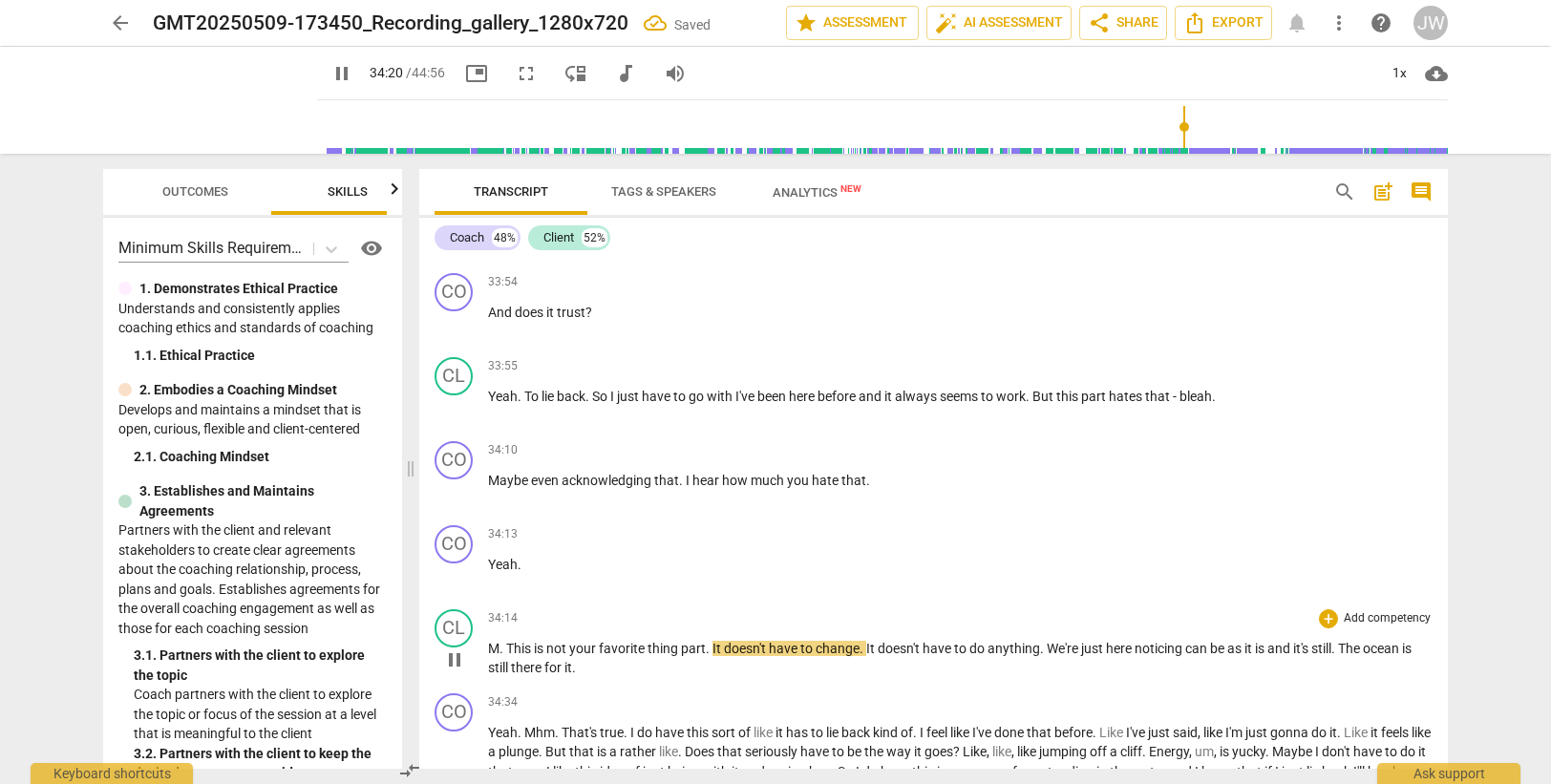
click at [677, 647] on span "thing" at bounding box center [664, 648] width 34 height 15
type input "2061"
click at [701, 641] on span "part" at bounding box center [696, 648] width 25 height 15
click at [714, 647] on span "." at bounding box center [712, 648] width 7 height 15
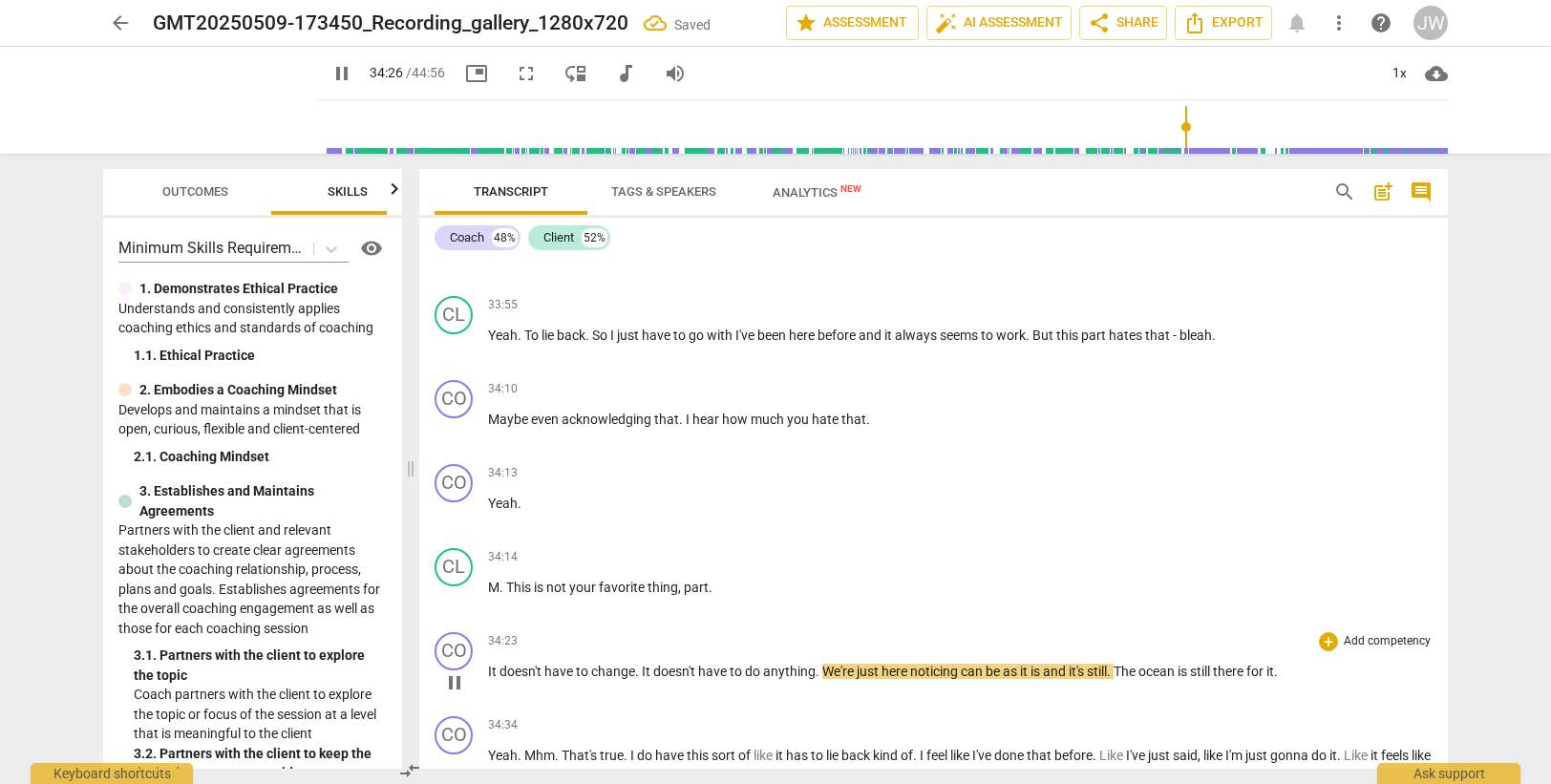
scroll to position [12801, 0]
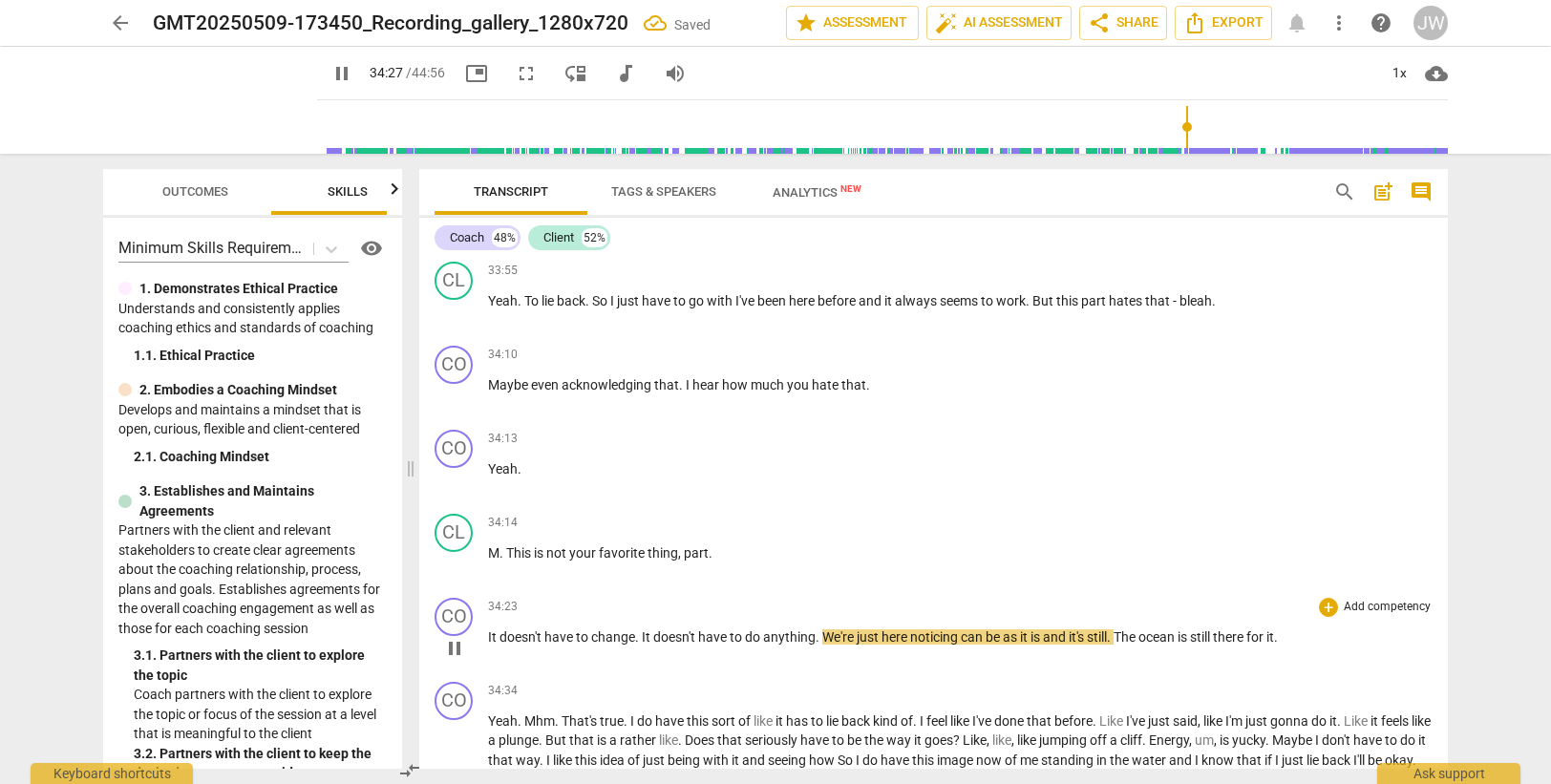
click at [487, 636] on div "play_arrow pause" at bounding box center [463, 648] width 49 height 25
click at [490, 634] on span "It" at bounding box center [494, 636] width 12 height 15
type input "2070"
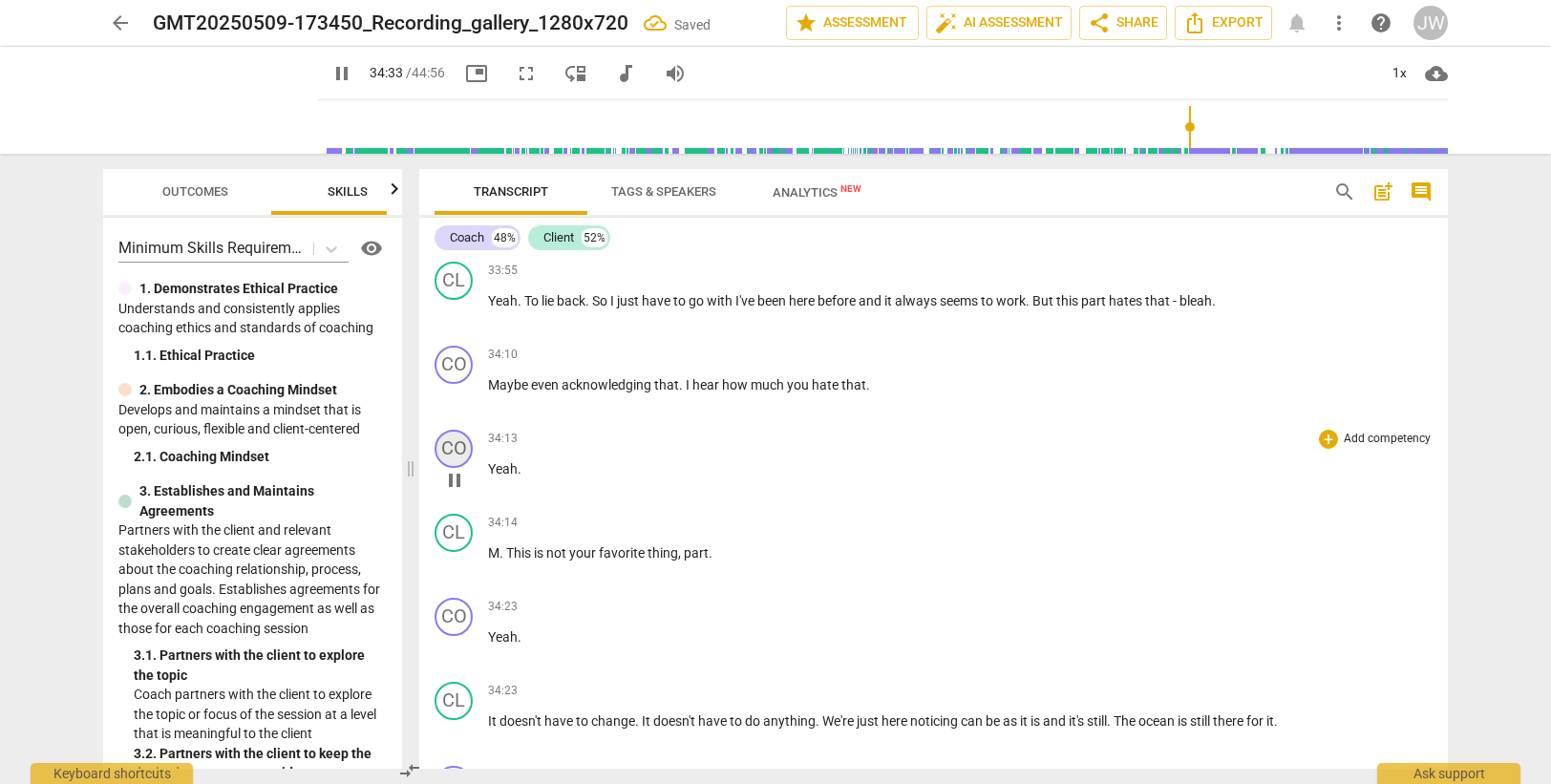
click at [452, 447] on div "CO" at bounding box center [453, 448] width 38 height 38
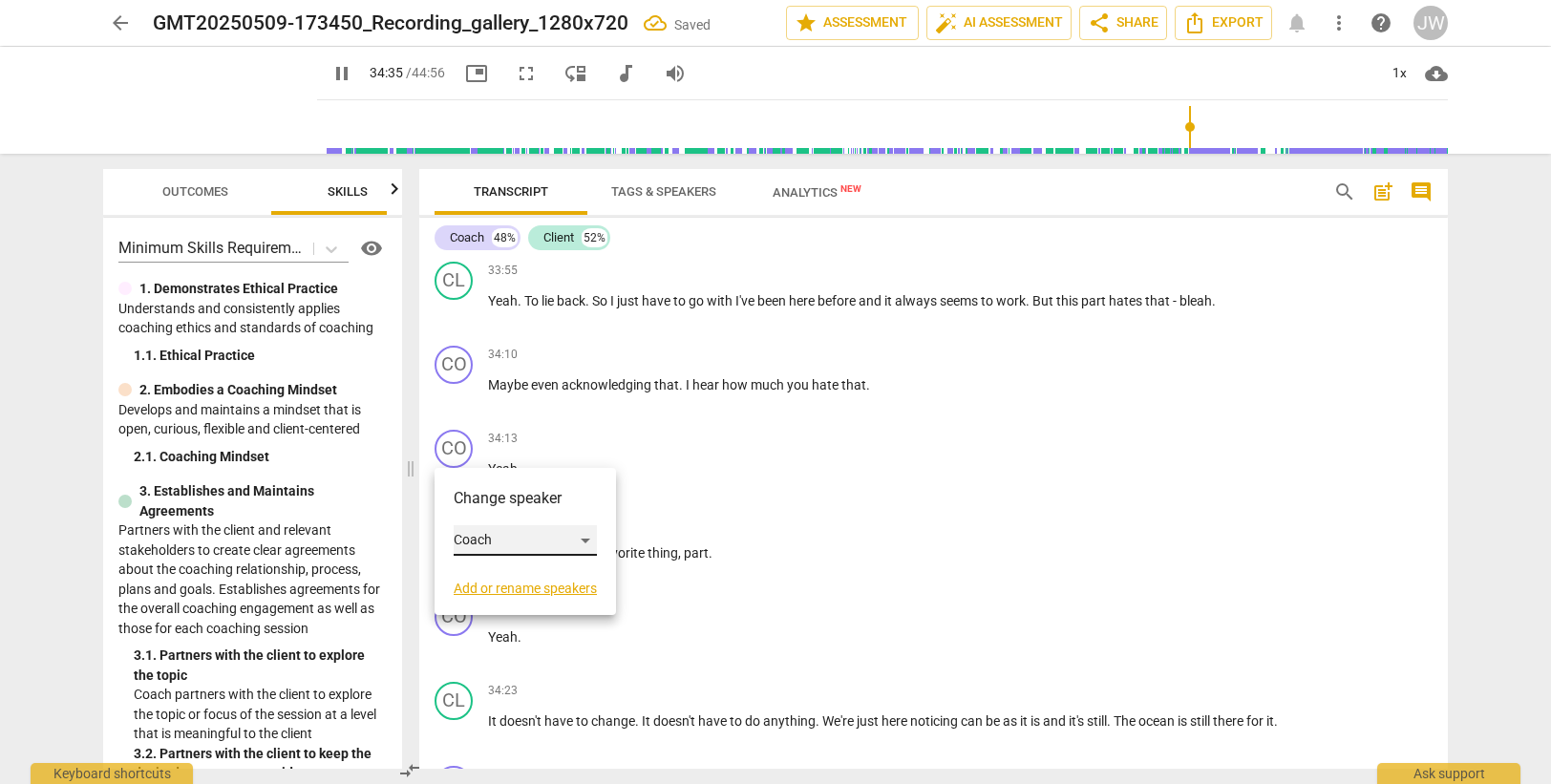
click at [483, 544] on div "Coach" at bounding box center [525, 540] width 143 height 31
click at [502, 583] on li "Client" at bounding box center [526, 576] width 145 height 37
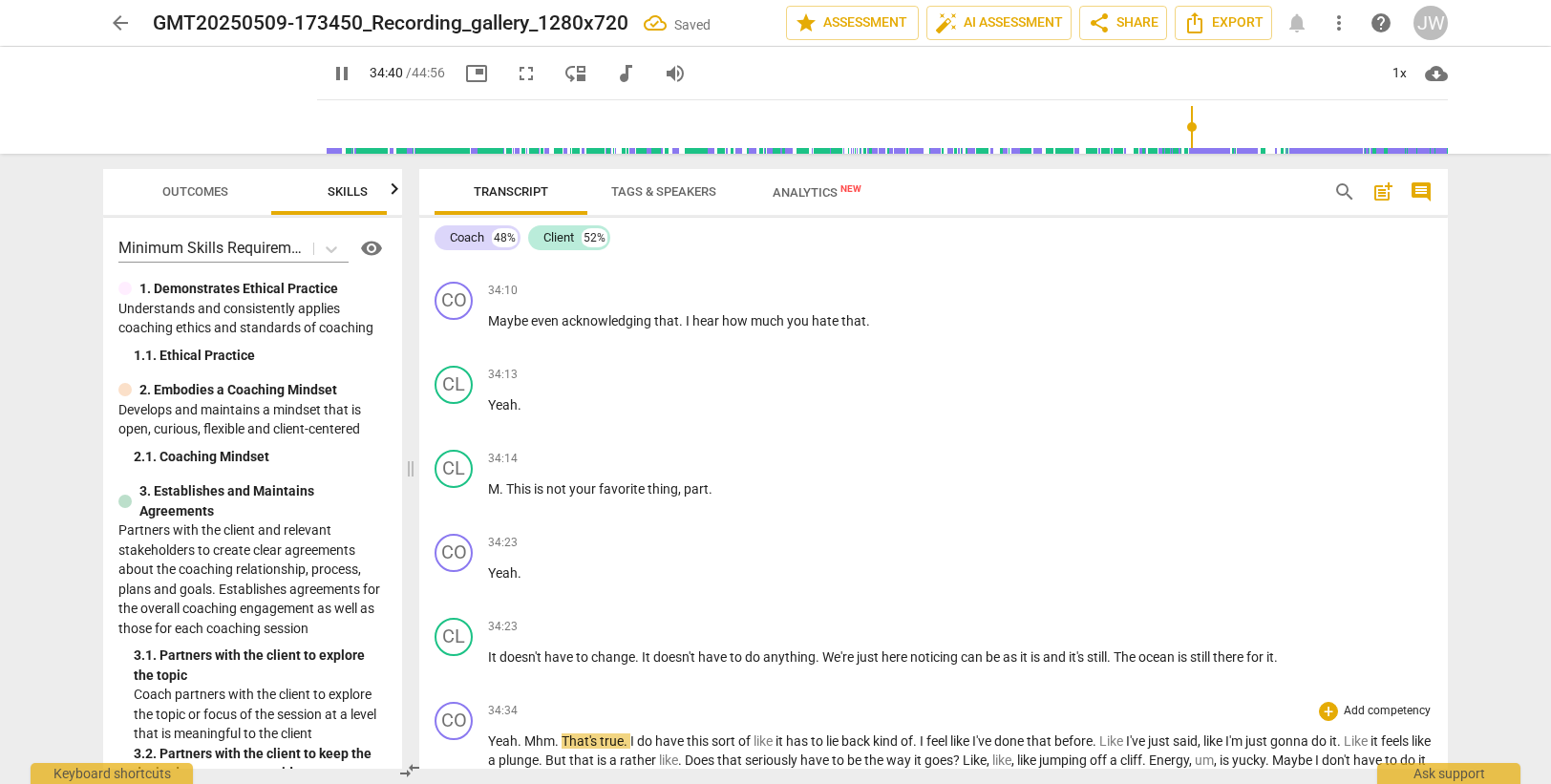
scroll to position [12862, 0]
click at [451, 472] on div "CL" at bounding box center [453, 471] width 38 height 38
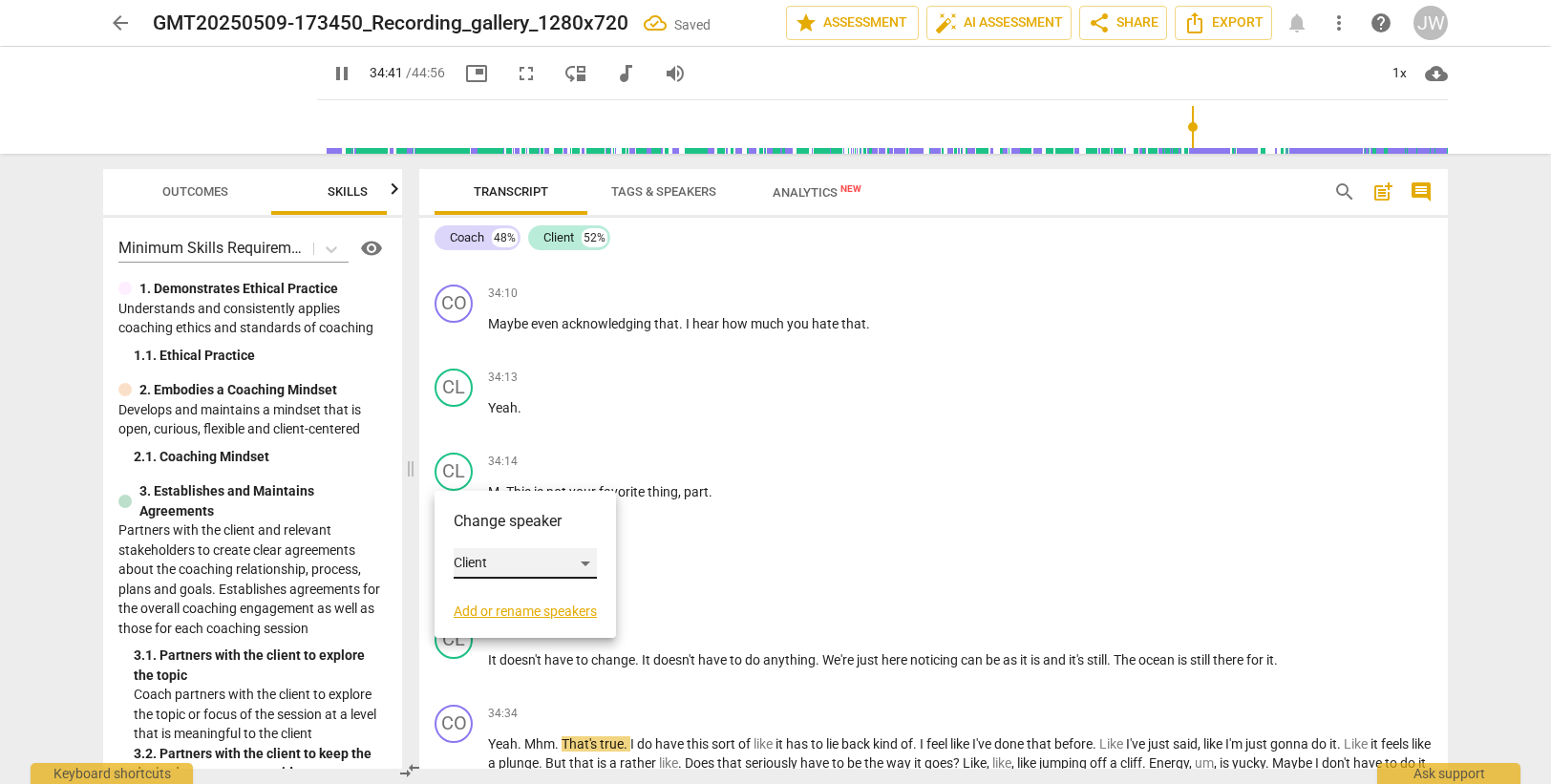
click at [515, 566] on div "Client" at bounding box center [525, 562] width 143 height 31
click at [501, 526] on li "Coach" at bounding box center [526, 527] width 145 height 37
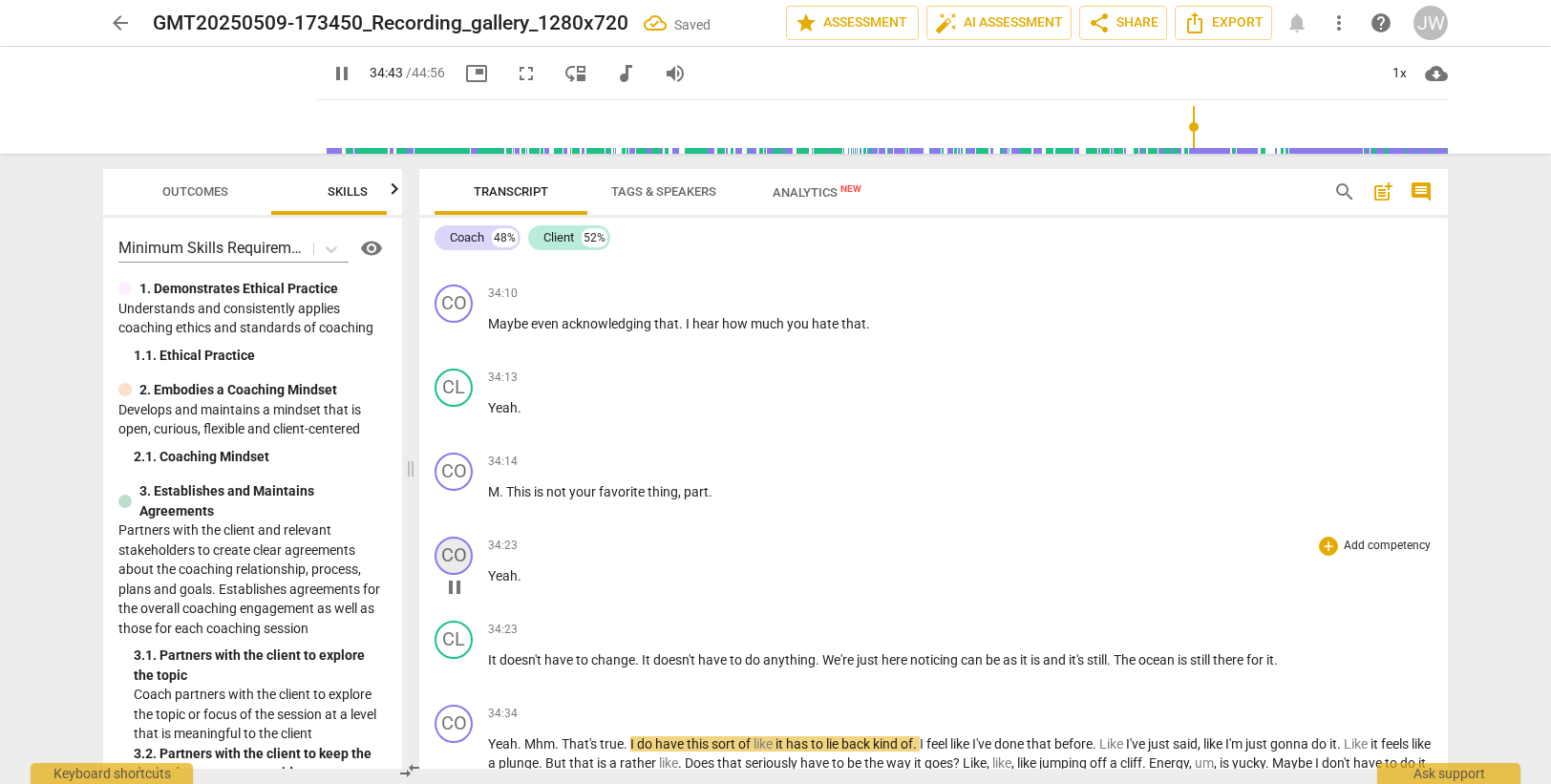
click at [455, 559] on div "CO" at bounding box center [453, 555] width 38 height 38
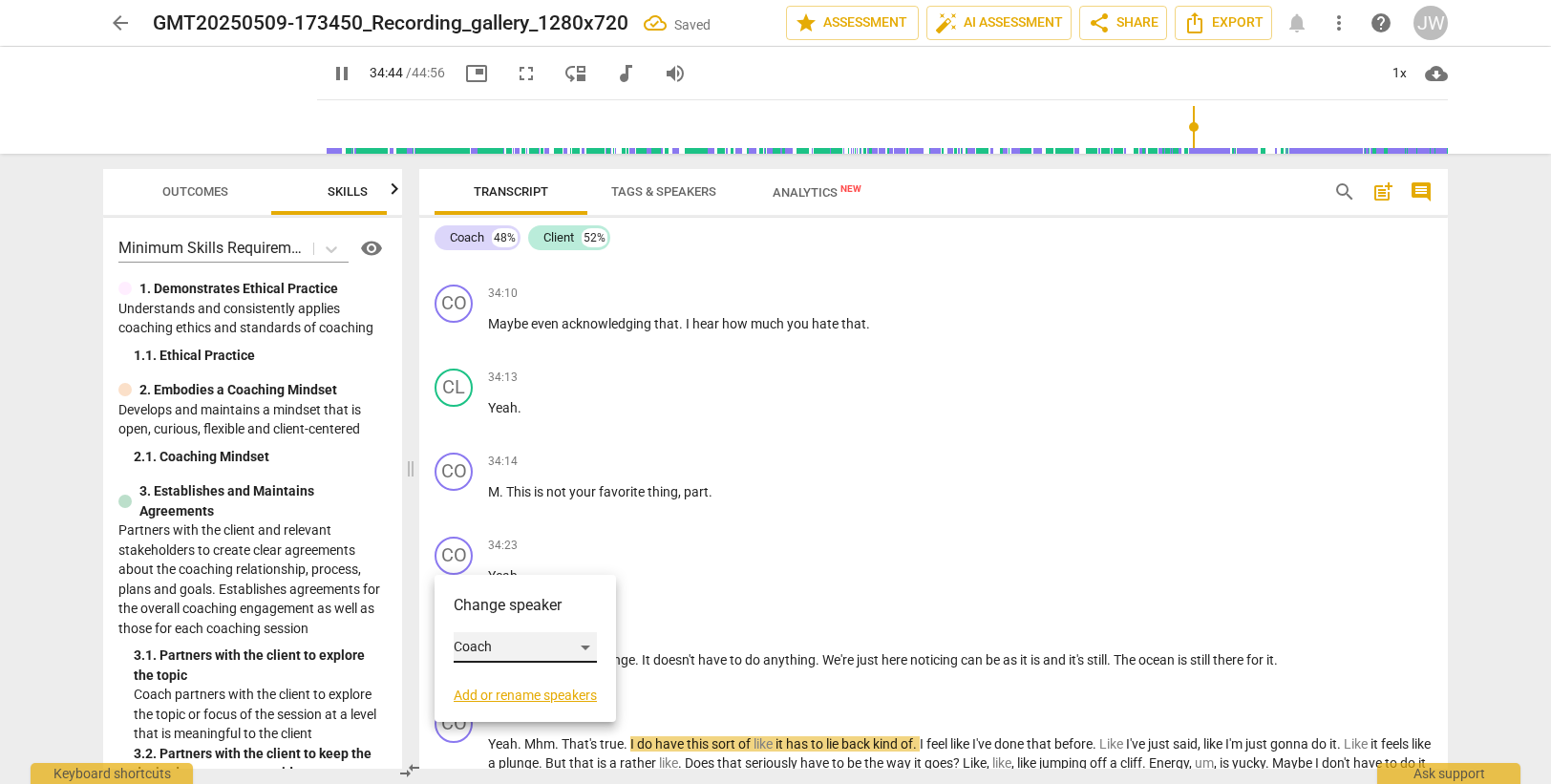
click at [486, 644] on div "Coach" at bounding box center [525, 647] width 143 height 31
click at [498, 678] on li "Client" at bounding box center [526, 684] width 145 height 37
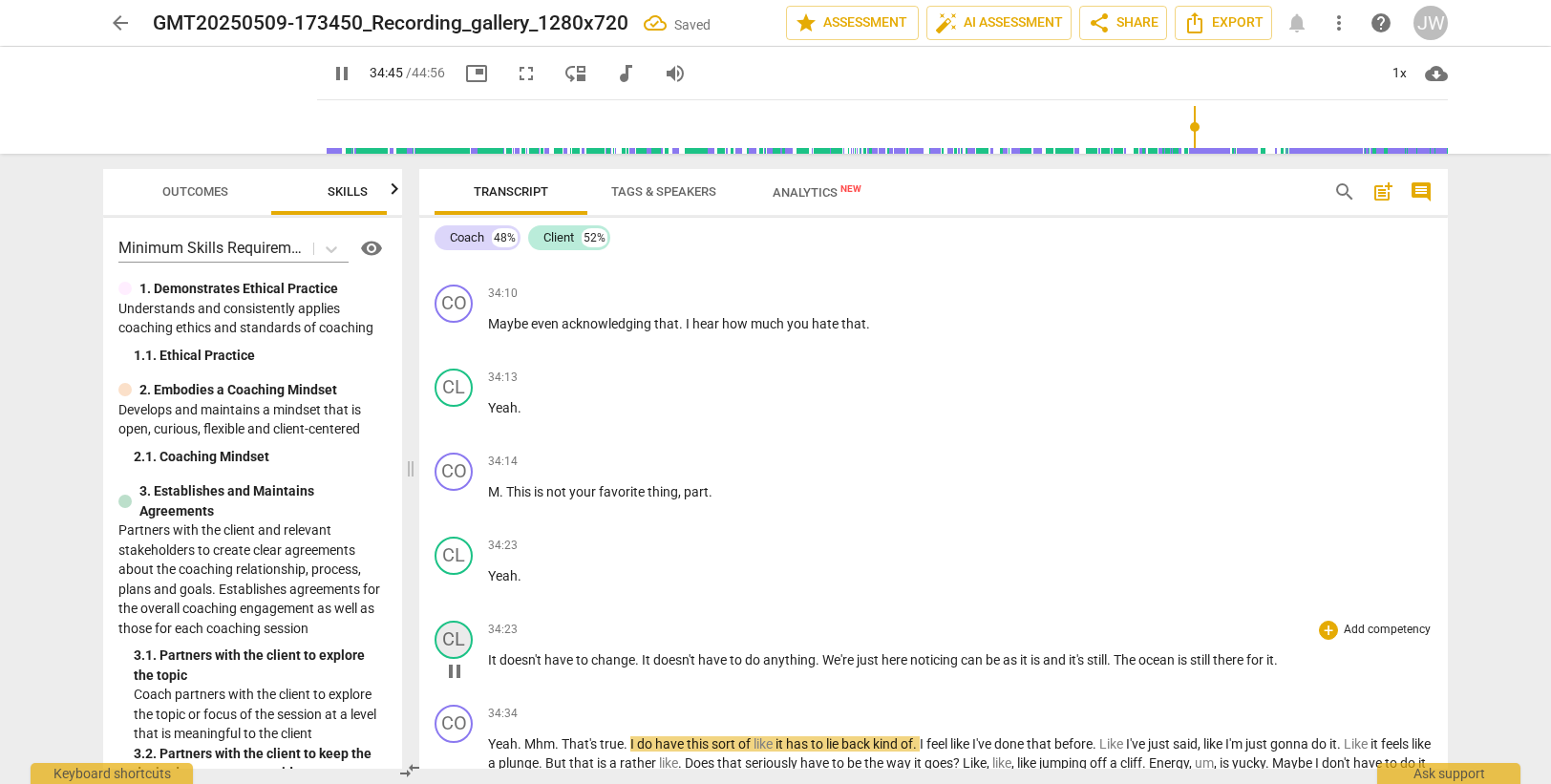
click at [460, 636] on div "CL" at bounding box center [453, 639] width 38 height 38
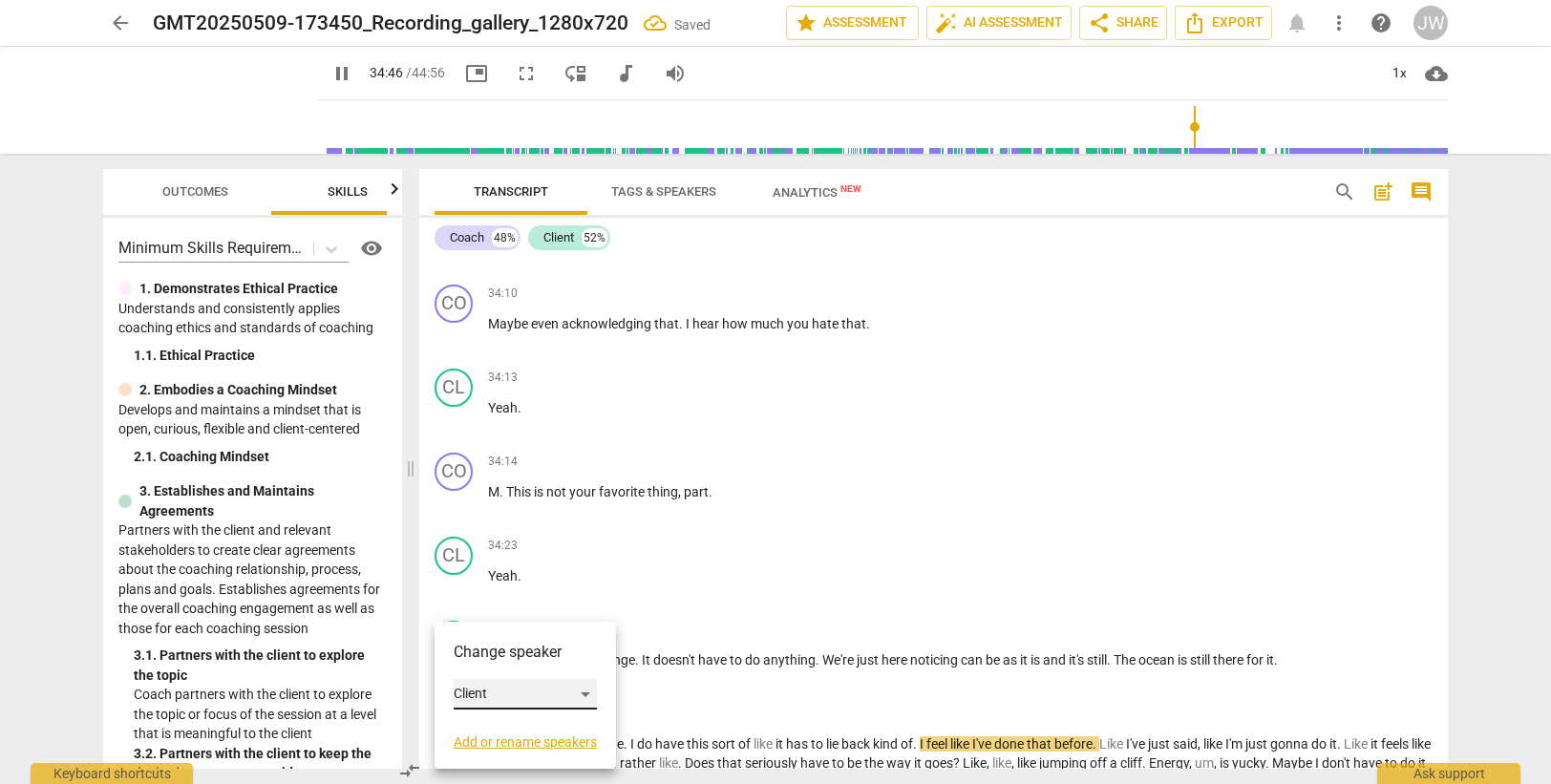
click at [512, 694] on div "Client" at bounding box center [525, 694] width 143 height 31
click at [505, 658] on li "Coach" at bounding box center [526, 658] width 145 height 37
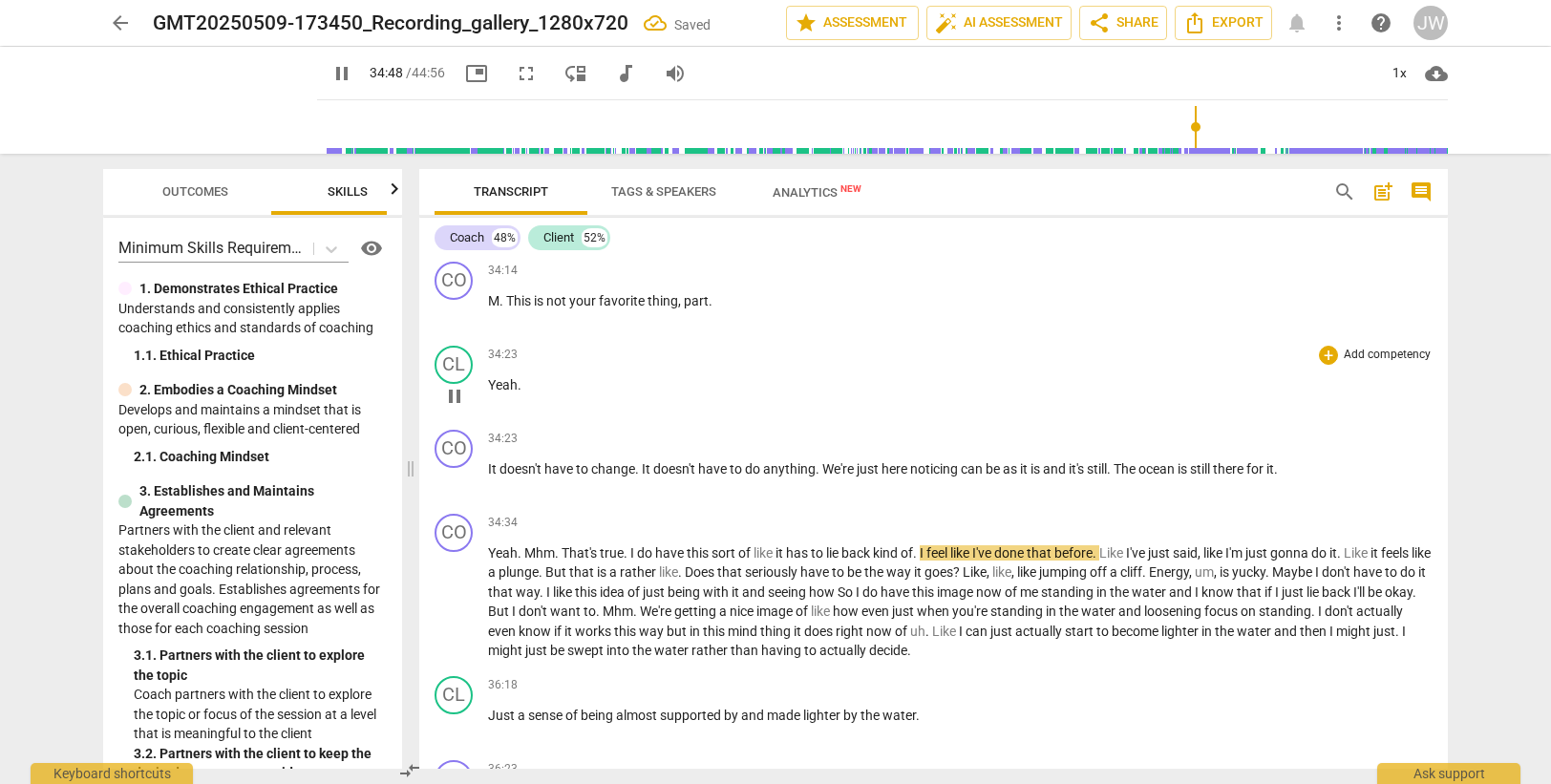
scroll to position [13149, 0]
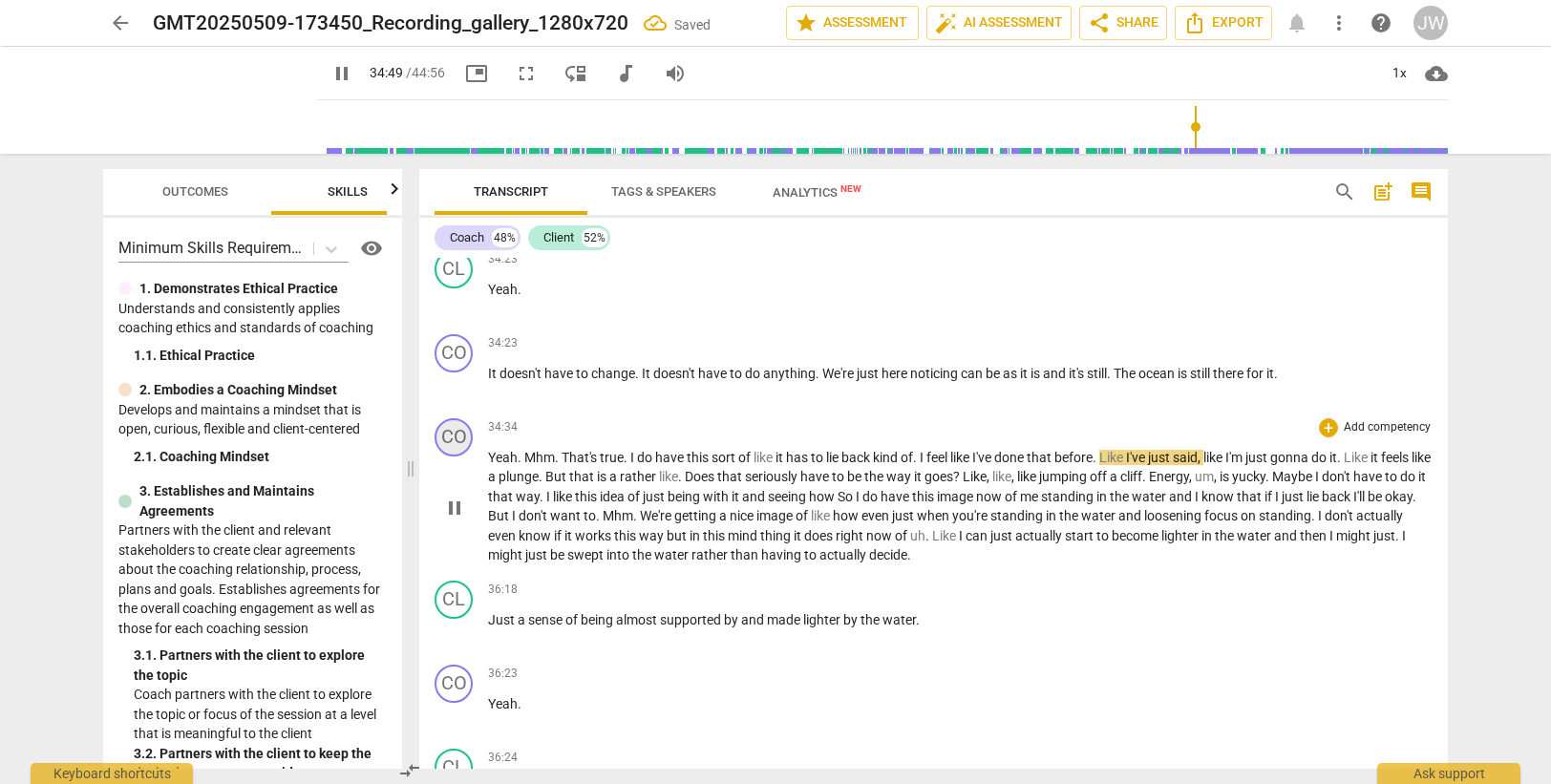
click at [446, 439] on div "CO" at bounding box center [453, 437] width 38 height 38
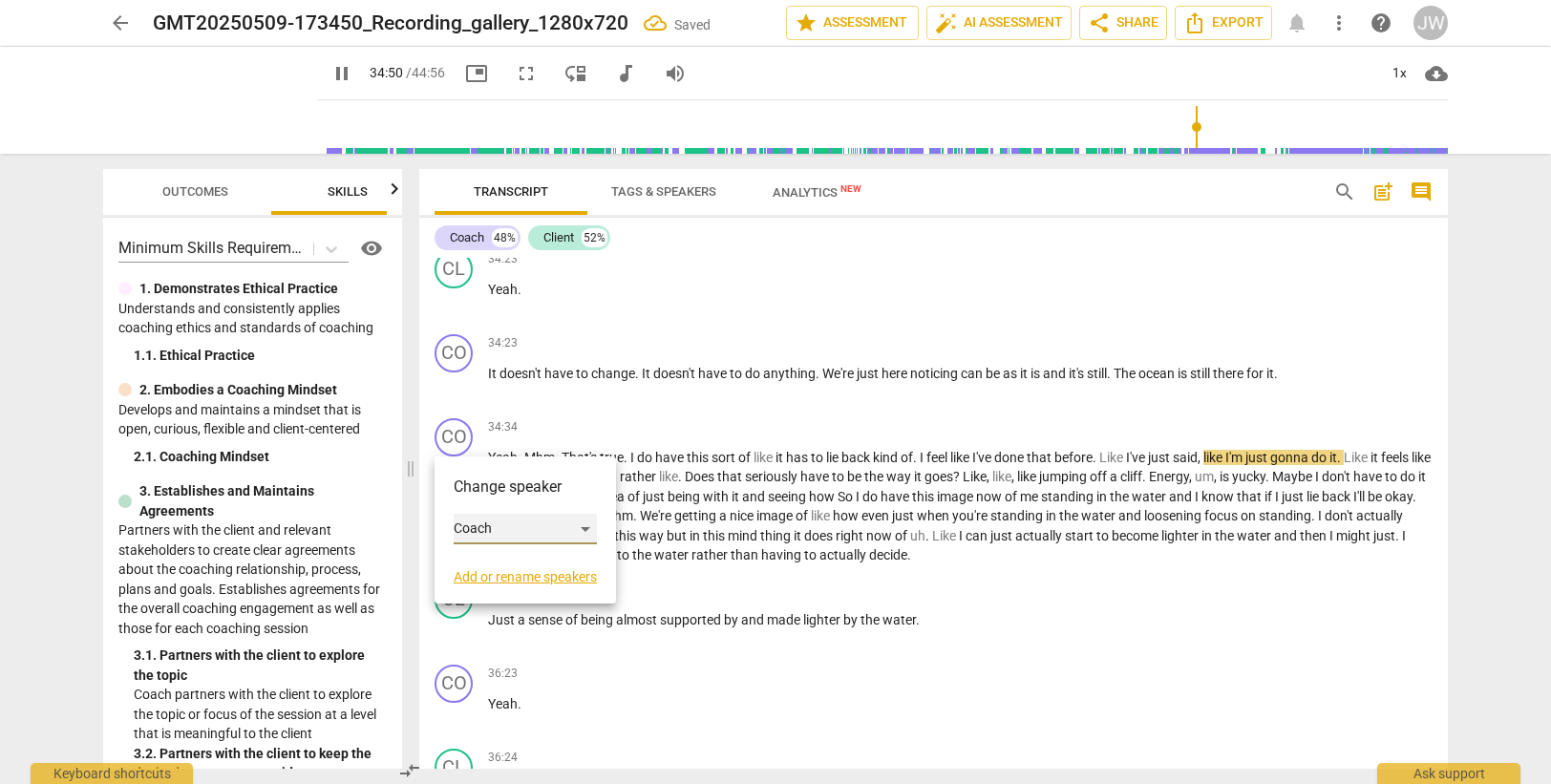
click at [489, 529] on div "Coach" at bounding box center [525, 529] width 143 height 31
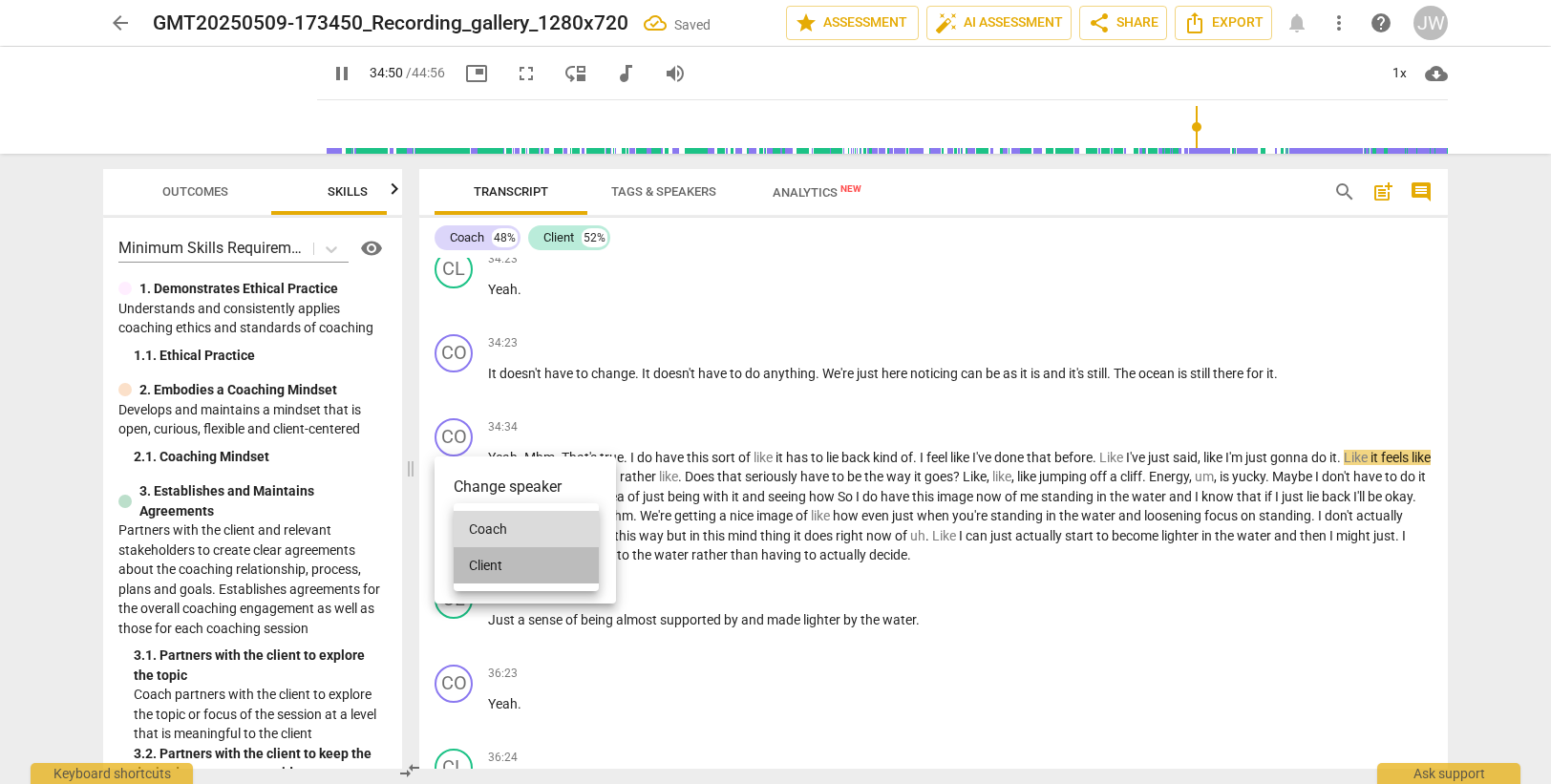
click at [523, 567] on li "Client" at bounding box center [526, 564] width 145 height 37
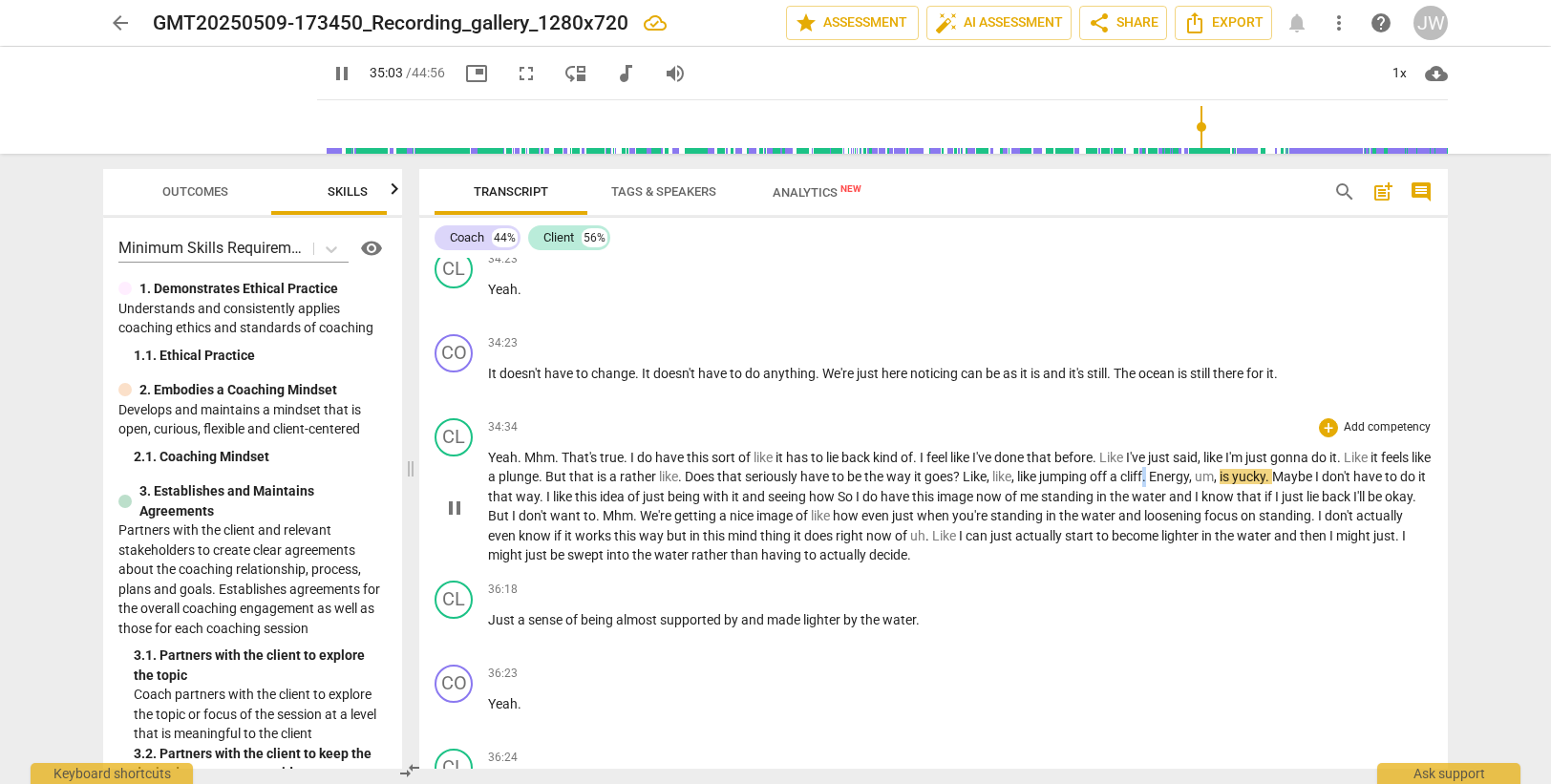
click at [1149, 473] on span "." at bounding box center [1145, 476] width 7 height 15
type input "2105"
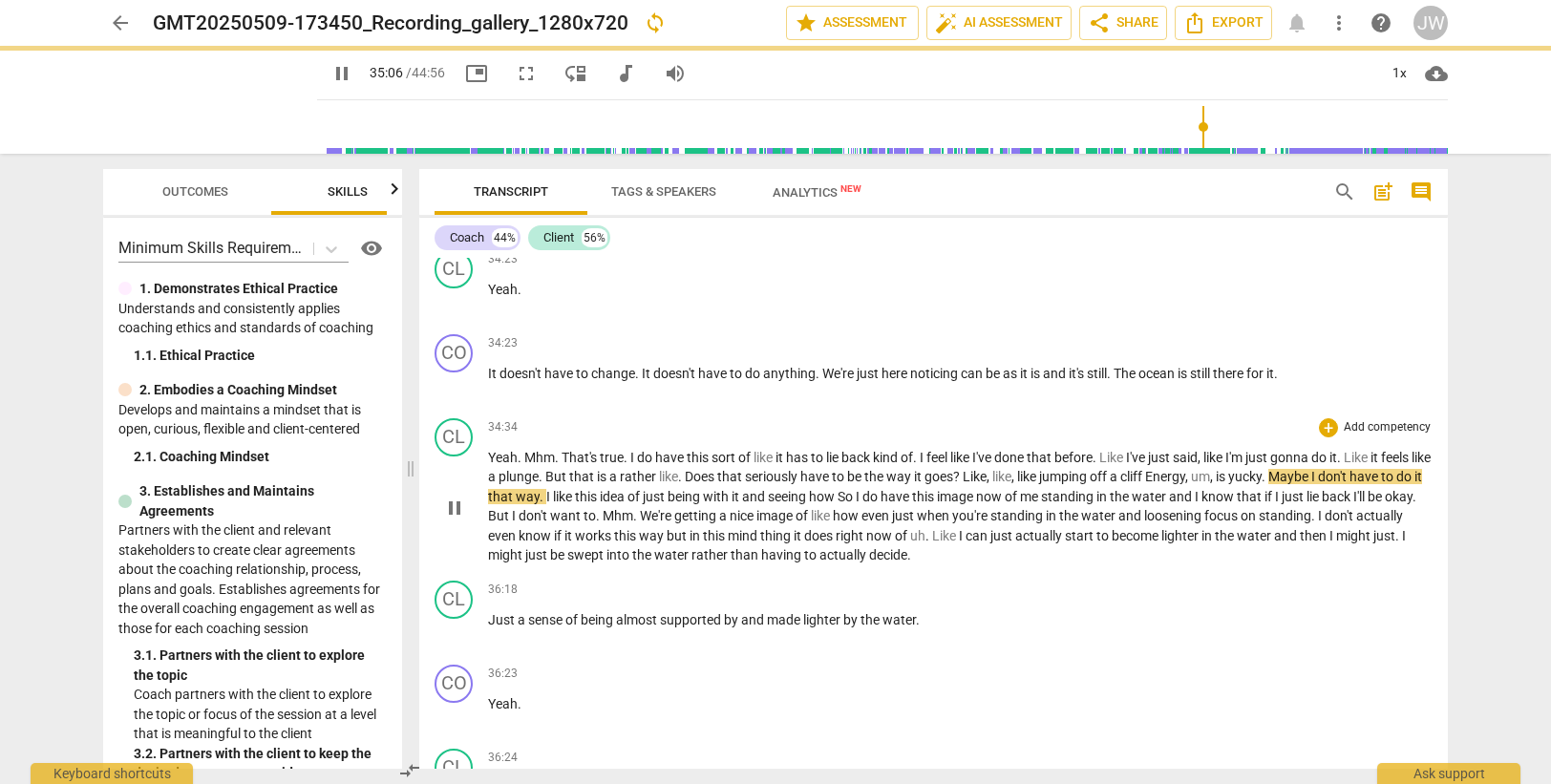
click at [1185, 473] on span "Energy" at bounding box center [1165, 476] width 40 height 15
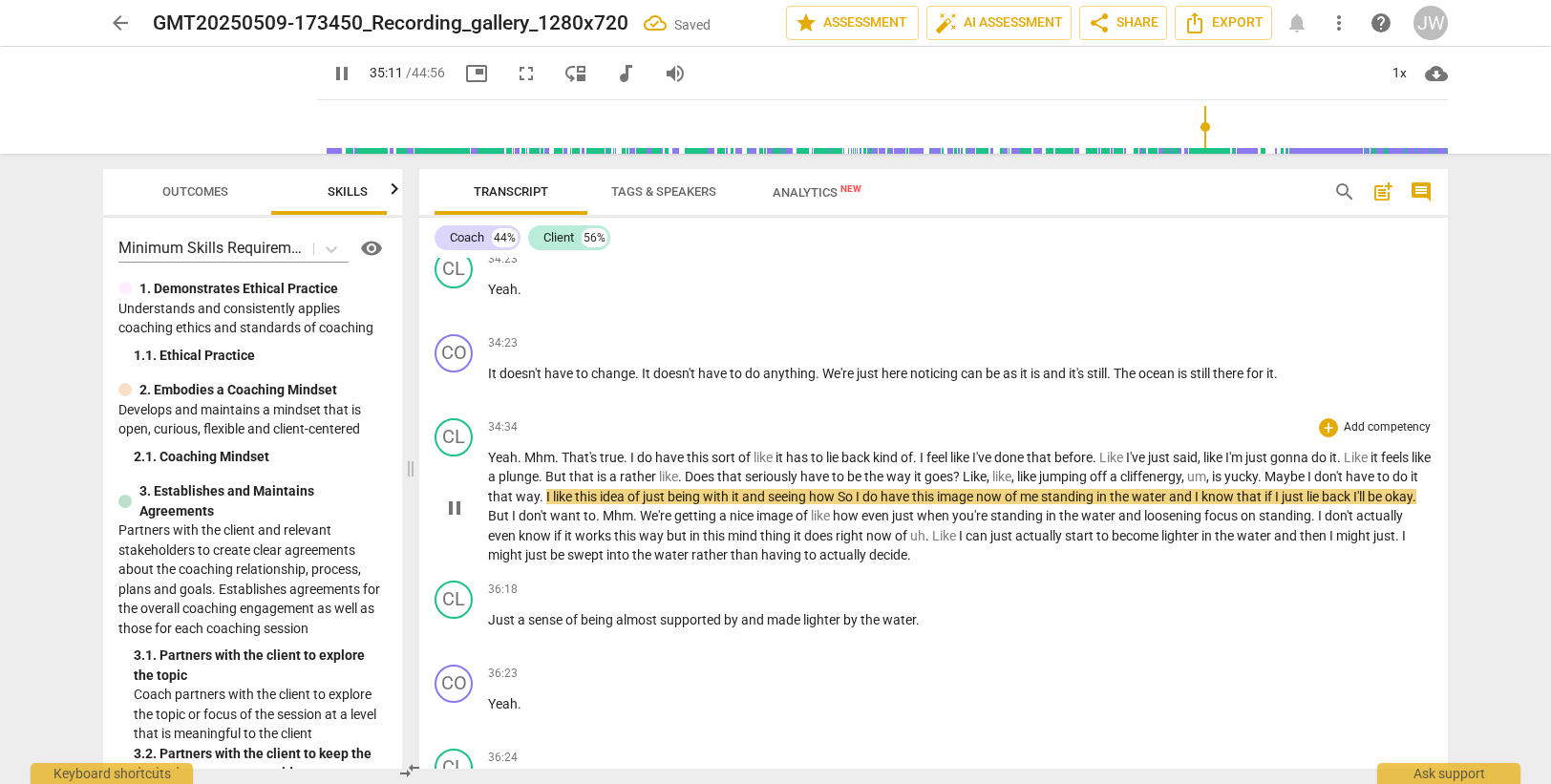
click at [837, 495] on span "how" at bounding box center [823, 496] width 29 height 15
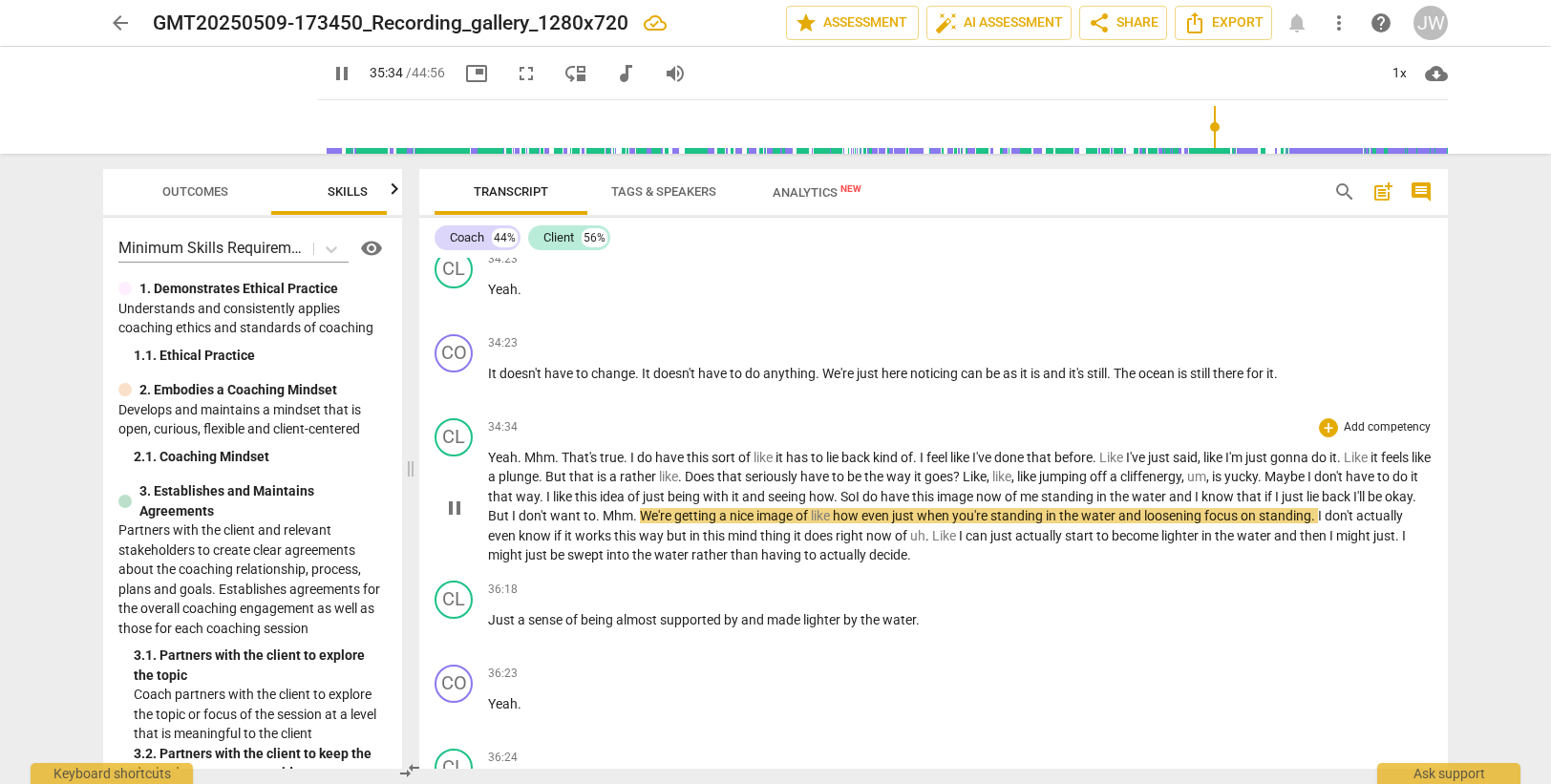
click at [633, 512] on span "Mhm" at bounding box center [617, 515] width 31 height 15
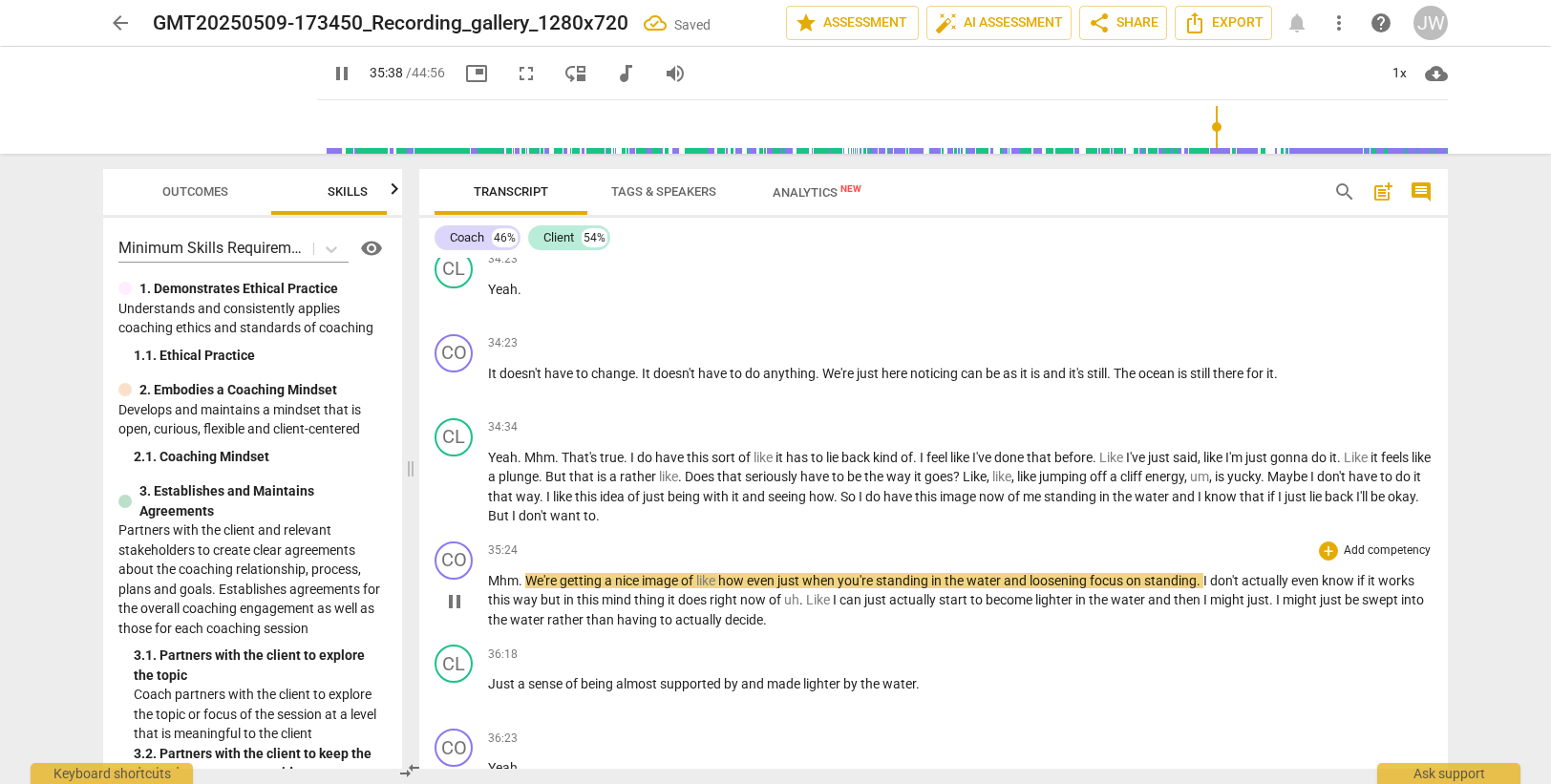
click at [531, 579] on span "We're" at bounding box center [542, 579] width 35 height 15
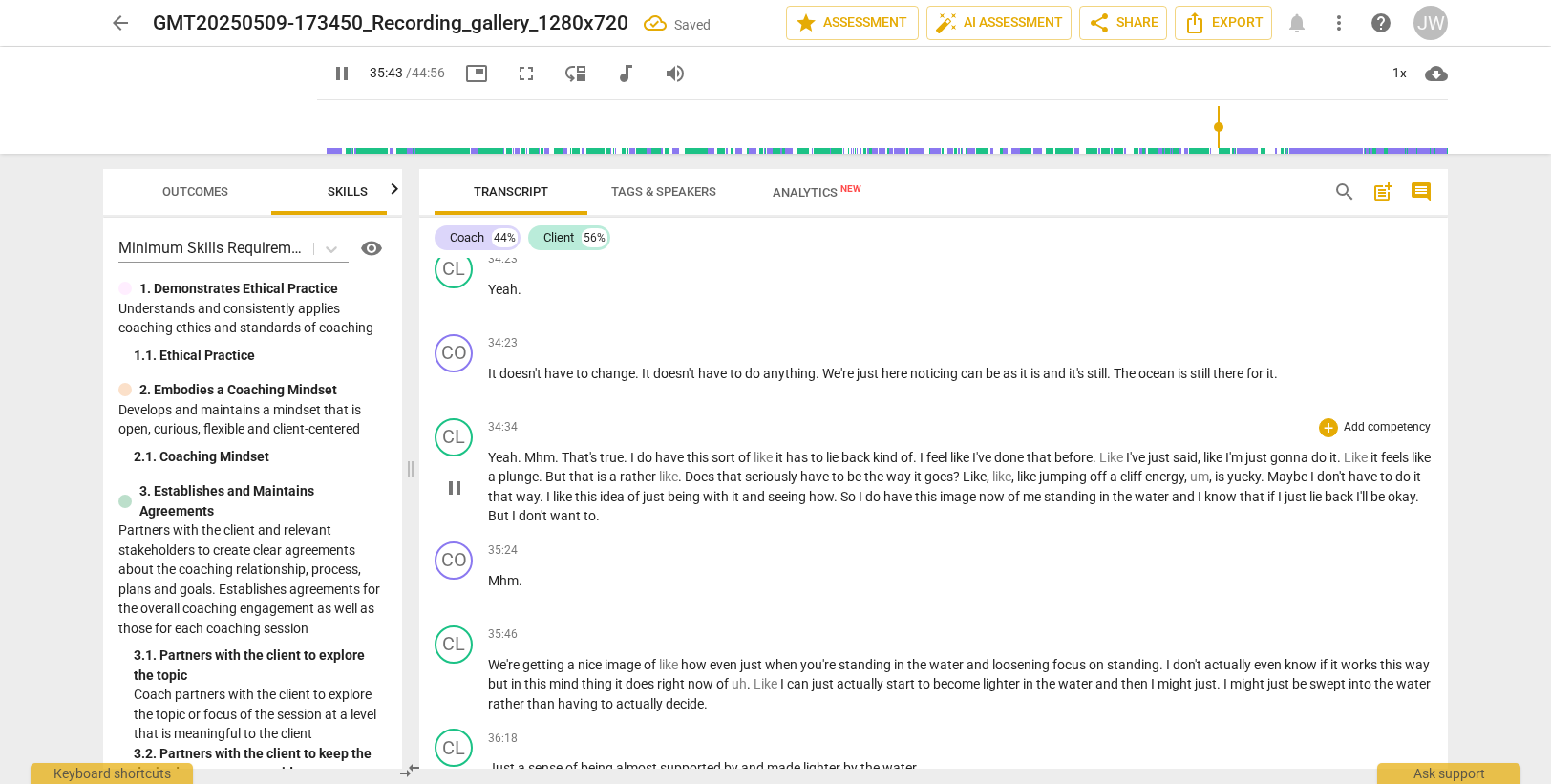
click at [584, 519] on span "want" at bounding box center [567, 515] width 34 height 15
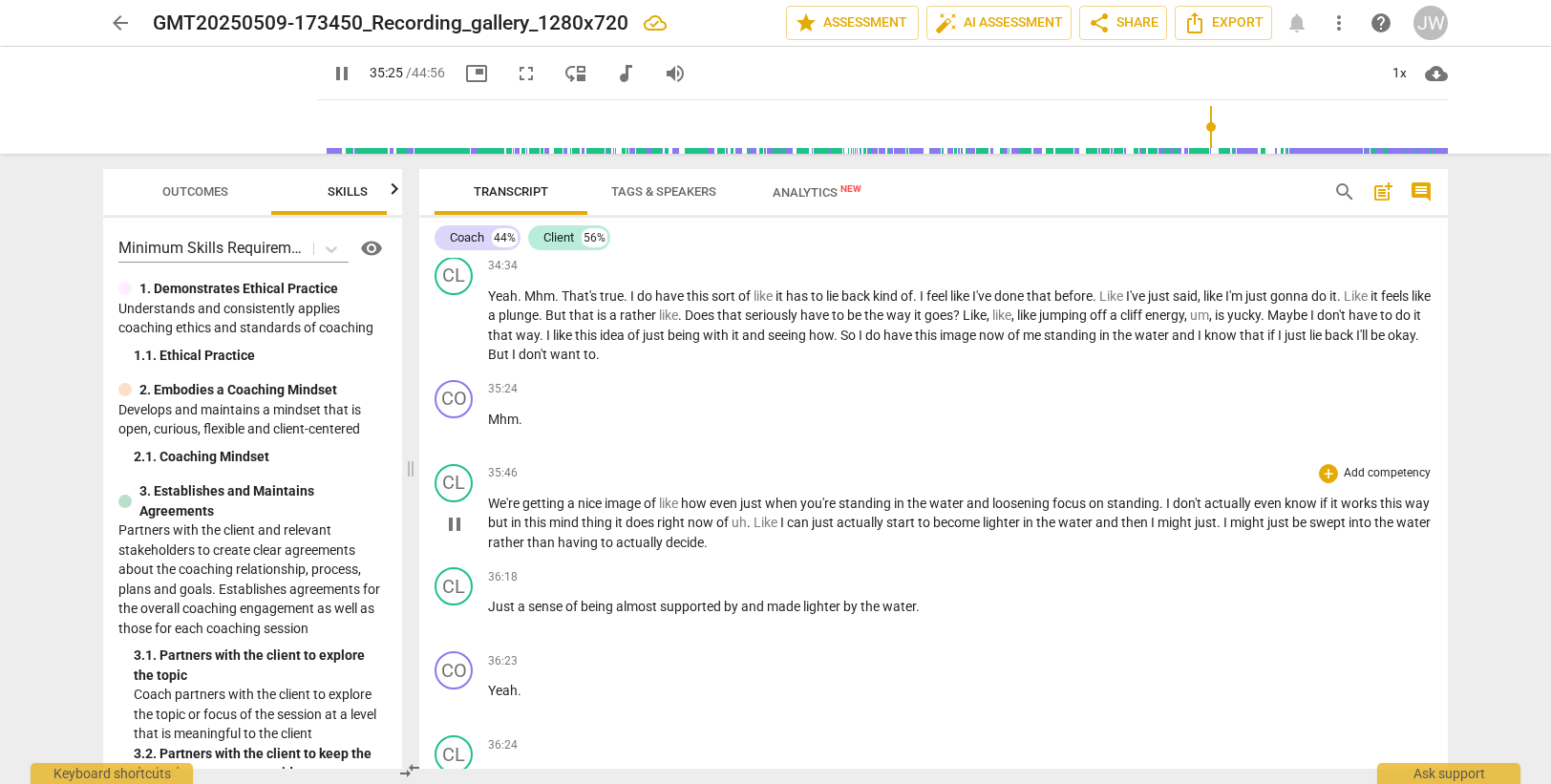
scroll to position [13340, 0]
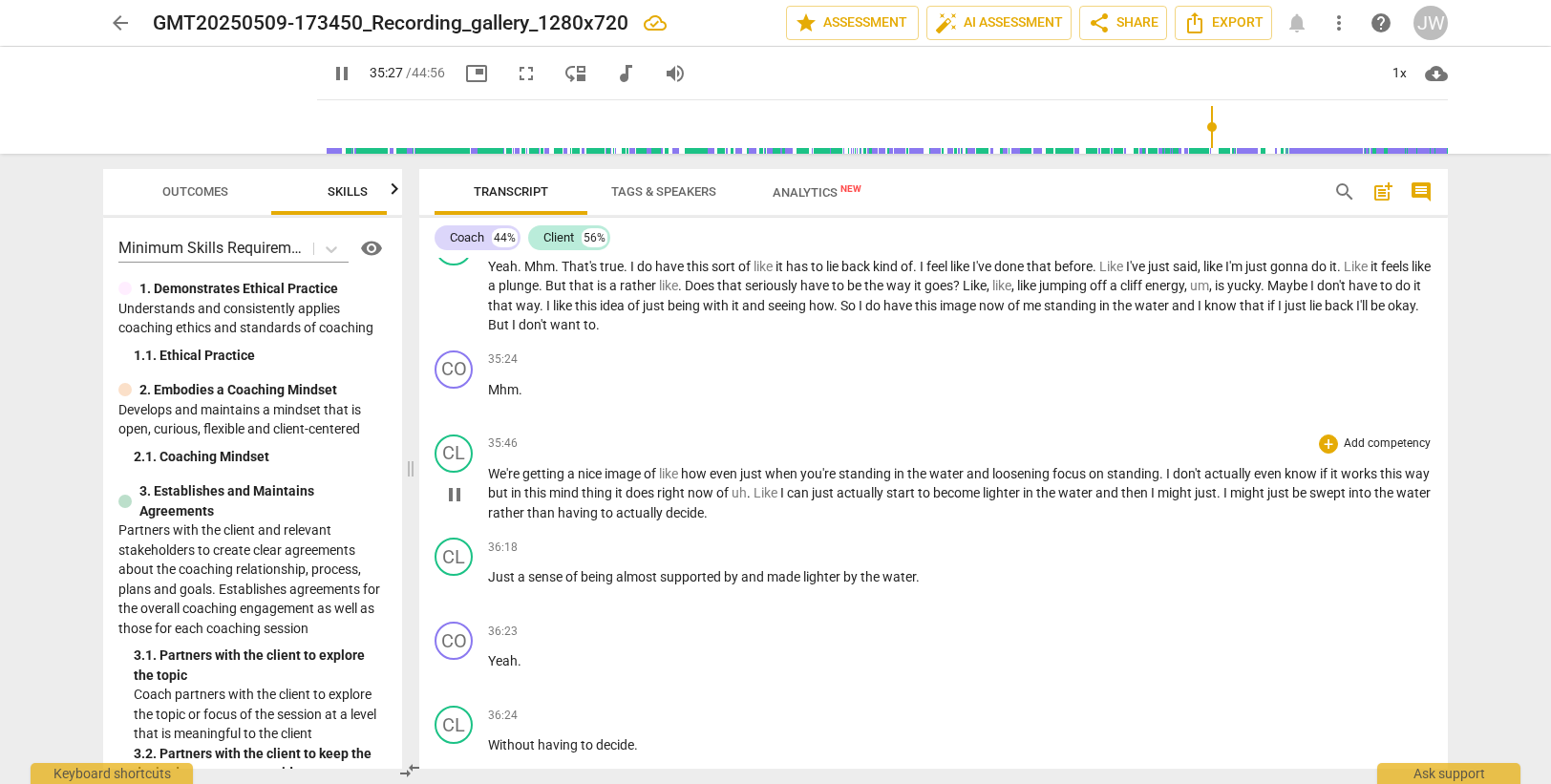
click at [488, 471] on span "We're" at bounding box center [505, 473] width 35 height 15
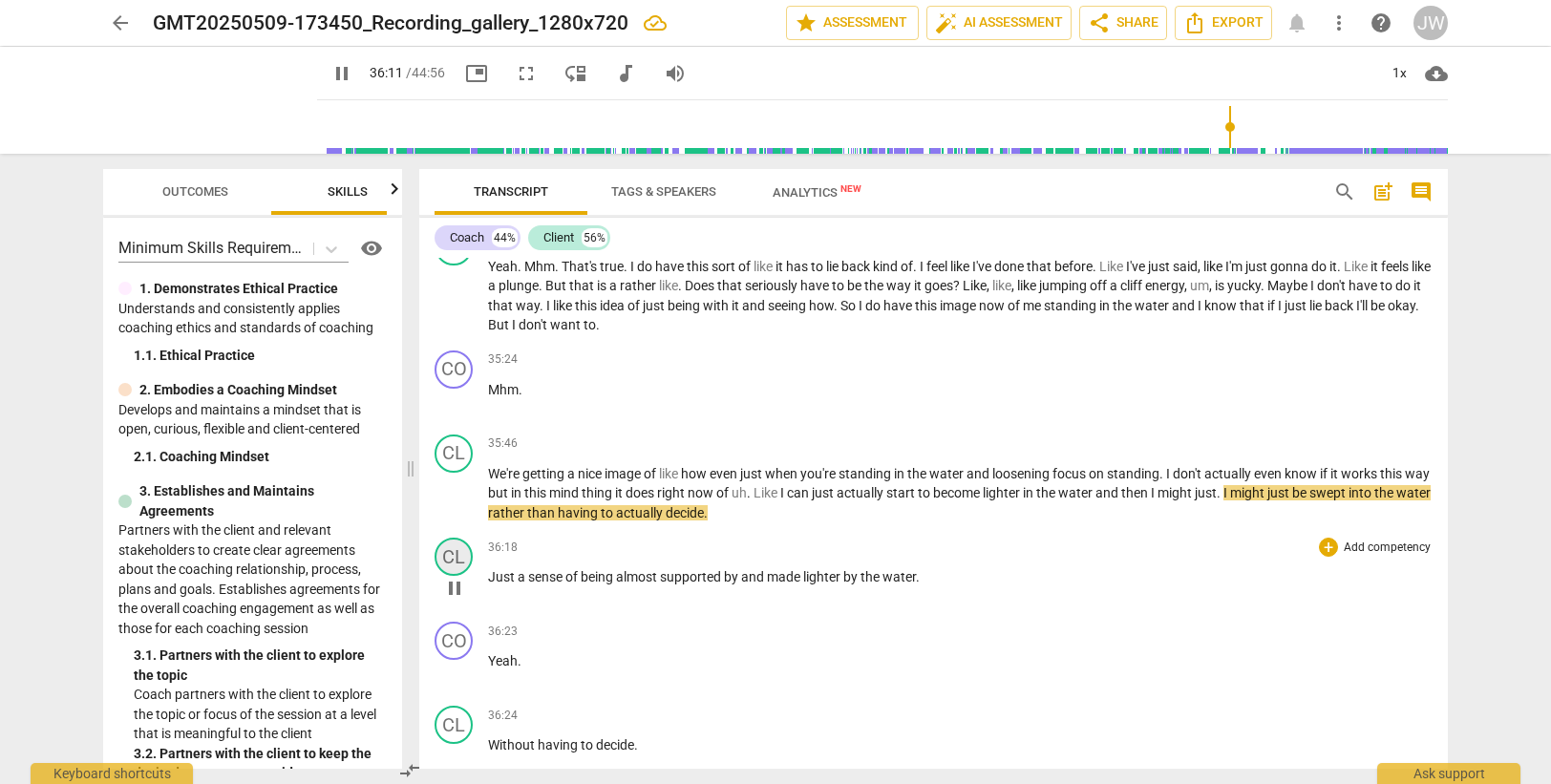
click at [457, 554] on div "CL" at bounding box center [453, 556] width 38 height 38
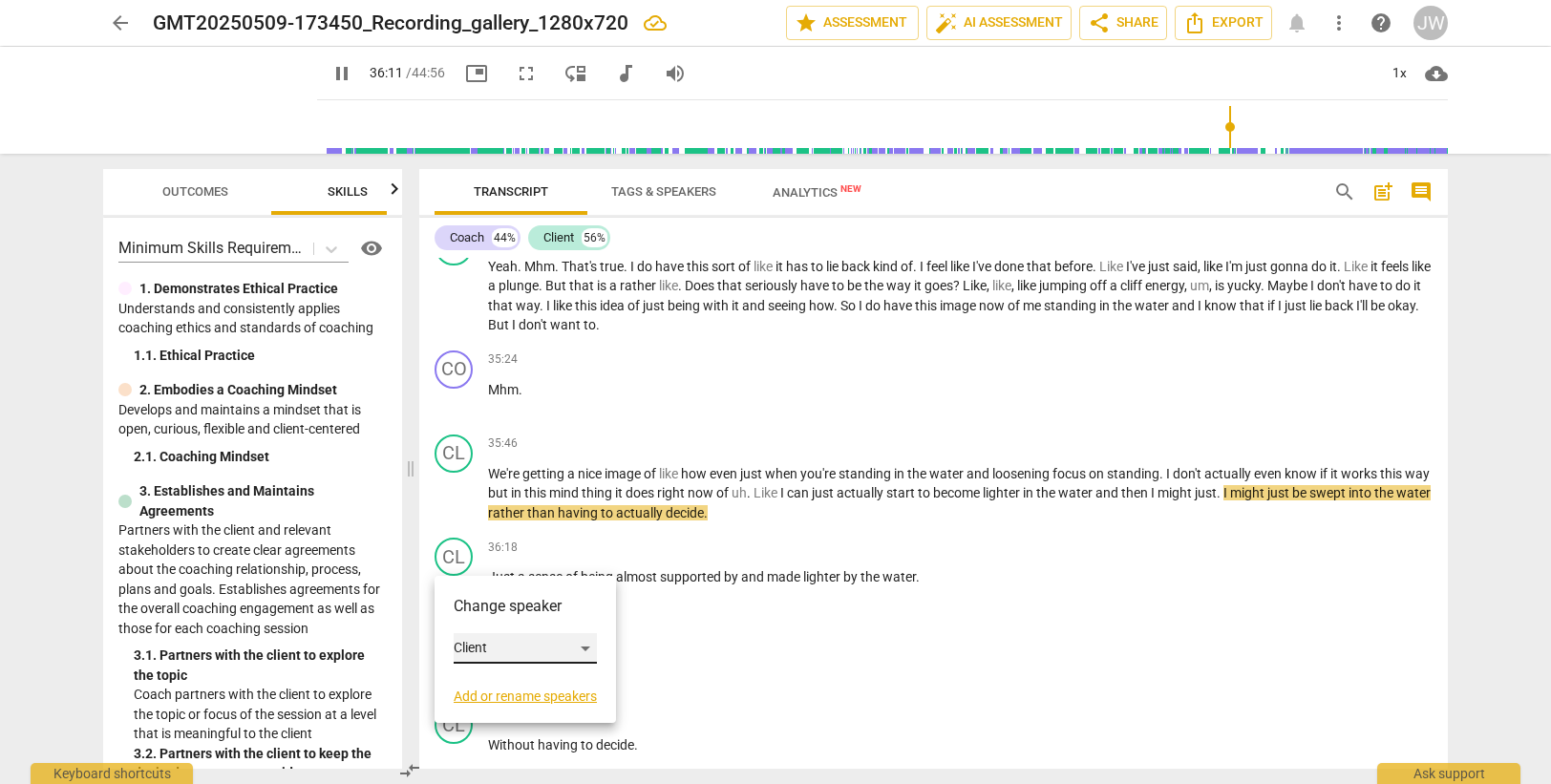
click at [486, 647] on div "Client" at bounding box center [525, 648] width 143 height 31
click at [495, 610] on li "Coach" at bounding box center [526, 611] width 145 height 37
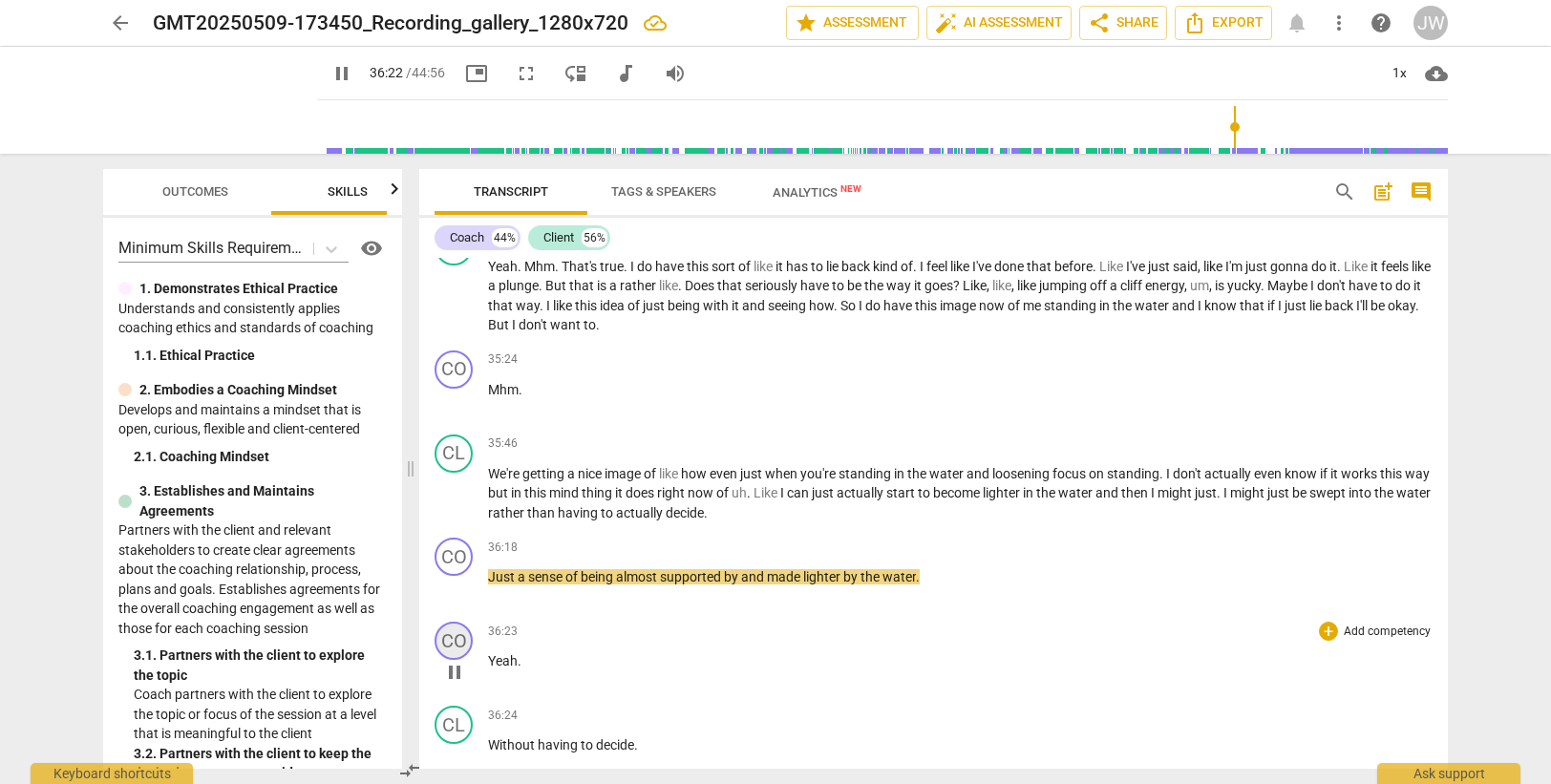
click at [451, 642] on div "CO" at bounding box center [453, 640] width 38 height 38
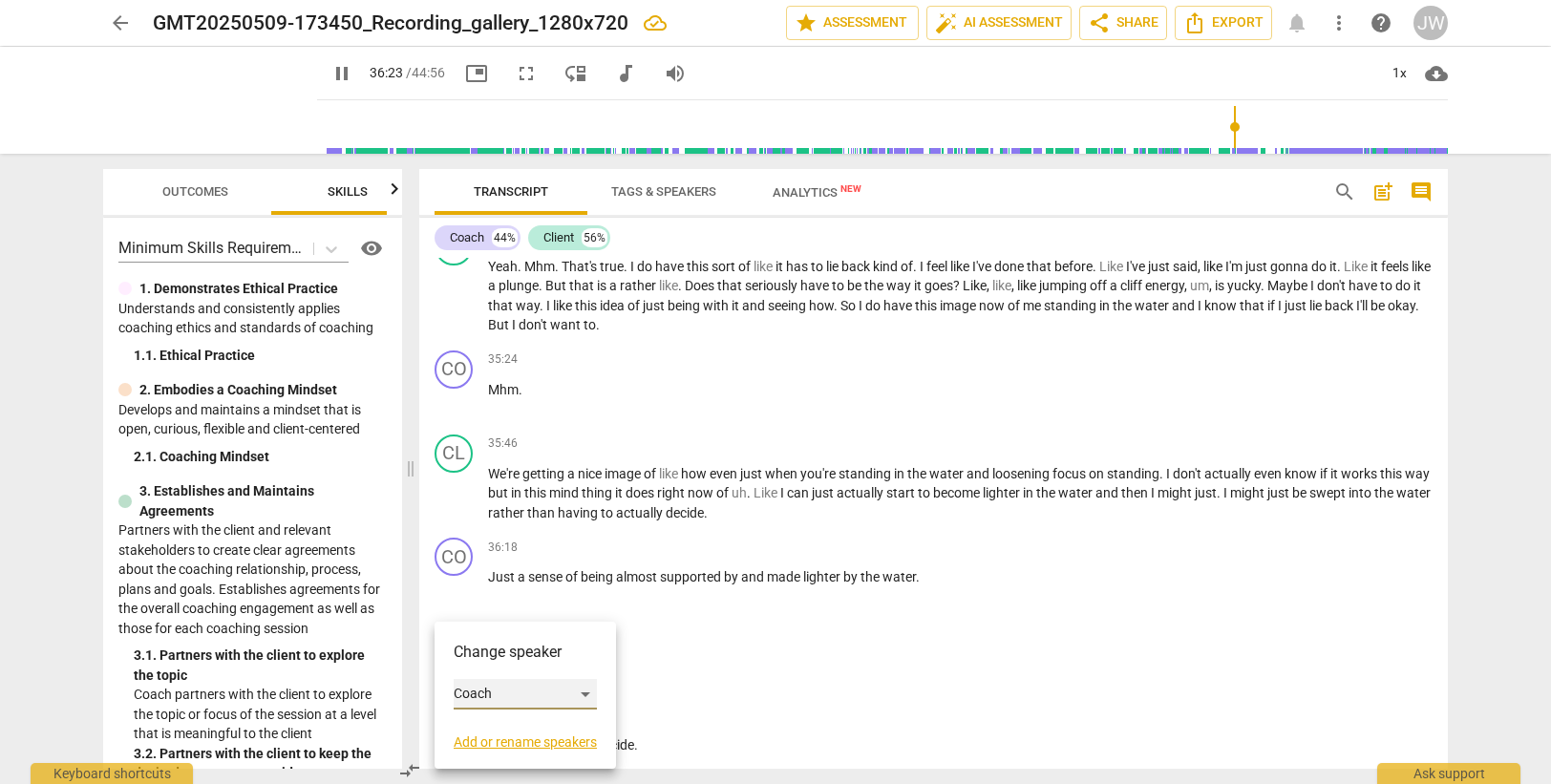
click at [486, 697] on div "Coach" at bounding box center [525, 694] width 143 height 31
click at [491, 734] on li "Client" at bounding box center [526, 730] width 145 height 37
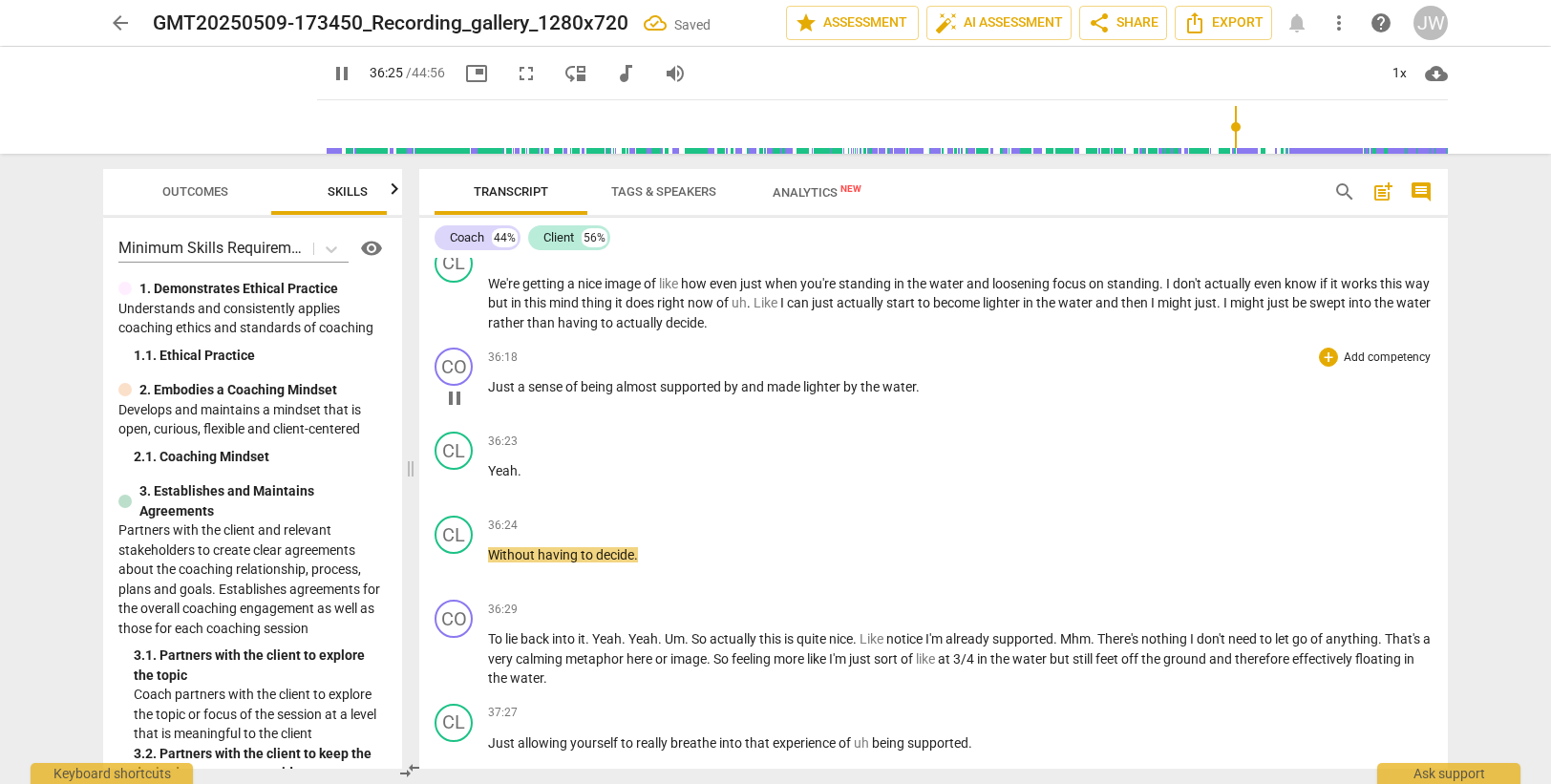
scroll to position [13531, 0]
click at [452, 538] on div "CL" at bounding box center [453, 534] width 38 height 38
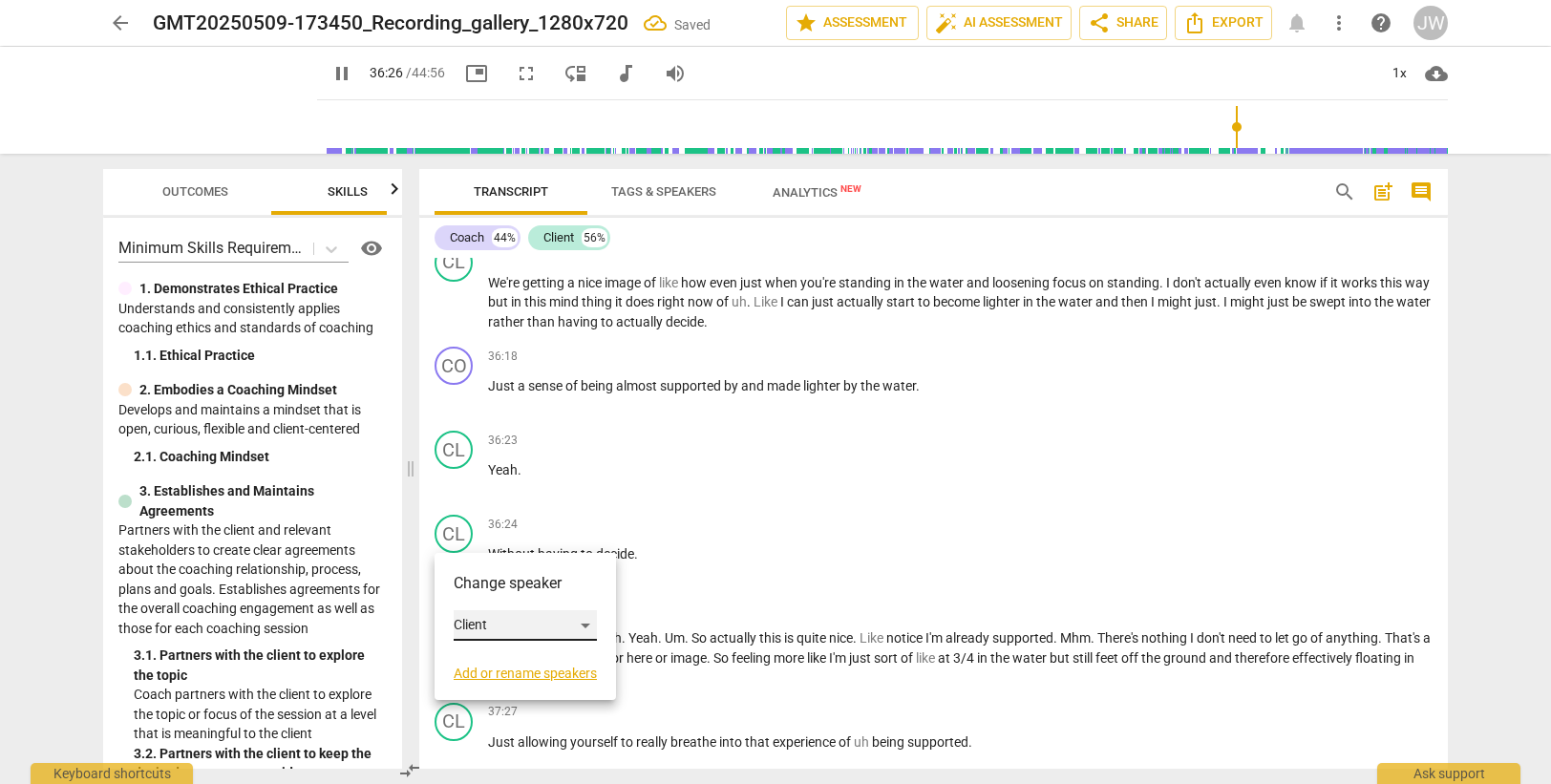
click at [468, 623] on div "Client" at bounding box center [525, 625] width 143 height 31
click at [489, 583] on li "Coach" at bounding box center [526, 588] width 145 height 37
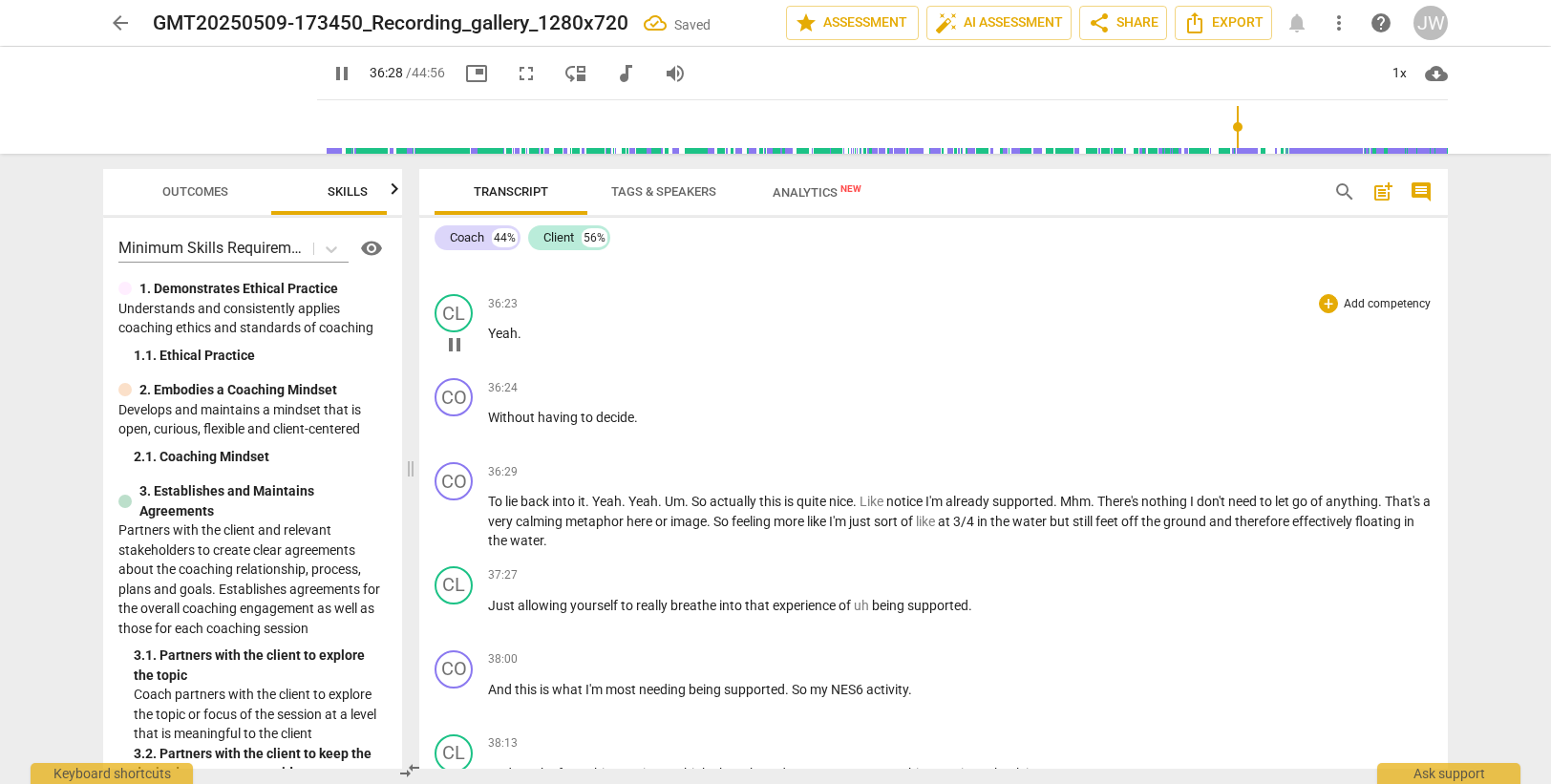
scroll to position [13721, 0]
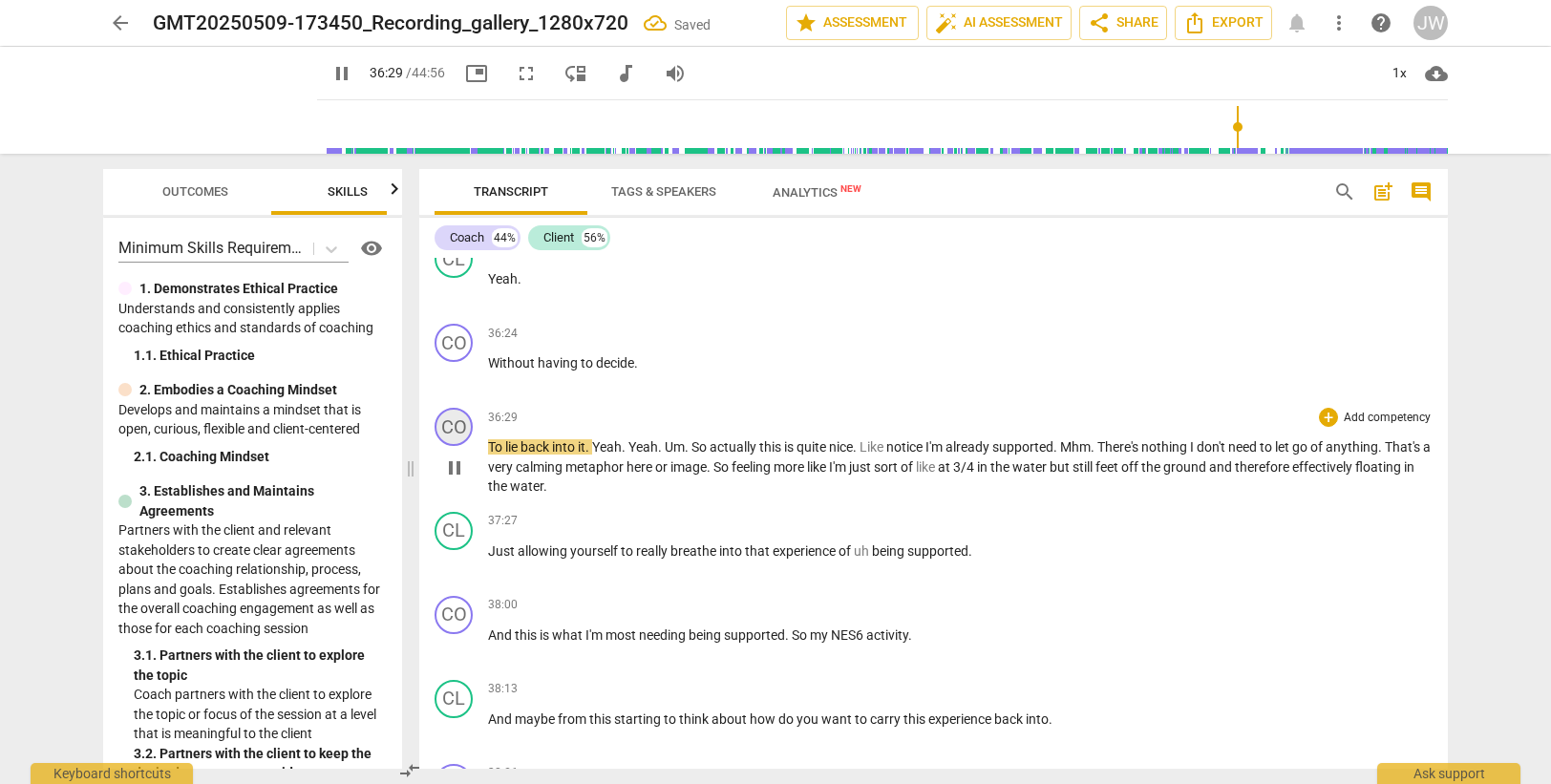
click at [455, 423] on div "CO" at bounding box center [453, 426] width 38 height 38
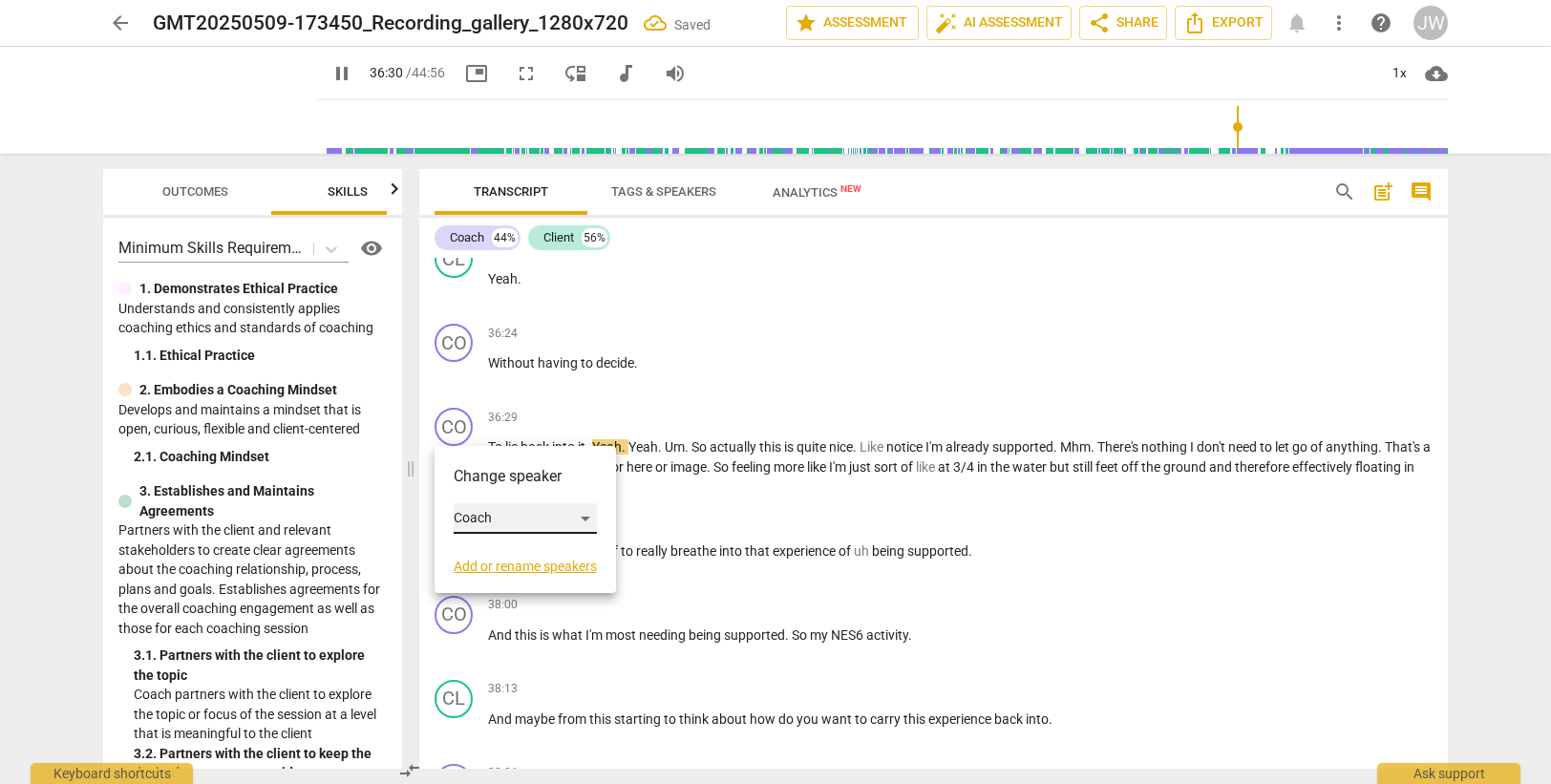
click at [520, 516] on div "Coach" at bounding box center [525, 518] width 143 height 31
click at [514, 550] on li "Client" at bounding box center [526, 554] width 145 height 37
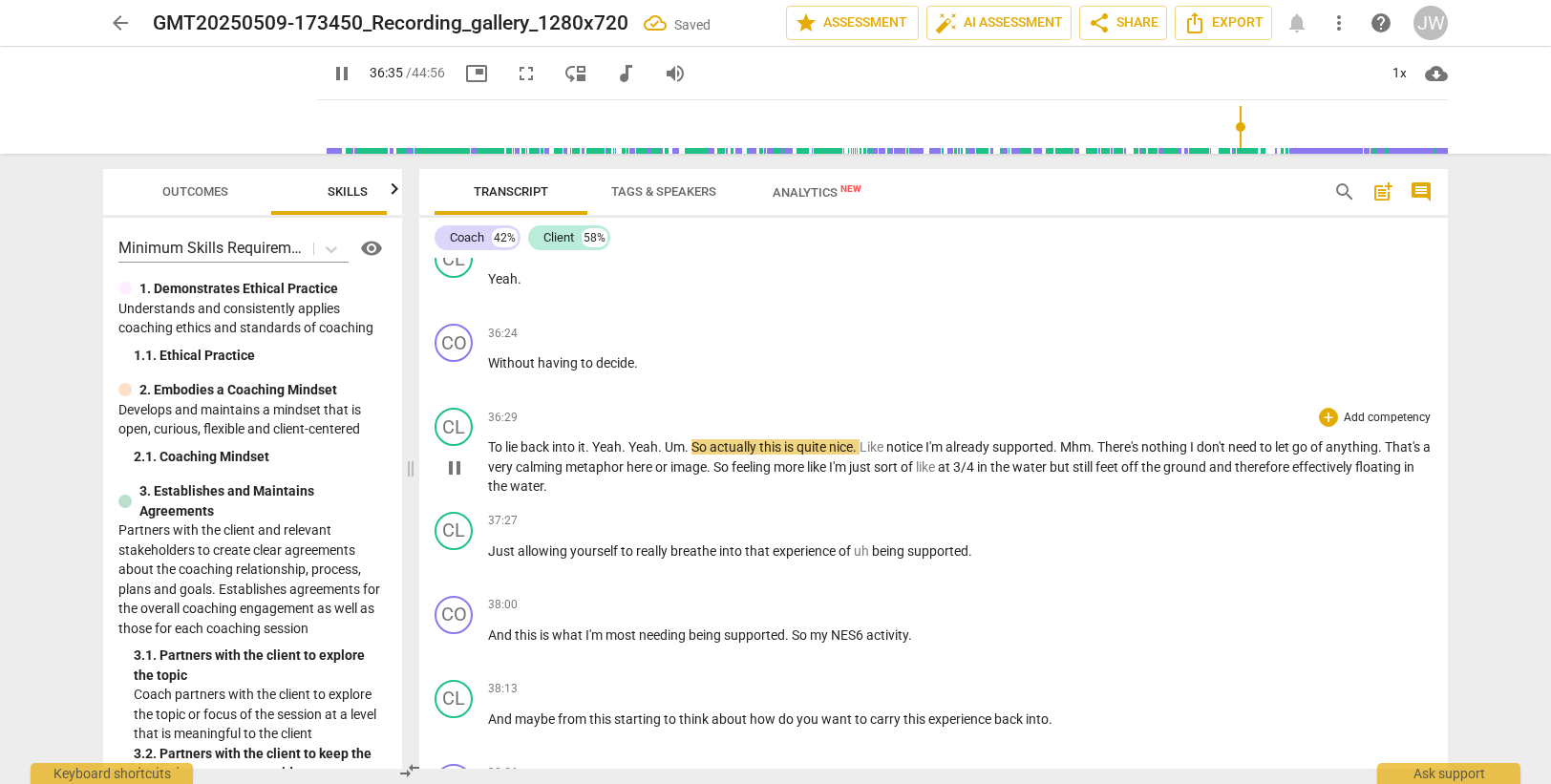
click at [633, 446] on span "Yeah" at bounding box center [643, 446] width 30 height 15
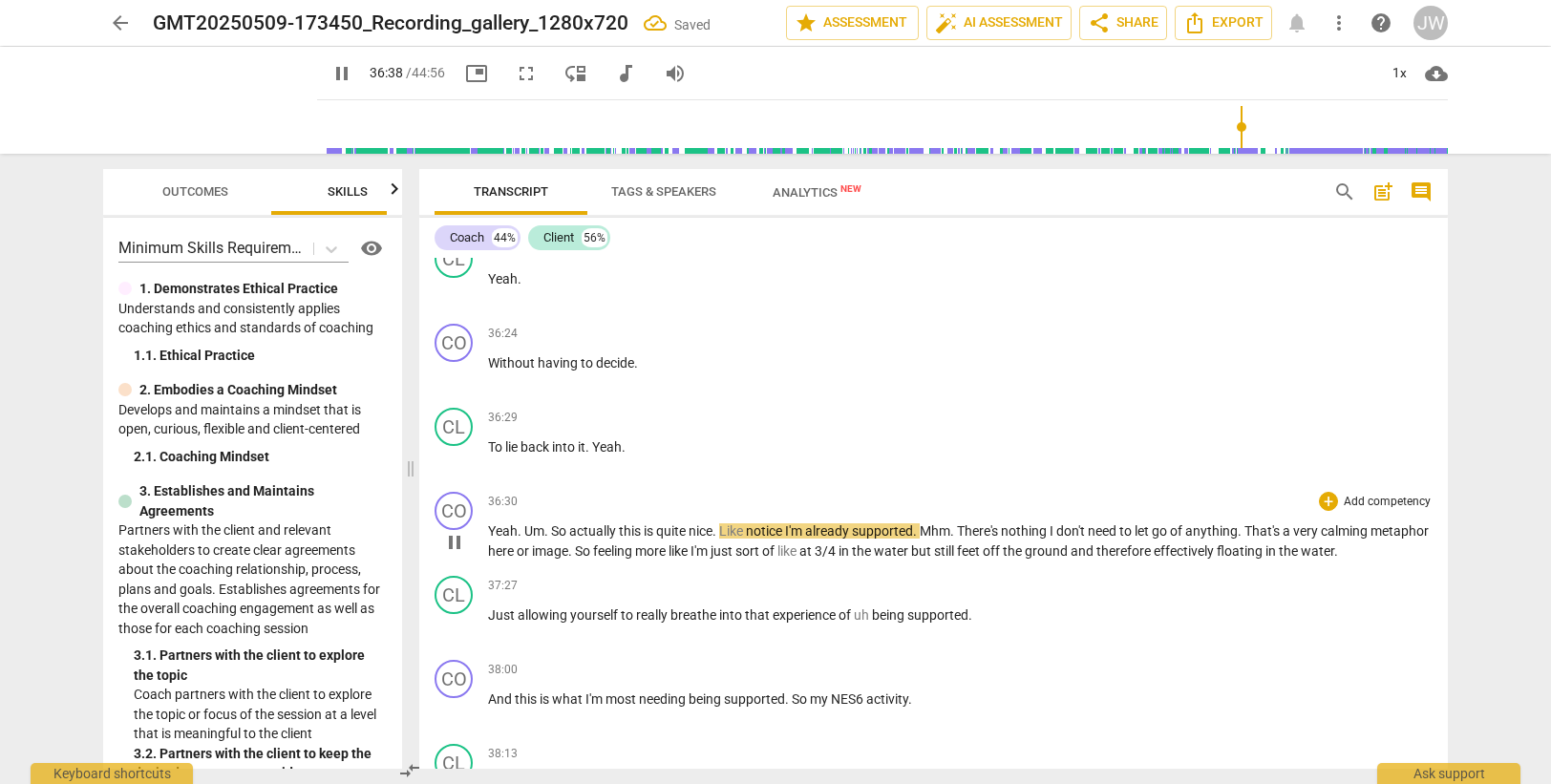
click at [526, 530] on span "Um" at bounding box center [534, 530] width 20 height 15
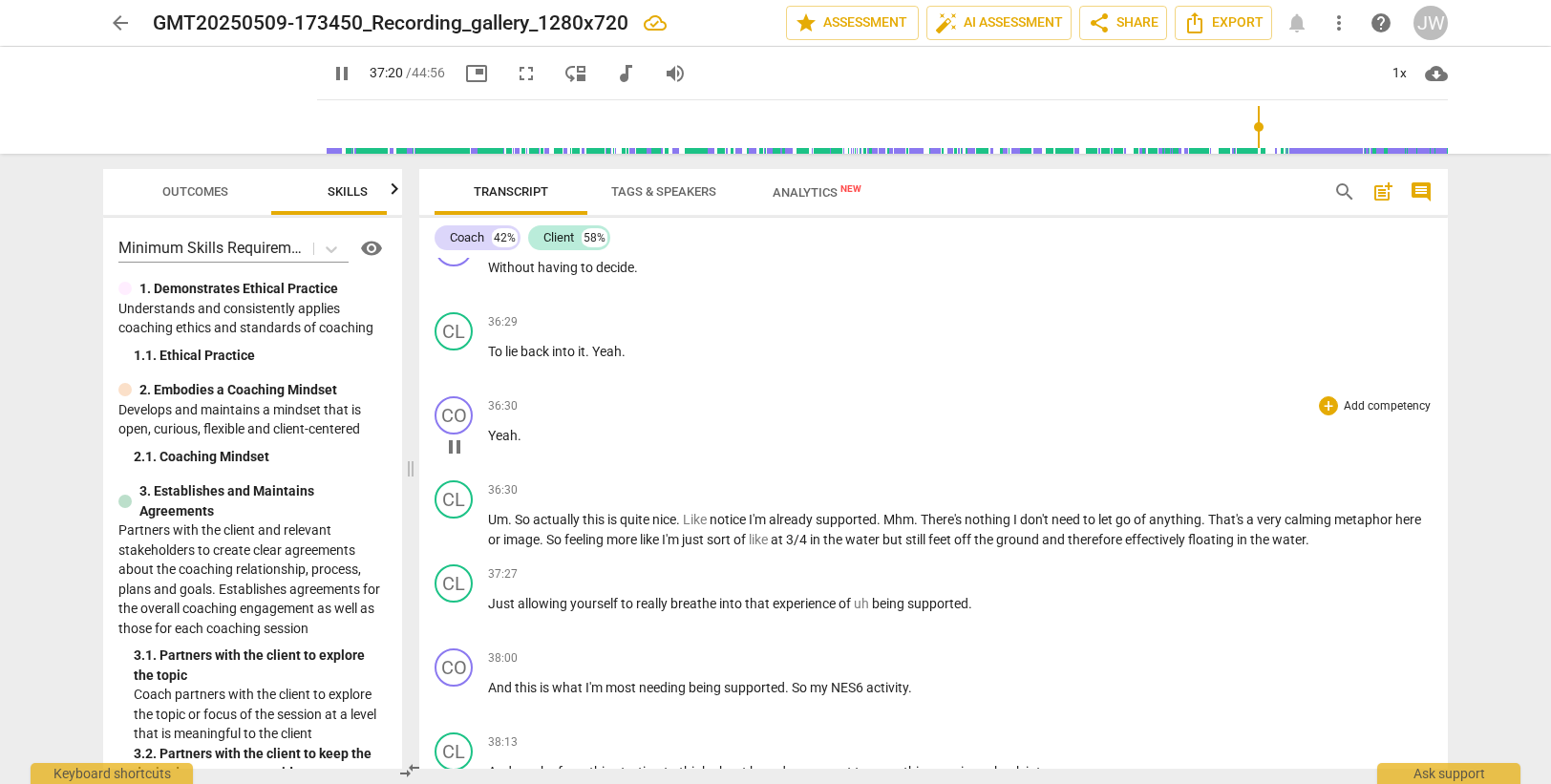
scroll to position [13912, 0]
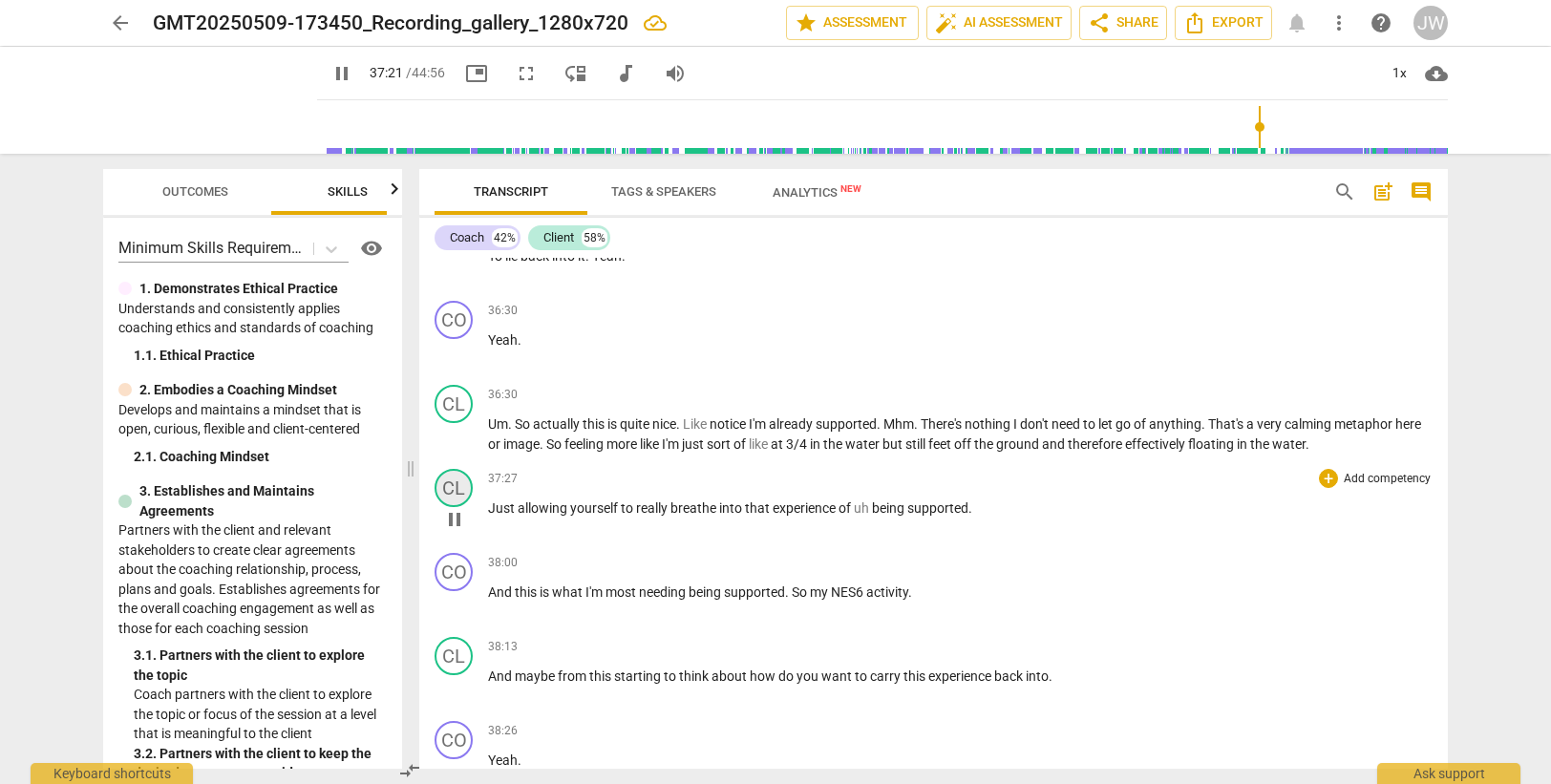
click at [454, 489] on div "CL" at bounding box center [453, 488] width 38 height 38
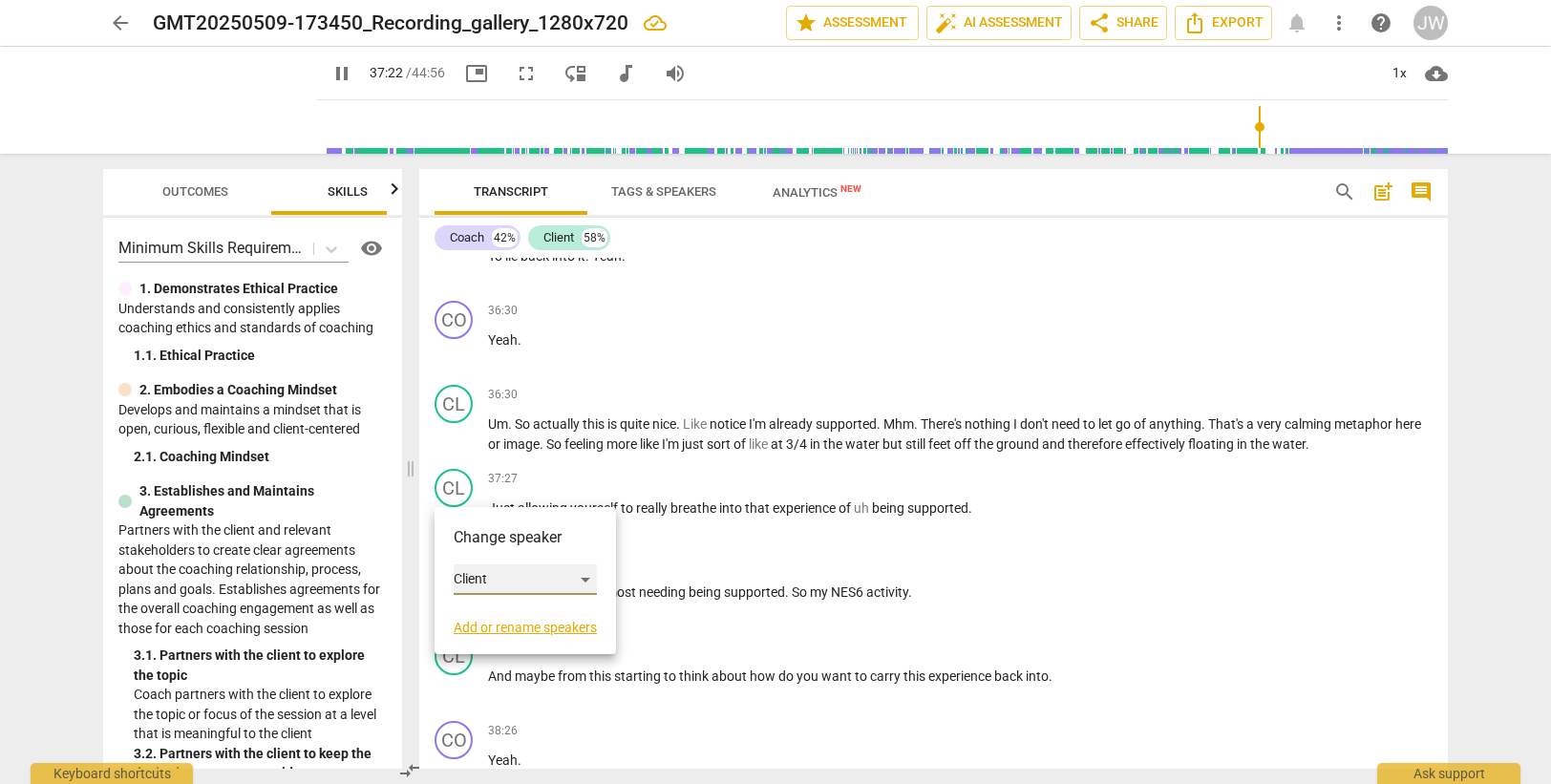
click at [521, 581] on div "Client" at bounding box center [525, 579] width 143 height 31
click at [506, 550] on li "Coach" at bounding box center [526, 543] width 145 height 37
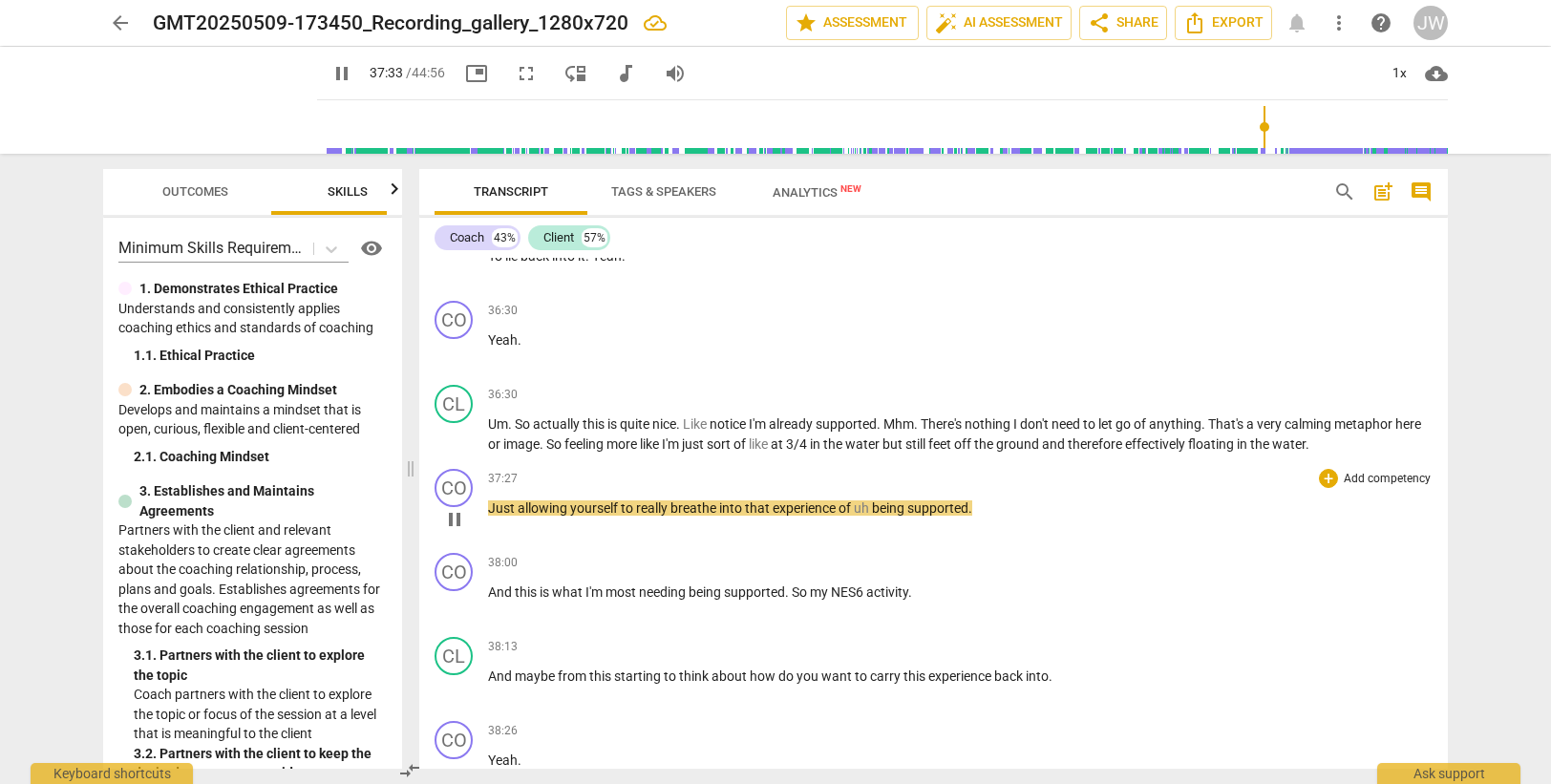
click at [875, 510] on span "being" at bounding box center [890, 507] width 36 height 15
type input "2257"
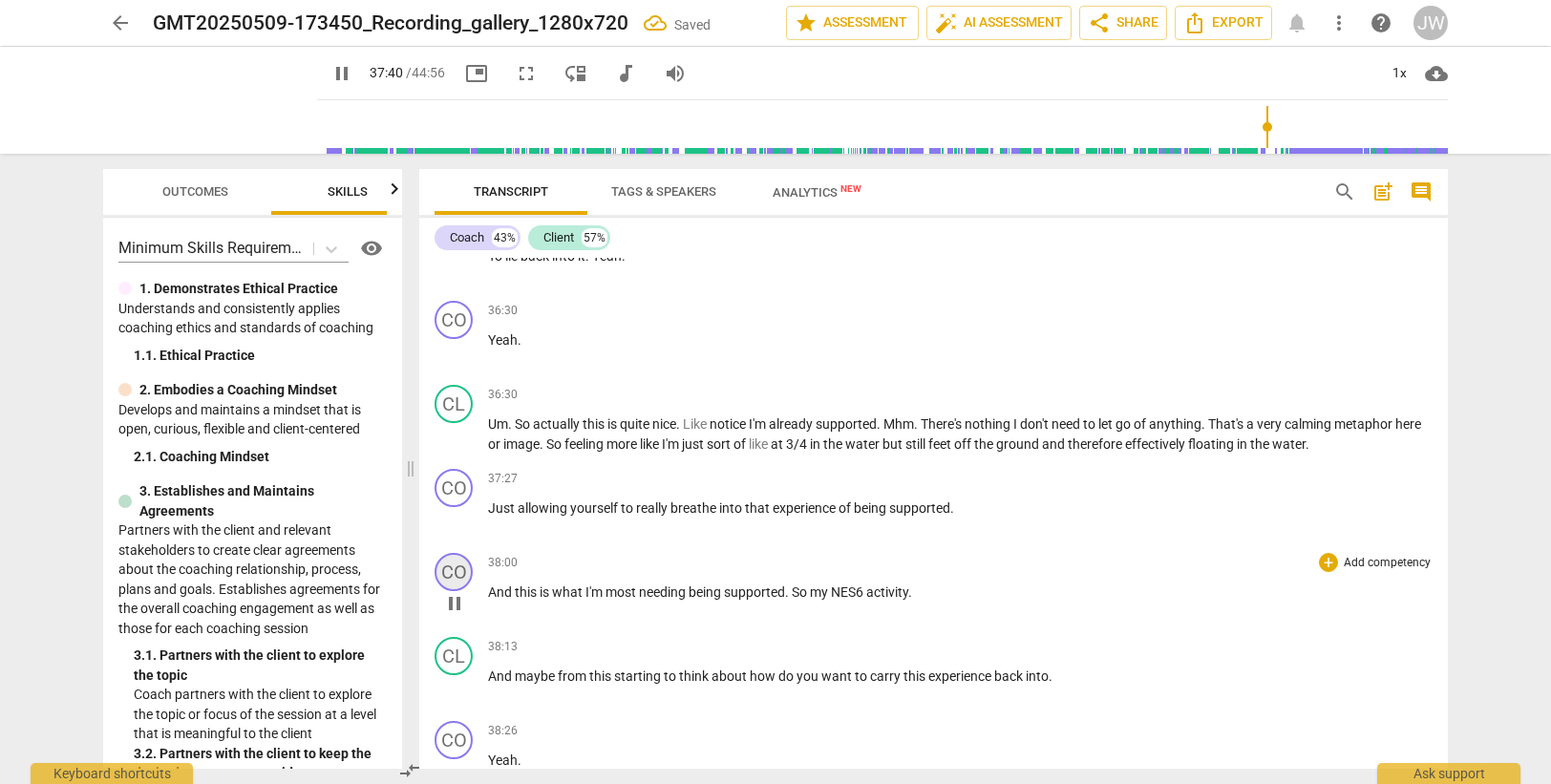
click at [454, 564] on div "CO" at bounding box center [453, 571] width 38 height 38
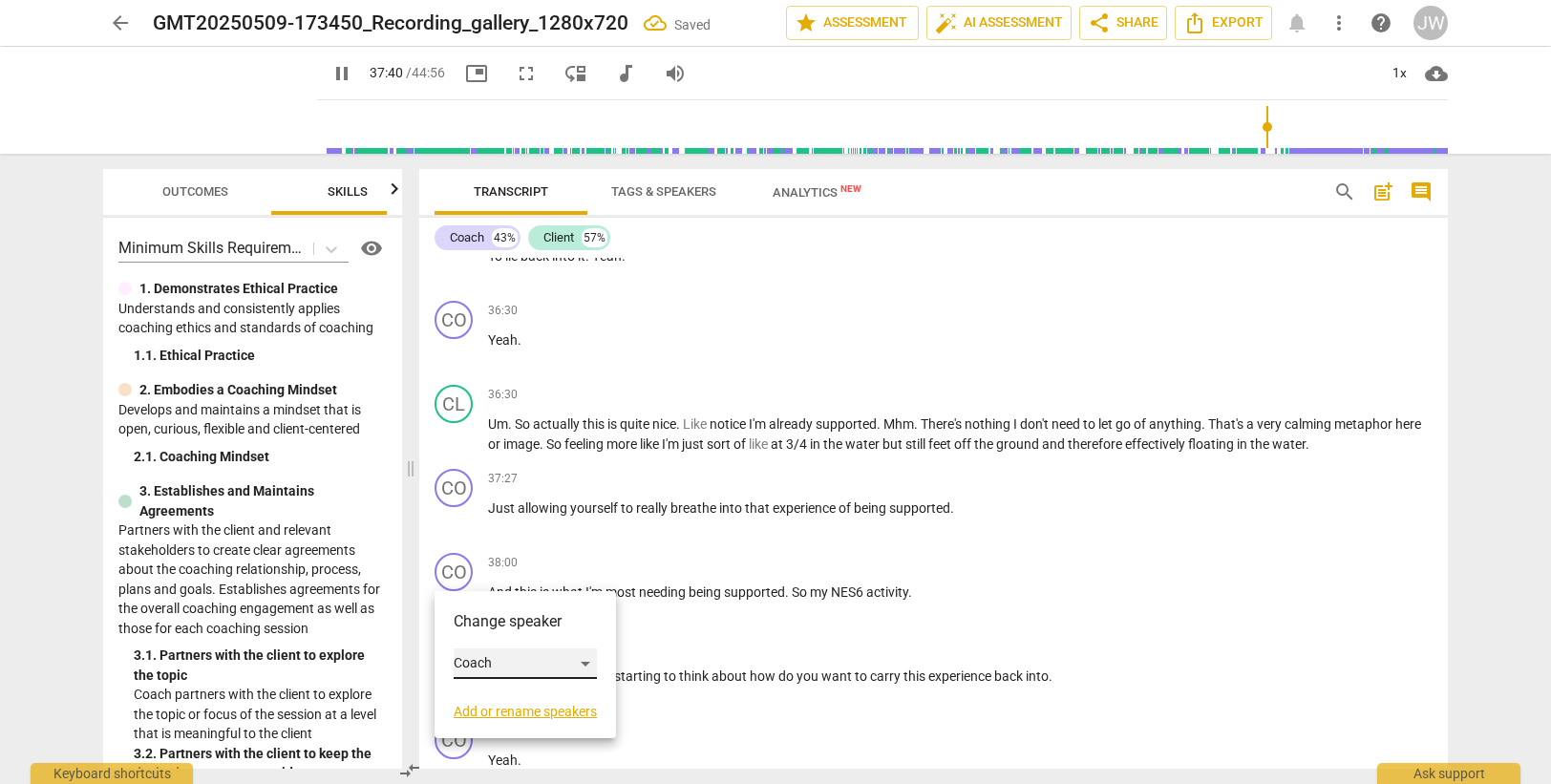
click at [510, 659] on div "Coach" at bounding box center [525, 663] width 143 height 31
click at [511, 702] on li "Client" at bounding box center [526, 700] width 145 height 37
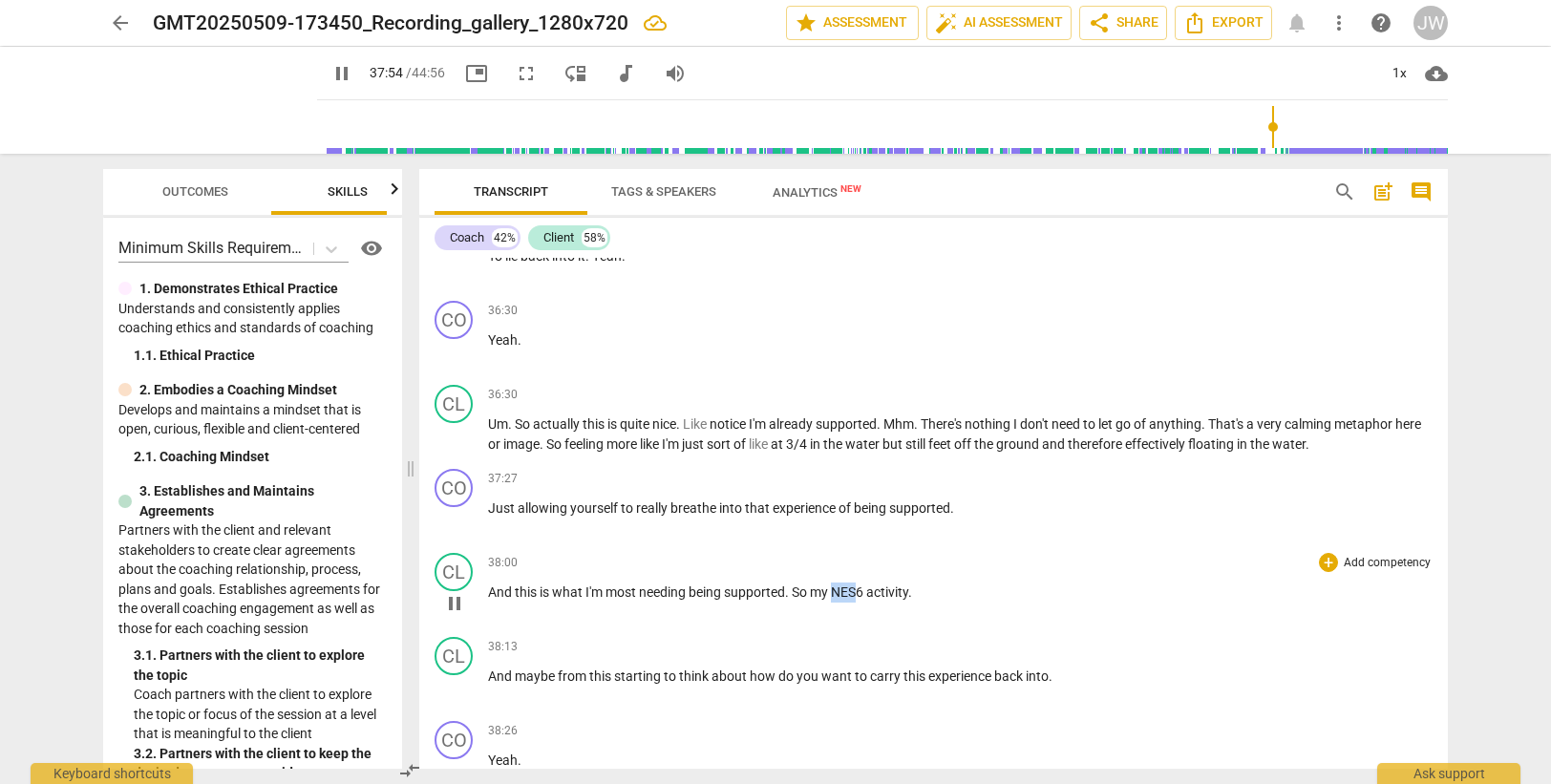
drag, startPoint x: 838, startPoint y: 589, endPoint x: 859, endPoint y: 593, distance: 21.4
click at [859, 593] on span "NES6" at bounding box center [849, 591] width 36 height 15
type input "2276"
click at [732, 589] on span "supported" at bounding box center [754, 591] width 61 height 15
click at [687, 590] on span "needing" at bounding box center [664, 591] width 50 height 15
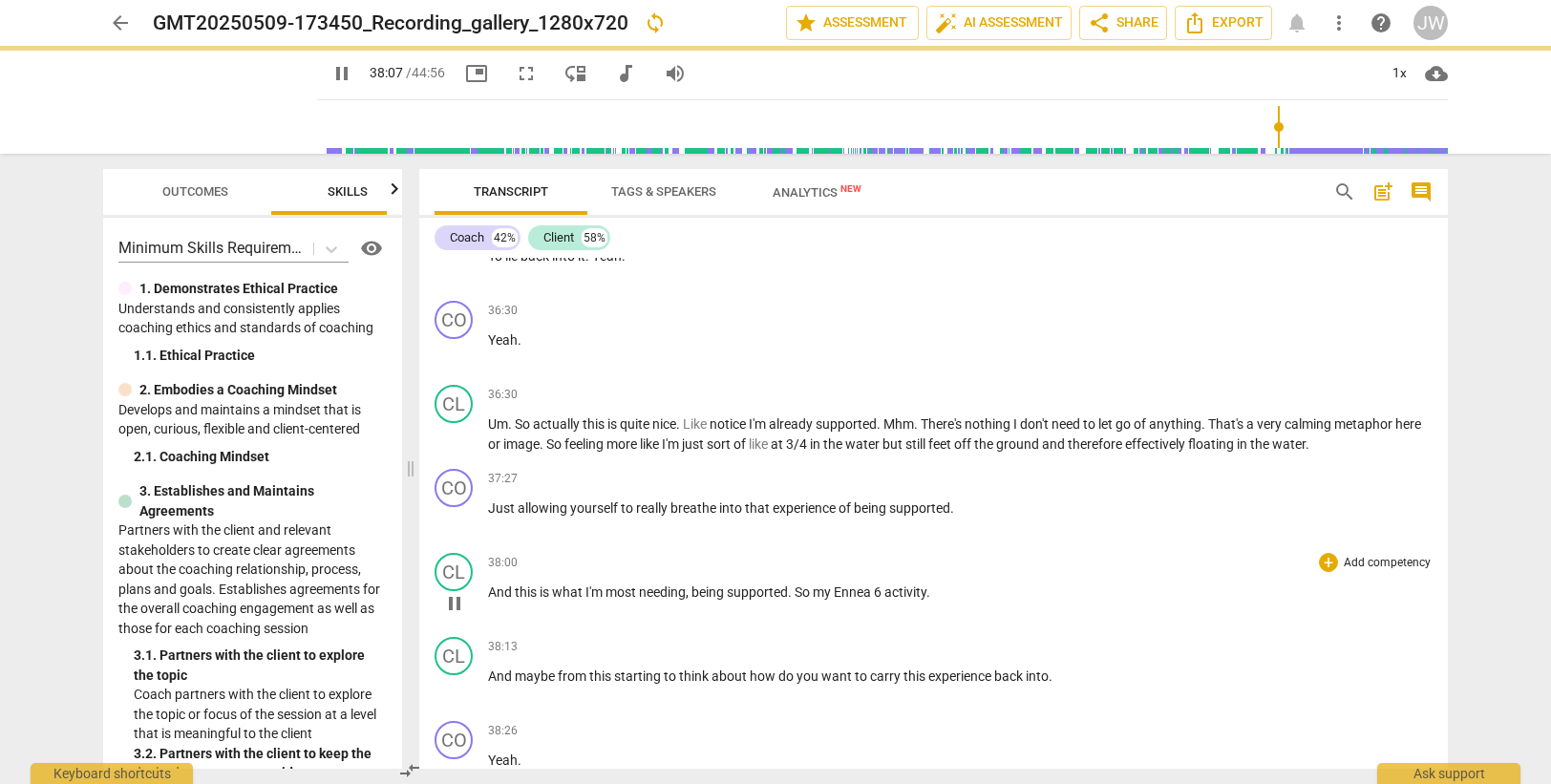
click at [774, 587] on span "supported" at bounding box center [757, 591] width 61 height 15
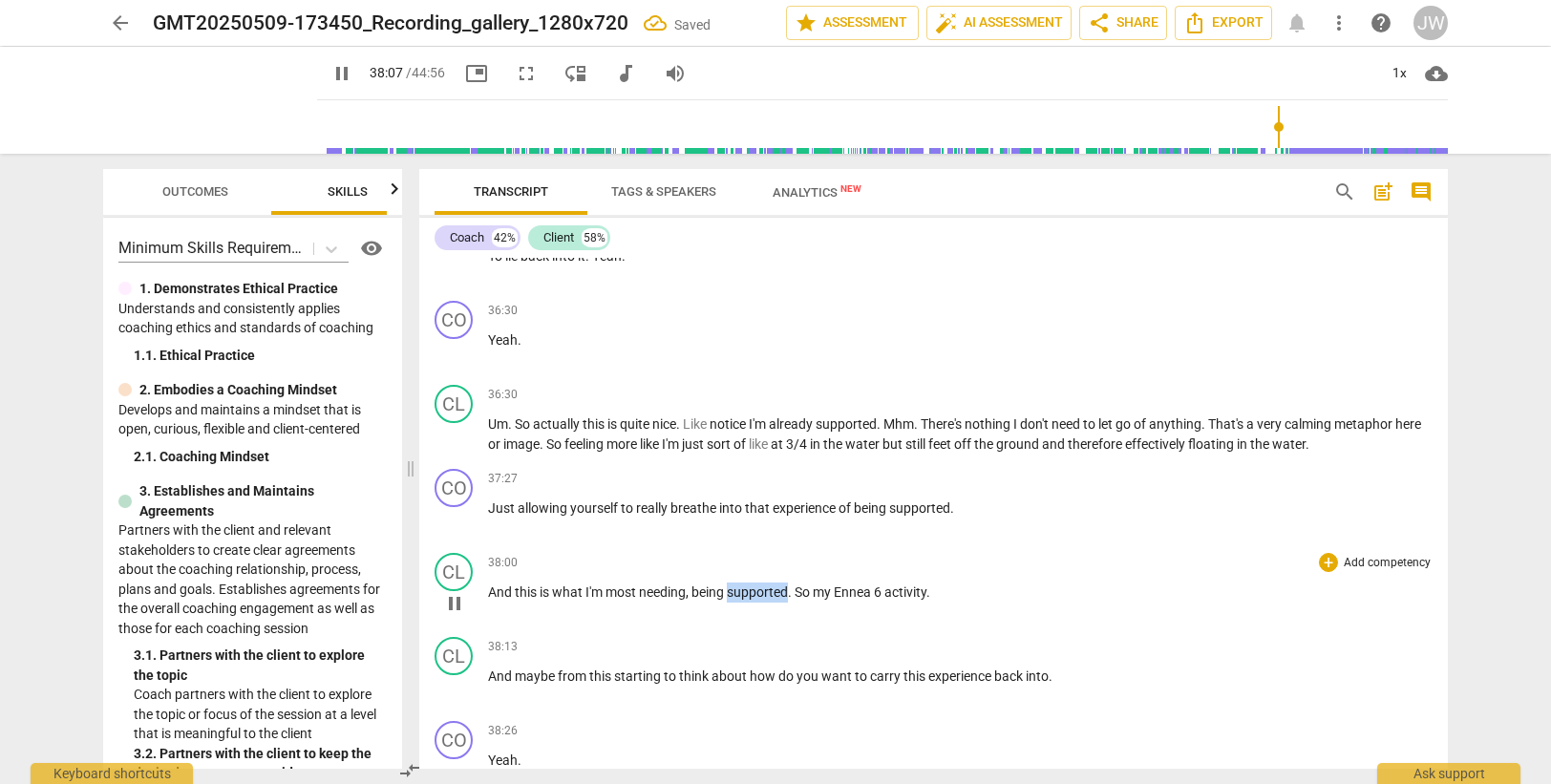
click at [774, 587] on span "supported" at bounding box center [757, 591] width 61 height 15
click at [810, 593] on span "So" at bounding box center [803, 591] width 18 height 15
click at [774, 593] on span "supported" at bounding box center [757, 591] width 61 height 15
click at [798, 593] on span "So" at bounding box center [803, 591] width 18 height 15
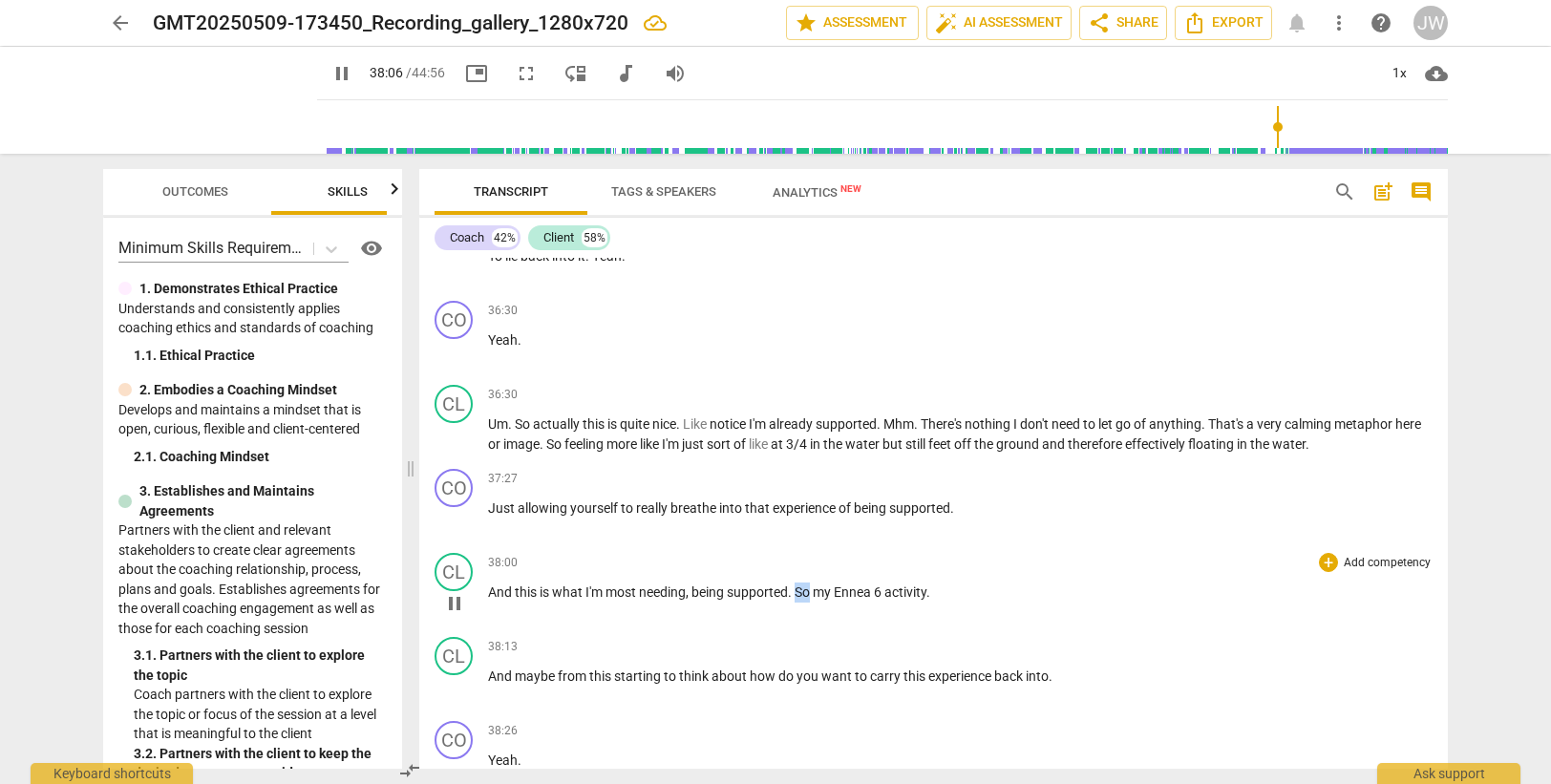
click at [811, 591] on span "So" at bounding box center [803, 591] width 18 height 15
click at [792, 668] on span "do" at bounding box center [787, 675] width 18 height 15
click at [488, 674] on span "And" at bounding box center [501, 675] width 27 height 15
type input "2293"
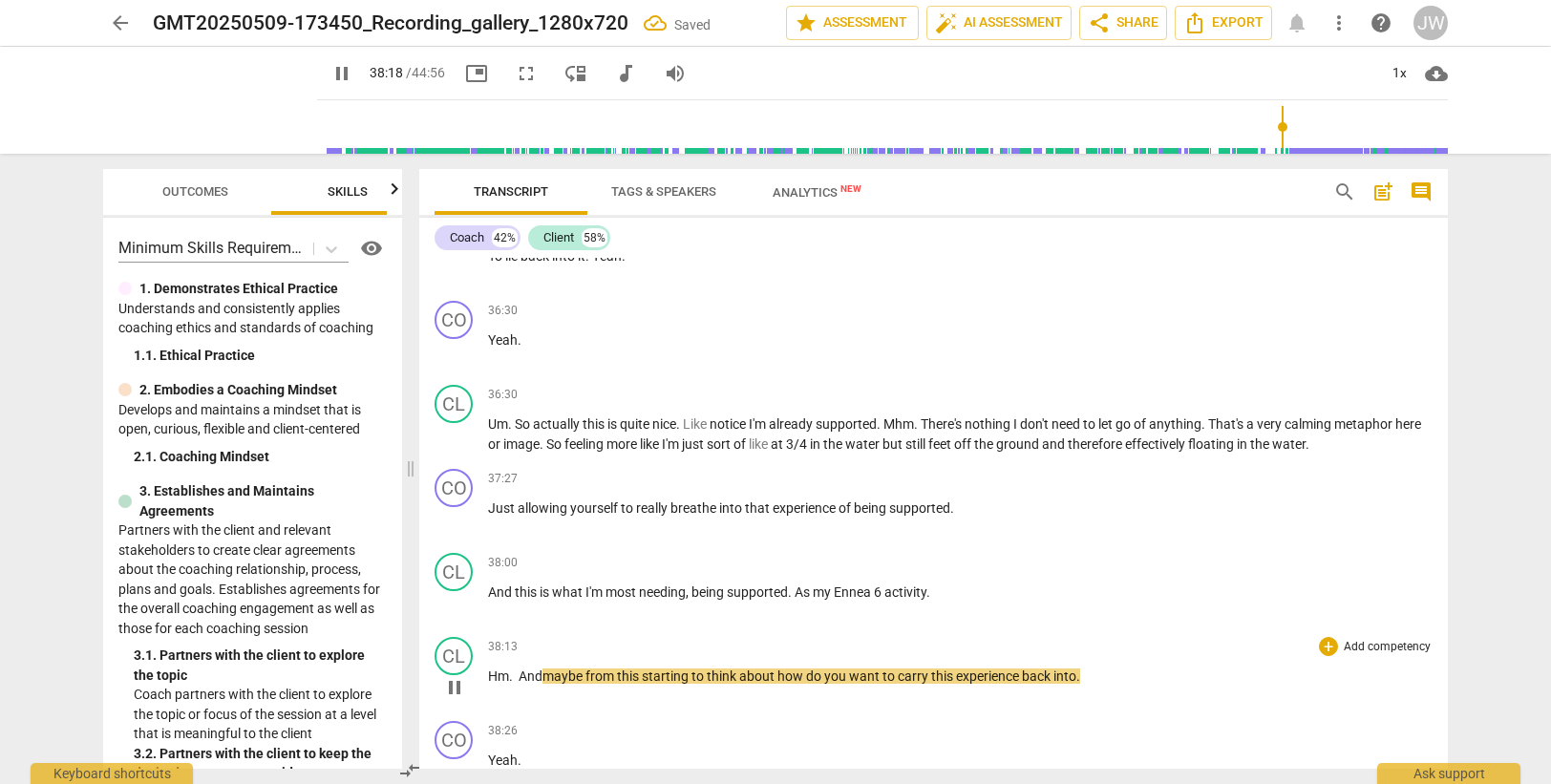
drag, startPoint x: 641, startPoint y: 676, endPoint x: 643, endPoint y: 661, distance: 15.1
click at [641, 674] on span "this" at bounding box center [629, 675] width 25 height 15
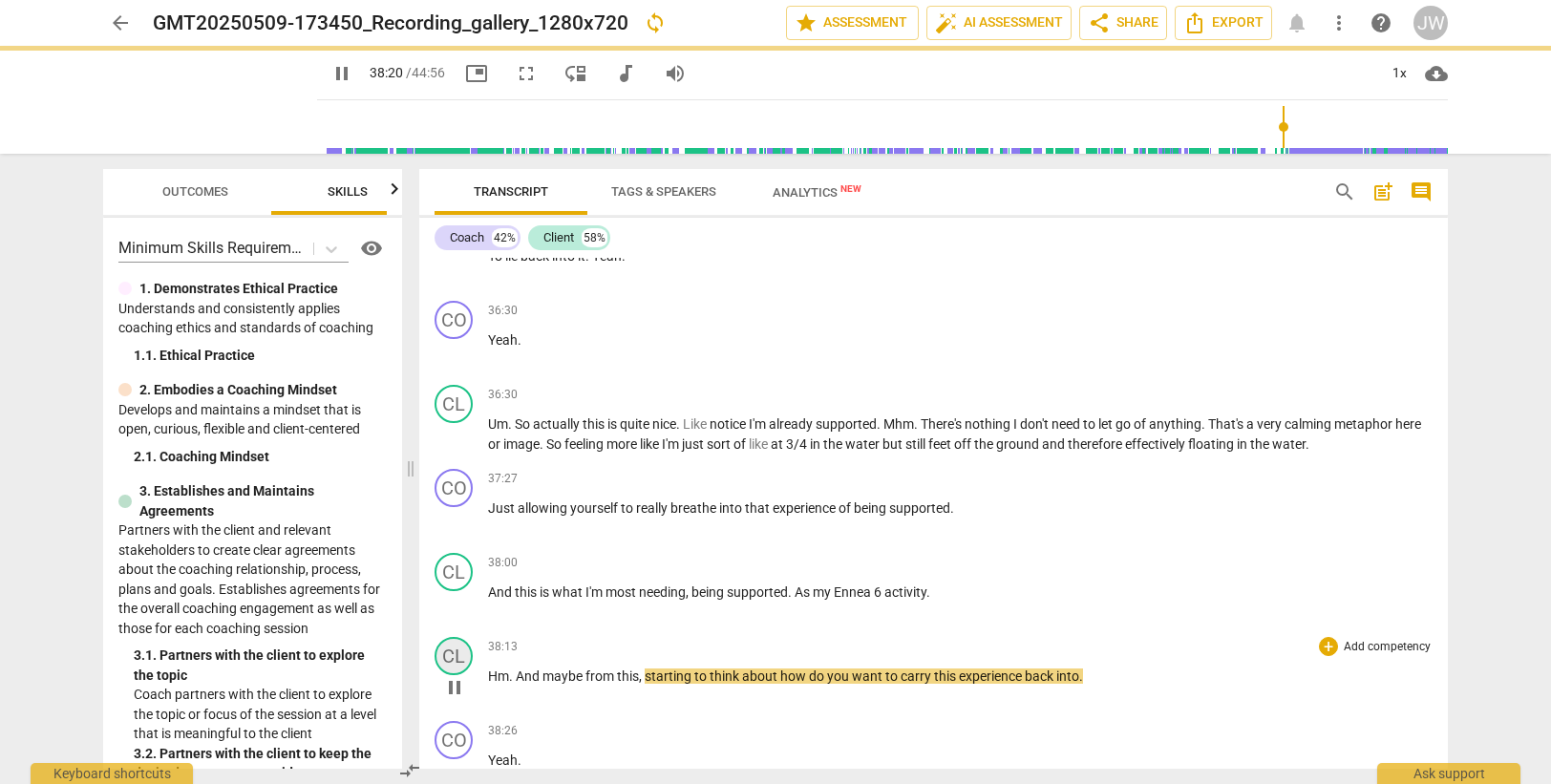
click at [458, 653] on div "CL" at bounding box center [453, 656] width 38 height 38
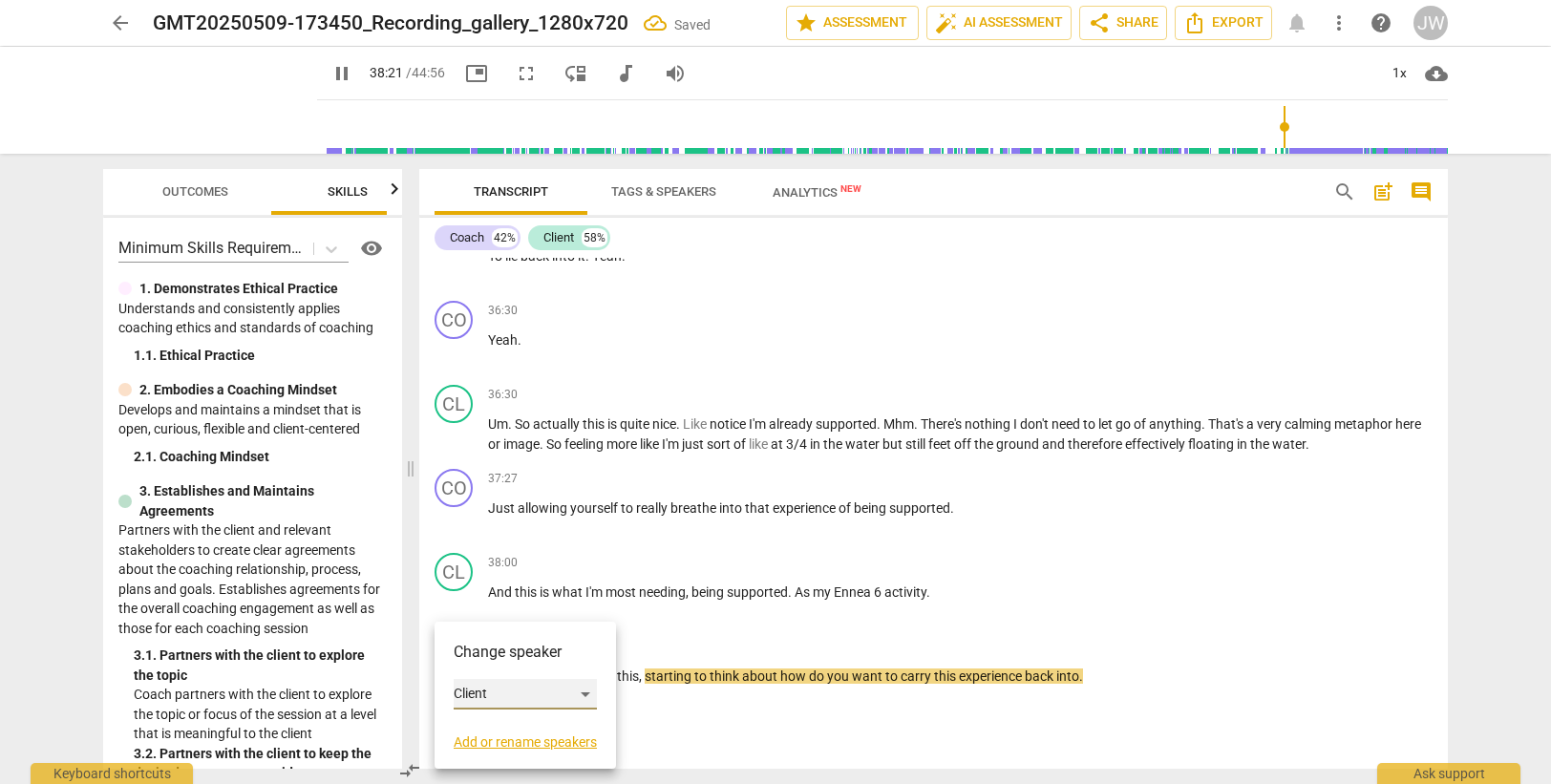
click at [482, 694] on div "Client" at bounding box center [525, 694] width 143 height 31
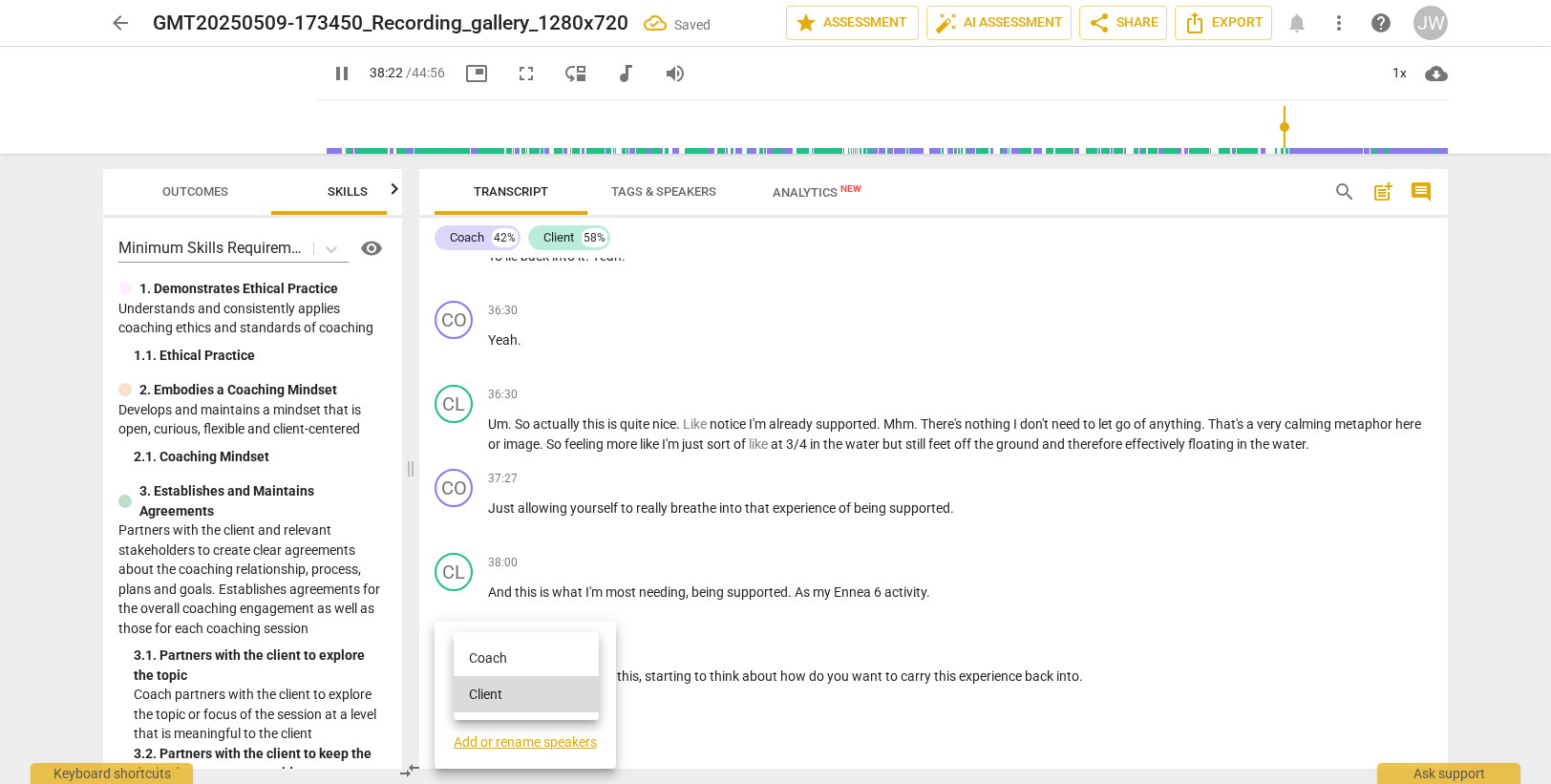
click at [487, 657] on li "Coach" at bounding box center [526, 658] width 145 height 37
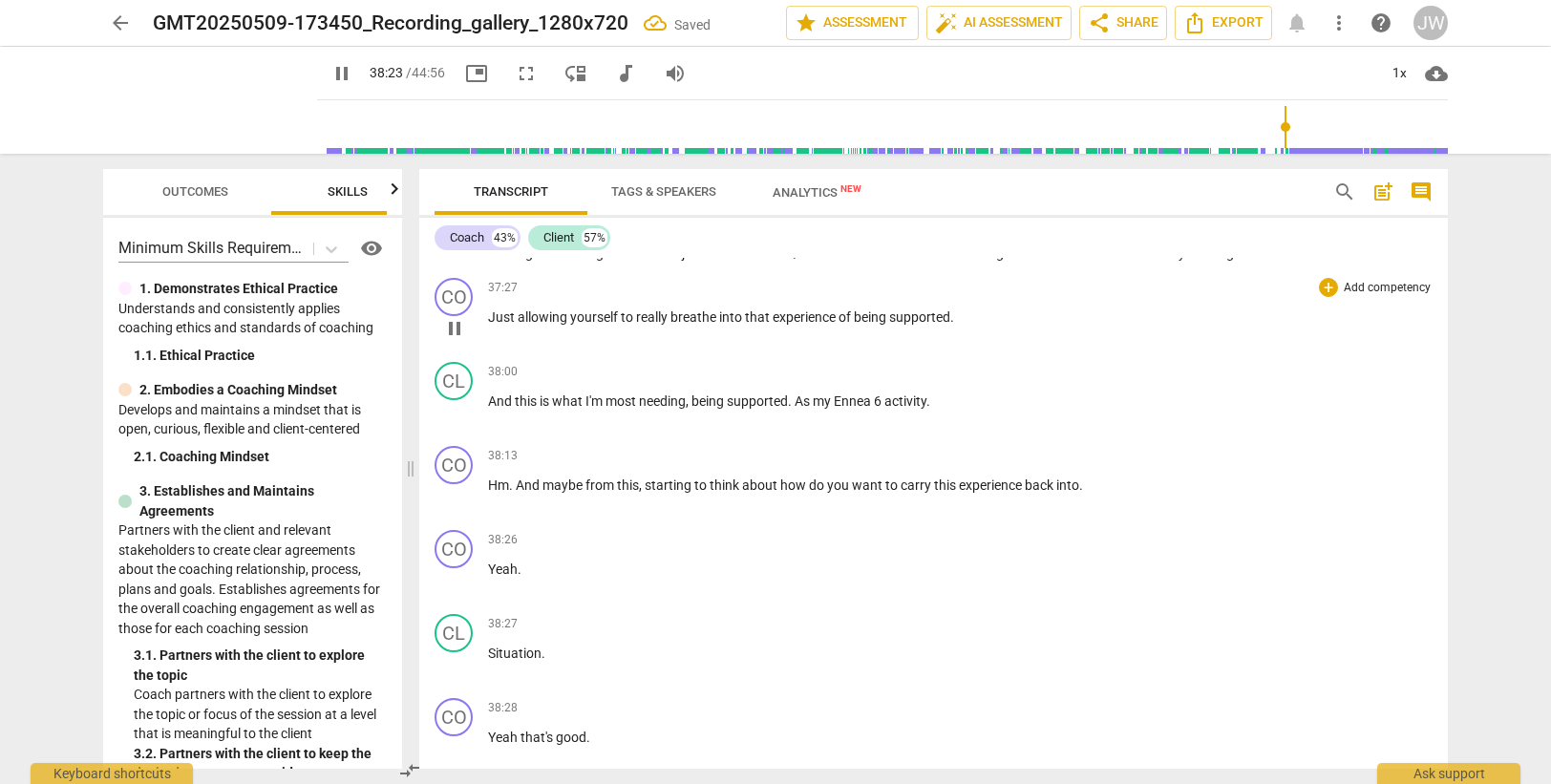
scroll to position [14198, 0]
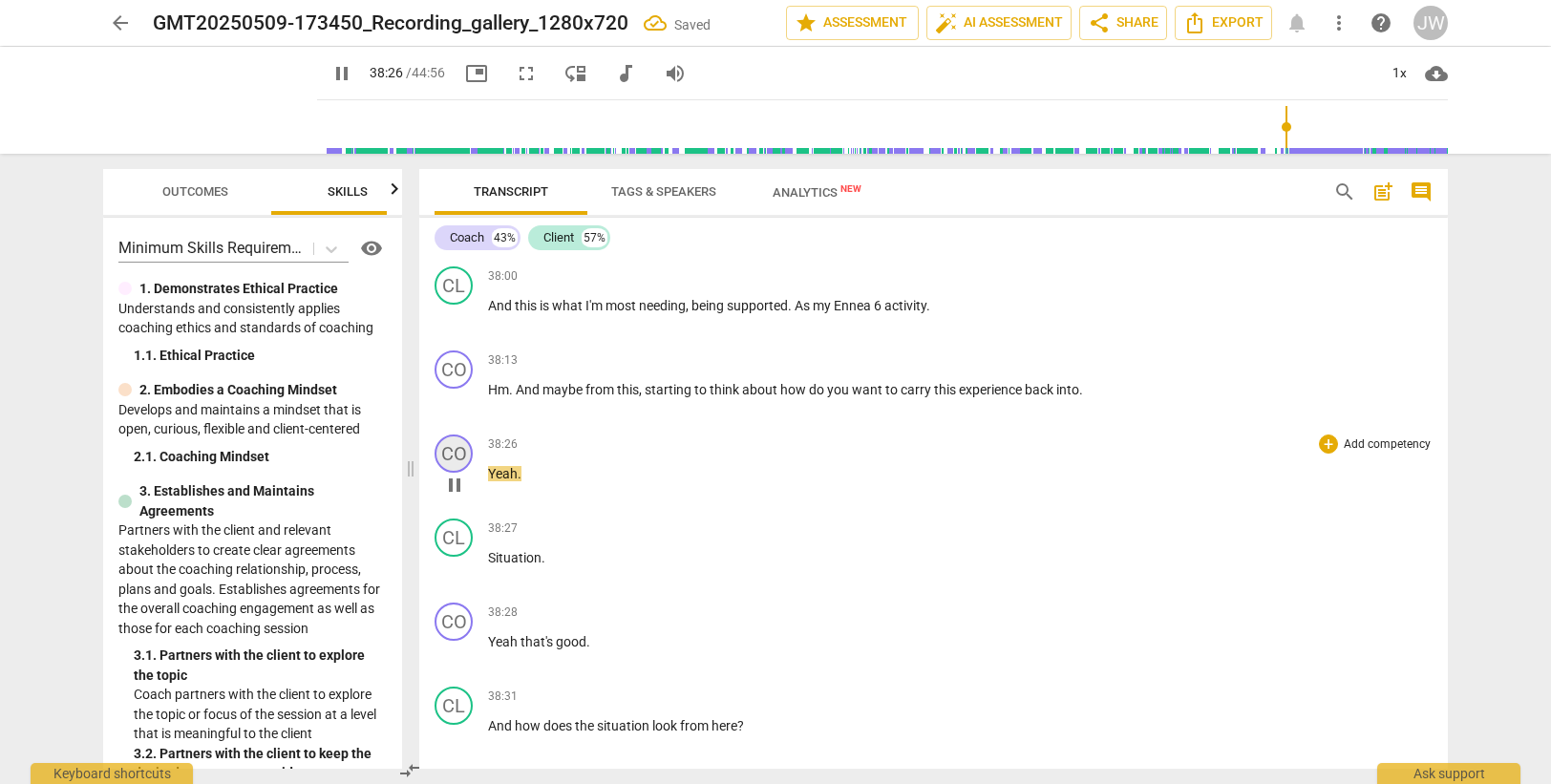
click at [453, 451] on div "CO" at bounding box center [453, 453] width 38 height 38
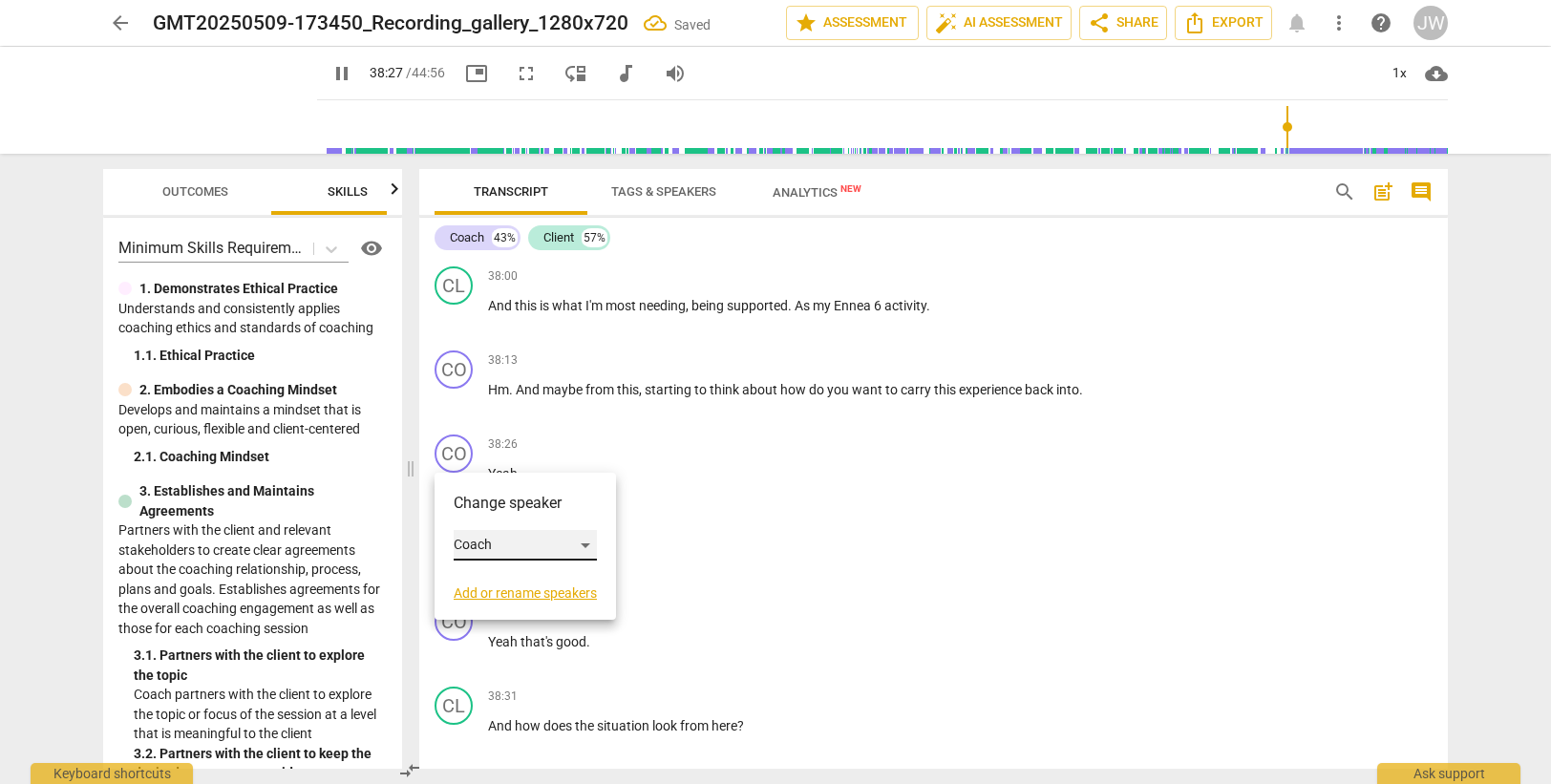
click at [497, 547] on div "Coach" at bounding box center [525, 545] width 143 height 31
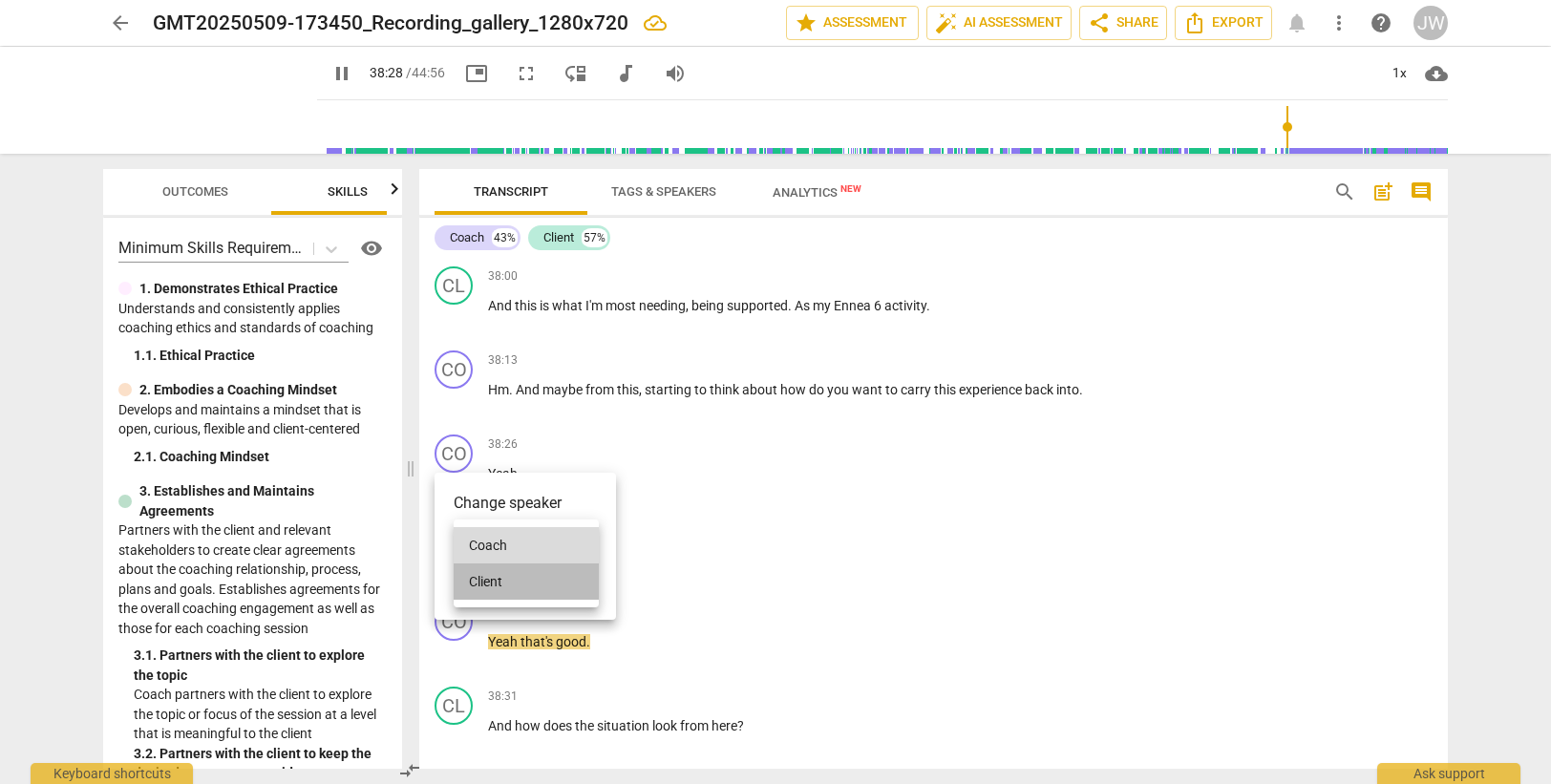
click at [493, 579] on li "Client" at bounding box center [526, 581] width 145 height 37
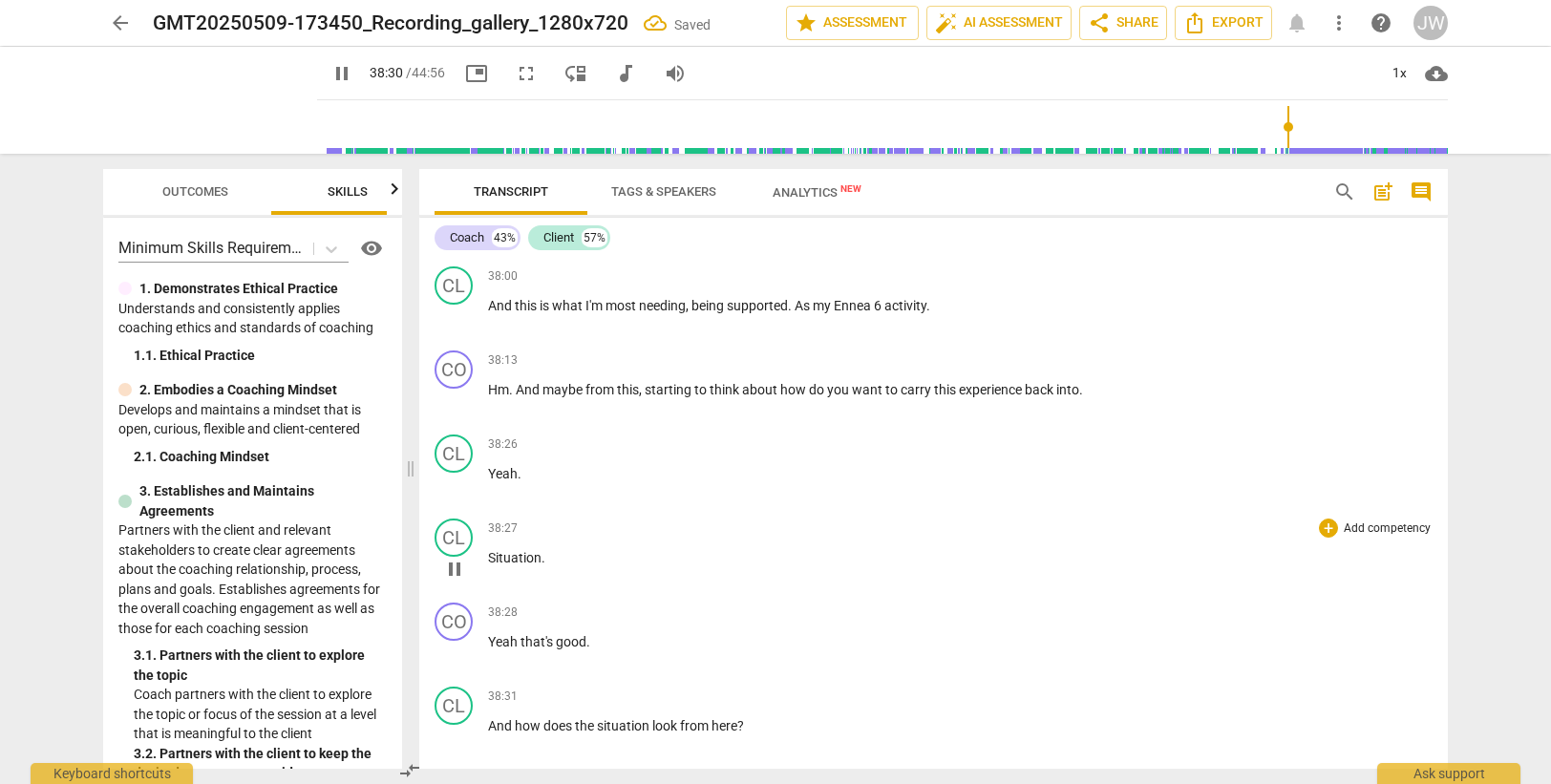
click at [490, 557] on span "Situation" at bounding box center [515, 556] width 54 height 15
type input "2312"
click at [446, 446] on div "CL" at bounding box center [453, 453] width 38 height 38
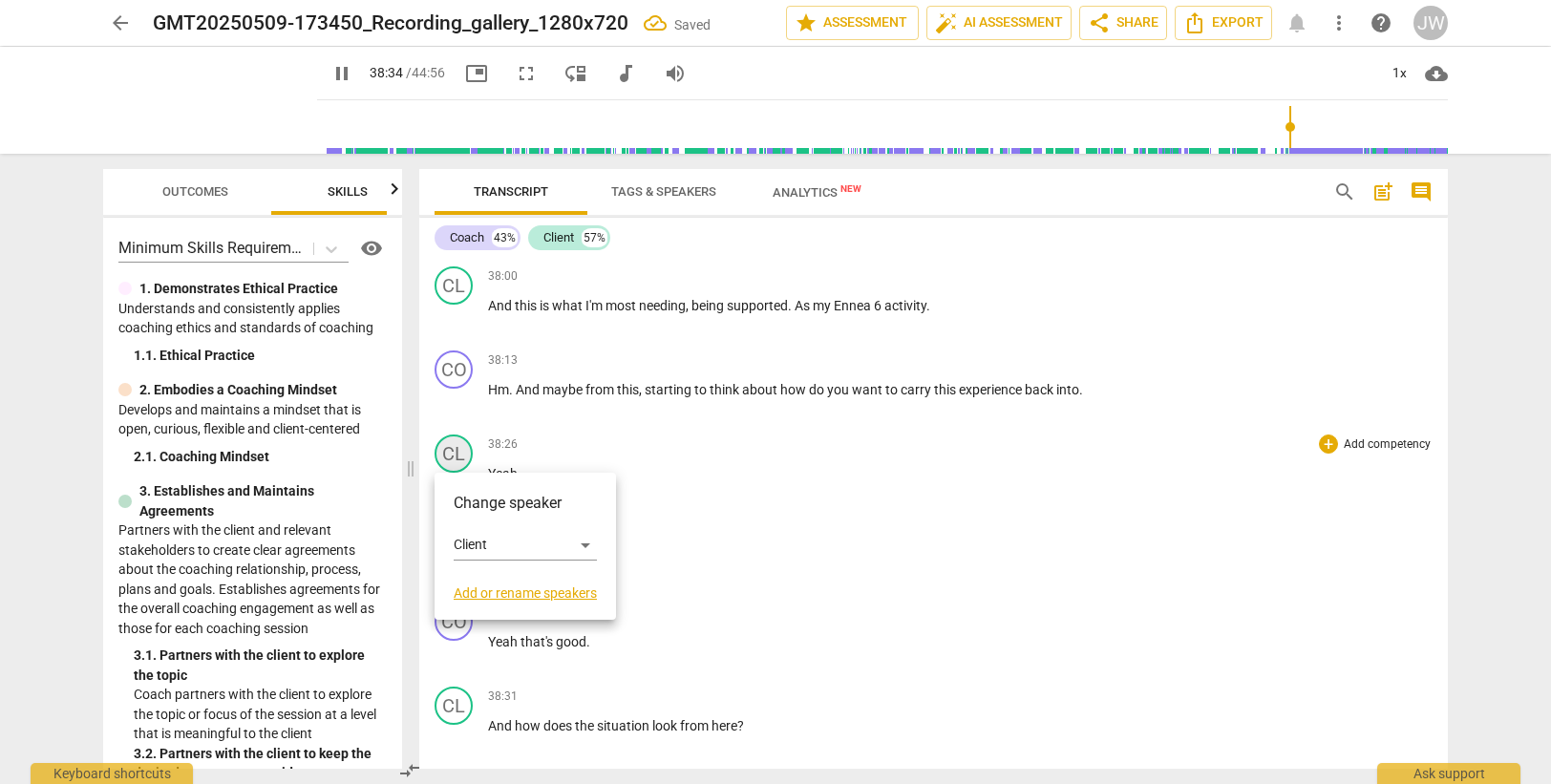
click at [446, 446] on div at bounding box center [776, 392] width 1551 height 784
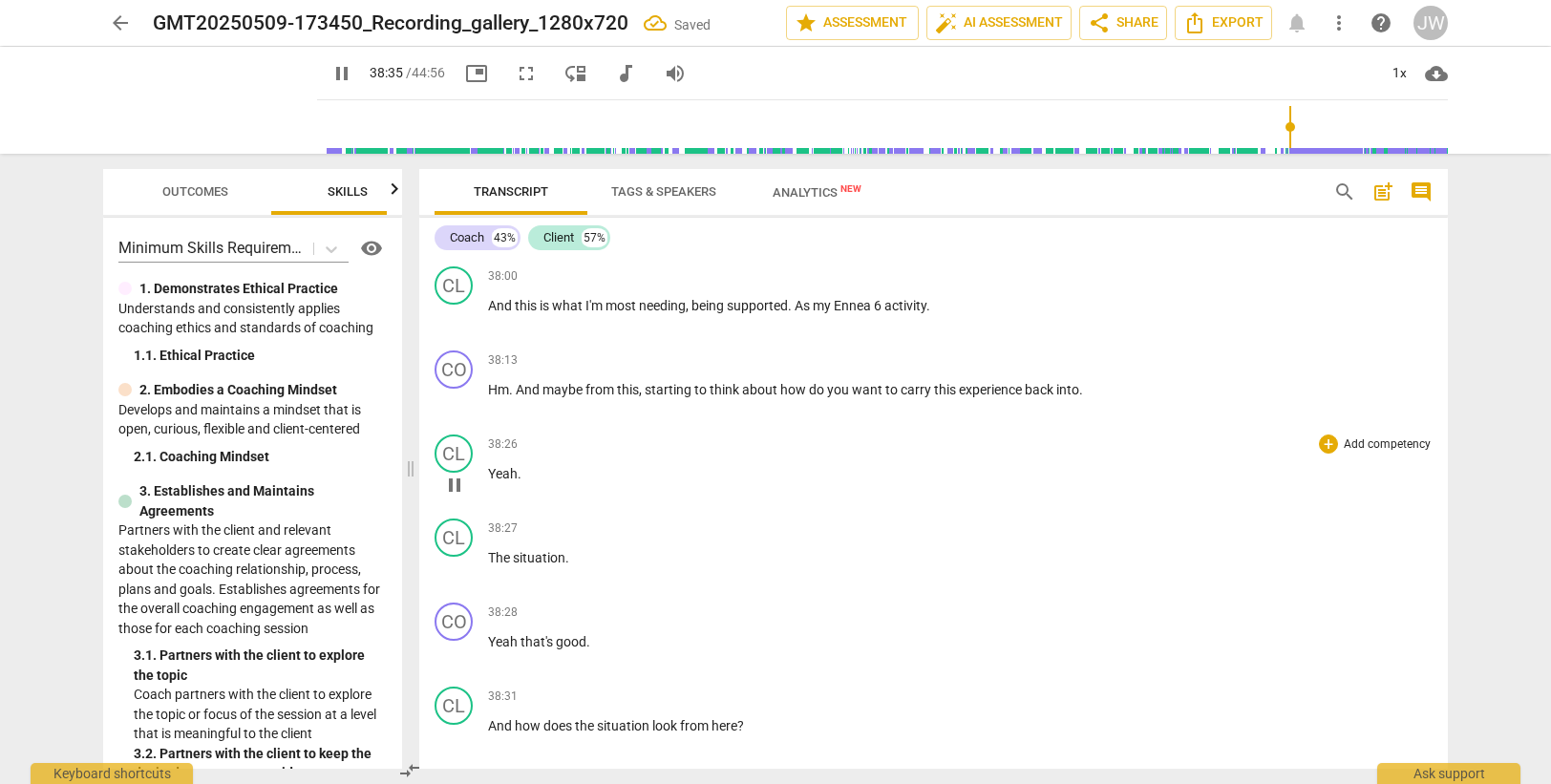
click at [496, 471] on span "Yeah" at bounding box center [503, 473] width 30 height 15
click at [493, 556] on span "The" at bounding box center [500, 556] width 25 height 15
type input "2310"
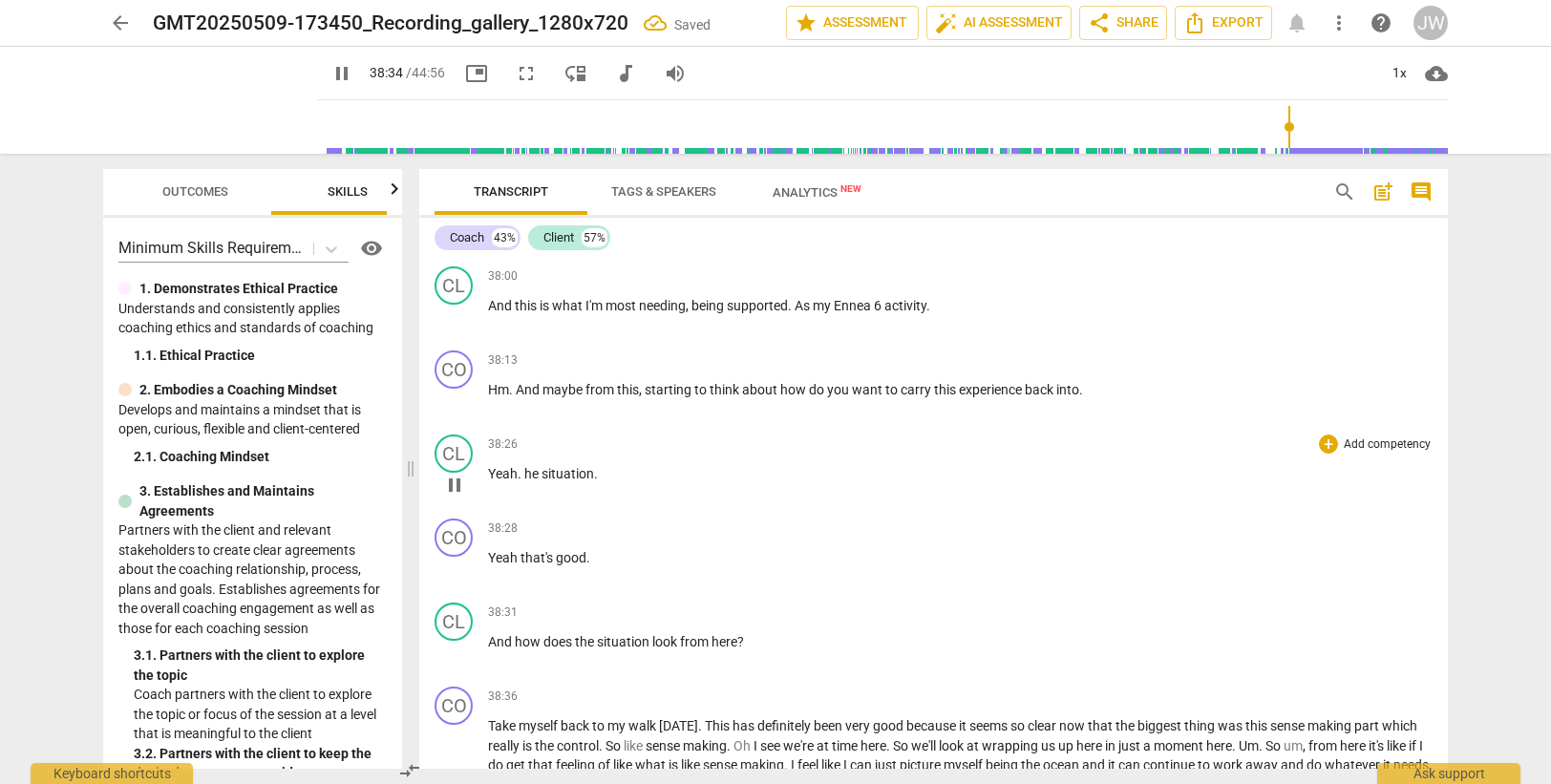
click at [524, 474] on span "he" at bounding box center [532, 473] width 17 height 15
type input "2315"
click at [538, 466] on span "he" at bounding box center [537, 473] width 17 height 15
click at [489, 554] on span "Yeah" at bounding box center [504, 556] width 33 height 15
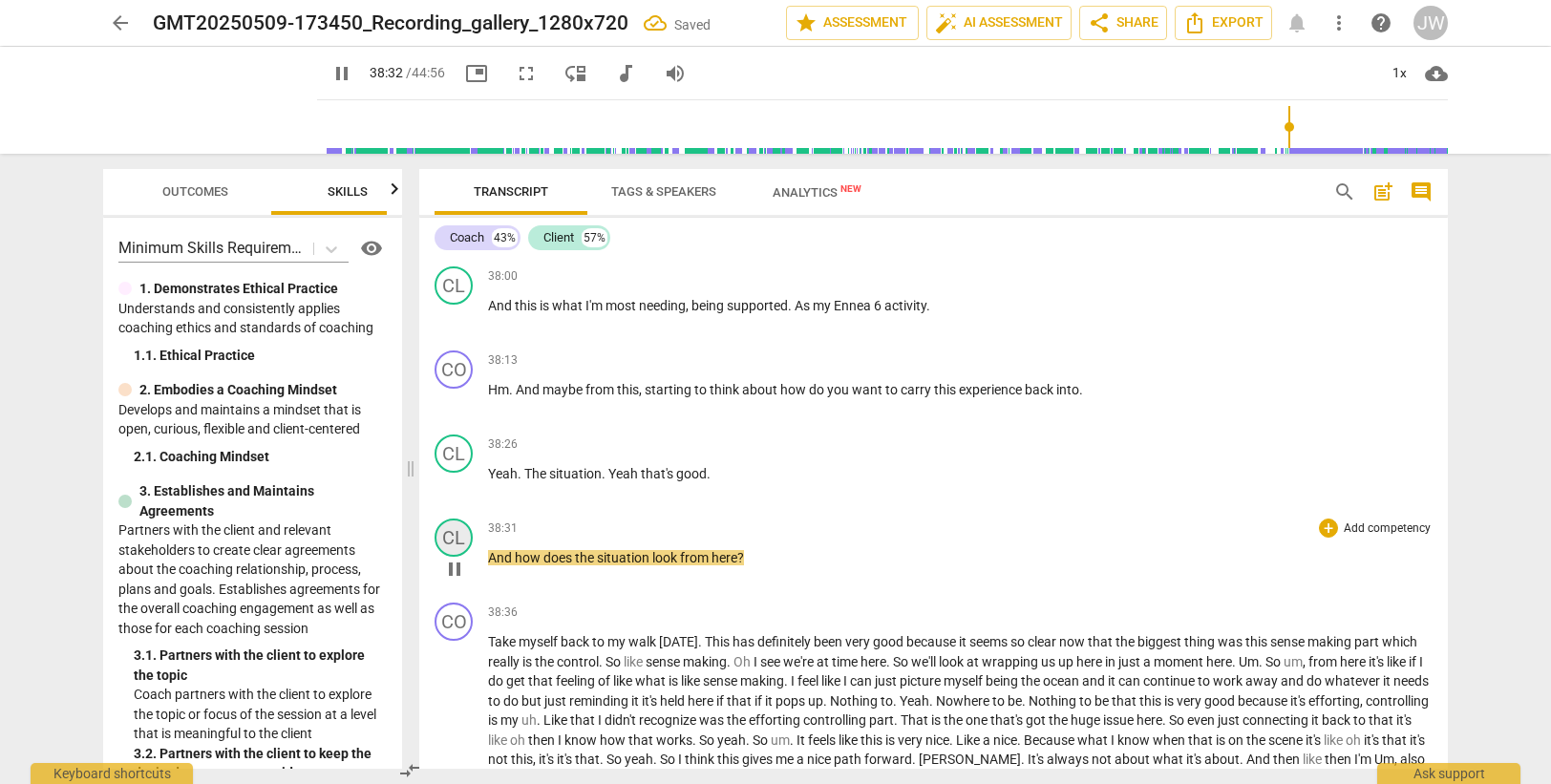
click at [452, 542] on div "CL" at bounding box center [453, 538] width 38 height 38
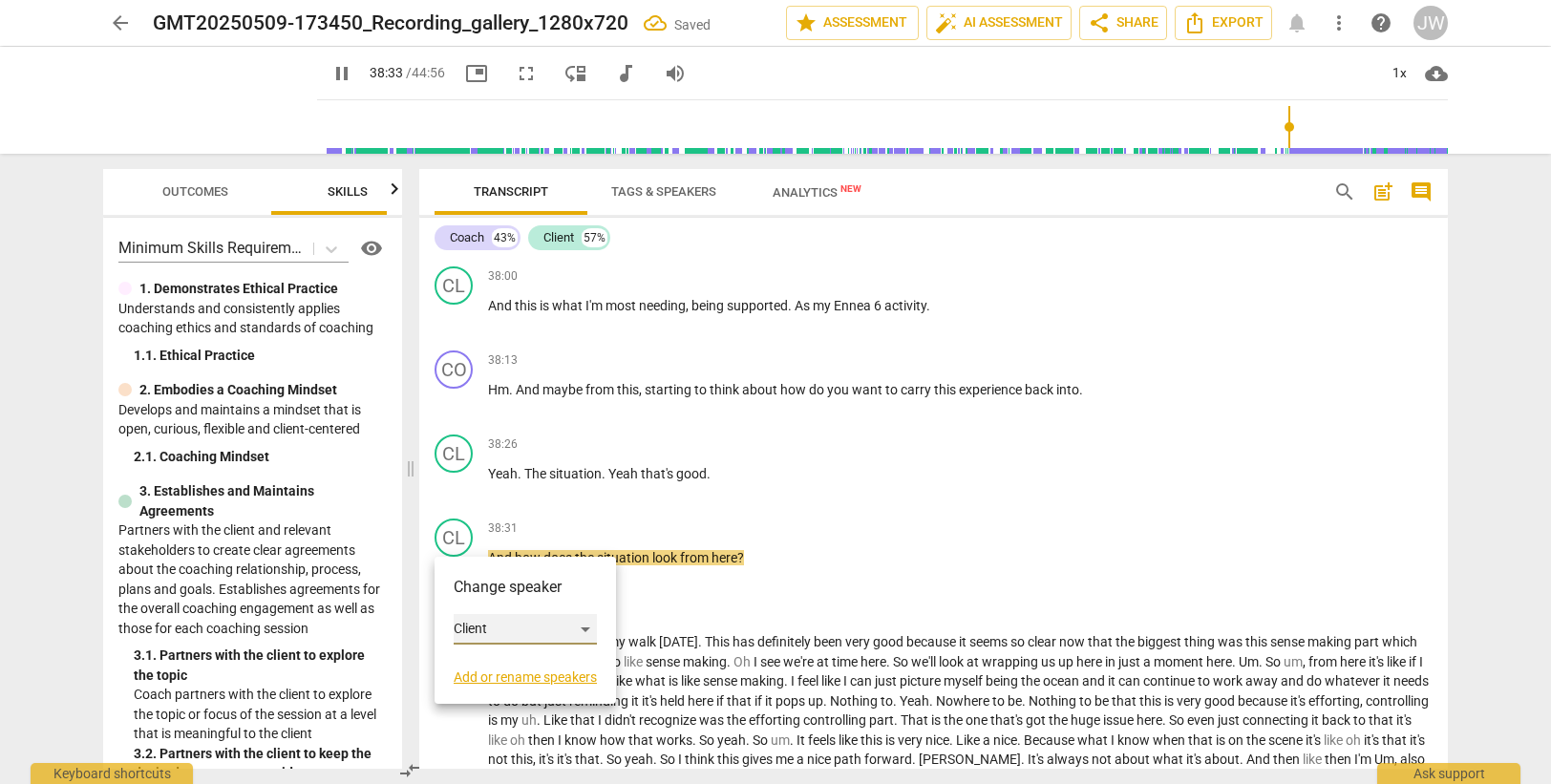
click at [504, 629] on div "Client" at bounding box center [525, 629] width 143 height 31
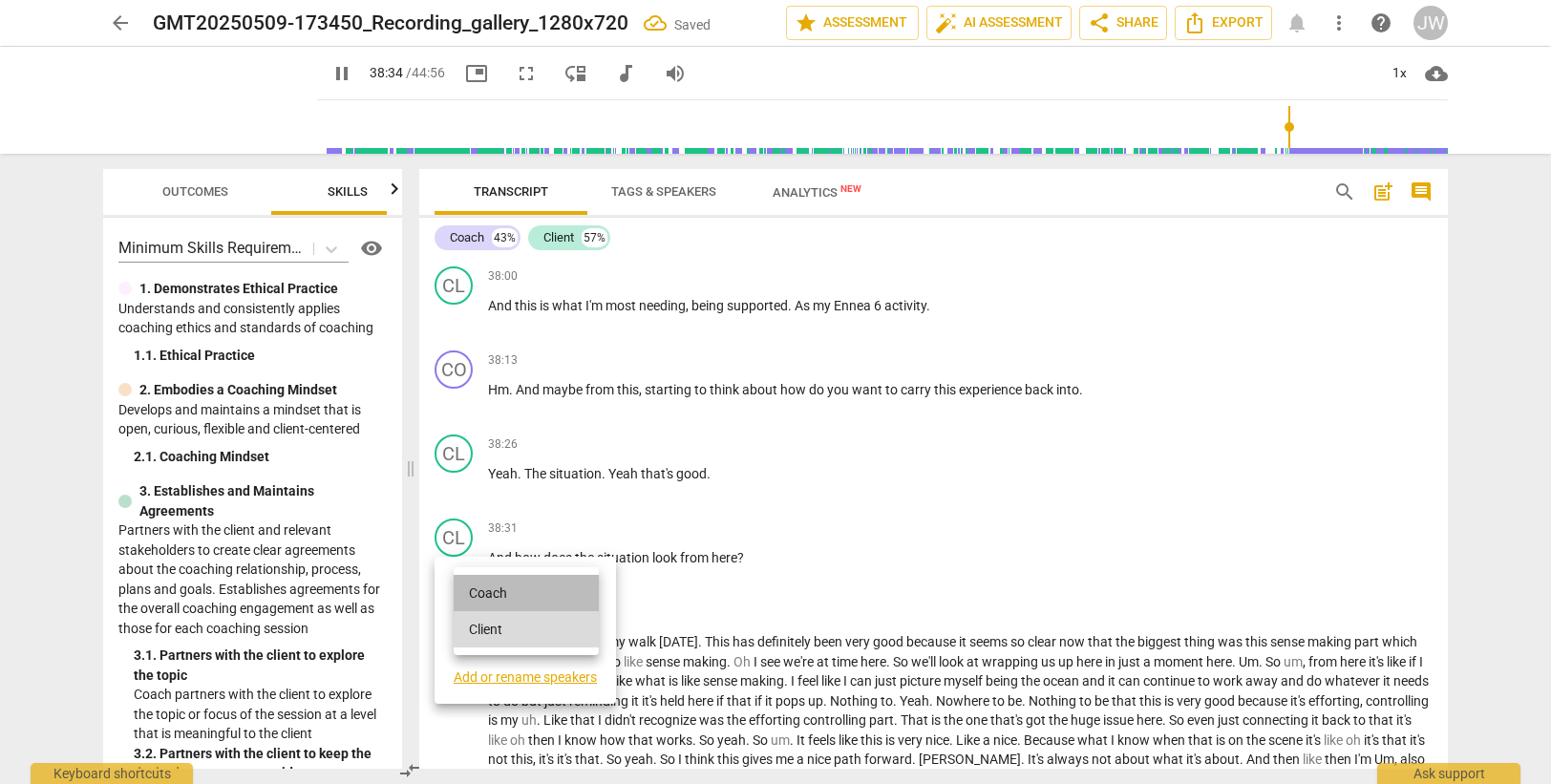
click at [499, 590] on li "Coach" at bounding box center [526, 592] width 145 height 37
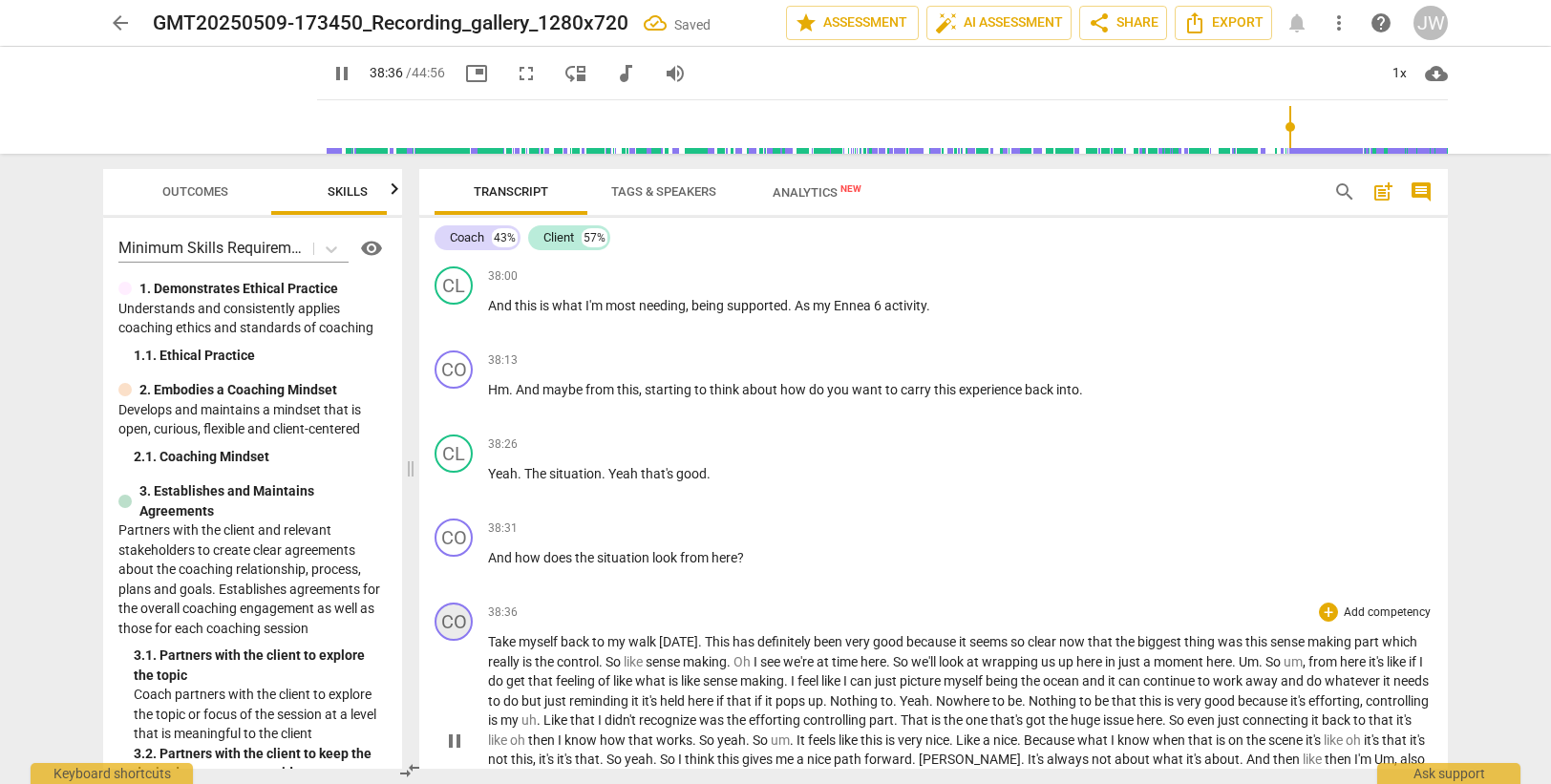
click at [447, 617] on div "CO" at bounding box center [453, 621] width 38 height 38
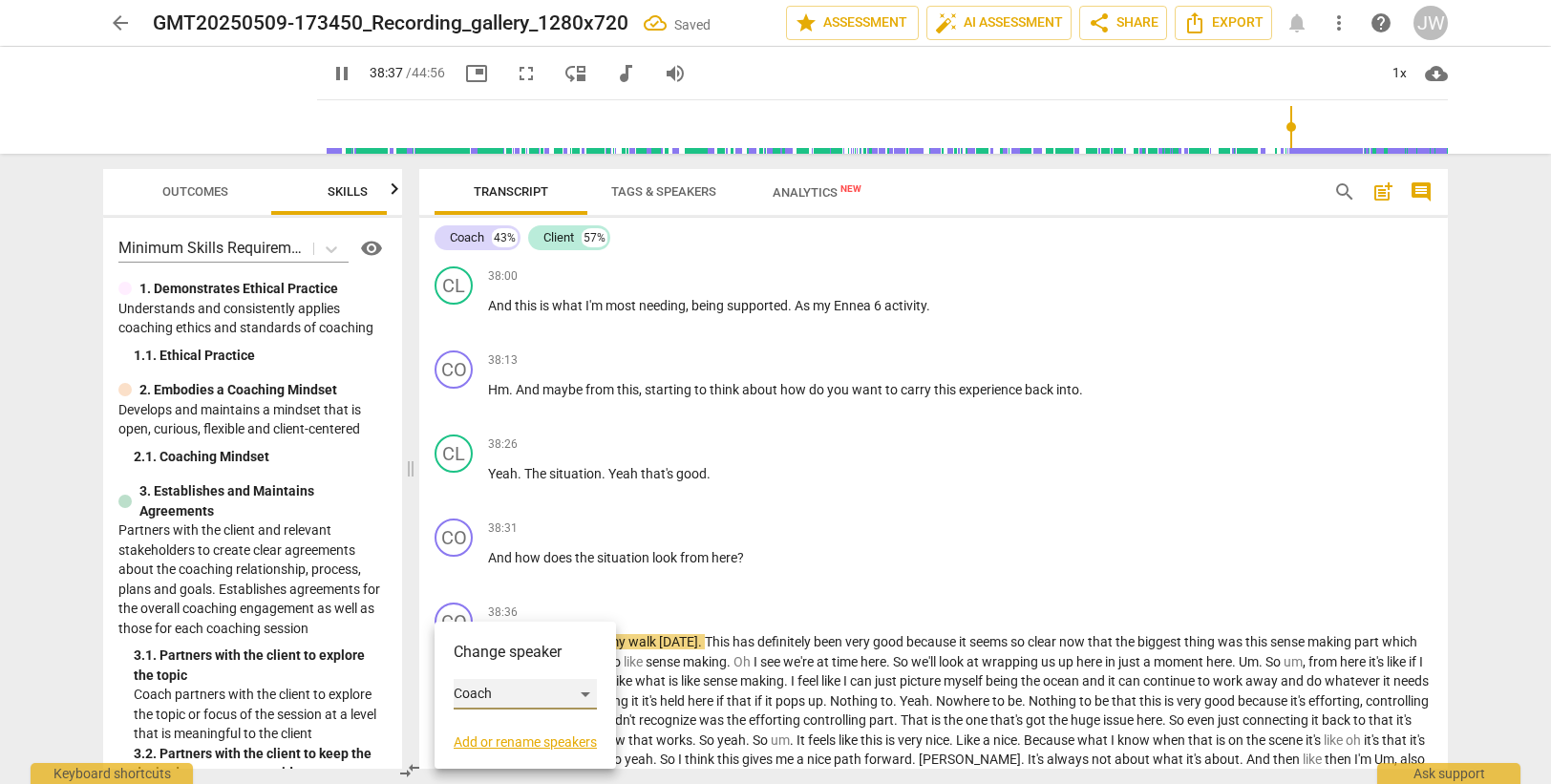
click at [496, 697] on div "Coach" at bounding box center [525, 694] width 143 height 31
click at [506, 729] on li "Client" at bounding box center [526, 730] width 145 height 37
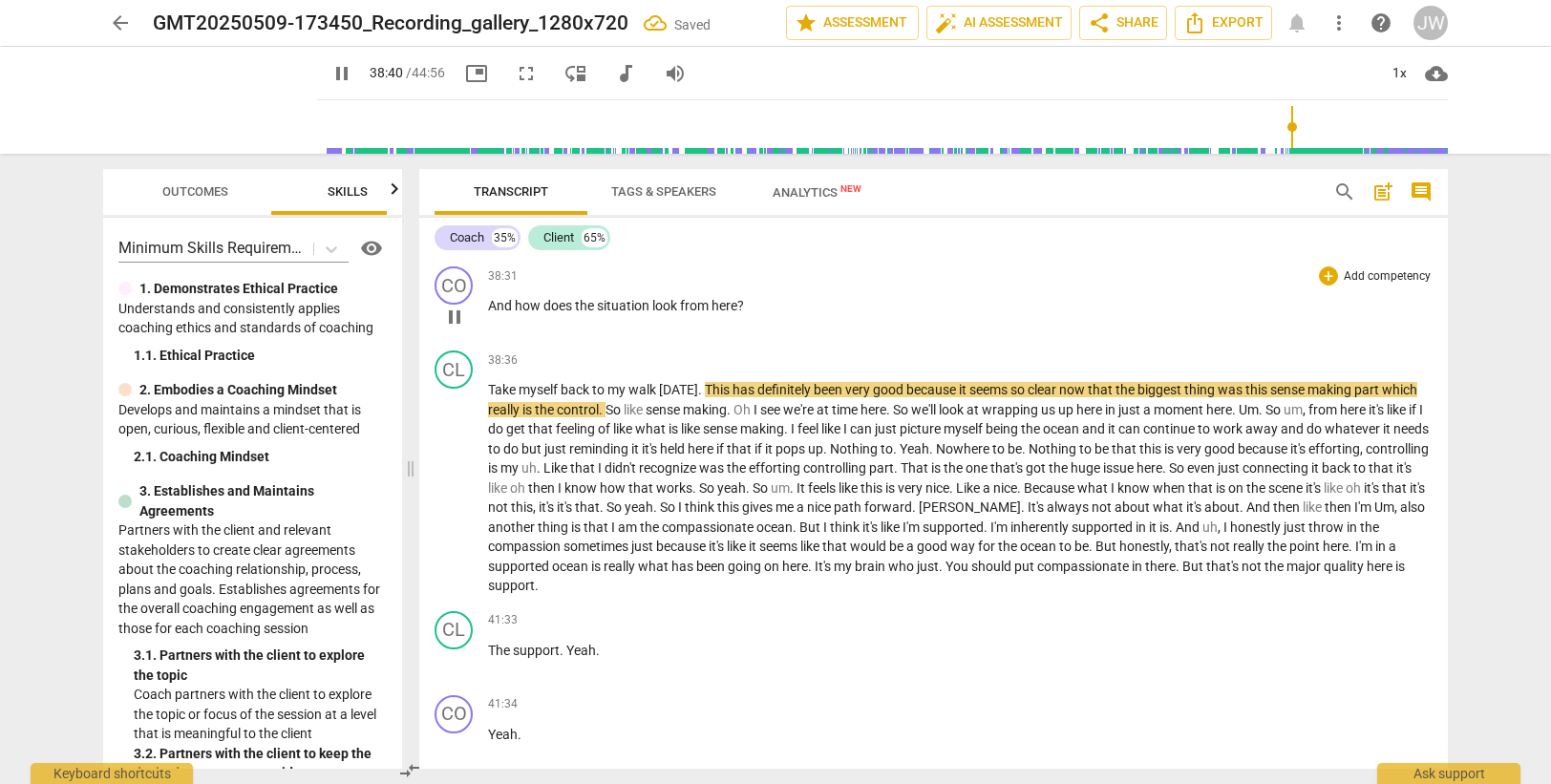
scroll to position [14485, 0]
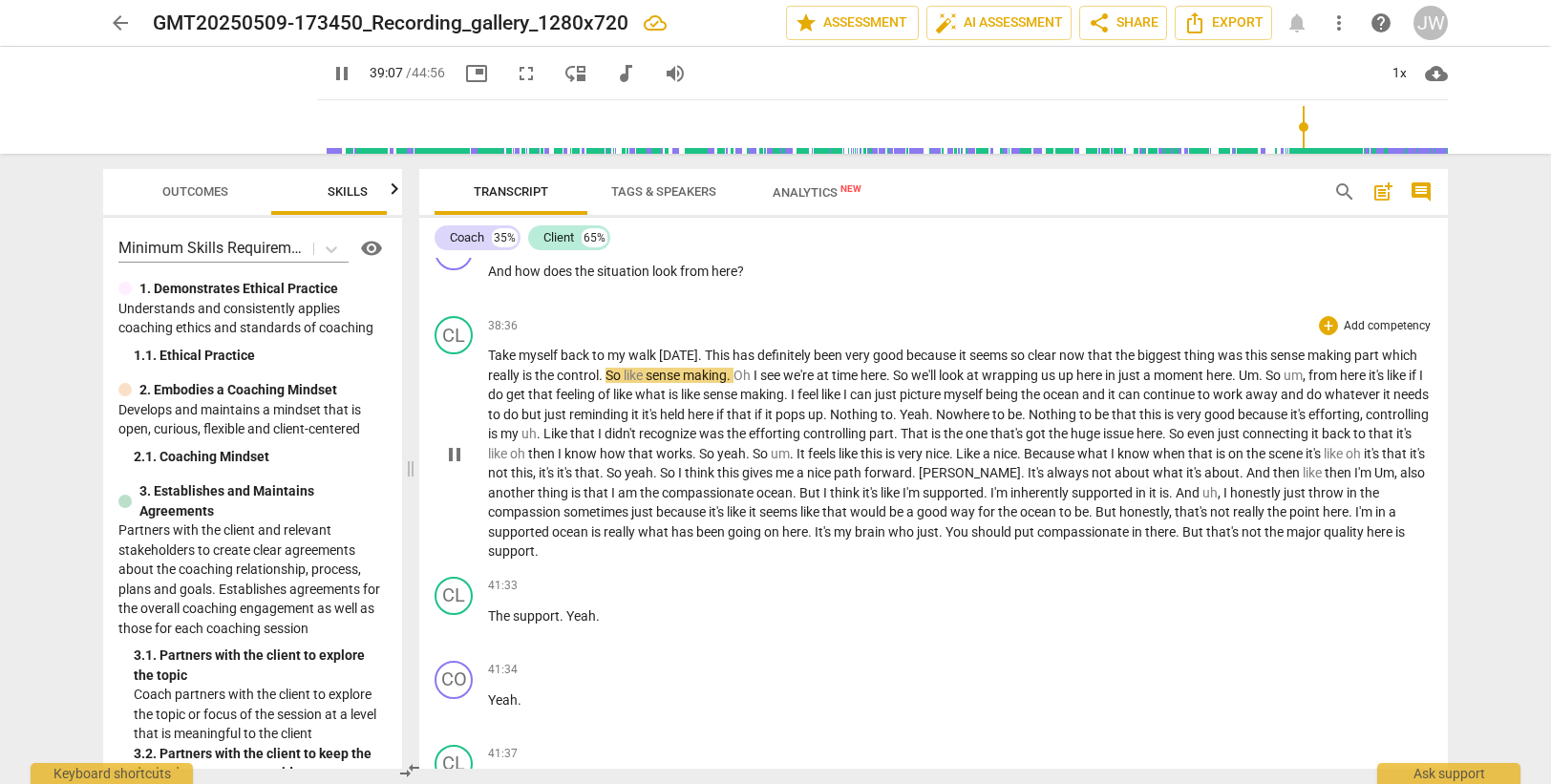
click at [623, 375] on span "So" at bounding box center [614, 375] width 18 height 15
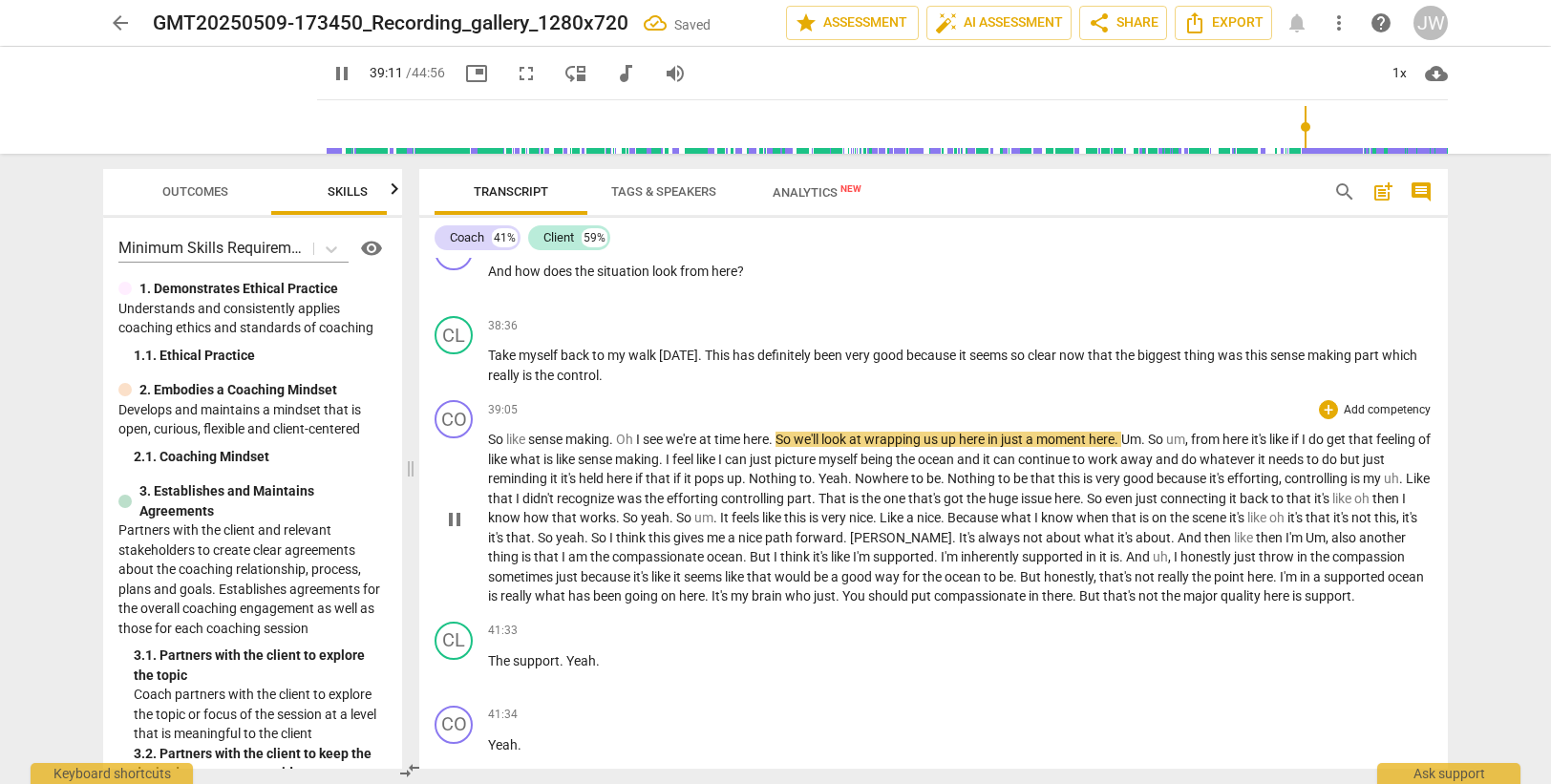
click at [491, 437] on span "So" at bounding box center [497, 438] width 18 height 15
type input "2352"
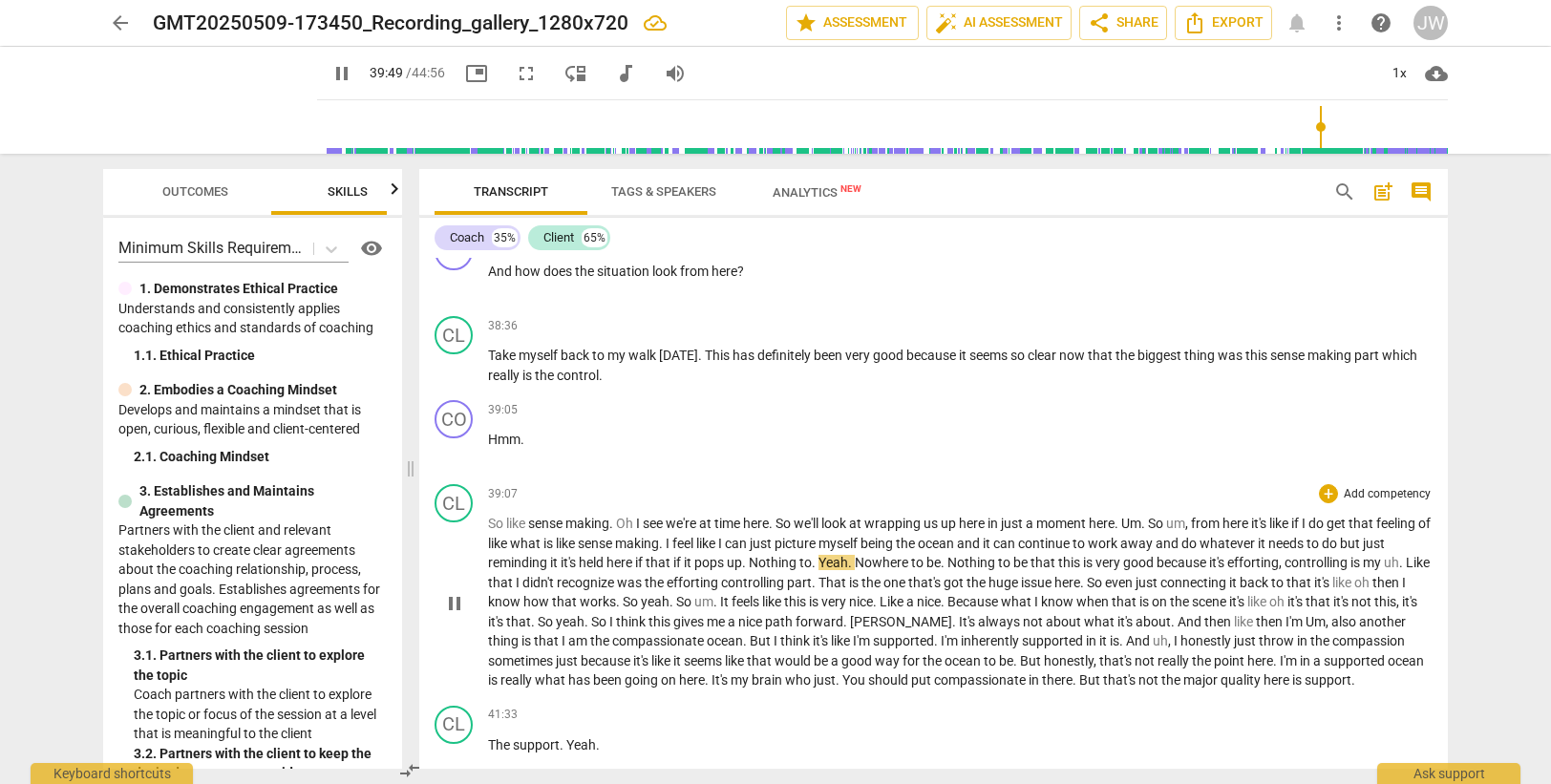
click at [818, 565] on span "." at bounding box center [814, 561] width 7 height 15
type input "2391"
click at [929, 560] on span "Nowhere" at bounding box center [901, 561] width 57 height 15
click at [1049, 560] on span "be" at bounding box center [1039, 561] width 17 height 15
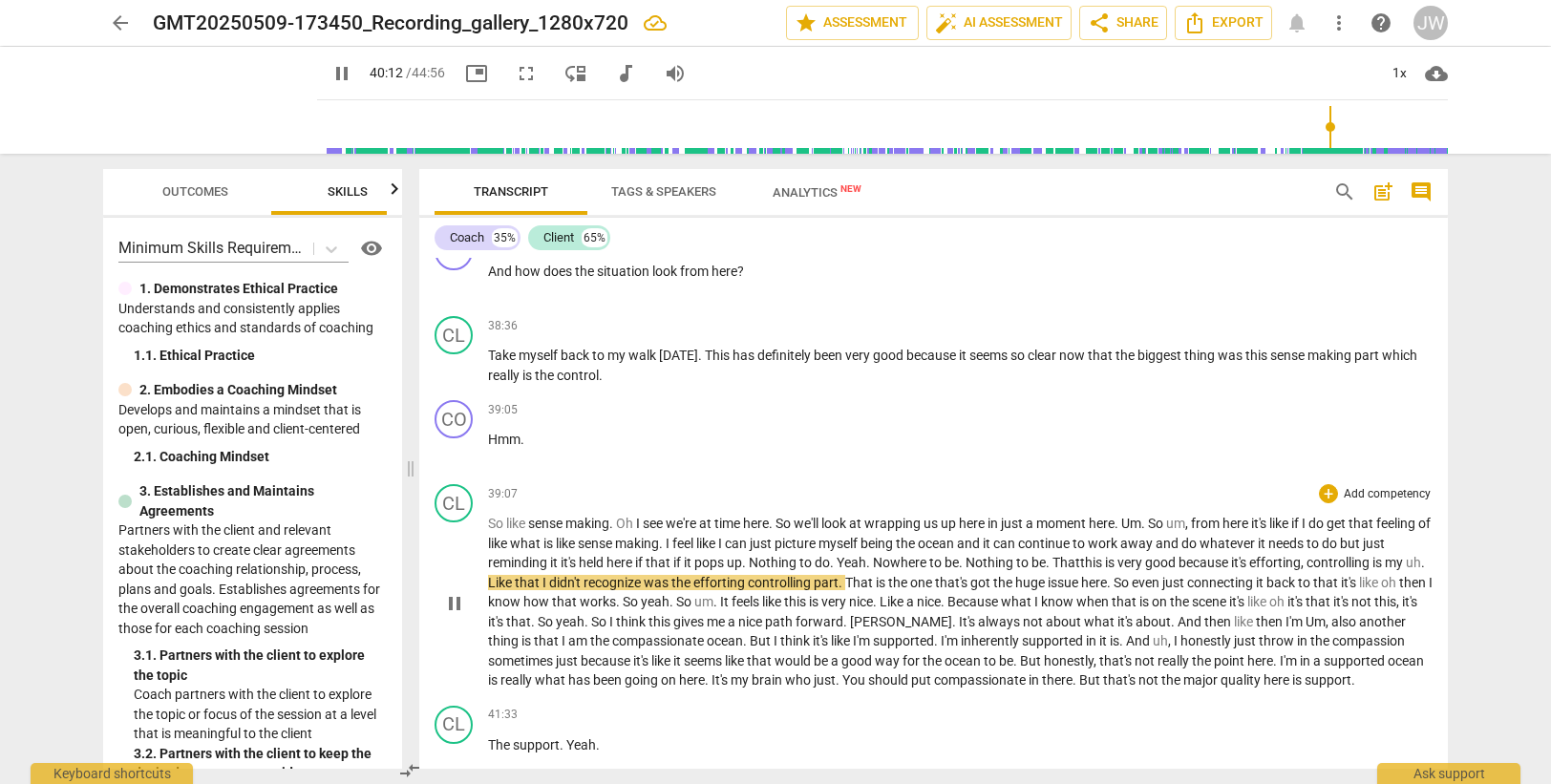
click at [1080, 562] on span "That" at bounding box center [1067, 561] width 28 height 15
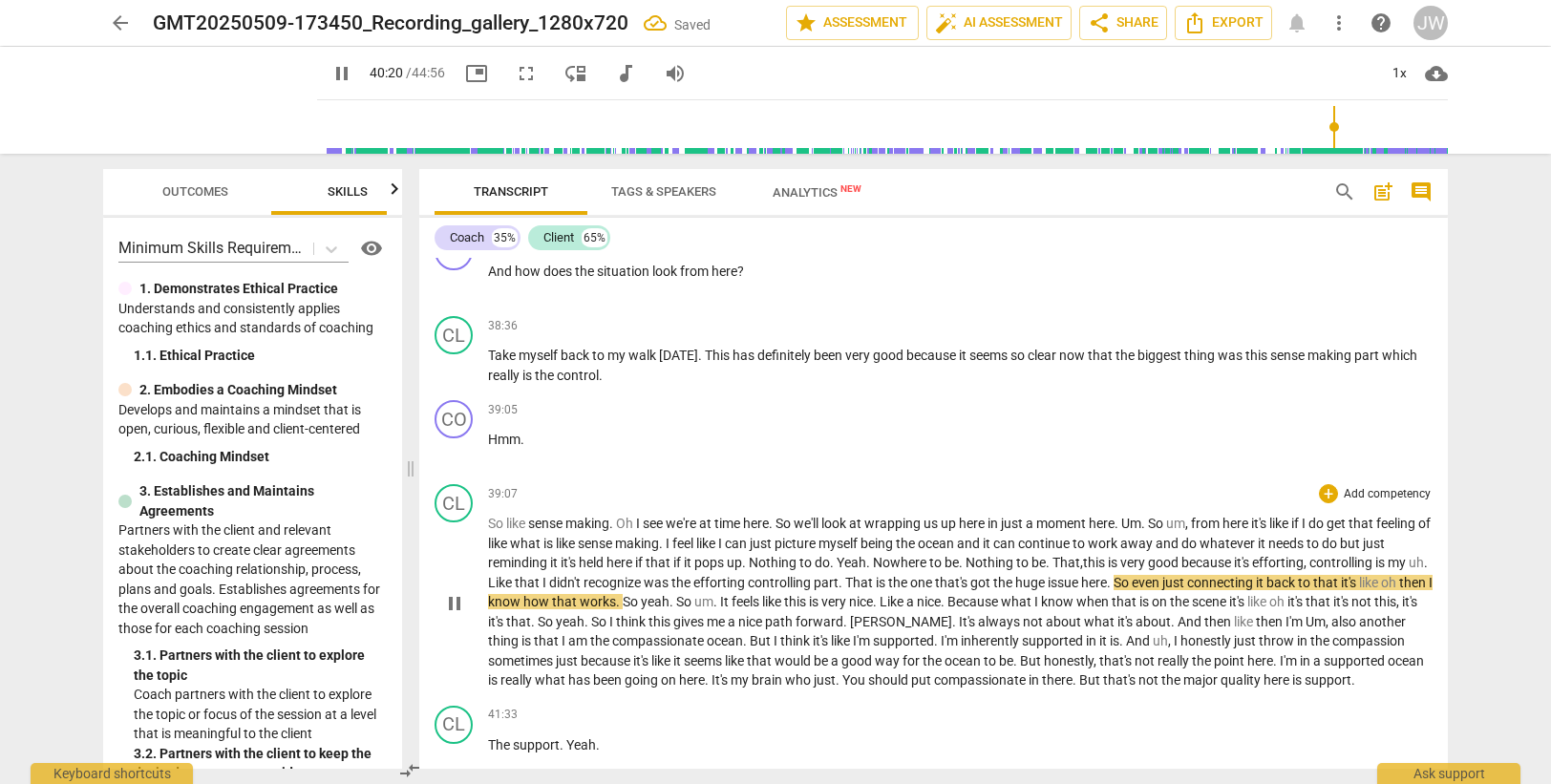
click at [1181, 554] on span "good" at bounding box center [1165, 561] width 34 height 15
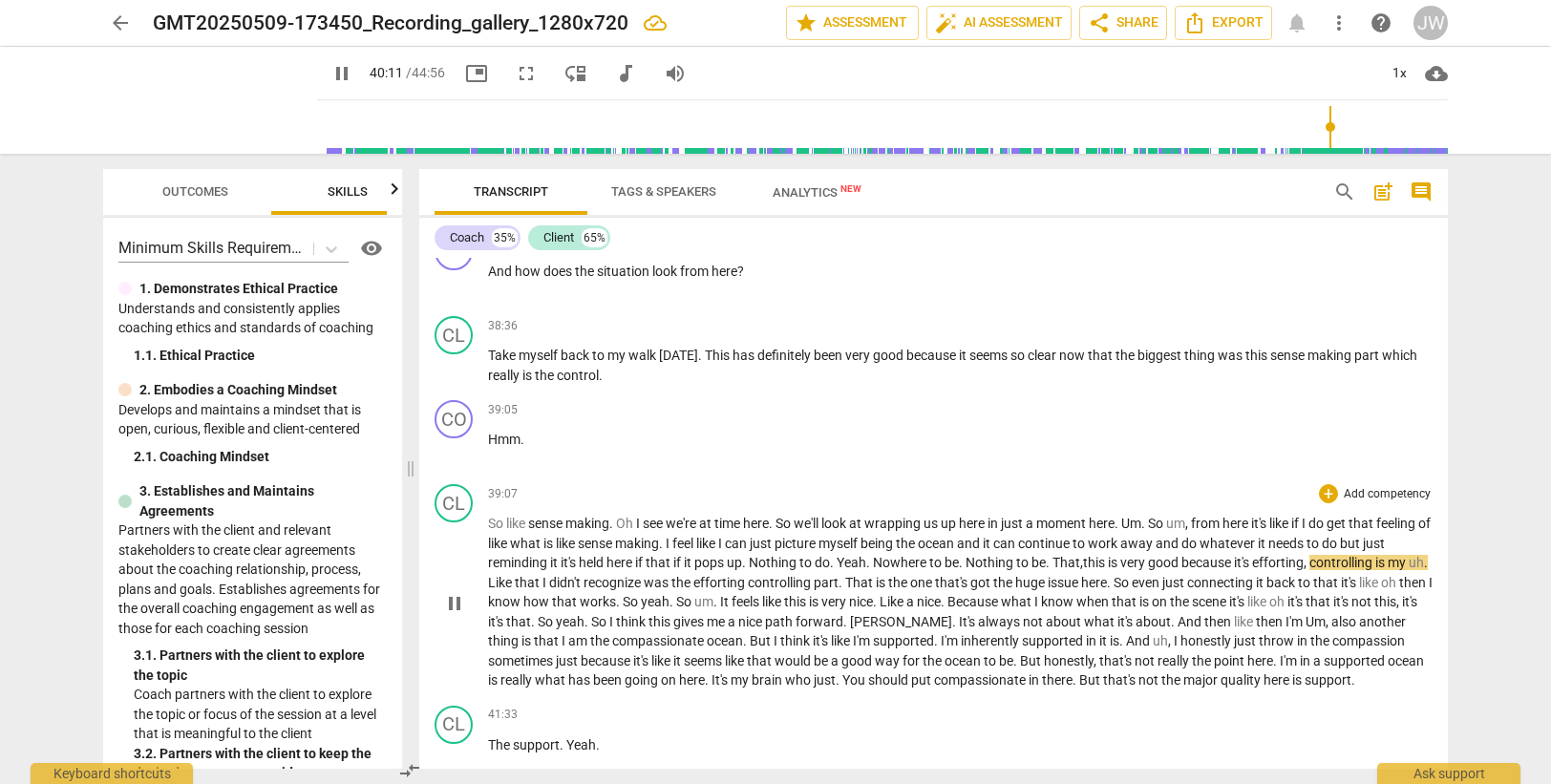
click at [1368, 561] on p "So like sense making . Oh I see we're at time here . So we'll look at wrapping …" at bounding box center [960, 602] width 945 height 177
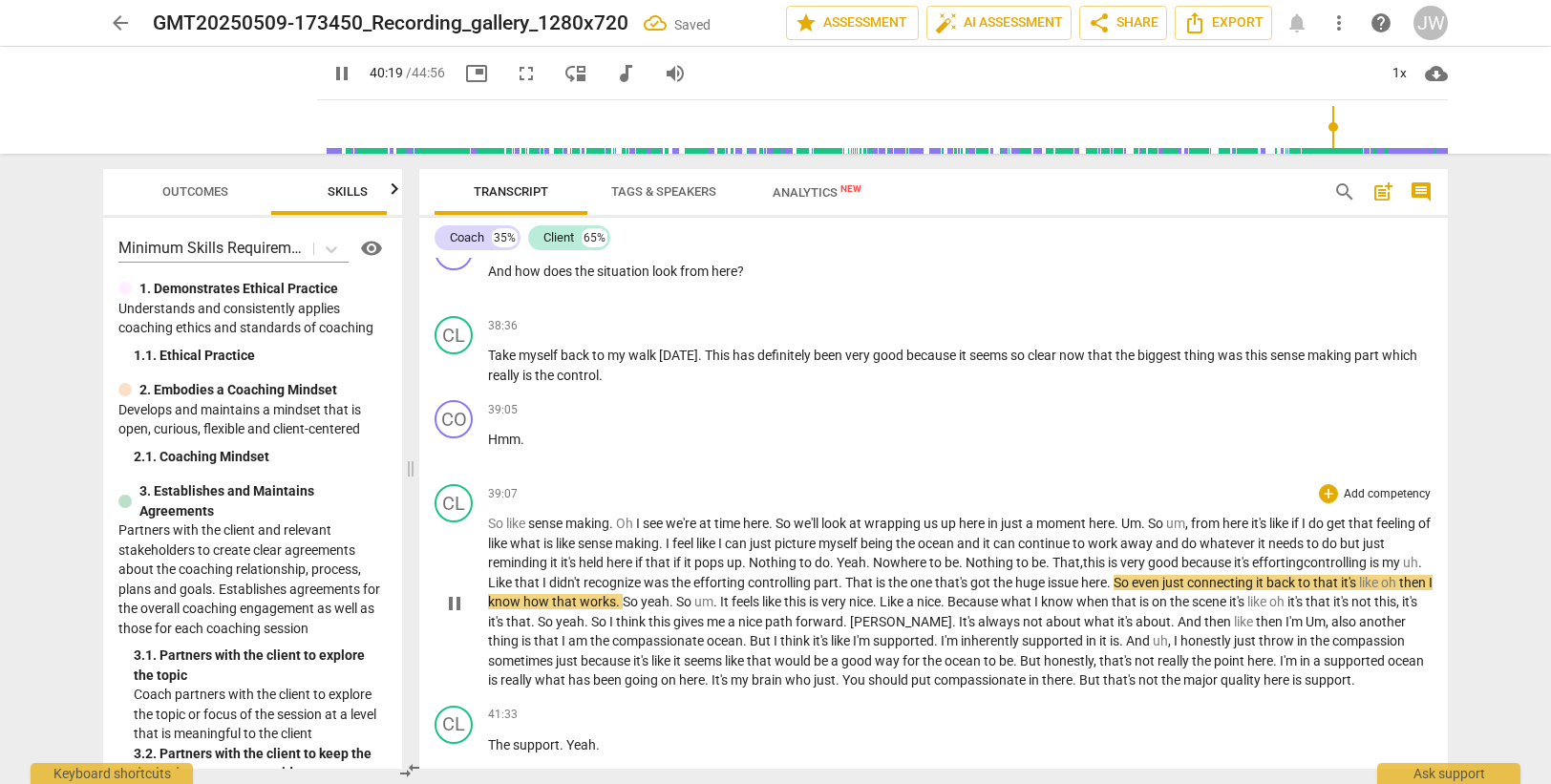
click at [1252, 569] on span "efforting" at bounding box center [1278, 561] width 52 height 15
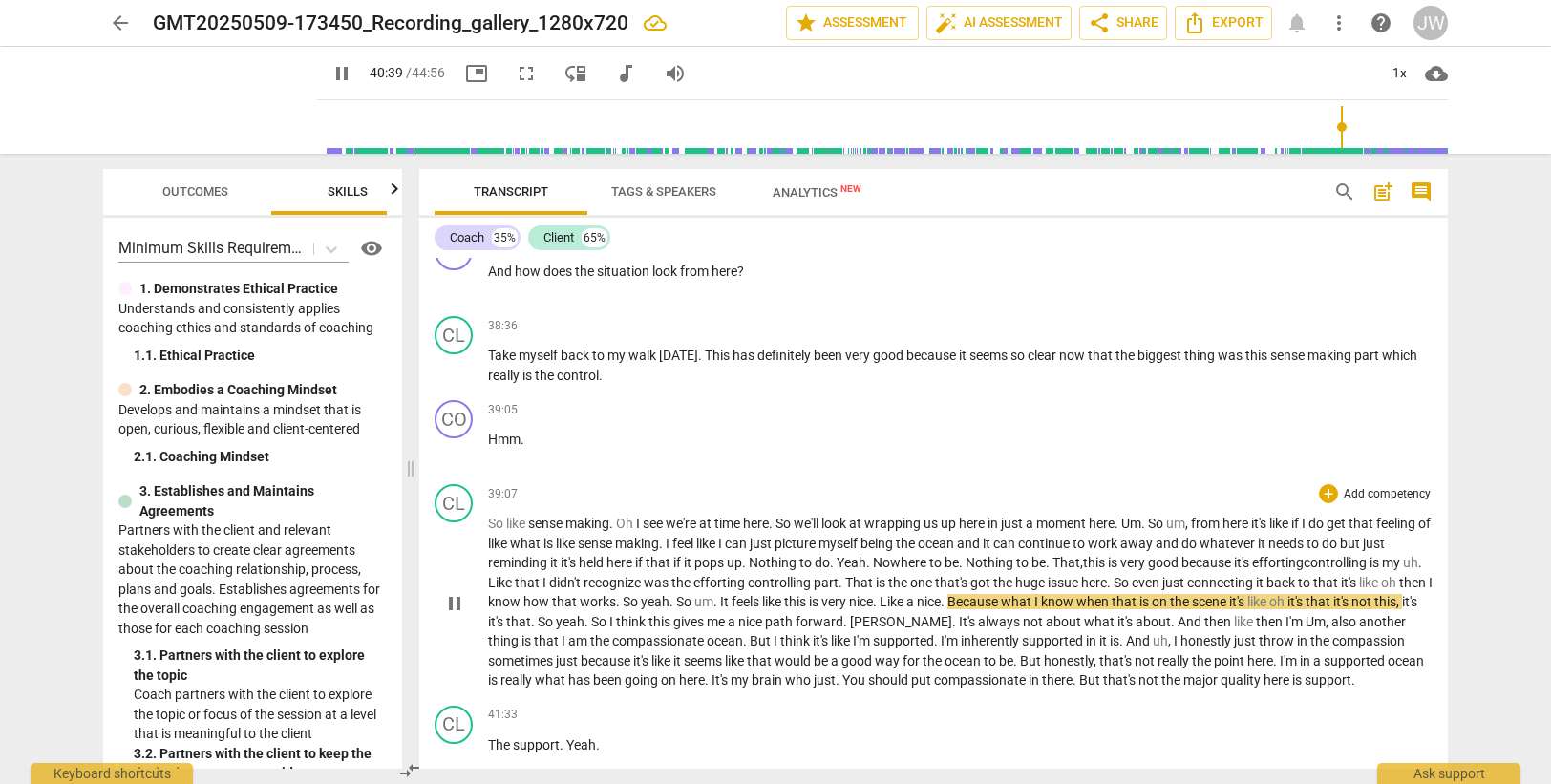
drag, startPoint x: 544, startPoint y: 583, endPoint x: 545, endPoint y: 572, distance: 11.0
click at [1303, 569] on span "controlling" at bounding box center [1336, 561] width 66 height 15
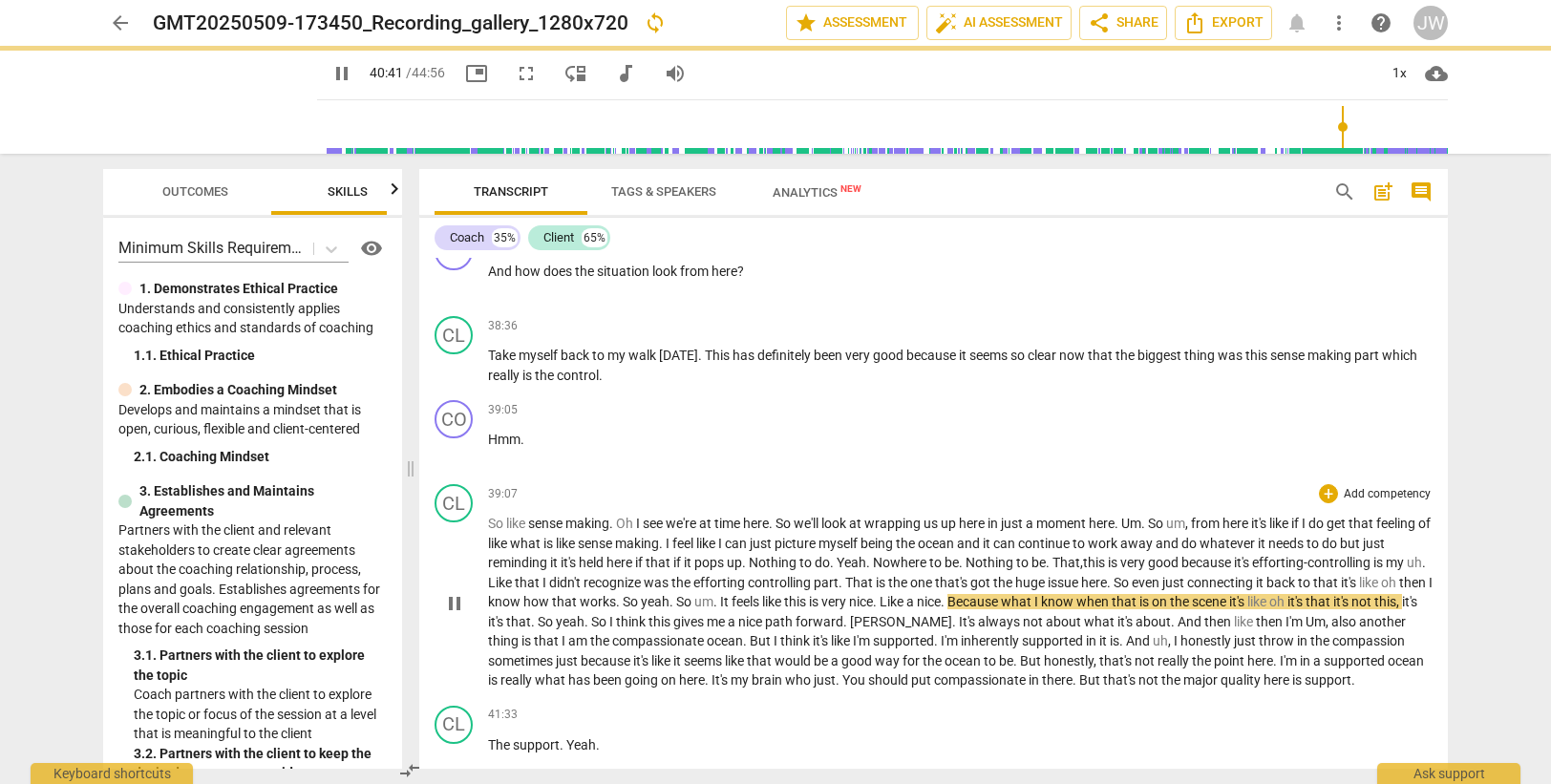
click at [748, 580] on span "efforting" at bounding box center [720, 581] width 55 height 15
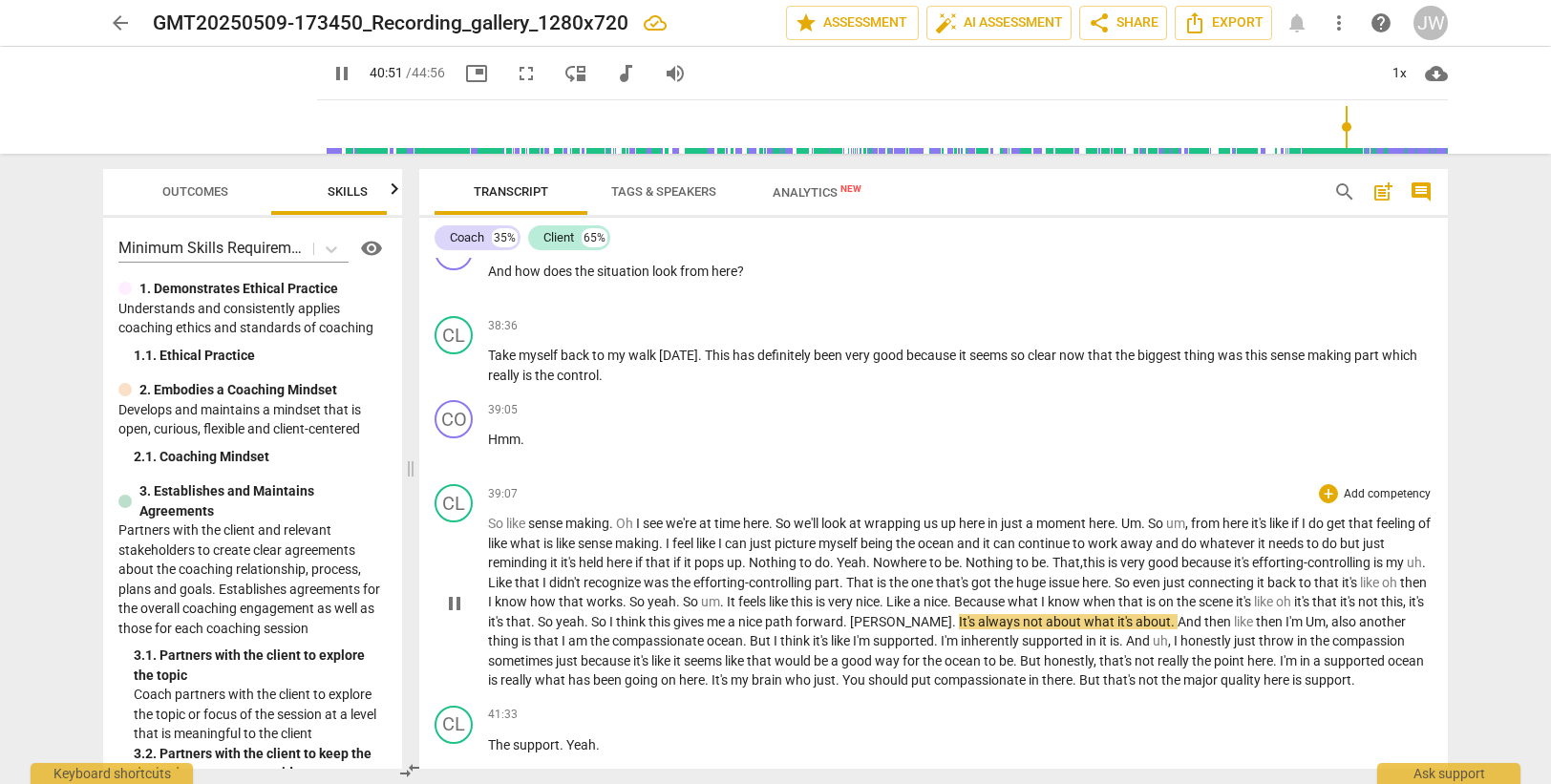
drag, startPoint x: 1045, startPoint y: 622, endPoint x: 1051, endPoint y: 602, distance: 20.9
click at [850, 620] on span "." at bounding box center [846, 621] width 7 height 15
click at [1304, 629] on span "Um" at bounding box center [1314, 621] width 20 height 15
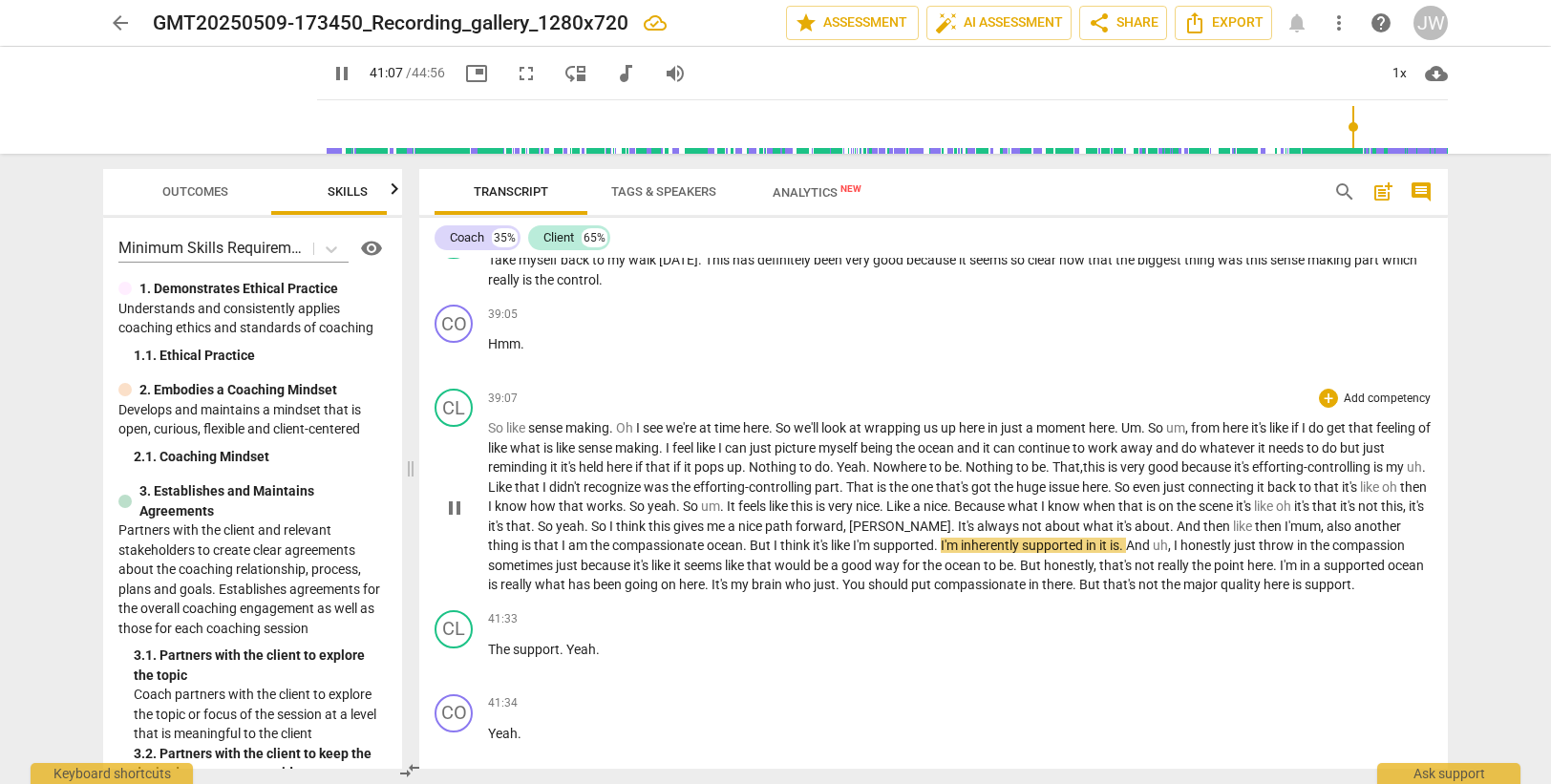
scroll to position [14676, 0]
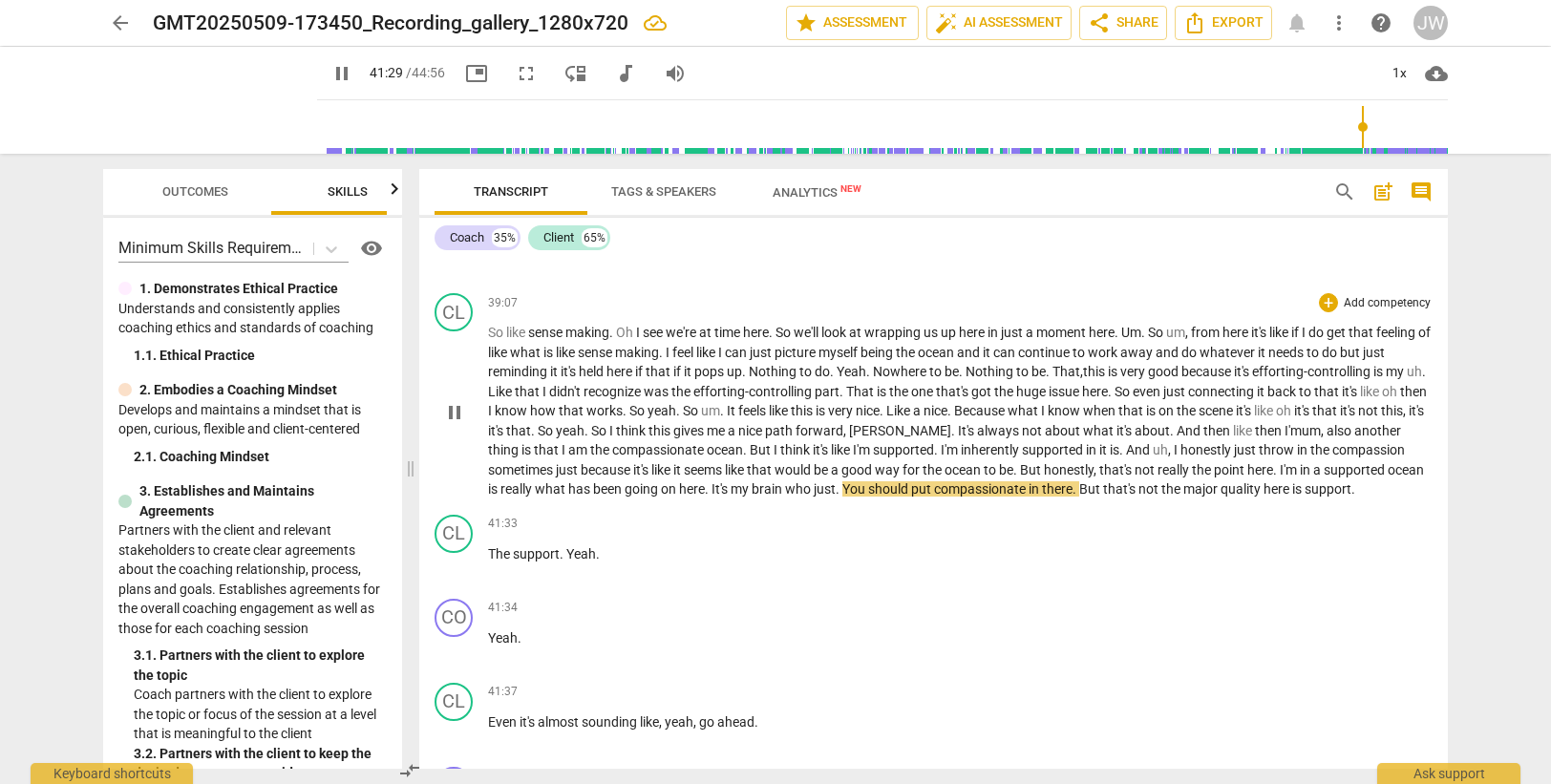
click at [842, 489] on span "." at bounding box center [838, 488] width 7 height 15
click at [1024, 484] on span "compassionate" at bounding box center [976, 488] width 94 height 15
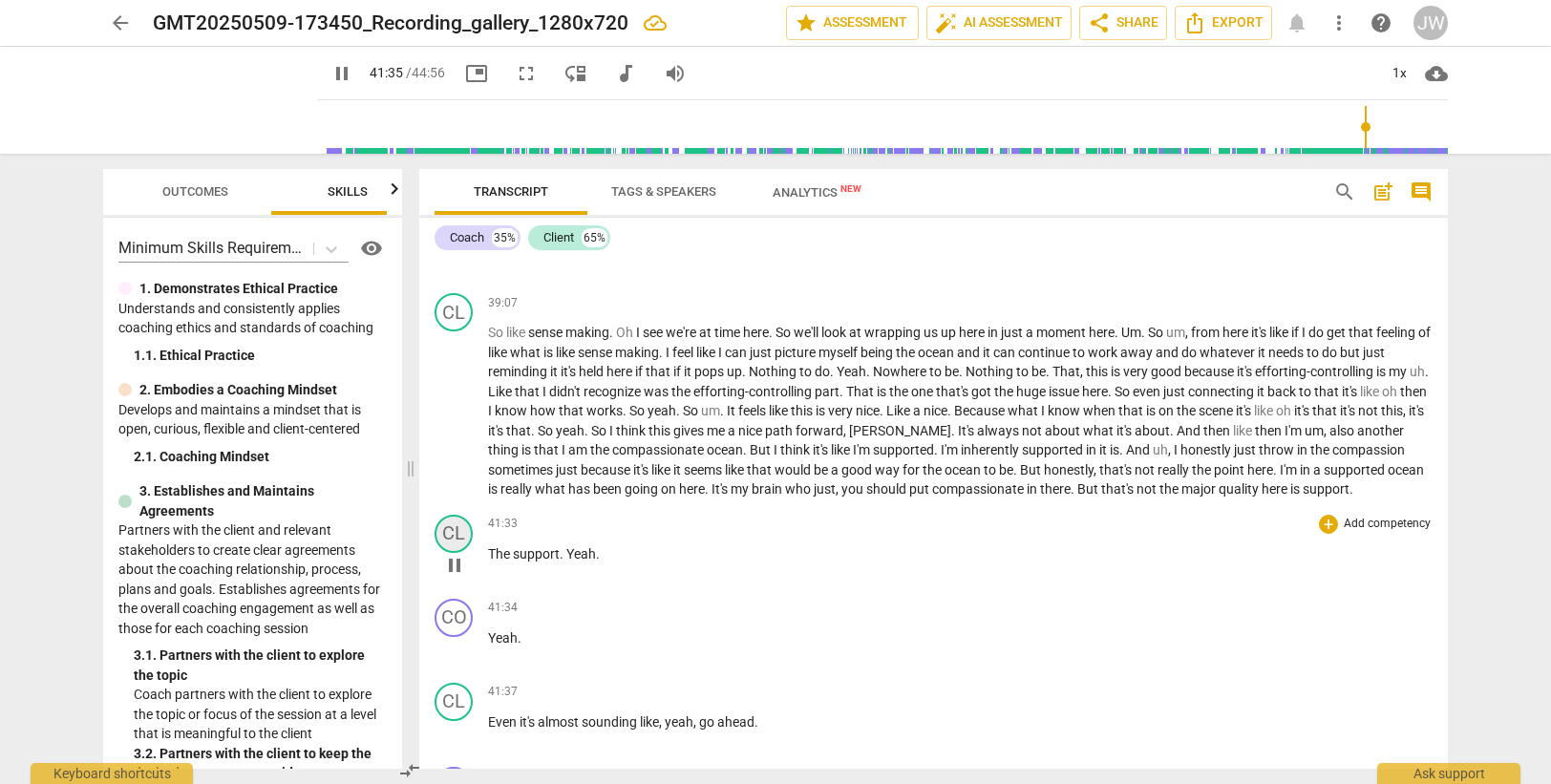
click at [457, 552] on div "CL" at bounding box center [453, 534] width 38 height 38
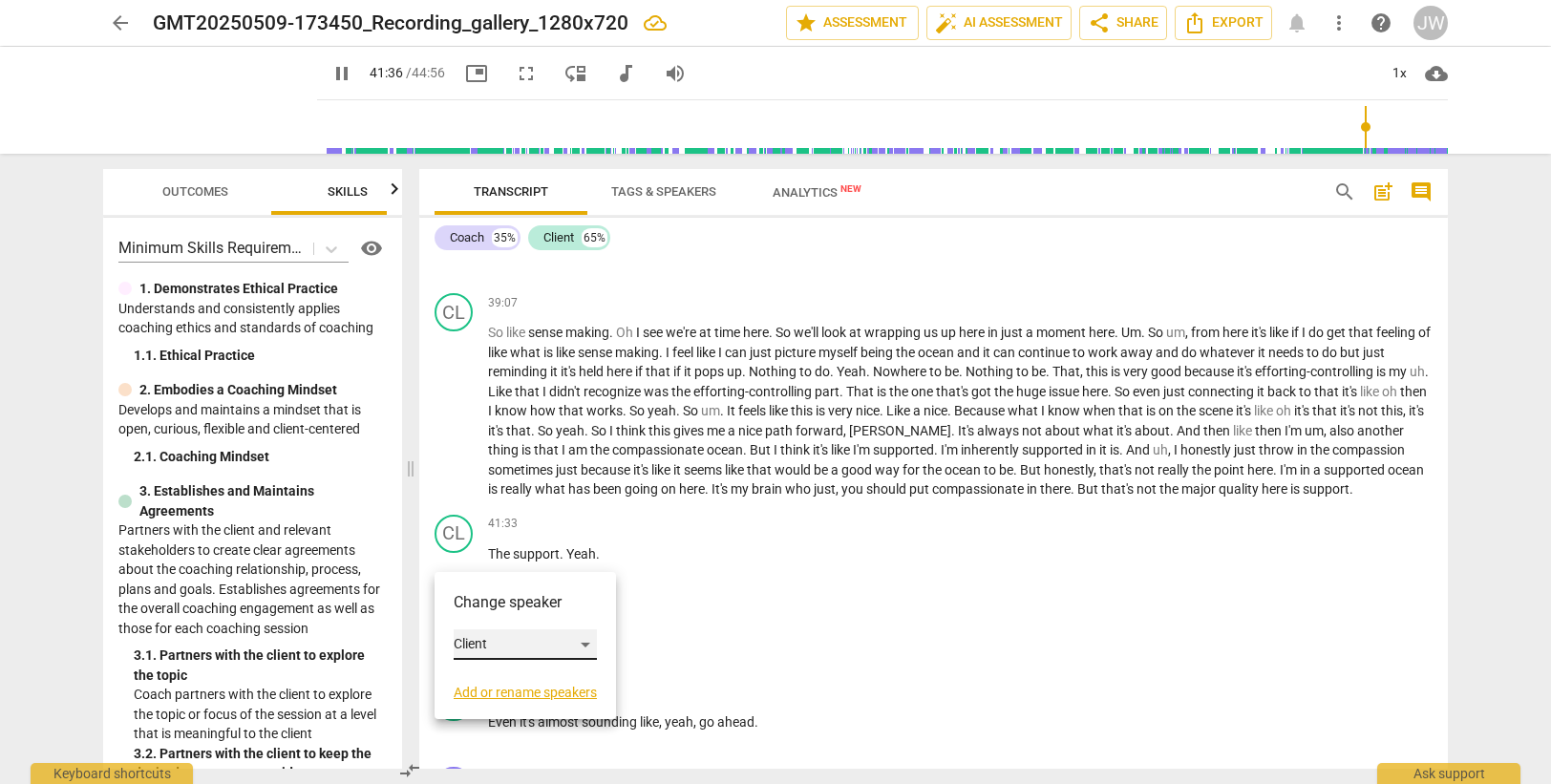
click at [507, 649] on div "Client" at bounding box center [525, 644] width 143 height 31
click at [500, 602] on li "Coach" at bounding box center [526, 608] width 145 height 37
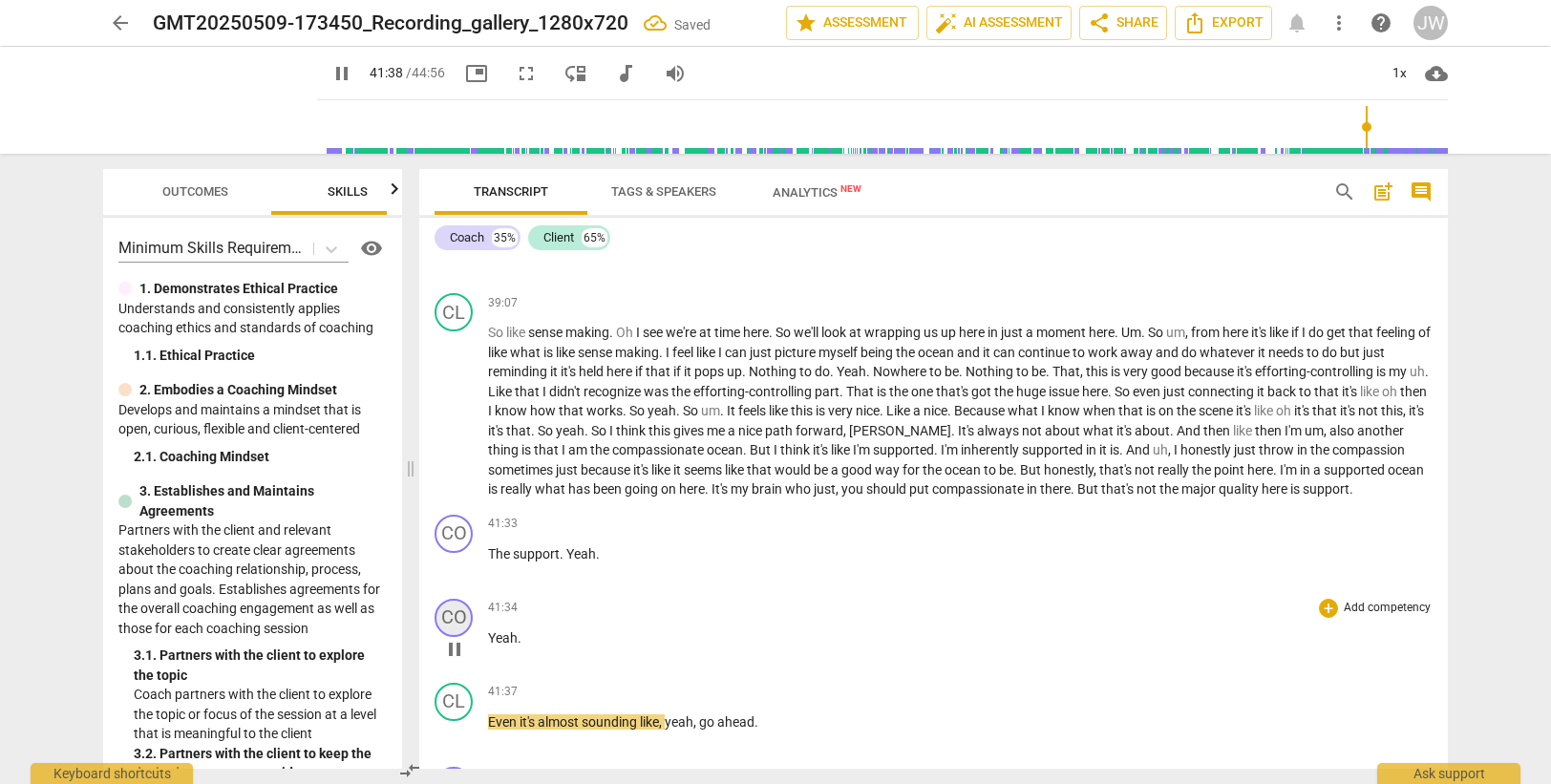
click at [456, 635] on div "CO" at bounding box center [453, 617] width 38 height 38
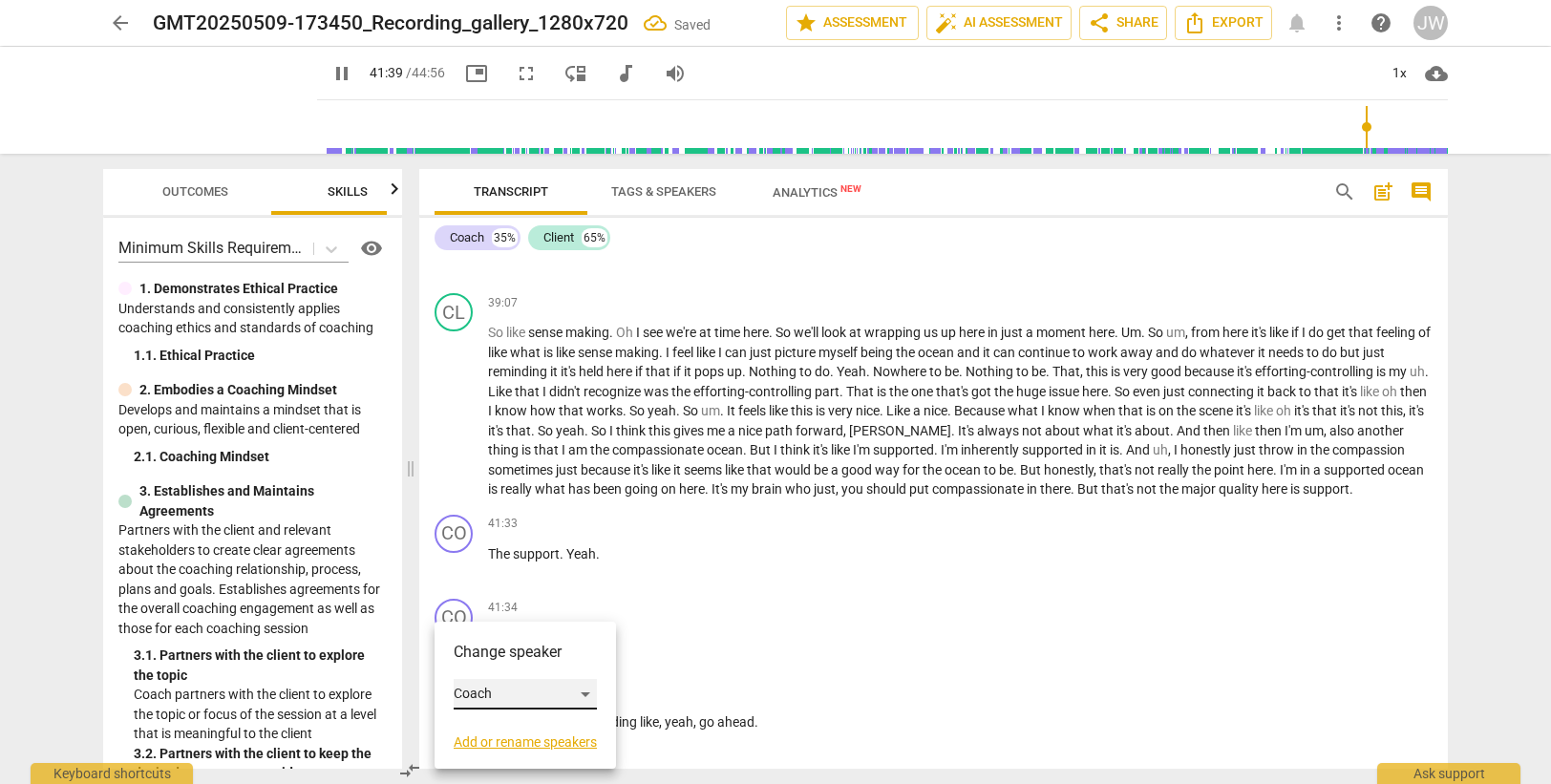
click at [495, 692] on div "Coach" at bounding box center [525, 694] width 143 height 31
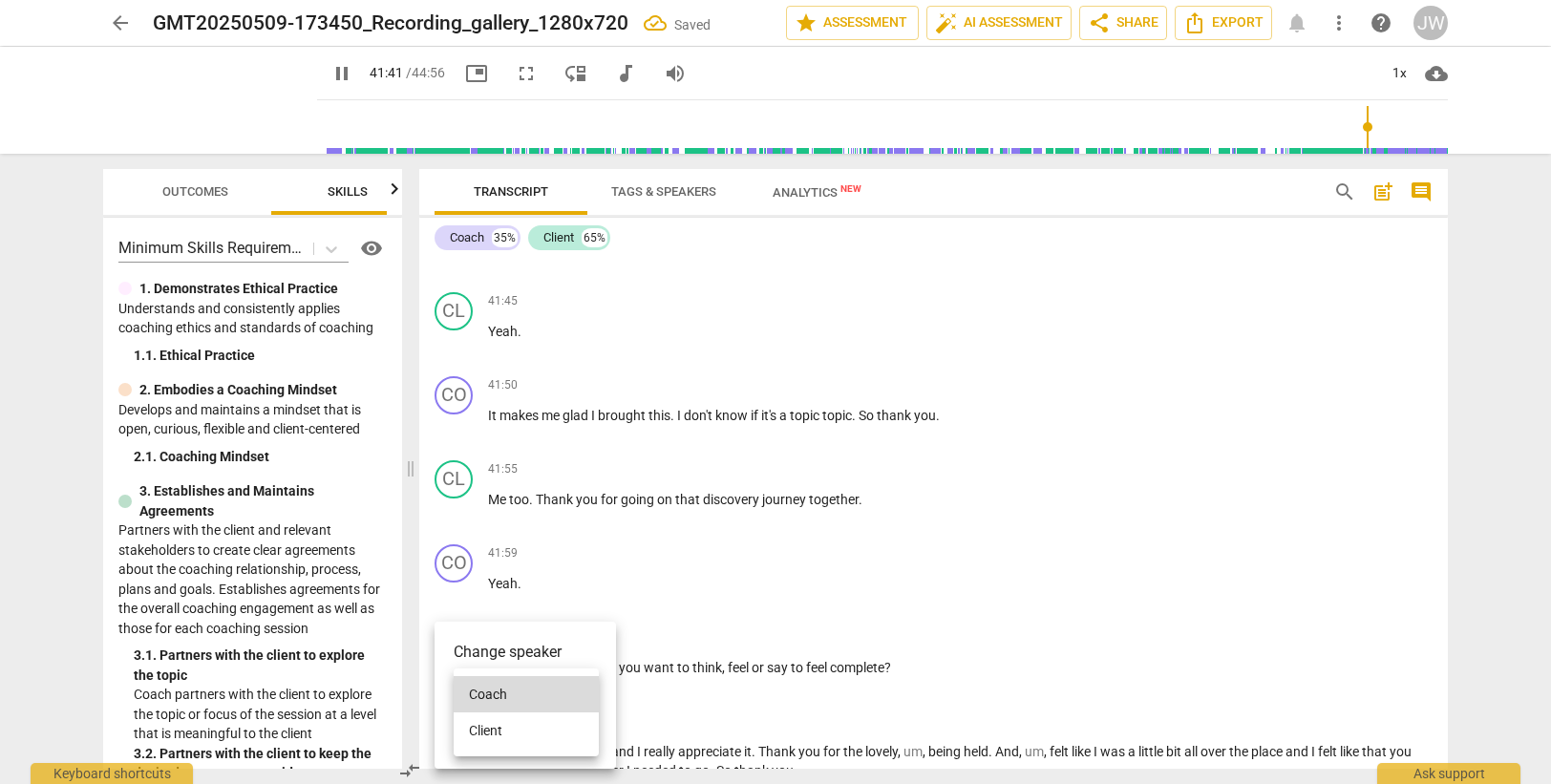
click at [525, 733] on li "Client" at bounding box center [526, 730] width 145 height 37
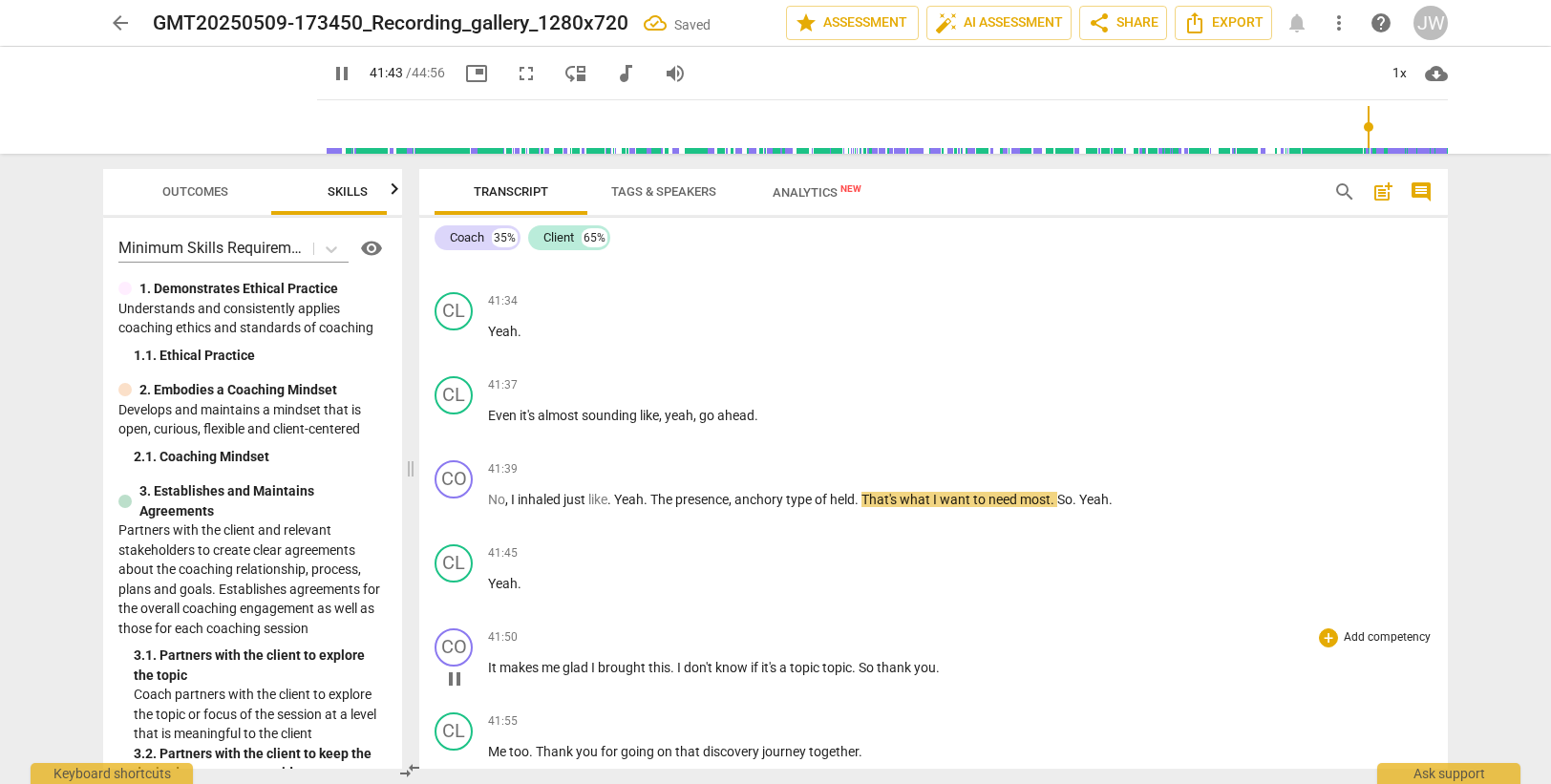
scroll to position [14948, 0]
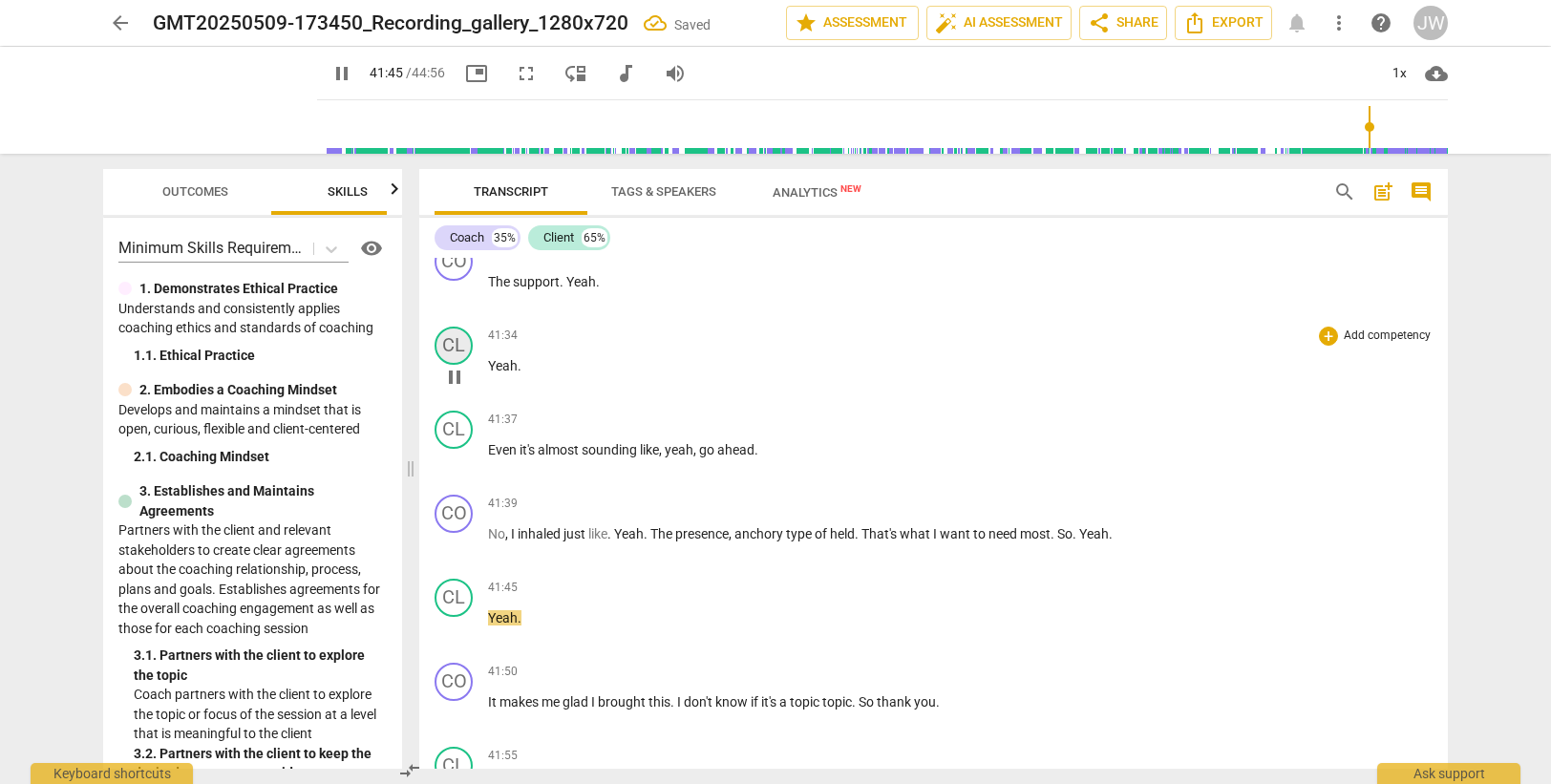
click at [457, 365] on div "CL" at bounding box center [453, 346] width 38 height 38
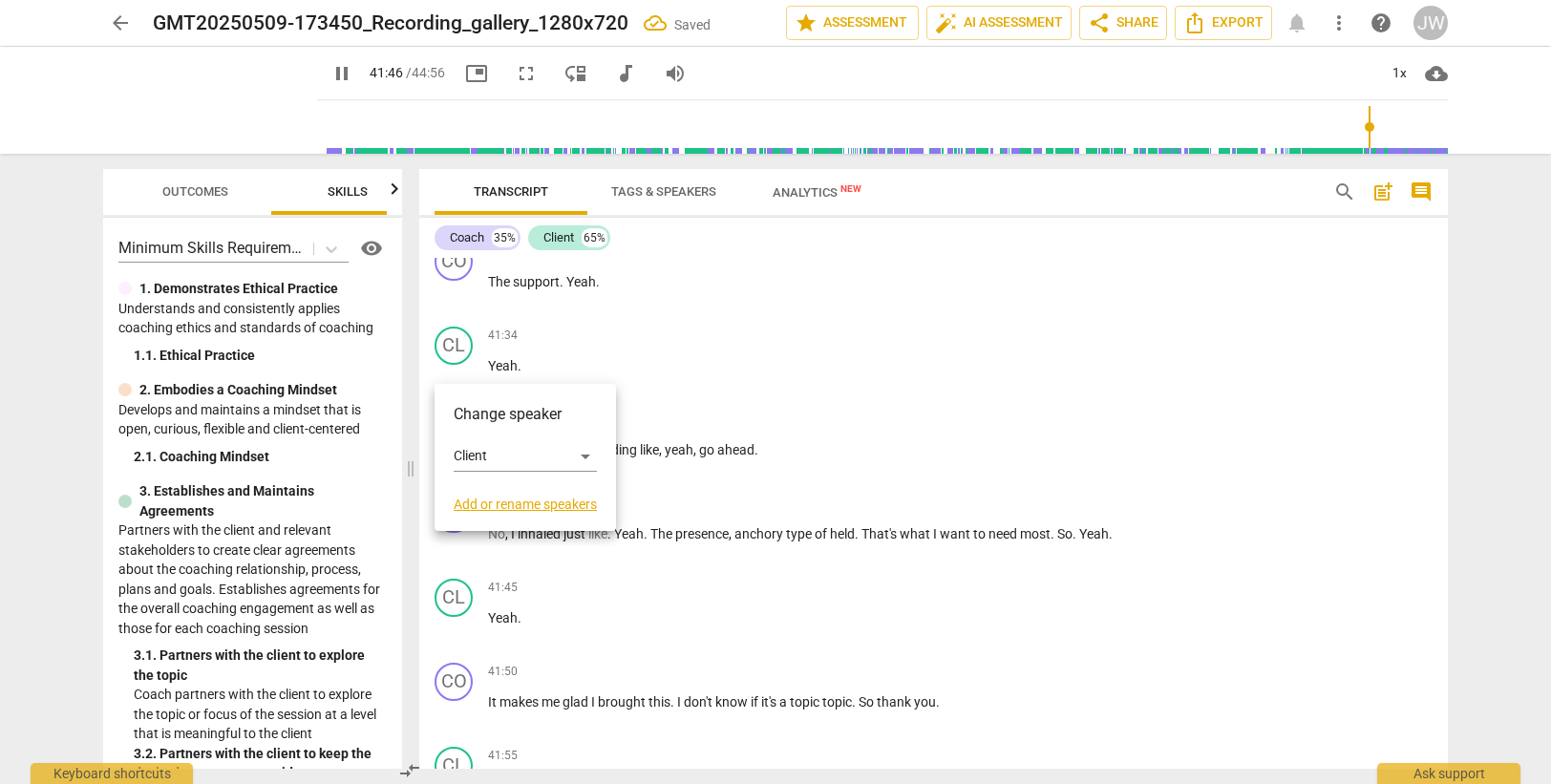
click at [504, 378] on div at bounding box center [776, 392] width 1551 height 784
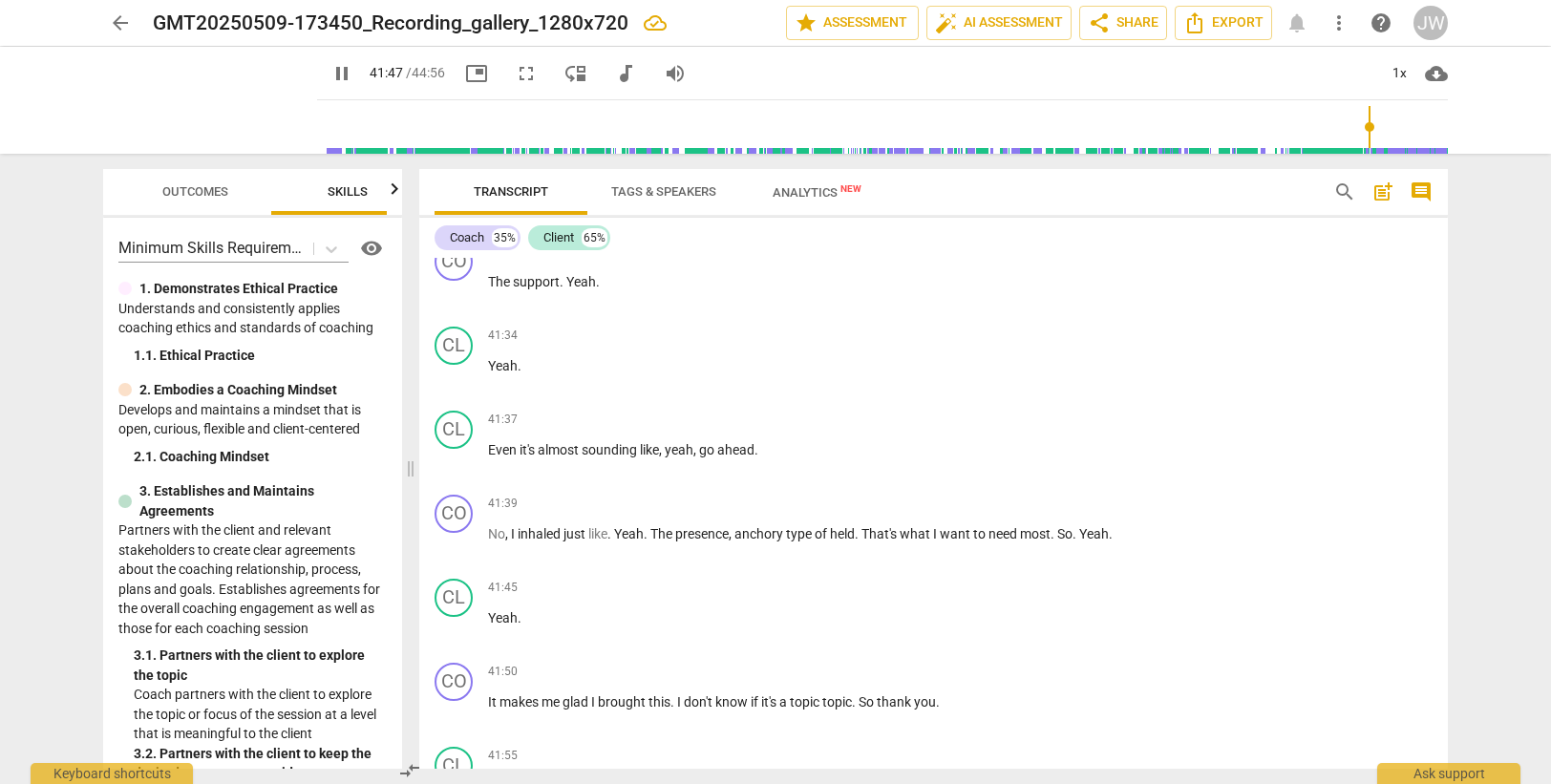
click at [504, 378] on div at bounding box center [776, 392] width 1551 height 784
click at [504, 374] on span "Yeah" at bounding box center [503, 365] width 30 height 15
click at [454, 448] on div "CL" at bounding box center [453, 429] width 38 height 38
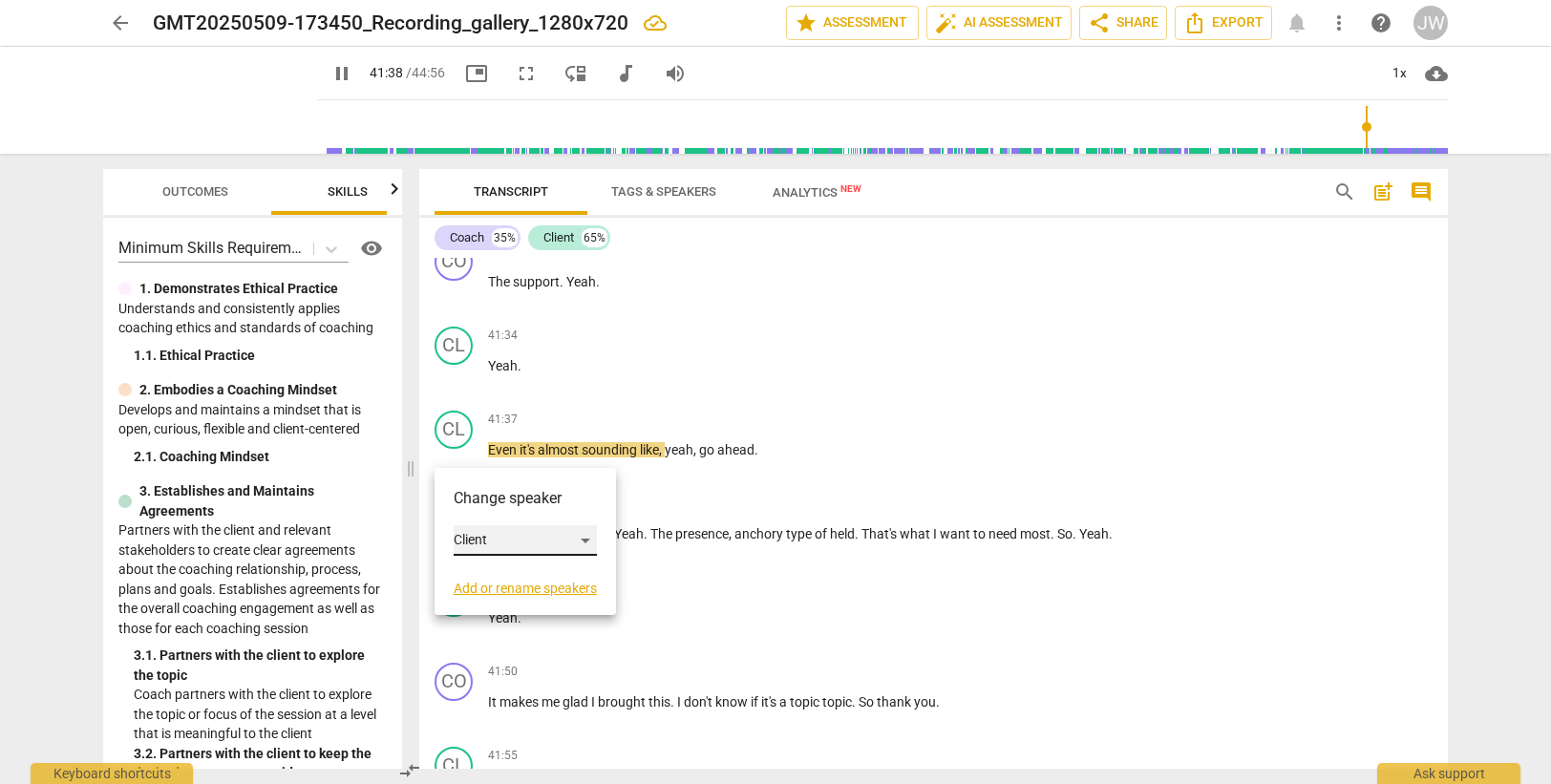
click at [495, 540] on div "Client" at bounding box center [525, 540] width 143 height 31
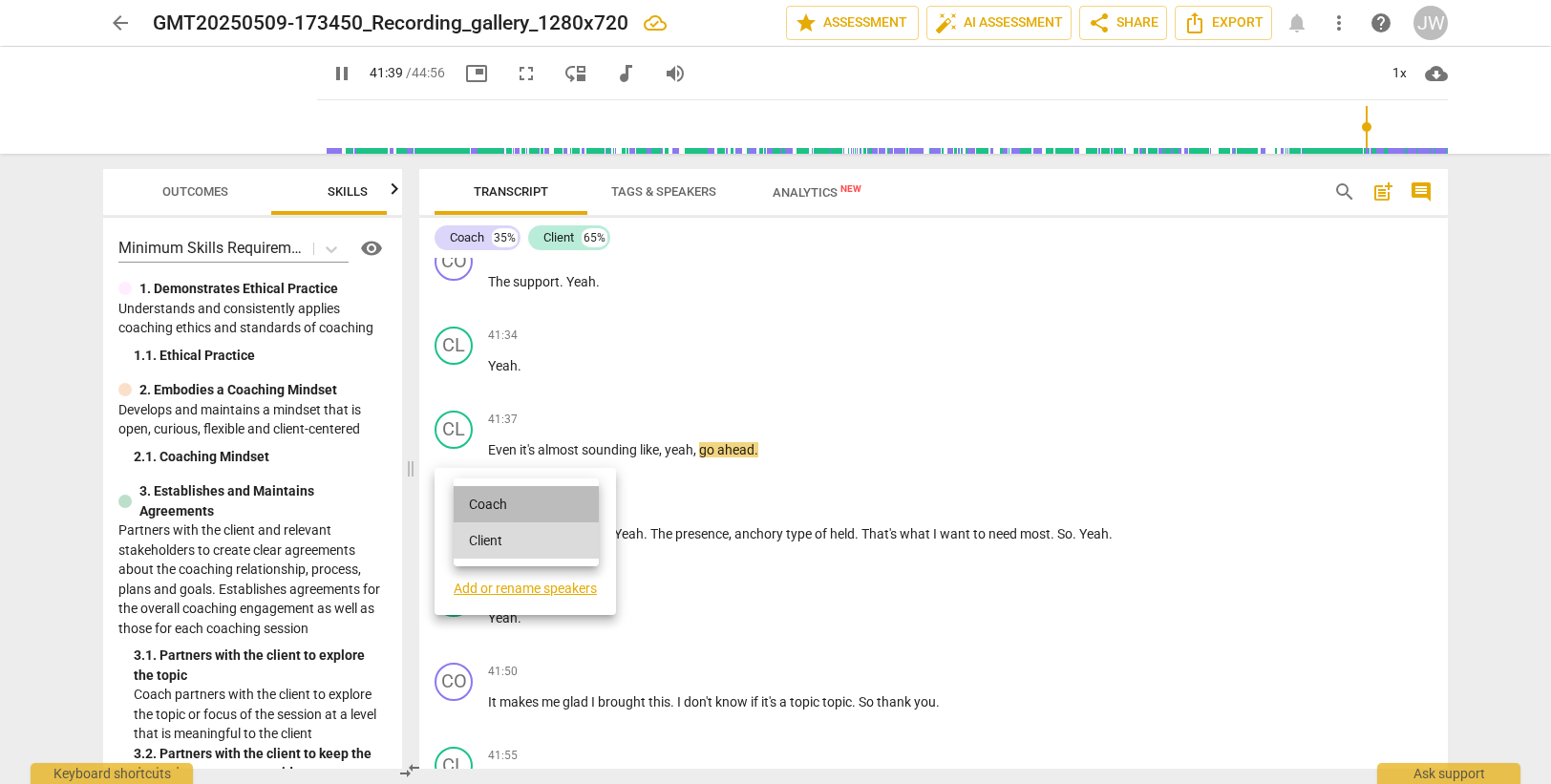
click at [498, 498] on li "Coach" at bounding box center [526, 504] width 145 height 37
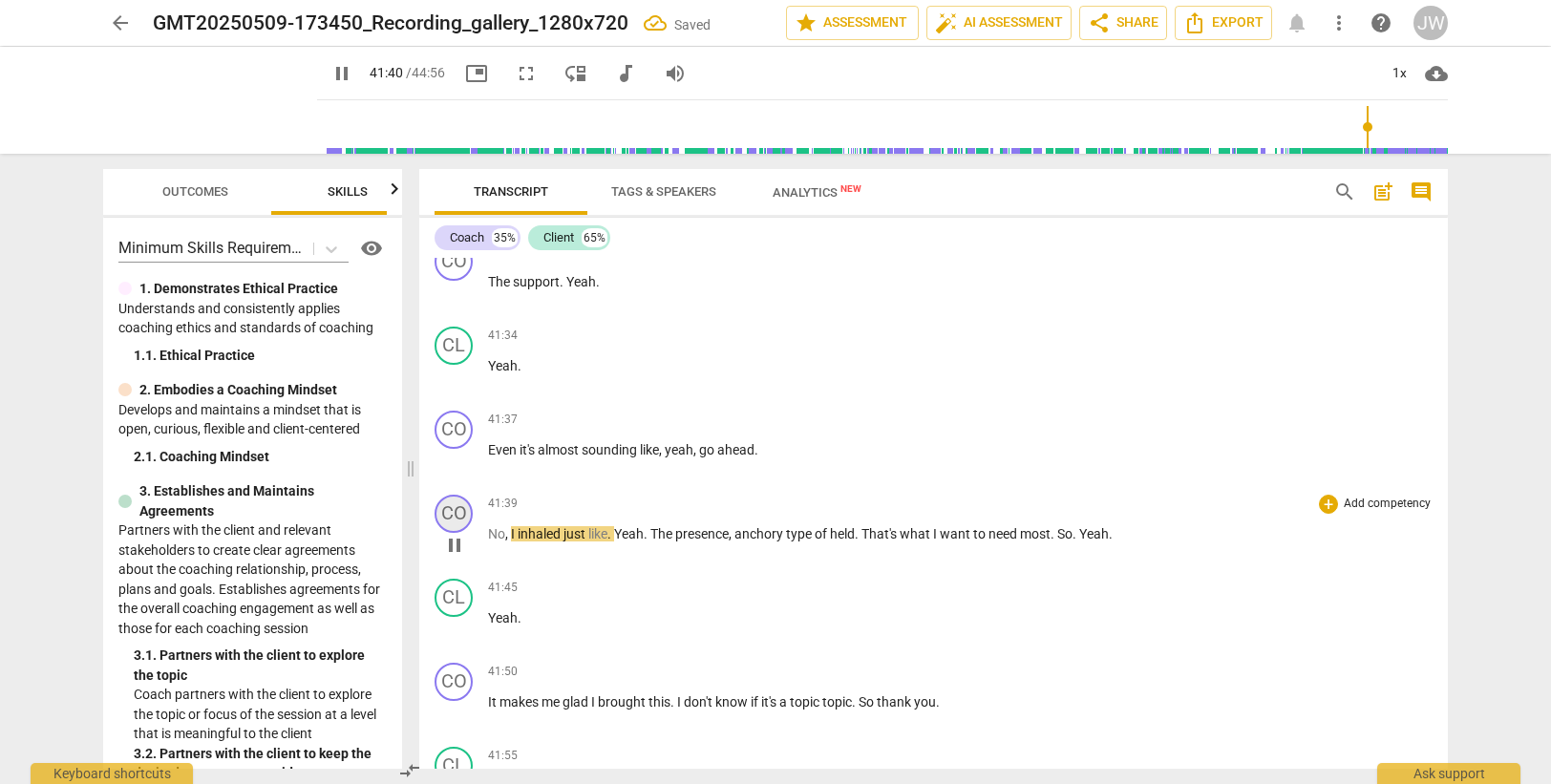
click at [448, 533] on div "CO" at bounding box center [453, 514] width 38 height 38
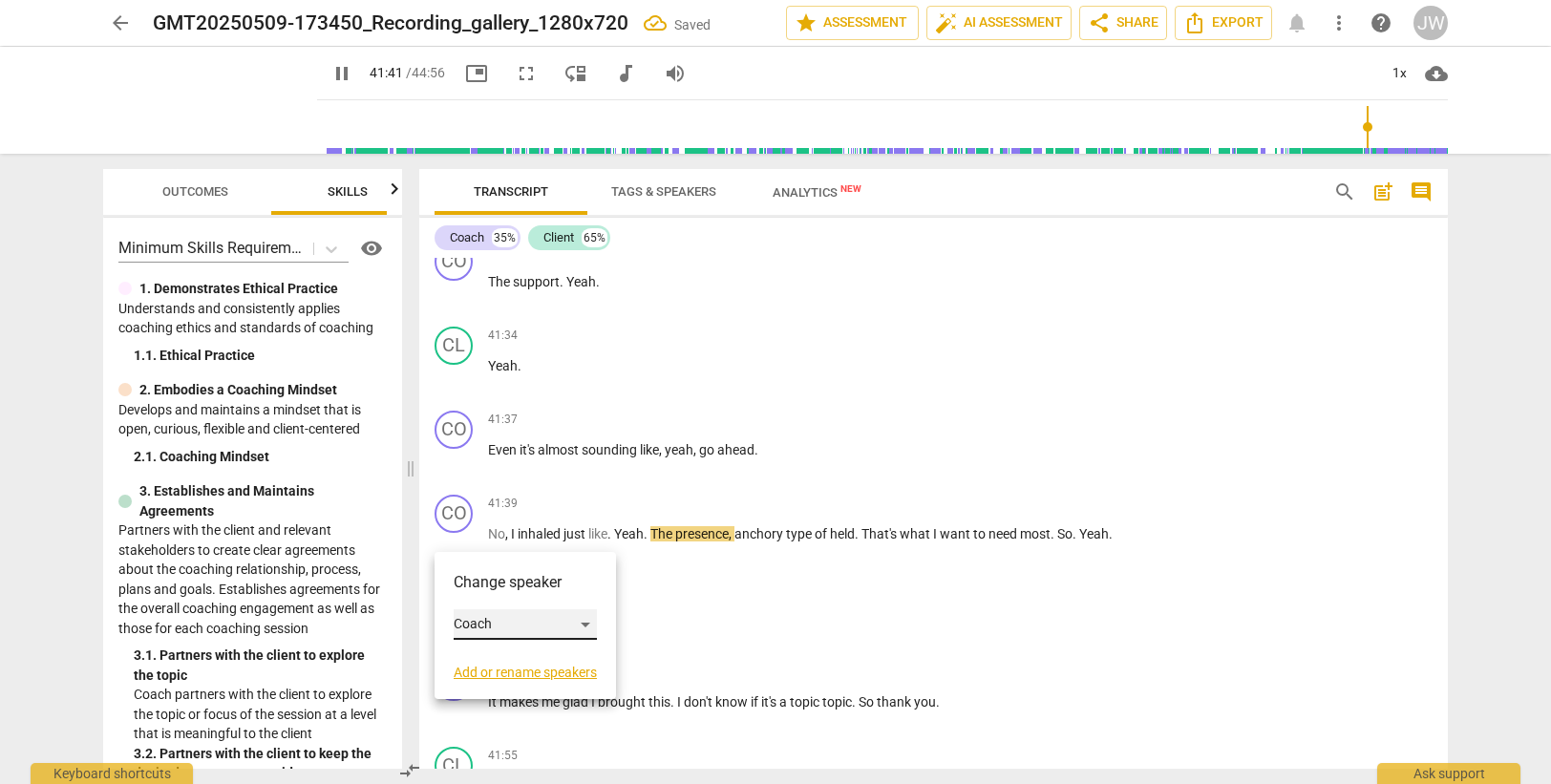
click at [494, 631] on div "Coach" at bounding box center [525, 624] width 143 height 31
click at [510, 657] on li "Client" at bounding box center [526, 660] width 145 height 37
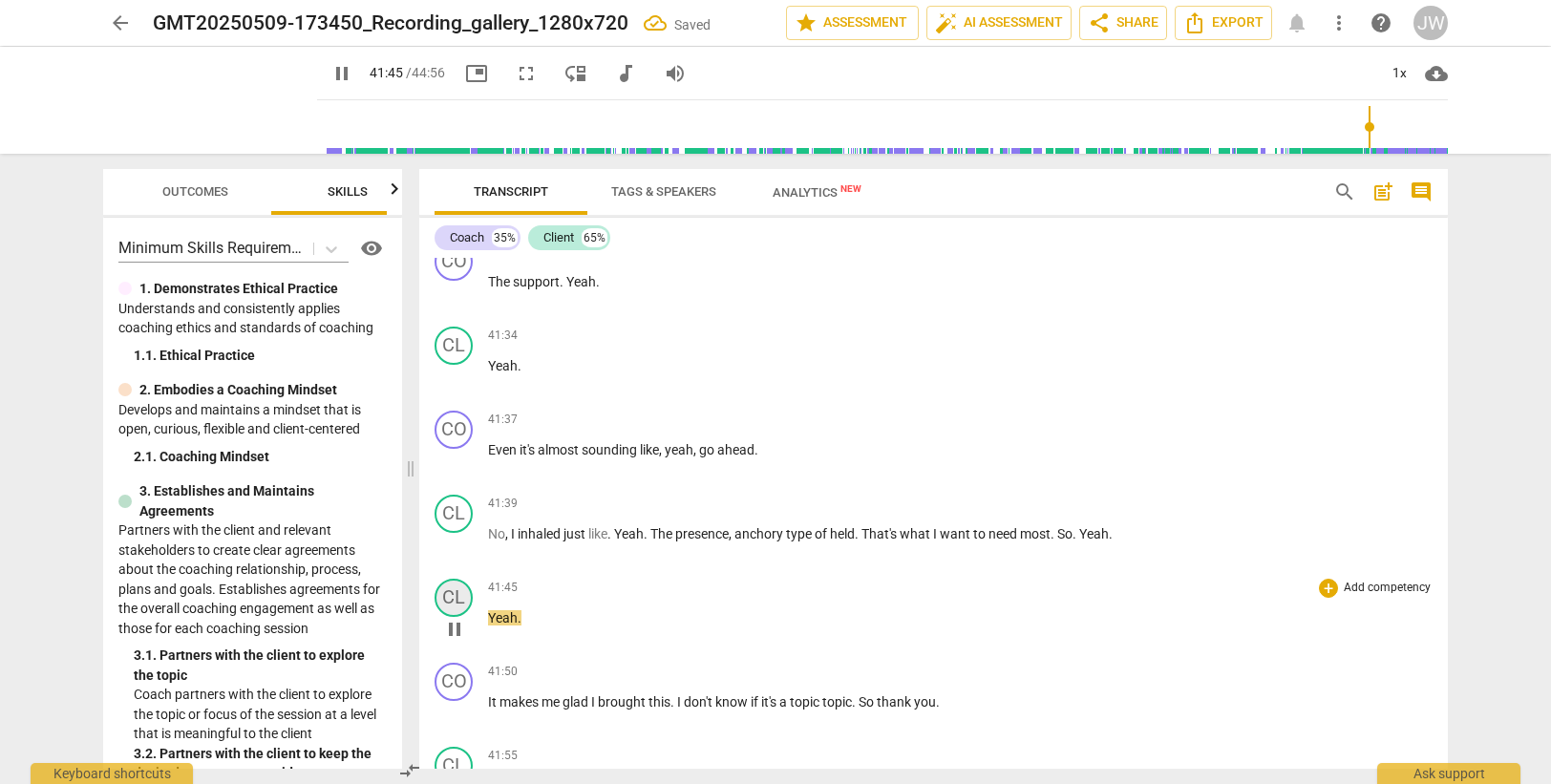
click at [458, 617] on div "CL" at bounding box center [453, 597] width 38 height 38
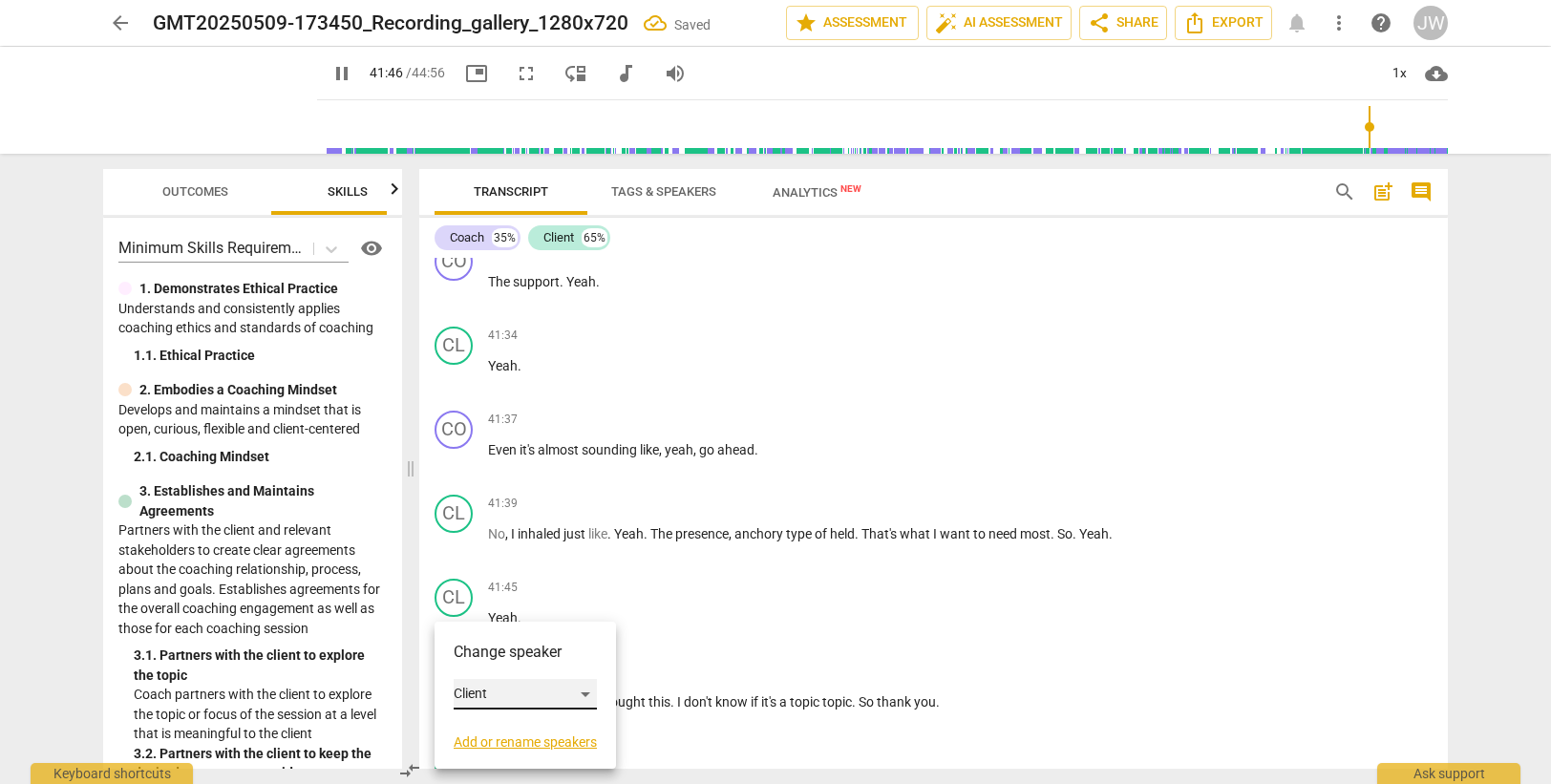
click at [488, 695] on div "Client" at bounding box center [525, 694] width 143 height 31
click at [492, 653] on li "Coach" at bounding box center [526, 658] width 145 height 37
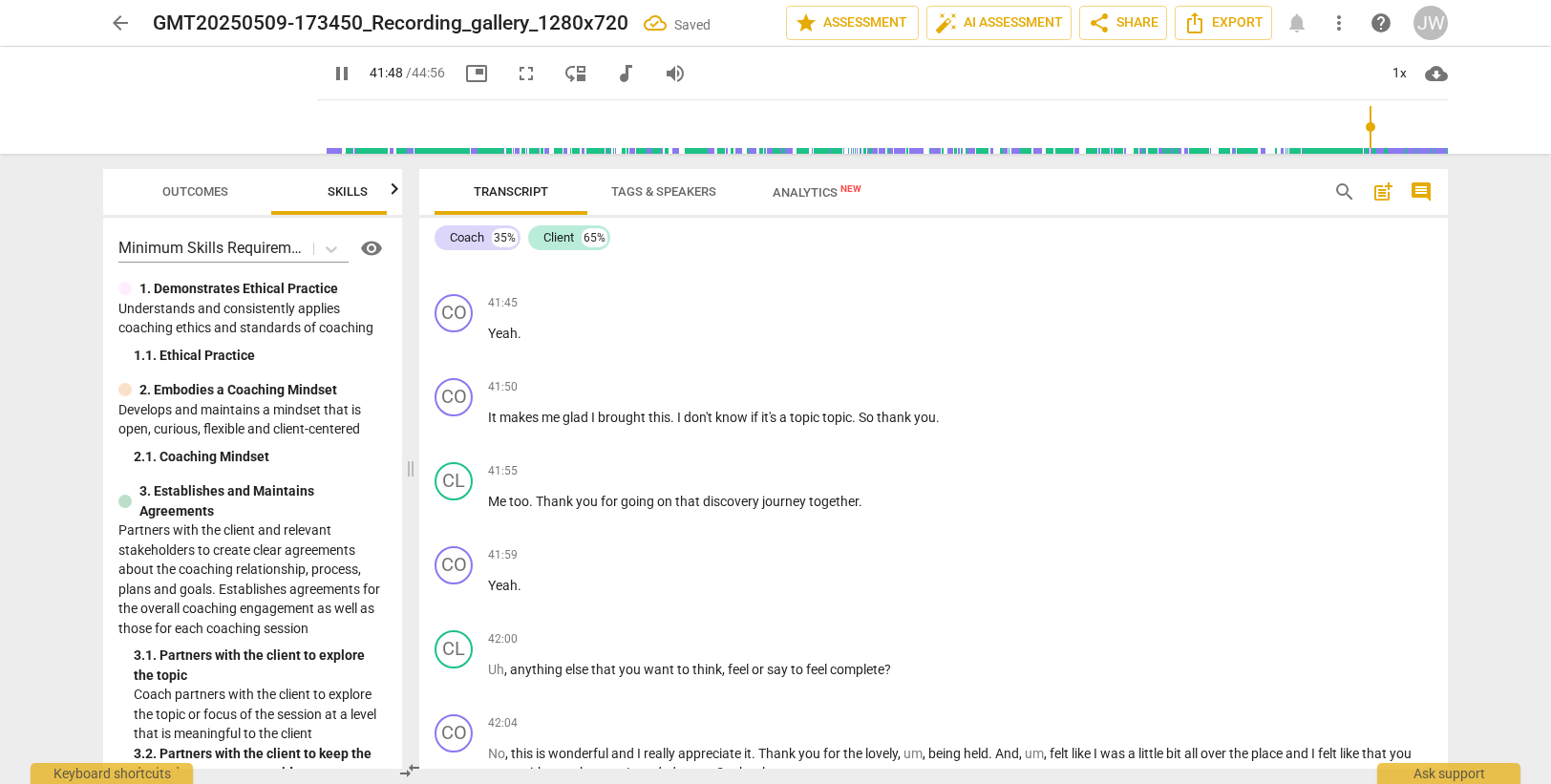
scroll to position [15234, 0]
click at [450, 413] on div "CO" at bounding box center [453, 394] width 38 height 38
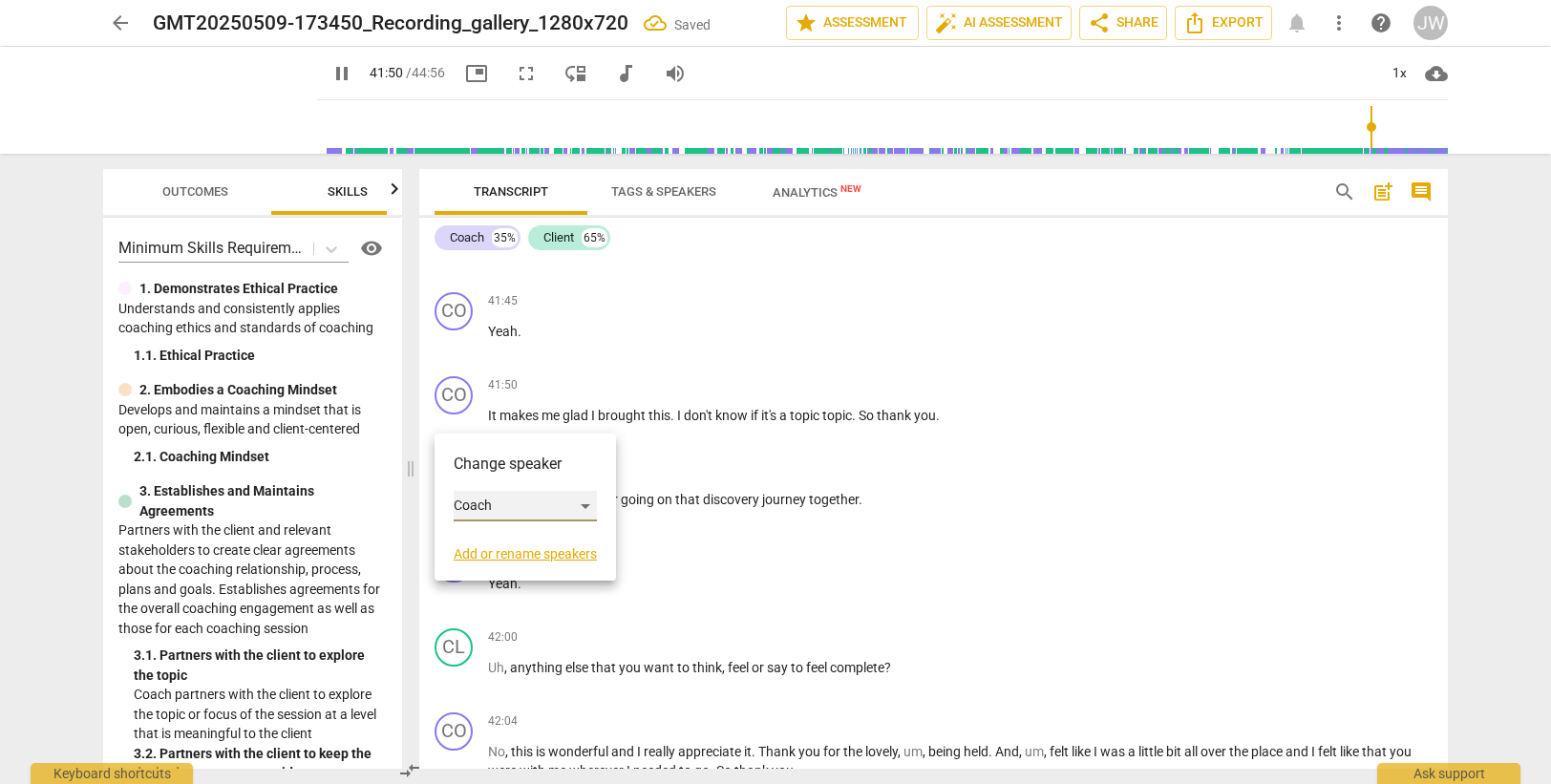
click at [495, 501] on div "Coach" at bounding box center [525, 506] width 143 height 31
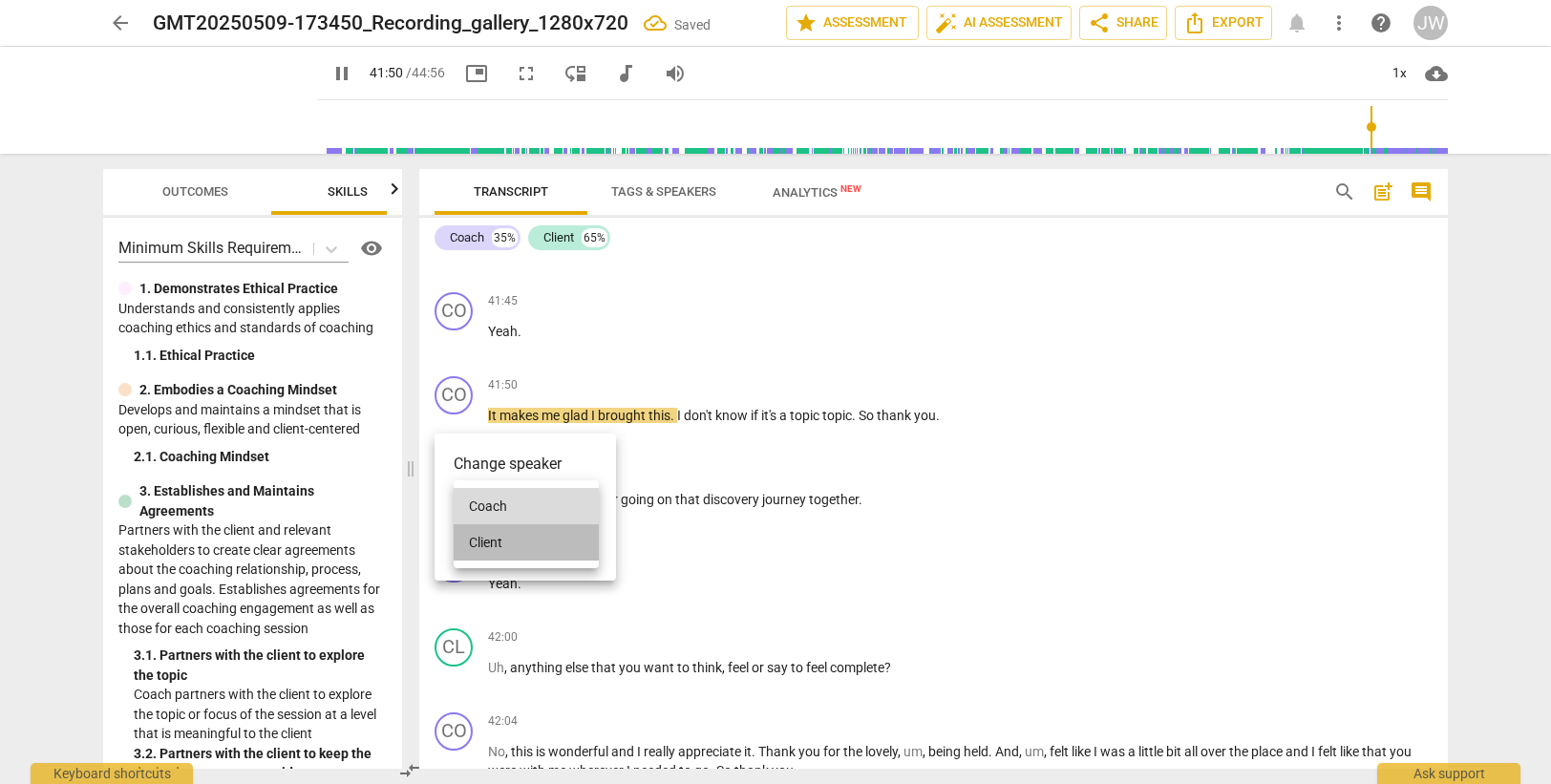
click at [505, 539] on li "Client" at bounding box center [526, 542] width 145 height 37
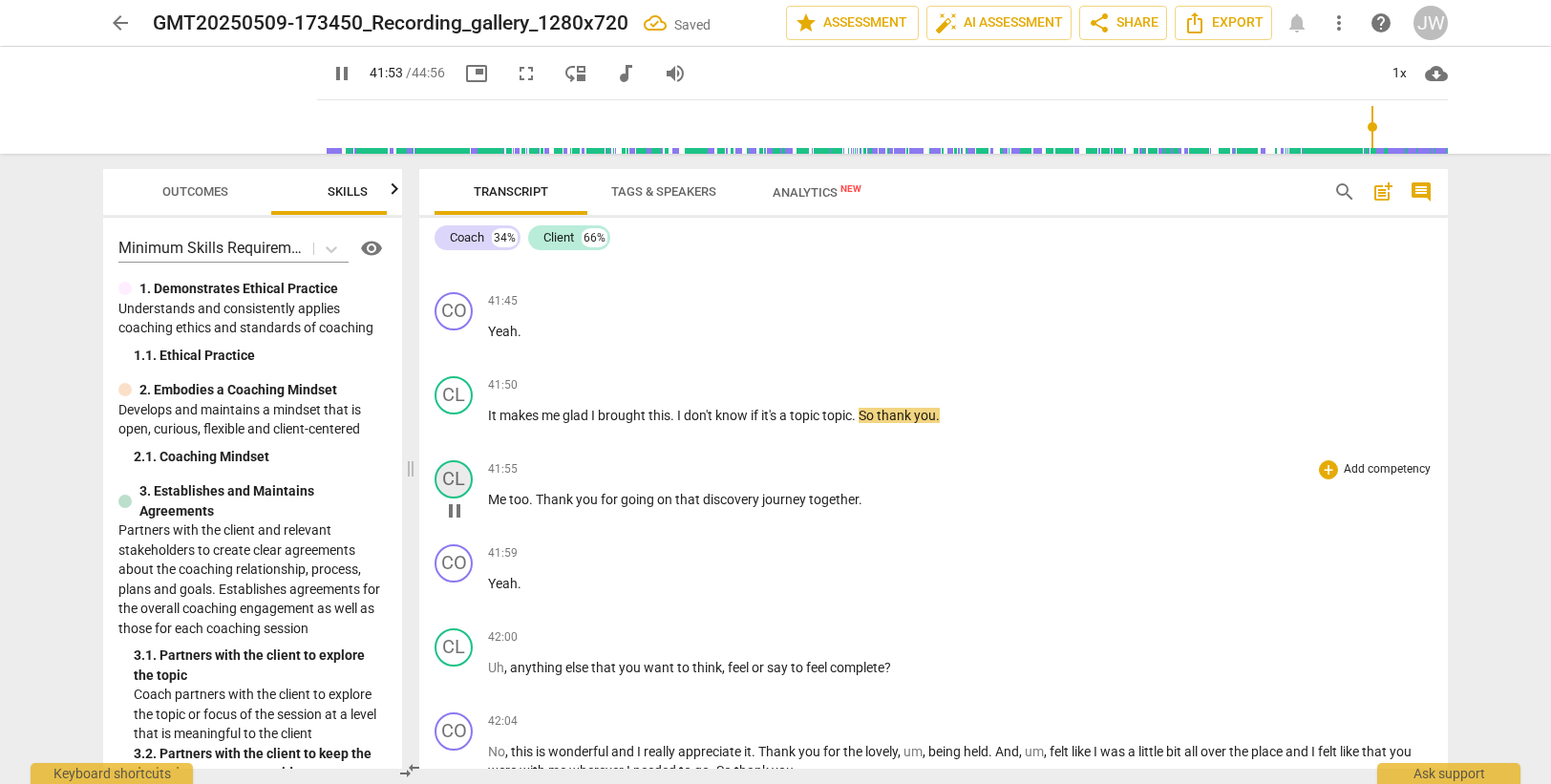
click at [447, 494] on div "CL" at bounding box center [453, 479] width 38 height 38
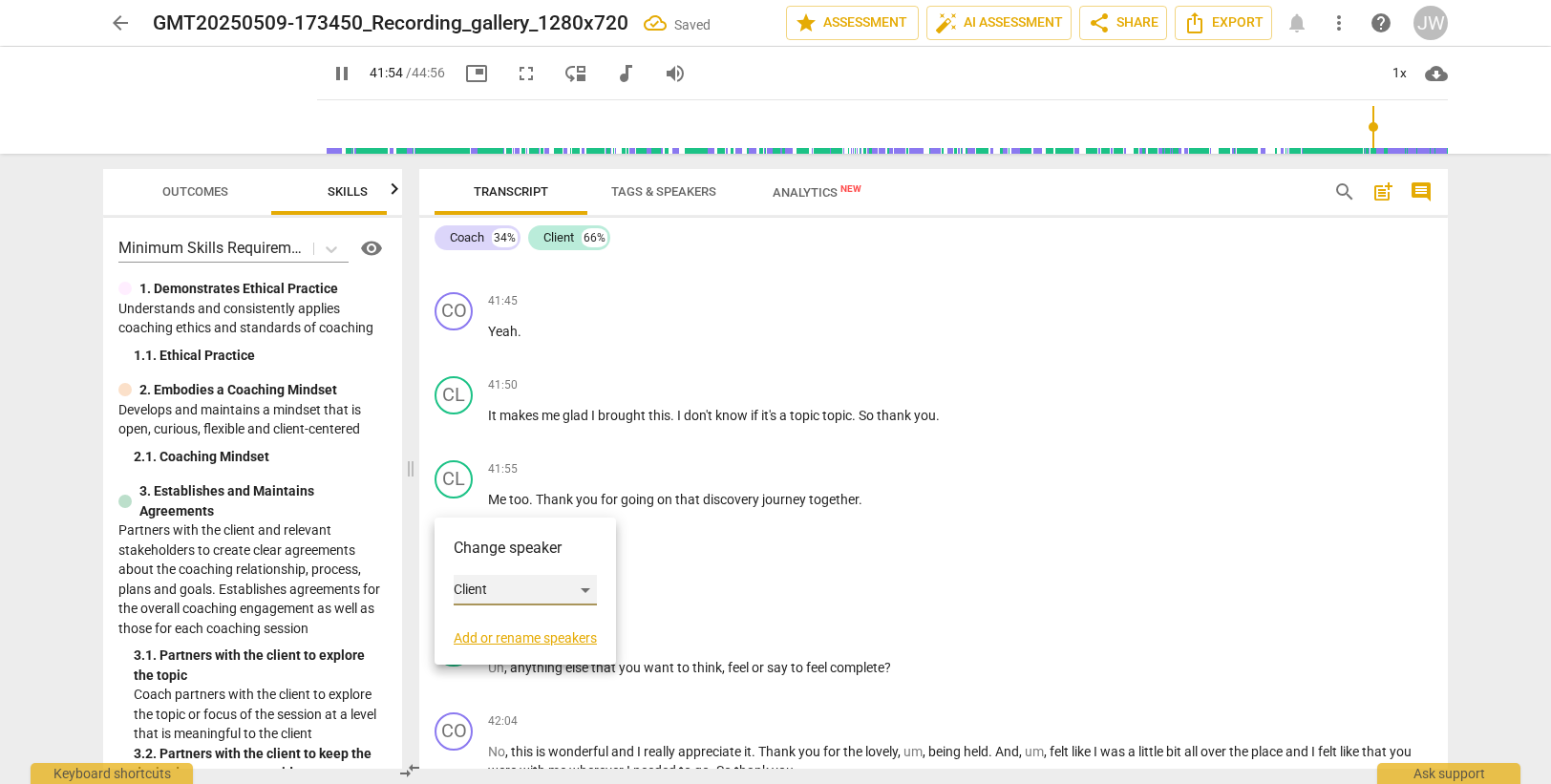
click at [495, 590] on div "Client" at bounding box center [525, 589] width 143 height 31
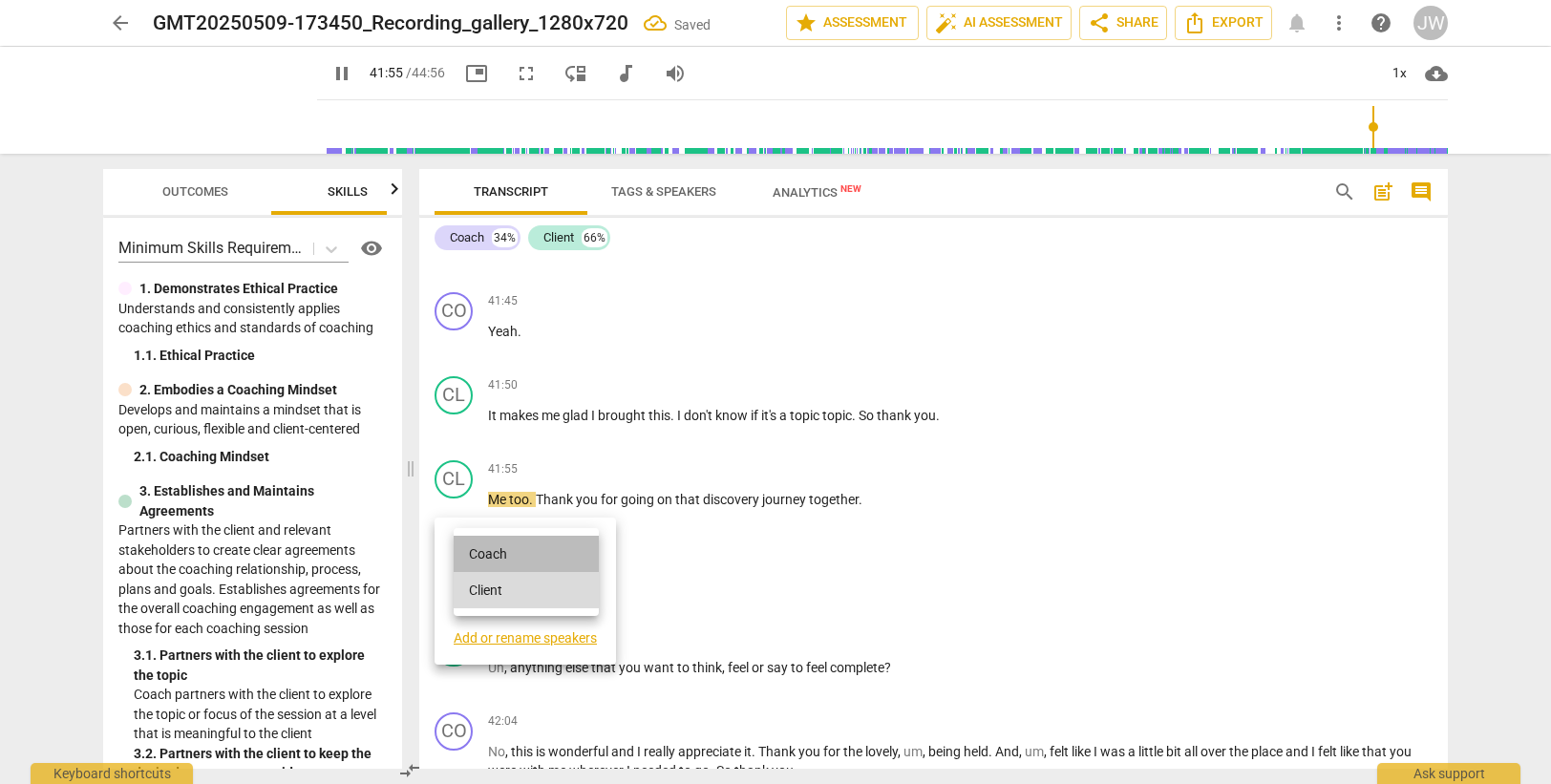
click at [497, 545] on li "Coach" at bounding box center [526, 553] width 145 height 37
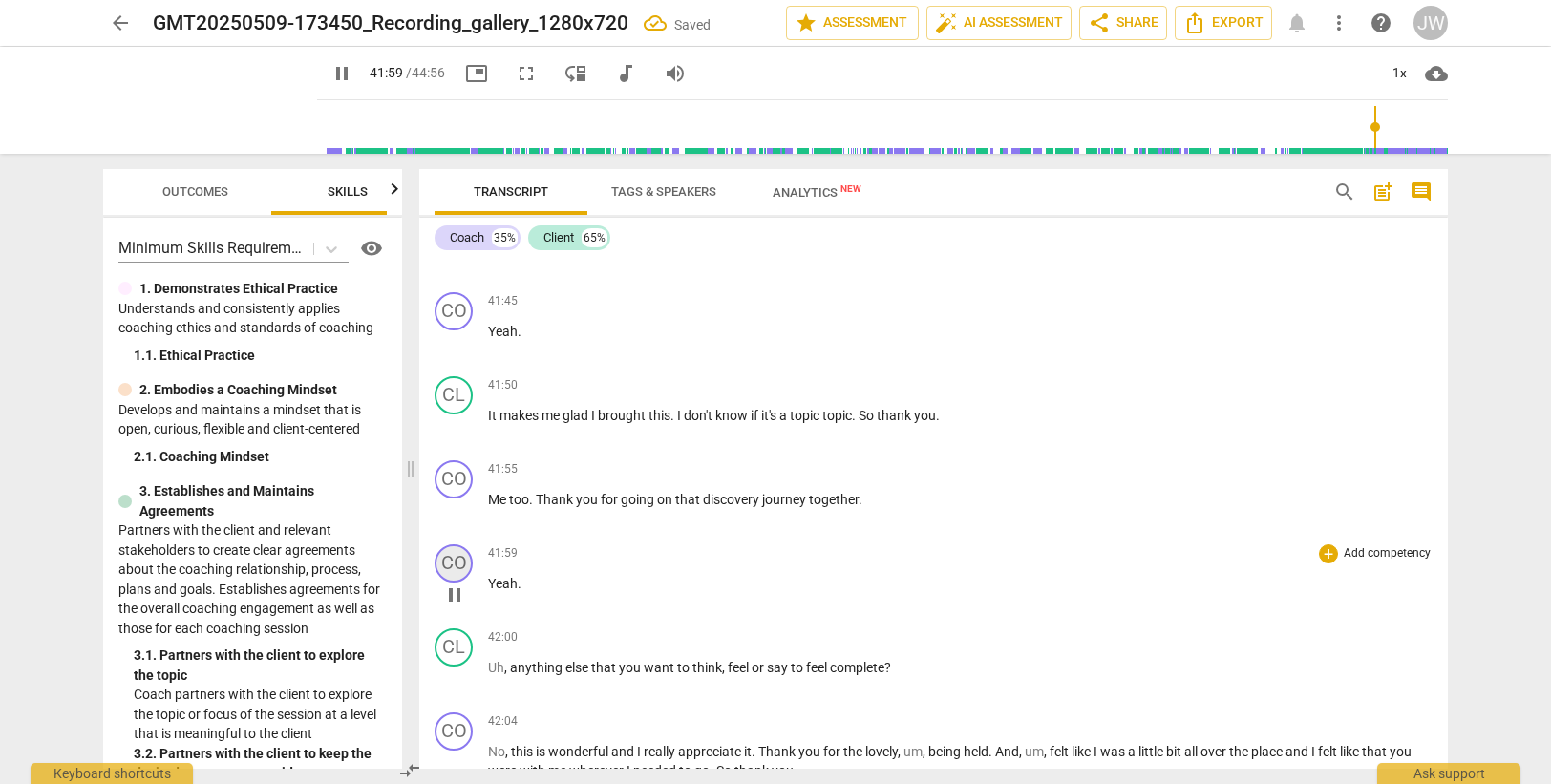
click at [450, 580] on div "CO" at bounding box center [453, 563] width 38 height 38
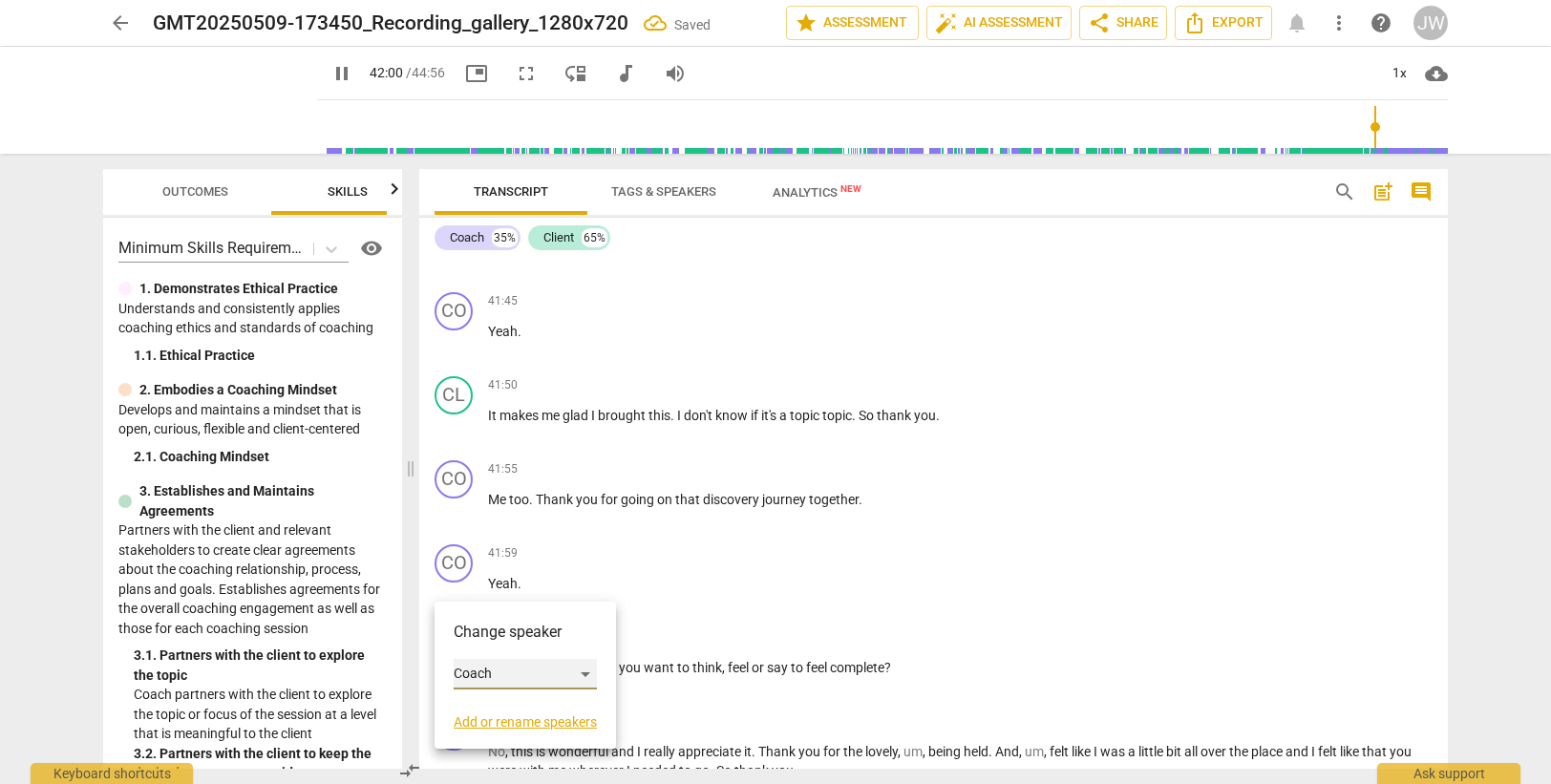
click at [493, 674] on div "Coach" at bounding box center [525, 674] width 143 height 31
click at [499, 712] on li "Client" at bounding box center [526, 709] width 145 height 37
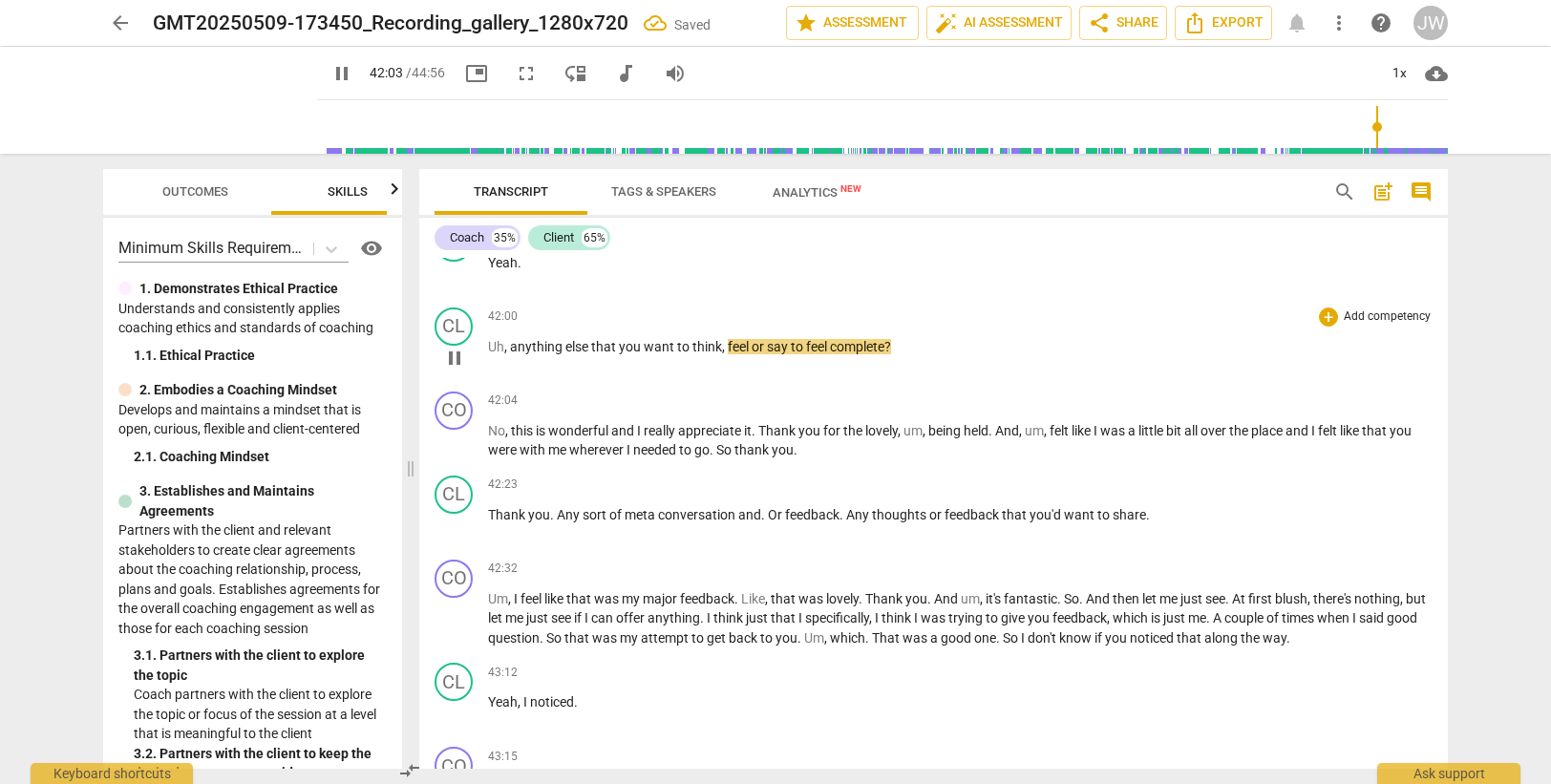
scroll to position [15521, 0]
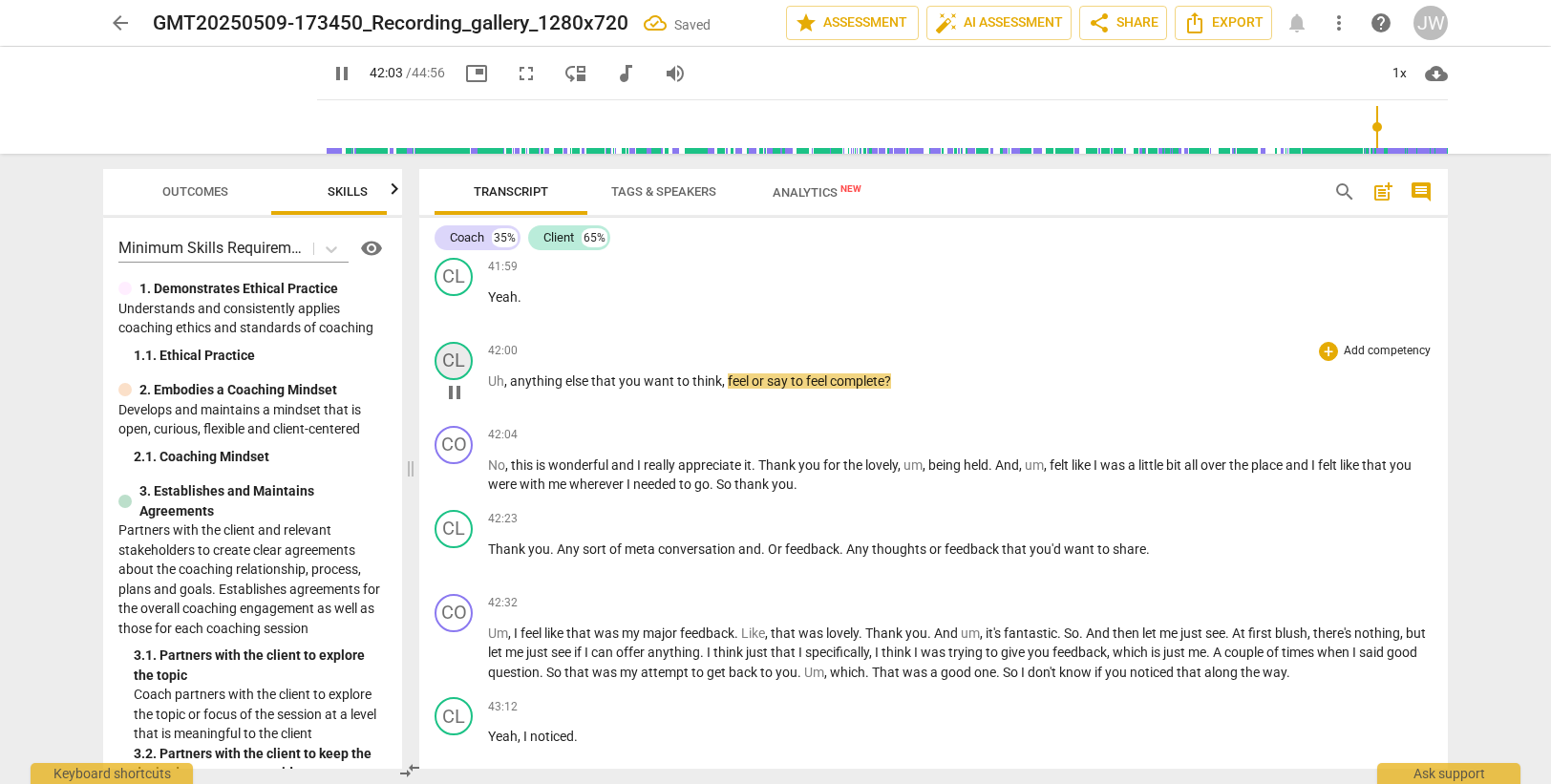
click at [463, 372] on div "CL" at bounding box center [453, 361] width 38 height 38
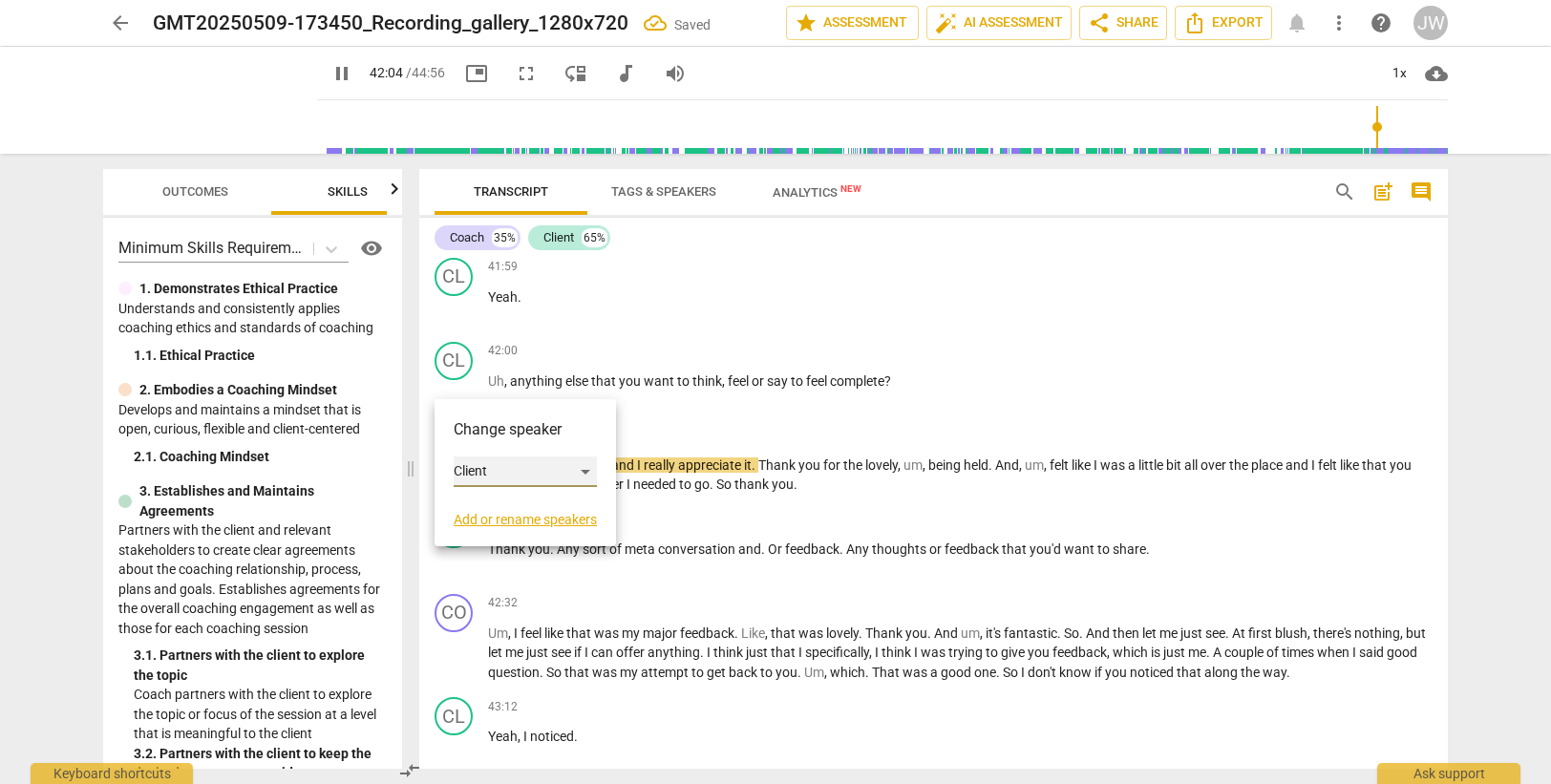
click at [488, 476] on div "Client" at bounding box center [525, 471] width 143 height 31
click at [490, 432] on li "Coach" at bounding box center [526, 435] width 145 height 37
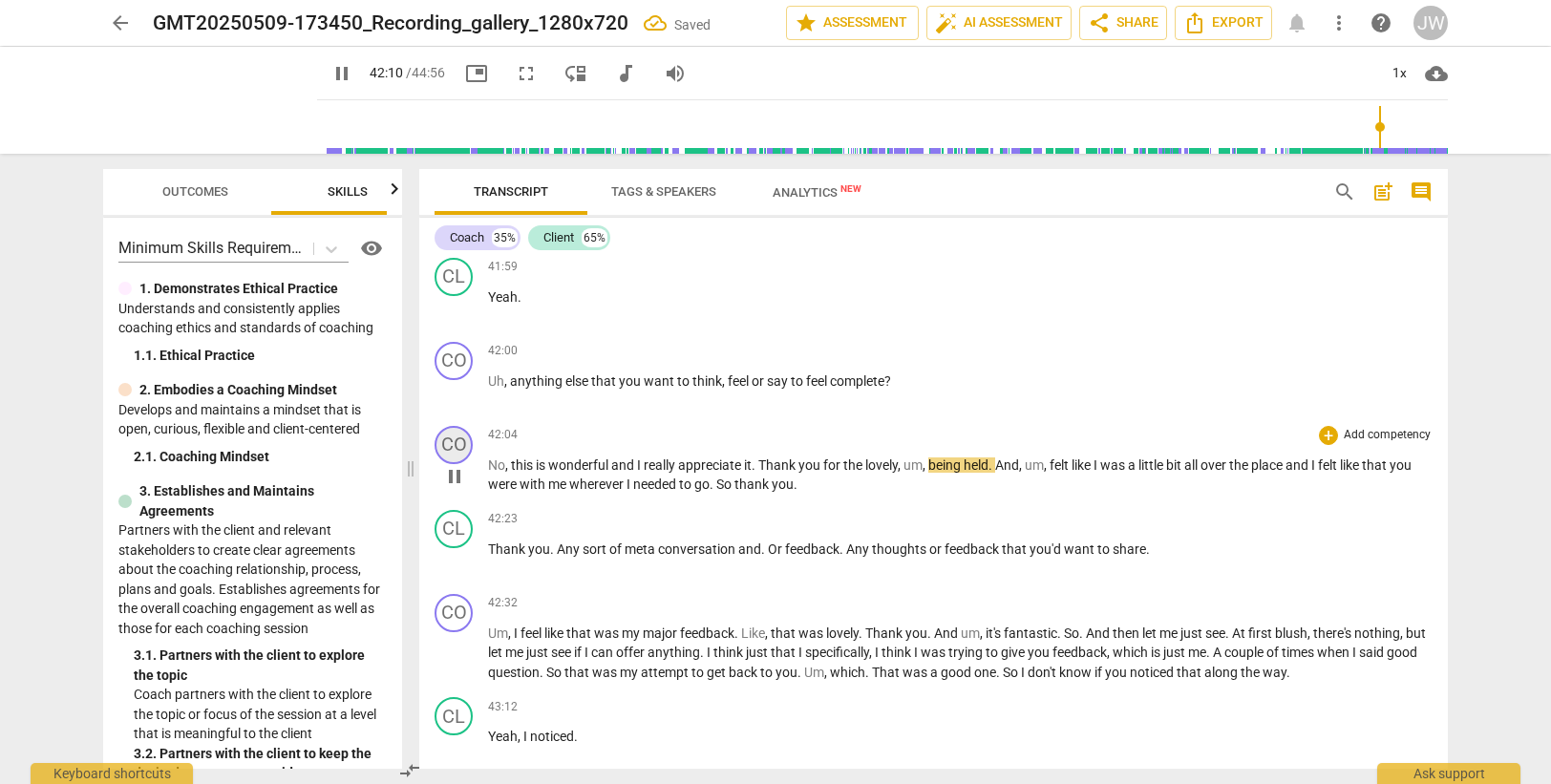
click at [457, 464] on div "CO" at bounding box center [453, 444] width 38 height 38
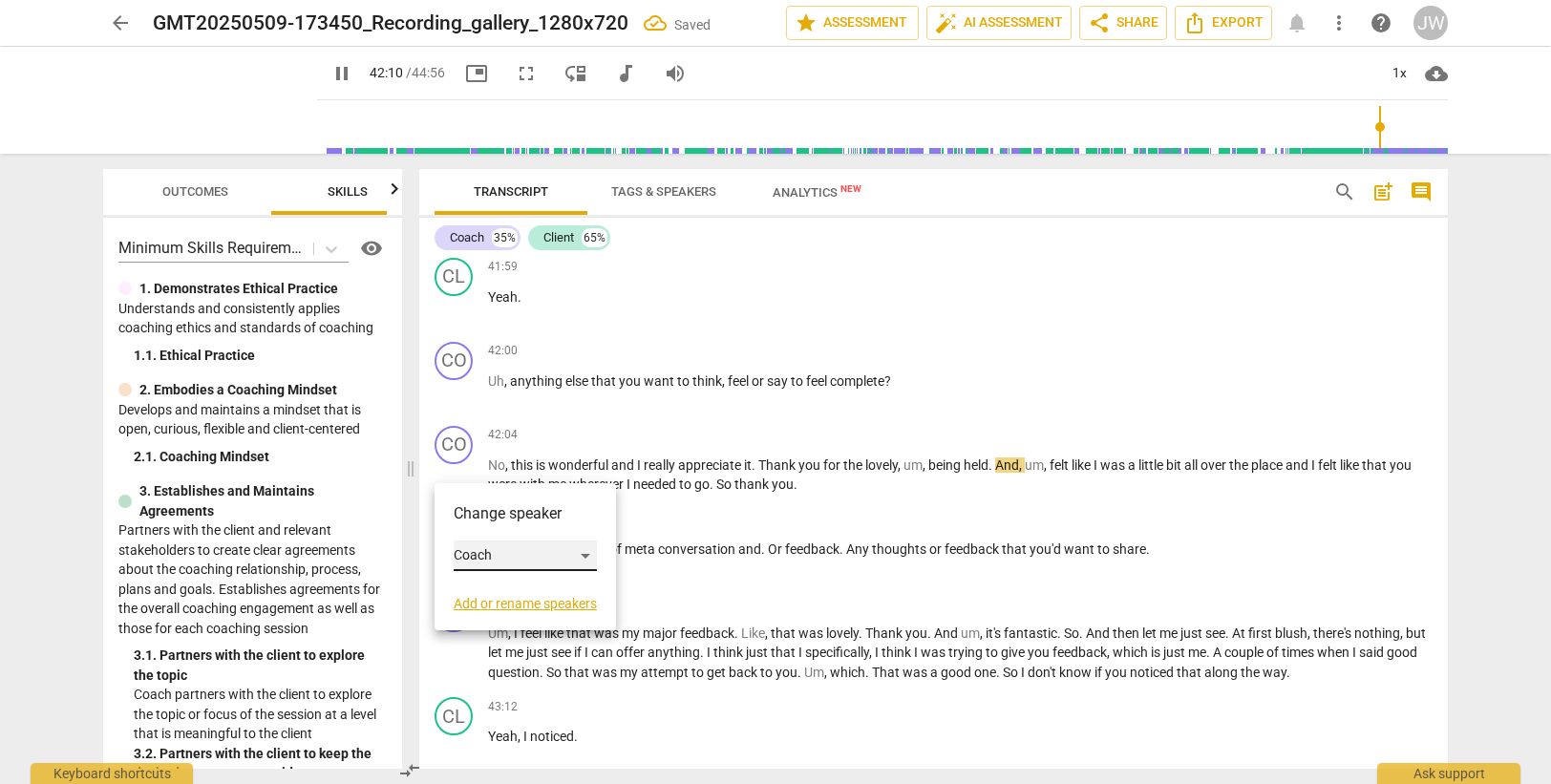
click at [495, 558] on div "Coach" at bounding box center [525, 555] width 143 height 31
click at [501, 588] on li "Client" at bounding box center [526, 591] width 145 height 37
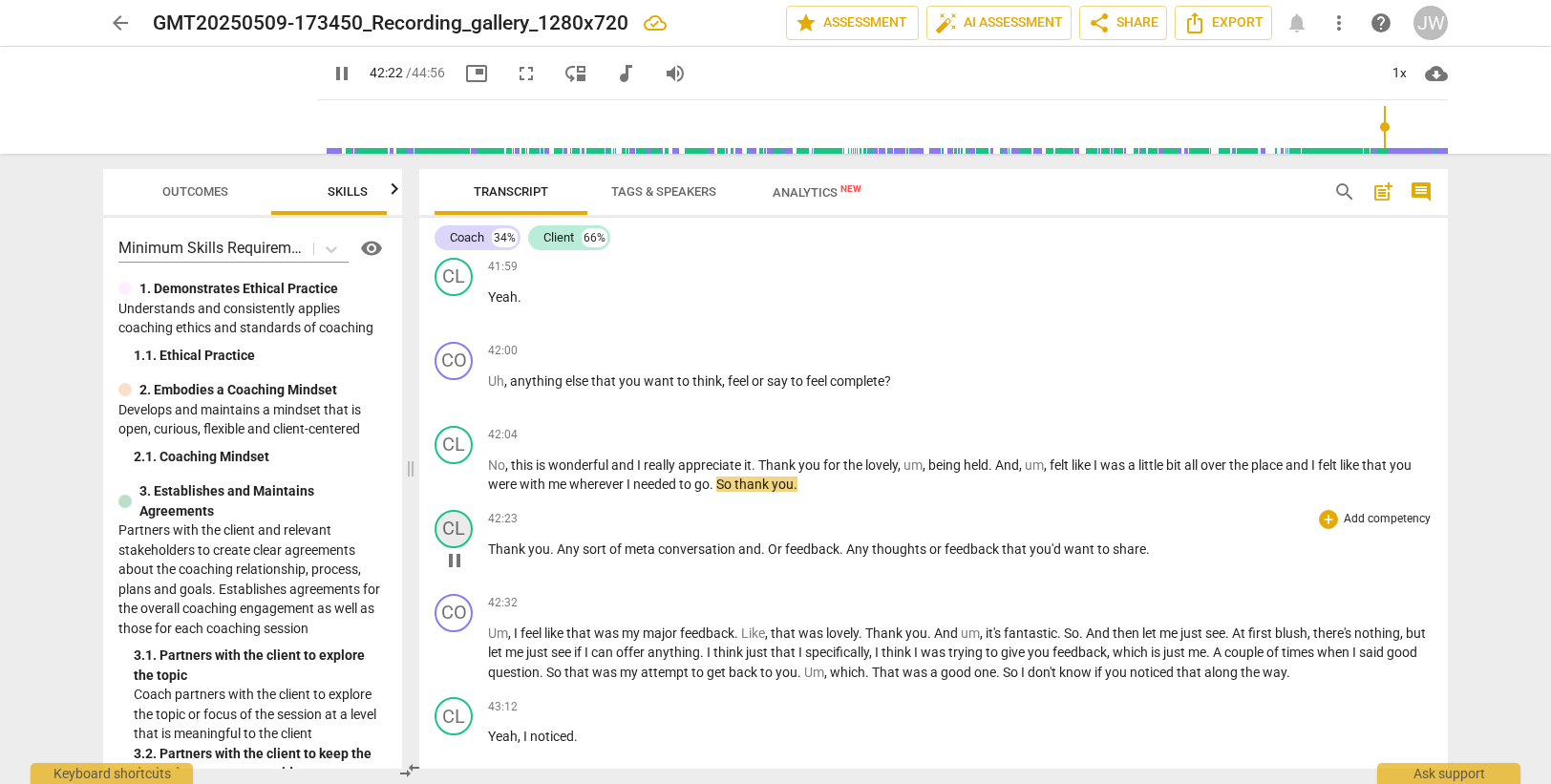
click at [446, 548] on div "CL" at bounding box center [453, 529] width 38 height 38
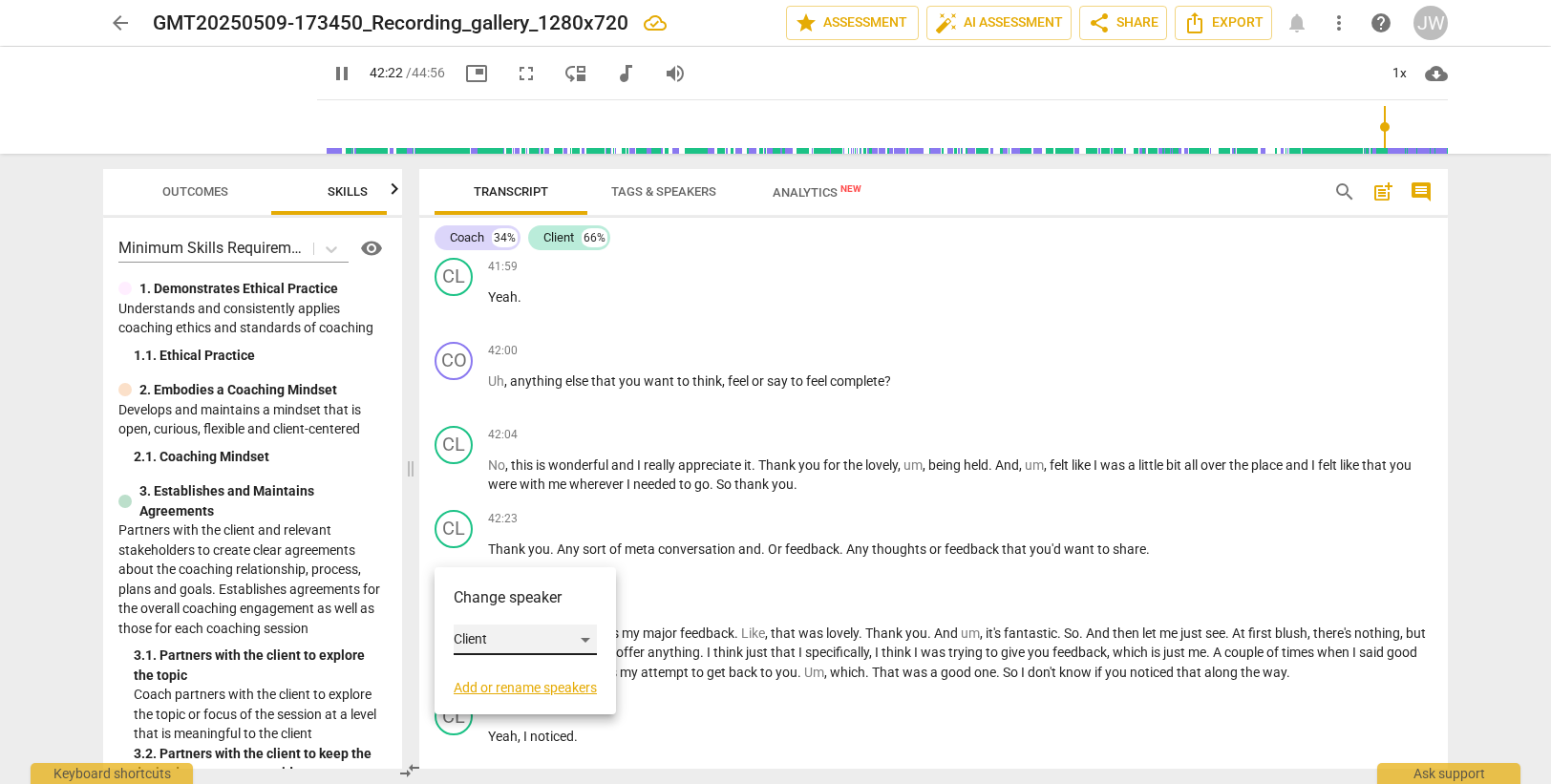
click at [484, 637] on div "Client" at bounding box center [525, 639] width 143 height 31
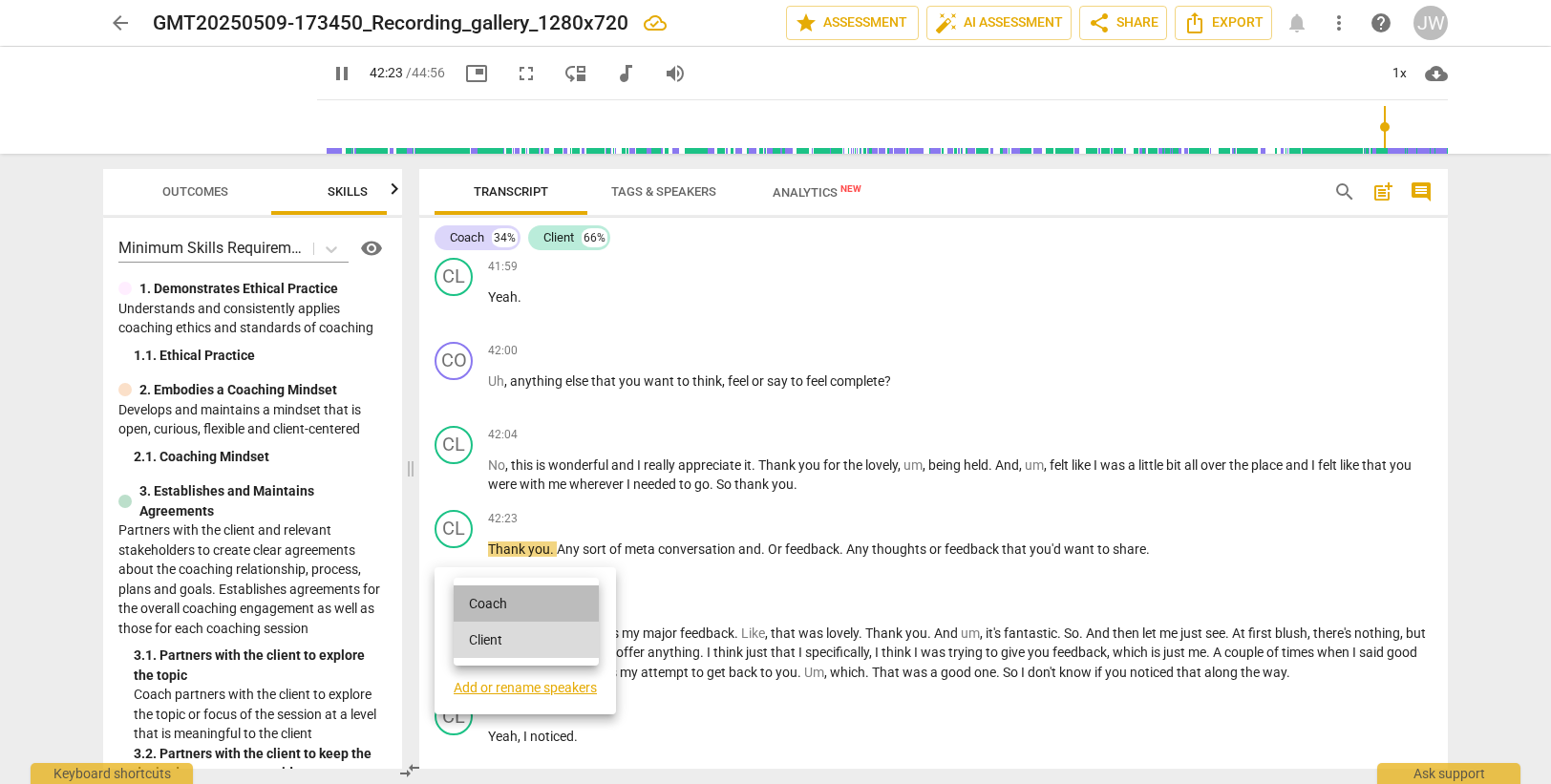
click at [495, 597] on li "Coach" at bounding box center [526, 603] width 145 height 37
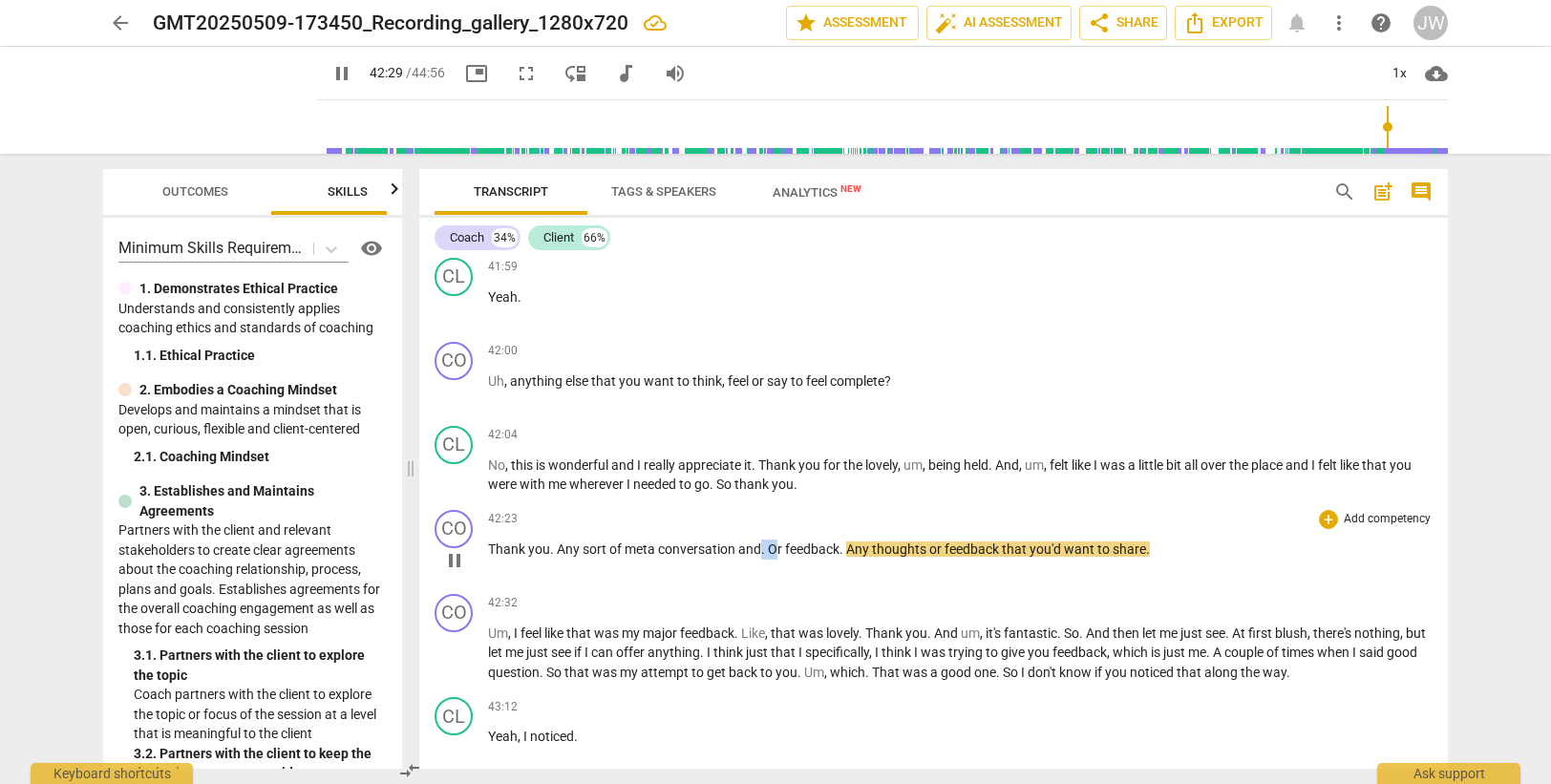
drag, startPoint x: 759, startPoint y: 568, endPoint x: 774, endPoint y: 566, distance: 15.1
click at [774, 559] on p "Thank you . Any sort of meta conversation and . Or feedback . Any thoughts or f…" at bounding box center [960, 549] width 945 height 20
type input "2551"
click at [835, 556] on span "feedback" at bounding box center [809, 549] width 55 height 15
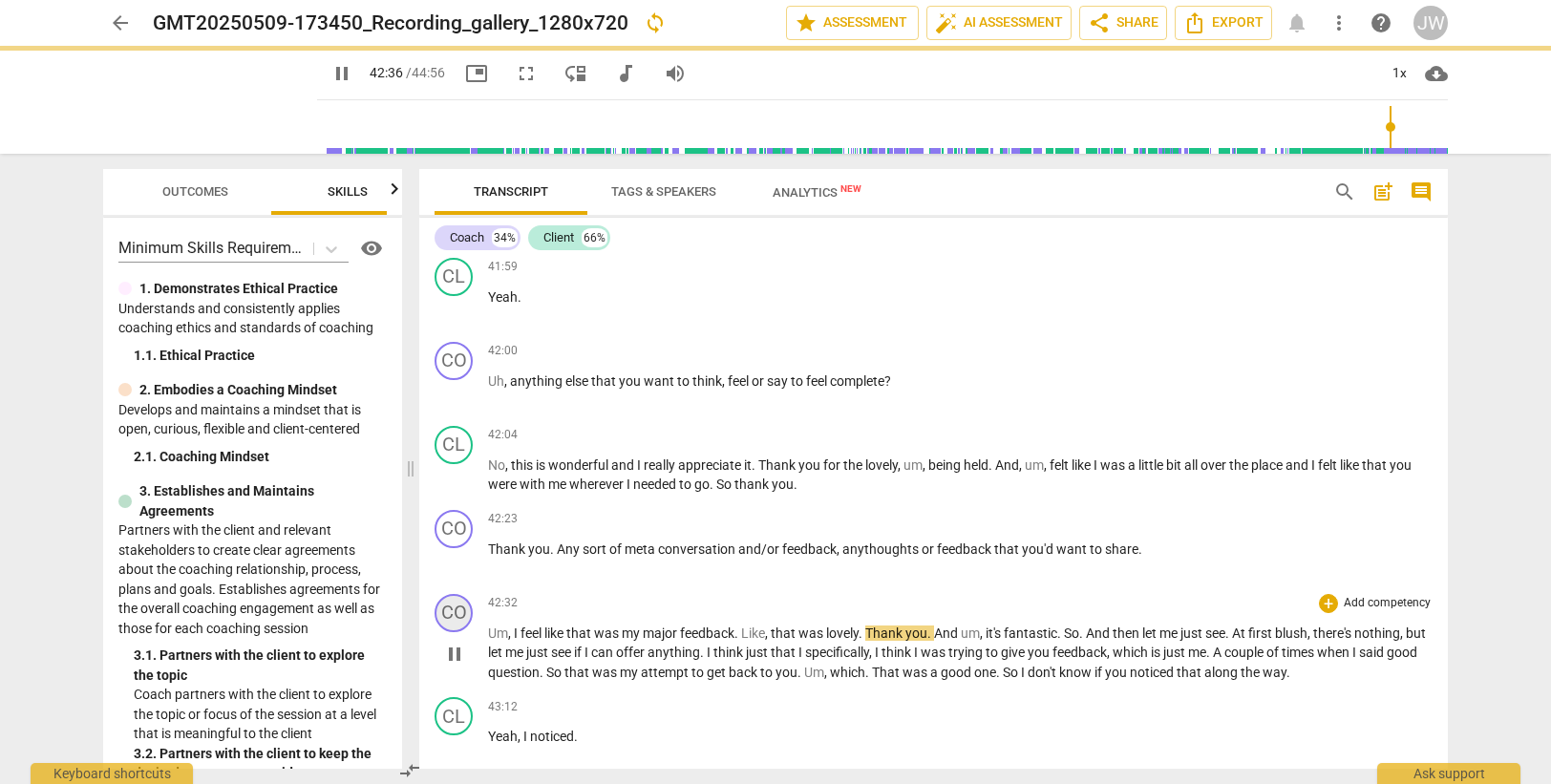
click at [453, 630] on div "CO" at bounding box center [453, 612] width 38 height 38
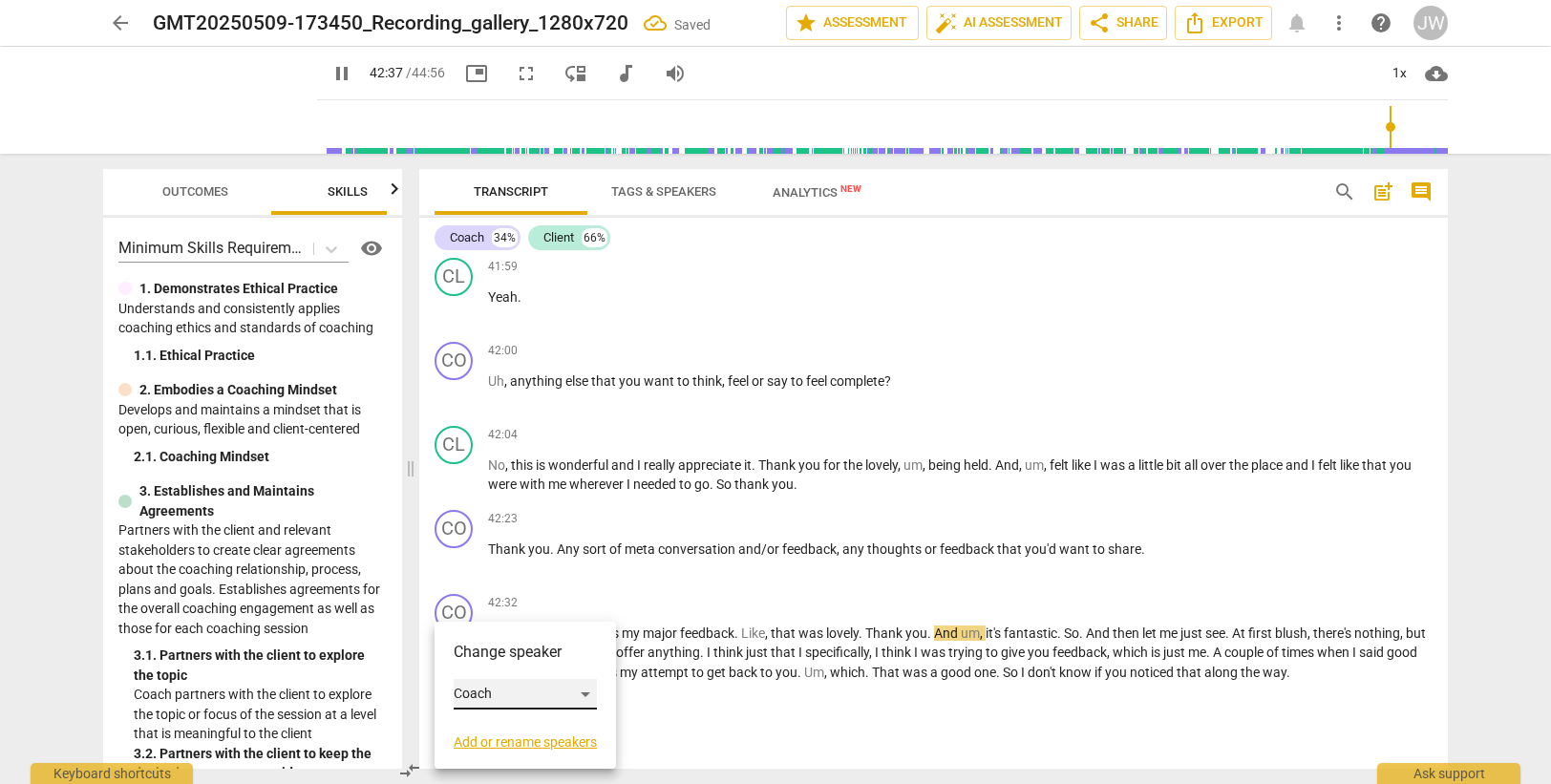
click at [498, 687] on div "Coach" at bounding box center [525, 694] width 143 height 31
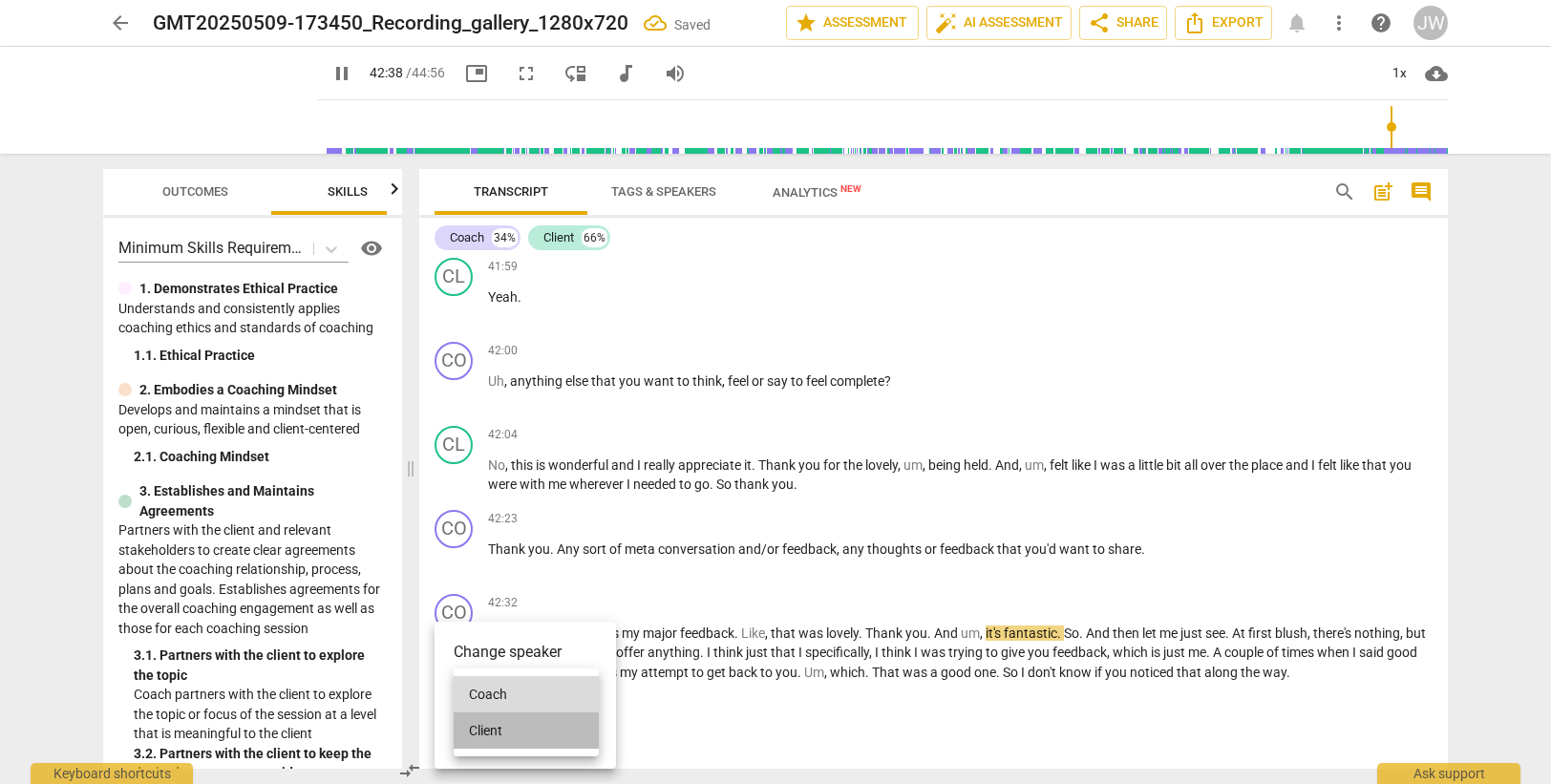
click at [512, 725] on li "Client" at bounding box center [526, 730] width 145 height 37
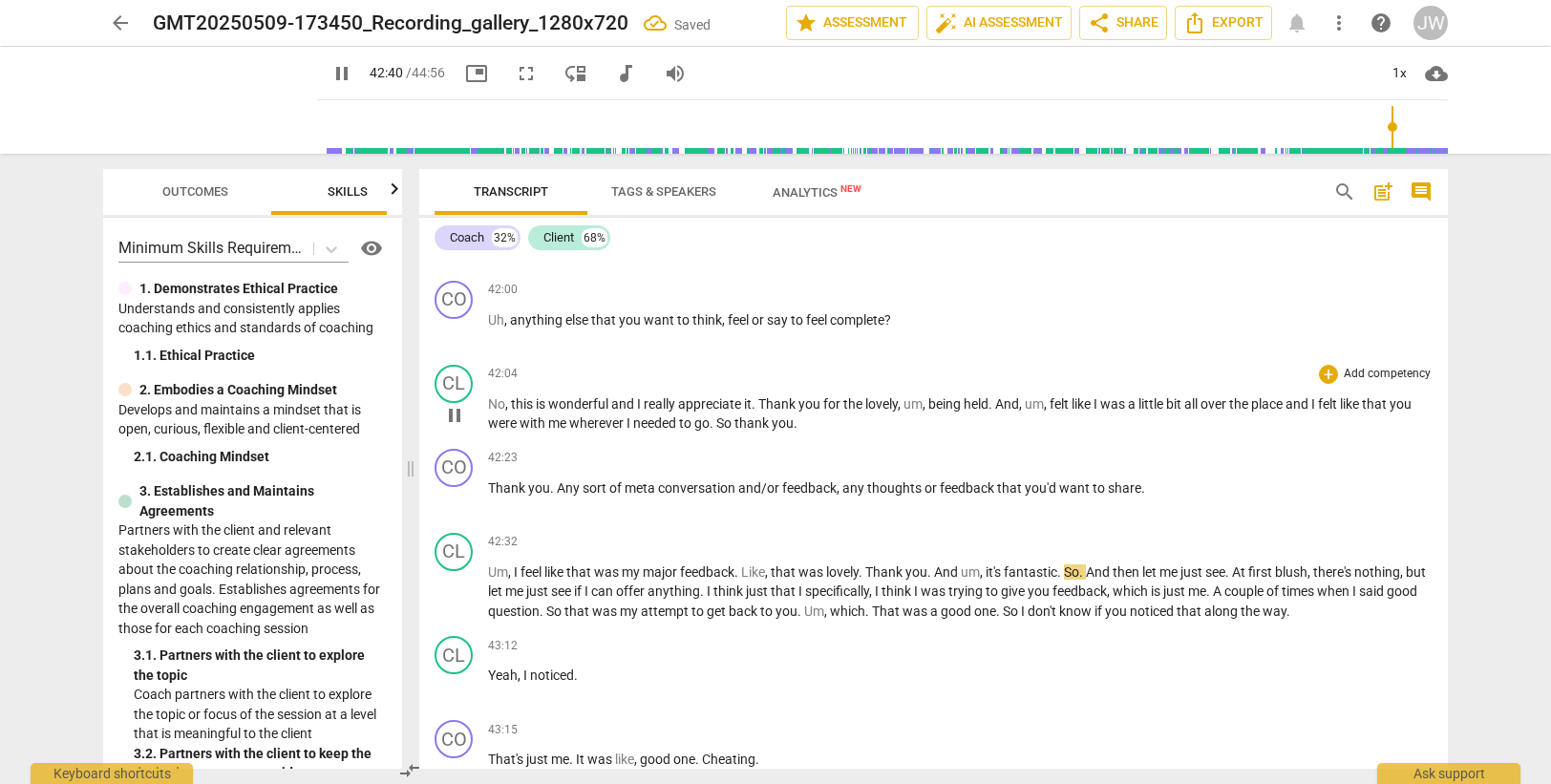
scroll to position [15616, 0]
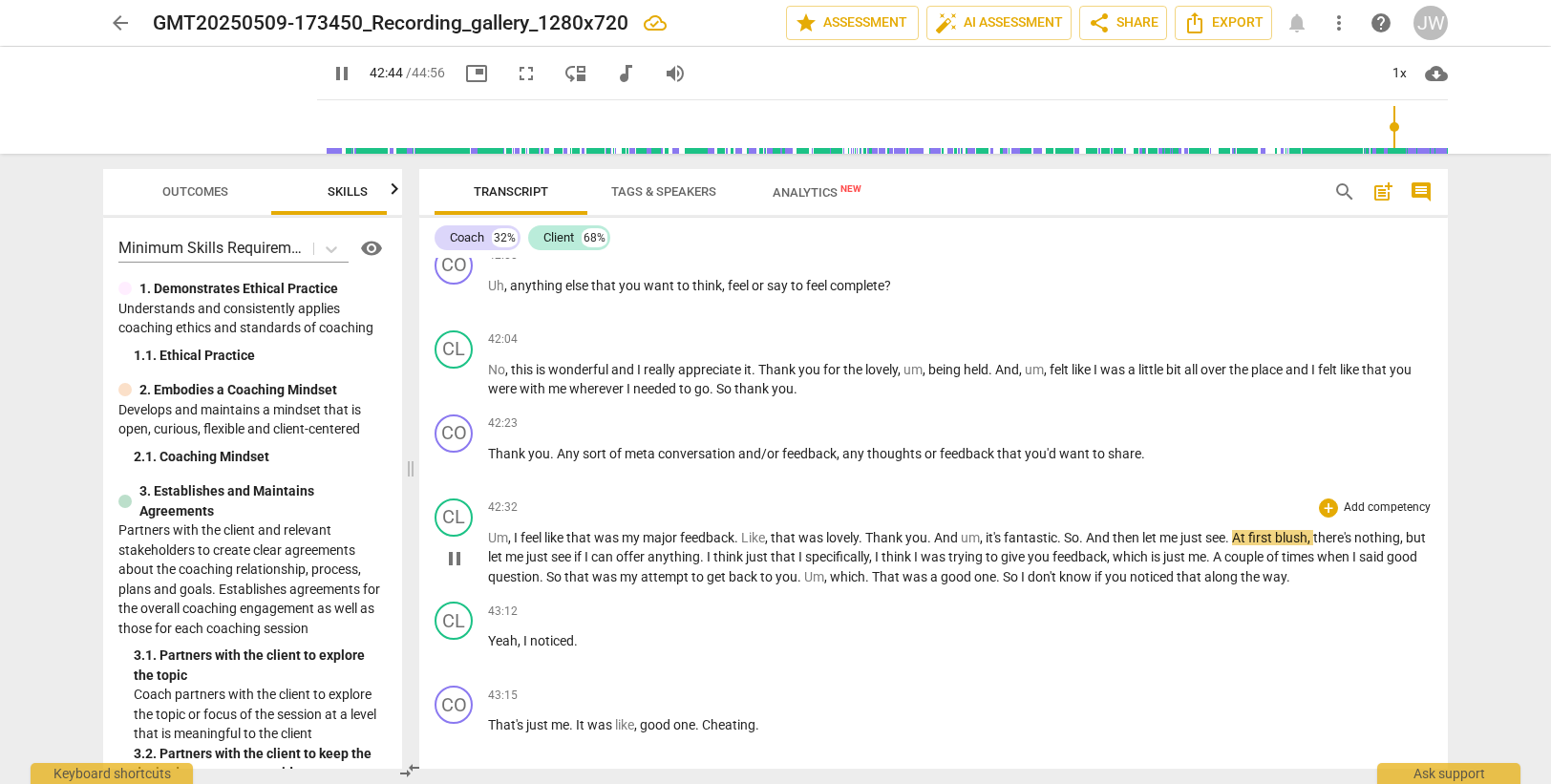
click at [1232, 545] on span "." at bounding box center [1228, 537] width 7 height 15
type input "2566"
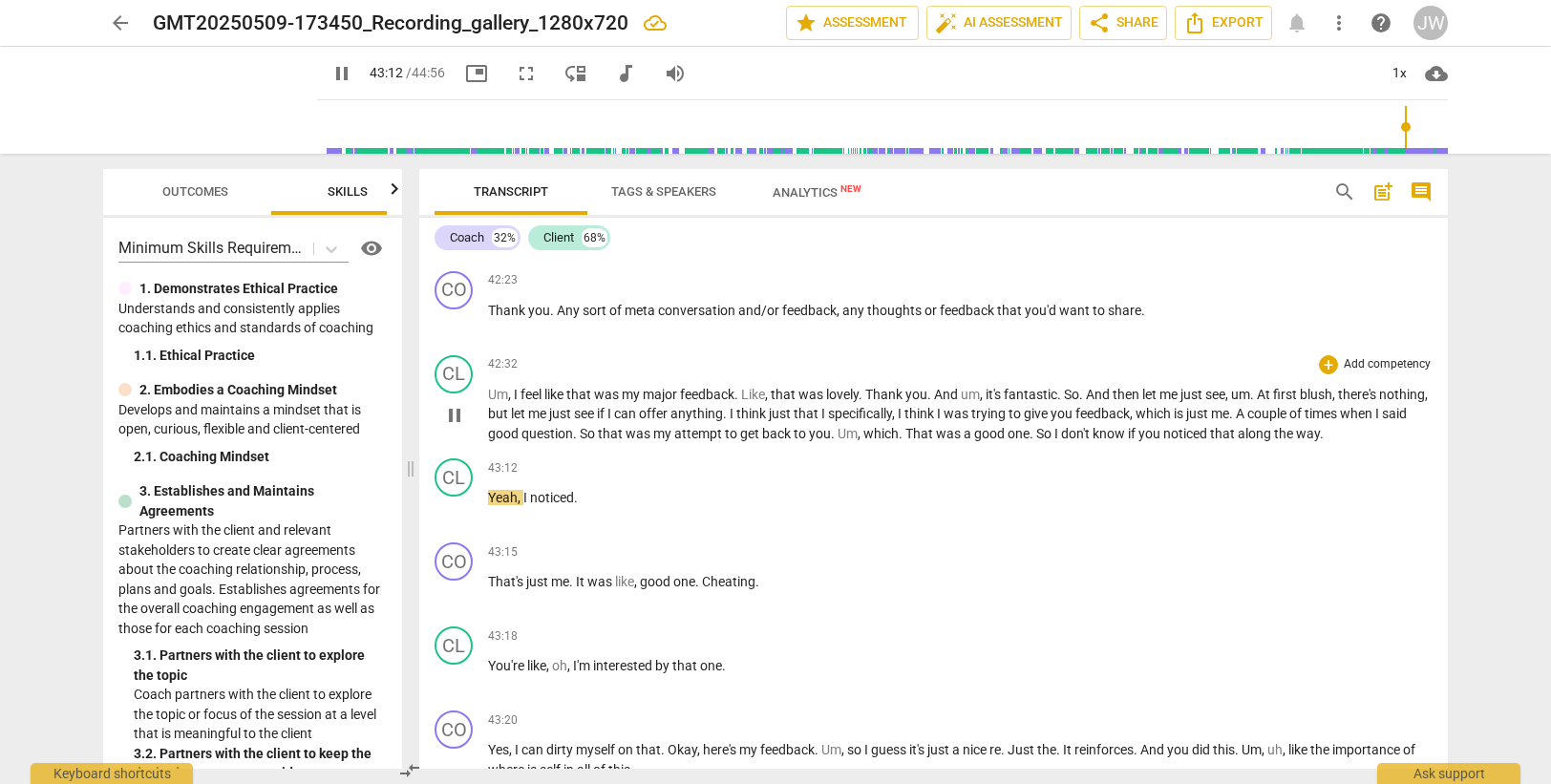
scroll to position [15807, 0]
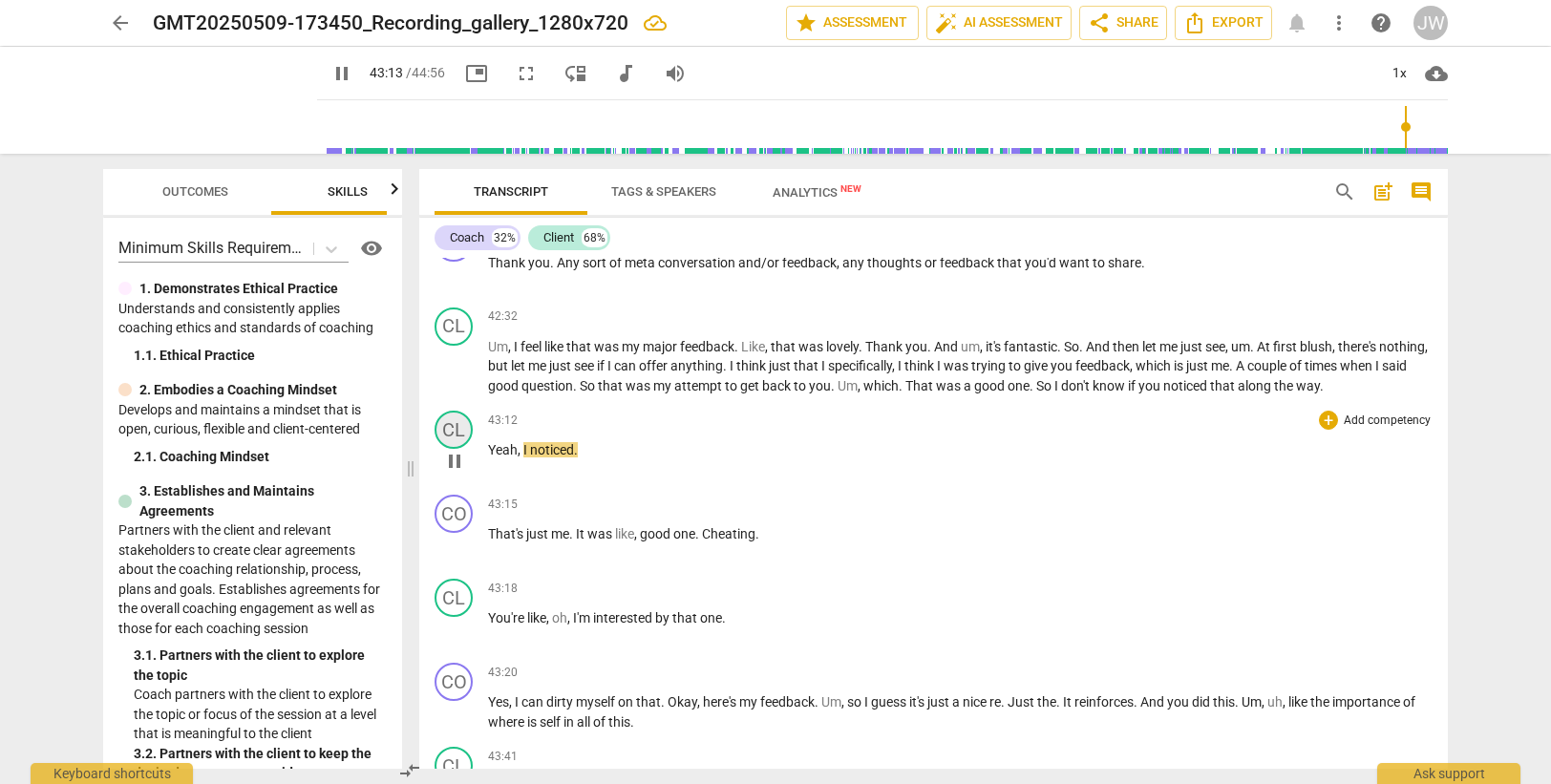
click at [456, 448] on div "CL" at bounding box center [453, 429] width 38 height 38
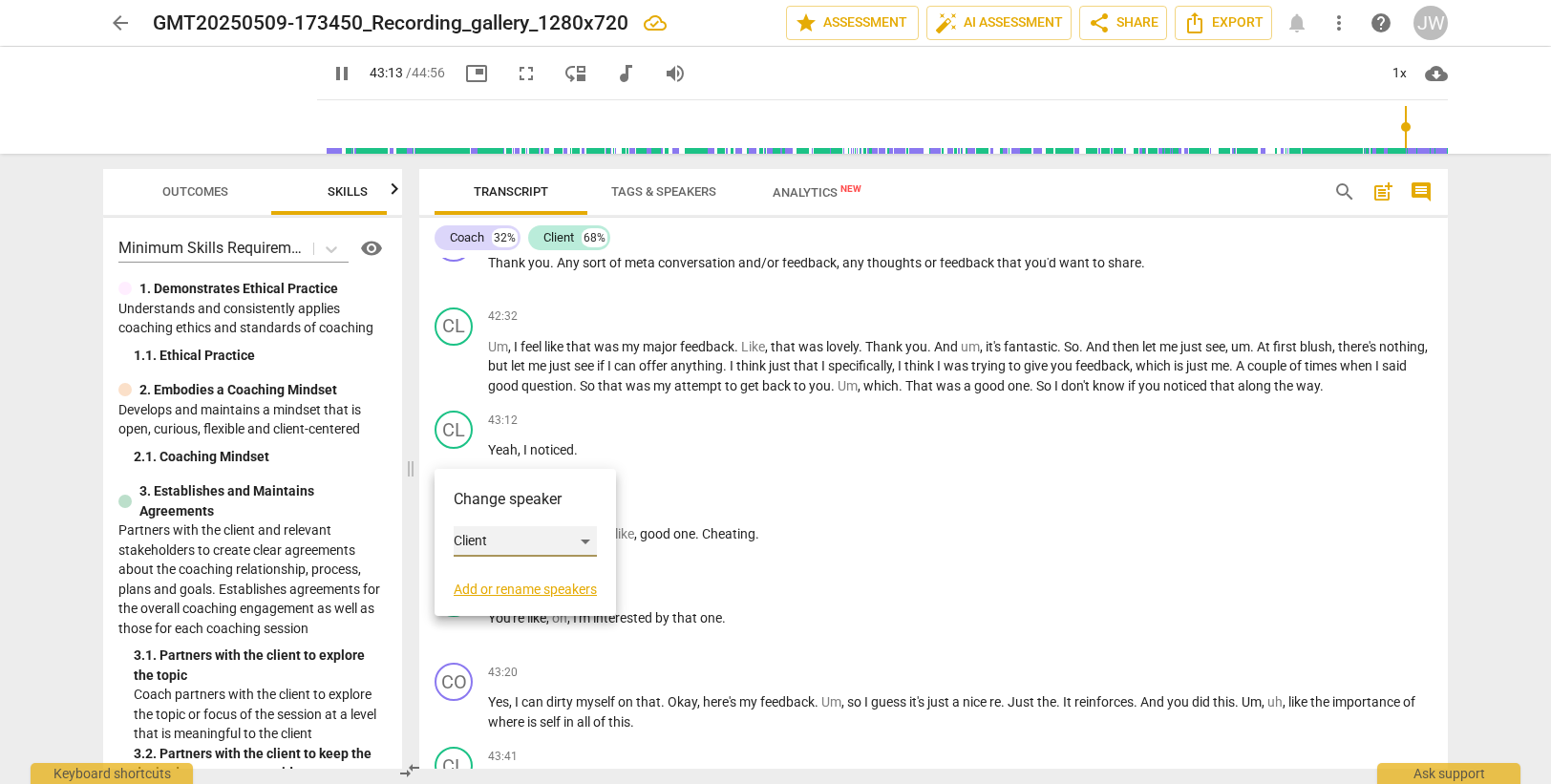
click at [516, 536] on div "Client" at bounding box center [525, 541] width 143 height 31
click at [501, 503] on li "Coach" at bounding box center [526, 505] width 145 height 37
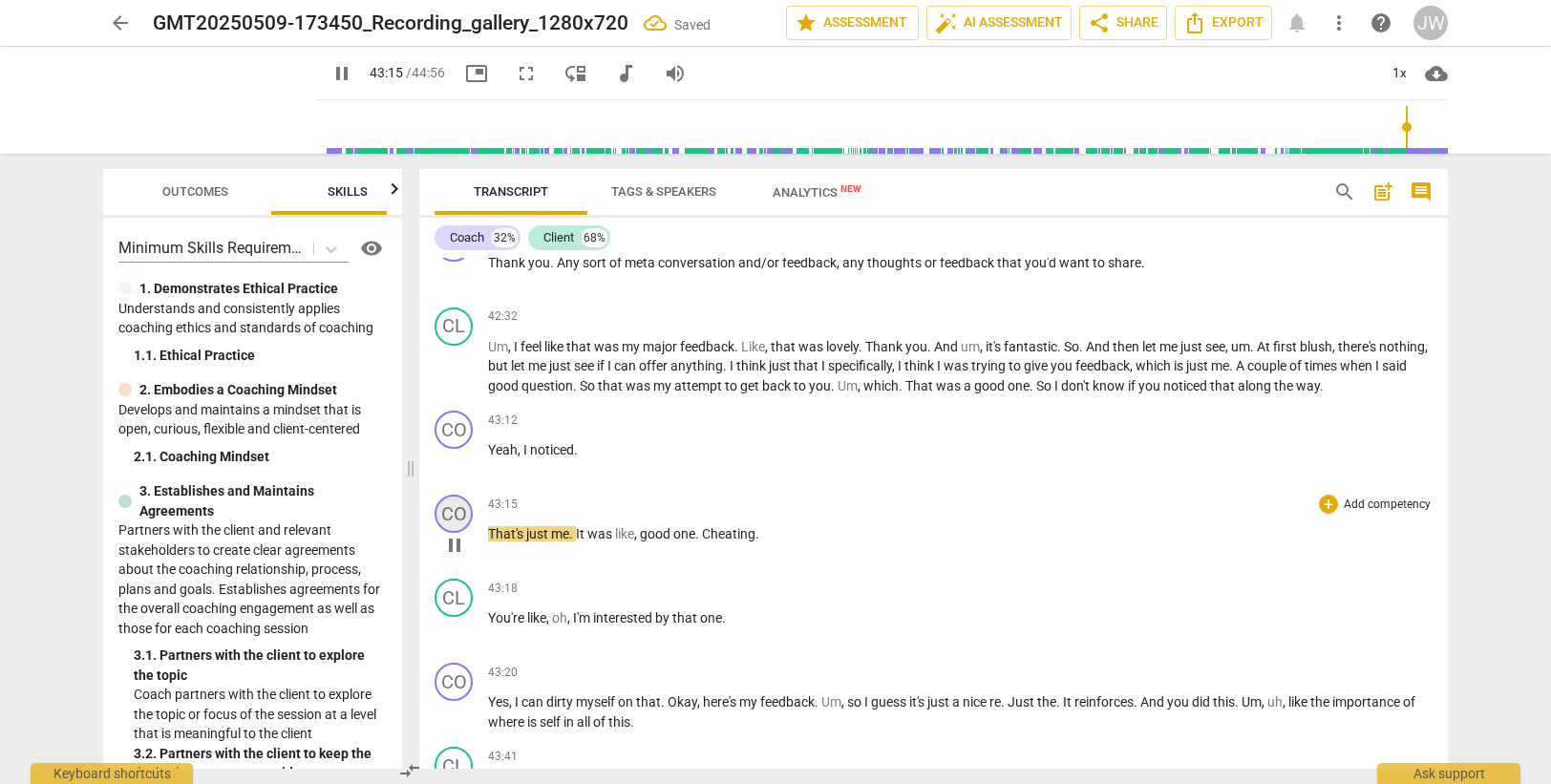
click at [448, 527] on div "CO" at bounding box center [453, 514] width 38 height 38
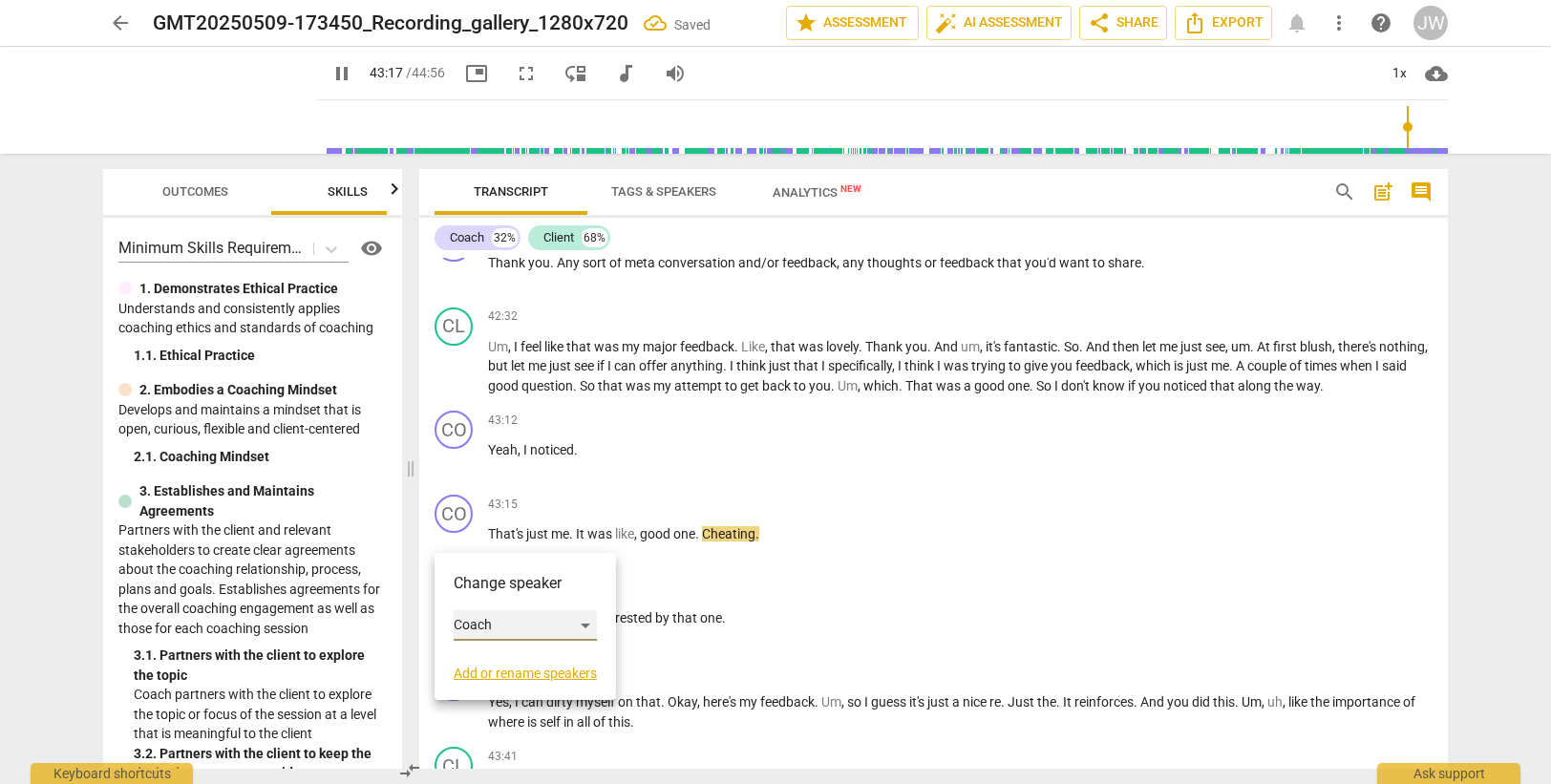
click at [508, 627] on div "Coach" at bounding box center [525, 625] width 143 height 31
click at [506, 661] on li "Client" at bounding box center [526, 661] width 145 height 37
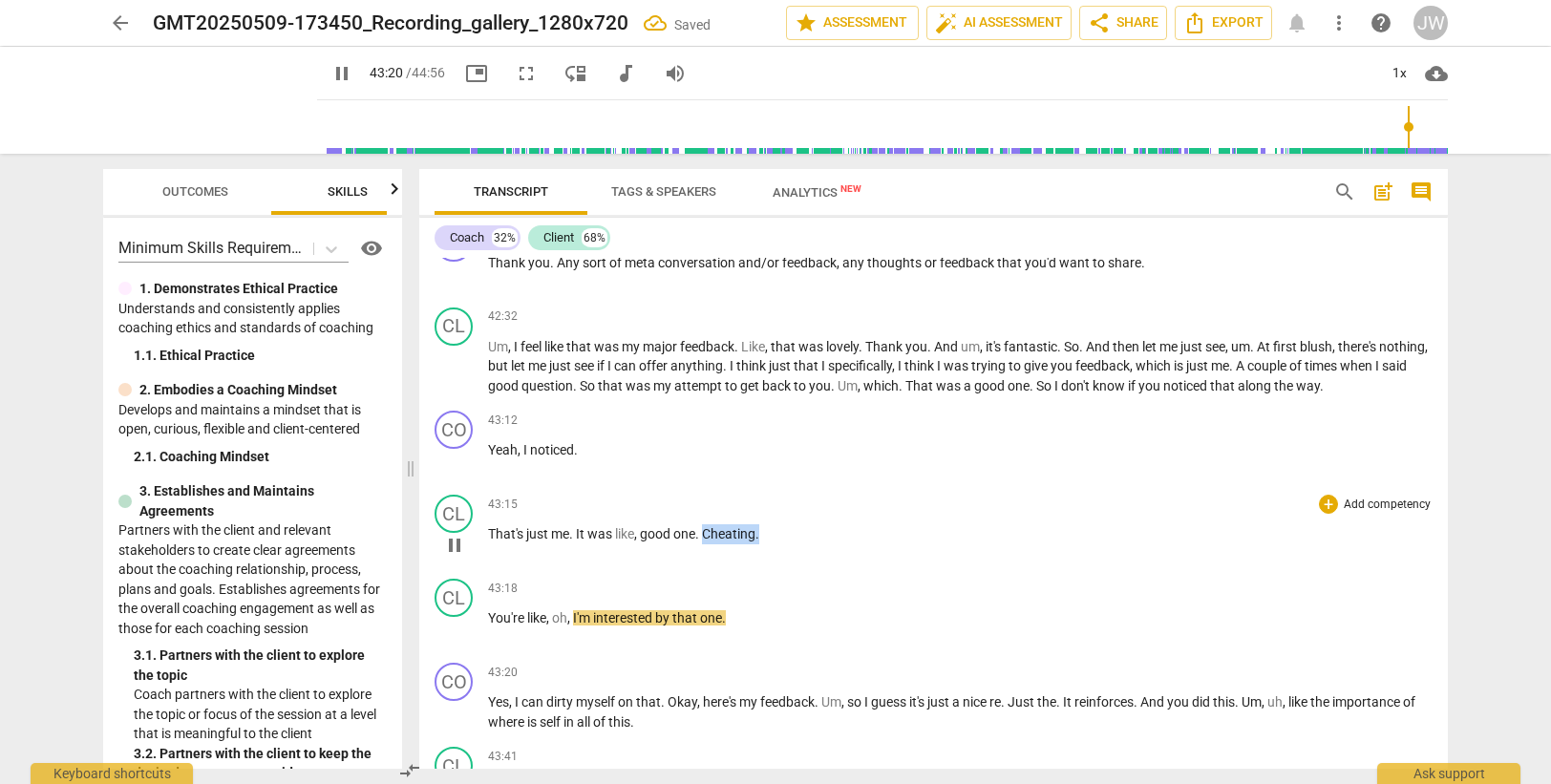
drag, startPoint x: 707, startPoint y: 552, endPoint x: 773, endPoint y: 546, distance: 66.3
click at [773, 545] on p "That's just me . It was like , good one . Cheating ." at bounding box center [960, 534] width 945 height 20
type input "2601"
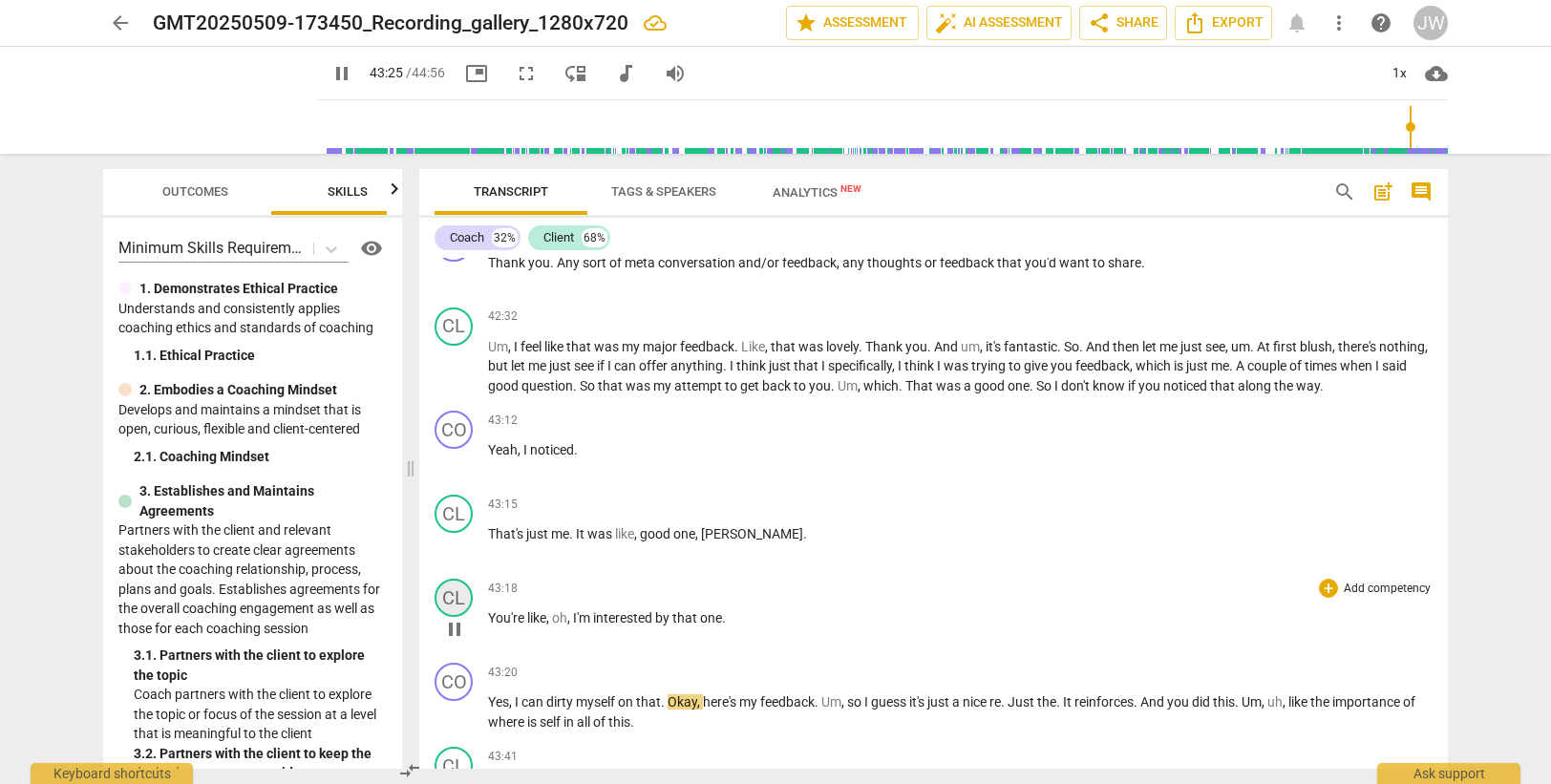
click at [458, 617] on div "CL" at bounding box center [453, 597] width 38 height 38
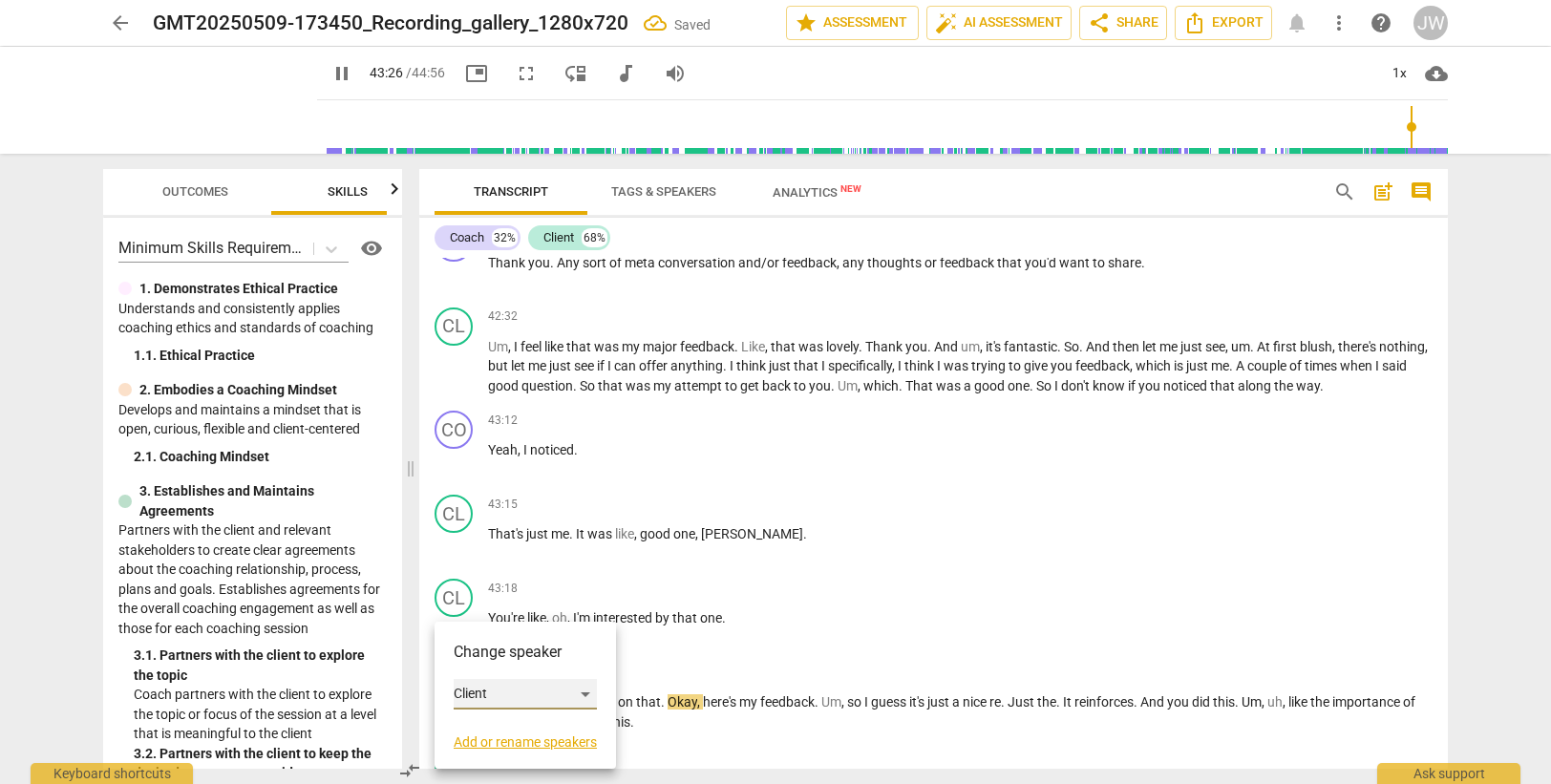
click at [493, 696] on div "Client" at bounding box center [525, 694] width 143 height 31
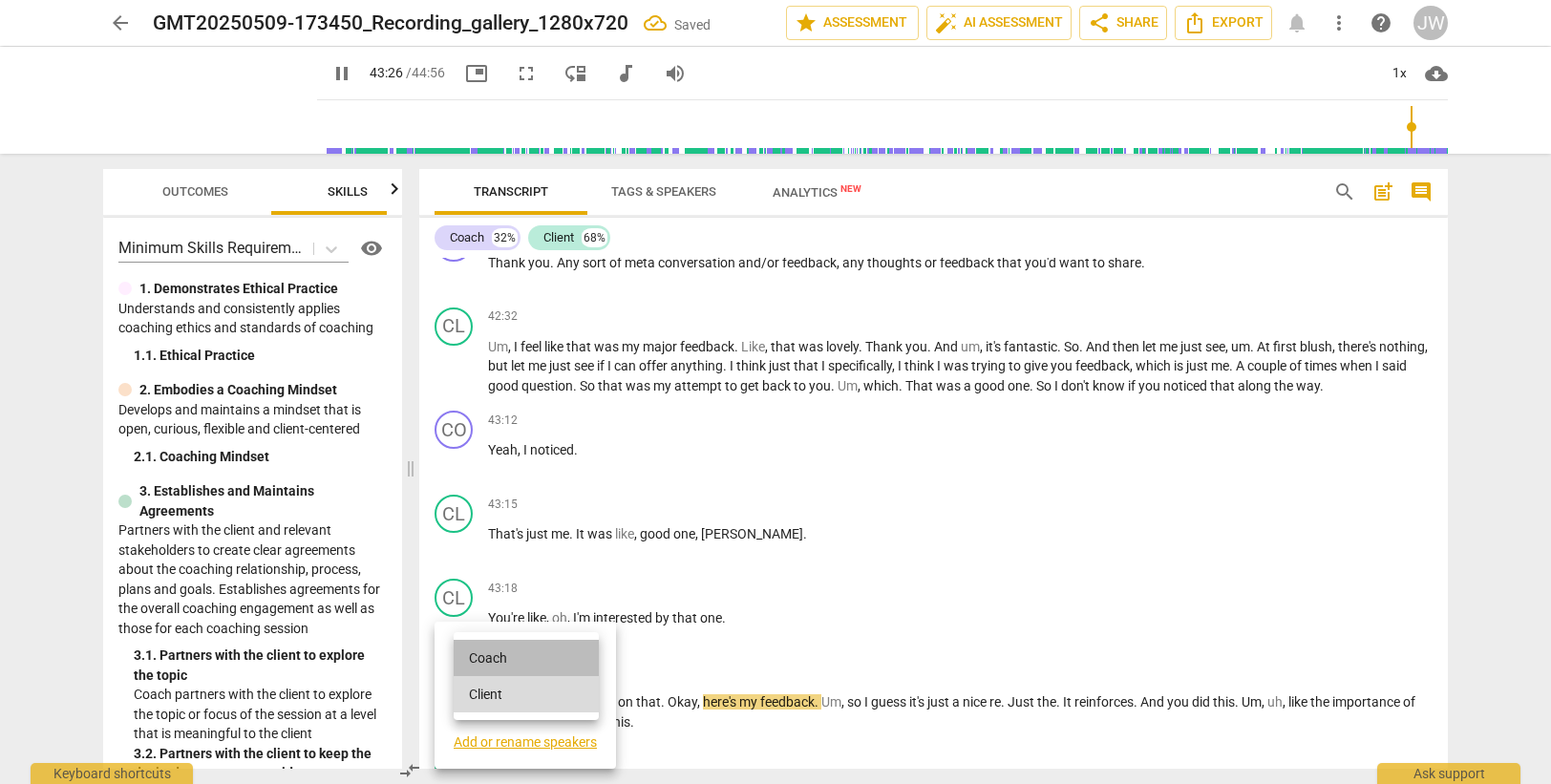
click at [501, 663] on li "Coach" at bounding box center [526, 658] width 145 height 37
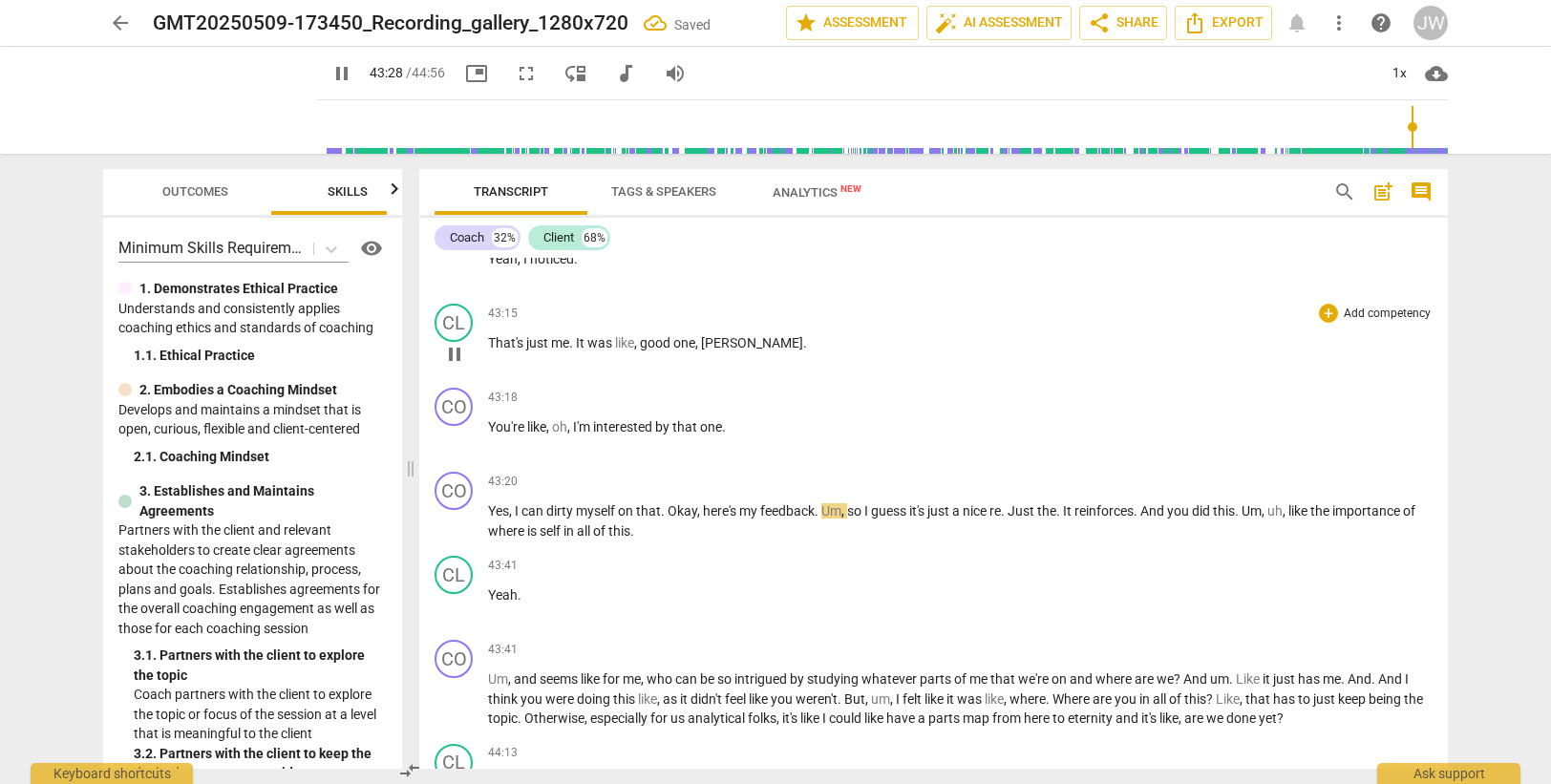
scroll to position [16093, 0]
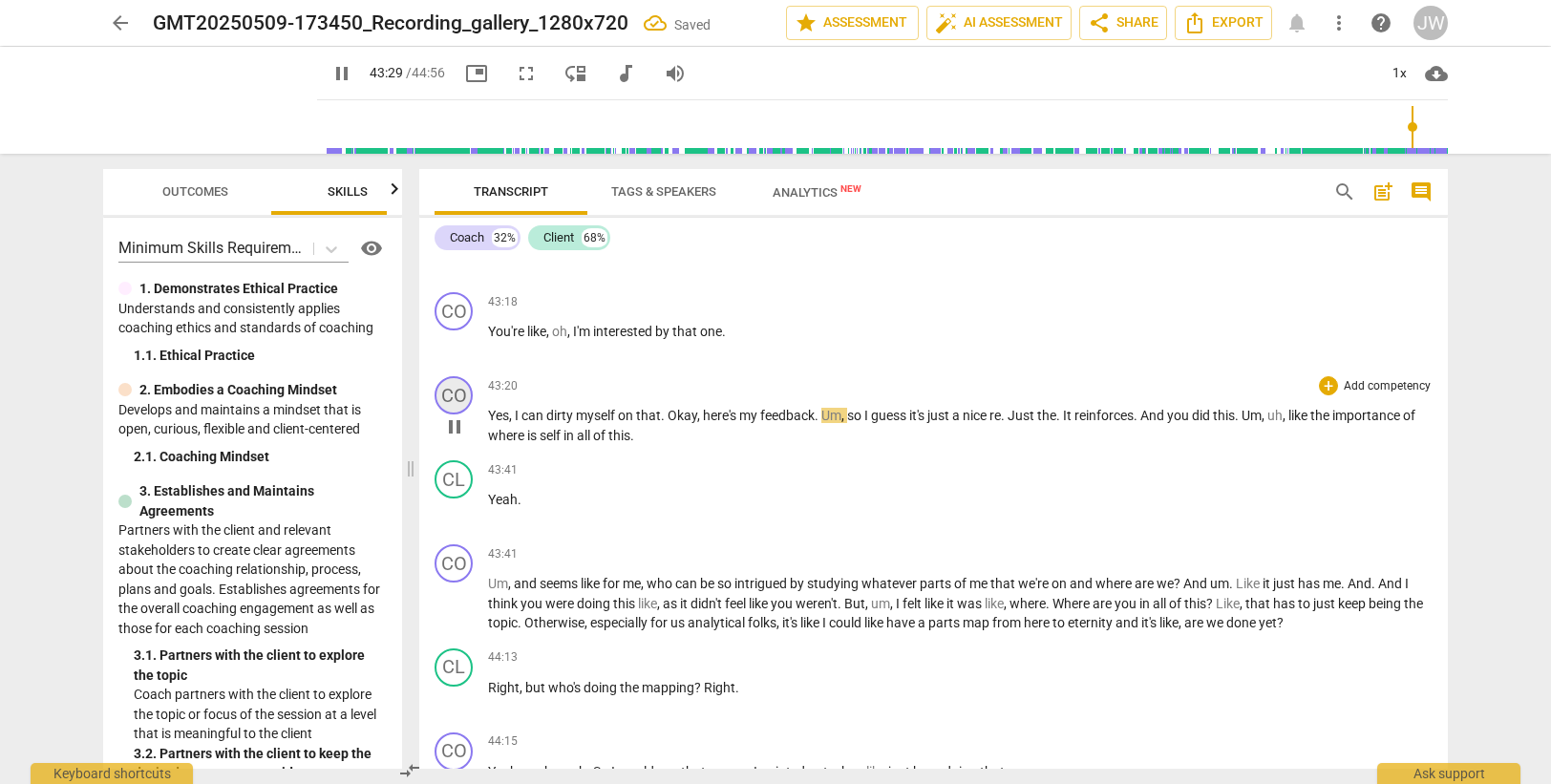
click at [454, 414] on div "CO" at bounding box center [453, 394] width 38 height 38
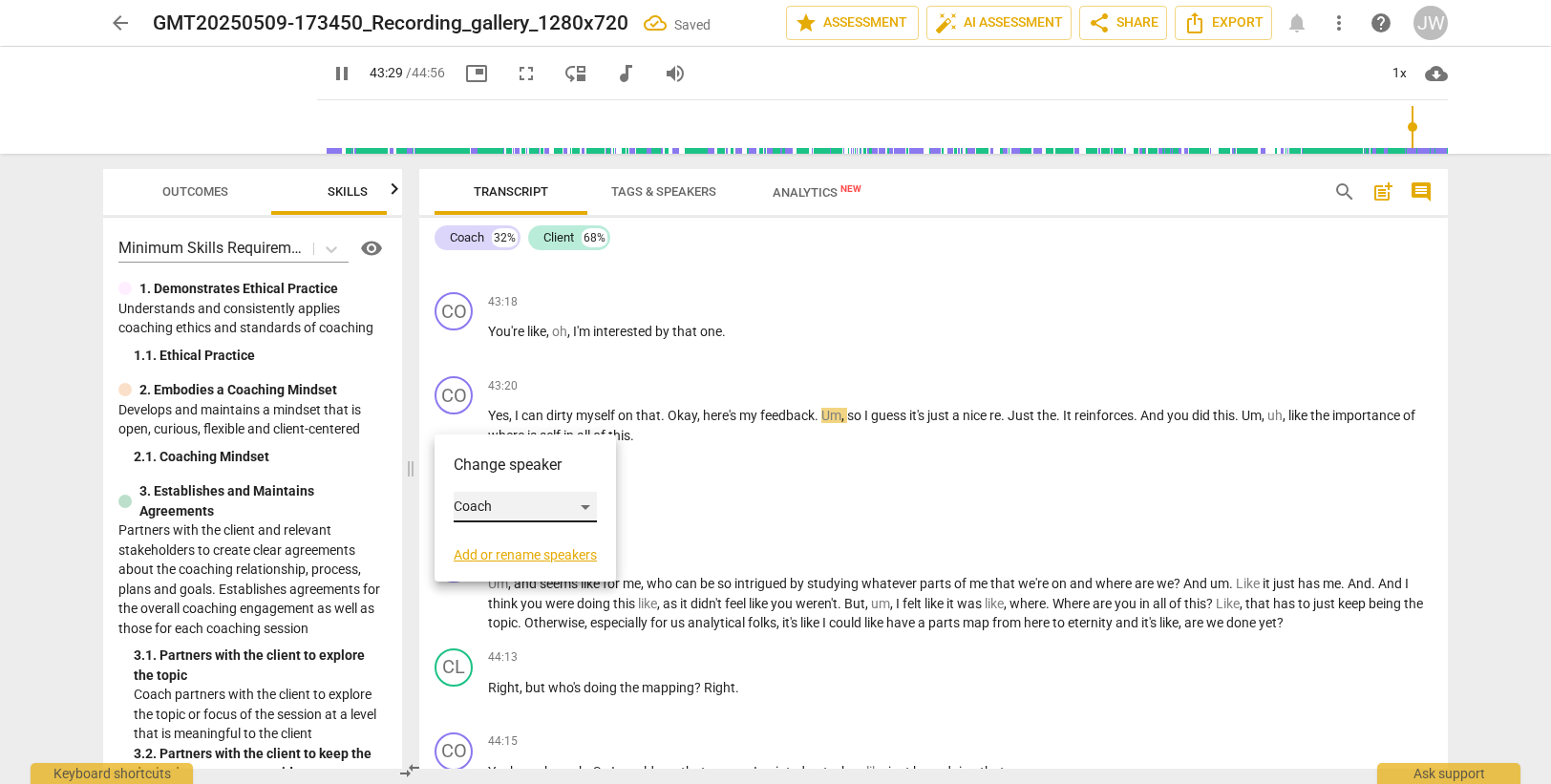
click at [483, 505] on div "Coach" at bounding box center [525, 507] width 143 height 31
click at [521, 352] on div at bounding box center [776, 392] width 1551 height 784
click at [526, 347] on div at bounding box center [776, 392] width 1551 height 784
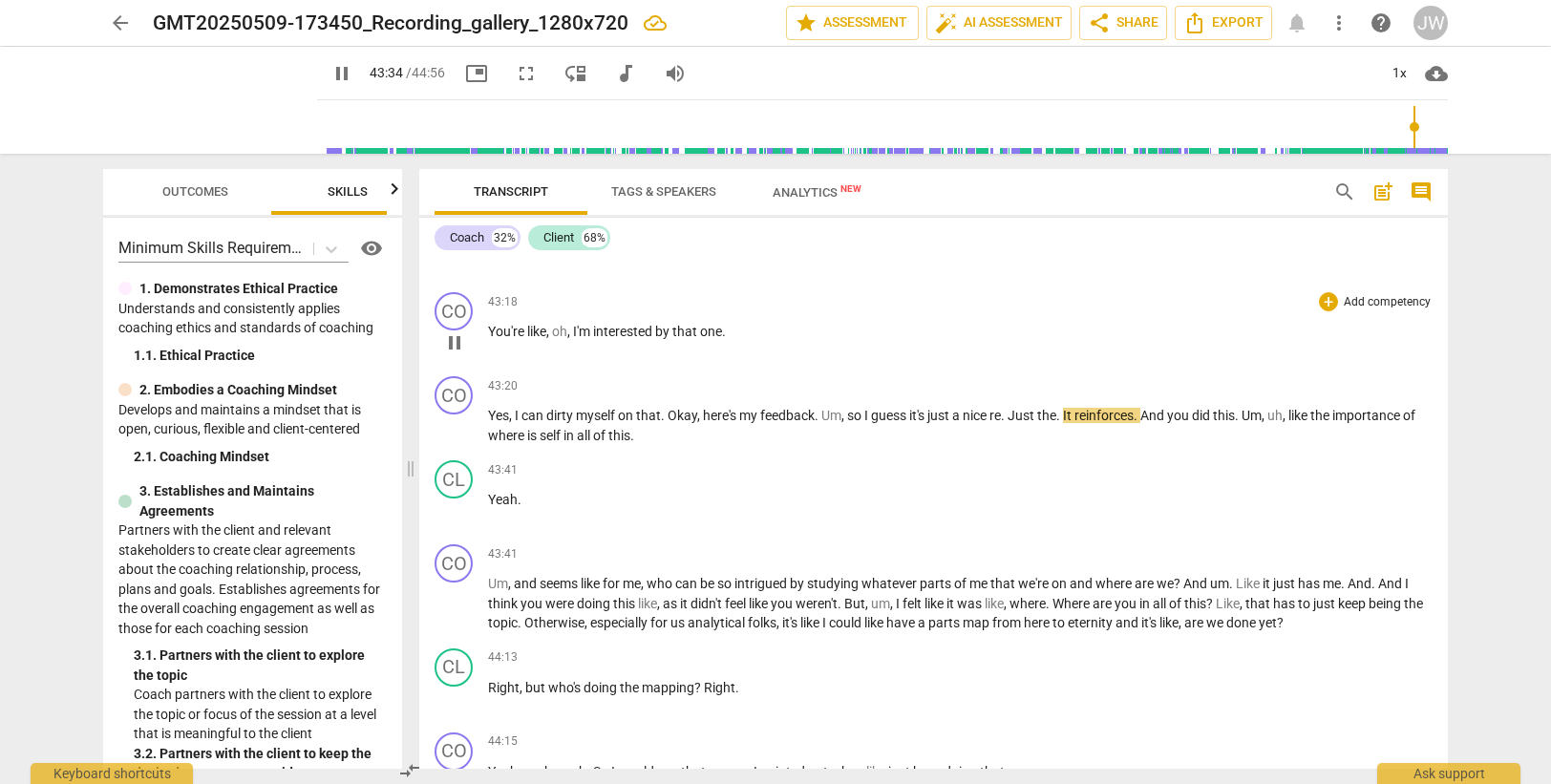
click at [532, 339] on span "like" at bounding box center [536, 331] width 19 height 15
click at [562, 339] on span "oh" at bounding box center [559, 331] width 15 height 15
type input "2602"
click at [457, 413] on div "CO" at bounding box center [453, 394] width 38 height 38
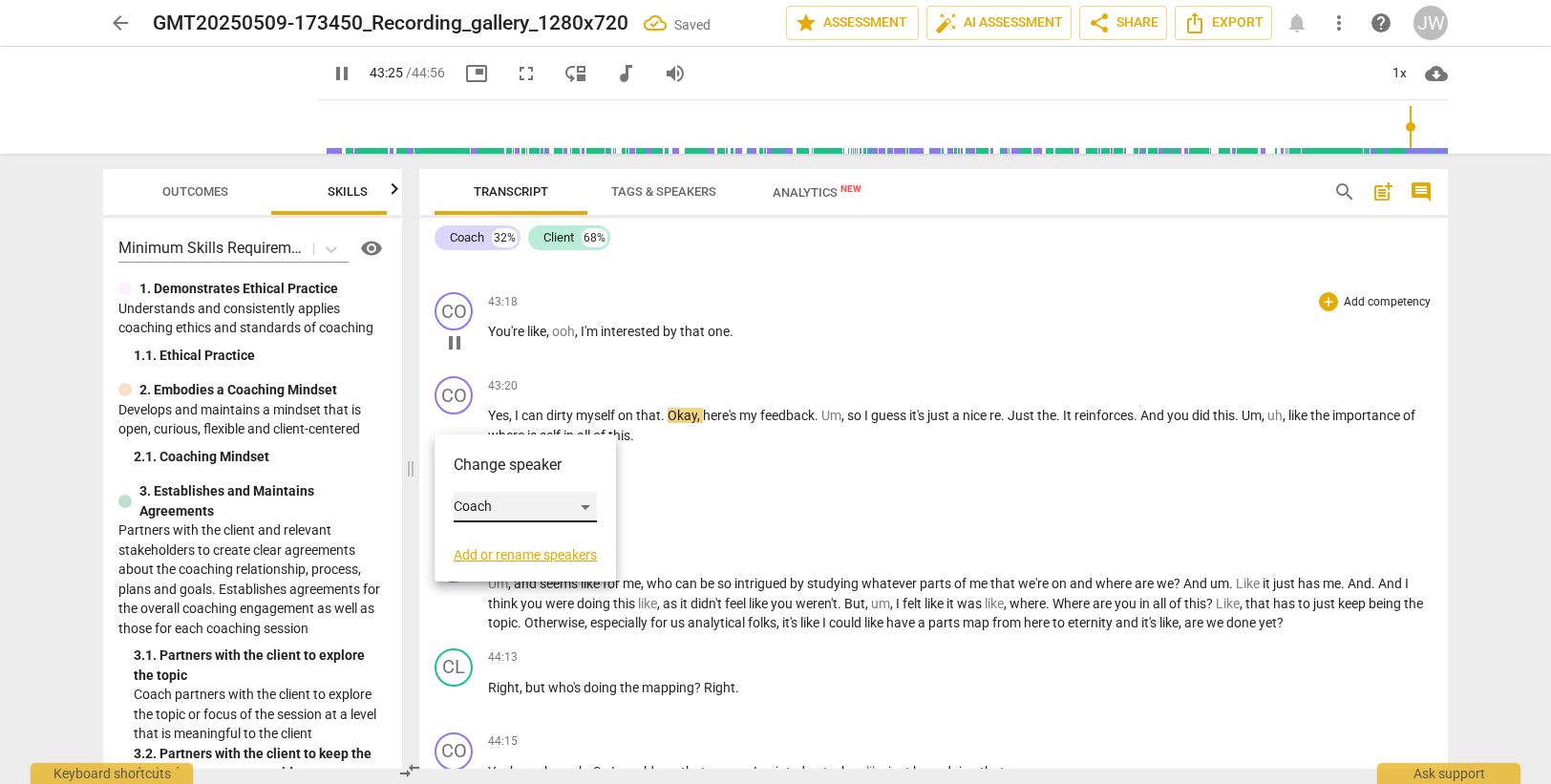
click at [508, 504] on div "Coach" at bounding box center [525, 507] width 143 height 31
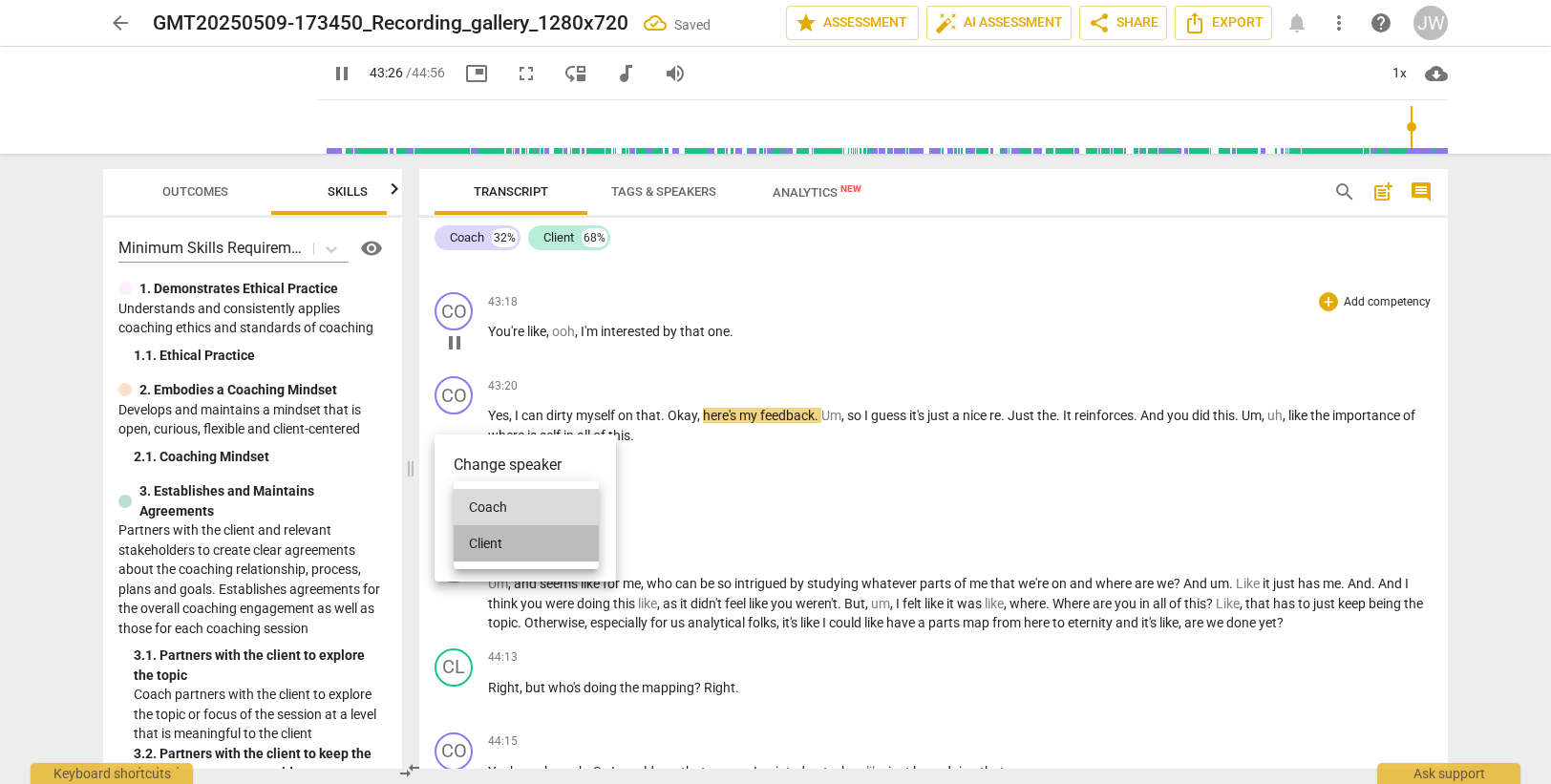
click at [499, 544] on li "Client" at bounding box center [526, 543] width 145 height 37
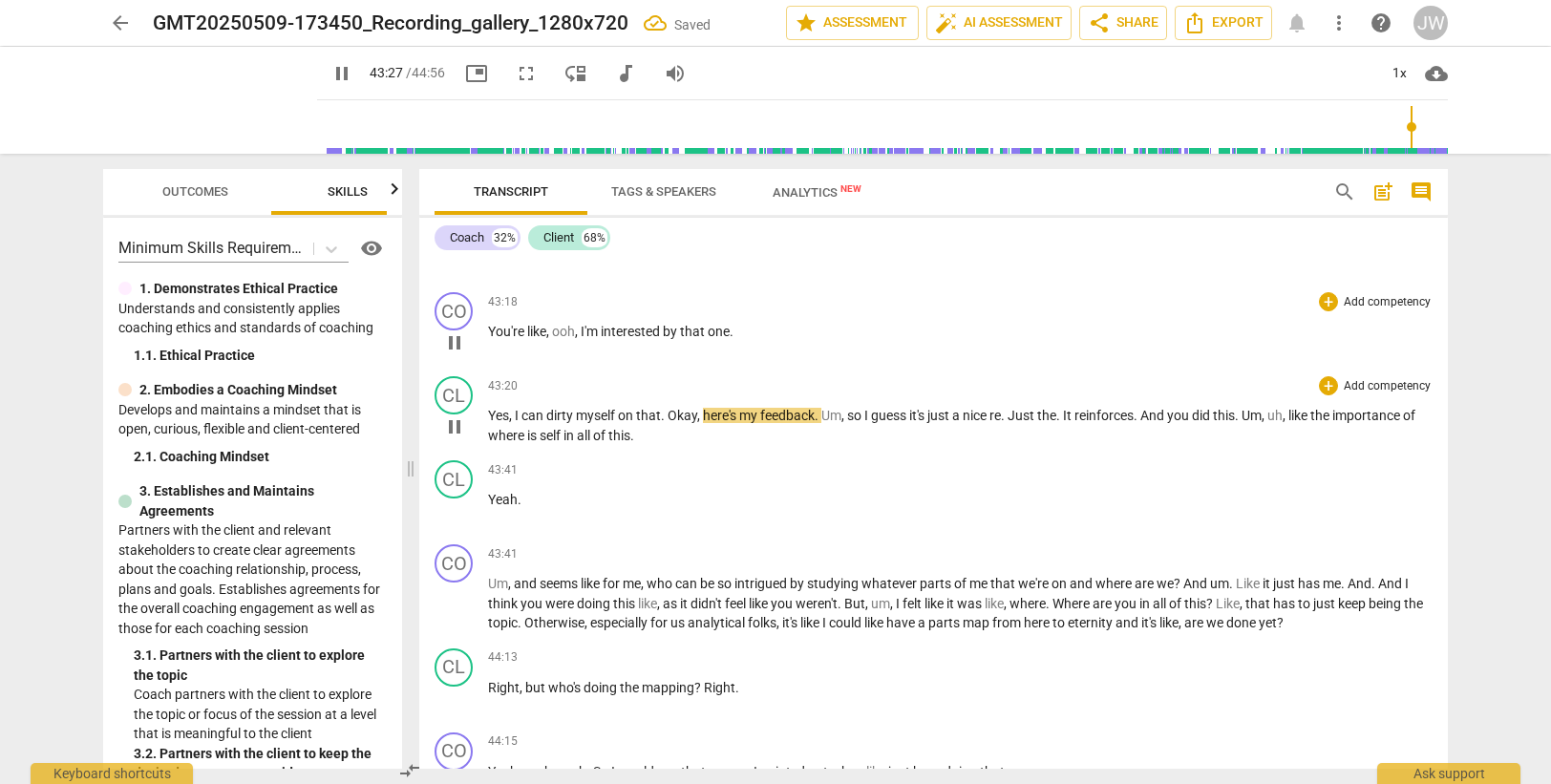
click at [491, 423] on span "Yes" at bounding box center [498, 414] width 21 height 15
click at [547, 423] on span "dirty" at bounding box center [561, 414] width 30 height 15
drag, startPoint x: 571, startPoint y: 435, endPoint x: 551, endPoint y: 432, distance: 20.2
click at [550, 423] on span "dirty" at bounding box center [561, 414] width 30 height 15
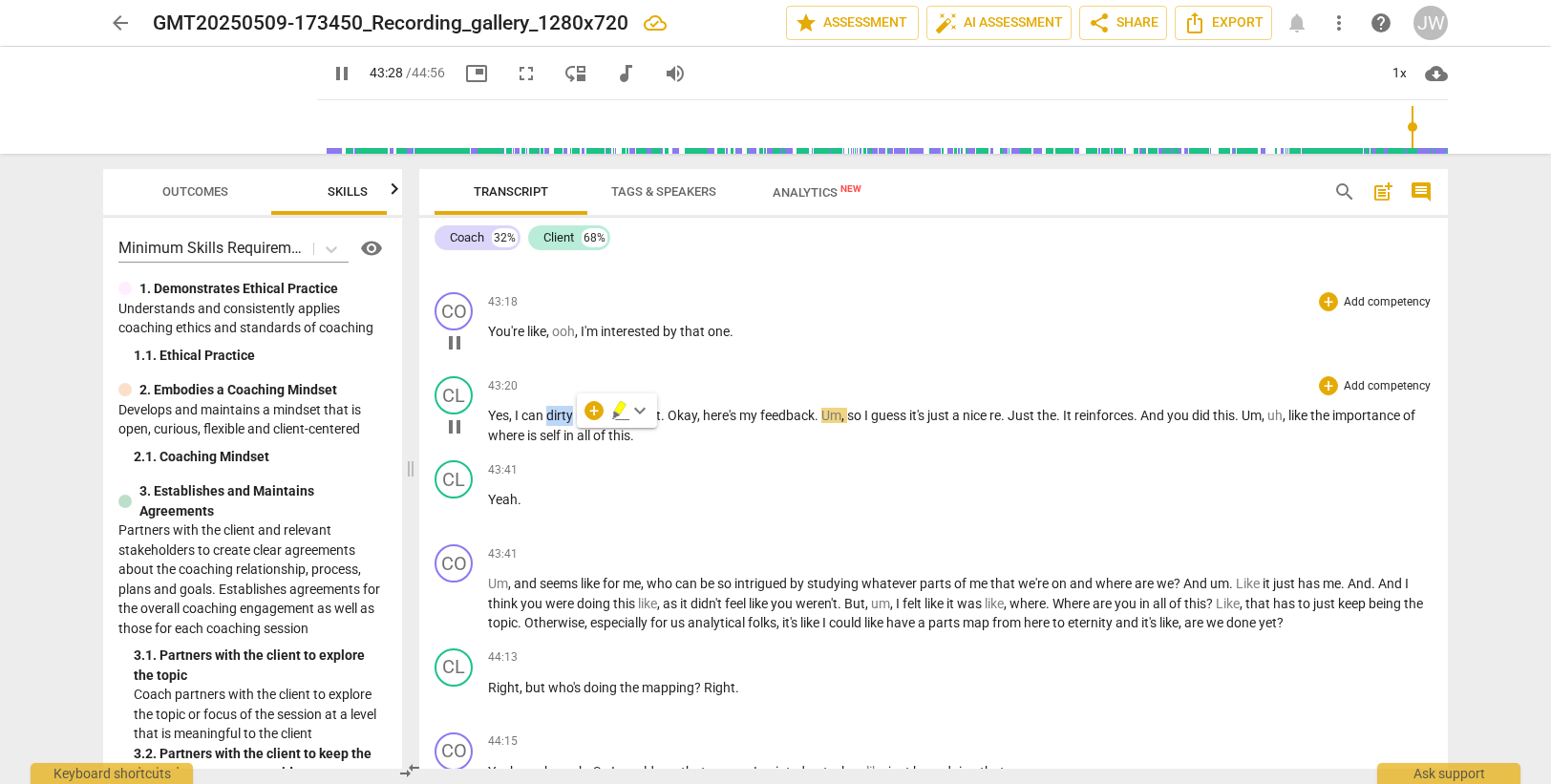
type input "2609"
click at [573, 423] on span "Myself" at bounding box center [582, 414] width 39 height 15
click at [690, 423] on span "here's" at bounding box center [702, 414] width 37 height 15
drag, startPoint x: 549, startPoint y: 435, endPoint x: 551, endPoint y: 417, distance: 18.1
click at [549, 423] on span "?? m" at bounding box center [558, 414] width 25 height 15
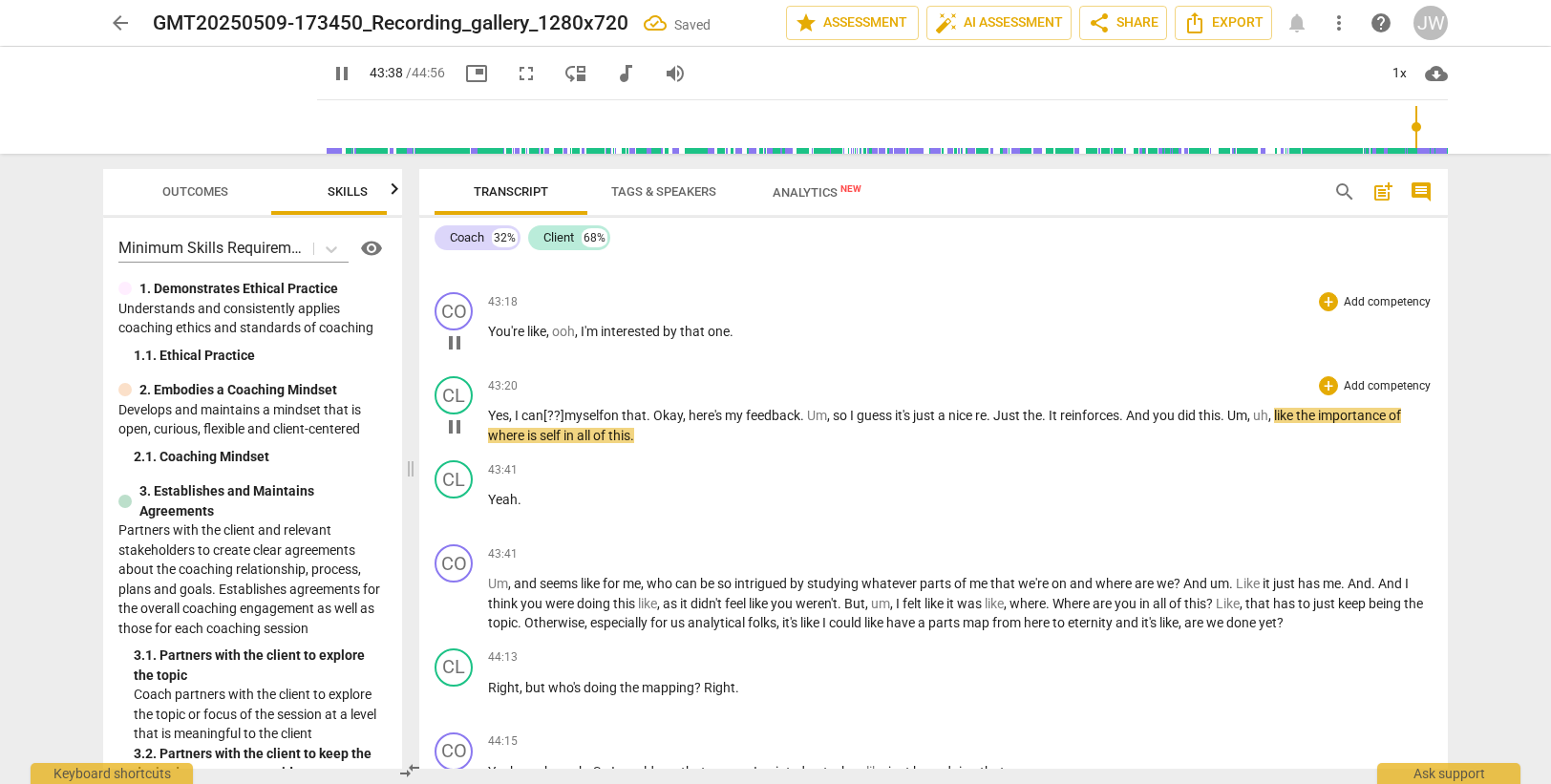
click at [618, 423] on span "on" at bounding box center [612, 414] width 18 height 15
click at [488, 423] on span "Yes" at bounding box center [498, 414] width 21 height 15
click at [503, 423] on span "Yes" at bounding box center [498, 414] width 21 height 15
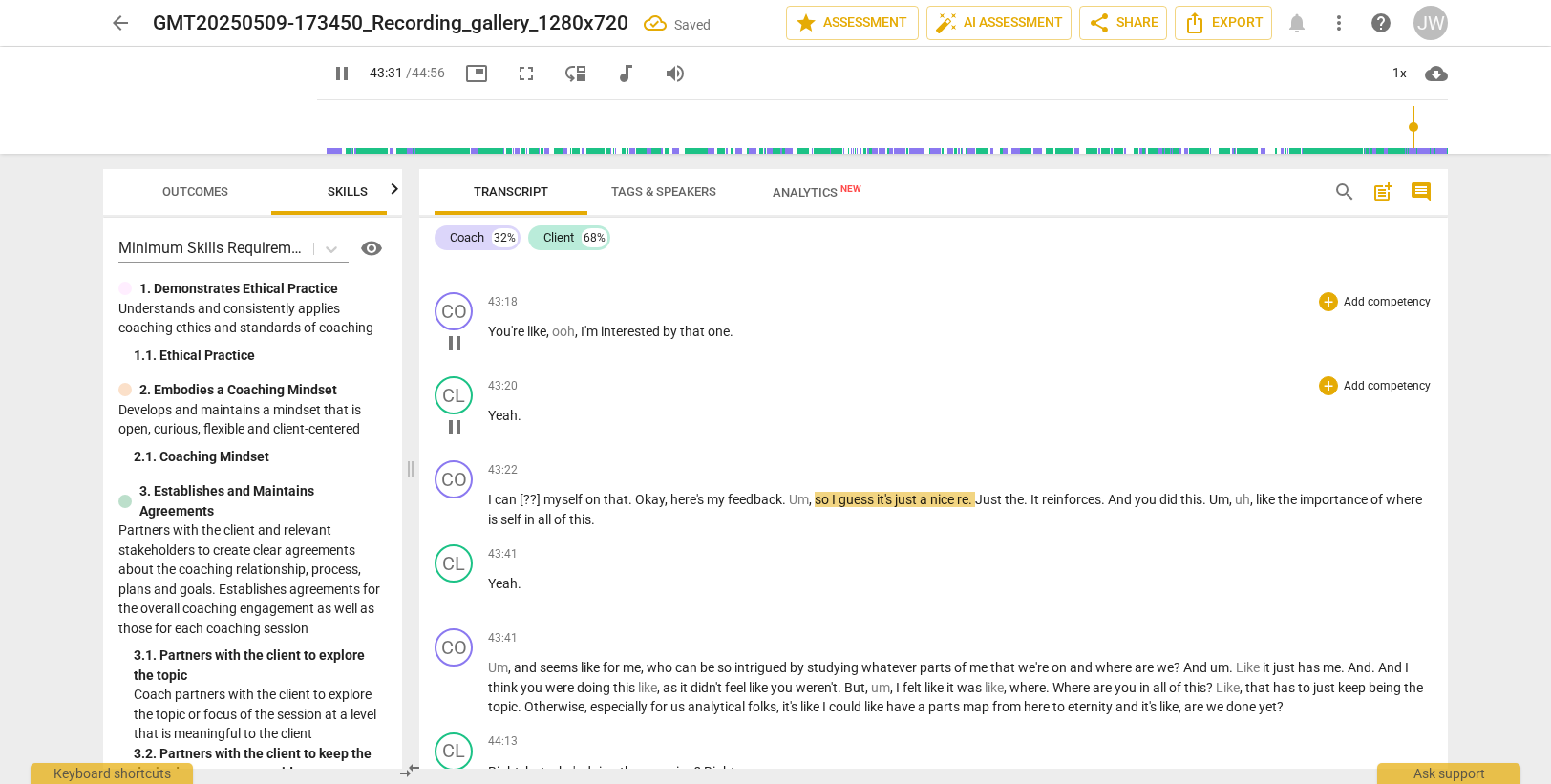
click at [509, 423] on span "Yeah" at bounding box center [503, 414] width 30 height 15
click at [489, 507] on span "I" at bounding box center [491, 499] width 7 height 15
click at [612, 507] on span "that" at bounding box center [615, 499] width 25 height 15
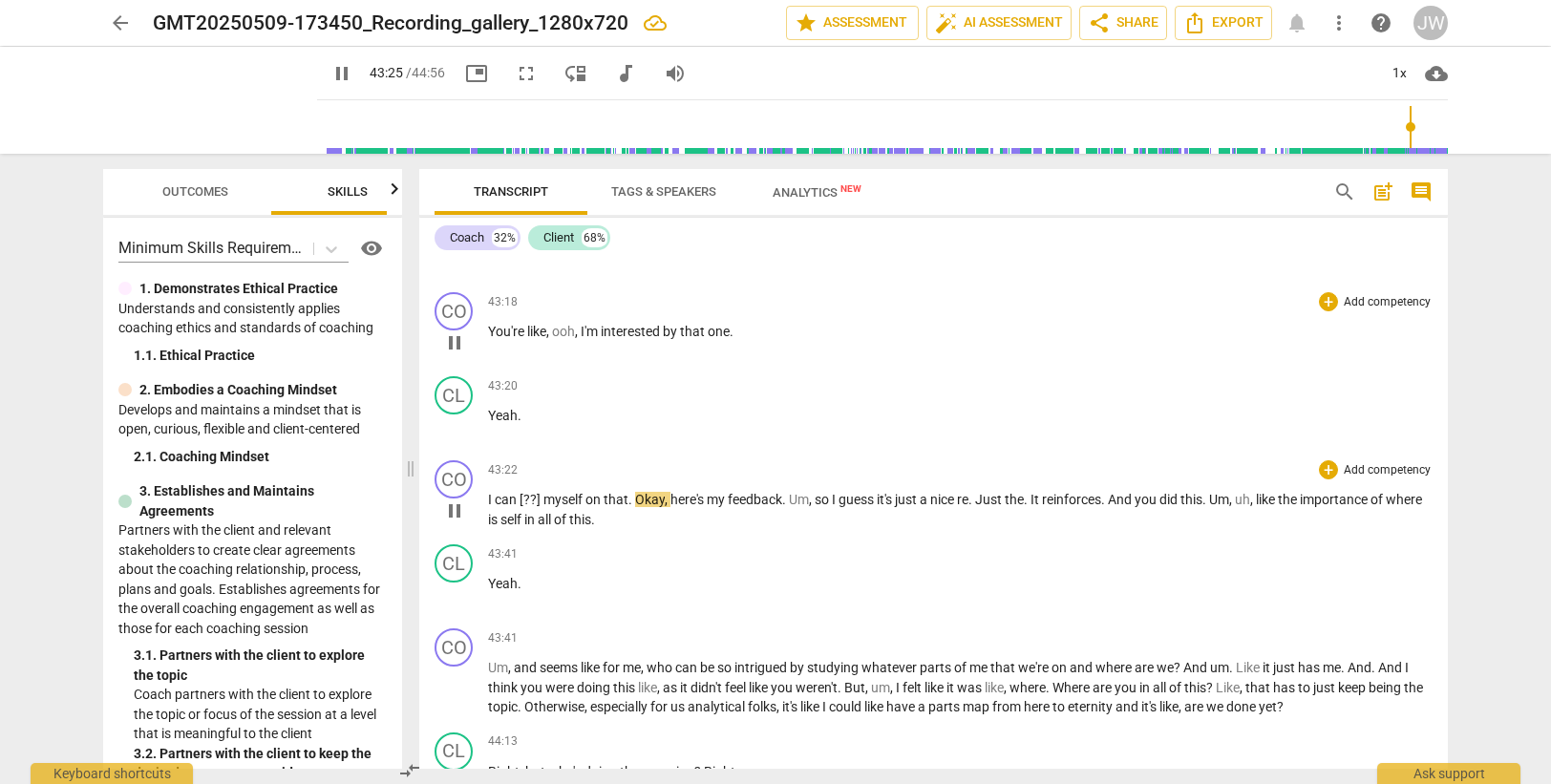
click at [636, 507] on span "Okay" at bounding box center [650, 499] width 30 height 15
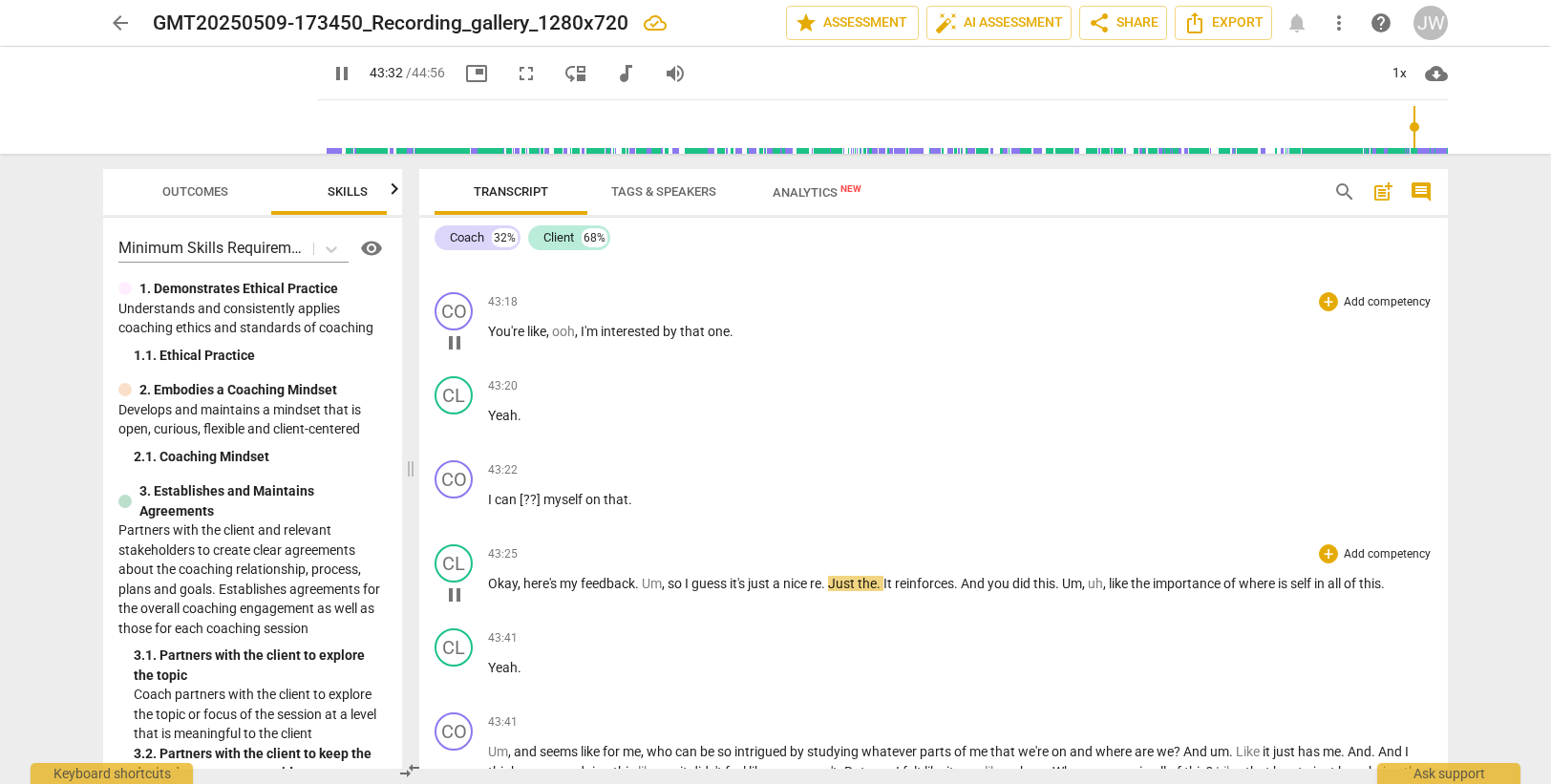
click at [828, 591] on span "." at bounding box center [824, 582] width 7 height 15
type input "2615"
click at [875, 591] on span "." at bounding box center [871, 582] width 7 height 15
click at [941, 591] on span "reinforces" at bounding box center [912, 582] width 60 height 15
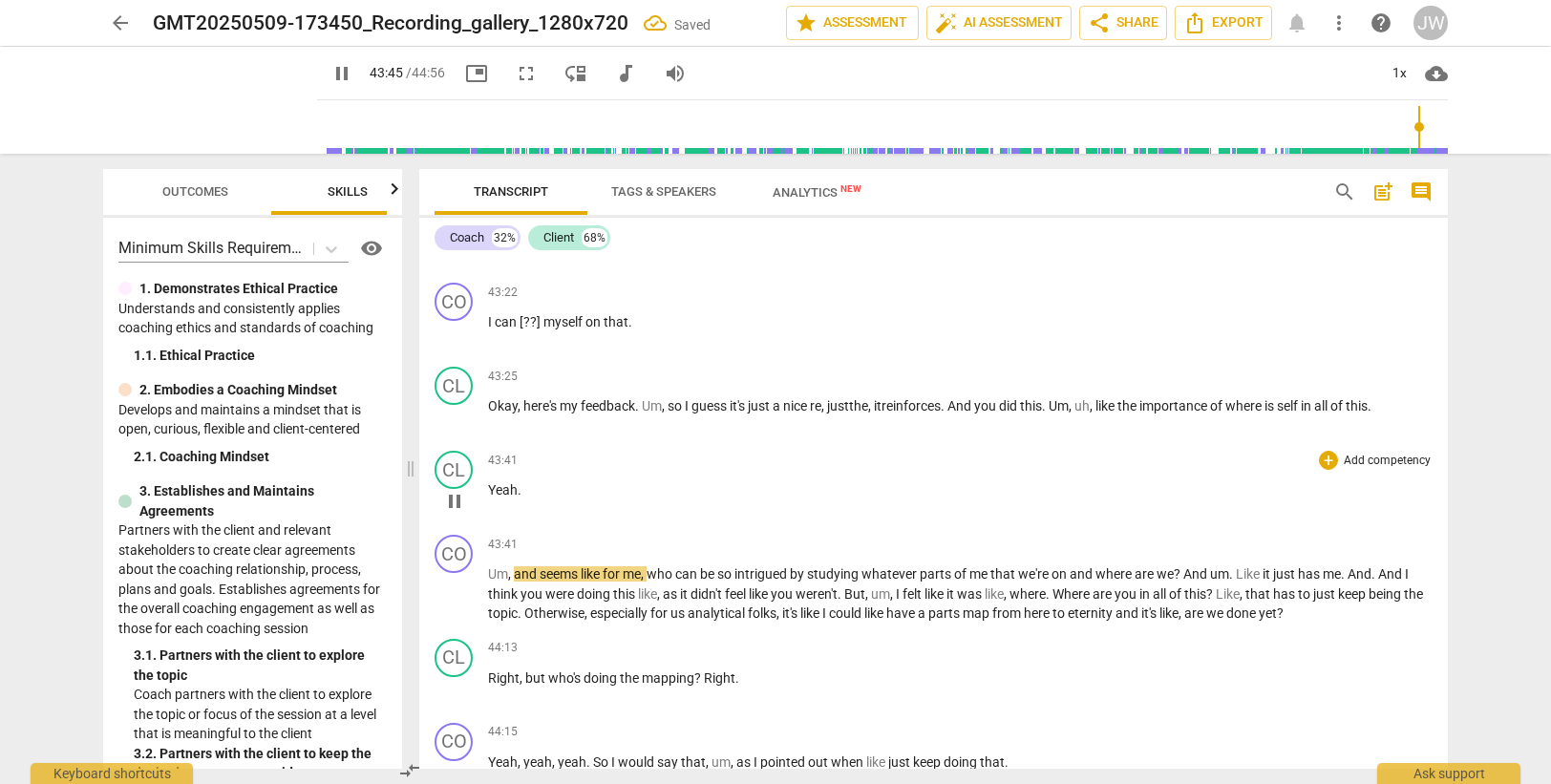
scroll to position [16284, 0]
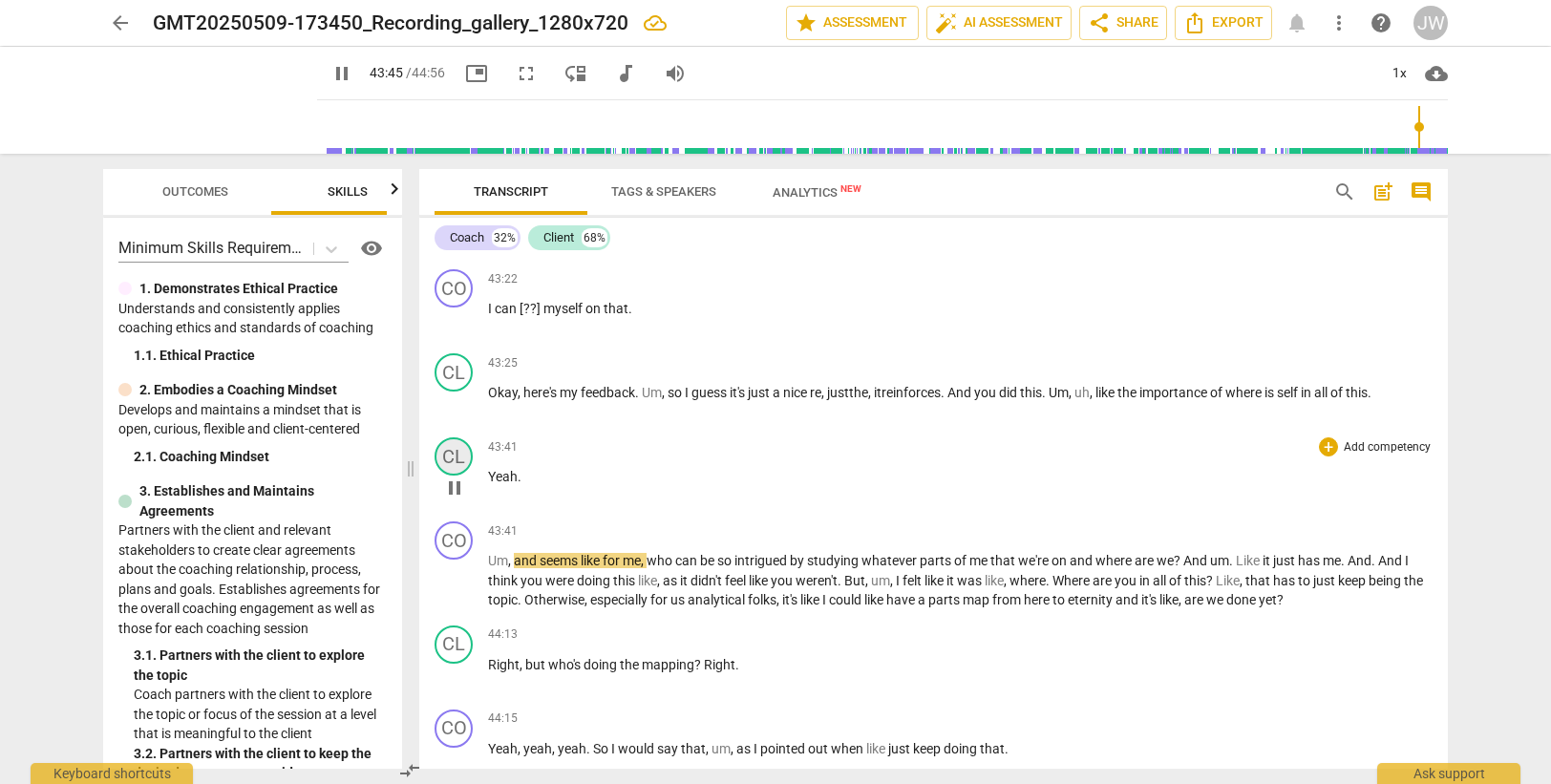
click at [469, 475] on div "CL" at bounding box center [453, 456] width 38 height 38
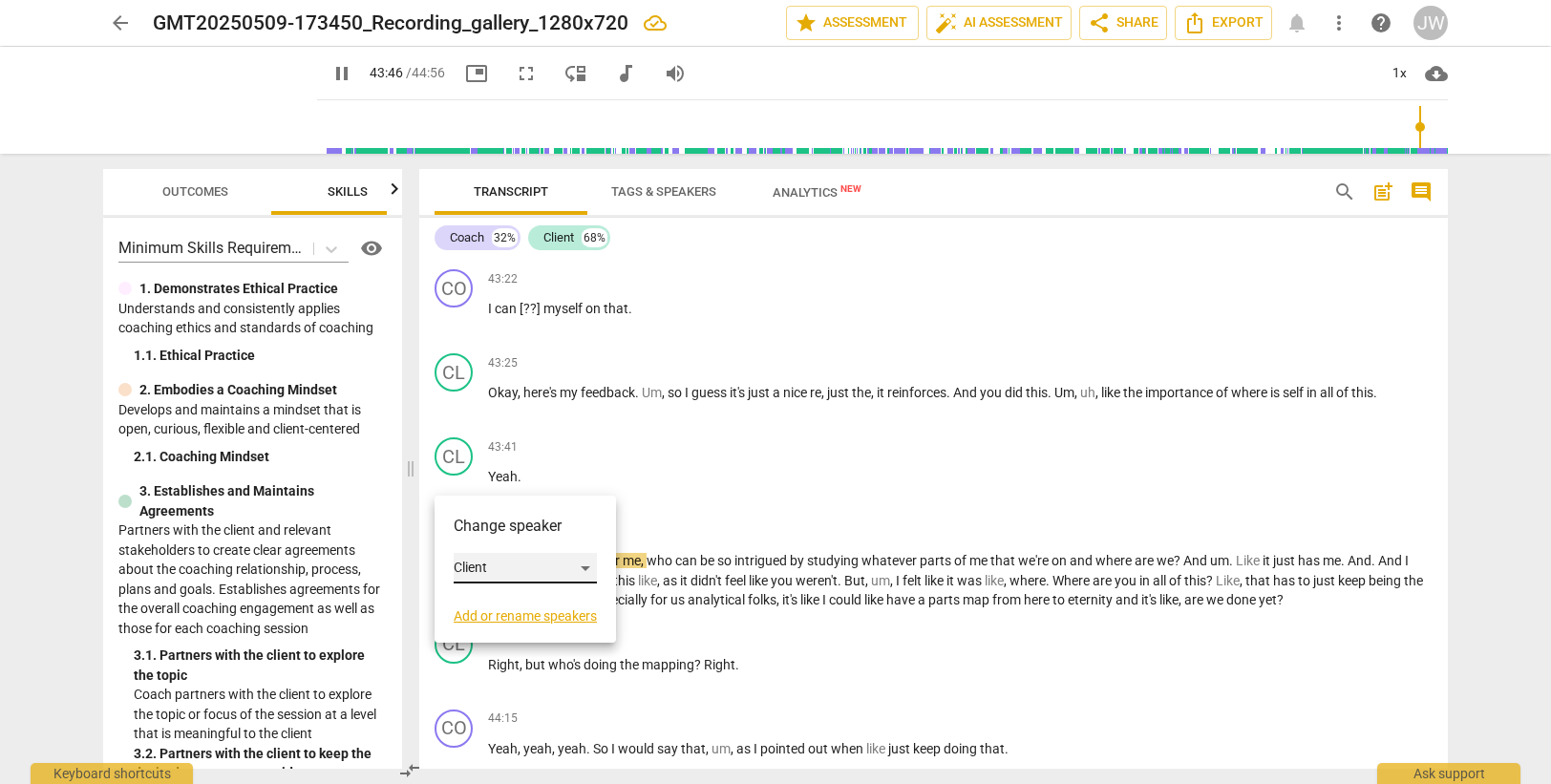
click at [500, 568] on div "Client" at bounding box center [525, 567] width 143 height 31
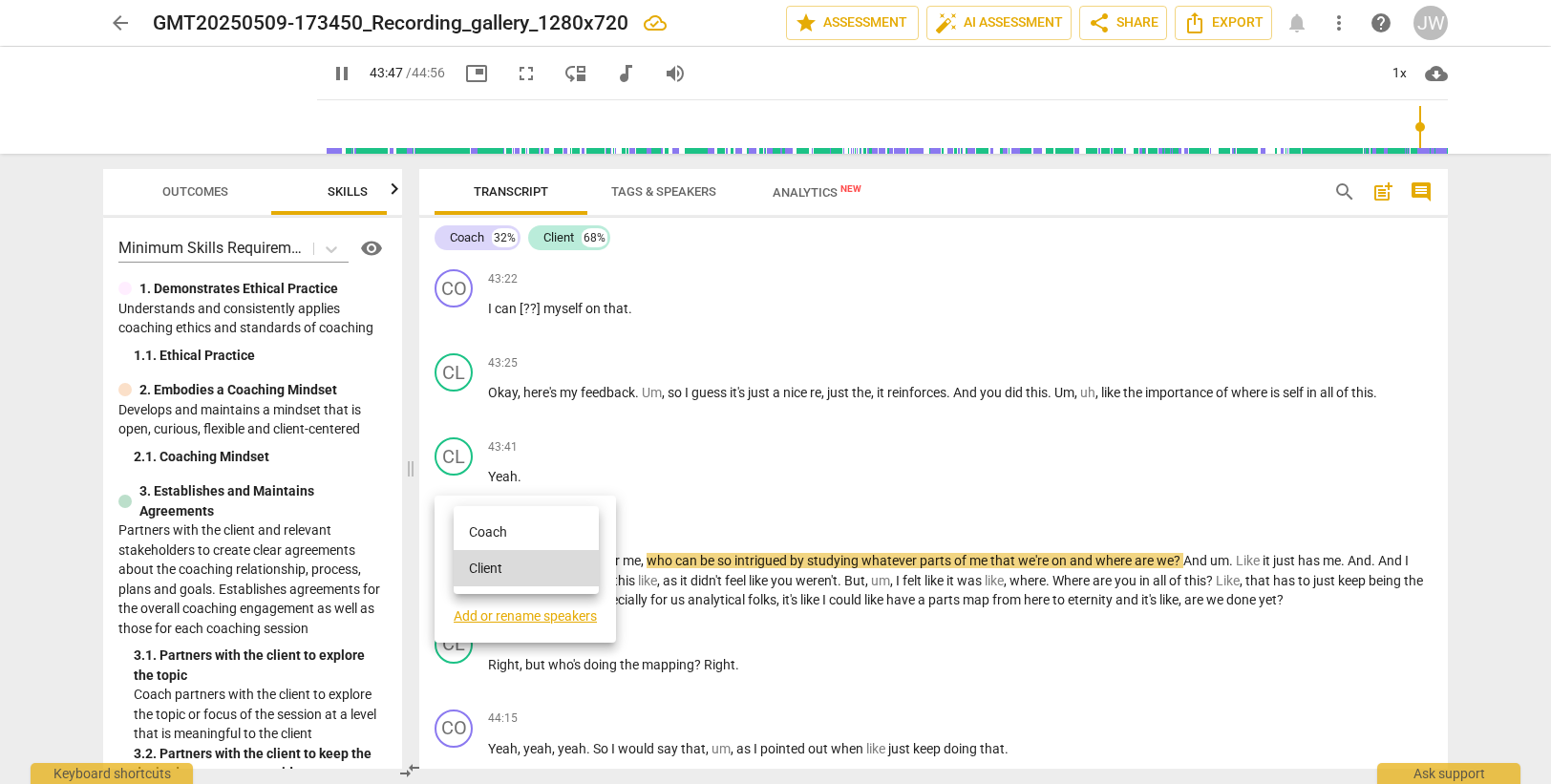
click at [501, 529] on li "Coach" at bounding box center [526, 532] width 145 height 37
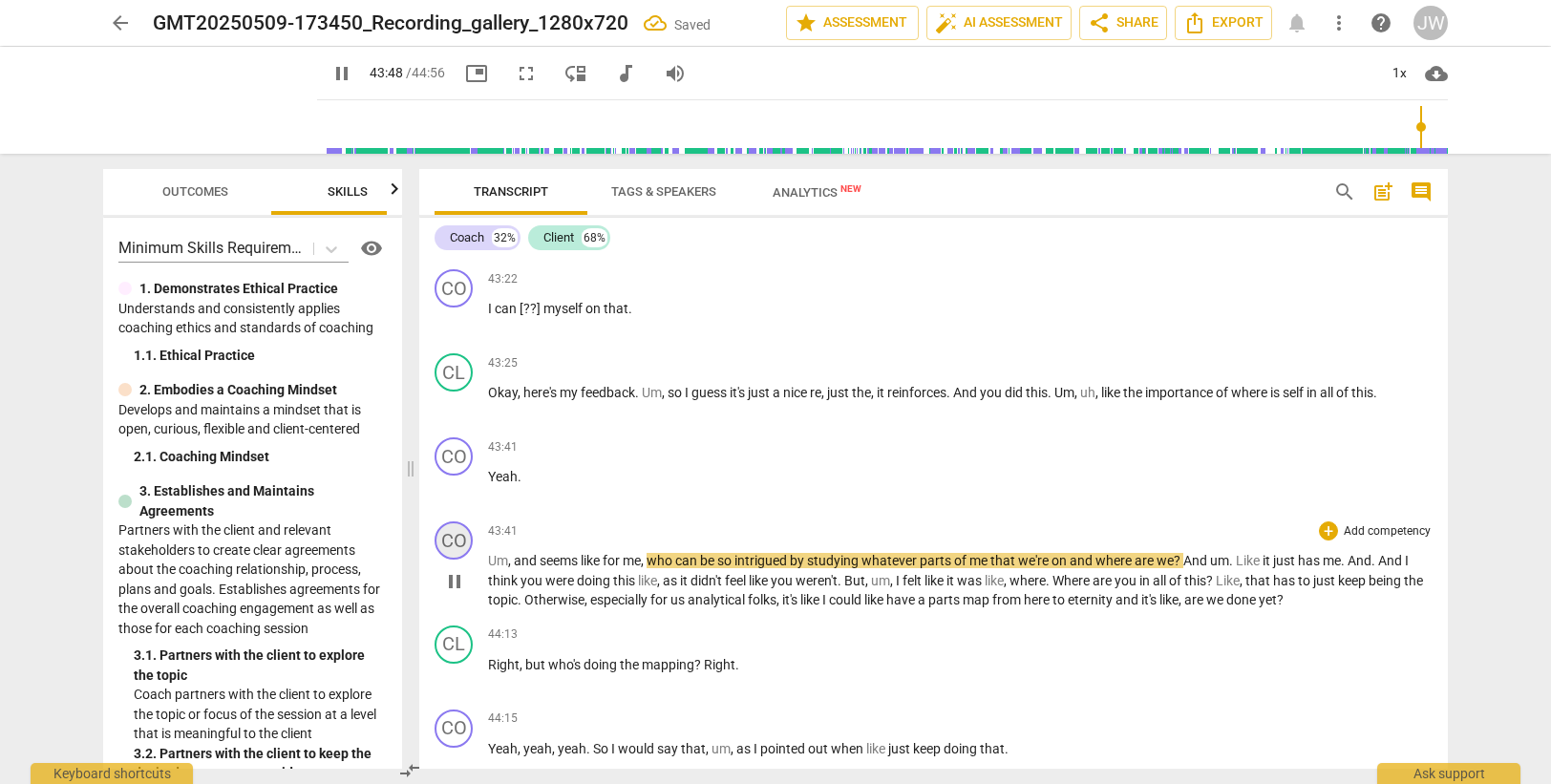
click at [458, 558] on div "CO" at bounding box center [453, 540] width 38 height 38
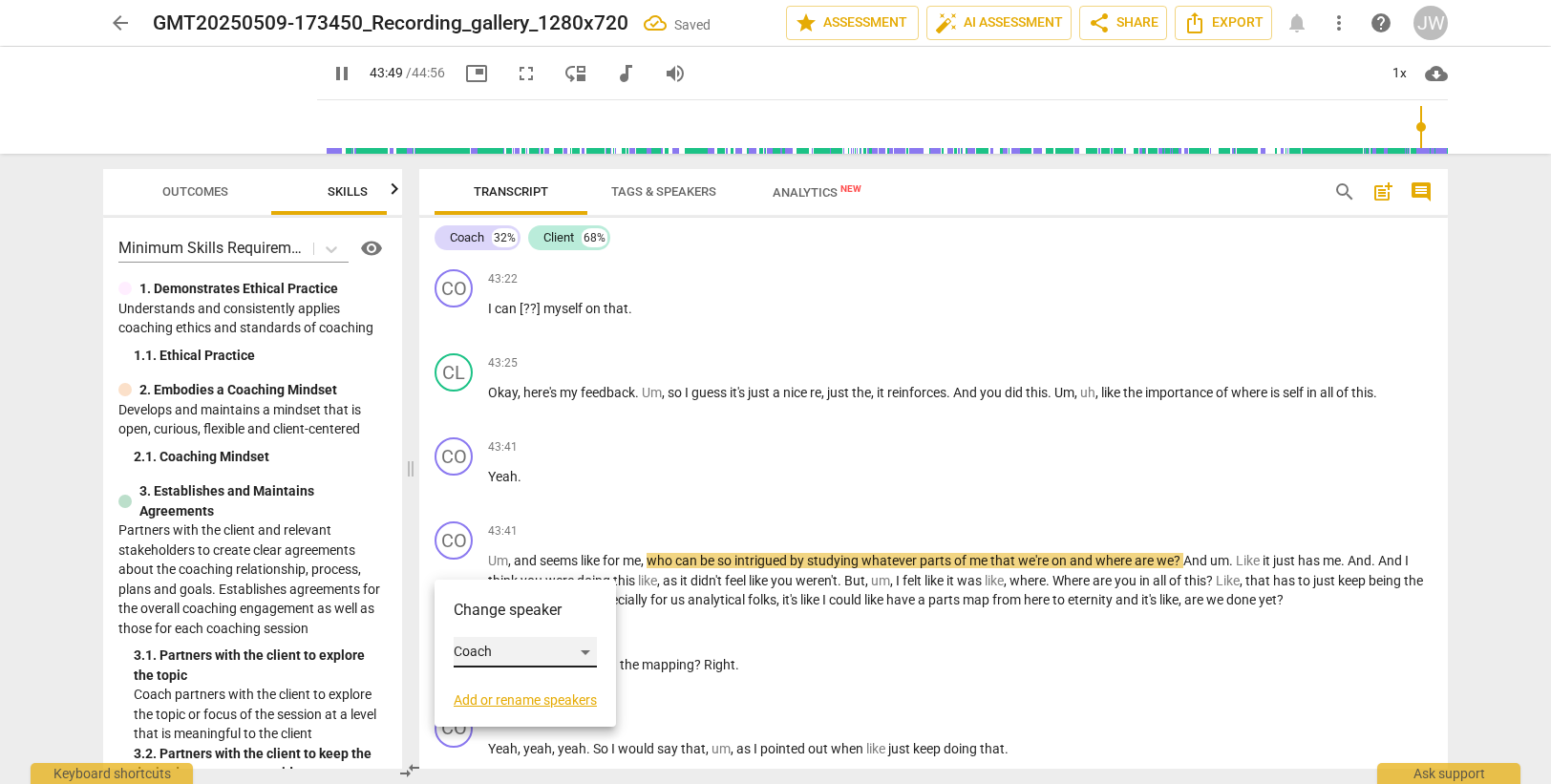
click at [512, 652] on div "Coach" at bounding box center [525, 652] width 143 height 31
click at [512, 689] on li "Client" at bounding box center [526, 688] width 145 height 37
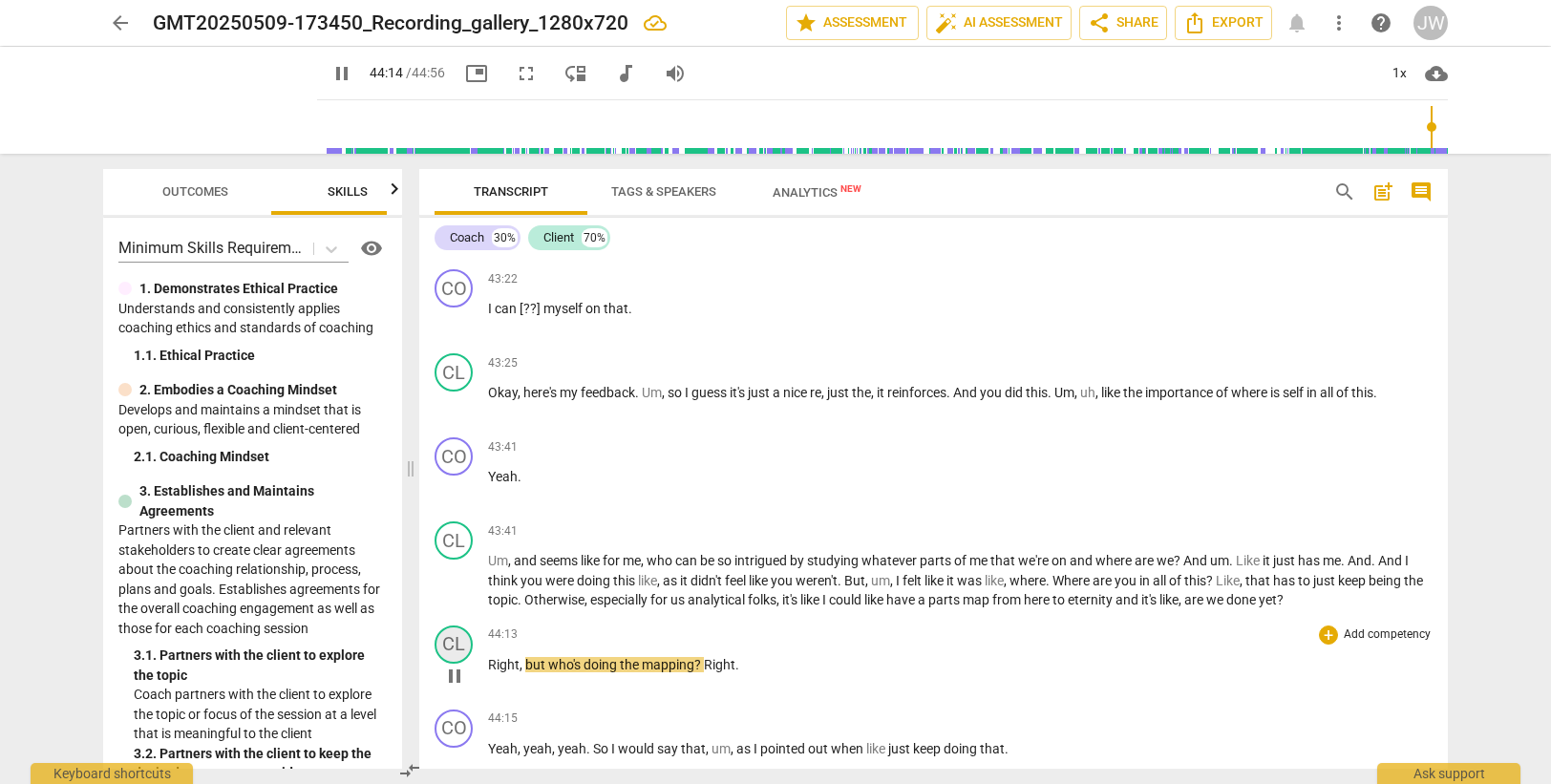
click at [457, 658] on div "CL" at bounding box center [453, 644] width 38 height 38
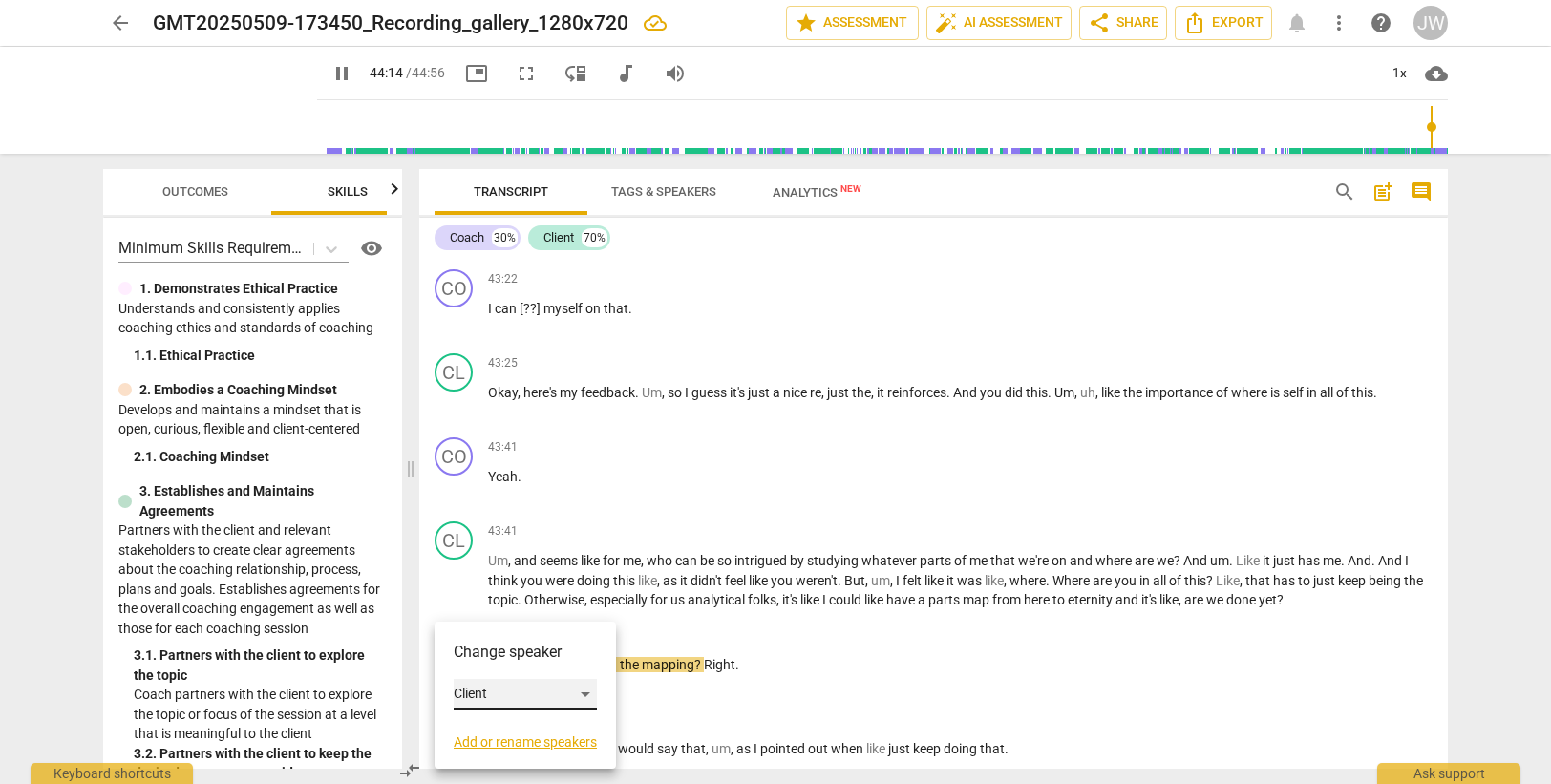
click at [483, 692] on div "Client" at bounding box center [525, 694] width 143 height 31
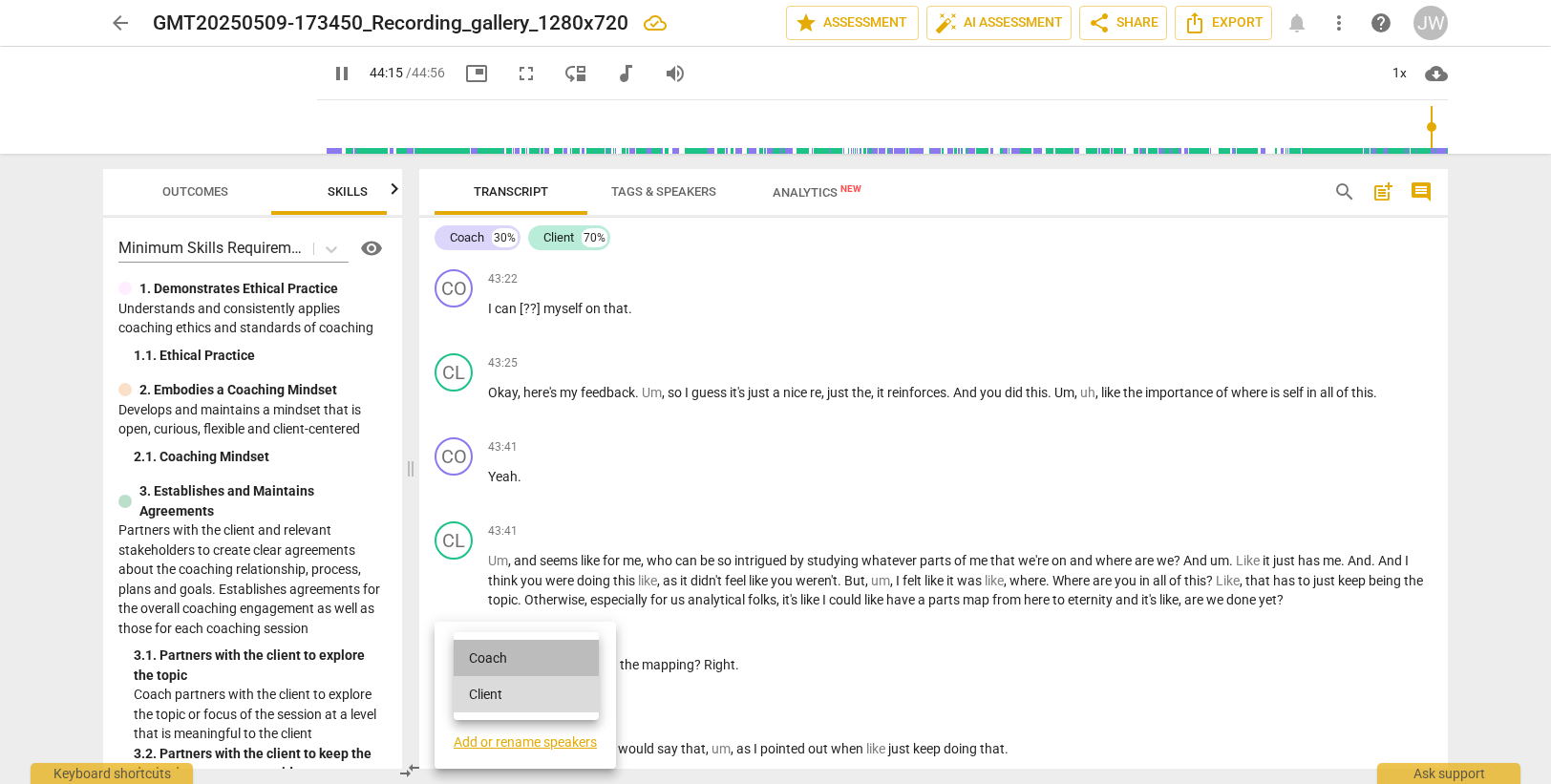
click at [496, 664] on li "Coach" at bounding box center [526, 658] width 145 height 37
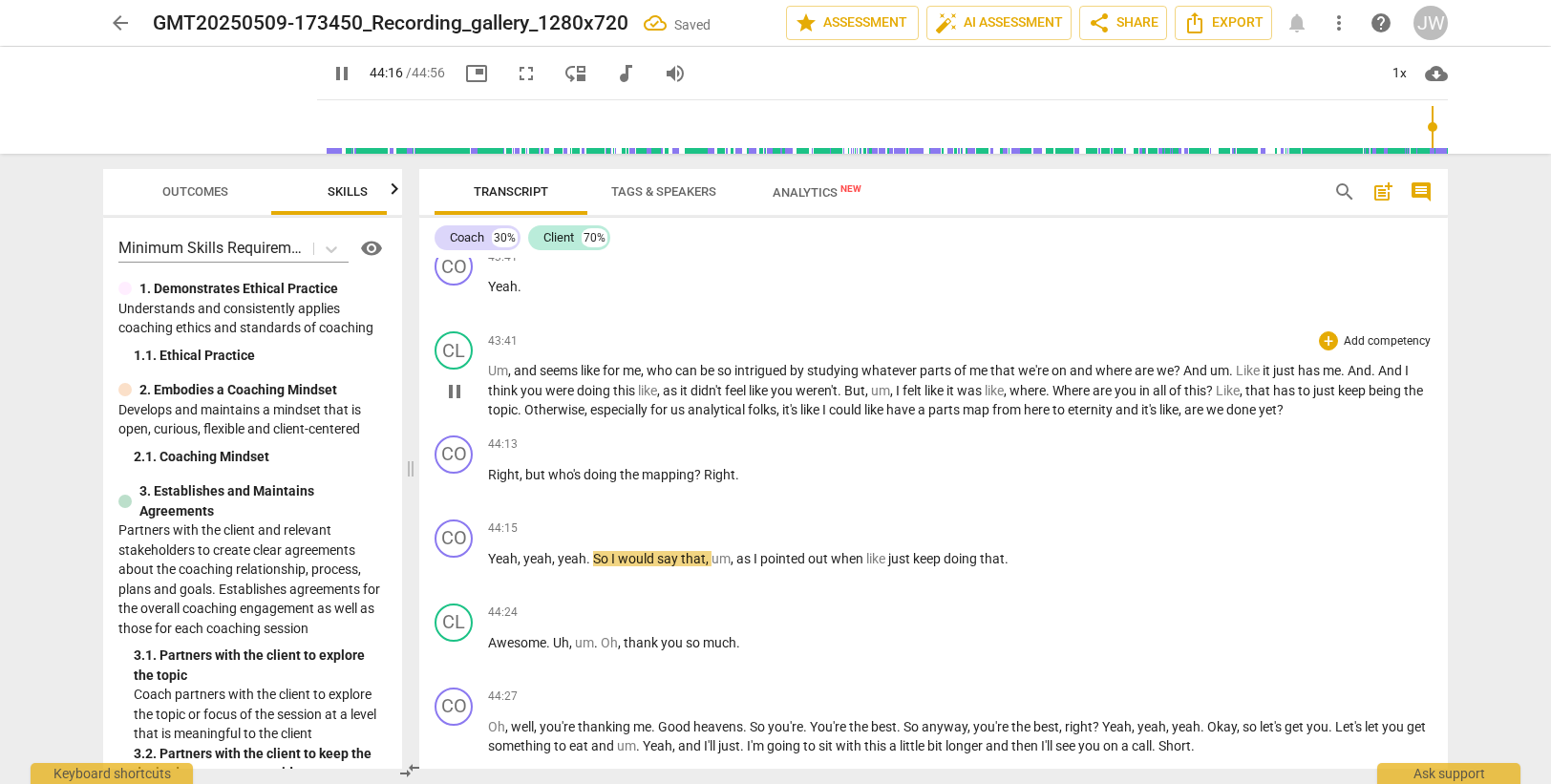
scroll to position [16475, 0]
click at [448, 556] on div "CO" at bounding box center [453, 538] width 38 height 38
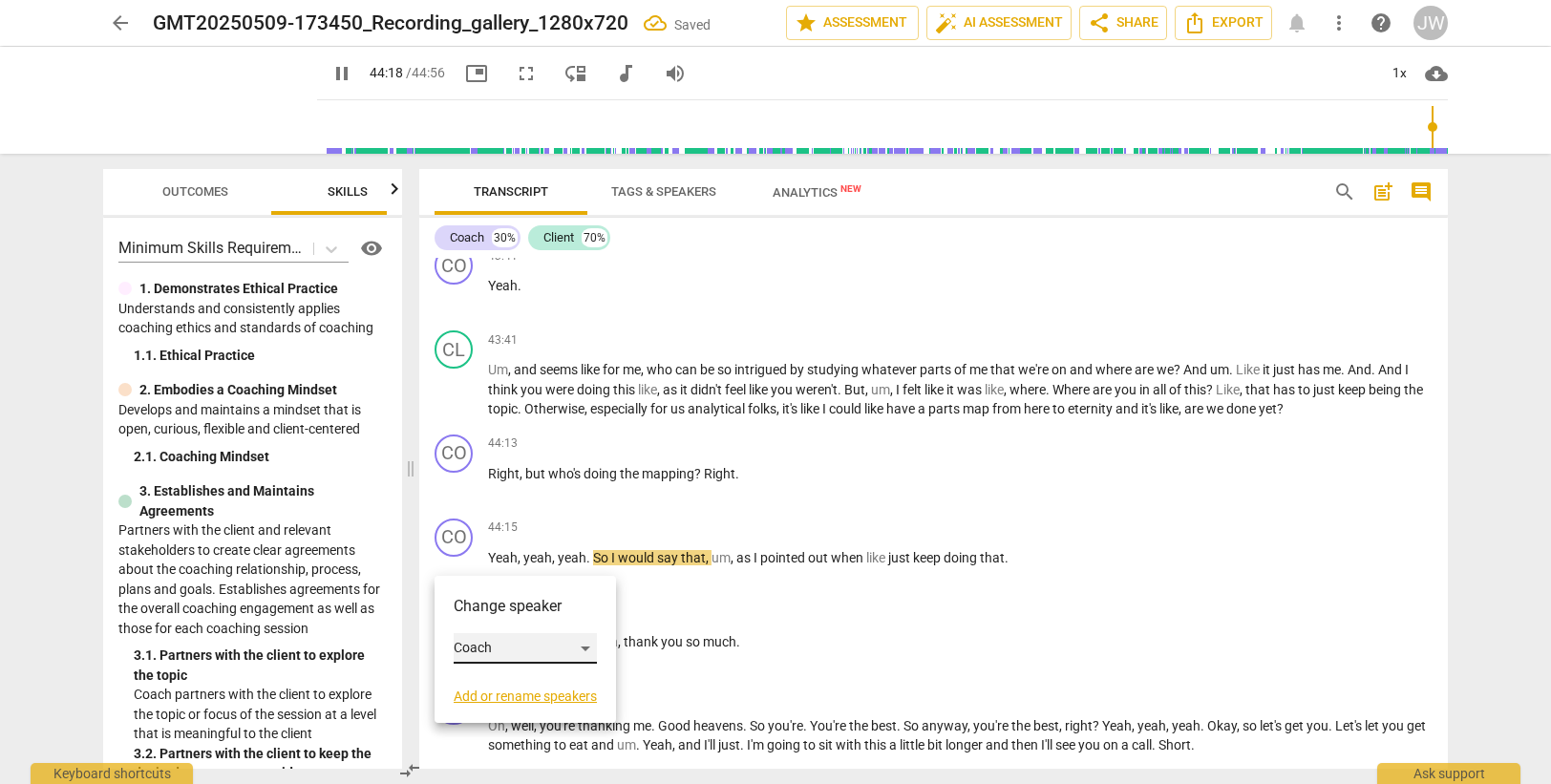
click at [491, 655] on div "Coach" at bounding box center [525, 648] width 143 height 31
click at [495, 683] on li "Client" at bounding box center [526, 684] width 145 height 37
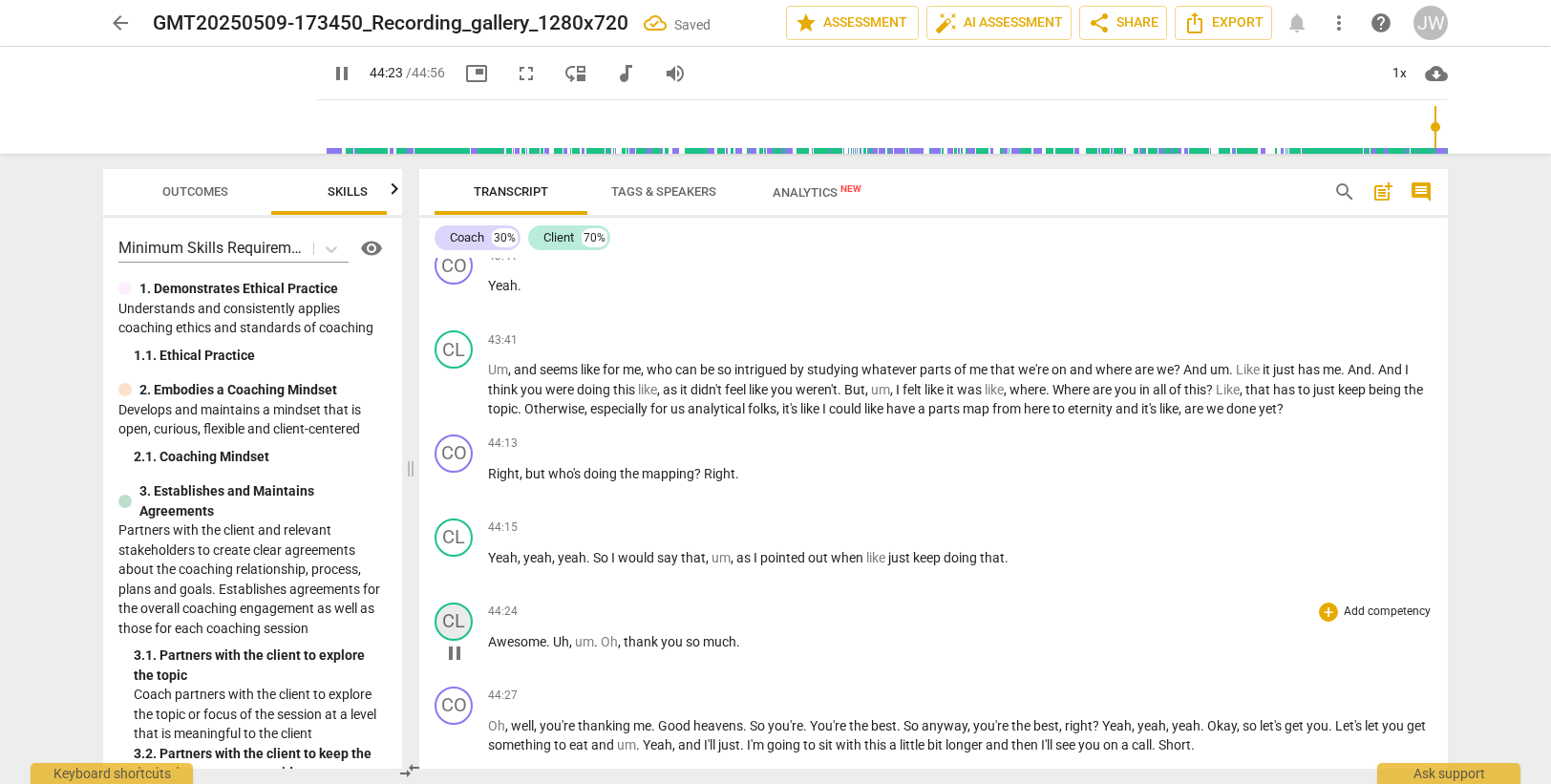
click at [457, 637] on div "CL" at bounding box center [453, 621] width 38 height 38
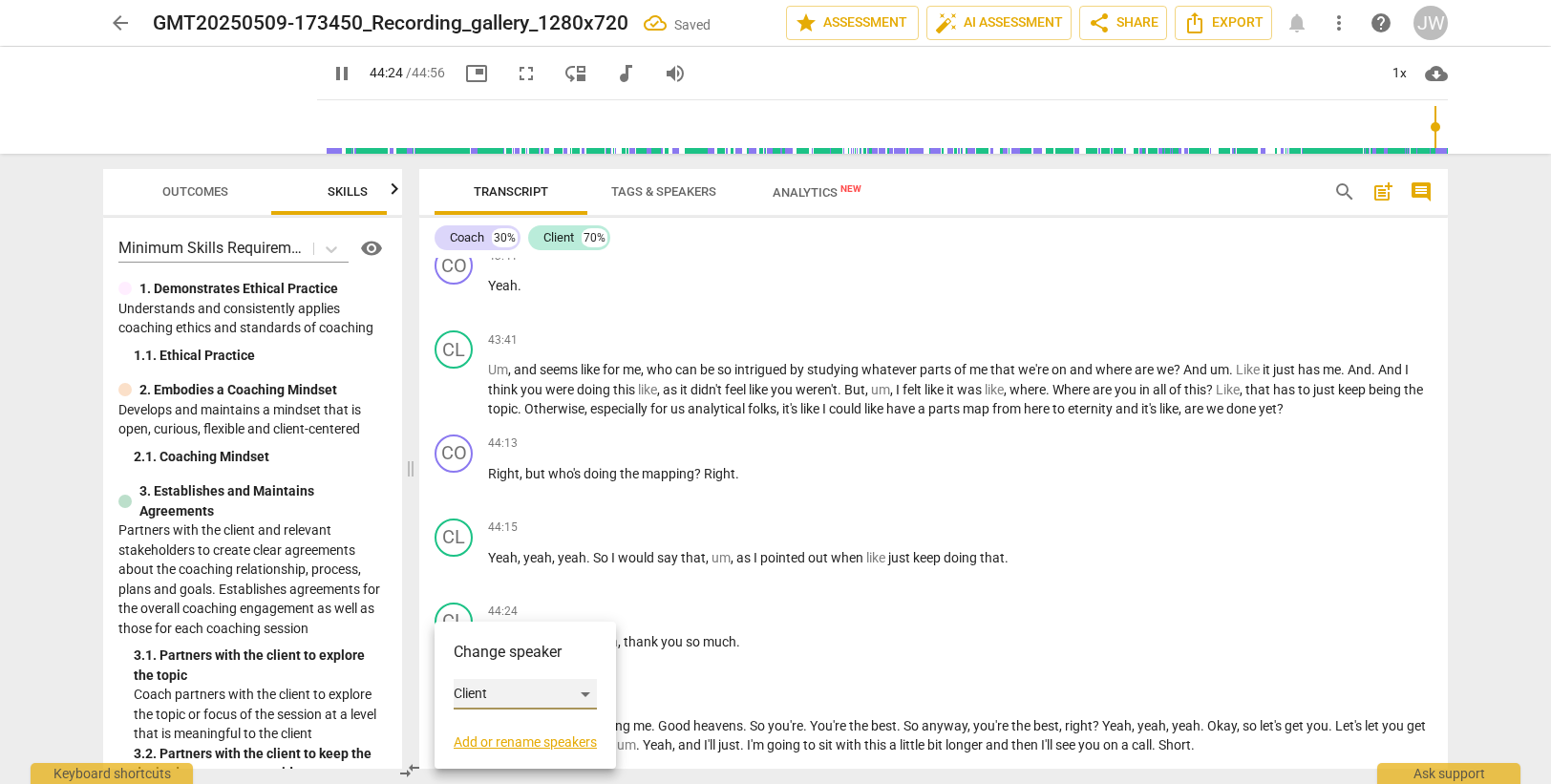
click at [482, 692] on div "Client" at bounding box center [525, 694] width 143 height 31
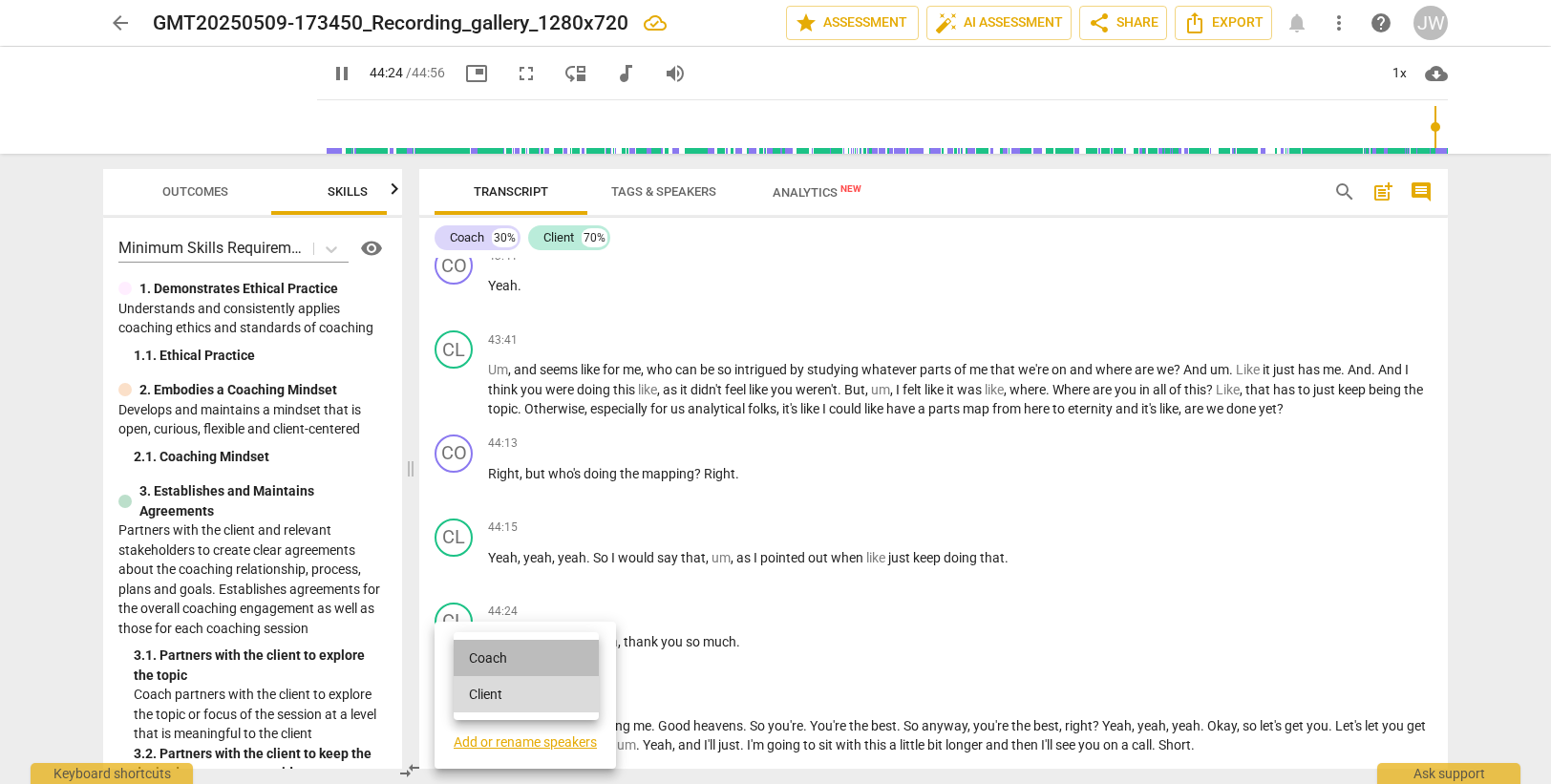
click at [479, 661] on li "Coach" at bounding box center [526, 658] width 145 height 37
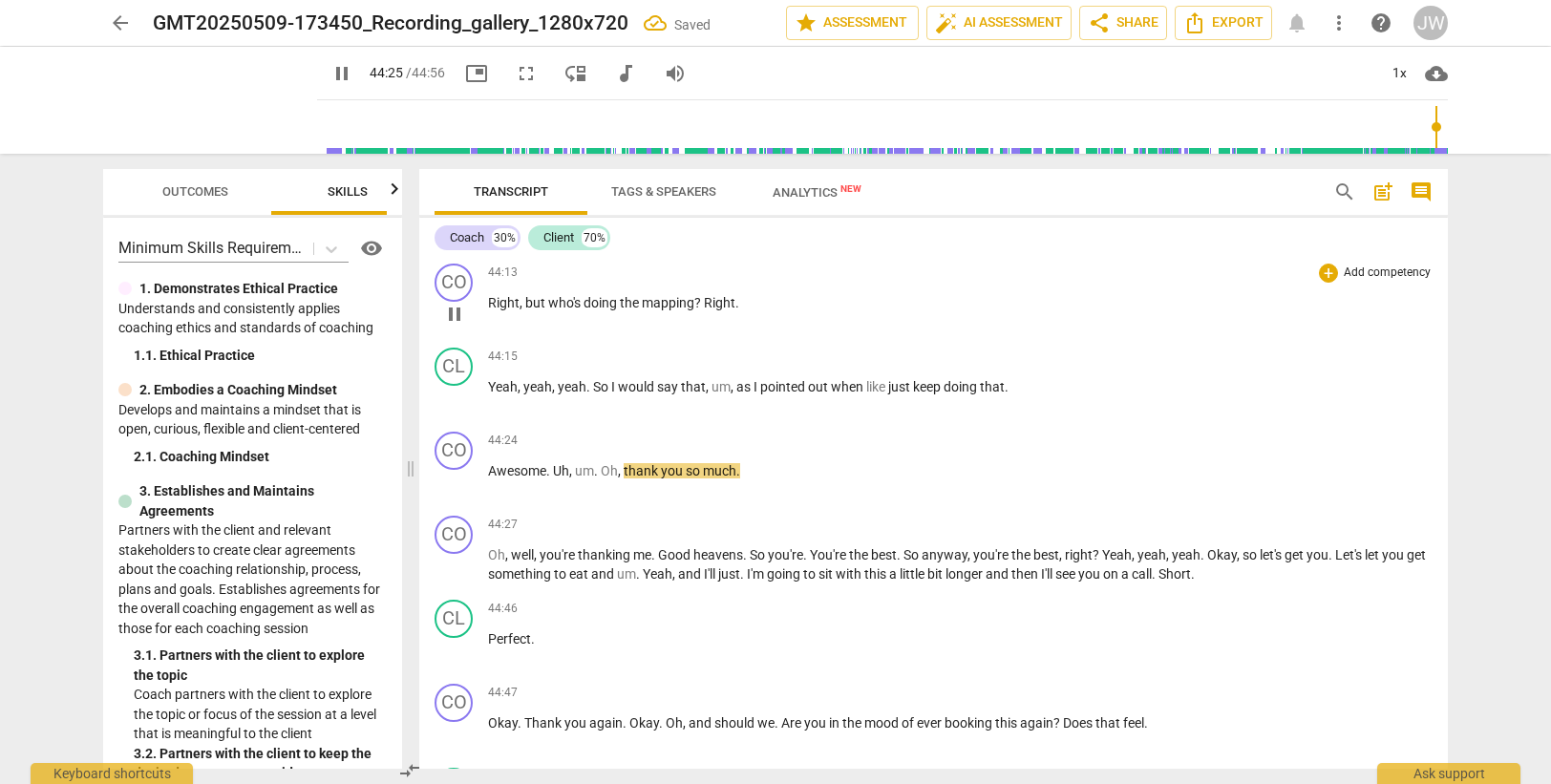
scroll to position [16666, 0]
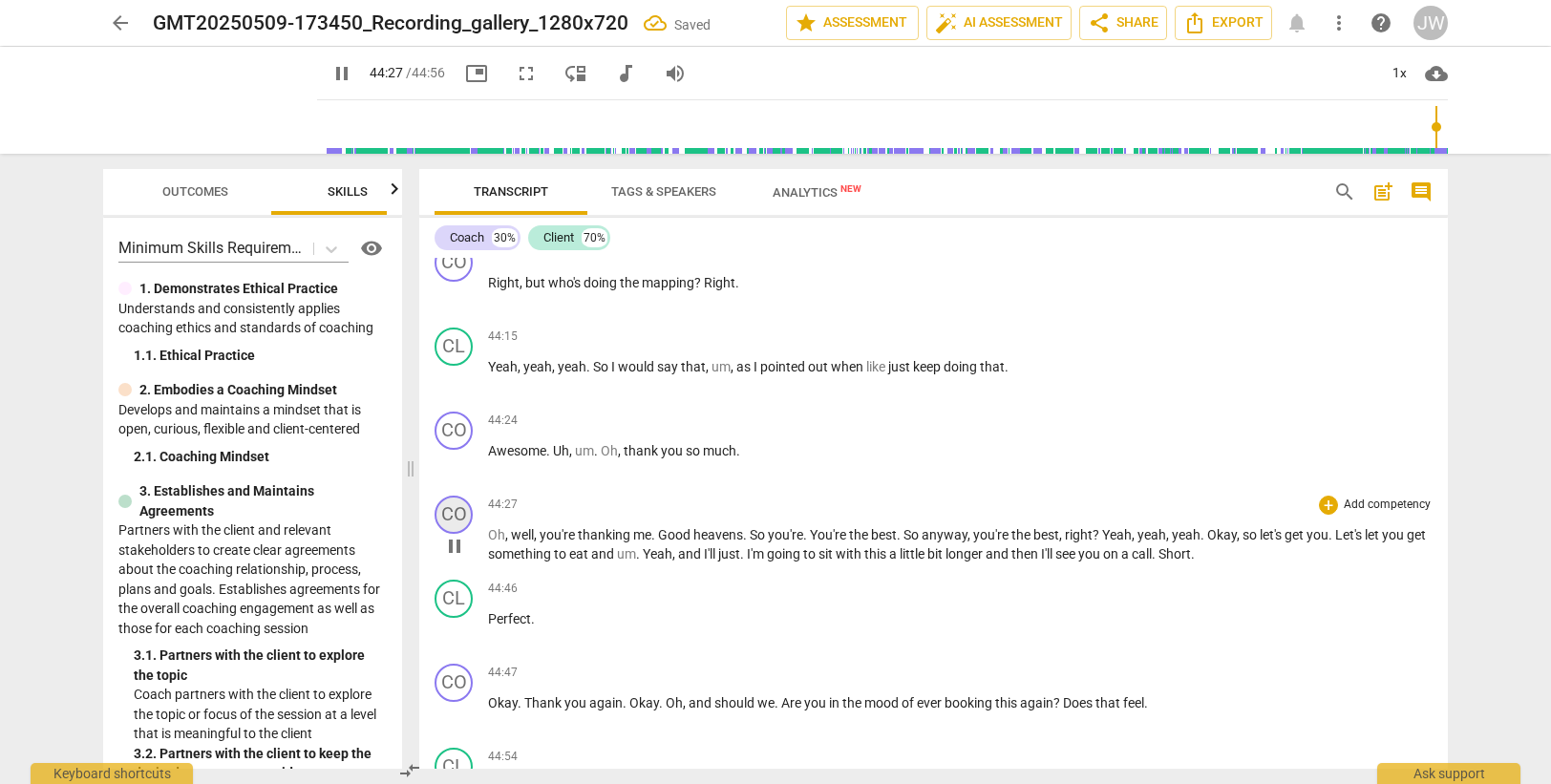
click at [448, 532] on div "CO" at bounding box center [453, 515] width 38 height 38
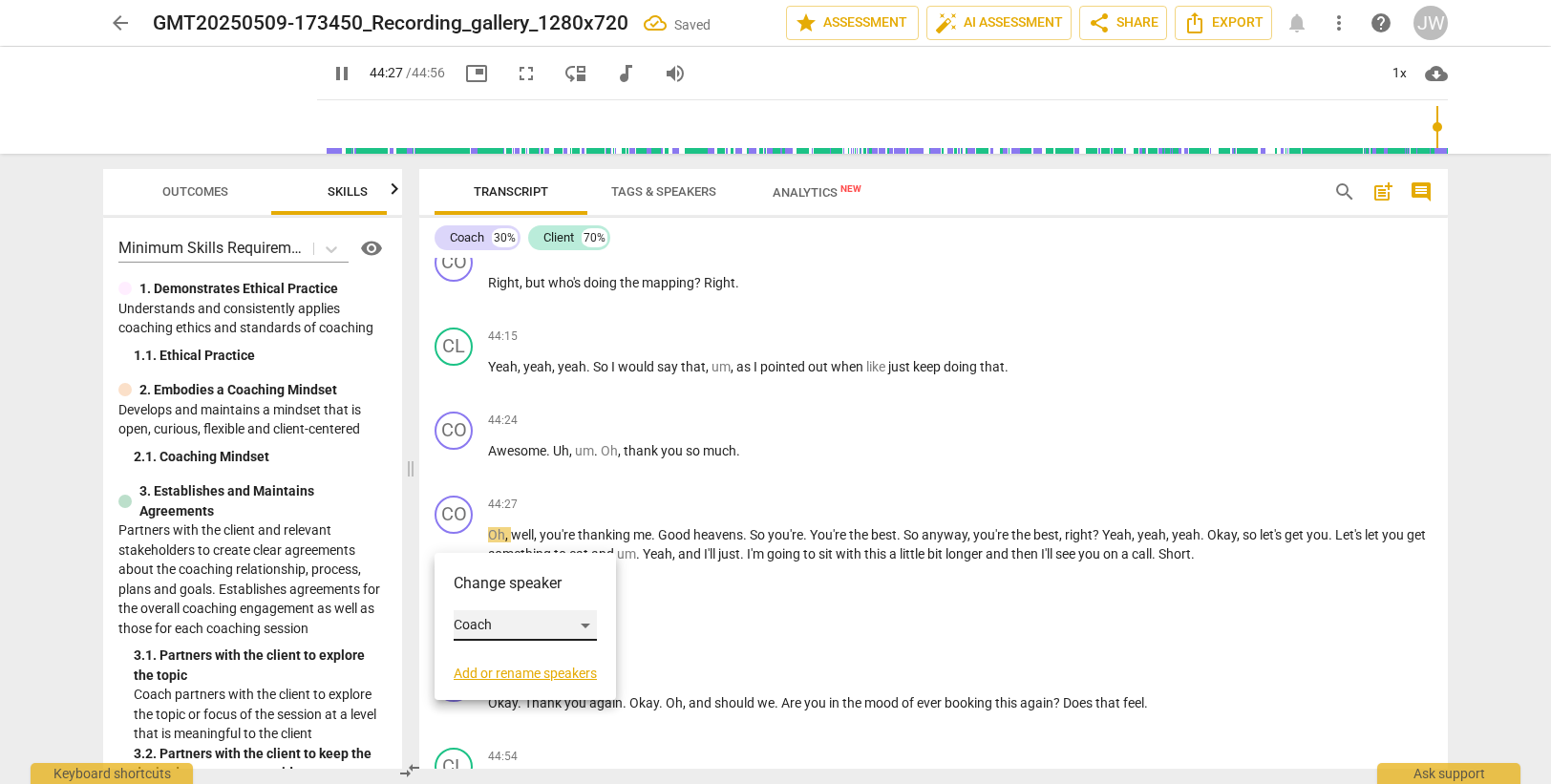
click at [511, 623] on div "Coach" at bounding box center [525, 625] width 143 height 31
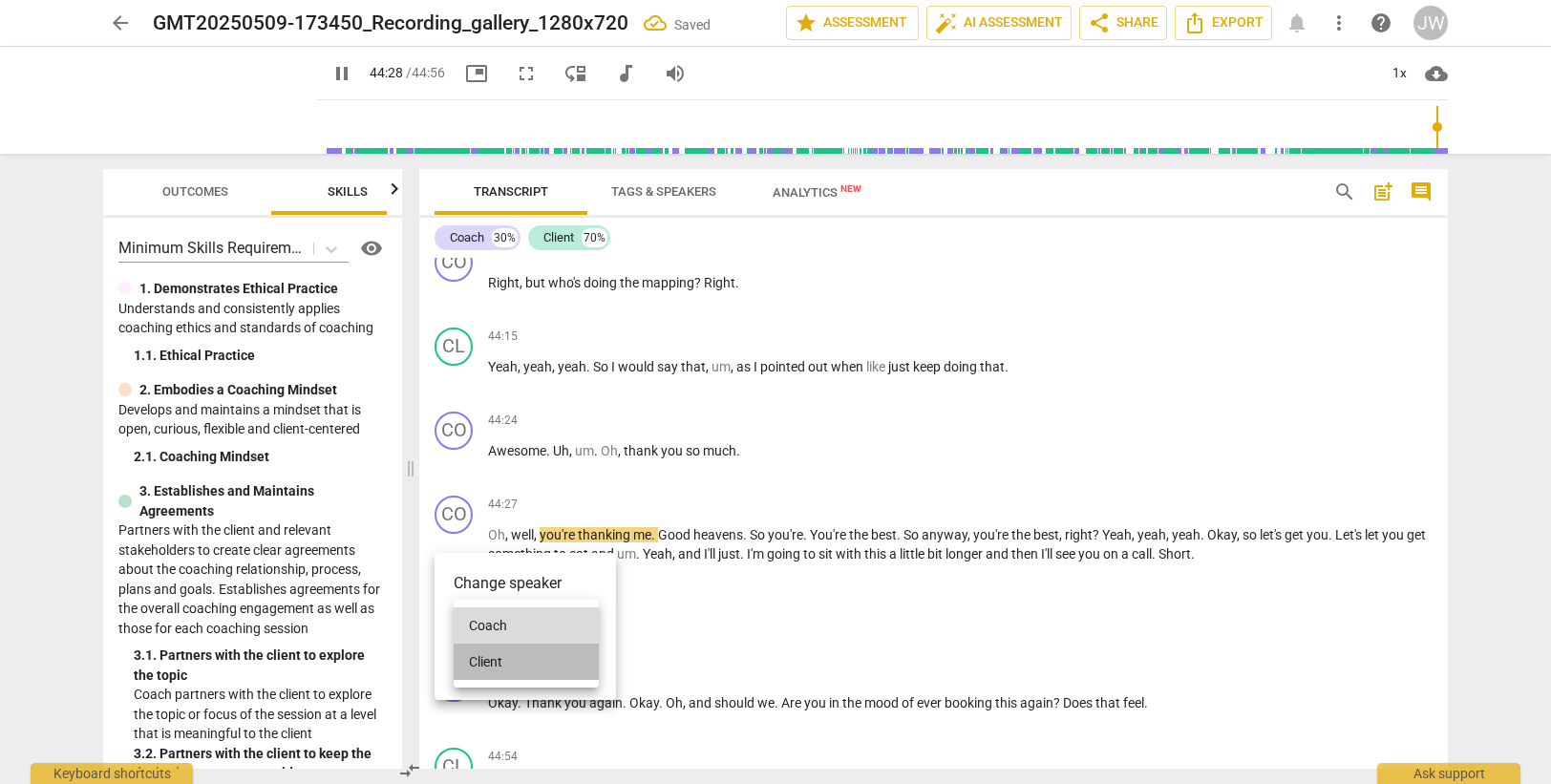
click at [506, 663] on li "Client" at bounding box center [526, 661] width 145 height 37
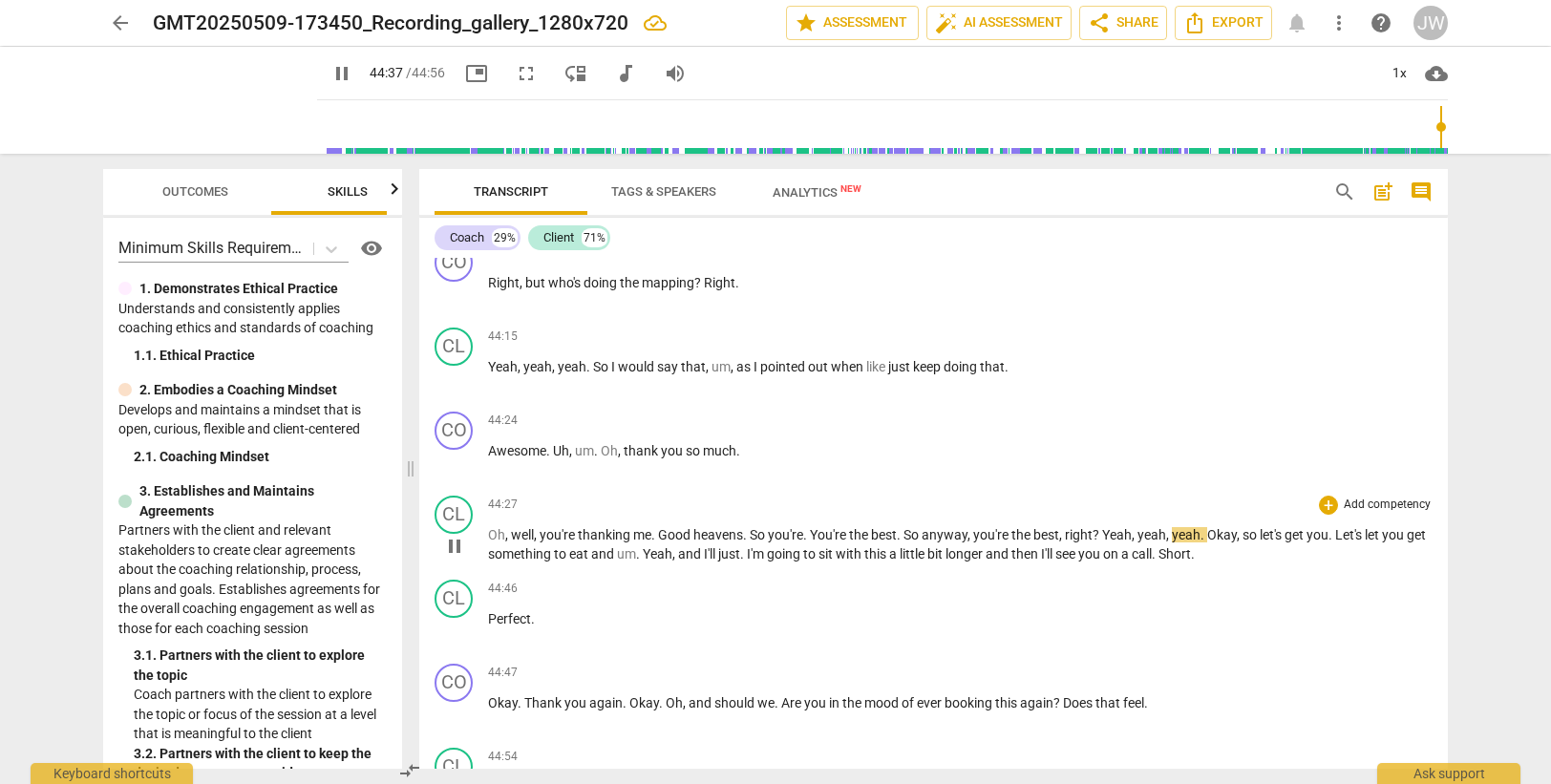
drag, startPoint x: 978, startPoint y: 551, endPoint x: 979, endPoint y: 543, distance: 8.1
click at [979, 543] on span "you're" at bounding box center [992, 534] width 38 height 15
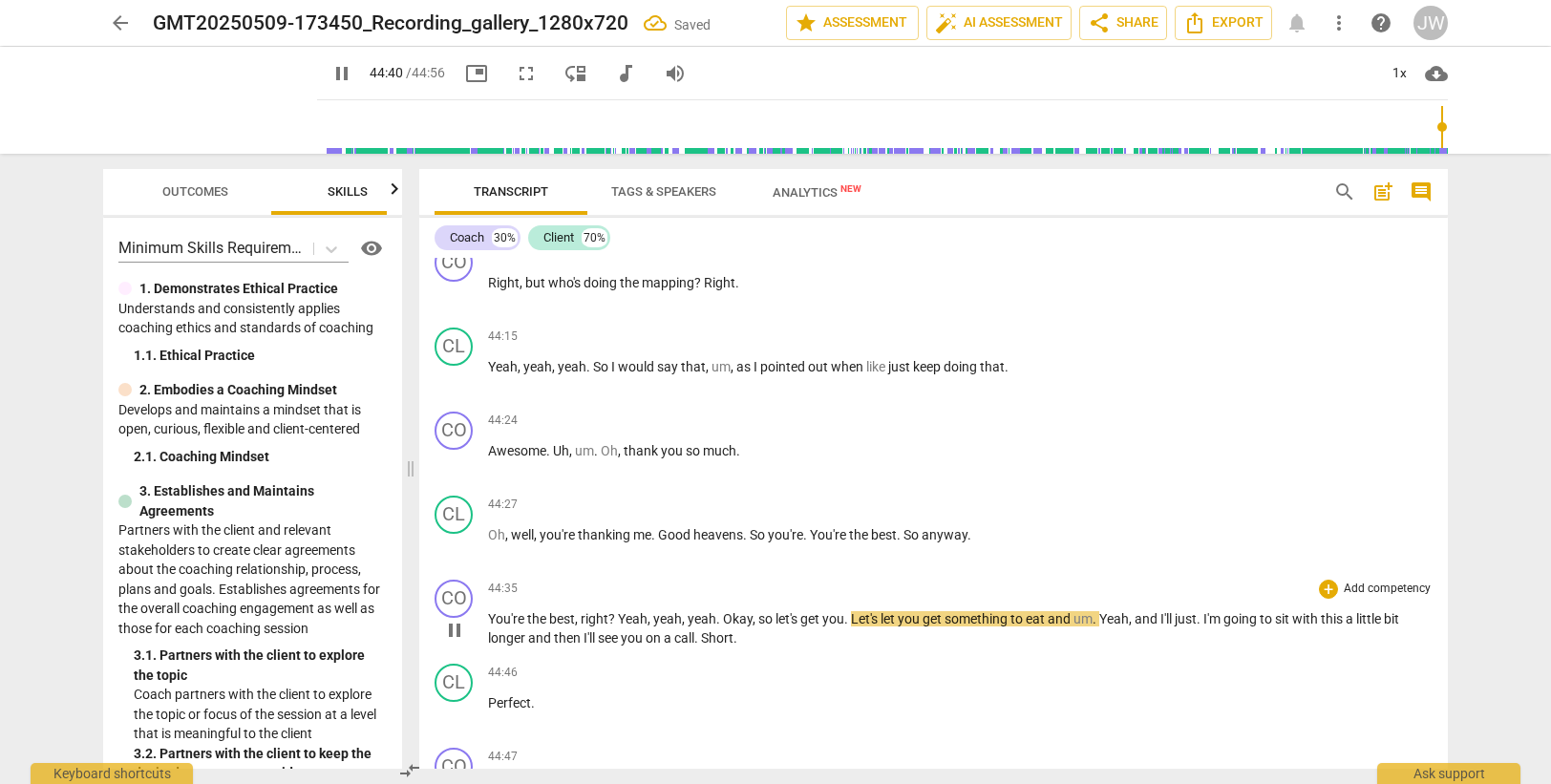
click at [496, 626] on span "You're" at bounding box center [507, 618] width 39 height 15
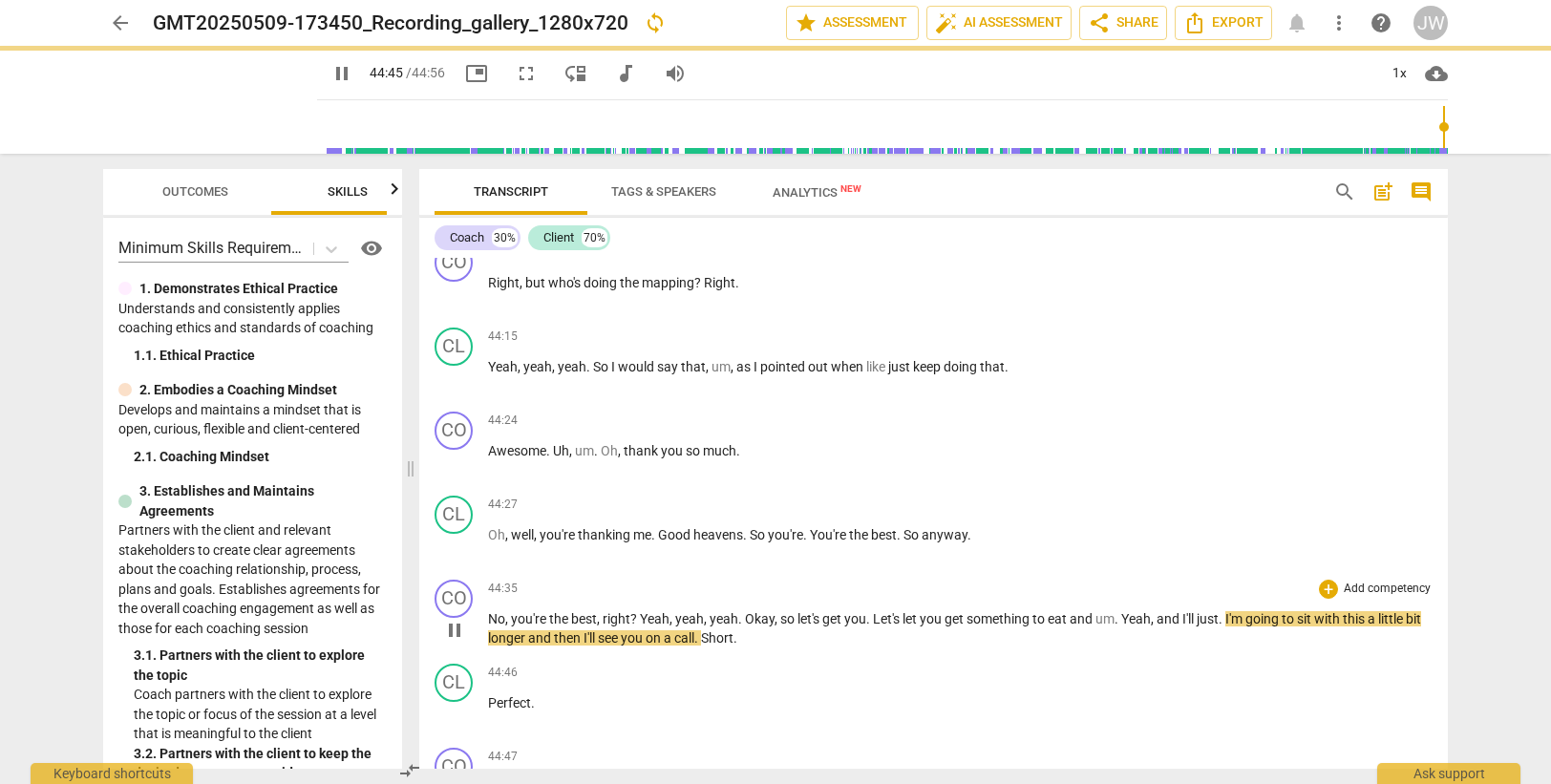
click at [642, 626] on span "Yeah" at bounding box center [655, 618] width 30 height 15
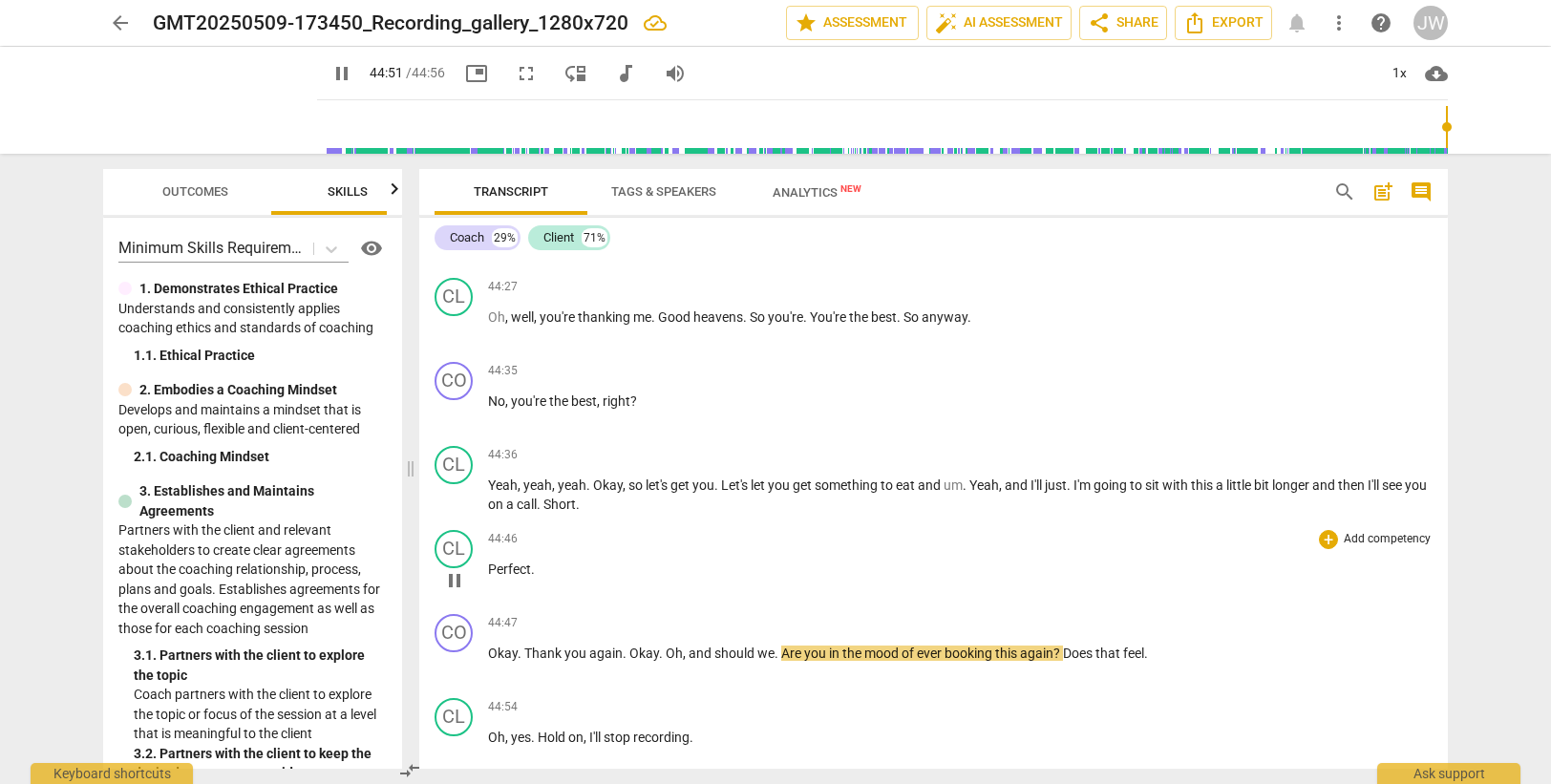
scroll to position [16979, 0]
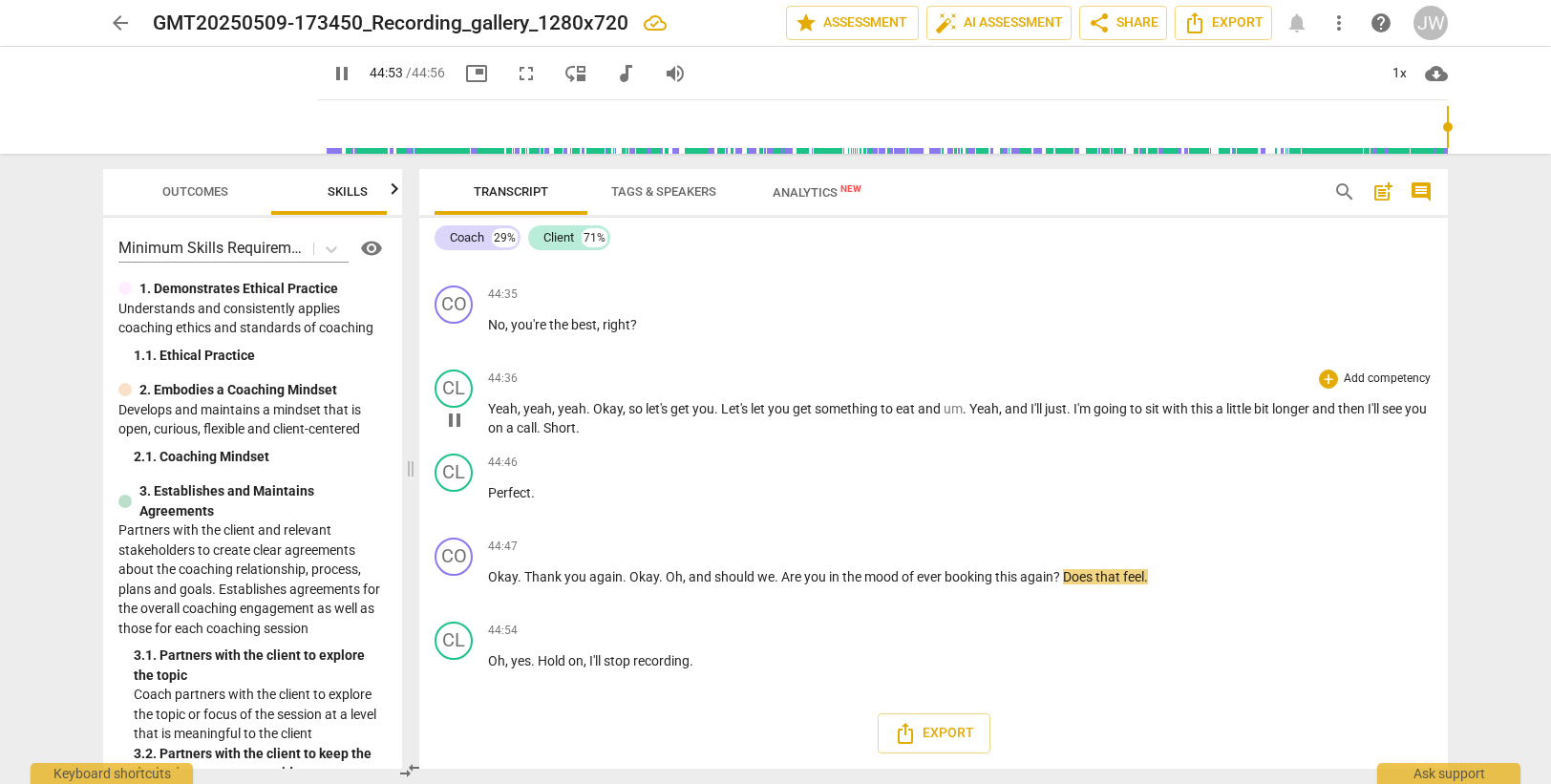
click at [544, 429] on span "." at bounding box center [540, 427] width 7 height 15
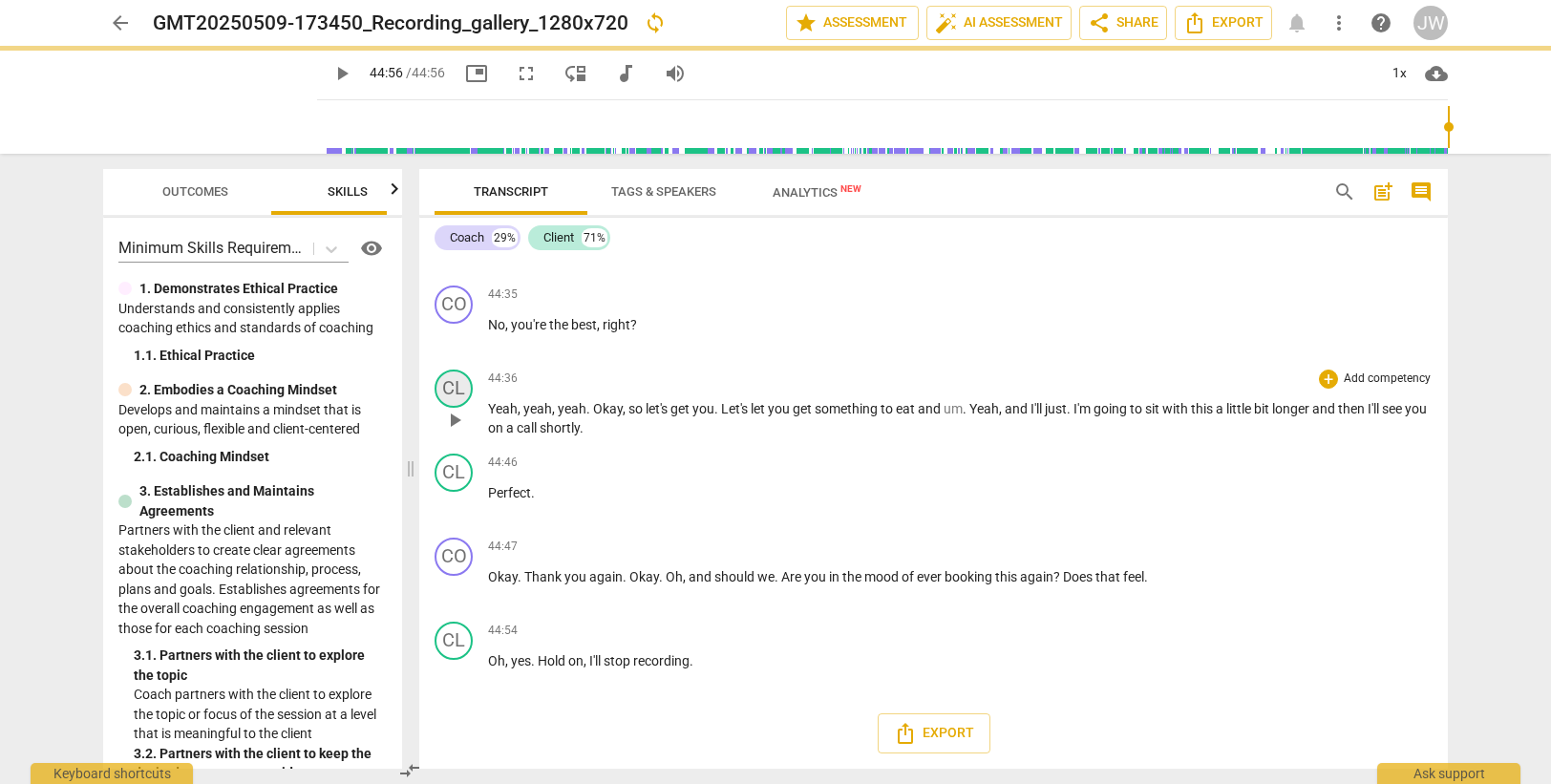
click at [449, 393] on div "CL" at bounding box center [453, 389] width 38 height 38
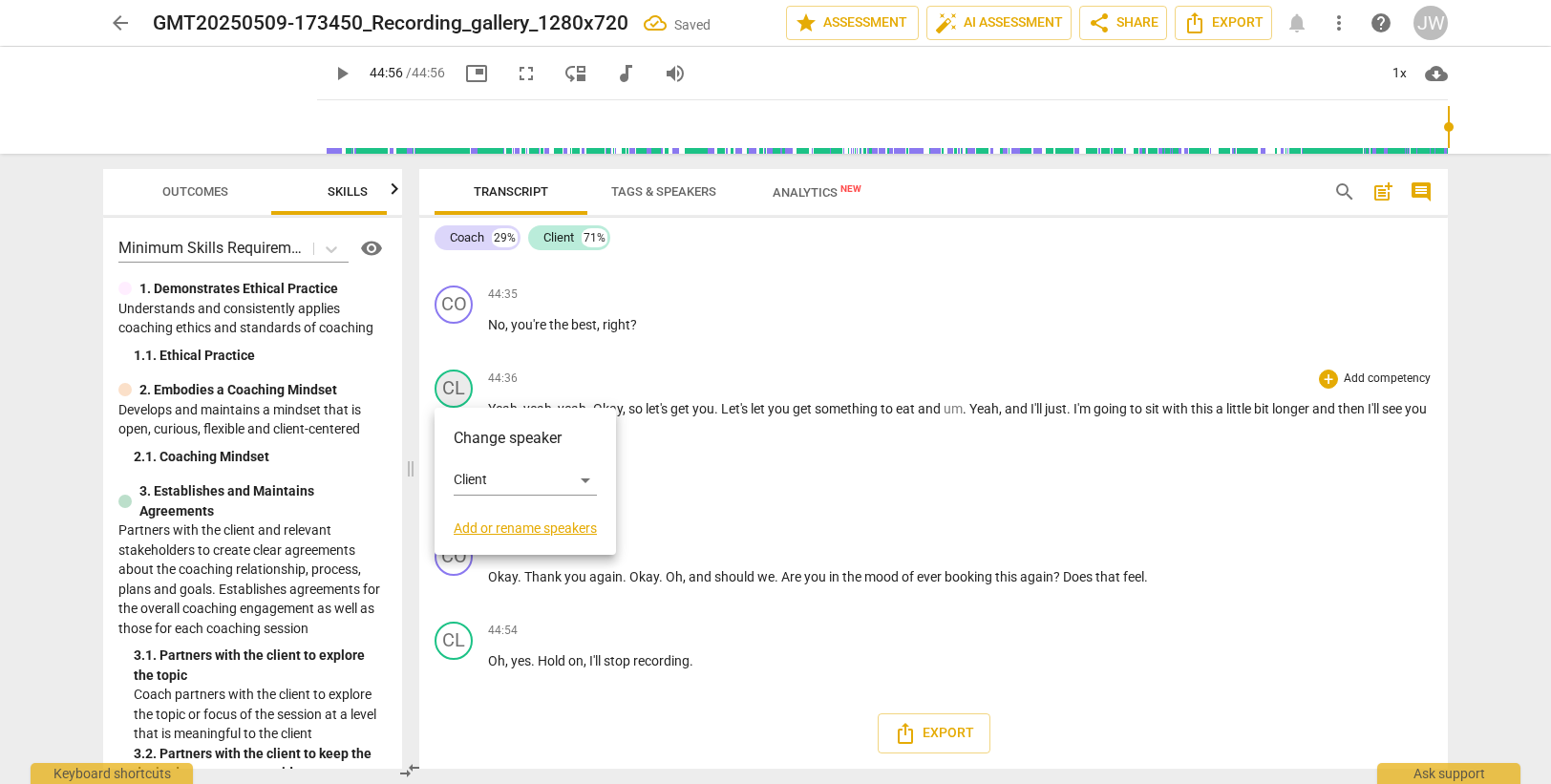
click at [449, 393] on div at bounding box center [776, 392] width 1551 height 784
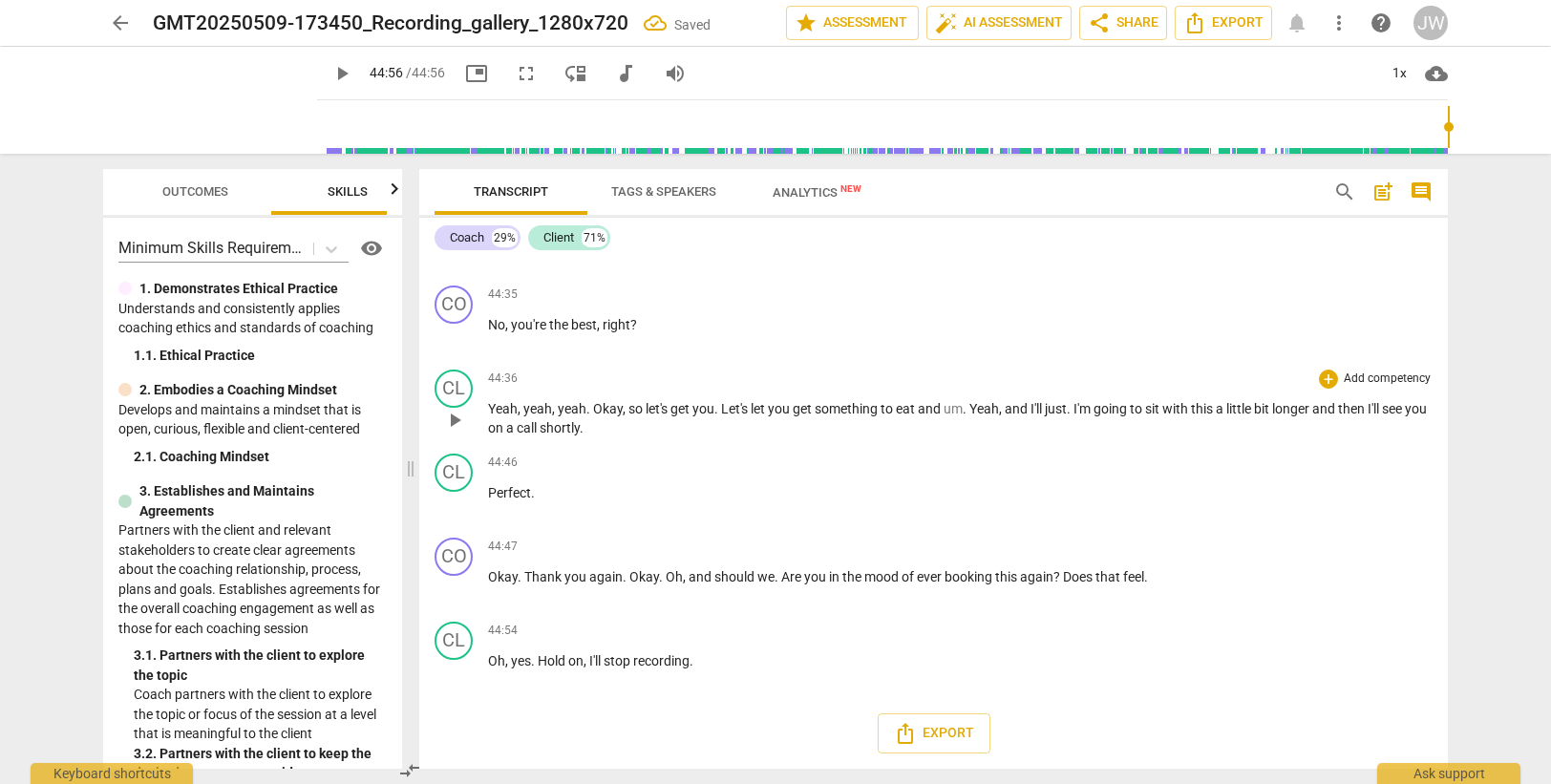
click at [540, 420] on span "call" at bounding box center [528, 427] width 23 height 15
click at [452, 473] on div "CL" at bounding box center [453, 472] width 38 height 38
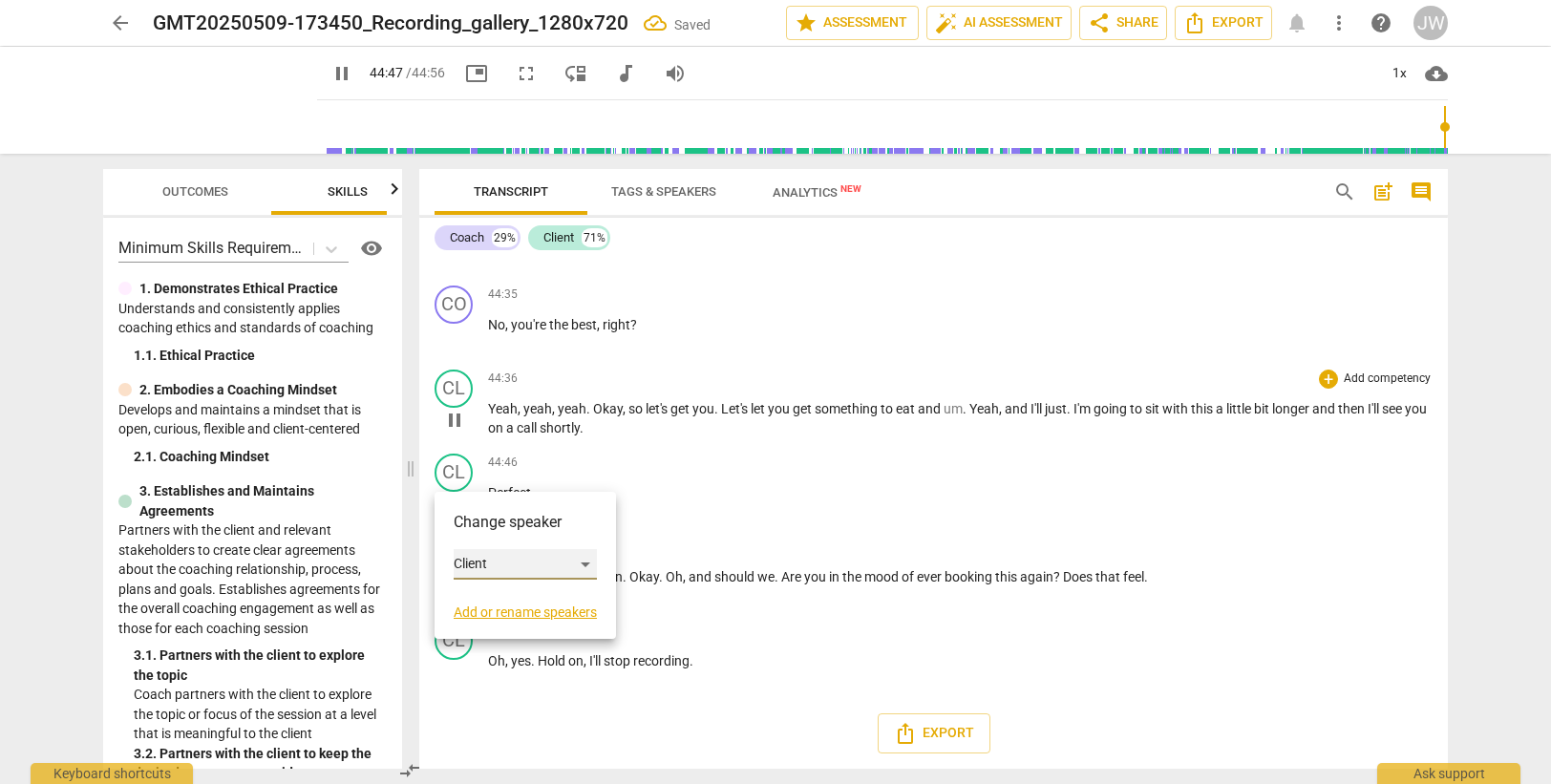
click at [490, 555] on div "Client" at bounding box center [525, 563] width 143 height 31
click at [496, 527] on li "Coach" at bounding box center [526, 528] width 145 height 37
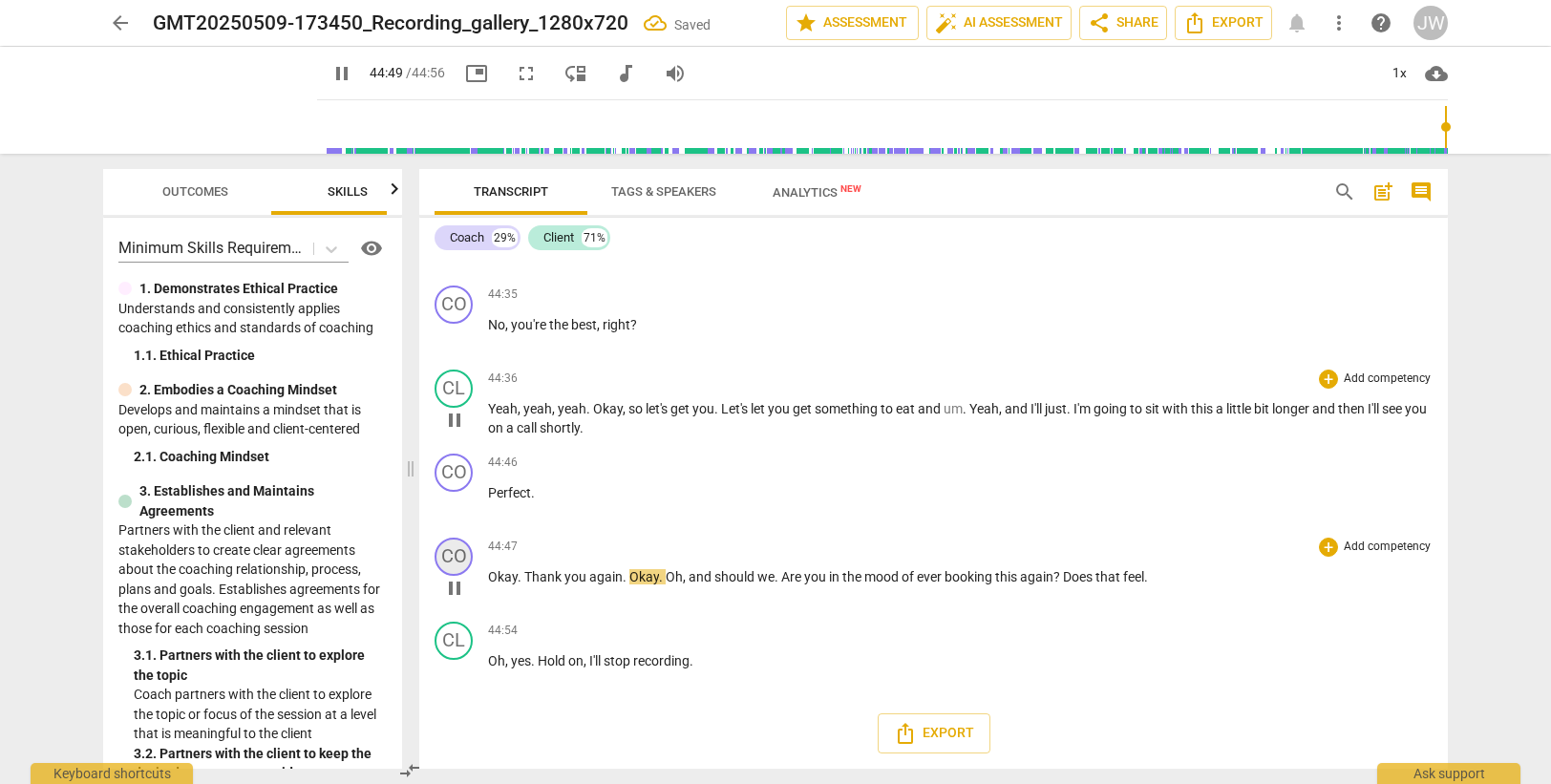
click at [452, 553] on div "CO" at bounding box center [453, 556] width 38 height 38
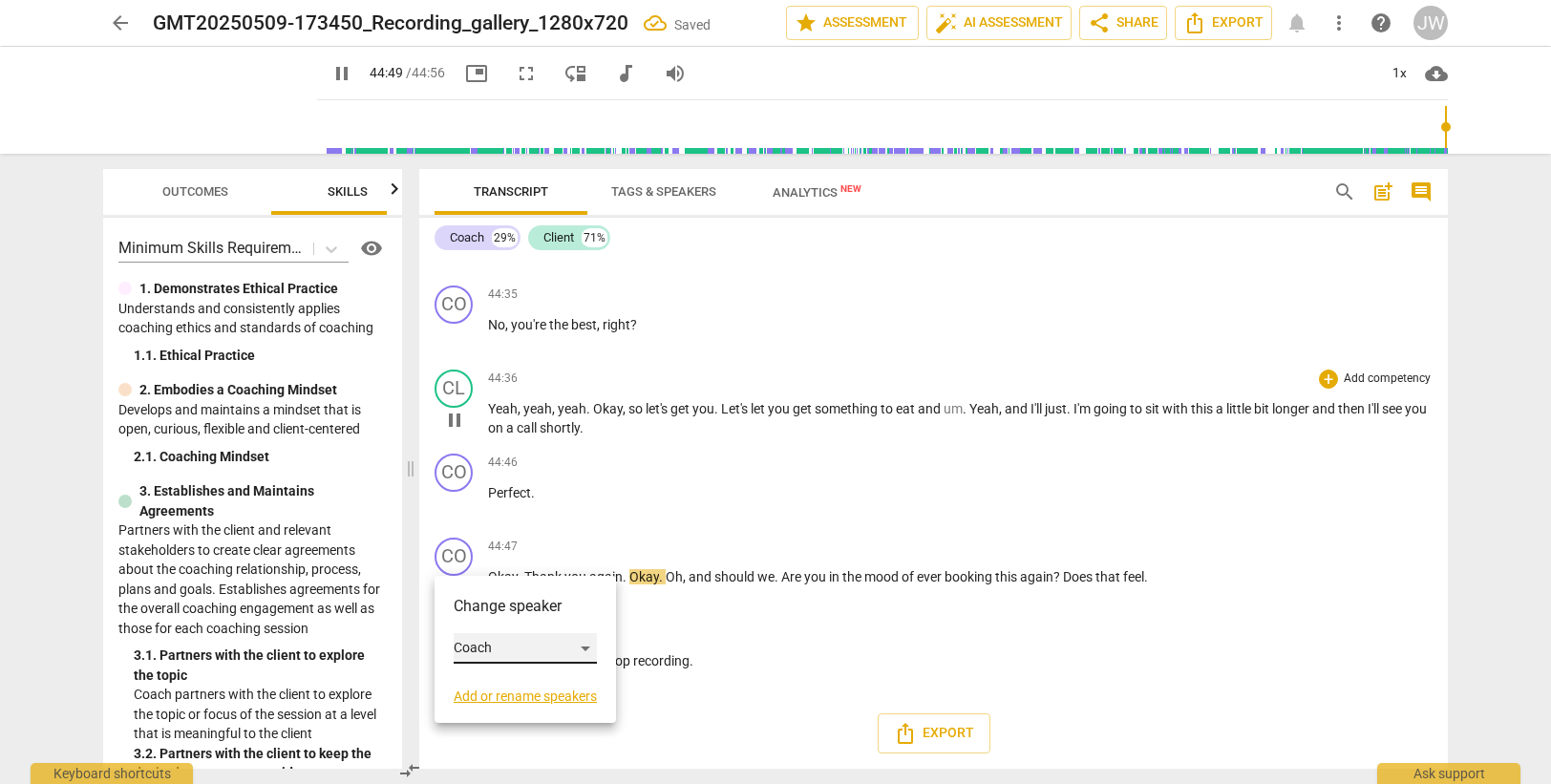
click at [484, 651] on div "Coach" at bounding box center [525, 648] width 143 height 31
click at [489, 690] on li "Client" at bounding box center [526, 684] width 145 height 37
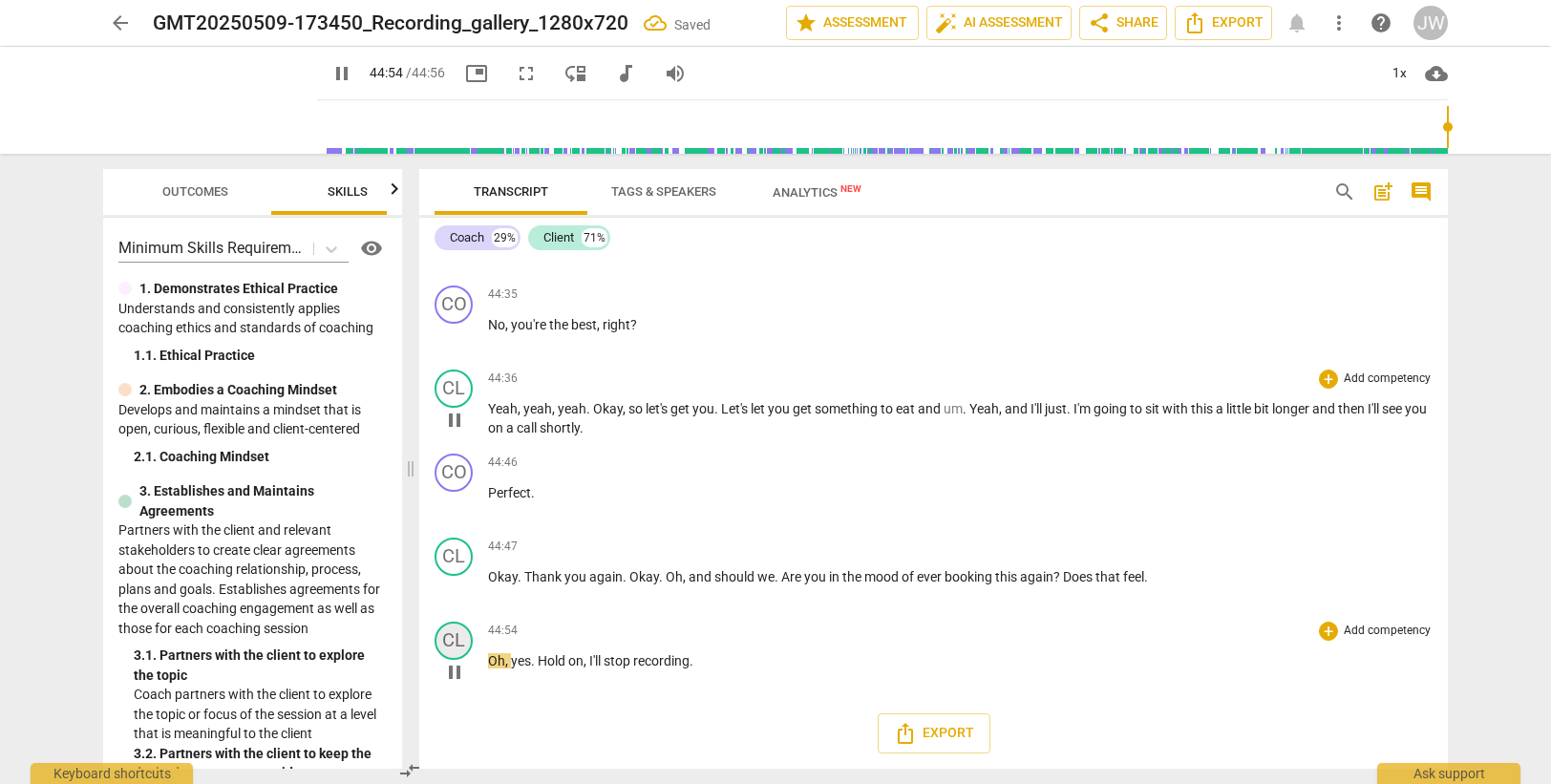
click at [450, 638] on div "CL" at bounding box center [453, 640] width 38 height 38
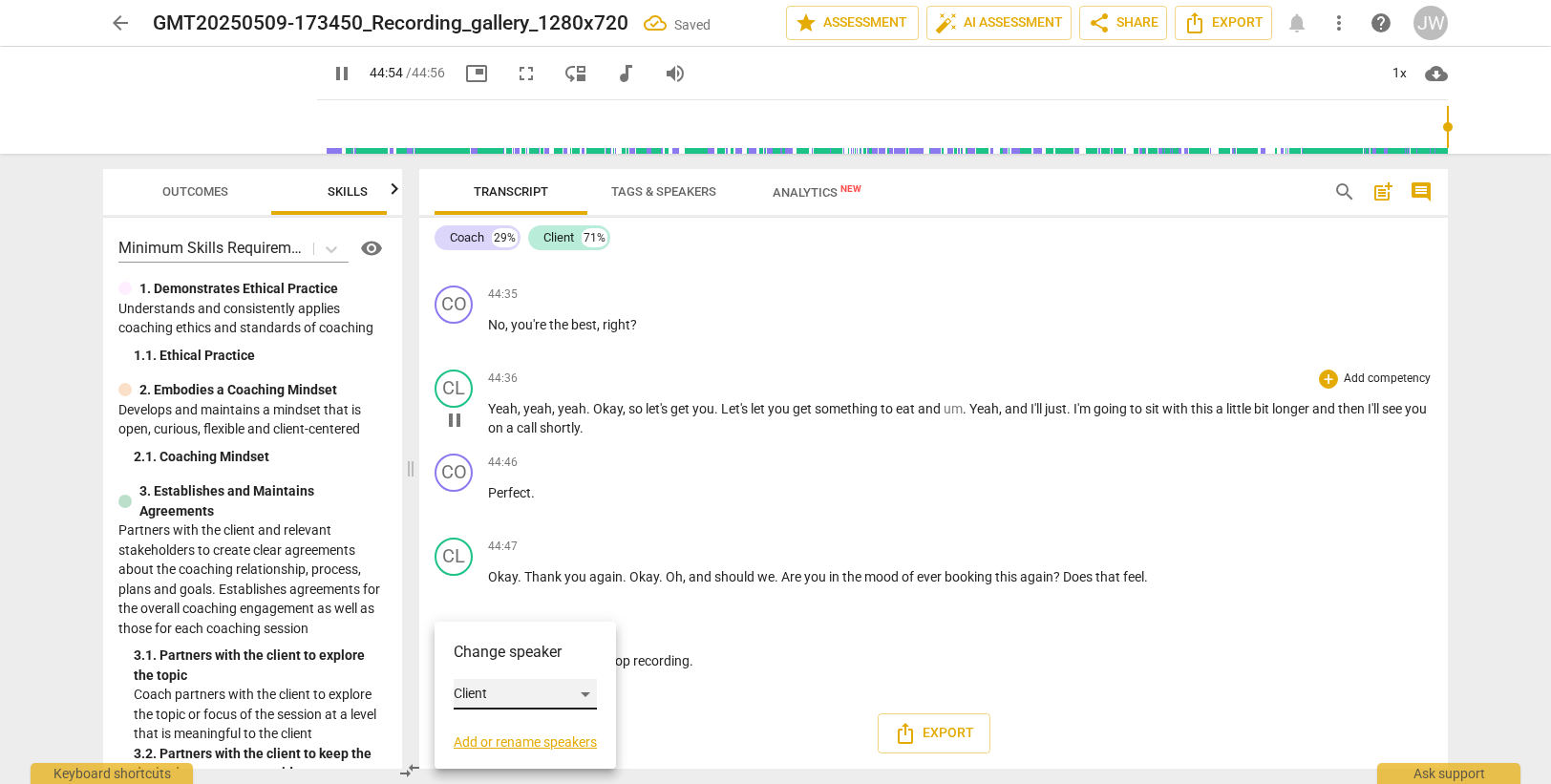
click at [470, 690] on div "Client" at bounding box center [525, 694] width 143 height 31
click at [485, 656] on li "Coach" at bounding box center [526, 658] width 145 height 37
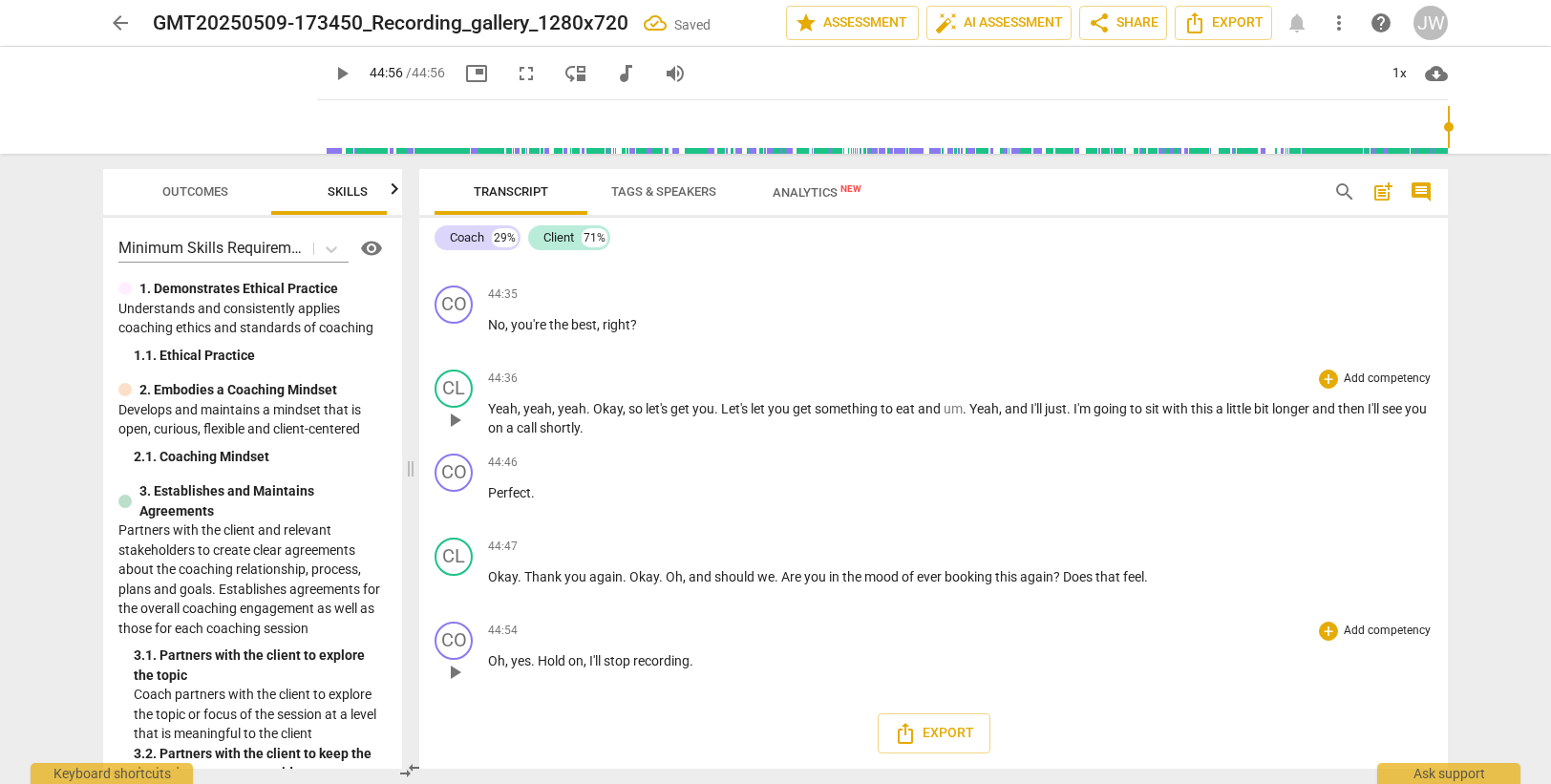
click at [659, 624] on div "44:54 + Add competency keyboard_arrow_right" at bounding box center [960, 630] width 945 height 19
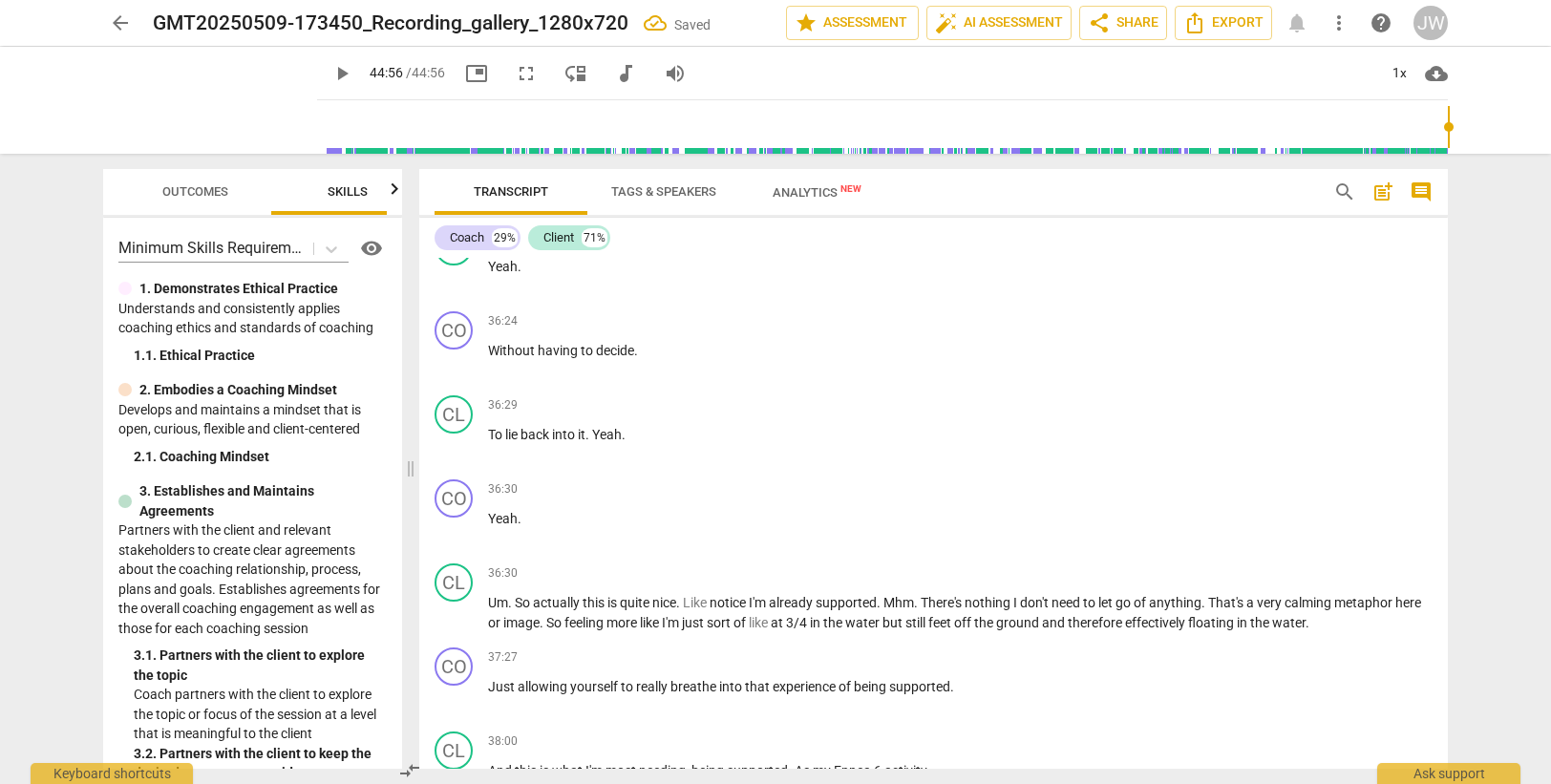
scroll to position [13256, 0]
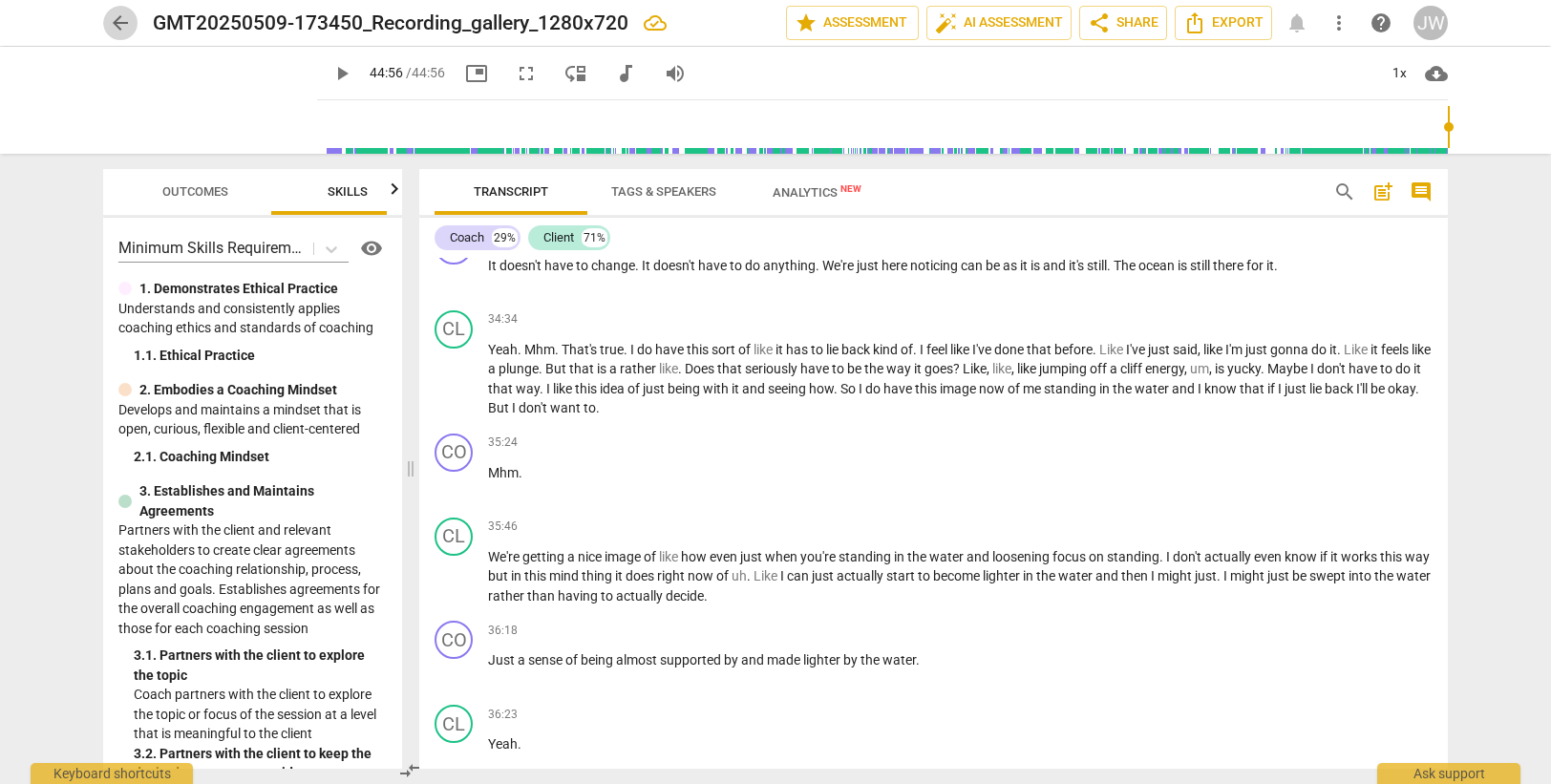
click at [114, 20] on span "arrow_back" at bounding box center [120, 23] width 23 height 23
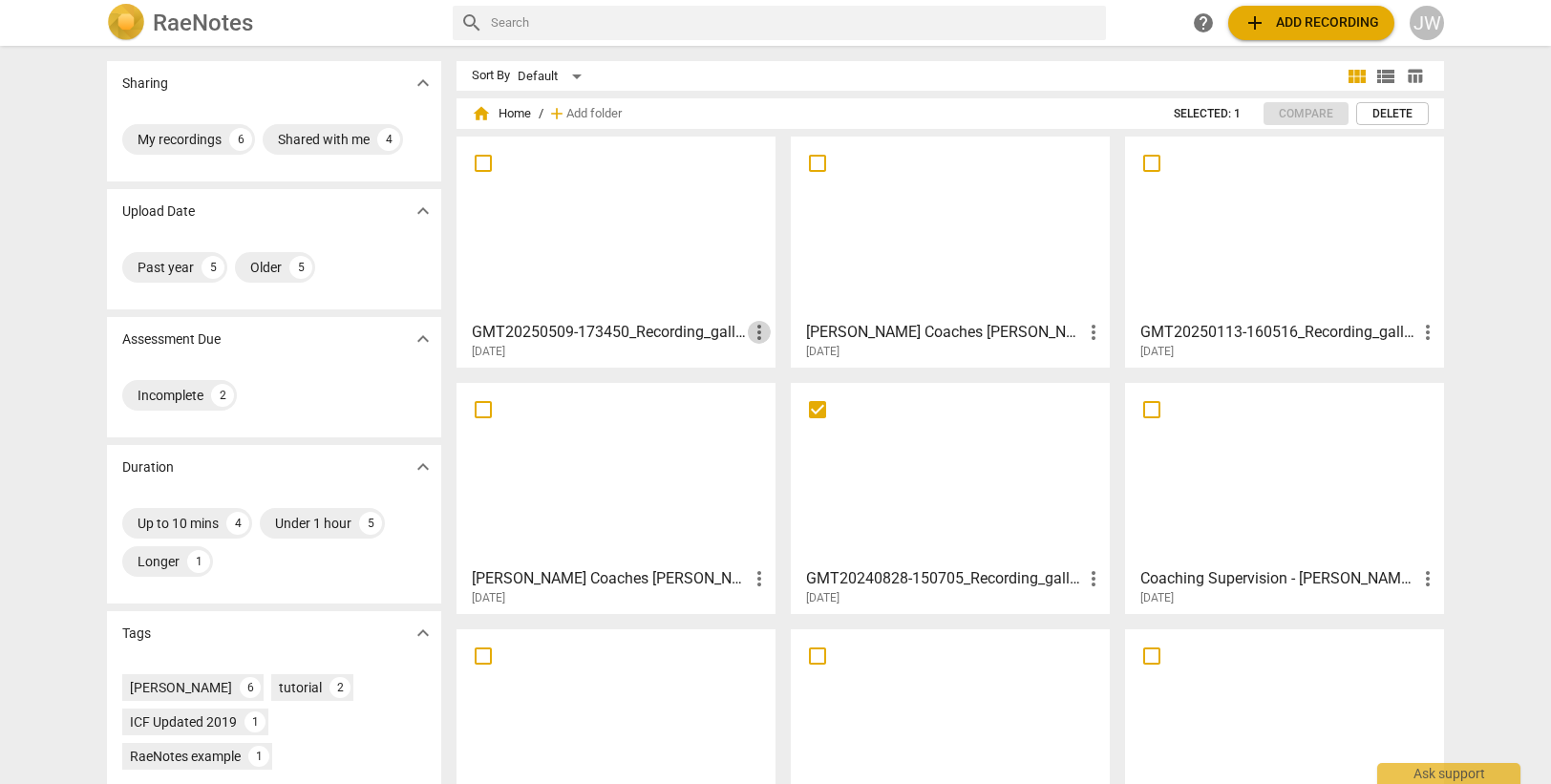
click at [748, 330] on span "more_vert" at bounding box center [759, 332] width 23 height 23
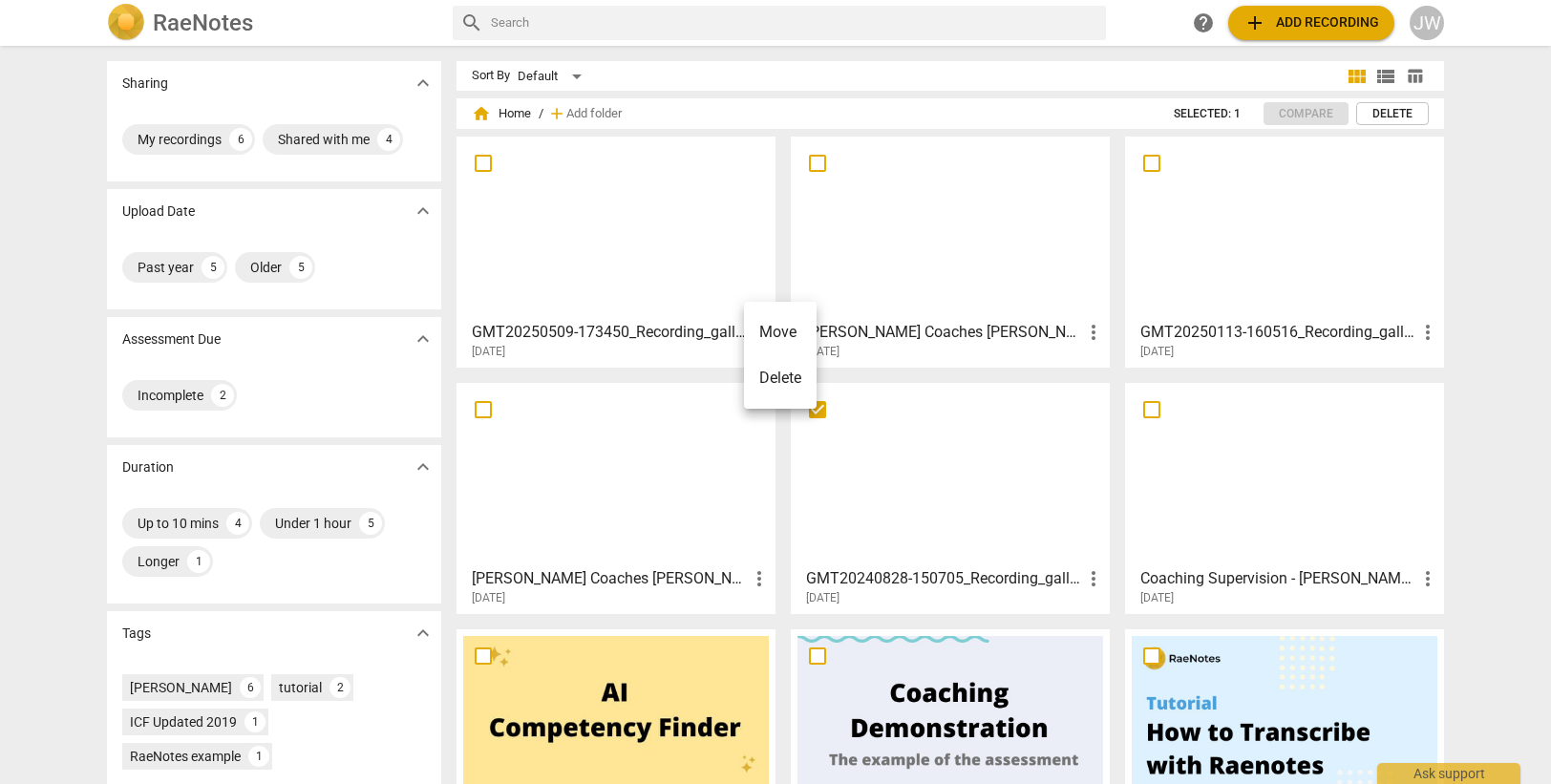
click at [673, 334] on div at bounding box center [776, 392] width 1551 height 784
click at [657, 327] on h3 "GMT20250509-173450_Recording_gallery_1280x720" at bounding box center [610, 332] width 276 height 23
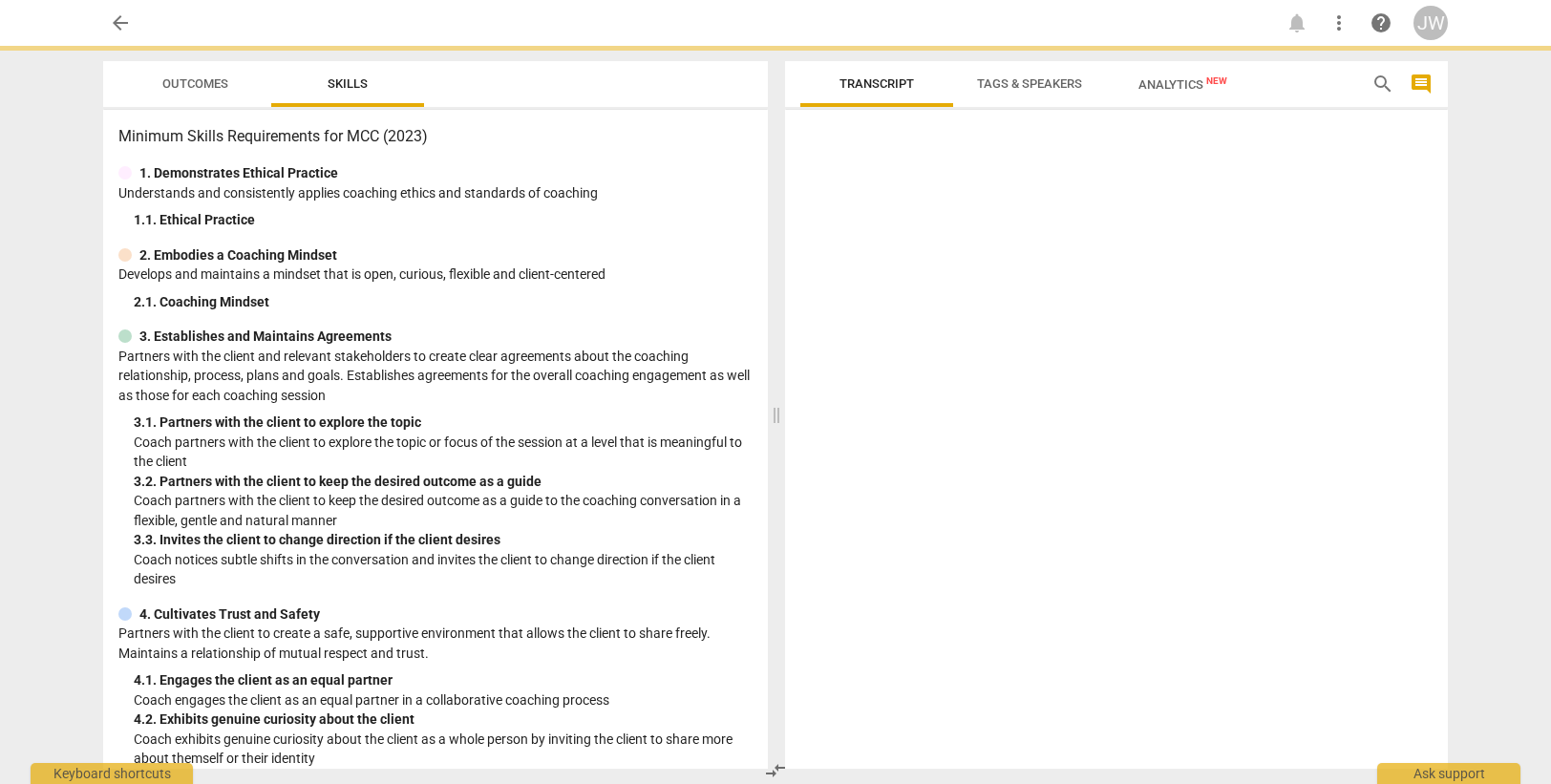
click at [657, 327] on div "3. Establishes and Maintains Agreements" at bounding box center [435, 337] width 634 height 20
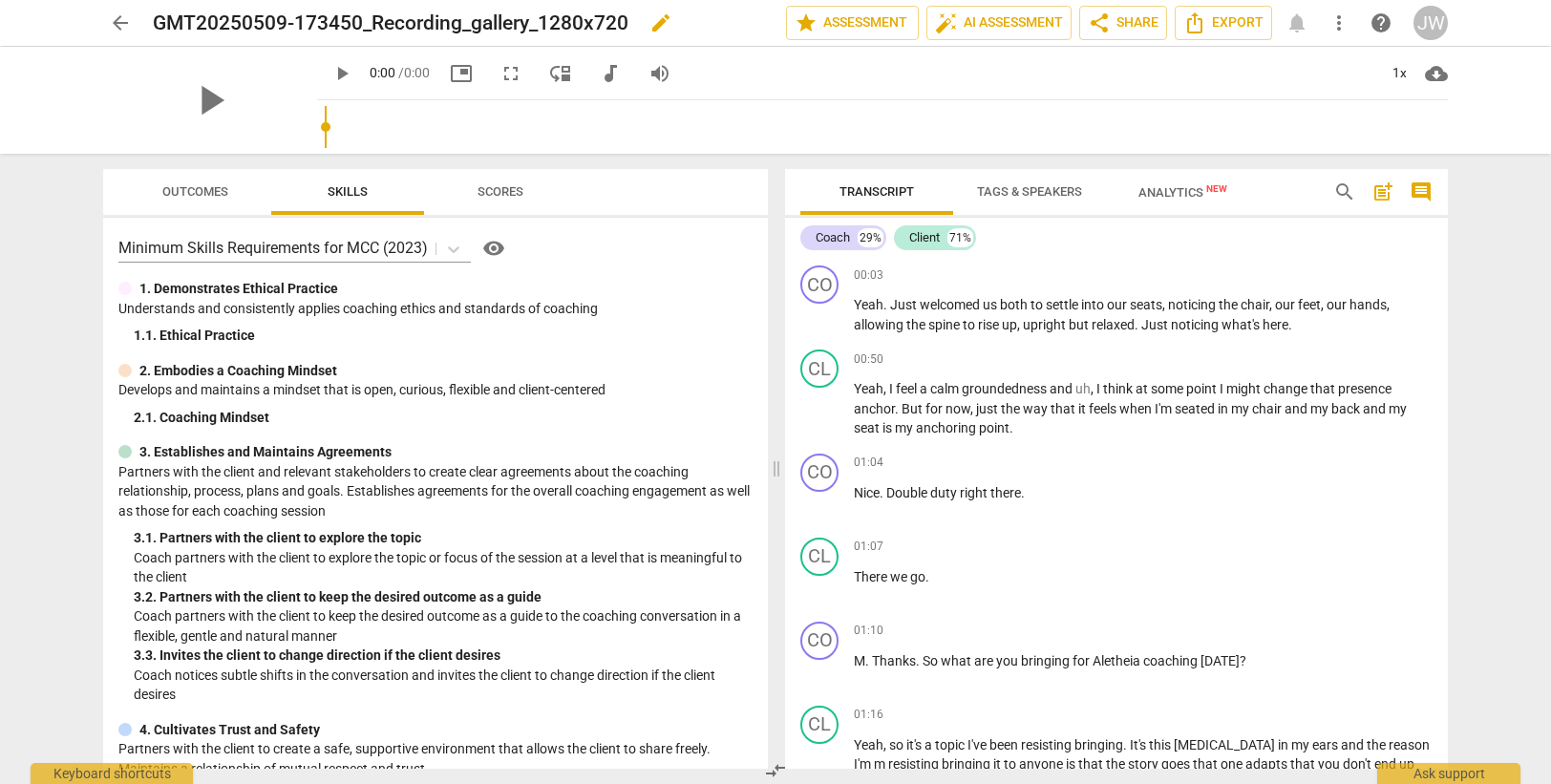
click at [660, 26] on span "edit" at bounding box center [660, 23] width 23 height 23
click at [398, 28] on input "GMT20250509-173450_Recording_gallery_1280x720" at bounding box center [428, 23] width 549 height 37
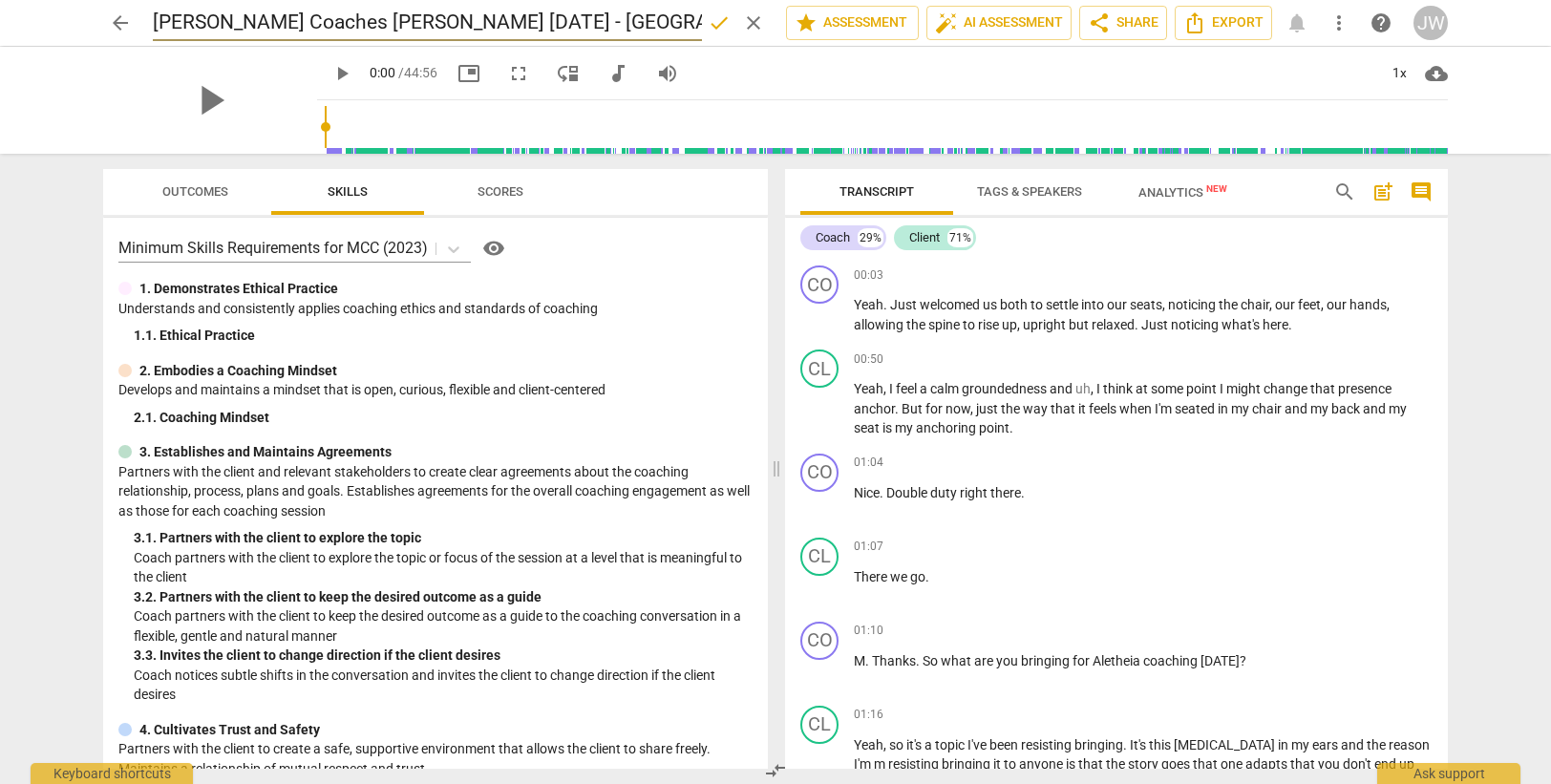
click at [713, 26] on span "done" at bounding box center [719, 23] width 23 height 23
click at [119, 26] on span "arrow_back" at bounding box center [120, 23] width 23 height 23
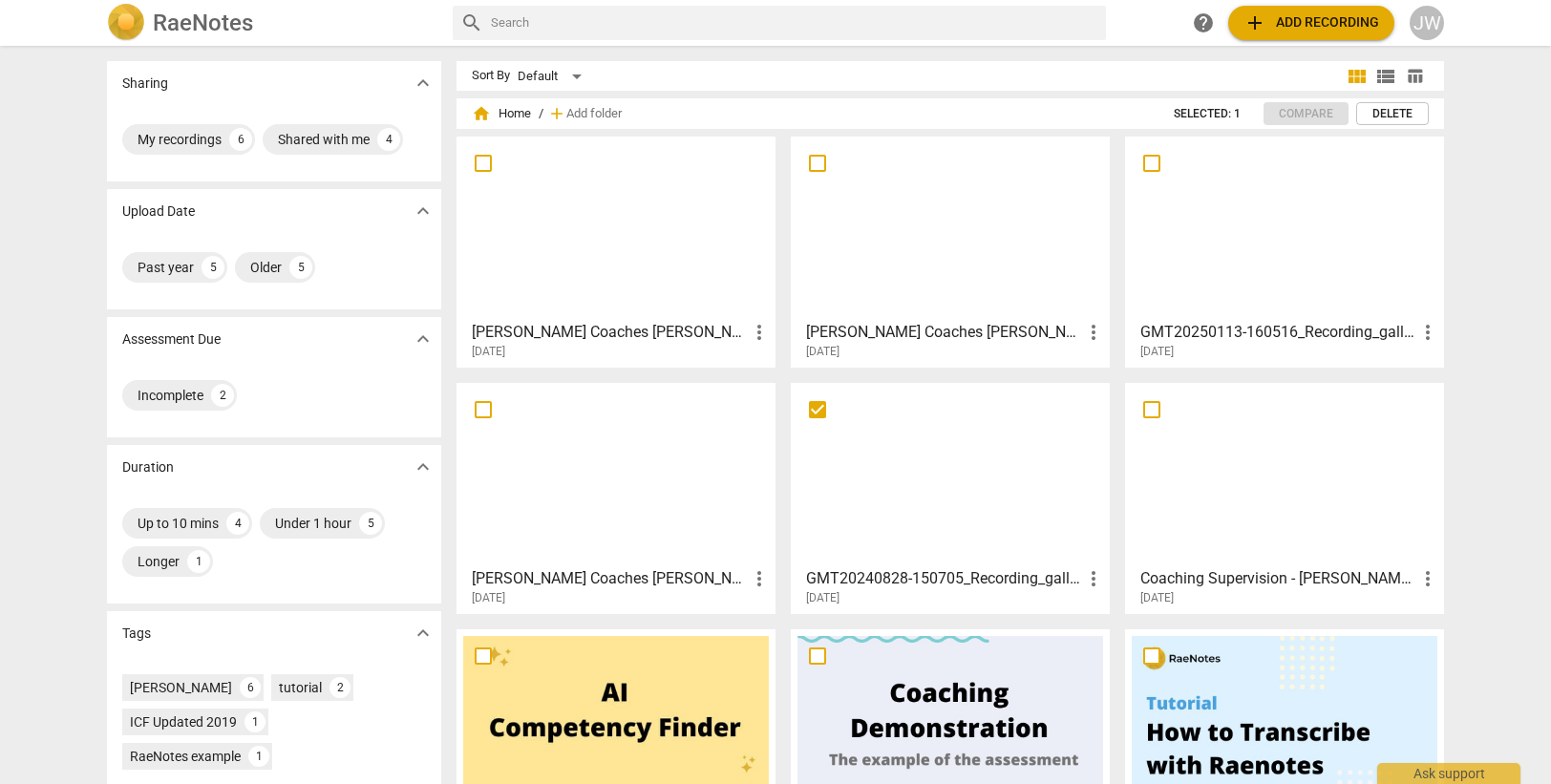
click at [1290, 27] on span "add Add recording" at bounding box center [1311, 23] width 135 height 23
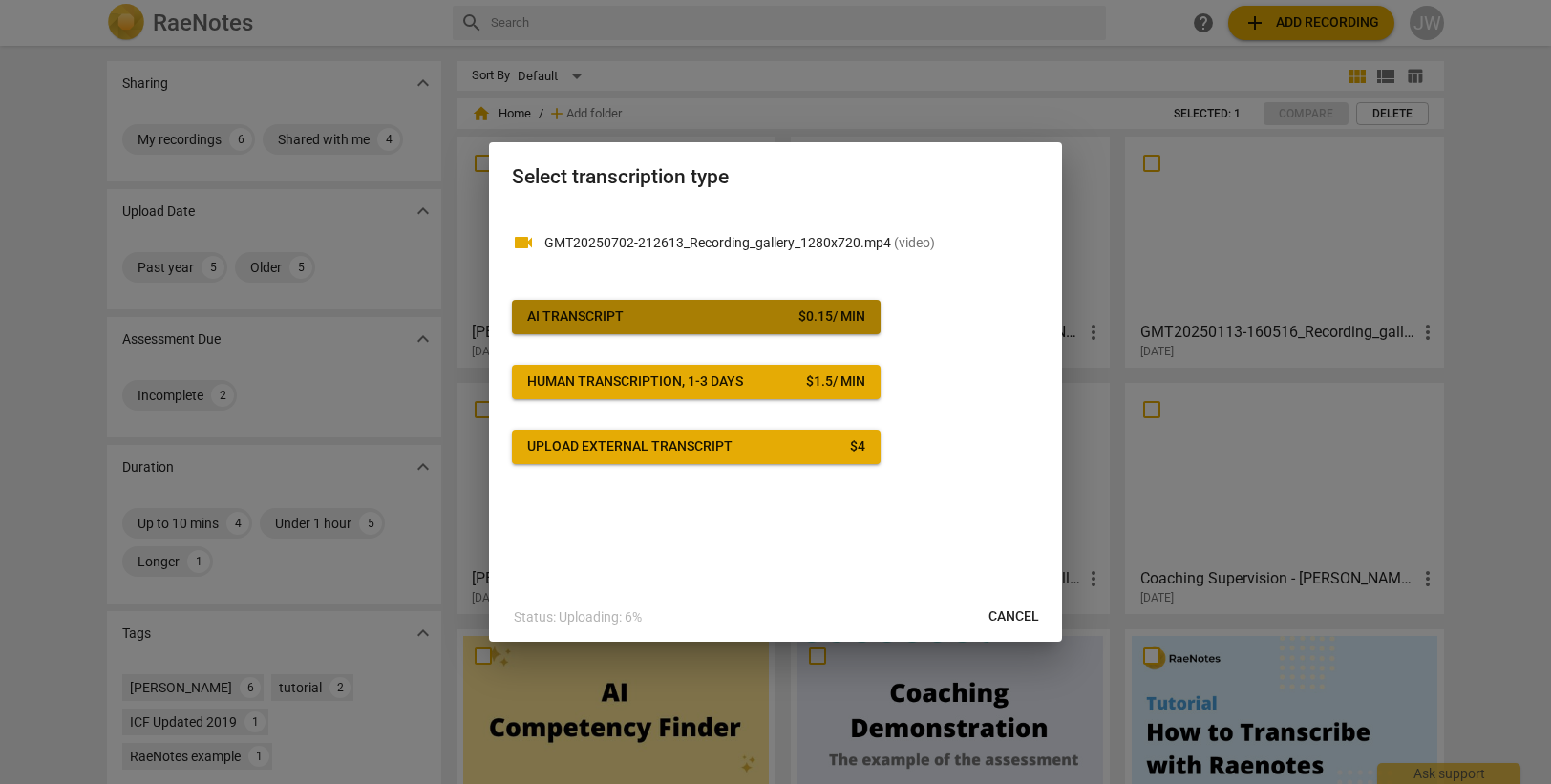
click at [644, 319] on span "AI Transcript $ 0.15 / min" at bounding box center [696, 316] width 338 height 19
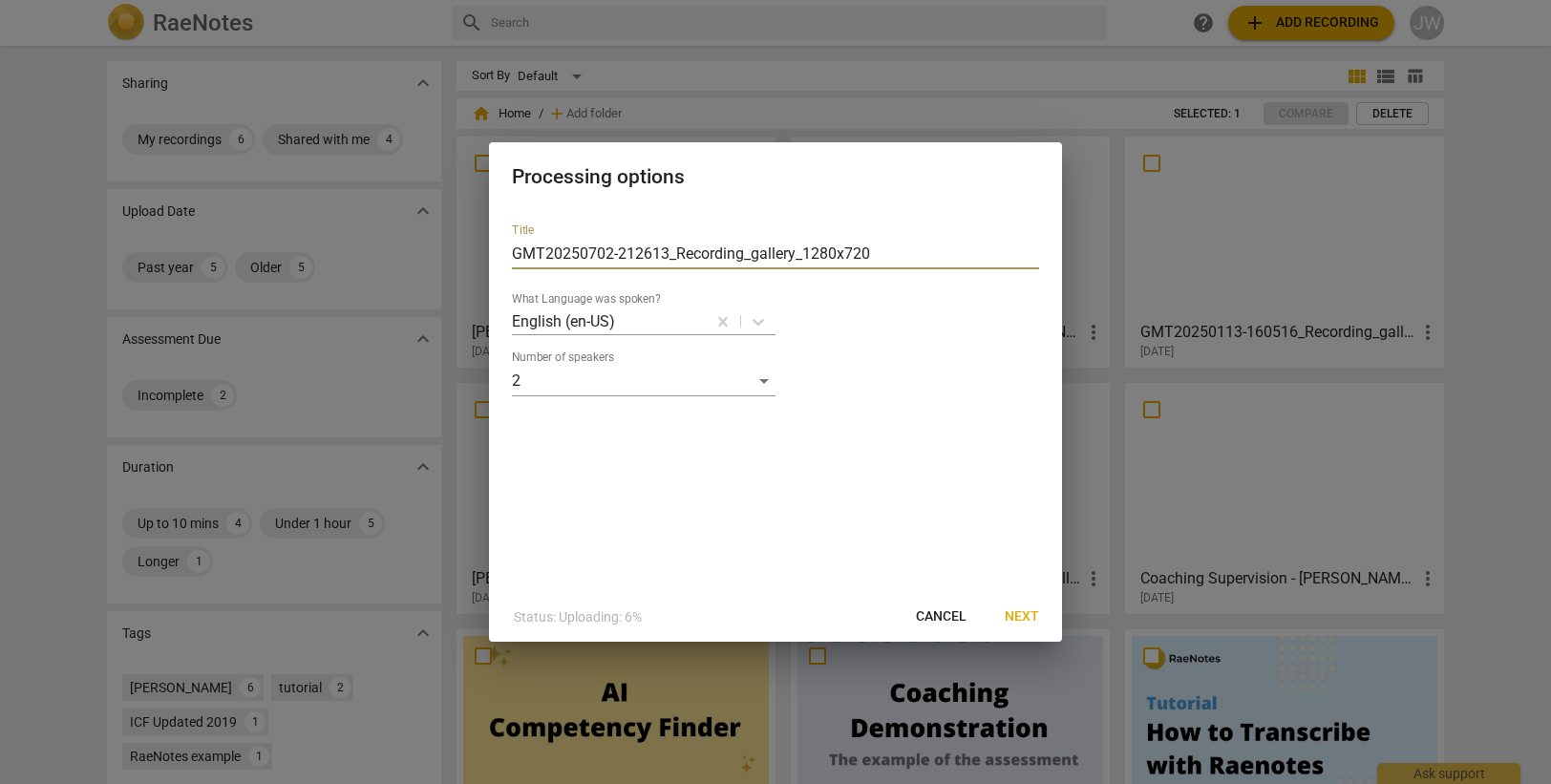
drag, startPoint x: 542, startPoint y: 252, endPoint x: 498, endPoint y: 250, distance: 44.0
click at [498, 250] on div "Title GMT20250702-212613_Recording_gallery_1280x720 What Language was spoken? E…" at bounding box center [776, 399] width 573 height 384
click at [1027, 622] on span "Next" at bounding box center [1022, 616] width 35 height 19
